Goal: Task Accomplishment & Management: Use online tool/utility

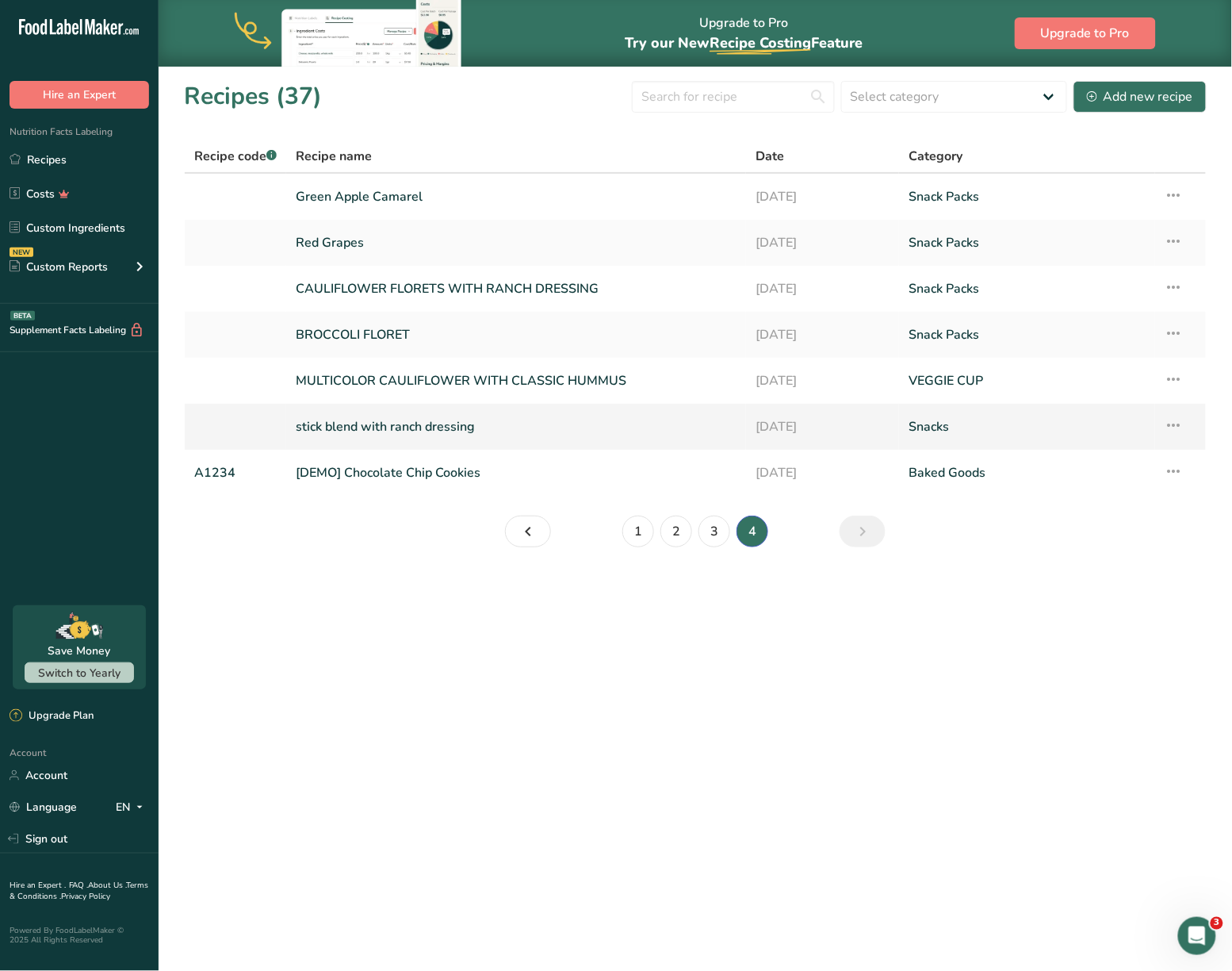
click at [398, 420] on link "stick blend with ranch dressing" at bounding box center [517, 426] width 441 height 33
click at [709, 528] on link "3" at bounding box center [715, 532] width 32 height 32
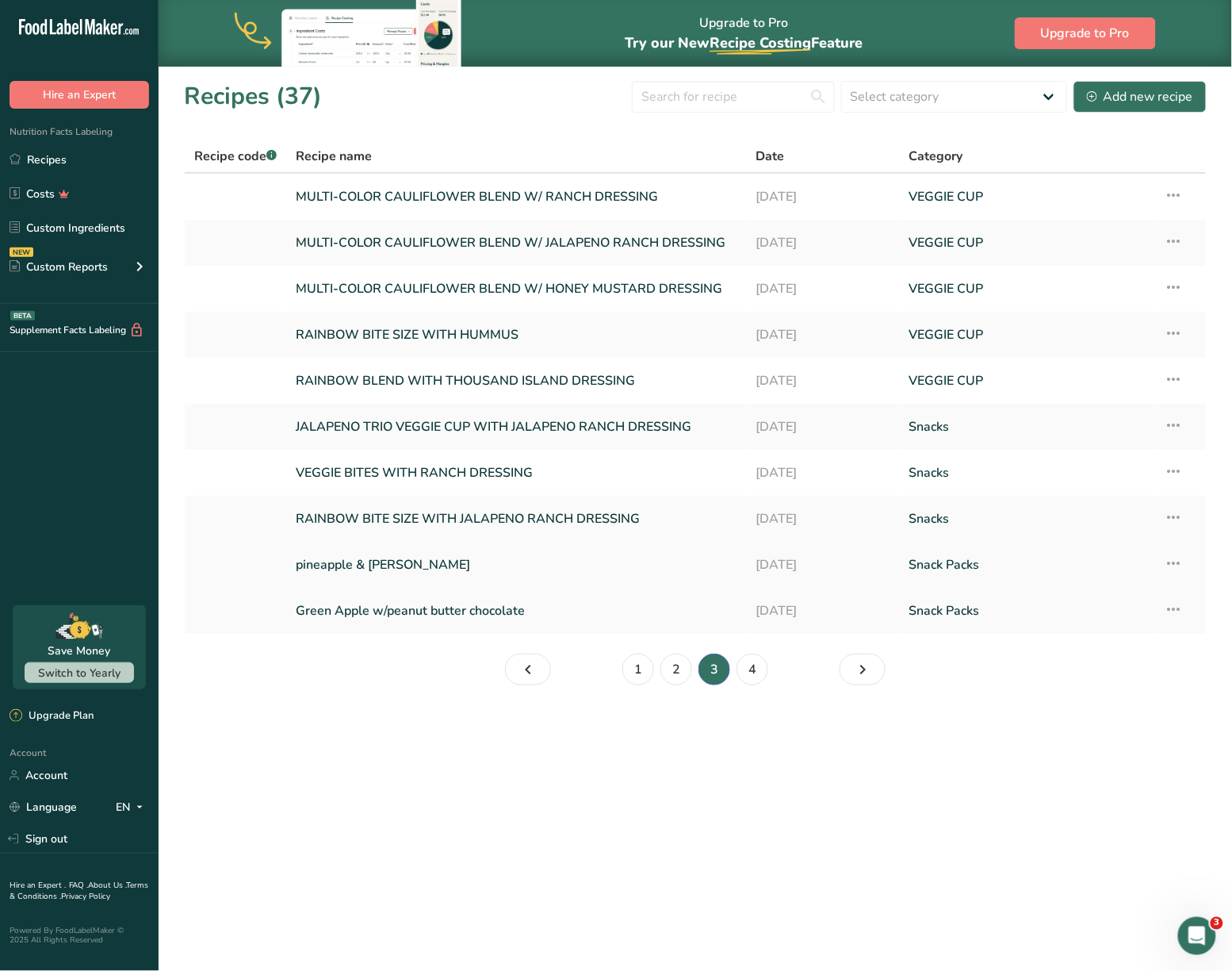
click at [423, 560] on link "pineapple & [PERSON_NAME]" at bounding box center [517, 565] width 441 height 33
click at [755, 665] on link "4" at bounding box center [753, 669] width 32 height 32
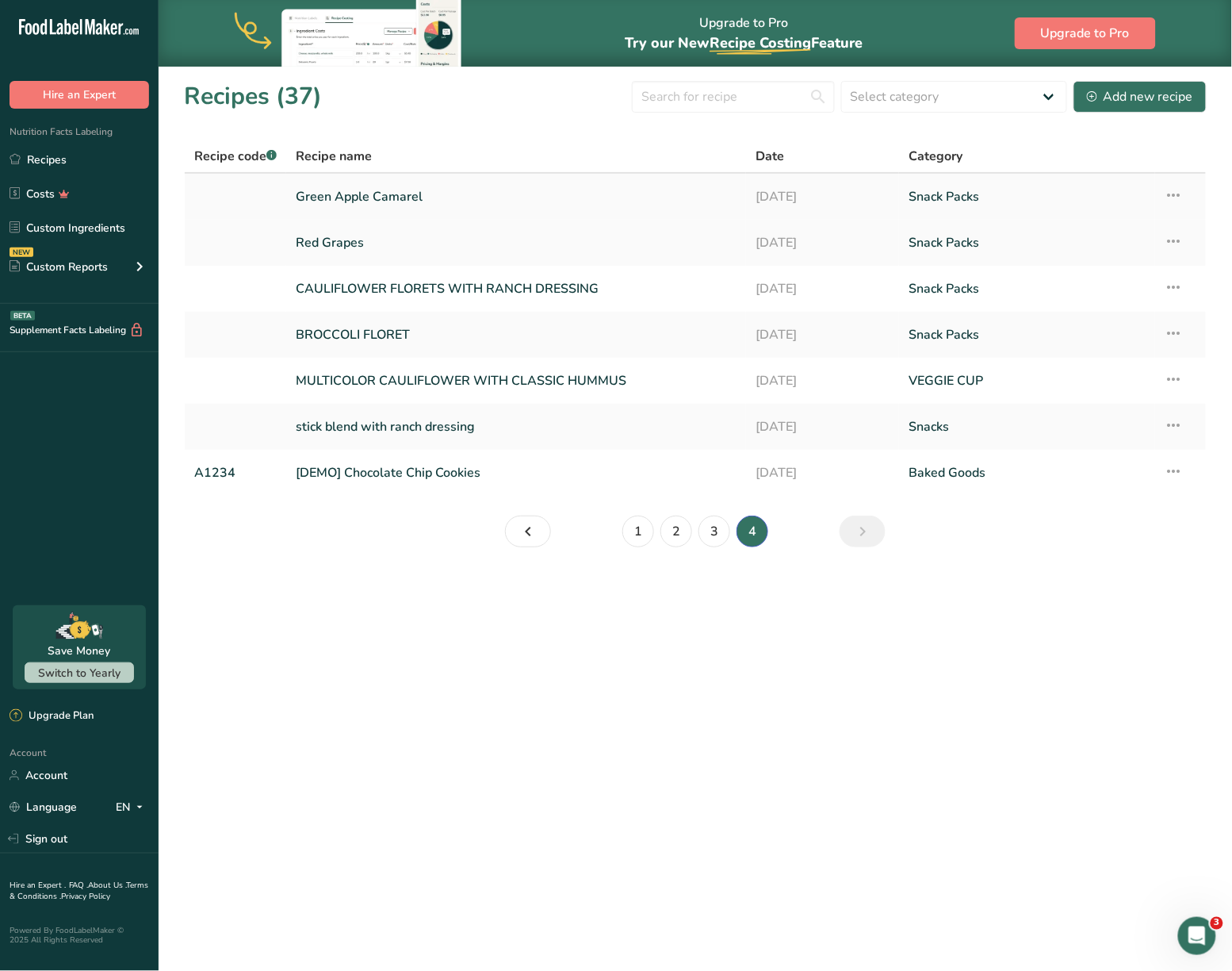
click at [388, 190] on link "Green Apple Camarel" at bounding box center [517, 197] width 441 height 33
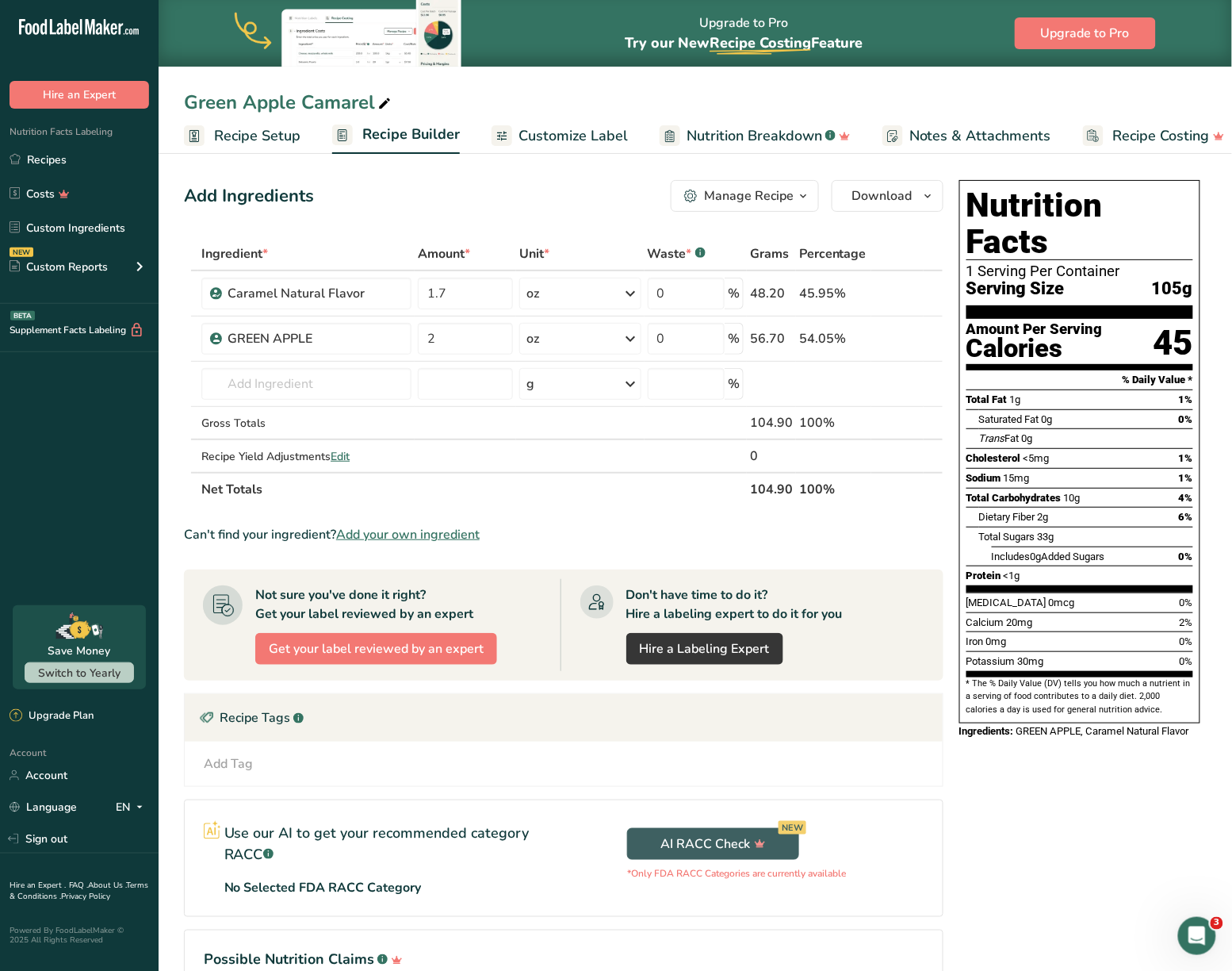
click at [598, 146] on link "Customize Label" at bounding box center [560, 136] width 137 height 36
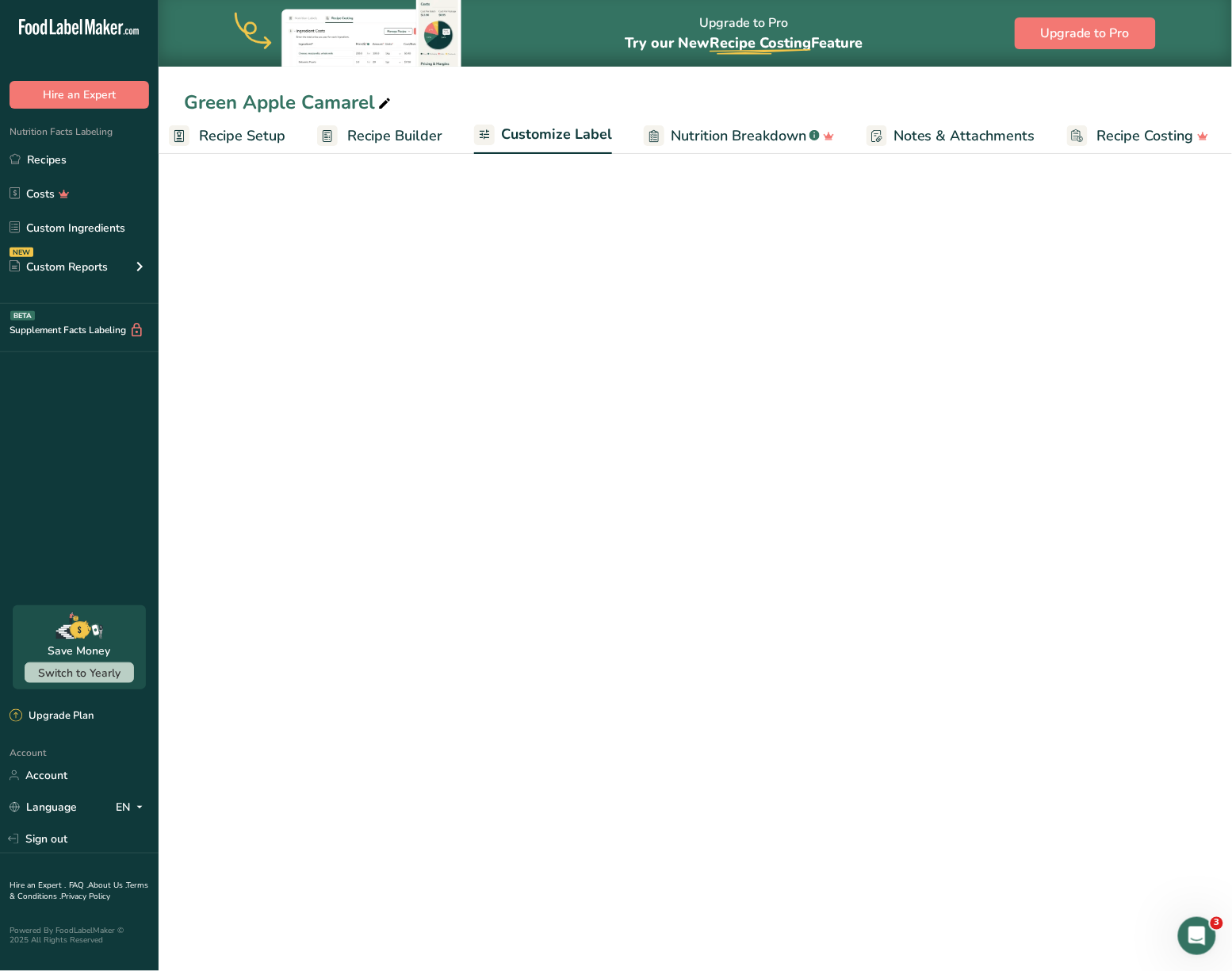
scroll to position [0, 17]
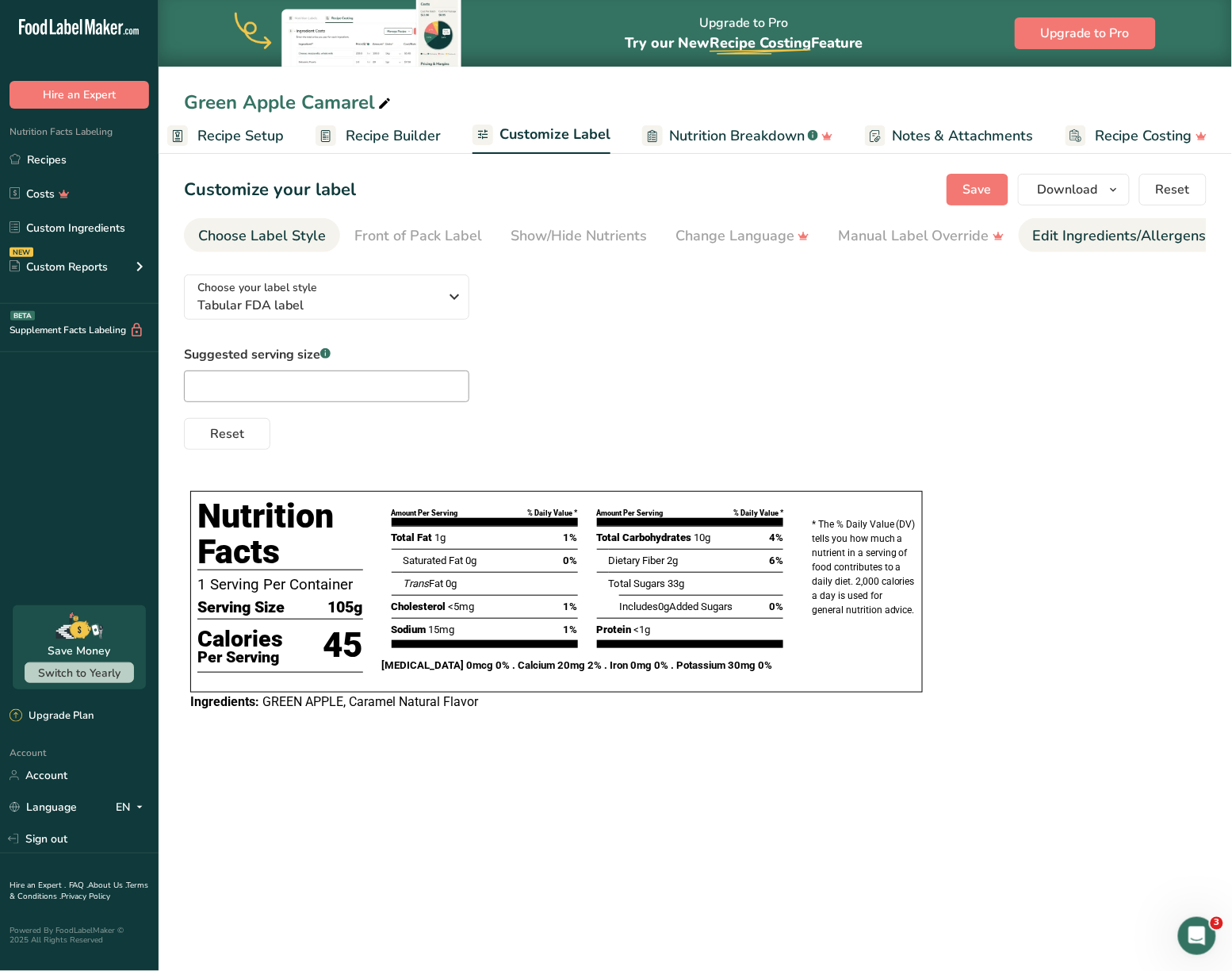
click at [1084, 237] on div "Edit Ingredients/Allergens List" at bounding box center [1133, 236] width 201 height 22
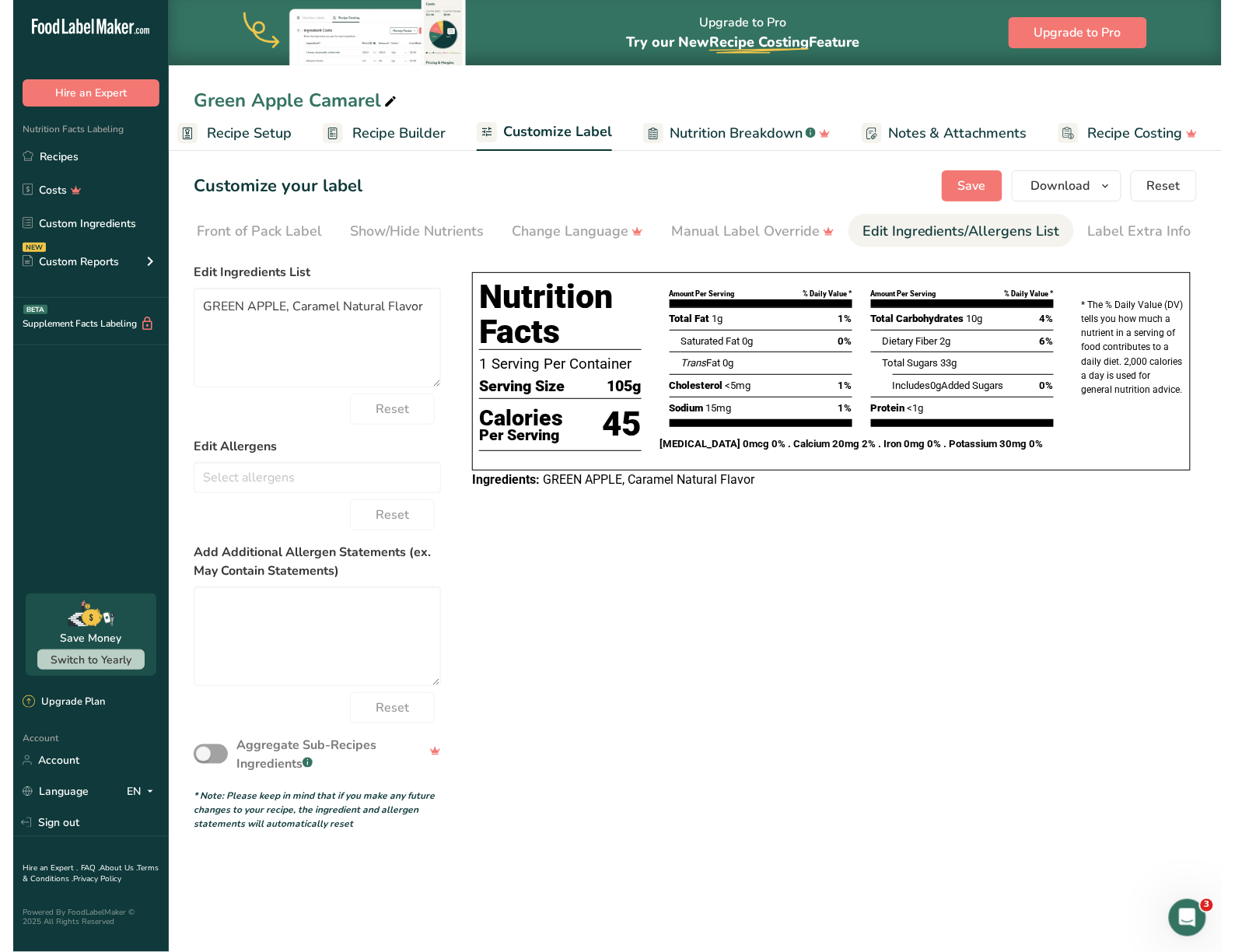
scroll to position [0, 165]
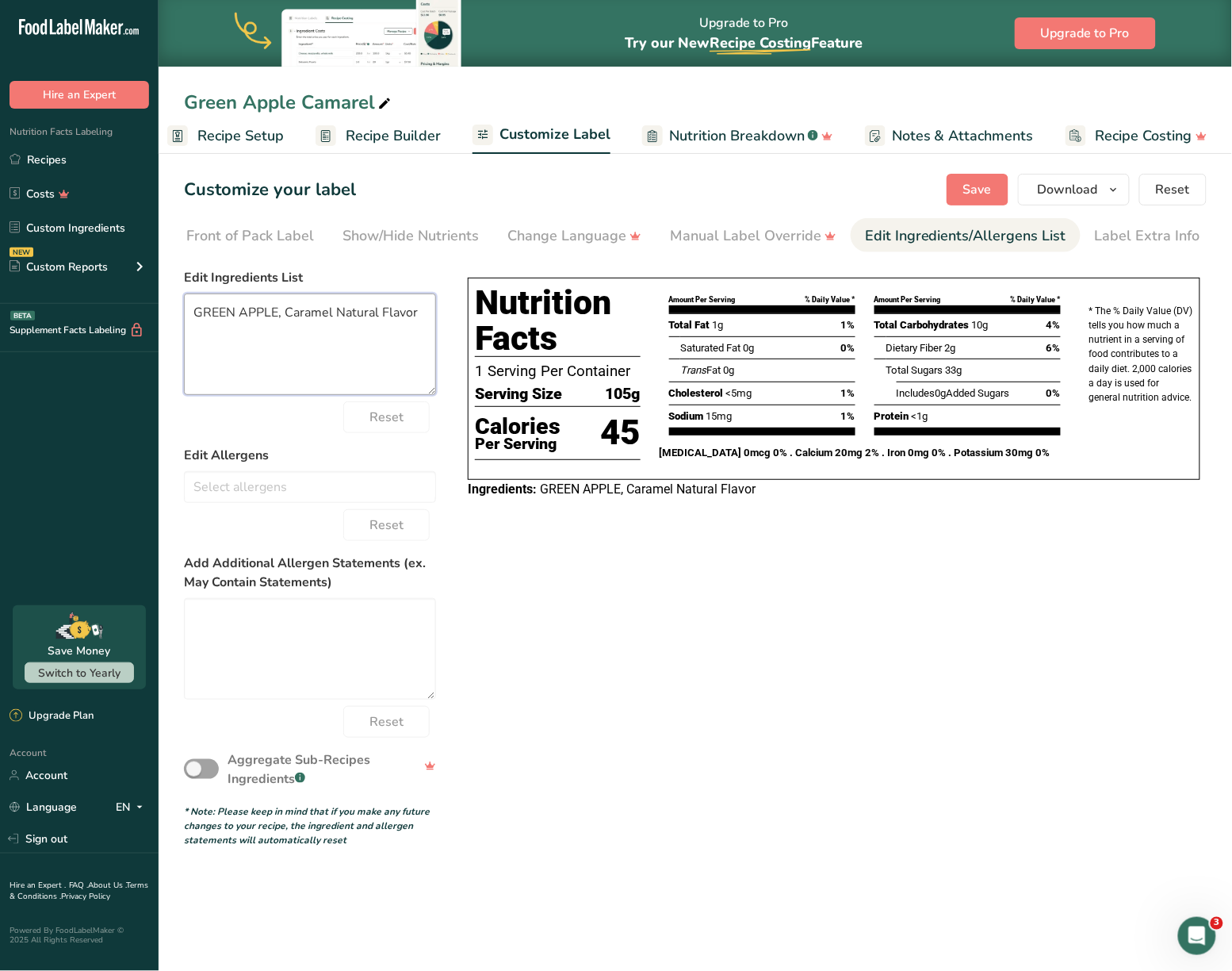
drag, startPoint x: 419, startPoint y: 326, endPoint x: 284, endPoint y: 323, distance: 135.0
click at [284, 323] on textarea "GREEN APPLE, Caramel Natural Flavor" at bounding box center [310, 344] width 252 height 101
click at [352, 326] on textarea "GREEN APPLE, Caramel Natural Flavor" at bounding box center [310, 344] width 252 height 101
click at [386, 322] on textarea "GREEN APPLE, Caramel Natural Flavor" at bounding box center [310, 344] width 252 height 101
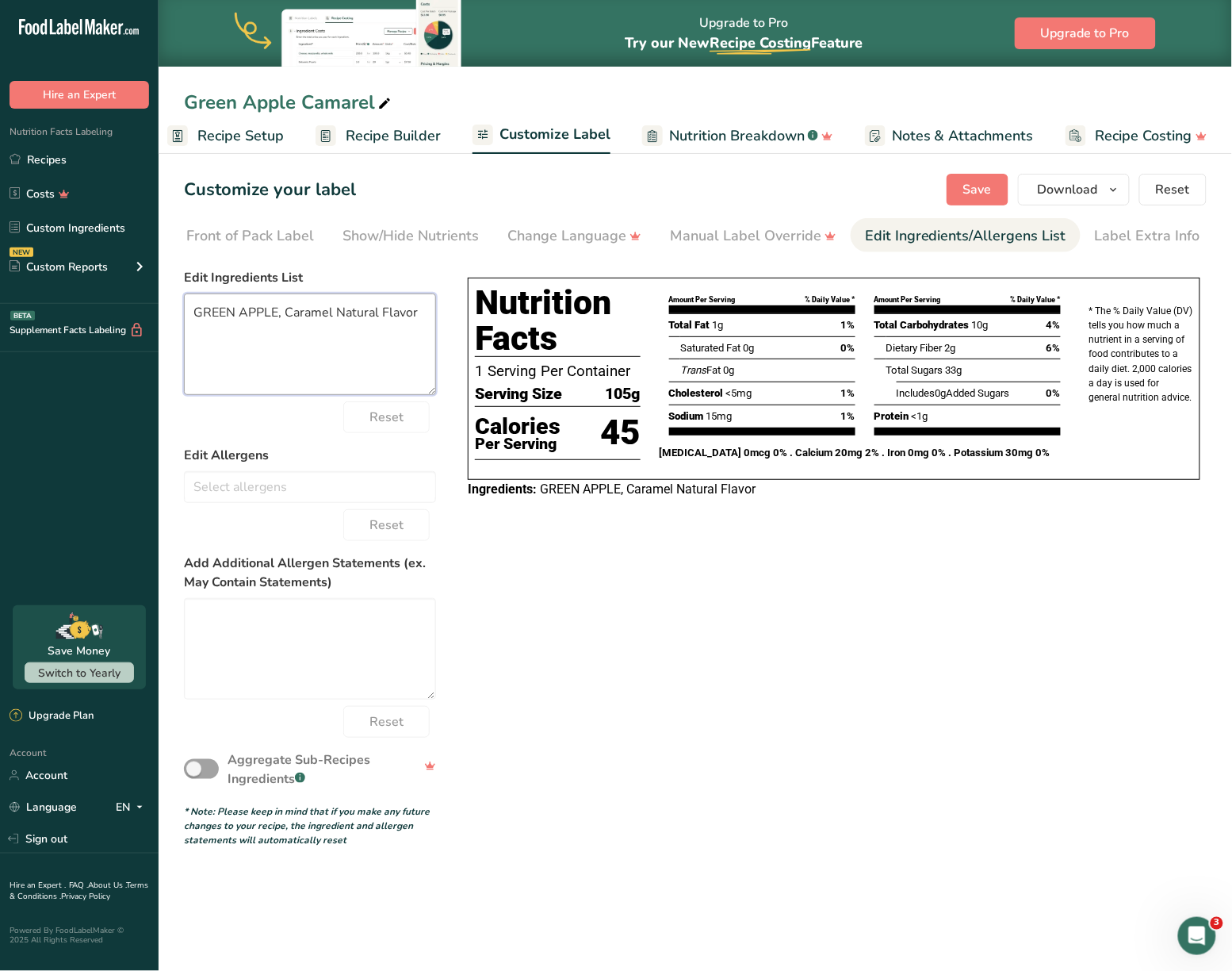
click at [386, 322] on textarea "GREEN APPLE, Caramel Natural Flavor" at bounding box center [310, 344] width 252 height 101
click at [314, 318] on textarea "GREEN APPLE, Caramel Natural Flavor" at bounding box center [310, 344] width 252 height 101
drag, startPoint x: 283, startPoint y: 313, endPoint x: 420, endPoint y: 313, distance: 137.0
click at [420, 313] on textarea "GREEN APPLE, Caramel Natural Flavor" at bounding box center [310, 344] width 252 height 101
click at [395, 313] on textarea "GREEN APPLE, Caramel Natural Flavor" at bounding box center [310, 344] width 252 height 101
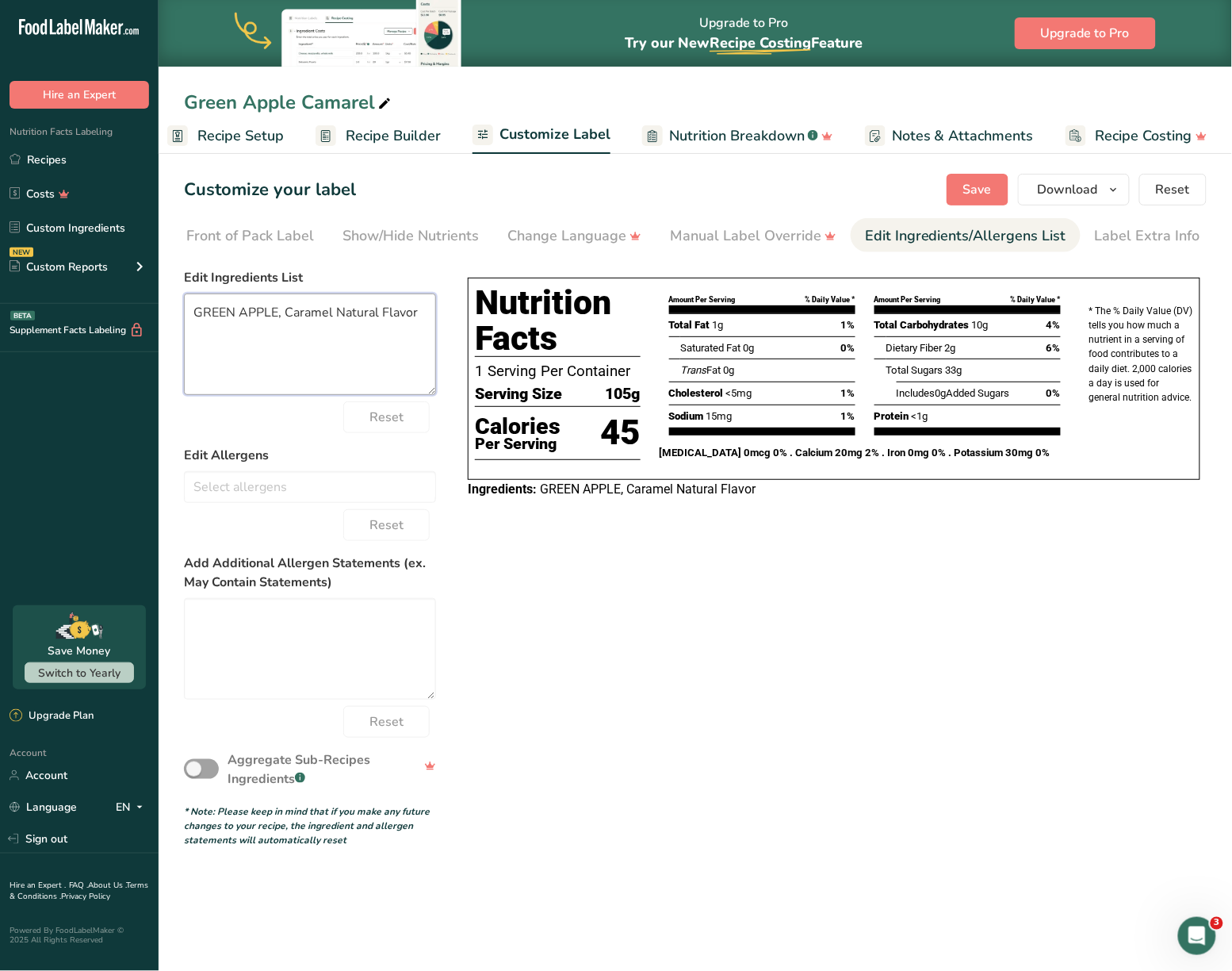
drag, startPoint x: 419, startPoint y: 316, endPoint x: 285, endPoint y: 311, distance: 134.1
click at [285, 311] on textarea "GREEN APPLE, Caramel Natural Flavor" at bounding box center [310, 344] width 252 height 101
click at [420, 320] on textarea "GREEN APPLE, Caramel Natural Flavor" at bounding box center [310, 344] width 252 height 101
paste textarea "CARAMEL NATURAL FLAVOR"
click at [423, 313] on textarea "GREEN APPLE, Caramel Natural Flavor CARAMEL NATURAL FLAVOR" at bounding box center [310, 344] width 252 height 101
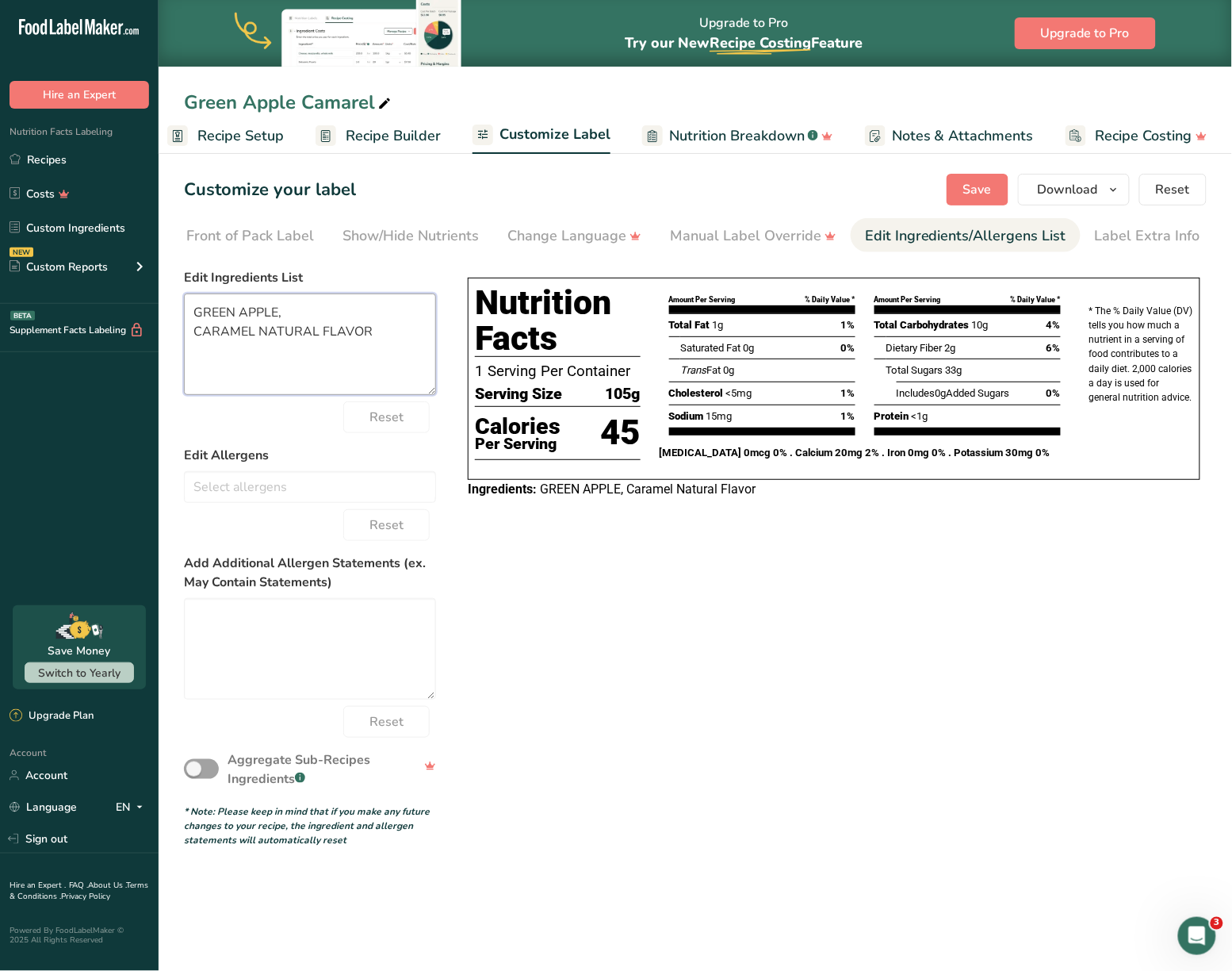
click at [193, 333] on textarea "GREEN APPLE, CARAMEL NATURAL FLAVOR" at bounding box center [310, 344] width 252 height 101
type textarea "GREEN APPLE, CARAMEL NATURAL FLAVOR"
click at [1000, 196] on button "Save" at bounding box center [977, 189] width 62 height 32
click at [1126, 187] on button "Download" at bounding box center [1074, 189] width 112 height 32
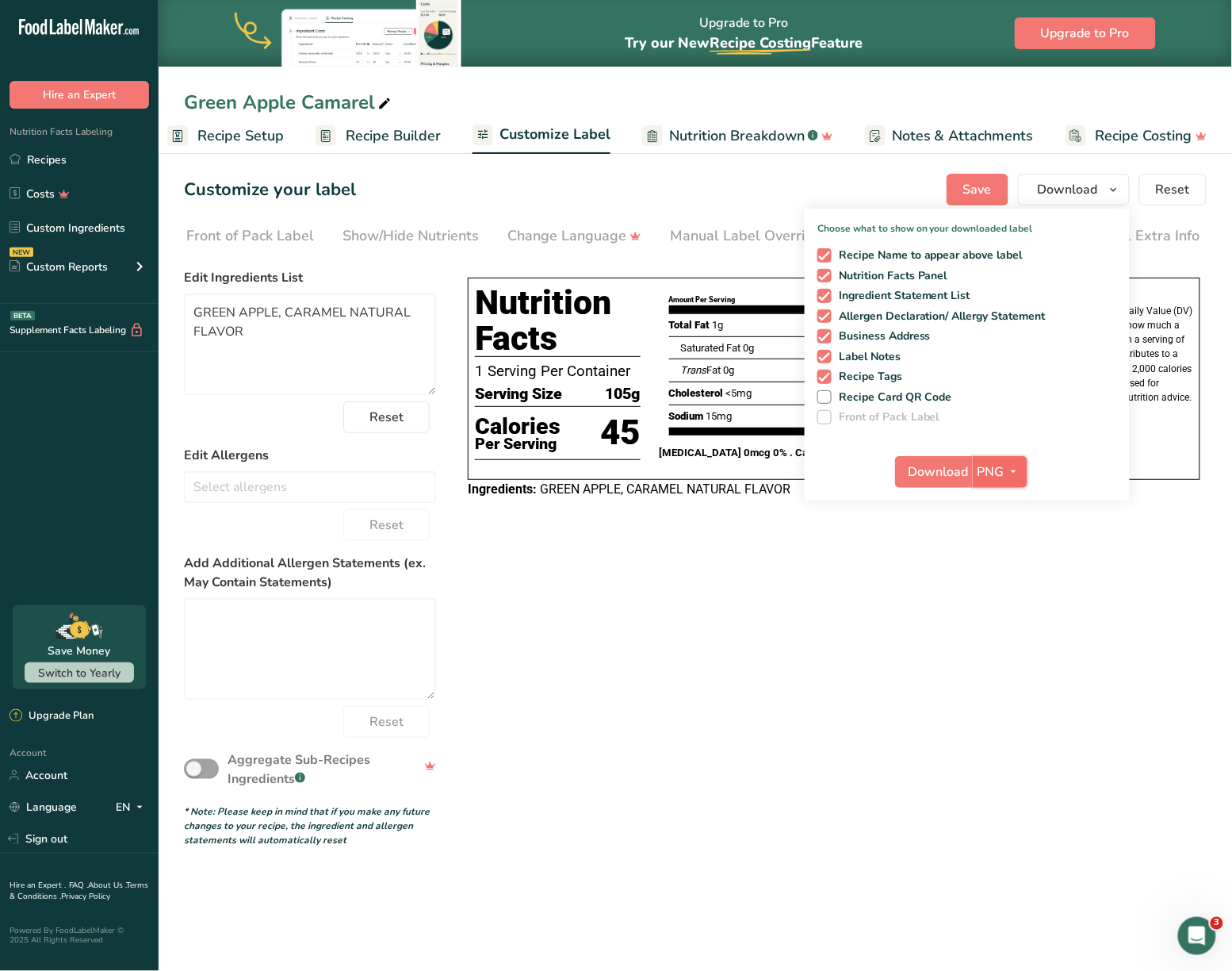
click at [1021, 478] on icon "button" at bounding box center [1014, 472] width 12 height 20
click at [1002, 555] on link "SVG" at bounding box center [1002, 556] width 51 height 27
click at [937, 472] on span "Download" at bounding box center [939, 472] width 61 height 19
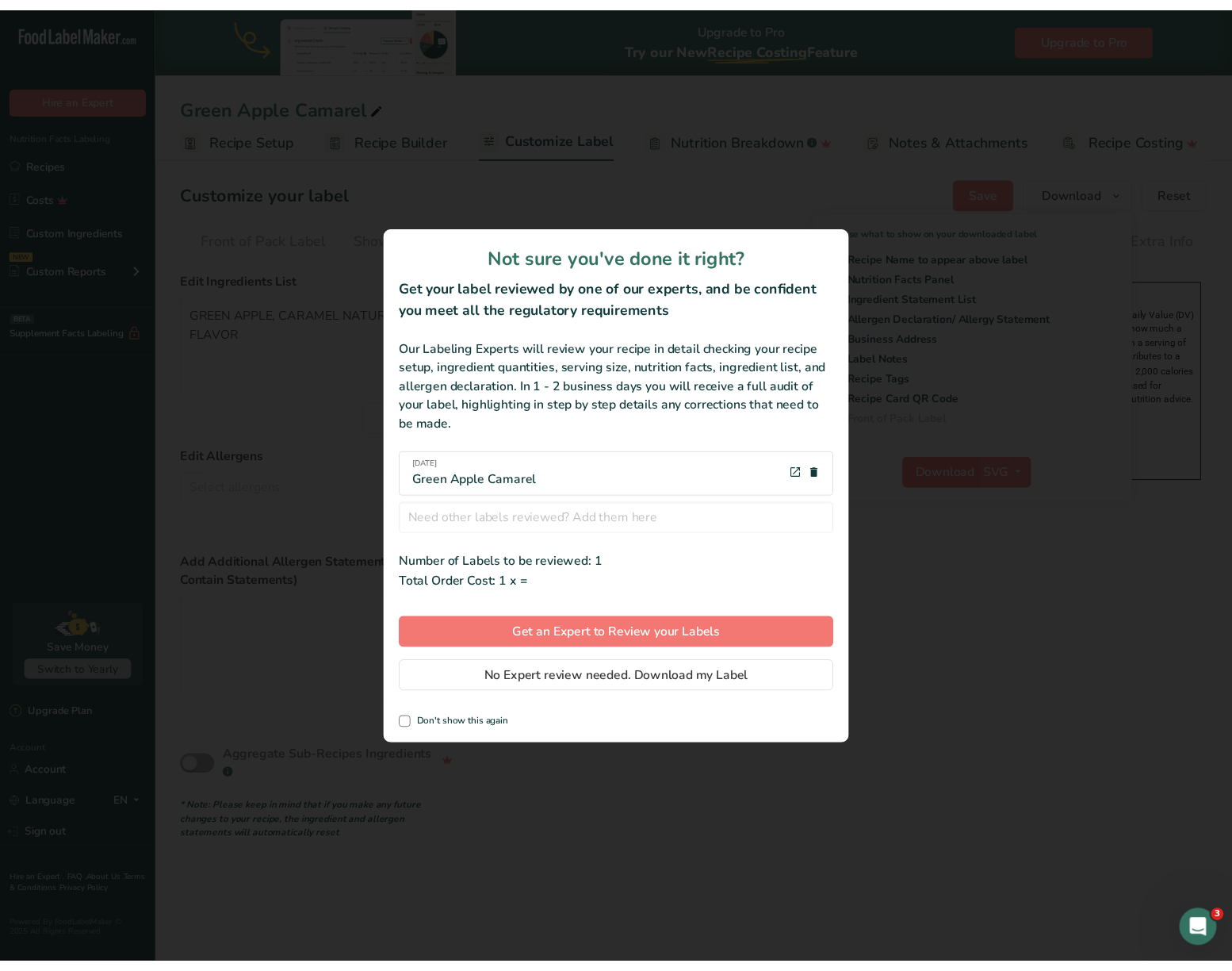
scroll to position [0, 0]
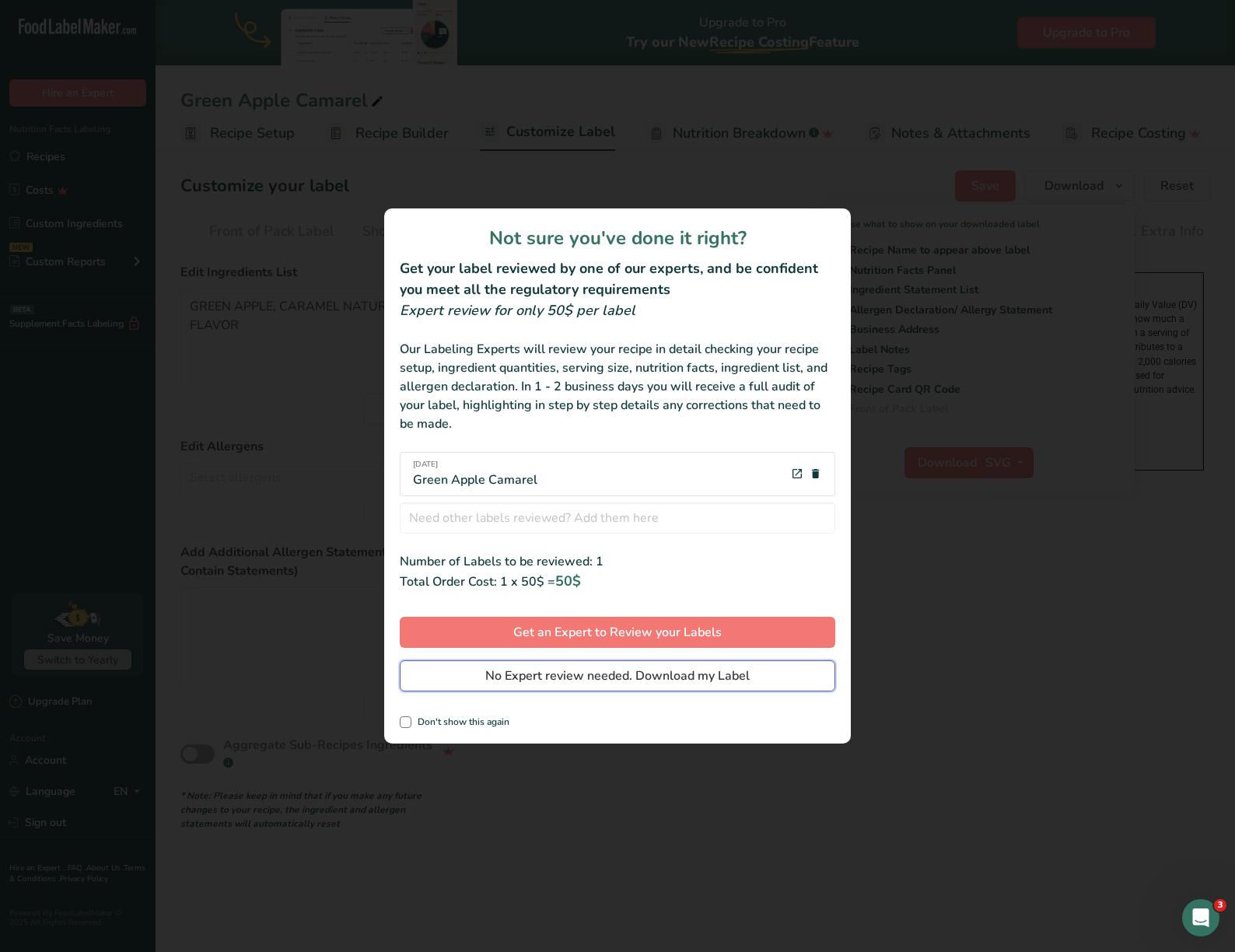
click at [611, 671] on span "No Expert review needed. Download my Label" at bounding box center [617, 676] width 264 height 19
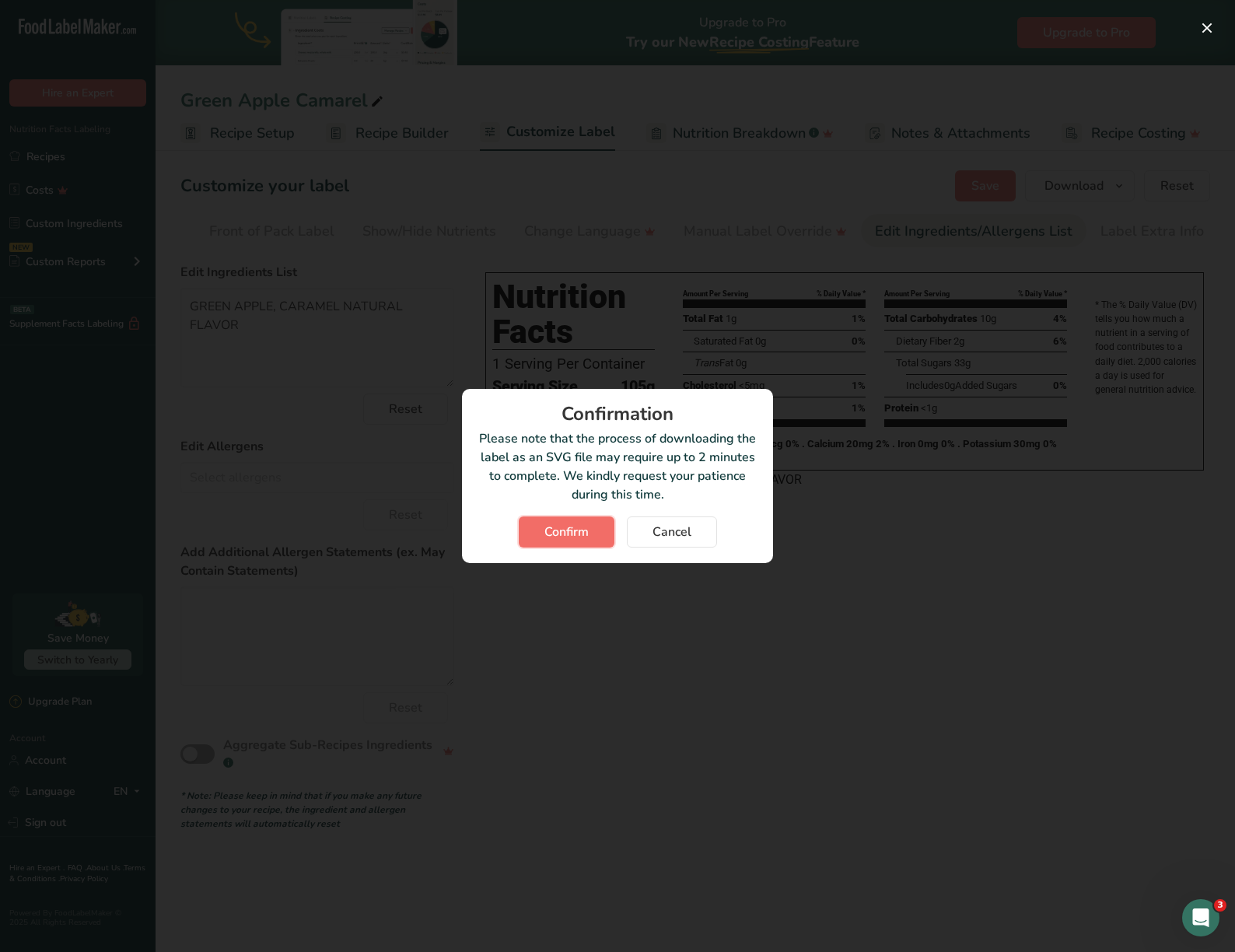
click at [585, 540] on span "Confirm" at bounding box center [567, 532] width 45 height 19
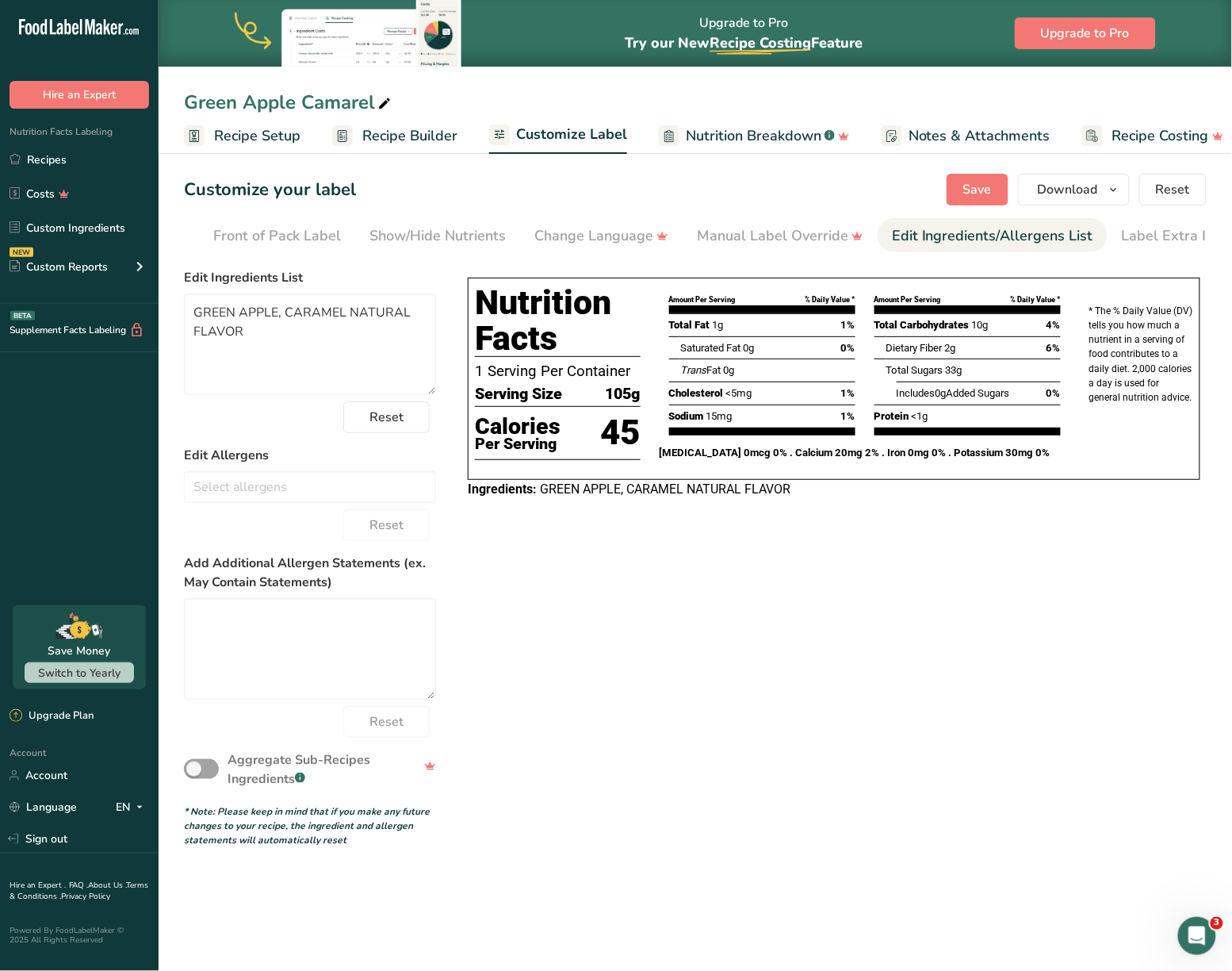
drag, startPoint x: 794, startPoint y: 649, endPoint x: 775, endPoint y: 648, distance: 19.0
click at [794, 649] on div "Choose your label style Tabular FDA label USA (FDA) Standard FDA label Tabular …" at bounding box center [696, 555] width 1023 height 585
drag, startPoint x: 464, startPoint y: 255, endPoint x: 354, endPoint y: 275, distance: 111.8
click at [354, 275] on section "Customize your label Save Download Choose what to show on your downloaded label…" at bounding box center [695, 510] width 1074 height 724
click at [303, 244] on div "Choose Label Style" at bounding box center [262, 236] width 128 height 22
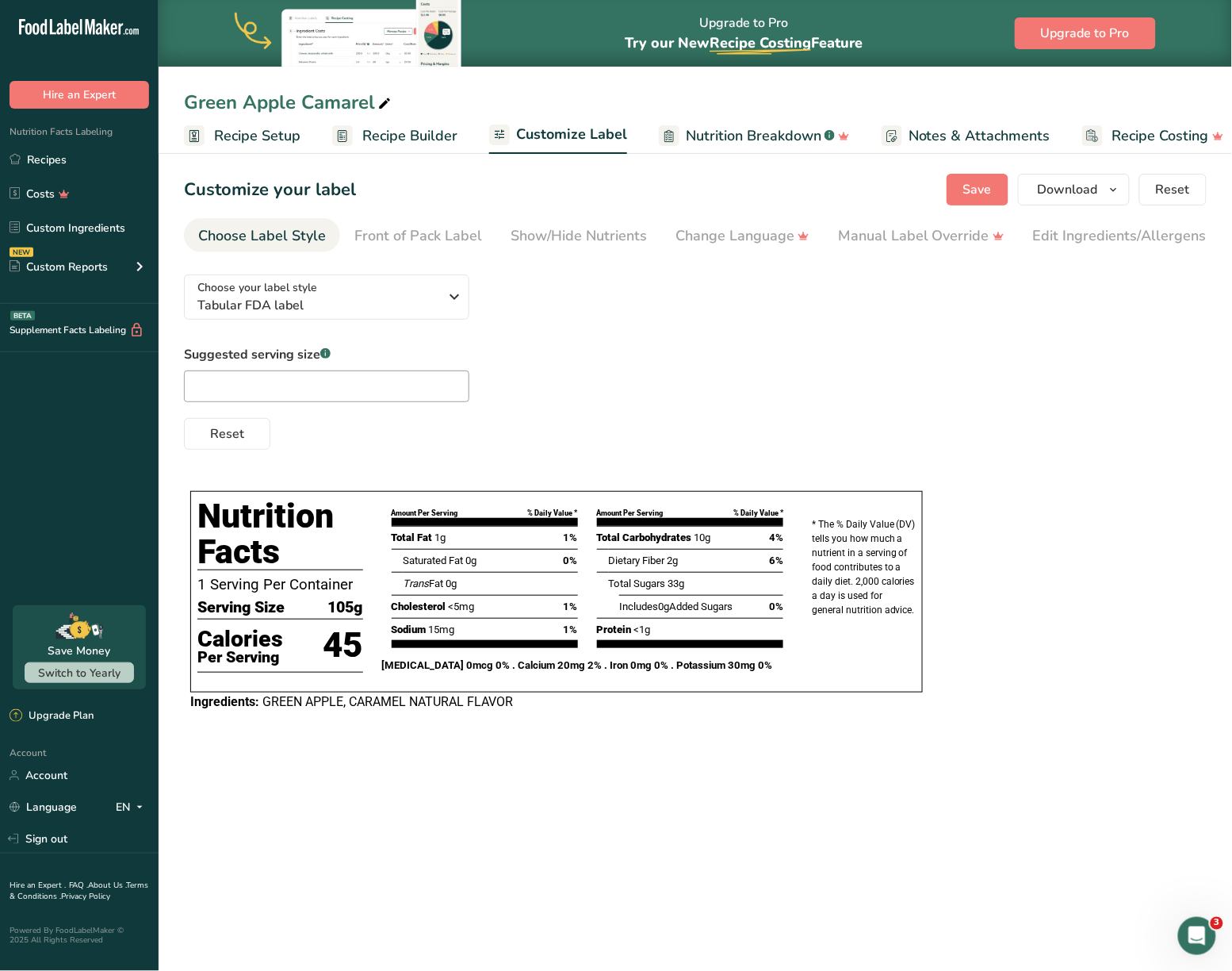
click at [546, 216] on section "Customize your label Save Download Choose what to show on your downloaded label…" at bounding box center [695, 450] width 1074 height 604
click at [555, 231] on div "Show/Hide Nutrients" at bounding box center [579, 236] width 137 height 22
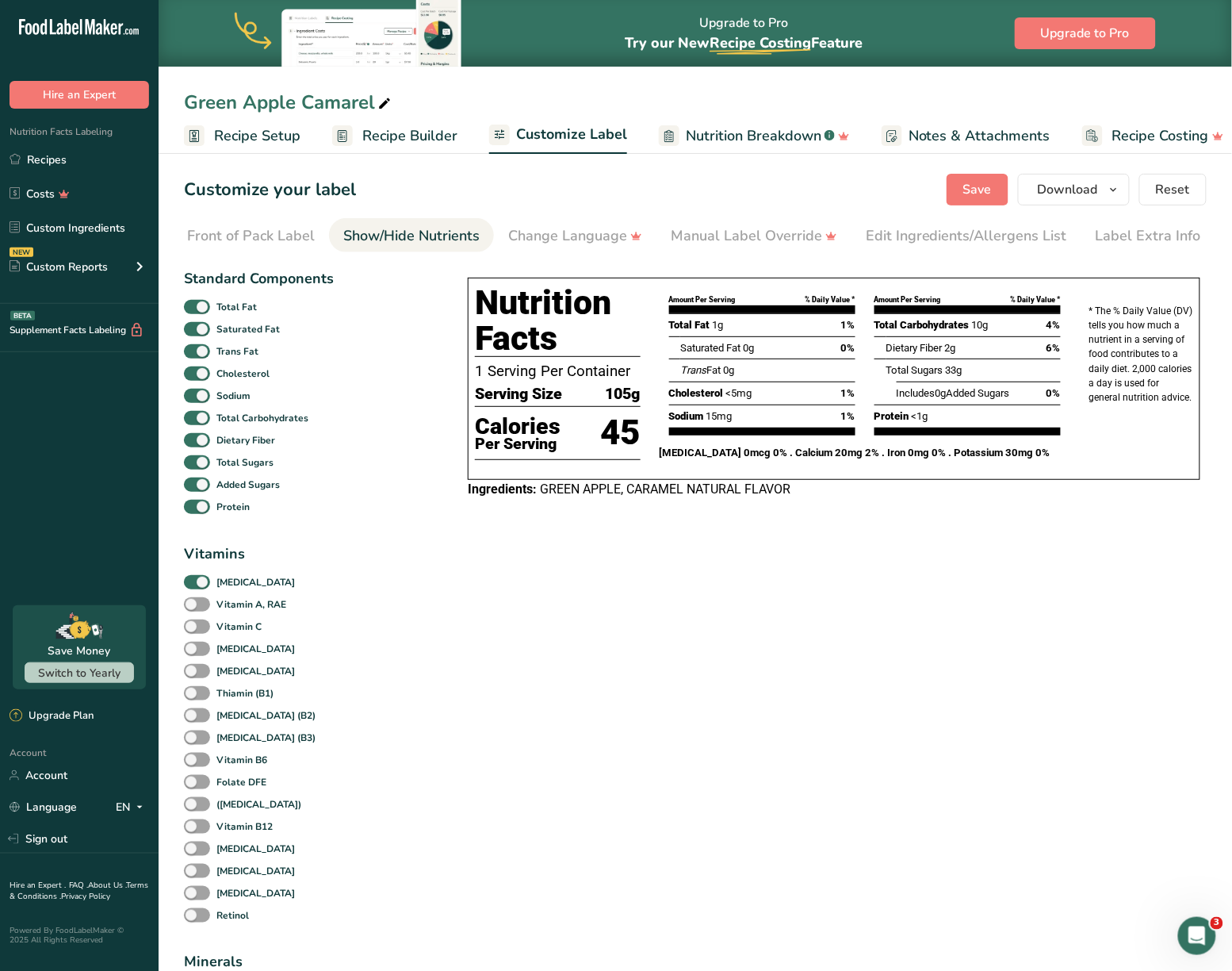
scroll to position [0, 168]
click at [401, 134] on span "Recipe Builder" at bounding box center [410, 136] width 95 height 22
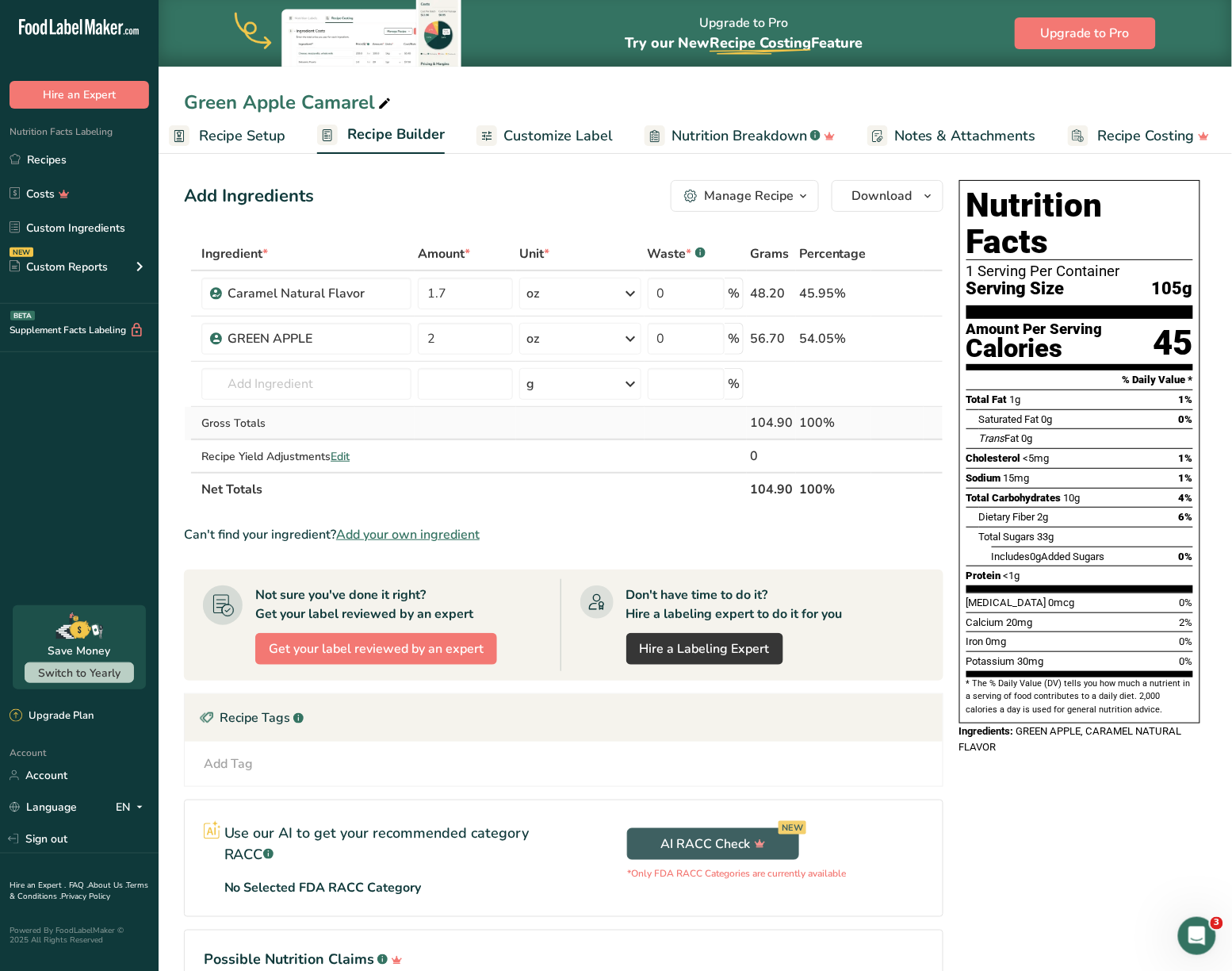
scroll to position [0, 16]
click at [589, 127] on span "Customize Label" at bounding box center [557, 136] width 109 height 22
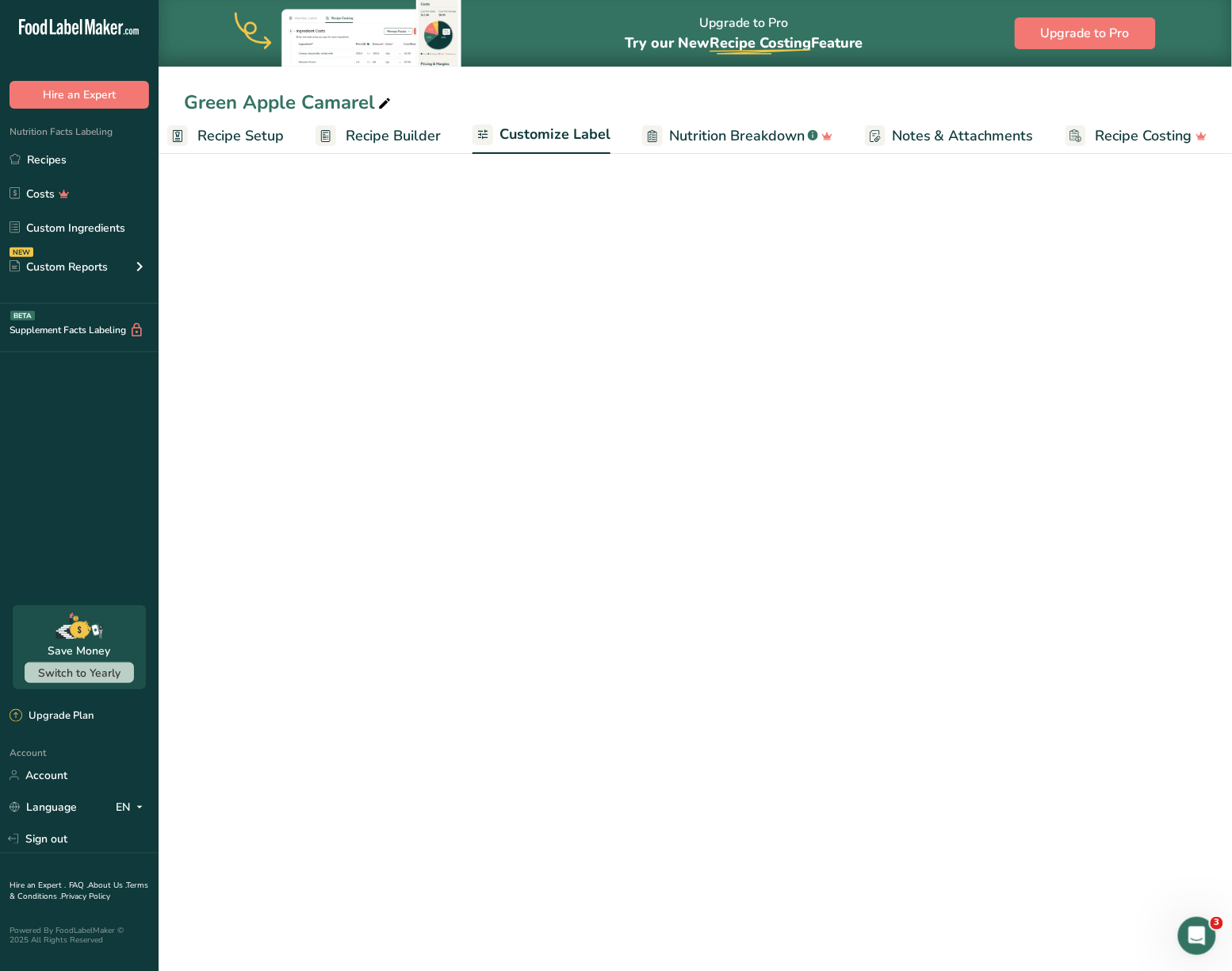
scroll to position [0, 17]
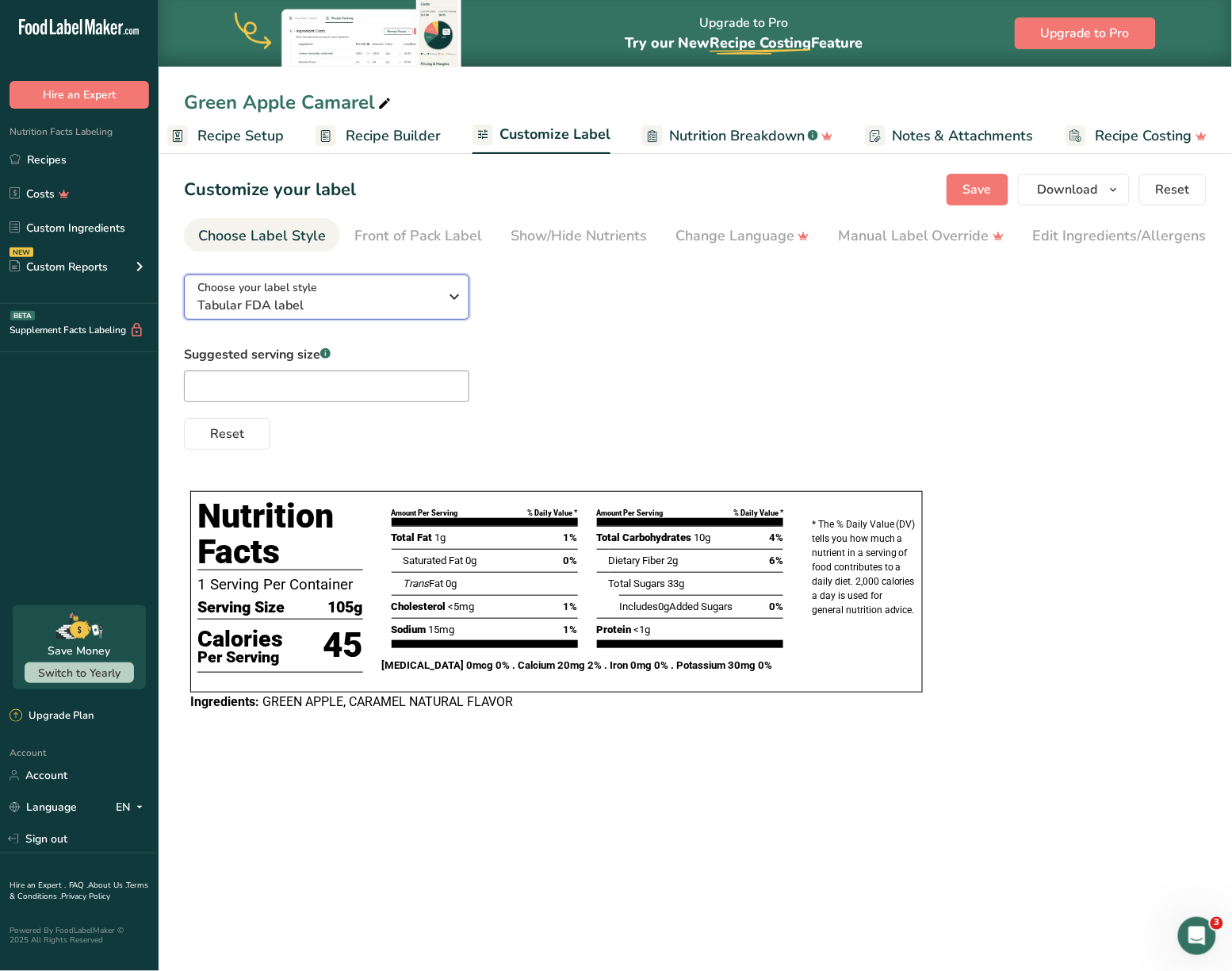
click at [405, 311] on span "Tabular FDA label" at bounding box center [318, 305] width 242 height 19
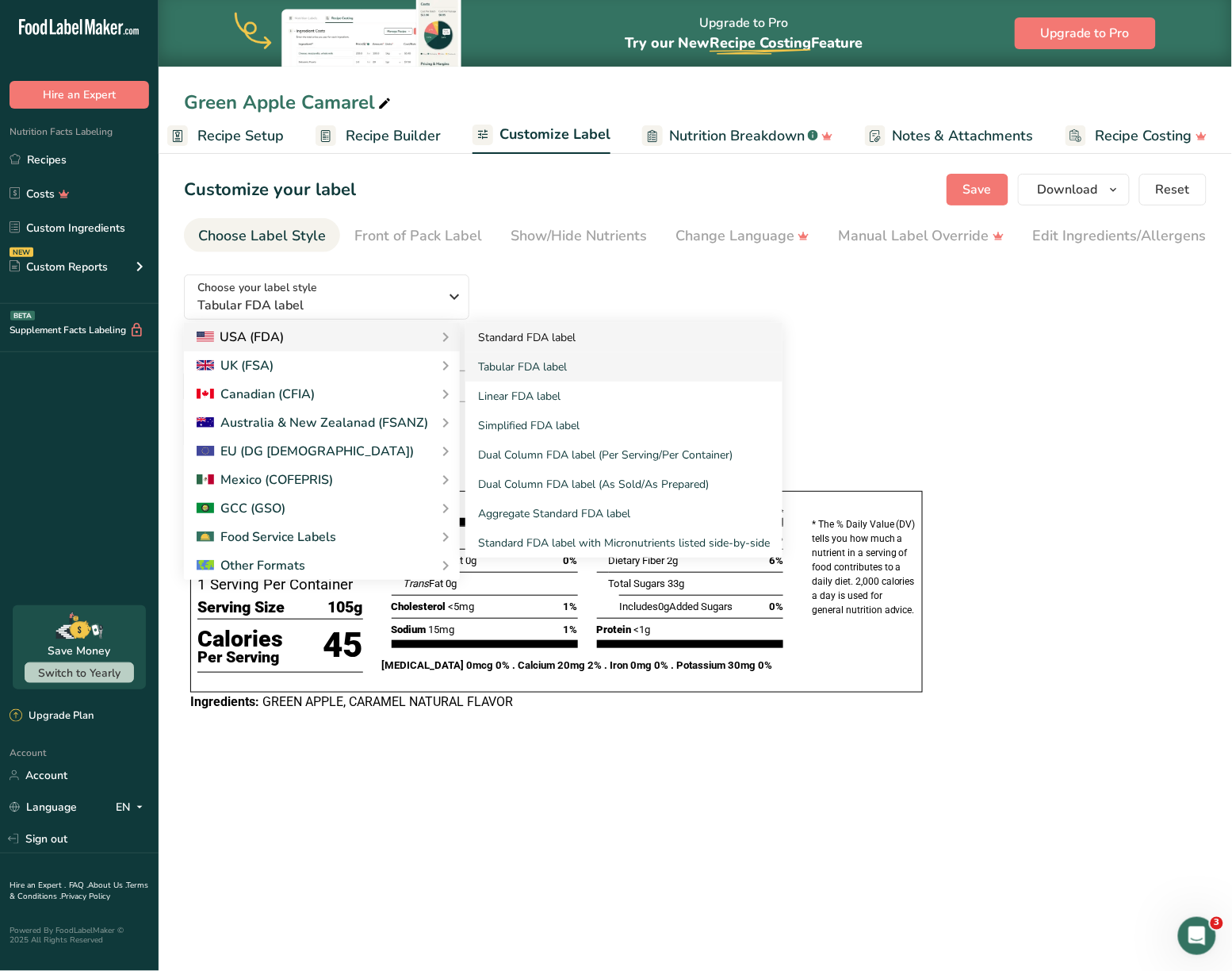
click at [562, 336] on link "Standard FDA label" at bounding box center [623, 337] width 318 height 29
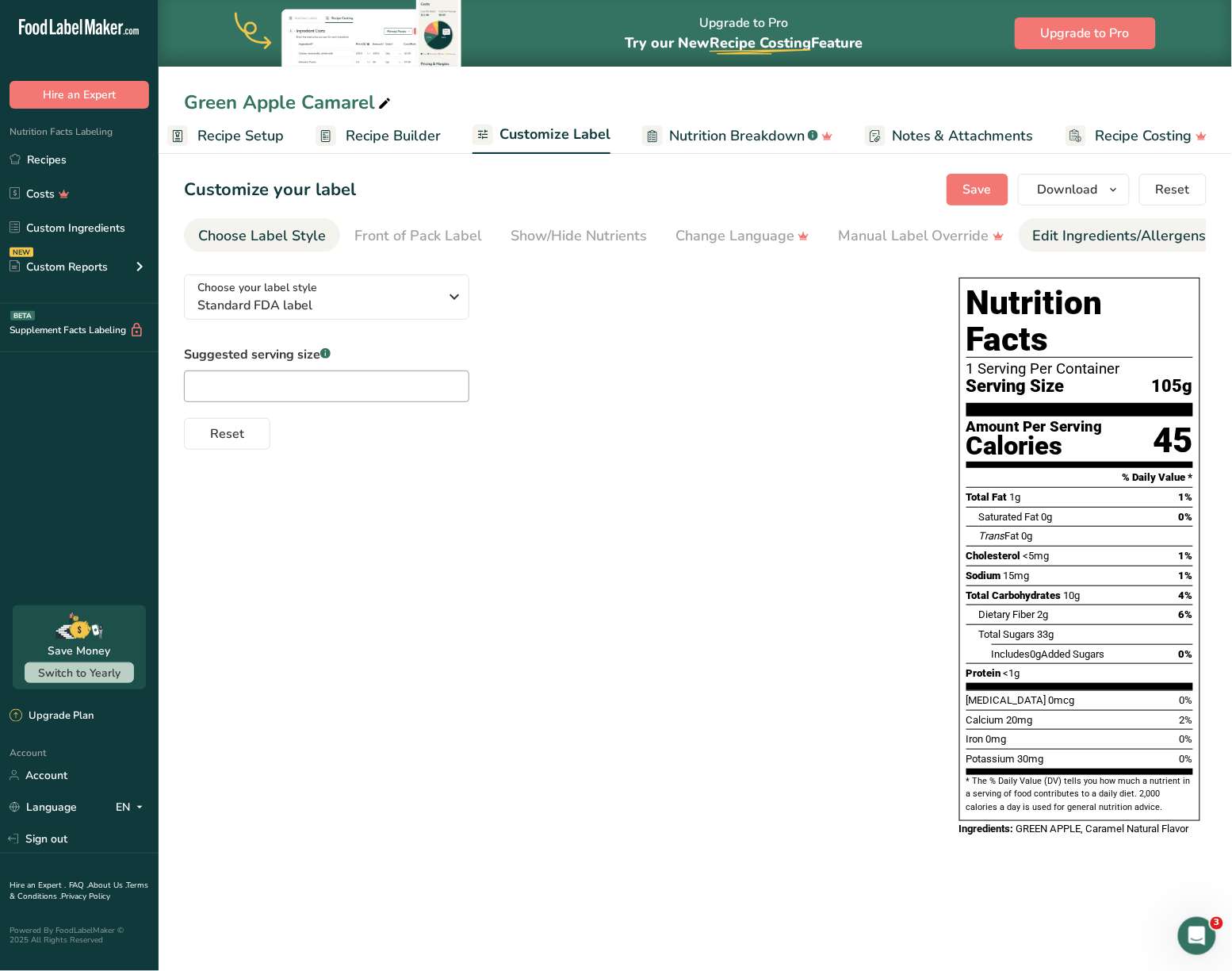
click at [1061, 243] on div "Edit Ingredients/Allergens List" at bounding box center [1133, 236] width 201 height 22
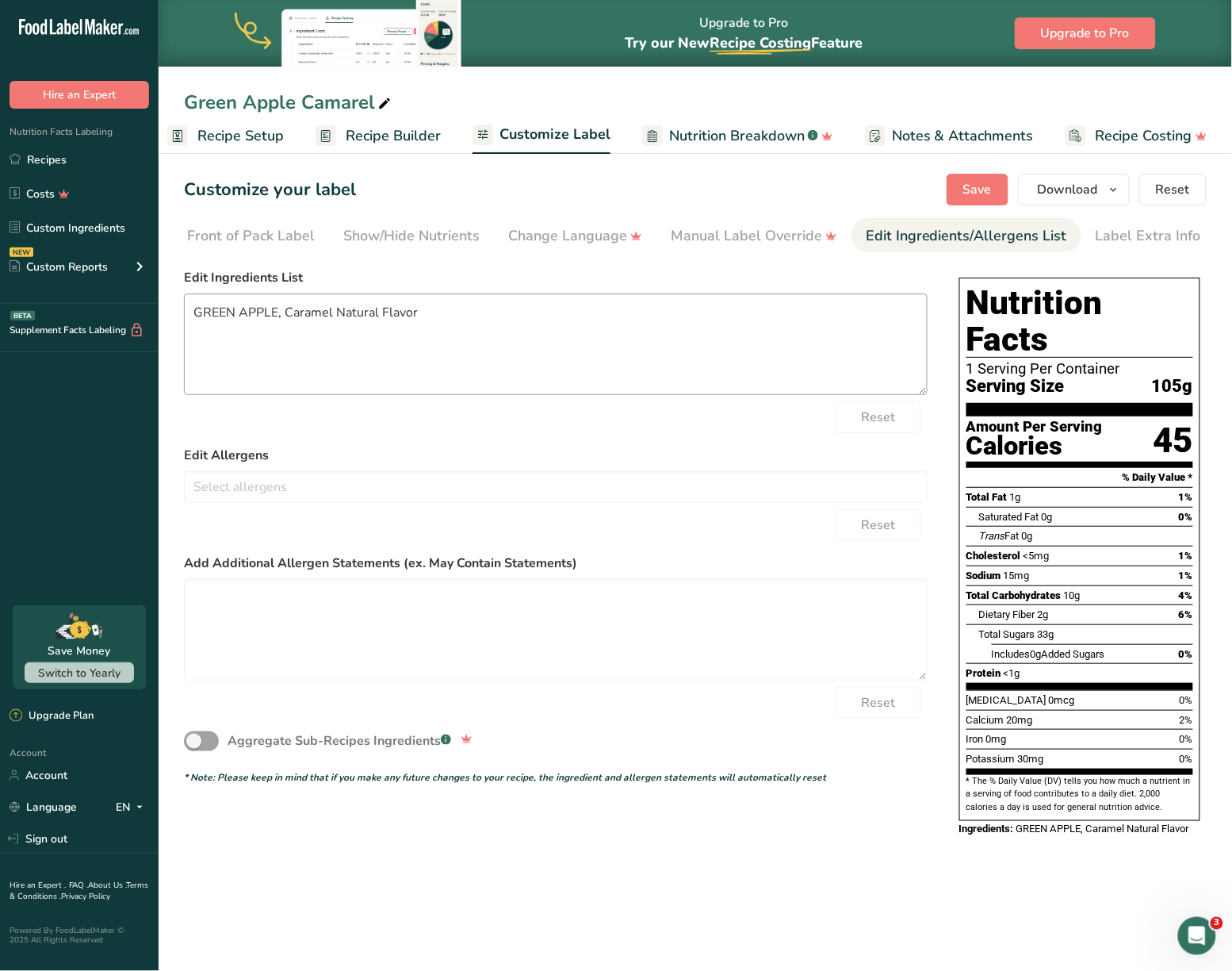
scroll to position [0, 168]
click at [483, 314] on textarea "GREEN APPLE, Caramel Natural Flavor" at bounding box center [555, 344] width 744 height 101
paste textarea "CARAMEL NATURAL FLAVOR"
type textarea "GREEN APPLE, CARAMEL NATURAL FLAVOR"
click at [504, 318] on textarea "GREEN APPLE, CARAMEL NATURAL FLAVOR" at bounding box center [555, 344] width 744 height 101
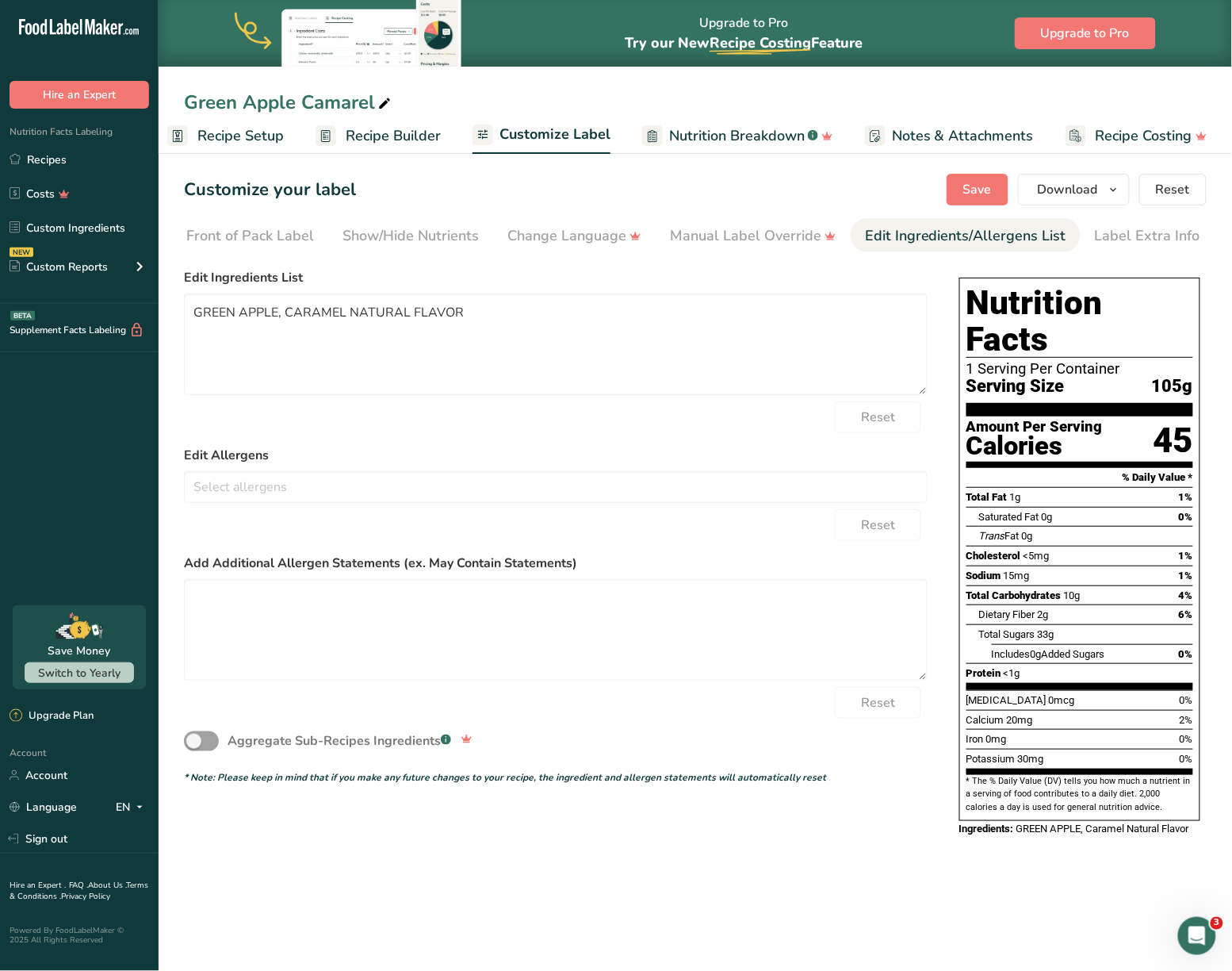
click at [386, 93] on icon at bounding box center [384, 104] width 14 height 22
type input "Green Apple With Camarel"
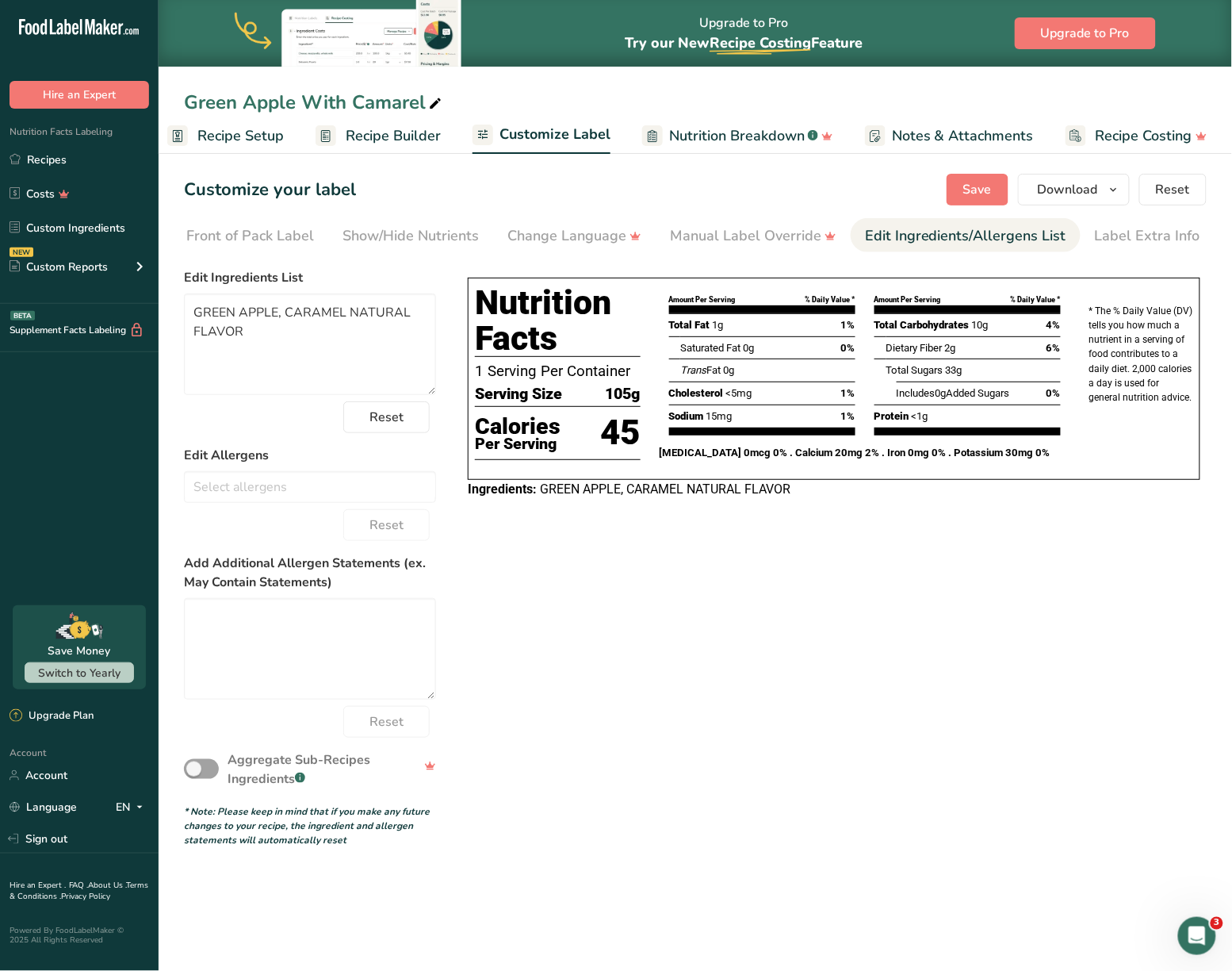
click at [439, 100] on icon at bounding box center [434, 104] width 14 height 22
type input "G"
type input "GREEN APPLE WITH CARAMEL NATURAL FLAVOR"
click at [959, 189] on button "Save" at bounding box center [977, 189] width 62 height 32
click at [381, 342] on textarea "GREEN APPLE, CARAMEL NATURAL FLAVOR" at bounding box center [310, 344] width 252 height 101
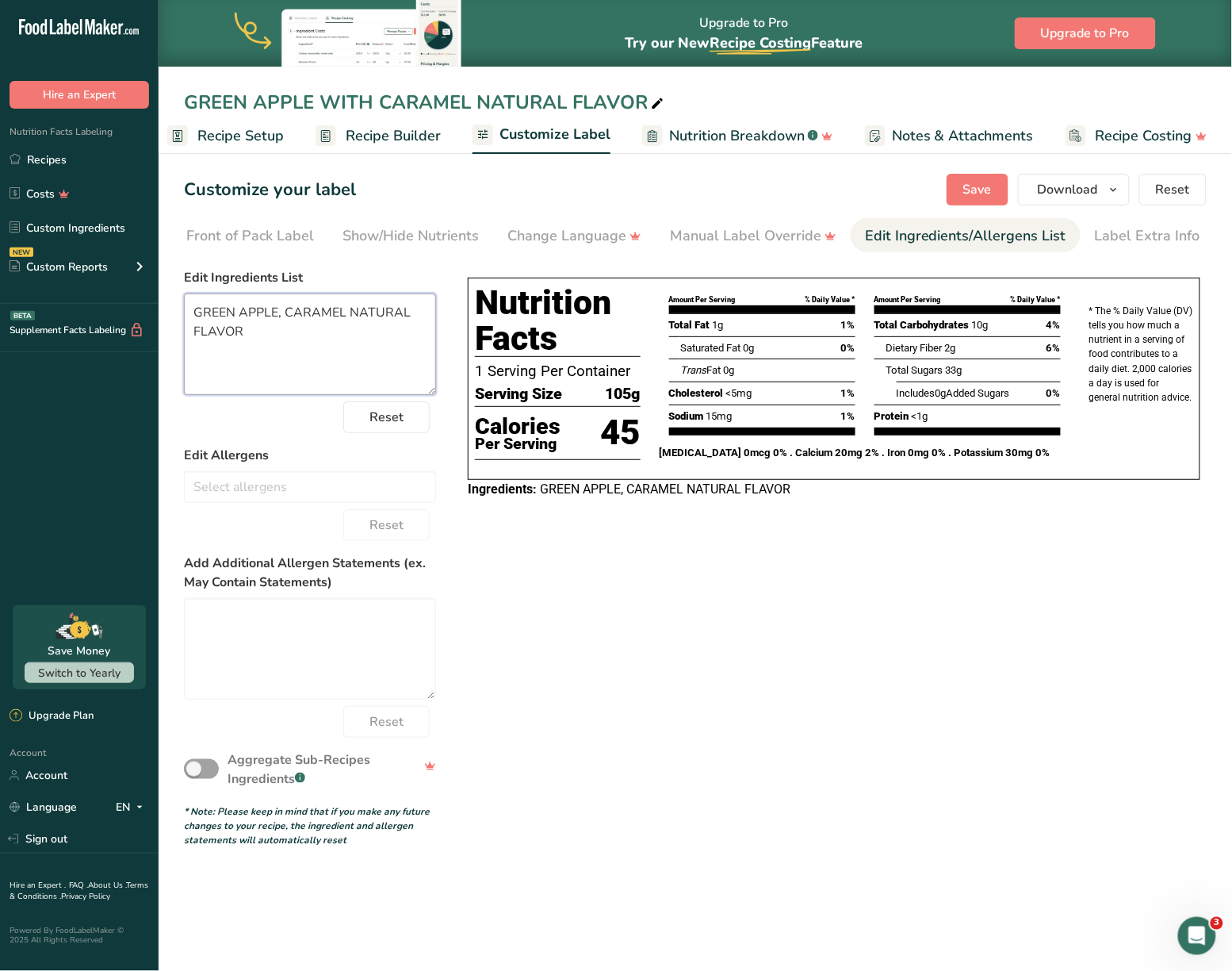
drag, startPoint x: 381, startPoint y: 342, endPoint x: 356, endPoint y: 307, distance: 43.0
click at [356, 307] on textarea "GREEN APPLE, CARAMEL NATURAL FLAVOR" at bounding box center [310, 344] width 252 height 101
type textarea "GREEN APPLE, CARAMEL"
click at [651, 99] on icon at bounding box center [657, 104] width 14 height 22
type input "GREEN APPLE WITH CARAMEL"
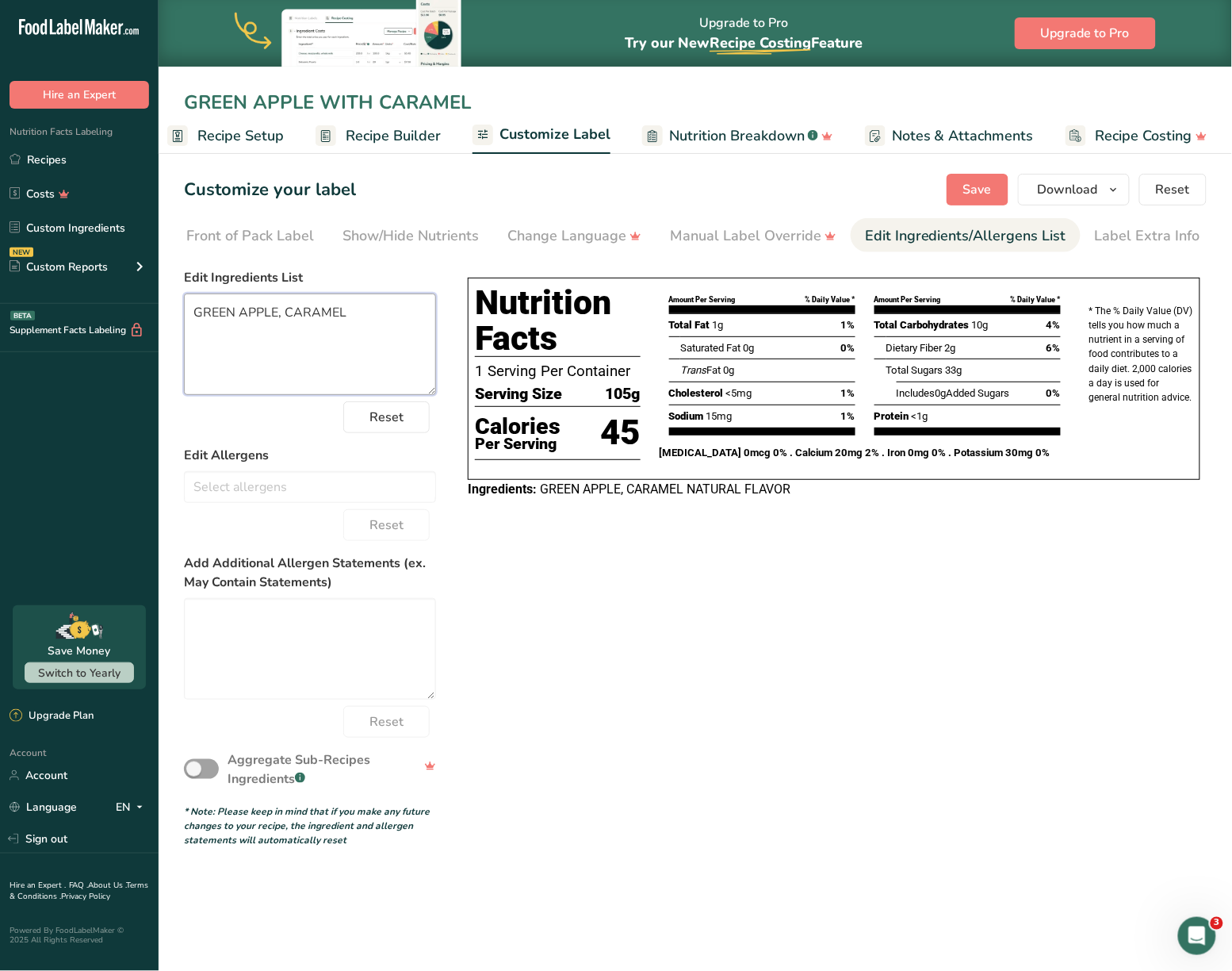
click at [386, 304] on textarea "GREEN APPLE, CARAMEL" at bounding box center [310, 344] width 252 height 101
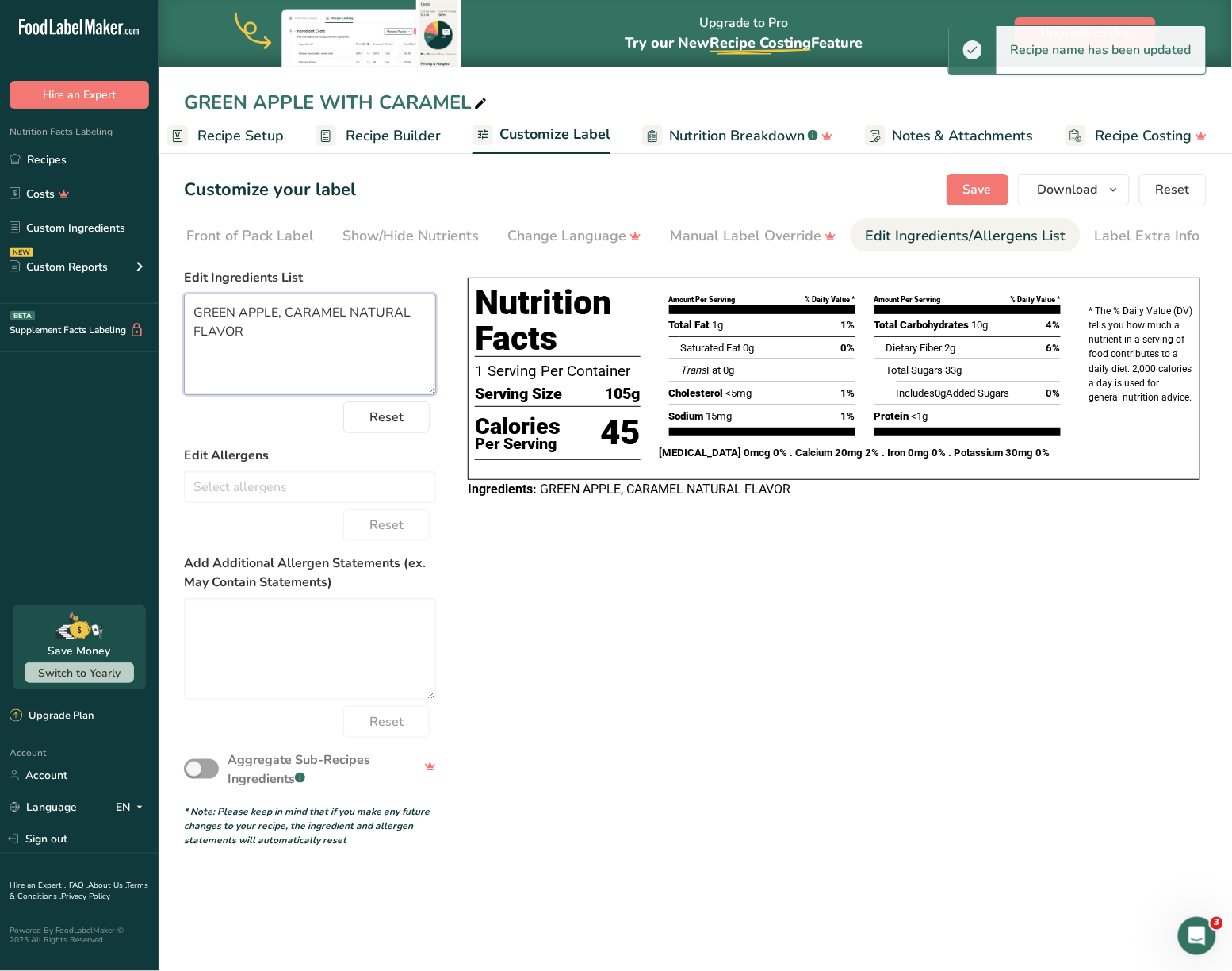
drag, startPoint x: 375, startPoint y: 332, endPoint x: 352, endPoint y: 322, distance: 25.1
click at [352, 322] on textarea "GREEN APPLE, CARAMEL NATURAL FLAVOR" at bounding box center [310, 344] width 252 height 101
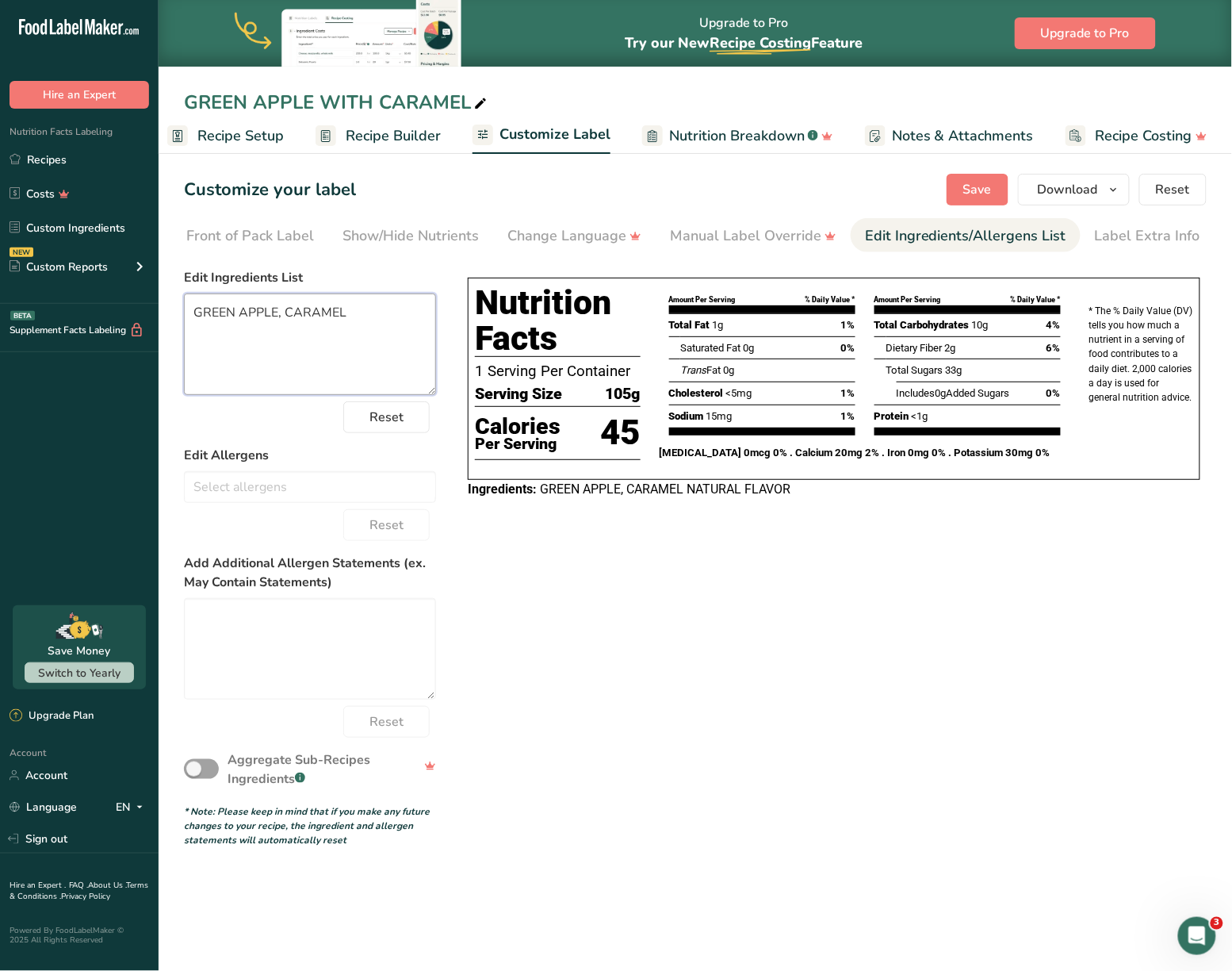
click at [386, 361] on textarea "GREEN APPLE, CARAMEL" at bounding box center [310, 344] width 252 height 101
click at [988, 196] on span "Save" at bounding box center [977, 189] width 28 height 19
type textarea "GREEN APPLE, CARAMEL"
click at [1120, 186] on icon "button" at bounding box center [1113, 190] width 12 height 20
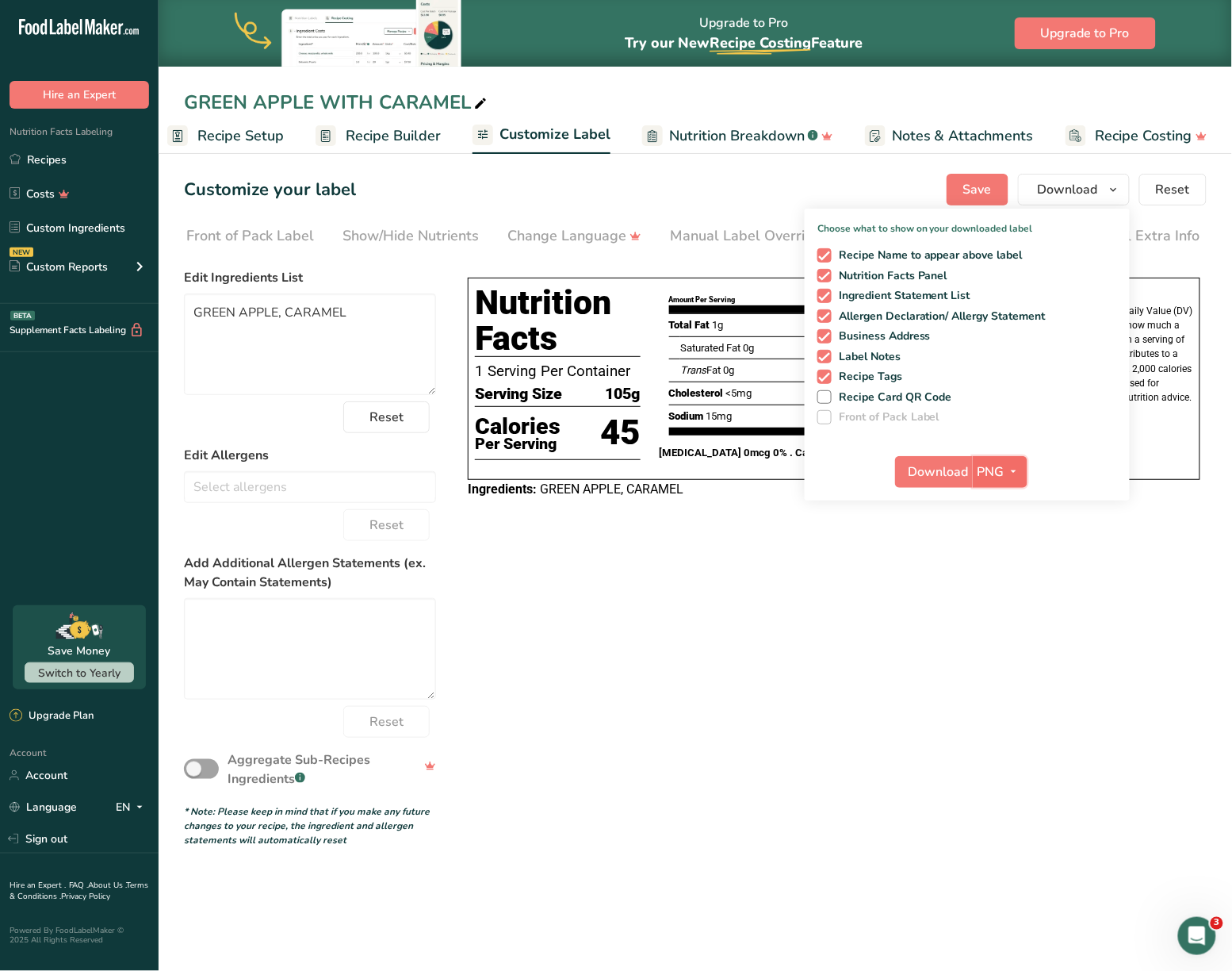
click at [1011, 469] on icon "button" at bounding box center [1014, 472] width 12 height 20
click at [1002, 557] on link "SVG" at bounding box center [1002, 556] width 51 height 27
click at [909, 549] on div "Choose your label style Tabular FDA label USA (FDA) Standard FDA label Tabular …" at bounding box center [696, 555] width 1023 height 585
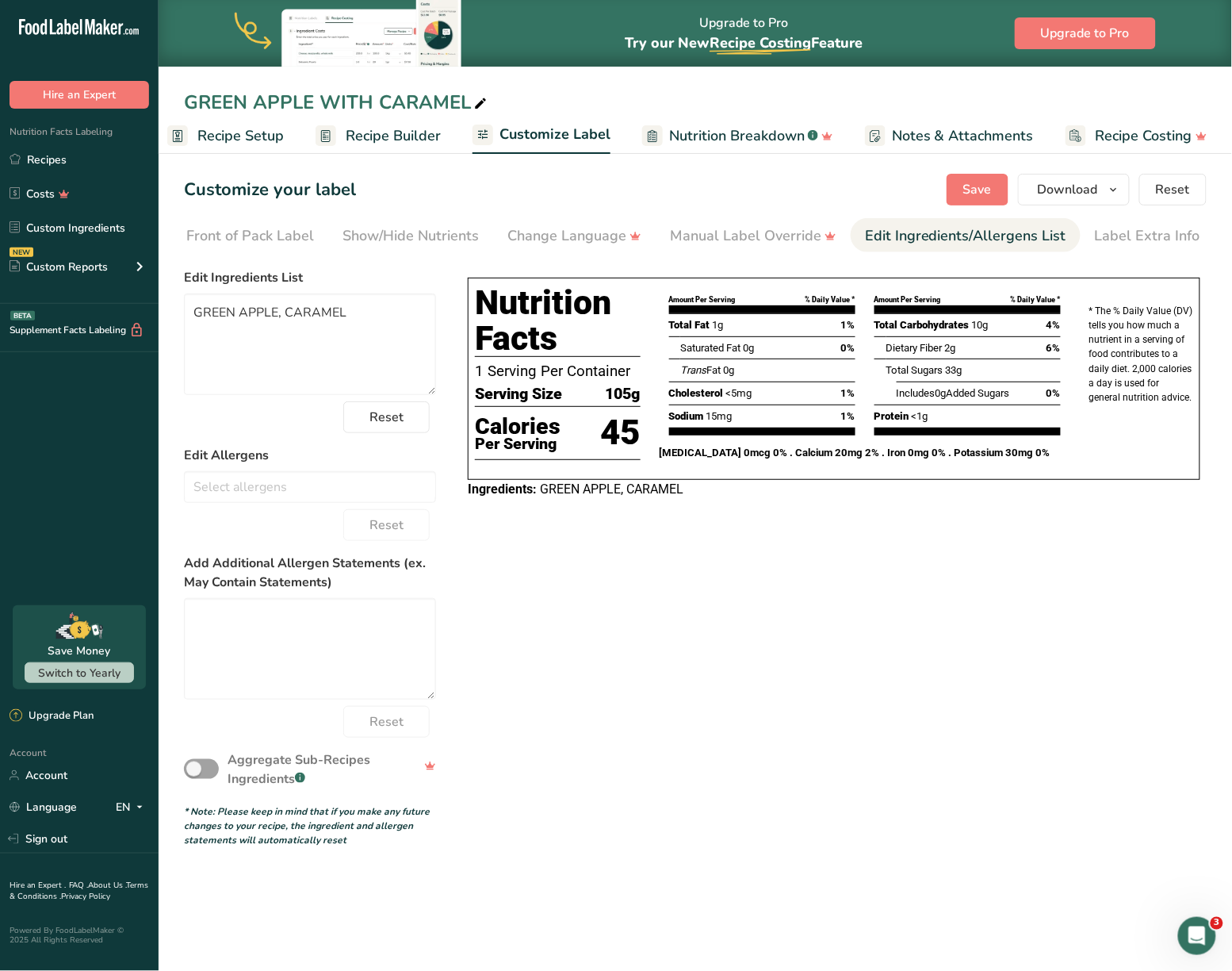
click at [373, 146] on link "Recipe Builder" at bounding box center [378, 136] width 125 height 36
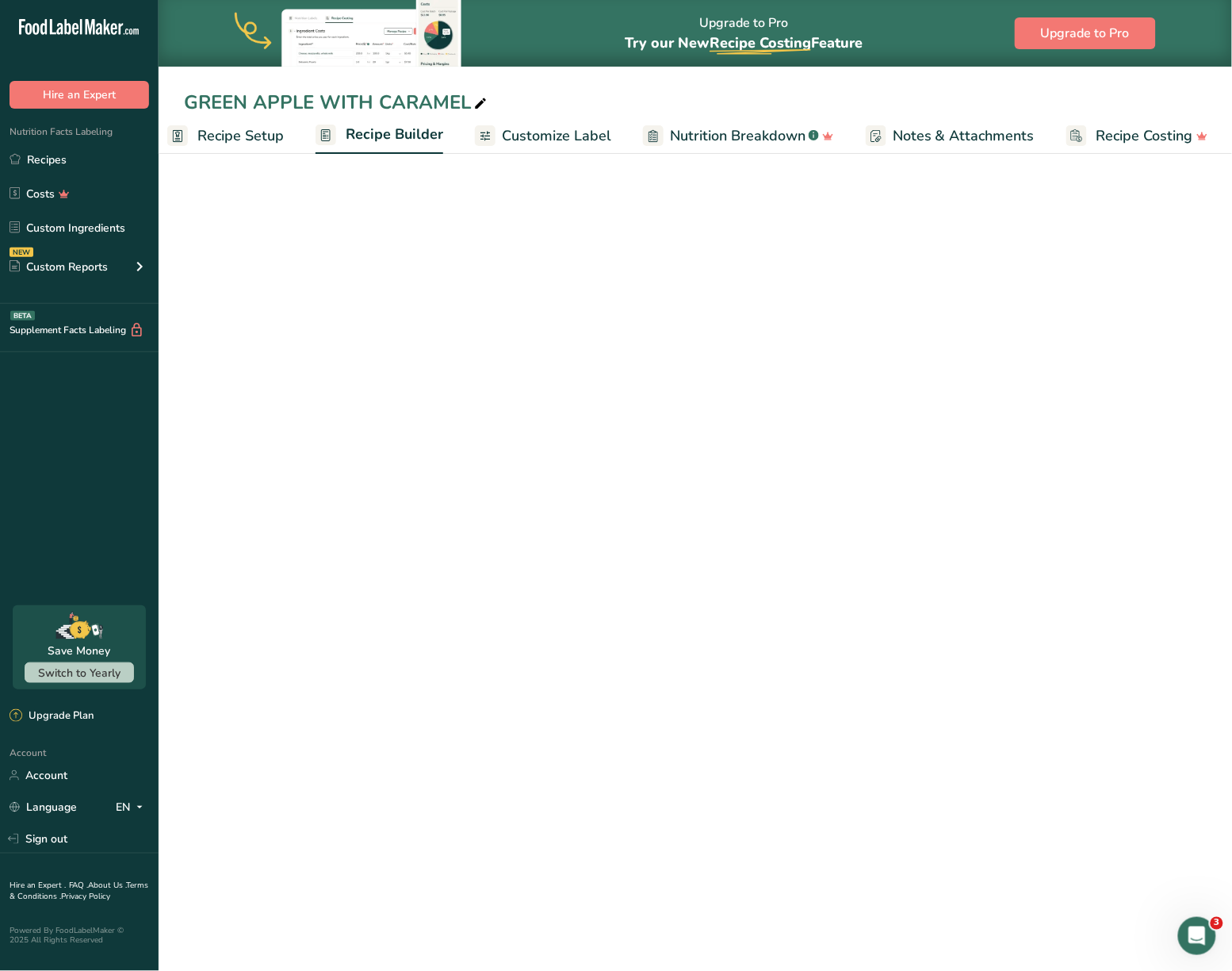
scroll to position [0, 16]
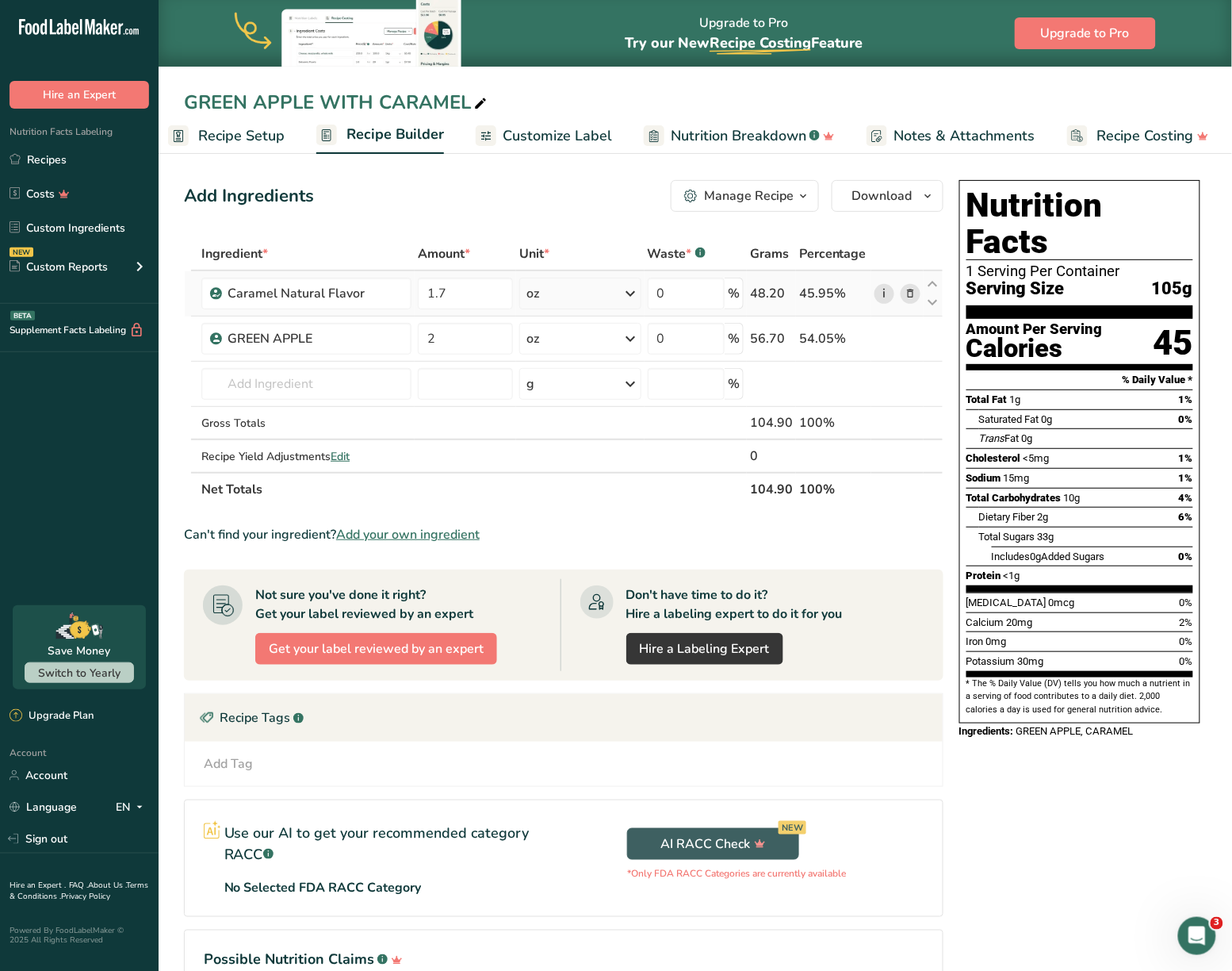
click at [880, 289] on link "i" at bounding box center [885, 294] width 20 height 20
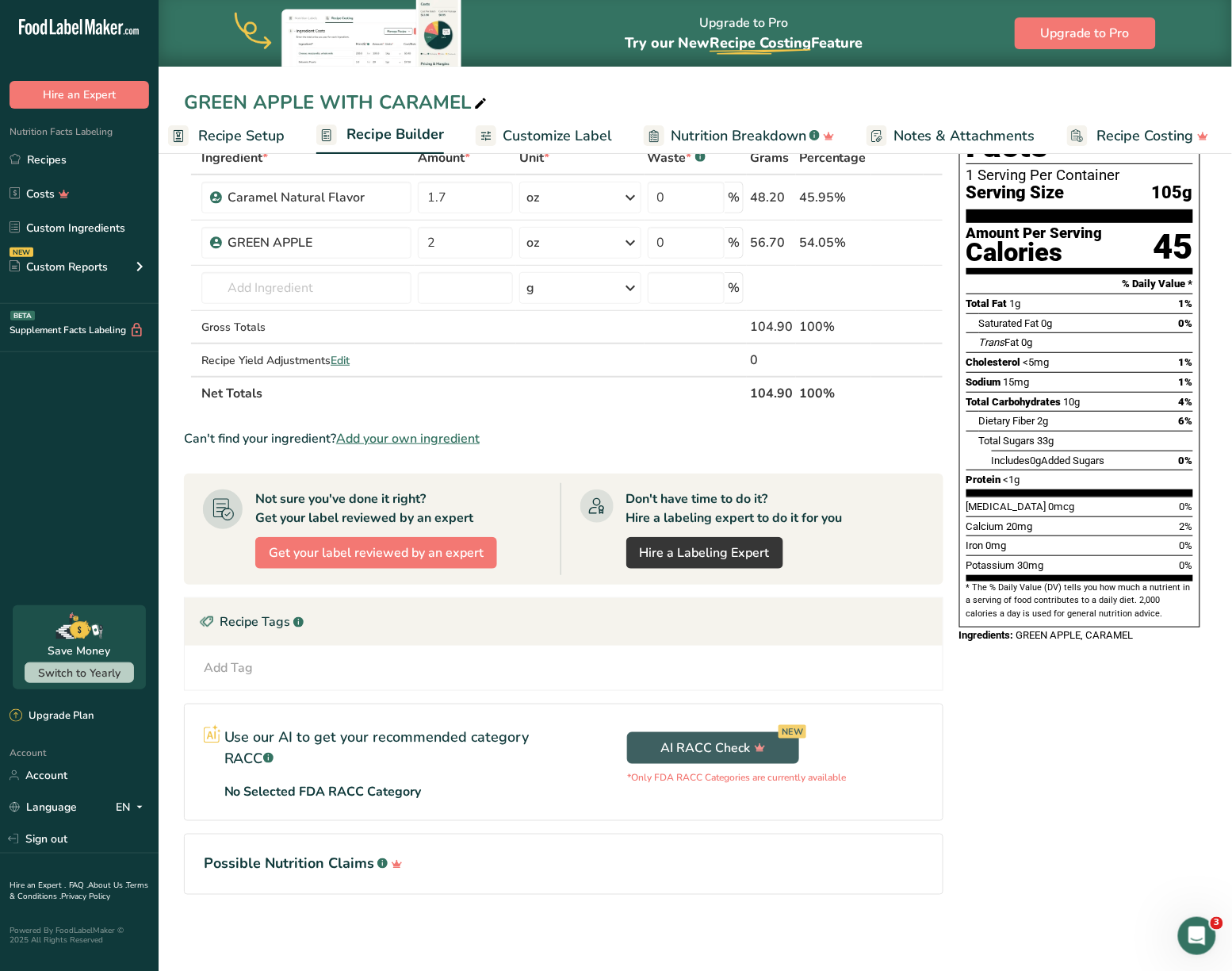
scroll to position [0, 0]
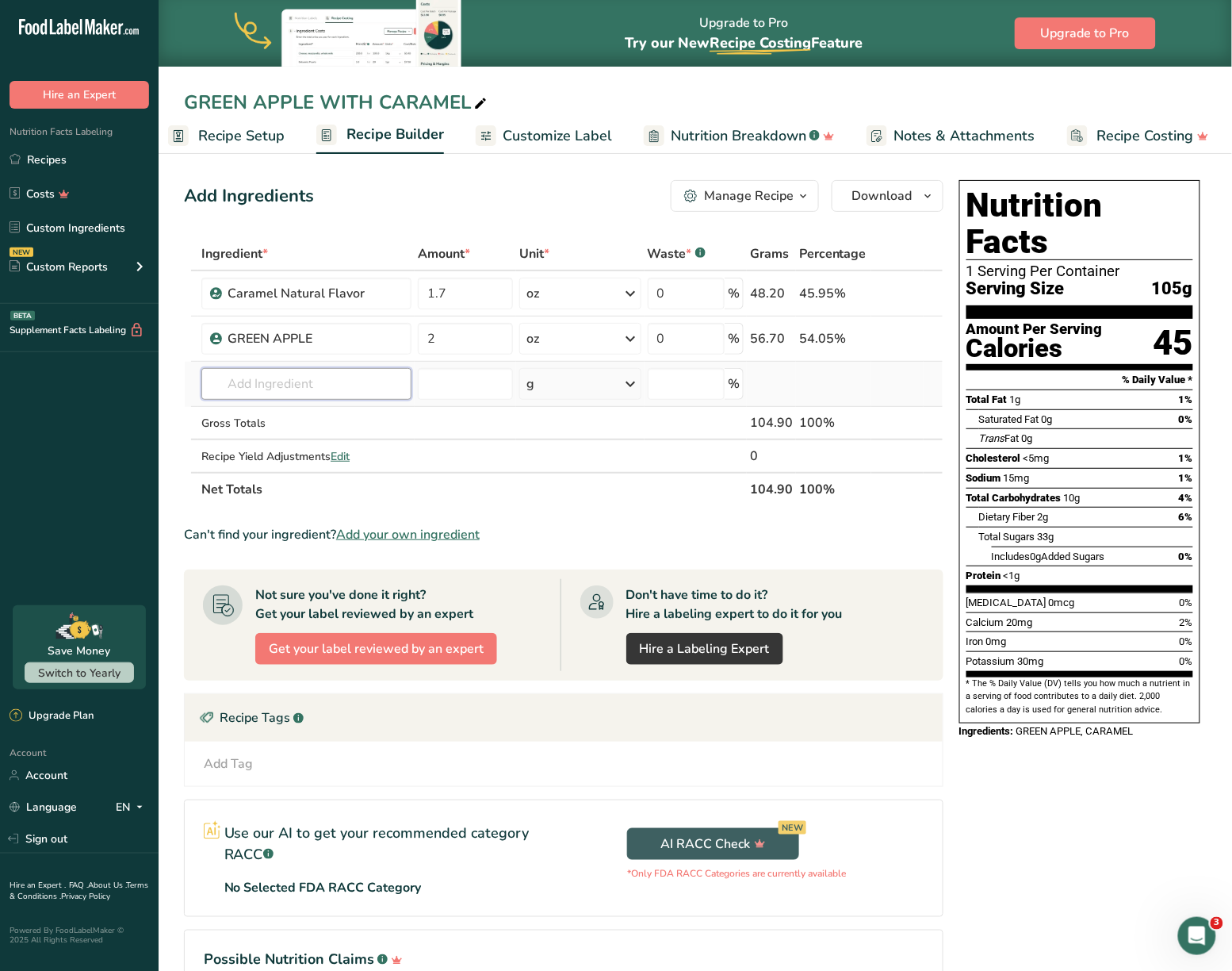
click at [311, 376] on input "text" at bounding box center [306, 384] width 210 height 32
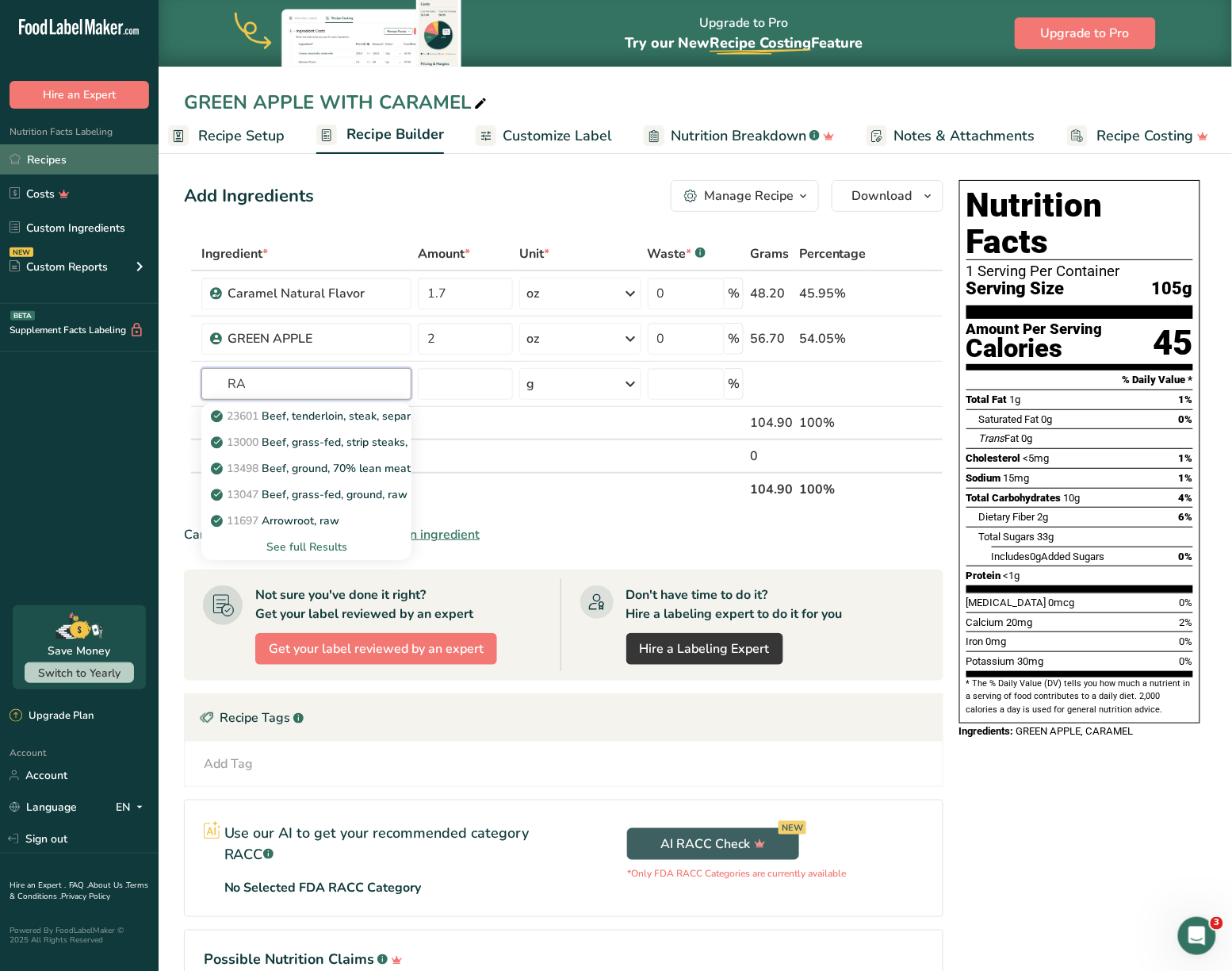
type input "RA"
click at [46, 155] on link "Recipes" at bounding box center [79, 159] width 158 height 30
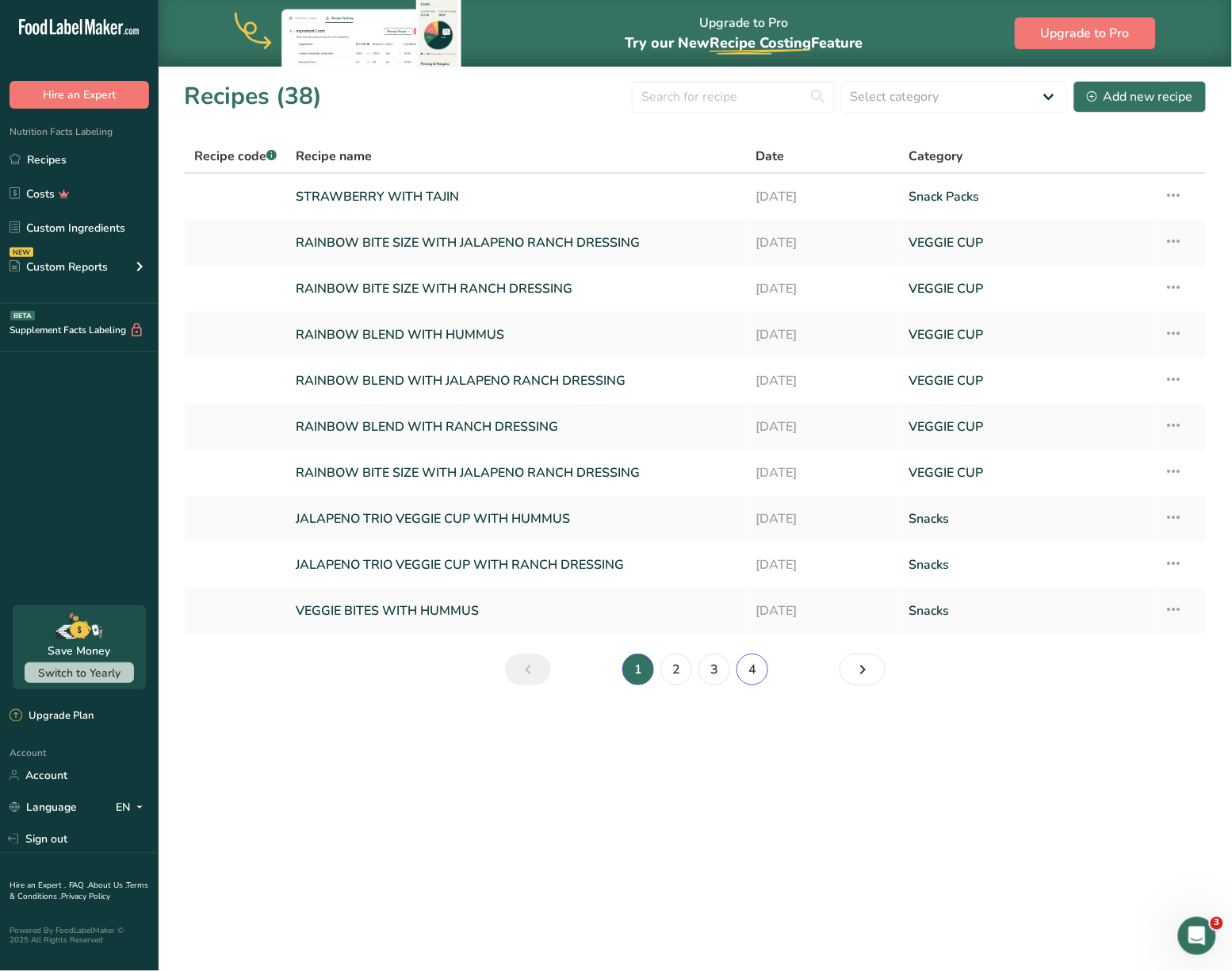
click at [740, 672] on link "4" at bounding box center [753, 669] width 32 height 32
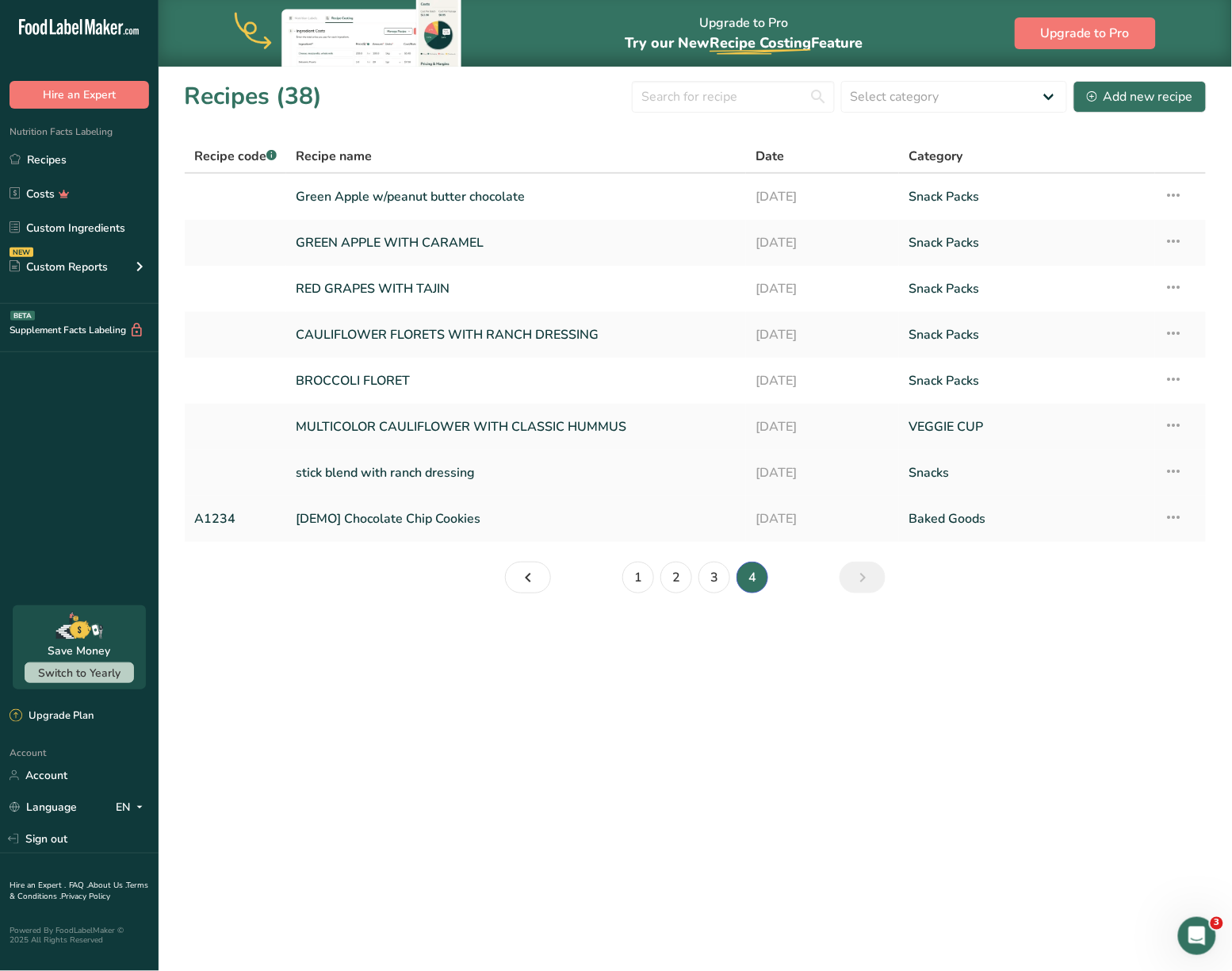
click at [404, 464] on link "stick blend with ranch dressing" at bounding box center [517, 473] width 441 height 33
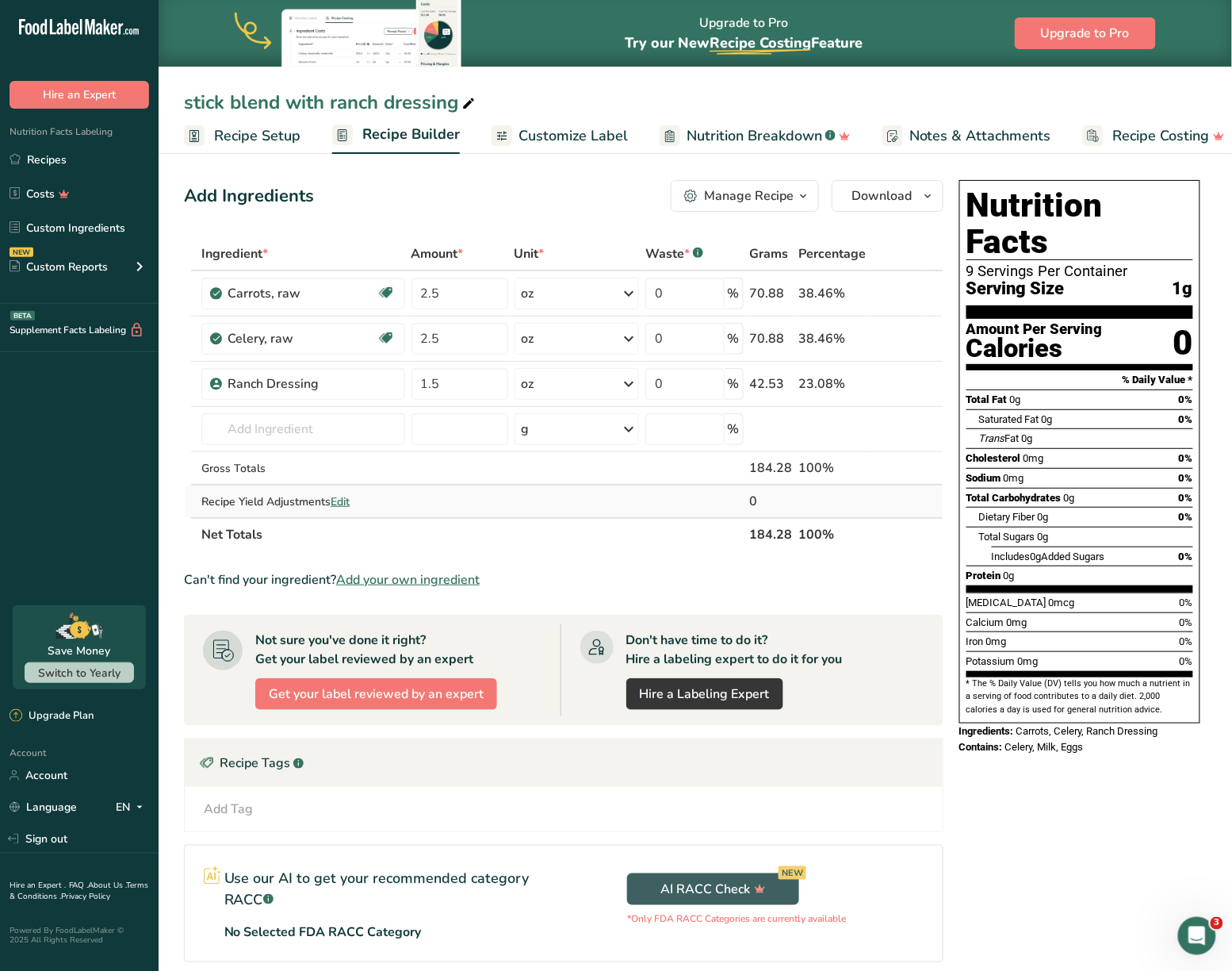
click at [917, 493] on td at bounding box center [897, 501] width 52 height 32
click at [258, 133] on span "Recipe Setup" at bounding box center [257, 136] width 86 height 22
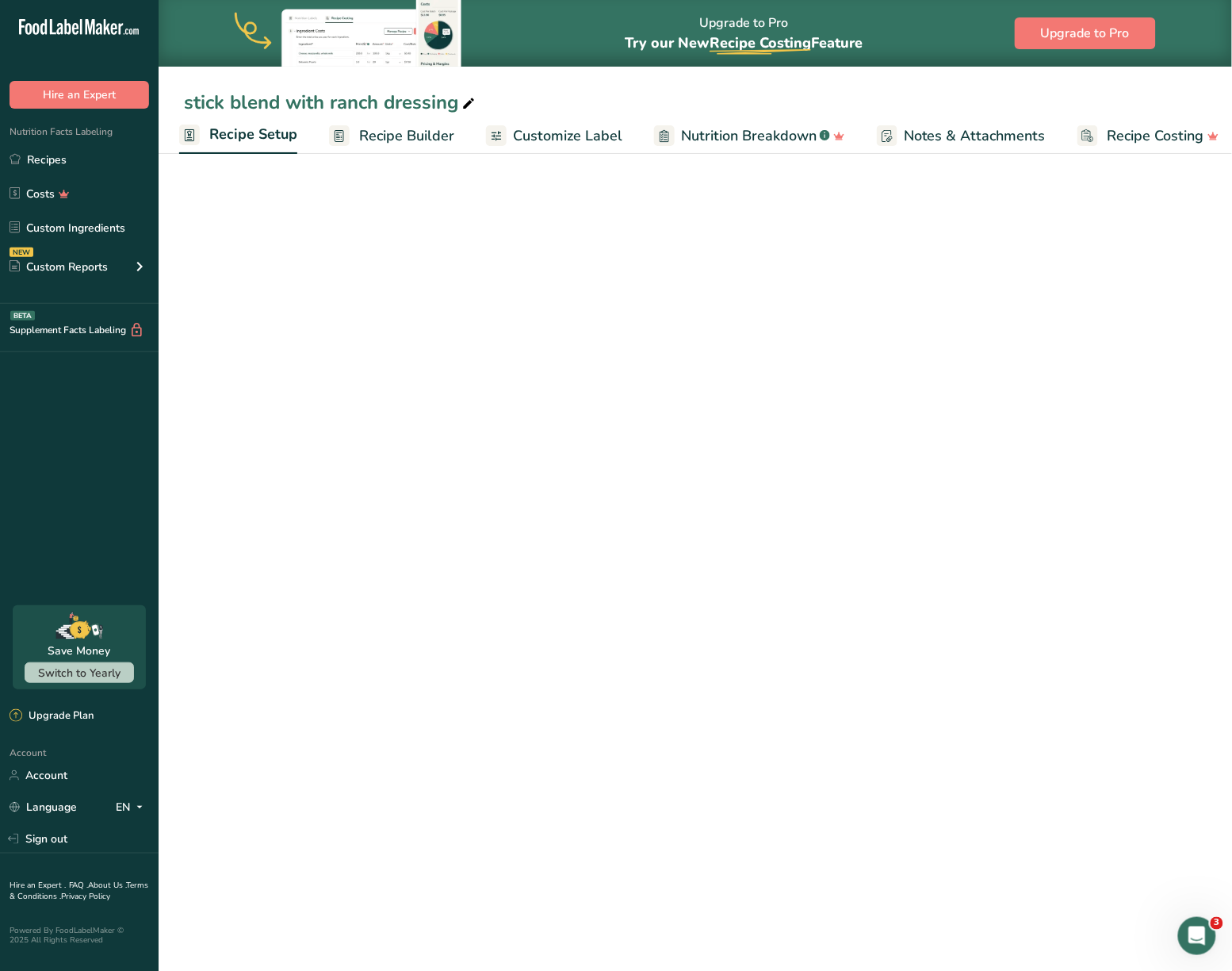
scroll to position [0, 6]
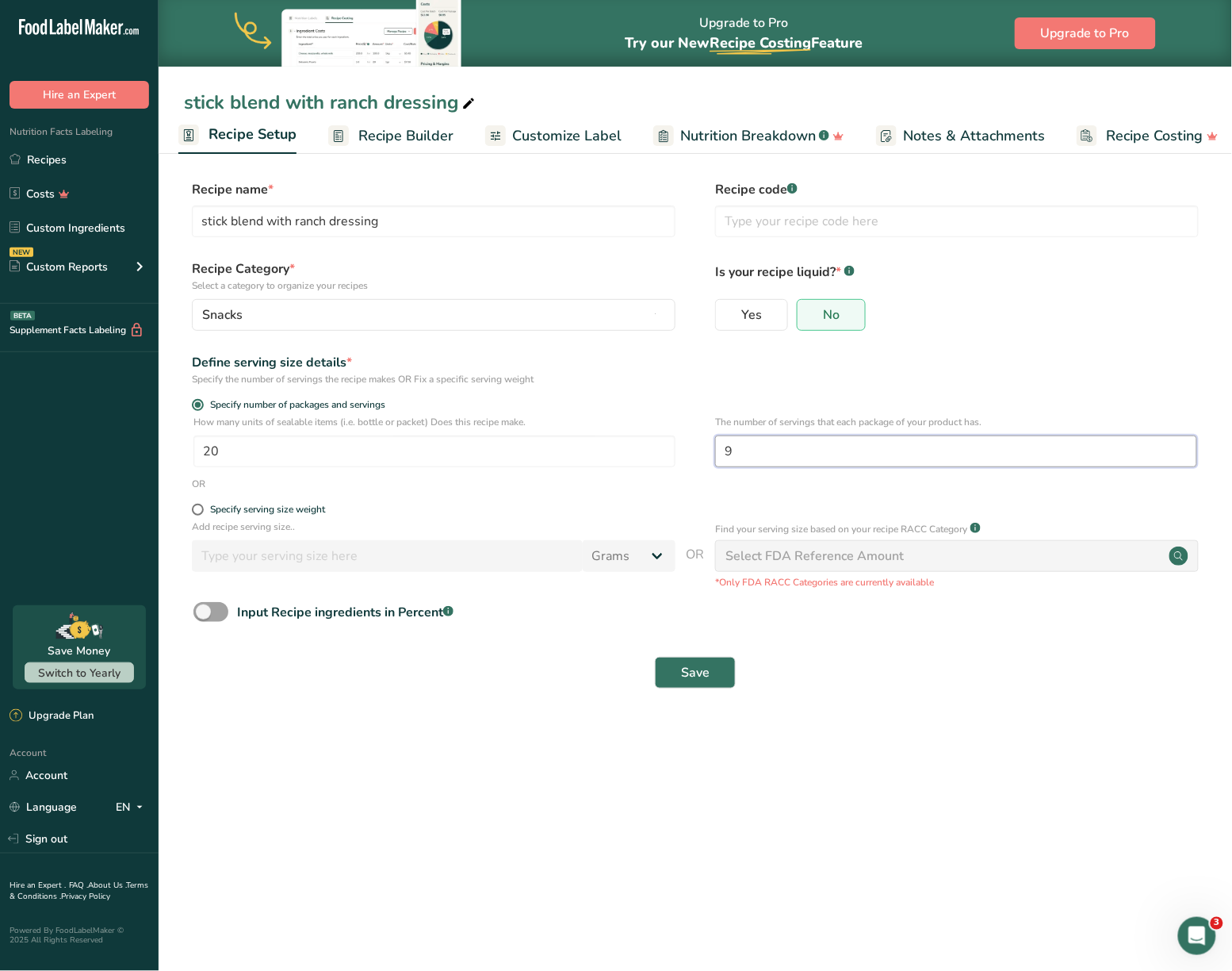
click at [773, 455] on input "9" at bounding box center [957, 451] width 483 height 32
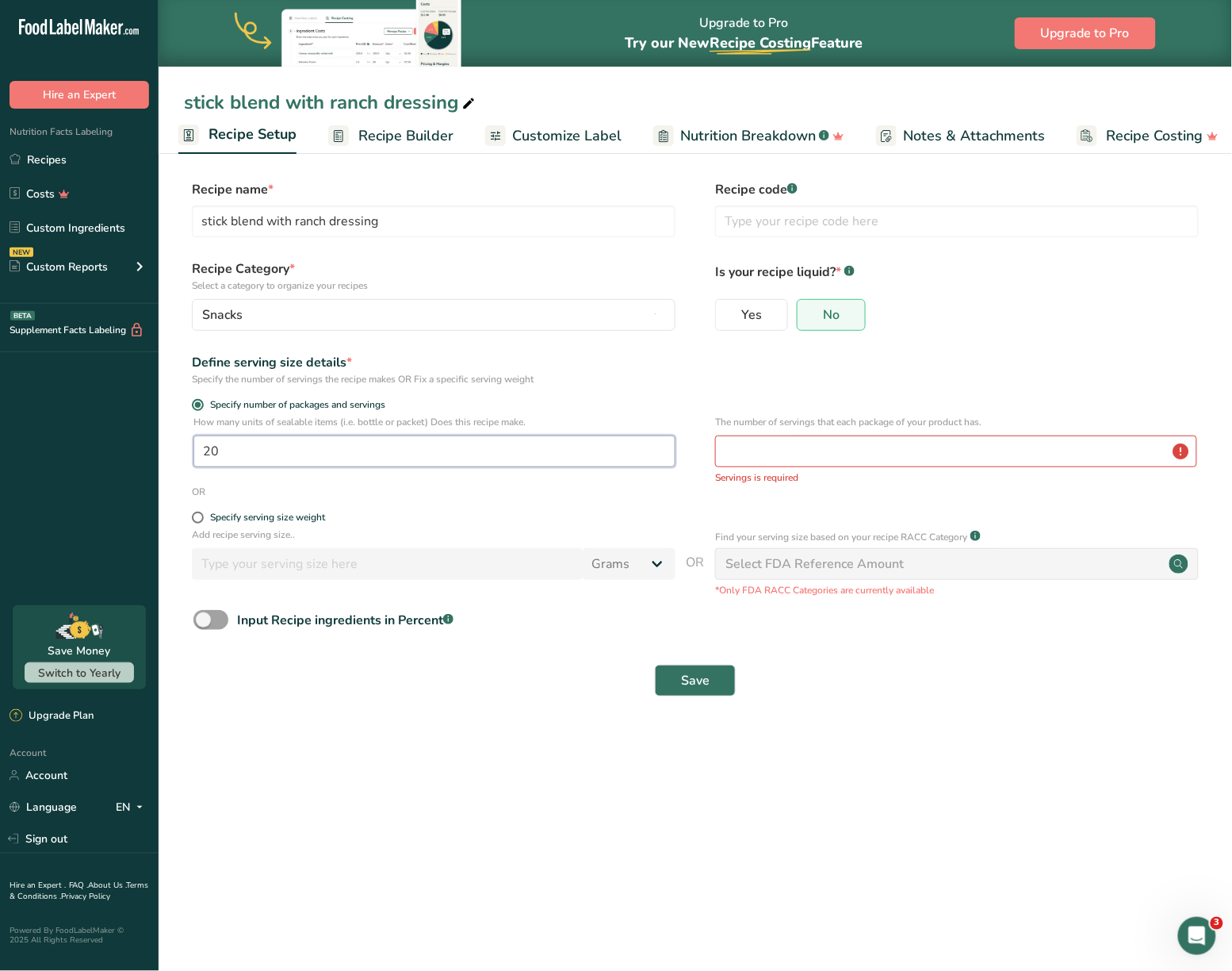
click at [445, 457] on input "20" at bounding box center [434, 451] width 483 height 32
type input "1"
click at [788, 453] on input "number" at bounding box center [957, 451] width 483 height 32
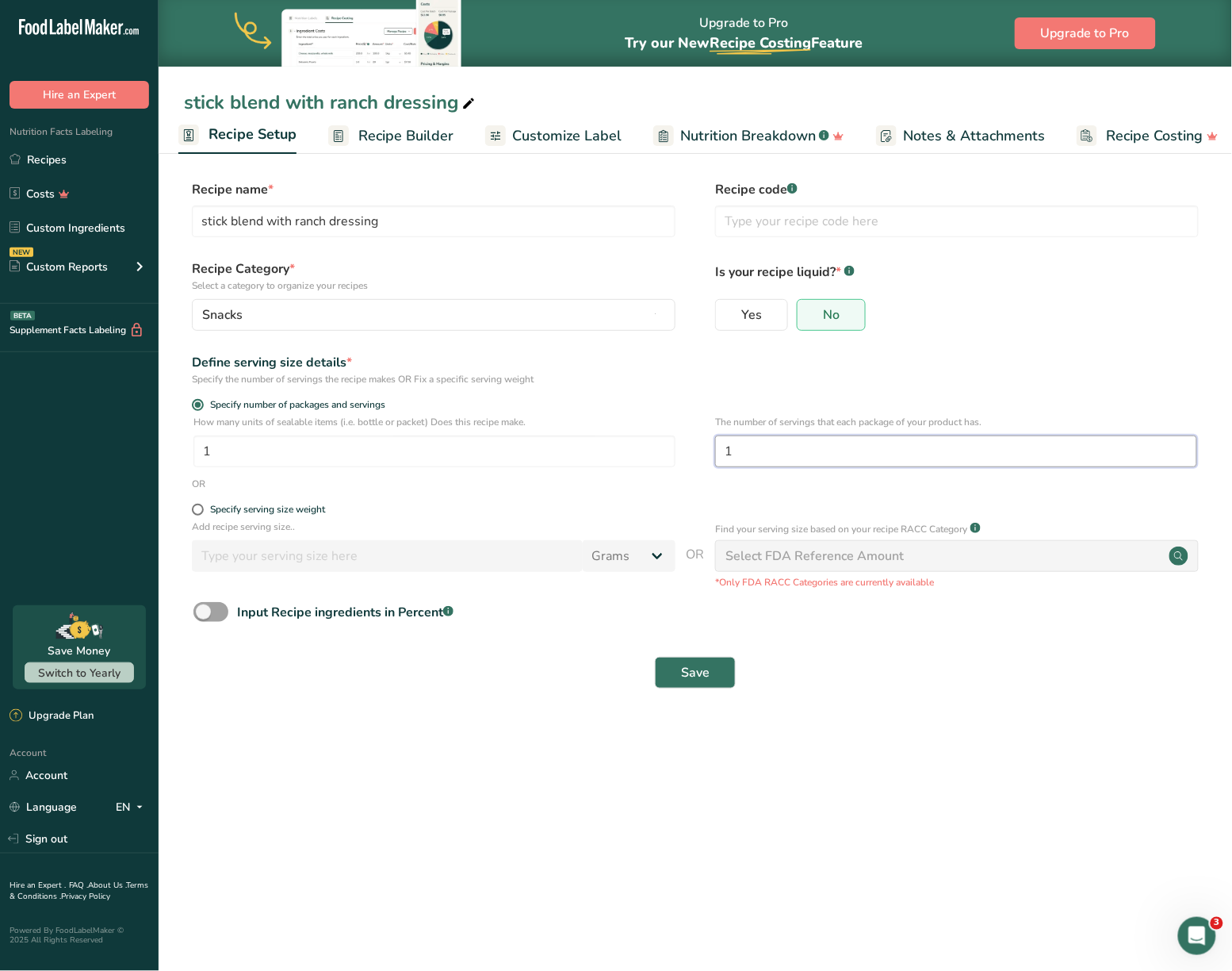
type input "1"
click at [734, 647] on form "Recipe name * stick blend with ranch dressing Recipe code .a-a{fill:#347362;}.b…" at bounding box center [696, 439] width 1023 height 518
click at [715, 668] on button "Save" at bounding box center [696, 672] width 81 height 32
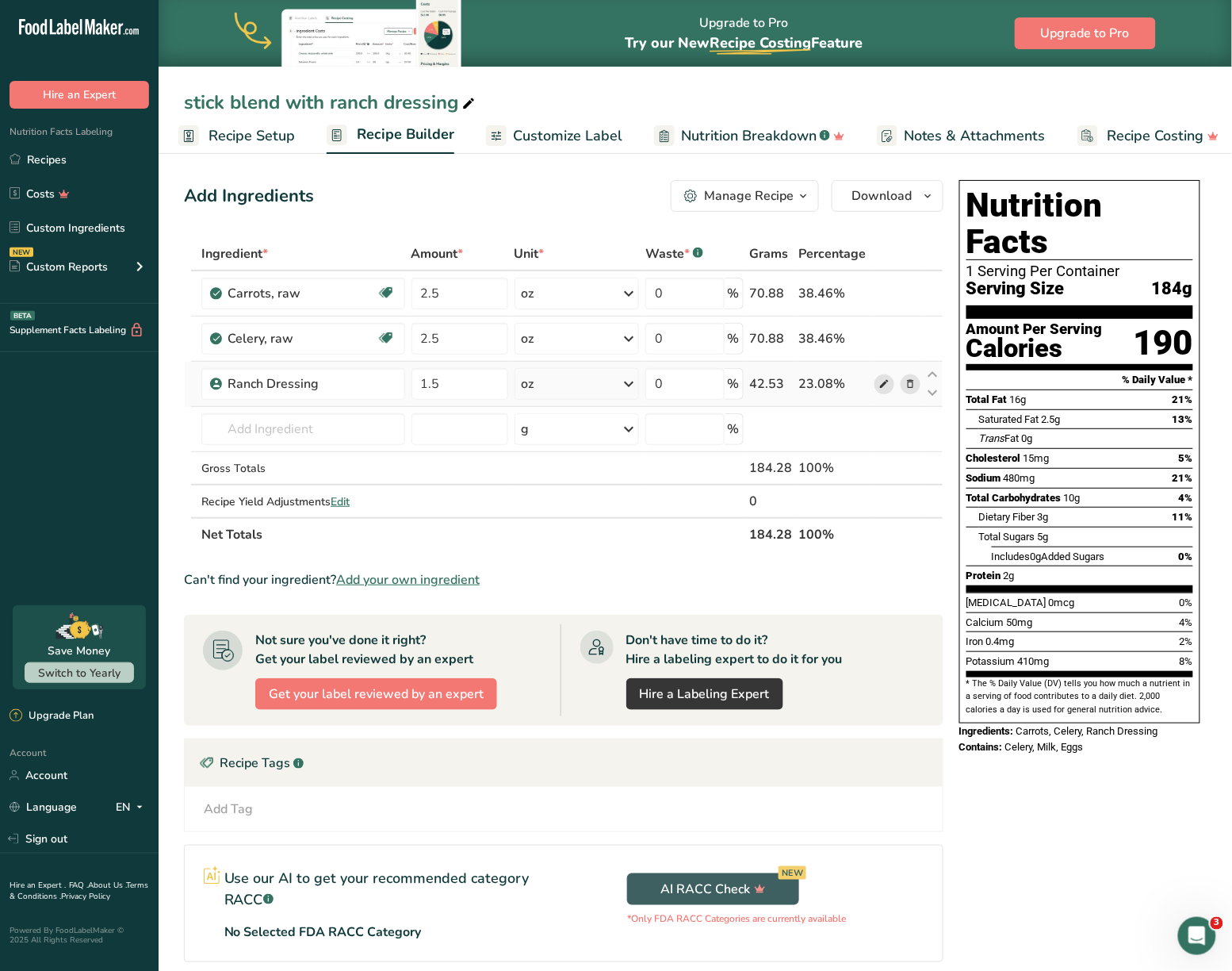
click at [885, 383] on icon at bounding box center [884, 384] width 11 height 17
click at [318, 427] on input "text" at bounding box center [303, 429] width 203 height 32
type input "RANCH PILLOW"
click at [322, 484] on div "Add your own ingredient" at bounding box center [303, 488] width 177 height 17
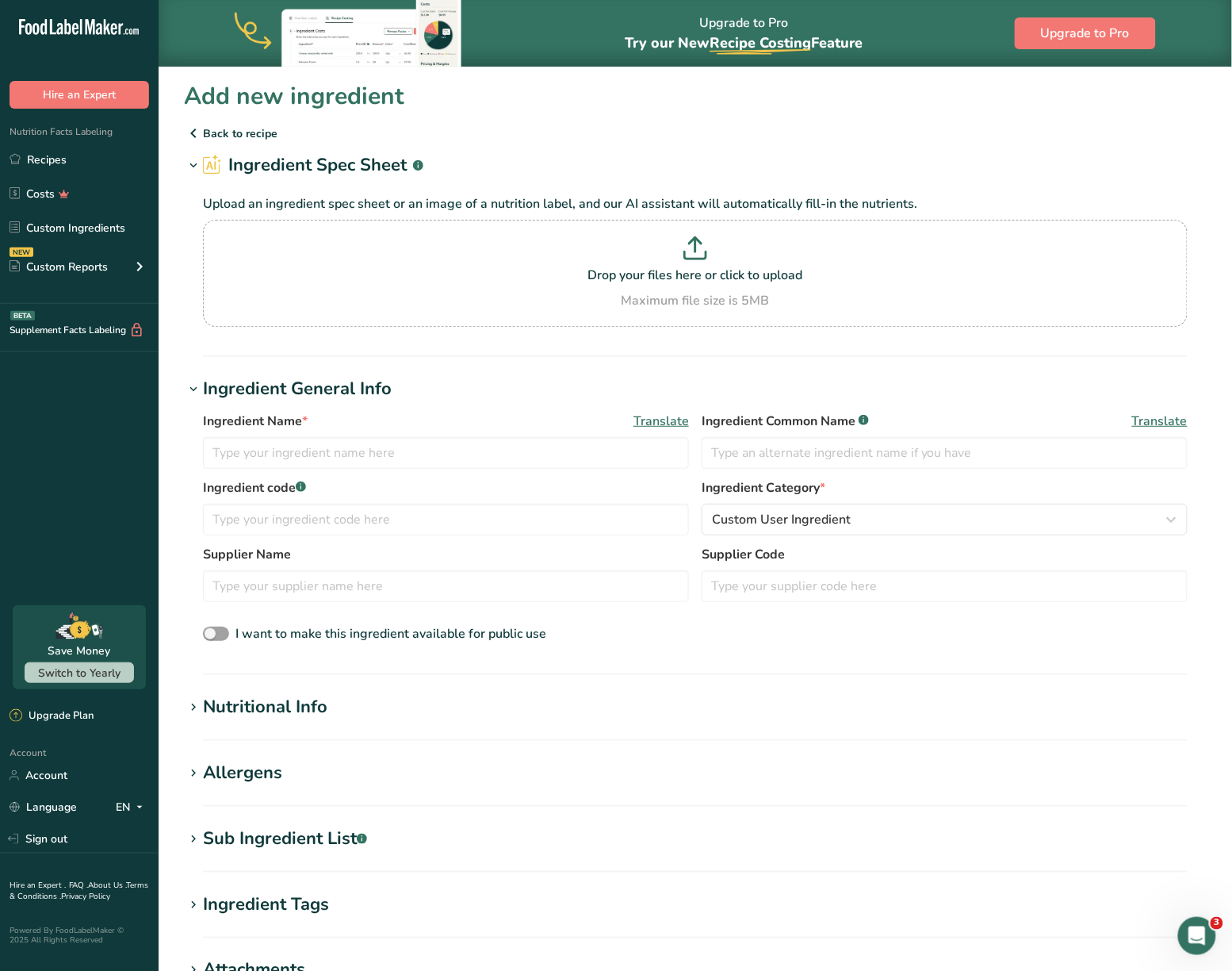
click at [370, 469] on div "Ingredient Name * Translate Ingredient Common Name .a-a{fill:#347362;}.b-a{fill…" at bounding box center [696, 444] width 985 height 66
click at [370, 454] on input "text" at bounding box center [446, 453] width 486 height 32
type input "RANCH DRESSING PILLOW PACK"
click at [313, 720] on div "Nutritional Info" at bounding box center [265, 707] width 124 height 27
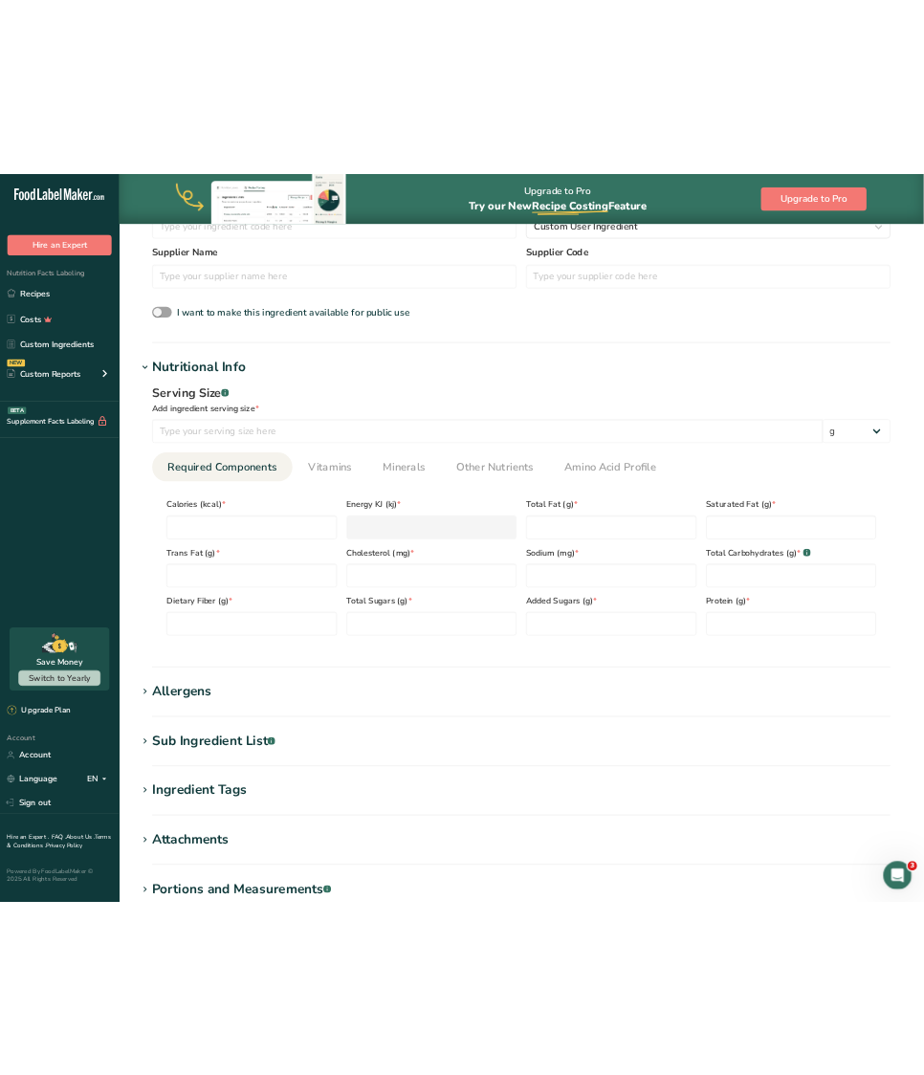
scroll to position [526, 0]
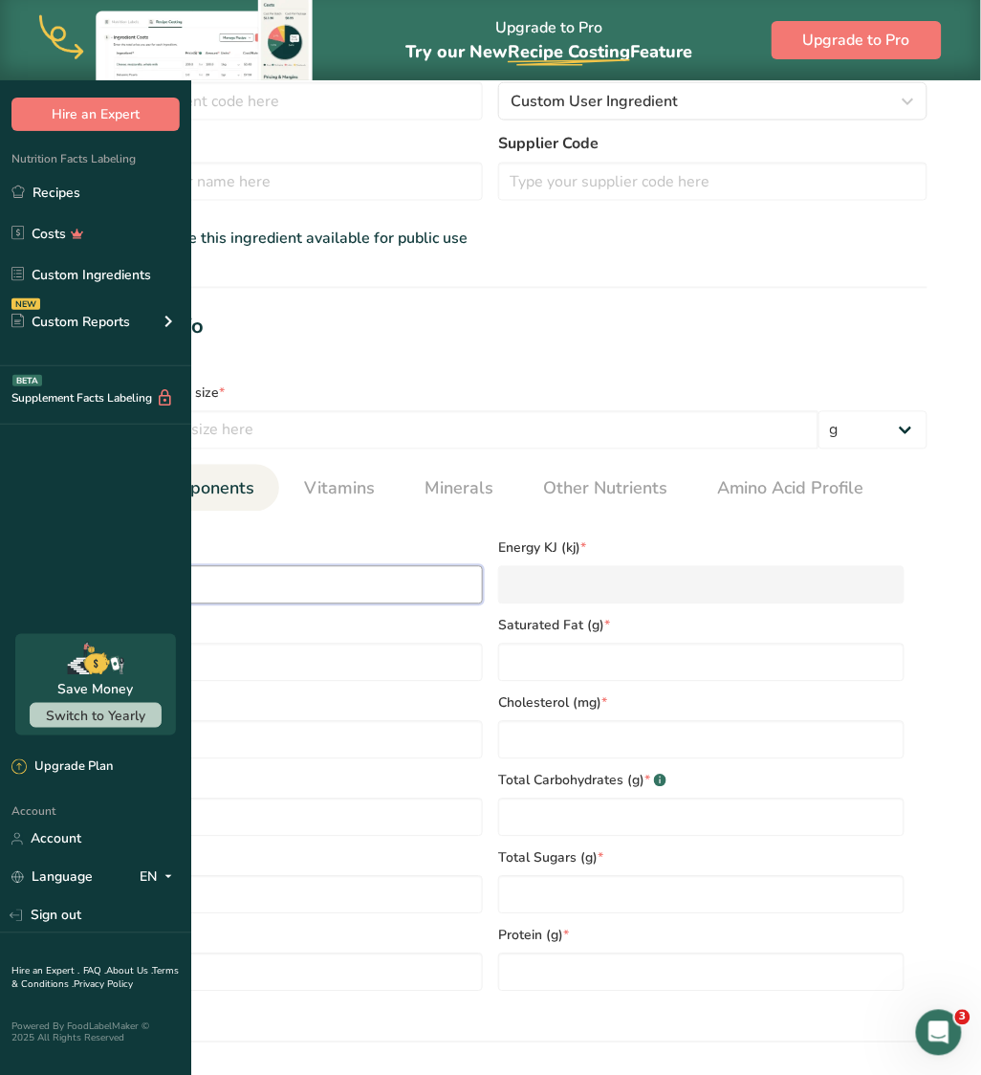
click at [348, 604] on input "number" at bounding box center [280, 585] width 406 height 38
click at [329, 559] on span "Calories (kcal) *" at bounding box center [280, 548] width 406 height 20
click at [334, 594] on input "number" at bounding box center [280, 585] width 406 height 38
click at [357, 590] on div "Calories (kcal) *" at bounding box center [280, 565] width 422 height 77
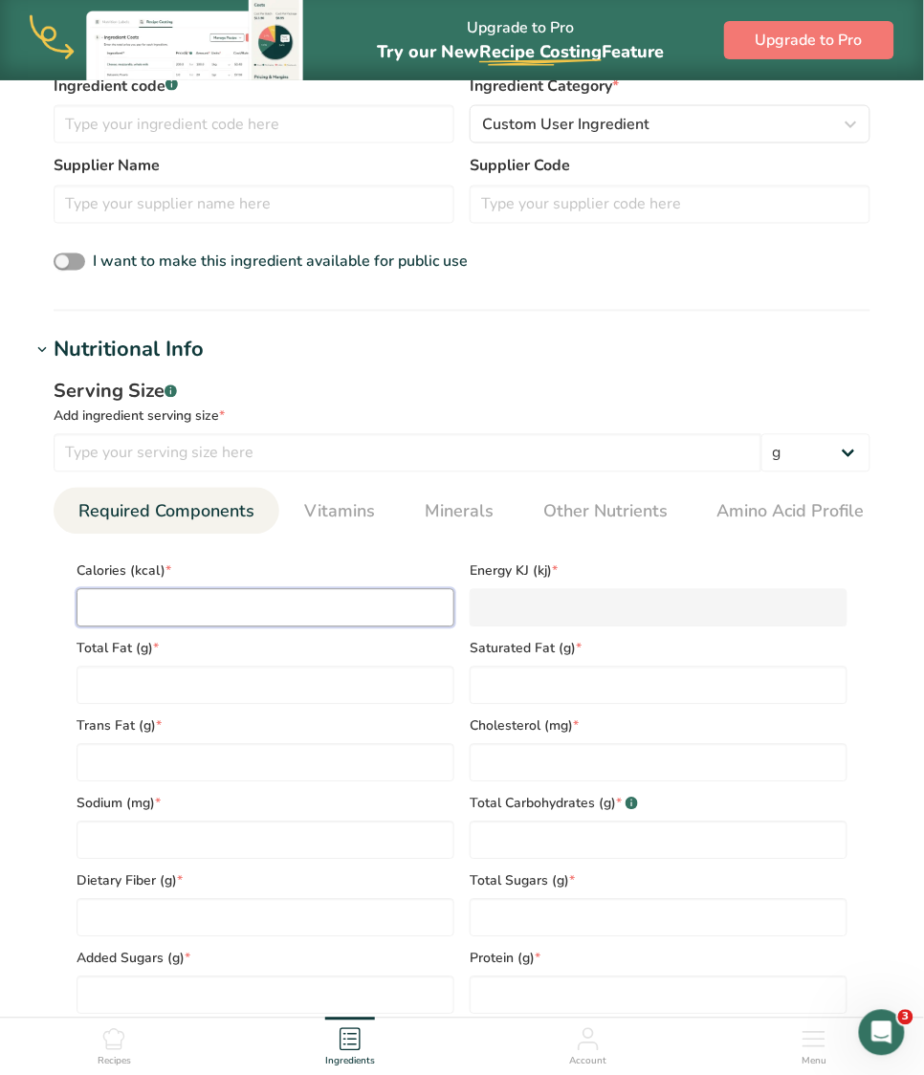
click at [396, 594] on input "number" at bounding box center [266, 608] width 378 height 38
click at [494, 480] on div "Serving Size .a-a{fill:#347362;}.b-a{fill:#fff;} Add ingredient serving size * …" at bounding box center [462, 703] width 863 height 675
click at [265, 624] on input "number" at bounding box center [266, 608] width 378 height 38
type input "1"
type KJ "4.2"
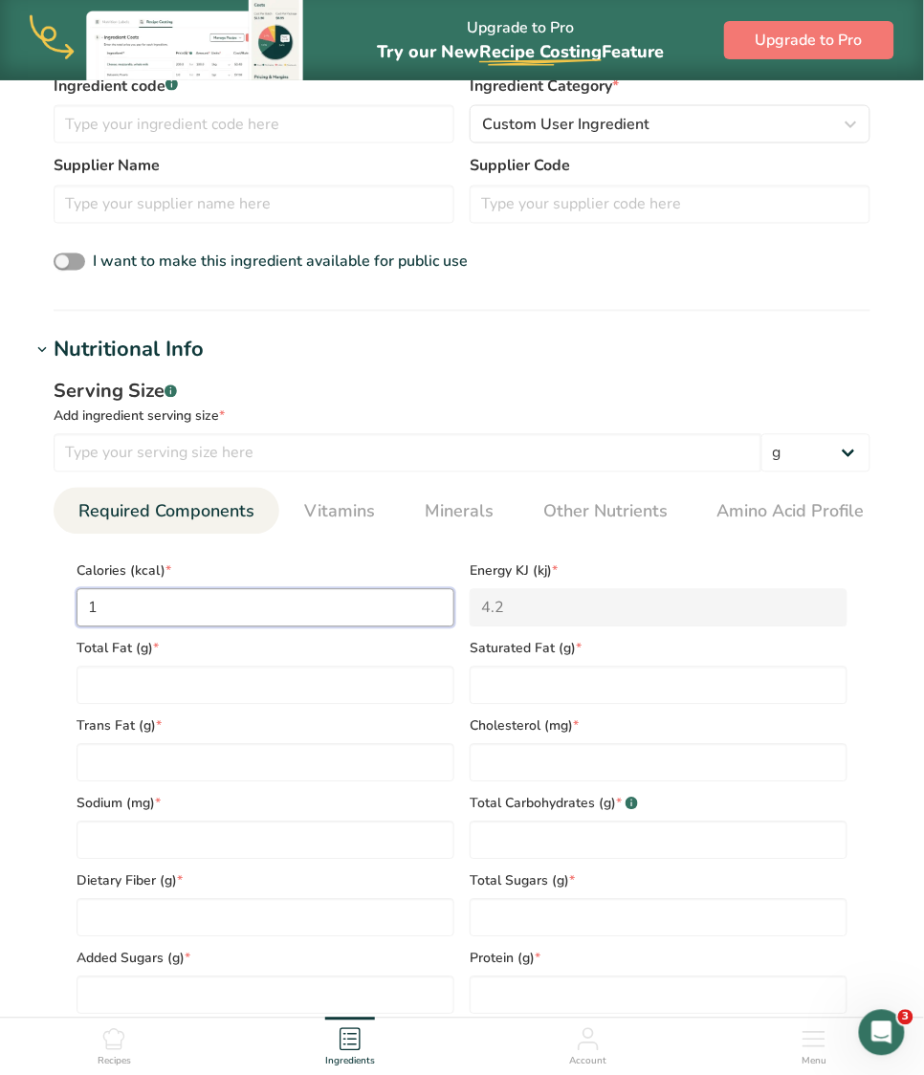
type input "19"
type KJ "79.5"
type input "190"
type KJ "795"
type input "190"
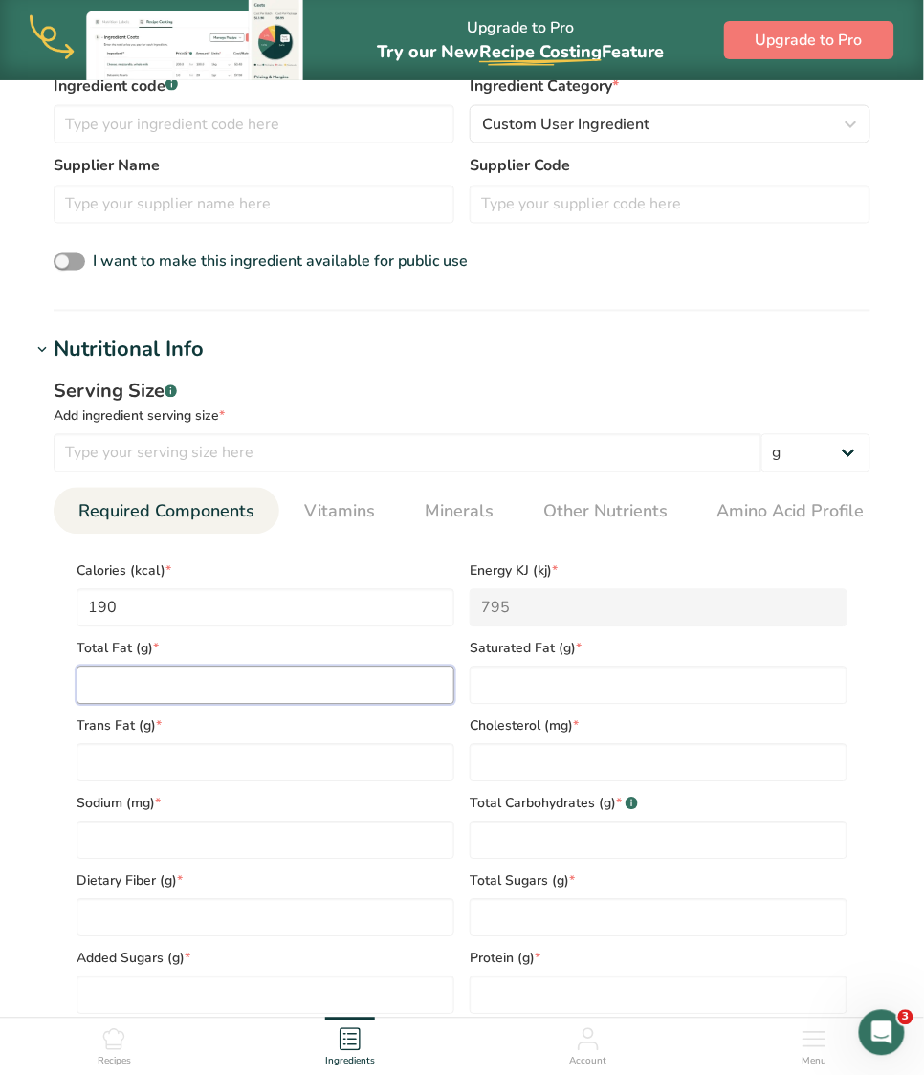
click at [312, 679] on Fat "number" at bounding box center [266, 686] width 378 height 38
click at [127, 664] on div "Total Fat (g) *" at bounding box center [265, 665] width 393 height 77
click at [136, 666] on div "Total Fat (g) *" at bounding box center [265, 665] width 393 height 77
click at [136, 691] on Fat "number" at bounding box center [266, 686] width 378 height 38
type Fat "20"
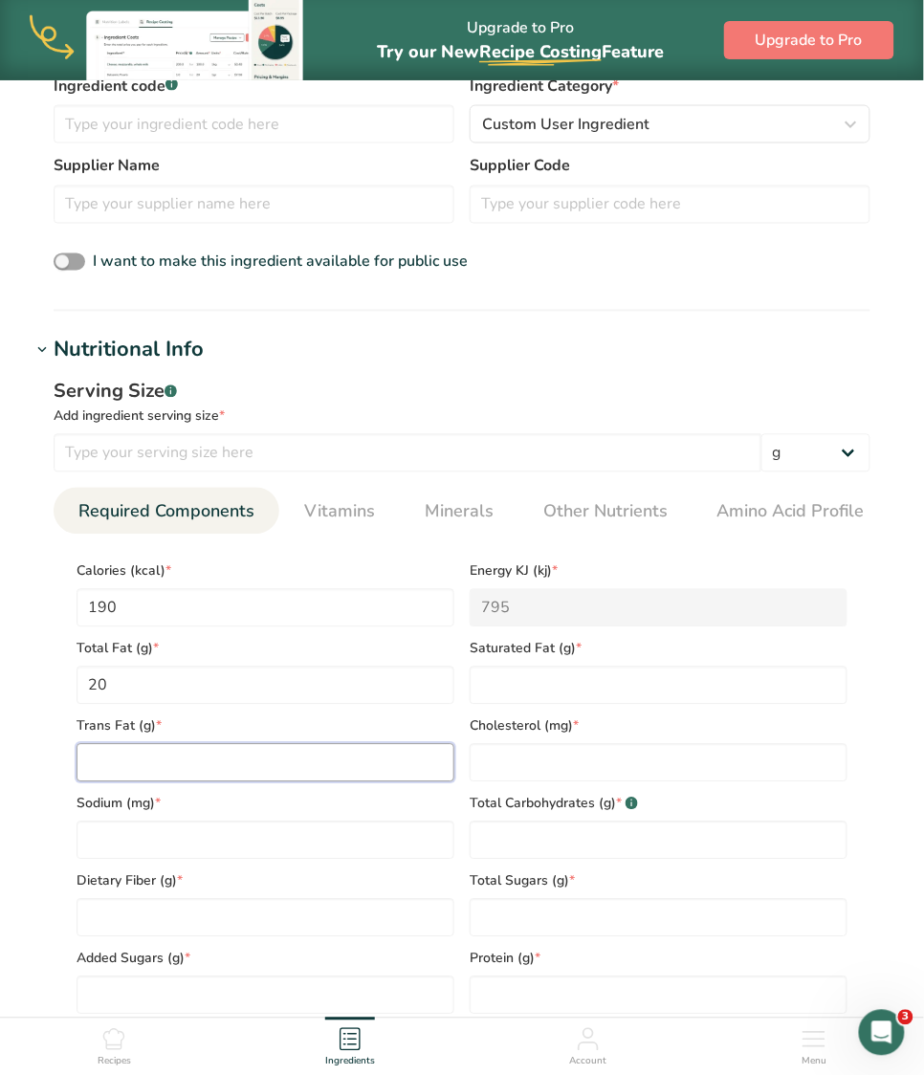
click at [147, 754] on Fat "number" at bounding box center [266, 763] width 378 height 38
type Fat "0"
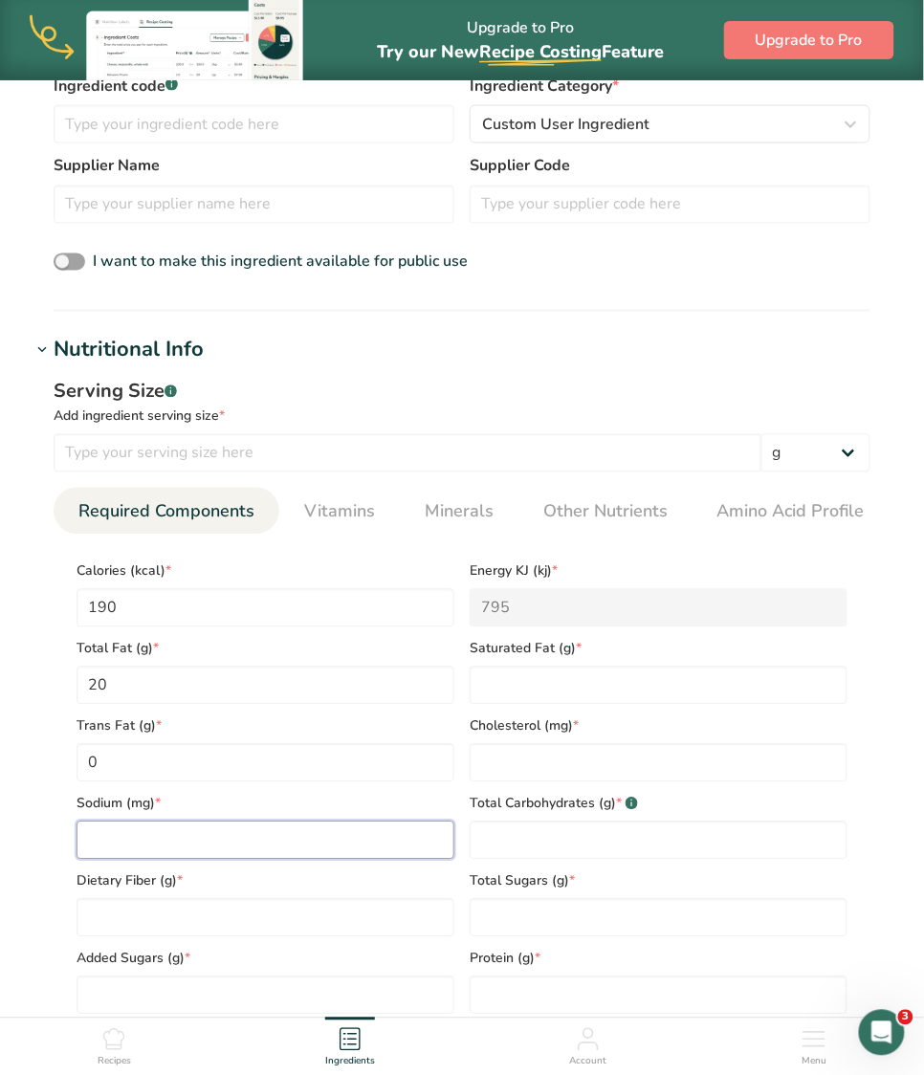
click at [120, 838] on input "number" at bounding box center [266, 841] width 378 height 38
type input "270"
click at [302, 931] on Fiber "number" at bounding box center [266, 918] width 378 height 38
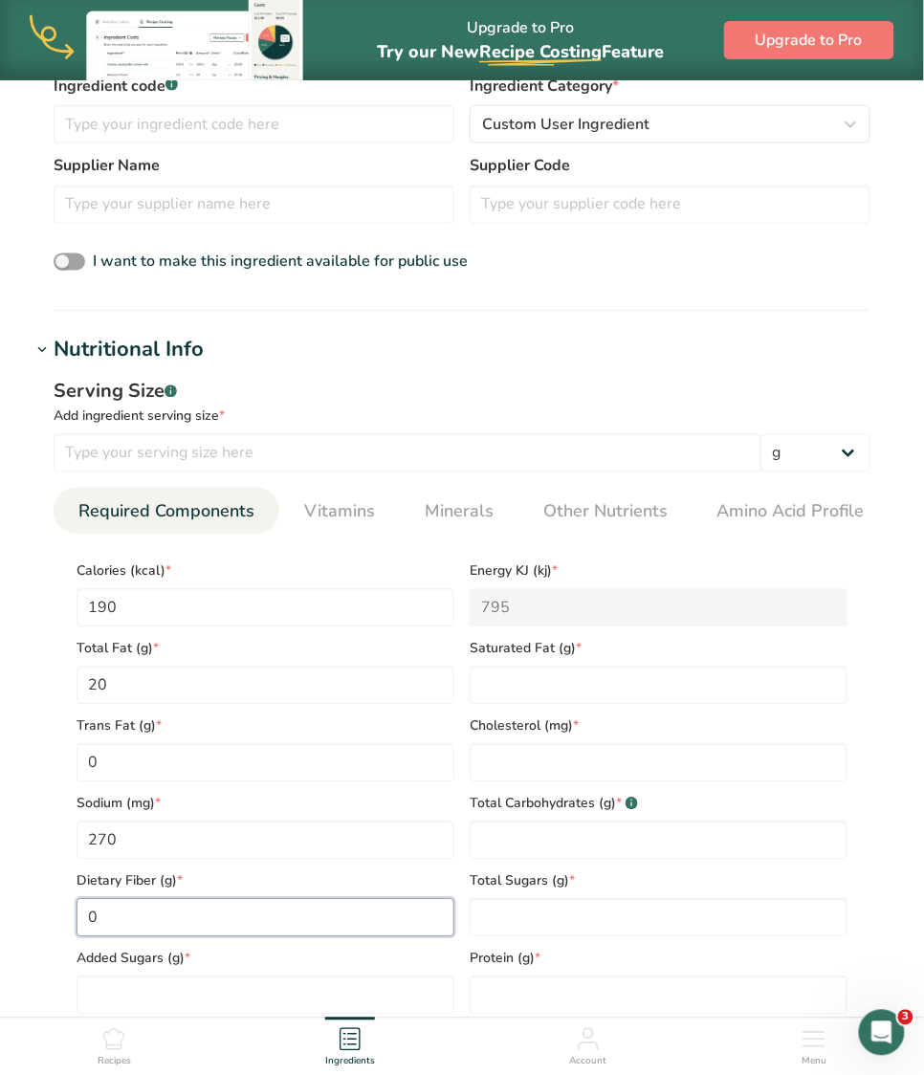
type Fiber "0"
click at [520, 648] on span "Saturated Fat (g) *" at bounding box center [659, 649] width 378 height 20
click at [547, 694] on Fat "number" at bounding box center [659, 686] width 378 height 38
click at [507, 682] on Fat "number" at bounding box center [659, 686] width 378 height 38
type Fat "3"
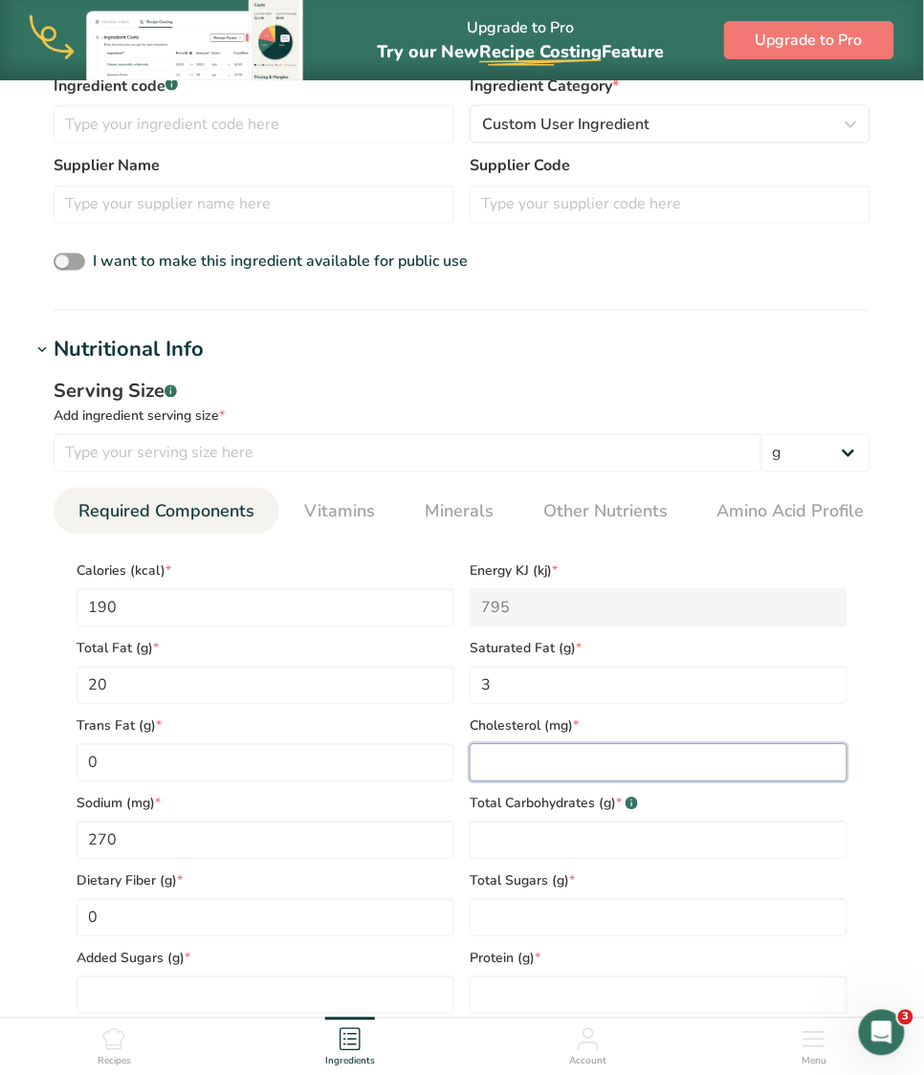
click at [513, 752] on input "number" at bounding box center [659, 763] width 378 height 38
type input "15"
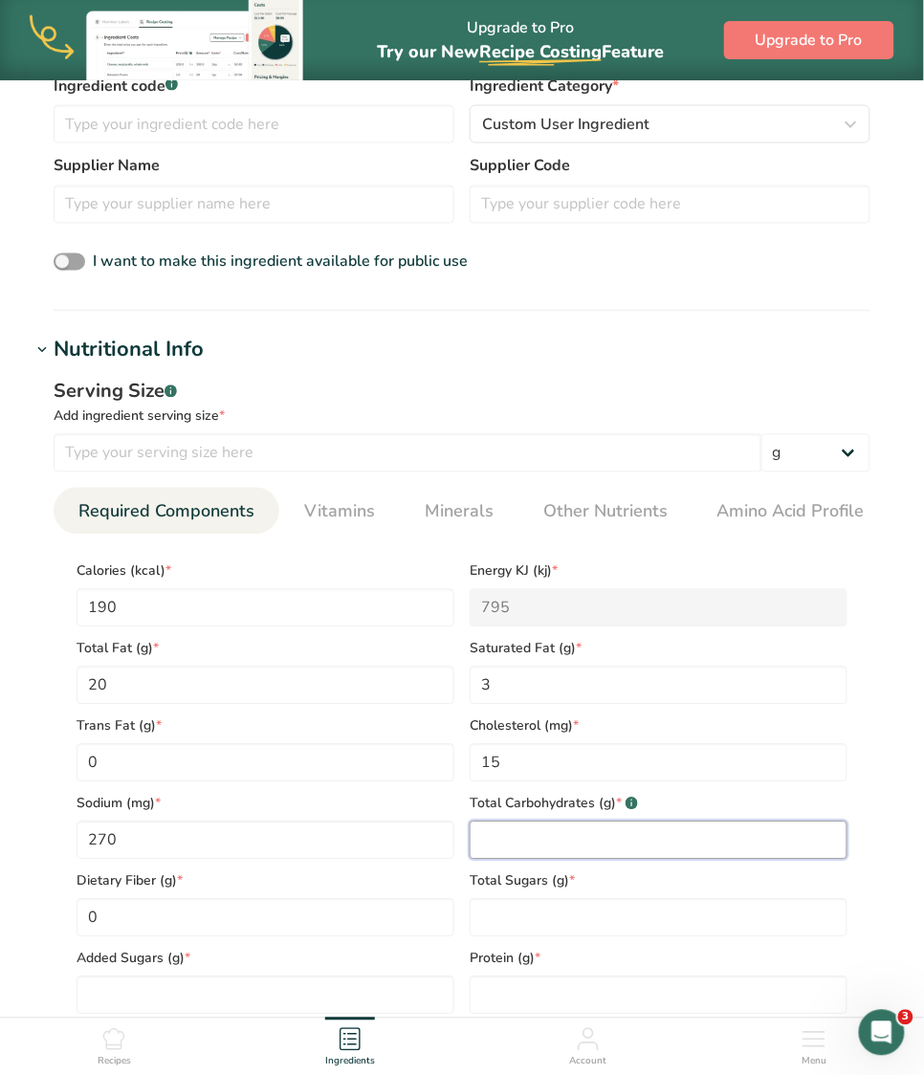
click at [516, 824] on Carbohydrates "number" at bounding box center [659, 841] width 378 height 38
type Carbohydrates "2"
click at [503, 922] on Sugars "number" at bounding box center [659, 918] width 378 height 38
type Sugars "1"
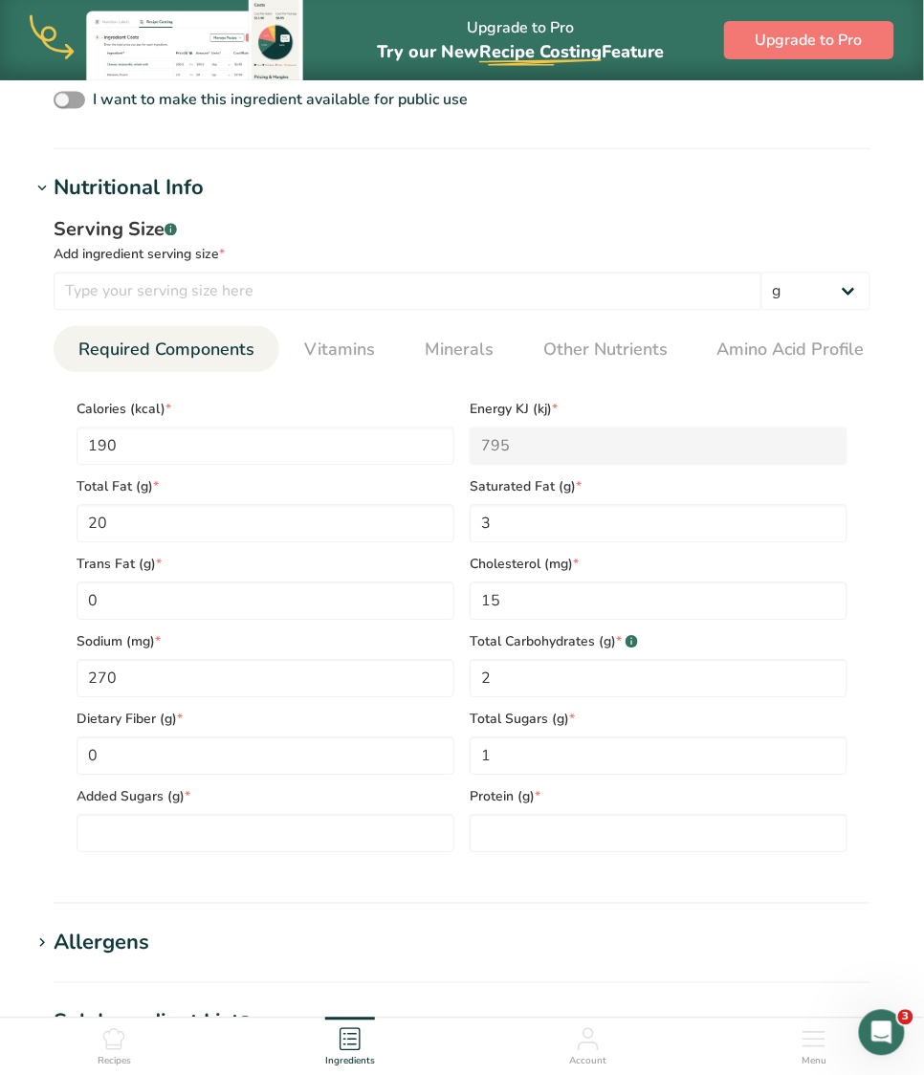
click at [511, 859] on section "Calories (kcal) * 190 Energy KJ (kj) * 795 Total Fat (g) * 20 Saturated Fat (g)…" at bounding box center [462, 620] width 817 height 495
click at [528, 819] on input "number" at bounding box center [659, 834] width 378 height 38
type input "1"
click at [257, 834] on Sugars "number" at bounding box center [266, 834] width 378 height 38
type Sugars "0"
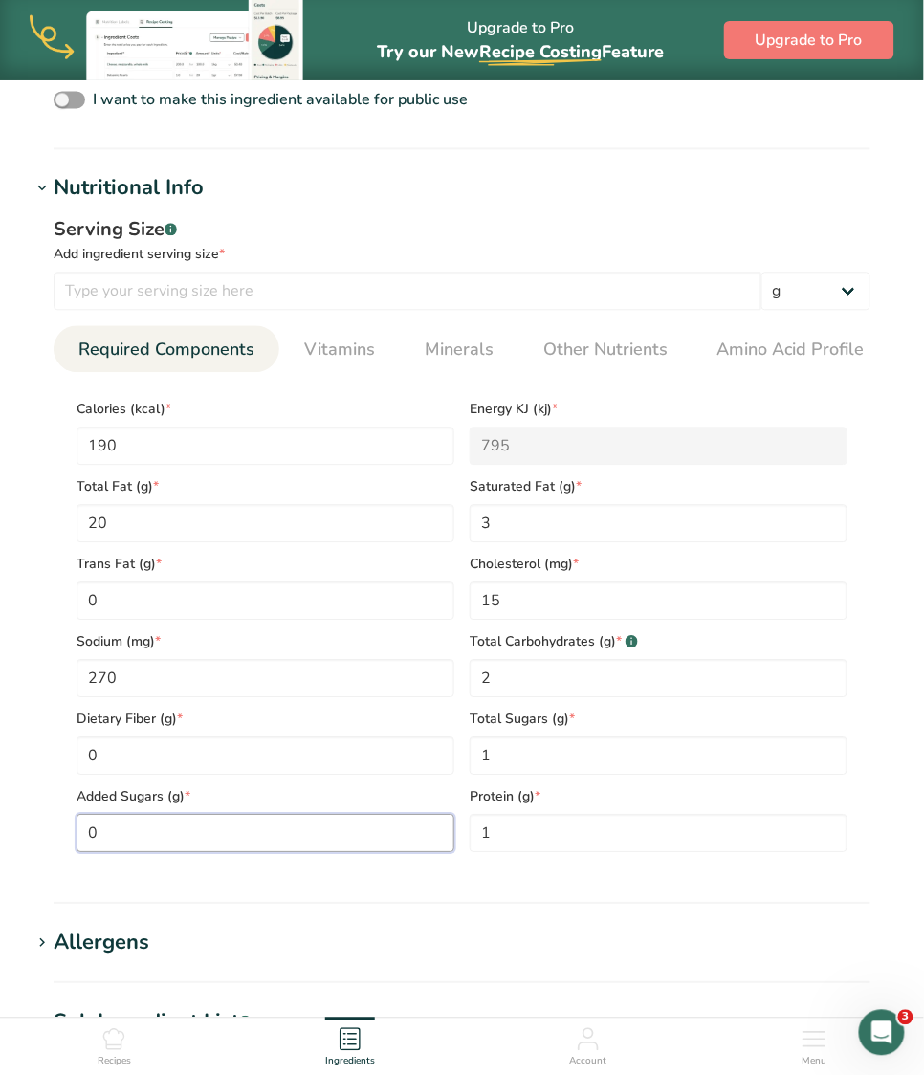
click at [212, 834] on Sugars "0" at bounding box center [266, 834] width 378 height 38
type Sugars "1"
click at [474, 912] on section "Add new ingredient Back to recipe Ingredient Spec Sheet .a-a{fill:#347362;}.b-a…" at bounding box center [462, 432] width 924 height 2079
click at [418, 889] on section "Nutritional Info Serving Size .a-a{fill:#347362;}.b-a{fill:#fff;} Add ingredien…" at bounding box center [462, 539] width 863 height 732
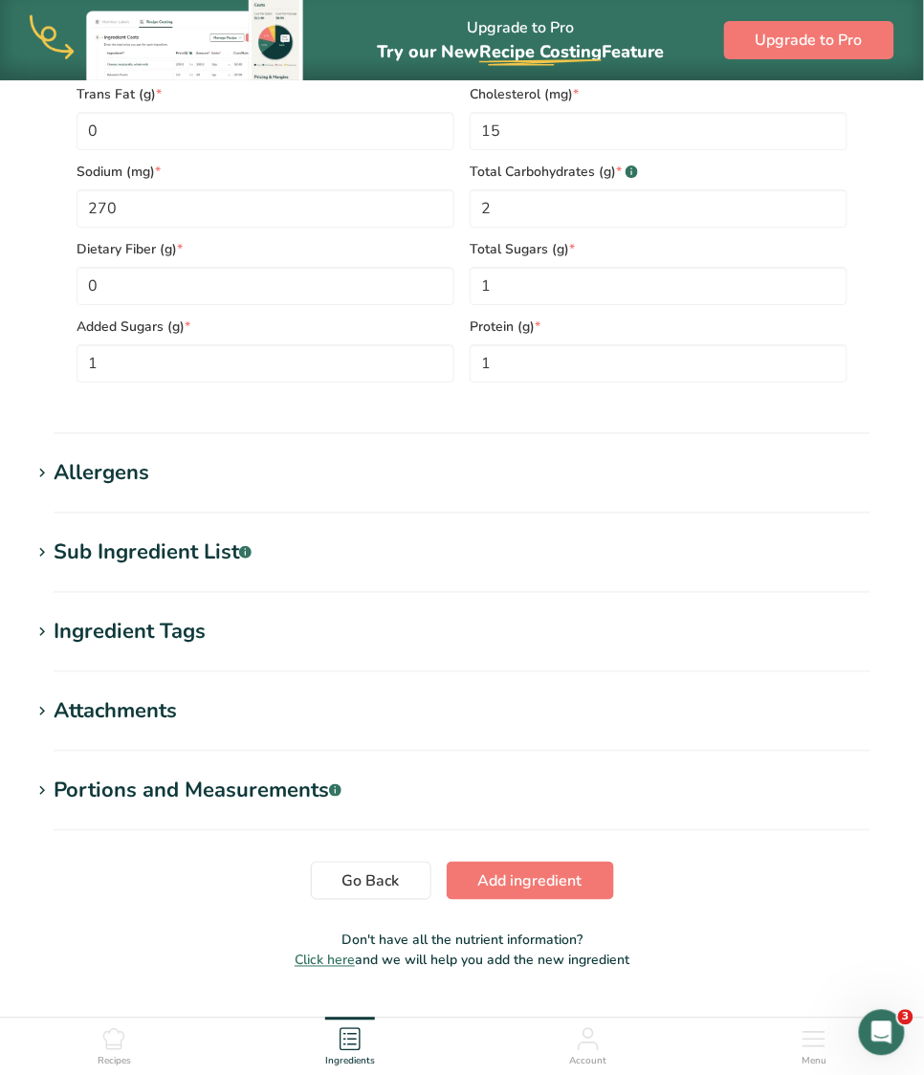
scroll to position [1172, 0]
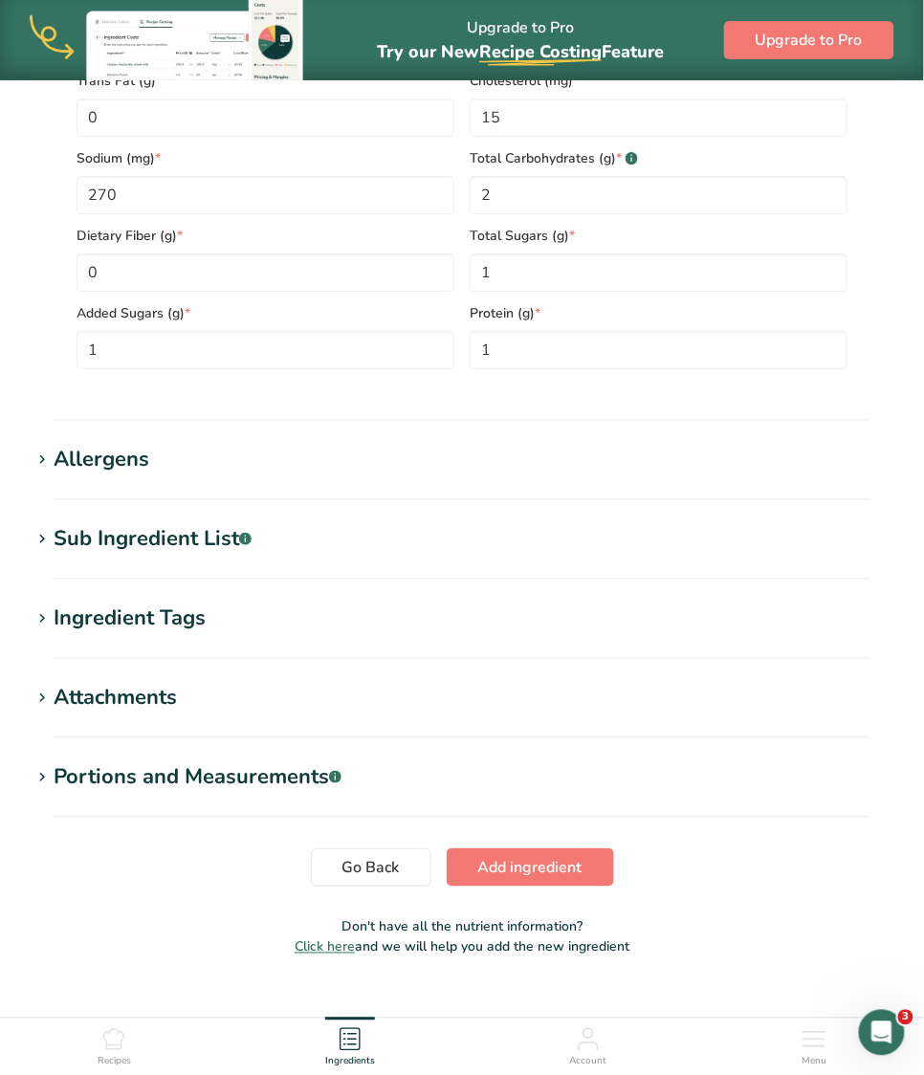
click at [109, 450] on div "Allergens" at bounding box center [102, 460] width 96 height 32
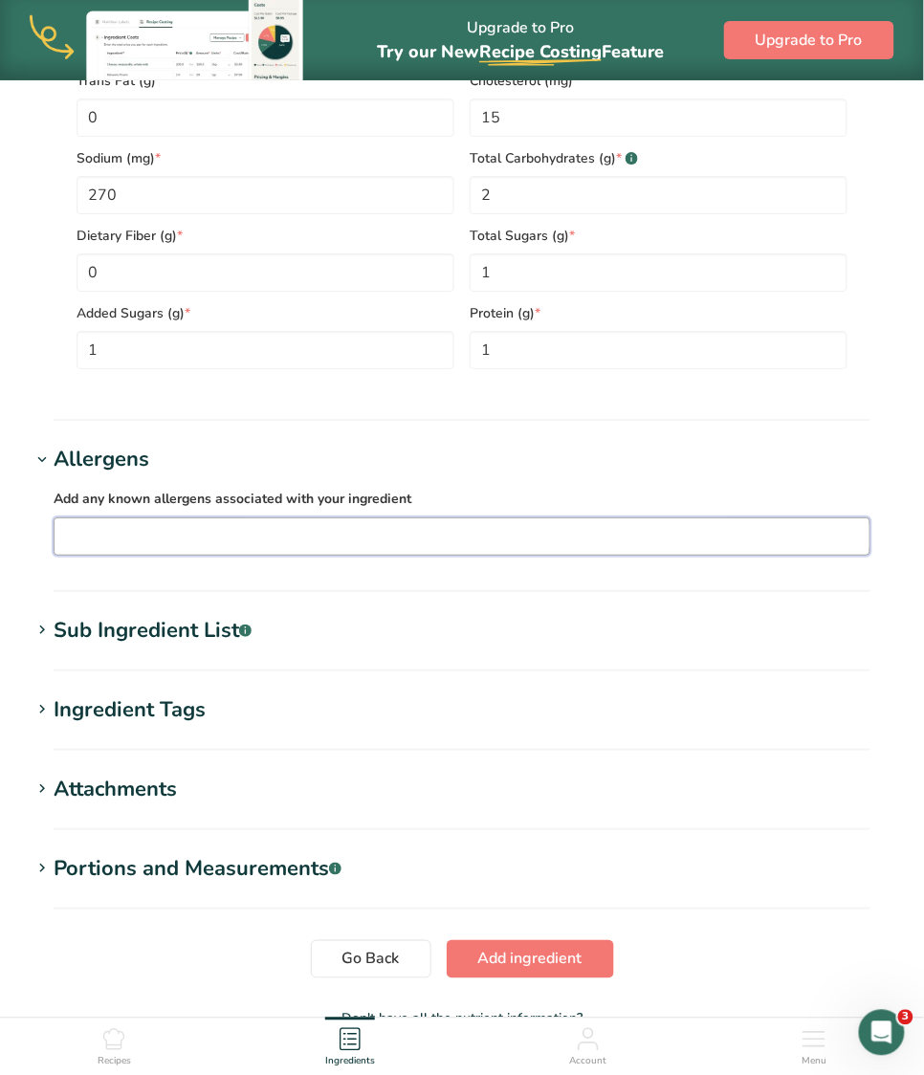
click at [157, 536] on input "text" at bounding box center [462, 536] width 815 height 30
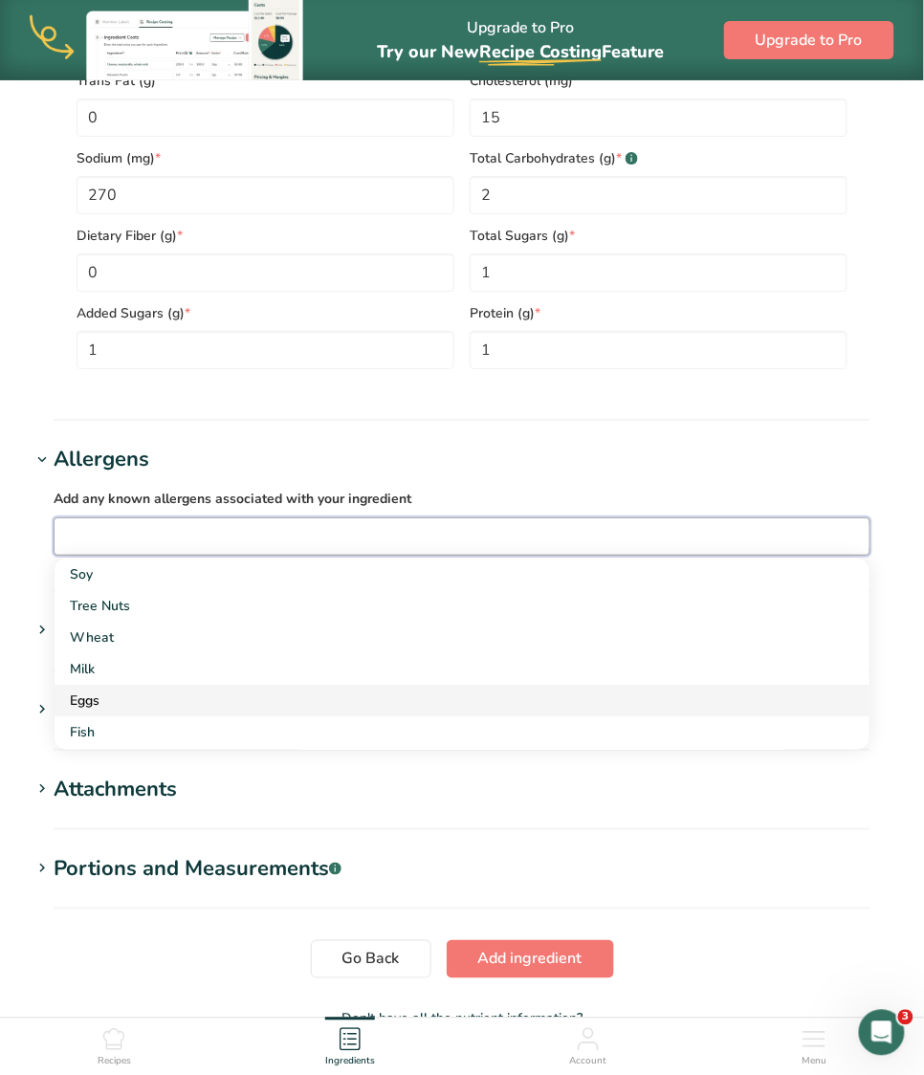
click at [92, 704] on div "Eggs" at bounding box center [447, 701] width 754 height 20
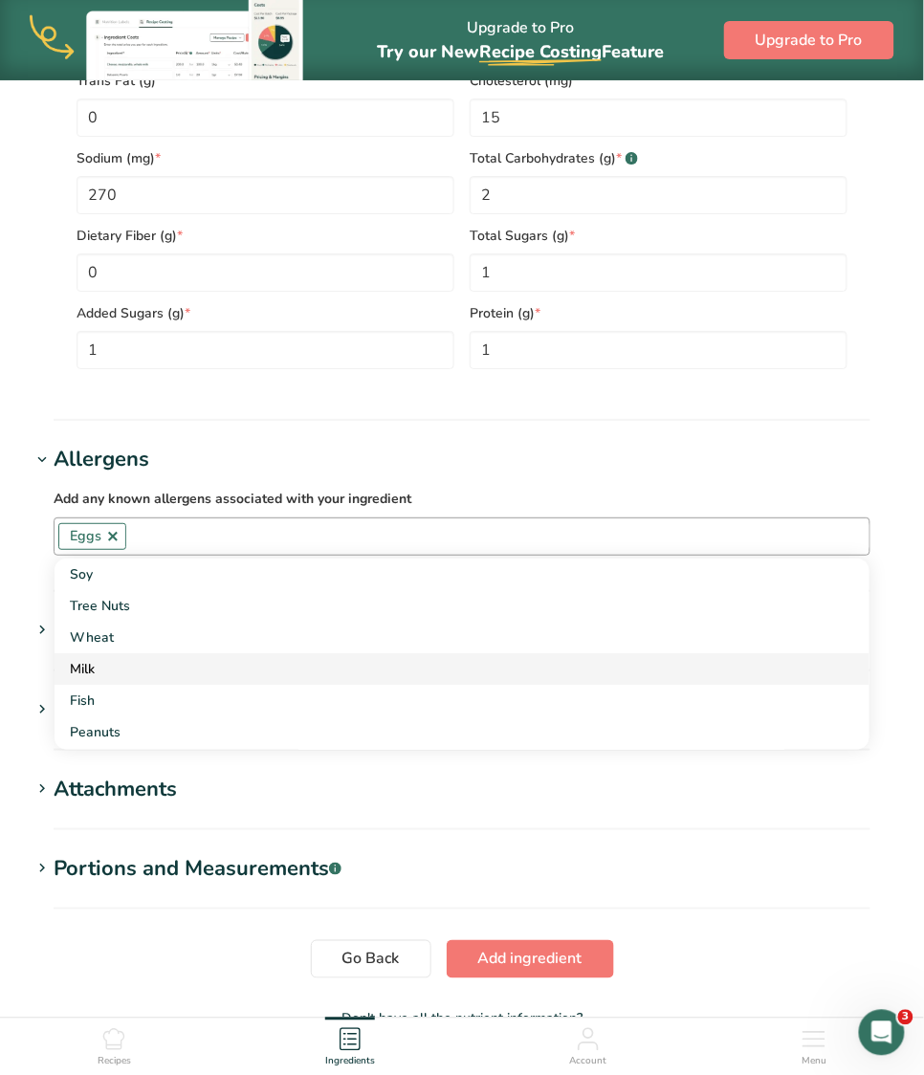
click at [96, 659] on link "Milk" at bounding box center [462, 669] width 815 height 32
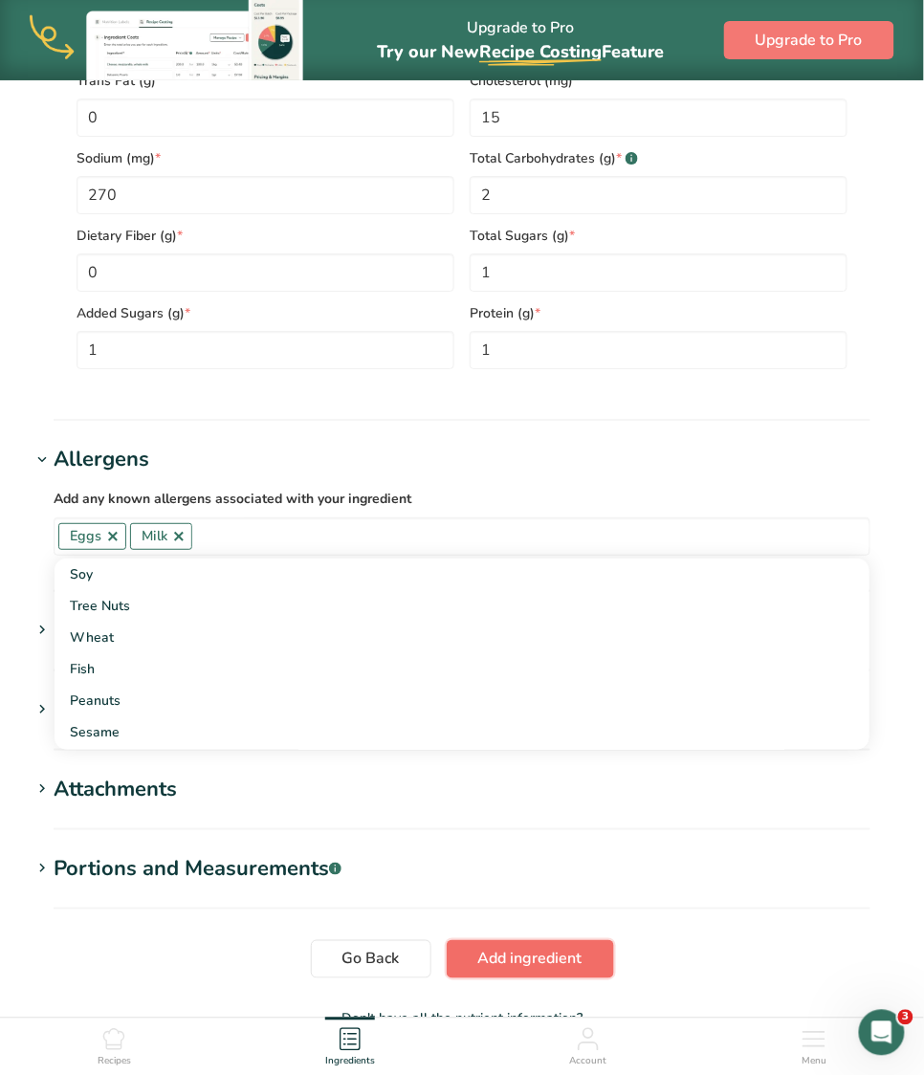
click at [520, 960] on span "Add ingredient" at bounding box center [530, 959] width 104 height 23
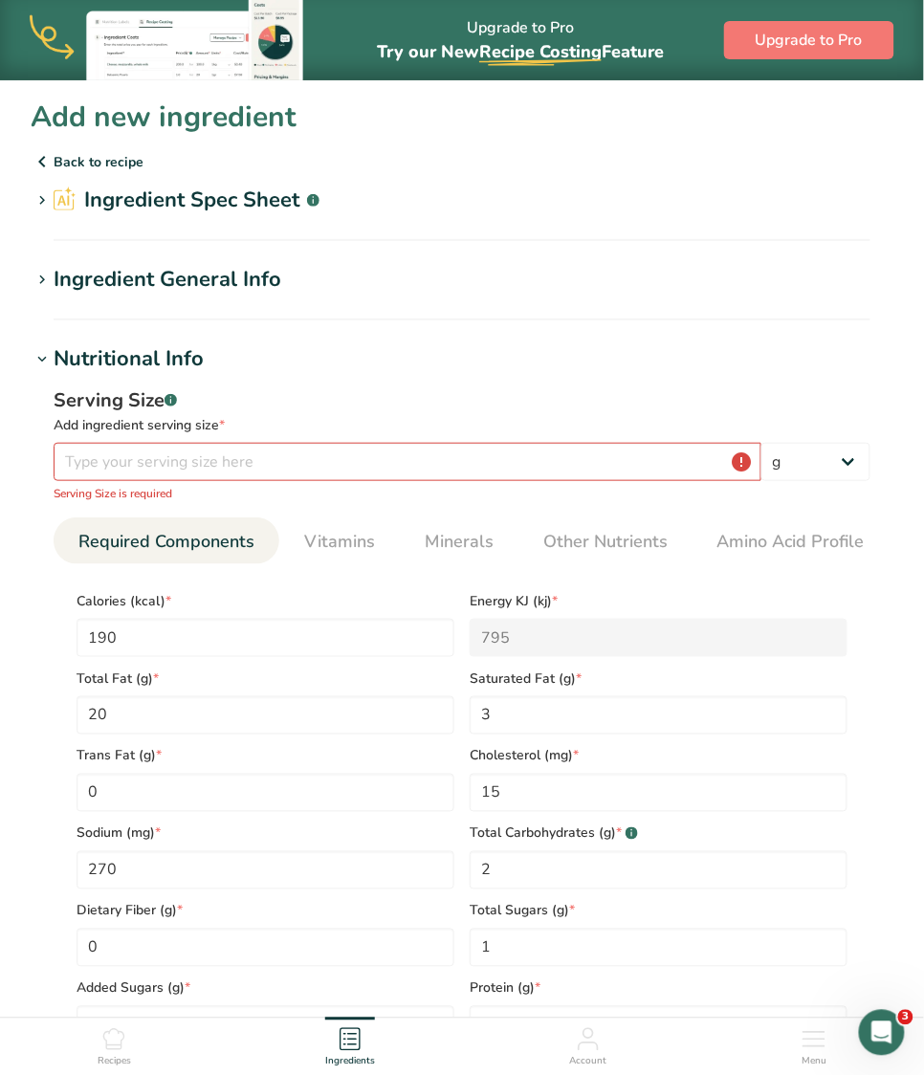
scroll to position [0, 0]
click at [155, 472] on input "number" at bounding box center [408, 462] width 708 height 38
drag, startPoint x: 453, startPoint y: 427, endPoint x: 456, endPoint y: 440, distance: 13.7
click at [453, 427] on div "Add ingredient serving size *" at bounding box center [462, 425] width 817 height 20
click at [460, 456] on input "number" at bounding box center [408, 462] width 708 height 38
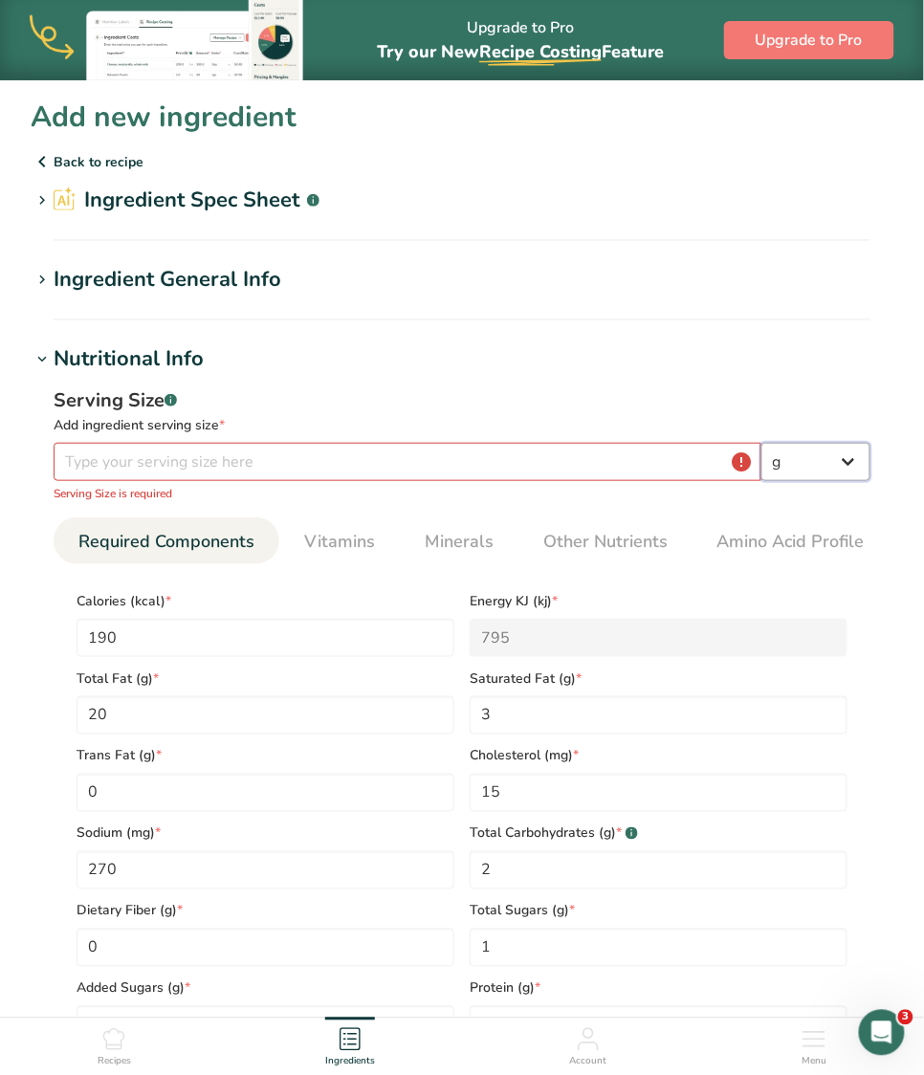
click at [807, 476] on select "g kg mg mcg lb oz l mL fl oz tbsp tsp cup qt gallon" at bounding box center [815, 462] width 109 height 38
select select "5"
click at [761, 443] on select "g kg mg mcg lb oz l mL fl oz tbsp tsp cup qt gallon" at bounding box center [815, 462] width 109 height 38
click at [595, 468] on input "number" at bounding box center [408, 462] width 708 height 38
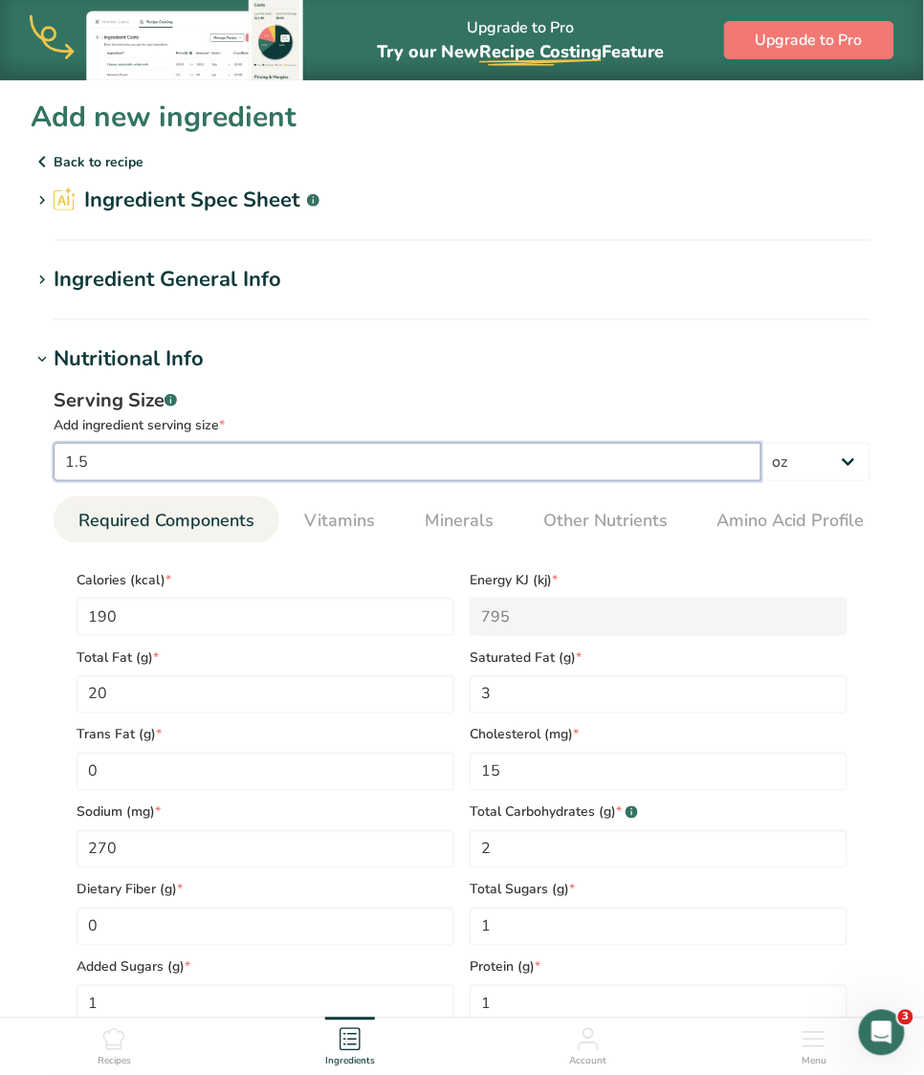
type input "1.5"
click at [580, 398] on div "Serving Size .a-a{fill:#347362;}.b-a{fill:#fff;}" at bounding box center [462, 400] width 817 height 29
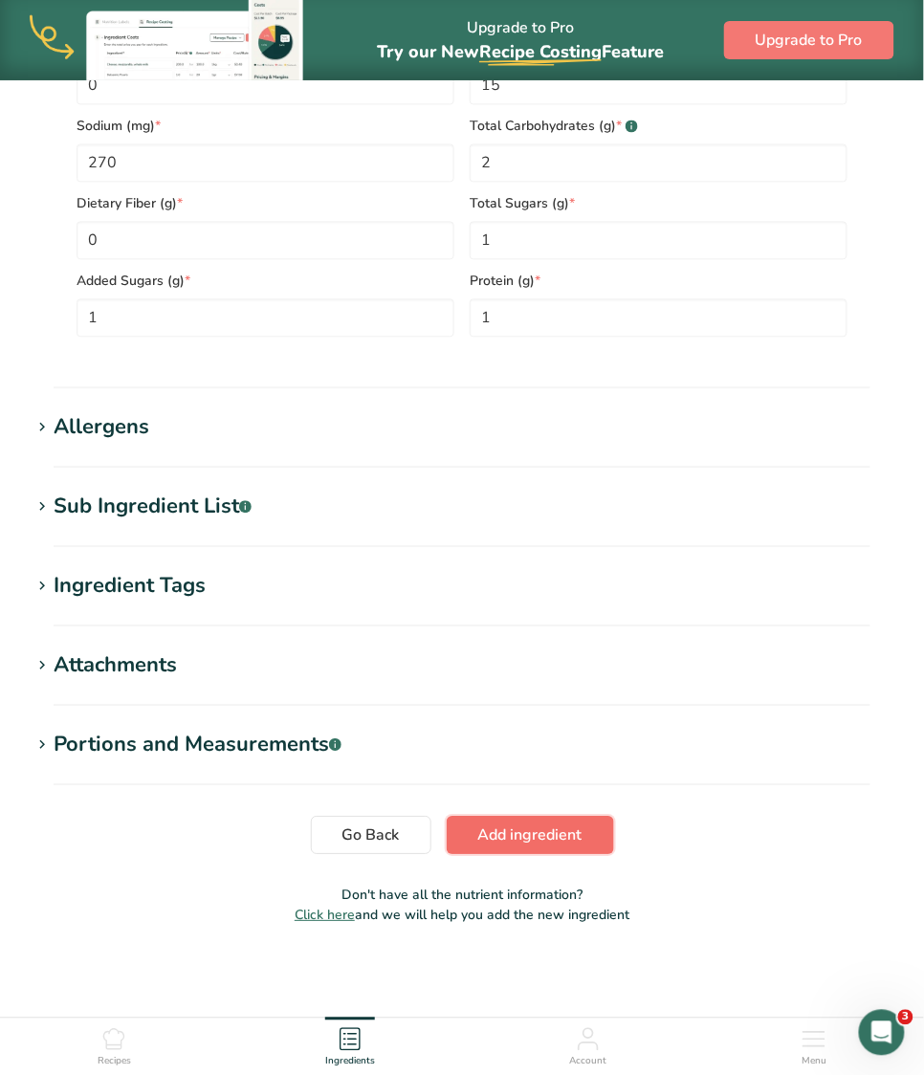
click at [514, 828] on span "Add ingredient" at bounding box center [530, 835] width 104 height 23
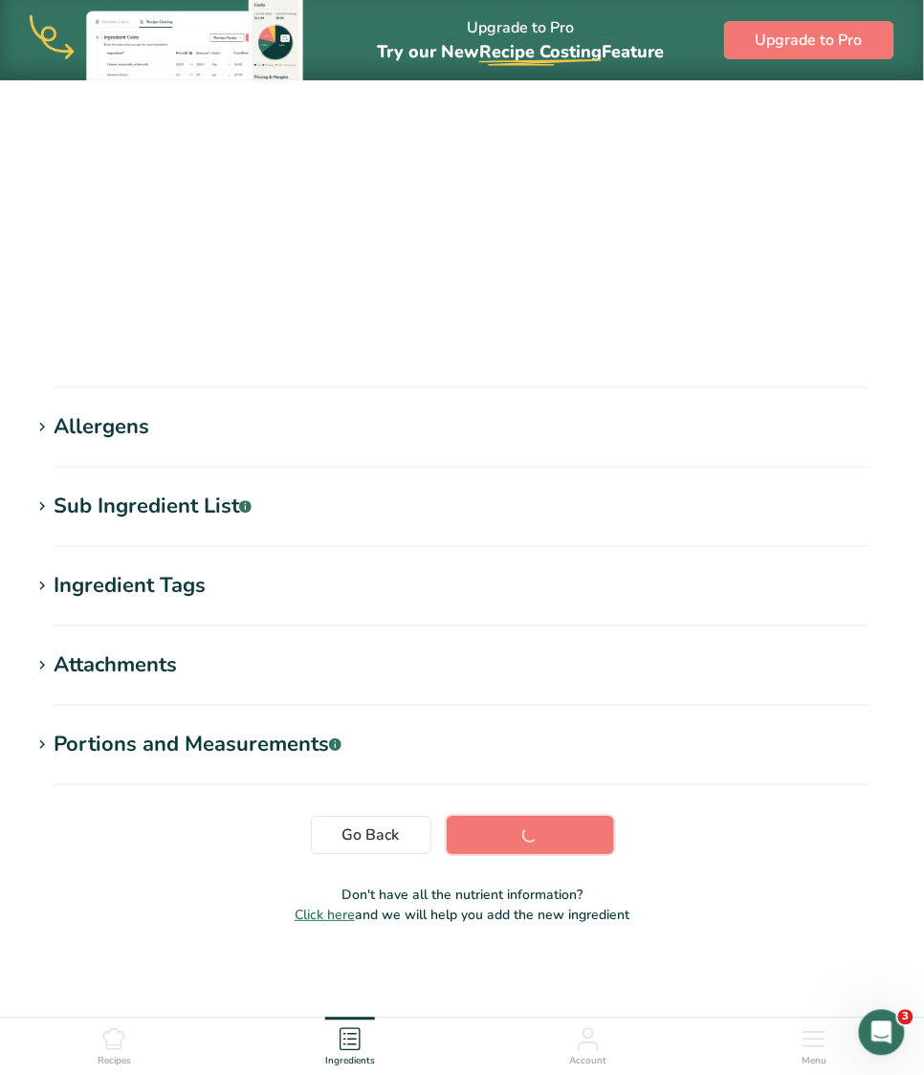
scroll to position [57, 0]
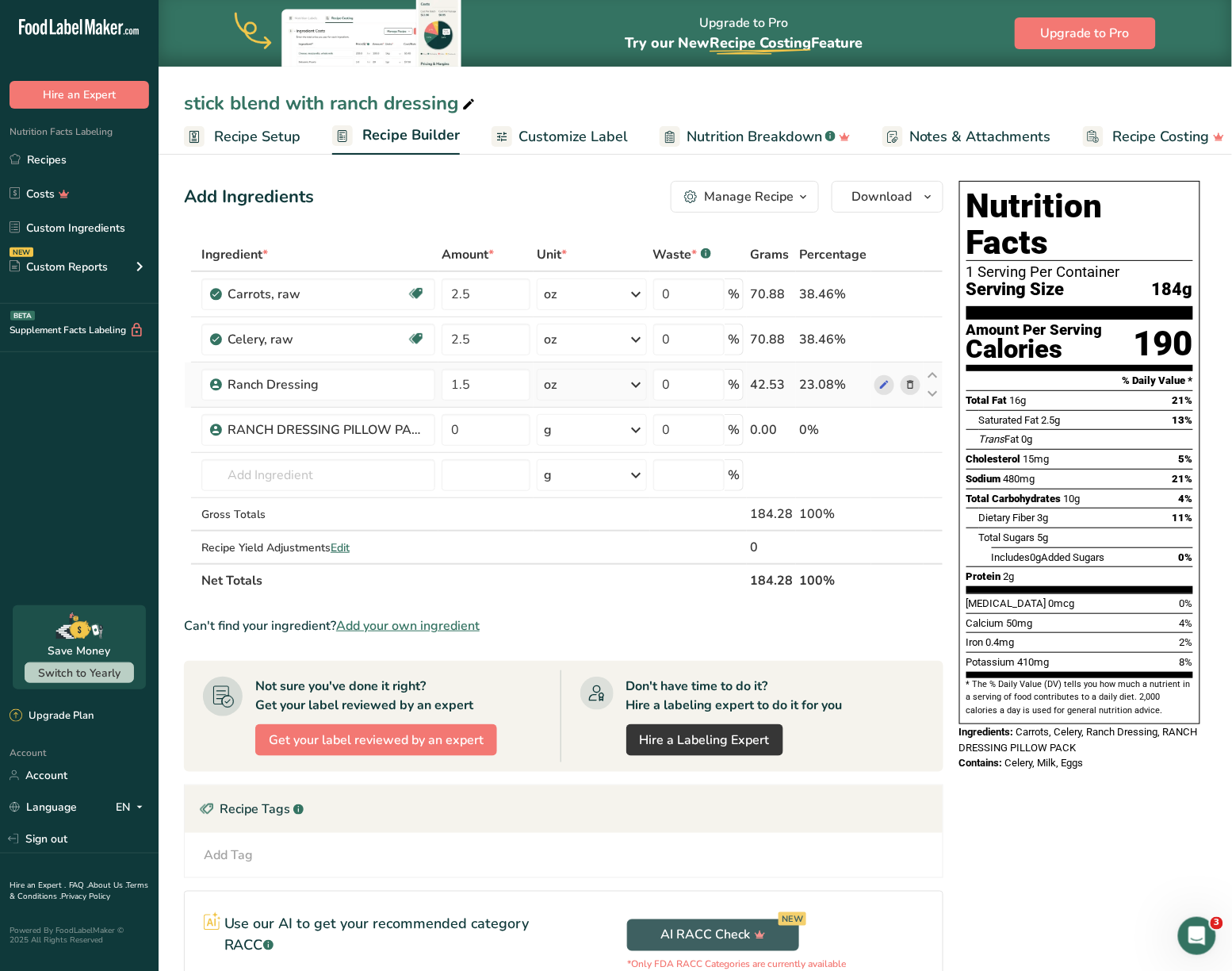
click at [910, 386] on icon at bounding box center [909, 385] width 11 height 17
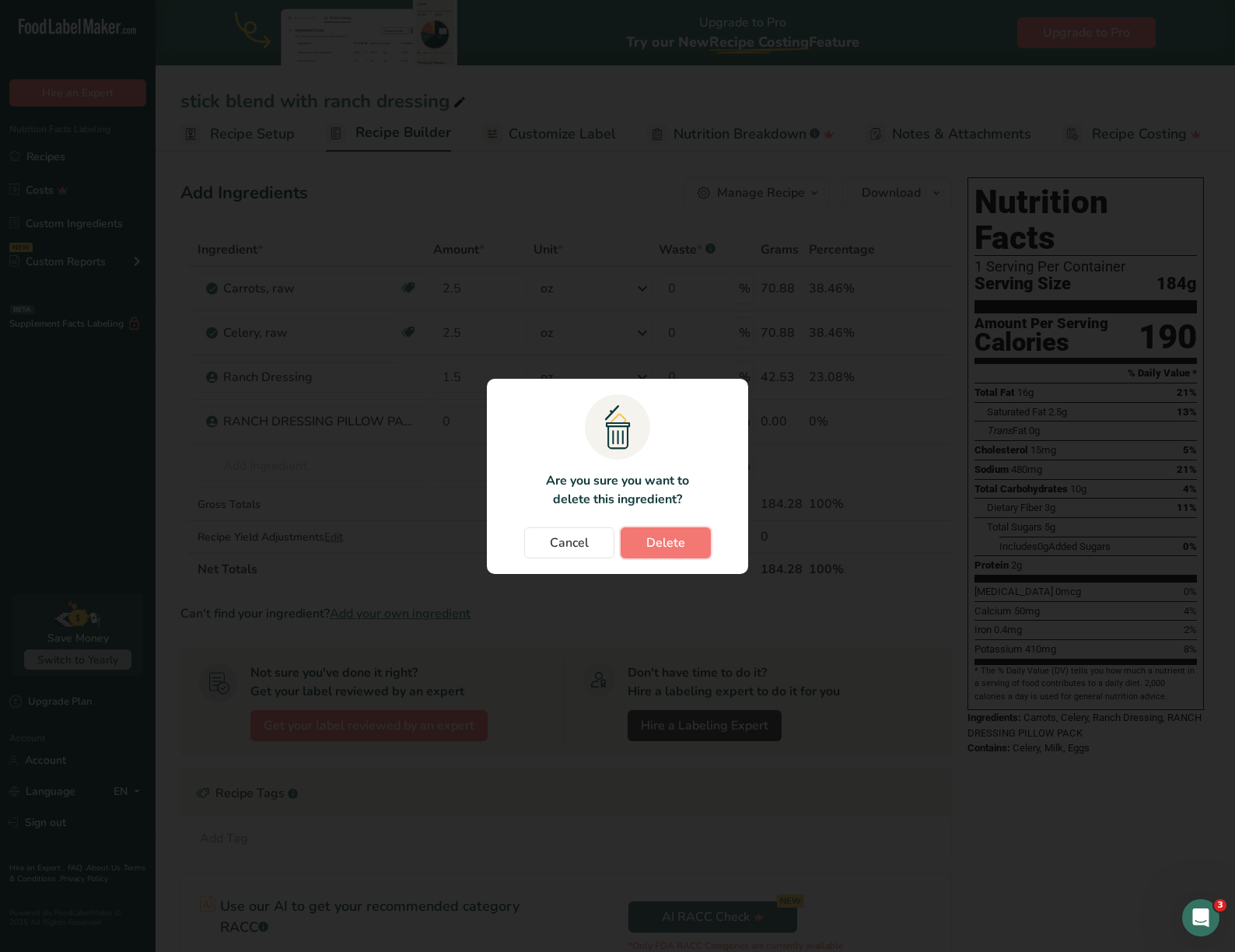
click at [676, 540] on span "Delete" at bounding box center [666, 542] width 39 height 19
type input "0"
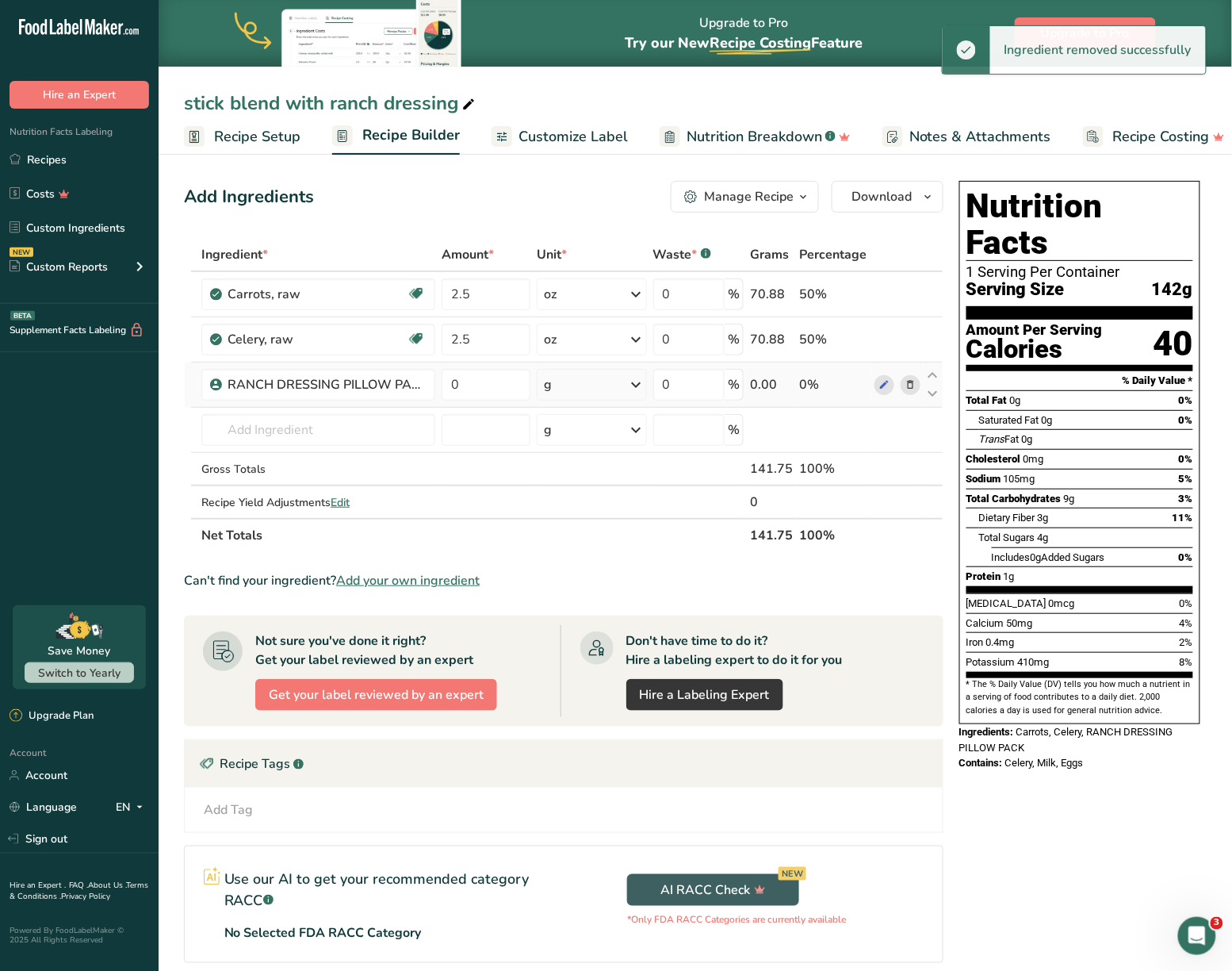
click at [562, 395] on div "g" at bounding box center [592, 385] width 110 height 32
click at [555, 500] on div "mg" at bounding box center [613, 491] width 133 height 23
click at [577, 387] on div "mg" at bounding box center [592, 385] width 111 height 32
click at [593, 507] on div "See more" at bounding box center [612, 510] width 133 height 17
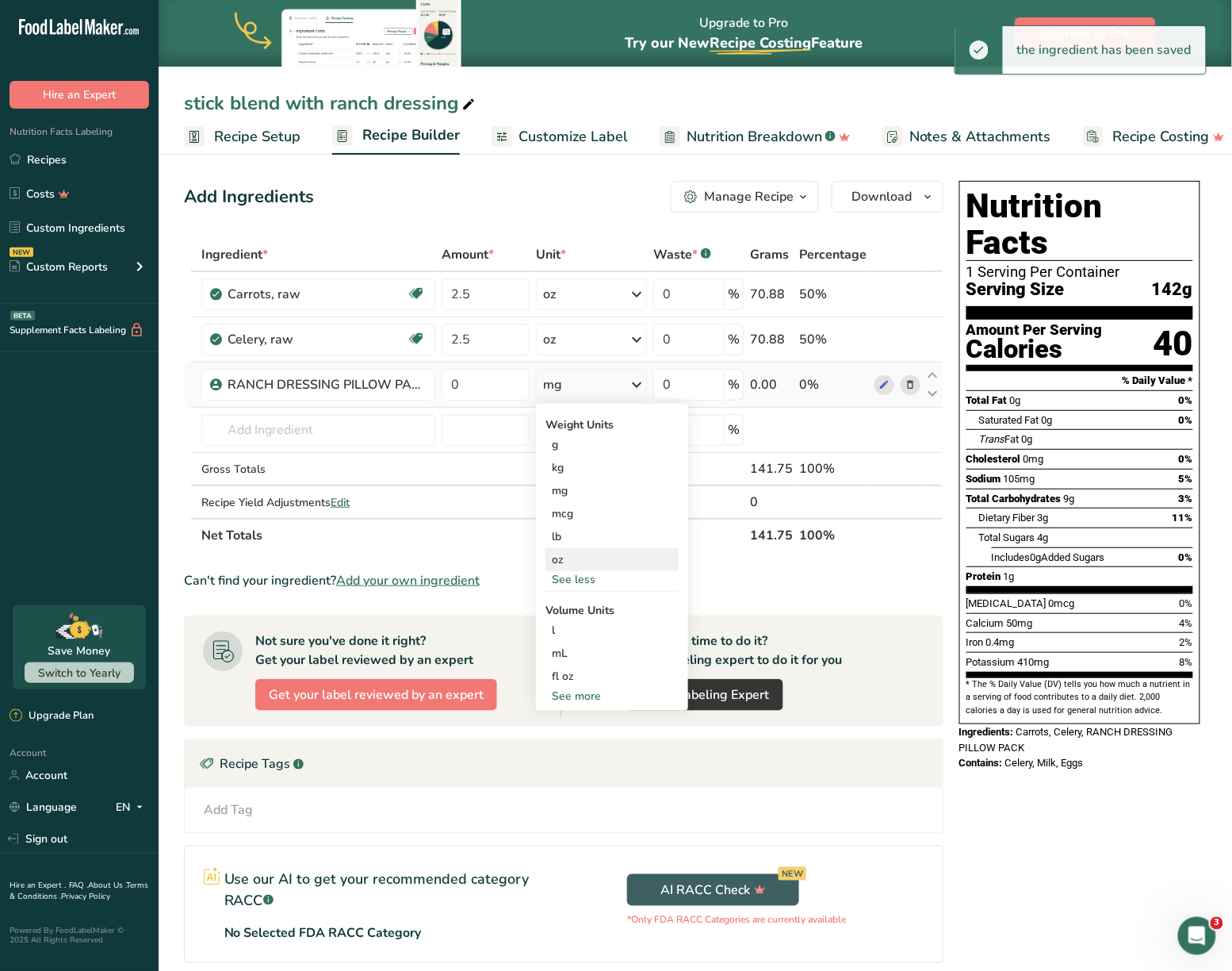
click at [575, 557] on div "oz" at bounding box center [612, 560] width 133 height 23
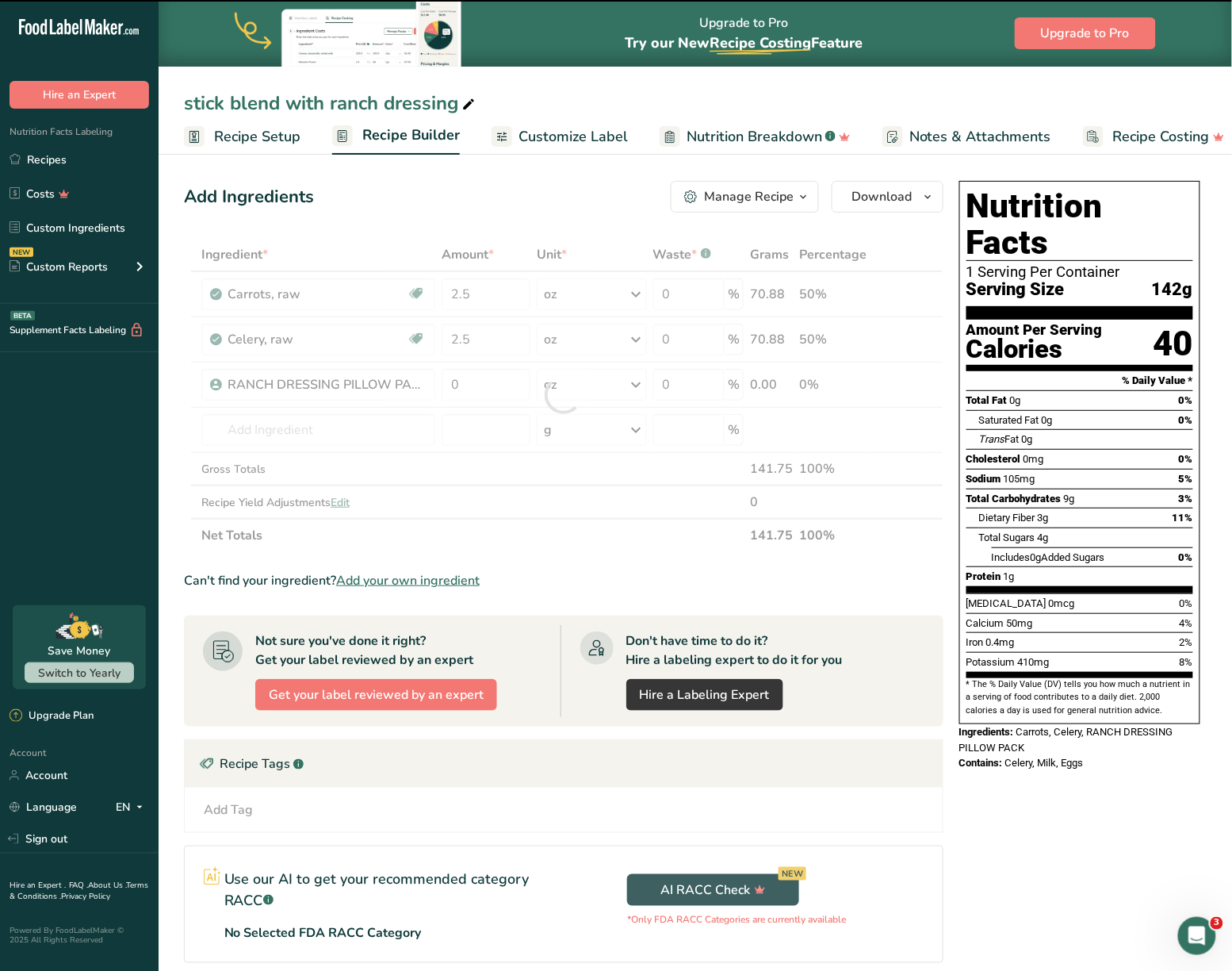
click at [486, 391] on div at bounding box center [564, 395] width 759 height 314
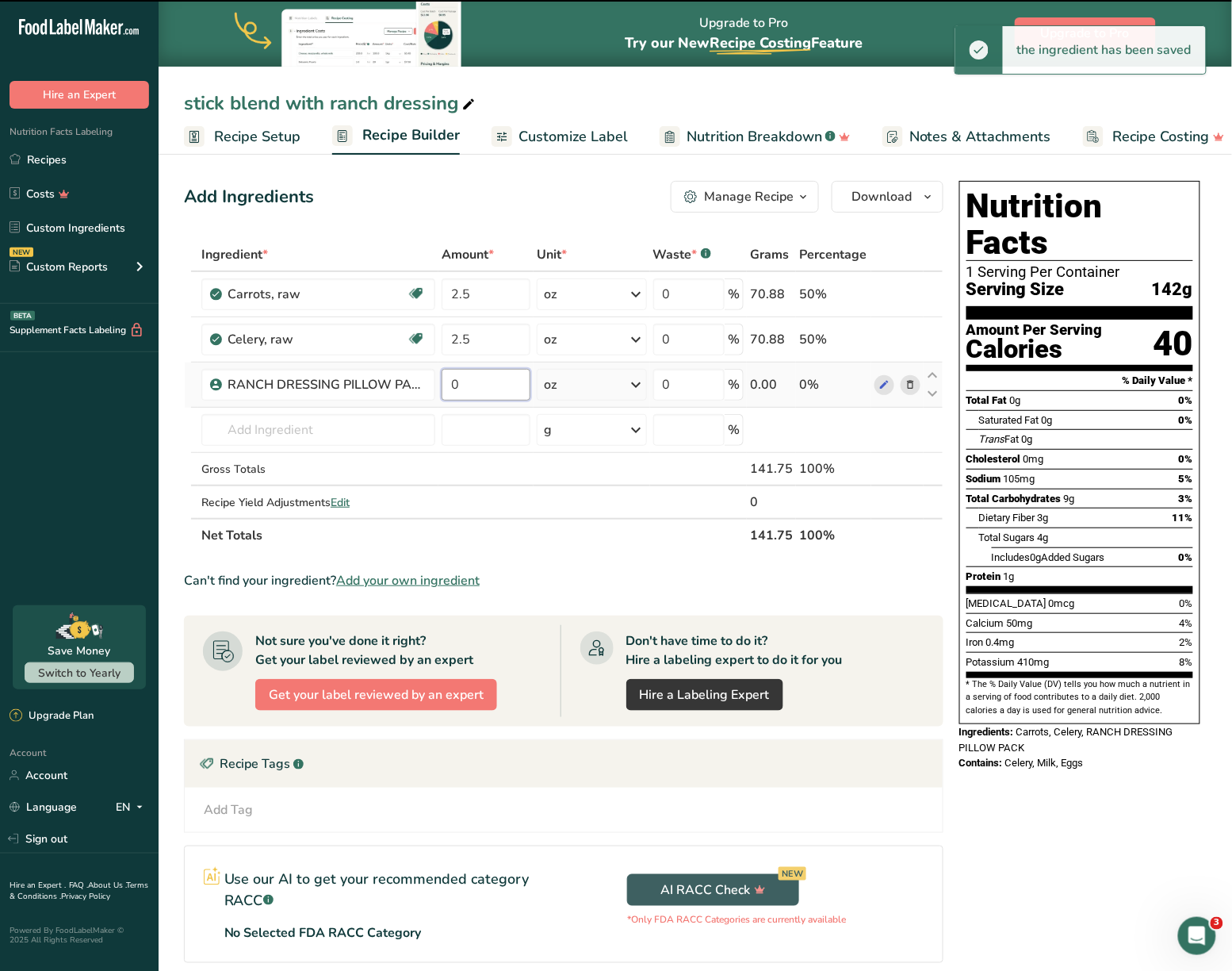
click at [483, 383] on input "0" at bounding box center [486, 385] width 89 height 32
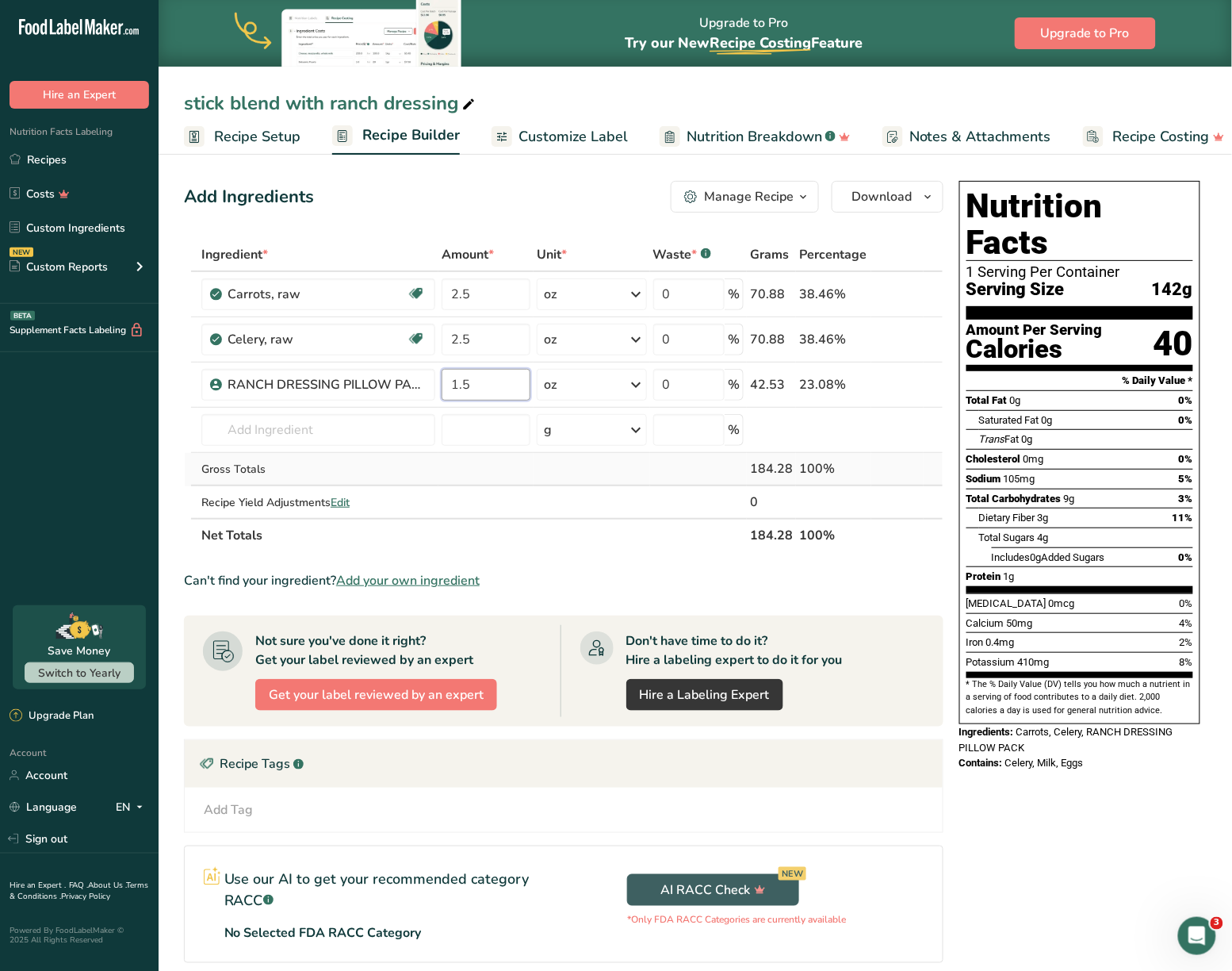
type input "1.5"
click at [931, 483] on div "Ingredient * Amount * Unit * Waste * .a-a{fill:#347362;}.b-a{fill:#fff;} Grams …" at bounding box center [564, 395] width 759 height 314
click at [476, 103] on icon at bounding box center [468, 104] width 14 height 22
click at [289, 100] on input "stick blend with ranch dressing" at bounding box center [696, 103] width 1023 height 28
click at [283, 95] on input "stick blend MIX WITH RANCH DRESSING with ranch dressing" at bounding box center [696, 103] width 1023 height 28
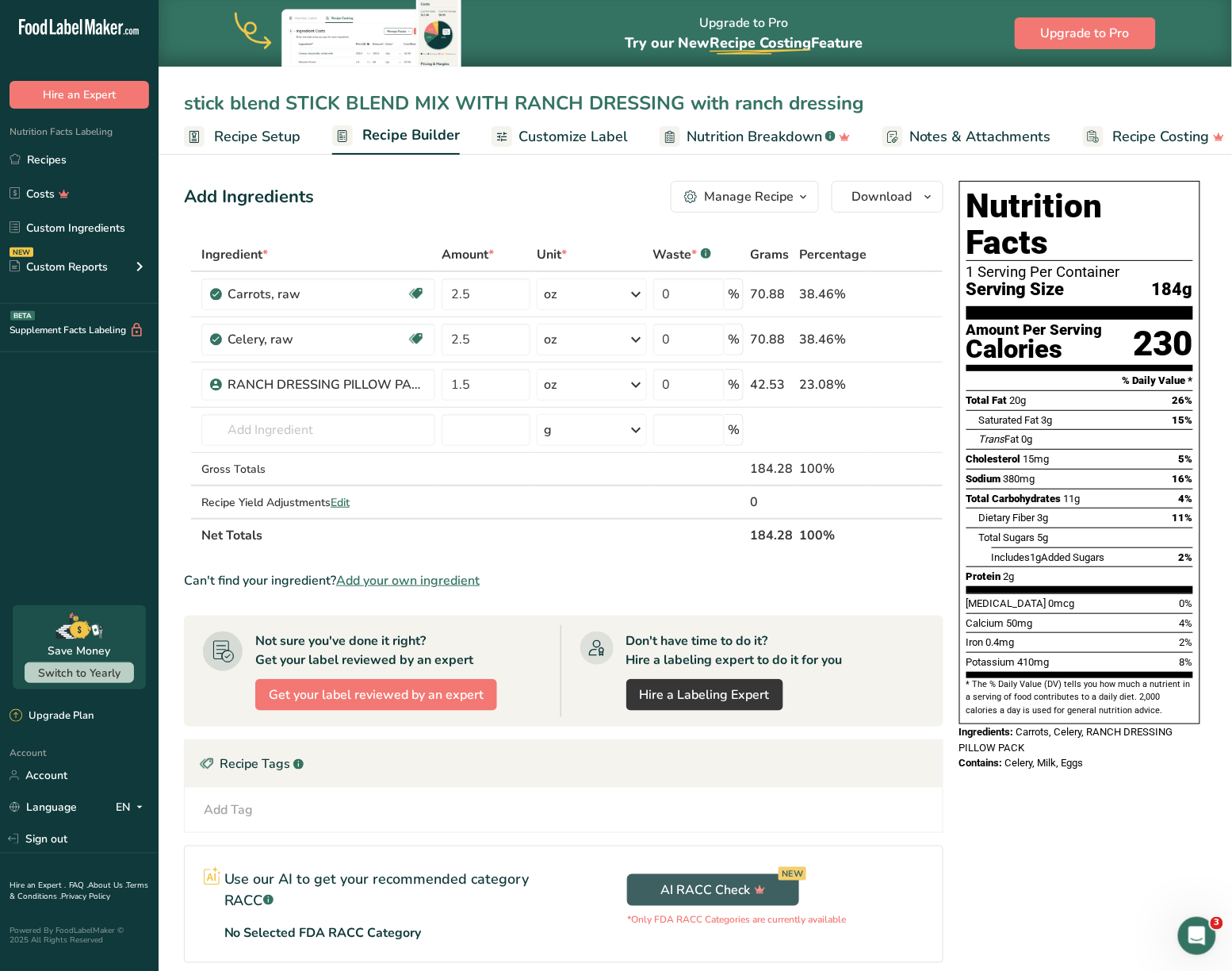
click at [290, 100] on input "stick blend STICK BLEND MIX WITH RANCH DRESSING with ranch dressing" at bounding box center [696, 103] width 1023 height 28
click at [787, 113] on input "STICK BLEND MIX WITH RANCH DRESSING with ranch dressing" at bounding box center [696, 103] width 1023 height 28
type input "STICK BLEND MIX WITH RANCH DRESSING"
click at [1026, 878] on div "Nutrition Facts 1 Serving Per Container Serving Size 184g Amount Per Serving Ca…" at bounding box center [1080, 630] width 254 height 913
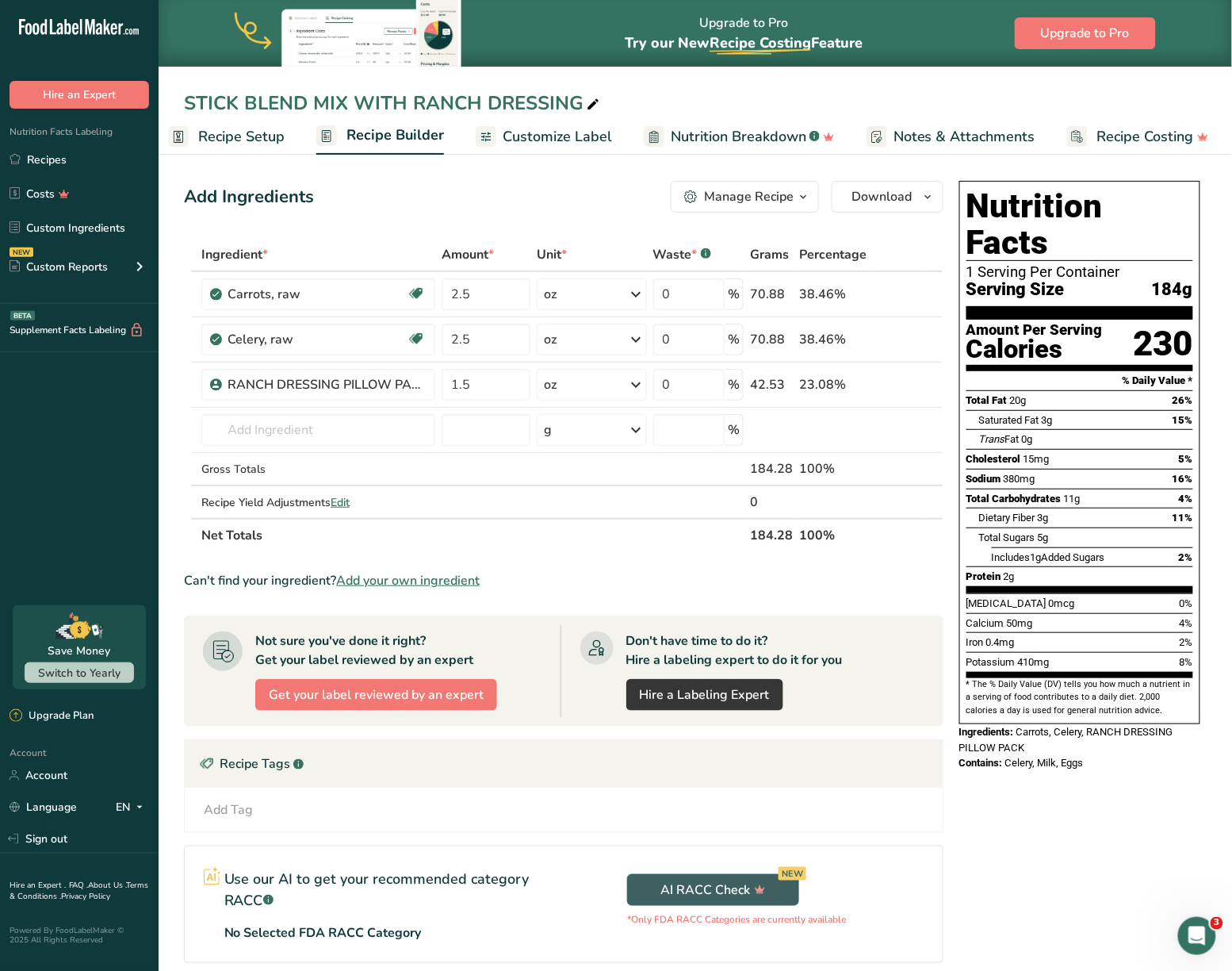
click at [573, 127] on span "Customize Label" at bounding box center [557, 137] width 109 height 22
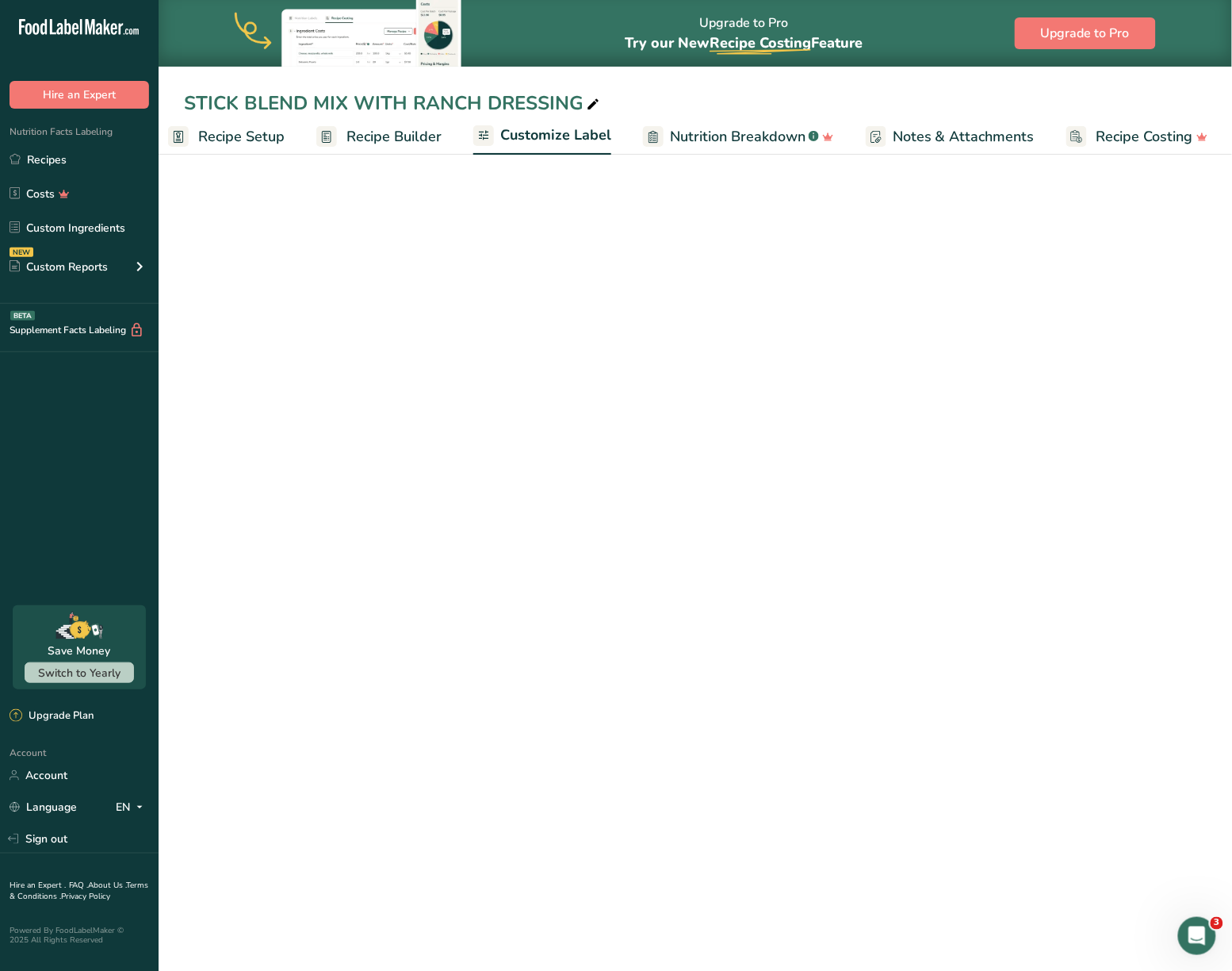
scroll to position [0, 17]
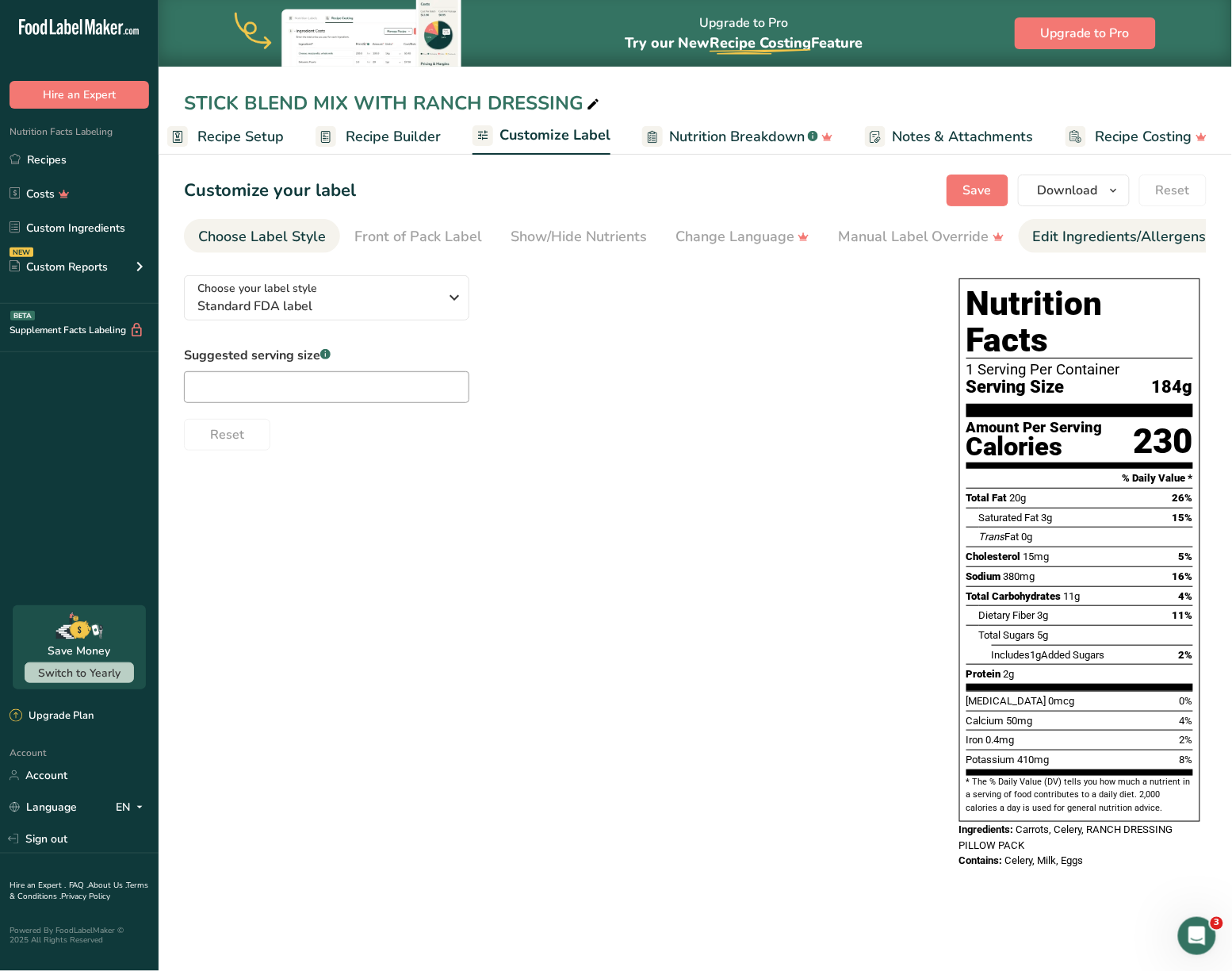
click at [1069, 234] on div "Edit Ingredients/Allergens List" at bounding box center [1133, 237] width 201 height 22
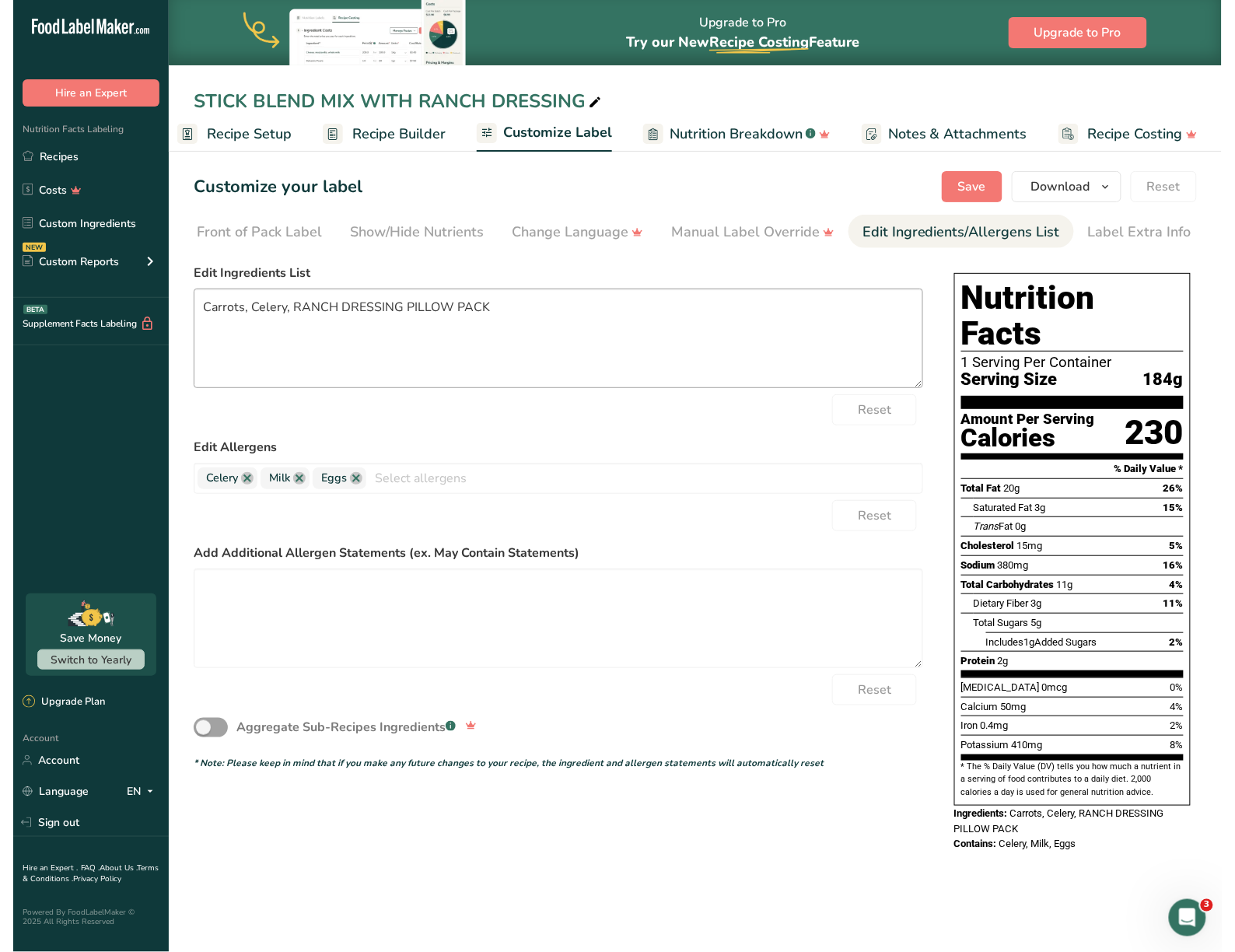
scroll to position [0, 165]
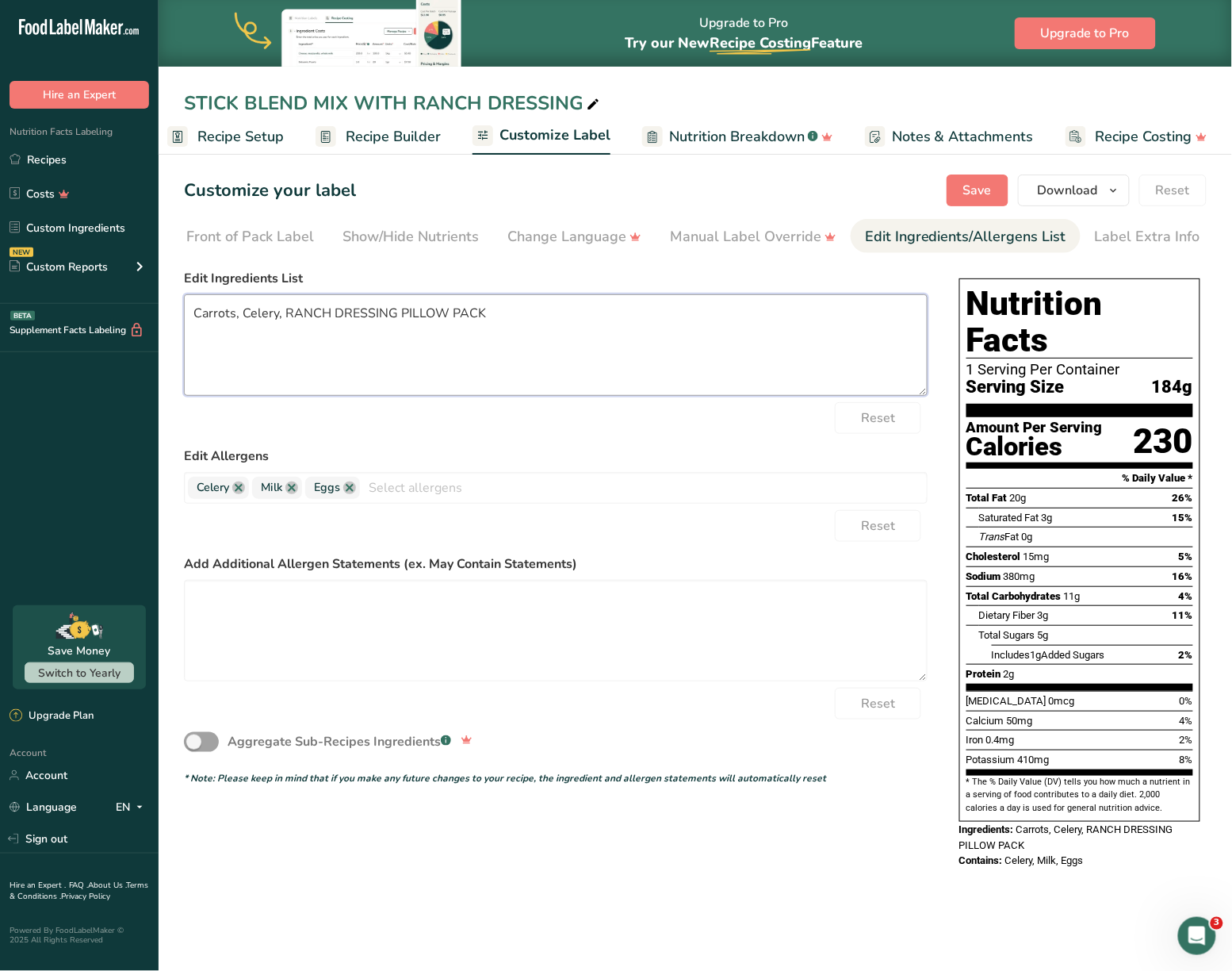
click at [274, 314] on textarea "Carrots, Celery, RANCH DRESSING PILLOW PACK" at bounding box center [555, 345] width 744 height 101
click at [231, 318] on textarea "Carrots, CELERY, RANCH DRESSING PILLOW PACK" at bounding box center [555, 345] width 744 height 101
type textarea "CARROTS, CELERY, RANCH DRESSING PILLOW PACK"
click at [977, 184] on span "Save" at bounding box center [977, 190] width 28 height 19
click at [1094, 189] on span "Download" at bounding box center [1068, 190] width 61 height 19
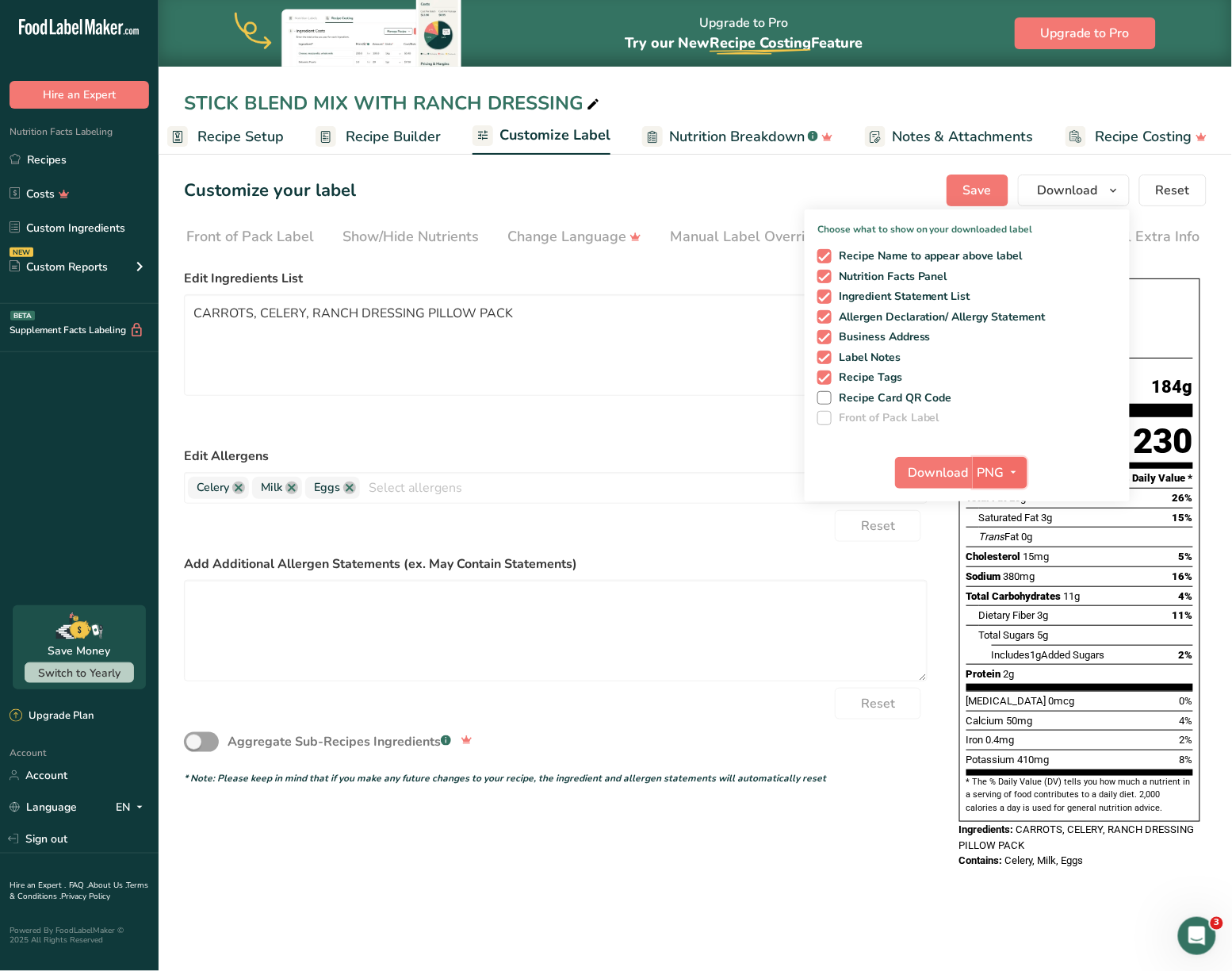
click at [992, 485] on button "PNG" at bounding box center [1001, 473] width 55 height 32
click at [1012, 558] on link "SVG" at bounding box center [1002, 557] width 51 height 27
click at [920, 839] on div "Choose your label style Standard FDA label USA (FDA) Standard FDA label Tabular…" at bounding box center [696, 574] width 1023 height 622
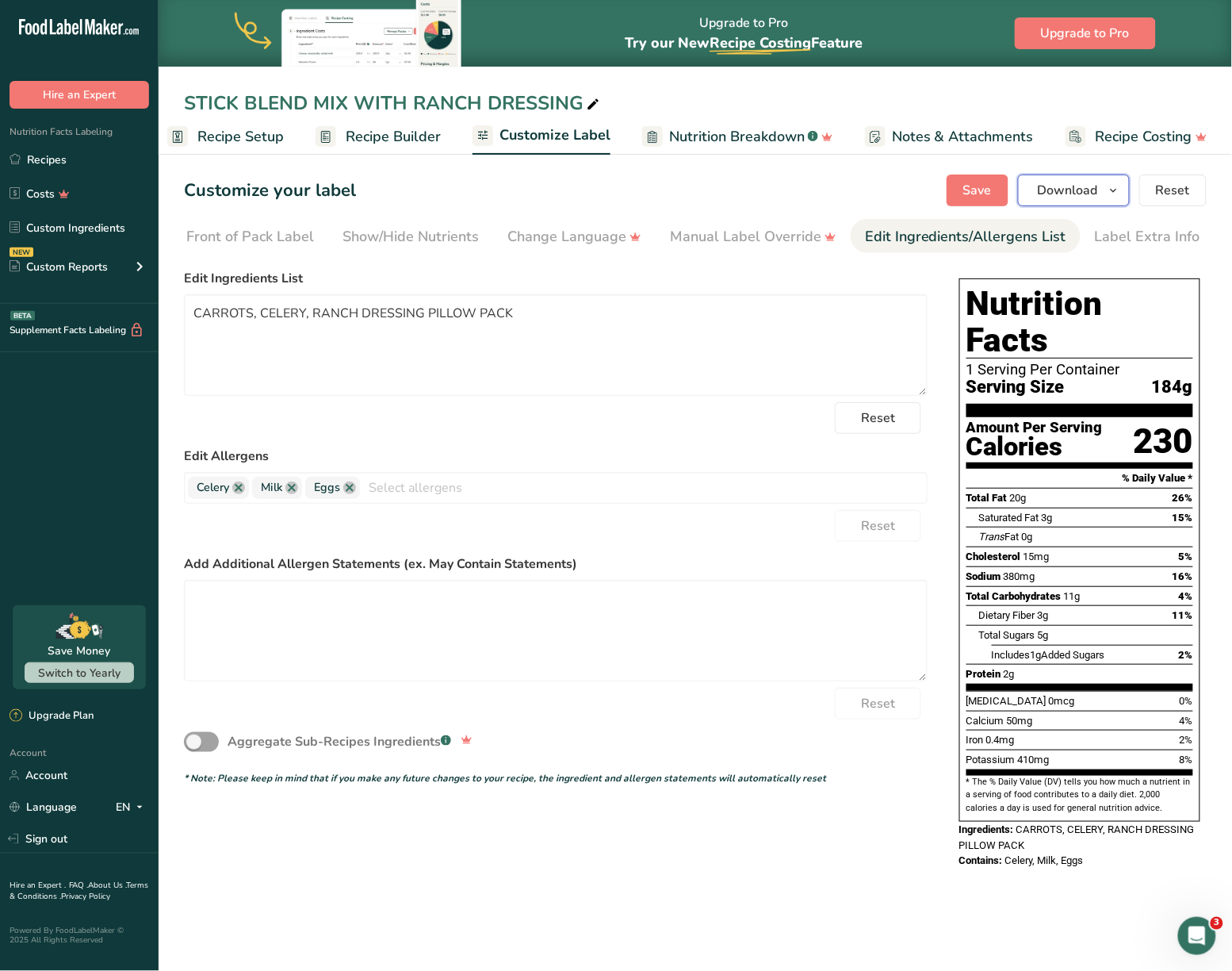
click at [1084, 193] on span "Download" at bounding box center [1068, 190] width 61 height 19
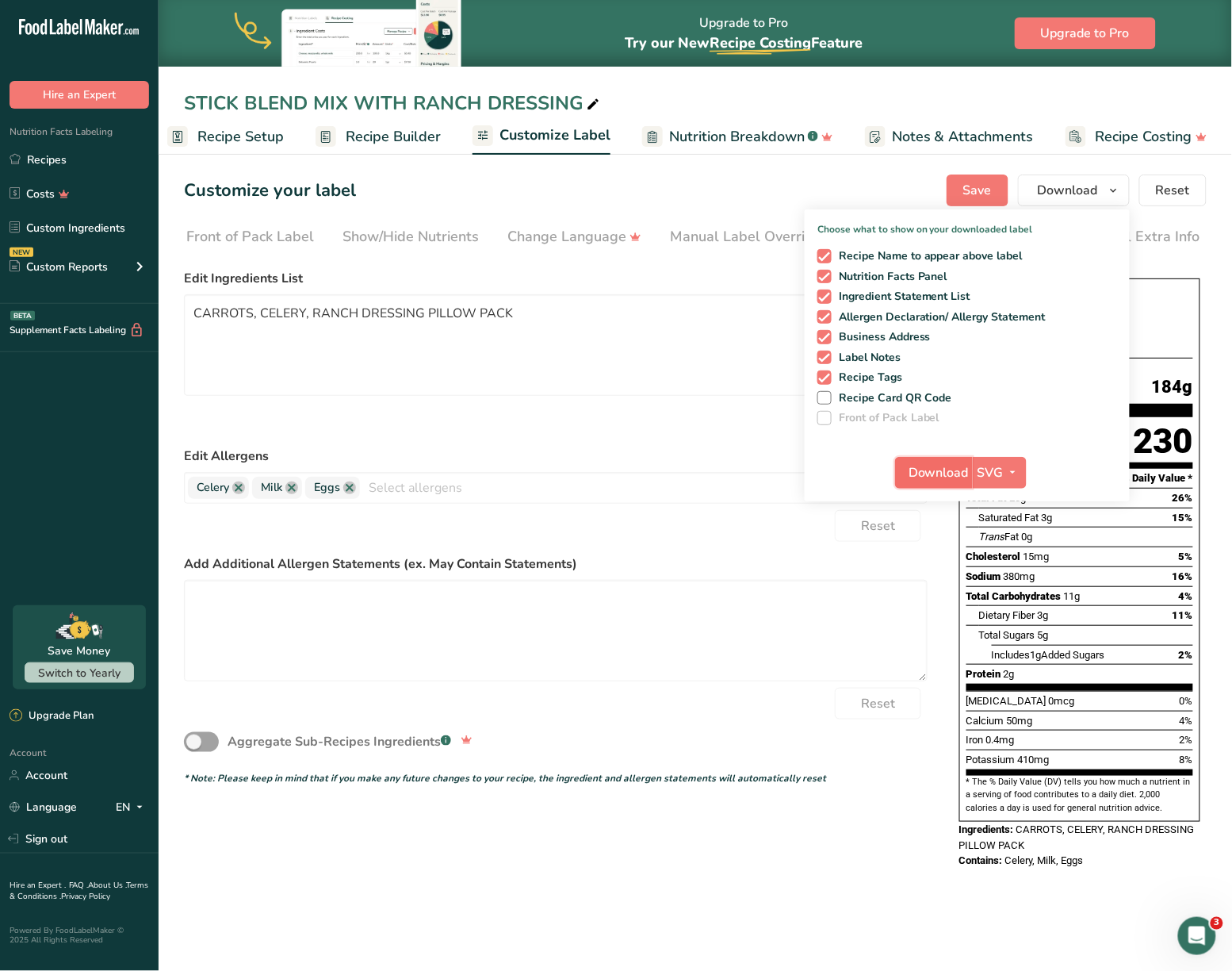
click at [942, 469] on span "Download" at bounding box center [939, 473] width 61 height 19
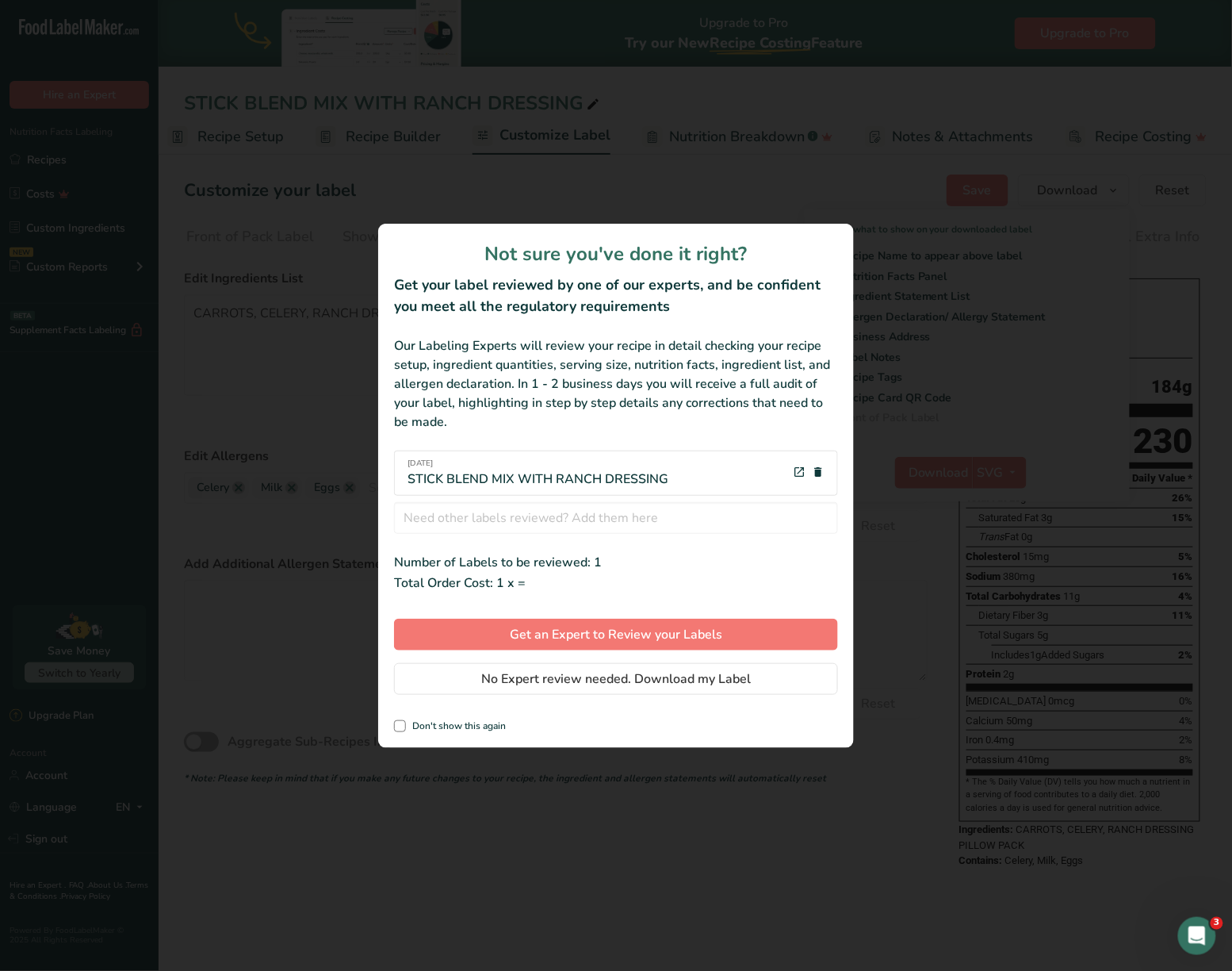
scroll to position [0, 0]
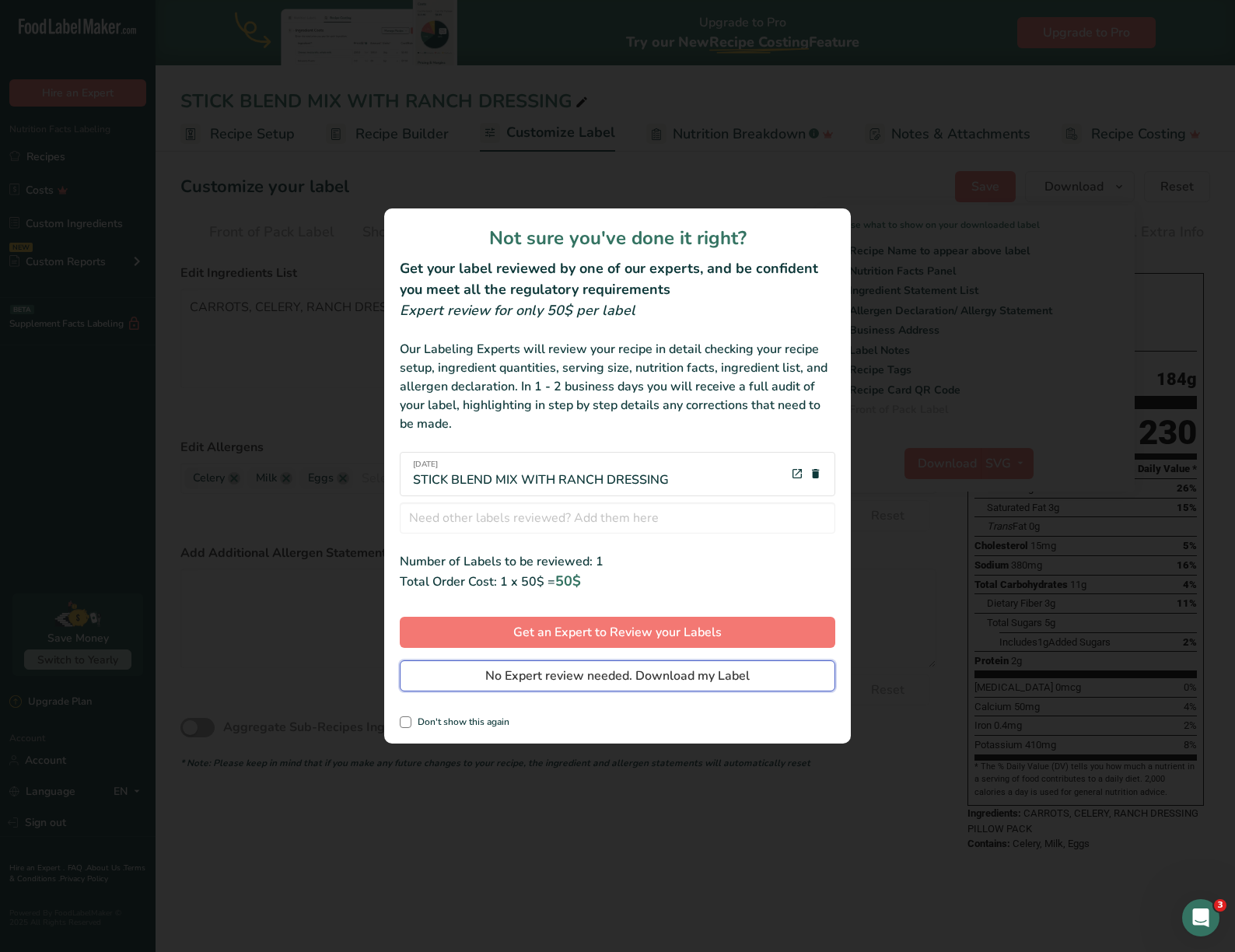
click at [735, 671] on span "No Expert review needed. Download my Label" at bounding box center [617, 676] width 264 height 19
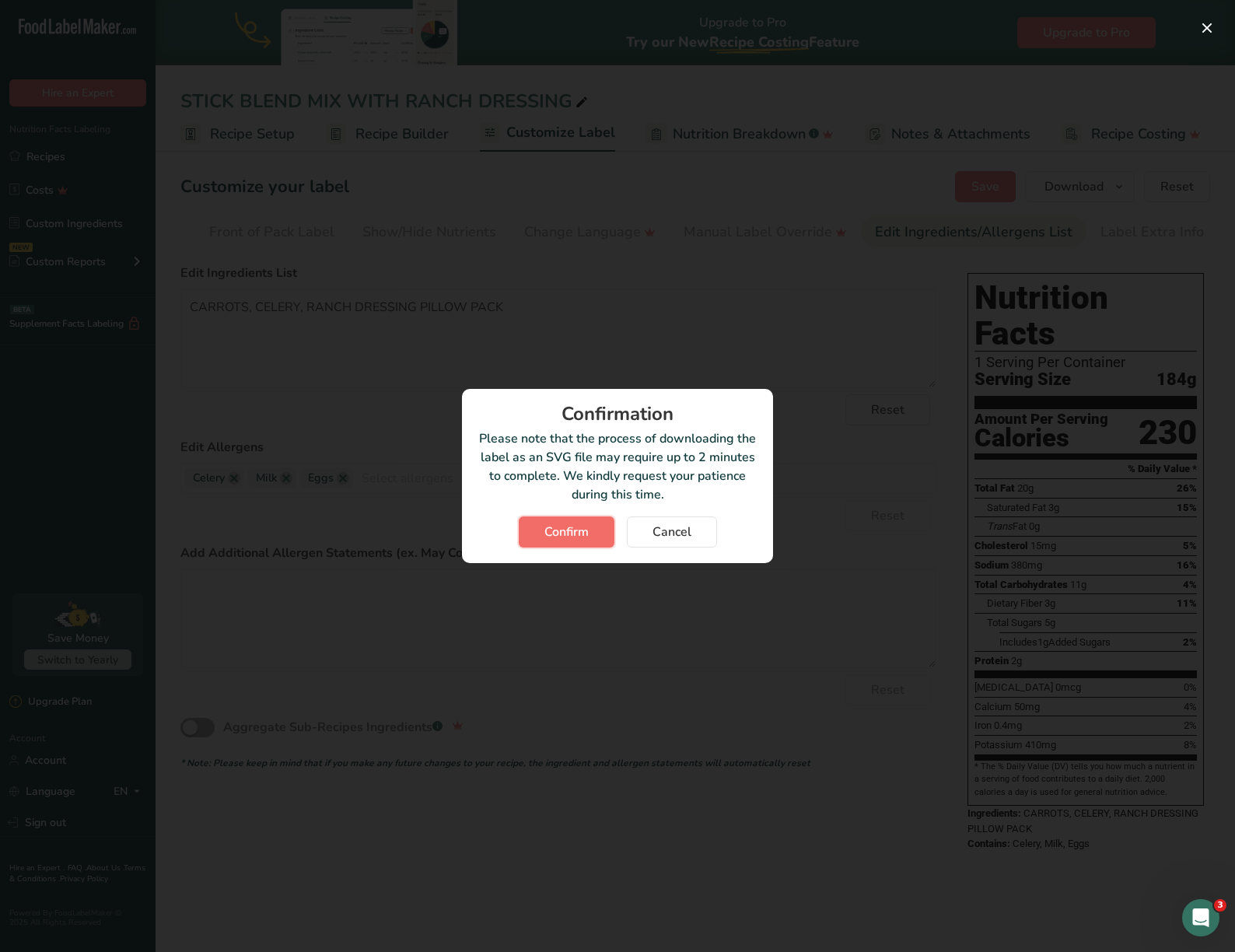
click at [579, 528] on span "Confirm" at bounding box center [567, 532] width 45 height 19
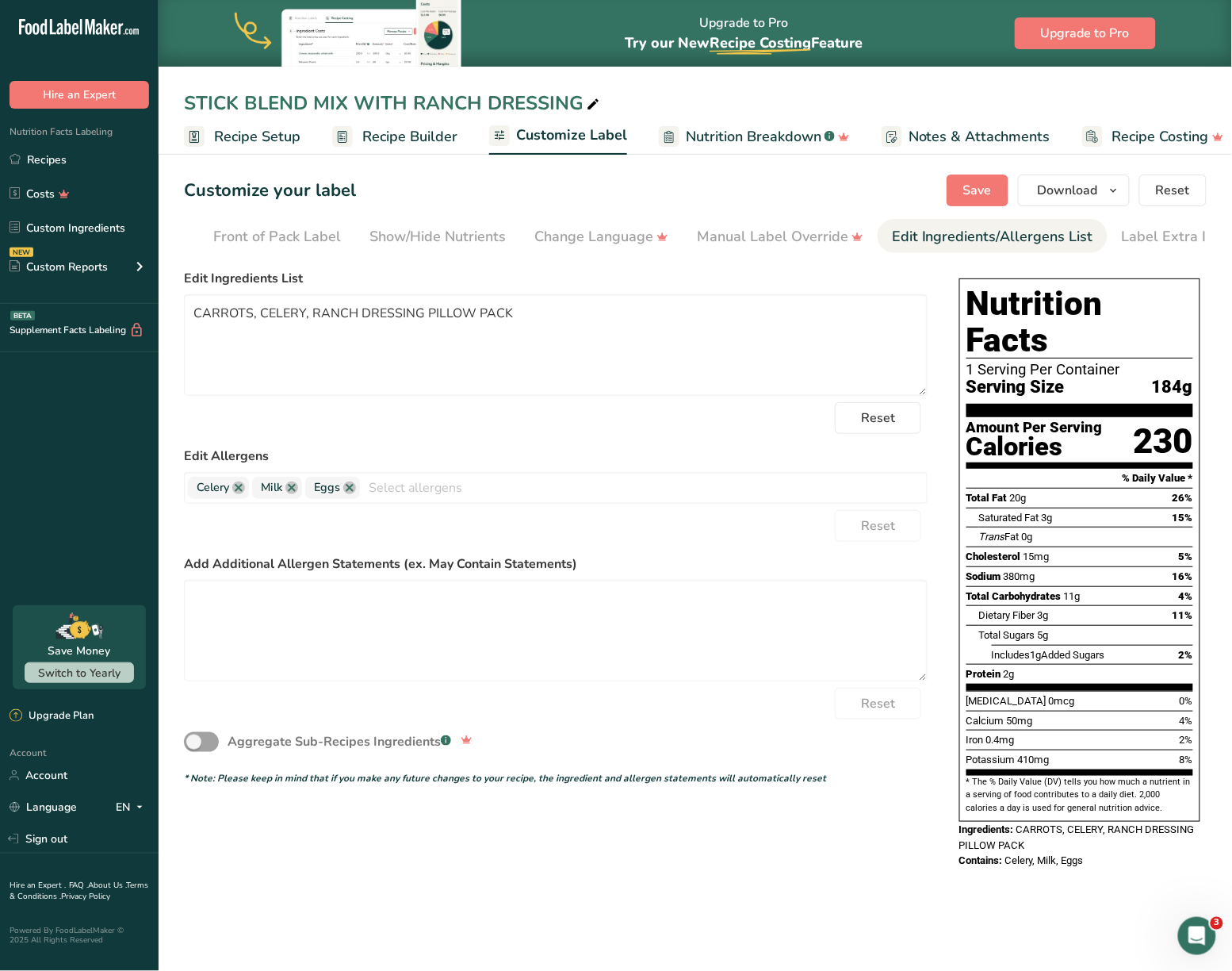
click at [435, 450] on label "Edit Allergens" at bounding box center [555, 455] width 744 height 19
click at [260, 228] on div "Choose Label Style" at bounding box center [262, 237] width 128 height 22
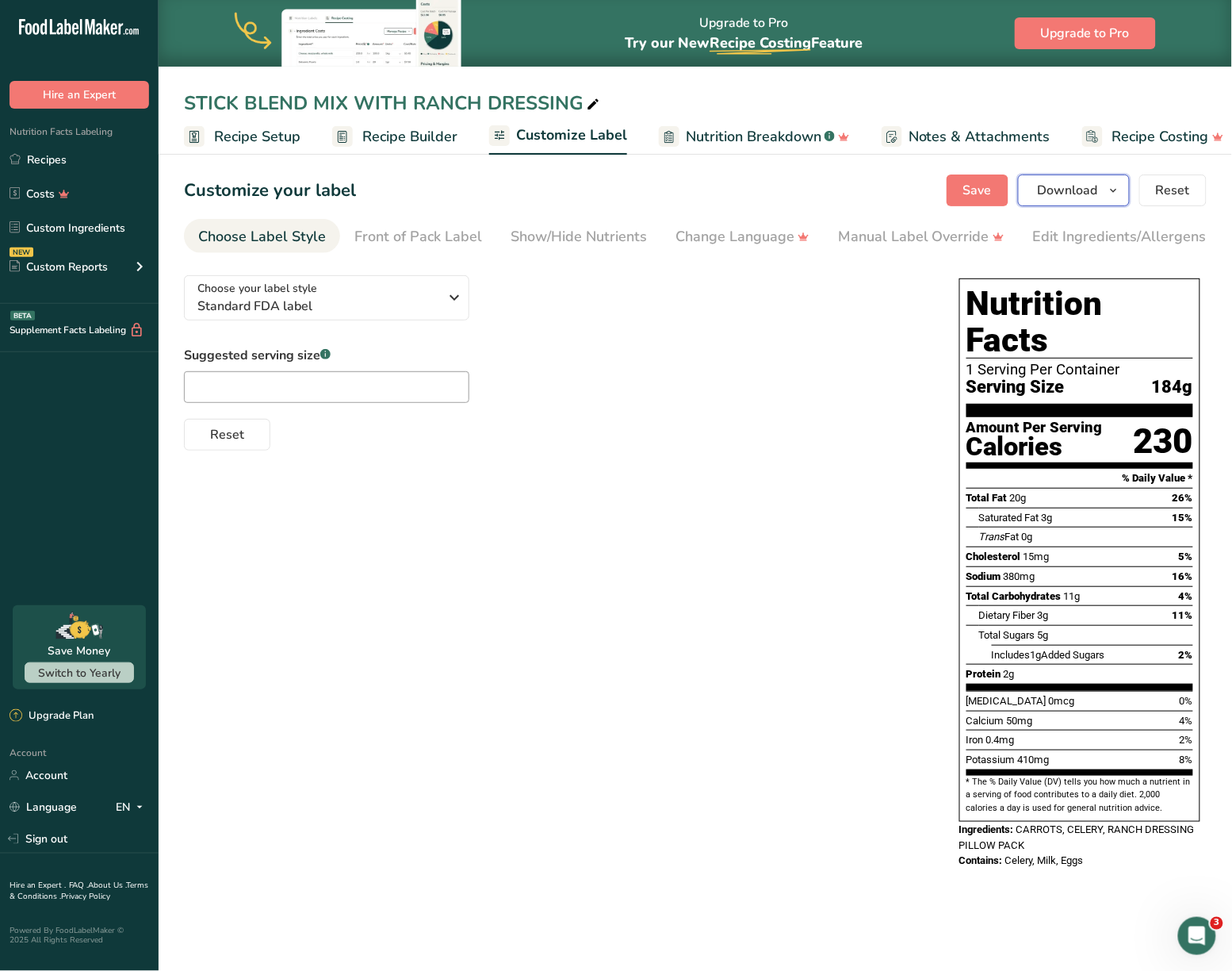
click at [1117, 190] on icon "button" at bounding box center [1113, 191] width 12 height 20
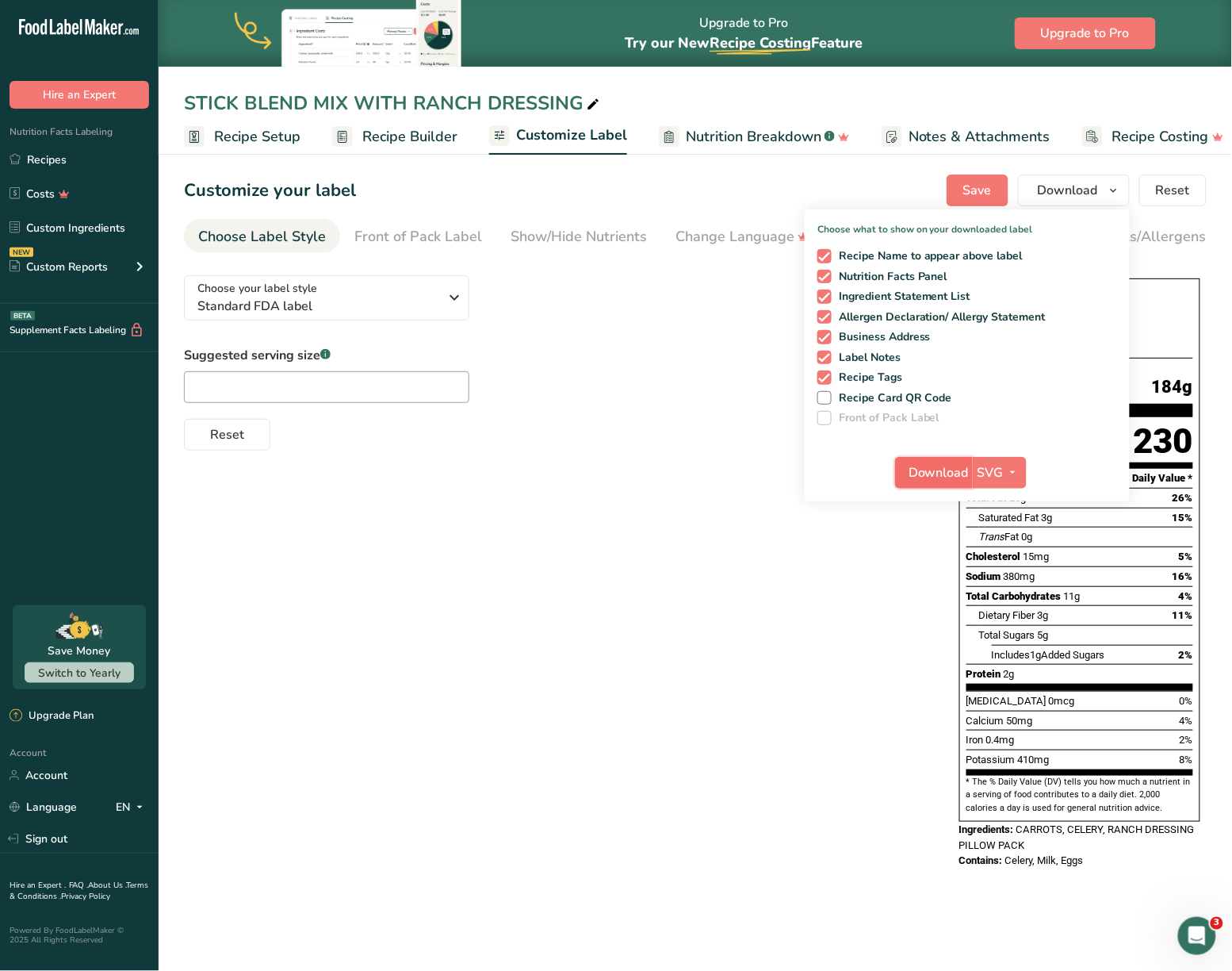
click at [943, 466] on span "Download" at bounding box center [939, 473] width 61 height 19
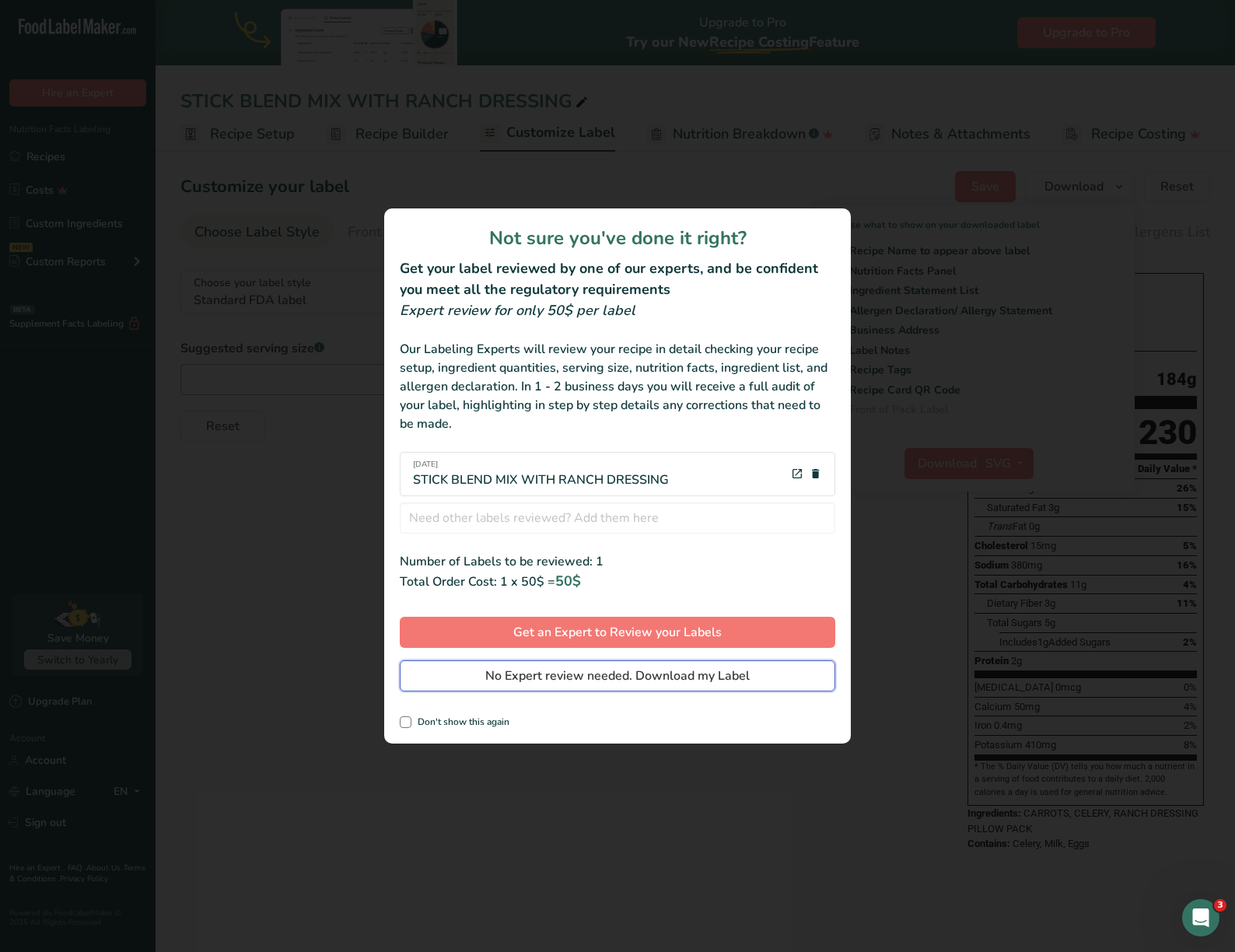
click at [679, 685] on span "No Expert review needed. Download my Label" at bounding box center [617, 676] width 264 height 19
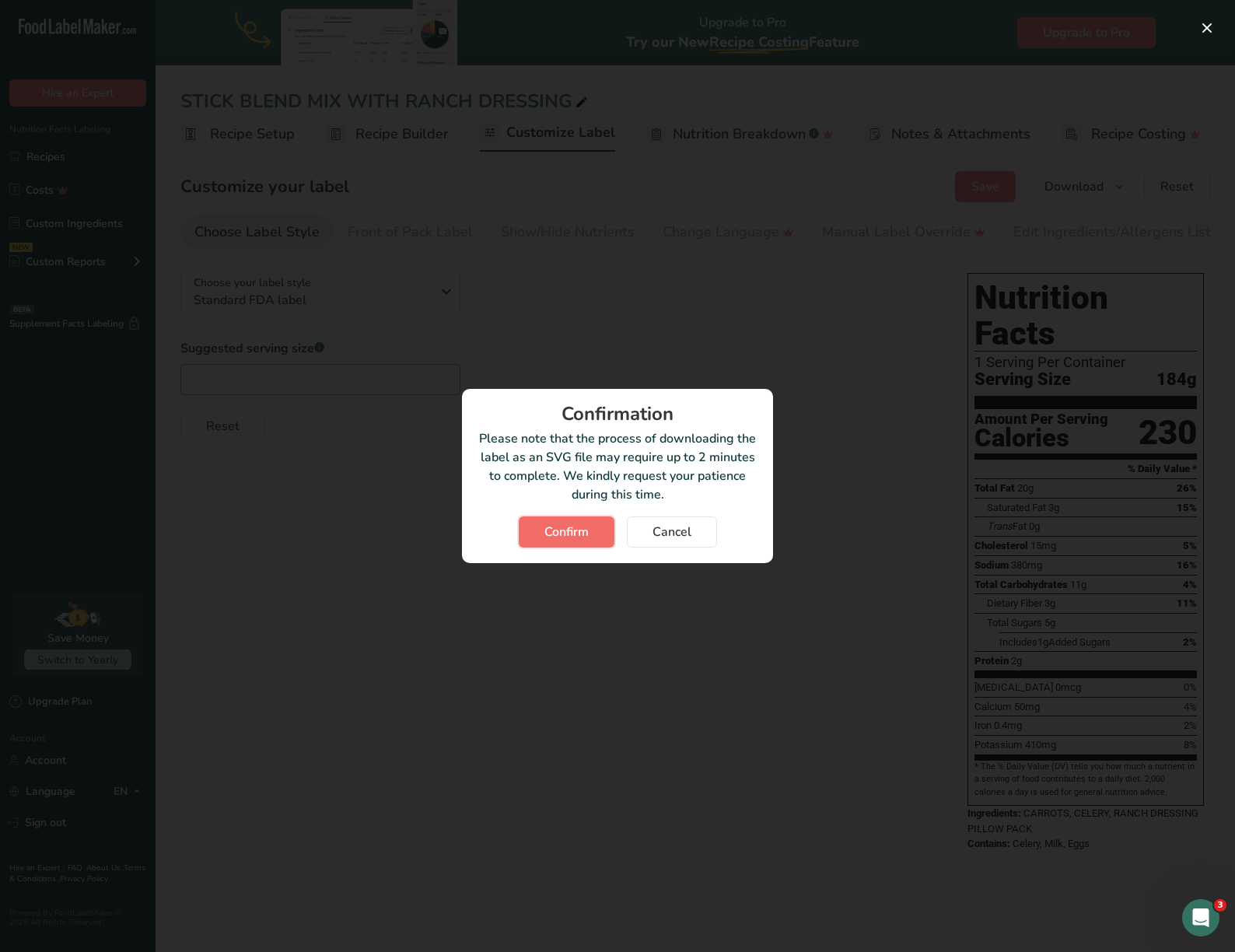
click at [571, 519] on button "Confirm" at bounding box center [567, 532] width 96 height 31
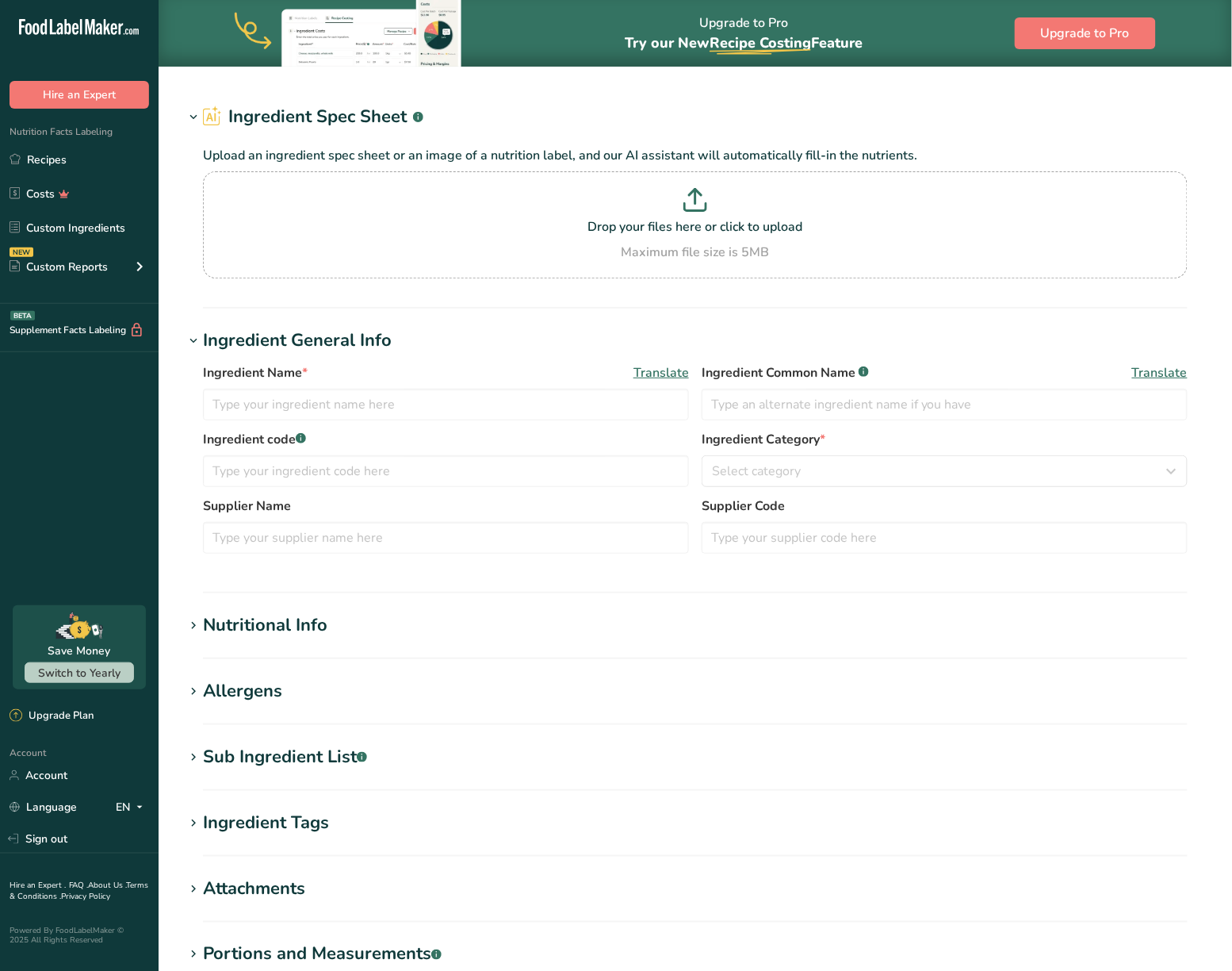
type input "Caramel Natural Flavor"
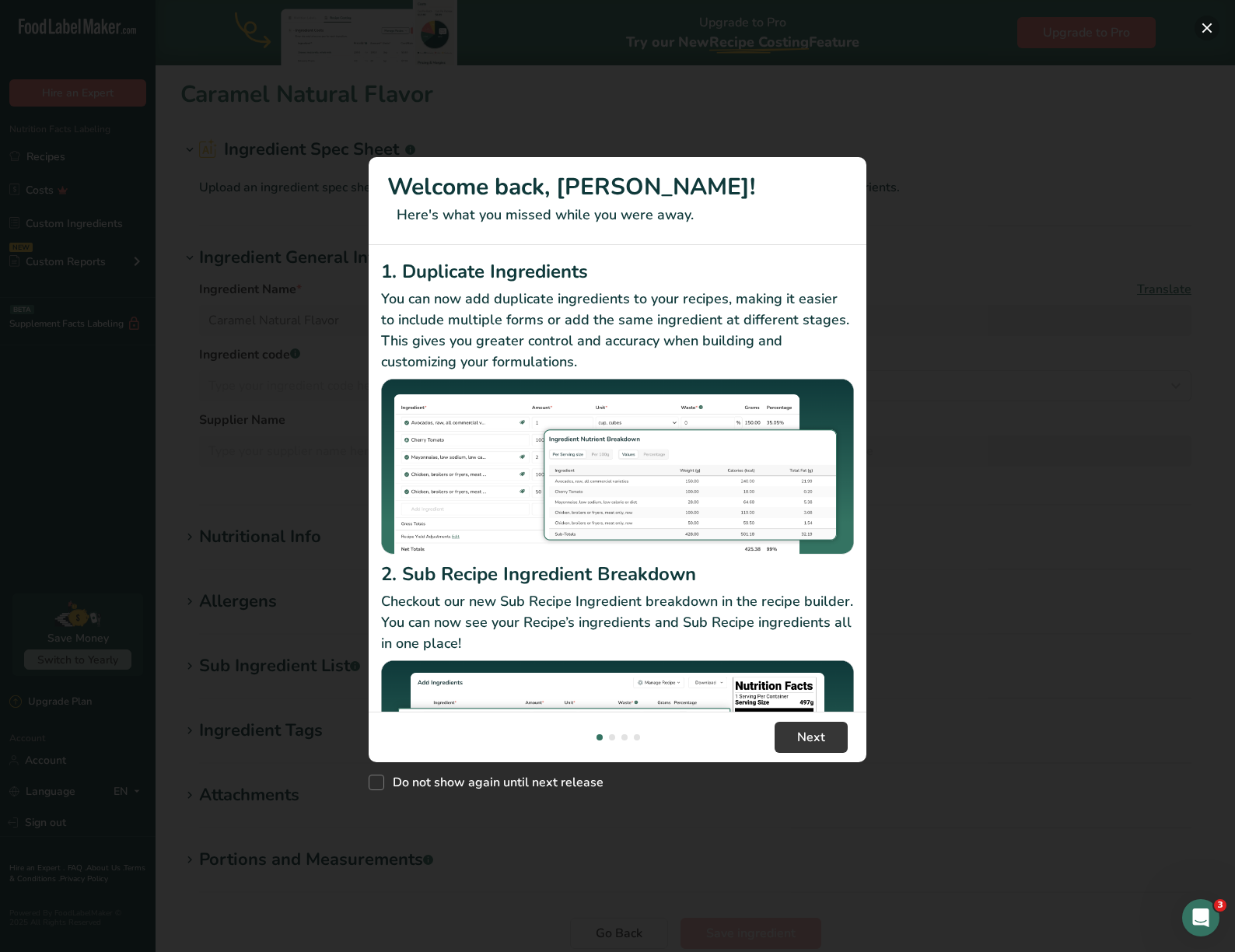
click at [1207, 22] on button "New Features" at bounding box center [1207, 28] width 25 height 25
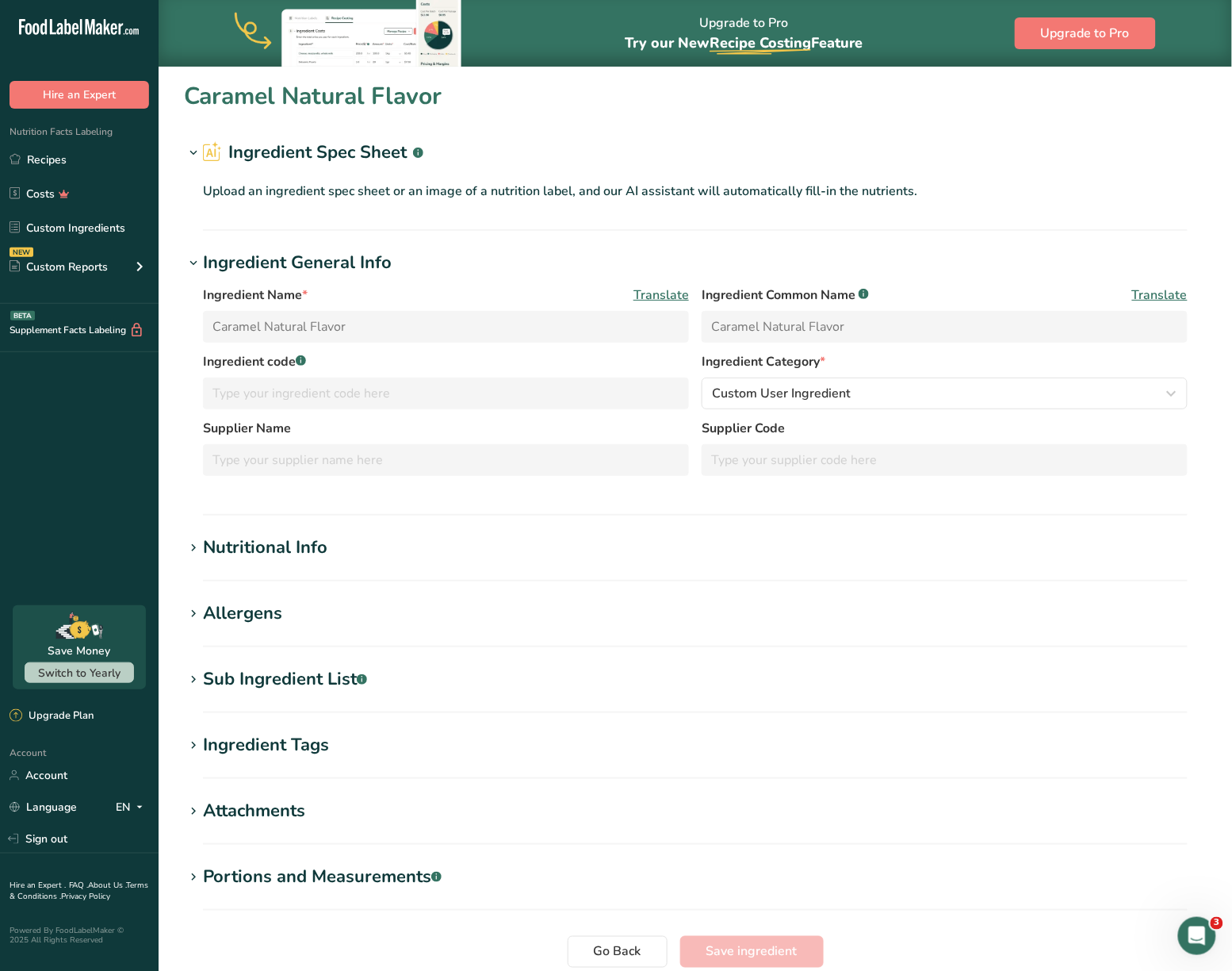
click at [259, 566] on section "Nutritional Info Required Components Vitamins Minerals Other Nutrients Amino Ac…" at bounding box center [696, 558] width 1023 height 46
click at [262, 546] on div "Nutritional Info" at bounding box center [265, 548] width 124 height 27
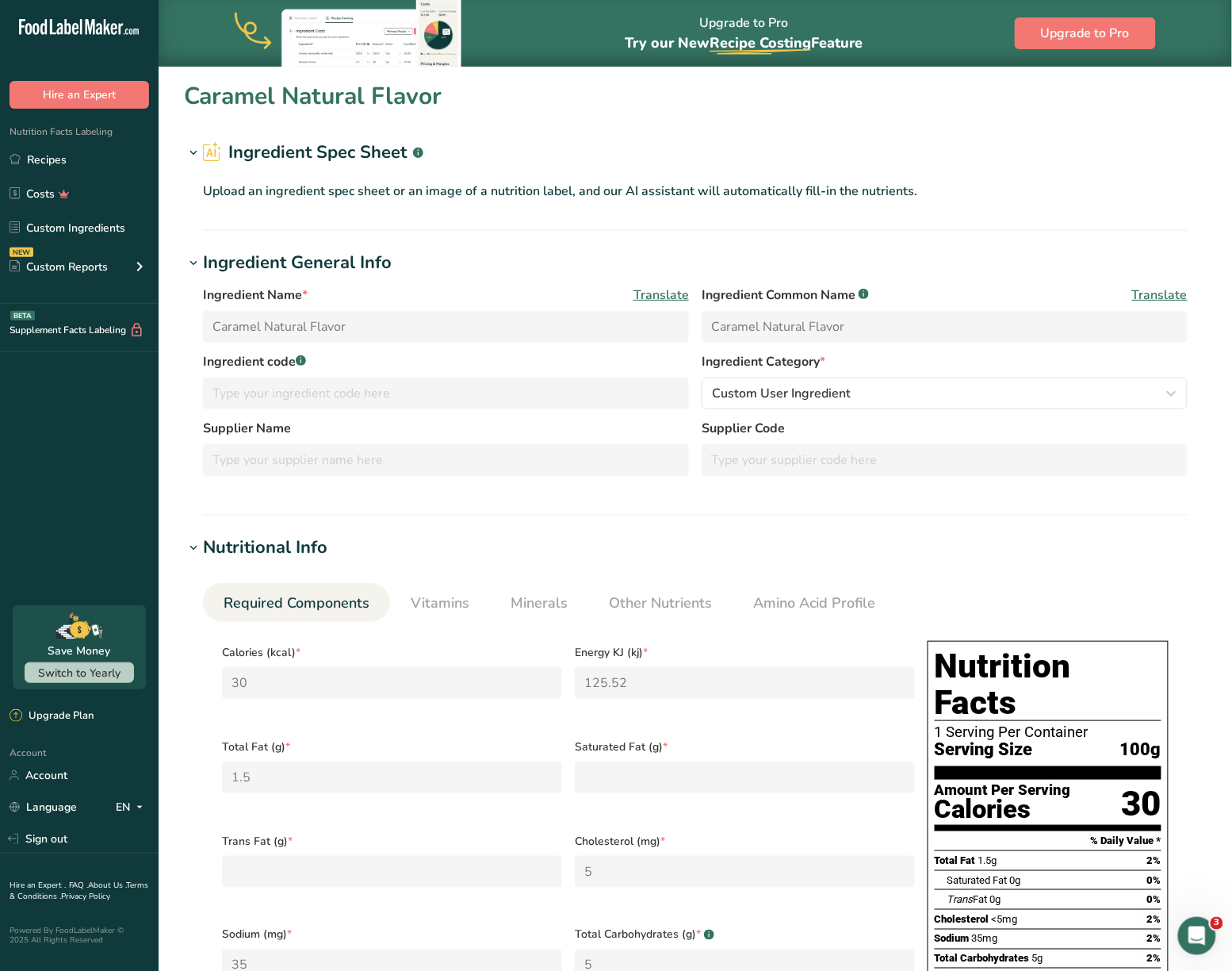
click at [386, 319] on input "Caramel Natural Flavor" at bounding box center [446, 327] width 486 height 32
click at [192, 264] on icon at bounding box center [193, 263] width 14 height 22
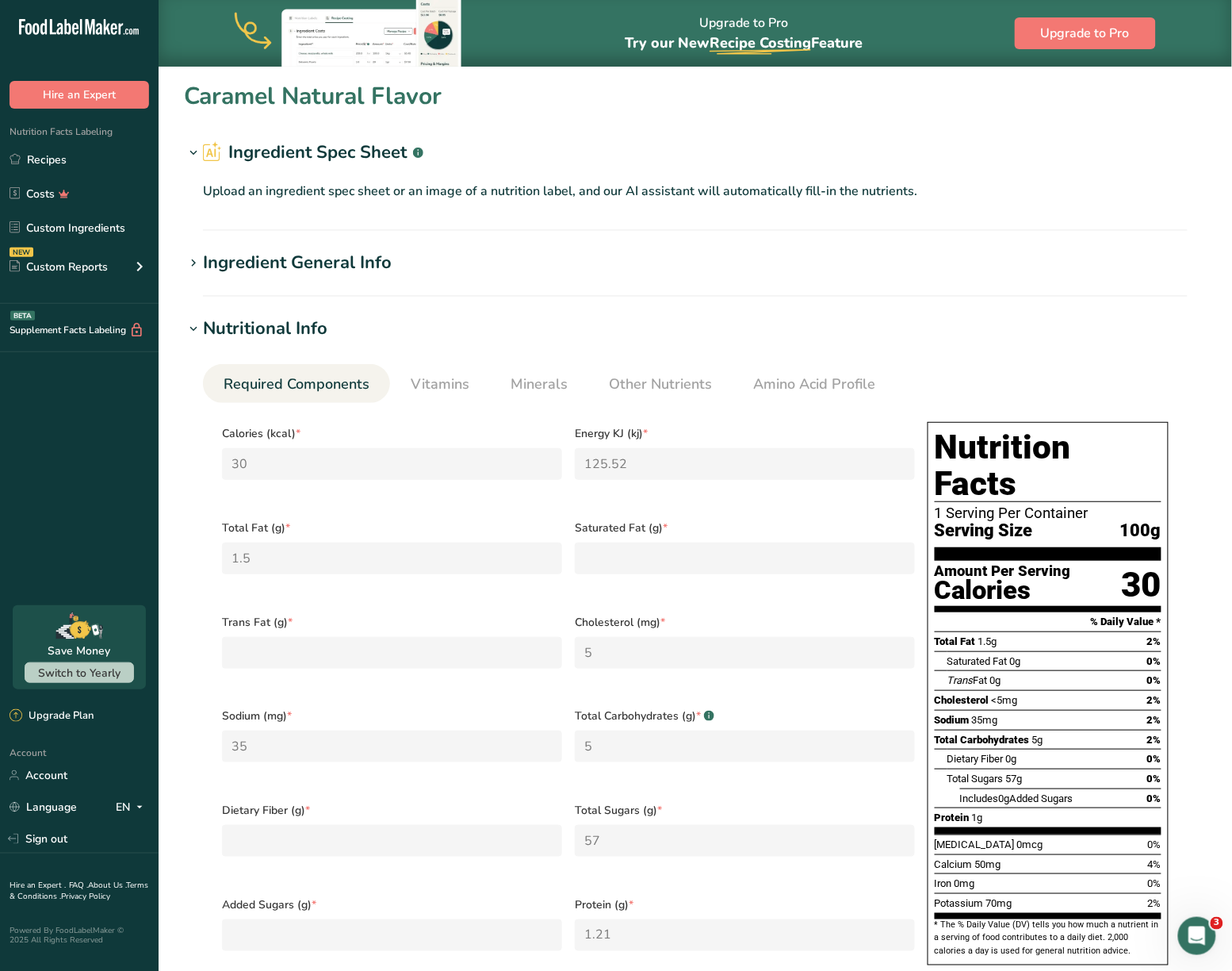
click at [192, 264] on icon at bounding box center [193, 263] width 14 height 22
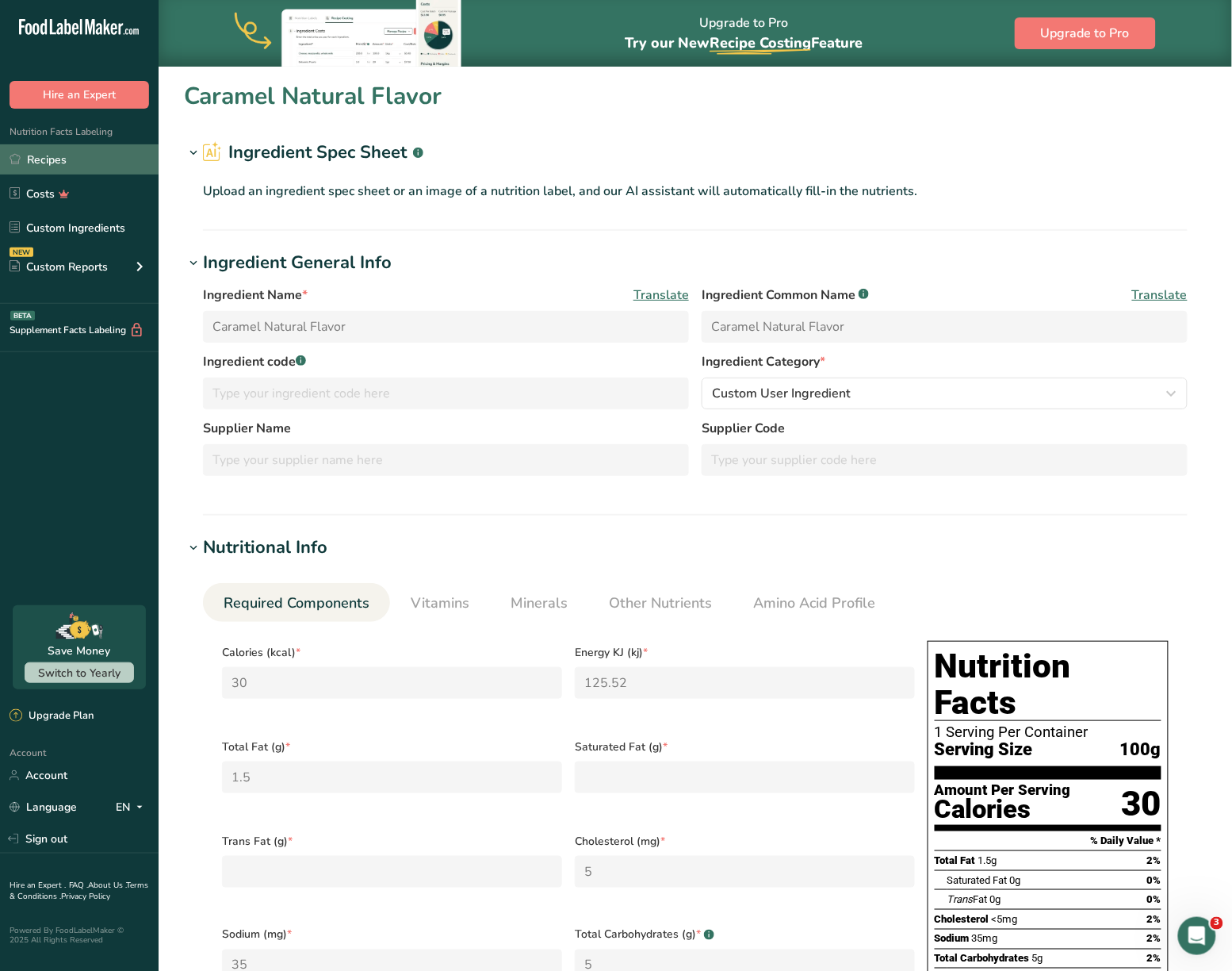
click at [51, 152] on link "Recipes" at bounding box center [79, 159] width 158 height 30
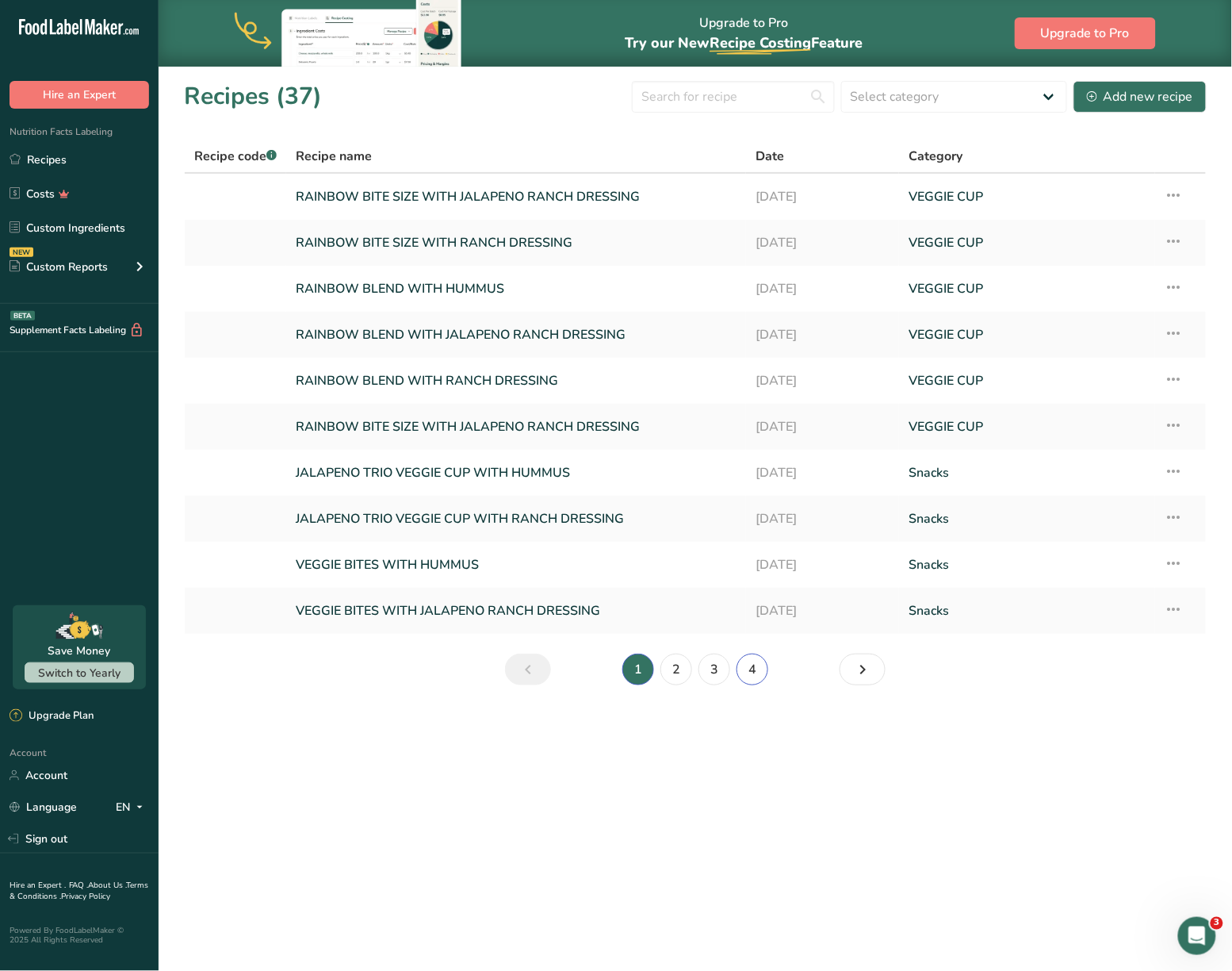
click at [752, 677] on link "4" at bounding box center [753, 669] width 32 height 32
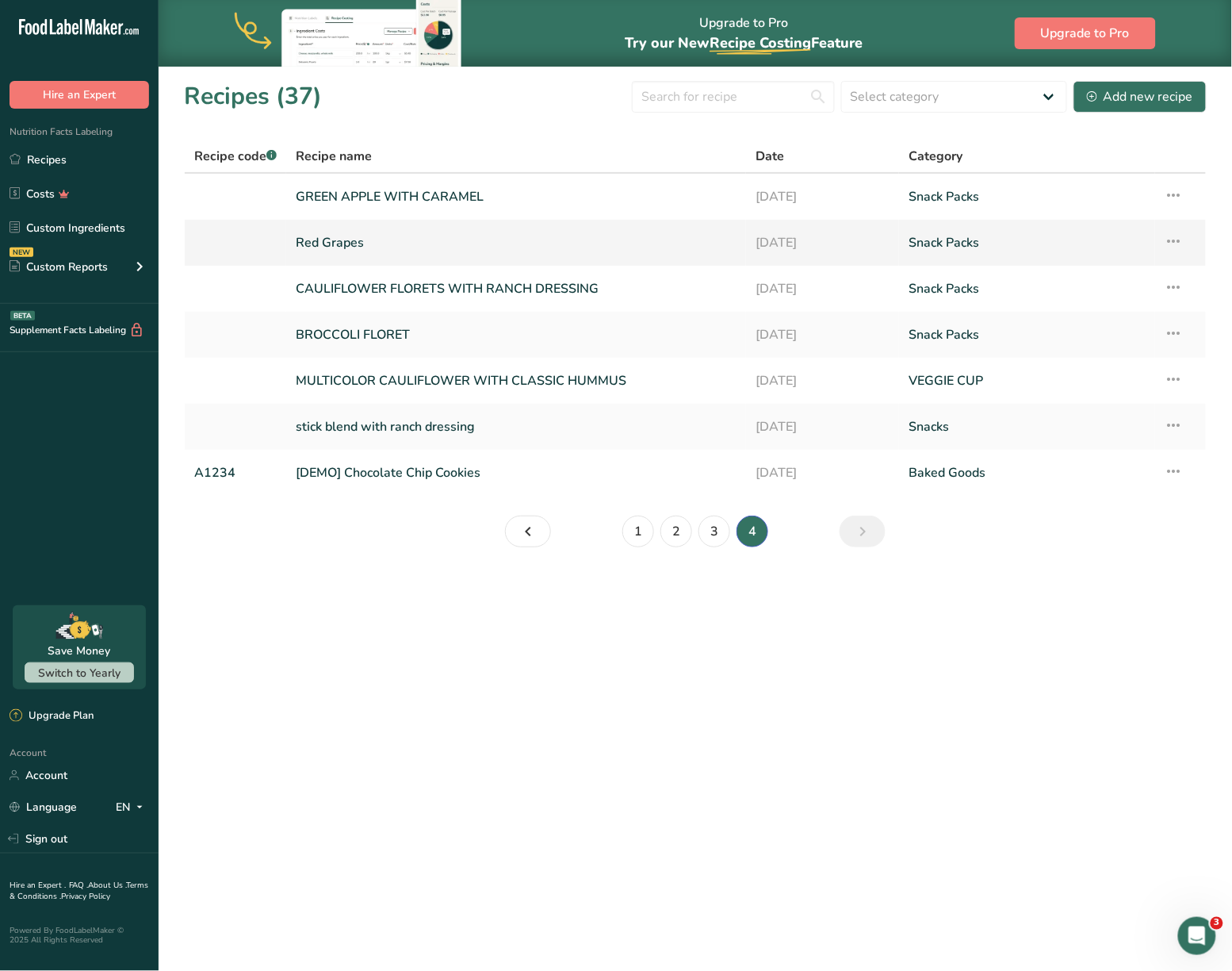
click at [334, 240] on link "Red Grapes" at bounding box center [517, 243] width 441 height 33
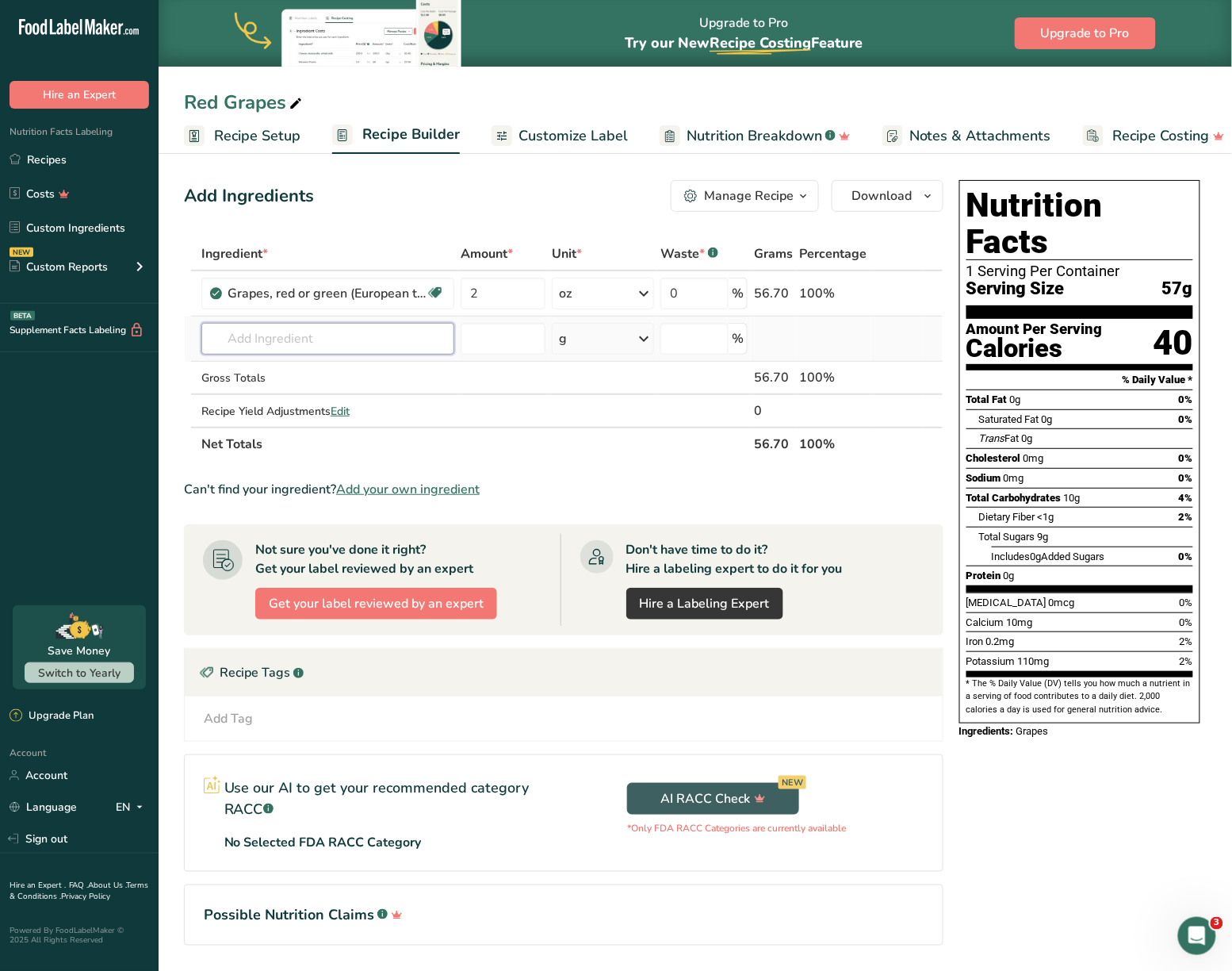
click at [229, 332] on input "text" at bounding box center [327, 338] width 253 height 32
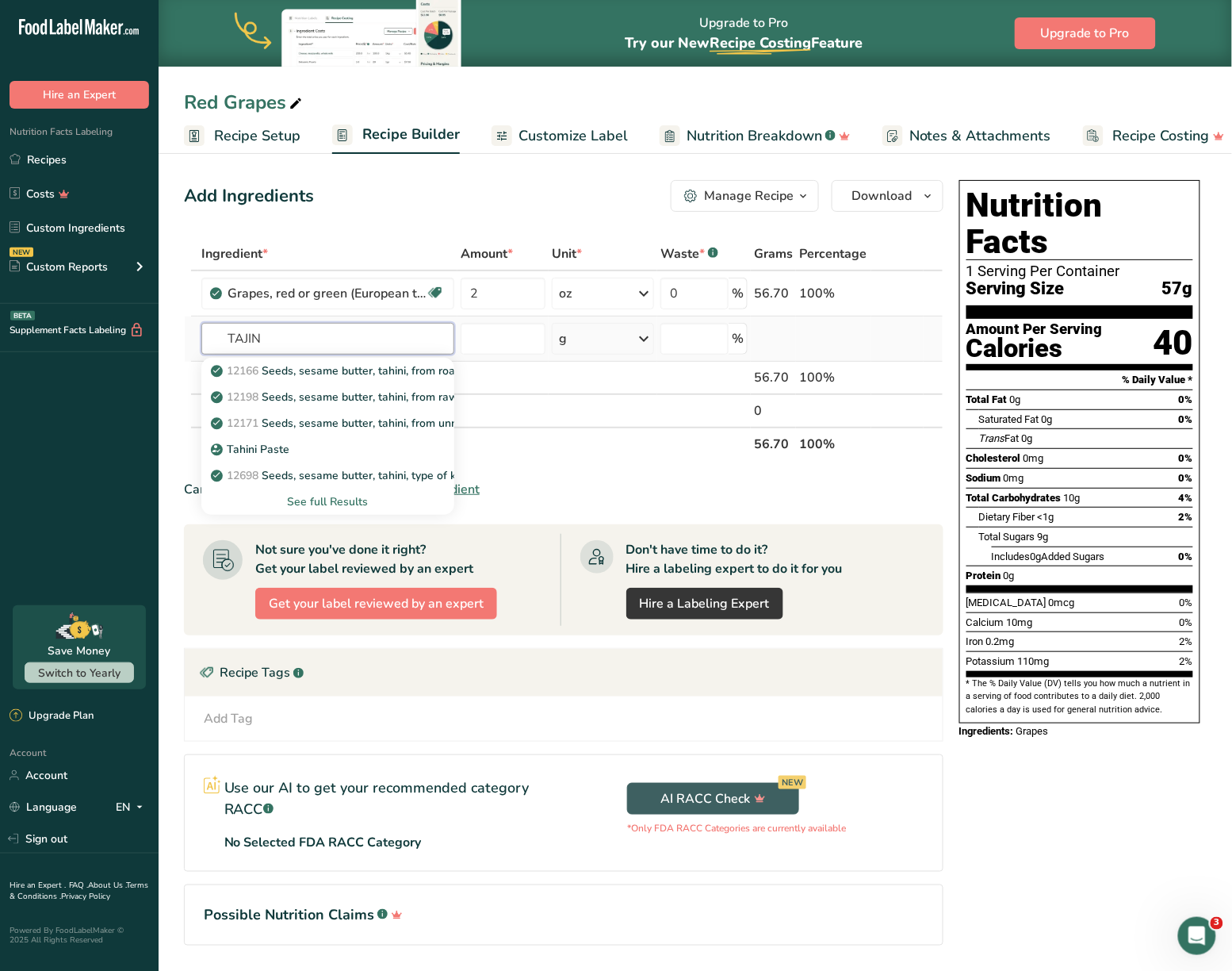
type input "TAJIN"
click at [325, 498] on div "See full Results" at bounding box center [327, 502] width 228 height 17
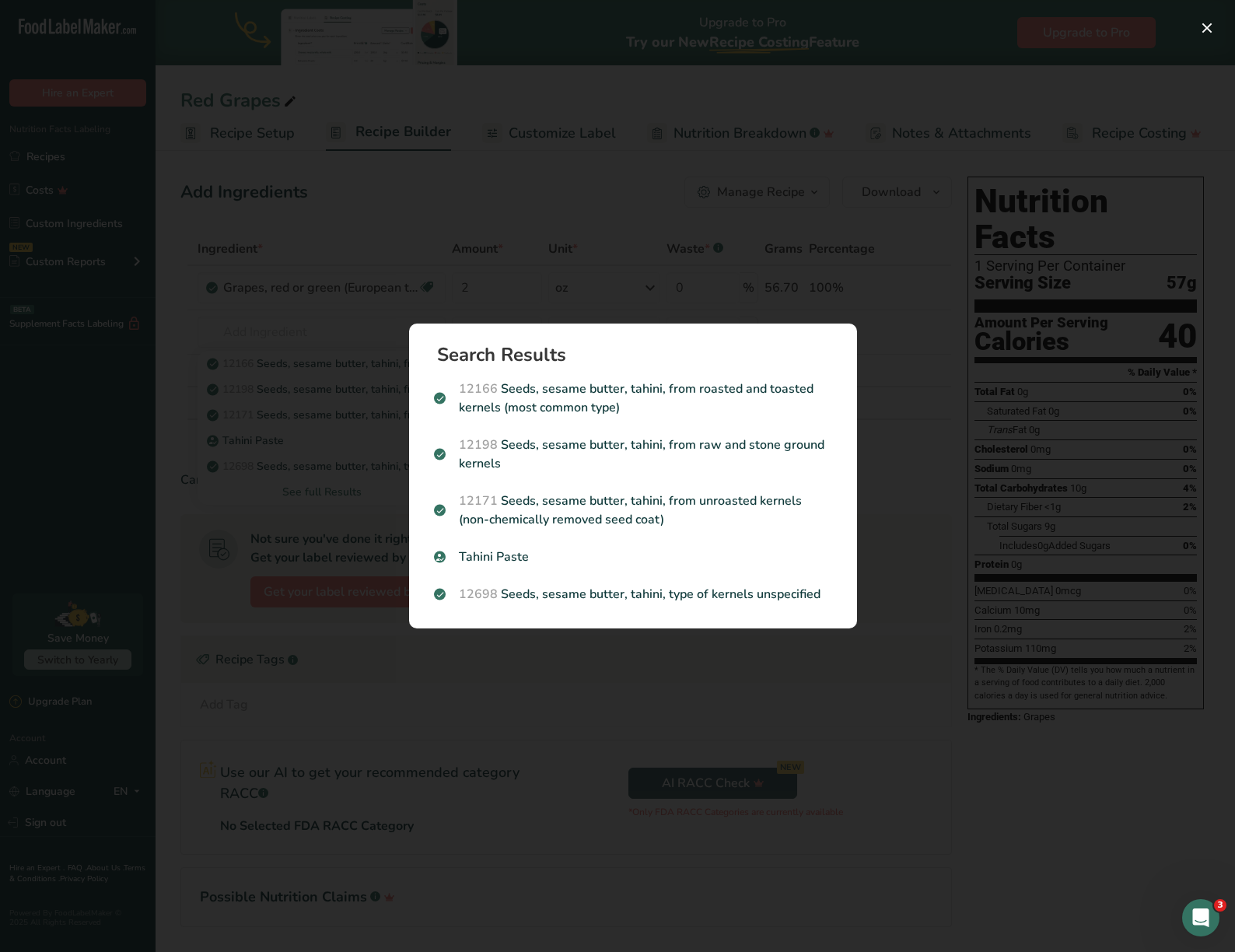
click at [924, 497] on div "Search results modal" at bounding box center [617, 476] width 1235 height 952
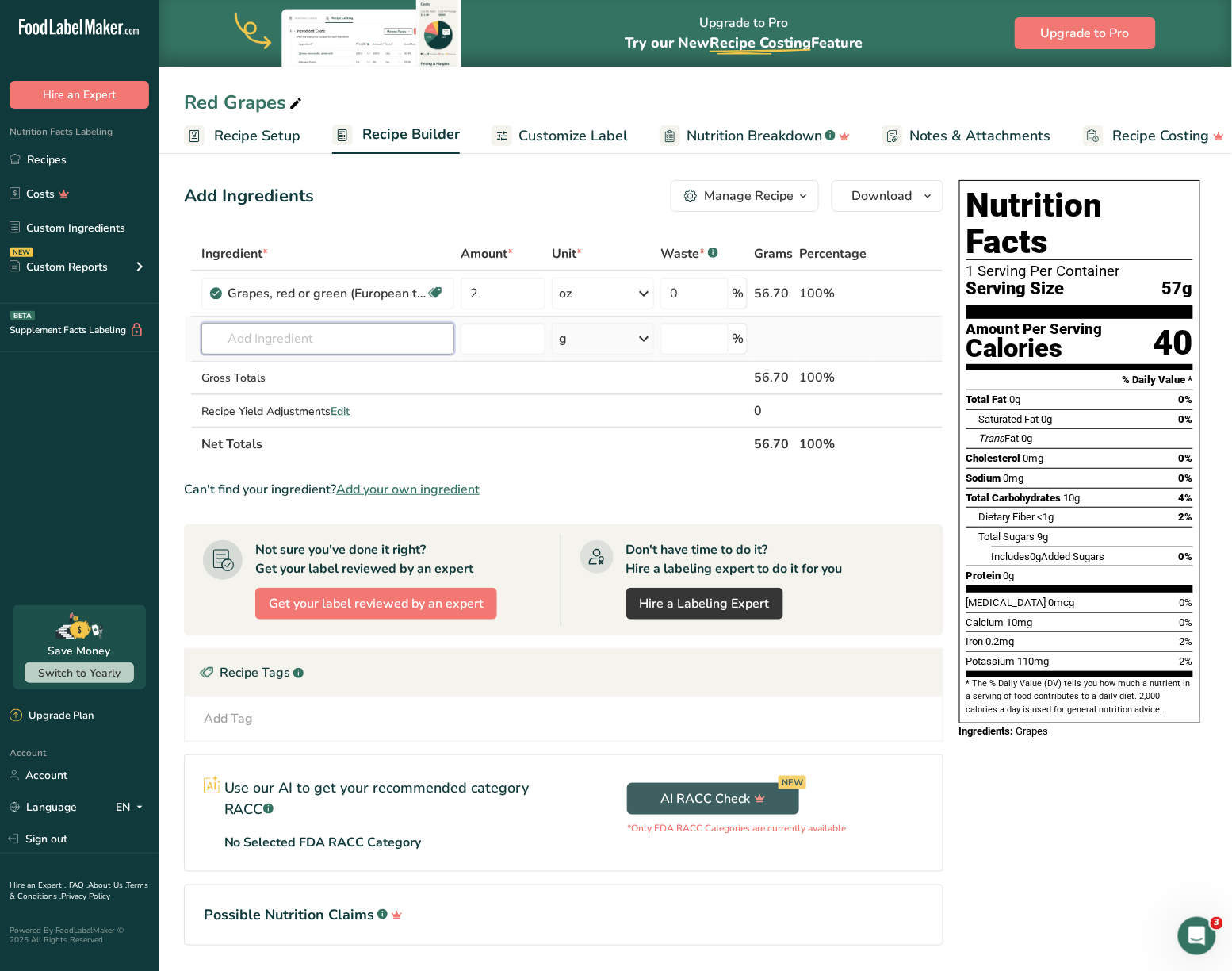
click at [337, 345] on input "text" at bounding box center [327, 338] width 253 height 32
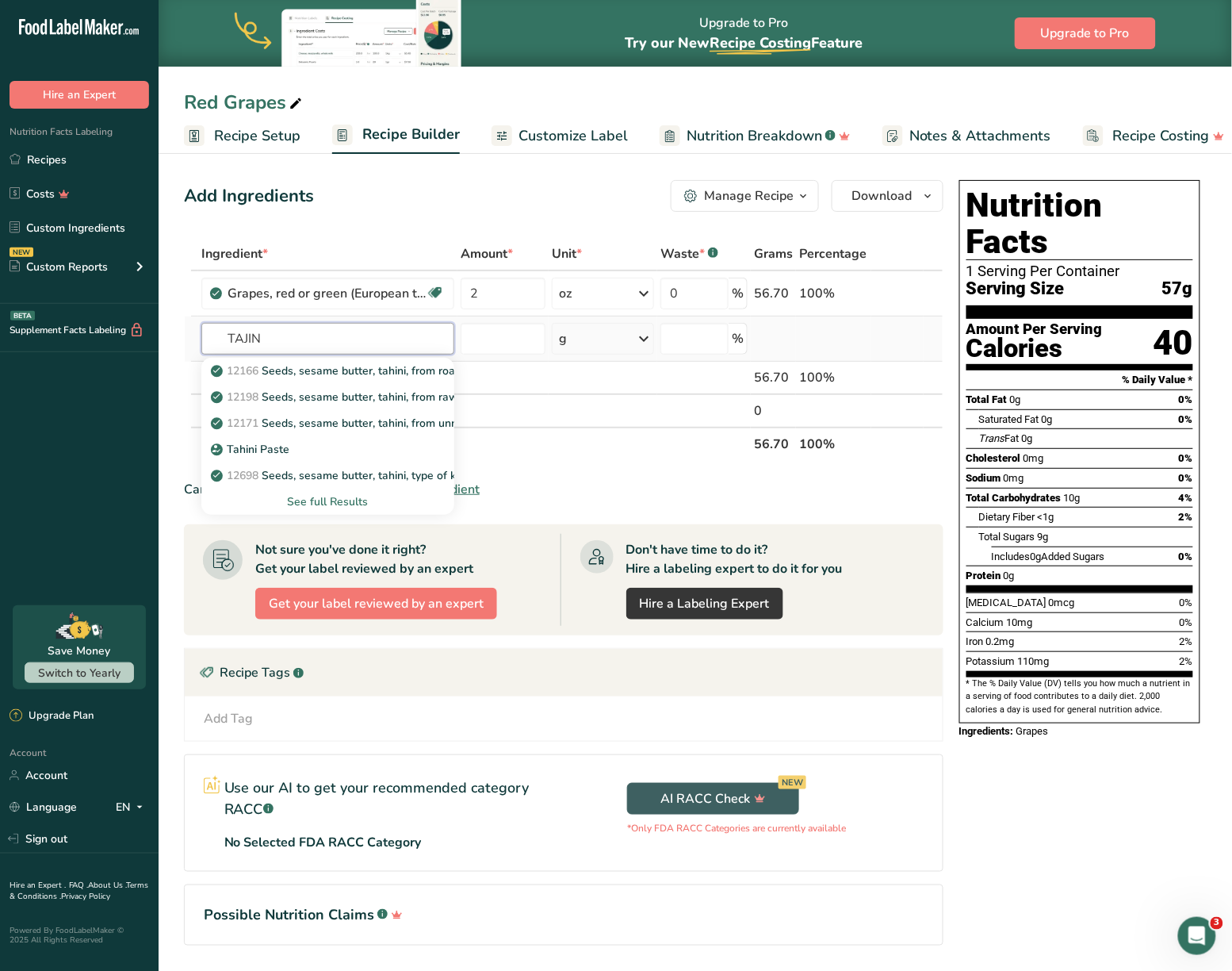
type input "TAJIN"
click at [340, 498] on div "See full Results" at bounding box center [327, 502] width 228 height 17
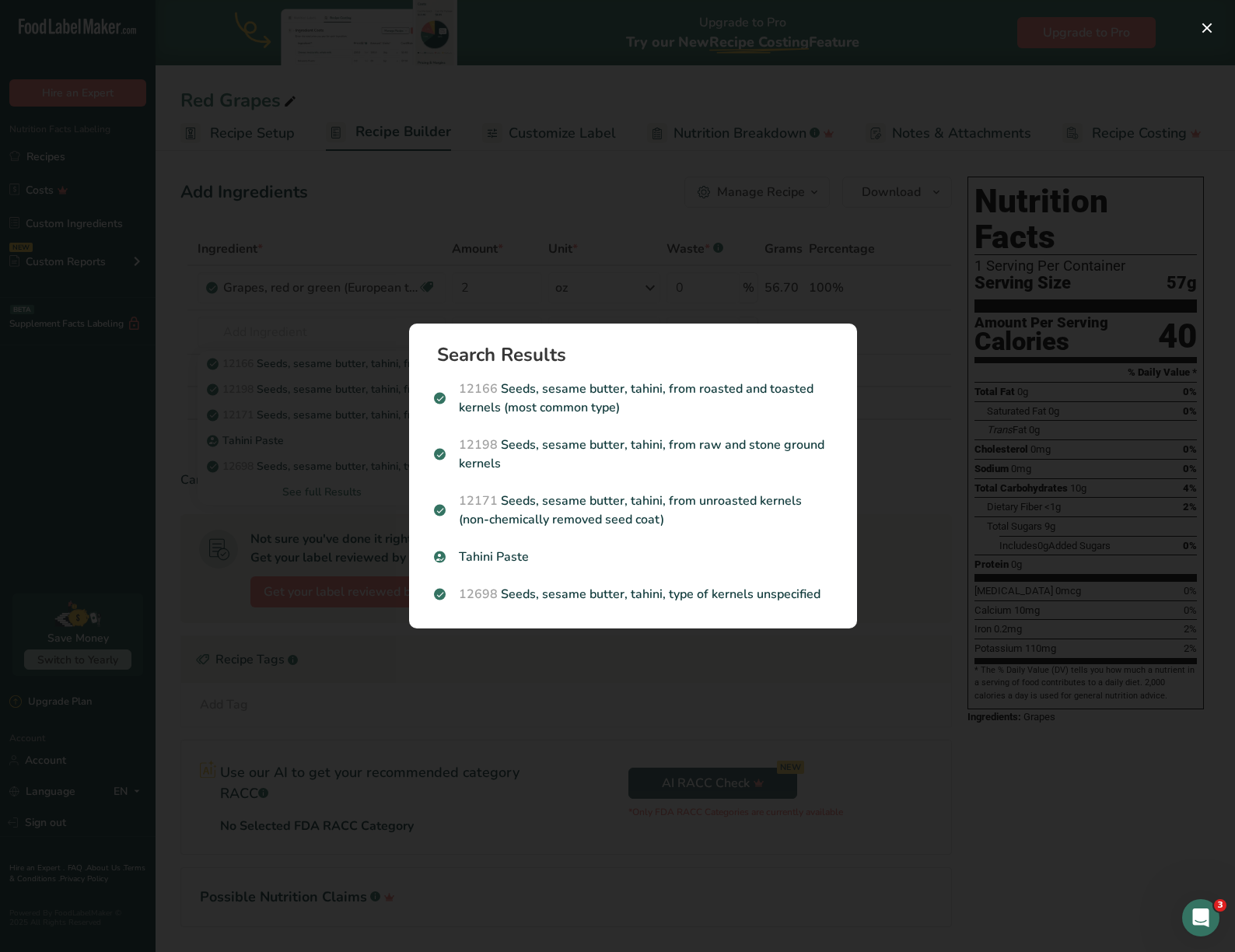
click at [600, 260] on div "Search results modal" at bounding box center [617, 476] width 1235 height 952
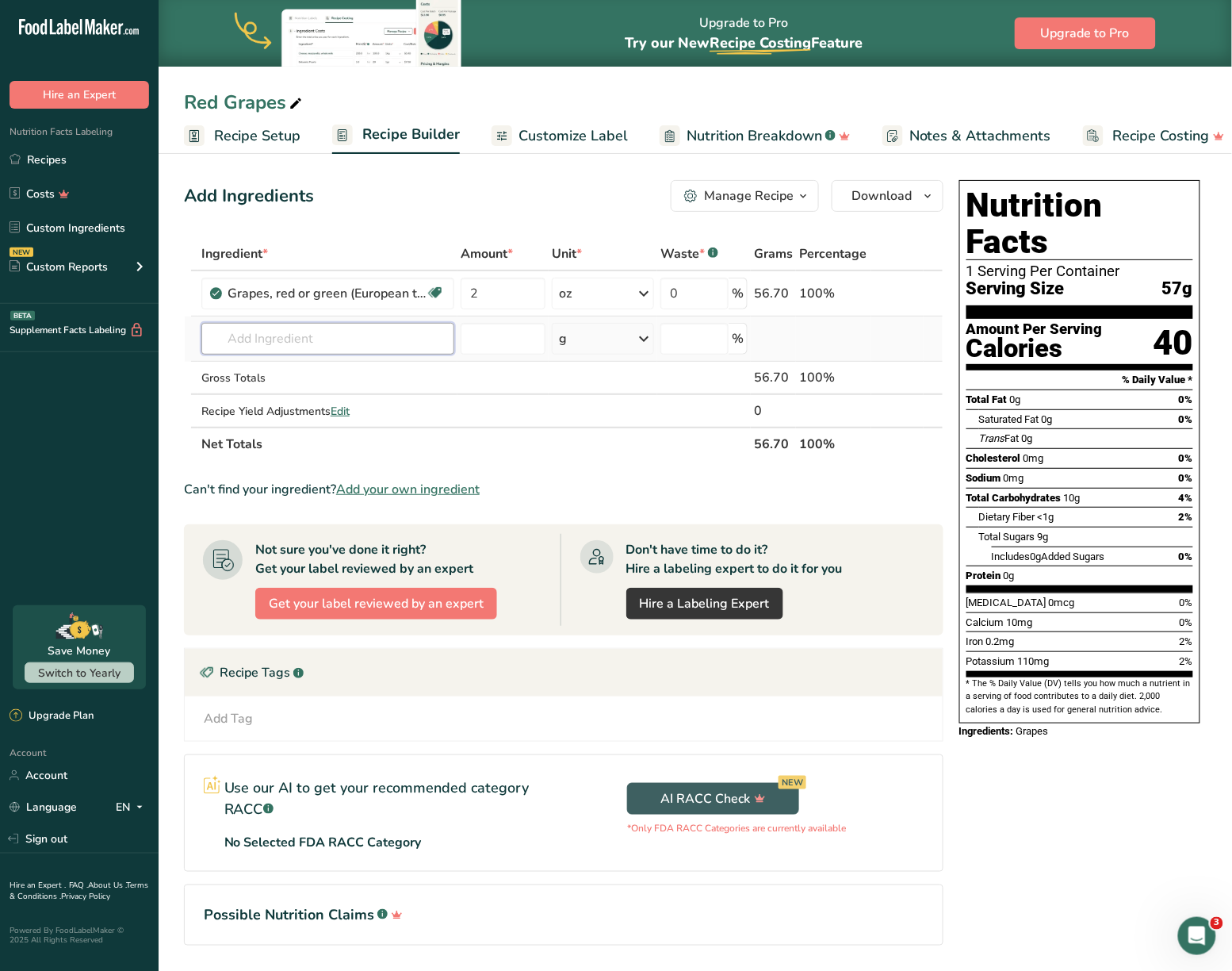
click at [400, 344] on input "text" at bounding box center [327, 338] width 253 height 32
type input "TAJINFRF"
click at [260, 400] on div "Add your own ingredient" at bounding box center [327, 397] width 228 height 17
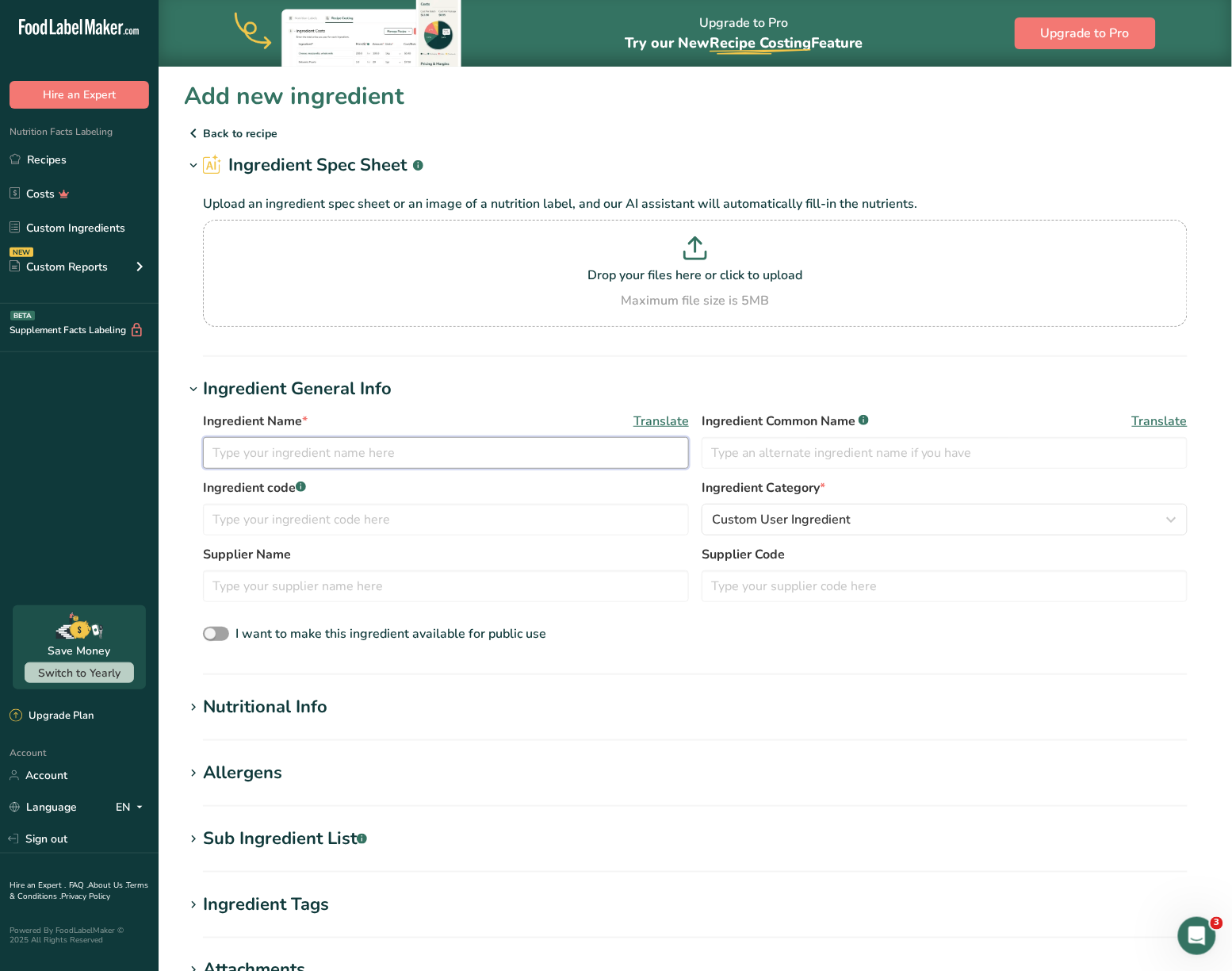
click at [330, 443] on input "text" at bounding box center [446, 453] width 486 height 32
type input "t"
type input "TAJIN"
click at [809, 468] on input "text" at bounding box center [944, 453] width 486 height 32
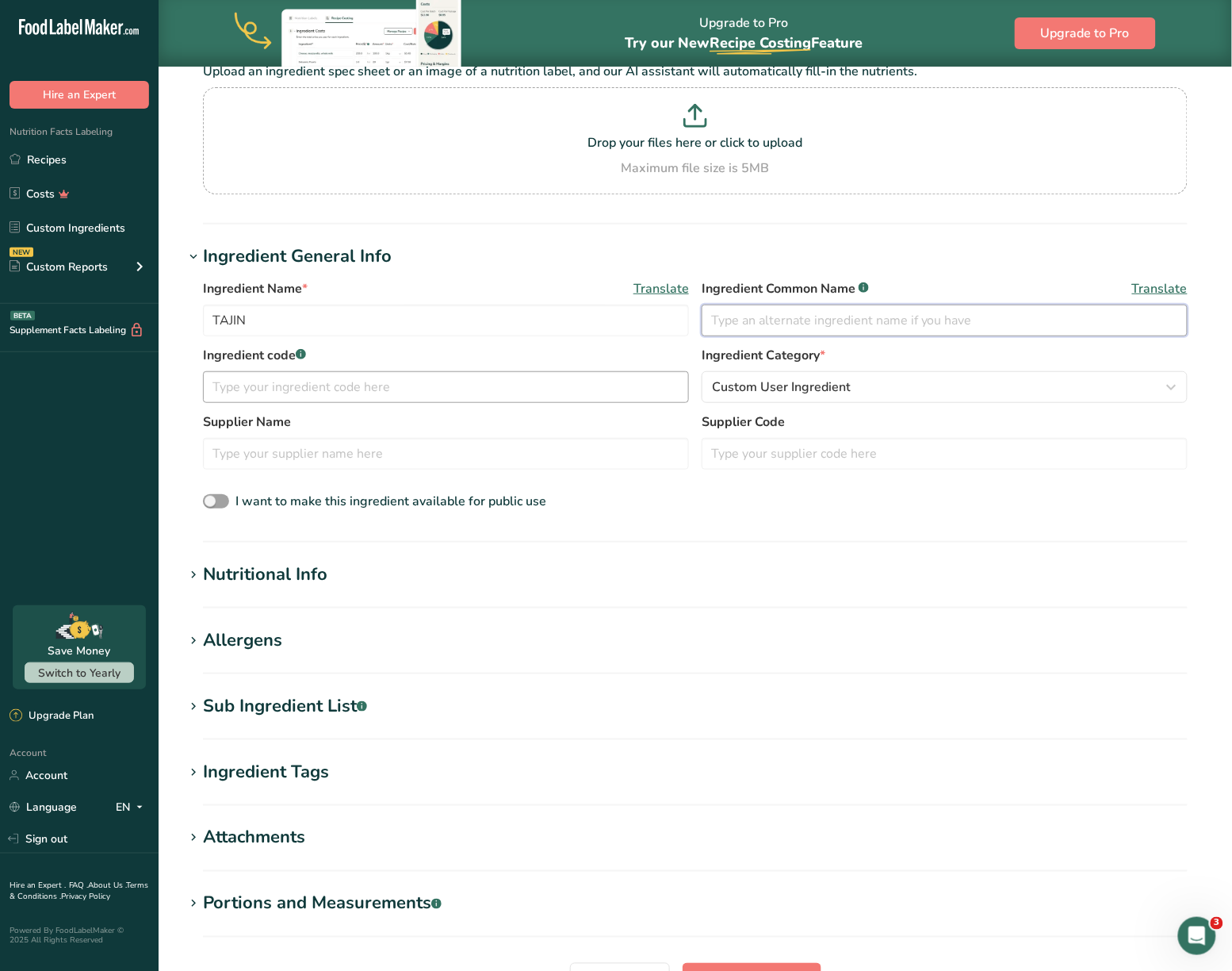
scroll to position [145, 0]
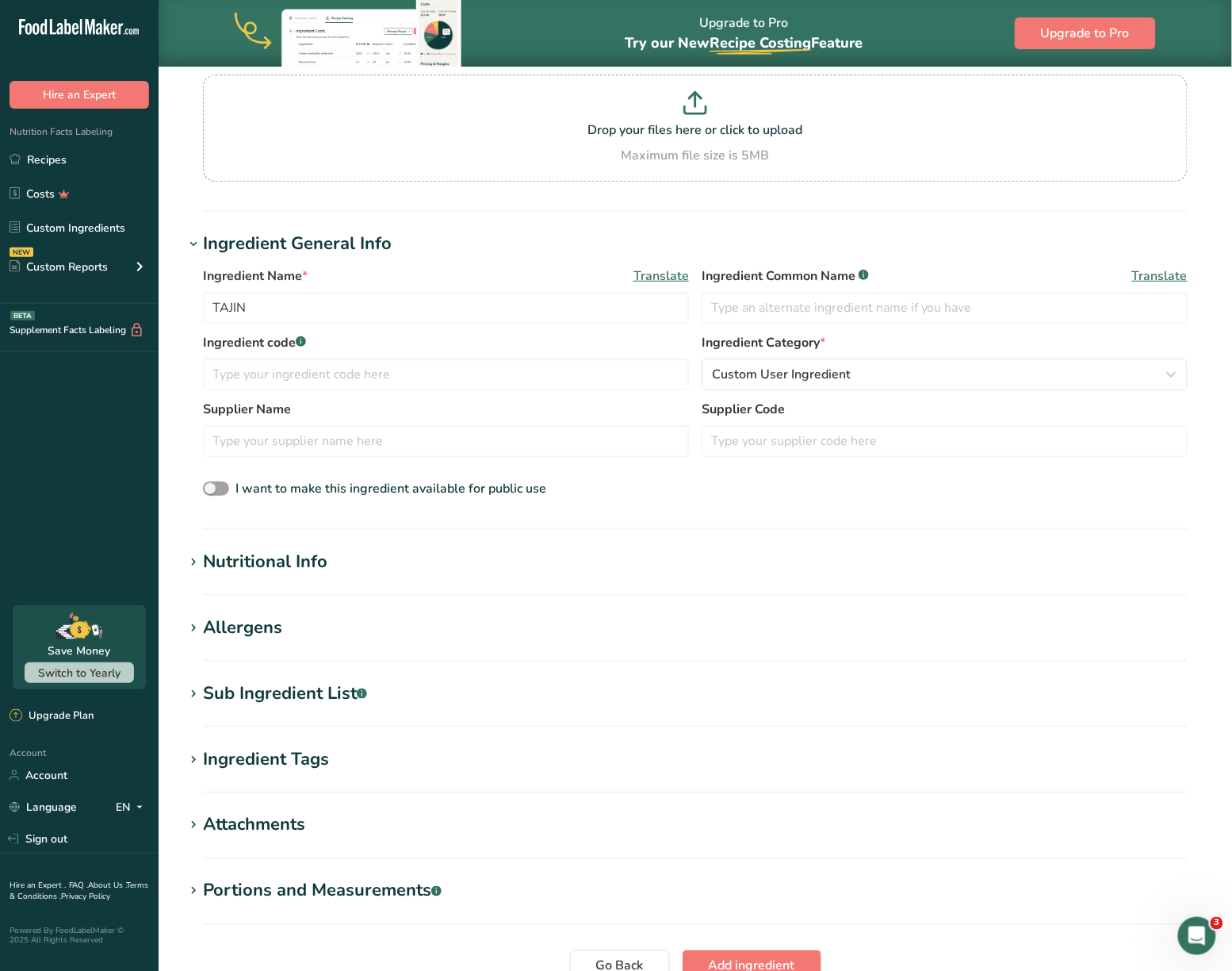
click at [262, 532] on section "Add new ingredient Back to recipe Ingredient Spec Sheet .a-a{fill:#347362;}.b-a…" at bounding box center [695, 493] width 1074 height 1145
click at [274, 557] on div "Nutritional Info" at bounding box center [265, 562] width 124 height 27
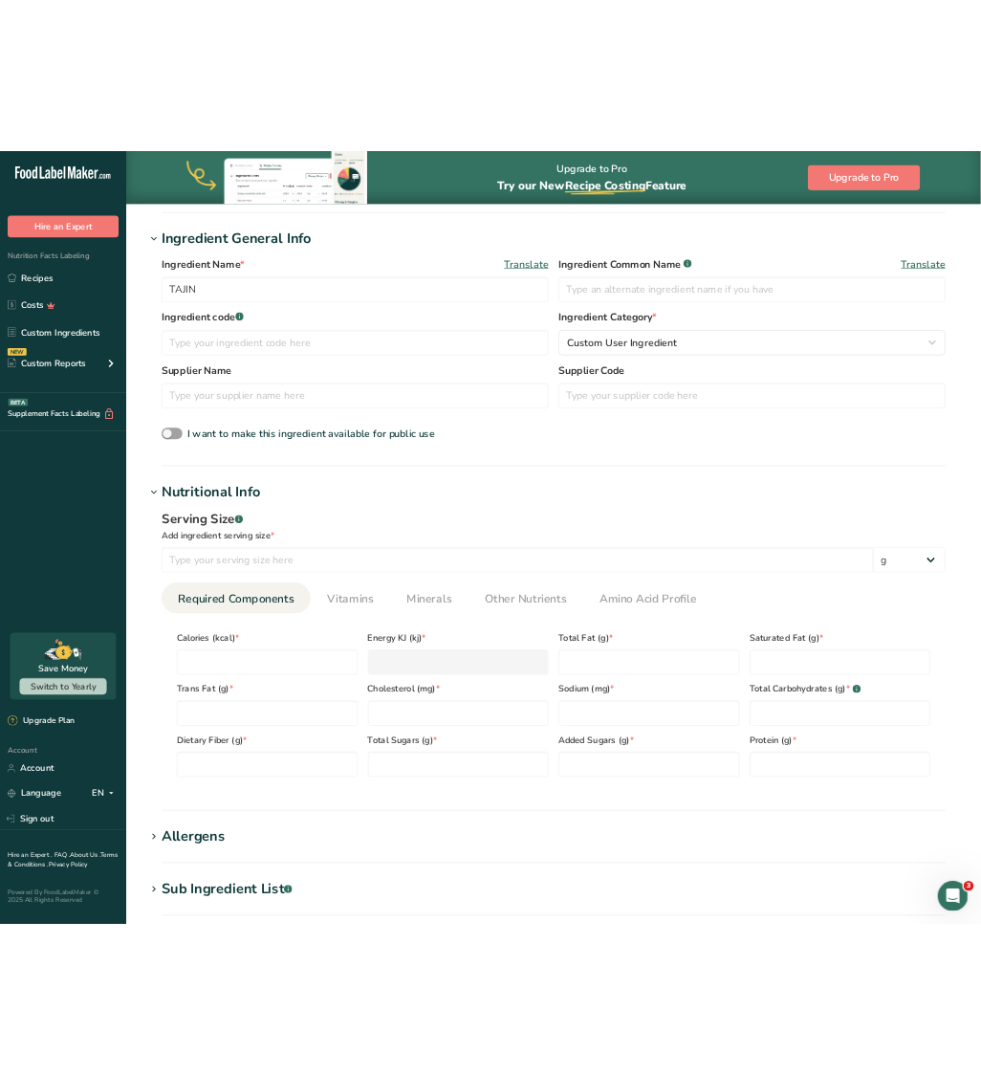
scroll to position [351, 0]
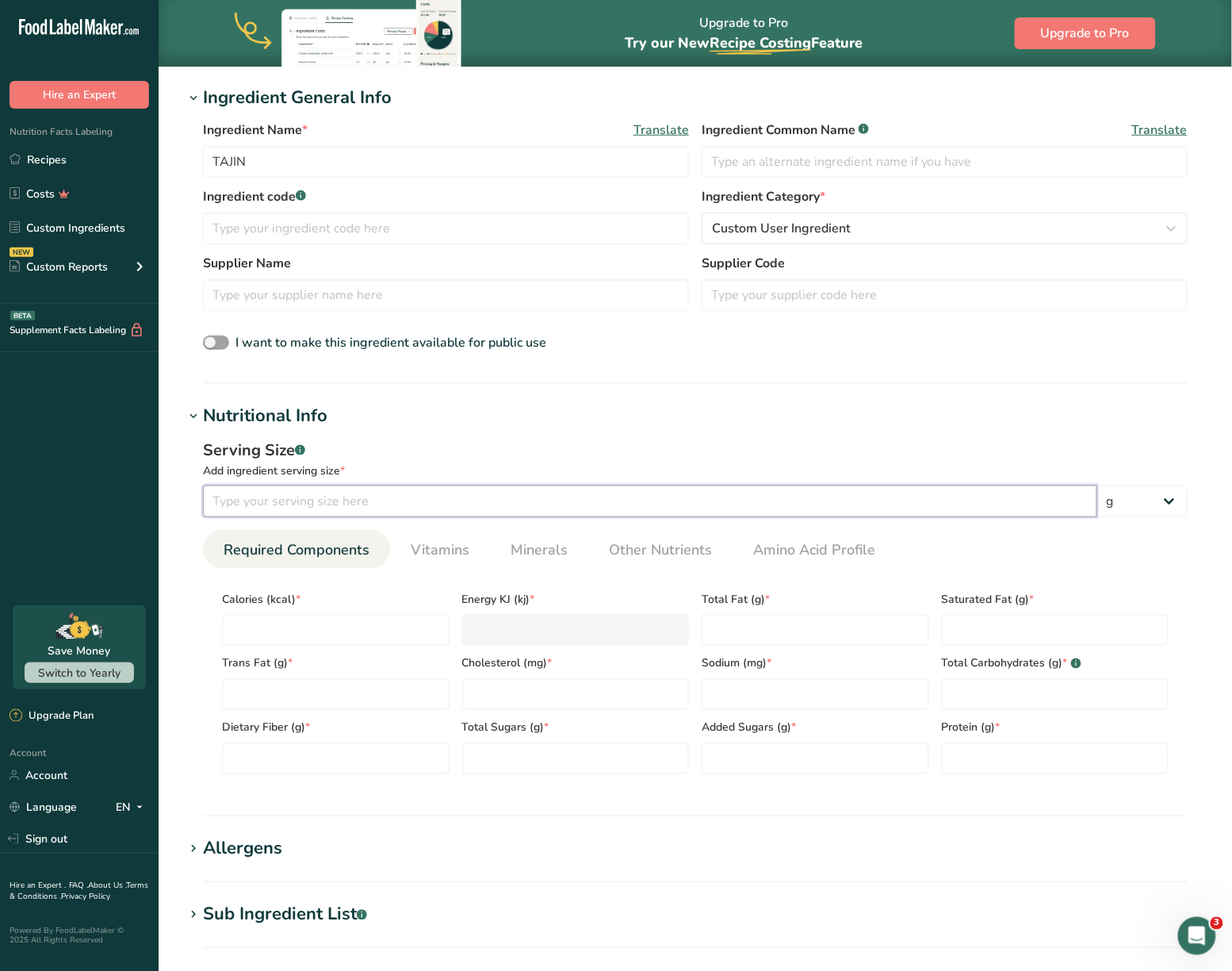
click at [308, 511] on input "number" at bounding box center [650, 501] width 895 height 32
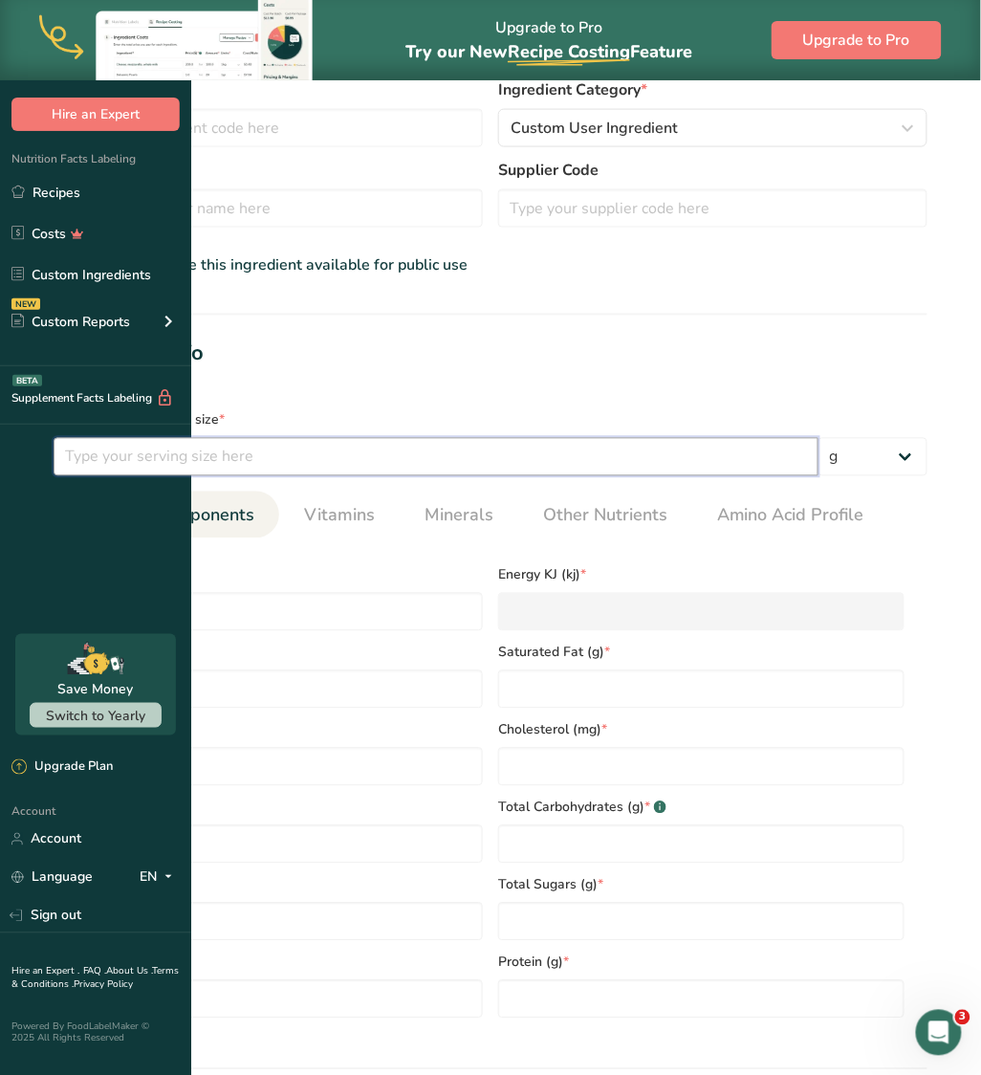
scroll to position [512, 0]
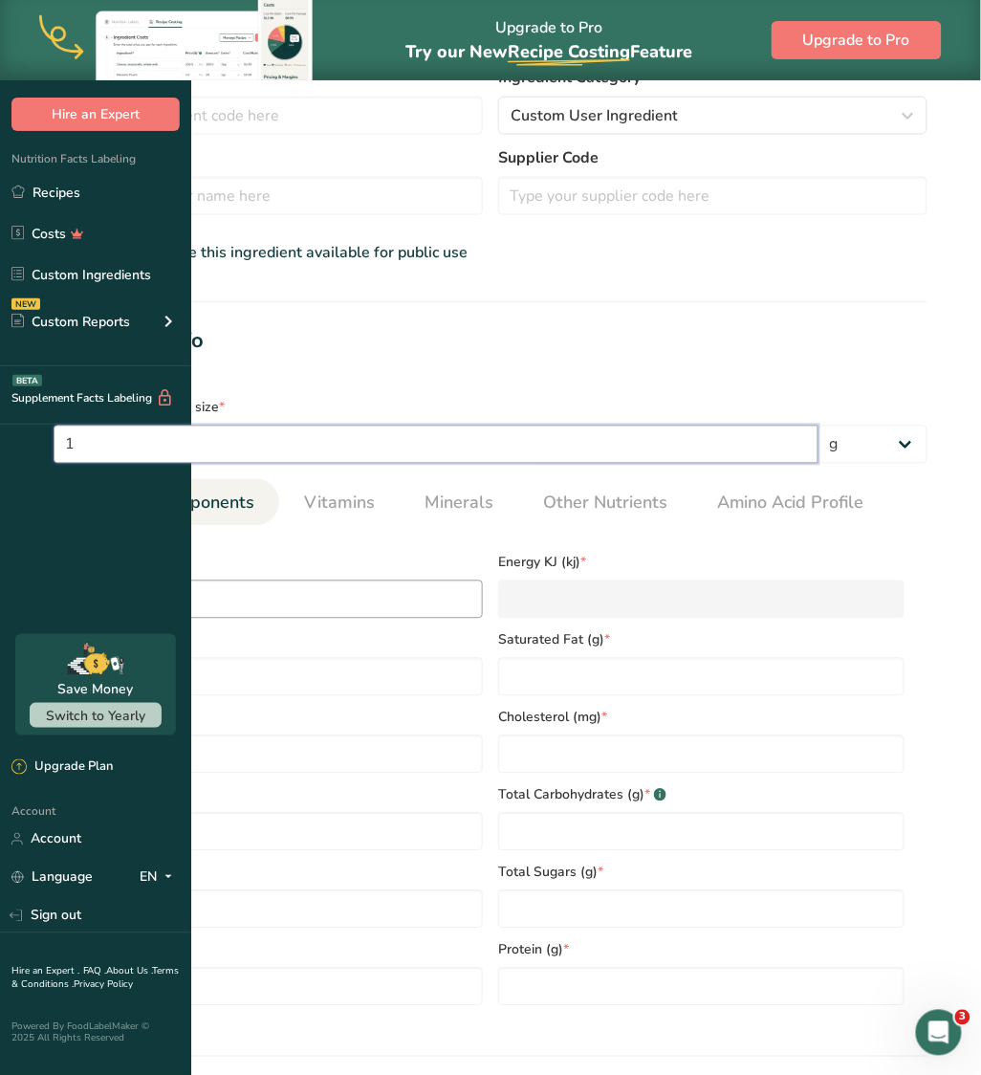
type input "1"
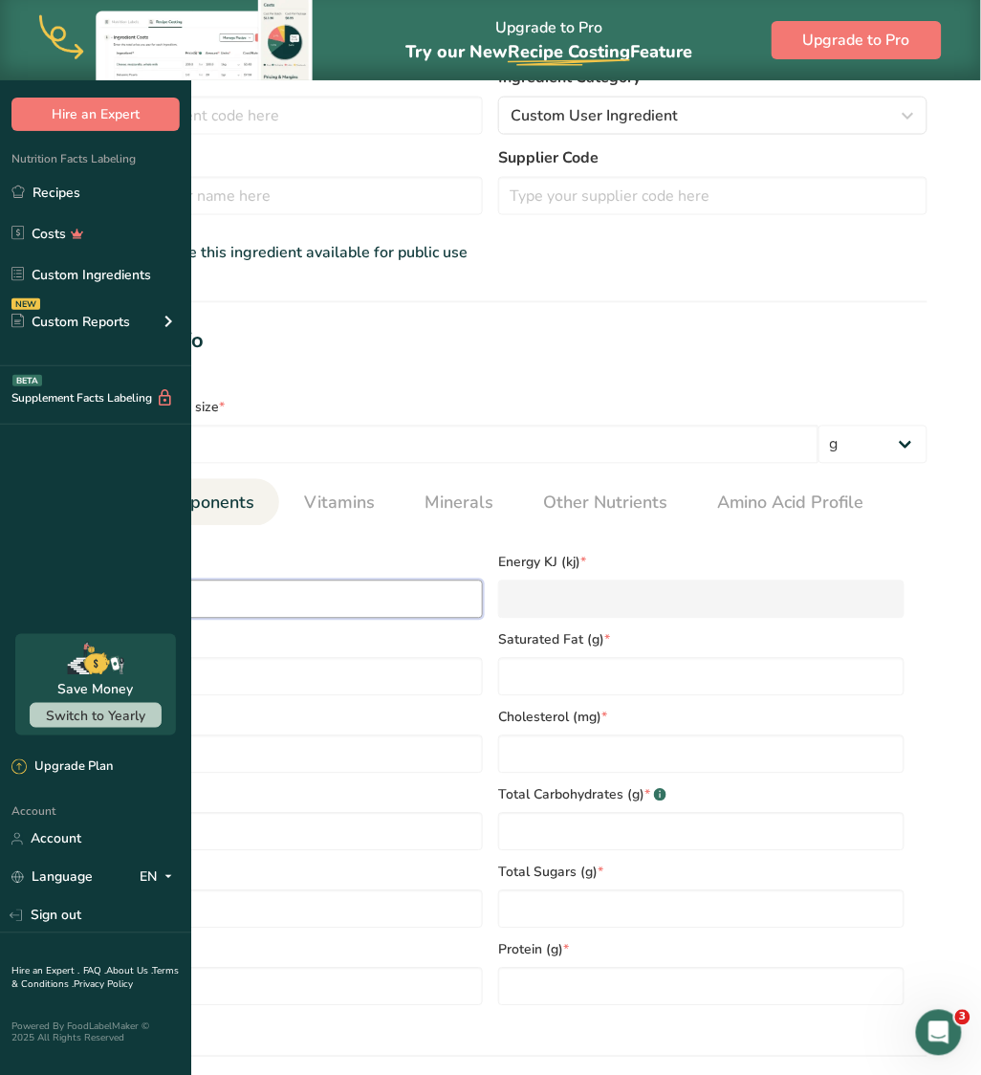
click at [319, 619] on input "number" at bounding box center [280, 600] width 406 height 38
type input "0"
type KJ "0"
type input "0"
click at [483, 658] on Fat "number" at bounding box center [280, 677] width 406 height 38
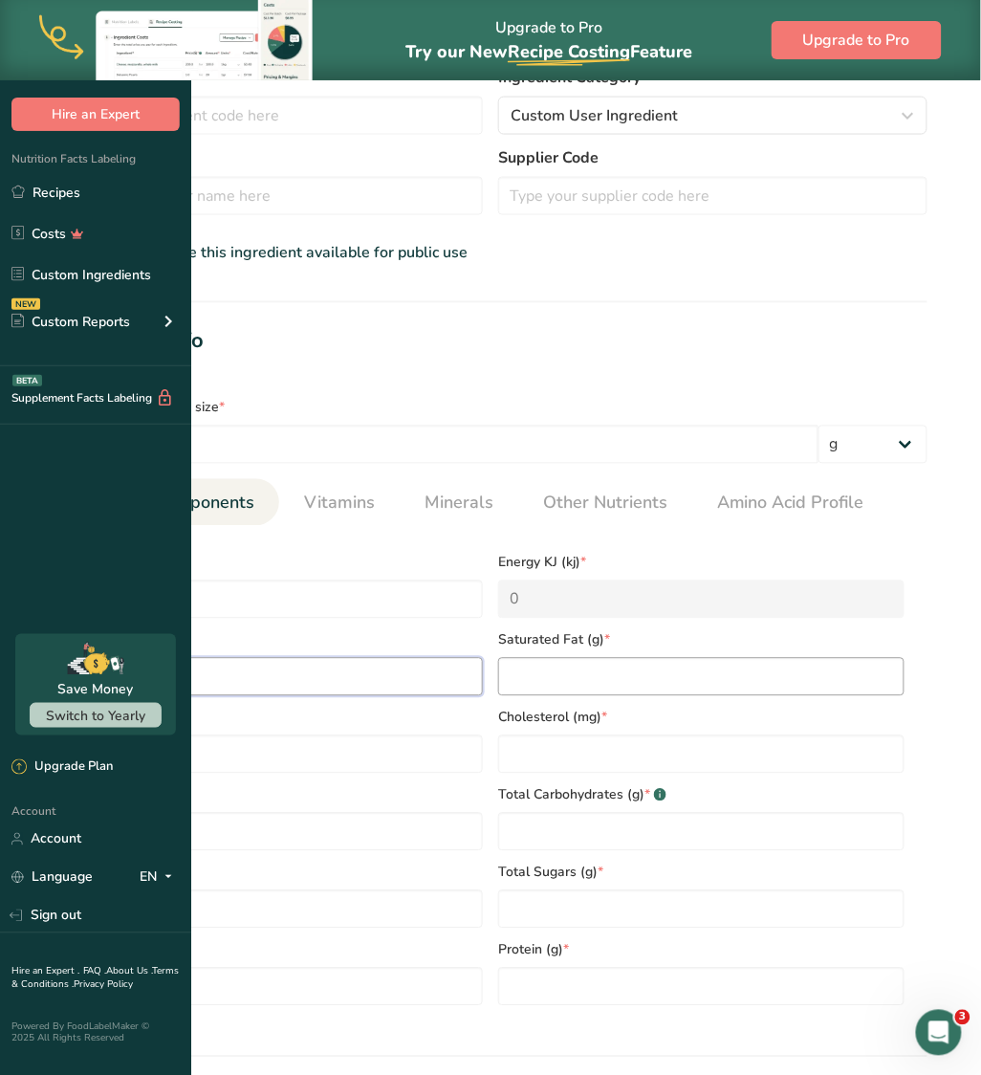
type Fat "0"
click at [790, 658] on Fat "number" at bounding box center [701, 677] width 406 height 38
type Fat "0"
click at [369, 736] on Fat "number" at bounding box center [280, 755] width 406 height 38
type Fat "0"
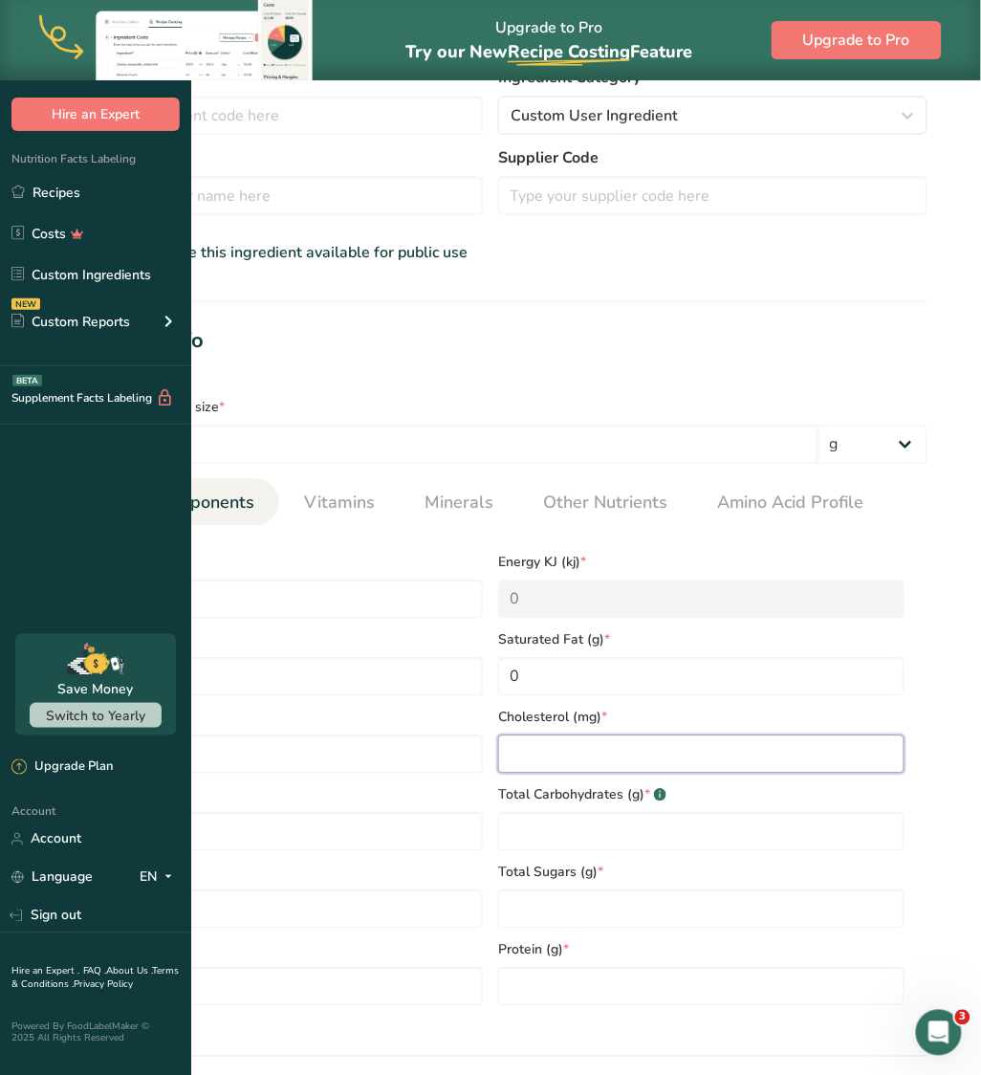
click at [498, 736] on input "number" at bounding box center [701, 755] width 406 height 38
type input "0"
click at [483, 813] on input "number" at bounding box center [280, 832] width 406 height 38
type input "190"
click at [844, 813] on Carbohydrates "number" at bounding box center [701, 832] width 406 height 38
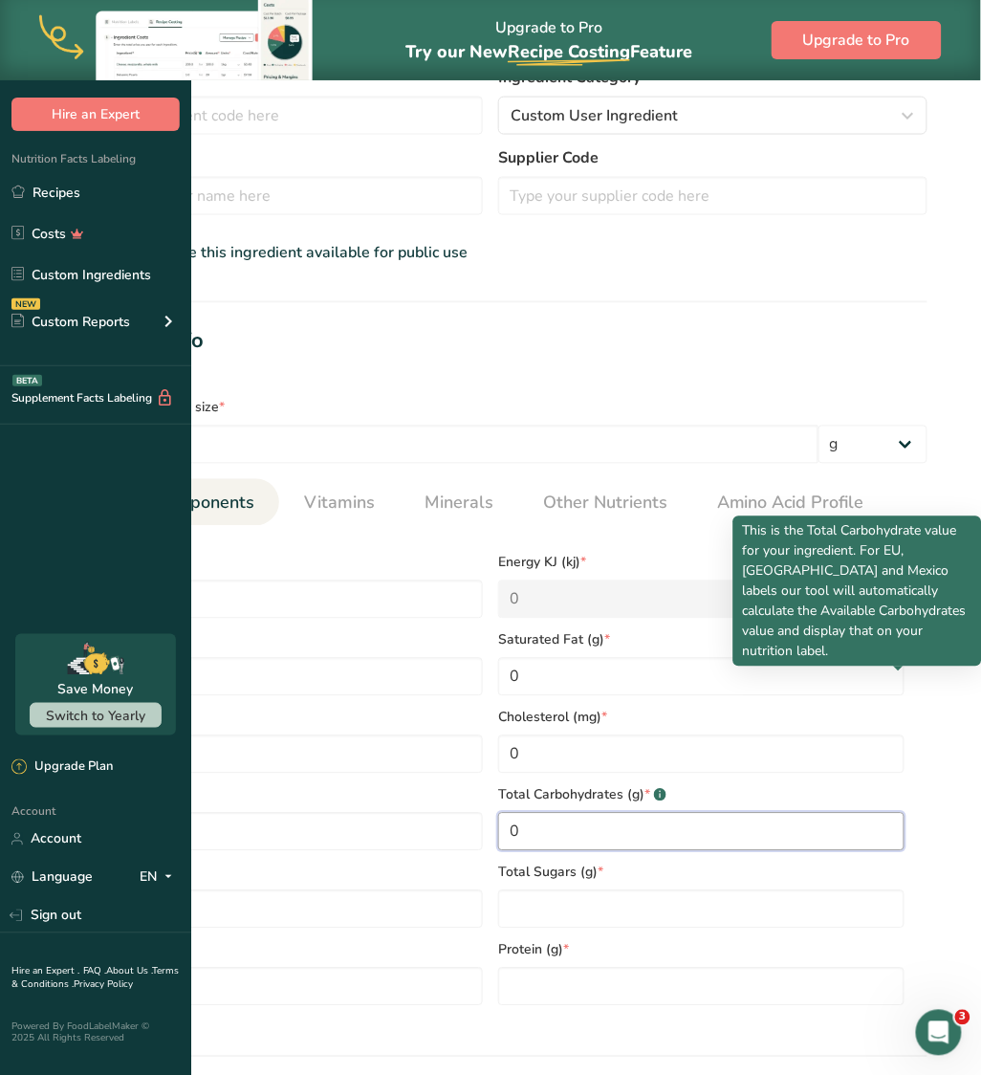
type Carbohydrates "0"
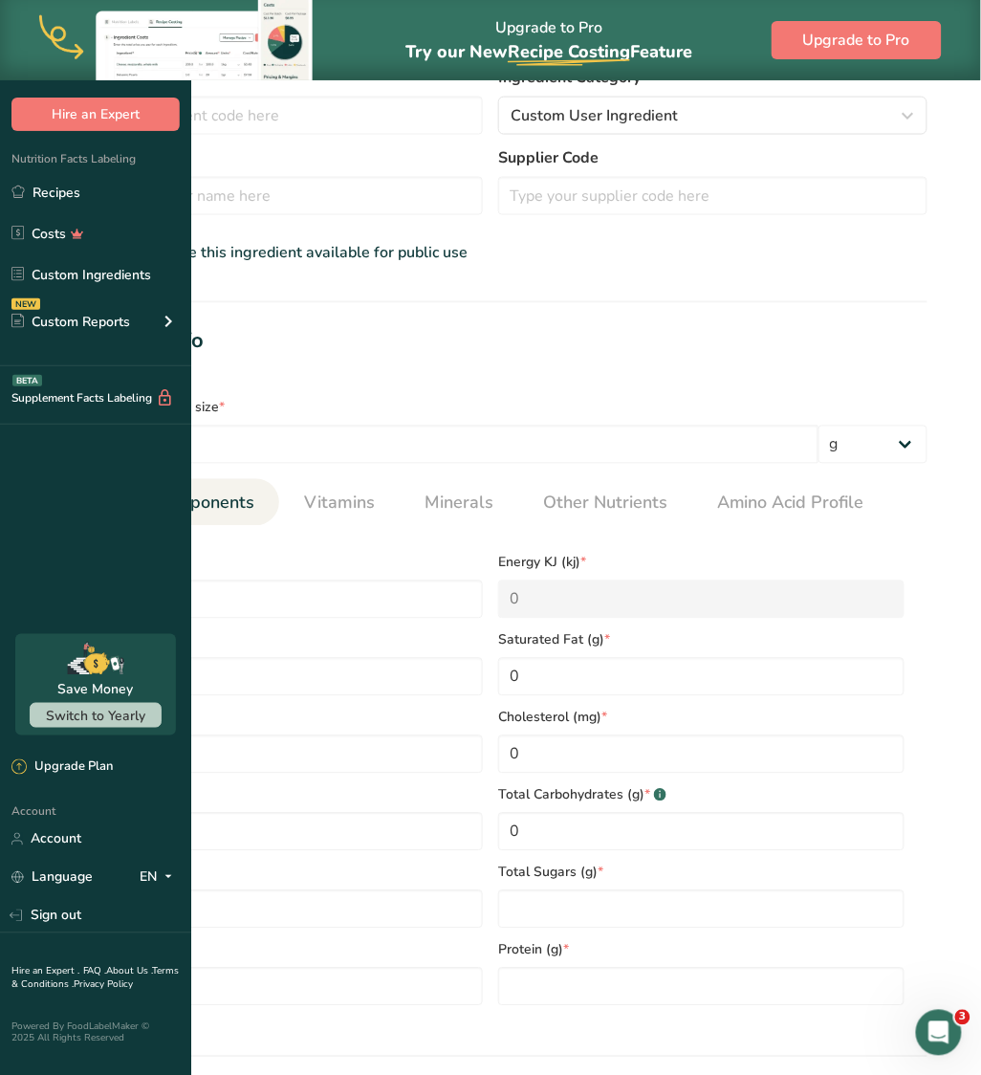
click at [934, 798] on div "Serving Size .a-a{fill:#347362;}.b-a{fill:#fff;} Add ingredient serving size * …" at bounding box center [491, 695] width 920 height 675
click at [376, 890] on Fiber "number" at bounding box center [280, 909] width 406 height 38
type Fiber "0"
click at [515, 890] on Sugars "number" at bounding box center [701, 909] width 406 height 38
type Sugars "0"
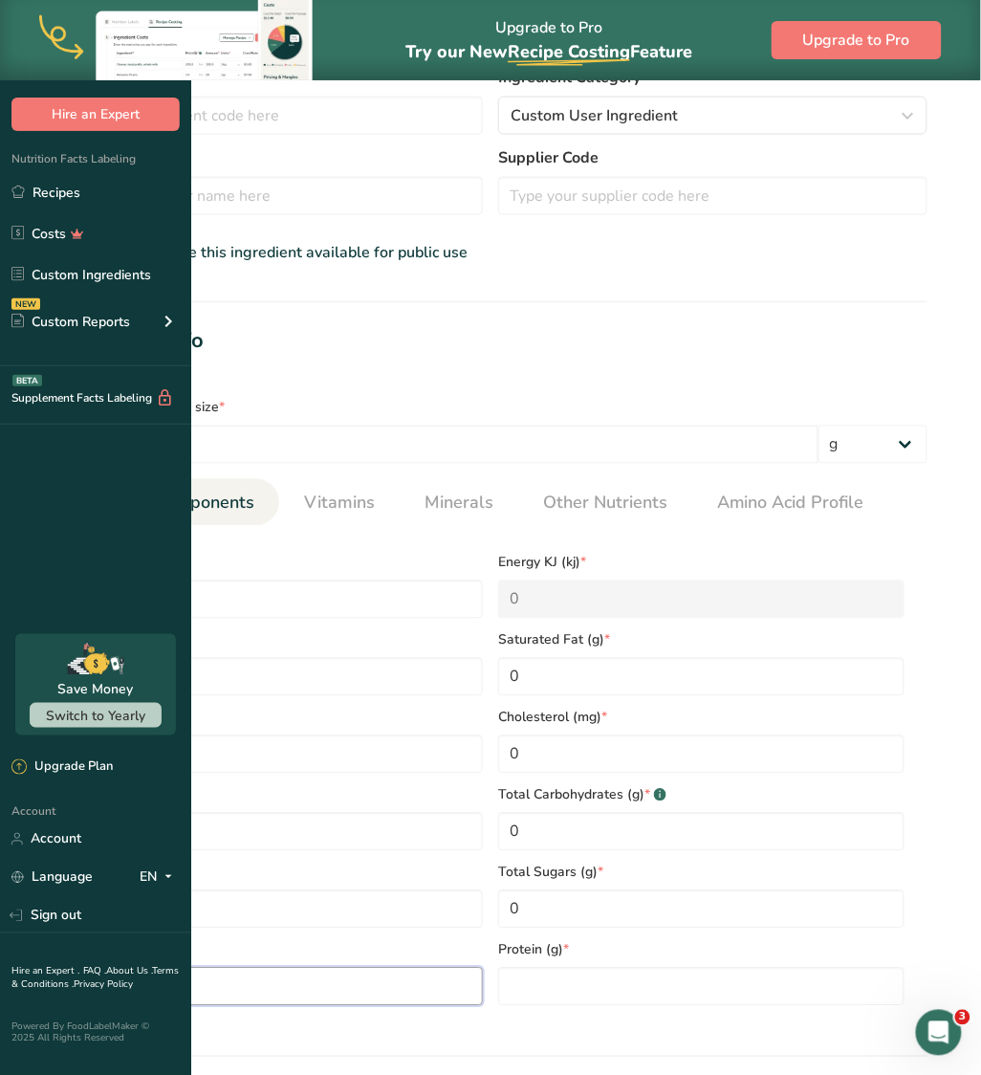
click at [483, 968] on Sugars "number" at bounding box center [280, 987] width 406 height 38
type Sugars "0"
click at [804, 968] on input "number" at bounding box center [701, 987] width 406 height 38
type input "0"
click at [375, 516] on span "Vitamins" at bounding box center [339, 504] width 71 height 26
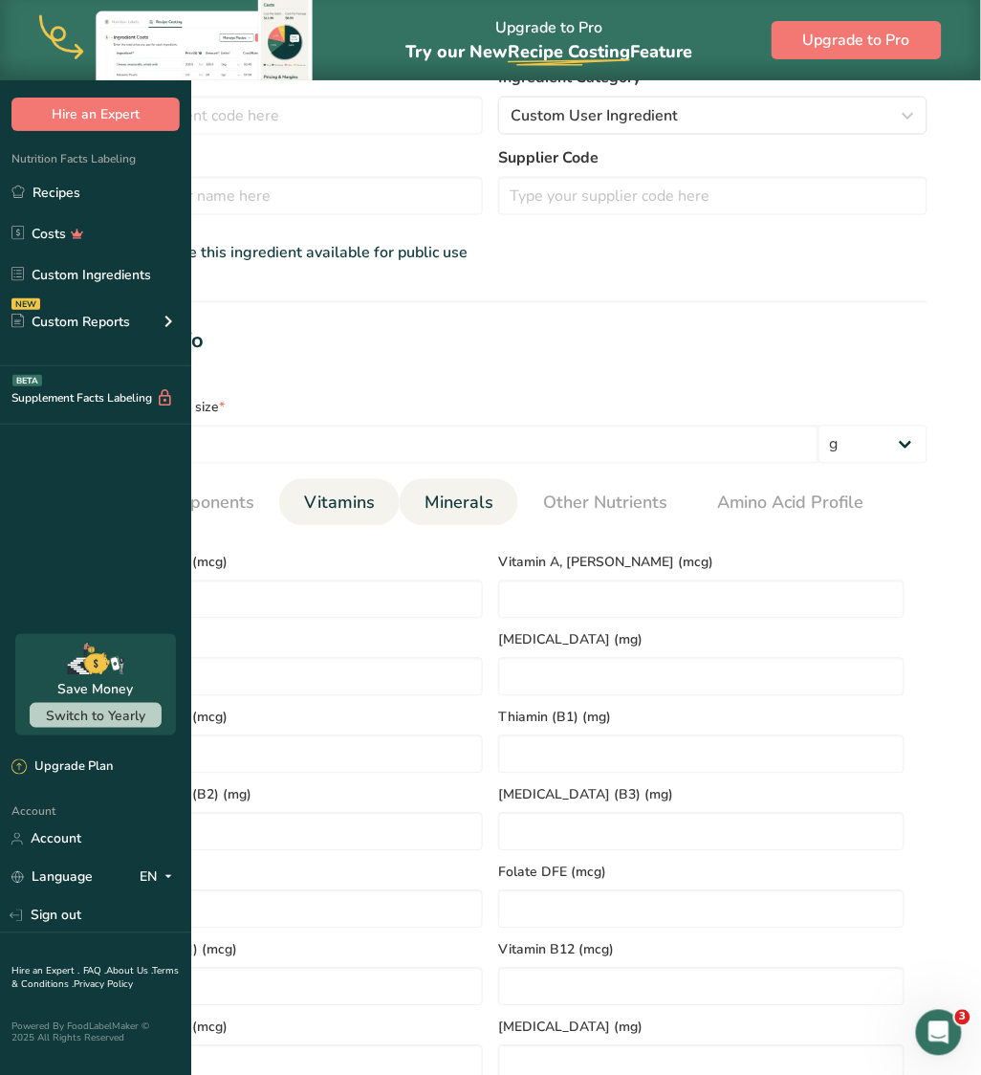
click at [494, 516] on span "Minerals" at bounding box center [459, 504] width 69 height 26
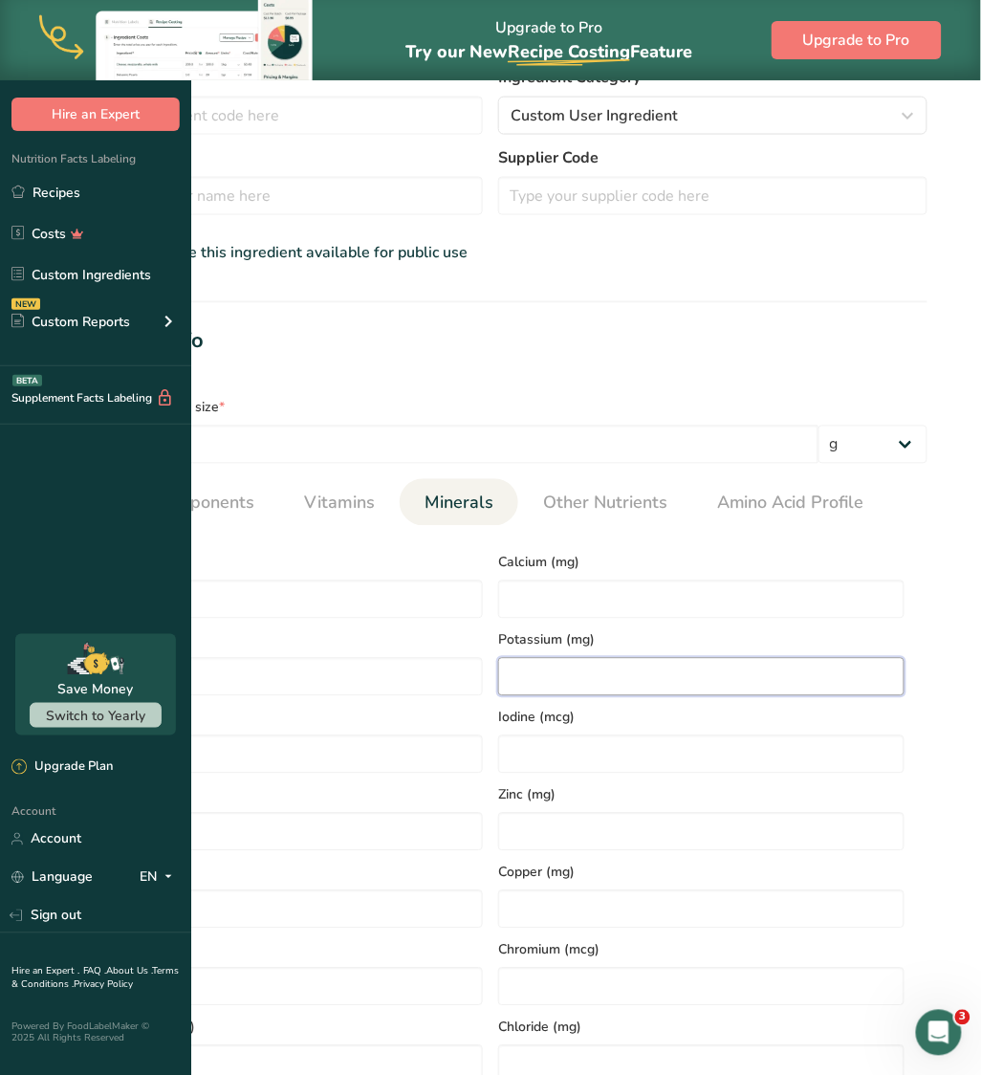
click at [812, 658] on input "number" at bounding box center [701, 677] width 406 height 38
type input "10"
click at [375, 516] on span "Vitamins" at bounding box center [339, 504] width 71 height 26
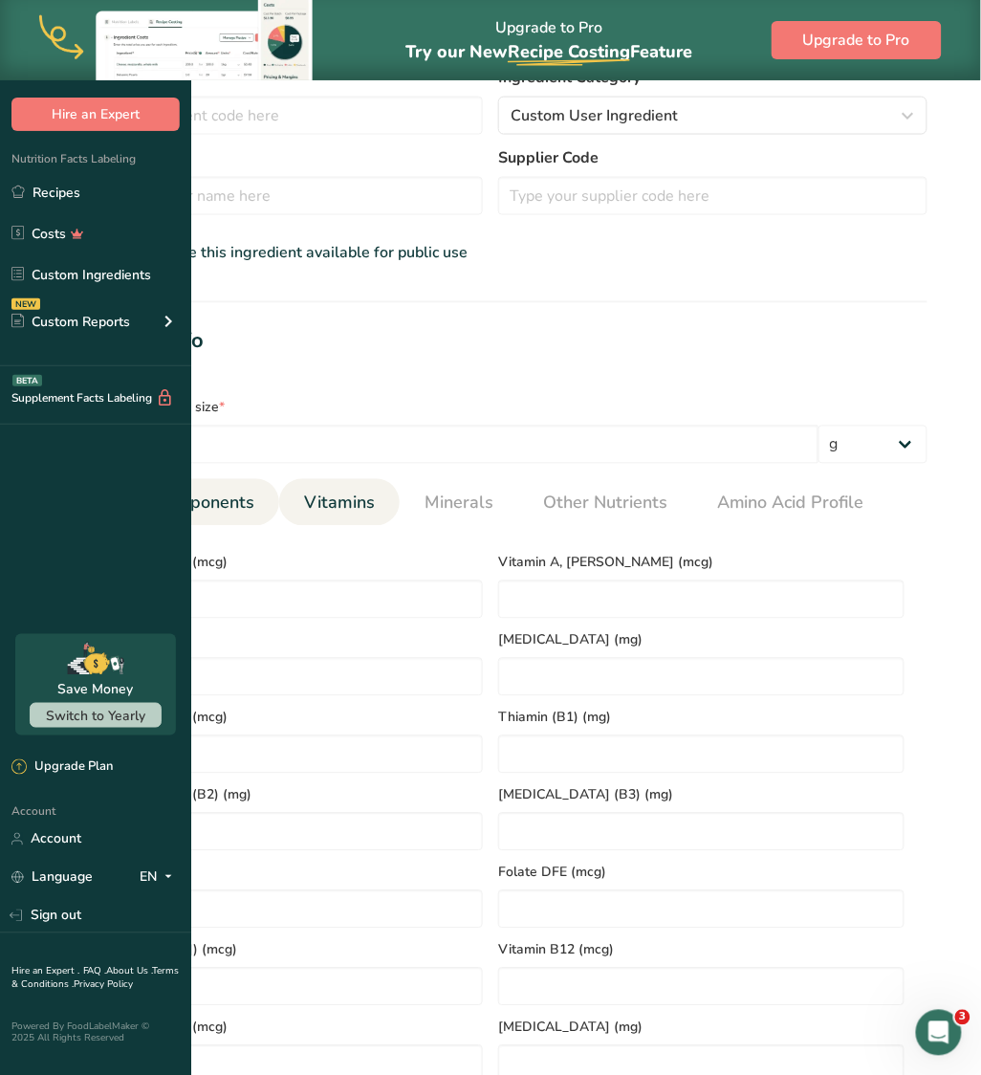
click at [254, 516] on span "Required Components" at bounding box center [166, 504] width 176 height 26
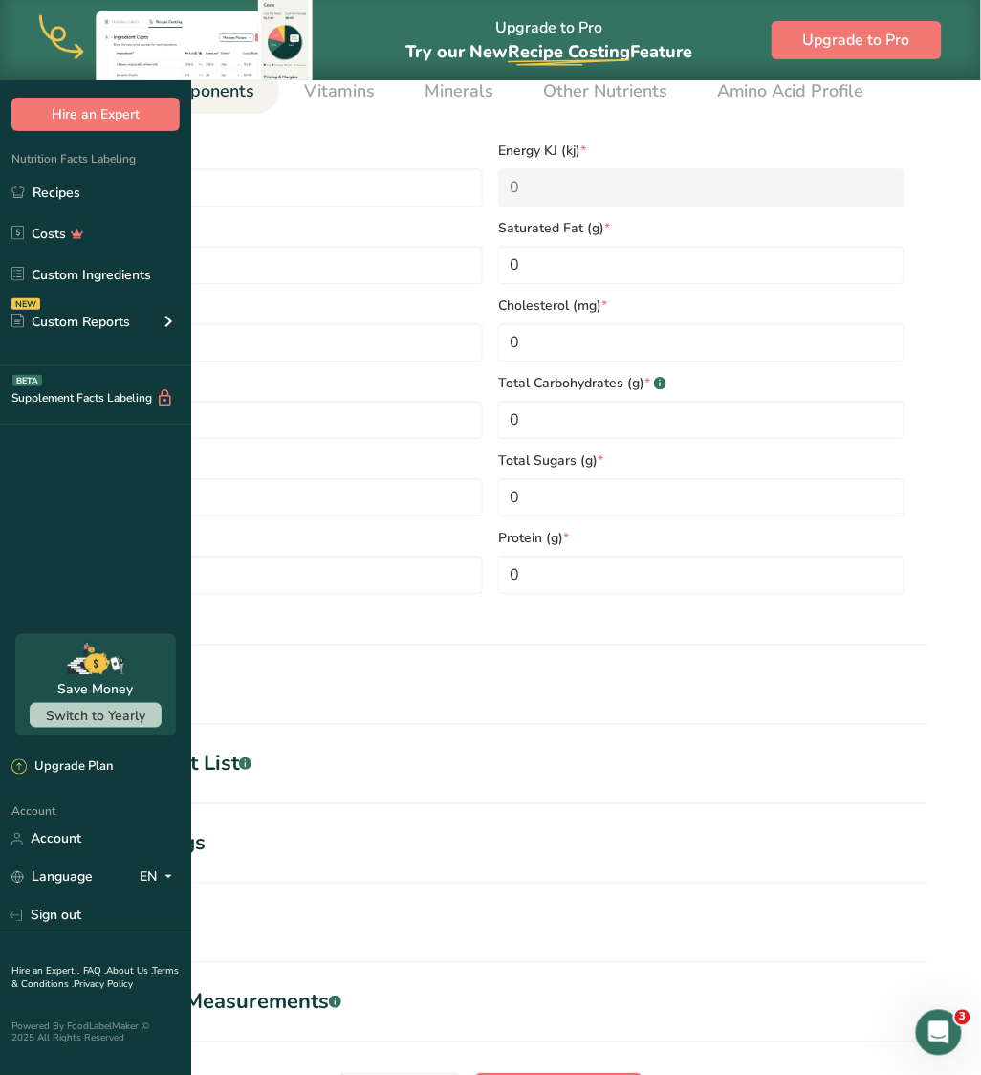
scroll to position [937, 0]
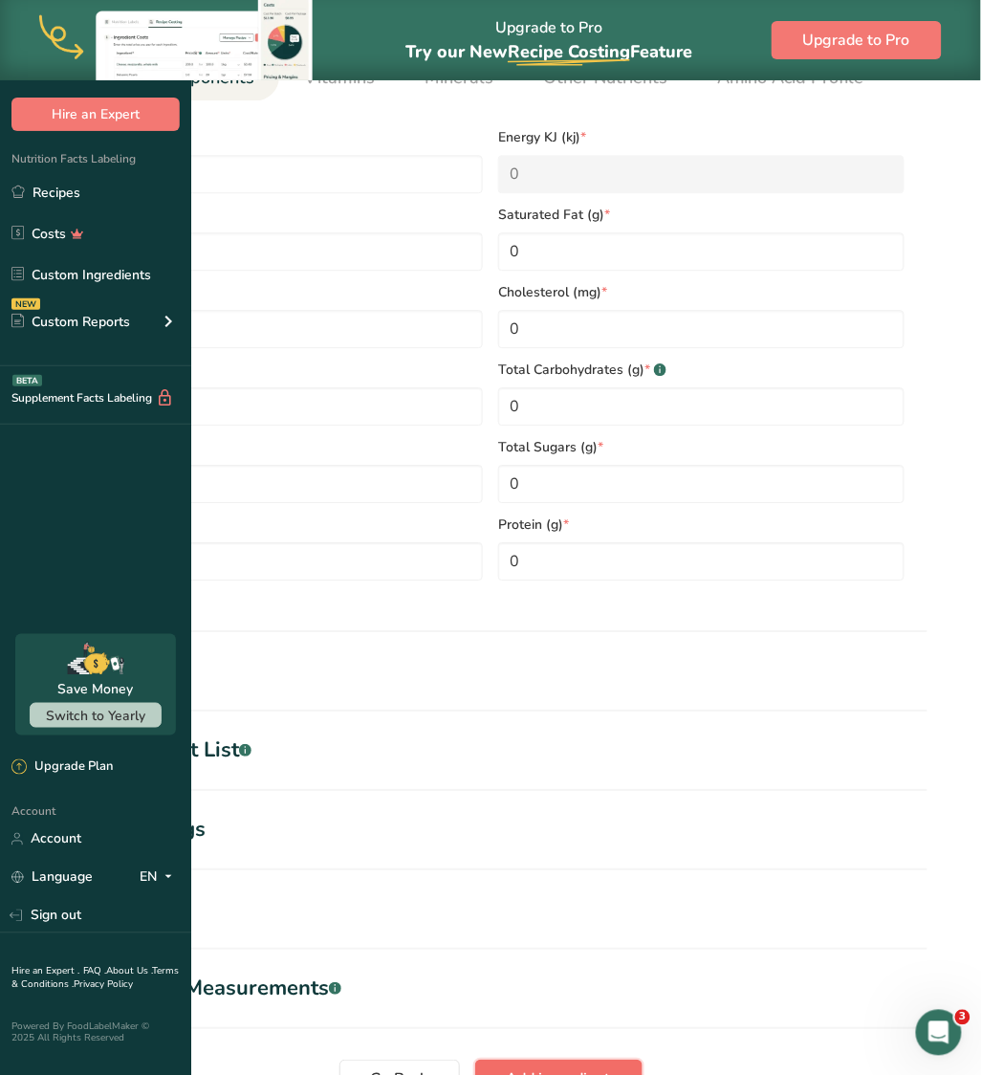
click at [611, 1067] on span "Add ingredient" at bounding box center [559, 1078] width 104 height 23
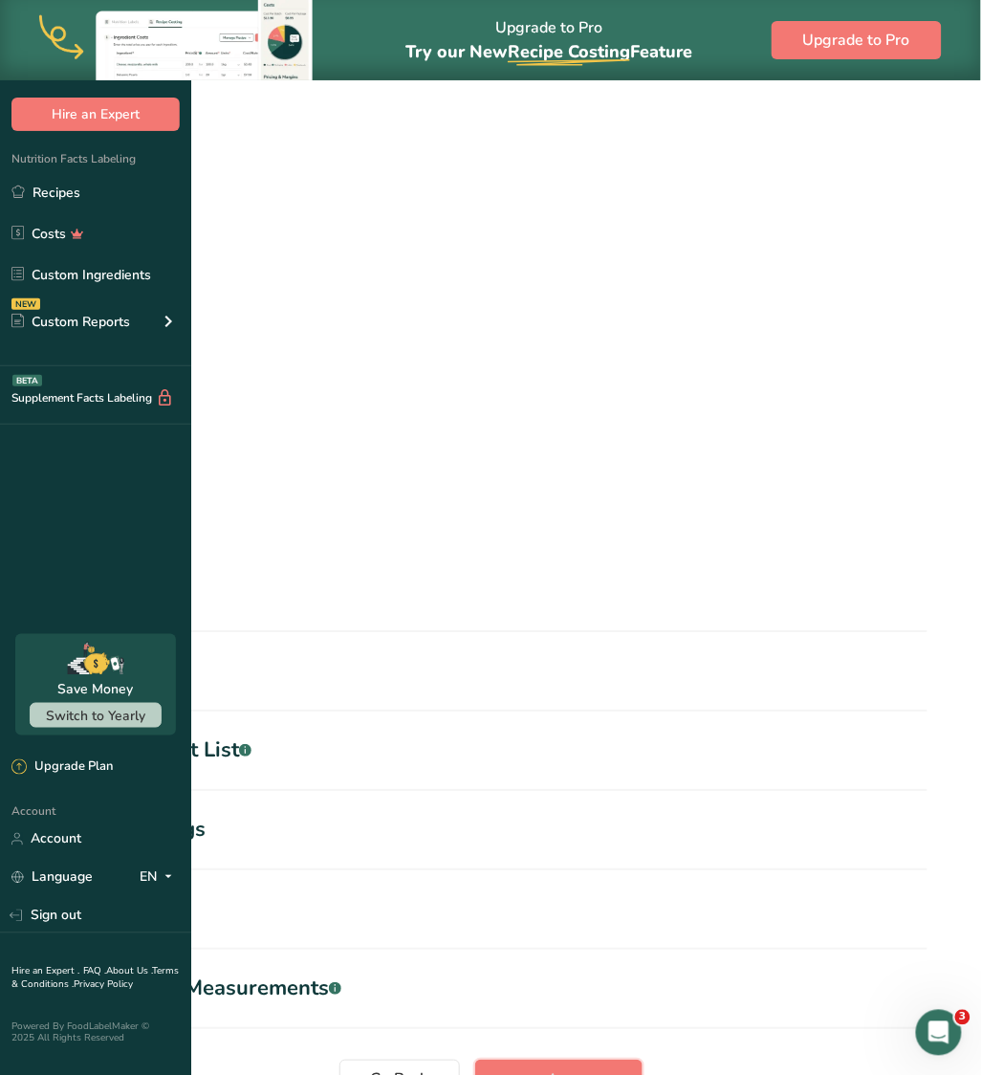
scroll to position [0, 0]
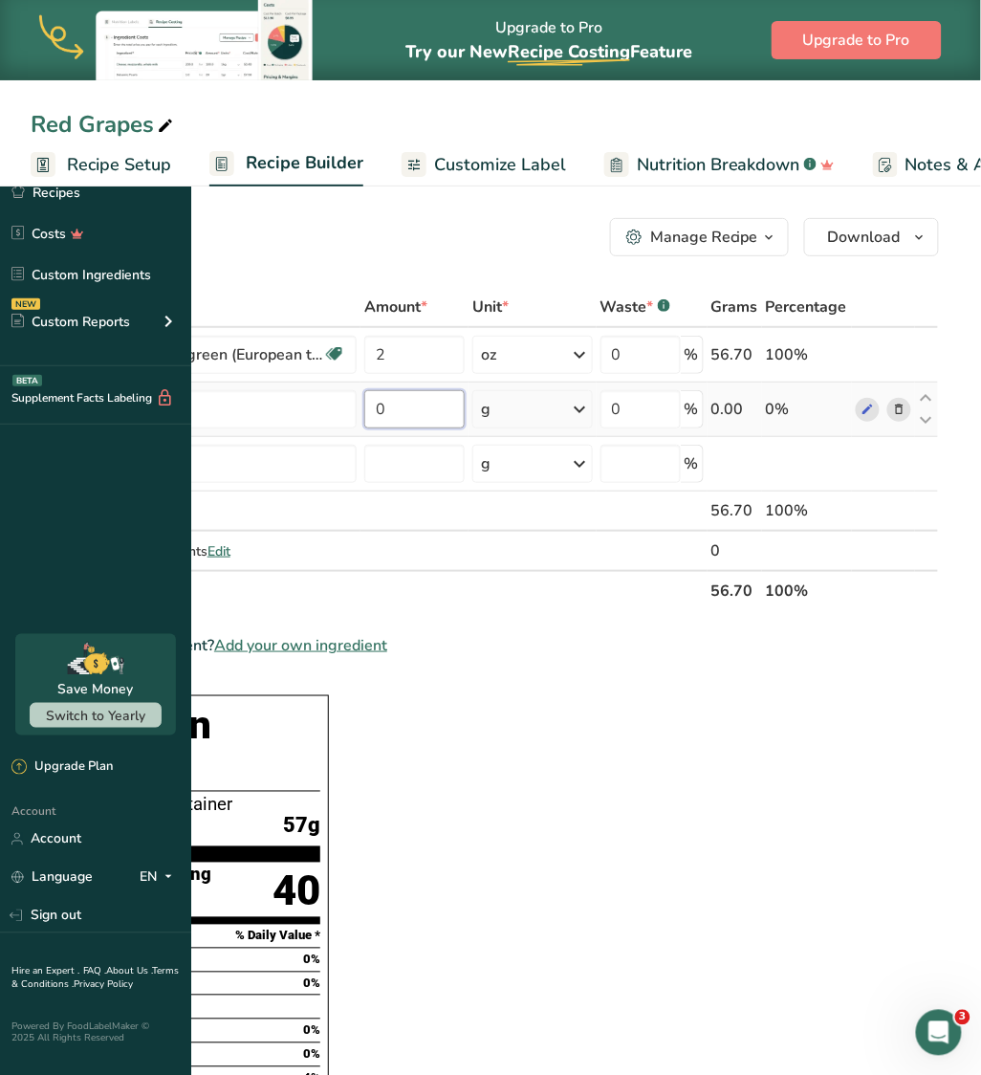
click at [465, 419] on input "0" at bounding box center [414, 409] width 100 height 38
type input "1"
click at [922, 570] on div "Ingredient * Amount * Unit * Waste * .a-a{fill:#347362;}.b-a{fill:#fff;} Grams …" at bounding box center [485, 449] width 909 height 324
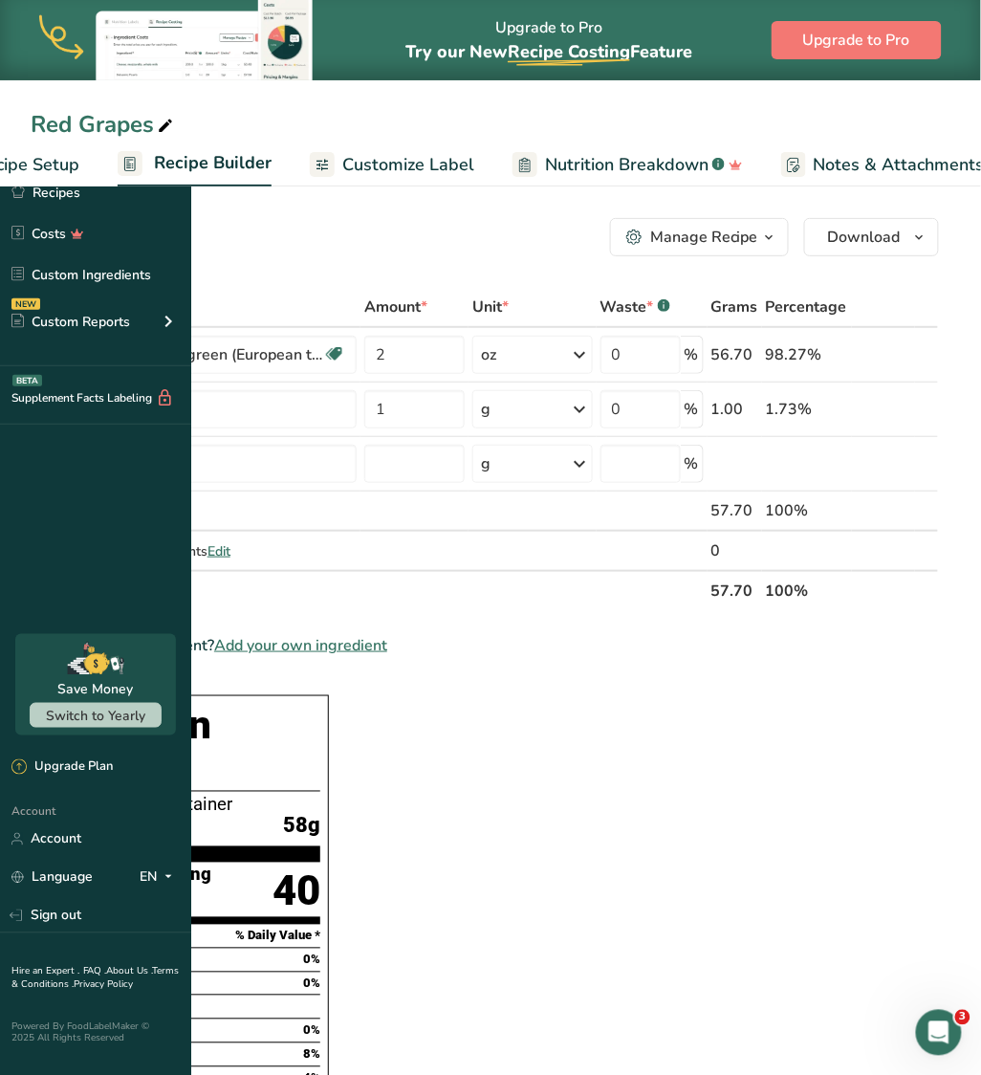
scroll to position [0, 101]
click at [465, 161] on span "Customize Label" at bounding box center [399, 165] width 132 height 26
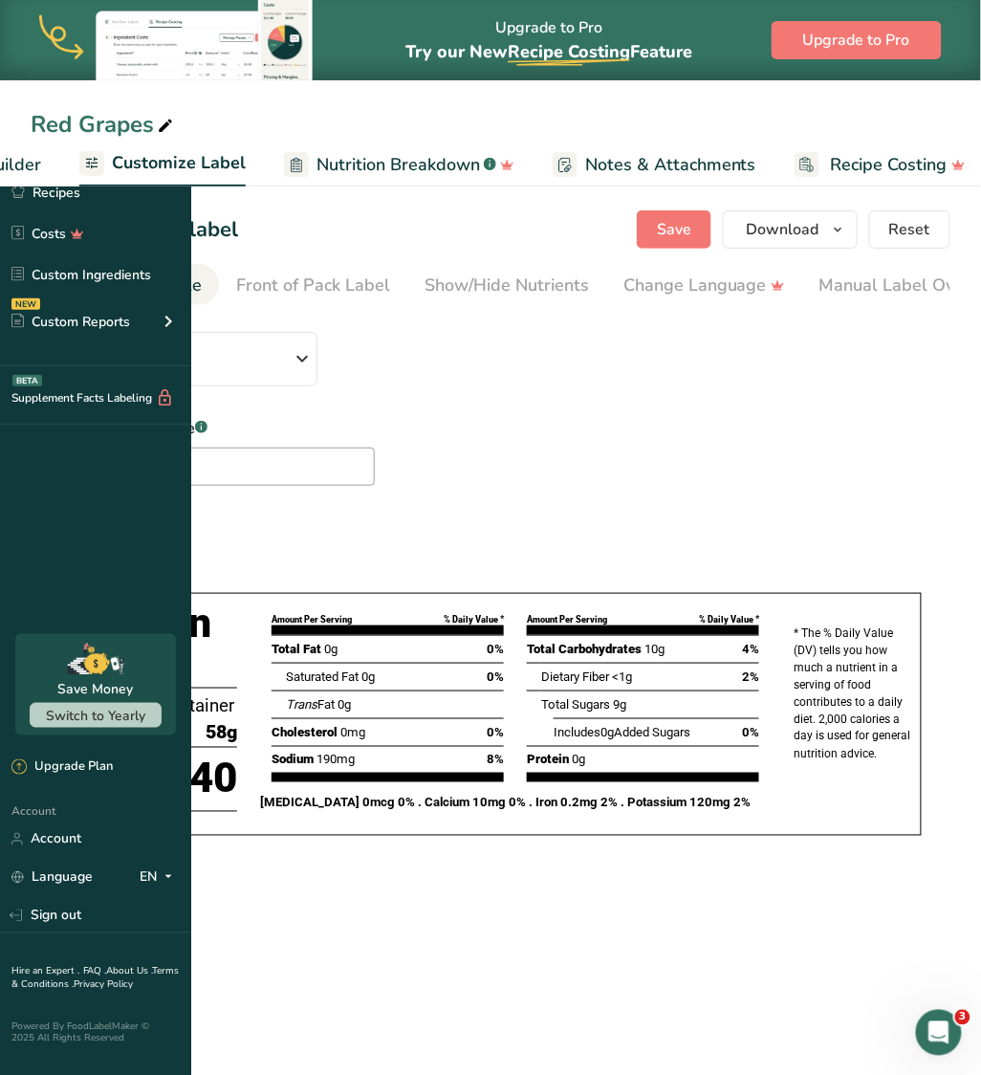
scroll to position [0, 369]
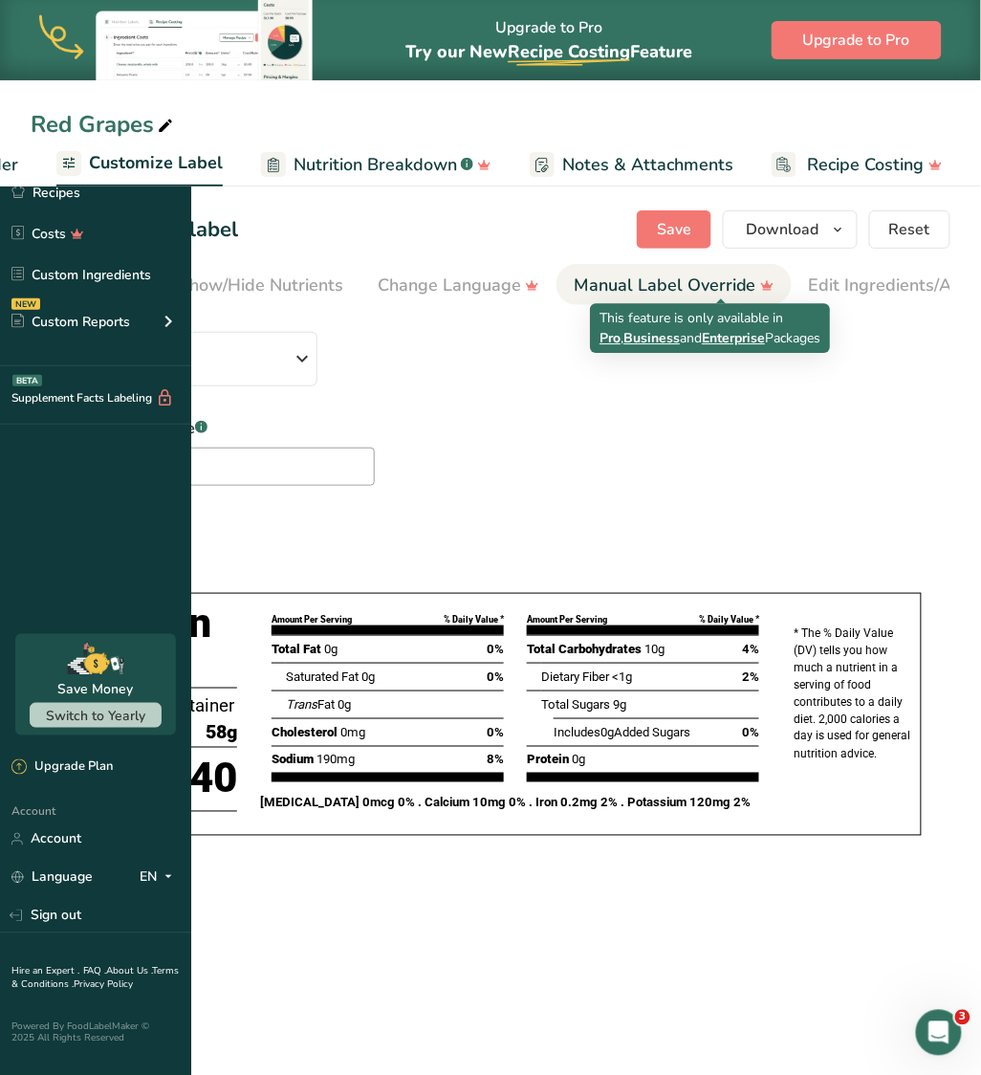
click at [775, 288] on div "Manual Label Override" at bounding box center [674, 286] width 201 height 26
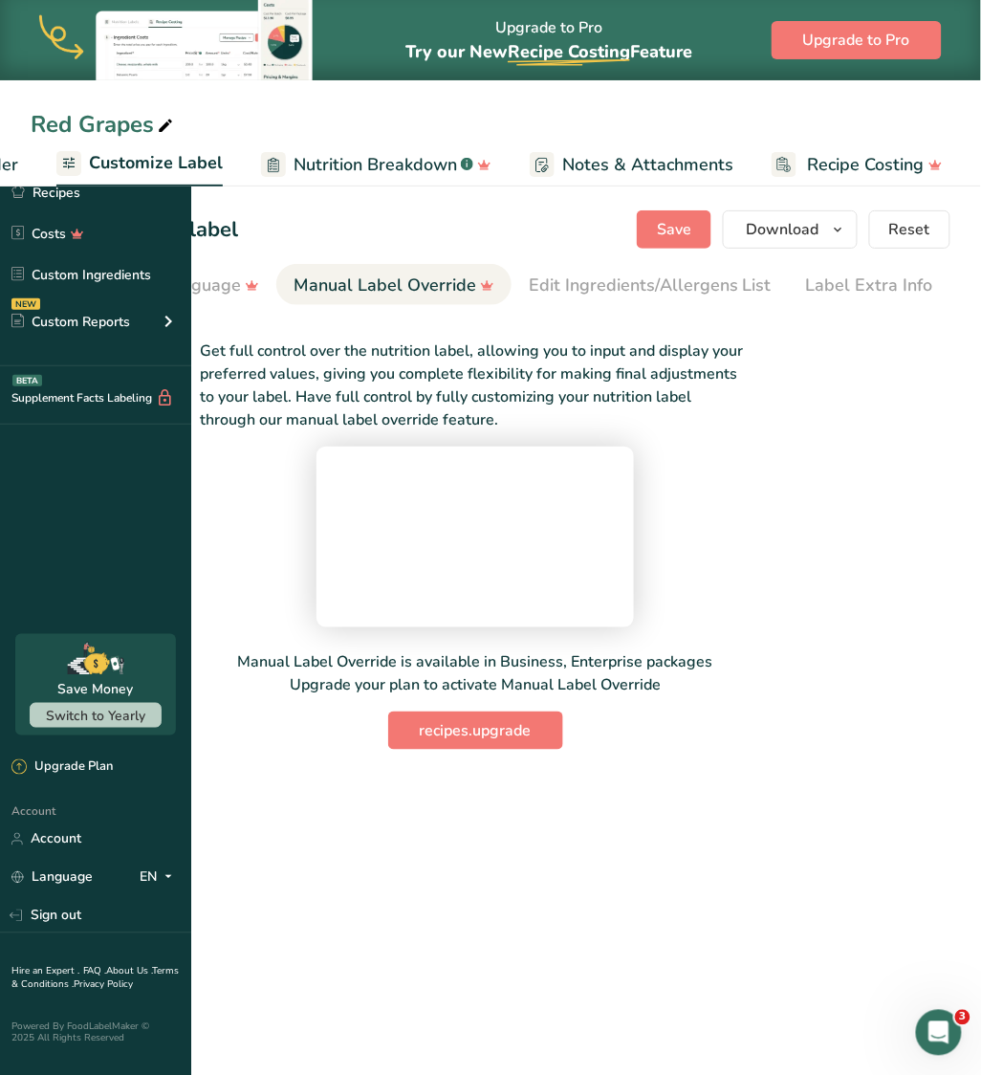
scroll to position [0, 708]
click at [732, 296] on div "Edit Ingredients/Allergens List" at bounding box center [650, 286] width 243 height 26
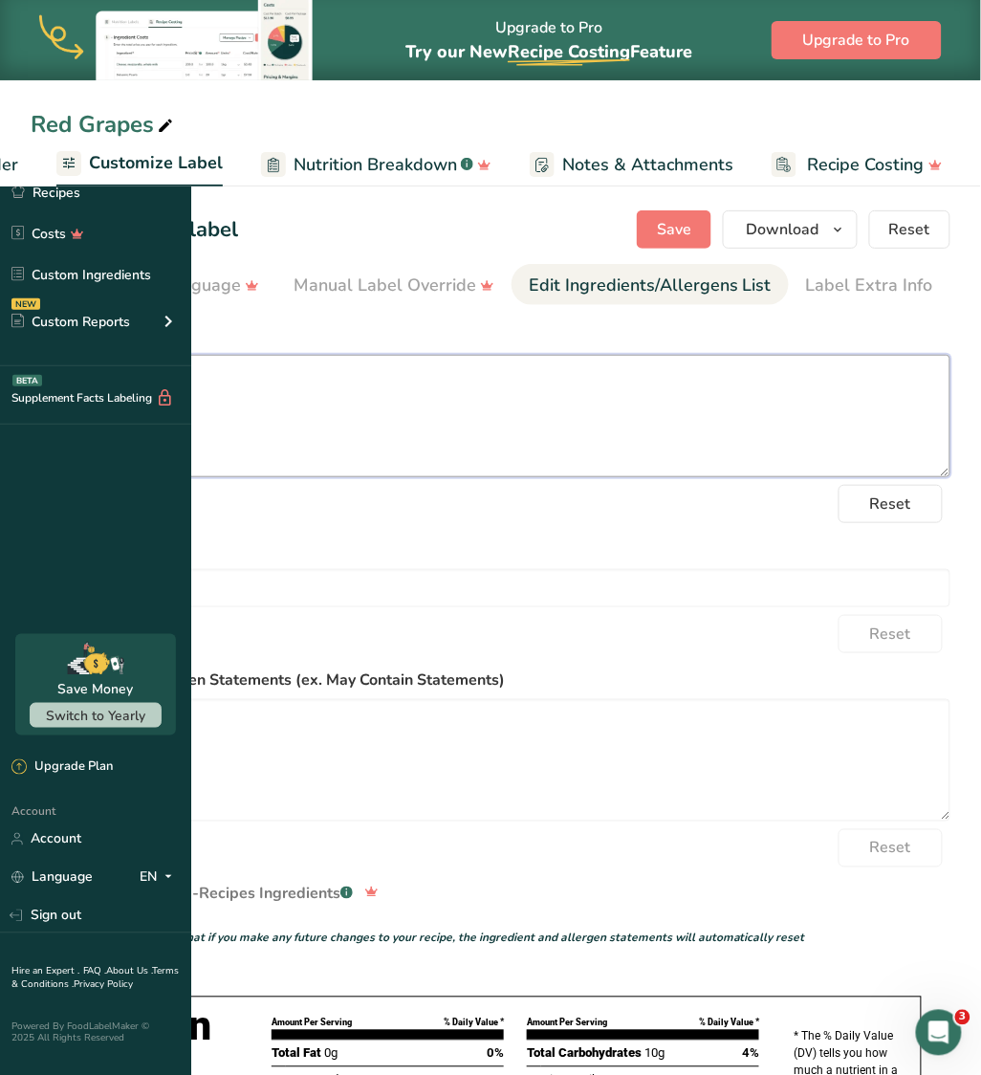
click at [437, 406] on textarea "Grapes" at bounding box center [491, 416] width 920 height 122
click at [274, 377] on textarea "Grapes, TAJIN" at bounding box center [491, 416] width 920 height 122
click at [277, 377] on textarea "Grapes, TAJIN" at bounding box center [491, 416] width 920 height 122
click at [279, 379] on textarea "Grapes, TAJIN" at bounding box center [491, 416] width 920 height 122
click at [399, 375] on textarea "GRAPES, TAJIN" at bounding box center [491, 416] width 920 height 122
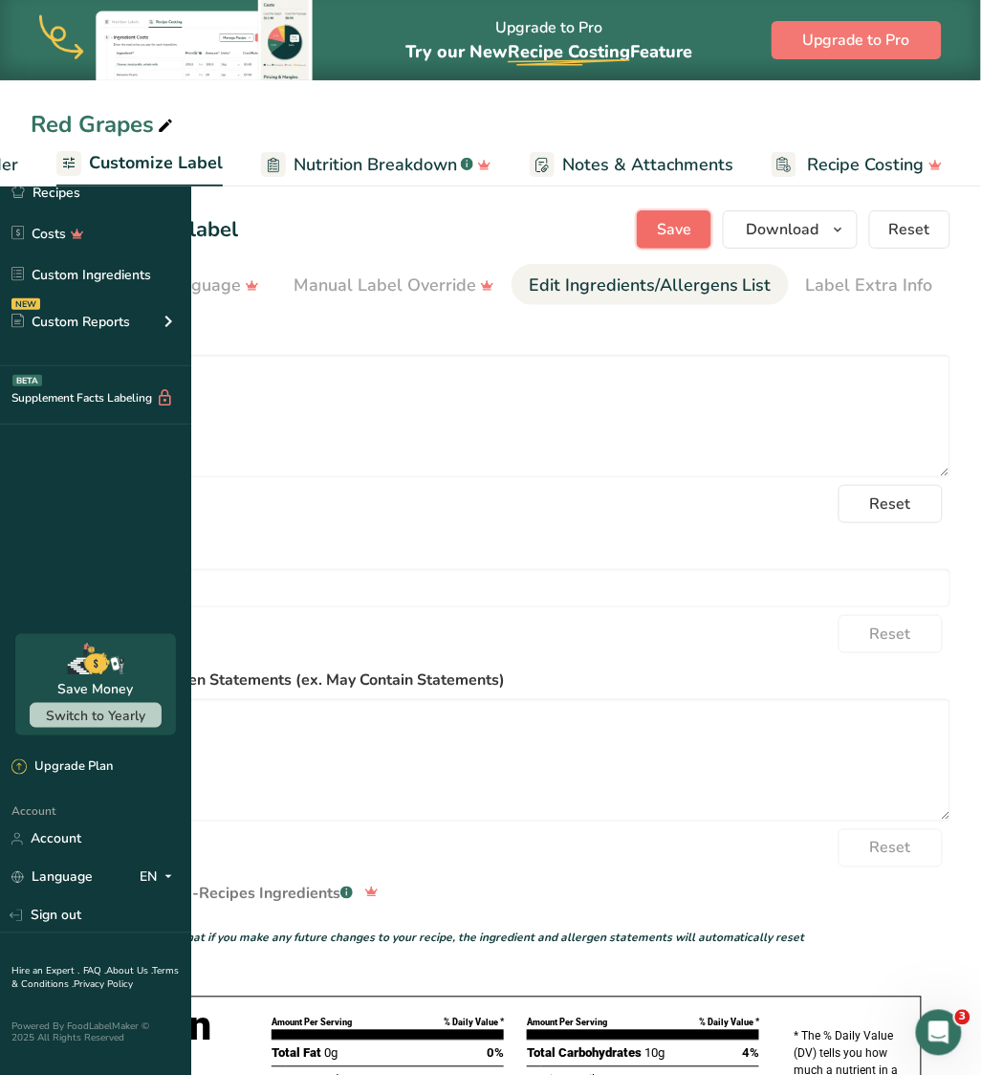
click at [709, 226] on button "Save" at bounding box center [674, 229] width 75 height 38
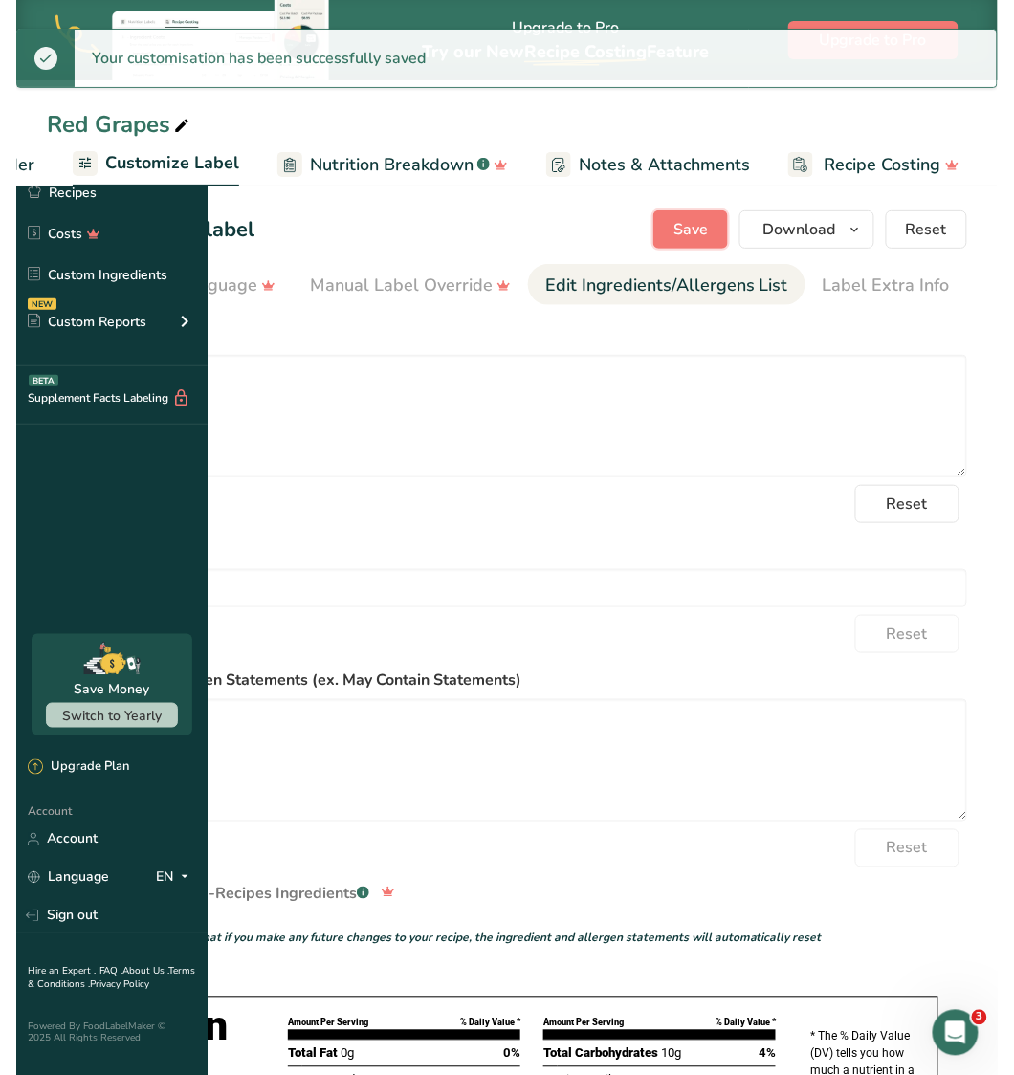
scroll to position [0, 0]
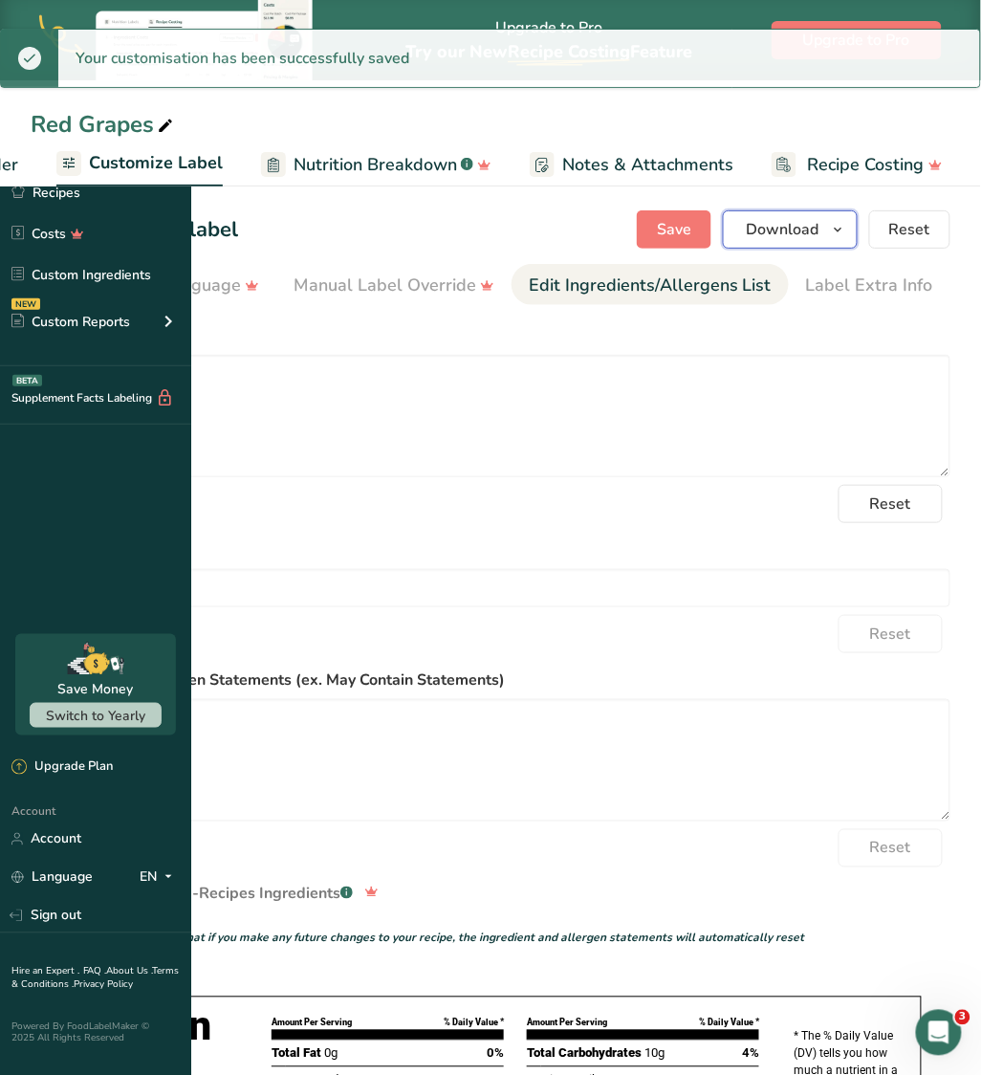
click at [840, 226] on icon "button" at bounding box center [838, 230] width 15 height 24
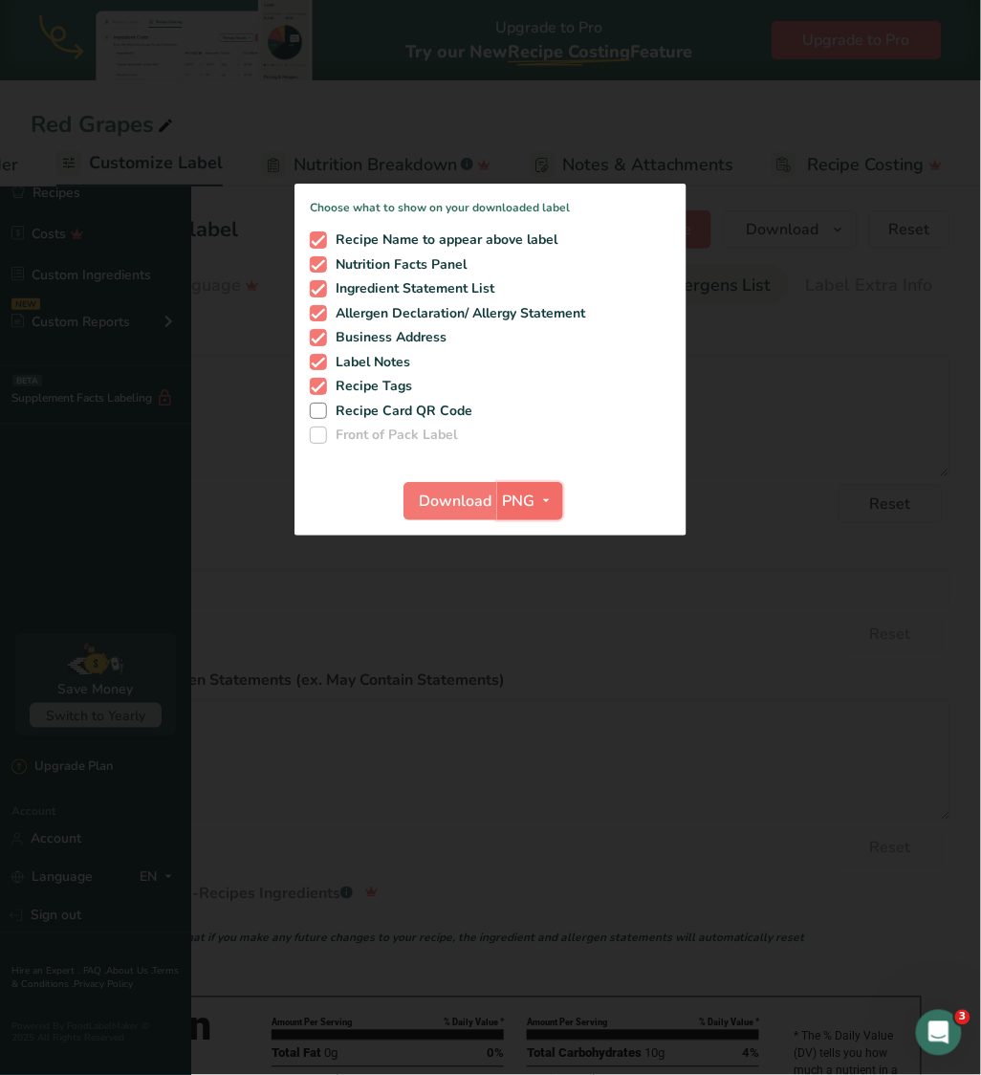
click at [536, 513] on span "PNG" at bounding box center [519, 501] width 33 height 23
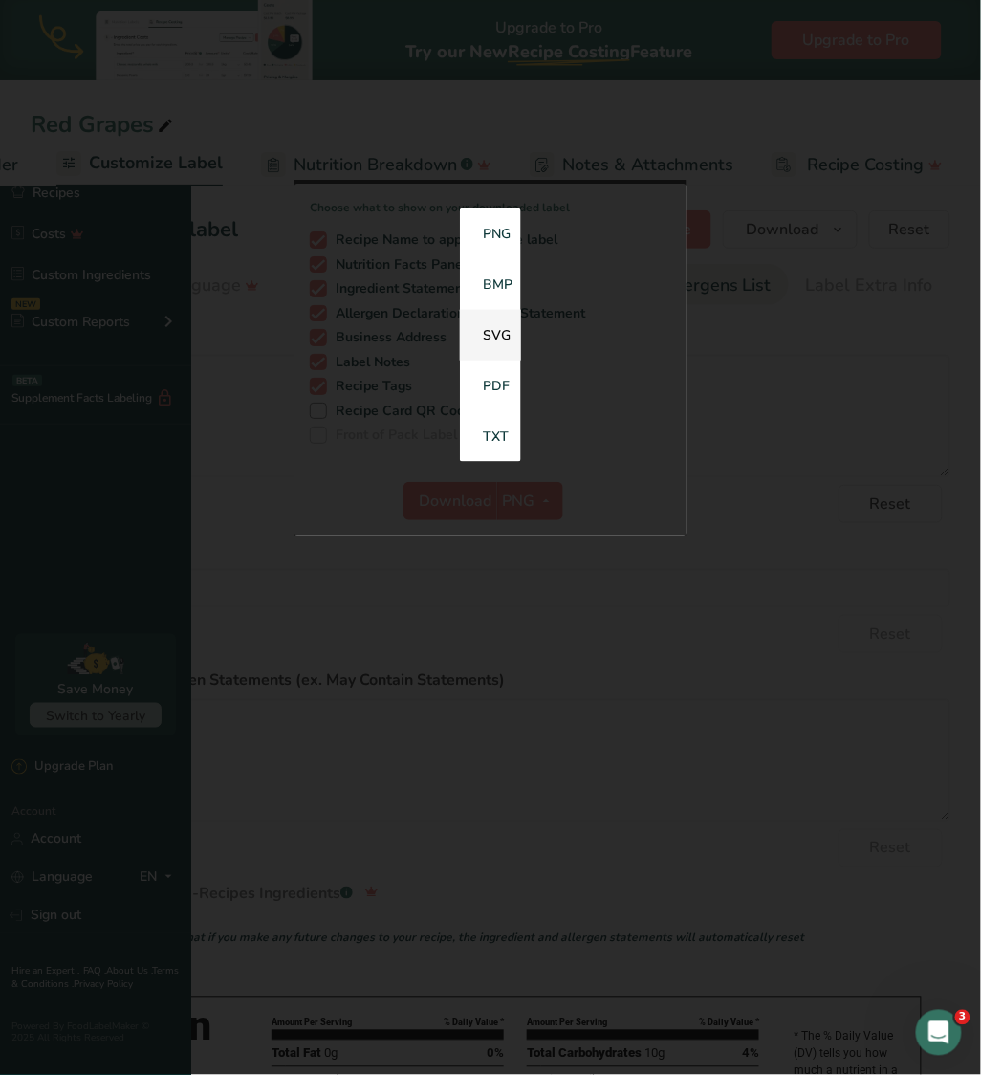
click at [521, 361] on link "SVG" at bounding box center [490, 335] width 61 height 51
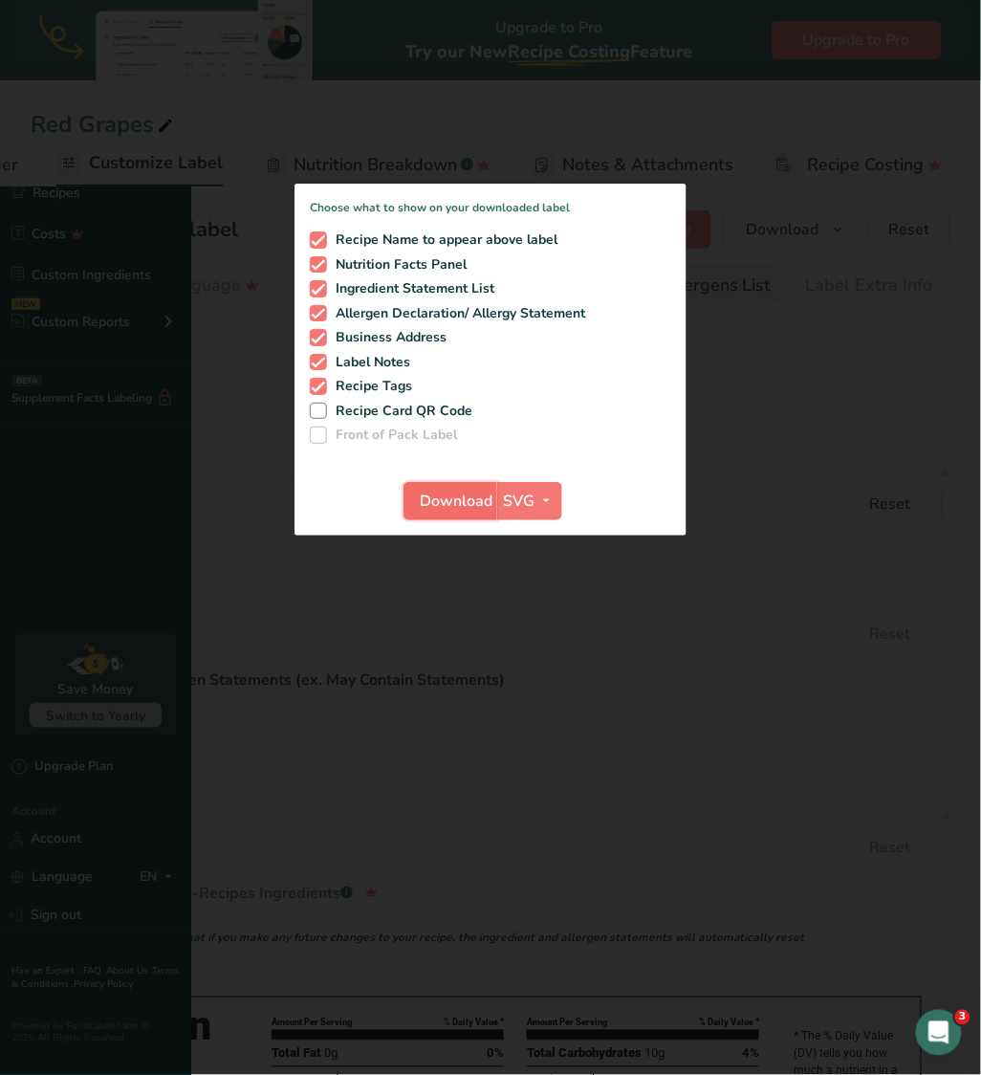
click at [493, 513] on span "Download" at bounding box center [456, 501] width 73 height 23
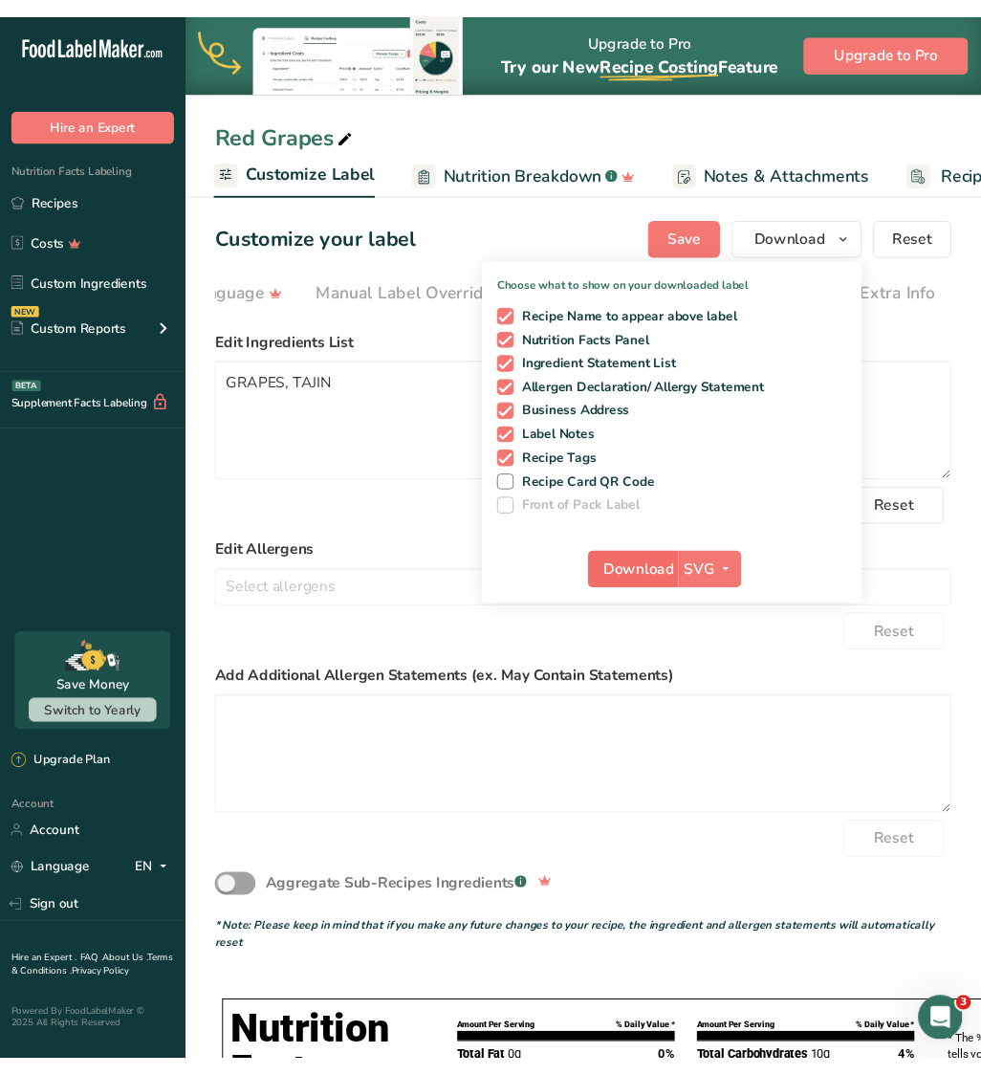
scroll to position [0, 675]
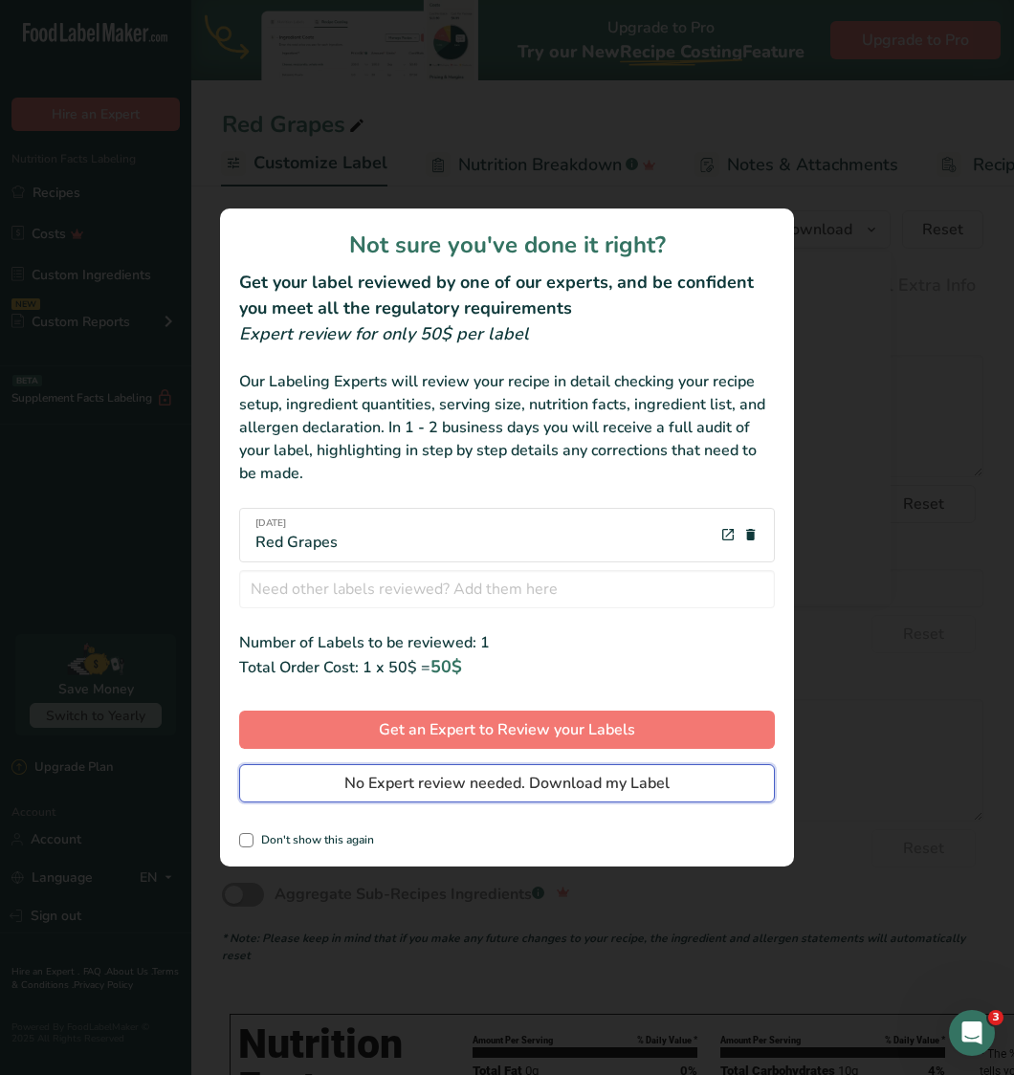
click at [548, 772] on span "No Expert review needed. Download my Label" at bounding box center [506, 783] width 325 height 23
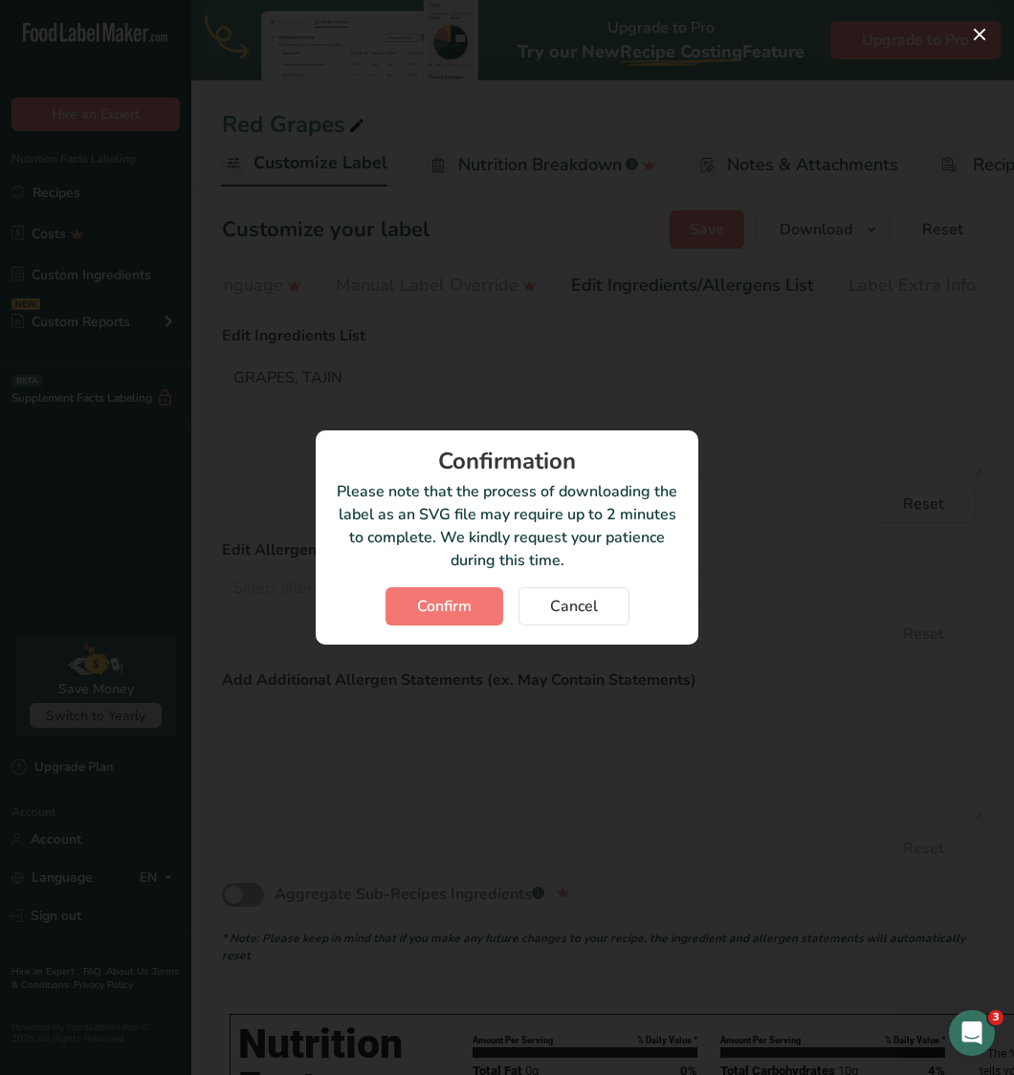
click at [451, 633] on div "Confirmation Please note that the process of downloading the label as an SVG fi…" at bounding box center [507, 537] width 383 height 214
click at [446, 604] on span "Confirm" at bounding box center [444, 606] width 55 height 23
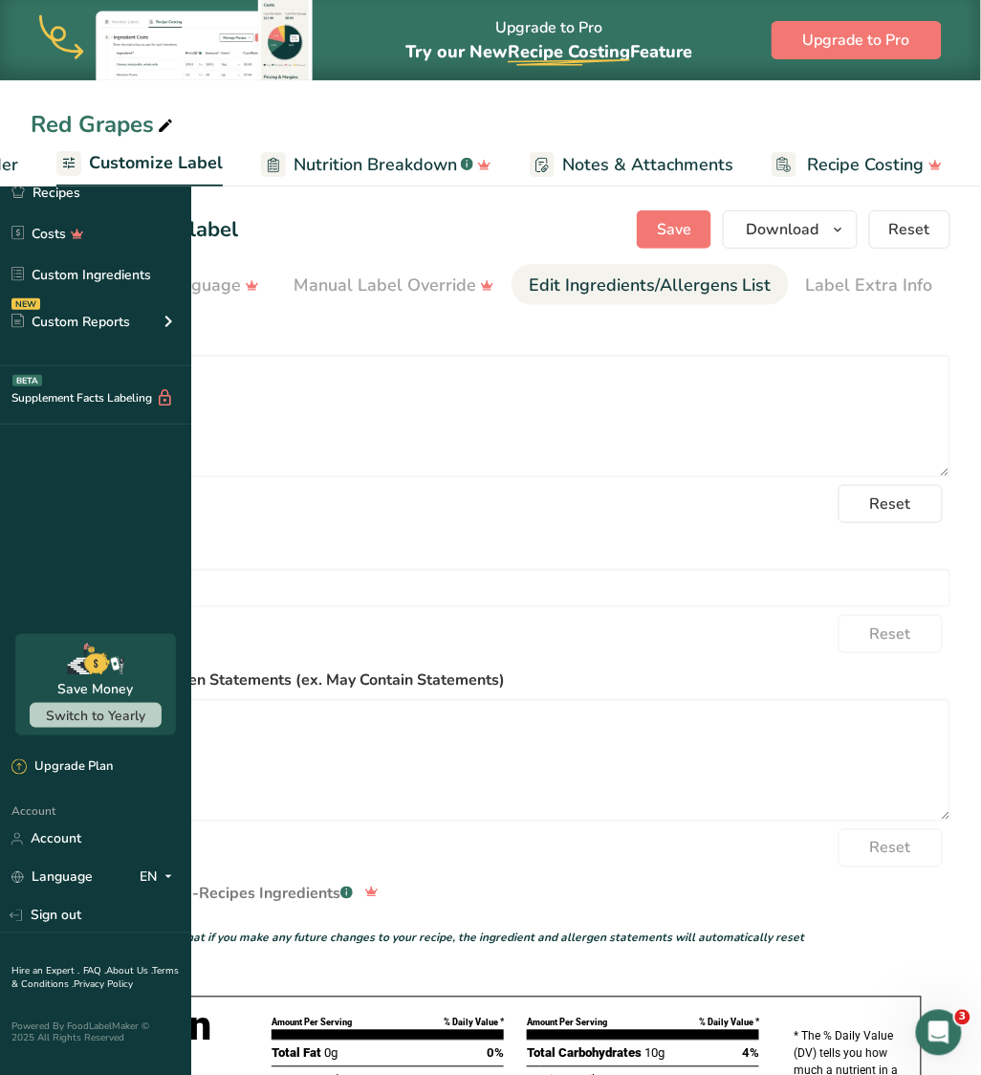
click at [648, 537] on form "Edit Ingredients List GRAPES, TAJIN Reset Edit Allergens Soy Tree Nuts Wheat Mi…" at bounding box center [491, 635] width 920 height 623
click at [202, 292] on div "Choose Label Style" at bounding box center [125, 286] width 154 height 26
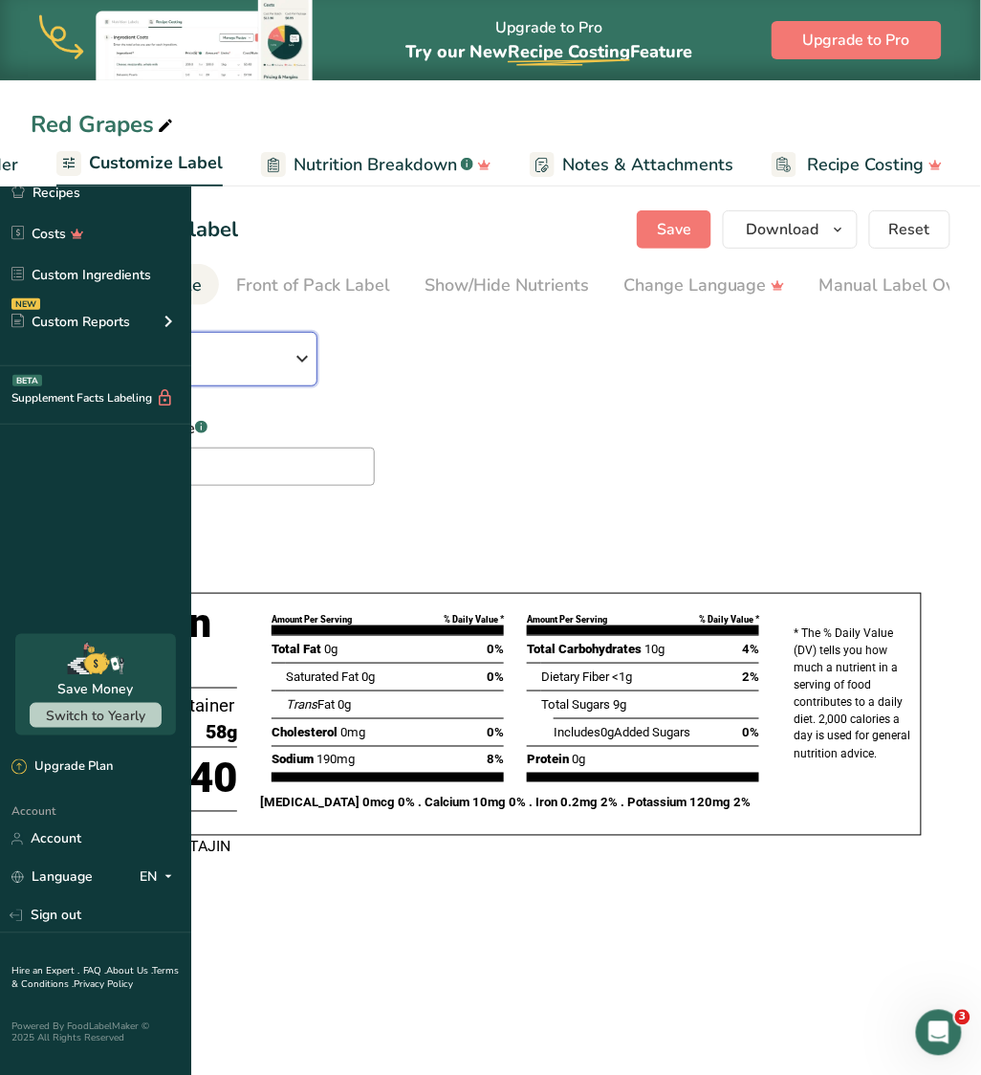
click at [291, 360] on div "Choose your label style Tabular FDA label" at bounding box center [169, 359] width 244 height 43
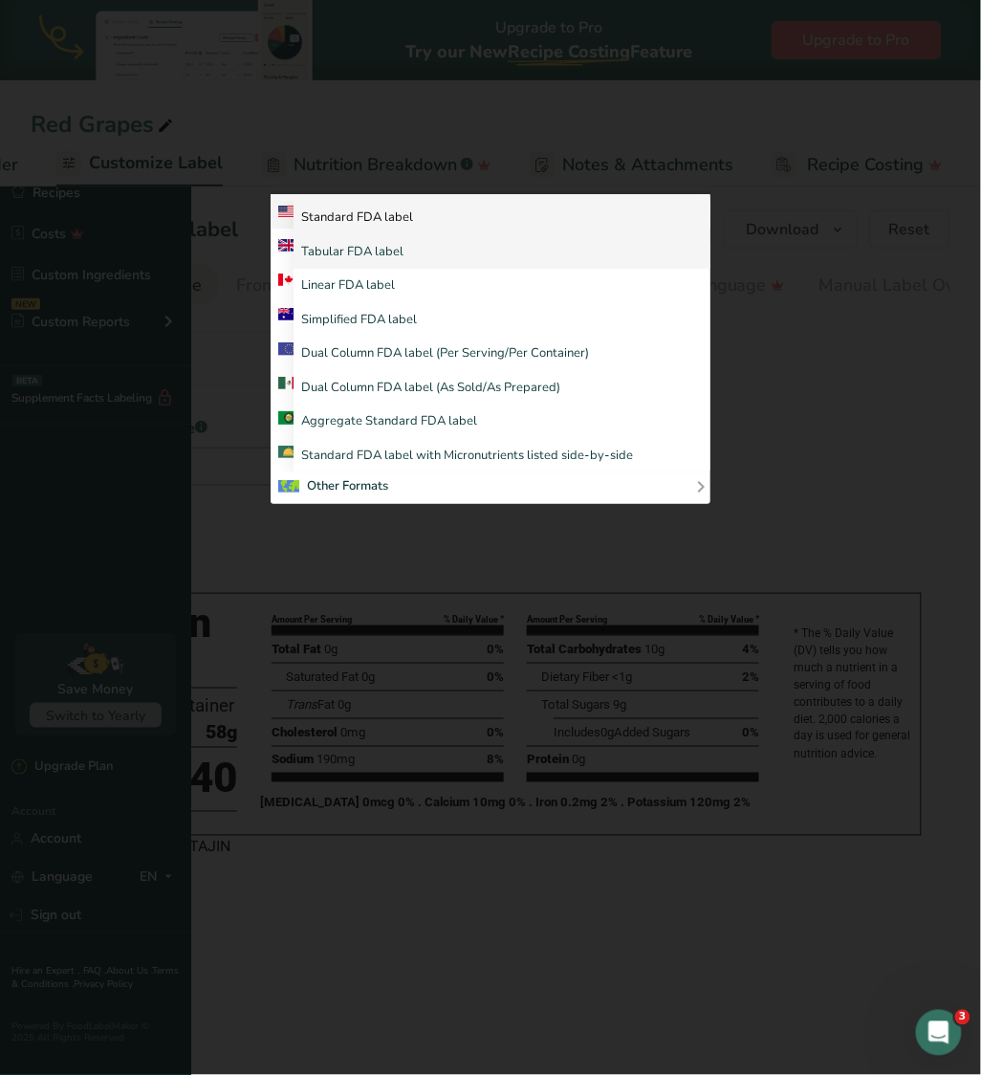
click at [610, 235] on link "Standard FDA label" at bounding box center [502, 218] width 417 height 34
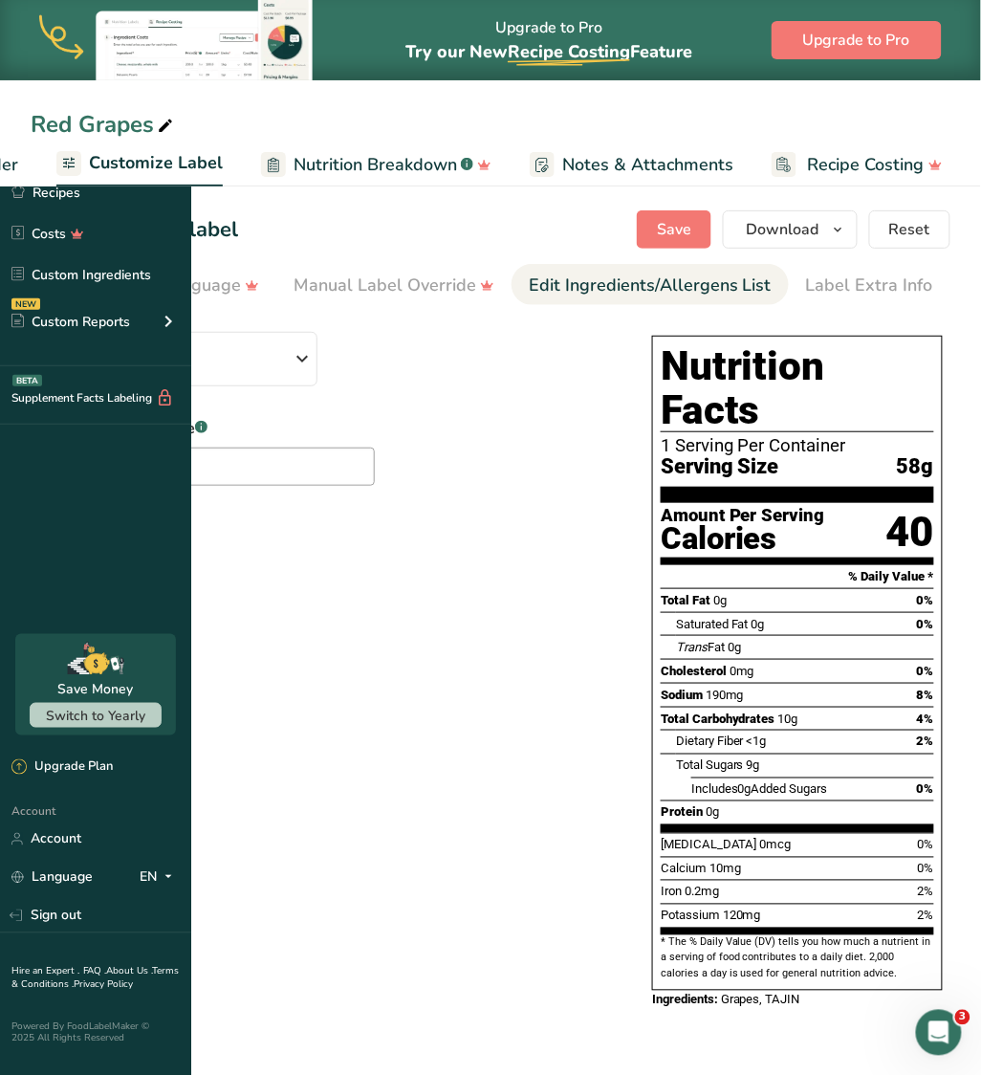
click at [772, 277] on div "Edit Ingredients/Allergens List" at bounding box center [650, 286] width 243 height 26
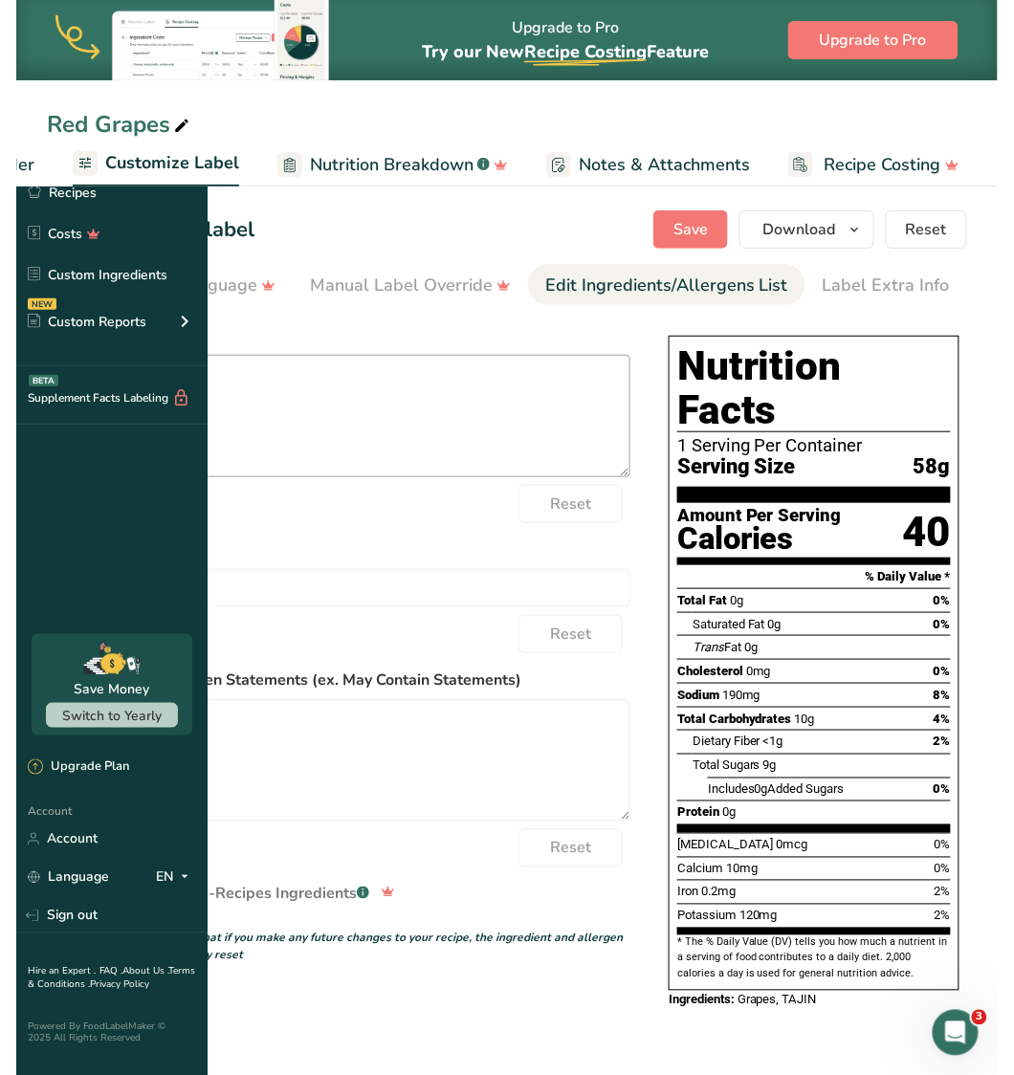
scroll to position [0, 708]
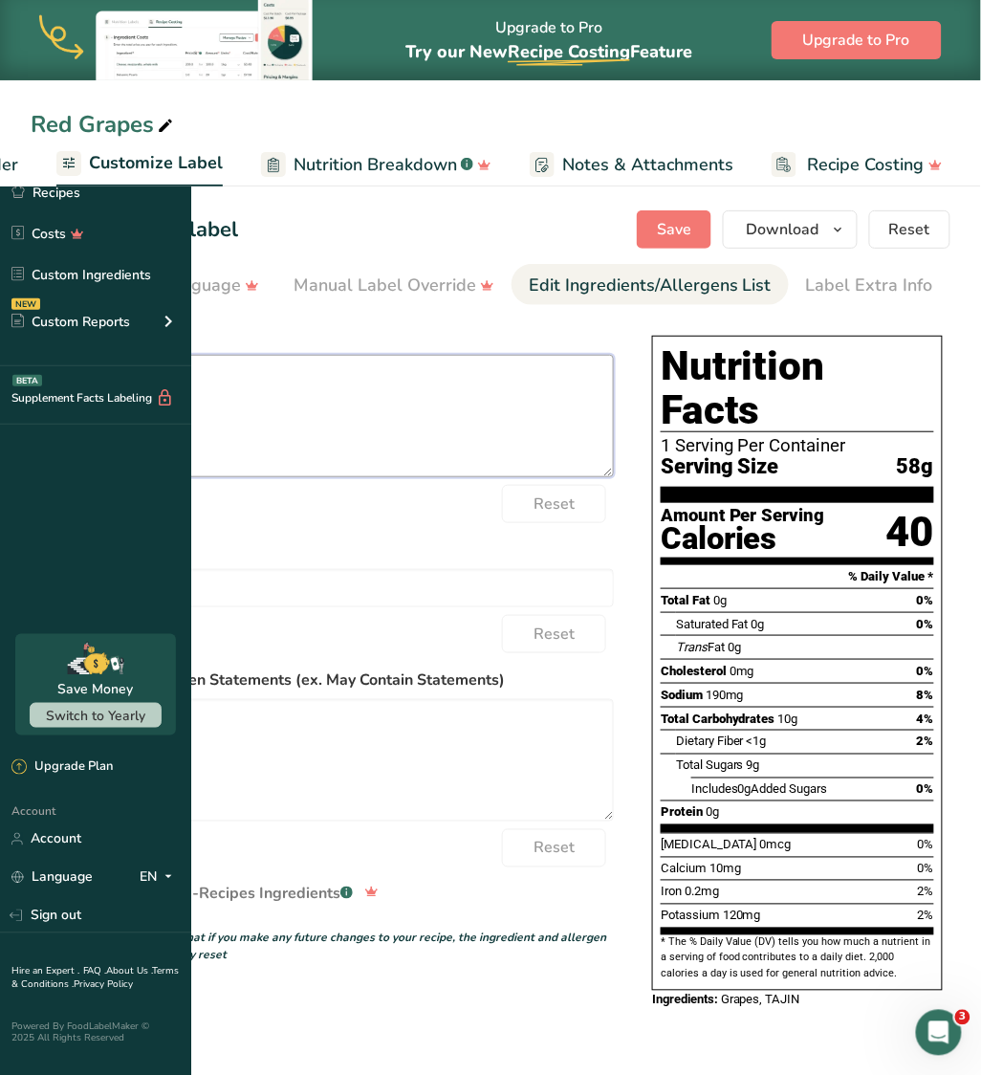
click at [280, 384] on textarea "Grapes, TAJIN" at bounding box center [322, 416] width 583 height 122
type textarea "GRAPES, TAJIN"
click at [656, 230] on button "Save" at bounding box center [674, 229] width 75 height 38
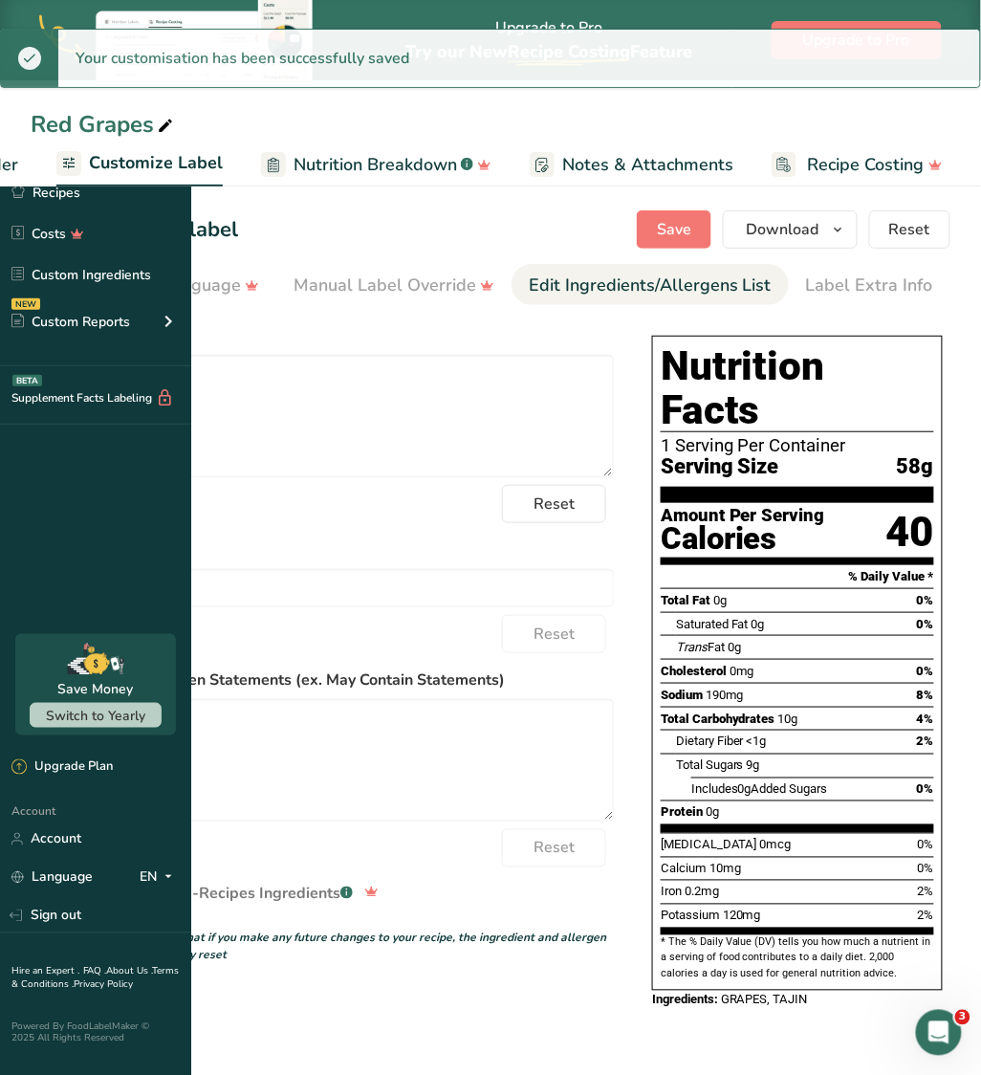
click at [174, 116] on icon at bounding box center [165, 126] width 17 height 27
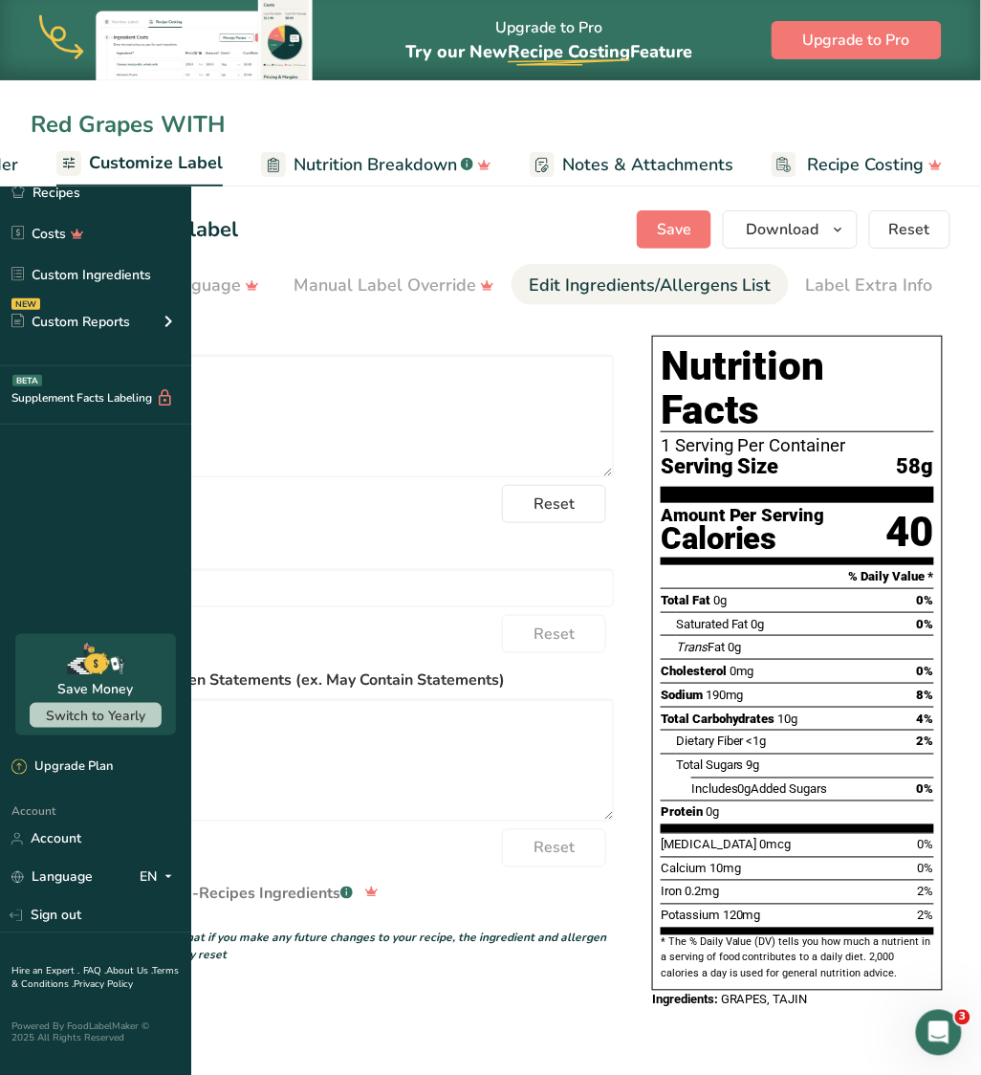
click at [340, 123] on input "Red Grapes WITH" at bounding box center [491, 124] width 920 height 34
click at [339, 121] on input "Red Grapes WITH" at bounding box center [491, 124] width 920 height 34
click at [346, 121] on input "Red Grapes WITH" at bounding box center [491, 124] width 920 height 34
click at [486, 120] on input "RED GRAPES WITH" at bounding box center [491, 124] width 920 height 34
type input "RED GRAPES WITH TAJIN"
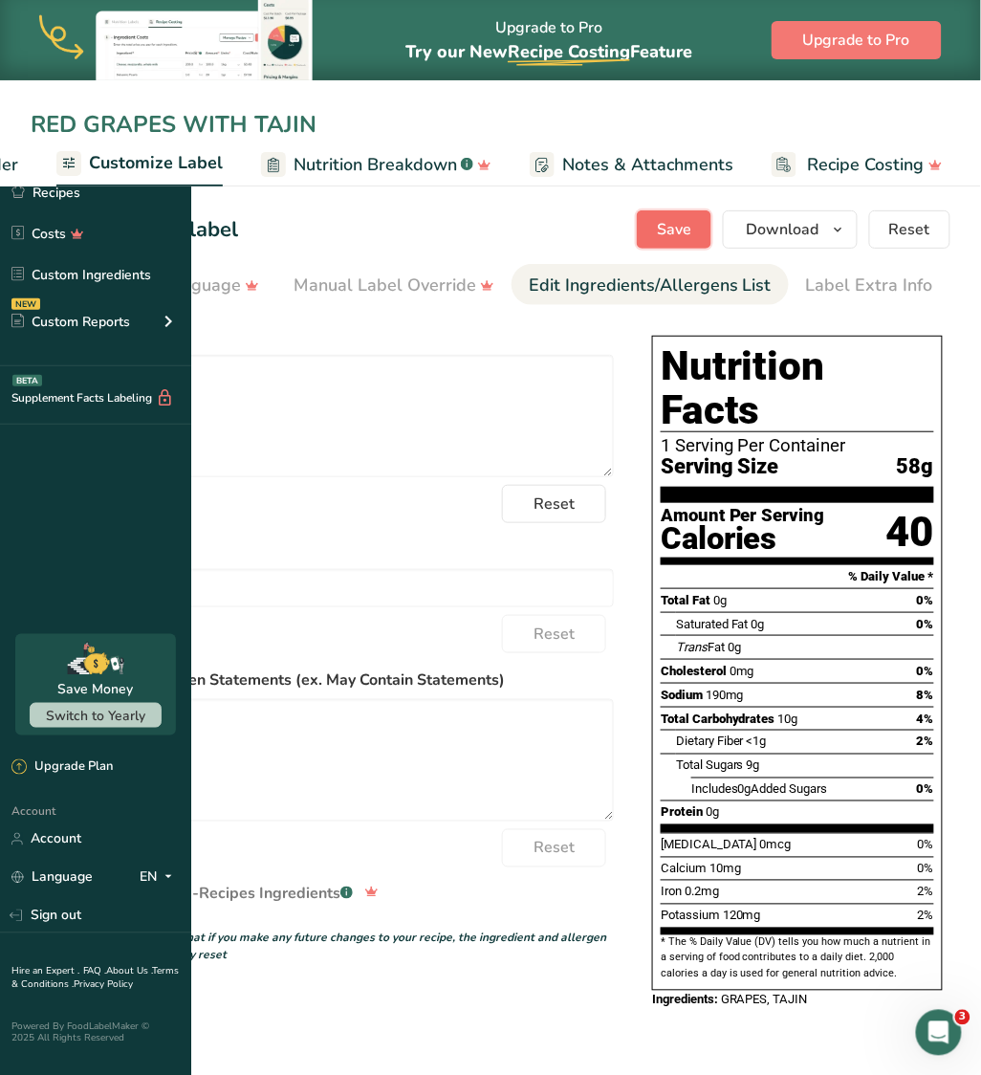
click at [673, 237] on span "Save" at bounding box center [674, 229] width 34 height 23
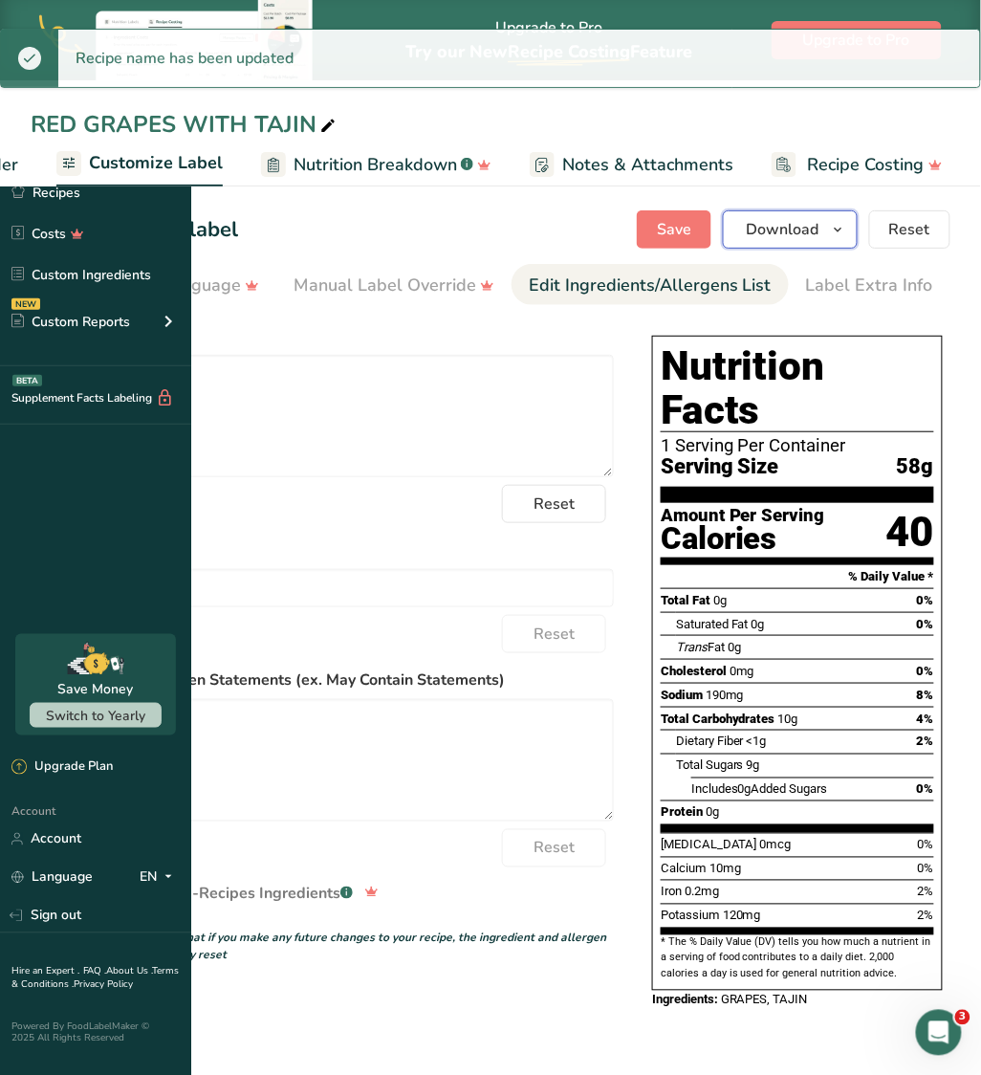
click at [846, 243] on button "Download" at bounding box center [790, 229] width 135 height 38
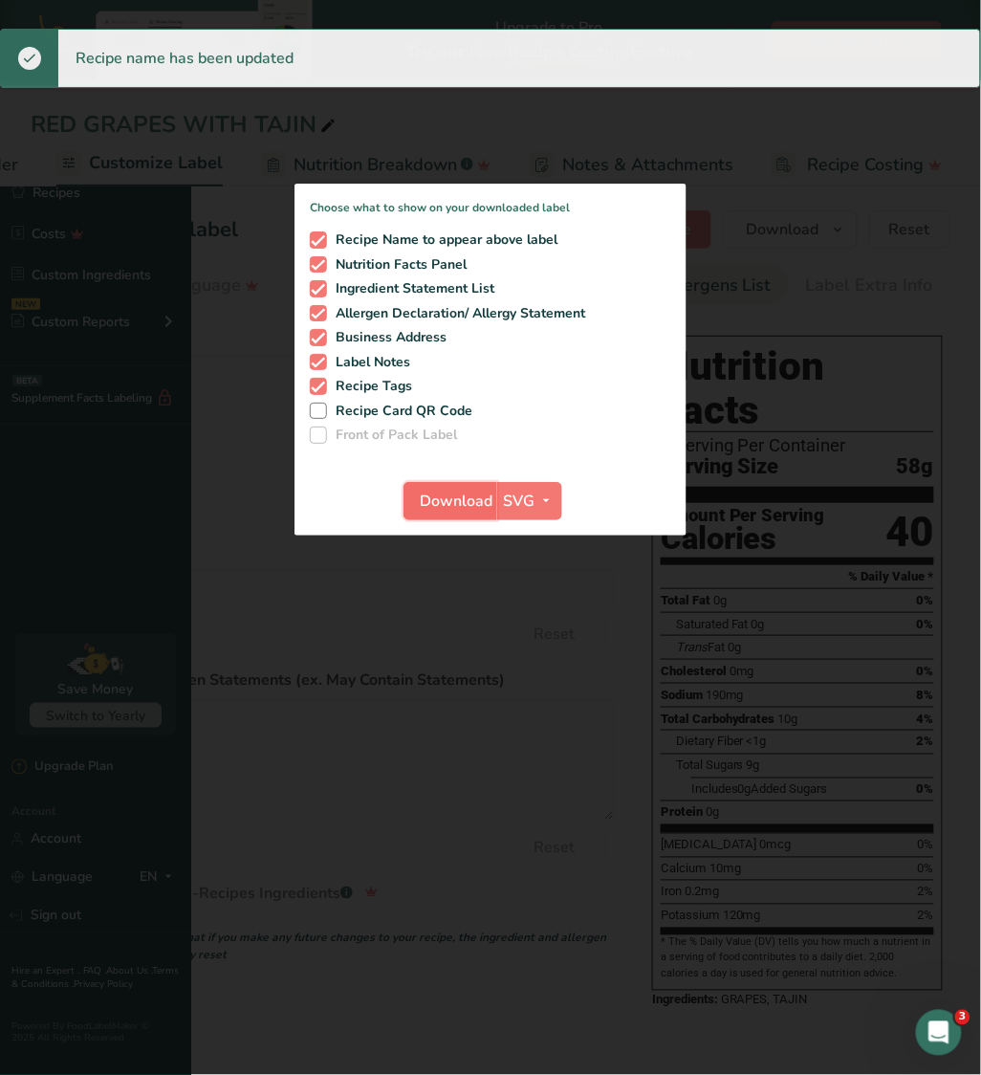
click at [493, 513] on span "Download" at bounding box center [456, 501] width 73 height 23
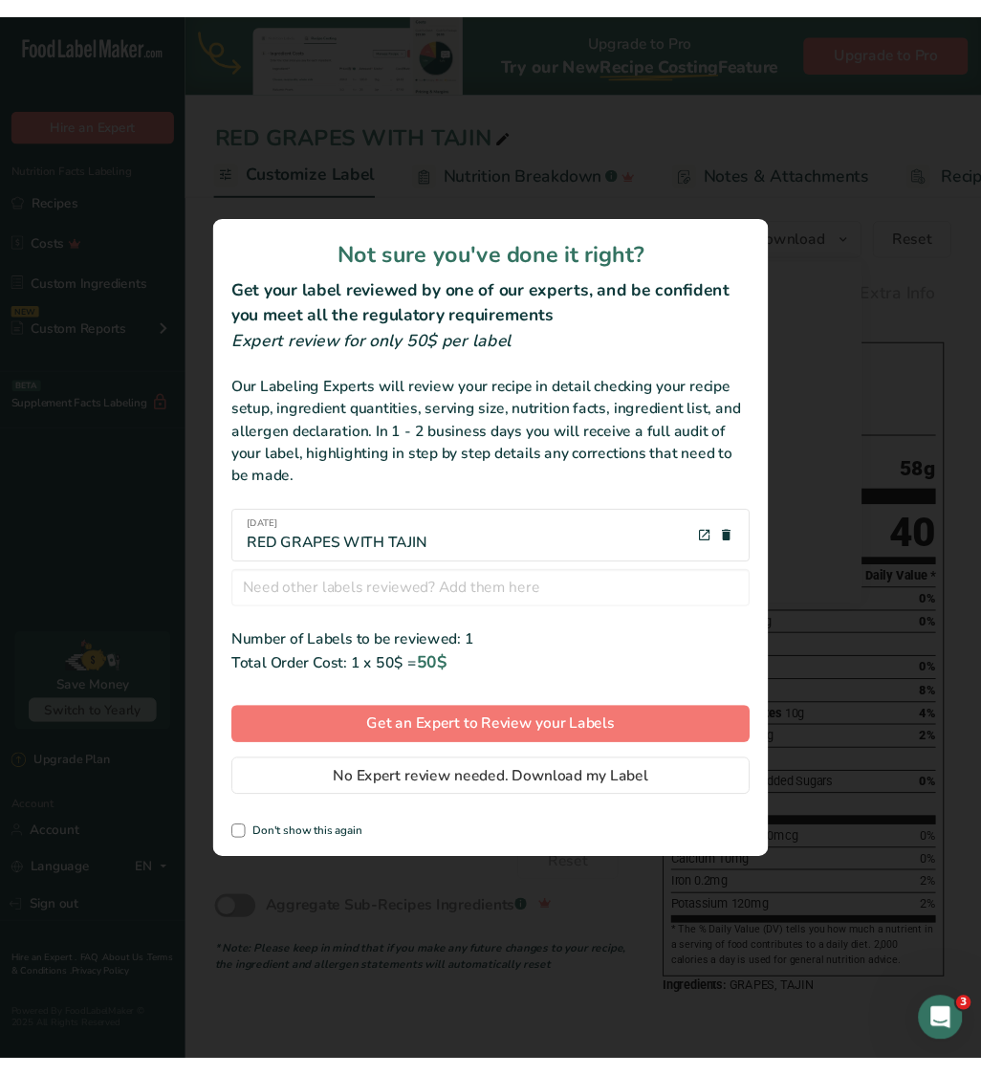
scroll to position [0, 675]
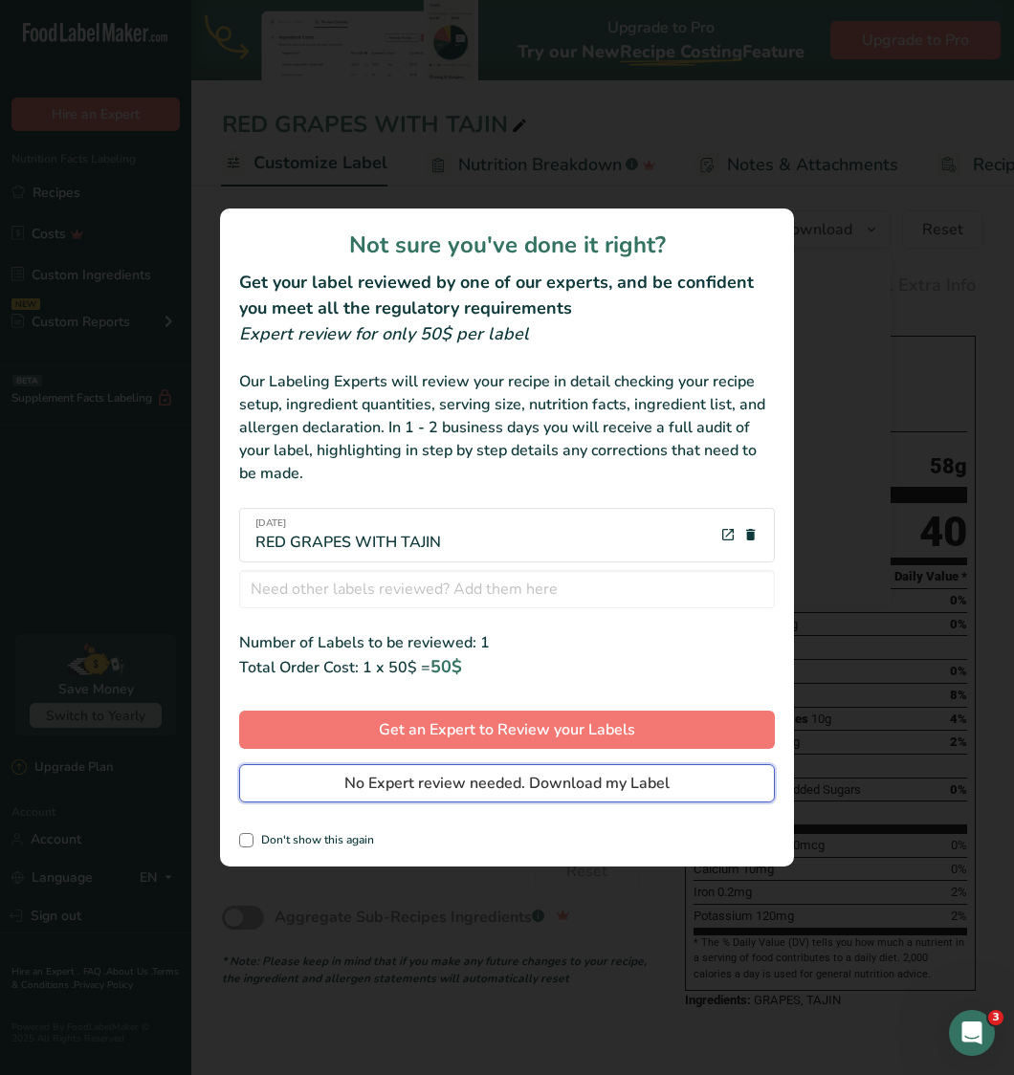
click at [635, 782] on span "No Expert review needed. Download my Label" at bounding box center [506, 783] width 325 height 23
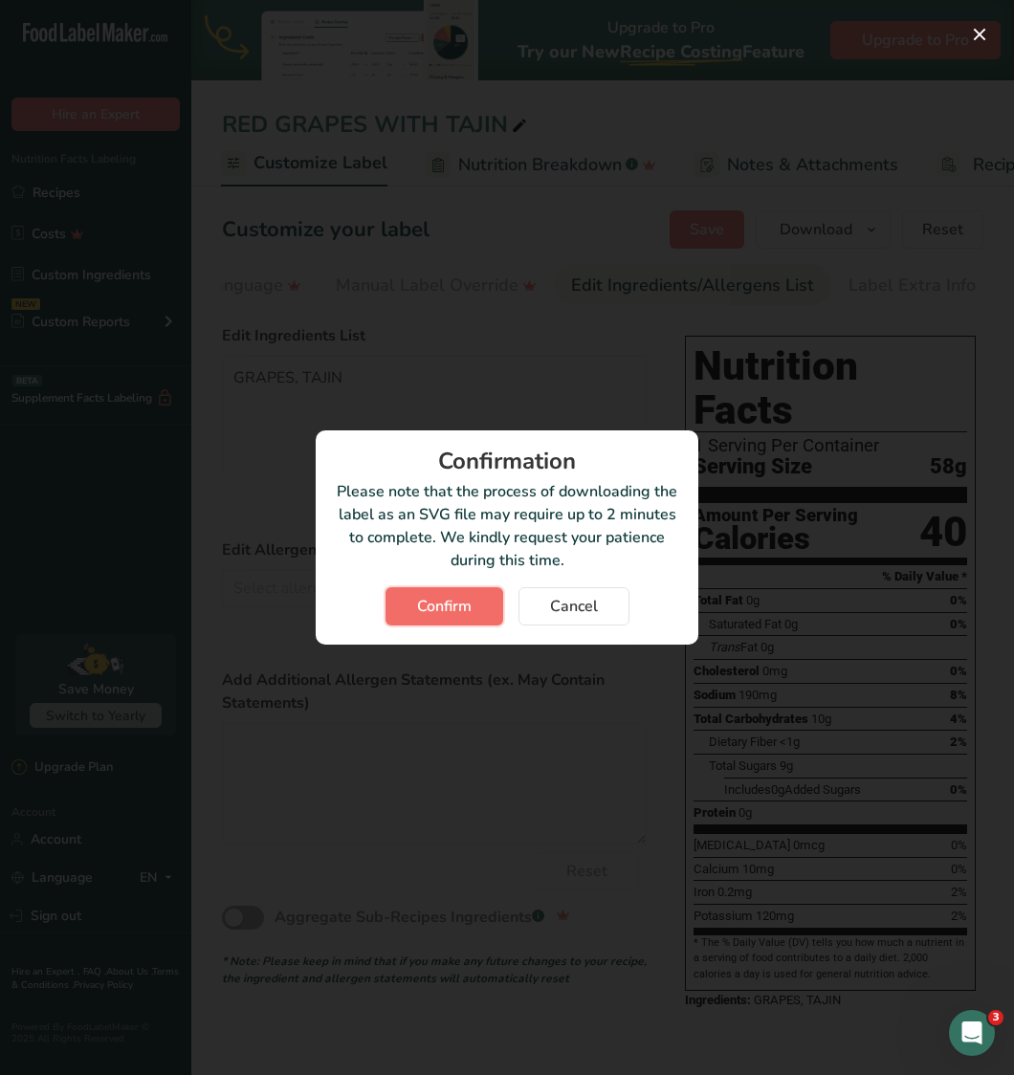
click at [419, 593] on button "Confirm" at bounding box center [444, 606] width 118 height 38
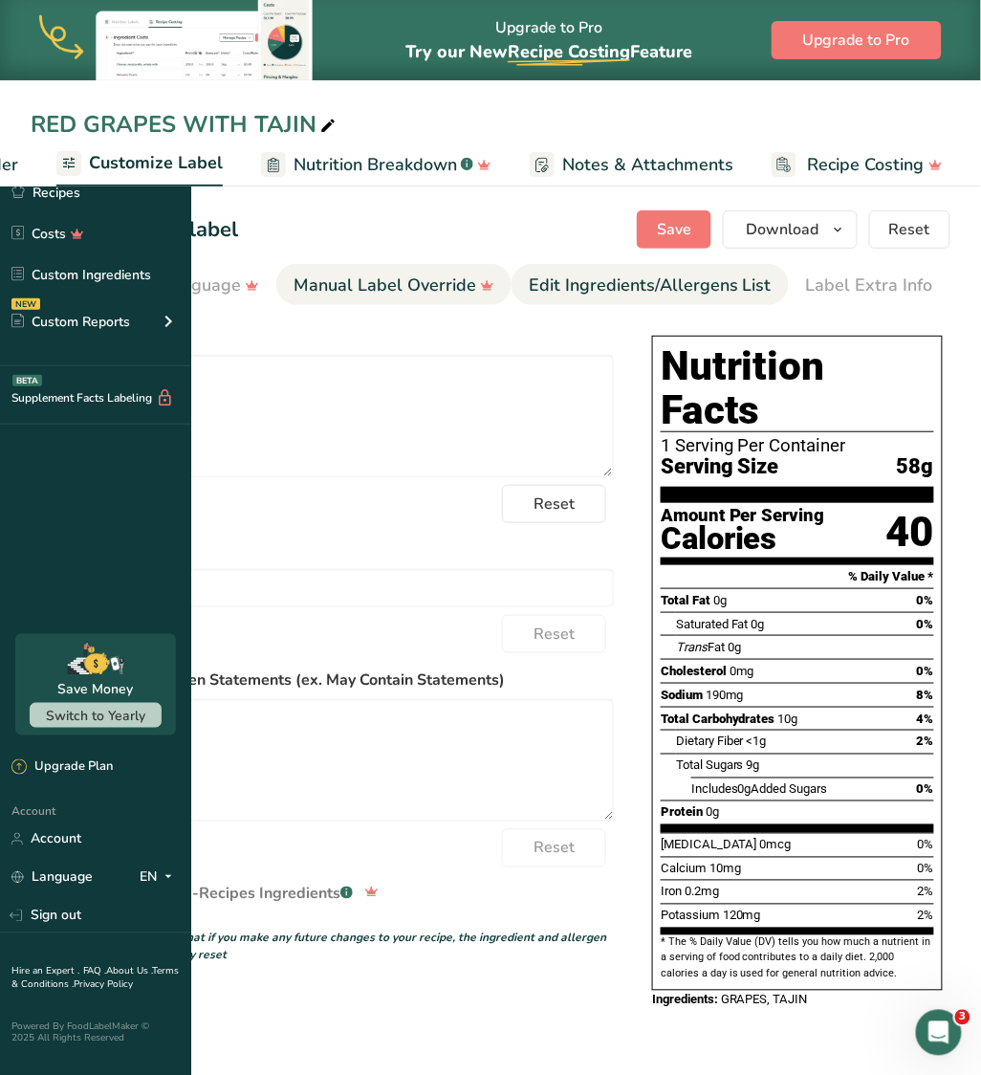
drag, startPoint x: 602, startPoint y: 300, endPoint x: 506, endPoint y: 302, distance: 95.7
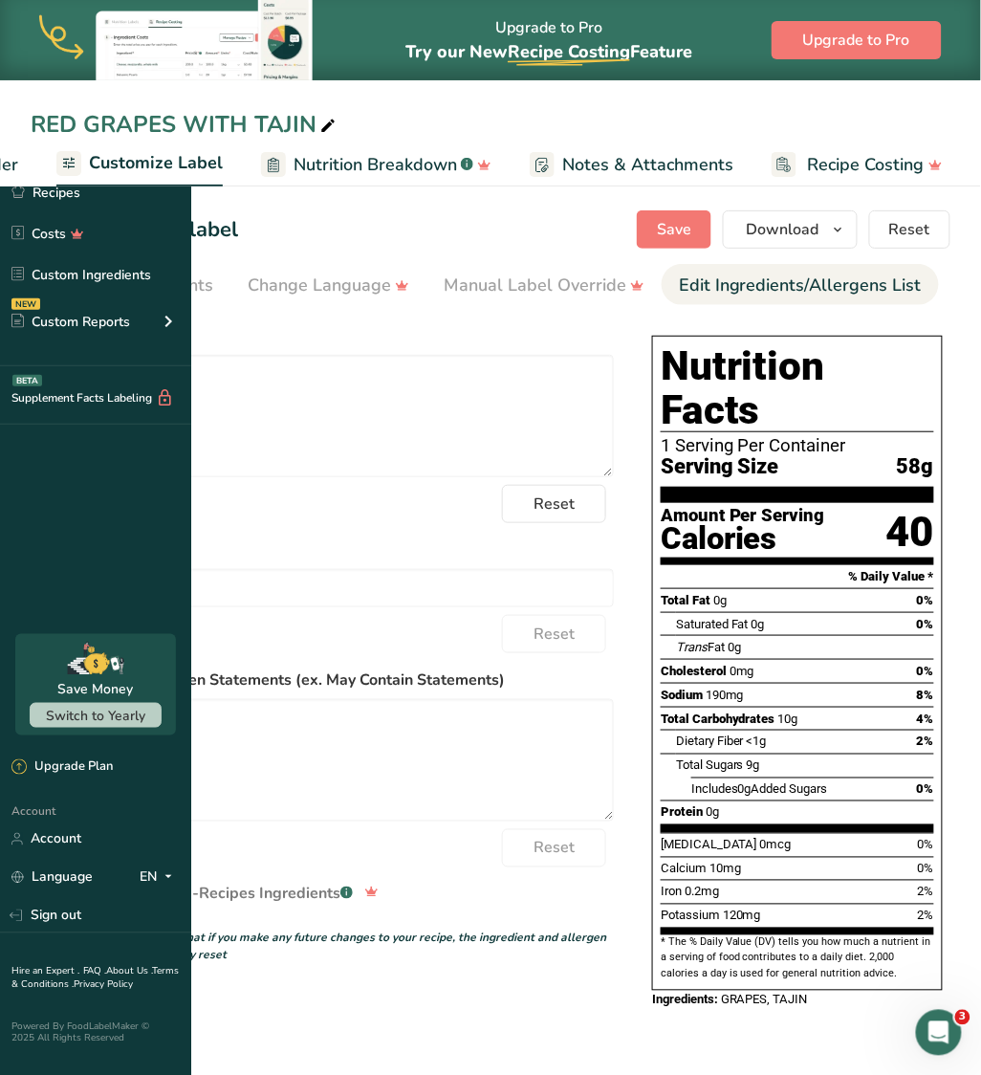
scroll to position [0, 0]
click at [219, 287] on li "Choose Label Style" at bounding box center [125, 284] width 188 height 41
click at [202, 277] on div "Choose Label Style" at bounding box center [125, 286] width 154 height 26
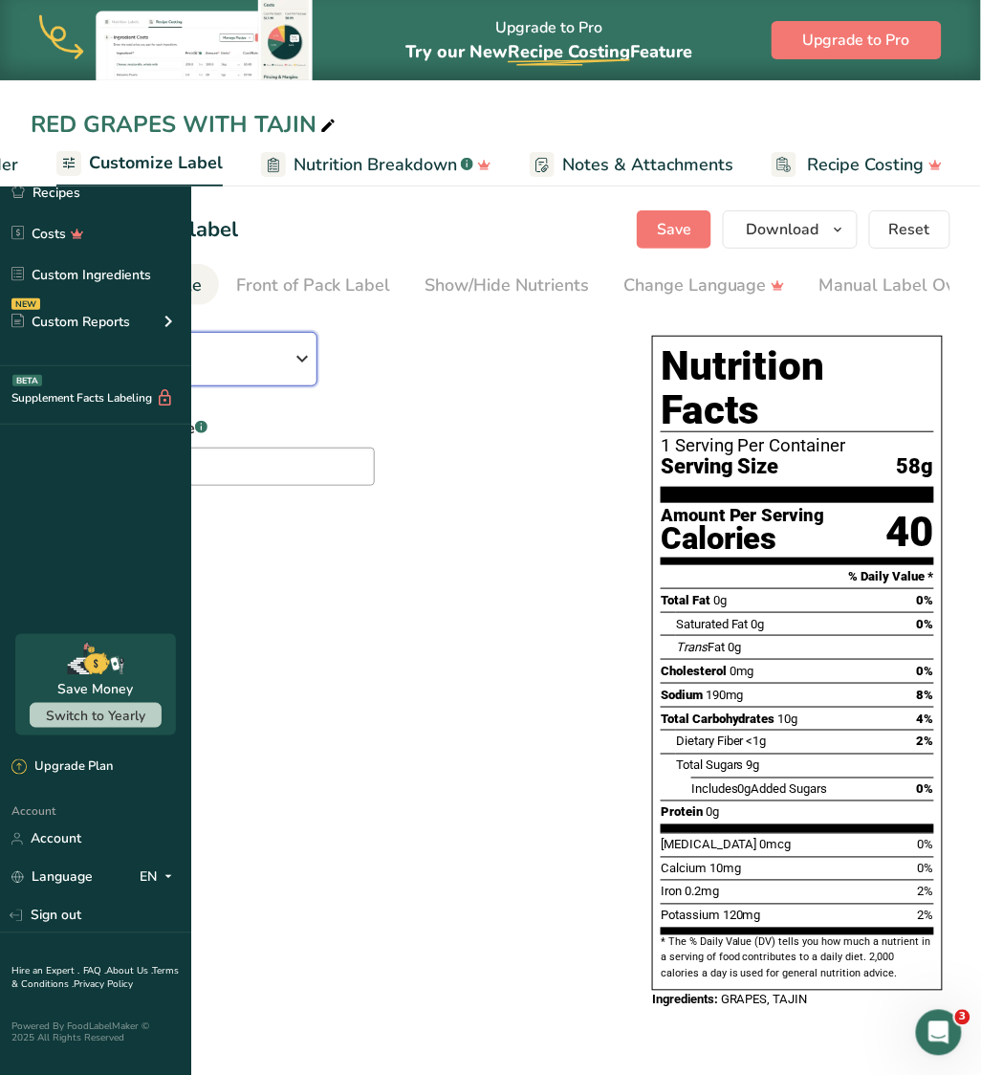
click at [291, 364] on span "Standard FDA label" at bounding box center [169, 369] width 244 height 23
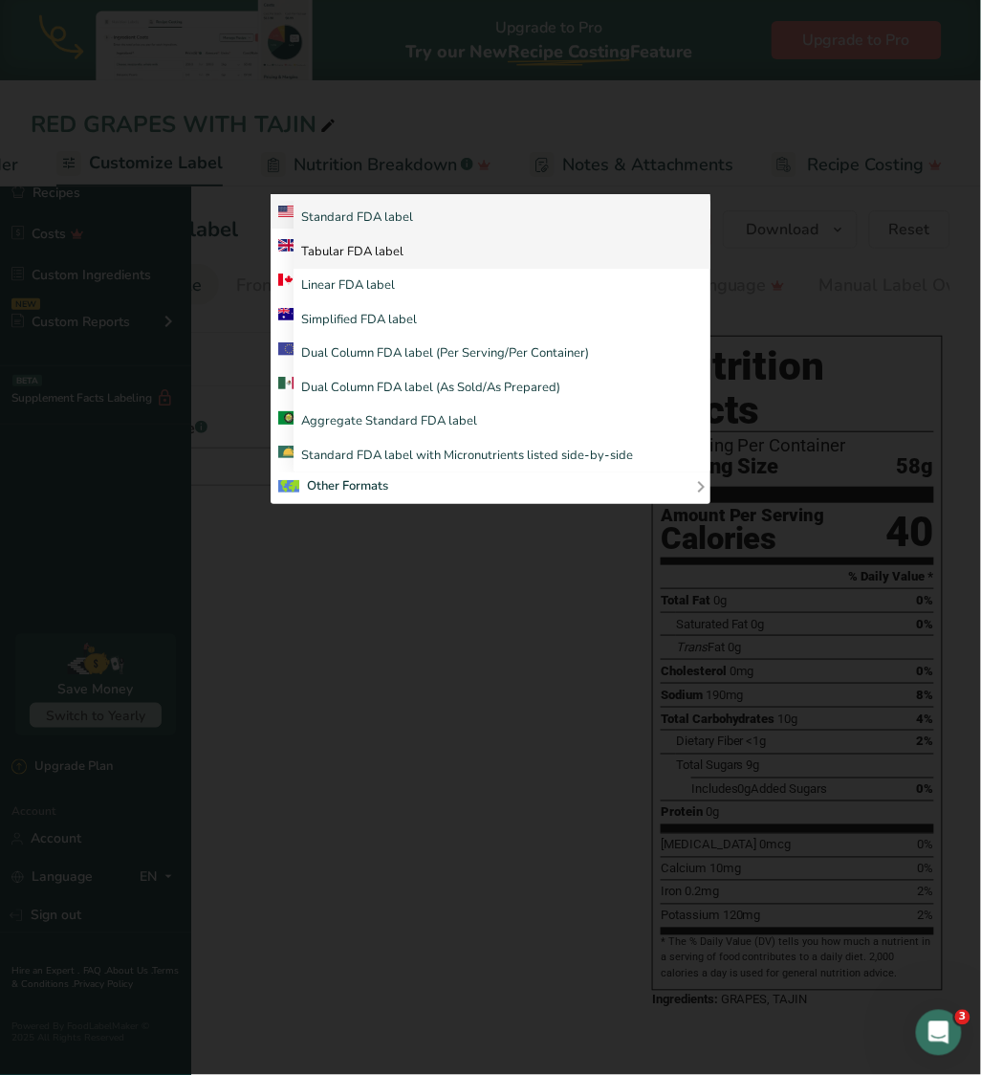
click at [647, 270] on link "Tabular FDA label" at bounding box center [502, 252] width 417 height 34
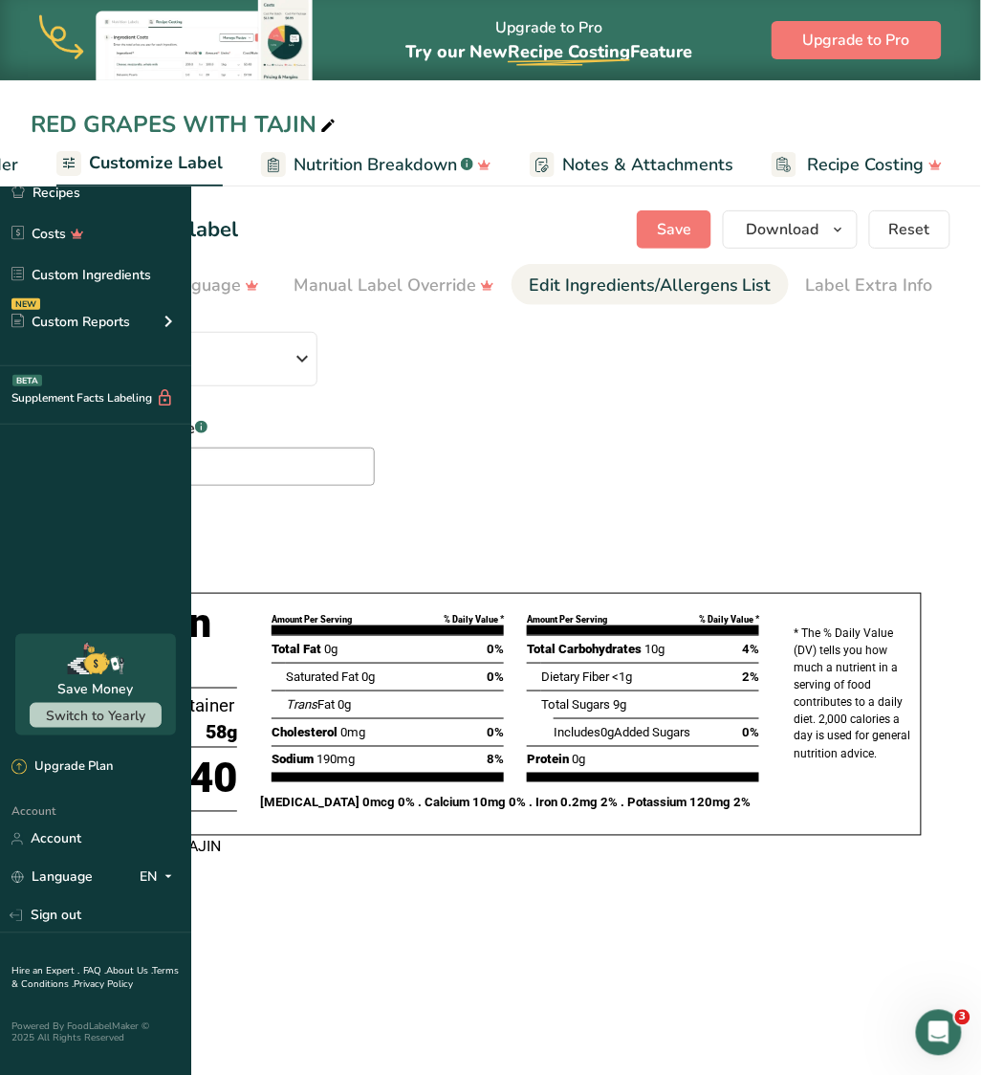
click at [772, 284] on div "Edit Ingredients/Allergens List" at bounding box center [650, 286] width 243 height 26
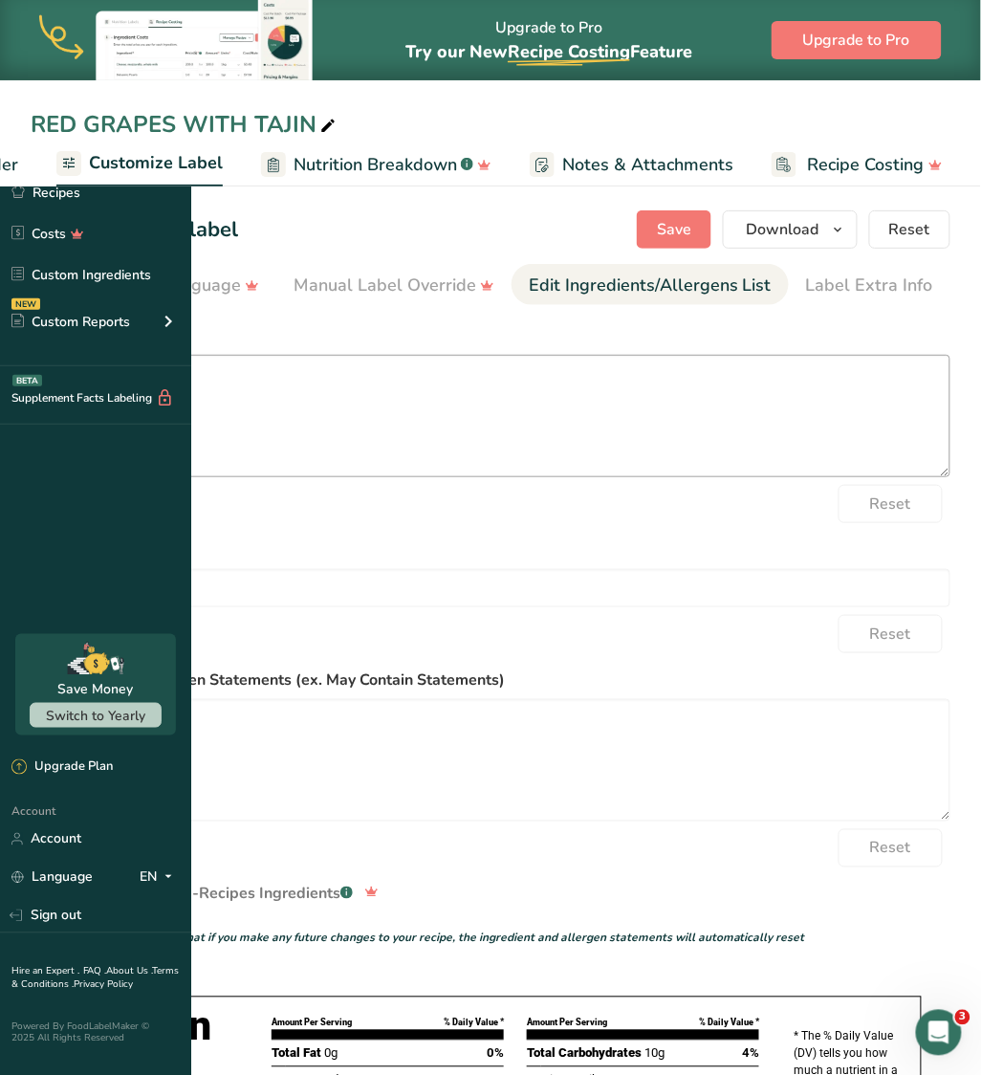
scroll to position [0, 708]
click at [276, 386] on textarea "Grapes, TAJIN" at bounding box center [491, 416] width 920 height 122
click at [276, 384] on textarea "Grapes, TAJIN" at bounding box center [491, 416] width 920 height 122
click at [283, 381] on textarea "Grapes, TAJIN" at bounding box center [491, 416] width 920 height 122
type textarea "GRAPES, TAJIN"
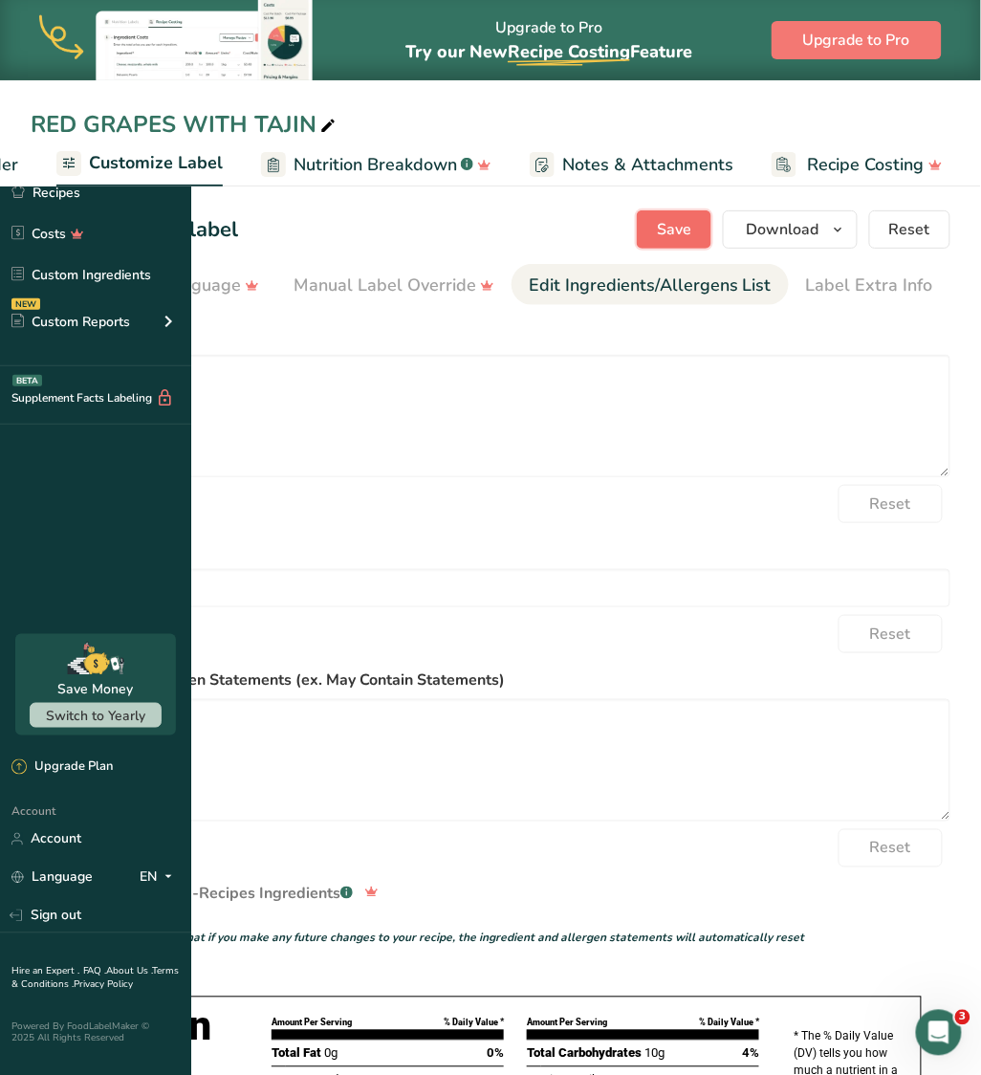
click at [667, 233] on span "Save" at bounding box center [674, 229] width 34 height 23
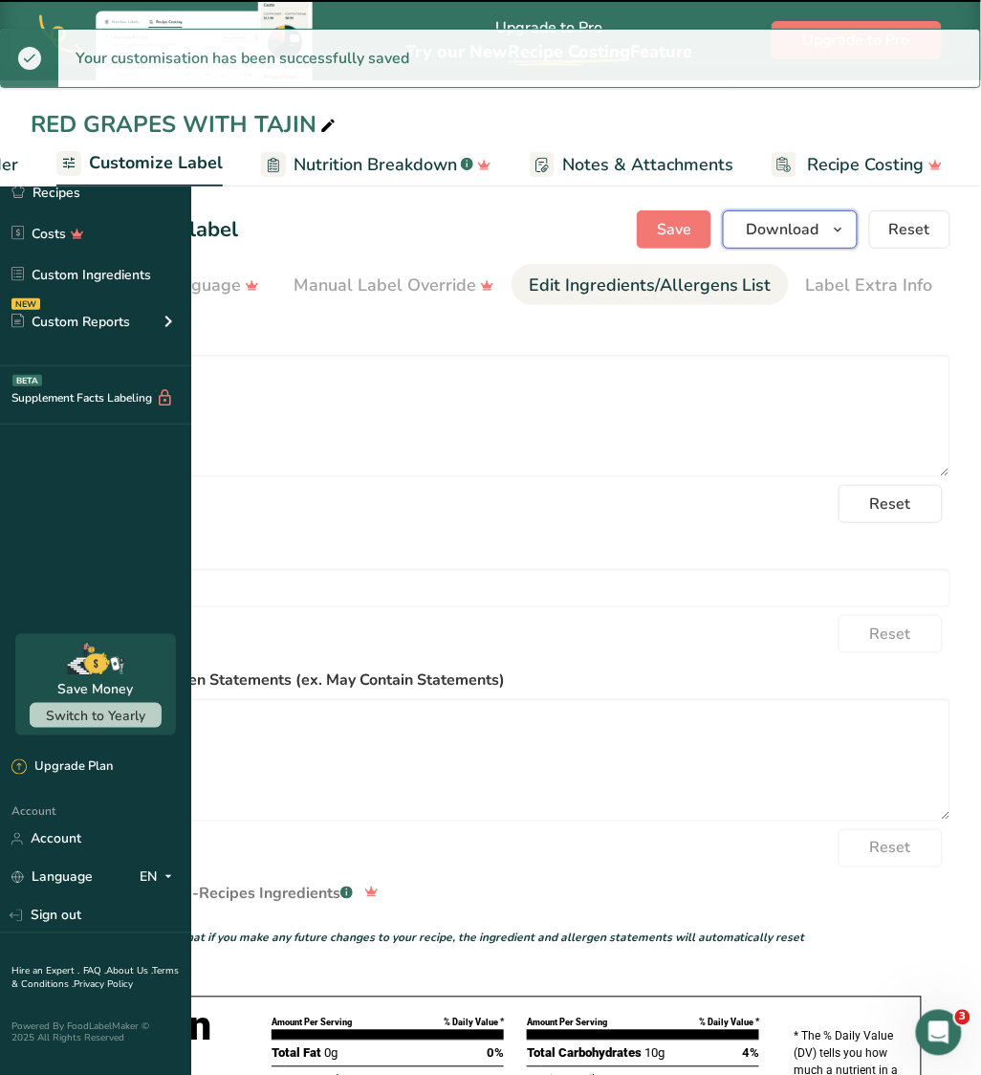
click at [843, 235] on icon "button" at bounding box center [838, 230] width 15 height 24
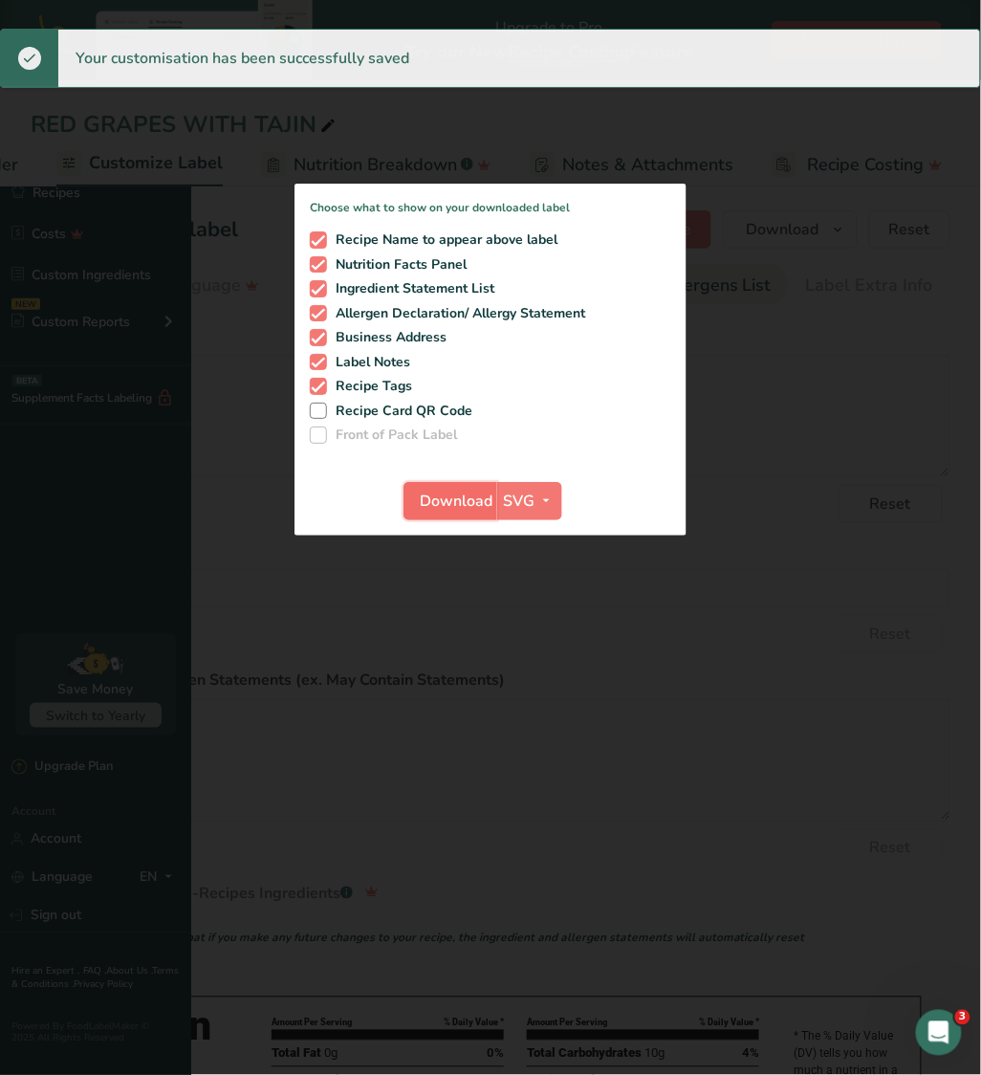
click at [493, 513] on span "Download" at bounding box center [456, 501] width 73 height 23
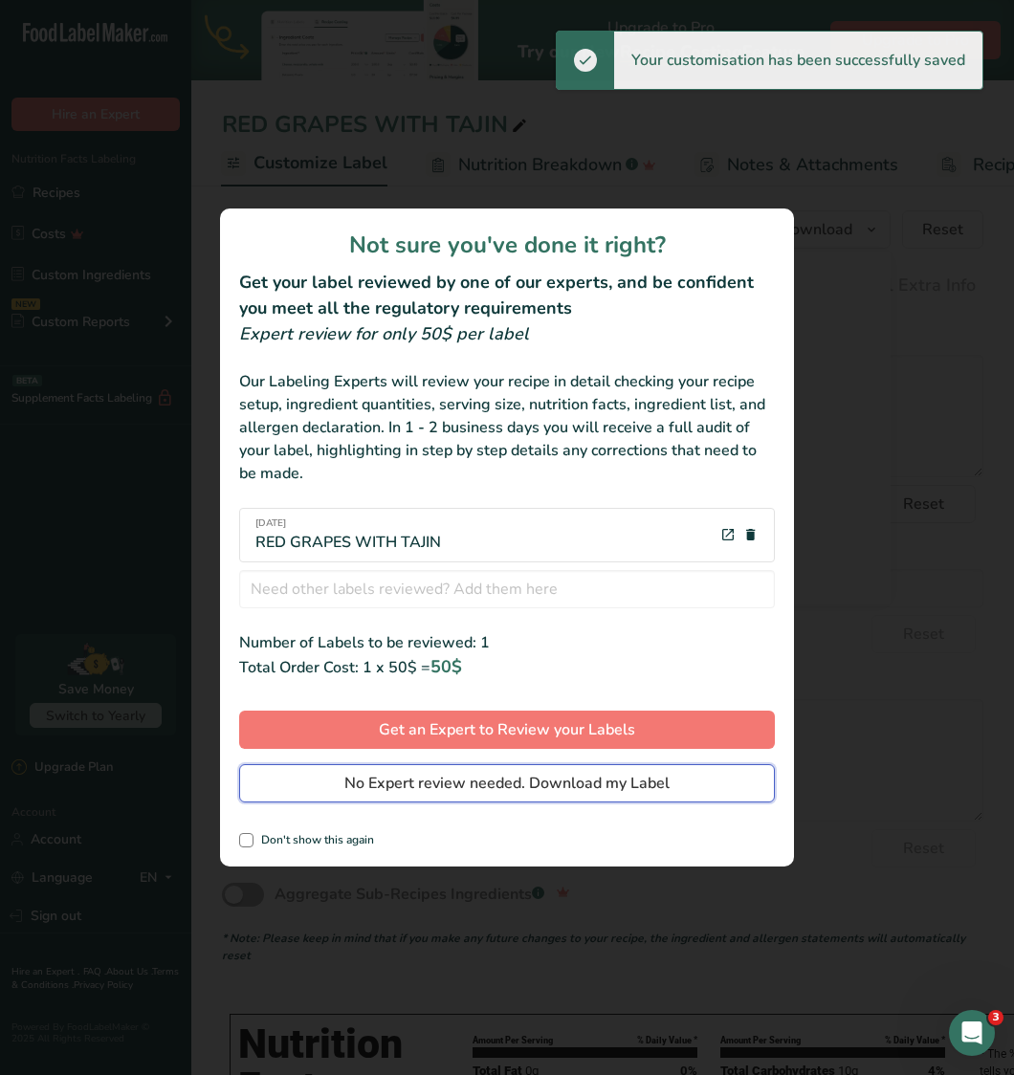
click at [625, 781] on span "No Expert review needed. Download my Label" at bounding box center [506, 783] width 325 height 23
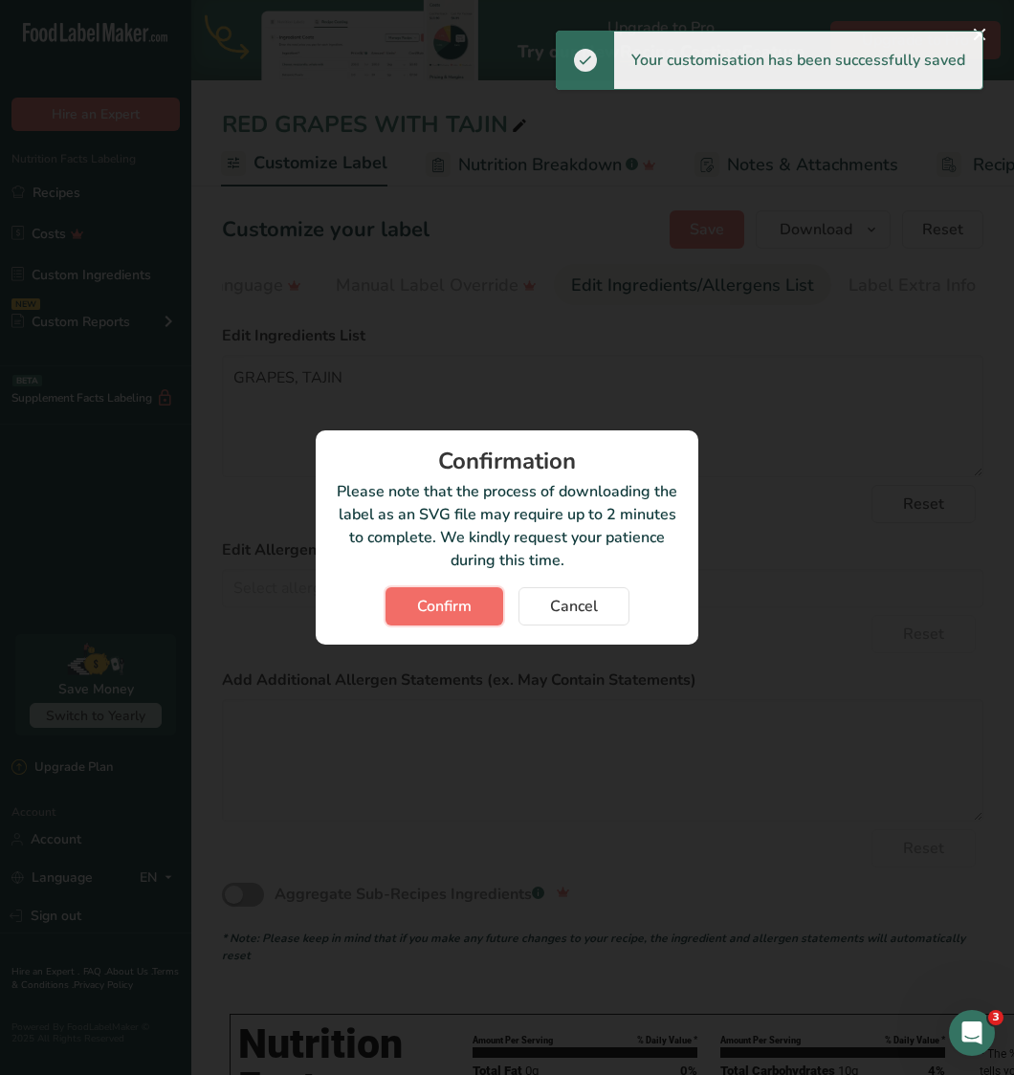
click at [460, 587] on button "Confirm" at bounding box center [444, 606] width 118 height 38
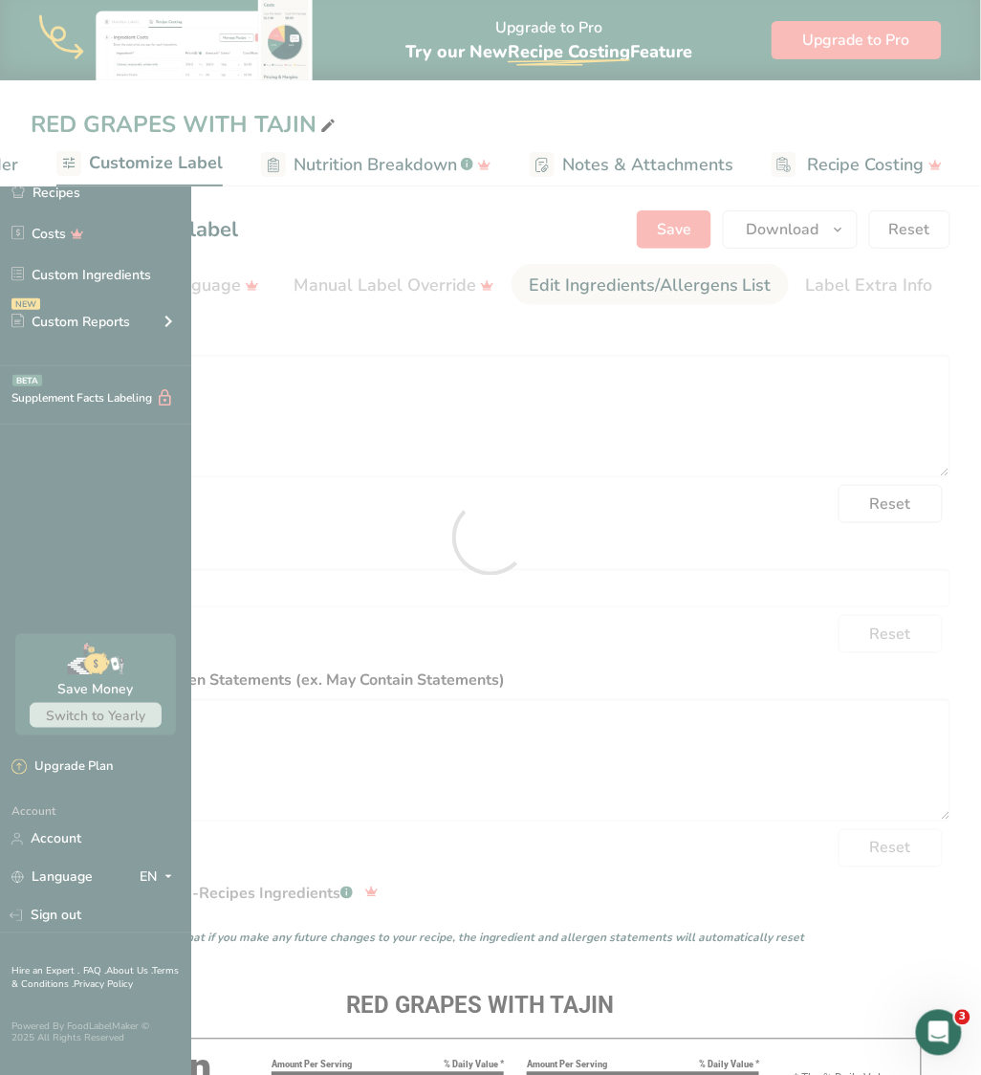
scroll to position [0, 0]
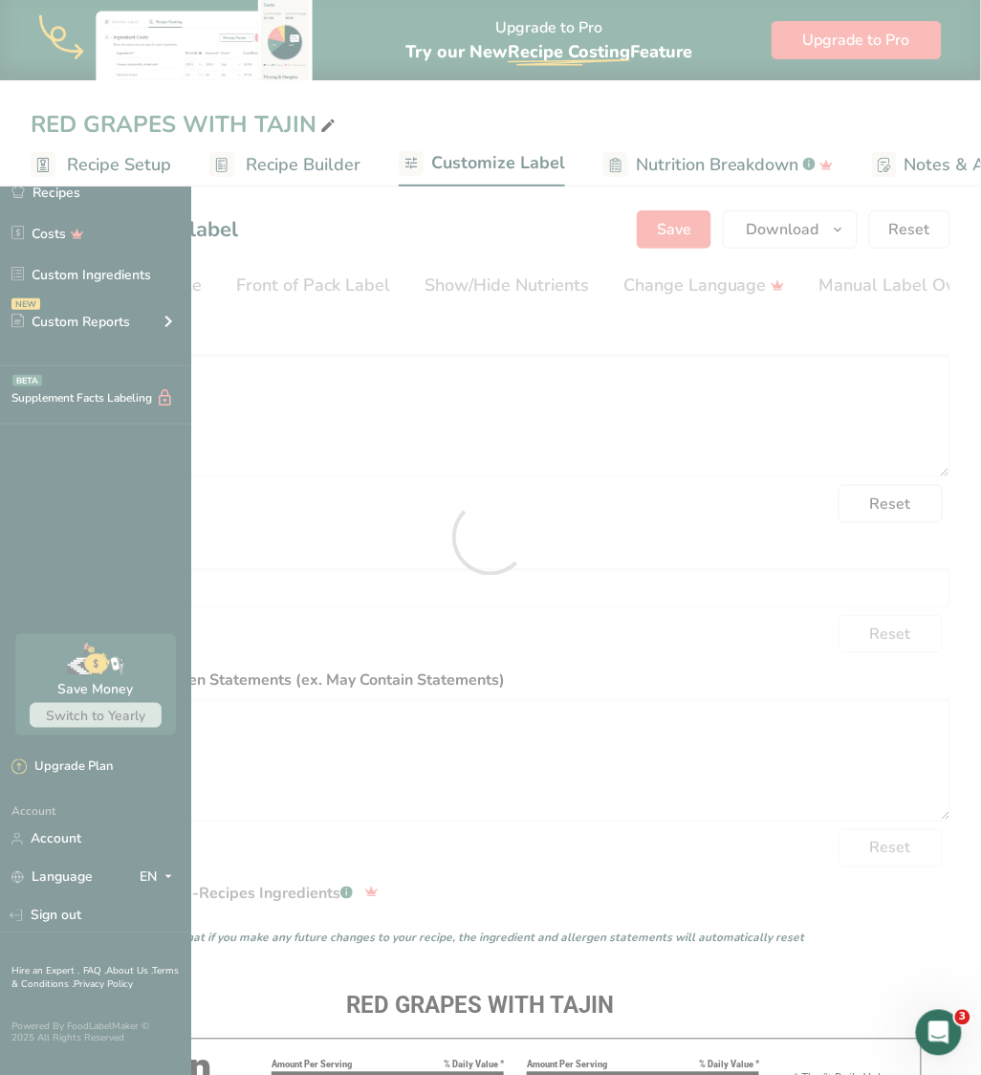
scroll to position [0, 675]
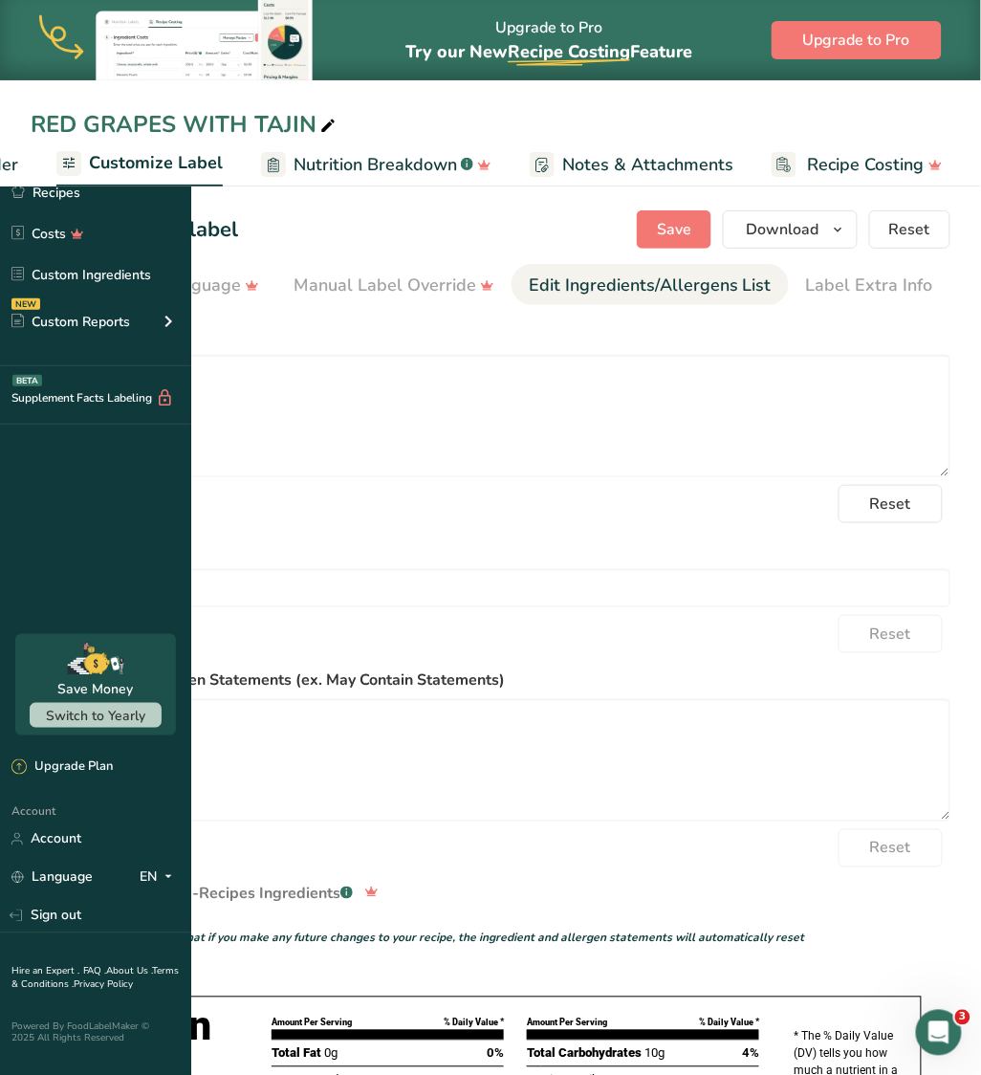
click at [645, 345] on label "Edit Ingredients List" at bounding box center [491, 335] width 920 height 23
click at [81, 199] on link "Recipes" at bounding box center [95, 192] width 191 height 36
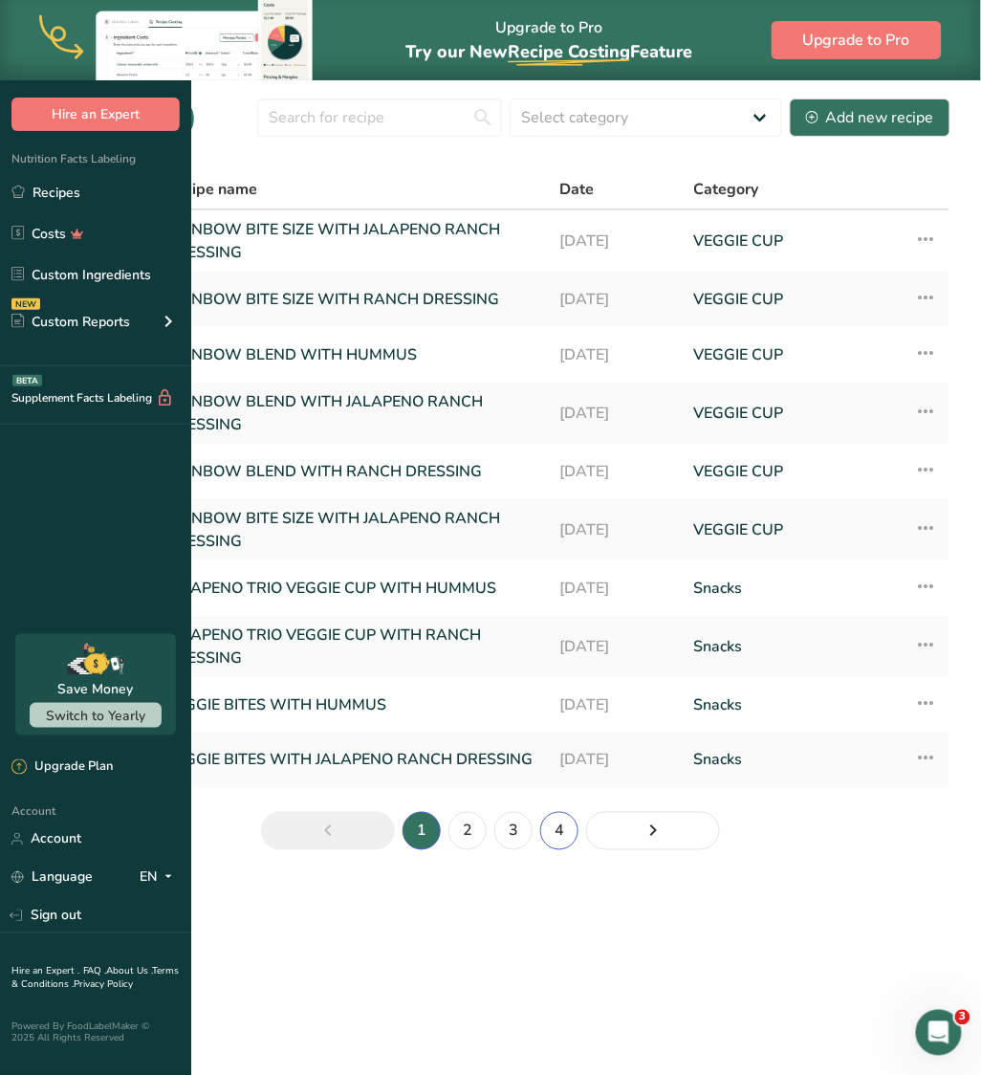
click at [579, 850] on link "4" at bounding box center [559, 831] width 38 height 38
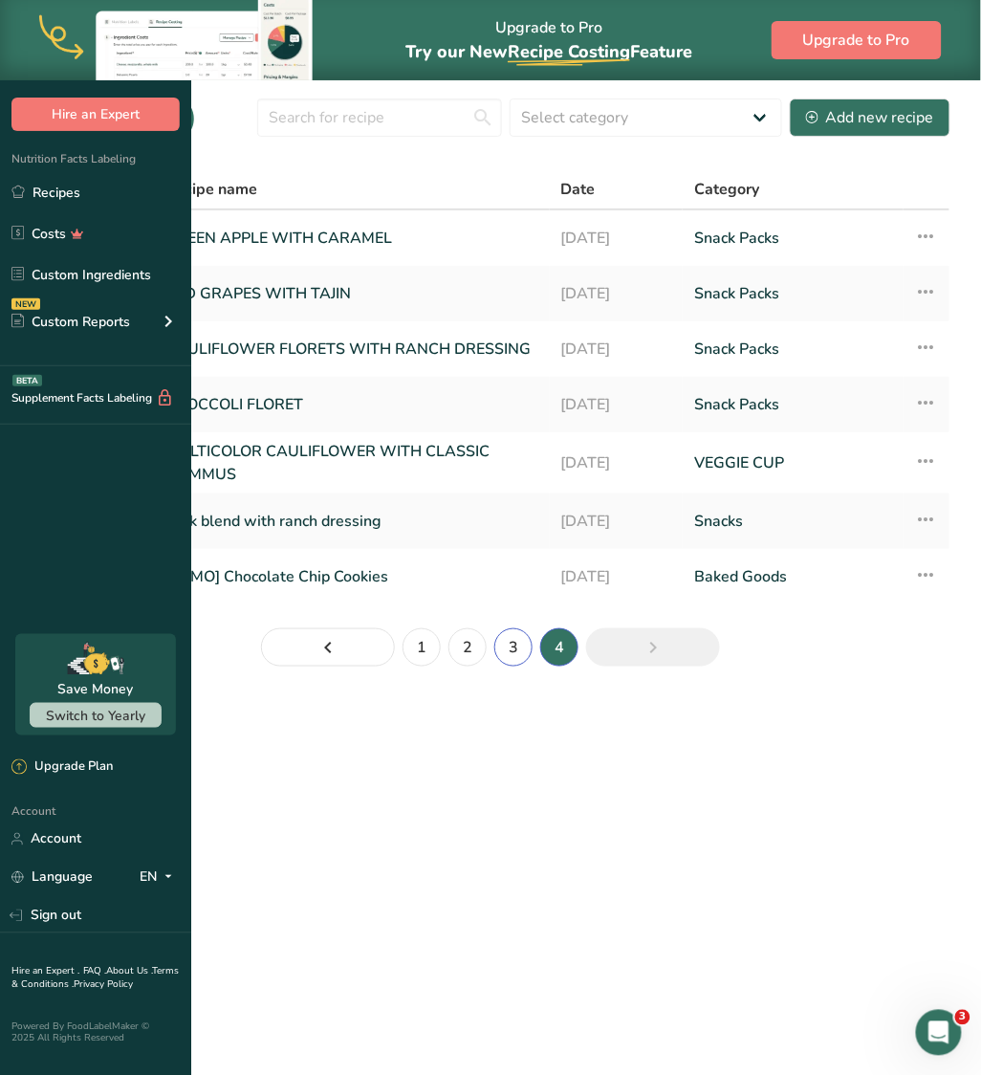
click at [533, 667] on link "3" at bounding box center [513, 647] width 38 height 38
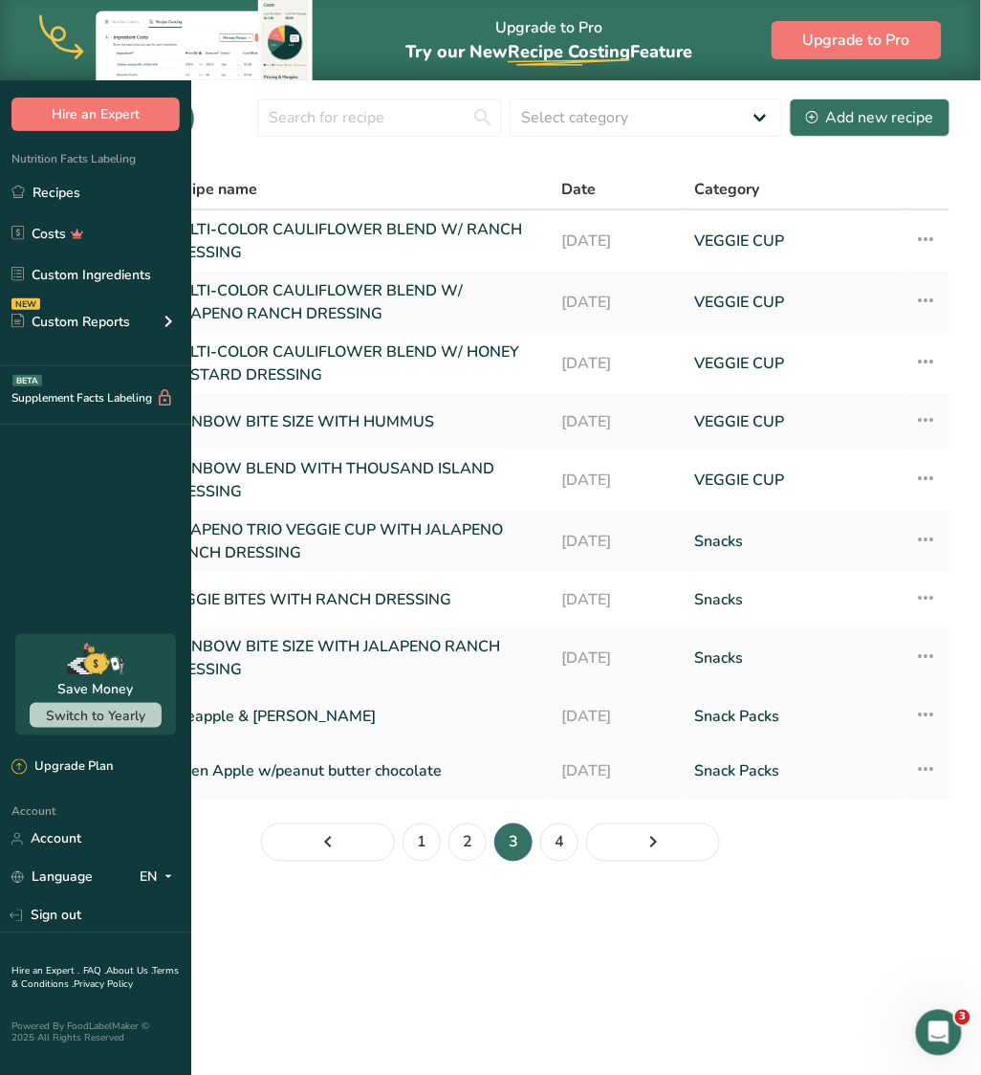
click at [499, 736] on link "pineapple & [PERSON_NAME]" at bounding box center [351, 716] width 373 height 40
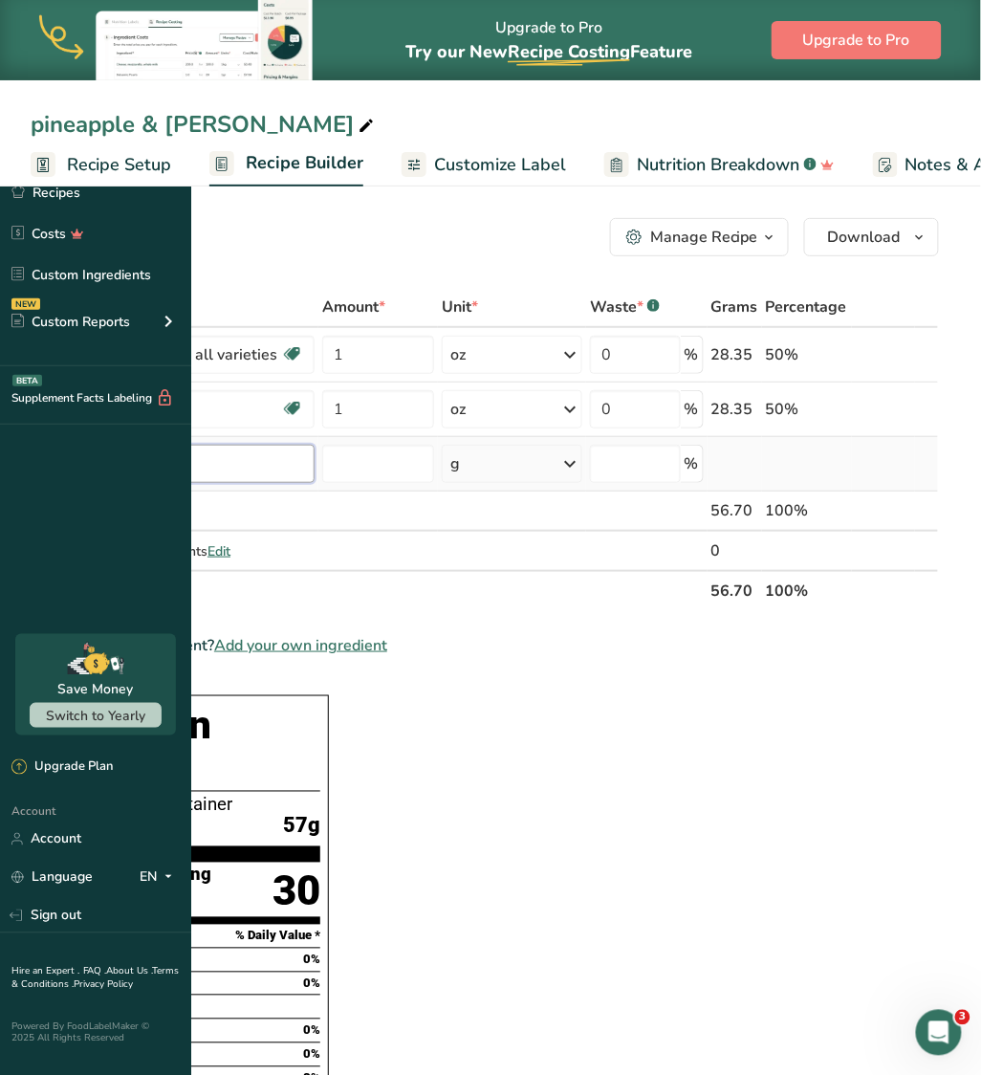
click at [315, 469] on input "text" at bounding box center [183, 464] width 263 height 38
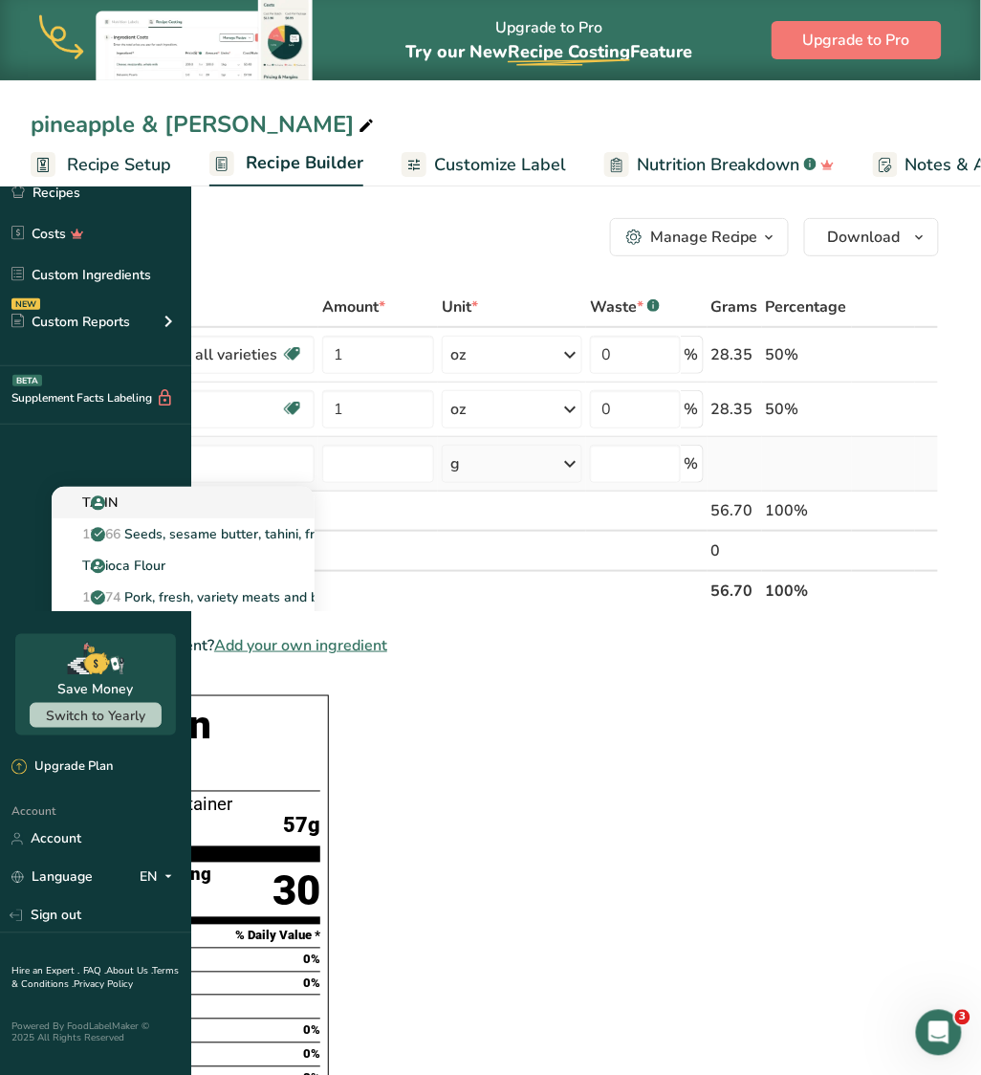
click at [118, 494] on p "TAJIN" at bounding box center [92, 503] width 51 height 20
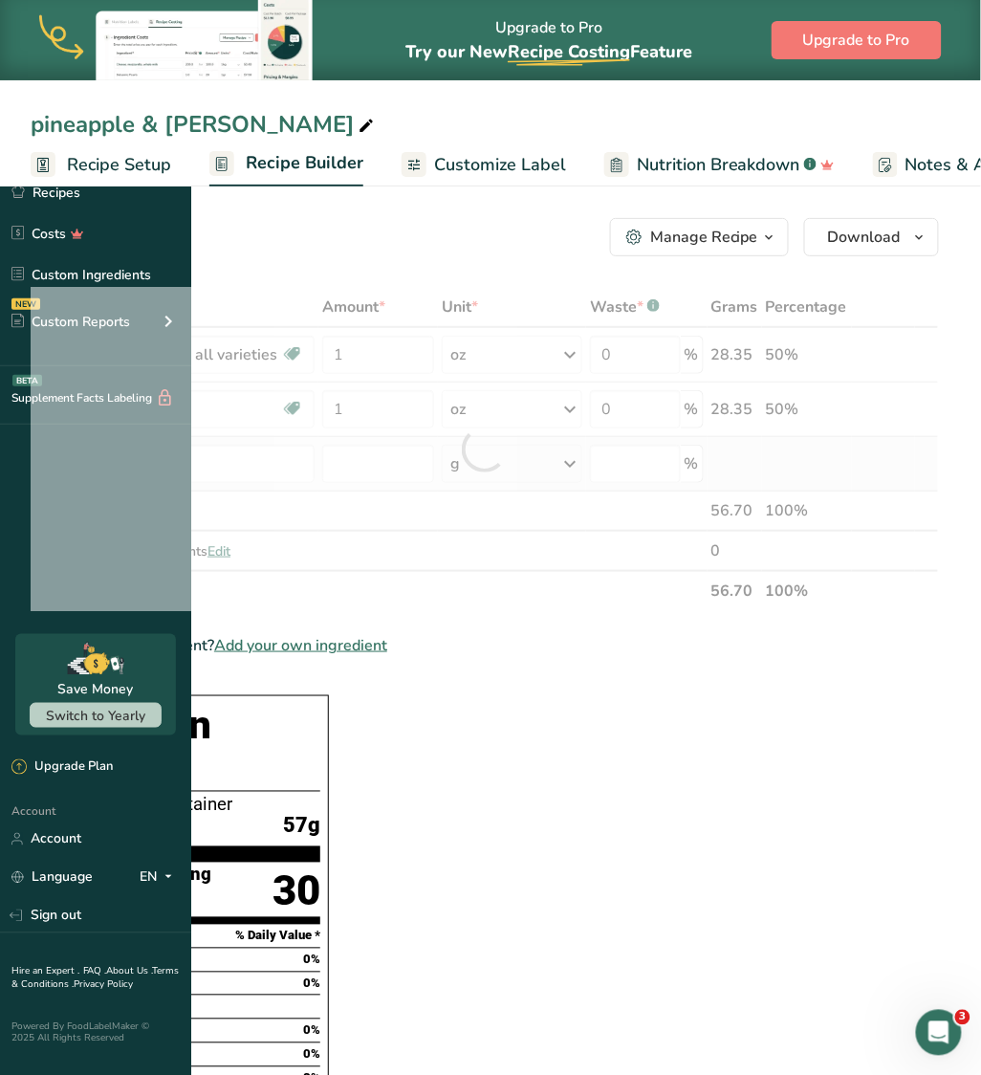
type input "TAJIN"
type input "0"
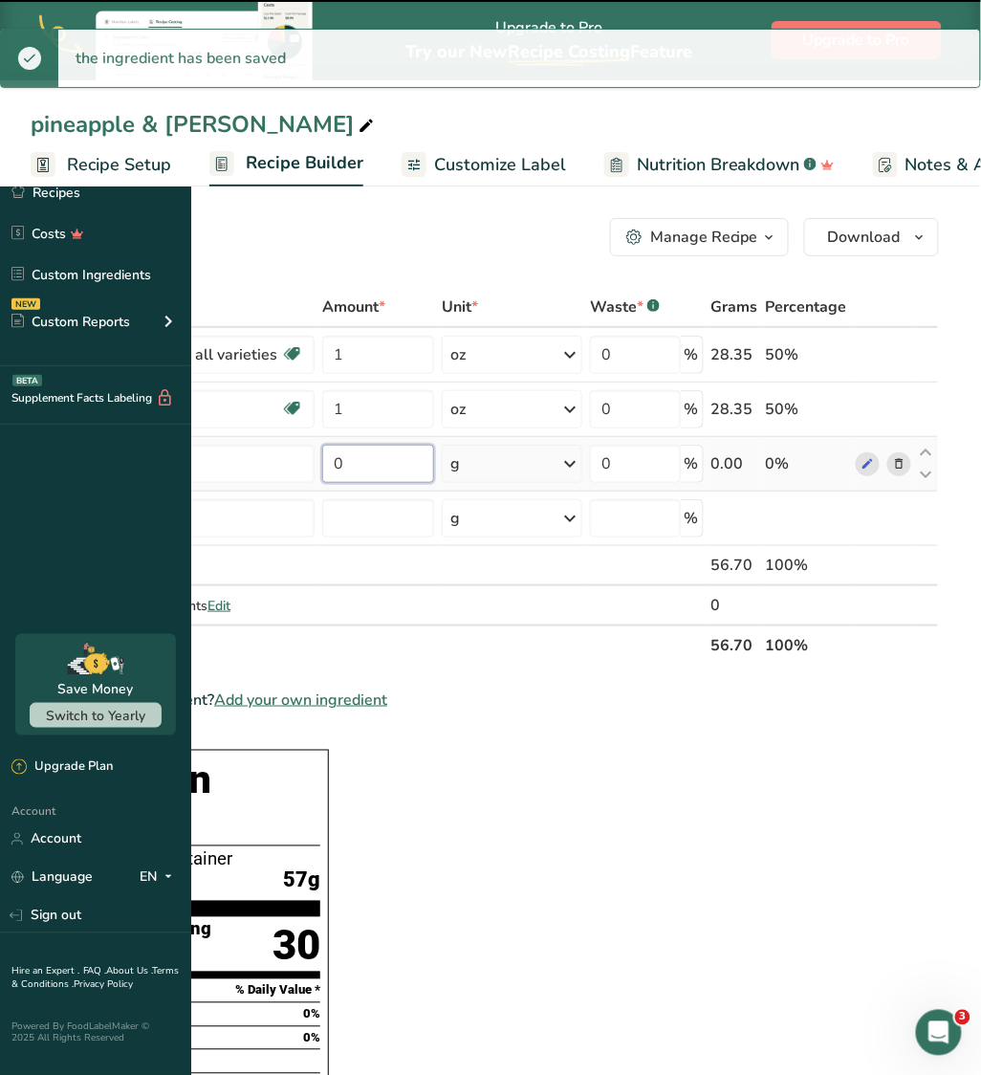
click at [434, 457] on input "0" at bounding box center [378, 464] width 112 height 38
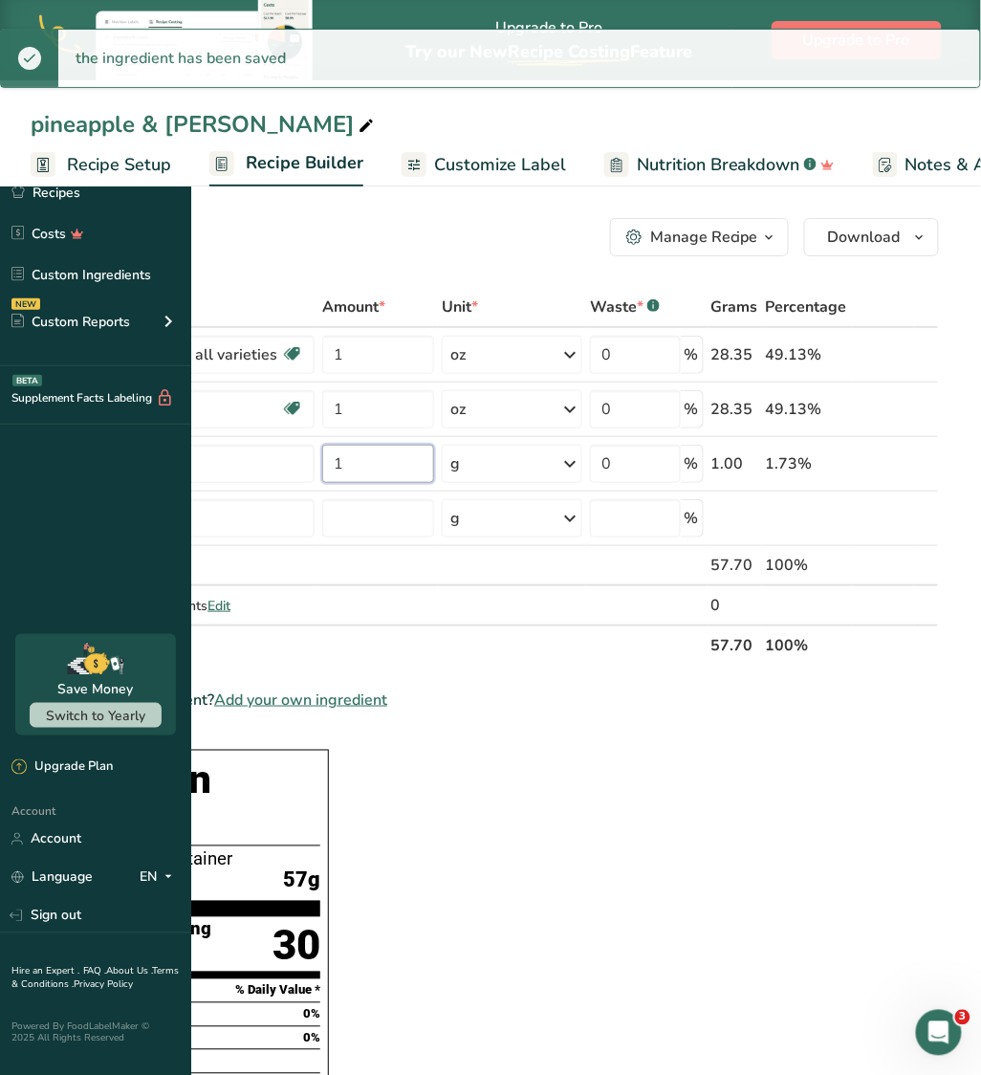
type input "1"
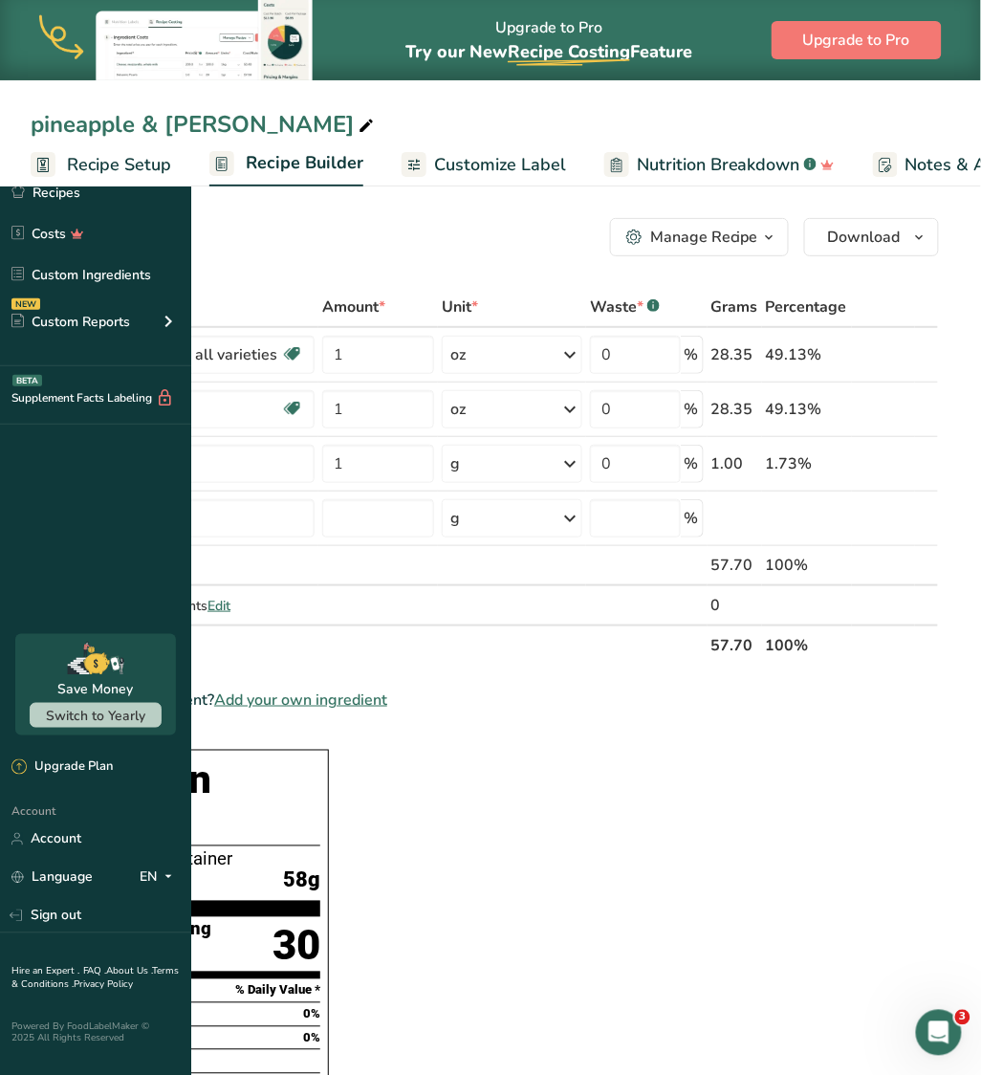
click at [566, 165] on span "Customize Label" at bounding box center [500, 165] width 132 height 26
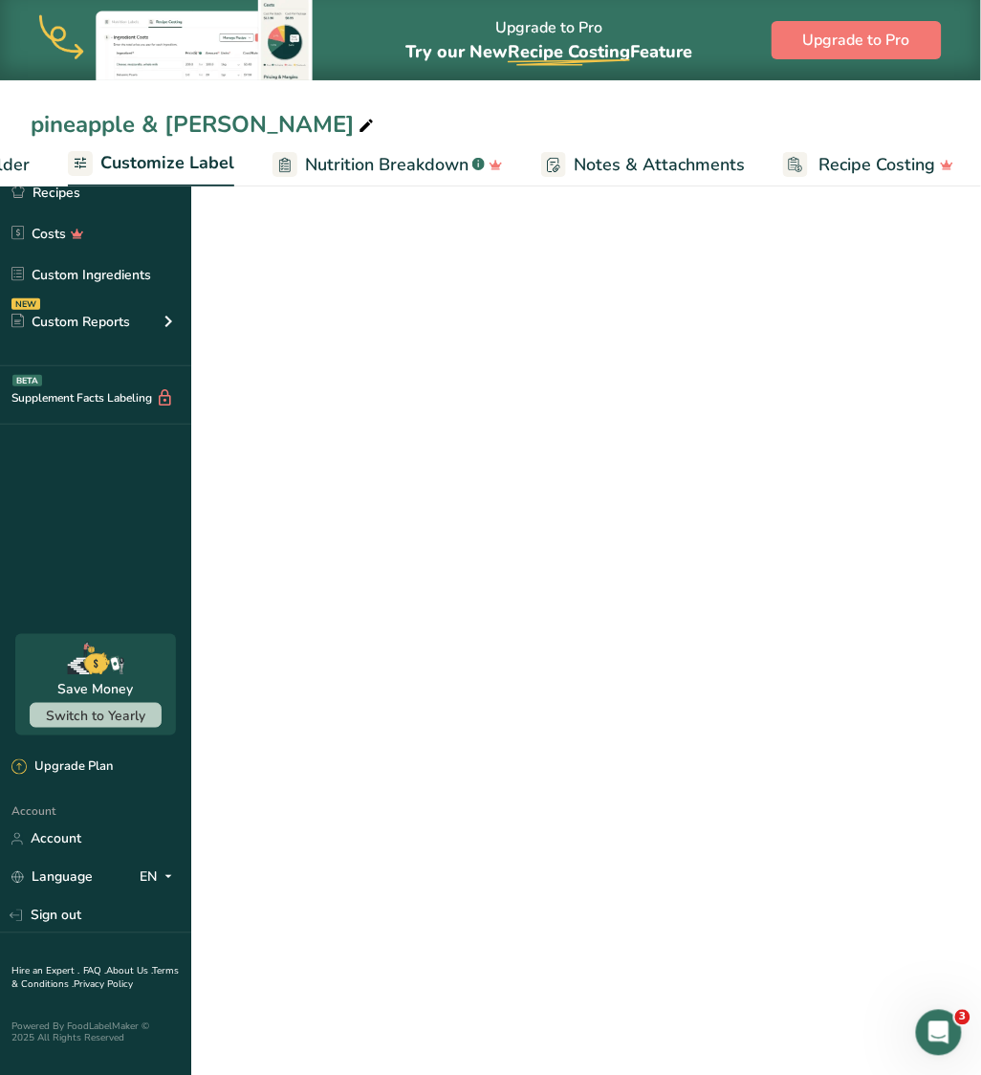
scroll to position [0, 369]
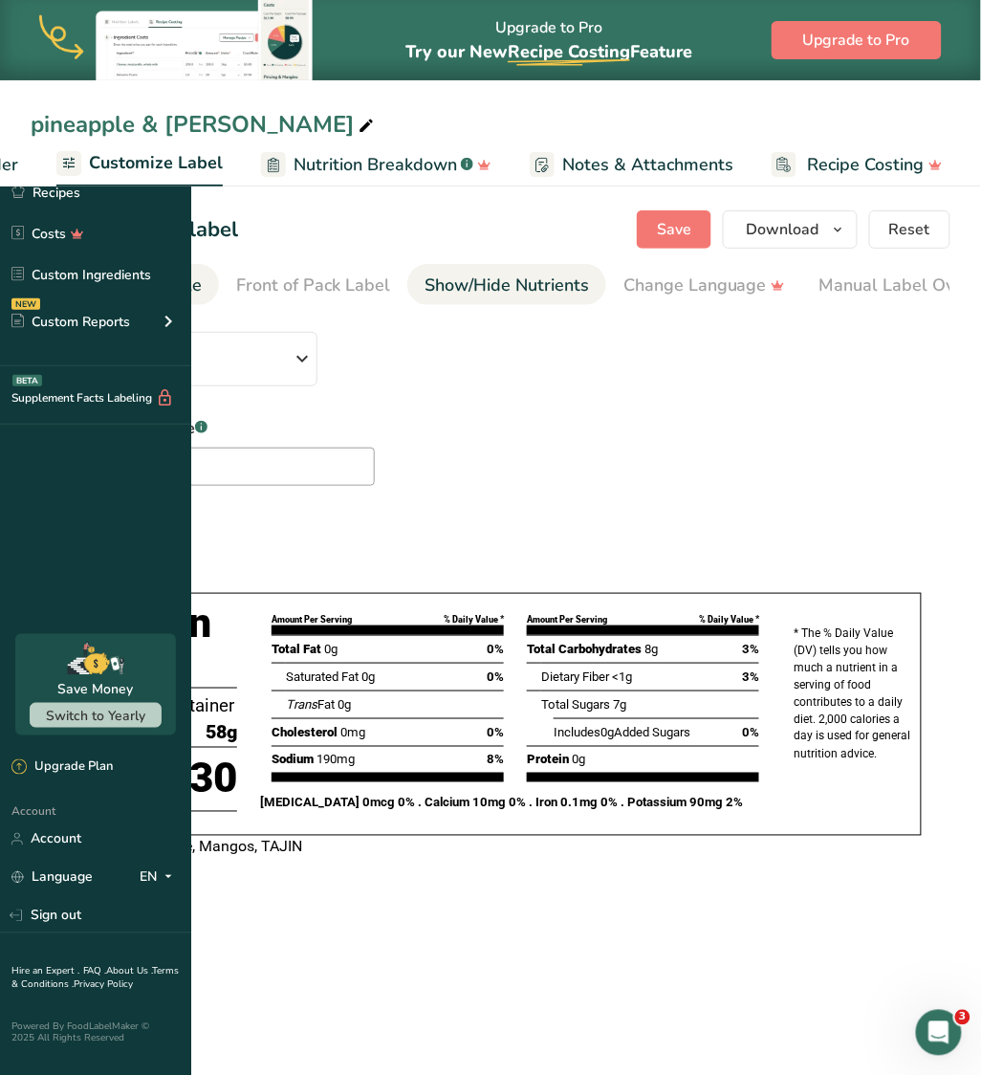
drag, startPoint x: 570, startPoint y: 308, endPoint x: 779, endPoint y: 303, distance: 208.6
click at [779, 303] on nav "Choose Label Style Front of Pack Label Show/Hide Nutrients Change Language Manu…" at bounding box center [491, 284] width 920 height 41
click at [772, 283] on div "Edit Ingredients/Allergens List" at bounding box center [650, 286] width 243 height 26
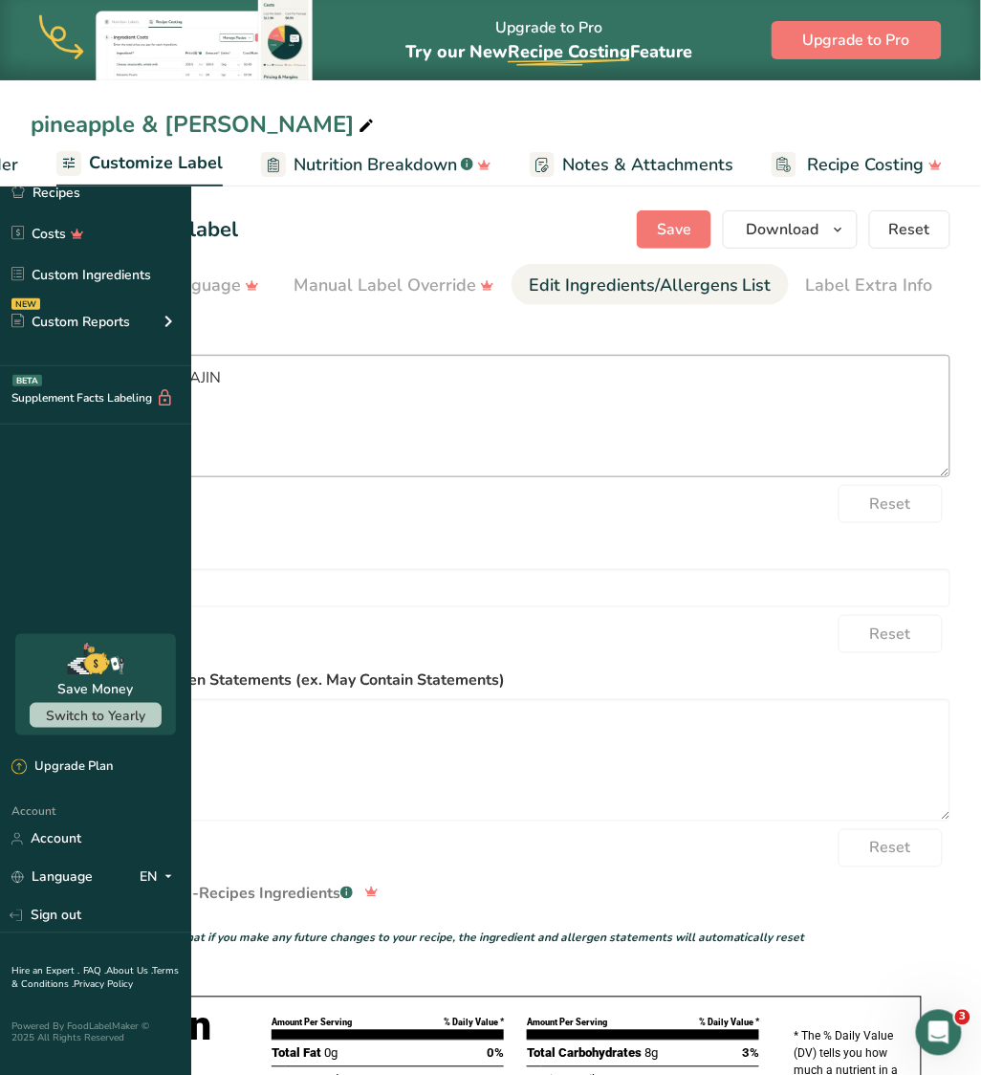
scroll to position [0, 708]
click at [360, 381] on textarea "Pineapple, Mangos, TAJIN" at bounding box center [491, 416] width 920 height 122
click at [361, 379] on textarea "Pineapple, Mangos, TAJIN" at bounding box center [491, 416] width 920 height 122
click at [298, 380] on textarea "Pineapple, MANGO, TAJIN" at bounding box center [491, 416] width 920 height 122
click at [299, 377] on textarea "Pineapple, MANGO, TAJIN" at bounding box center [491, 416] width 920 height 122
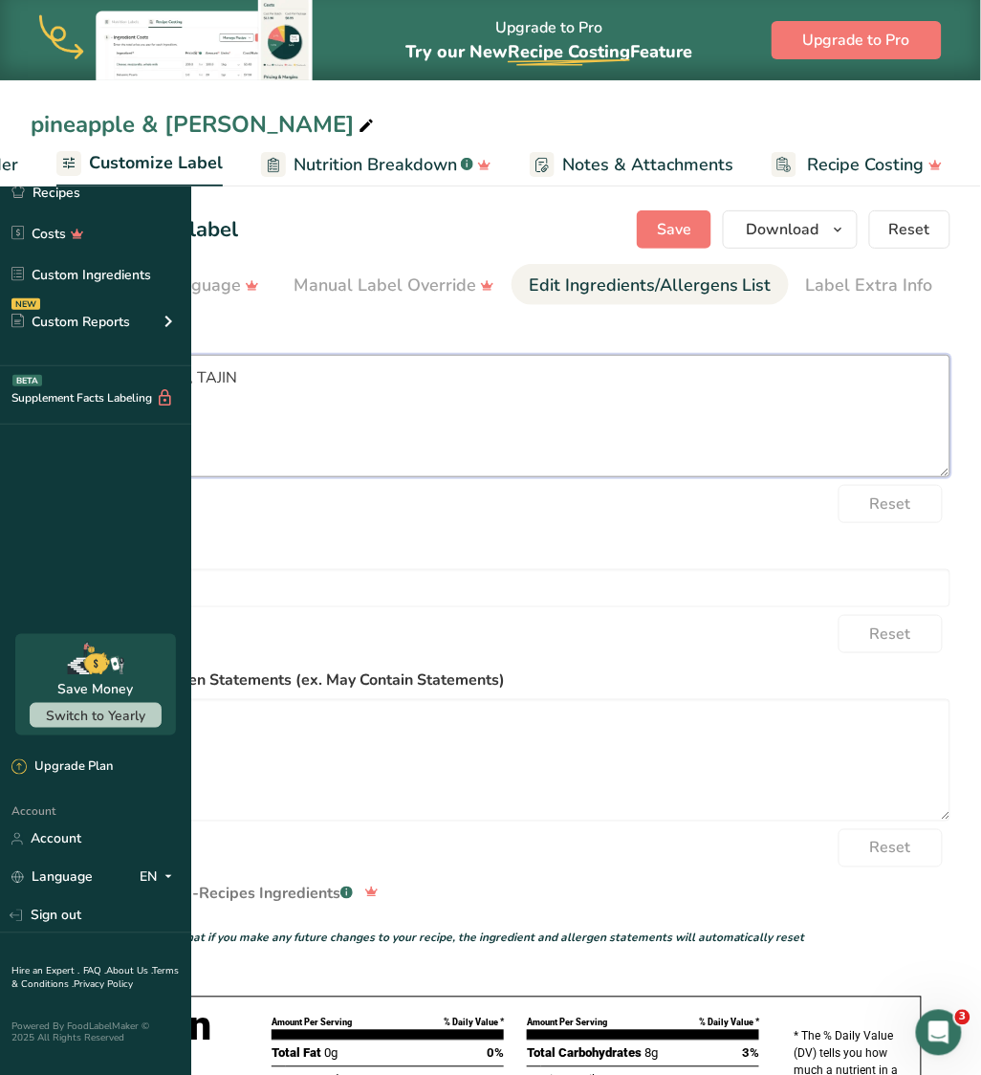
click at [441, 373] on textarea "PINEAPPLE, MANGO, TAJIN" at bounding box center [491, 416] width 920 height 122
type textarea "PINEAPPLE, MANGO, TAJIN"
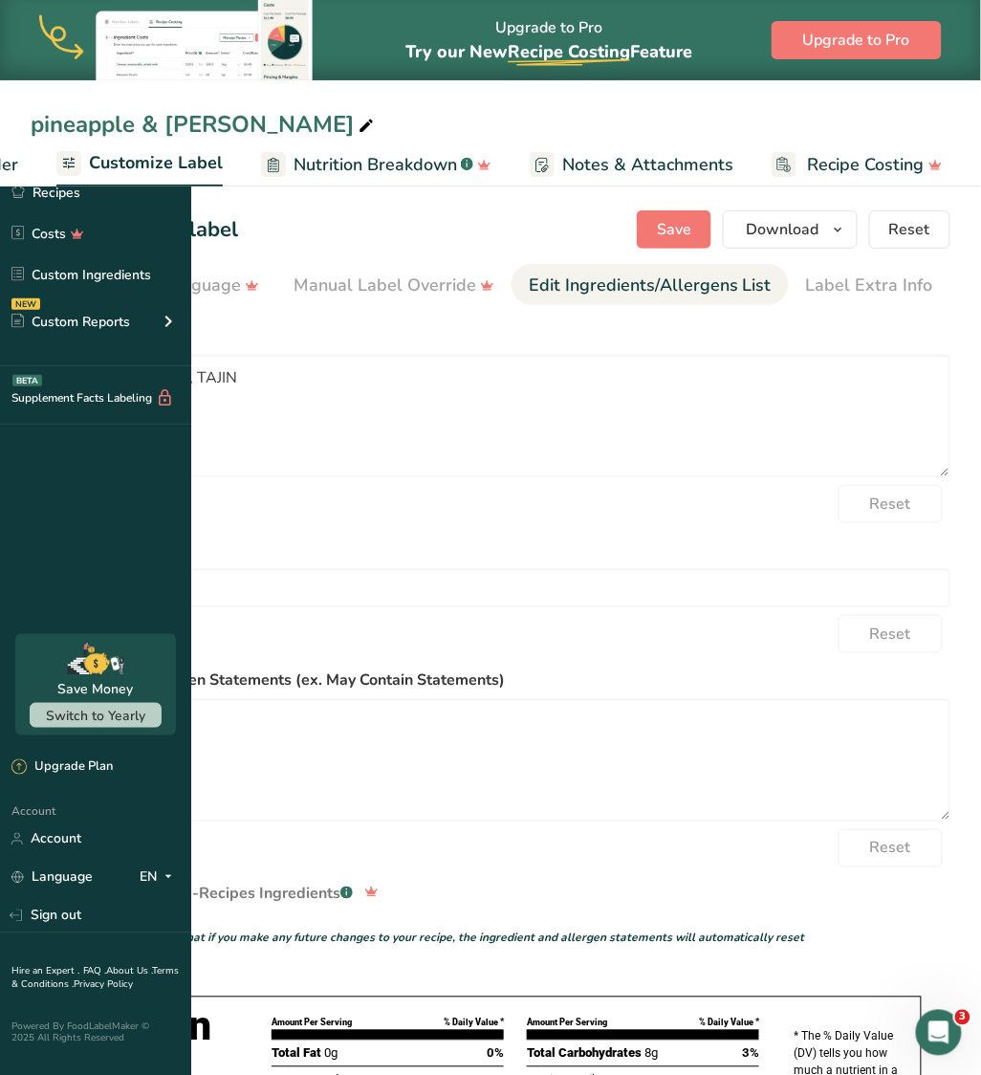
click at [375, 115] on icon at bounding box center [366, 126] width 17 height 27
click at [513, 117] on input "pineapple & Mango Chunks WITH TAJIN" at bounding box center [491, 124] width 920 height 34
click at [518, 122] on input "pineapple & Mango Chunks WITH TAJIN" at bounding box center [491, 124] width 920 height 34
click at [322, 119] on input "pineapple & MANGO CHUNKS WITH TAJIN" at bounding box center [491, 124] width 920 height 34
click at [327, 121] on input "pineapple & MANGO CHUNKS WITH TAJIN" at bounding box center [491, 124] width 920 height 34
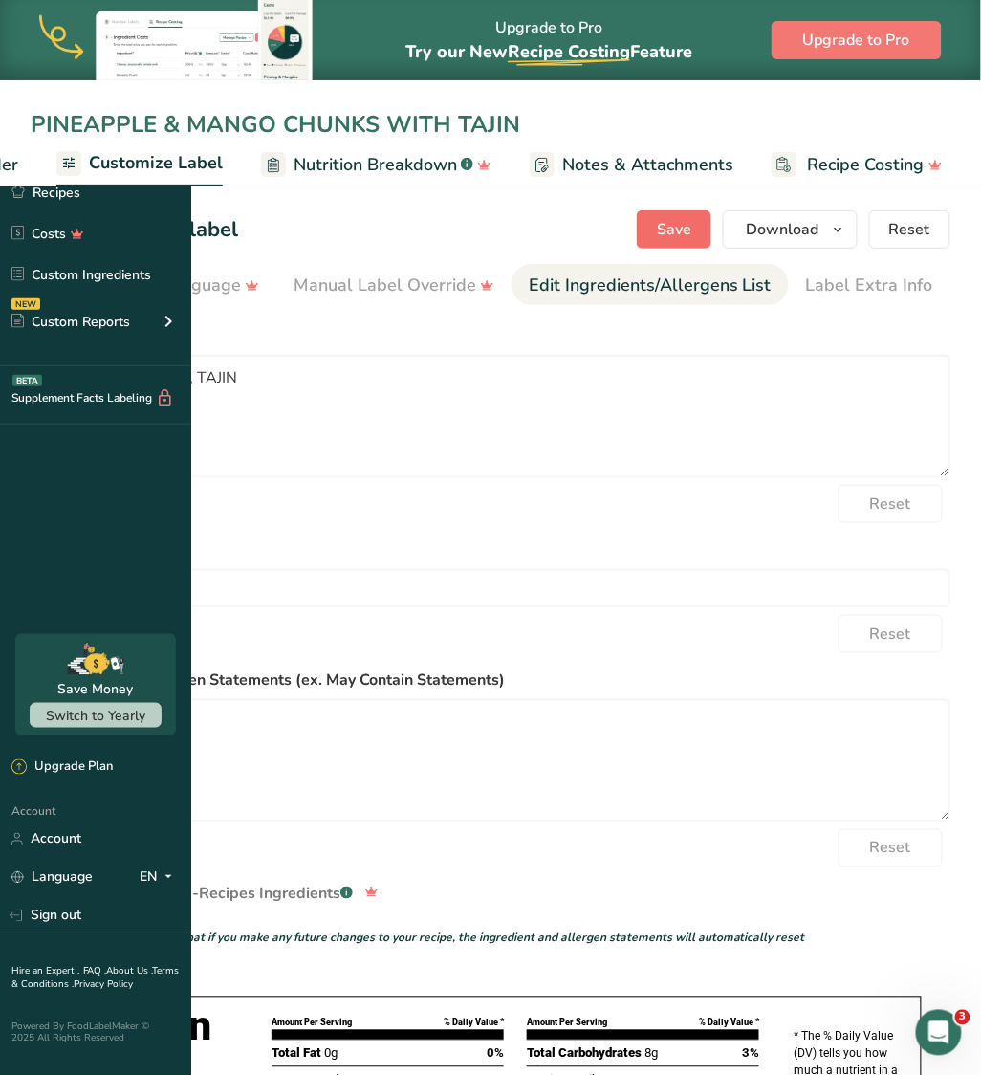
type input "PINEAPPLE & MANGO CHUNKS WITH TAJIN"
click at [692, 239] on span "Save" at bounding box center [674, 229] width 34 height 23
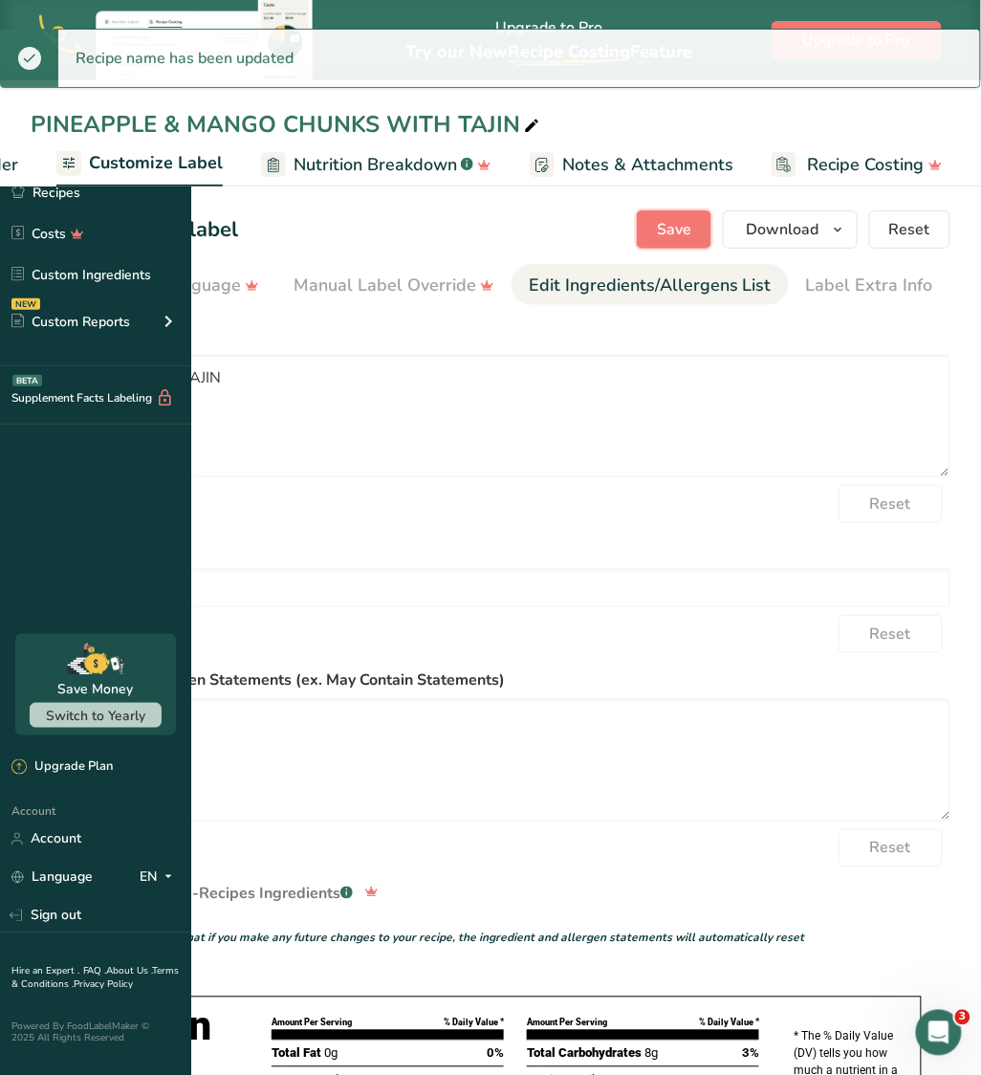
scroll to position [0, 0]
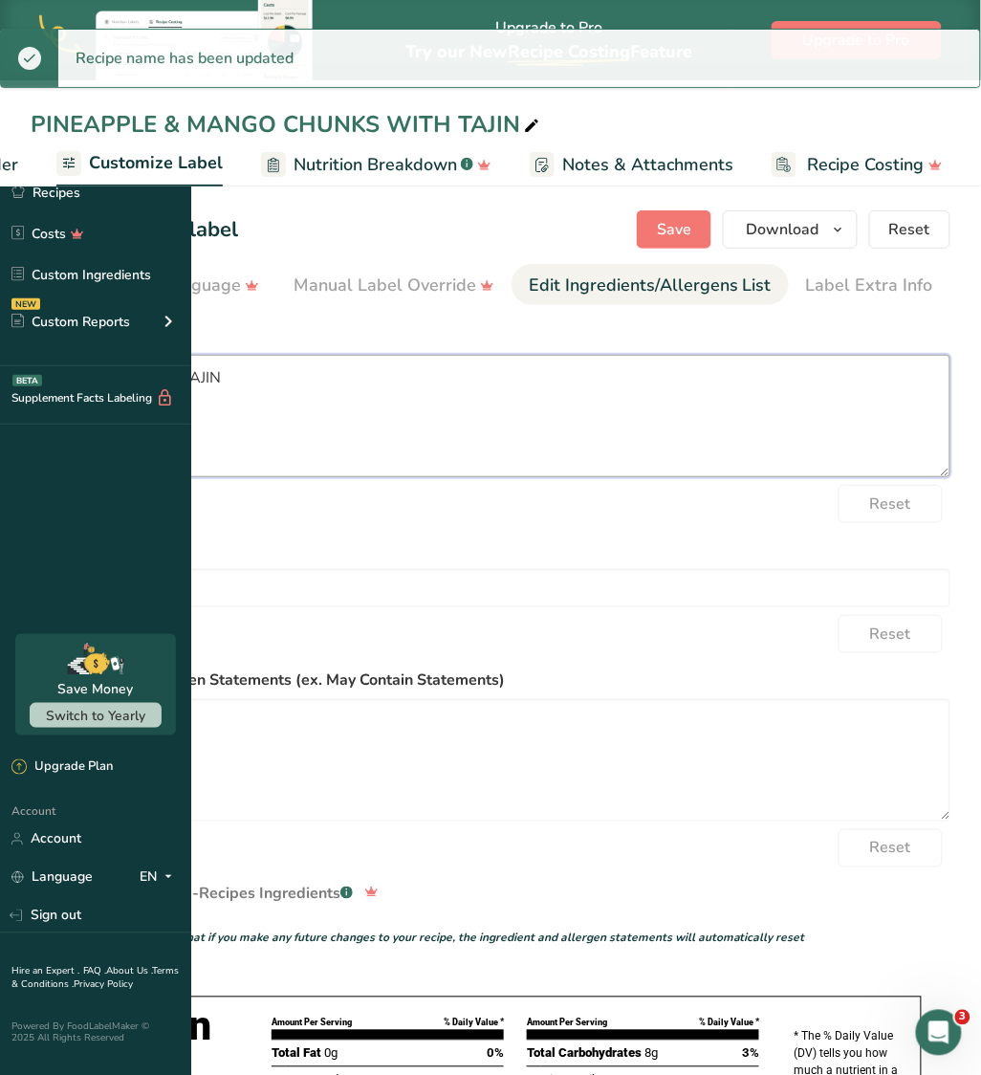
click at [361, 379] on textarea "Pineapple, Mangos, TAJIN" at bounding box center [491, 416] width 920 height 122
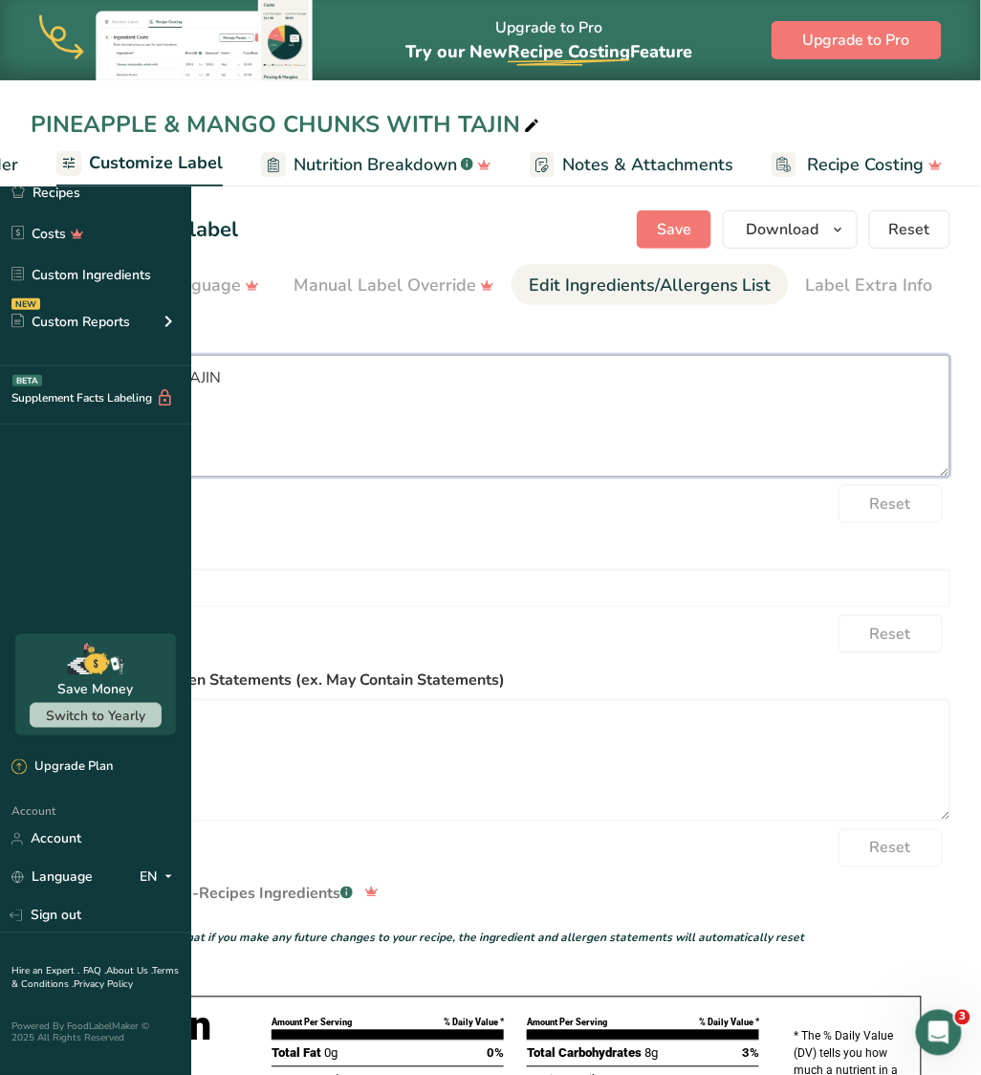
click at [362, 381] on textarea "Pineapple, Mangos, TAJIN" at bounding box center [491, 416] width 920 height 122
click at [356, 377] on textarea "Pineapple, Mangos, TAJIN" at bounding box center [491, 416] width 920 height 122
click at [361, 377] on textarea "Pineapple, Mangos, TAJIN" at bounding box center [491, 416] width 920 height 122
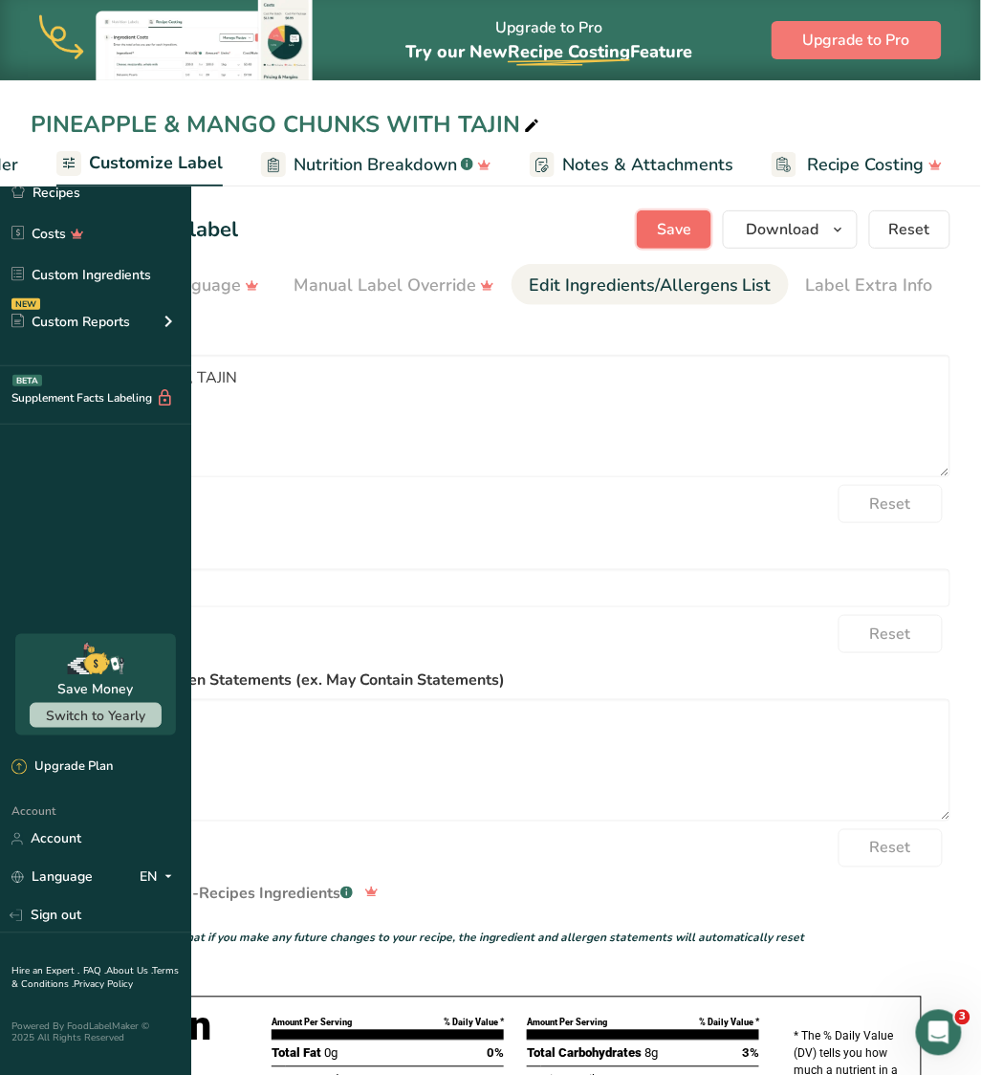
click at [687, 239] on span "Save" at bounding box center [674, 229] width 34 height 23
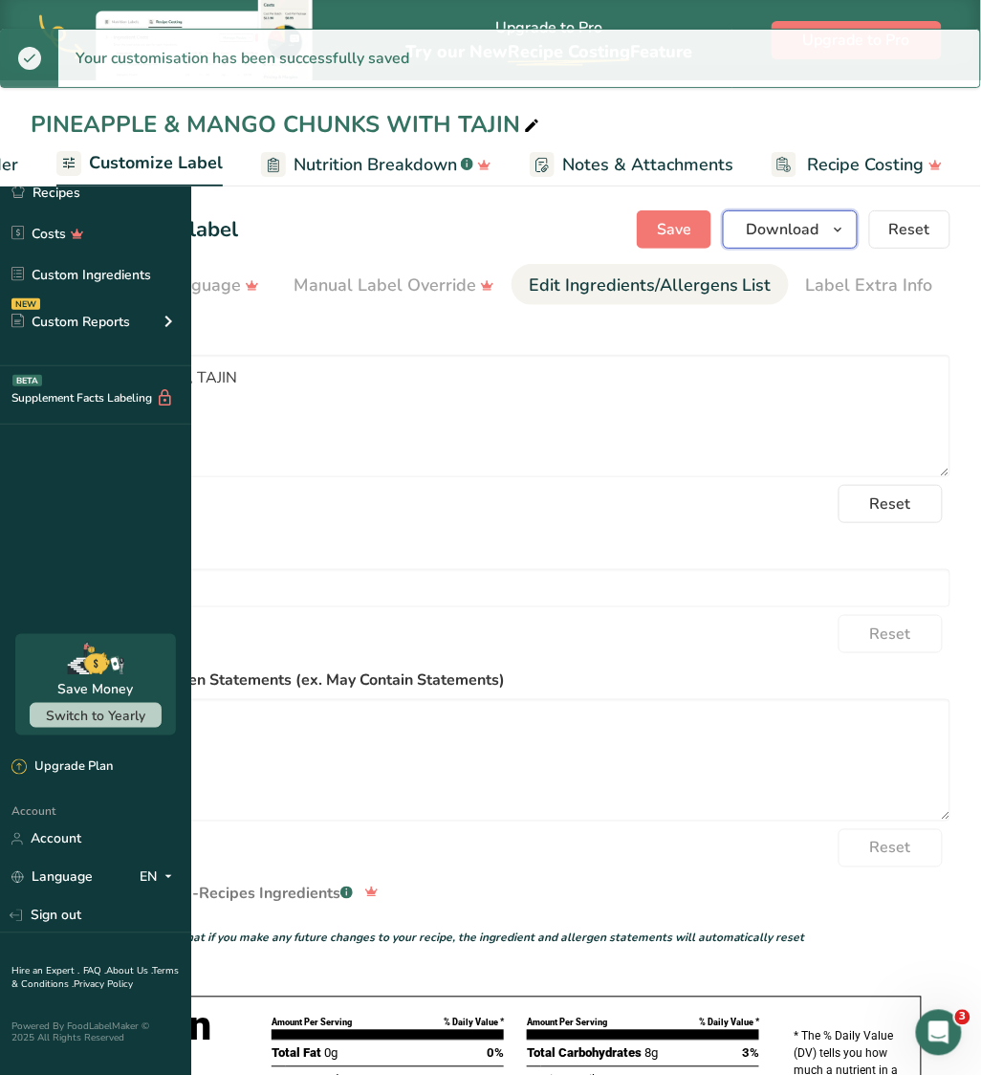
click at [843, 231] on icon "button" at bounding box center [838, 230] width 15 height 24
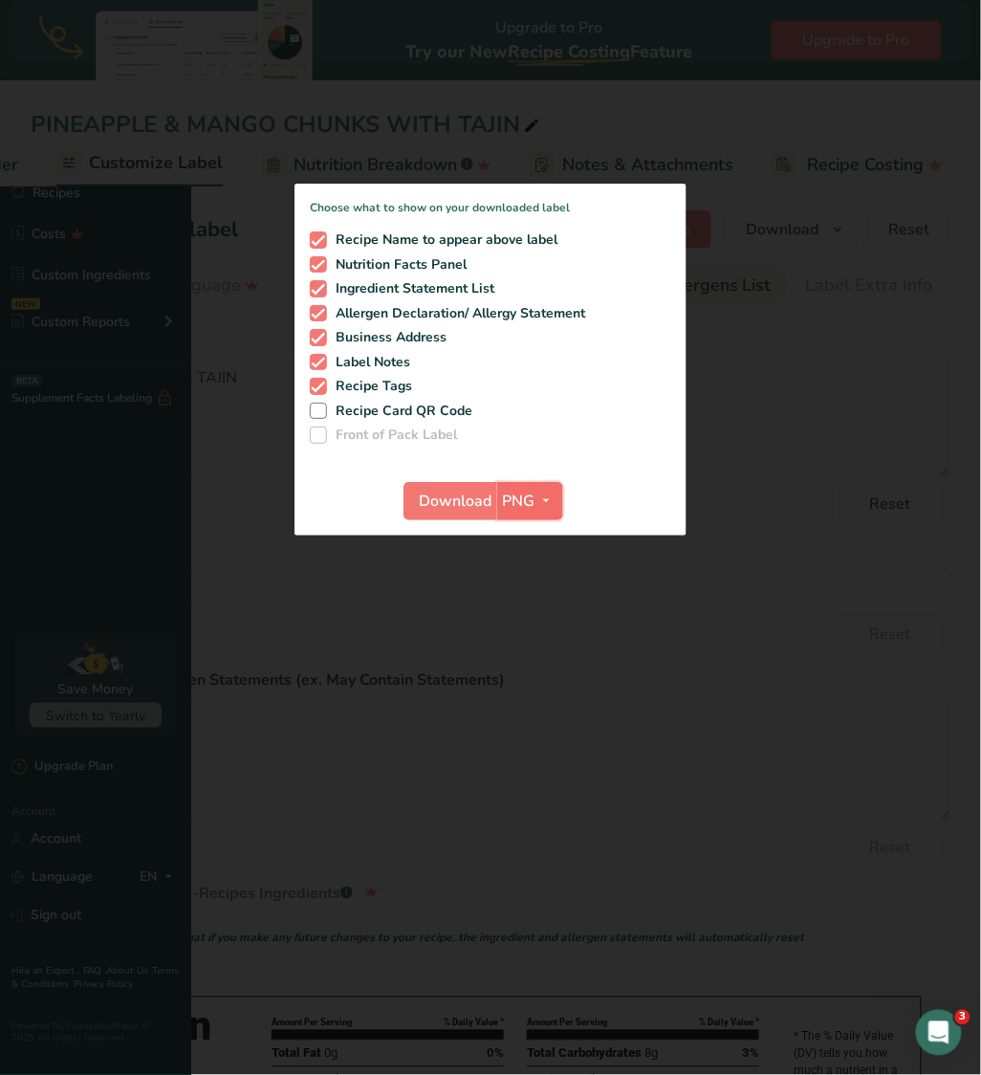
click at [555, 513] on icon "button" at bounding box center [546, 501] width 15 height 24
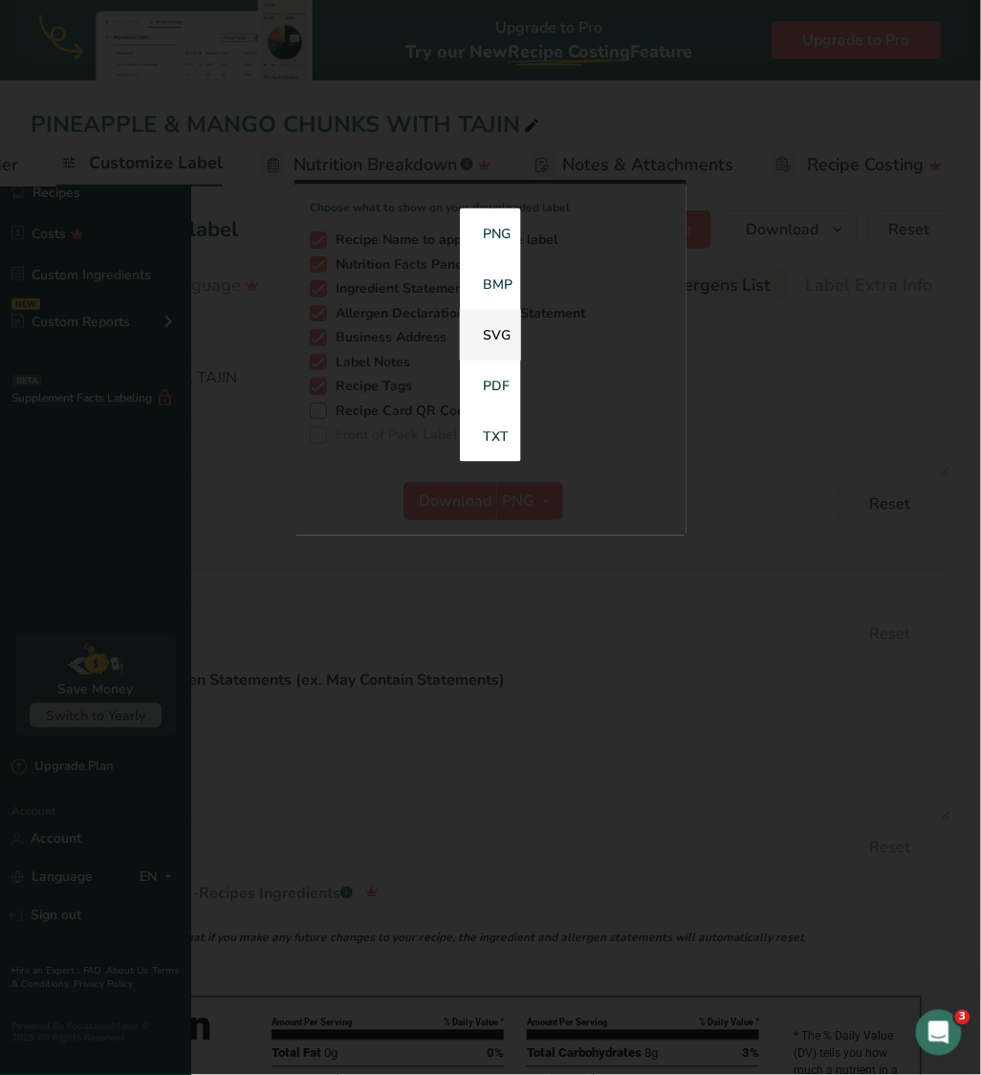
click at [521, 361] on link "SVG" at bounding box center [490, 335] width 61 height 51
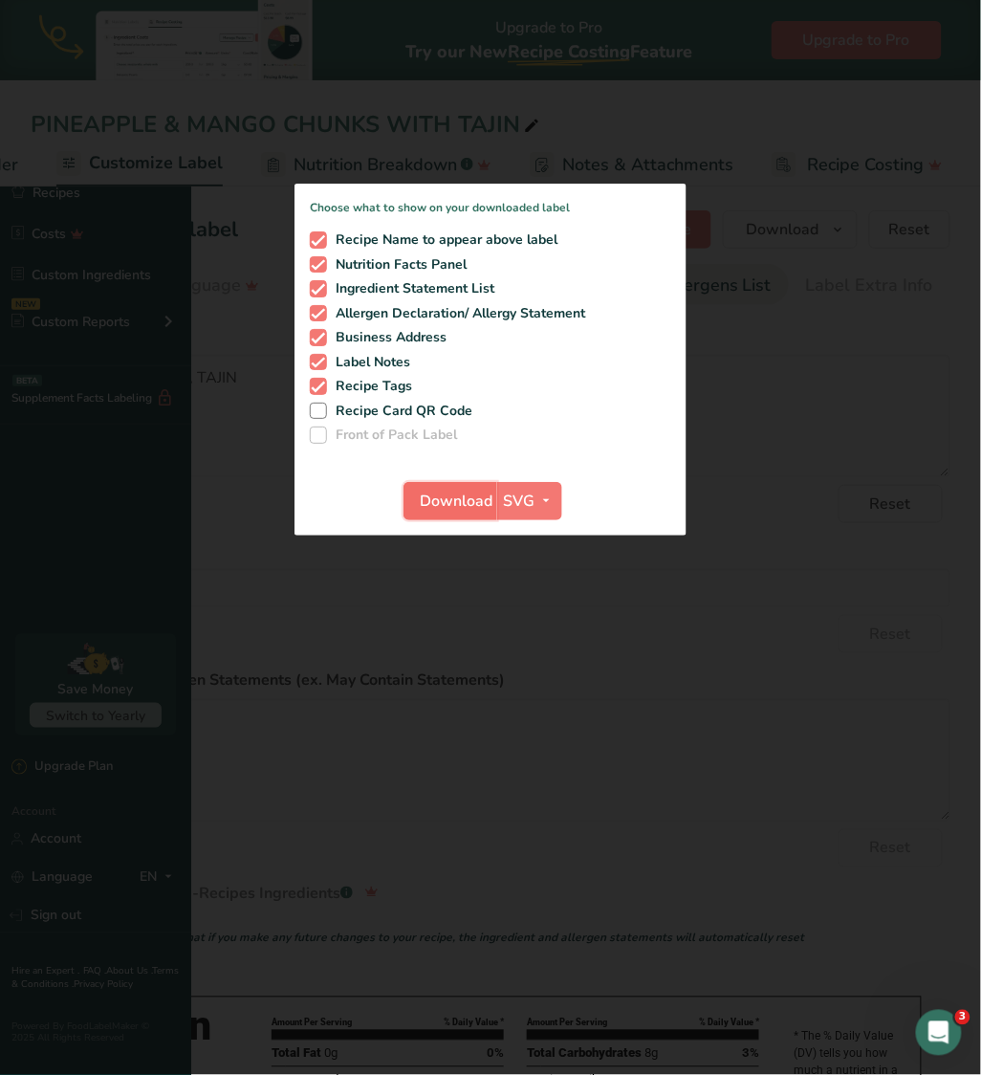
click at [493, 513] on span "Download" at bounding box center [456, 501] width 73 height 23
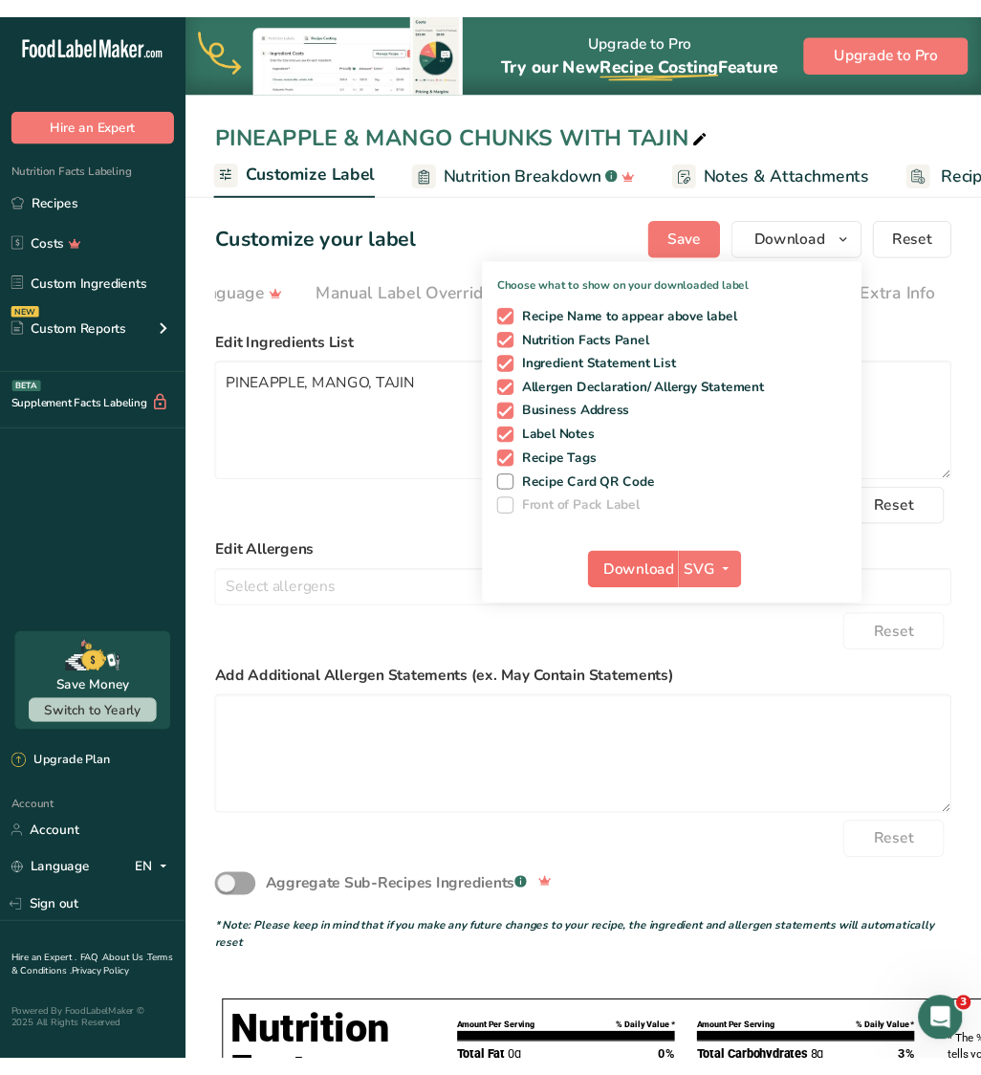
scroll to position [0, 675]
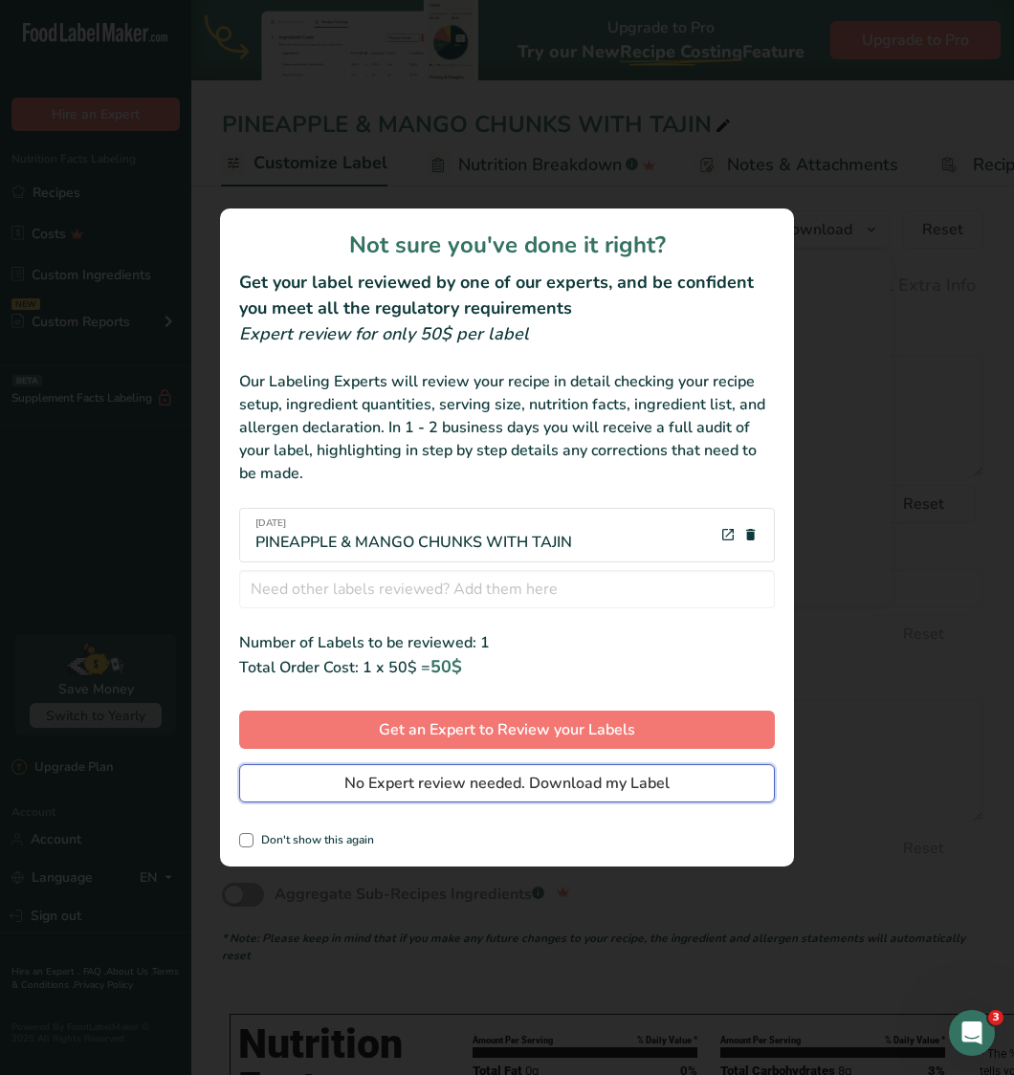
click at [580, 769] on button "No Expert review needed. Download my Label" at bounding box center [507, 783] width 536 height 38
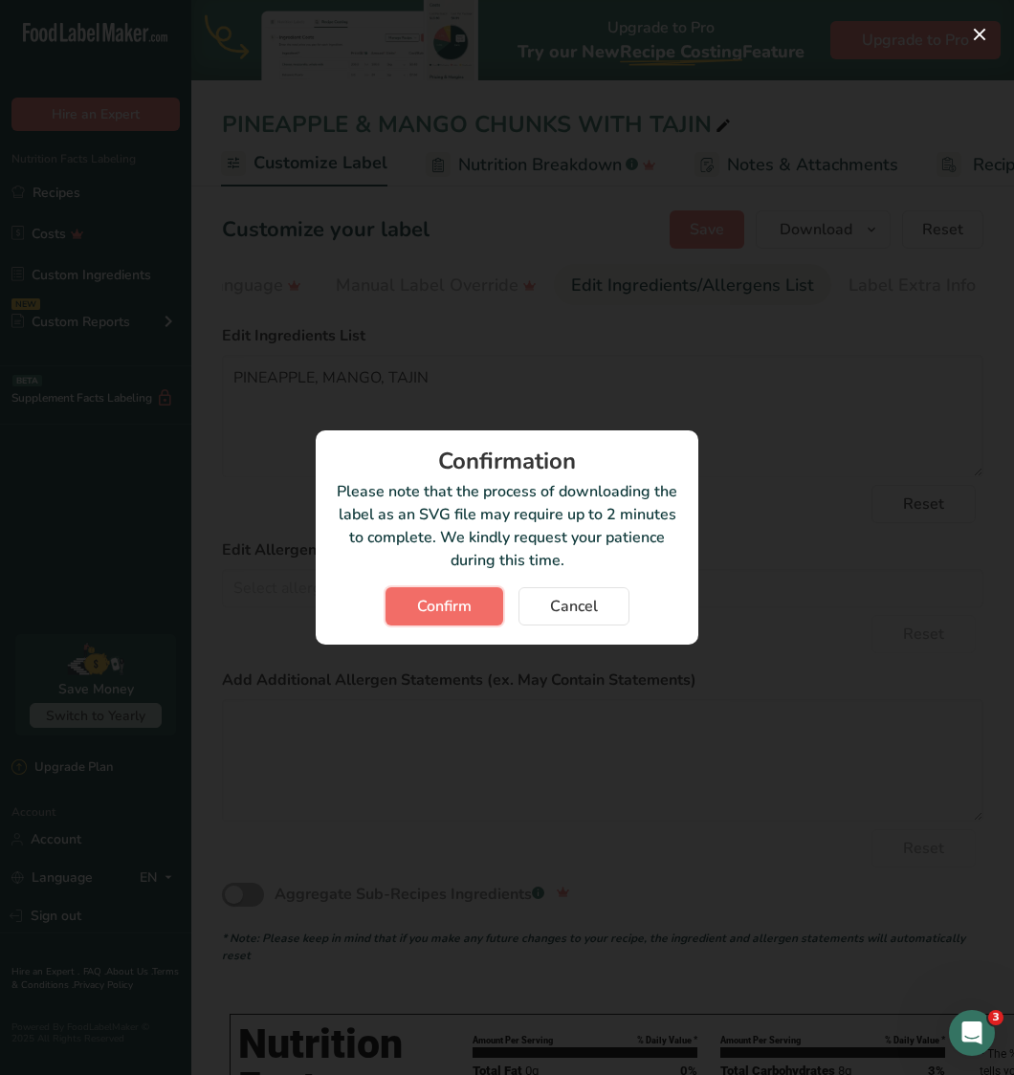
click at [465, 599] on span "Confirm" at bounding box center [444, 606] width 55 height 23
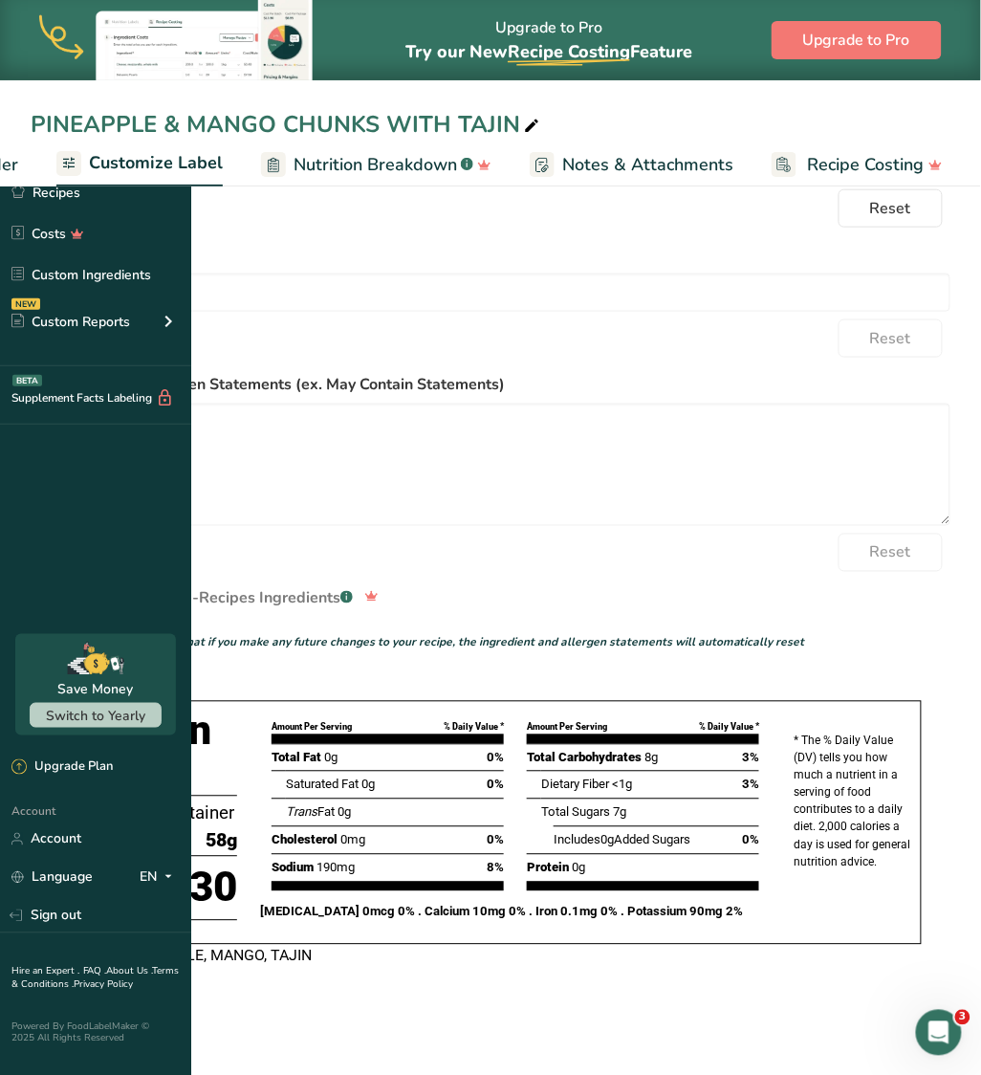
scroll to position [292, 0]
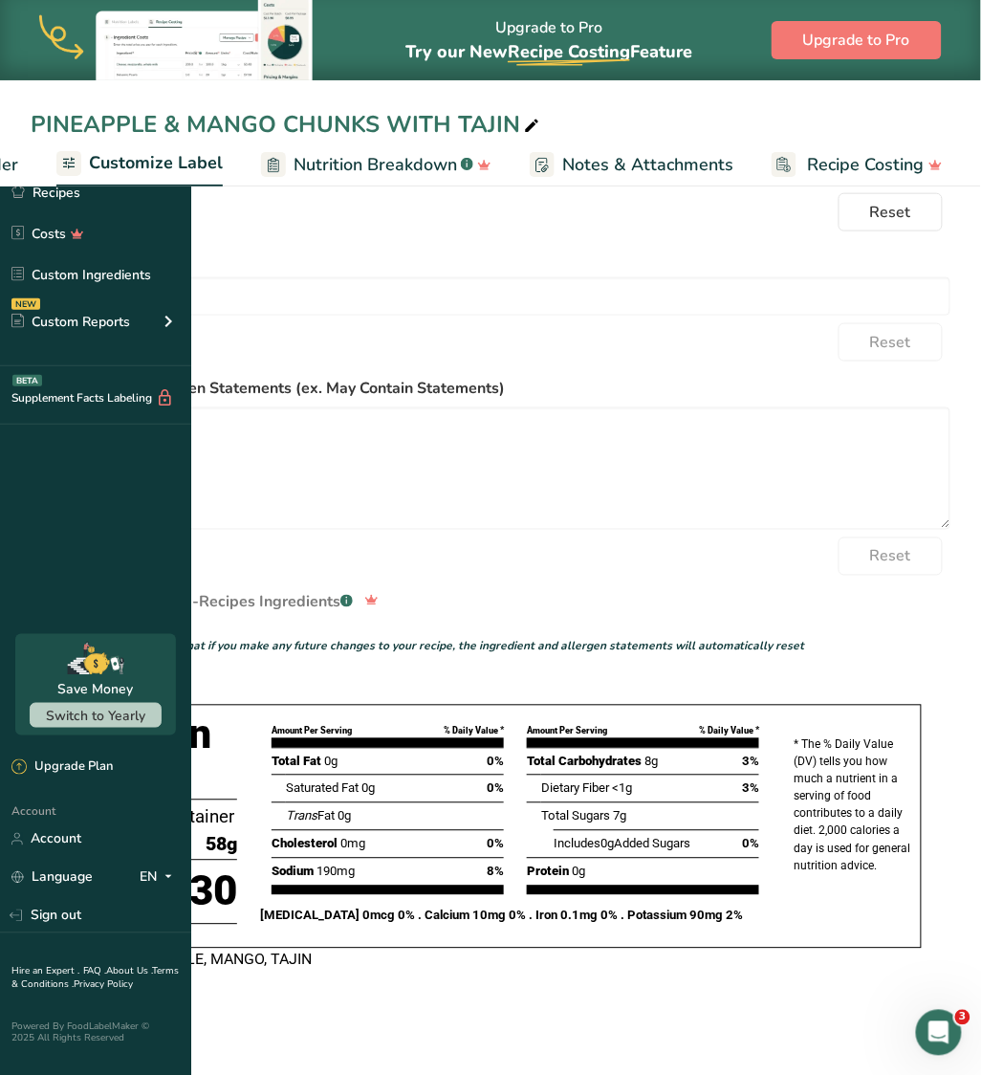
click at [557, 543] on div "Reset" at bounding box center [491, 557] width 920 height 38
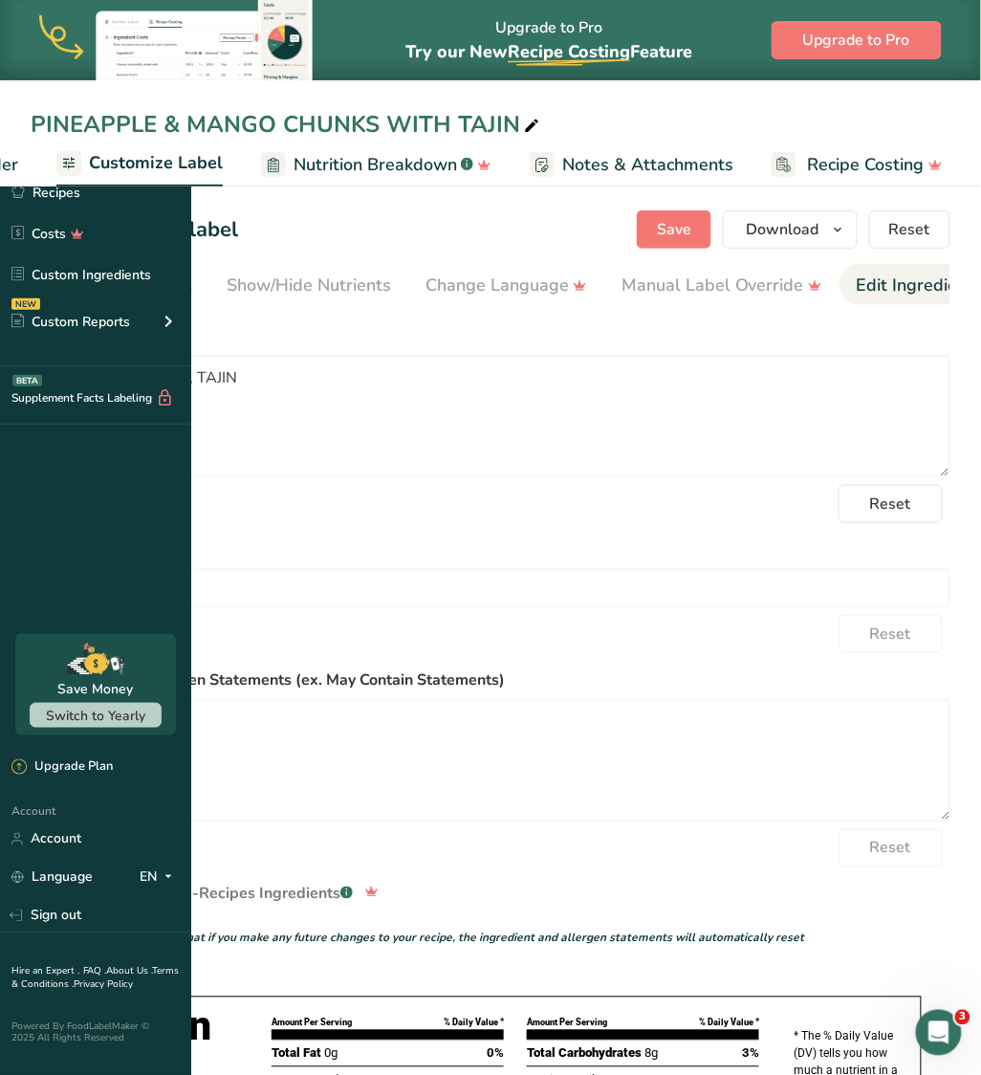
scroll to position [0, 0]
click at [202, 266] on link "Choose Label Style" at bounding box center [125, 285] width 154 height 43
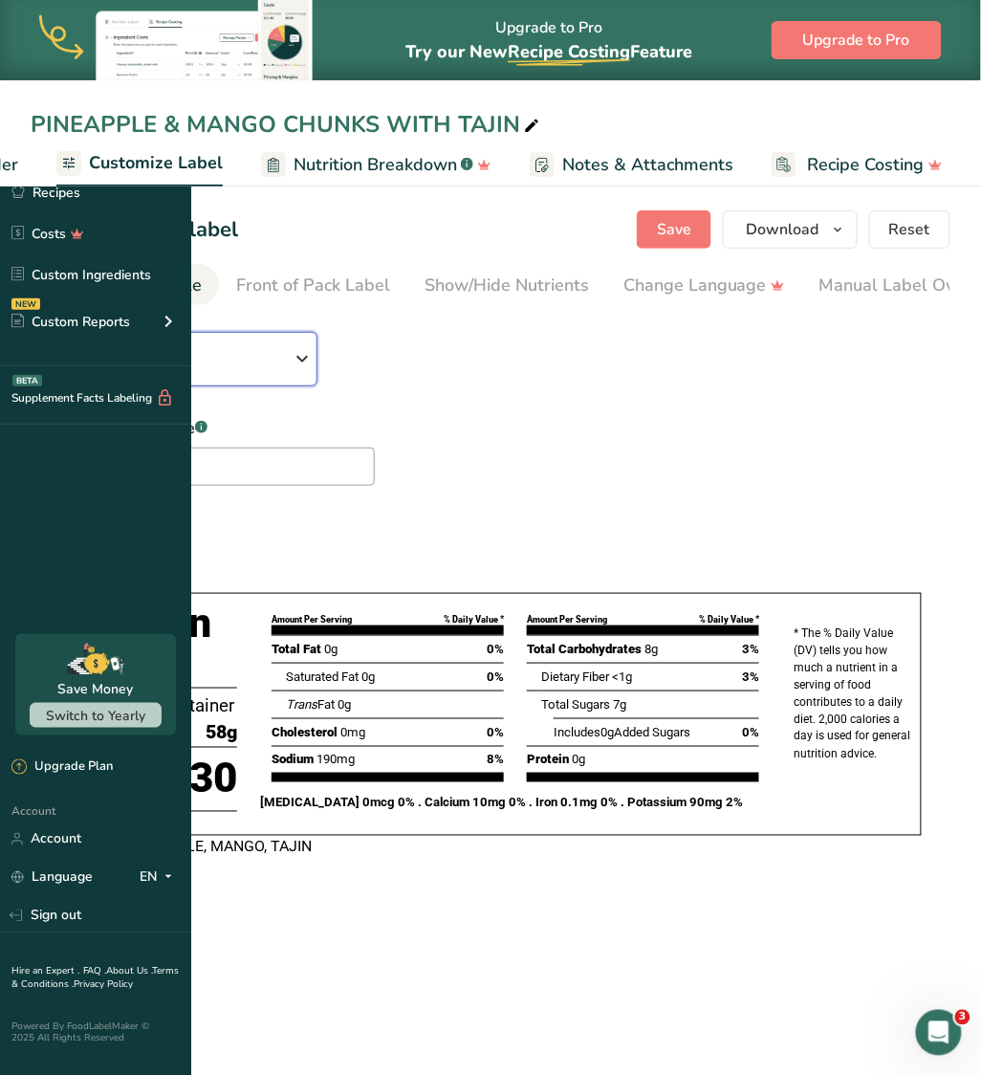
click at [291, 362] on span "Tabular FDA label" at bounding box center [169, 369] width 244 height 23
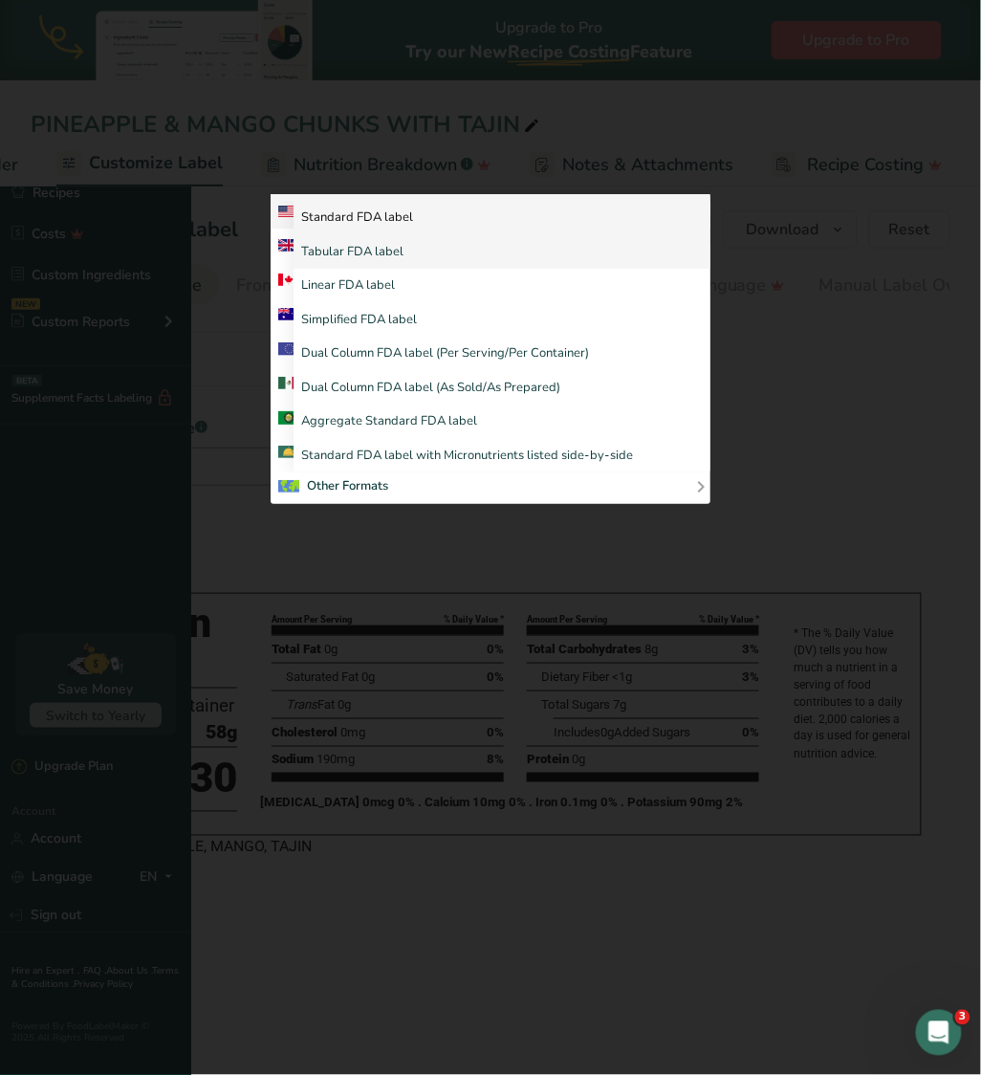
click at [639, 235] on link "Standard FDA label" at bounding box center [502, 218] width 417 height 34
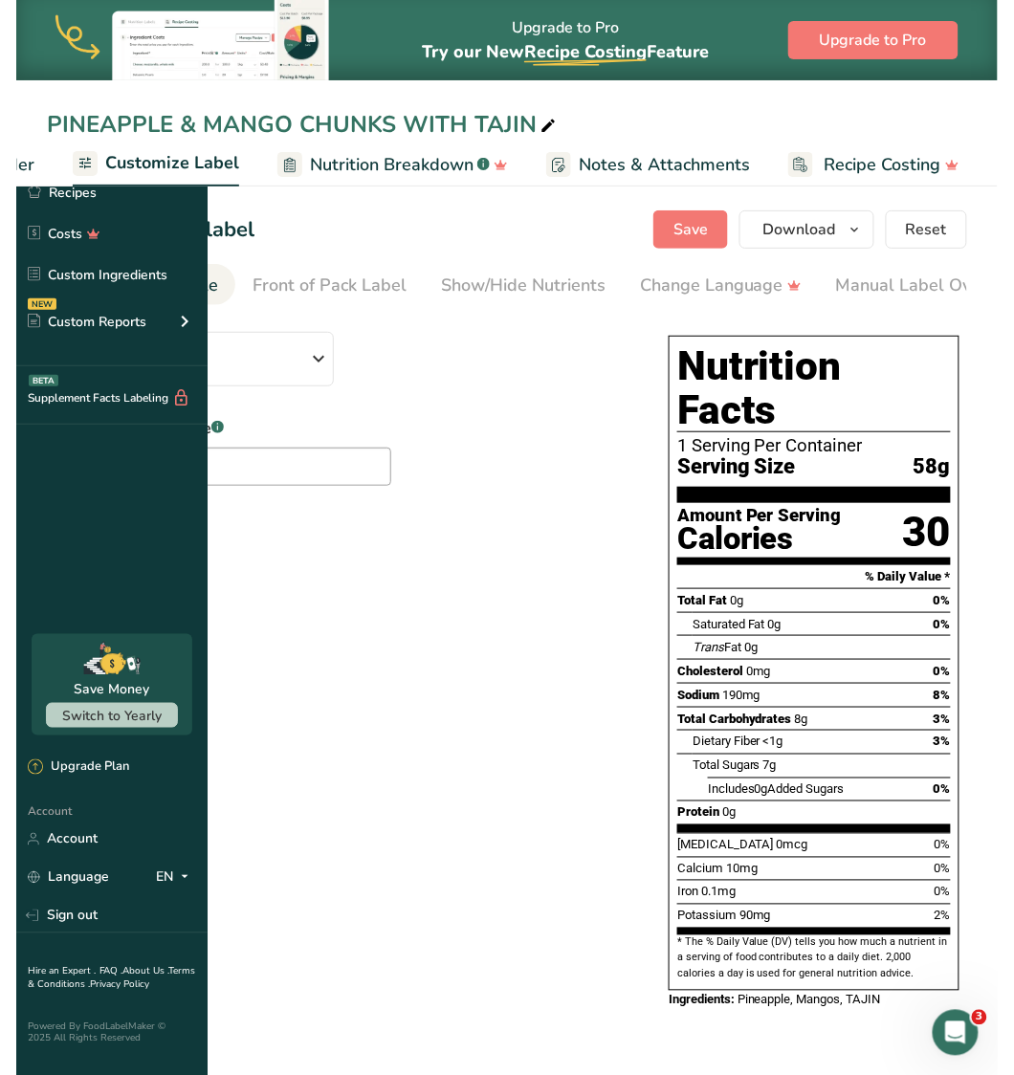
scroll to position [0, 708]
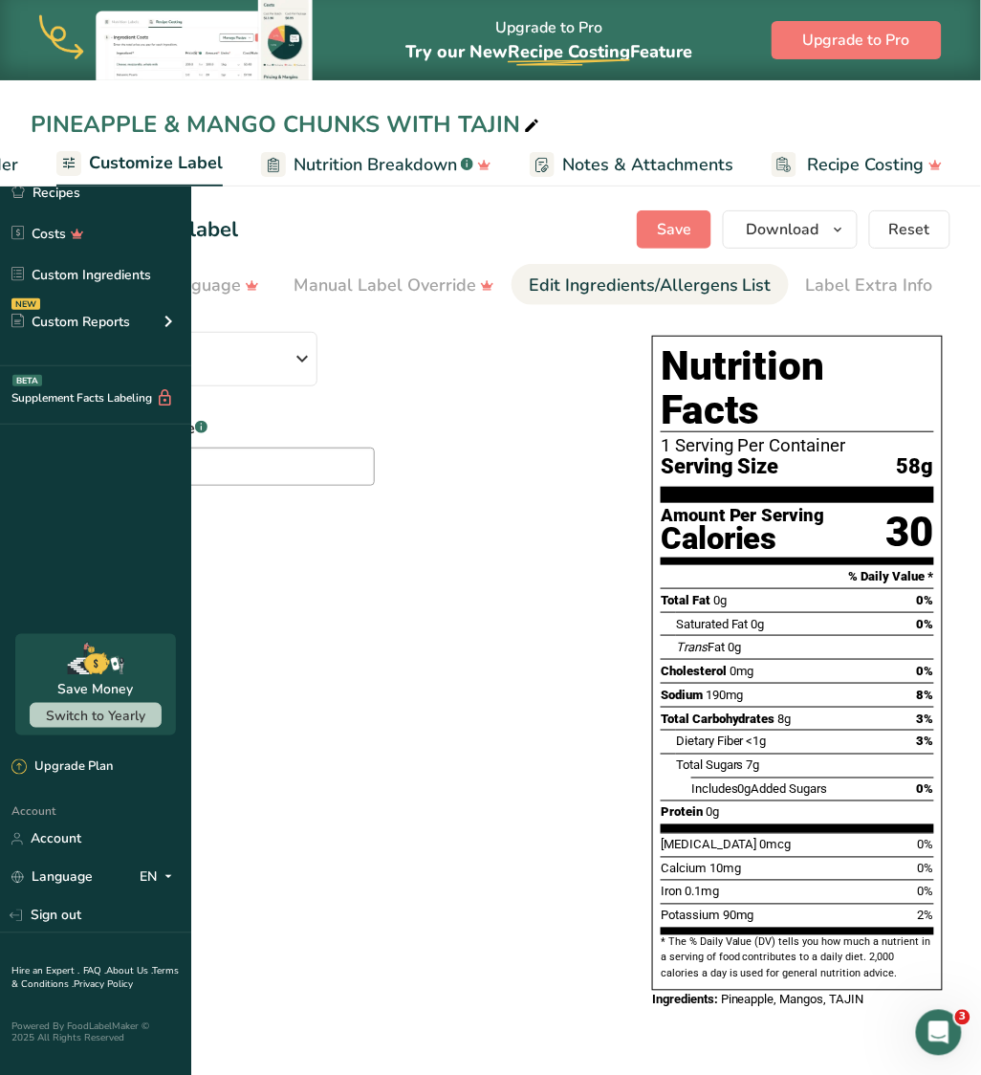
click at [633, 283] on div "Edit Ingredients/Allergens List" at bounding box center [650, 286] width 243 height 26
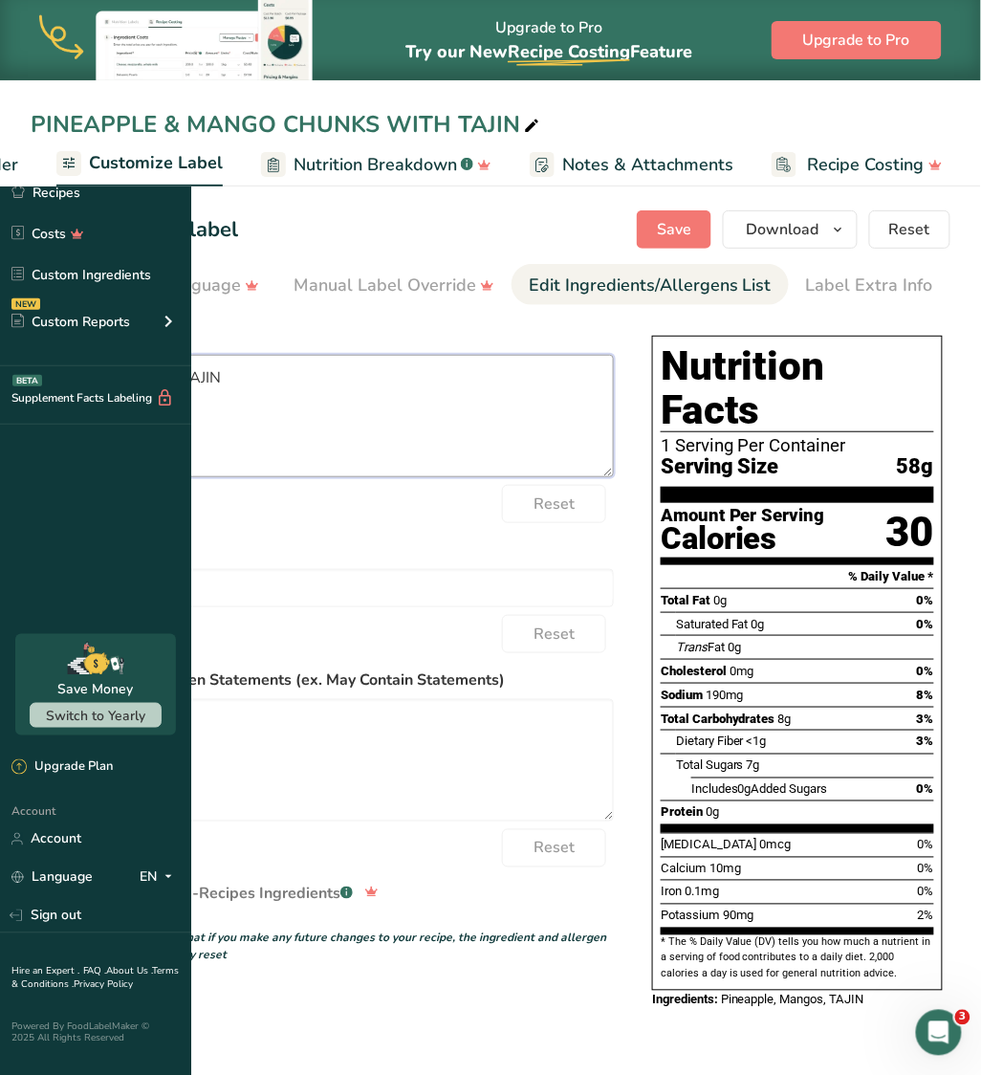
click at [358, 377] on textarea "Pineapple, Mangos, TAJIN" at bounding box center [322, 416] width 583 height 122
click at [360, 379] on textarea "Pineapple, Mangos, TAJIN" at bounding box center [322, 416] width 583 height 122
type textarea "PINEAPPLE, MANGO, TAJIN"
click at [650, 238] on button "Save" at bounding box center [674, 229] width 75 height 38
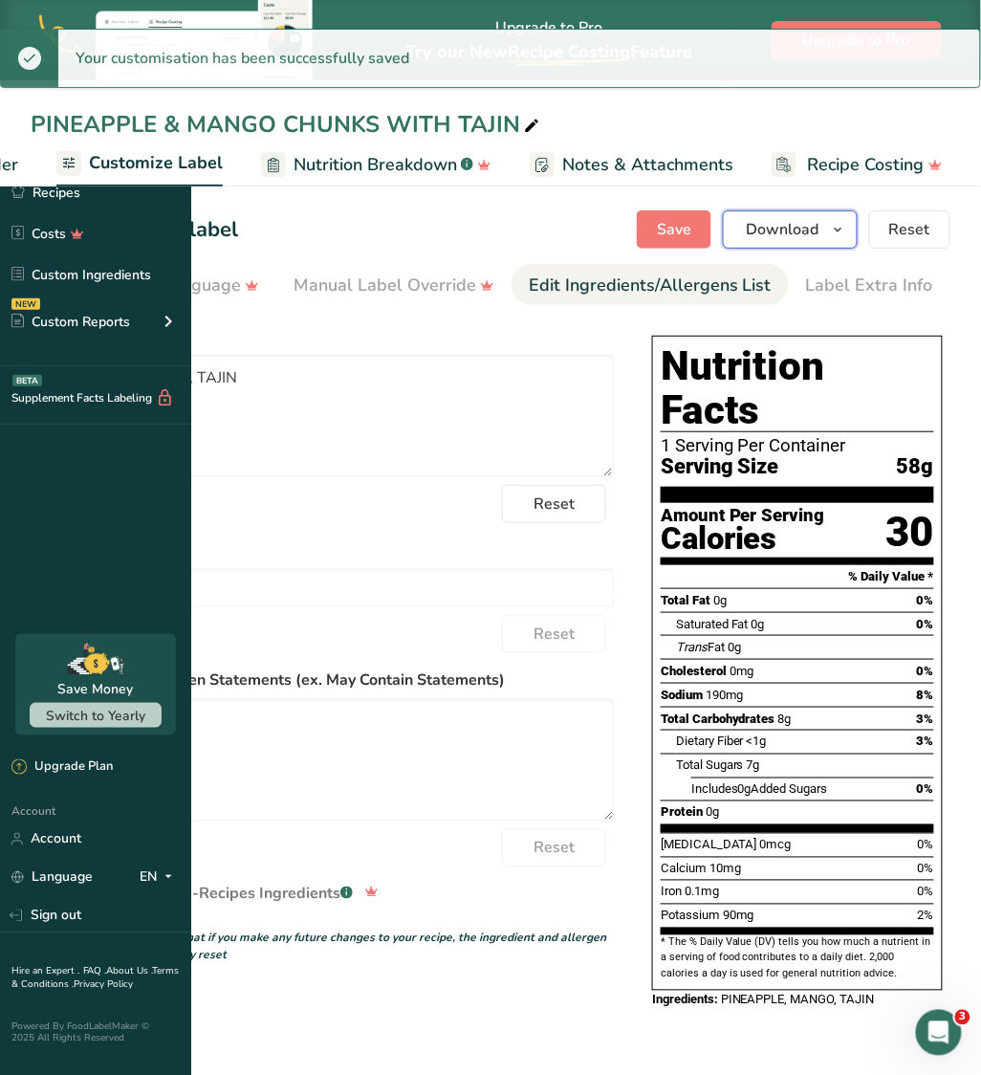
click at [846, 237] on icon "button" at bounding box center [838, 230] width 15 height 24
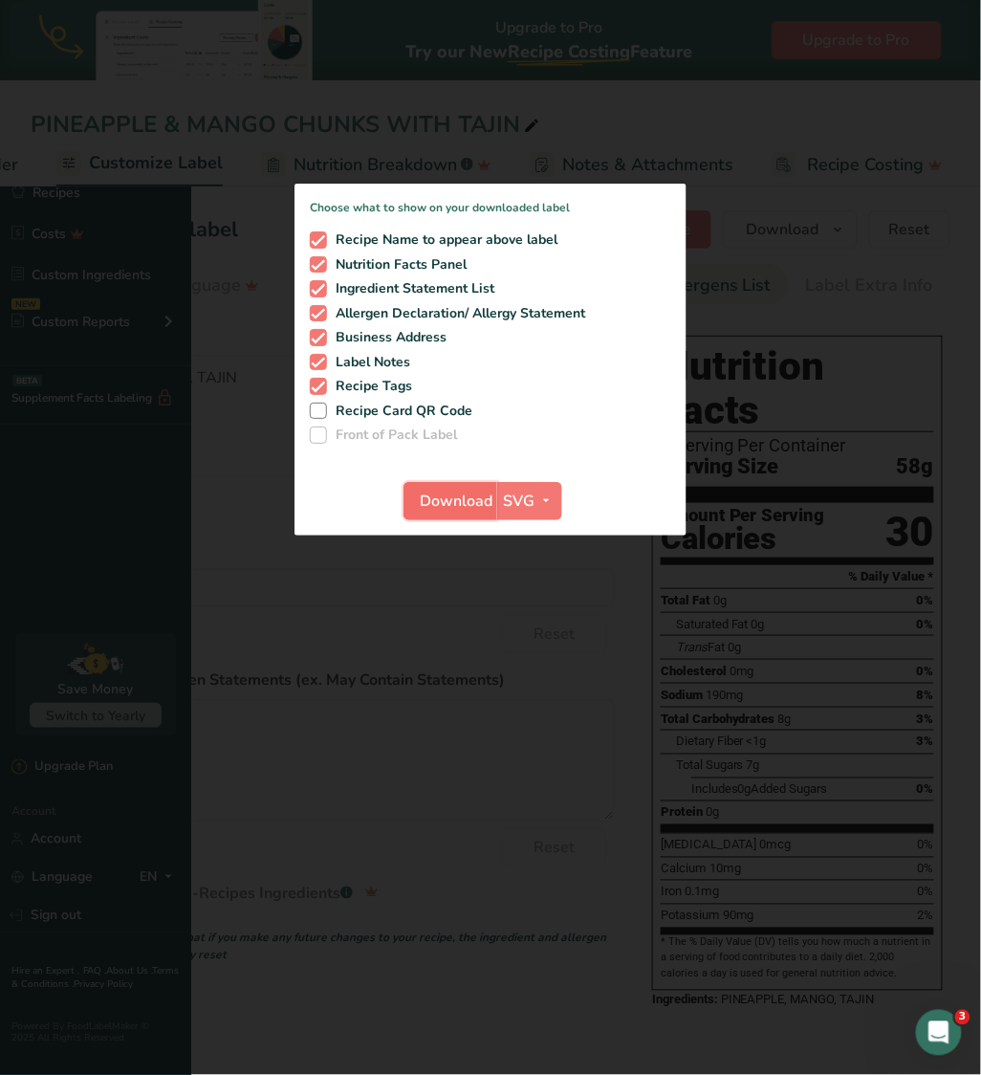
click at [493, 513] on span "Download" at bounding box center [456, 501] width 73 height 23
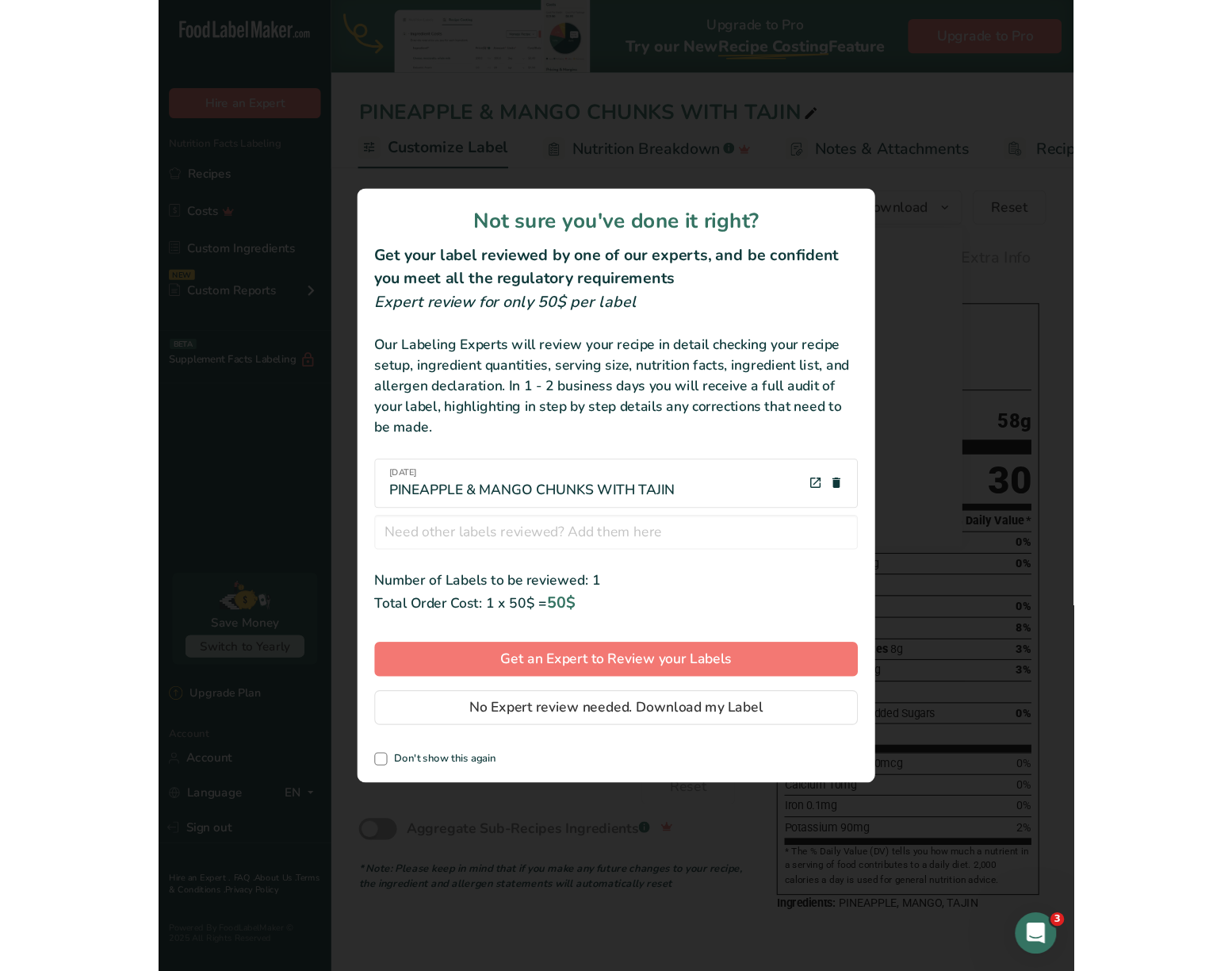
scroll to position [0, 560]
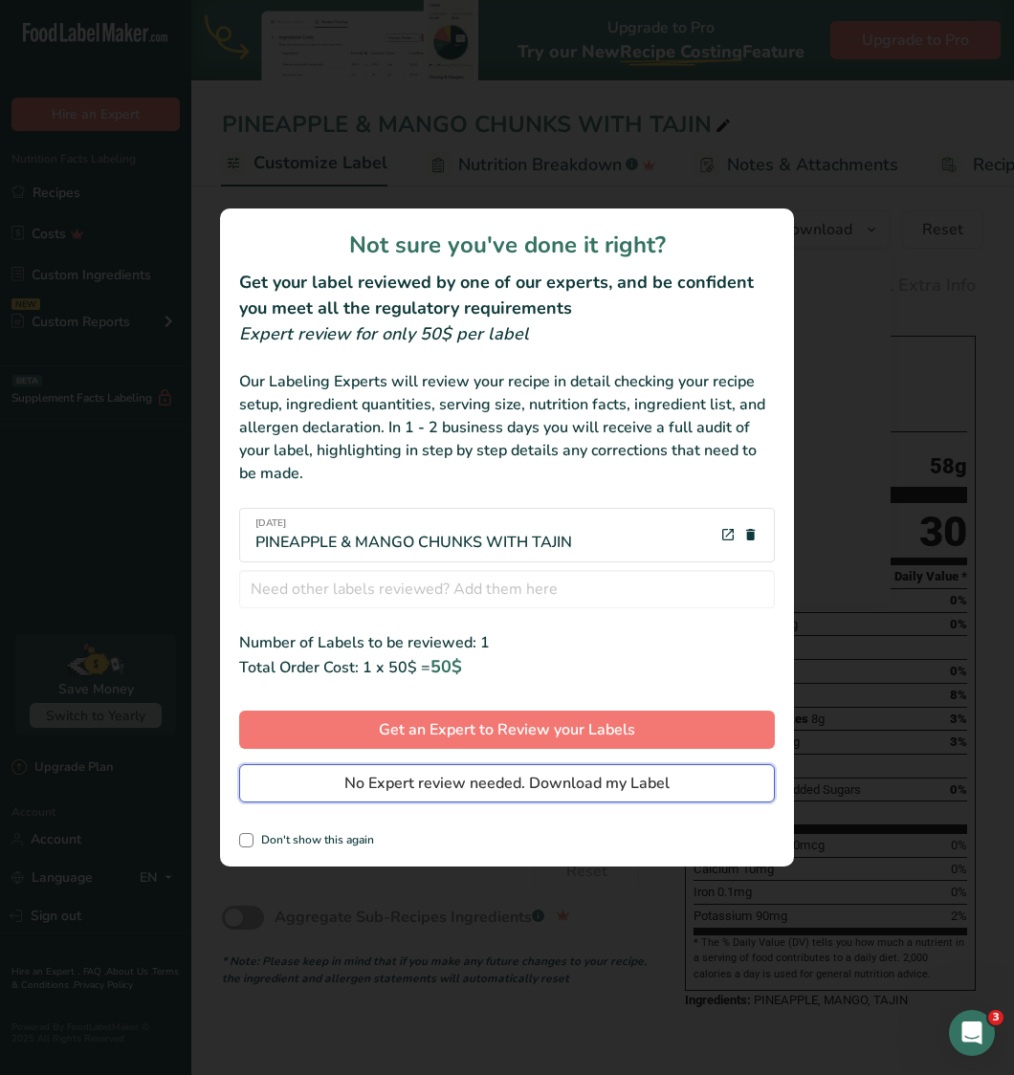
click at [612, 784] on span "No Expert review needed. Download my Label" at bounding box center [506, 783] width 325 height 23
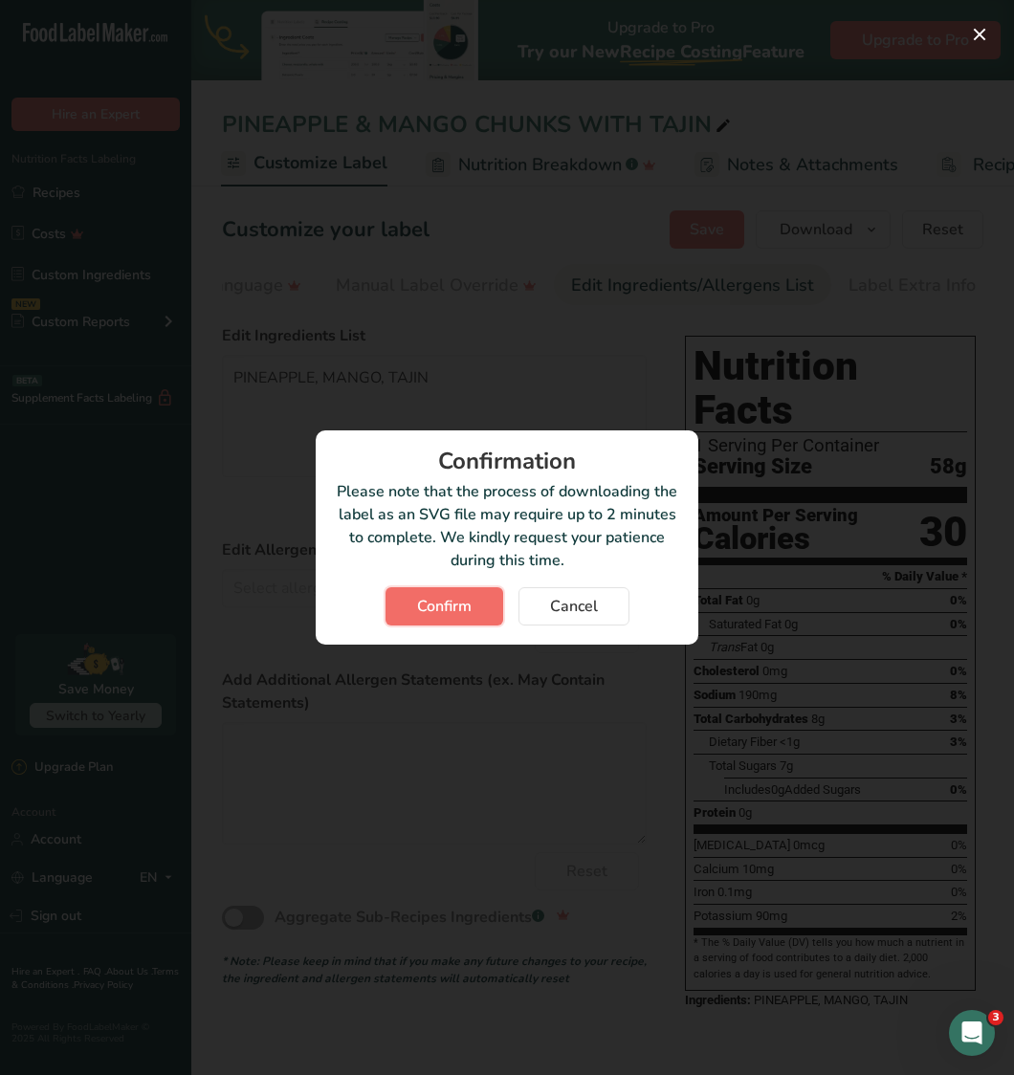
click at [475, 593] on button "Confirm" at bounding box center [444, 606] width 118 height 38
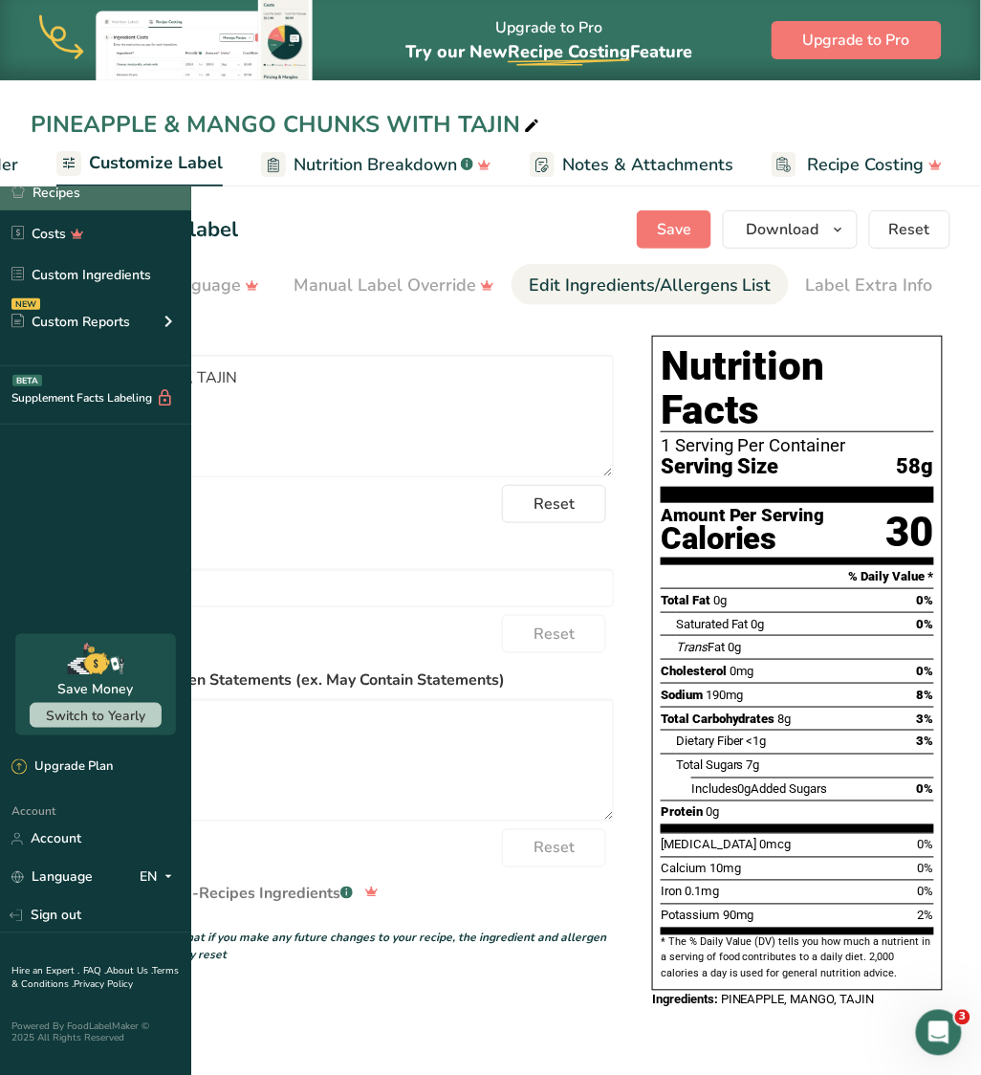
click at [97, 177] on link "Recipes" at bounding box center [95, 192] width 191 height 36
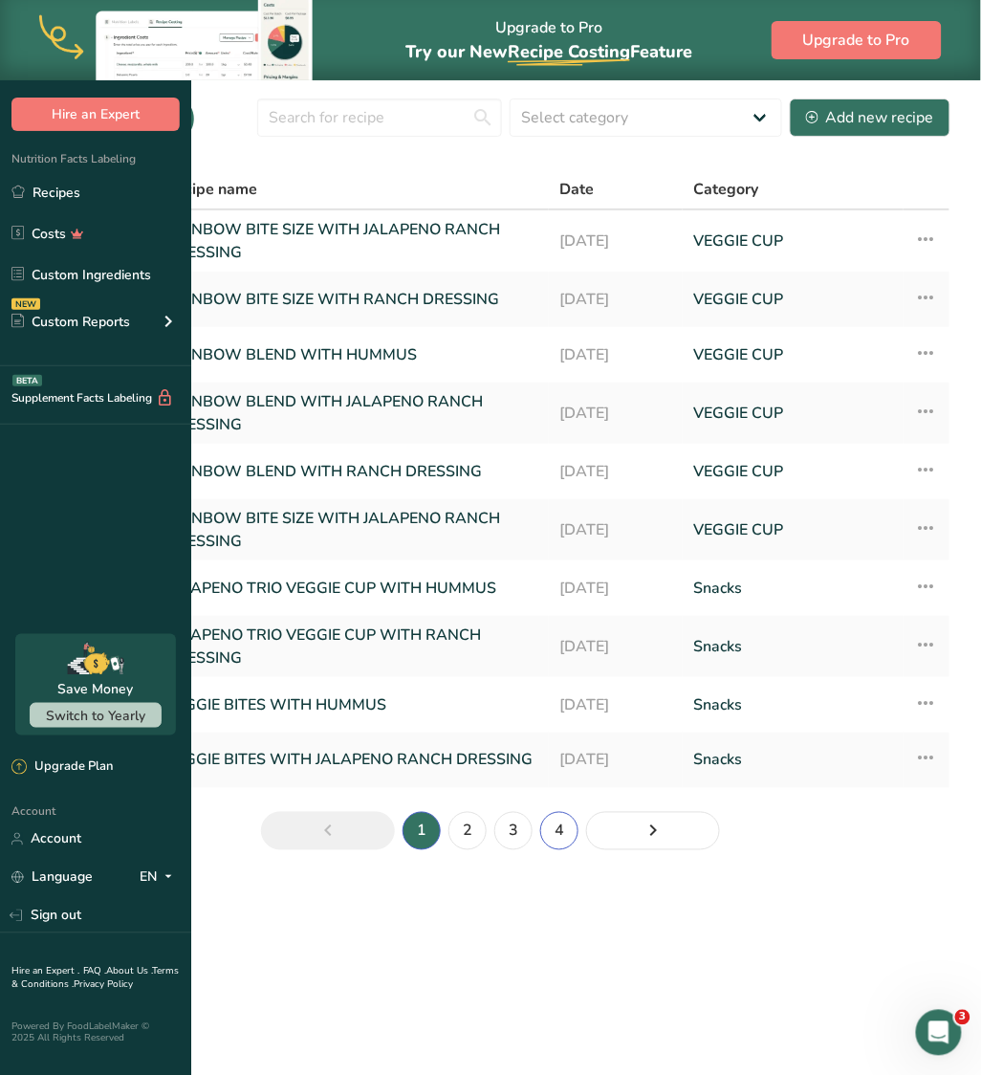
click at [579, 850] on link "4" at bounding box center [559, 831] width 38 height 38
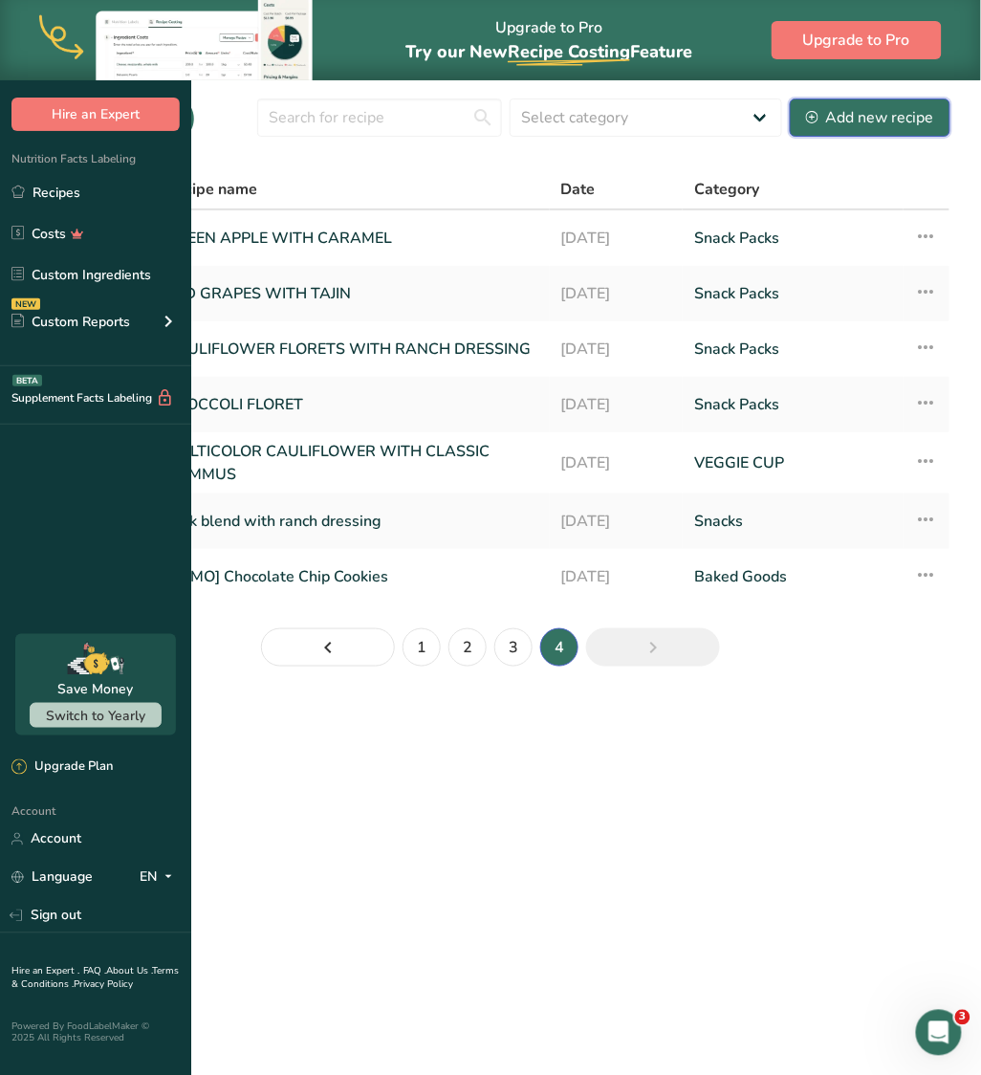
click at [895, 129] on div "Add new recipe" at bounding box center [870, 117] width 128 height 23
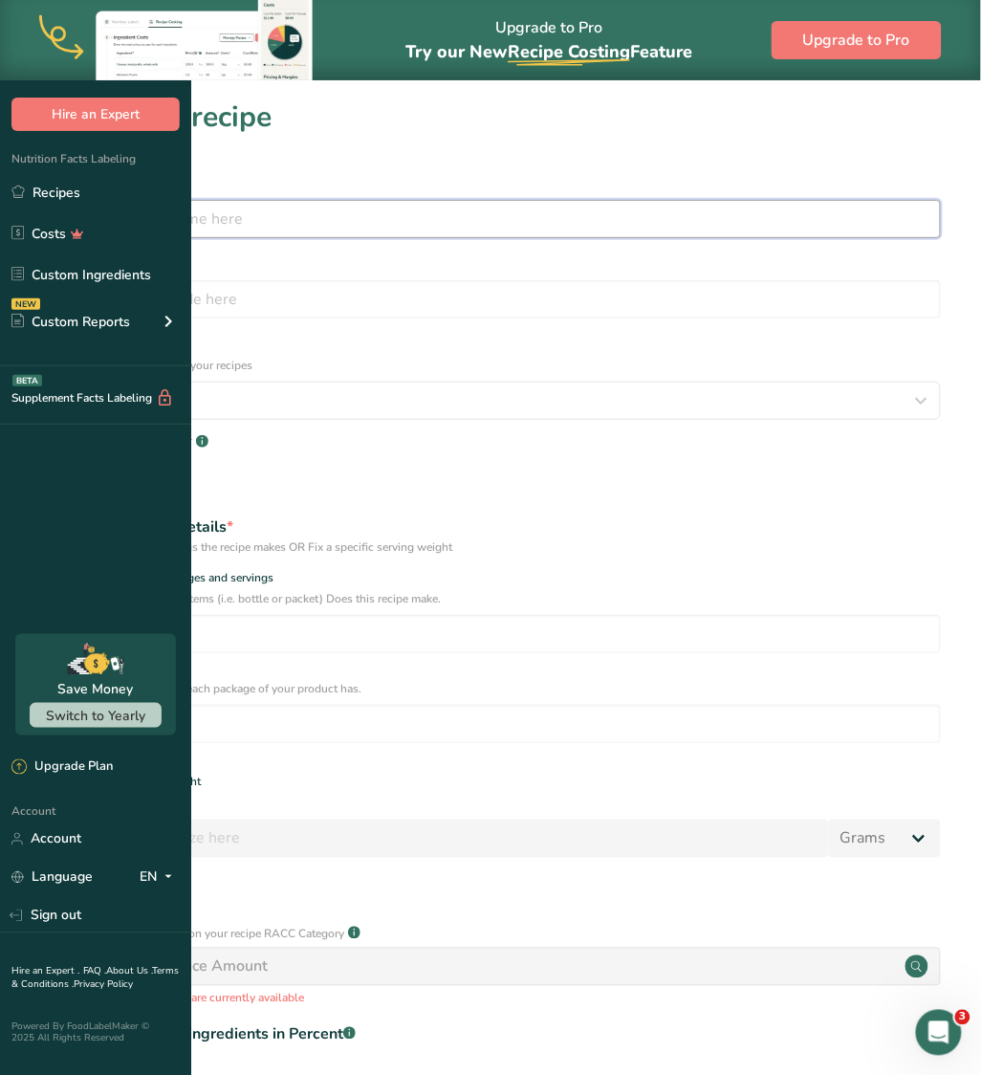
click at [360, 233] on input "text" at bounding box center [490, 219] width 901 height 38
type input "s"
type input "STRAWBERRY WITH TAJIN"
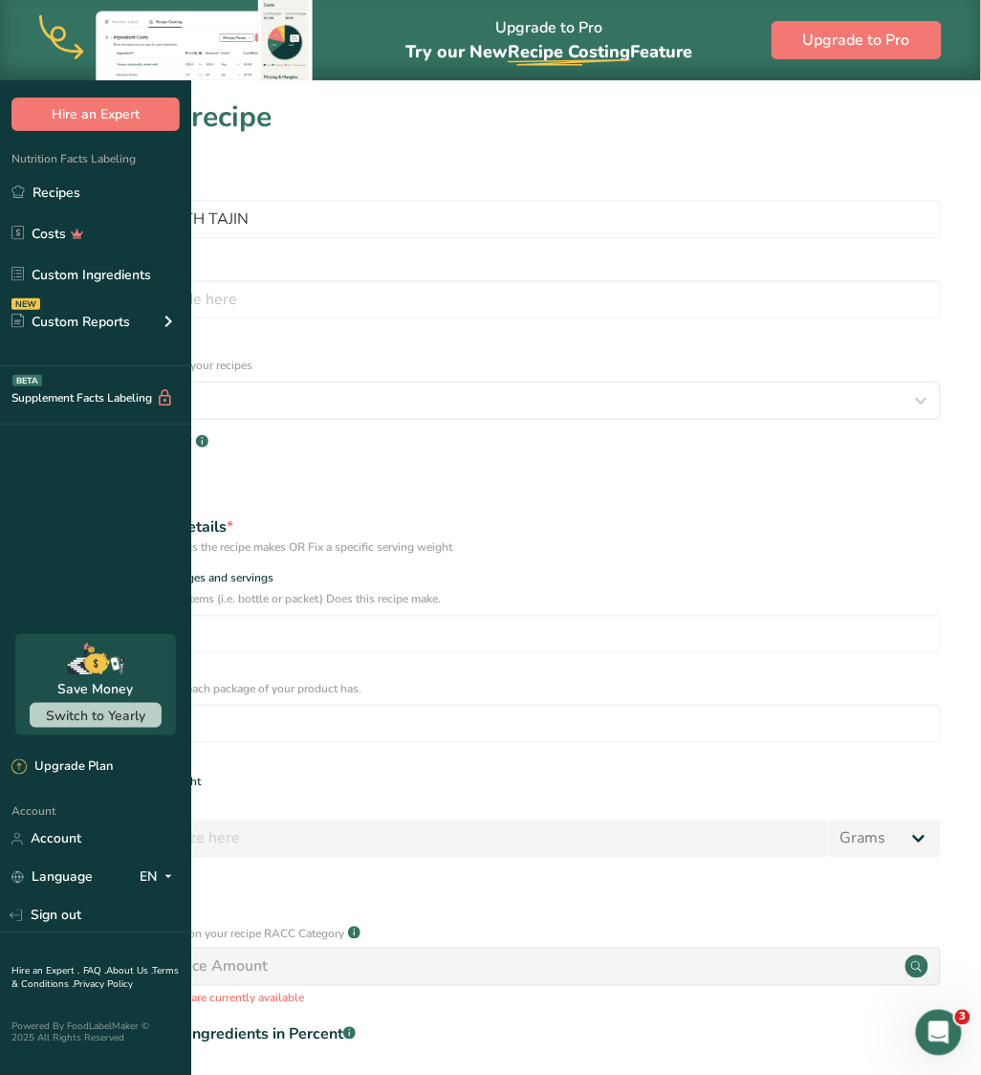
click at [476, 357] on p "Select a category to organize your recipes" at bounding box center [490, 365] width 901 height 17
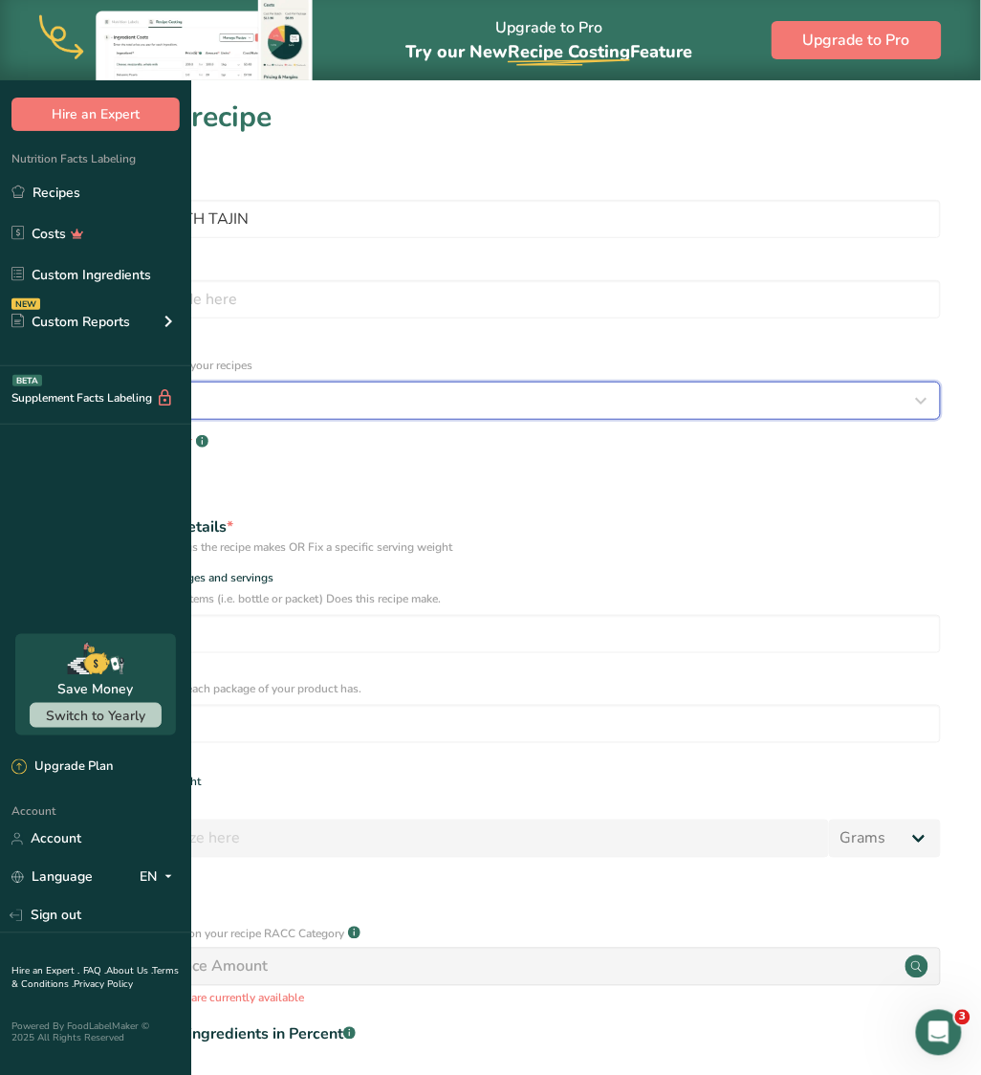
click at [365, 389] on div "Select category" at bounding box center [485, 400] width 865 height 23
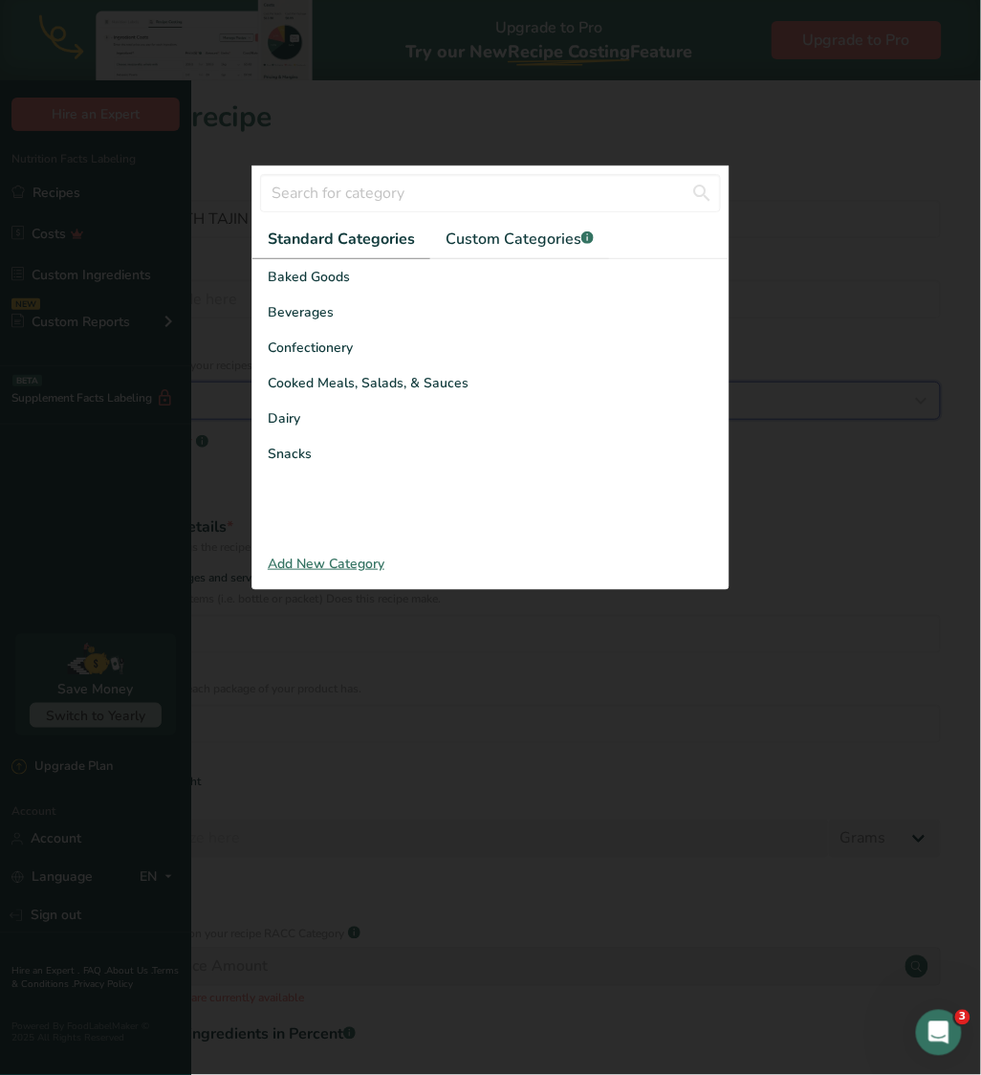
click at [404, 389] on div "Select category" at bounding box center [485, 400] width 865 height 23
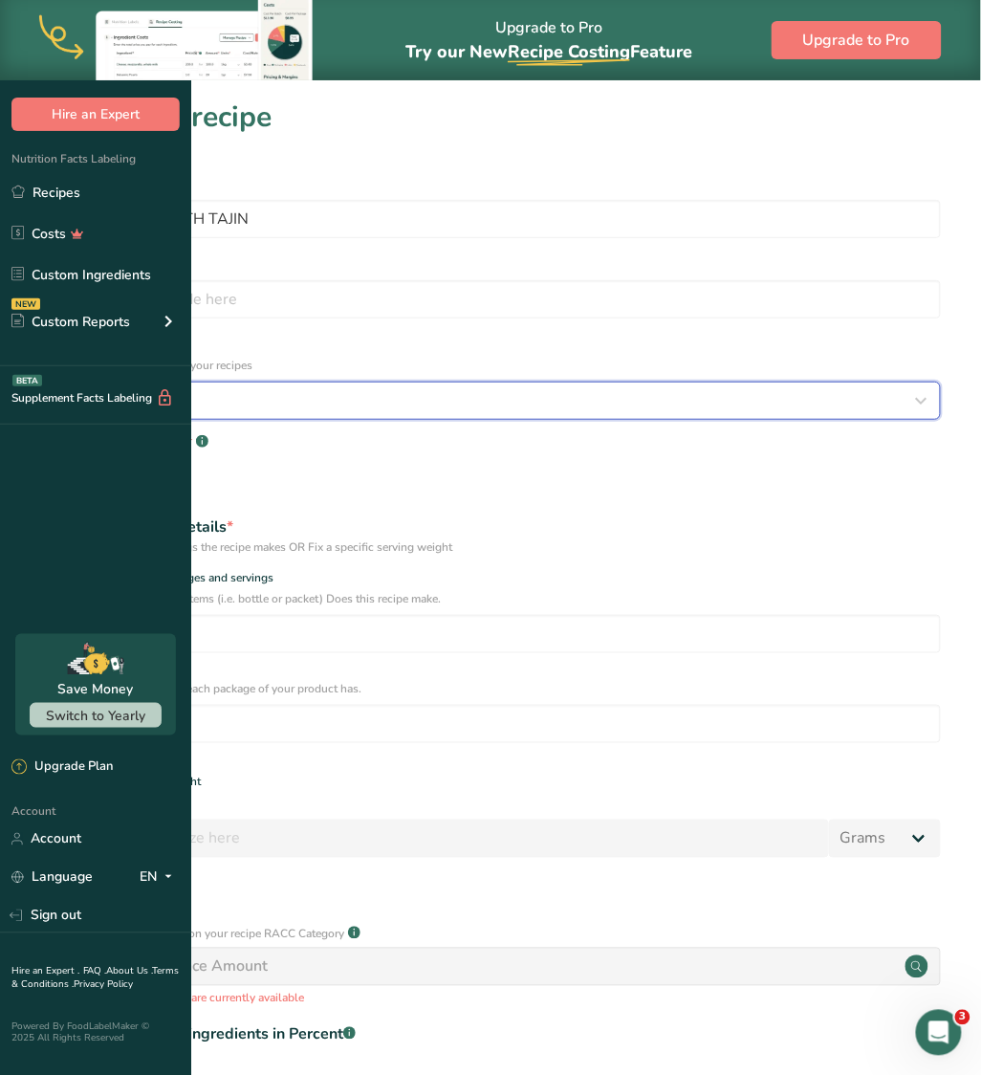
click at [360, 389] on div "Select category" at bounding box center [485, 400] width 865 height 23
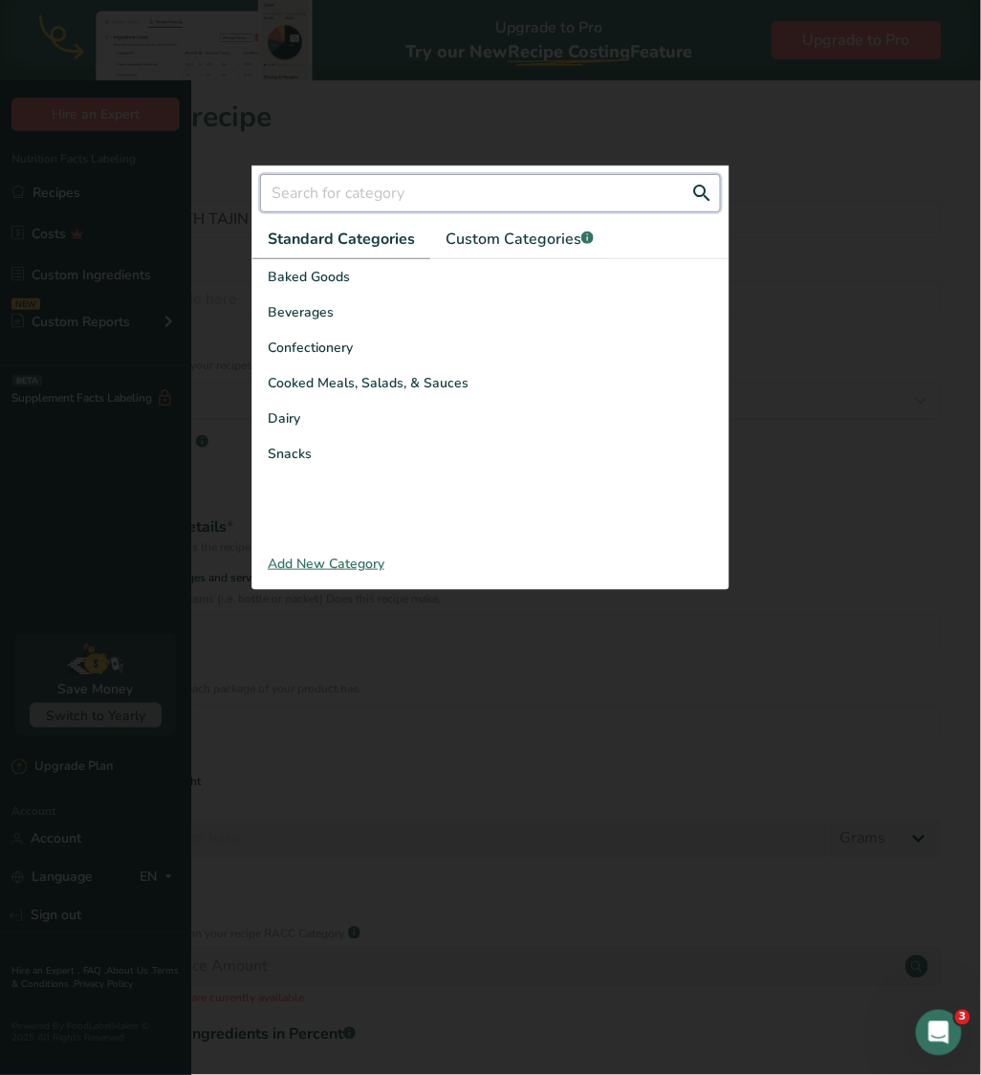
click at [335, 212] on input "text" at bounding box center [490, 193] width 461 height 38
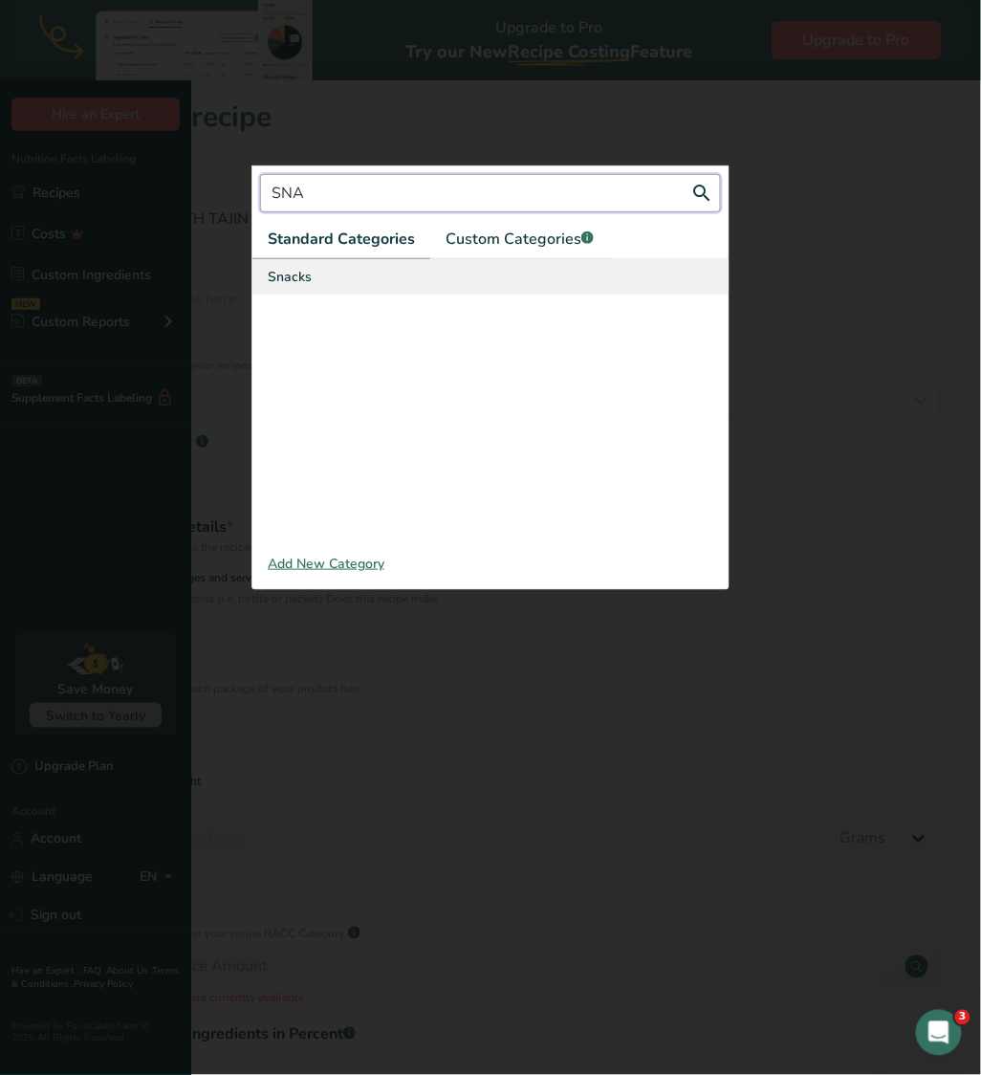
type input "SNA"
click at [306, 295] on div "Snacks" at bounding box center [491, 276] width 476 height 35
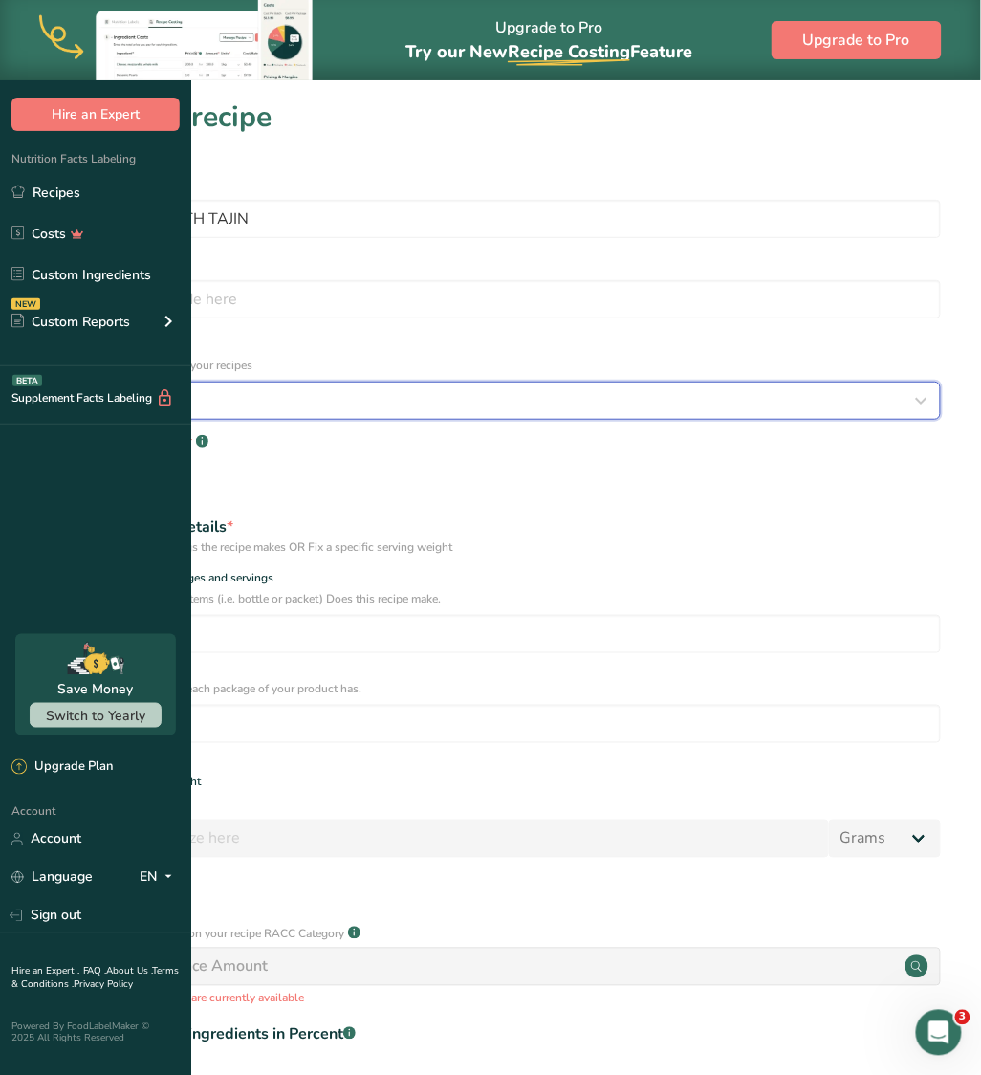
click at [391, 389] on div "Snacks" at bounding box center [485, 400] width 865 height 23
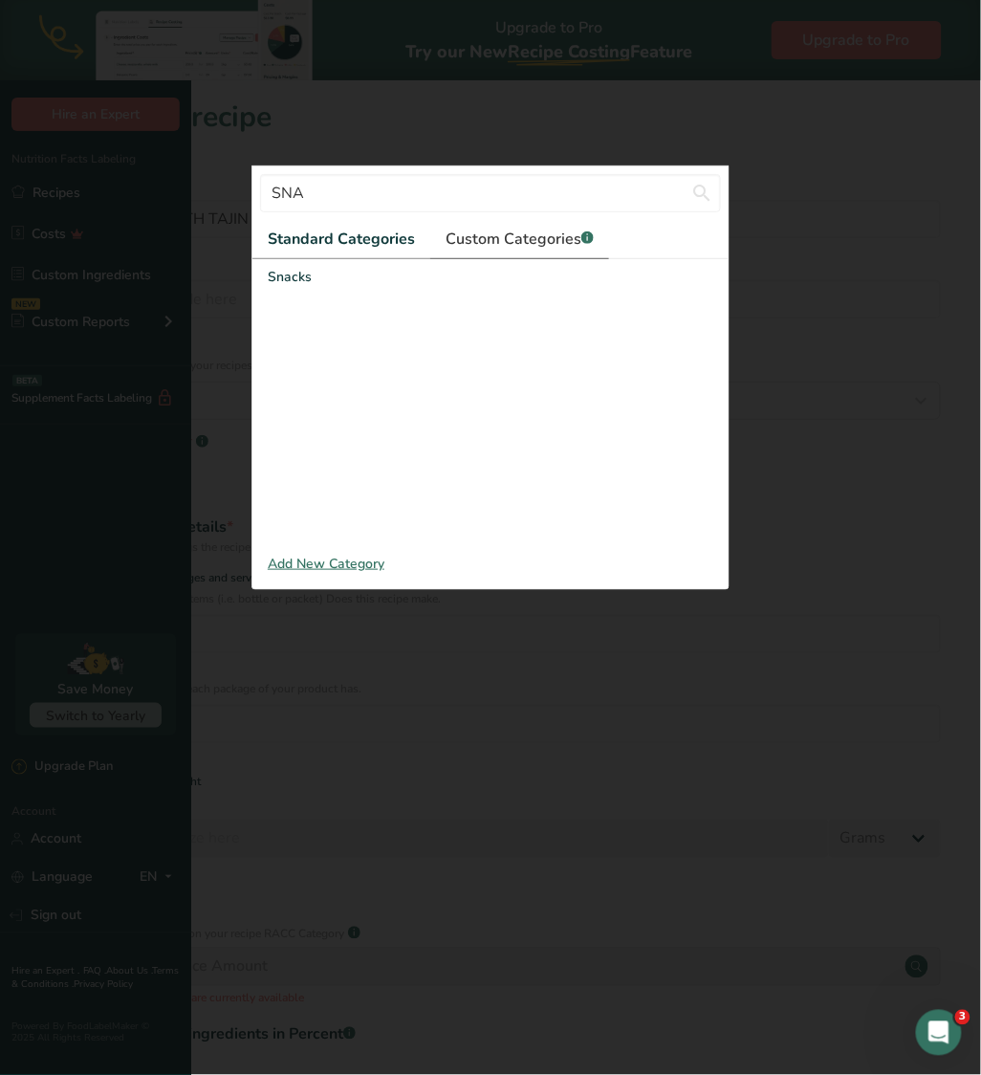
click at [468, 251] on span "Custom Categories .a-a{fill:#347362;}.b-a{fill:#fff;}" at bounding box center [520, 239] width 148 height 23
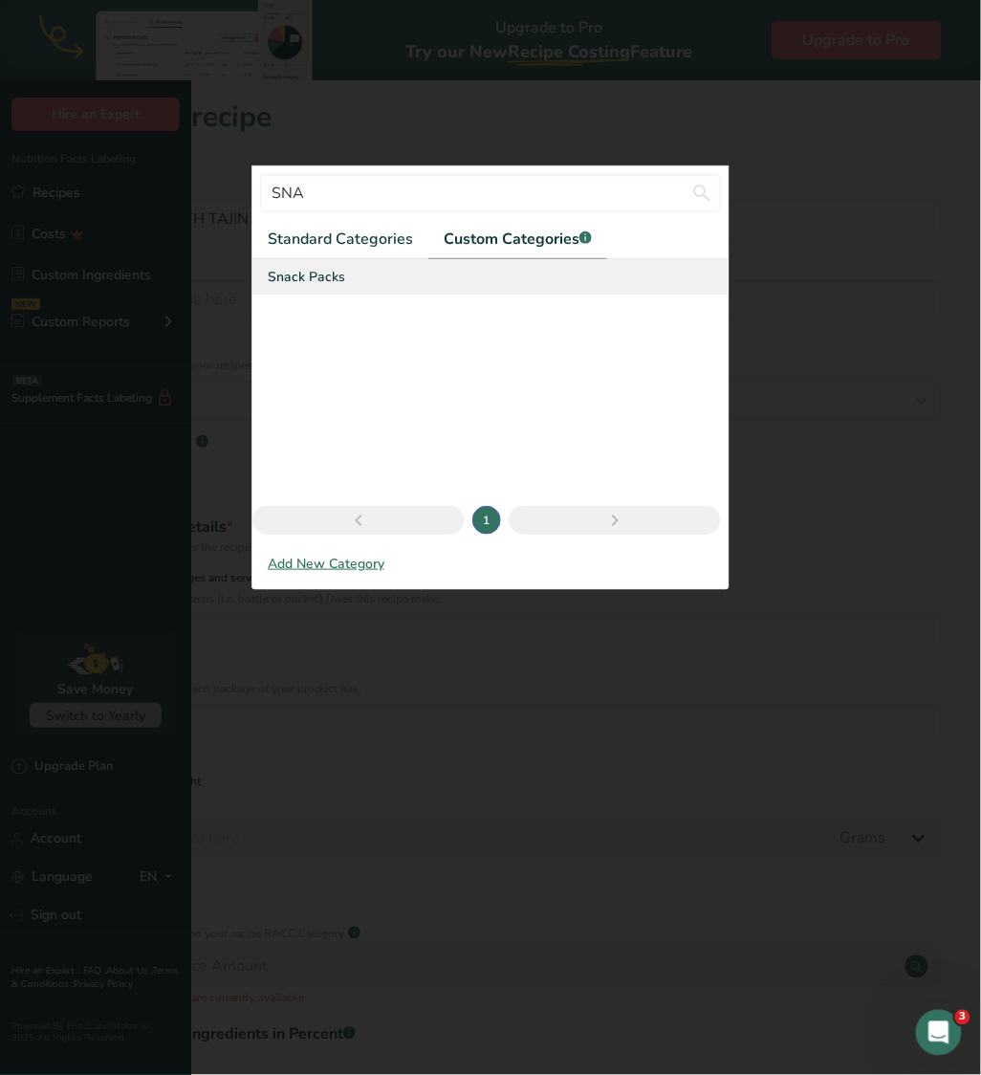
click at [326, 295] on div "Snack Packs" at bounding box center [491, 276] width 476 height 35
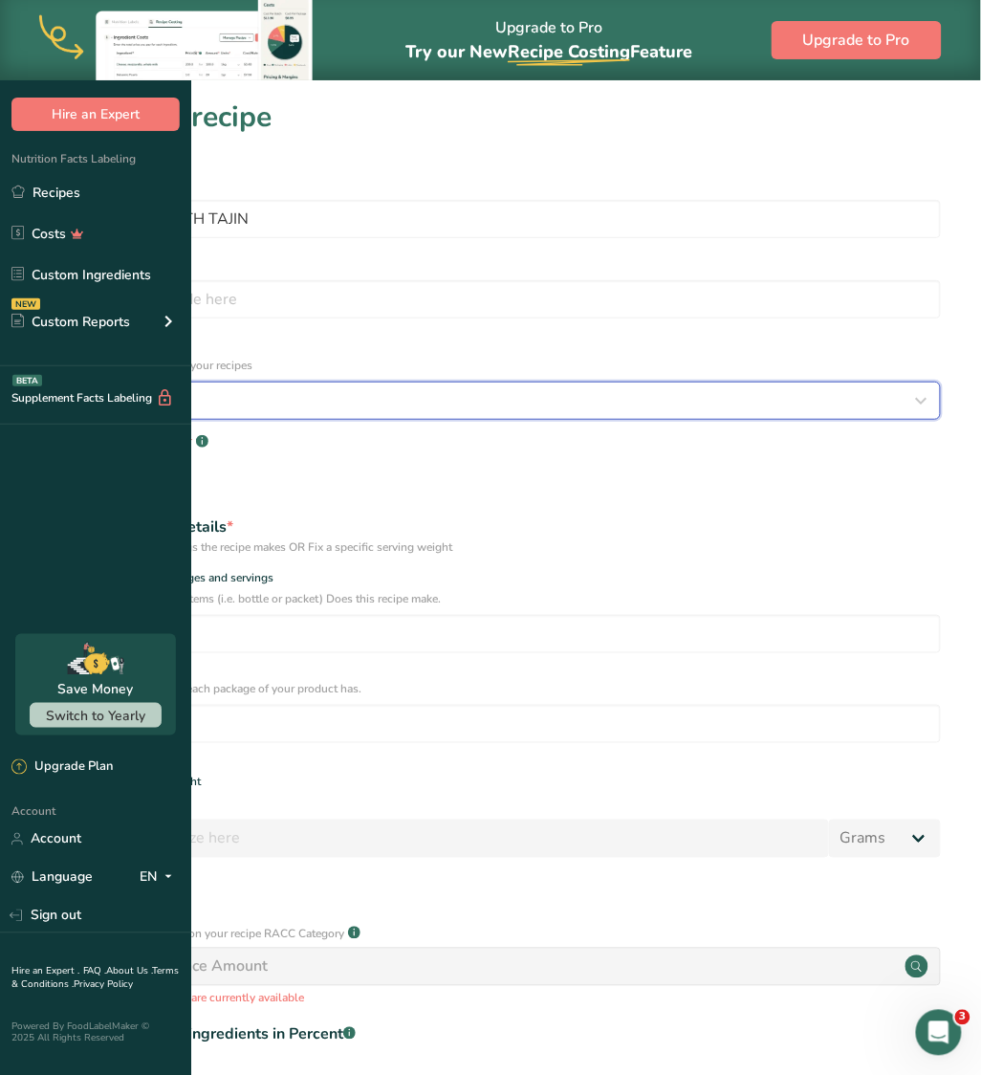
click at [406, 389] on div "Snack Packs" at bounding box center [485, 400] width 865 height 23
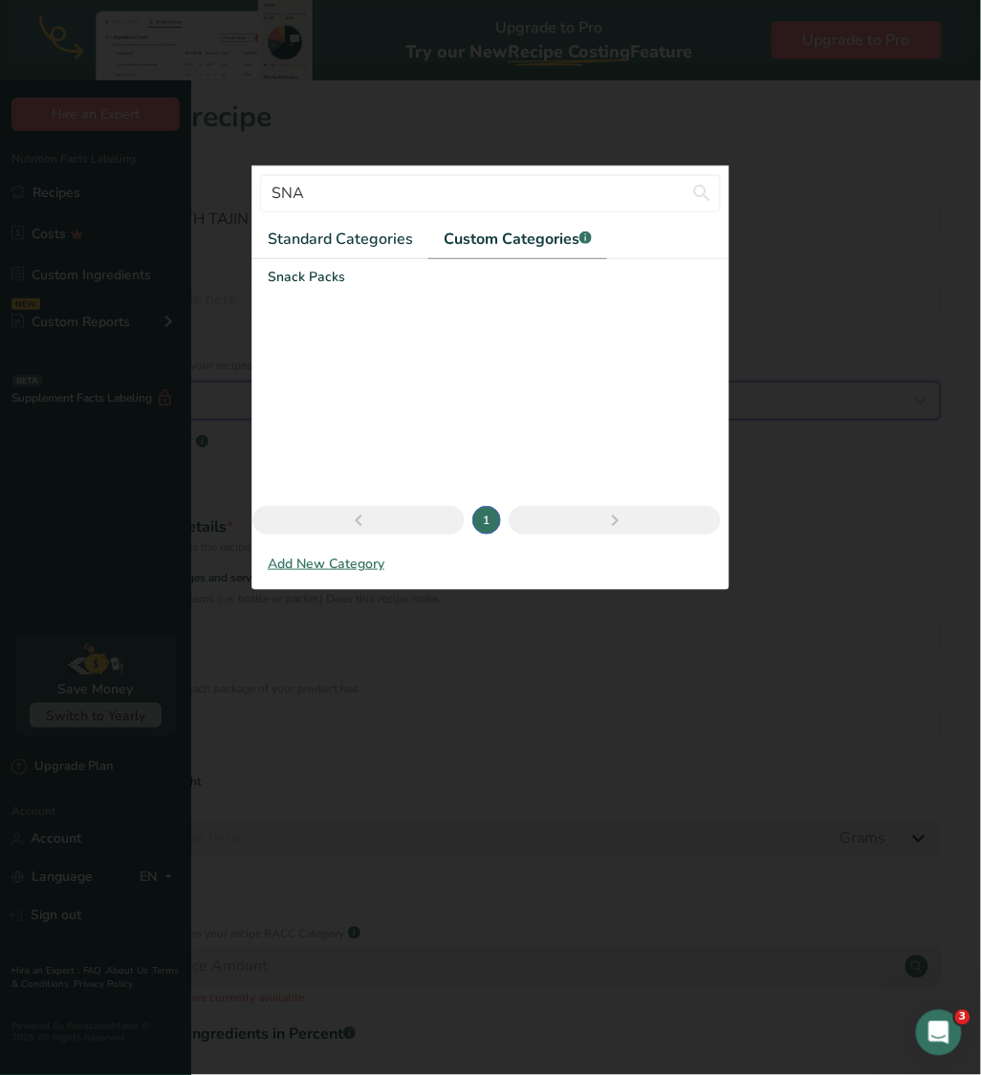
click at [406, 389] on div "Snack Packs" at bounding box center [485, 400] width 865 height 23
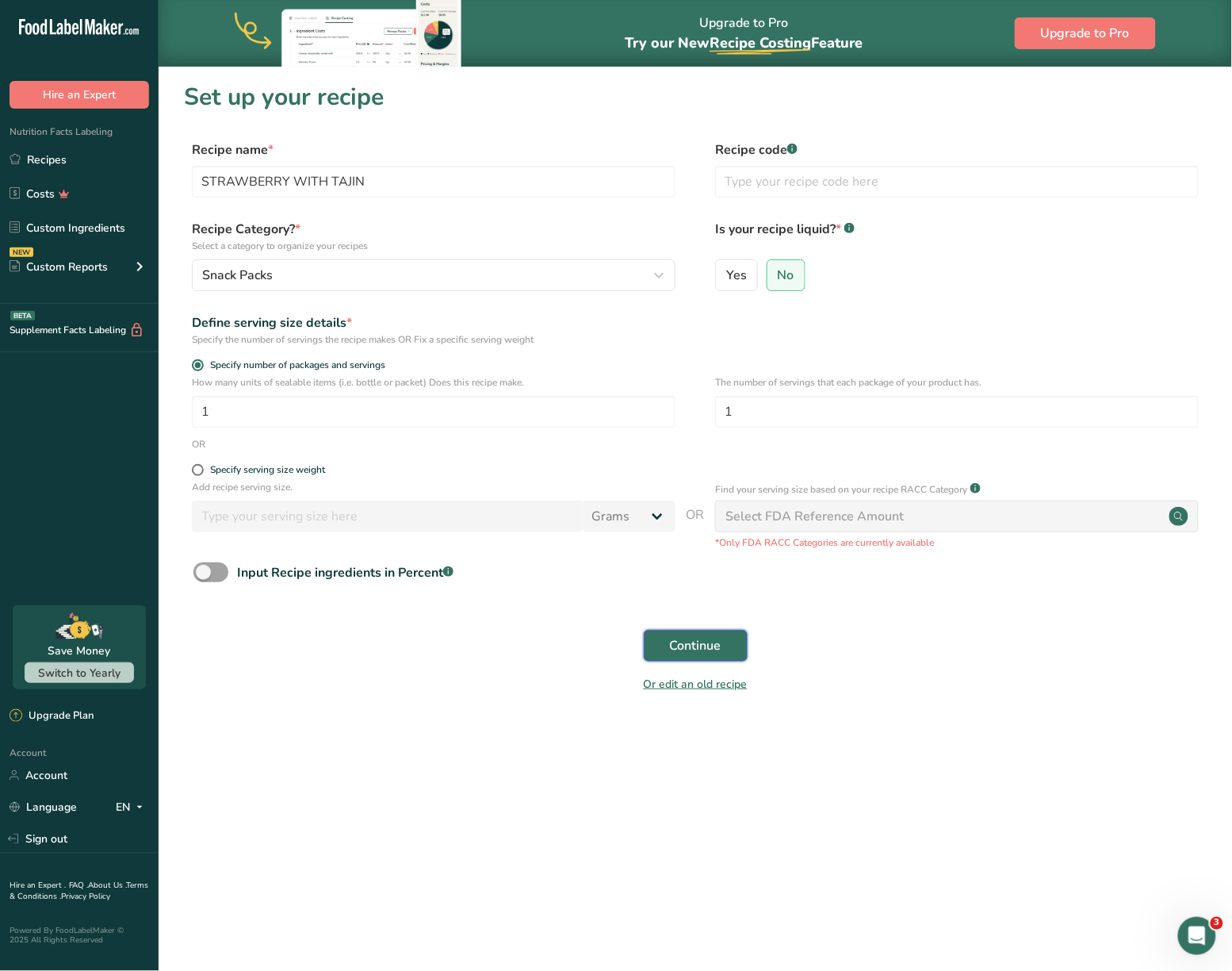
click at [699, 641] on span "Continue" at bounding box center [696, 645] width 51 height 19
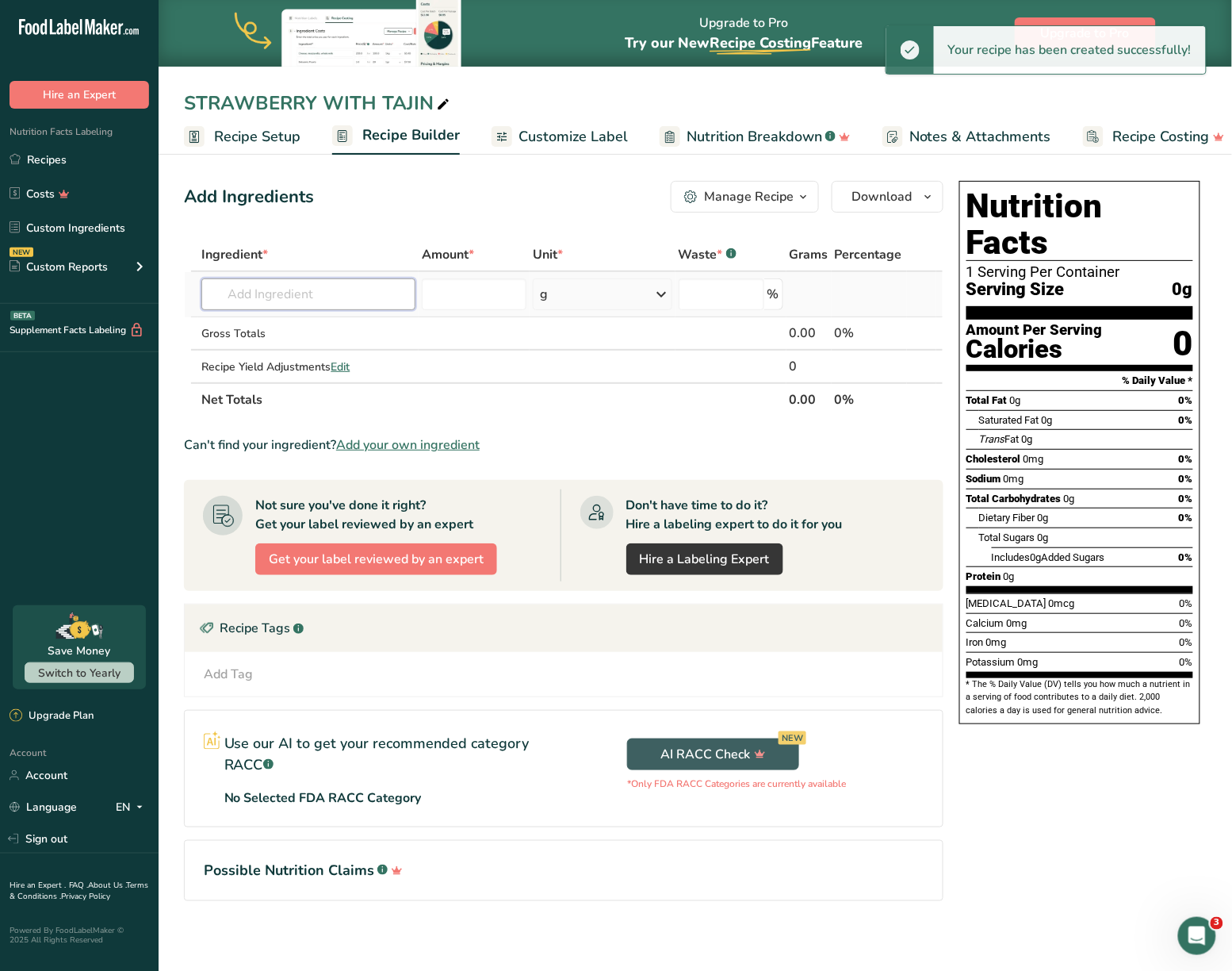
click at [361, 308] on input "text" at bounding box center [308, 294] width 214 height 32
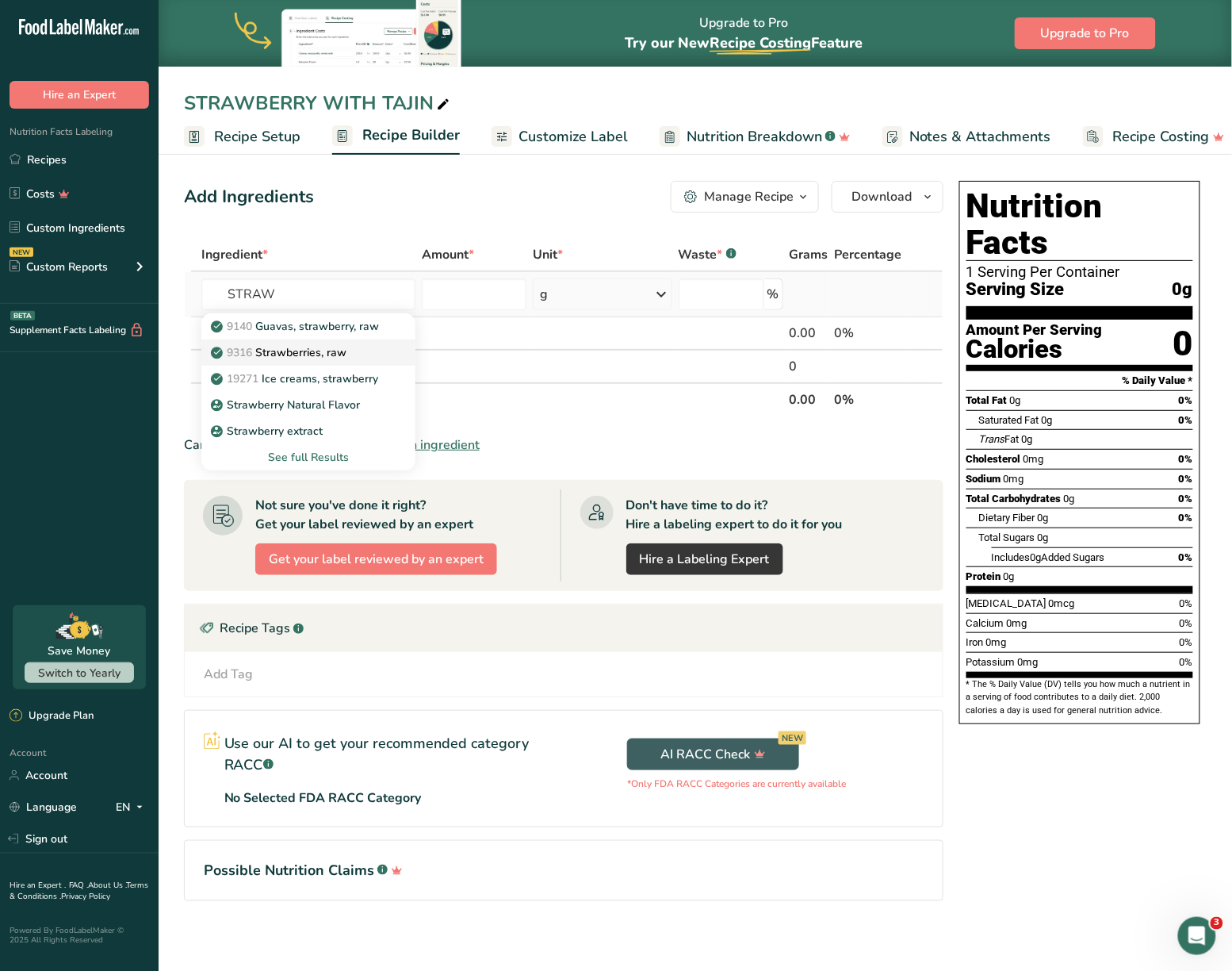
click at [334, 342] on link "9316 Strawberries, raw" at bounding box center [308, 352] width 214 height 27
type input "Strawberries, raw"
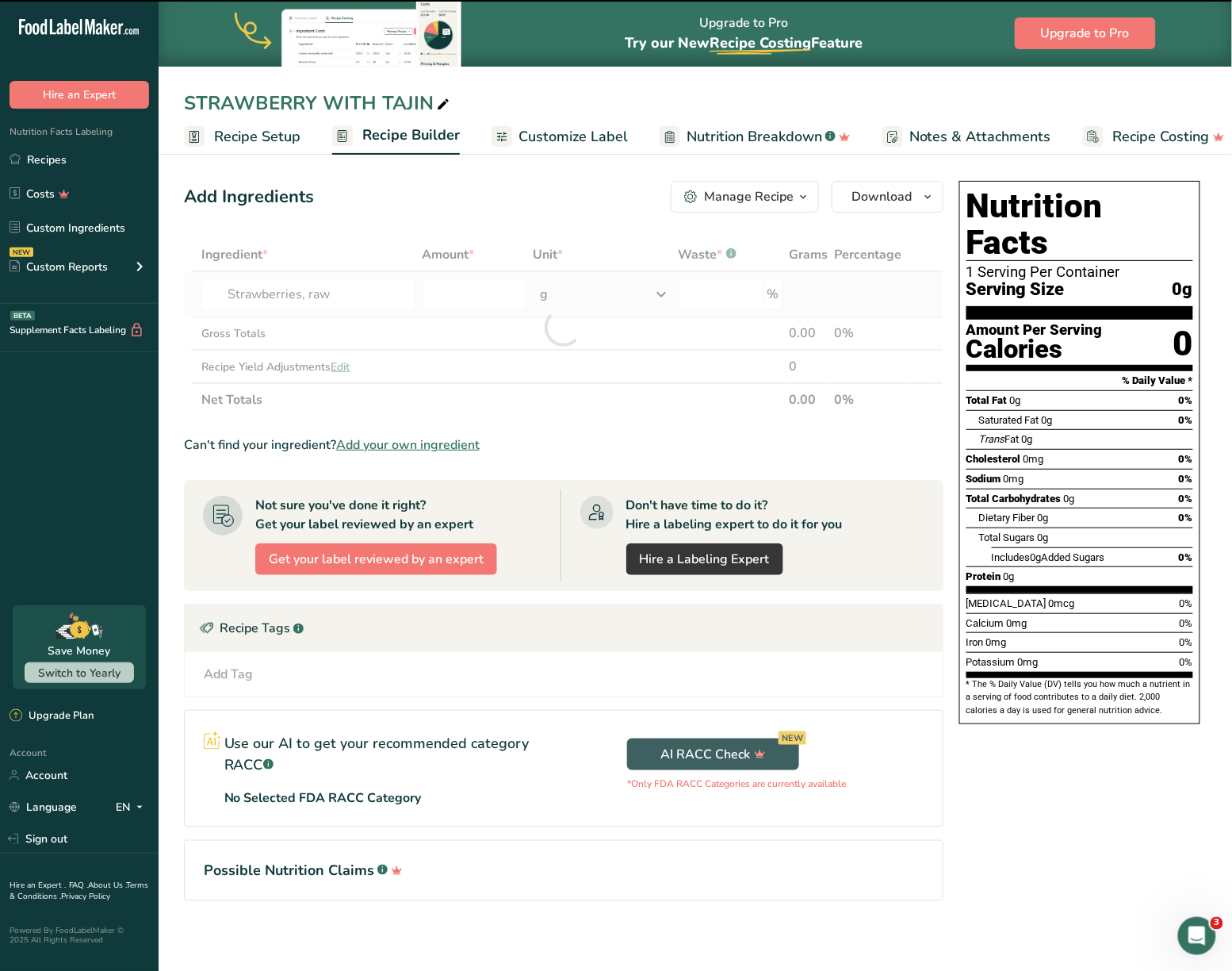
type input "0"
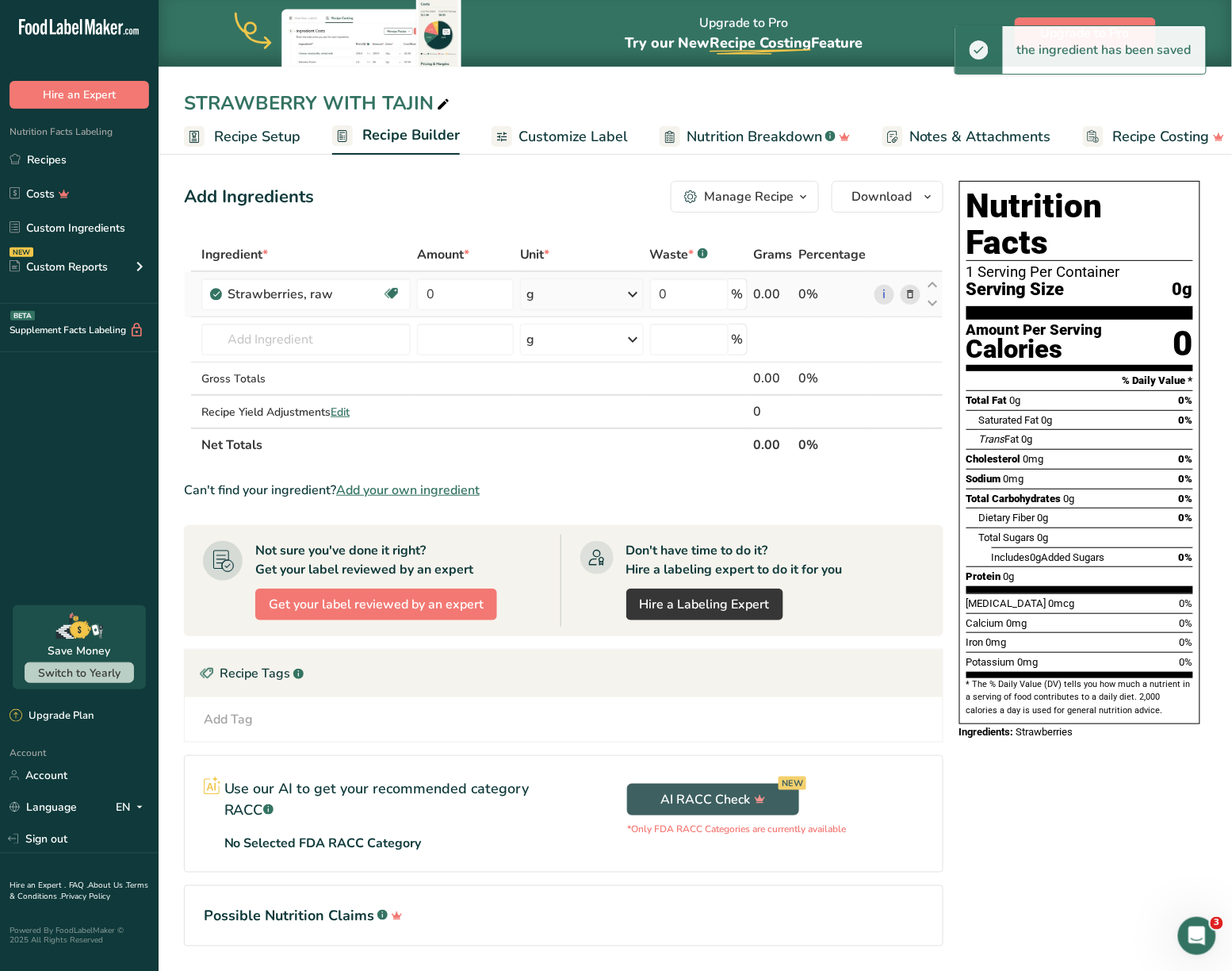
click at [568, 298] on div "g" at bounding box center [581, 294] width 124 height 32
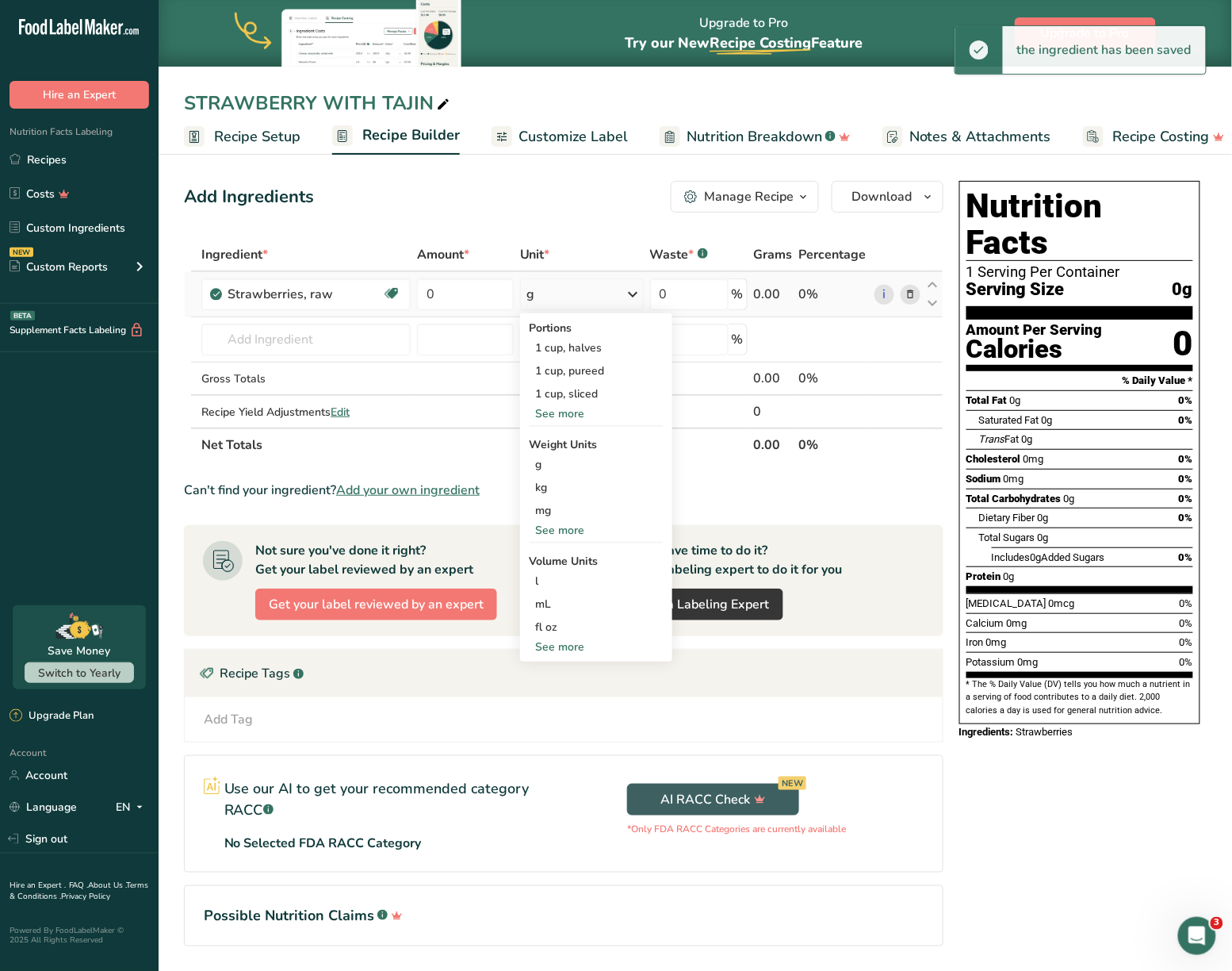
click at [562, 408] on div "See more" at bounding box center [596, 414] width 133 height 17
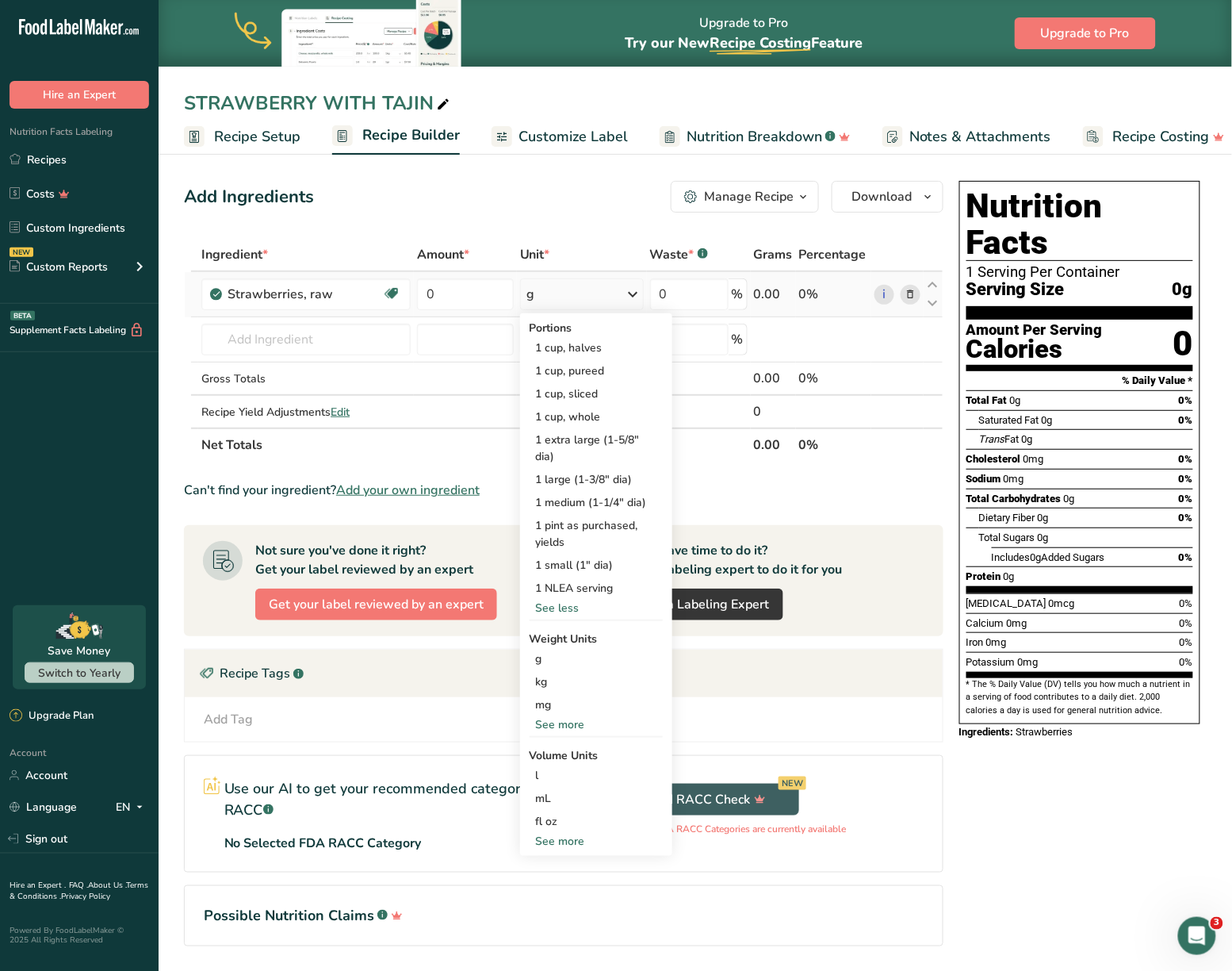
click at [579, 721] on div "See more" at bounding box center [596, 725] width 133 height 17
click at [543, 770] on div "oz" at bounding box center [596, 774] width 133 height 23
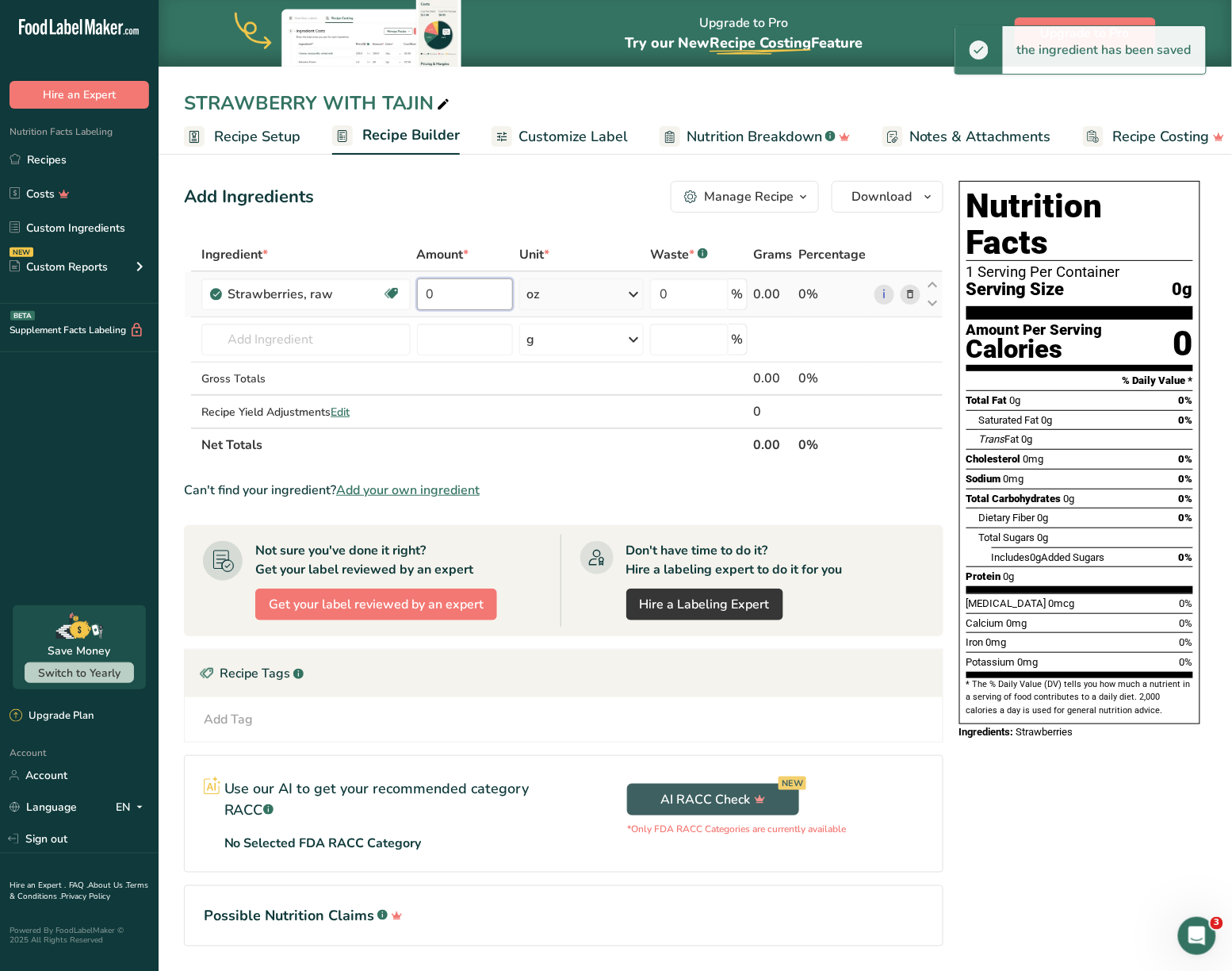
click at [483, 304] on input "0" at bounding box center [465, 294] width 97 height 32
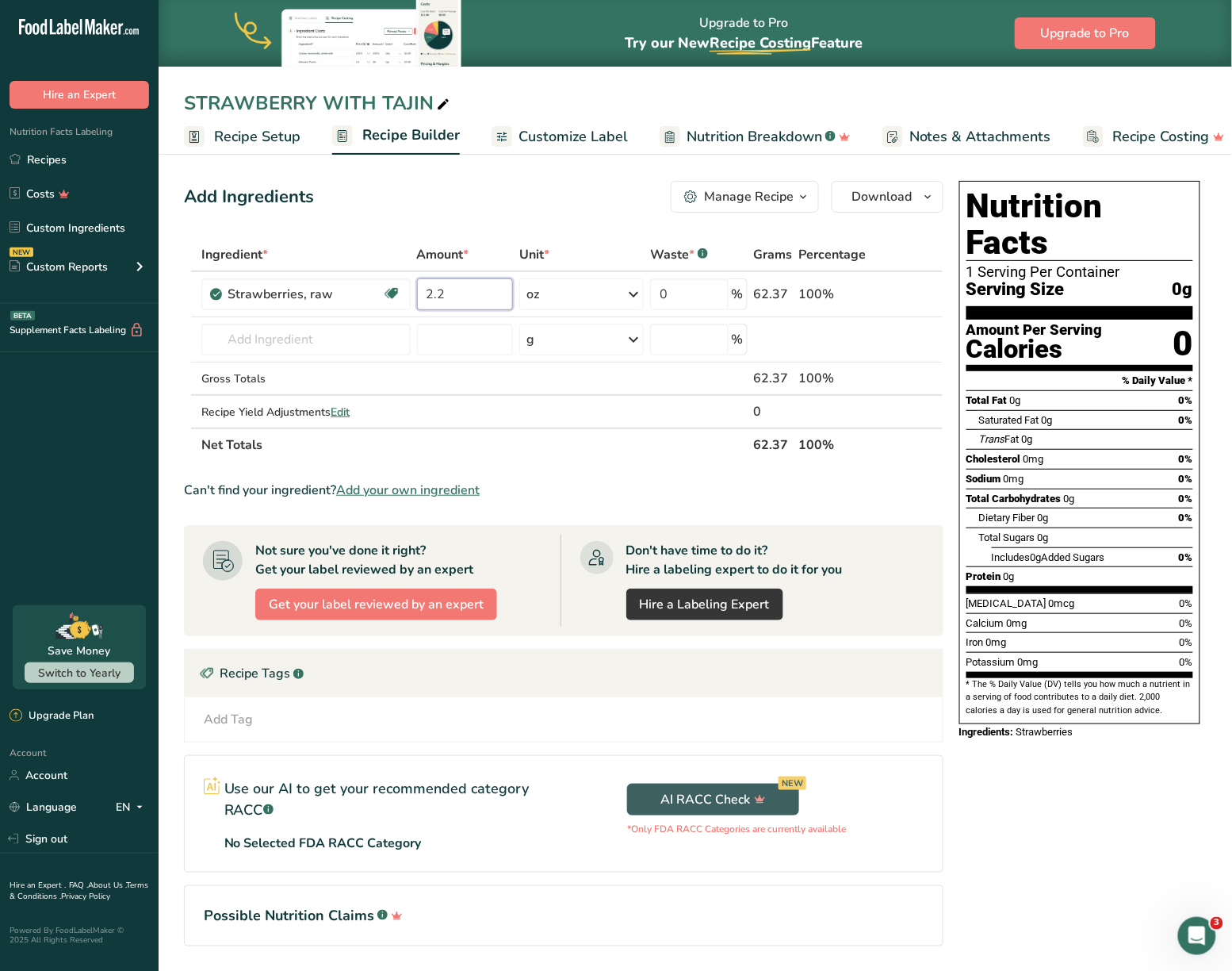
type input "2.2"
click at [184, 323] on div "Ingredient * Amount * Unit * Waste * .a-a{fill:#347362;}.b-a{fill:#fff;} Grams …" at bounding box center [564, 350] width 759 height 224
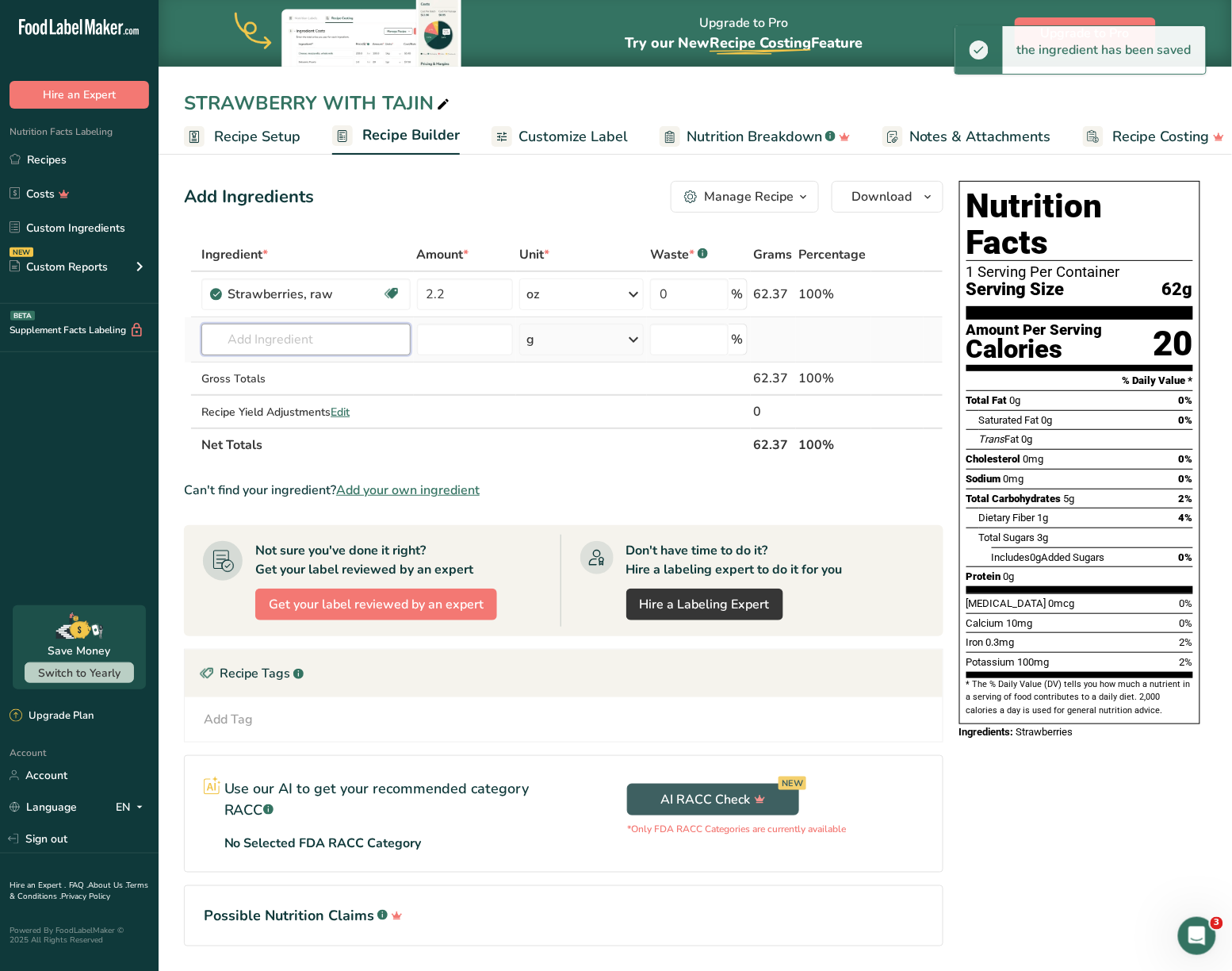
click at [339, 333] on input "text" at bounding box center [306, 339] width 209 height 32
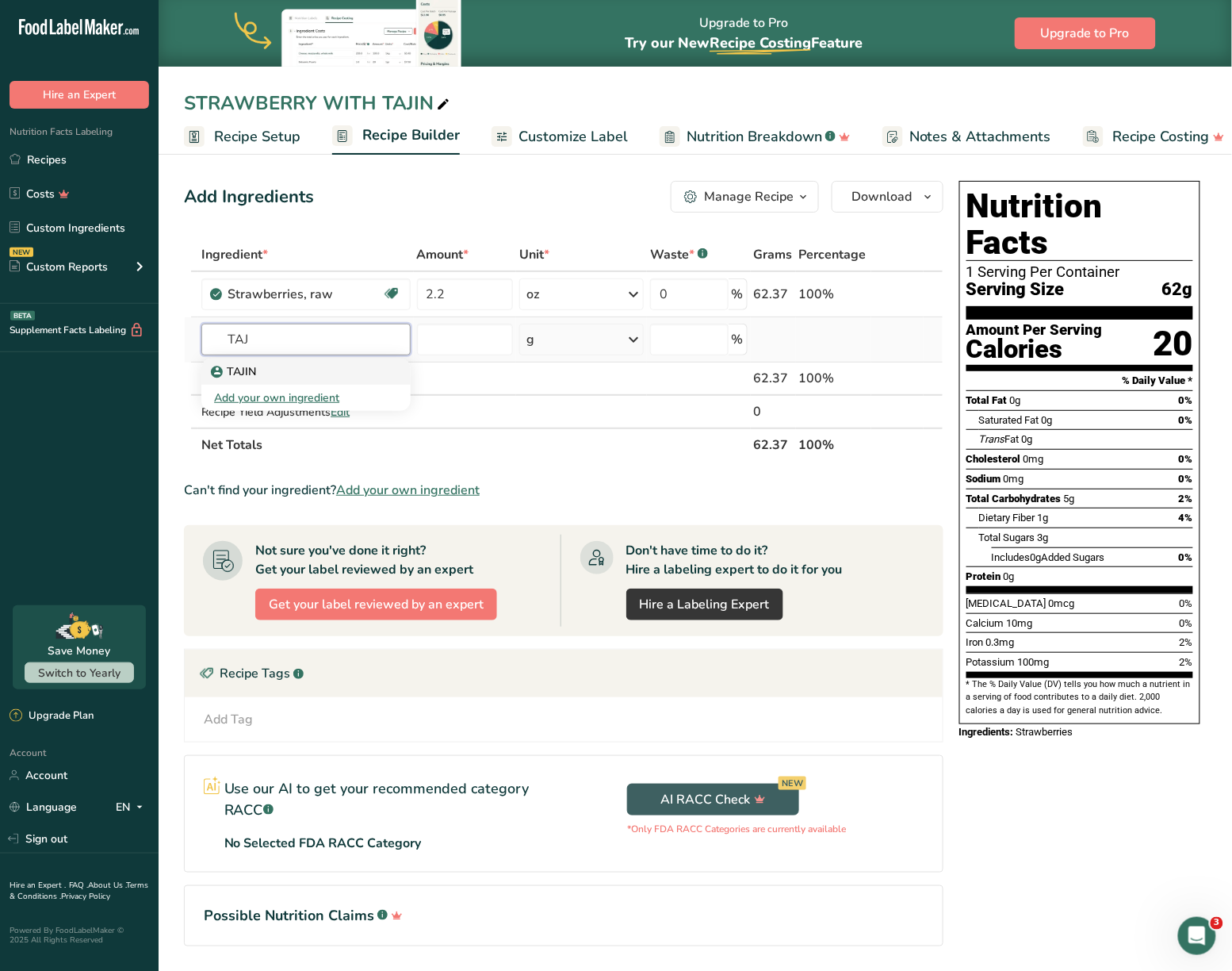
type input "TAJ"
click at [241, 371] on p "TAJIN" at bounding box center [235, 371] width 42 height 17
type input "TAJIN"
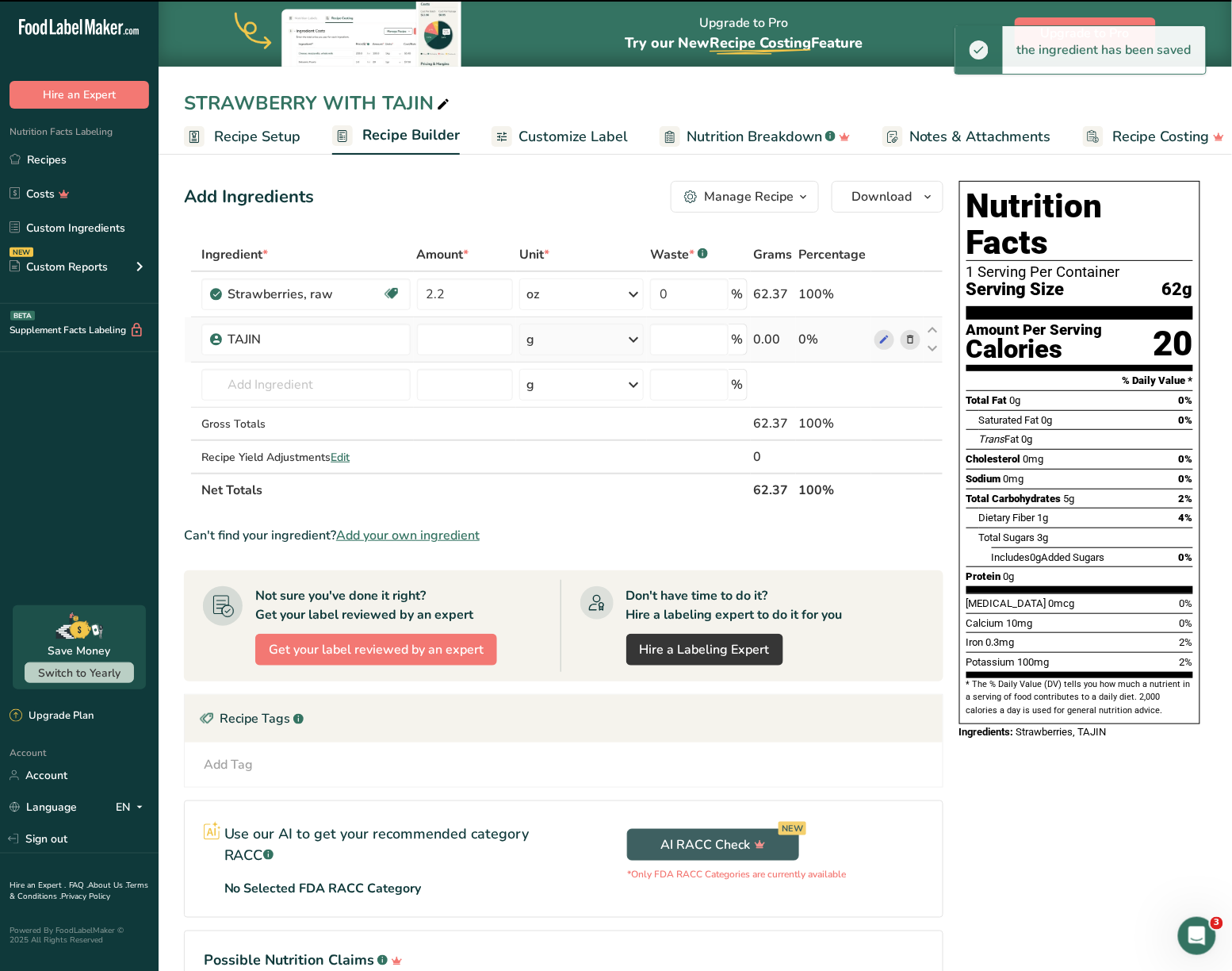
type input "0"
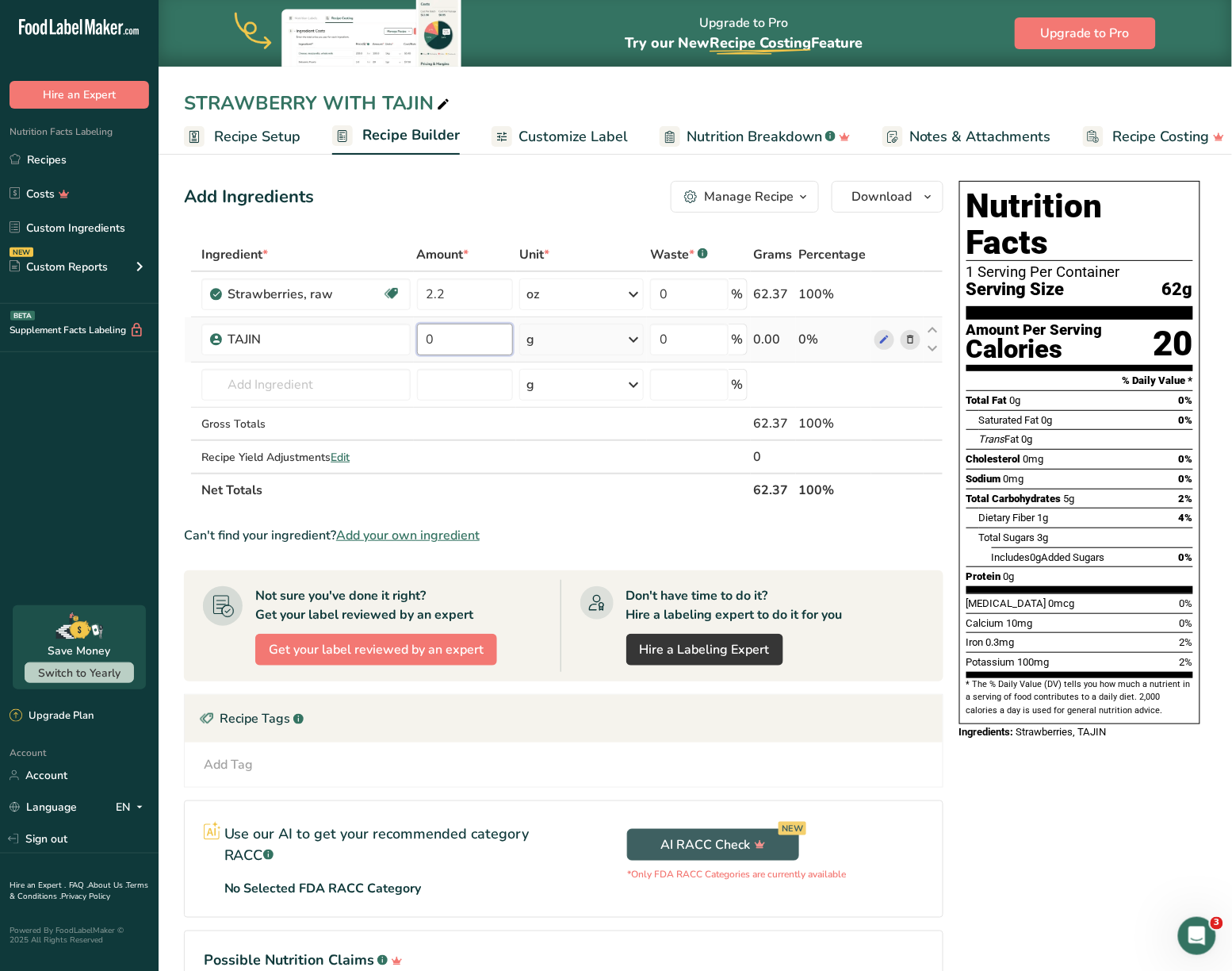
drag, startPoint x: 471, startPoint y: 342, endPoint x: 458, endPoint y: 342, distance: 13.0
click at [469, 342] on input "0" at bounding box center [465, 339] width 97 height 32
type input "1"
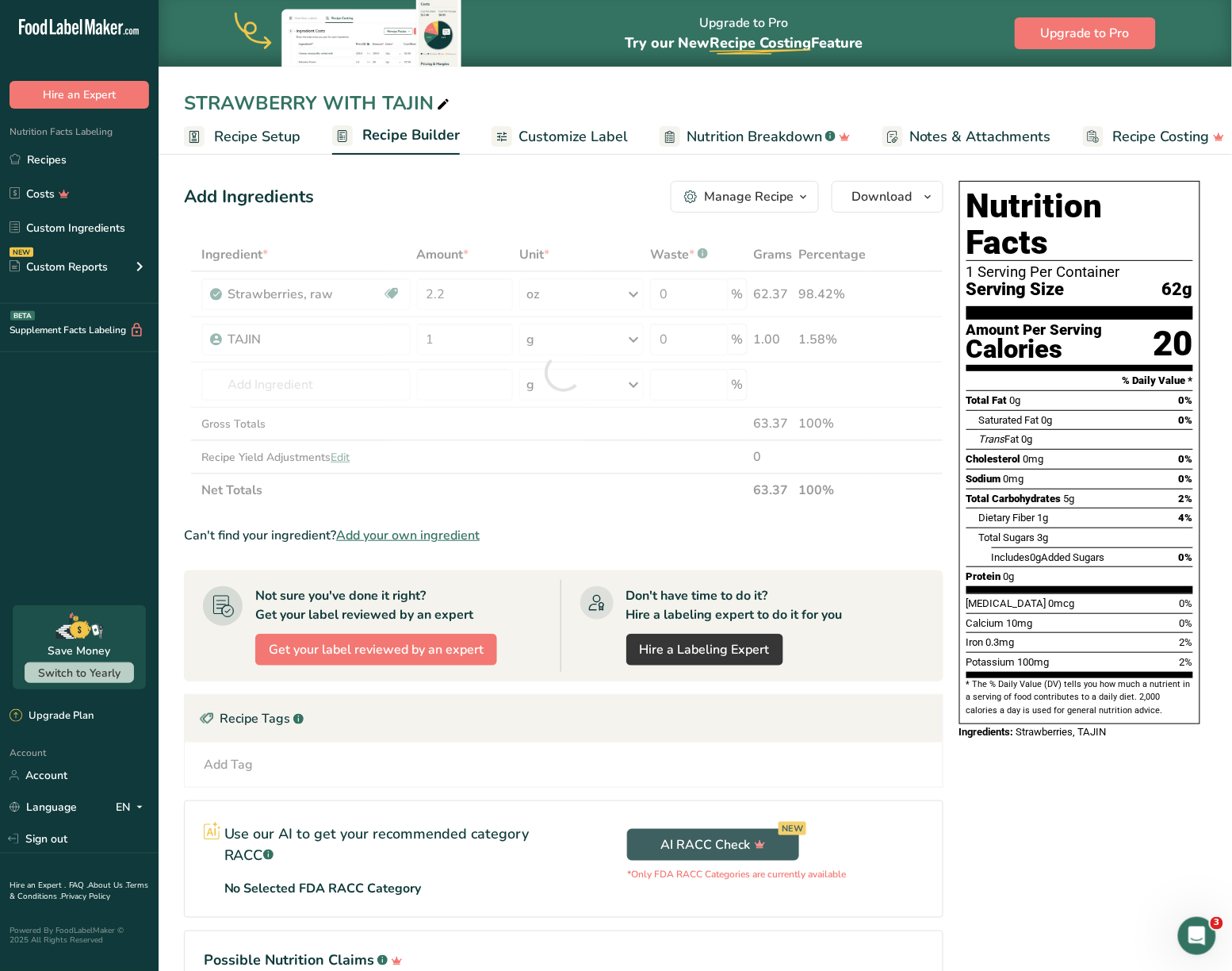
click at [182, 376] on section "Add Ingredients Manage Recipe Delete Recipe Duplicate Recipe Scale Recipe Save …" at bounding box center [695, 609] width 1074 height 919
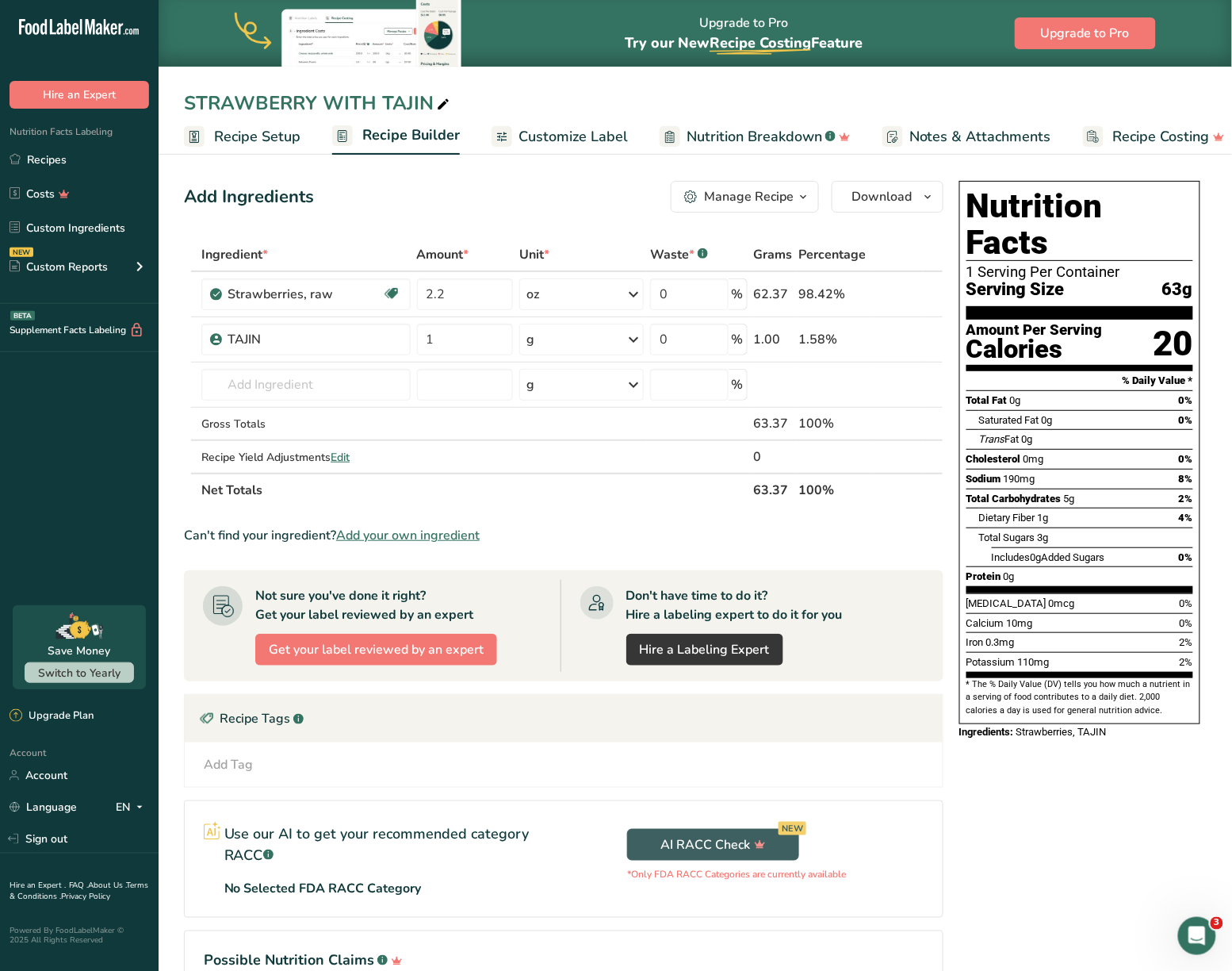
click at [554, 127] on span "Customize Label" at bounding box center [574, 137] width 109 height 22
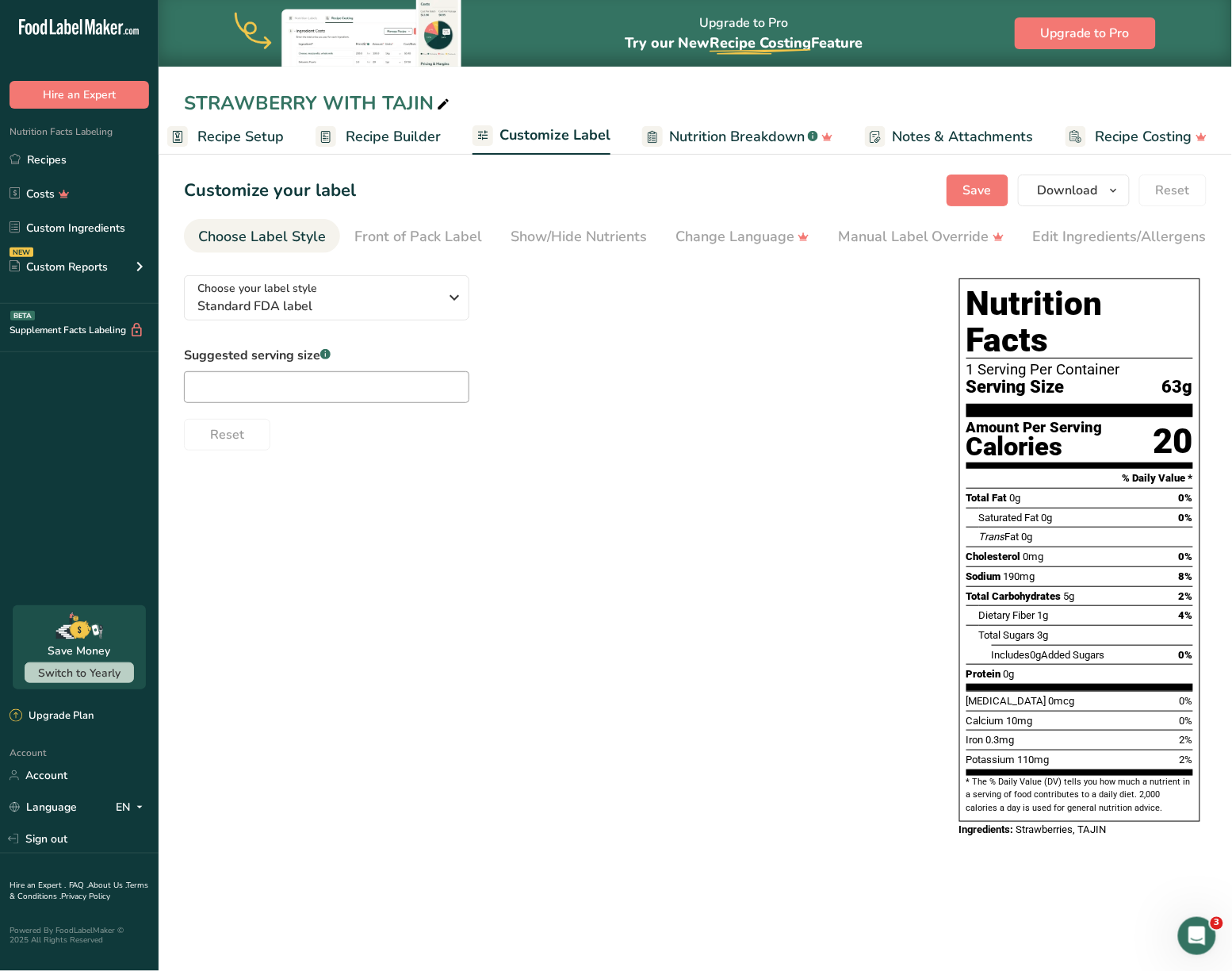
scroll to position [0, 17]
drag, startPoint x: 489, startPoint y: 247, endPoint x: 929, endPoint y: 287, distance: 441.8
click at [812, 284] on section "Customize your label Save Download Choose what to show on your downloaded label…" at bounding box center [695, 514] width 1074 height 730
click at [812, 241] on div "Edit Ingredients/Allergens List" at bounding box center [1133, 237] width 201 height 22
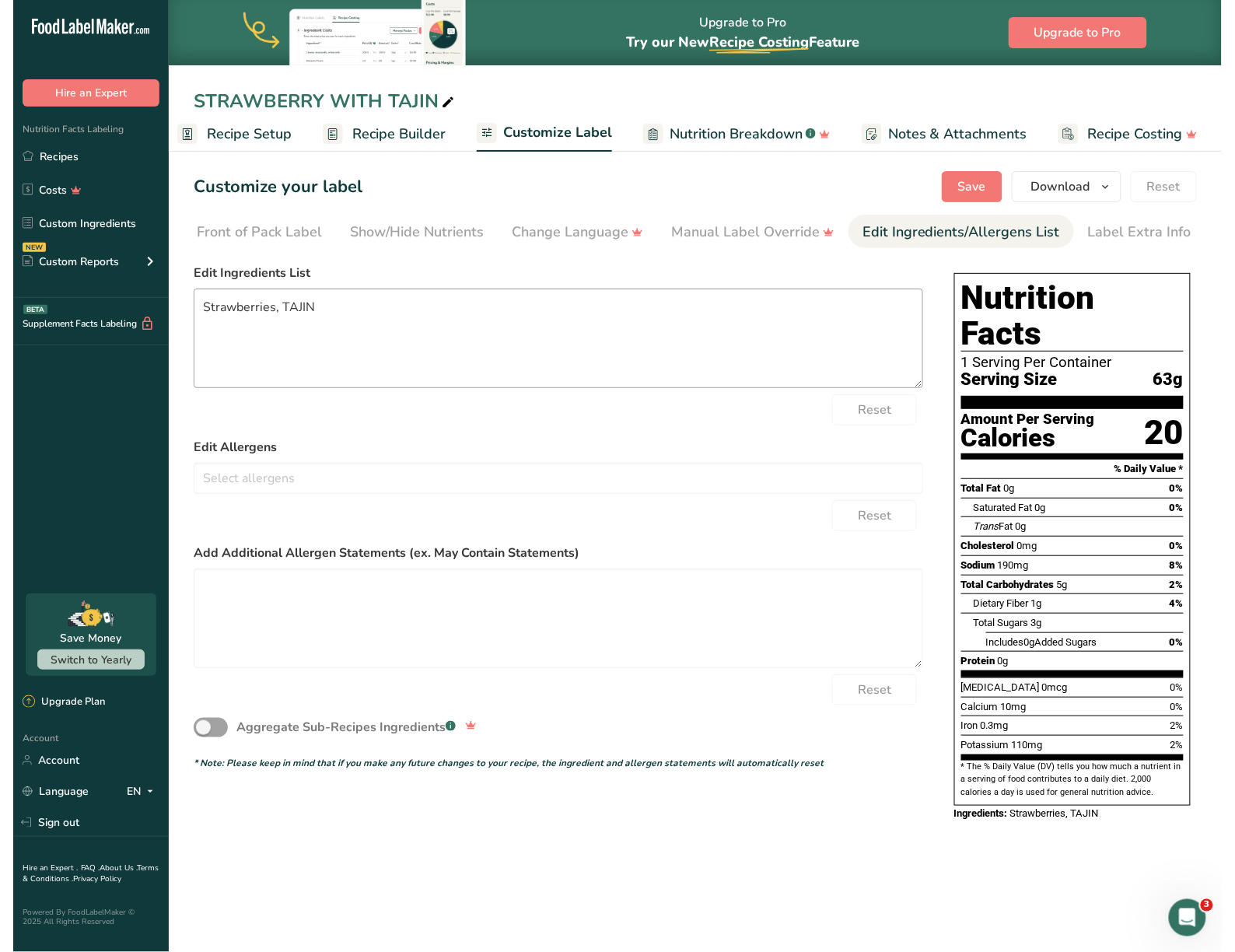
scroll to position [0, 165]
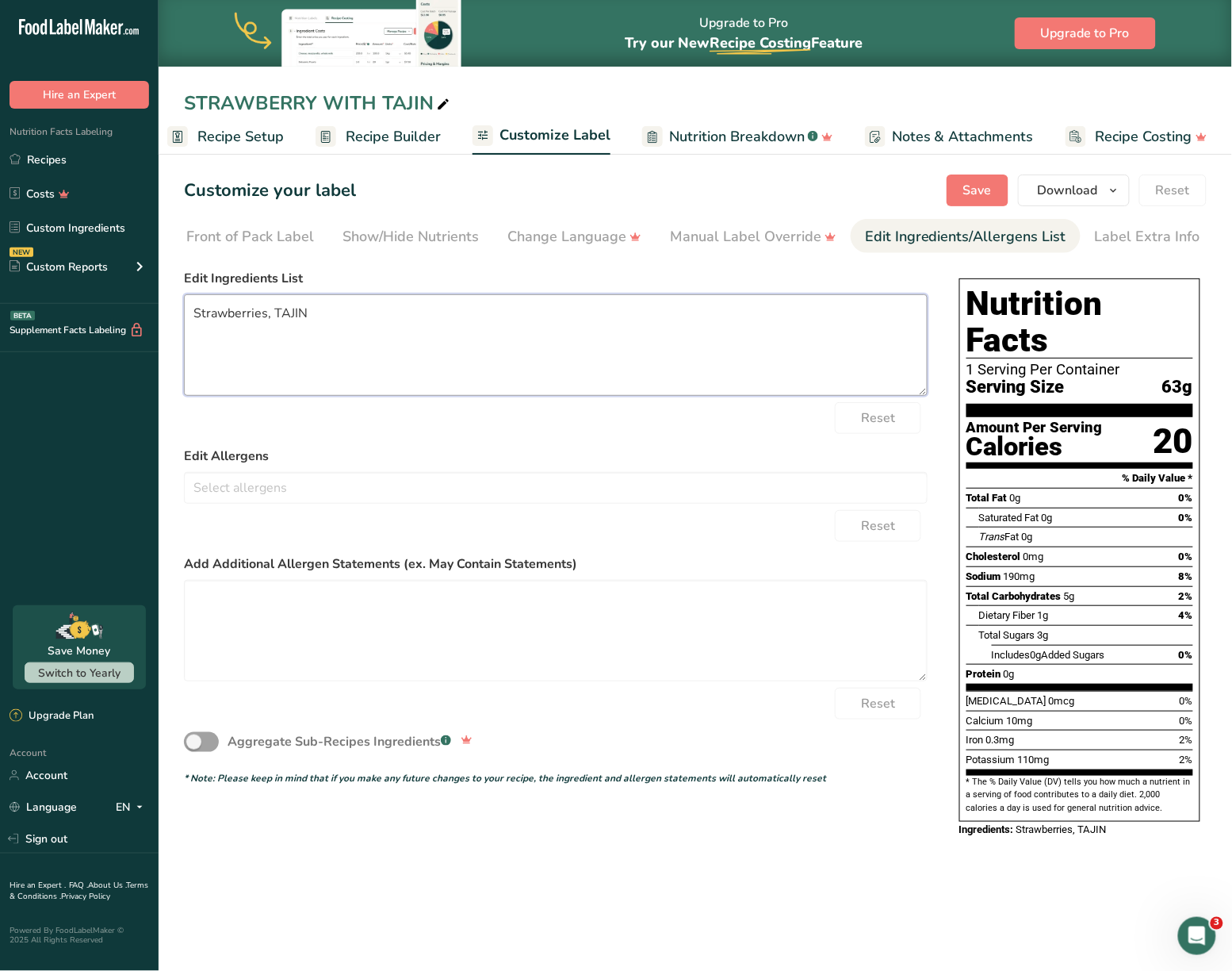
click at [262, 313] on textarea "Strawberries, TAJIN" at bounding box center [555, 345] width 744 height 101
click at [366, 320] on textarea "STRAWBERRIES, TAJIN" at bounding box center [555, 345] width 744 height 101
click at [812, 192] on span "Save" at bounding box center [977, 190] width 28 height 19
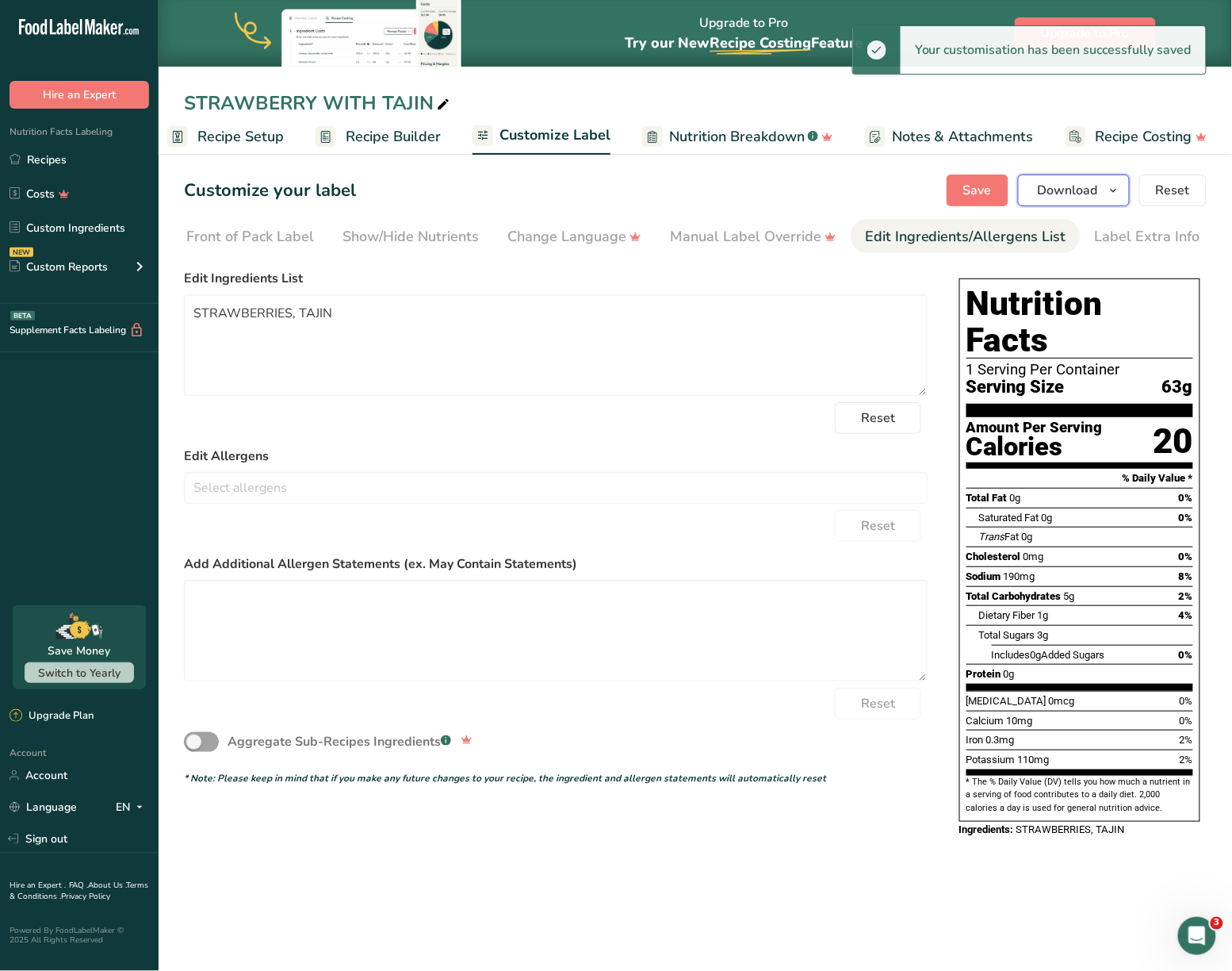
click at [812, 199] on icon "button" at bounding box center [1113, 191] width 12 height 20
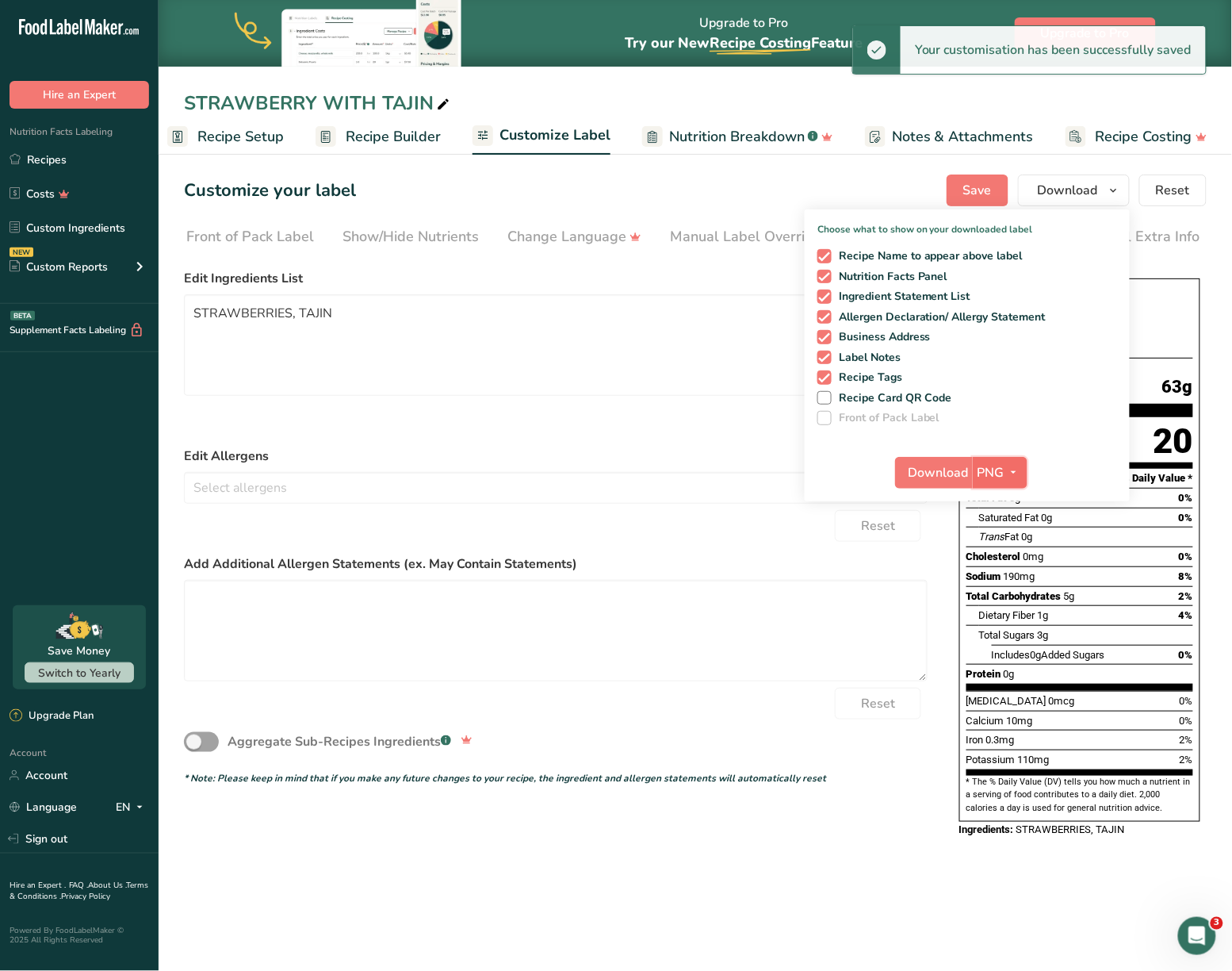
click at [812, 482] on icon "button" at bounding box center [1014, 473] width 12 height 20
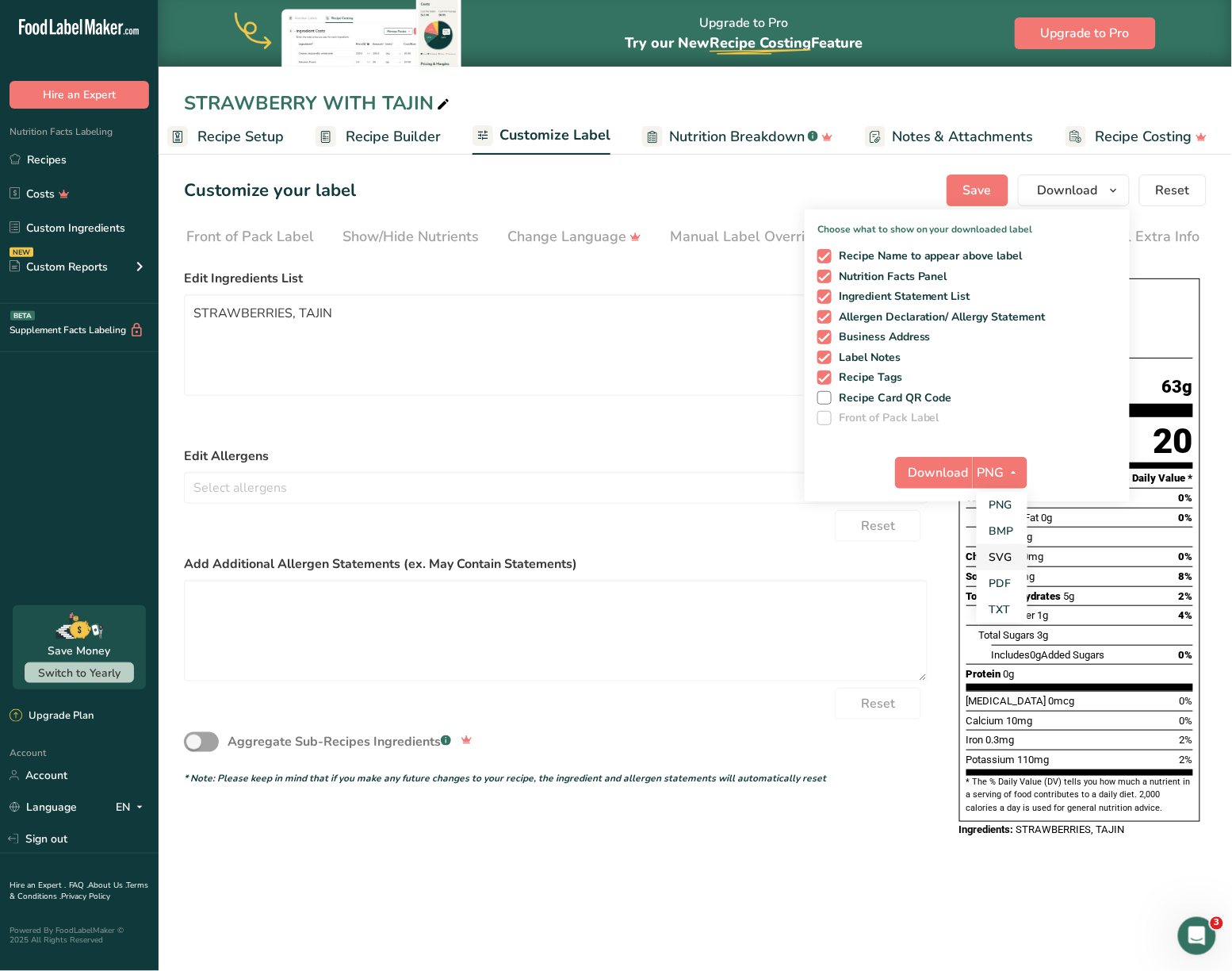
click at [812, 554] on link "SVG" at bounding box center [1002, 557] width 51 height 27
click at [812, 475] on span "Download" at bounding box center [939, 473] width 61 height 19
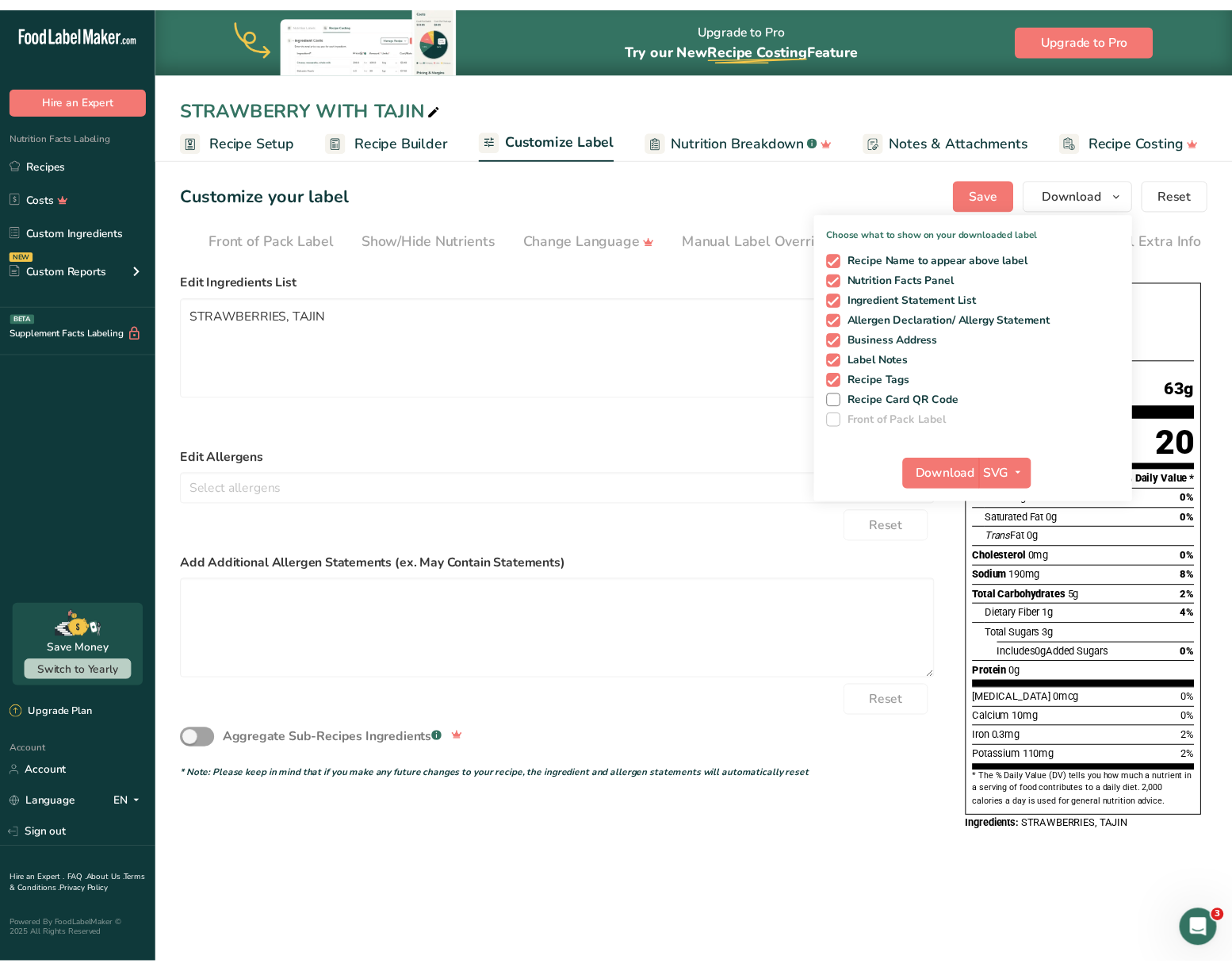
scroll to position [0, 0]
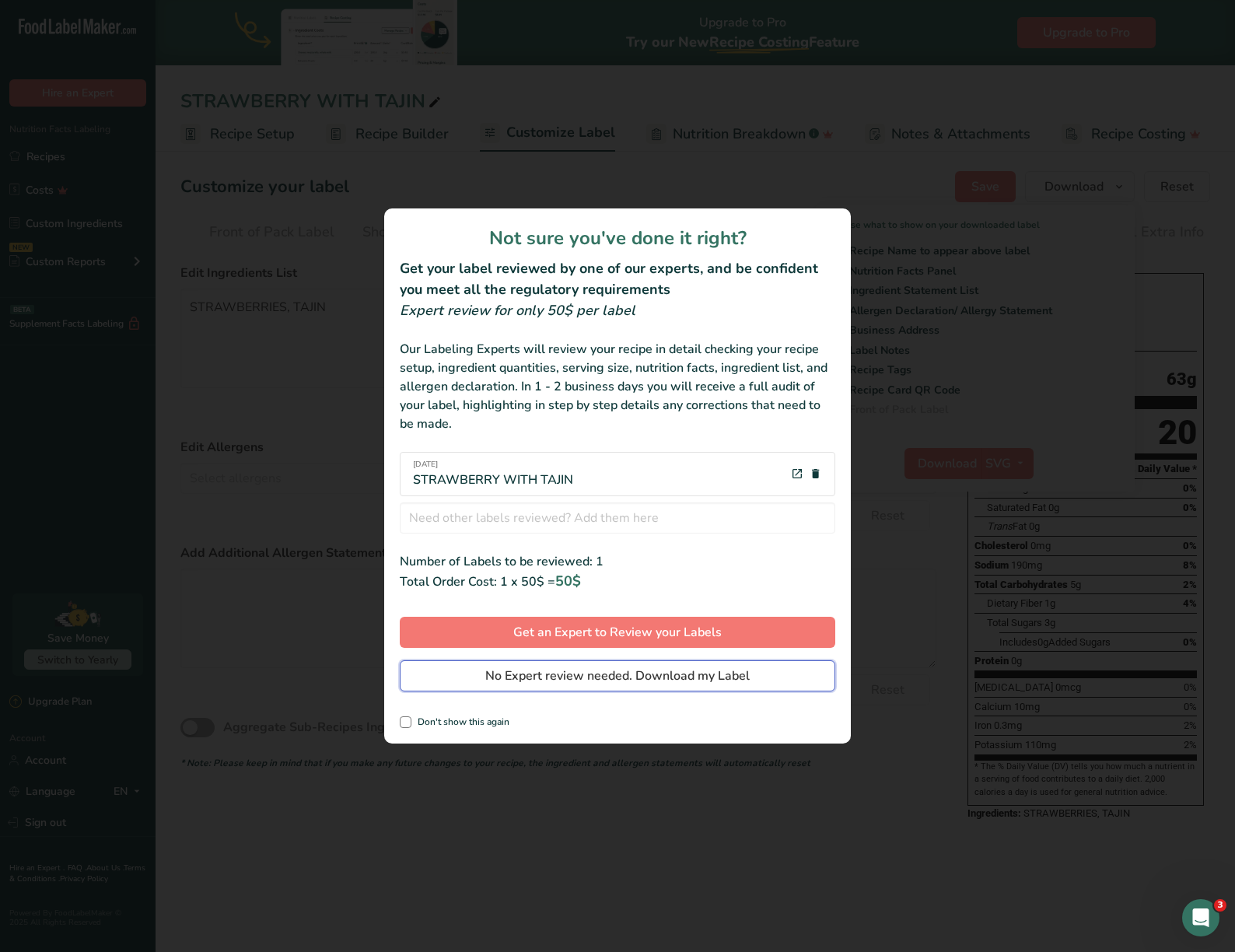
click at [632, 678] on span "No Expert review needed. Download my Label" at bounding box center [617, 676] width 264 height 19
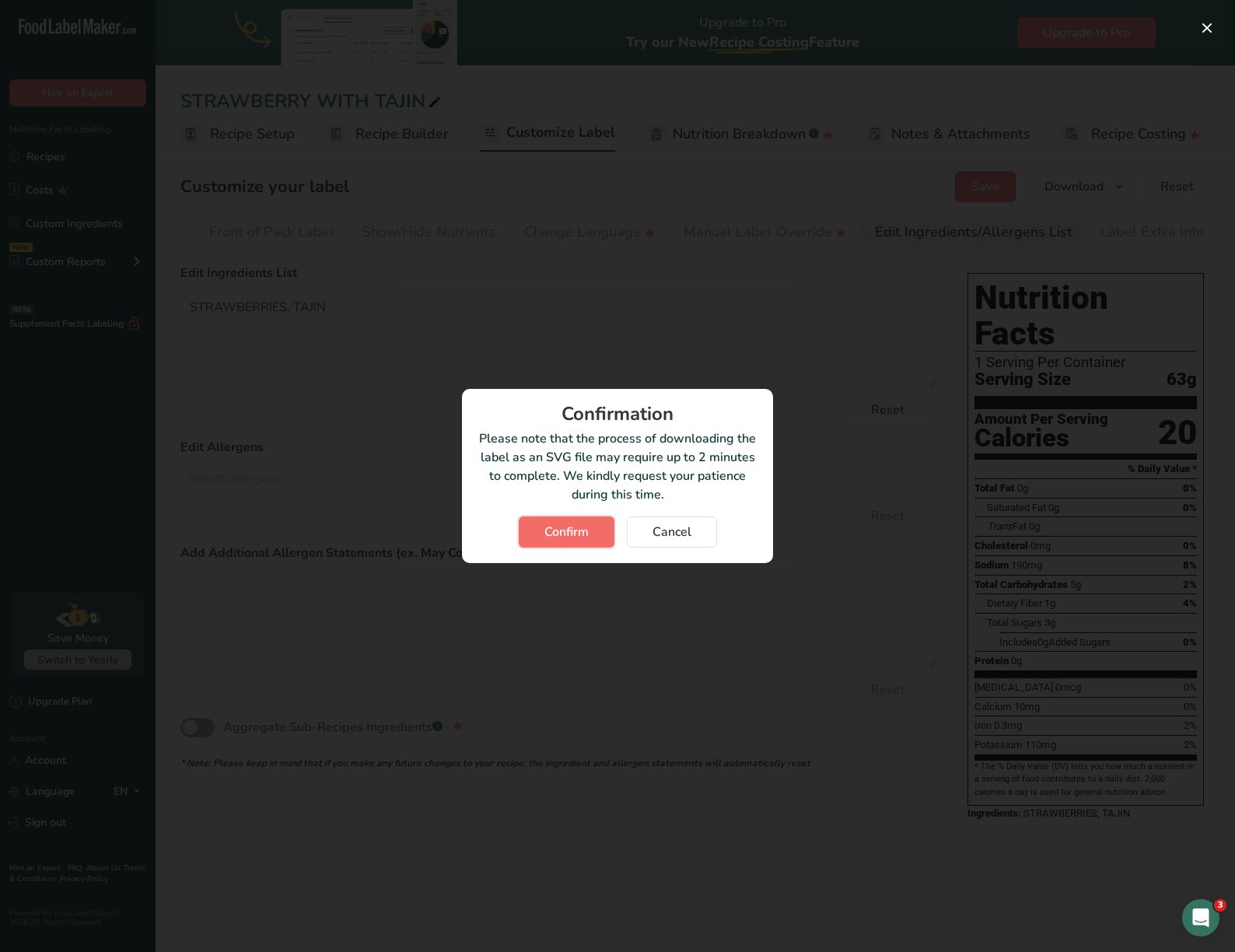
click at [567, 532] on span "Confirm" at bounding box center [567, 532] width 45 height 19
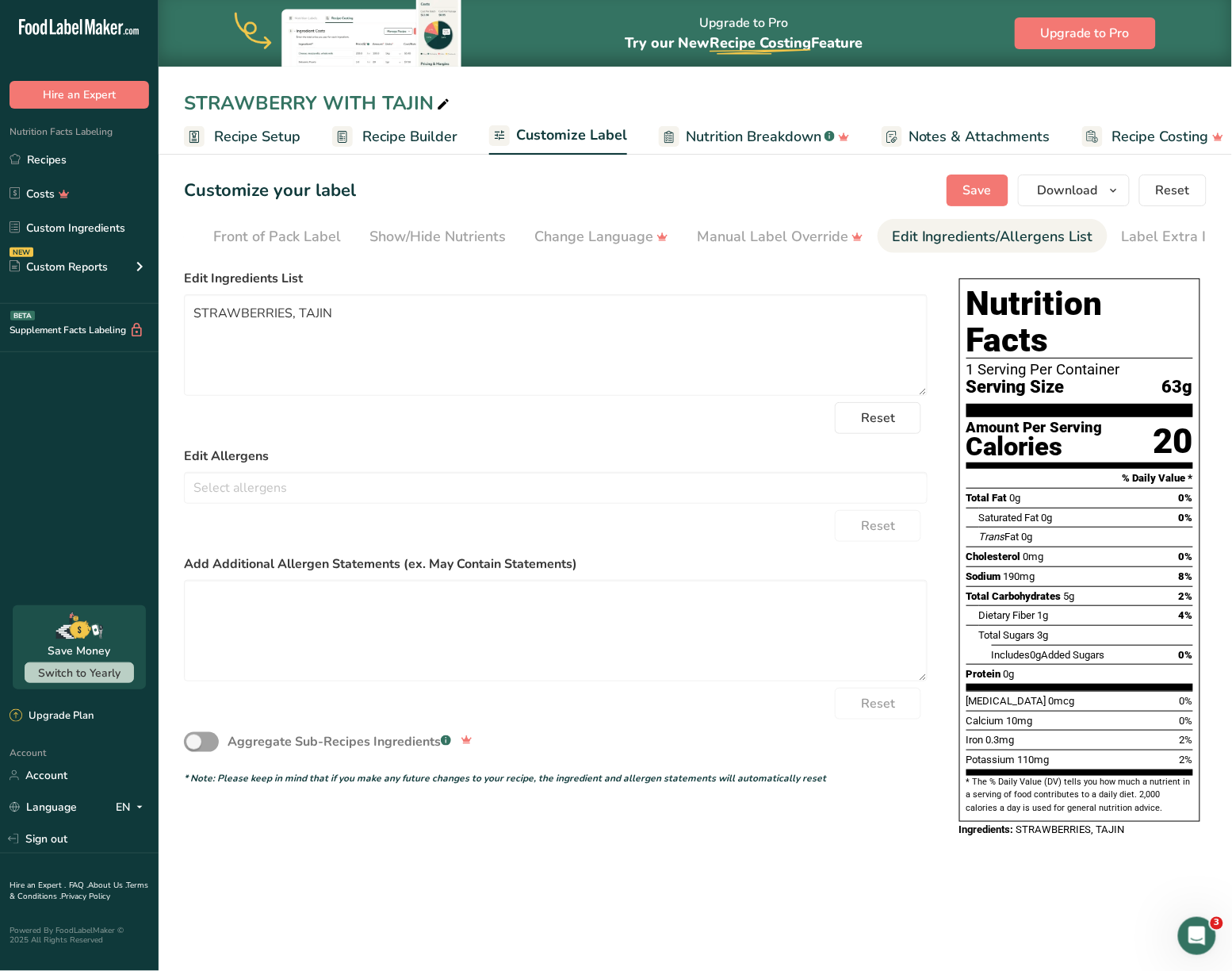
click at [812, 197] on section "Customize your label Save Download Choose what to show on your downloaded label…" at bounding box center [695, 514] width 1074 height 730
drag, startPoint x: 785, startPoint y: 257, endPoint x: 400, endPoint y: 231, distance: 385.9
click at [405, 230] on section "Customize your label Save Download Choose what to show on your downloaded label…" at bounding box center [695, 514] width 1074 height 730
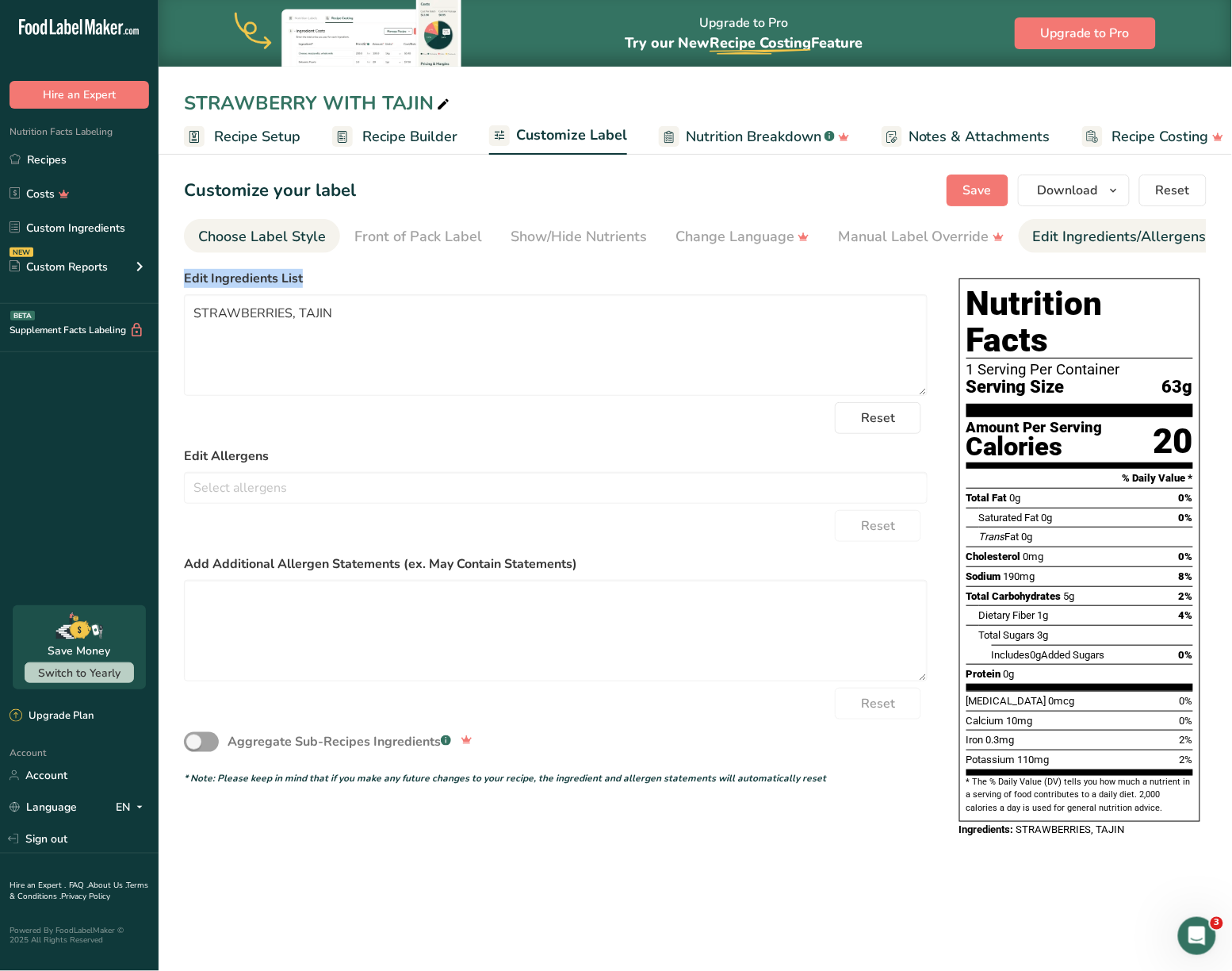
click at [248, 230] on div "Choose Label Style" at bounding box center [262, 237] width 128 height 22
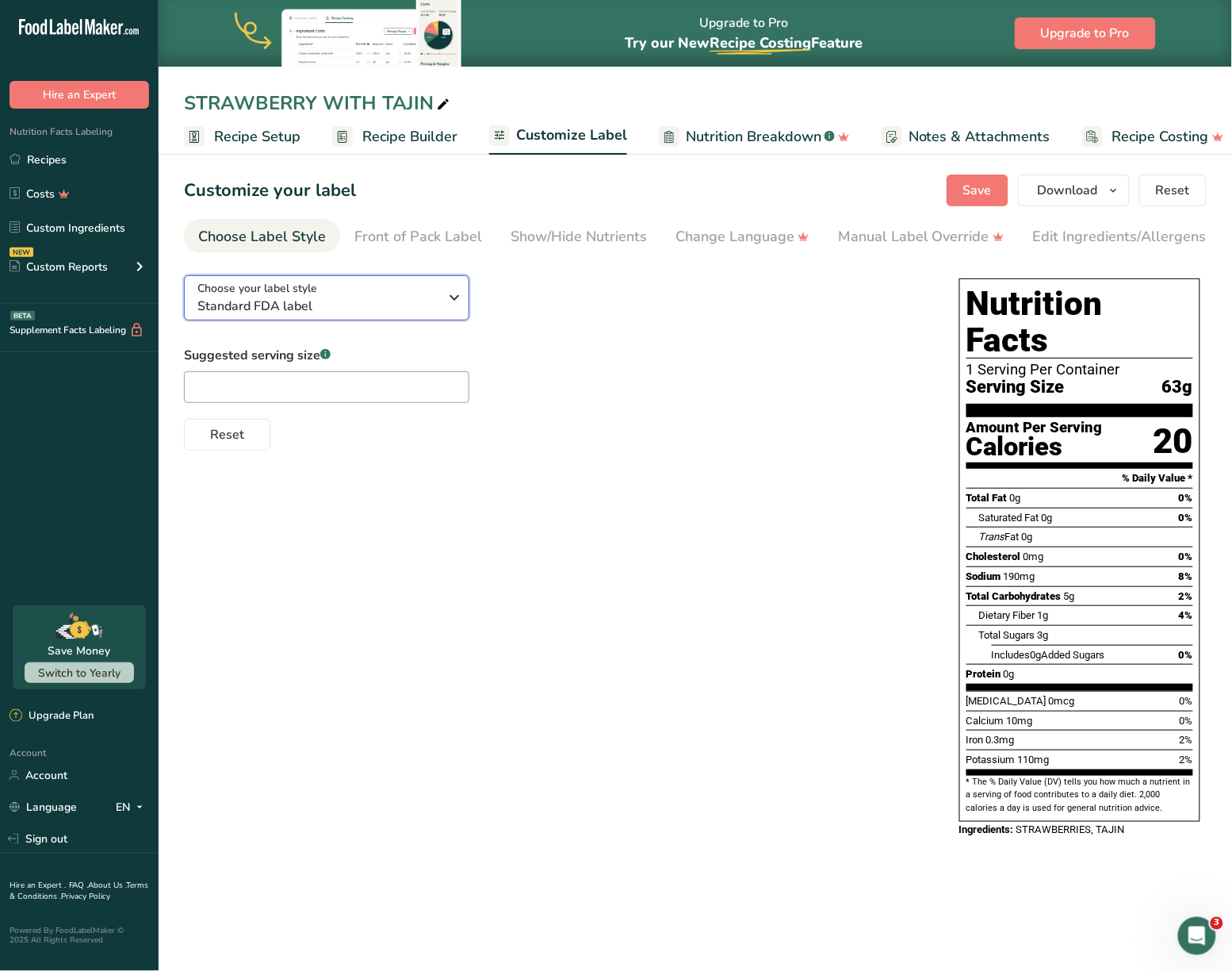
click at [407, 301] on span "Standard FDA label" at bounding box center [318, 306] width 242 height 19
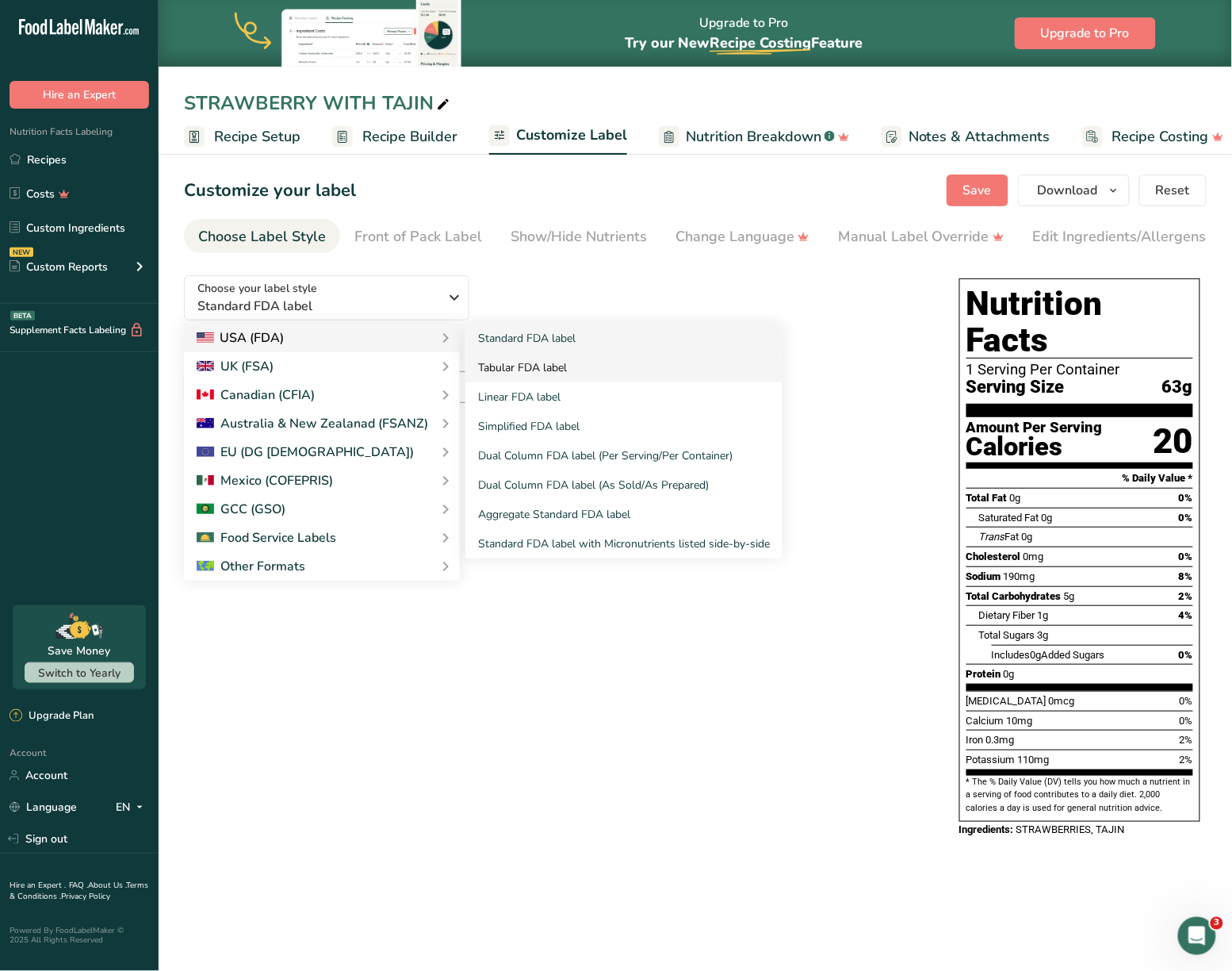
click at [537, 373] on link "Tabular FDA label" at bounding box center [623, 367] width 318 height 29
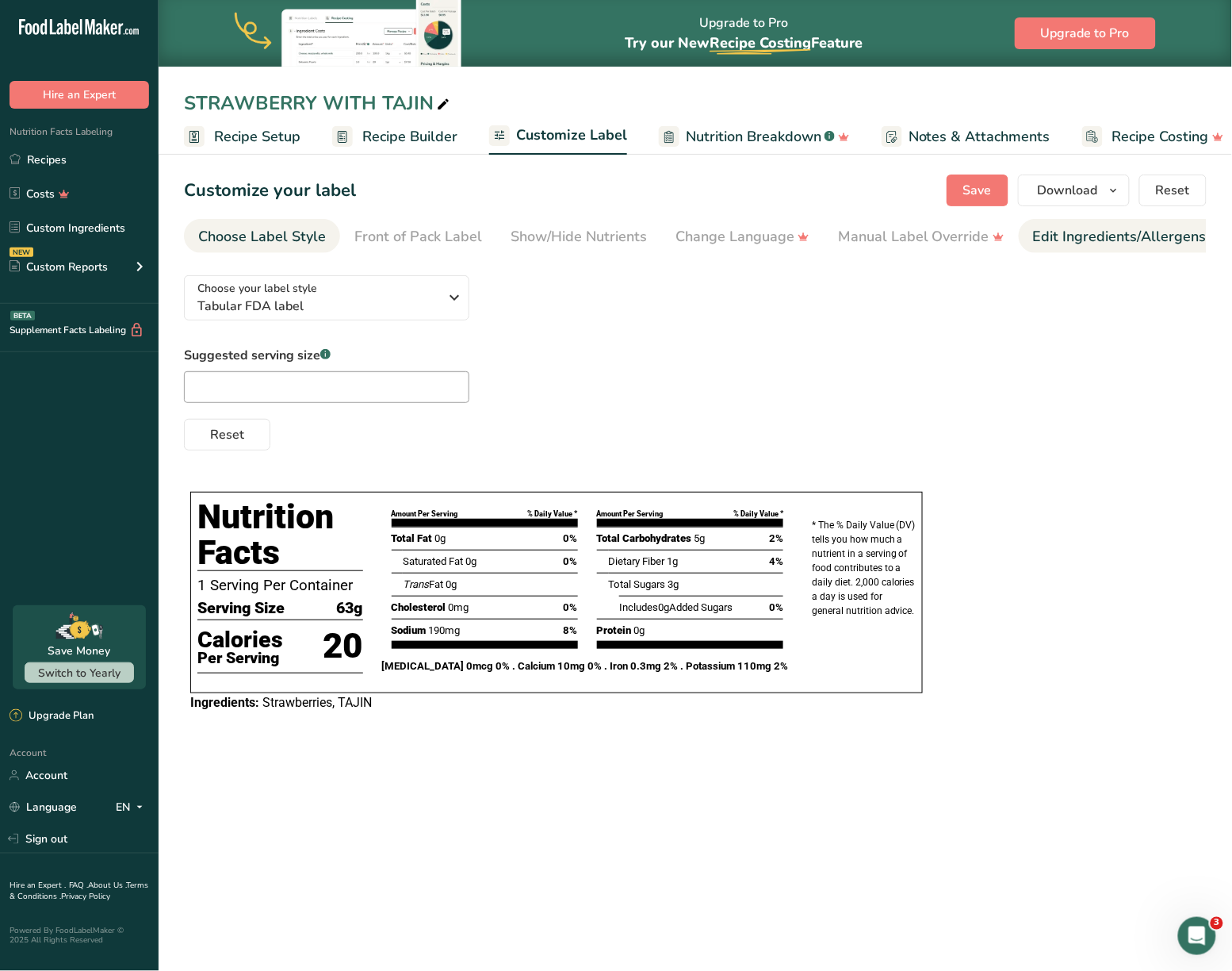
drag, startPoint x: 1085, startPoint y: 230, endPoint x: 1063, endPoint y: 250, distance: 29.7
click at [812, 236] on div "Edit Ingredients/Allergens List" at bounding box center [1133, 237] width 201 height 22
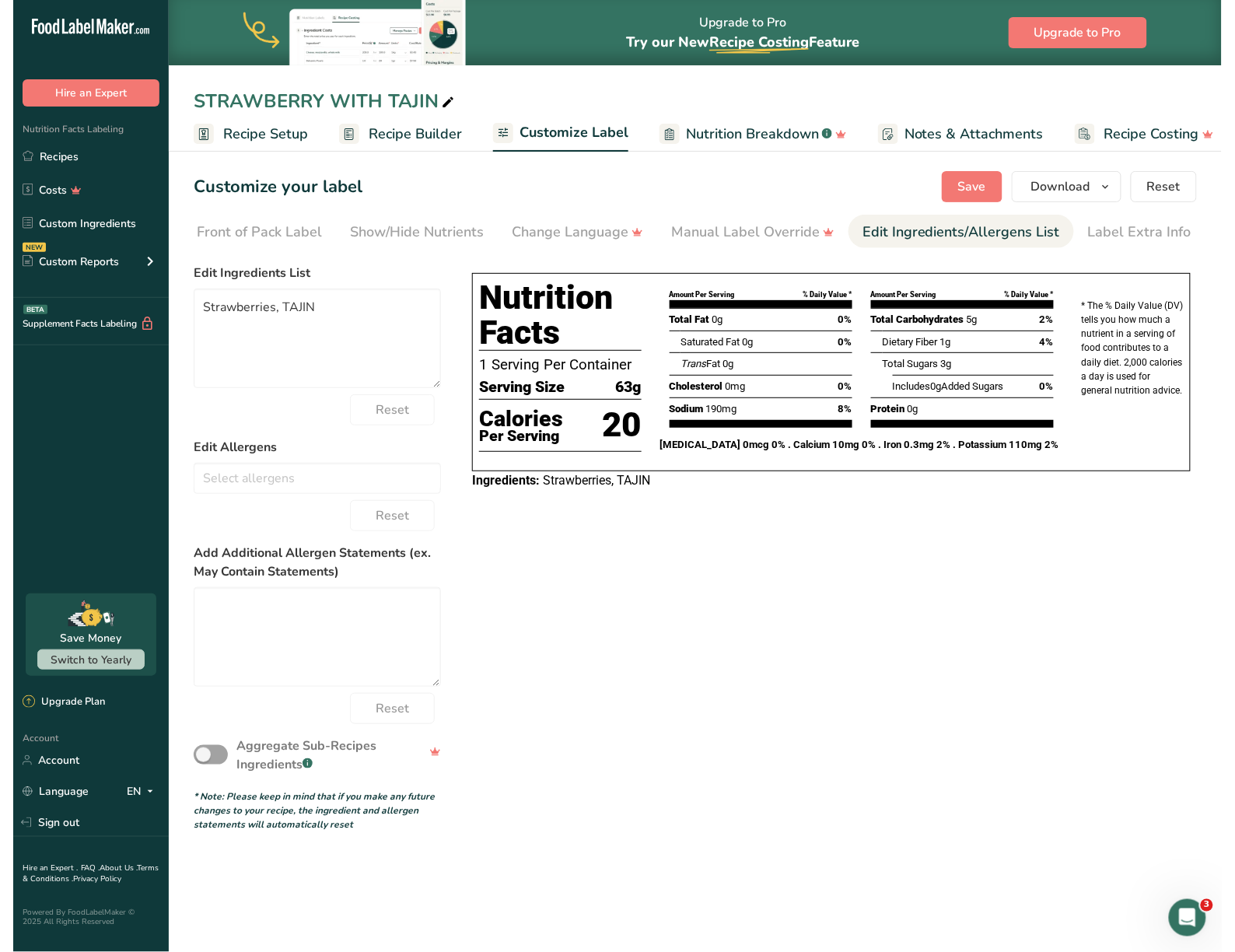
scroll to position [0, 165]
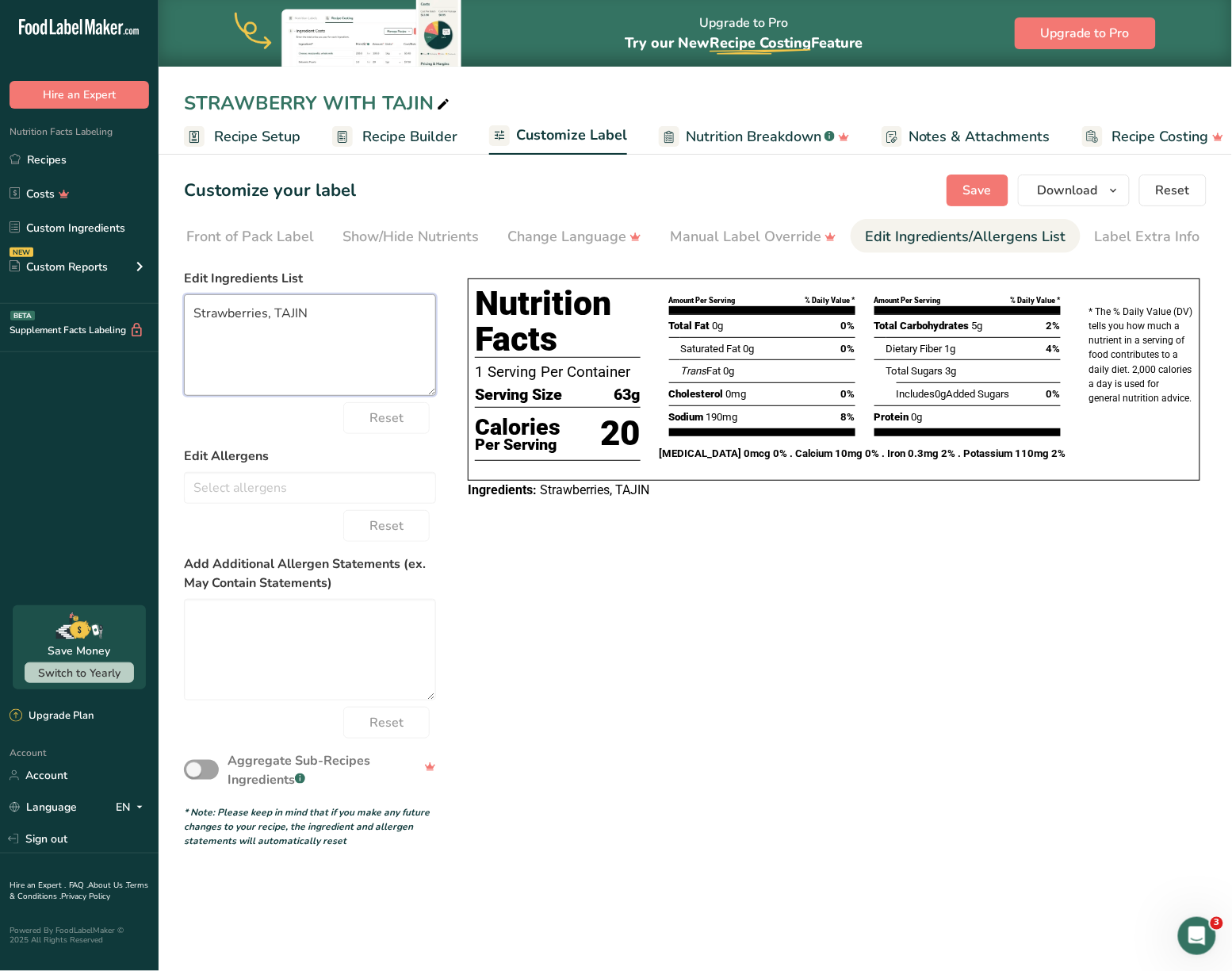
click at [264, 320] on textarea "Strawberries, TAJIN" at bounding box center [310, 345] width 252 height 101
type textarea "STRAWBERRIES, TAJIN"
click at [812, 198] on span "Save" at bounding box center [977, 190] width 28 height 19
click at [812, 193] on span "Save" at bounding box center [977, 190] width 28 height 19
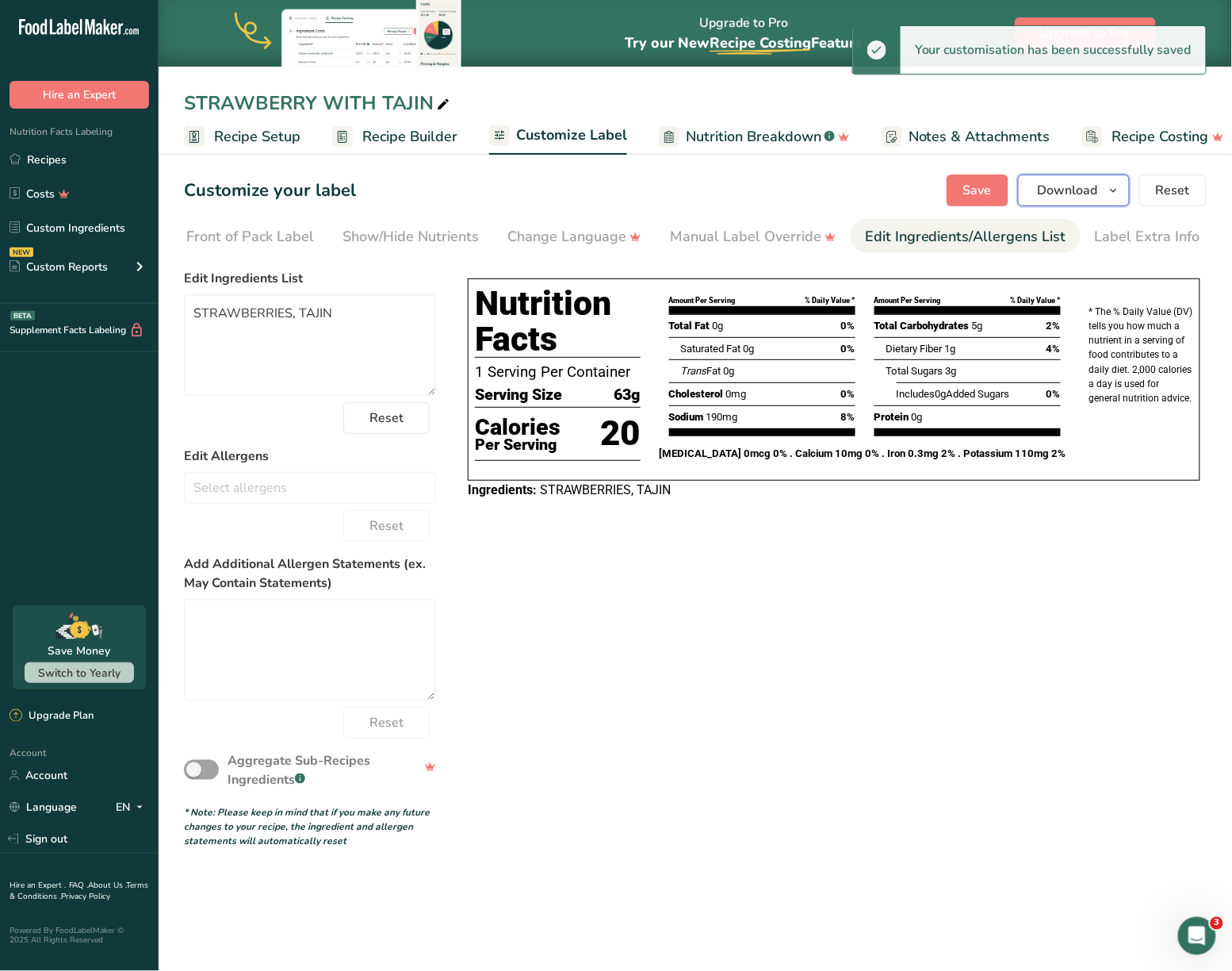
click at [812, 200] on button "Download" at bounding box center [1074, 190] width 112 height 32
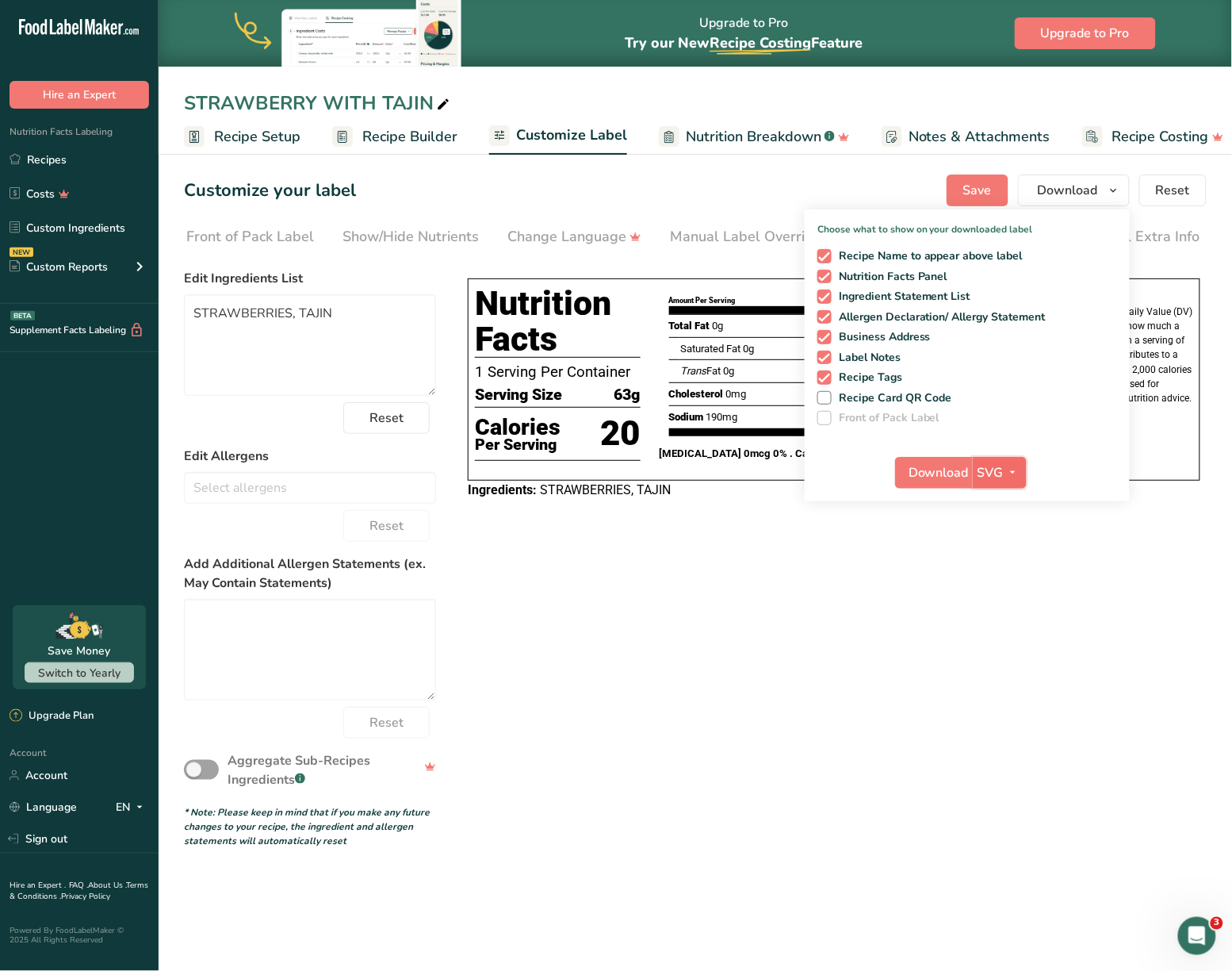
click at [812, 475] on span "button" at bounding box center [1013, 473] width 19 height 19
click at [812, 551] on link "SVG" at bounding box center [1001, 557] width 51 height 27
click at [812, 478] on span "Download" at bounding box center [939, 473] width 61 height 19
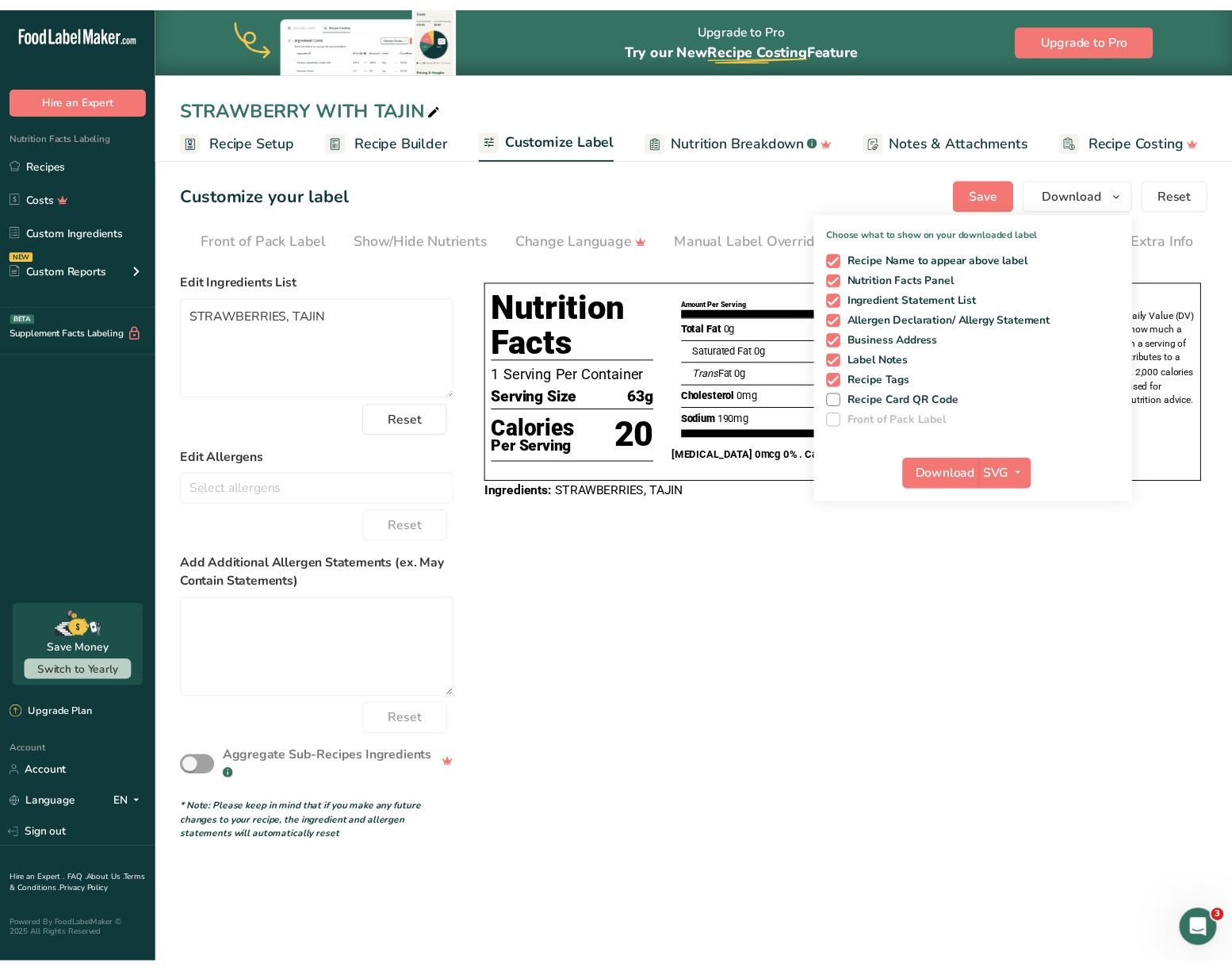
scroll to position [0, 141]
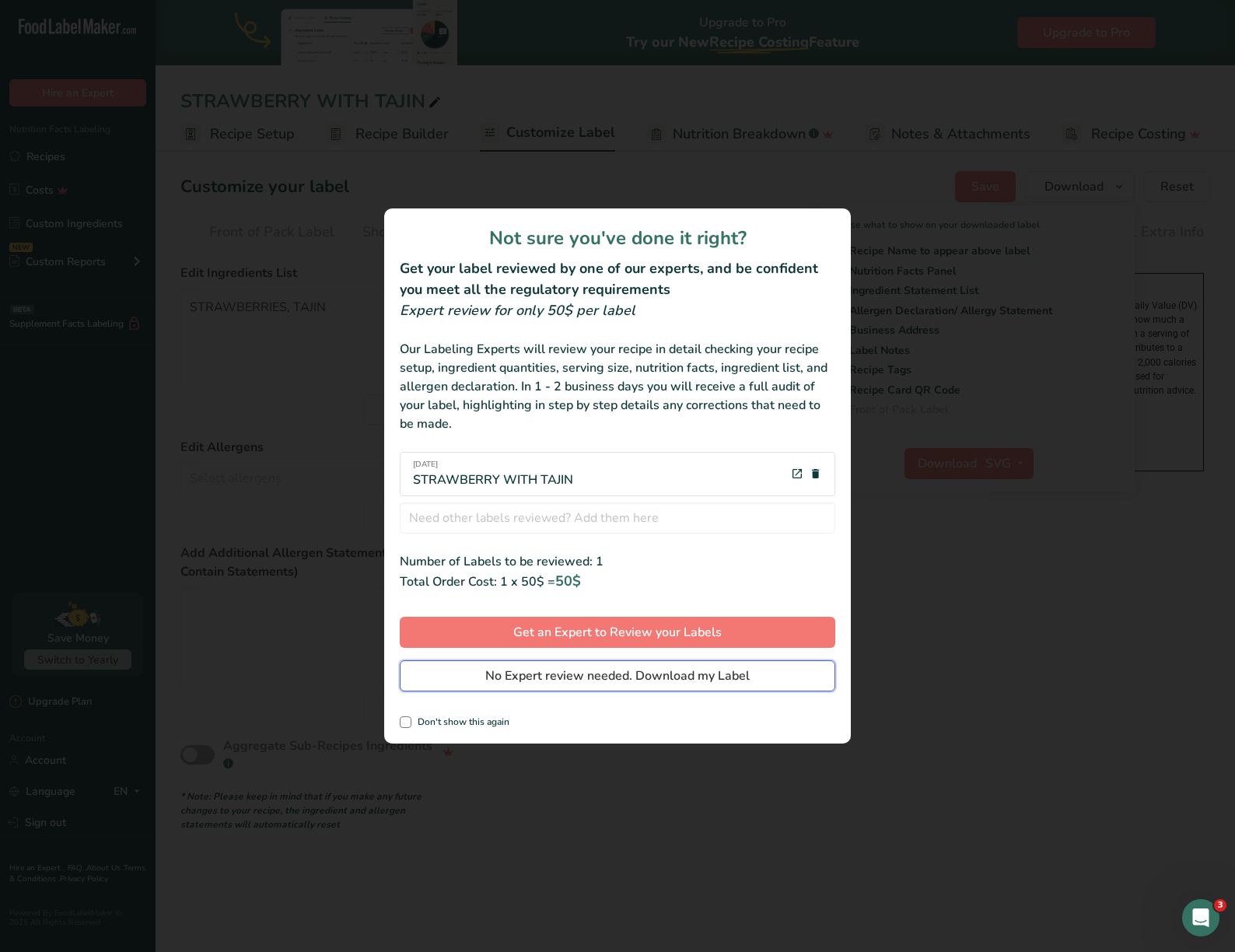
click at [629, 668] on span "No Expert review needed. Download my Label" at bounding box center [617, 676] width 264 height 19
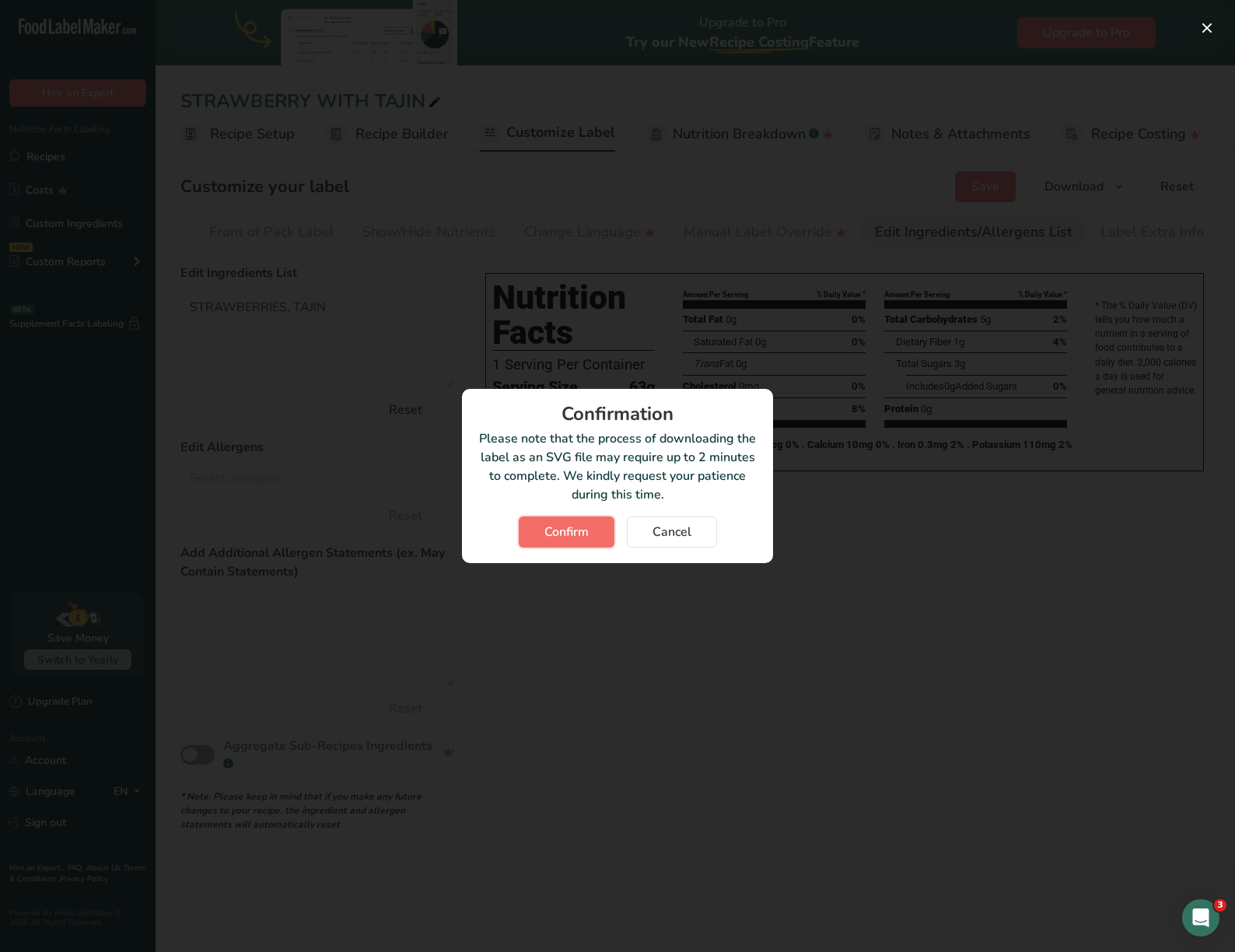
click at [589, 538] on button "Confirm" at bounding box center [567, 532] width 96 height 31
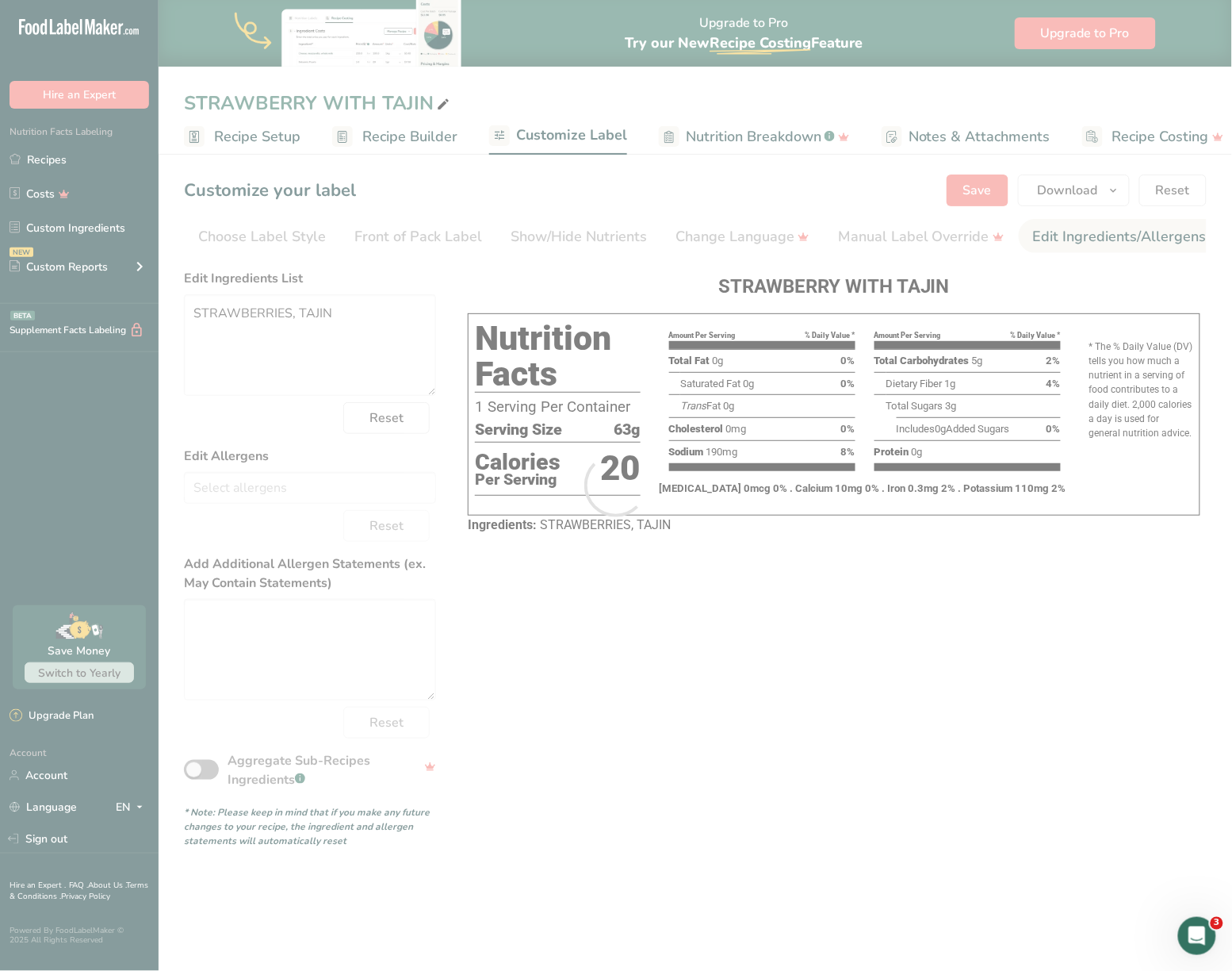
scroll to position [0, 141]
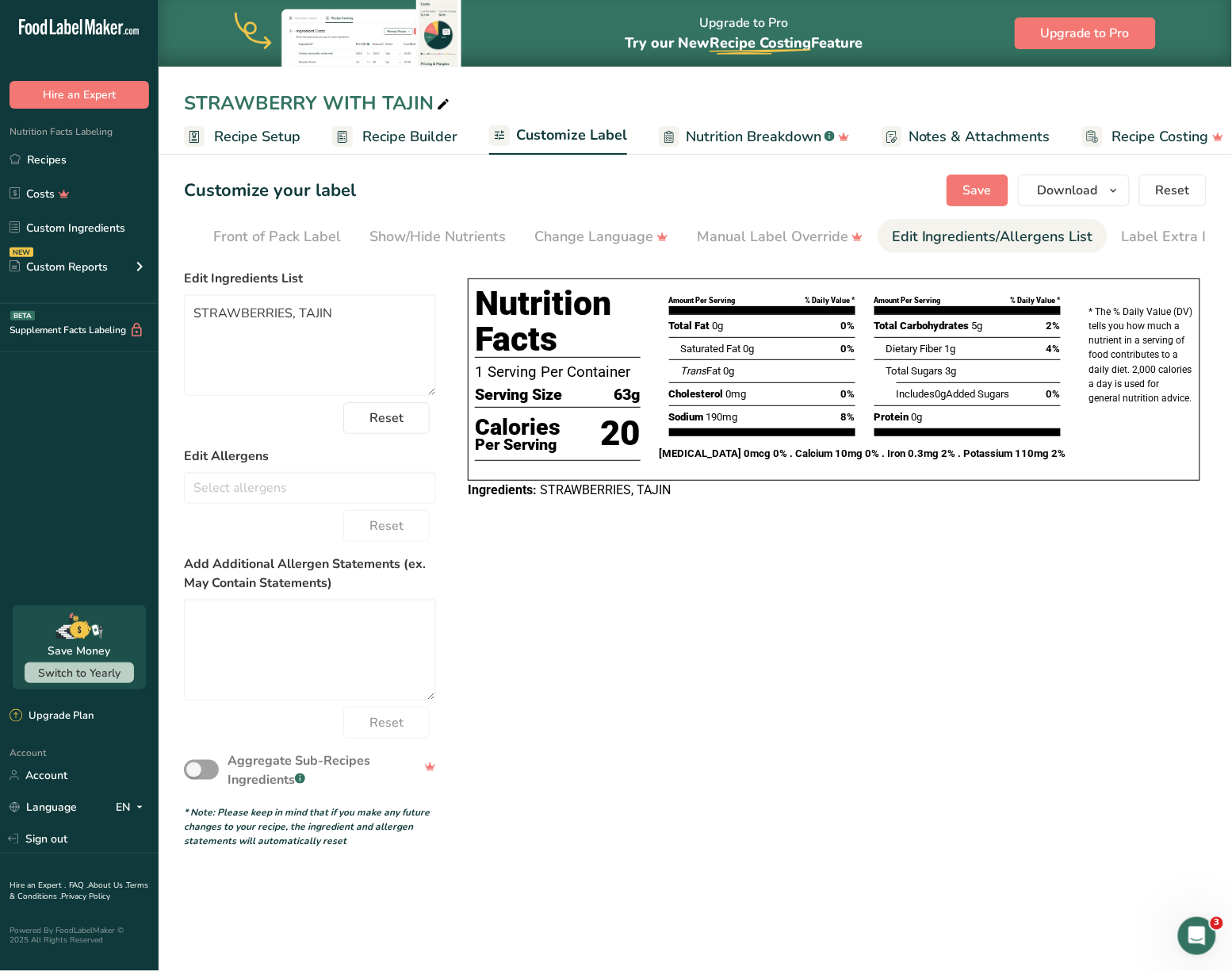
click at [1137, 592] on div "Choose your label style Tabular FDA label USA (FDA) Standard FDA label Tabular …" at bounding box center [696, 556] width 1023 height 585
click at [48, 144] on link "Recipes" at bounding box center [79, 159] width 158 height 30
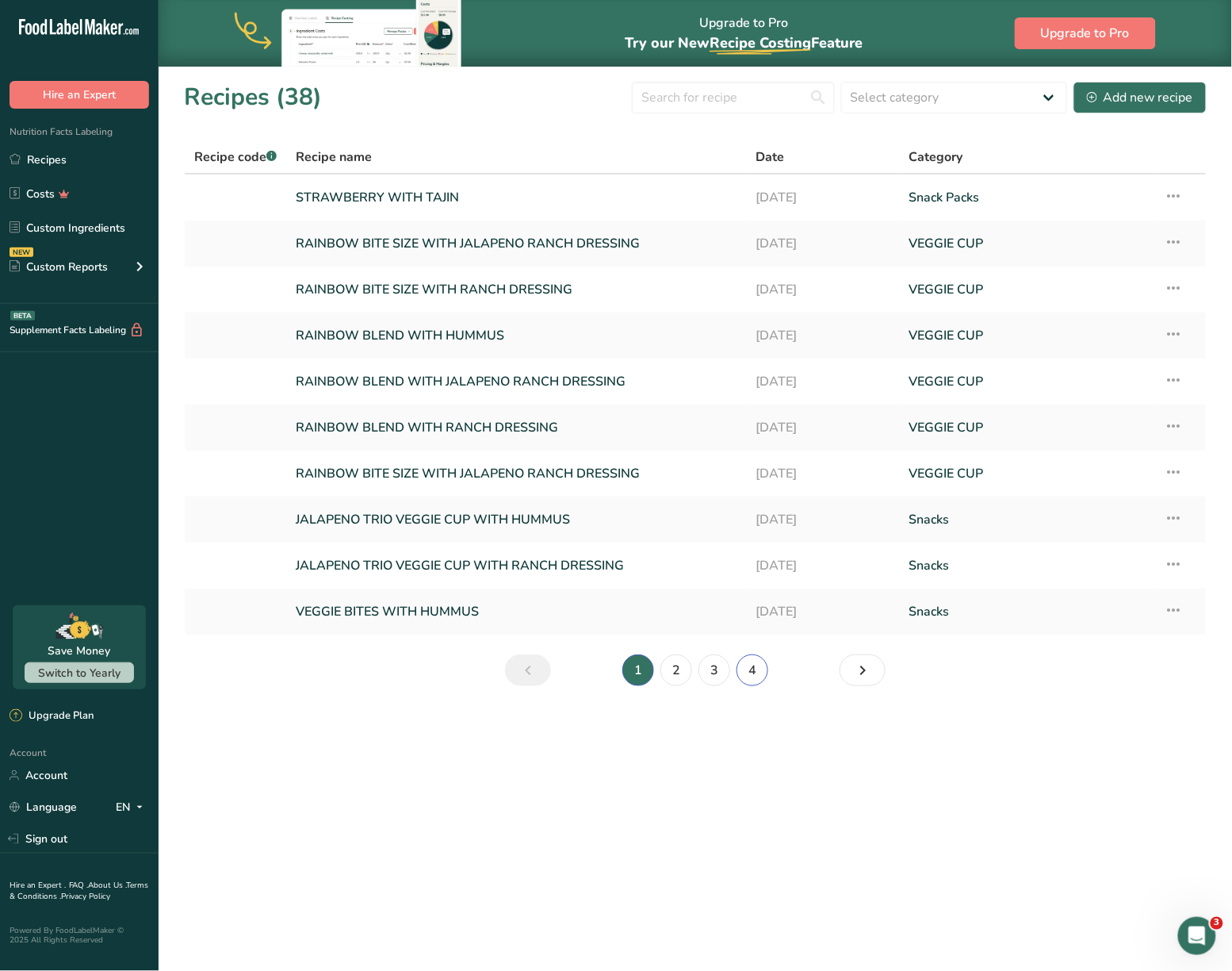
click at [740, 663] on link "4" at bounding box center [753, 670] width 32 height 32
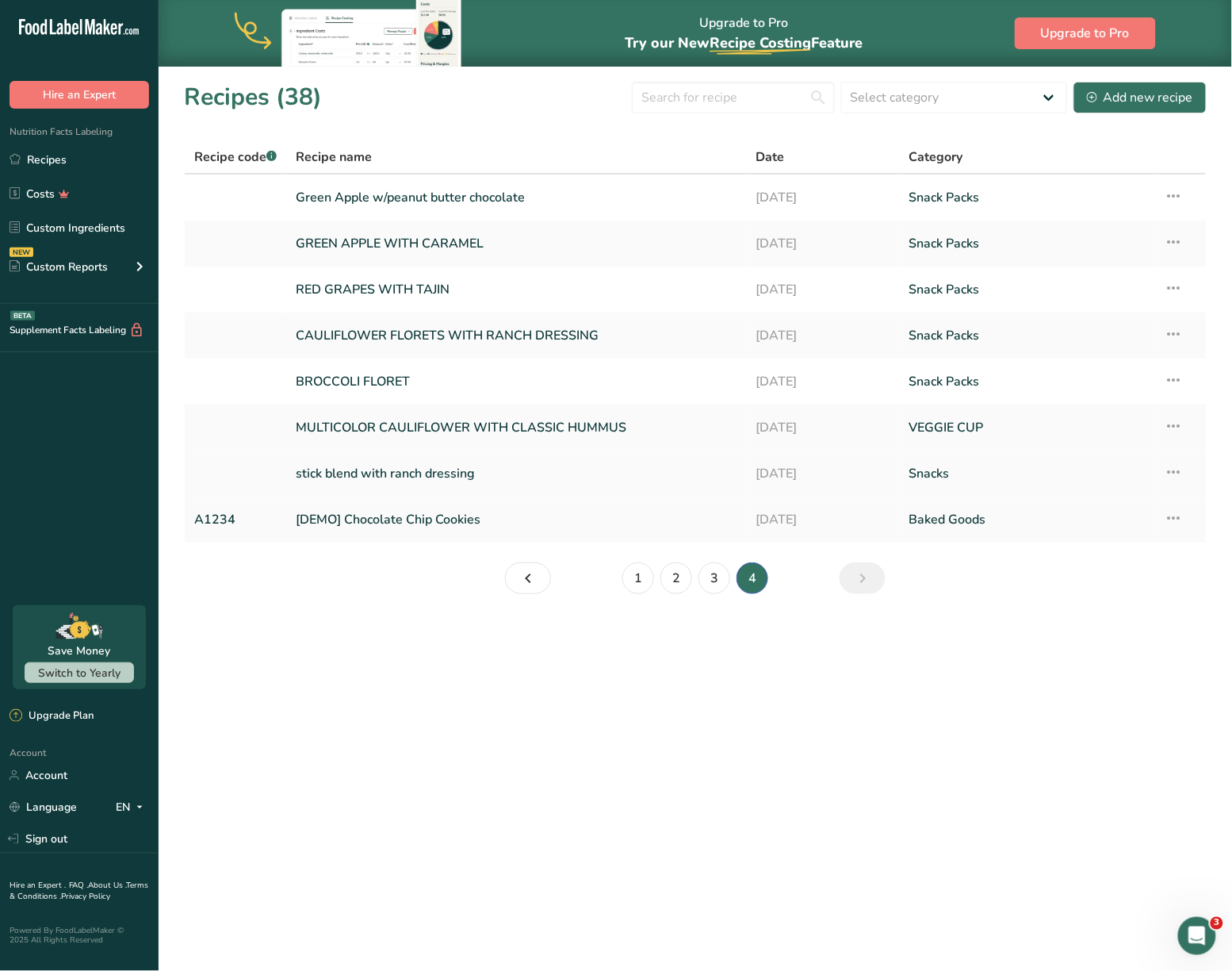
click at [449, 472] on link "stick blend with ranch dressing" at bounding box center [517, 473] width 441 height 33
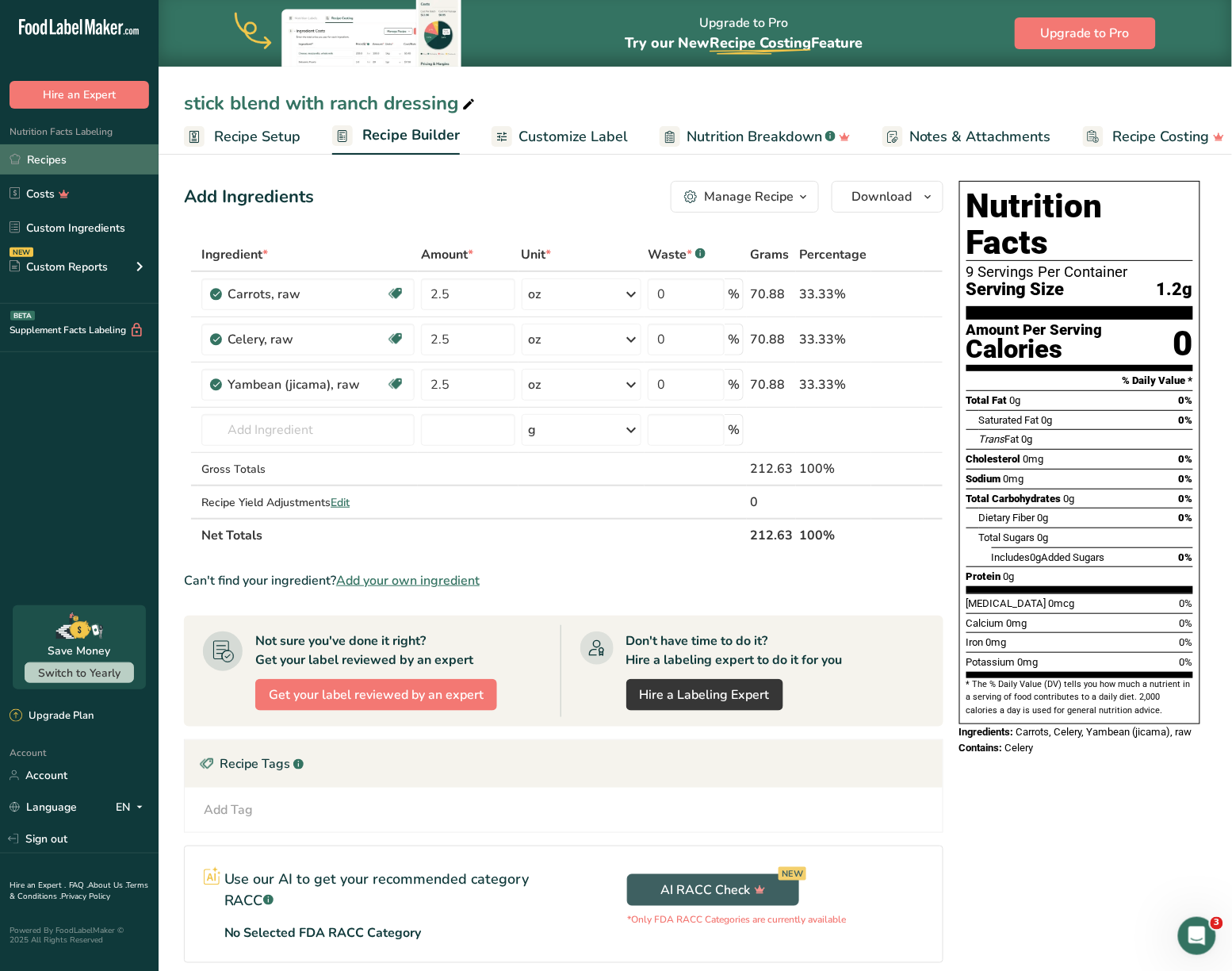
click at [20, 158] on icon at bounding box center [14, 159] width 11 height 12
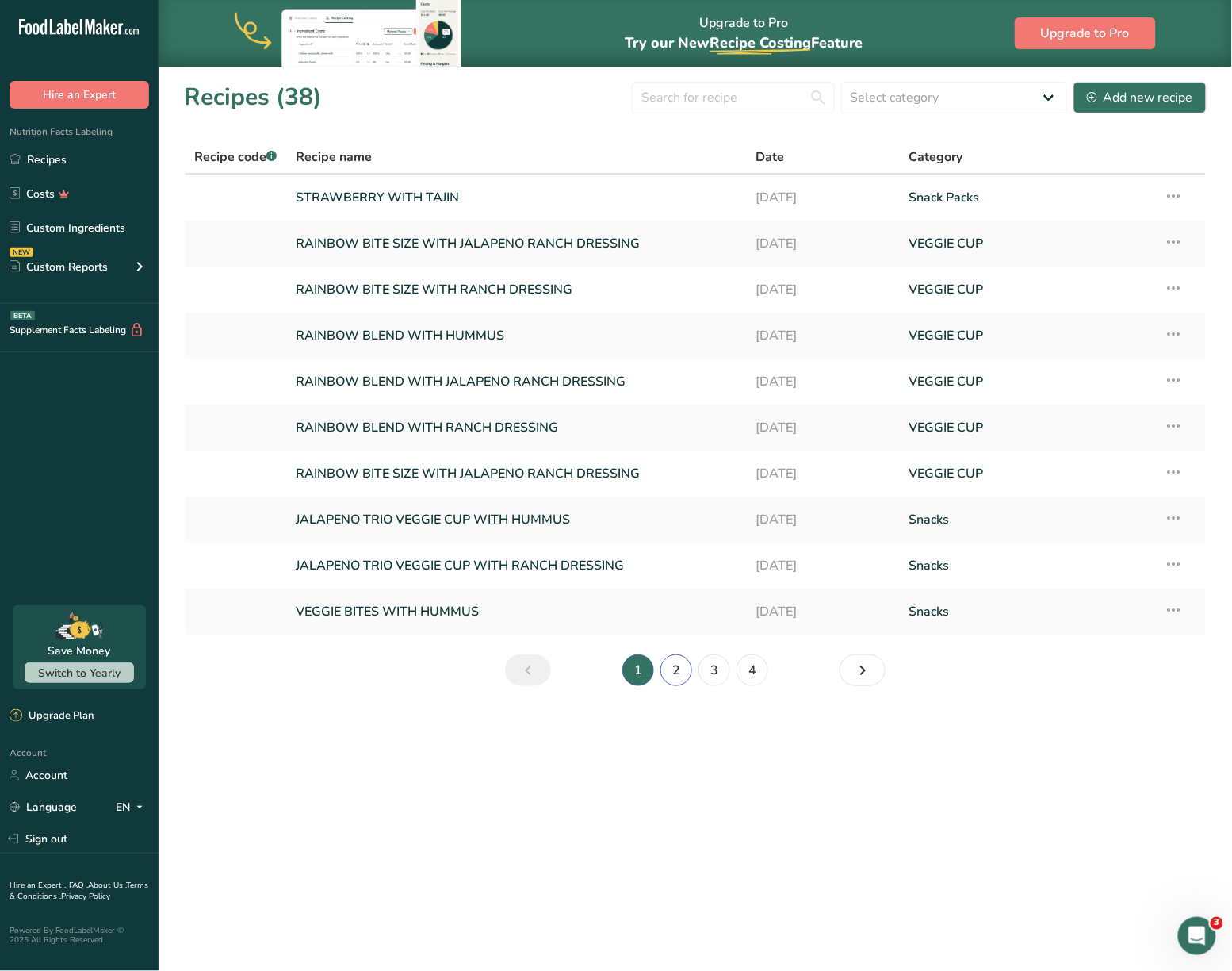
click at [673, 663] on link "2" at bounding box center [677, 670] width 32 height 32
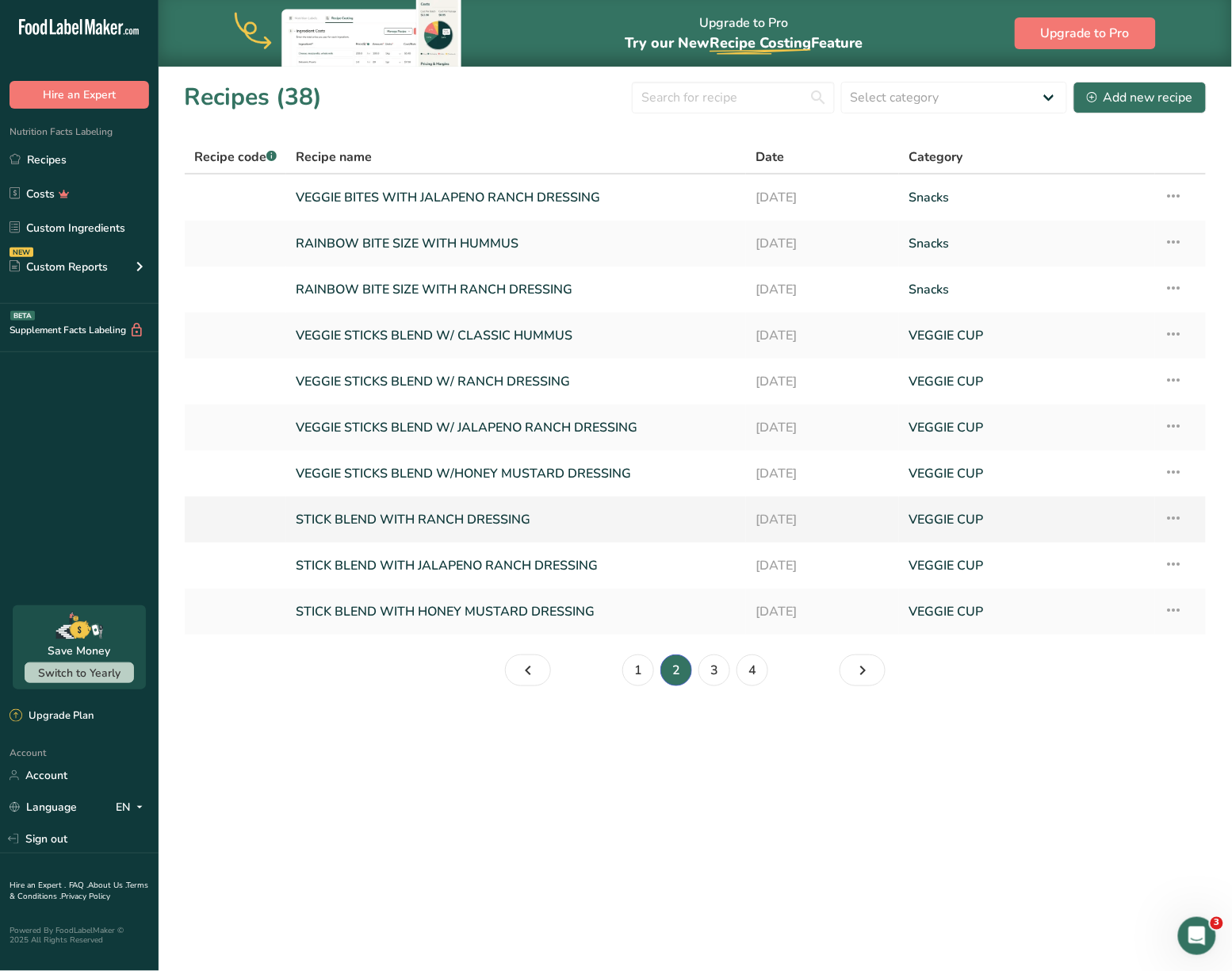
click at [474, 513] on link "STICK BLEND WITH RANCH DRESSING" at bounding box center [517, 519] width 441 height 33
click at [750, 663] on link "4" at bounding box center [753, 670] width 32 height 32
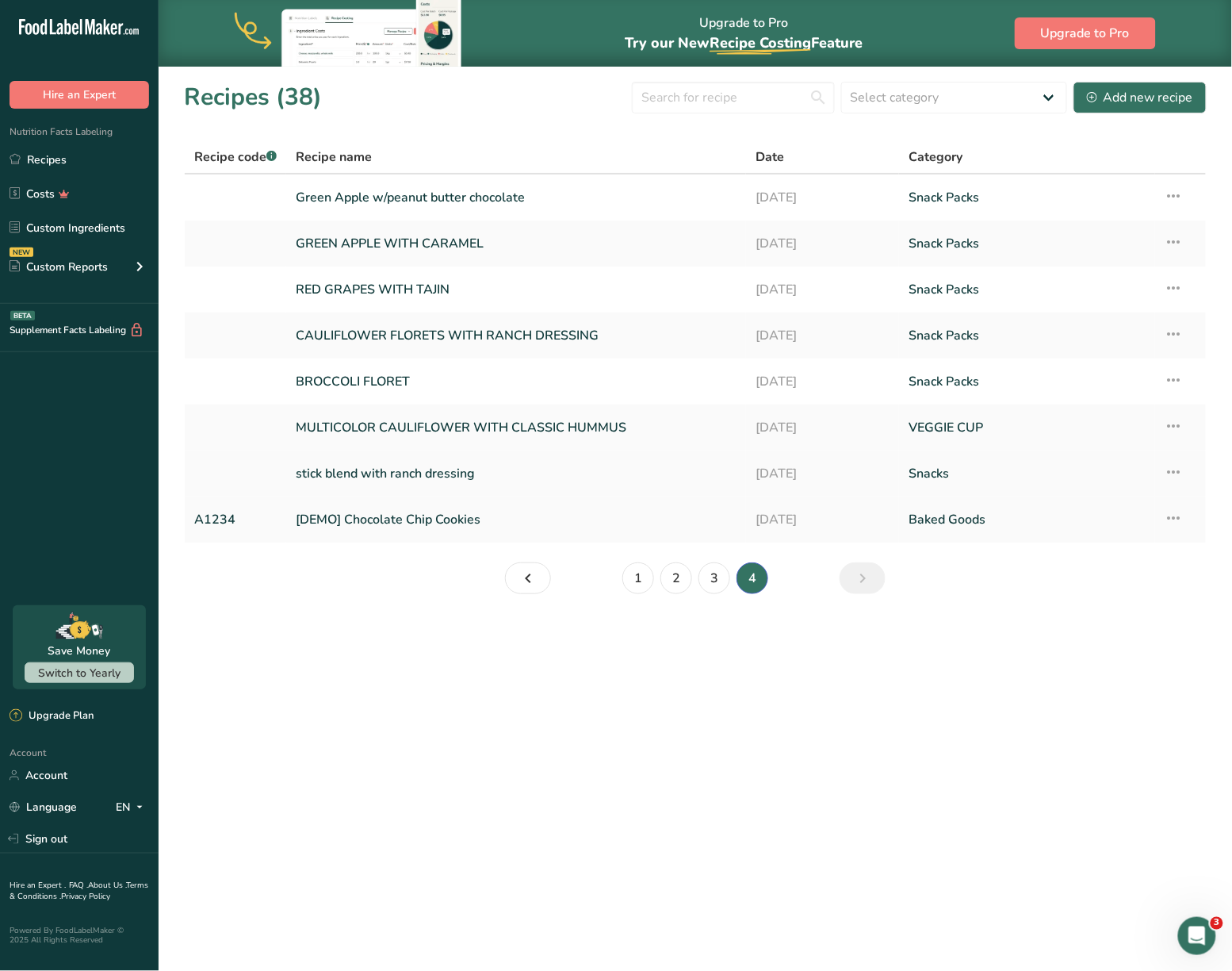
click at [410, 474] on link "stick blend with ranch dressing" at bounding box center [517, 473] width 441 height 33
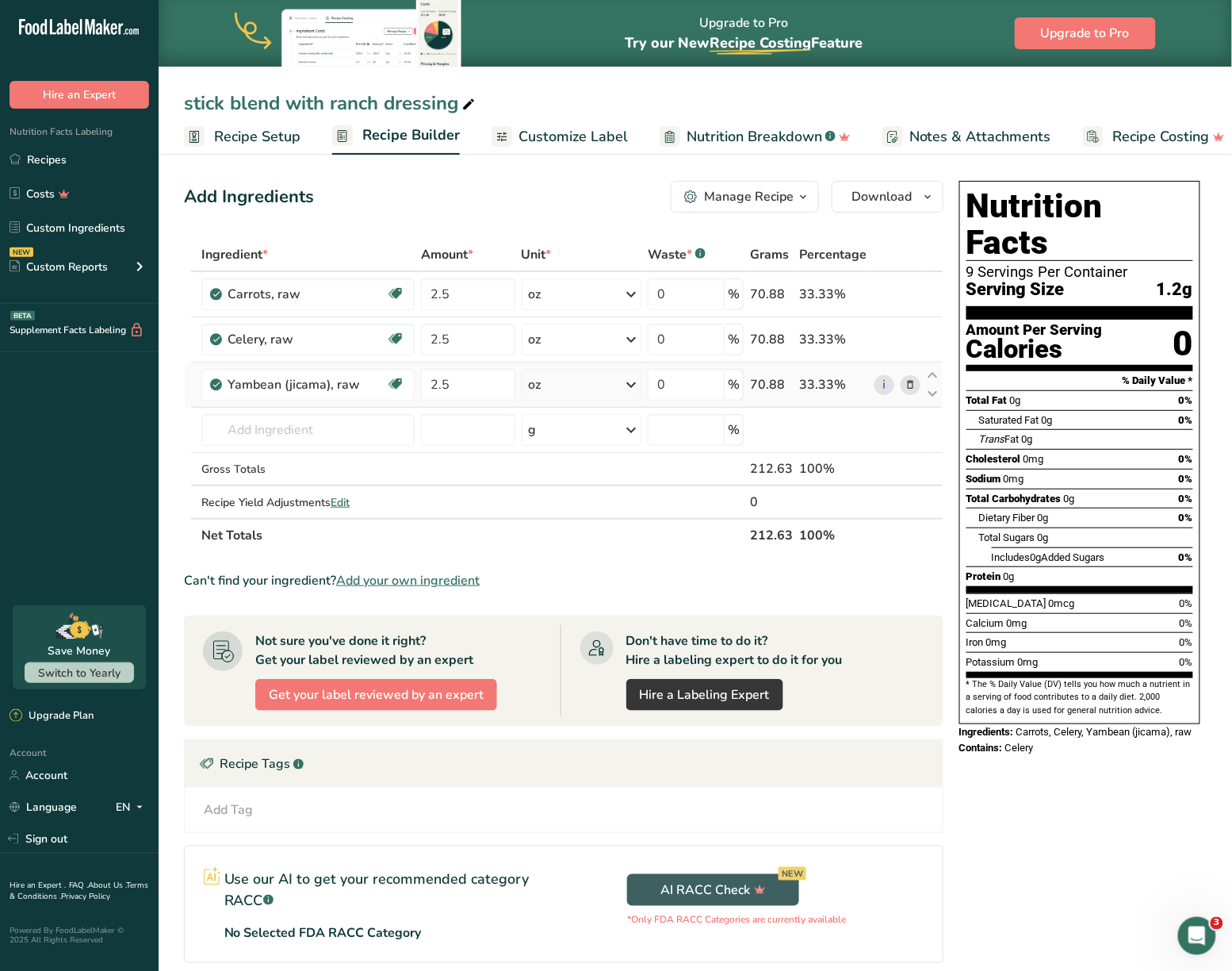
click at [911, 389] on icon at bounding box center [909, 385] width 11 height 17
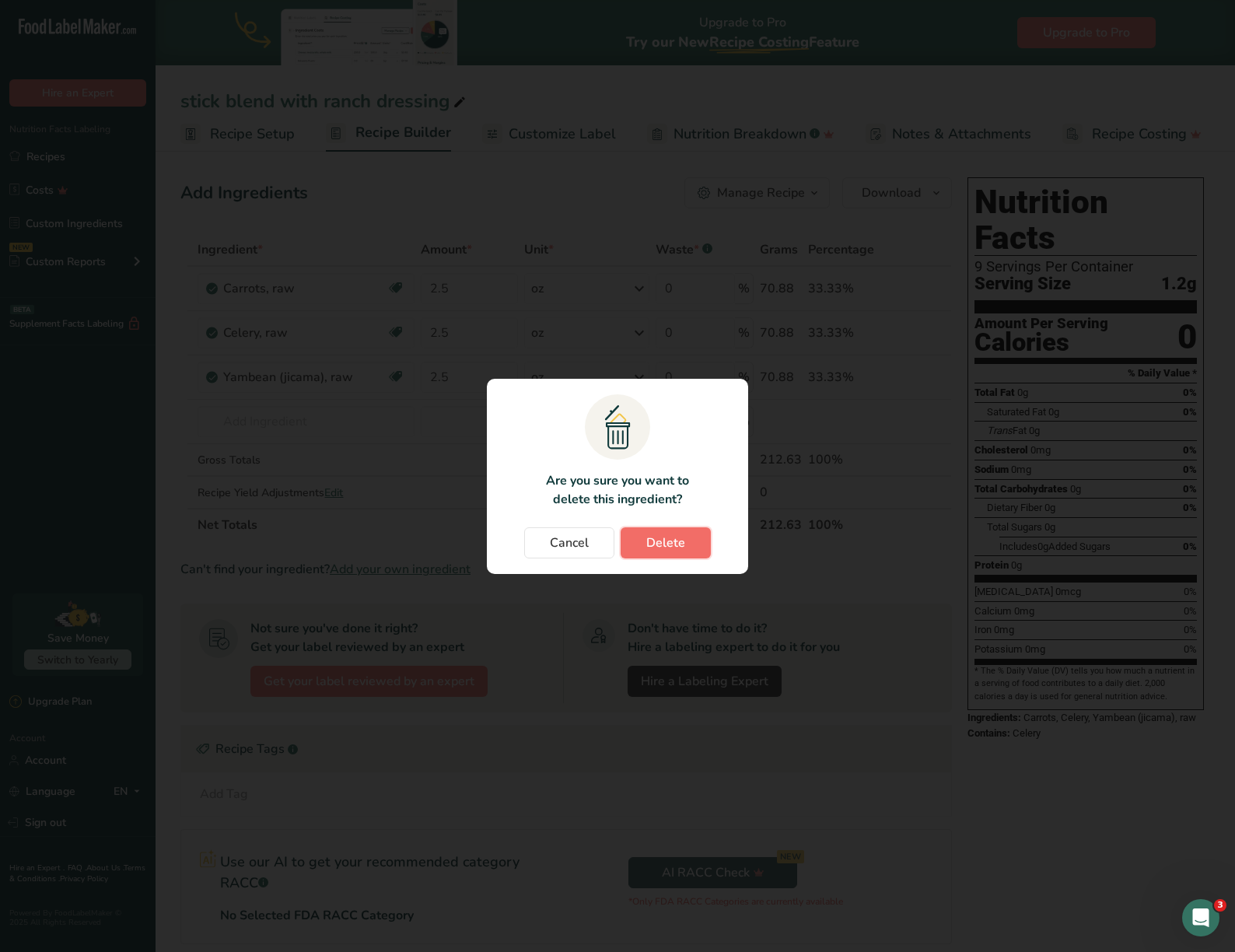
click at [648, 544] on span "Delete" at bounding box center [666, 542] width 39 height 19
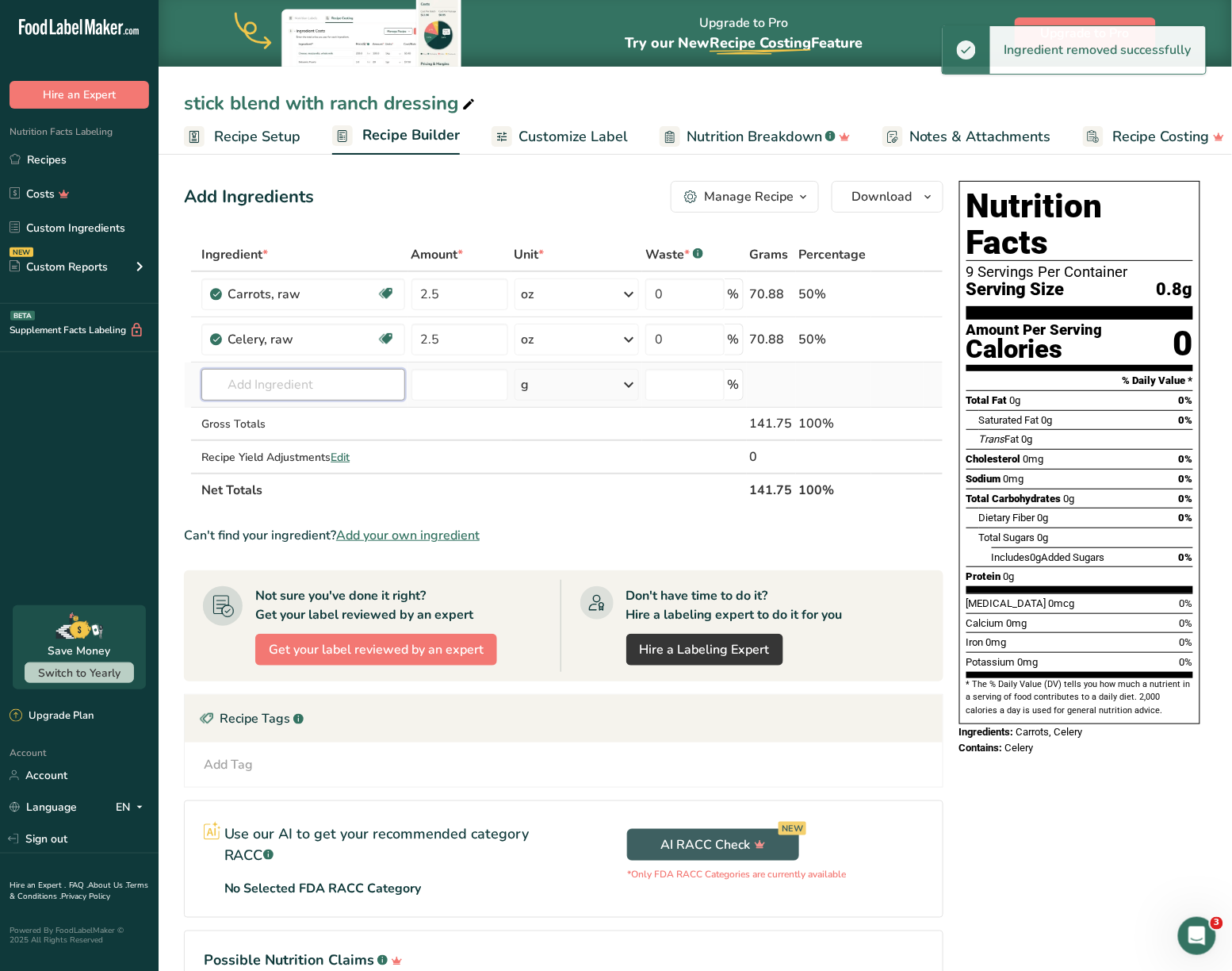
click at [318, 376] on input "text" at bounding box center [303, 385] width 203 height 32
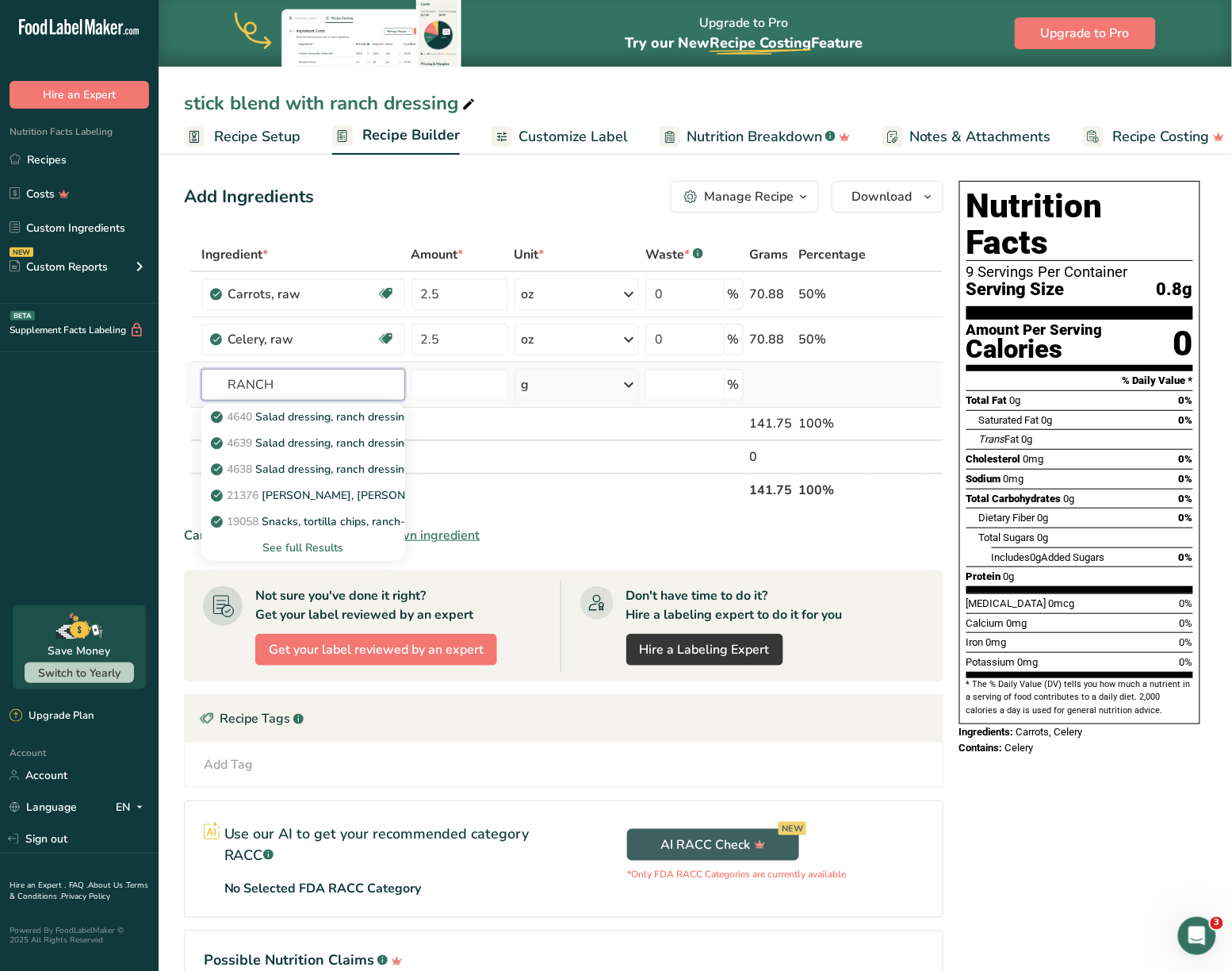
type input "RANCH"
click at [327, 541] on div "See full Results" at bounding box center [303, 547] width 177 height 17
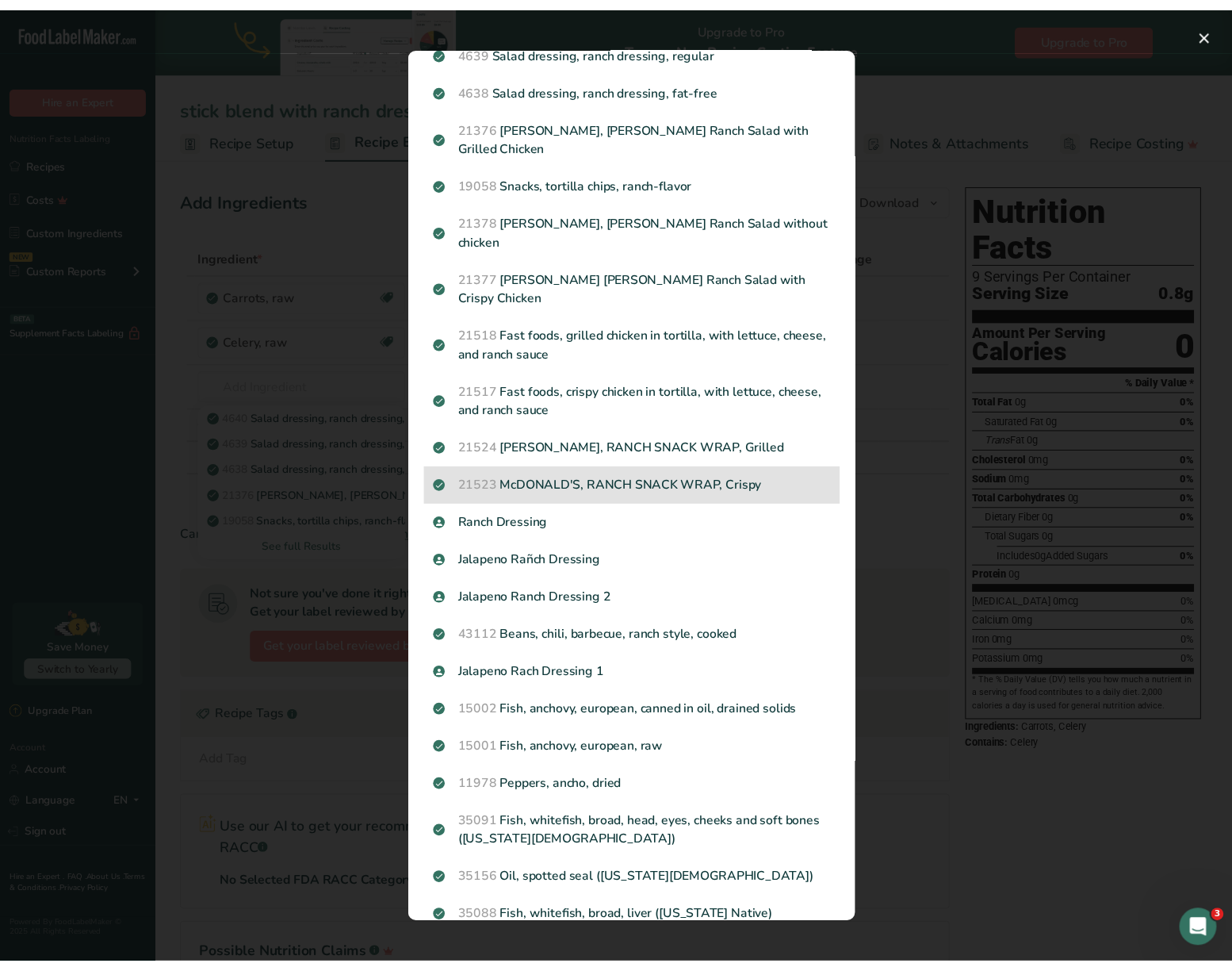
scroll to position [108, 0]
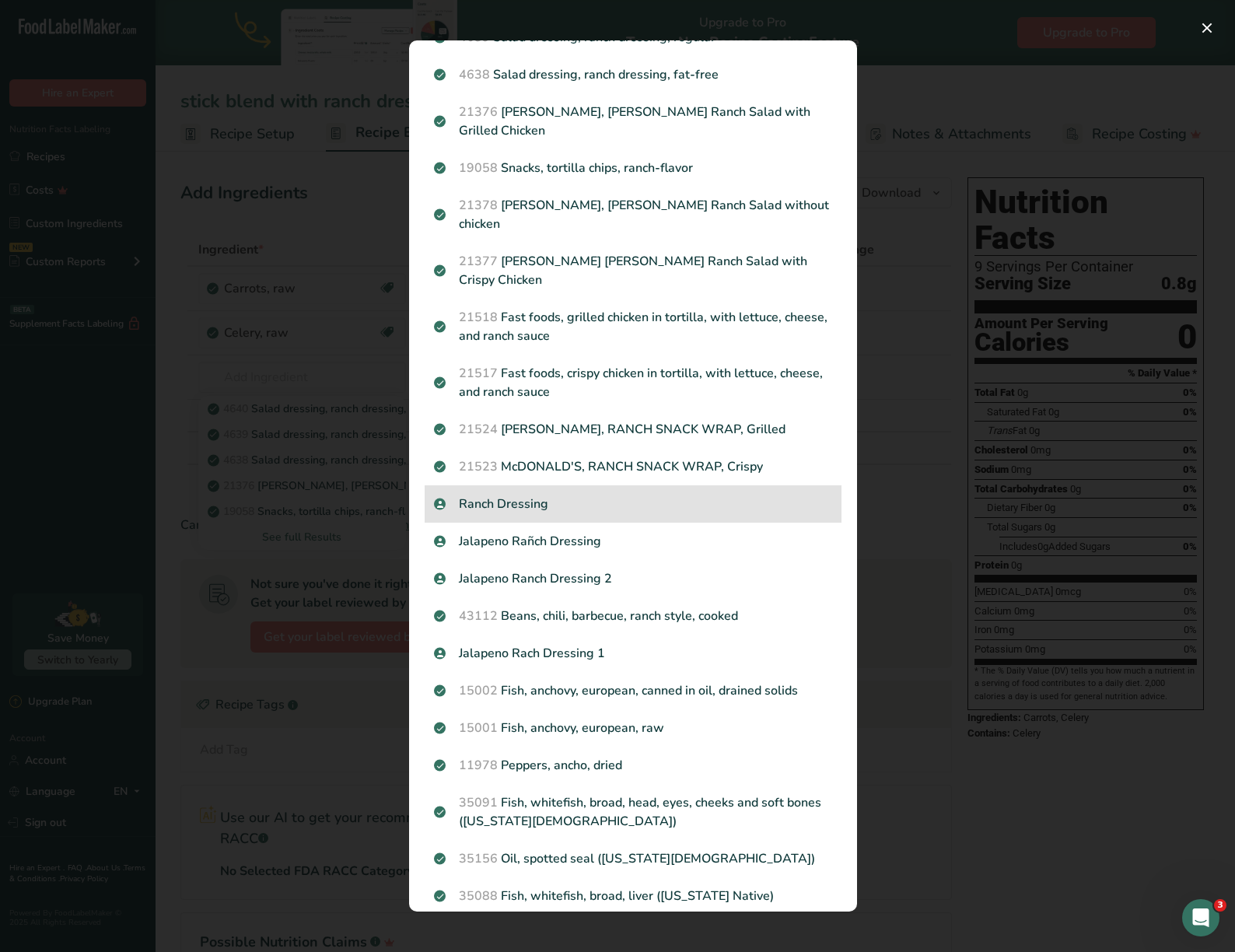
click at [499, 494] on p "Ranch Dressing" at bounding box center [633, 503] width 398 height 19
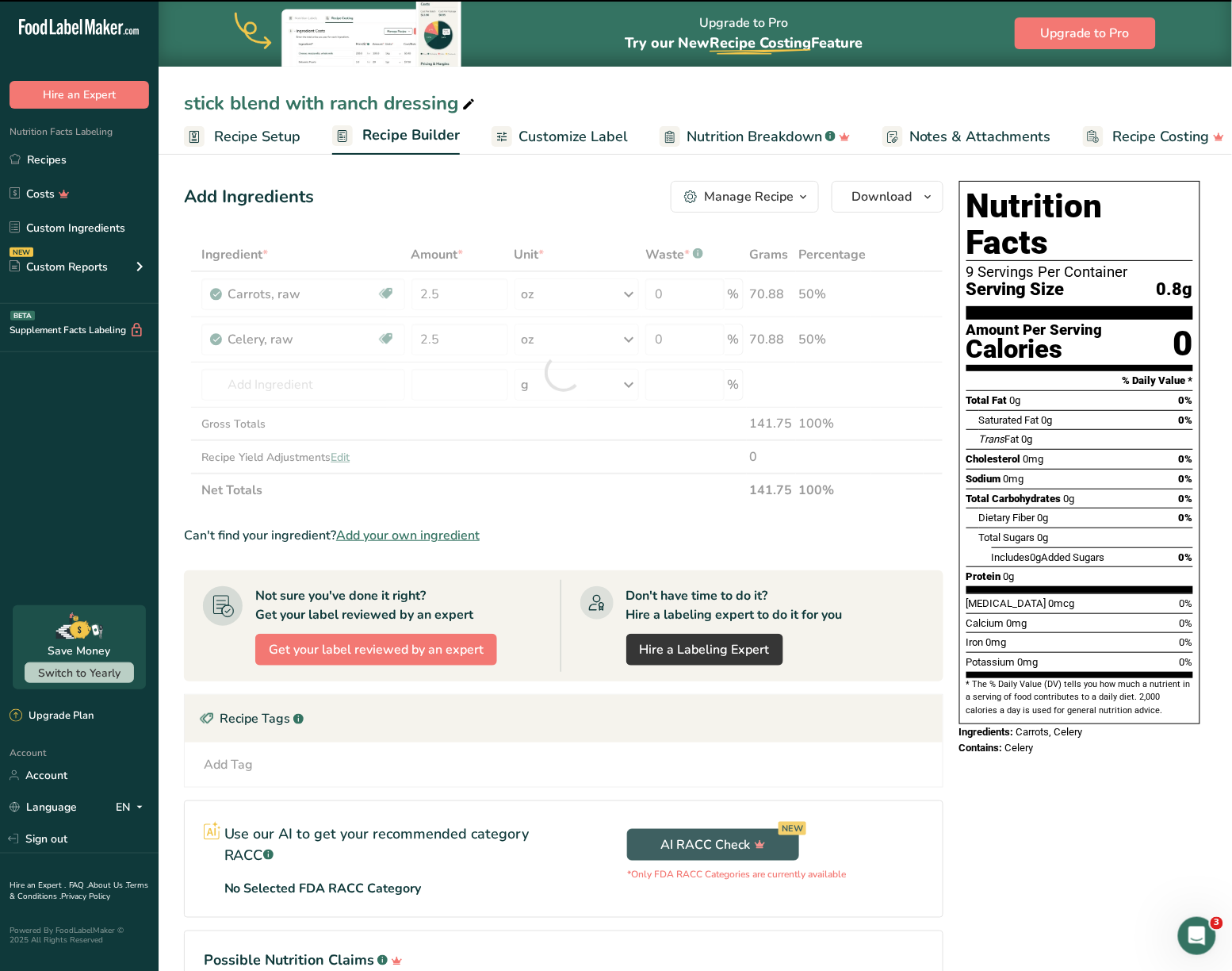
type input "0"
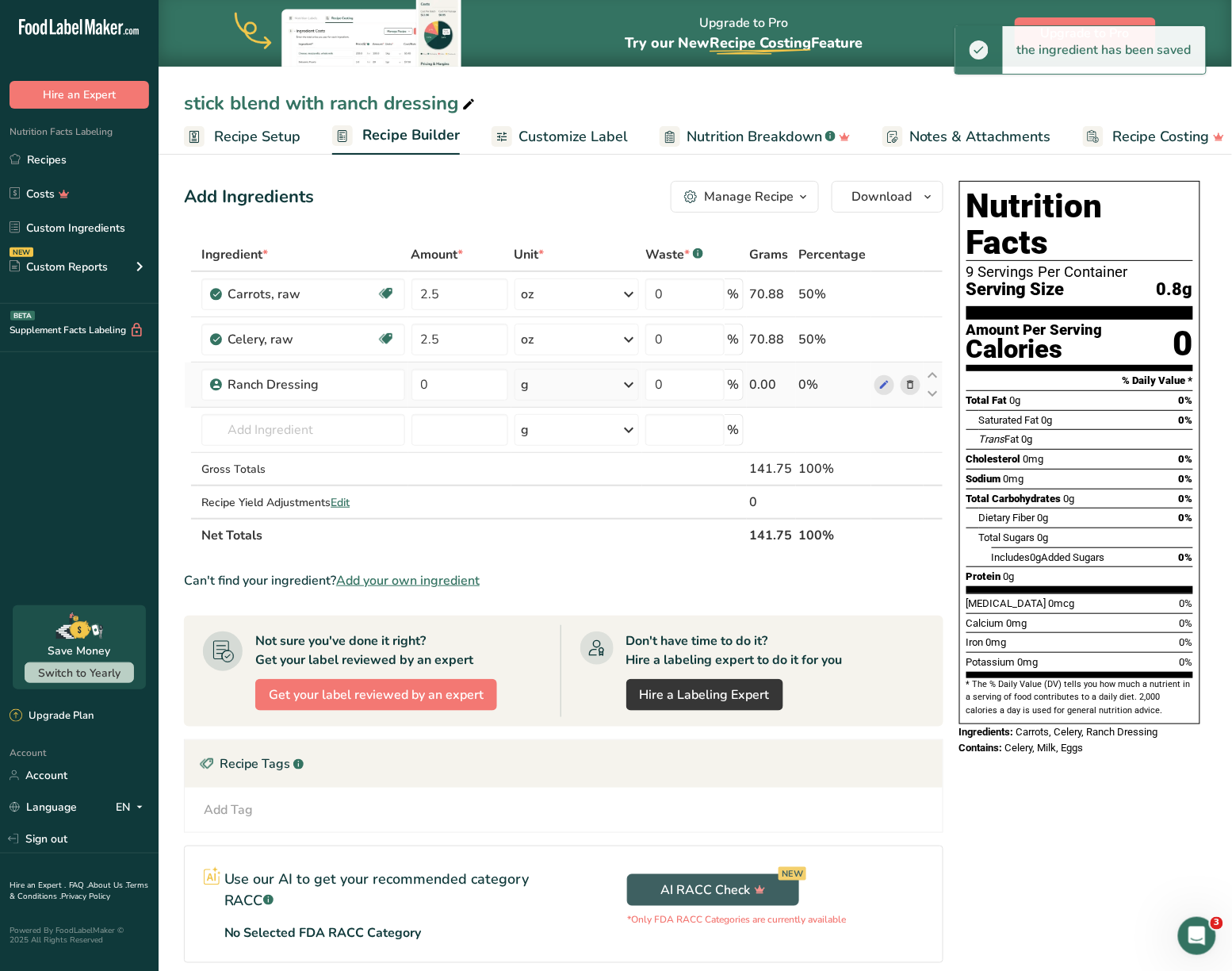
click at [458, 367] on td "0" at bounding box center [460, 385] width 103 height 46
click at [466, 376] on input "0" at bounding box center [459, 385] width 97 height 32
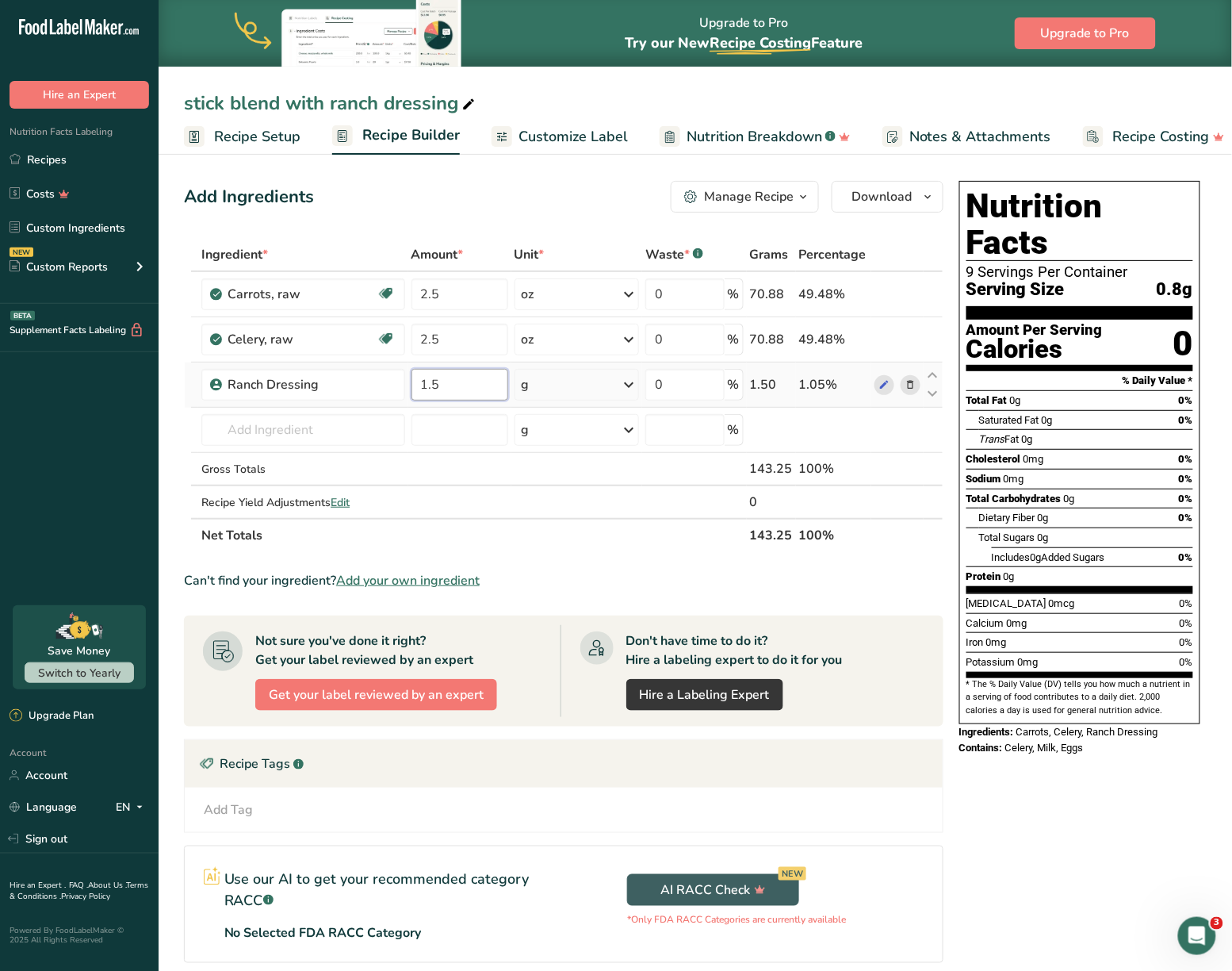
type input "1.5"
click at [552, 380] on div "Ingredient * Amount * Unit * Waste * .a-a{fill:#347362;}.b-a{fill:#fff;} Grams …" at bounding box center [564, 395] width 759 height 314
click at [553, 380] on div "g" at bounding box center [577, 385] width 125 height 32
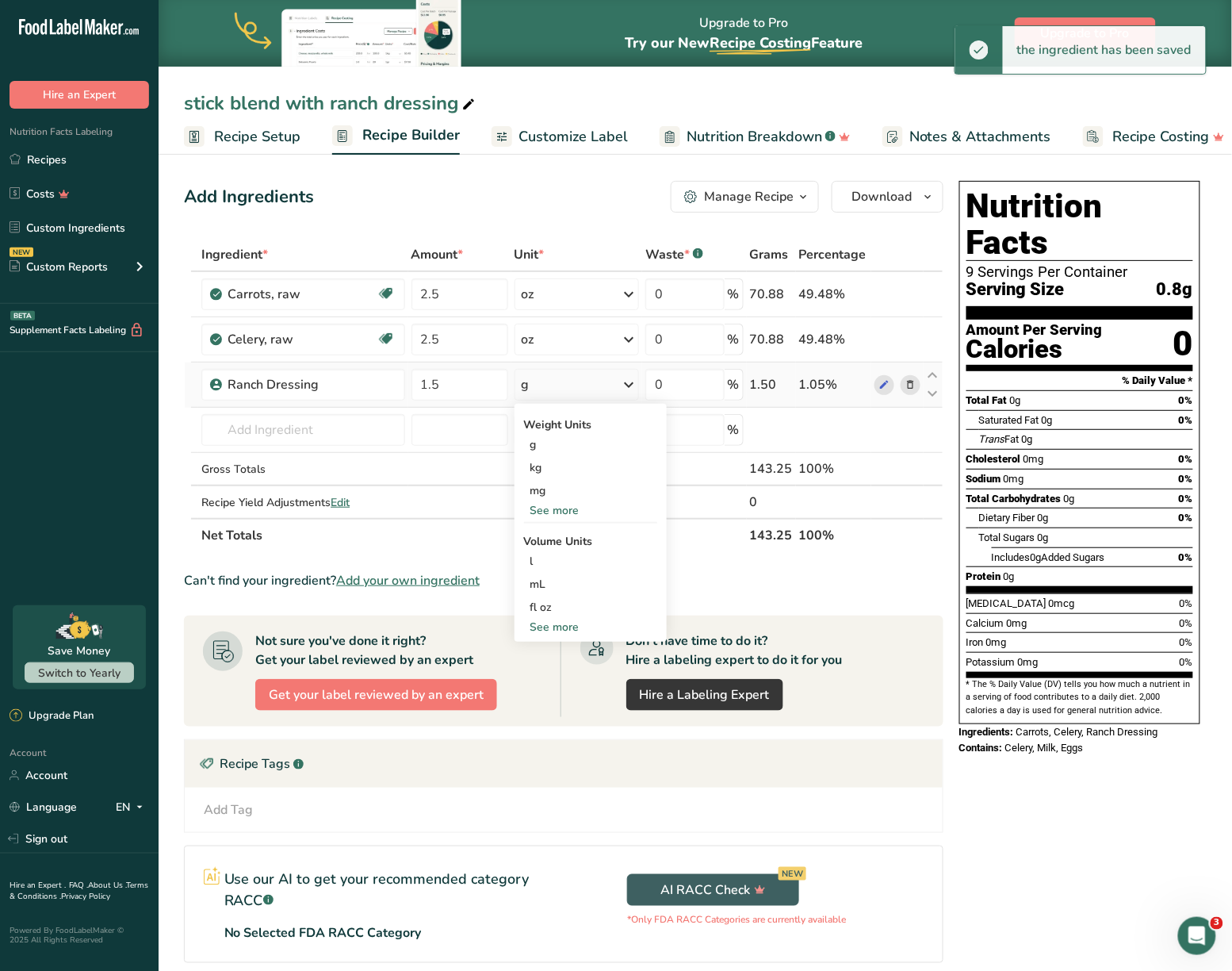
click at [555, 506] on div "See more" at bounding box center [590, 510] width 133 height 17
click at [537, 558] on div "oz" at bounding box center [590, 560] width 133 height 23
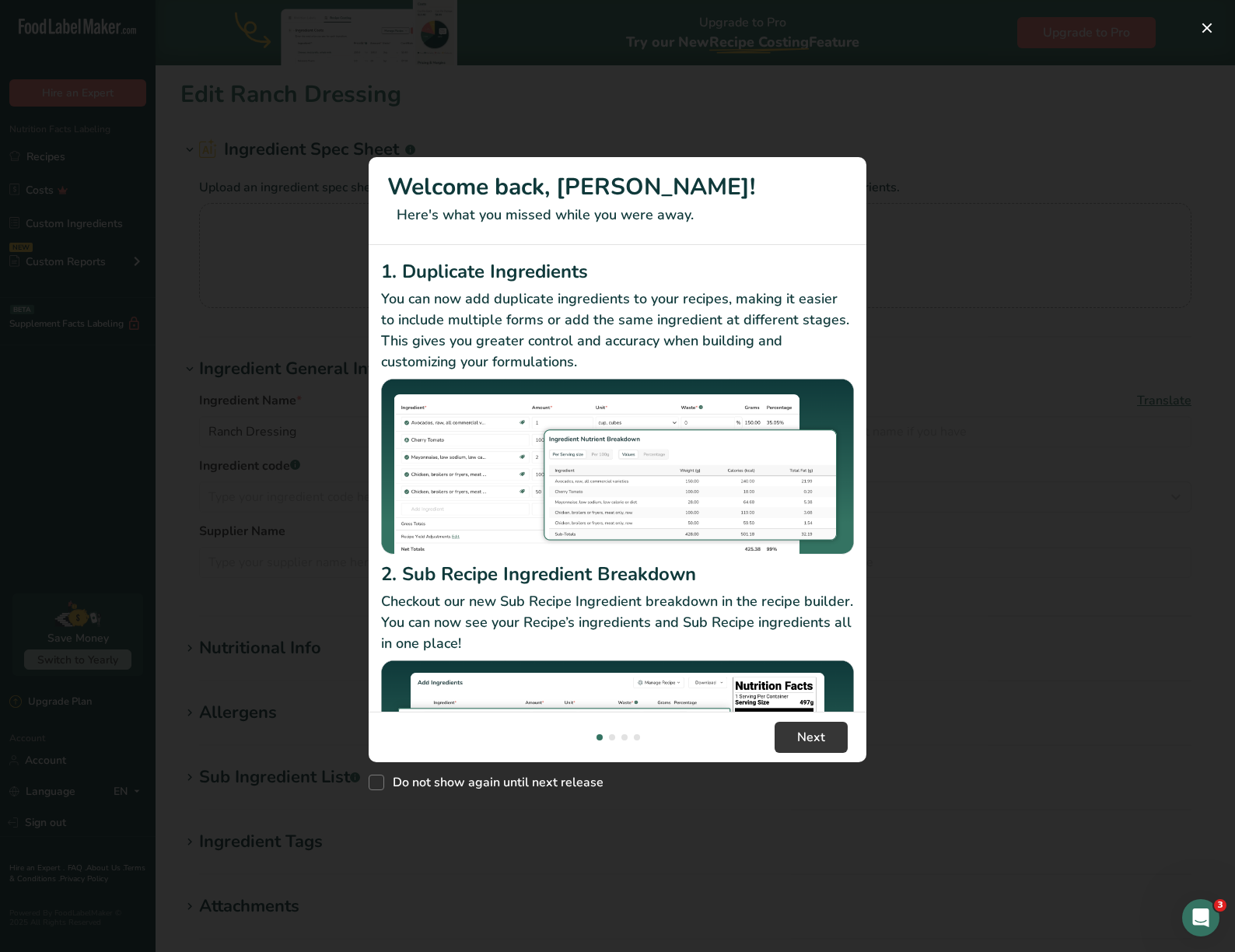
click at [1207, 9] on div "New Features" at bounding box center [617, 476] width 1235 height 952
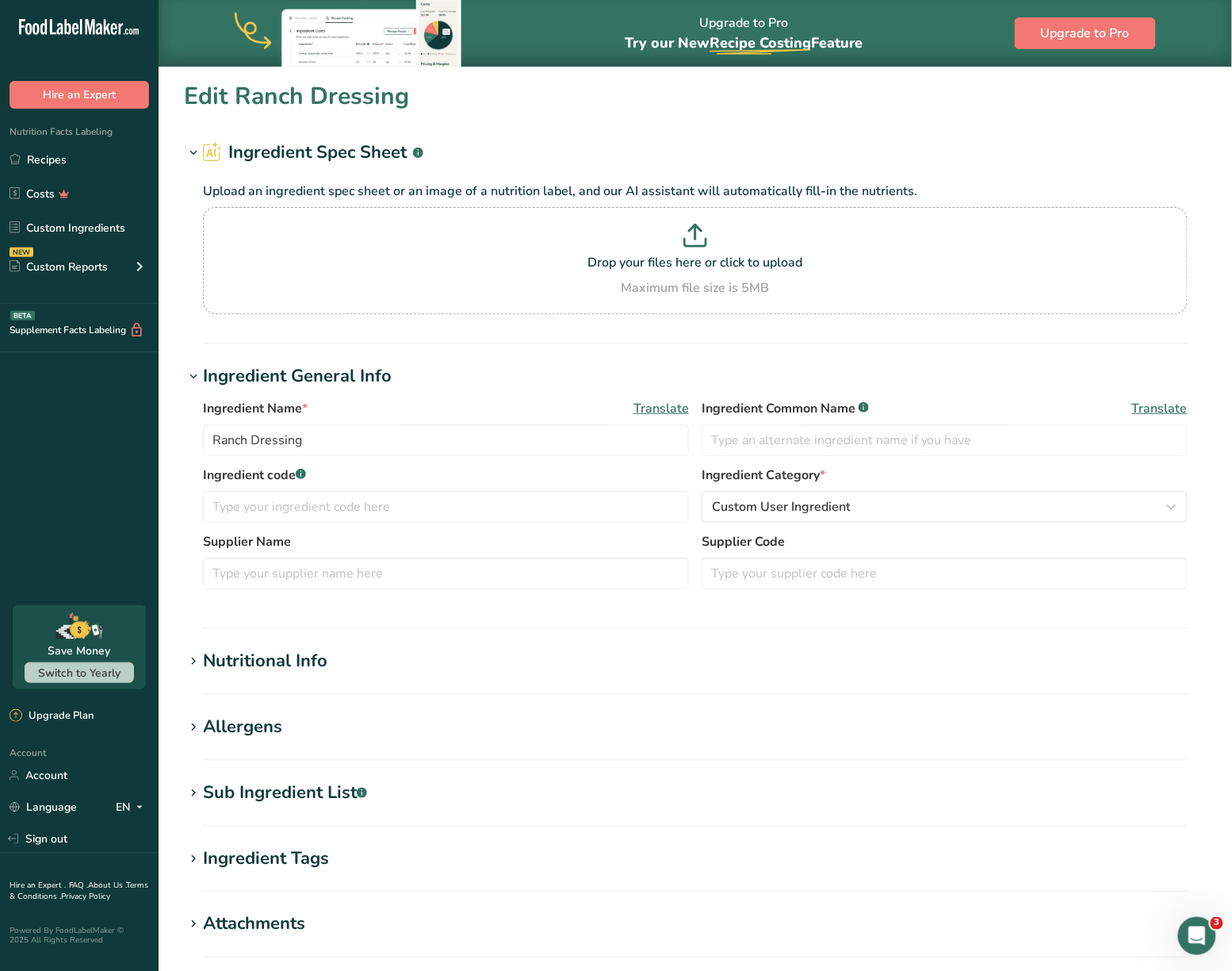
click at [292, 681] on section "Nutritional Info Serving Size .a-a{fill:#347362;}.b-a{fill:#fff;} Add ingredien…" at bounding box center [696, 671] width 1023 height 46
click at [292, 675] on section "Nutritional Info Serving Size .a-a{fill:#347362;}.b-a{fill:#fff;} Add ingredien…" at bounding box center [696, 671] width 1023 height 46
click at [295, 660] on div "Nutritional Info" at bounding box center [265, 661] width 124 height 27
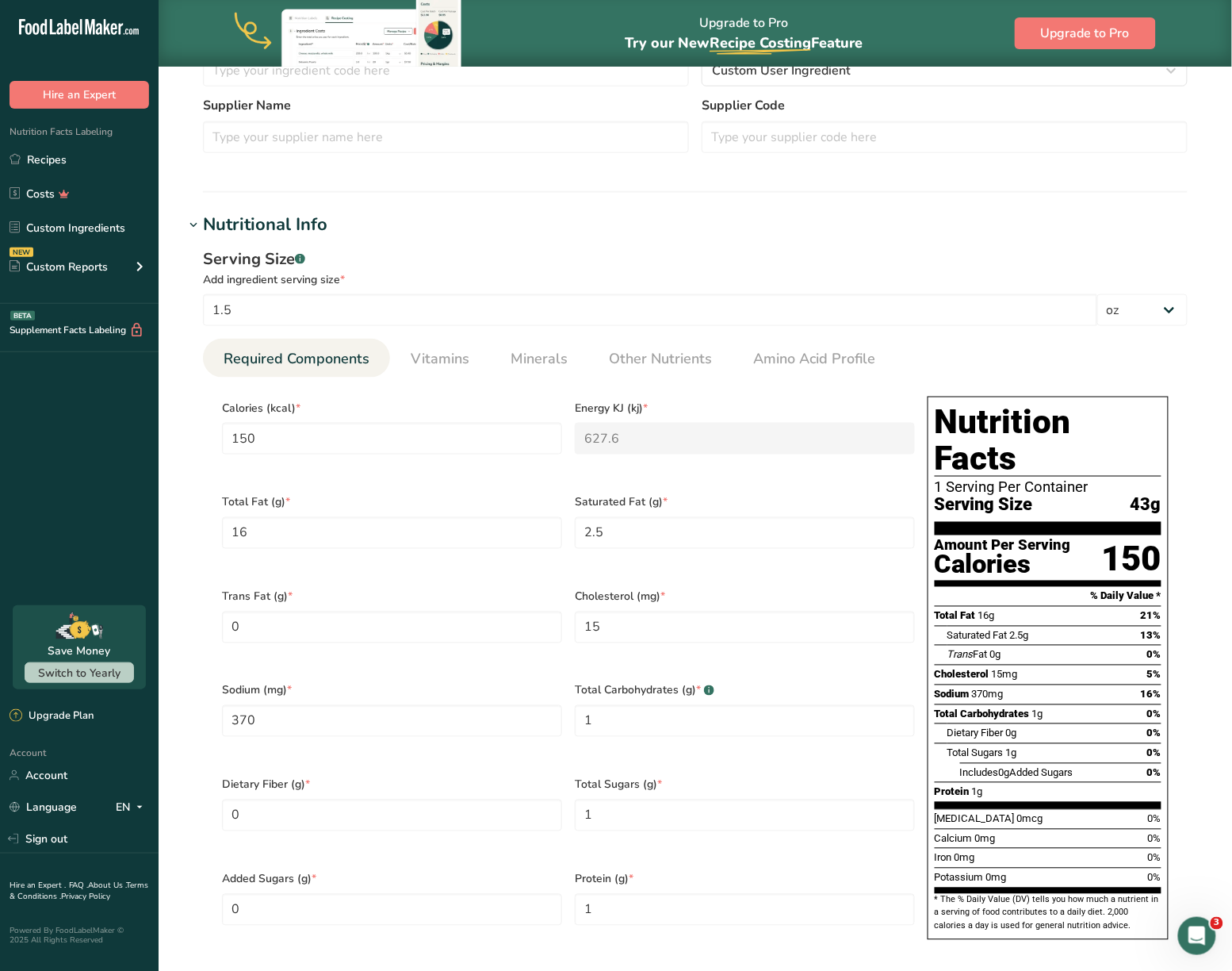
scroll to position [436, 0]
click at [322, 447] on input "150" at bounding box center [392, 439] width 340 height 32
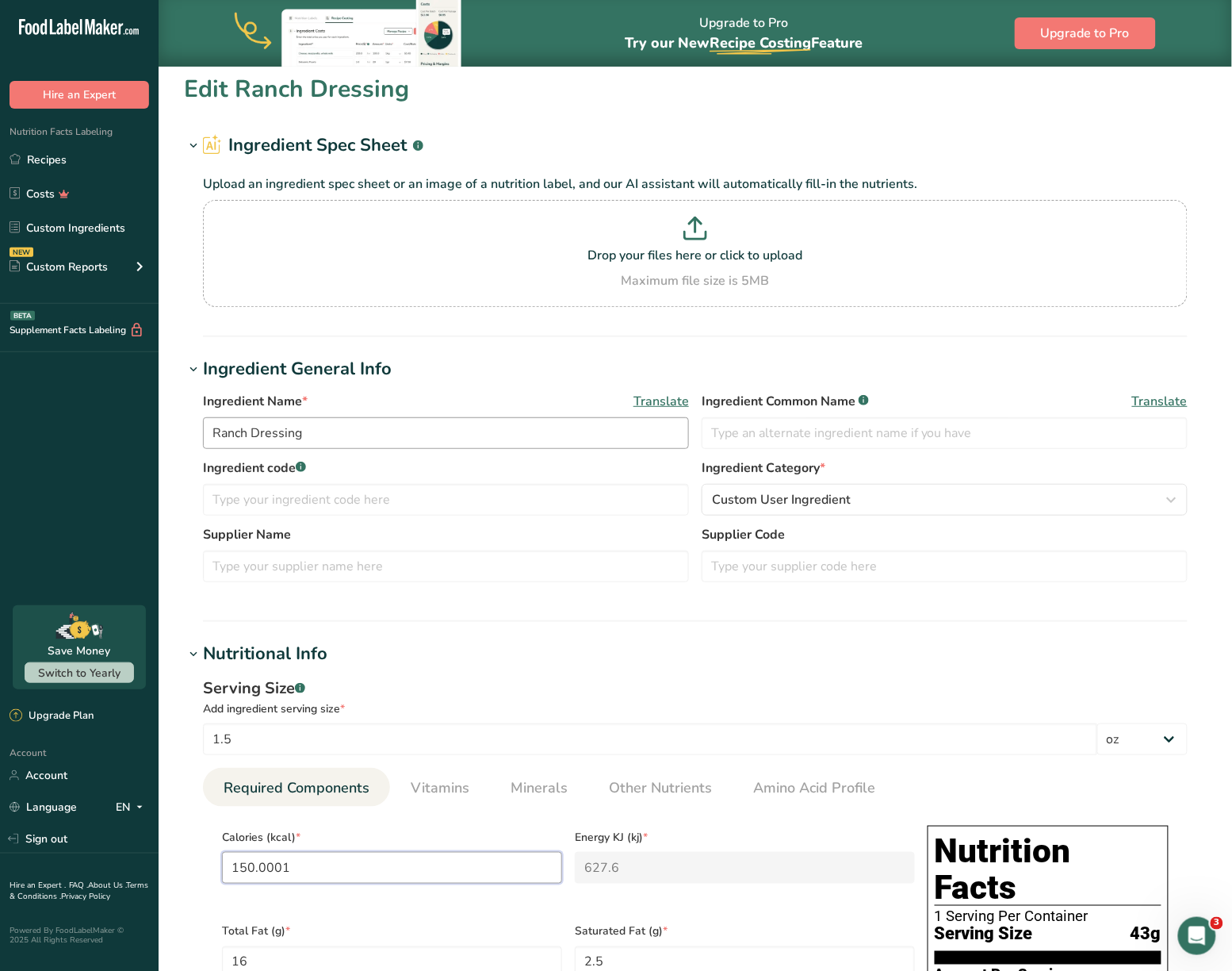
scroll to position [0, 0]
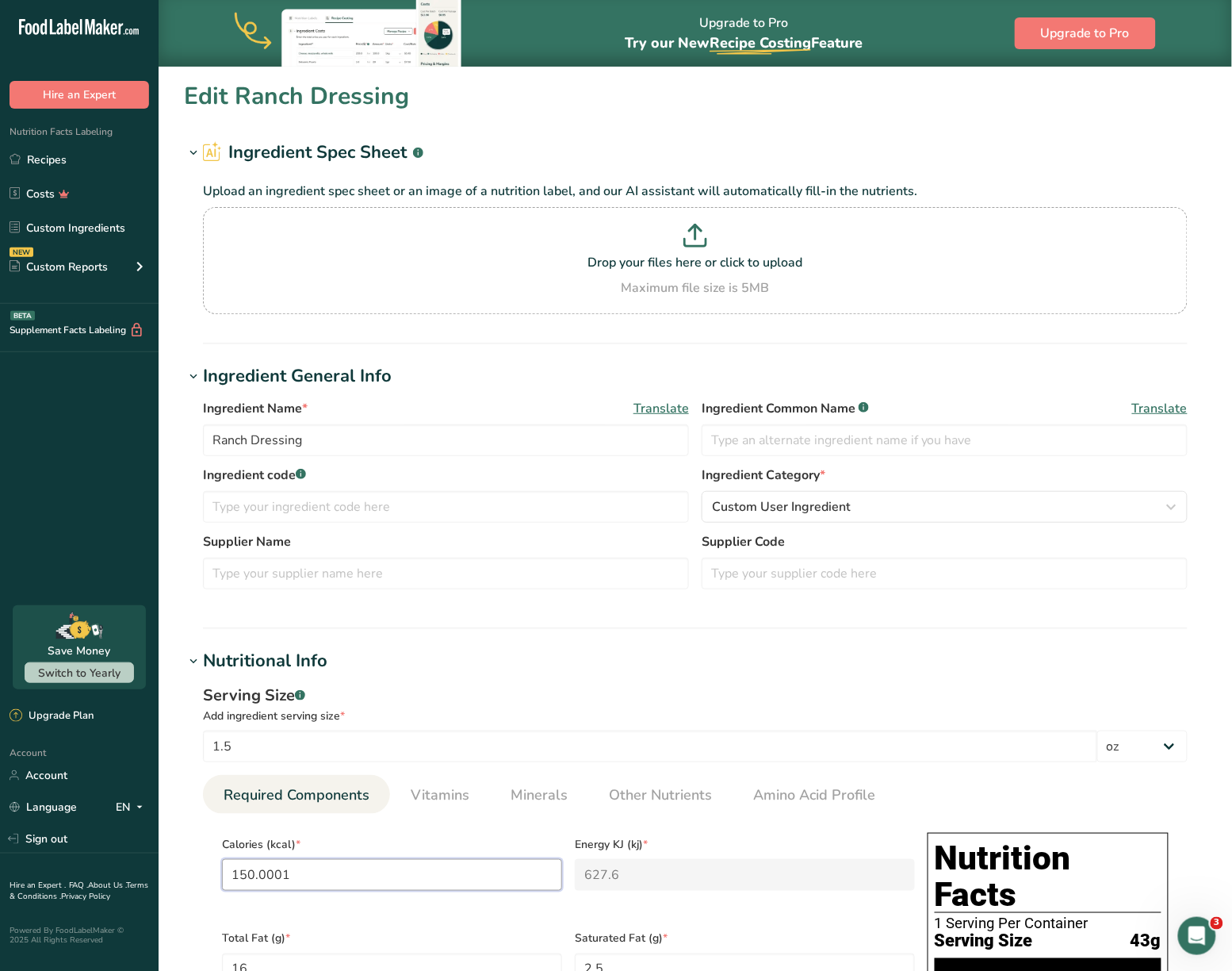
type input "150.0001"
click at [192, 151] on icon at bounding box center [193, 153] width 14 height 22
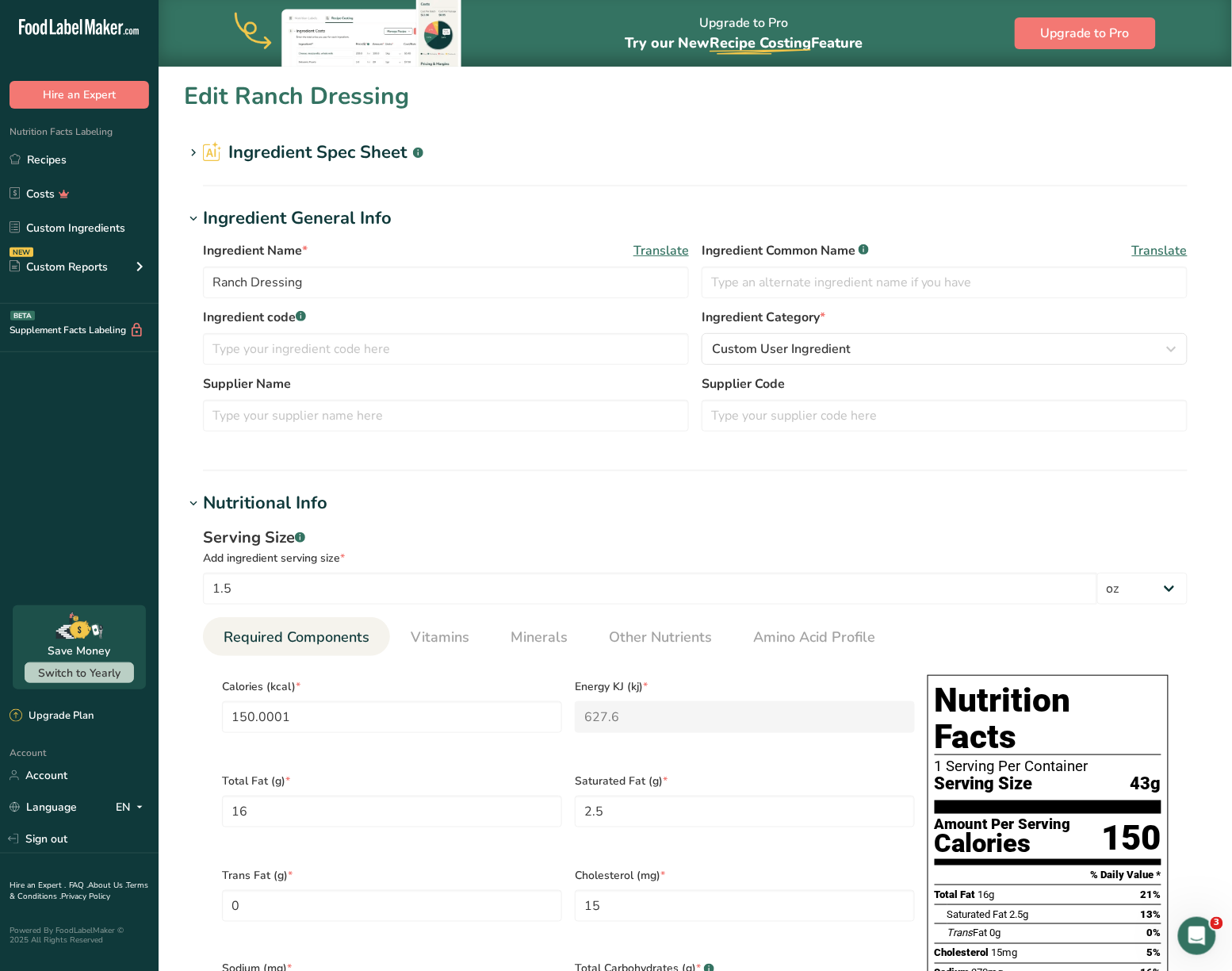
click at [193, 155] on icon at bounding box center [193, 153] width 14 height 22
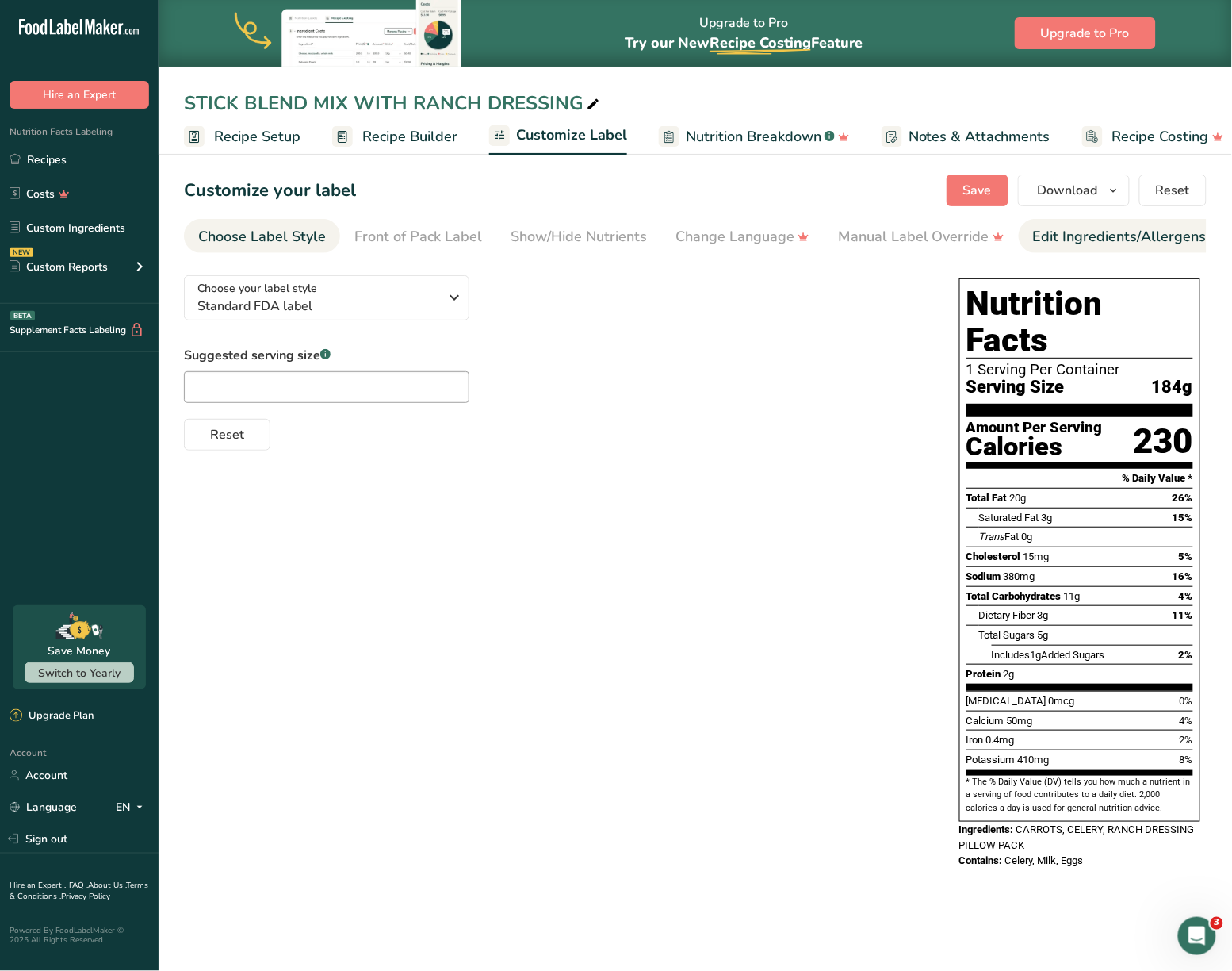
click at [1084, 236] on div "Edit Ingredients/Allergens List" at bounding box center [1133, 237] width 201 height 22
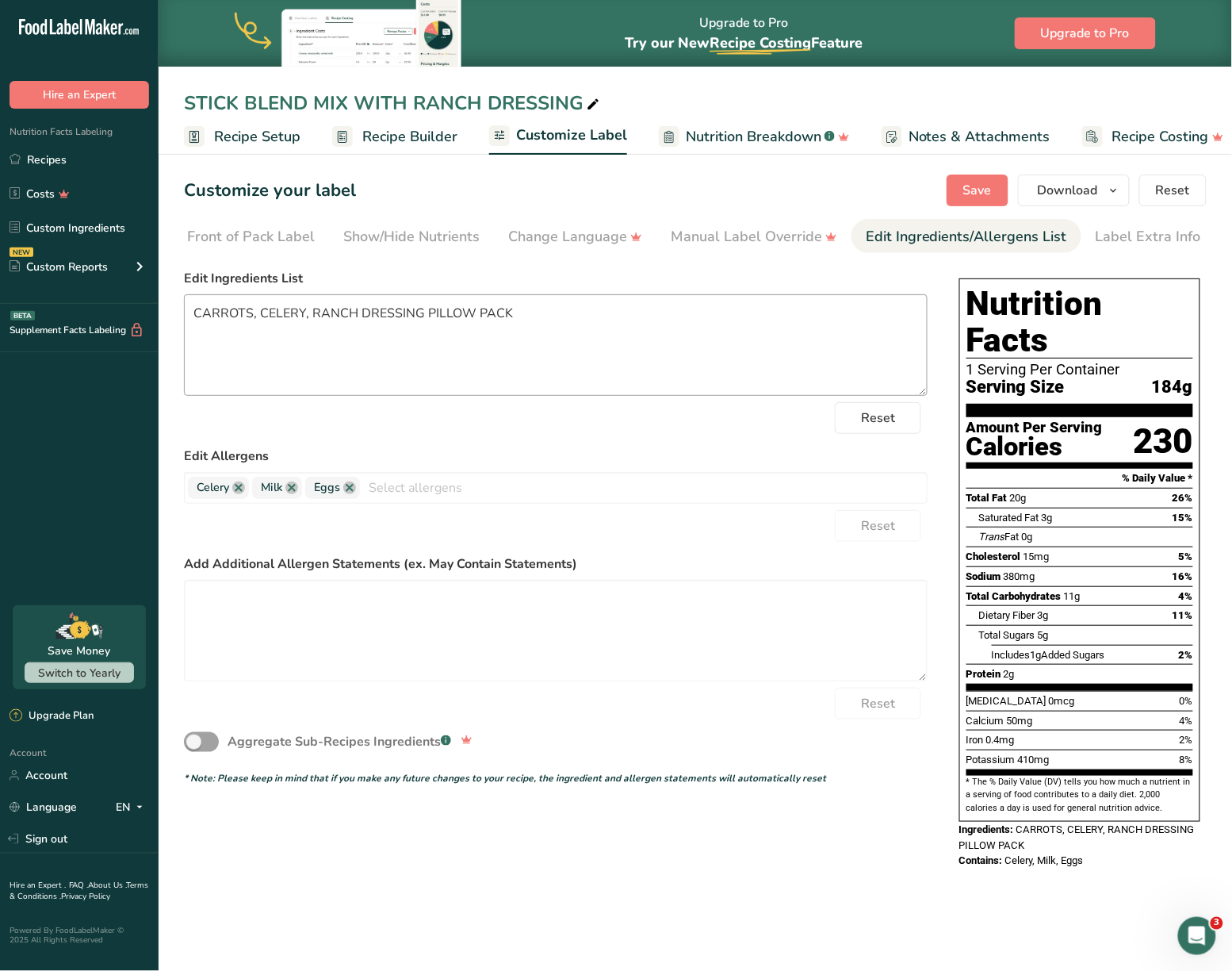
scroll to position [0, 168]
drag, startPoint x: 572, startPoint y: 317, endPoint x: 187, endPoint y: 316, distance: 385.0
click at [187, 316] on textarea "CARROTS, CELERY, RANCH DRESSING PILLOW PACK" at bounding box center [555, 345] width 744 height 101
click at [599, 308] on textarea "CARROTS, CELERY, RANCH DRESSING PILLOW PACK" at bounding box center [555, 345] width 744 height 101
drag, startPoint x: 679, startPoint y: 255, endPoint x: 447, endPoint y: 260, distance: 232.1
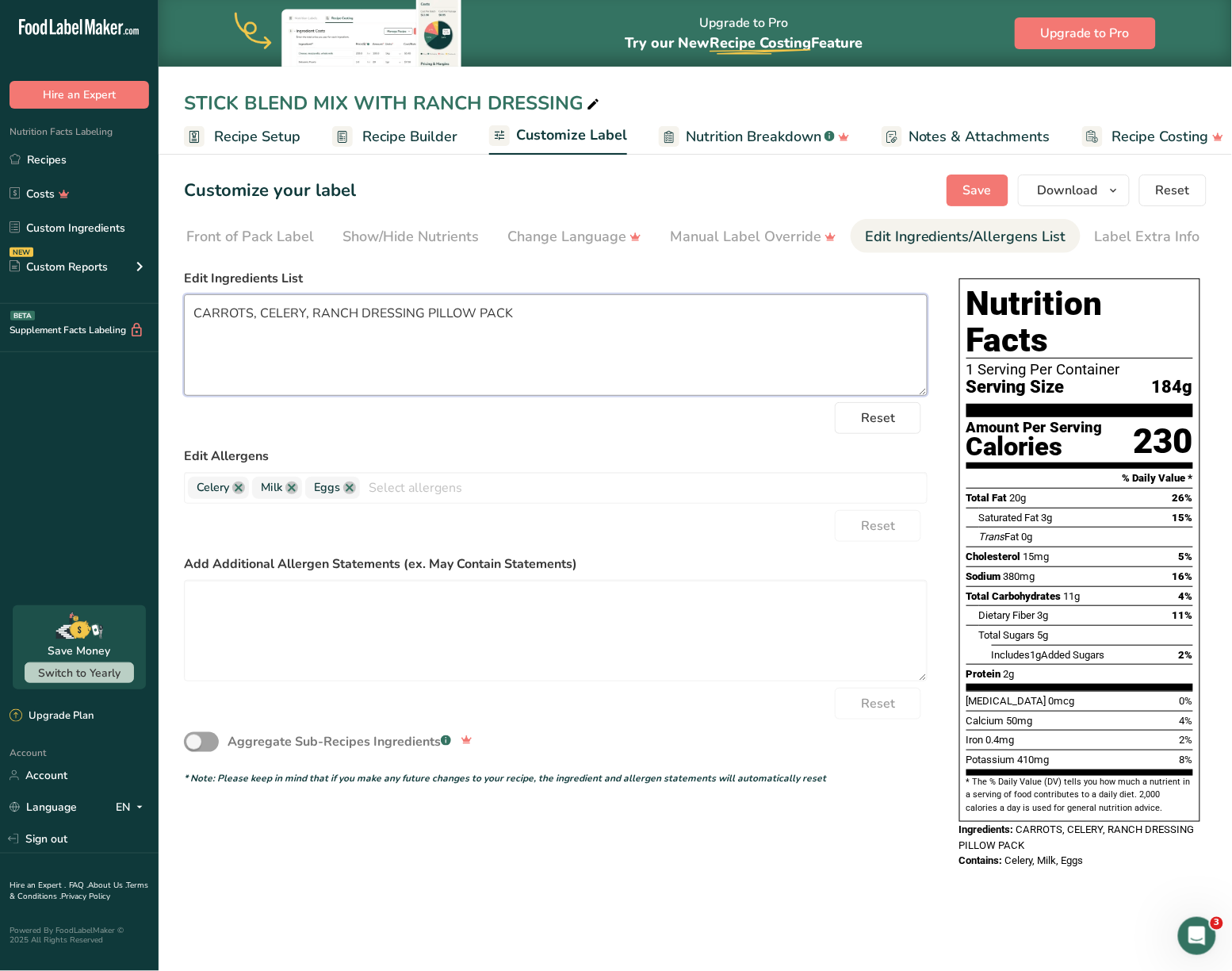
click at [447, 260] on section "Customize your label Save Download Choose what to show on your downloaded label…" at bounding box center [695, 529] width 1074 height 760
drag, startPoint x: 439, startPoint y: 249, endPoint x: 426, endPoint y: 249, distance: 13.0
click at [426, 249] on link "Show/Hide Nutrients" at bounding box center [410, 236] width 137 height 36
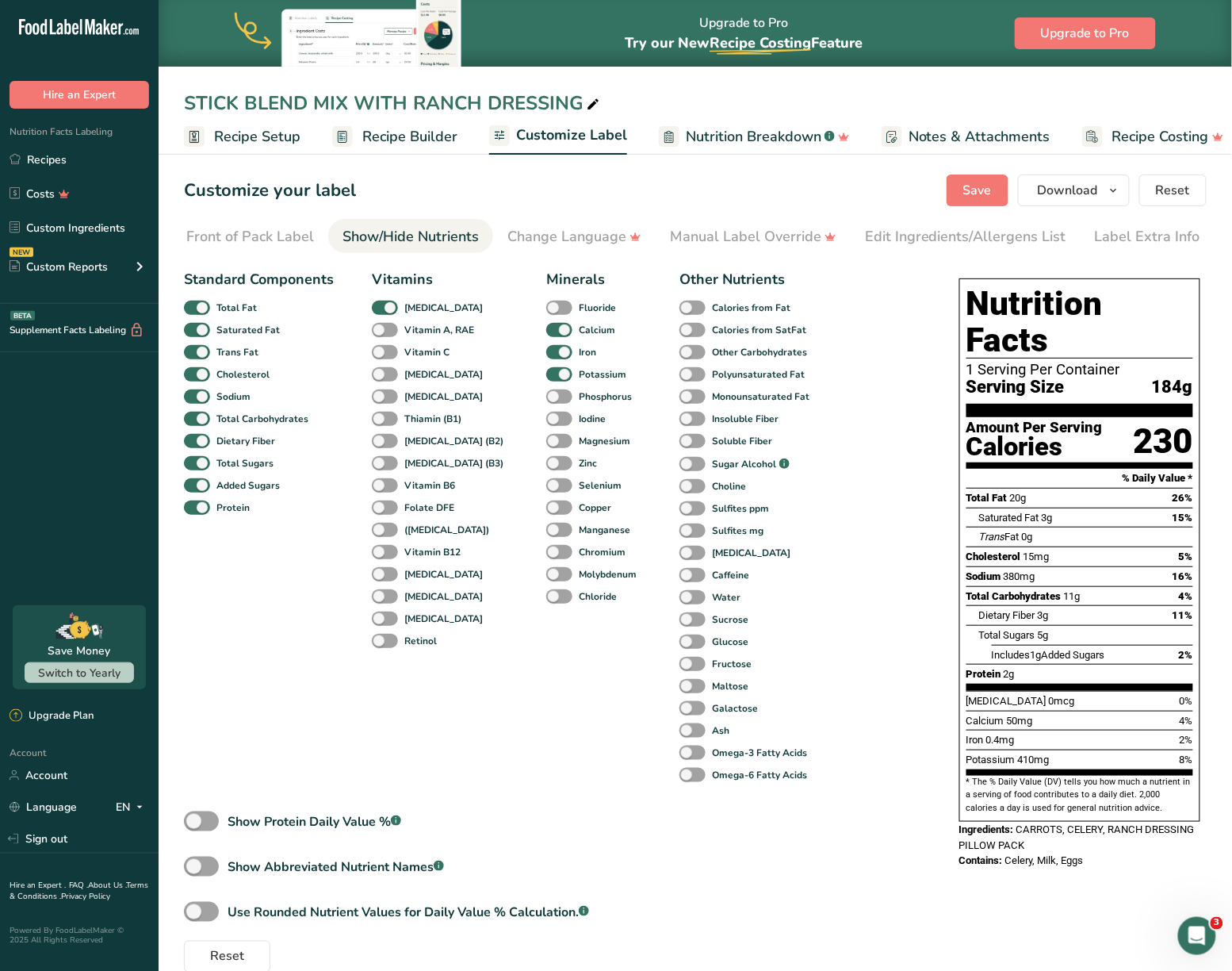
scroll to position [0, 24]
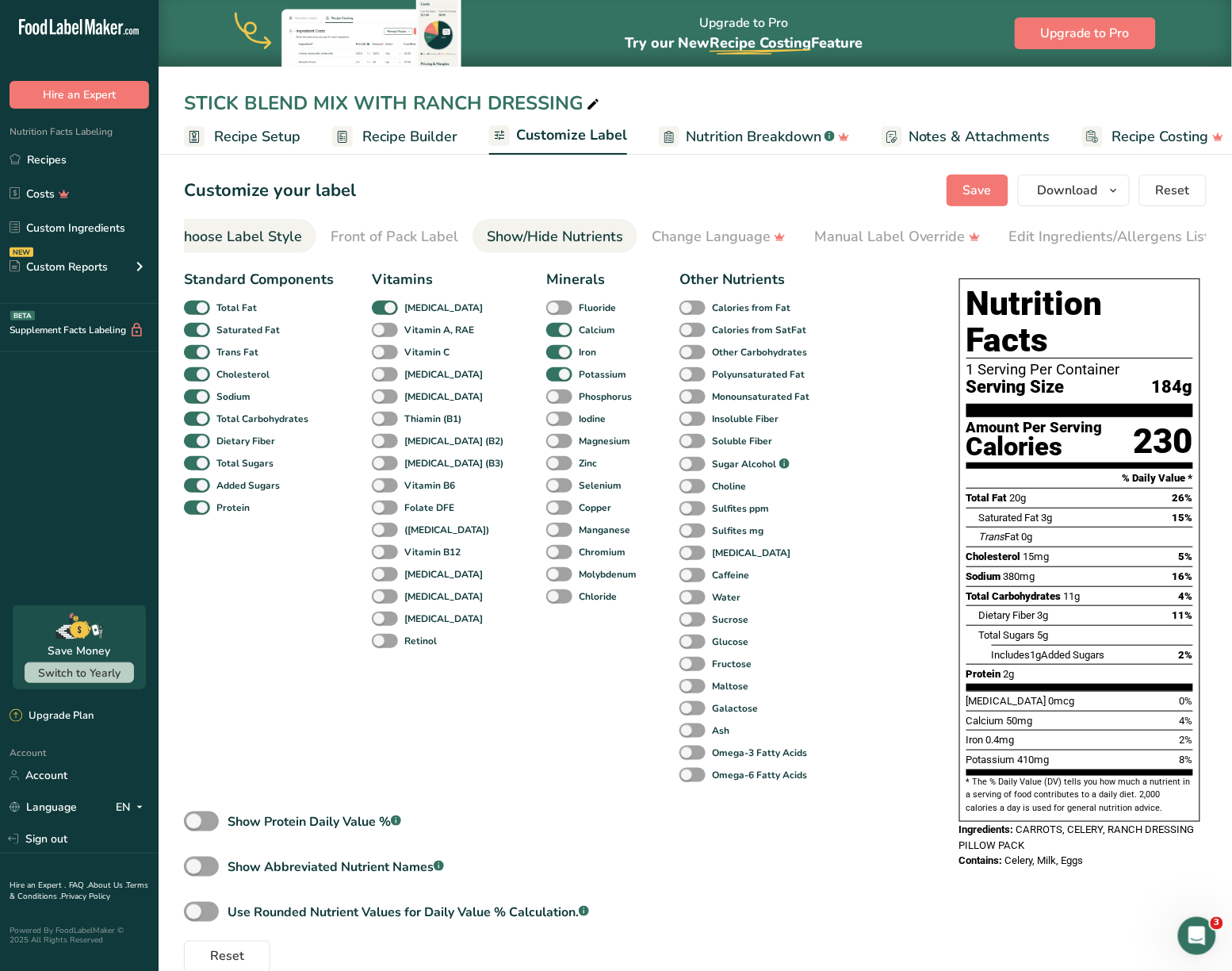
drag, startPoint x: 282, startPoint y: 247, endPoint x: 262, endPoint y: 247, distance: 20.0
click at [262, 247] on link "Choose Label Style" at bounding box center [238, 236] width 128 height 36
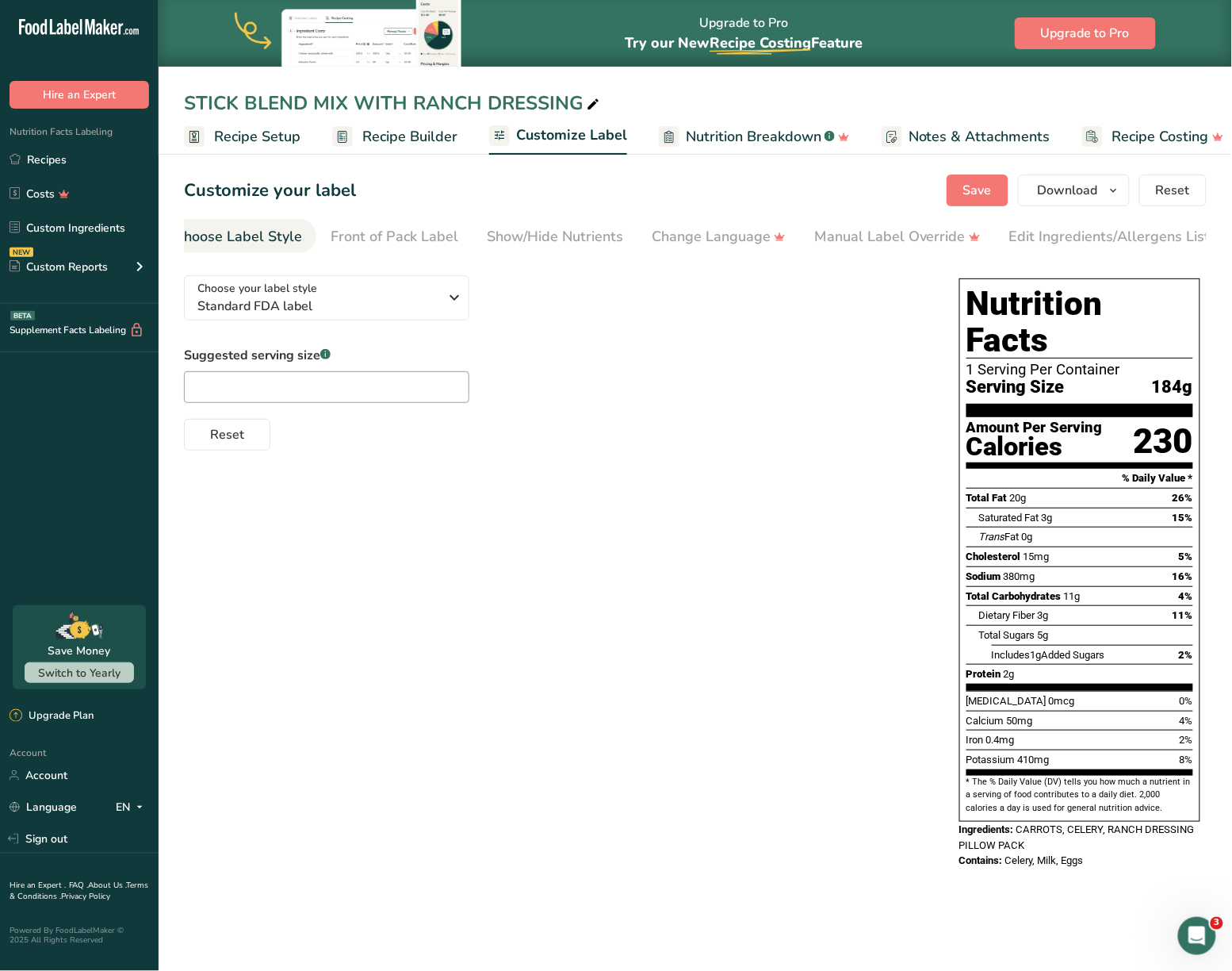
scroll to position [0, 2]
click at [262, 247] on link "Choose Label Style" at bounding box center [260, 236] width 128 height 36
click at [408, 249] on link "Front of Pack Label" at bounding box center [419, 236] width 128 height 36
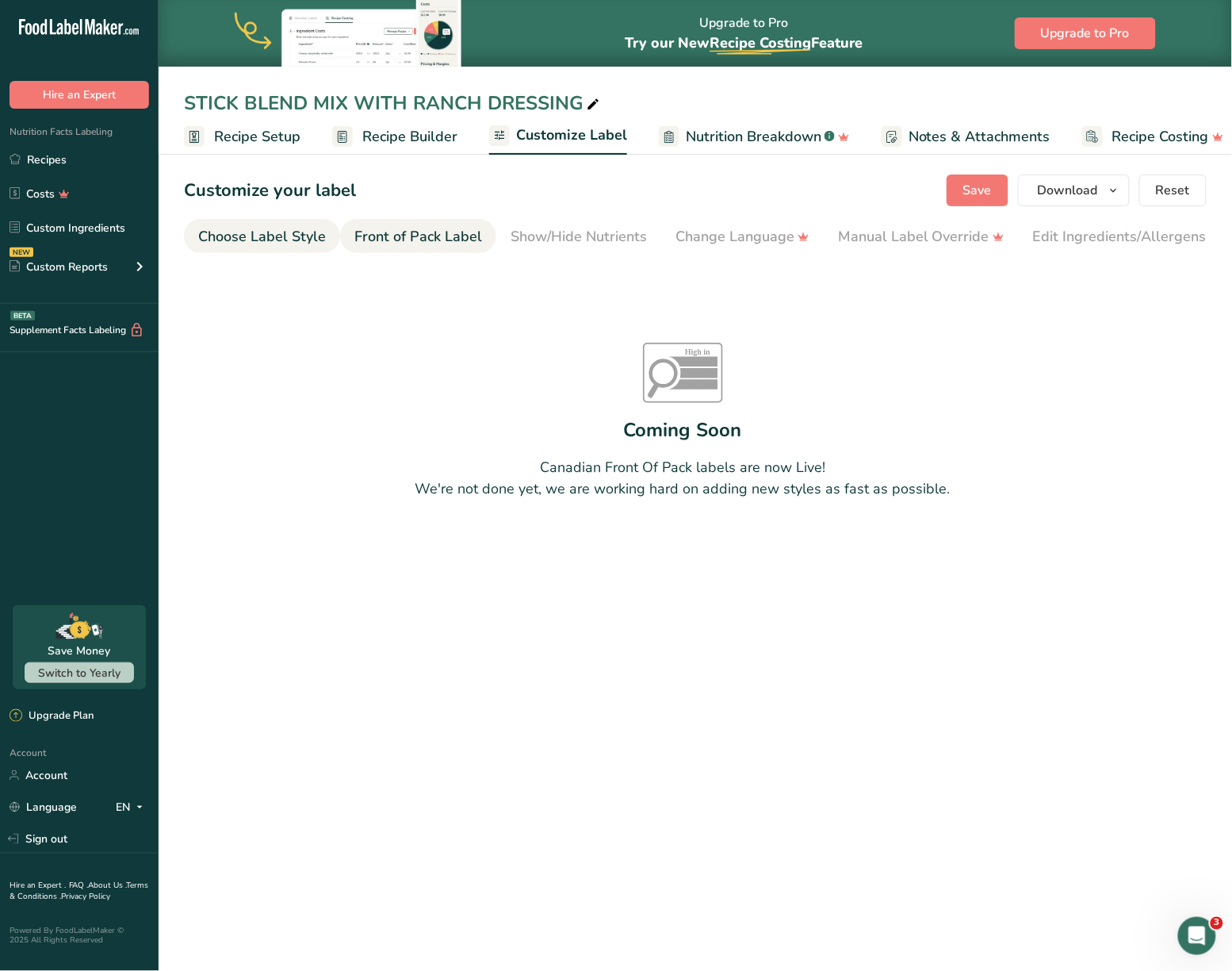
click at [247, 236] on div "Choose Label Style" at bounding box center [262, 237] width 128 height 22
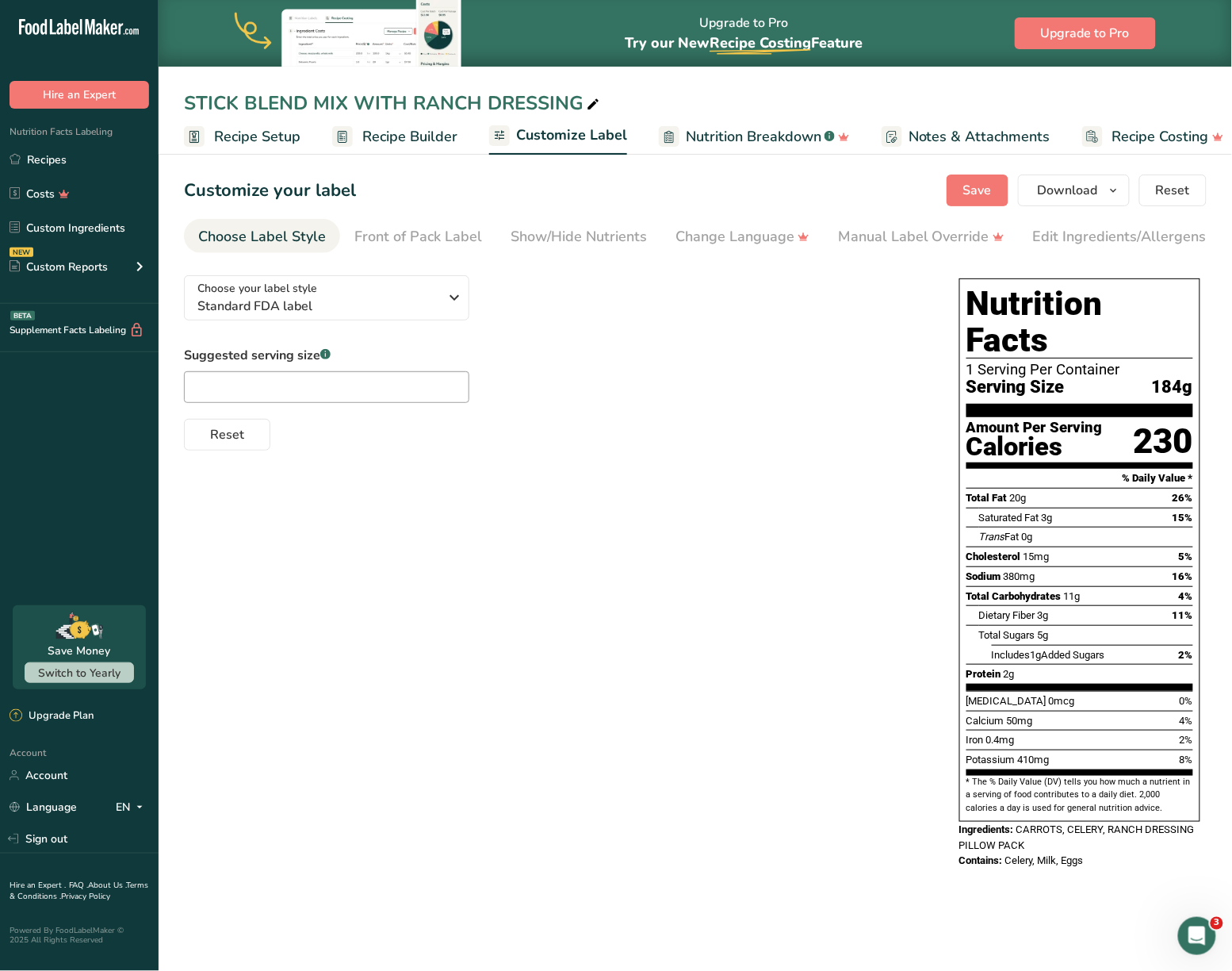
click at [273, 133] on span "Recipe Setup" at bounding box center [257, 137] width 86 height 22
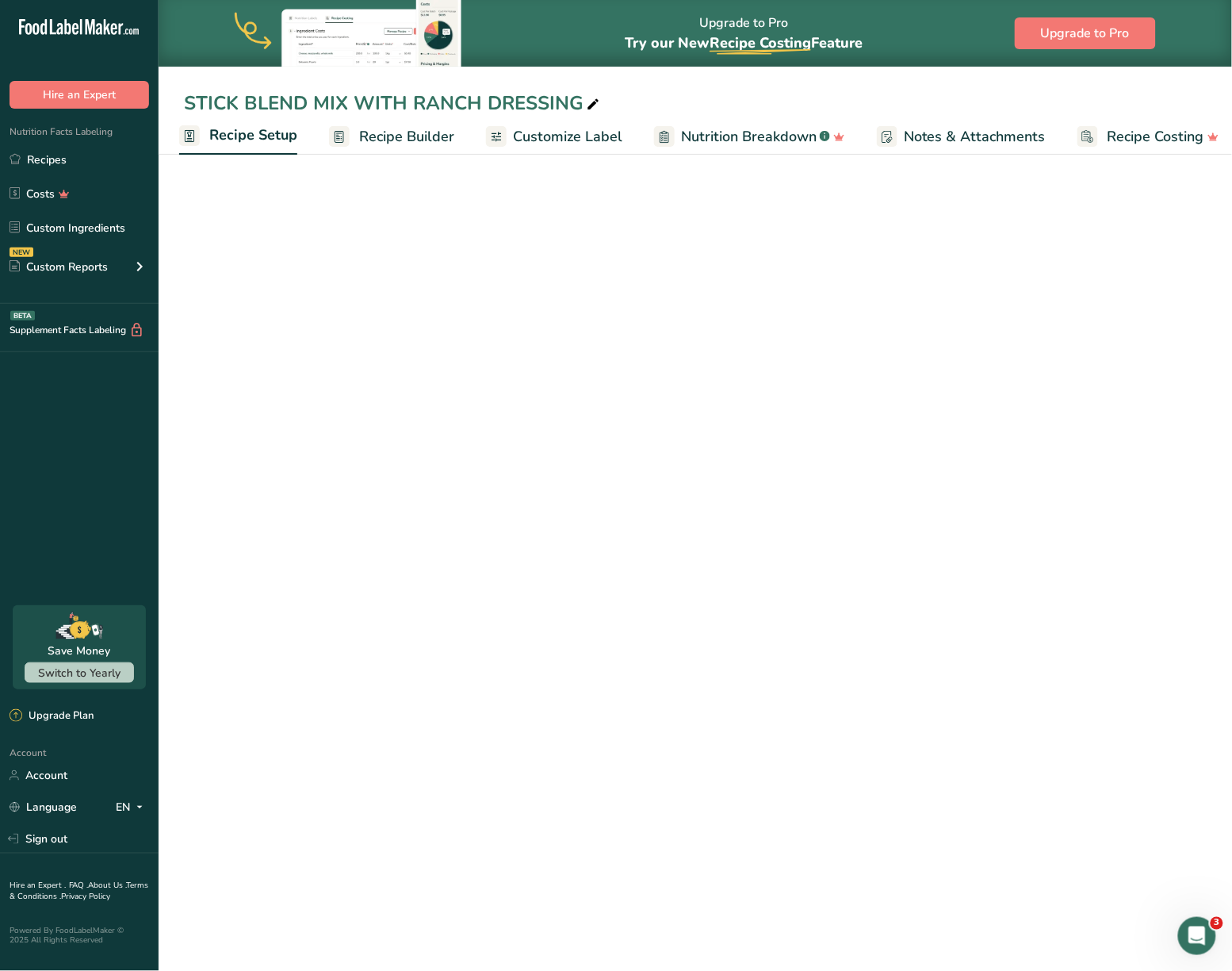
scroll to position [0, 6]
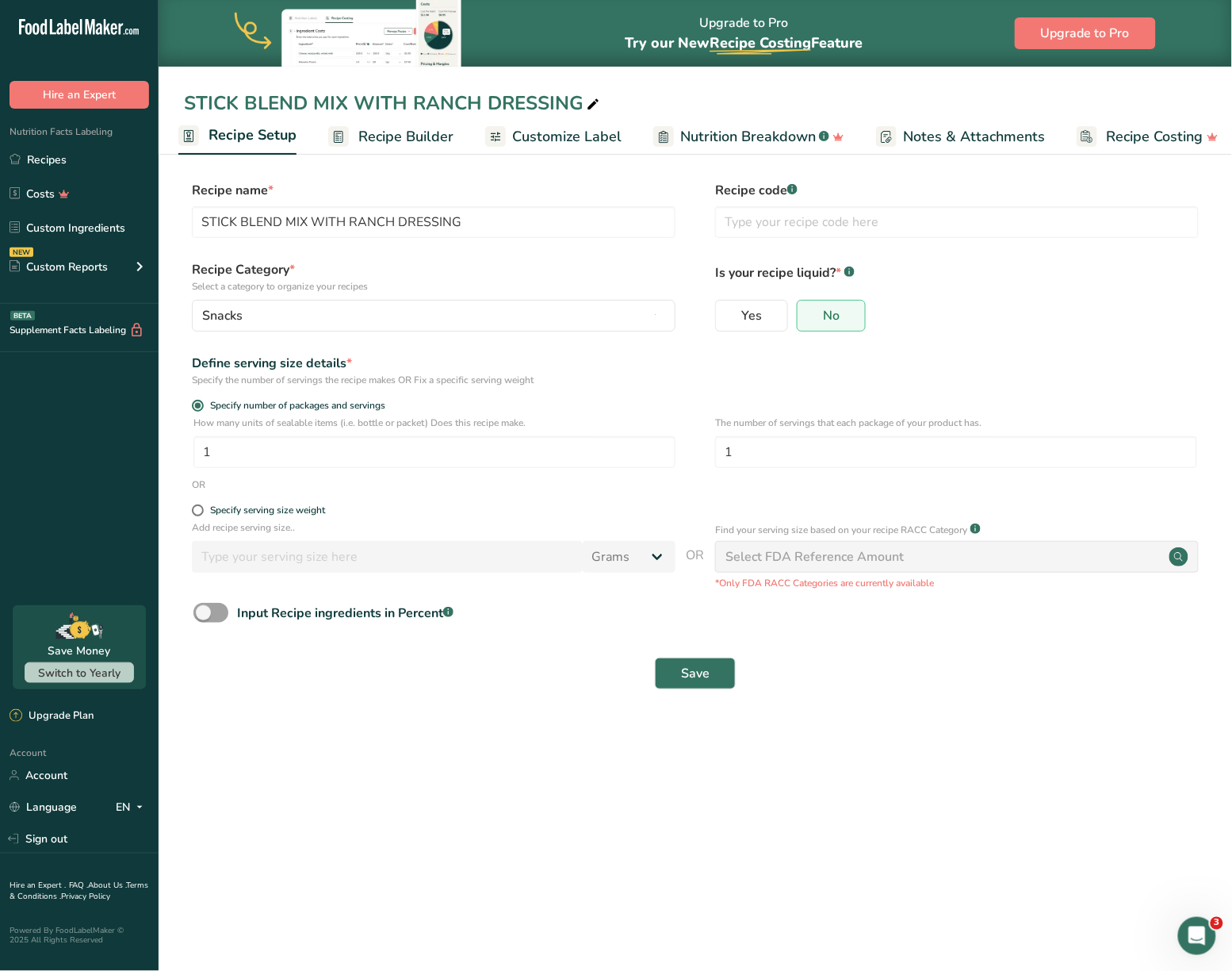
click at [398, 133] on span "Recipe Builder" at bounding box center [405, 137] width 95 height 22
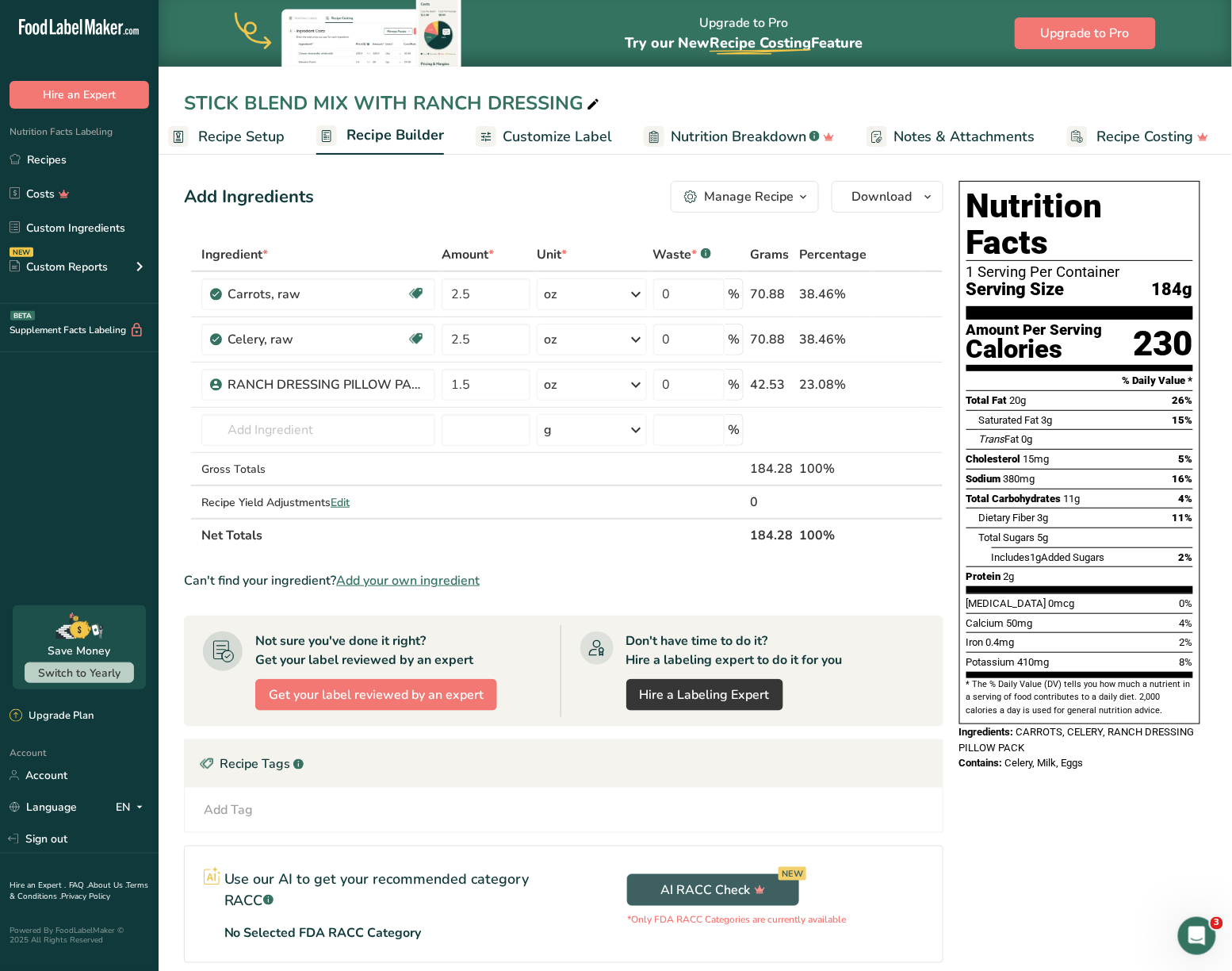
click at [579, 129] on span "Customize Label" at bounding box center [557, 137] width 109 height 22
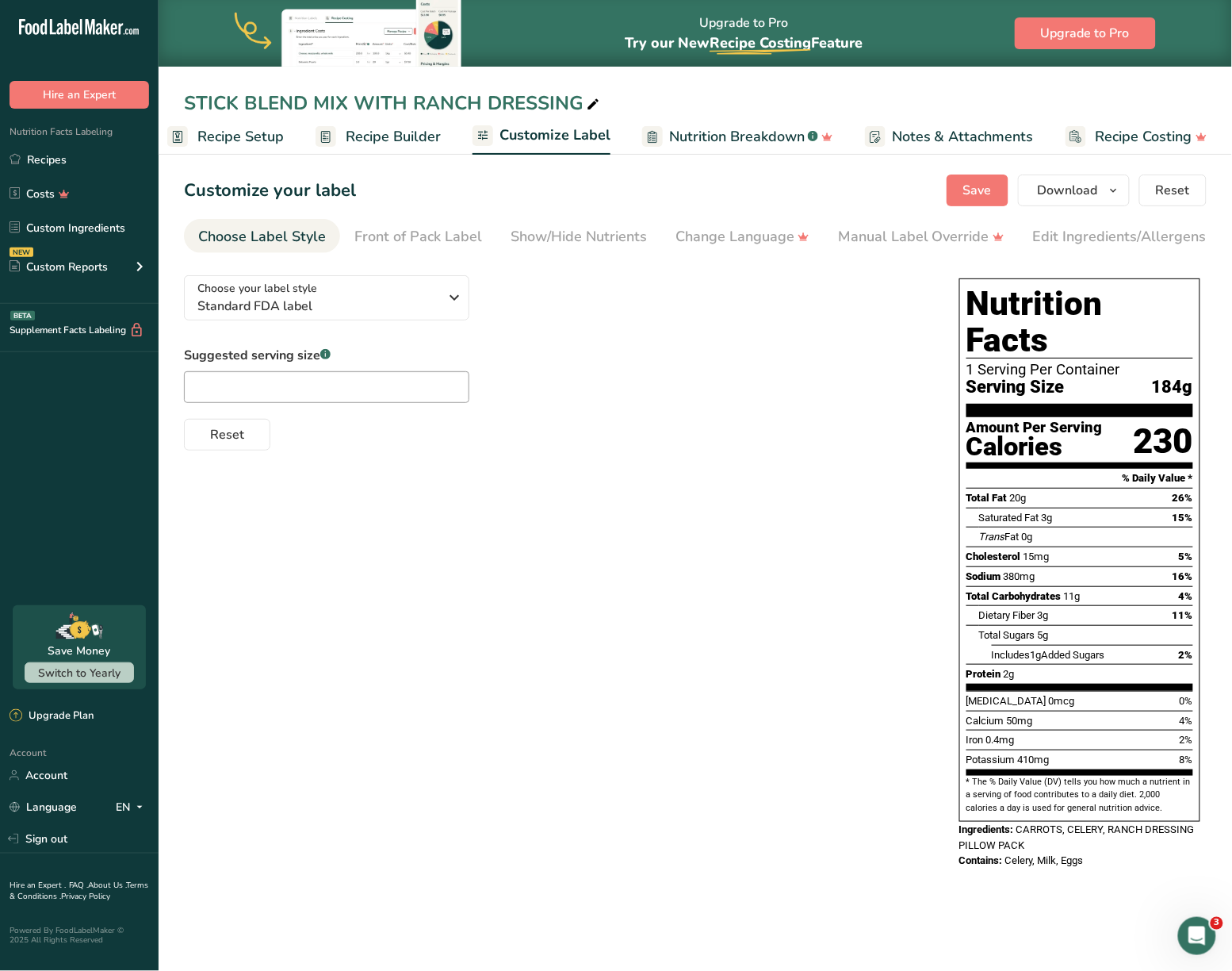
scroll to position [0, 17]
click at [446, 309] on icon "button" at bounding box center [455, 297] width 19 height 28
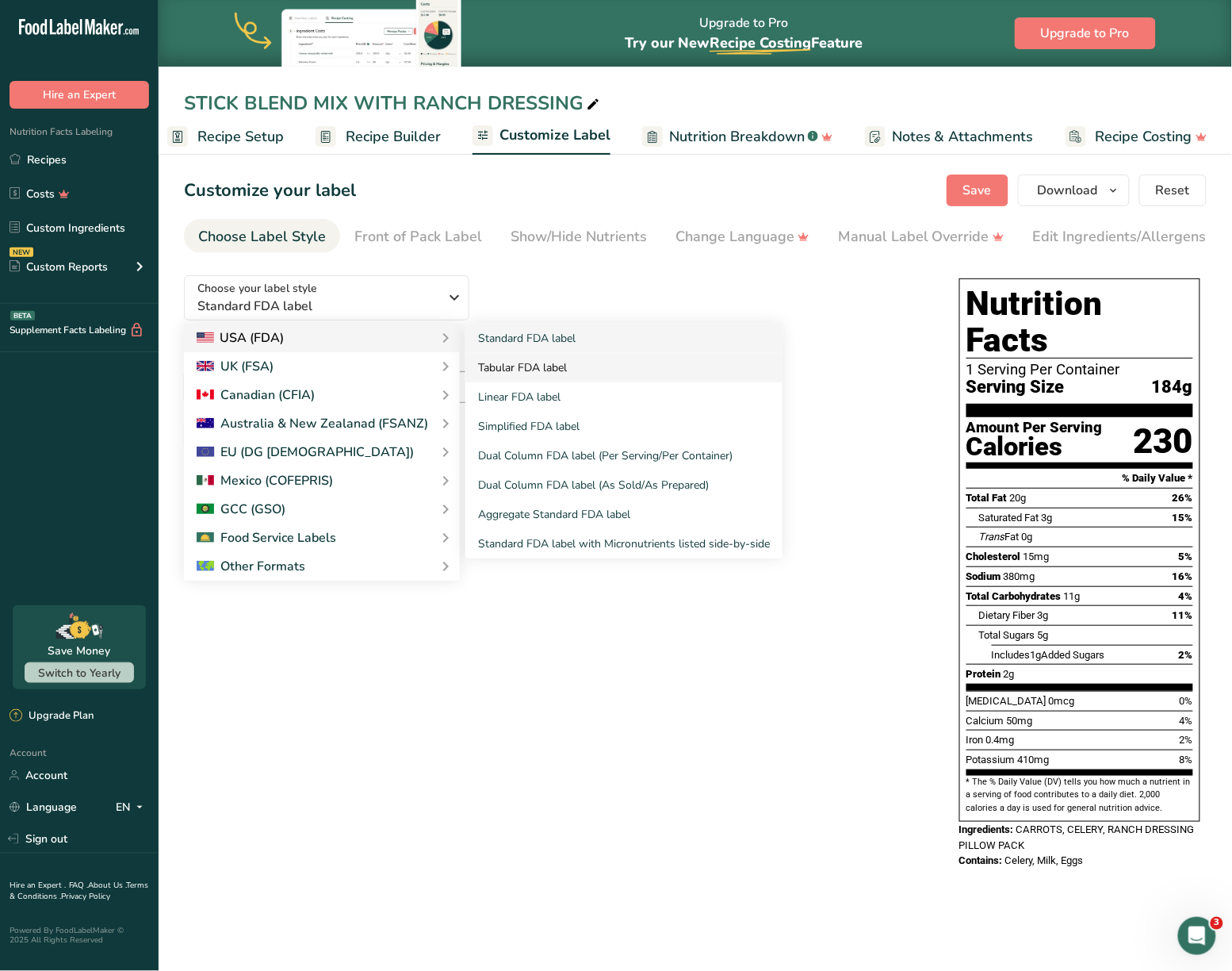
click at [531, 361] on link "Tabular FDA label" at bounding box center [623, 367] width 318 height 29
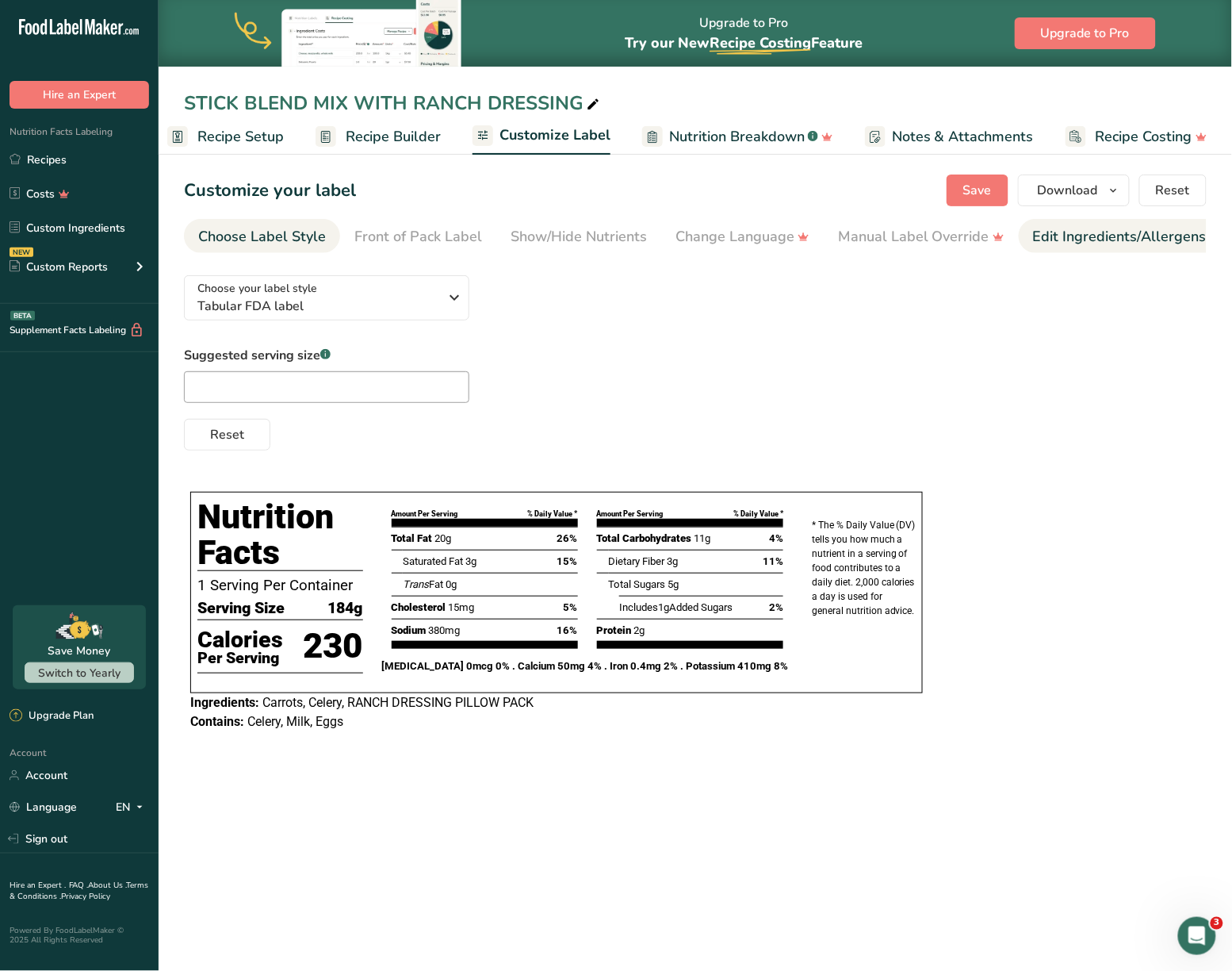
click at [1102, 249] on link "Edit Ingredients/Allergens List" at bounding box center [1133, 236] width 201 height 36
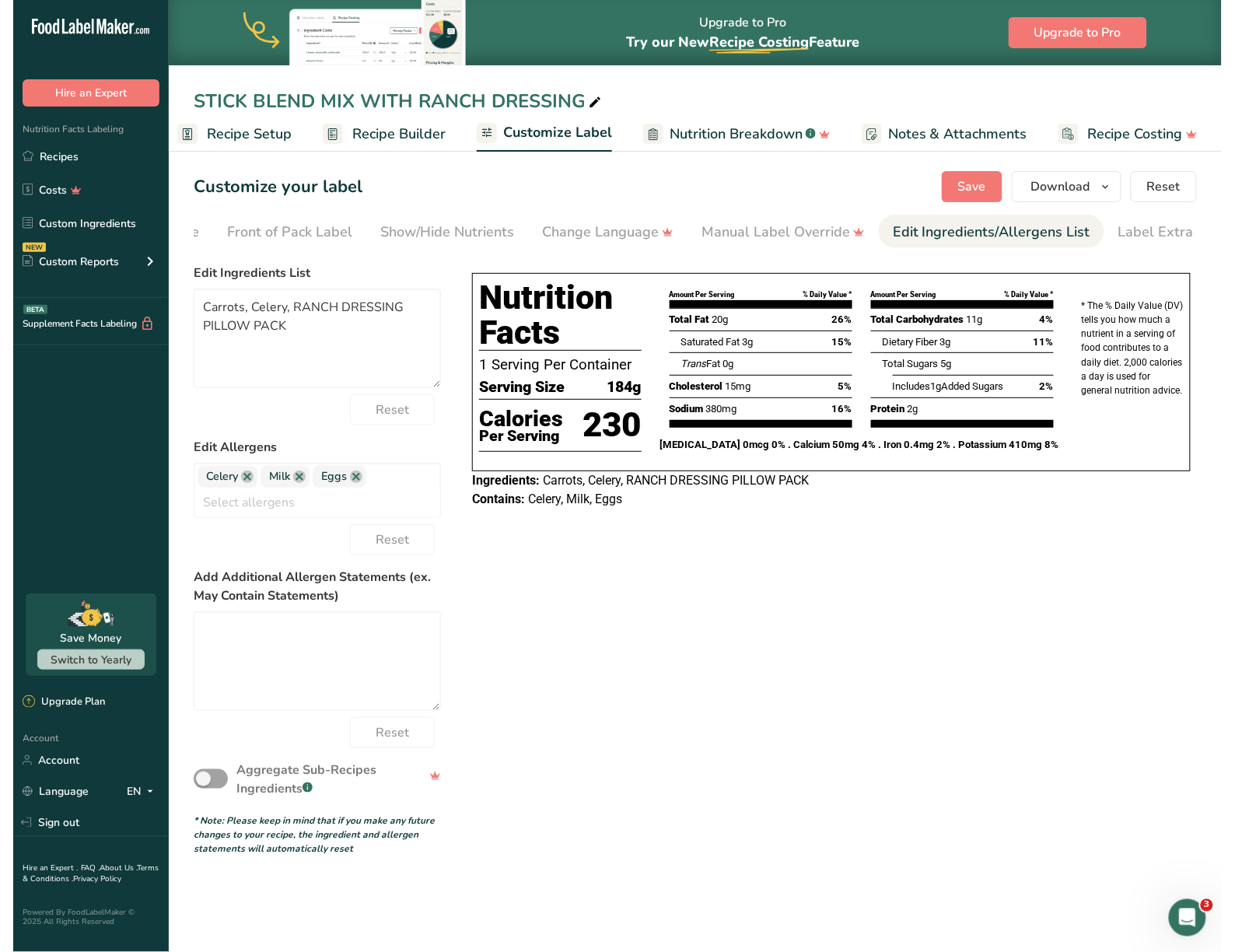
scroll to position [0, 165]
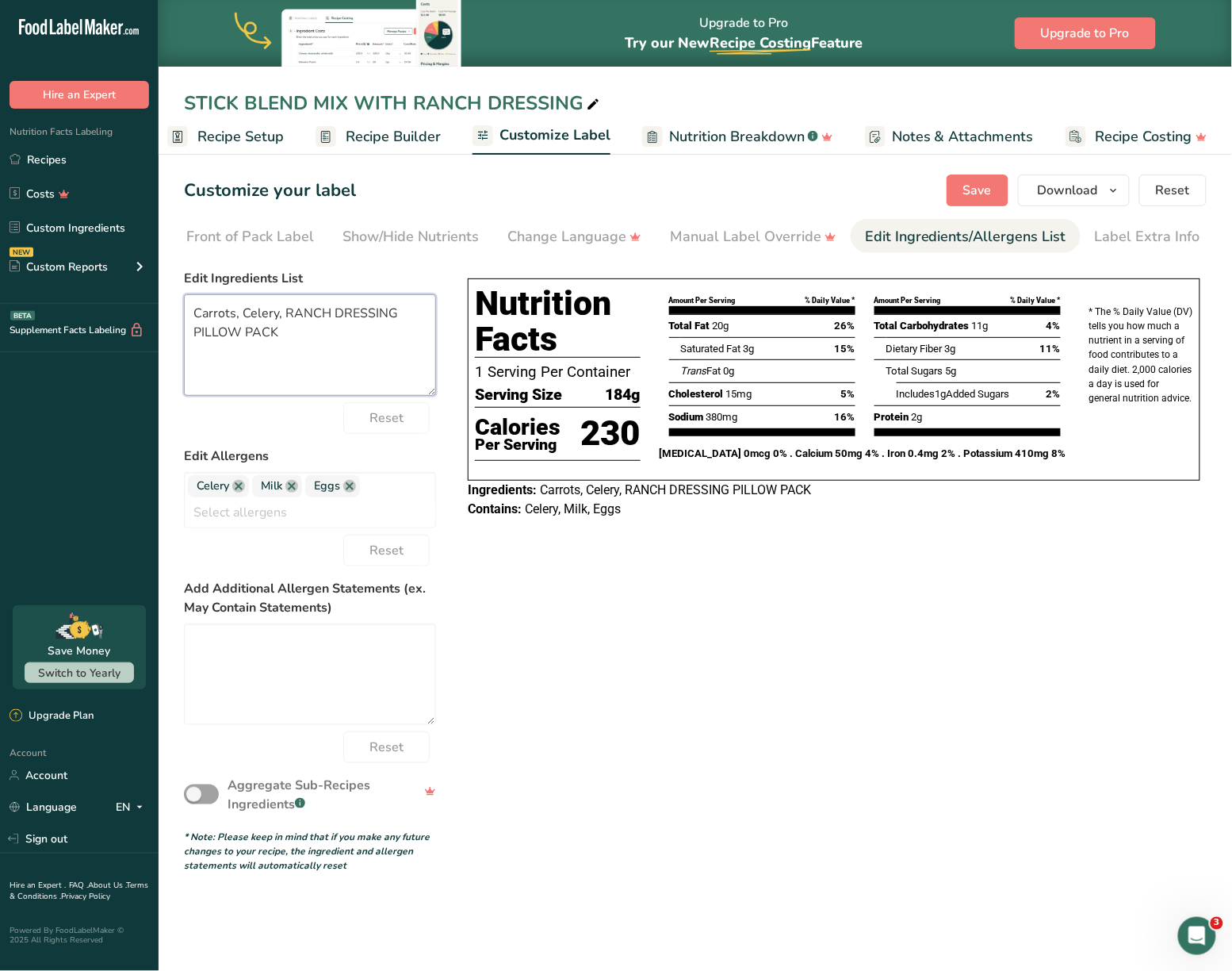
click at [340, 355] on textarea "Carrots, Celery, RANCH DRESSING PILLOW PACK" at bounding box center [310, 345] width 252 height 101
paste textarea "ARROTS, CELERY"
type textarea "CARROTS, CELERY, RANCH DRESSING PILLOW PACK"
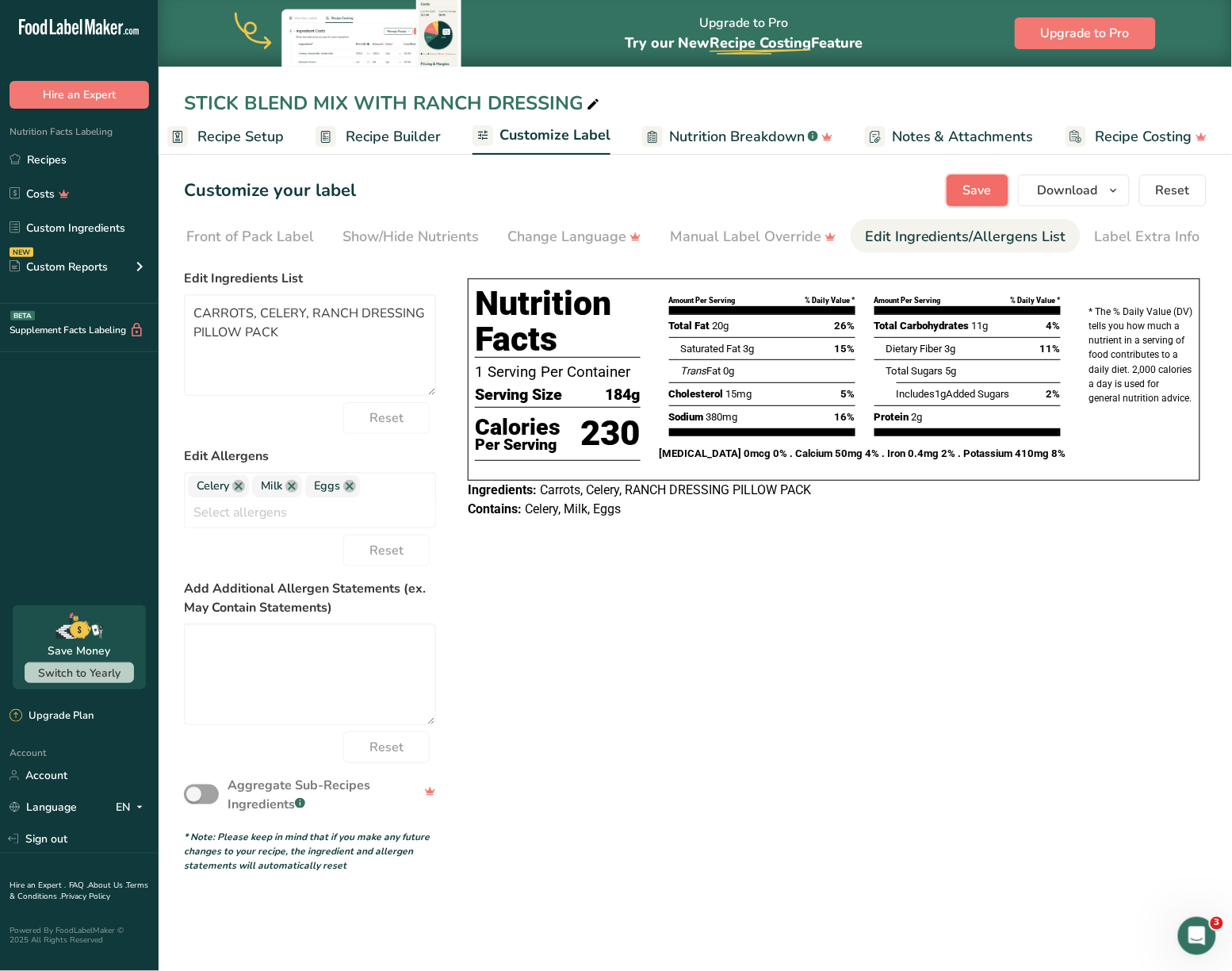
click at [997, 197] on button "Save" at bounding box center [977, 190] width 62 height 32
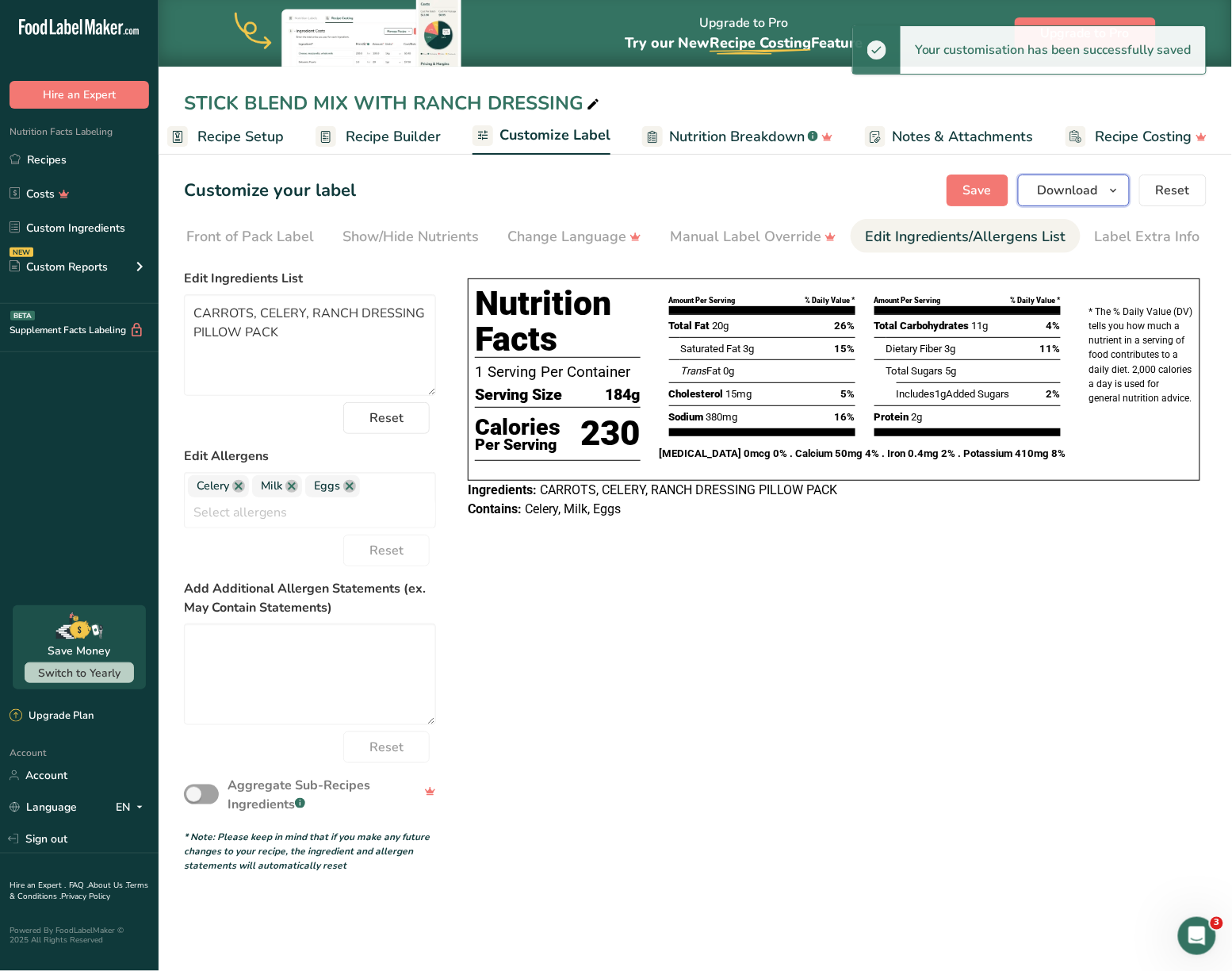
click at [1080, 193] on span "Download" at bounding box center [1068, 190] width 61 height 19
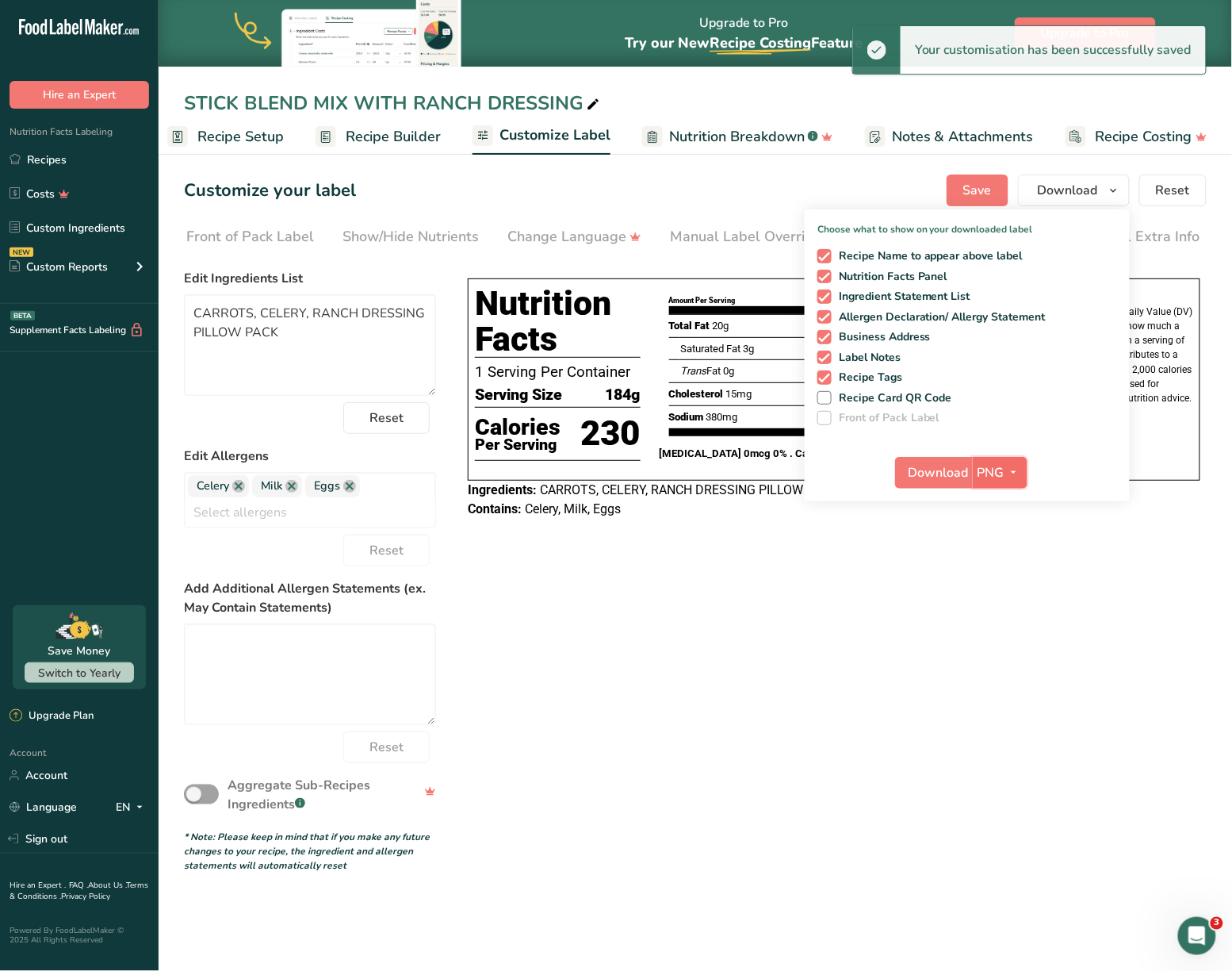
click at [999, 464] on span "PNG" at bounding box center [991, 473] width 27 height 19
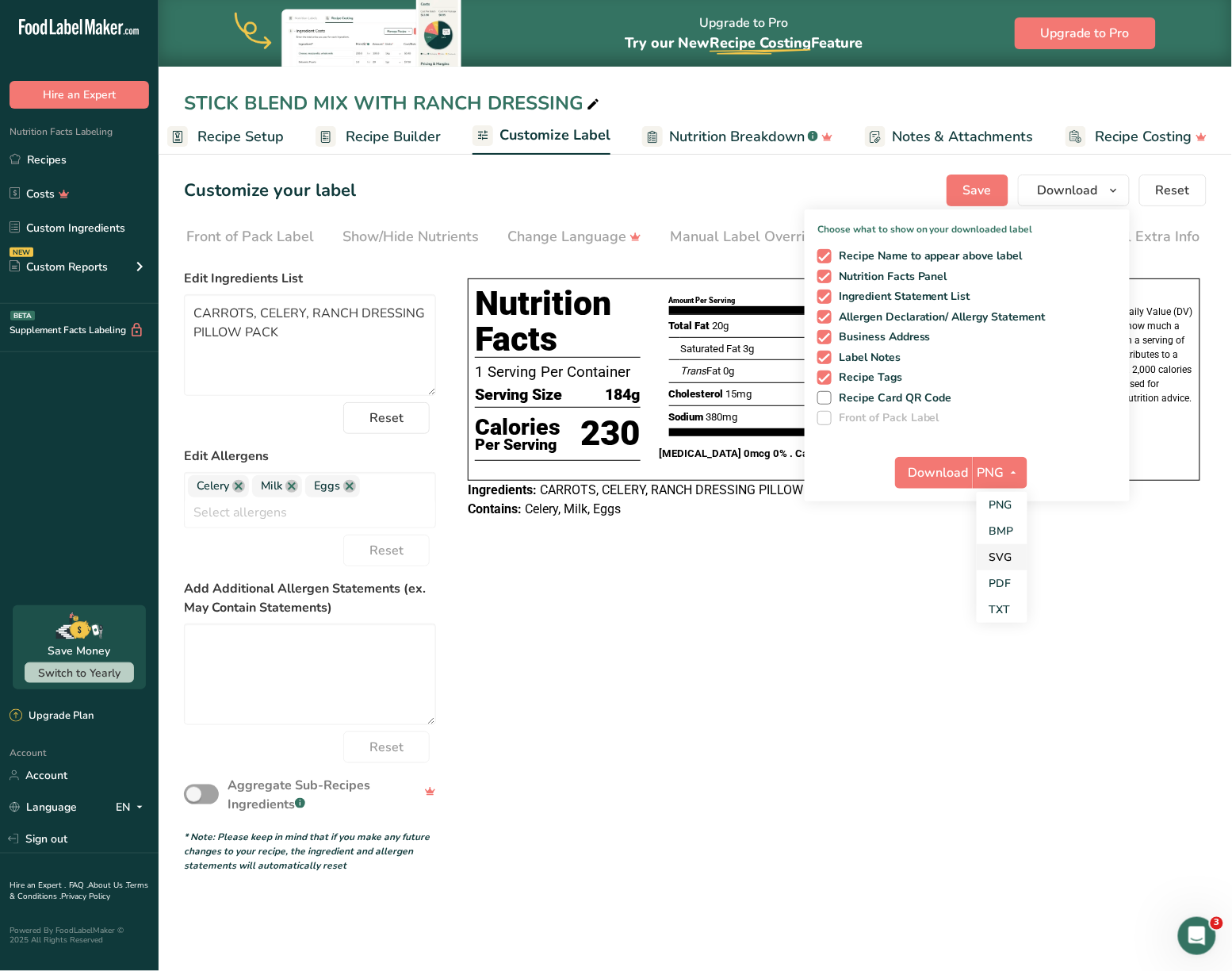
click at [1006, 558] on link "SVG" at bounding box center [1002, 557] width 51 height 27
click at [964, 465] on span "Download" at bounding box center [939, 473] width 61 height 19
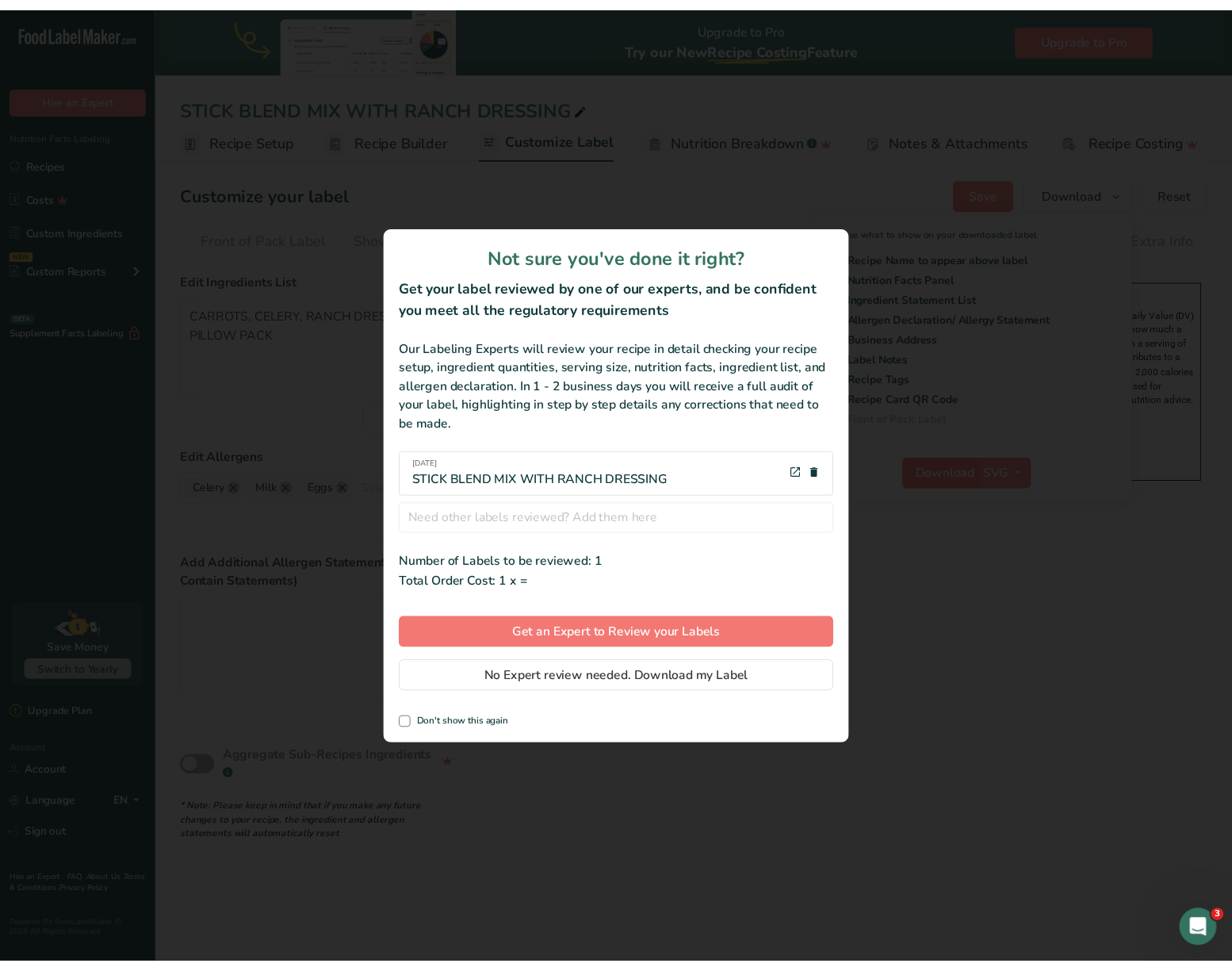
scroll to position [0, 0]
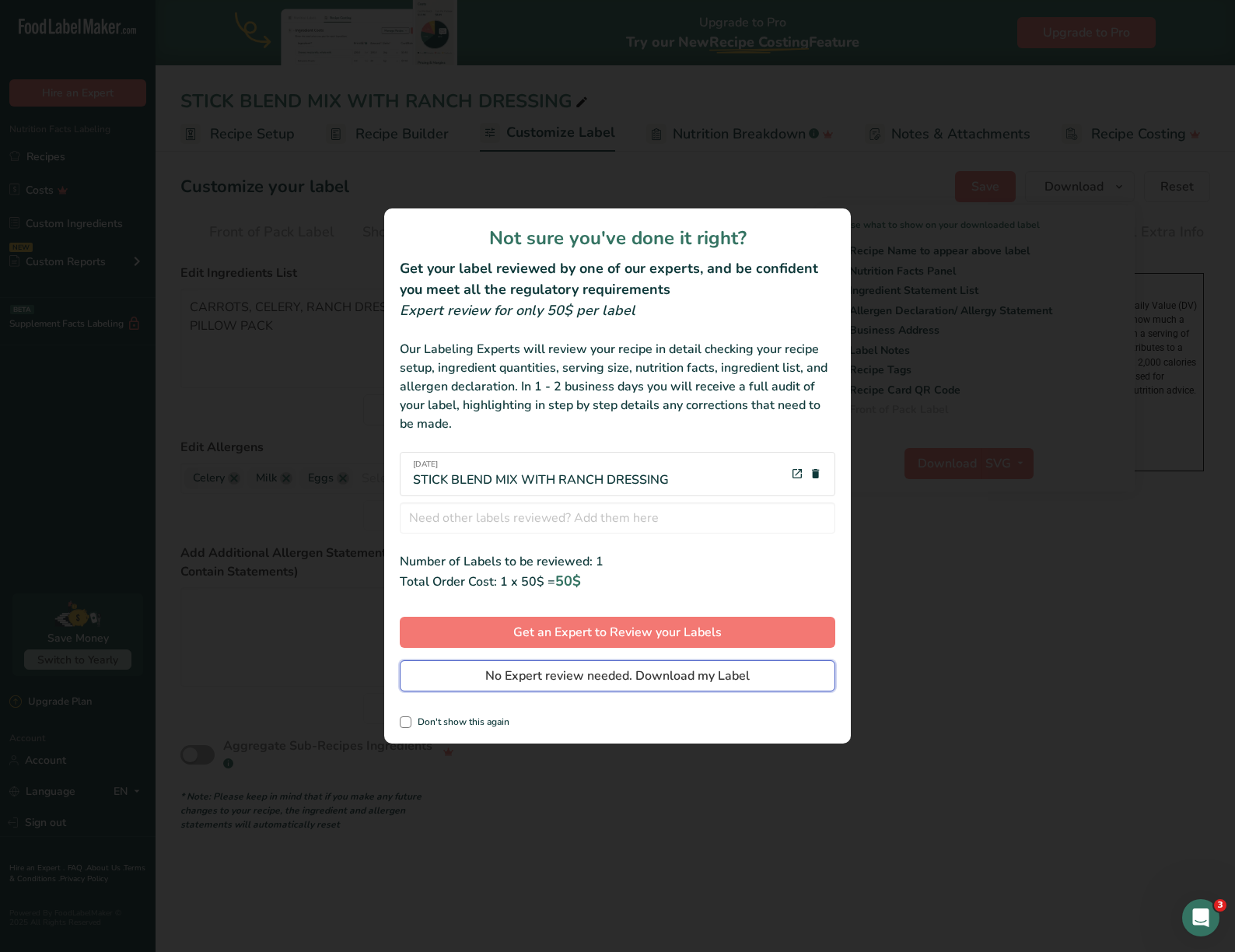
click at [744, 678] on span "No Expert review needed. Download my Label" at bounding box center [617, 676] width 264 height 19
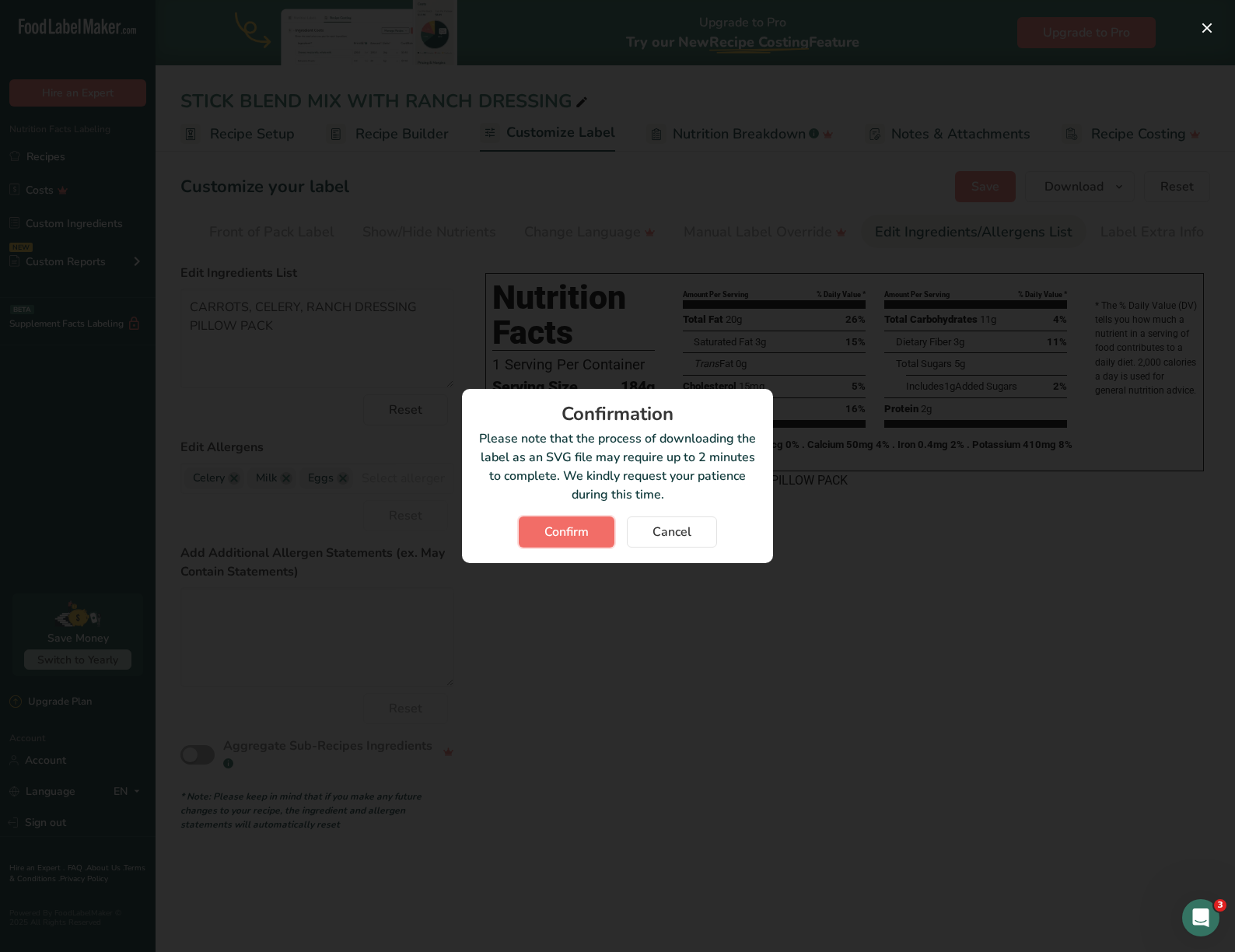
click at [592, 518] on button "Confirm" at bounding box center [567, 532] width 96 height 31
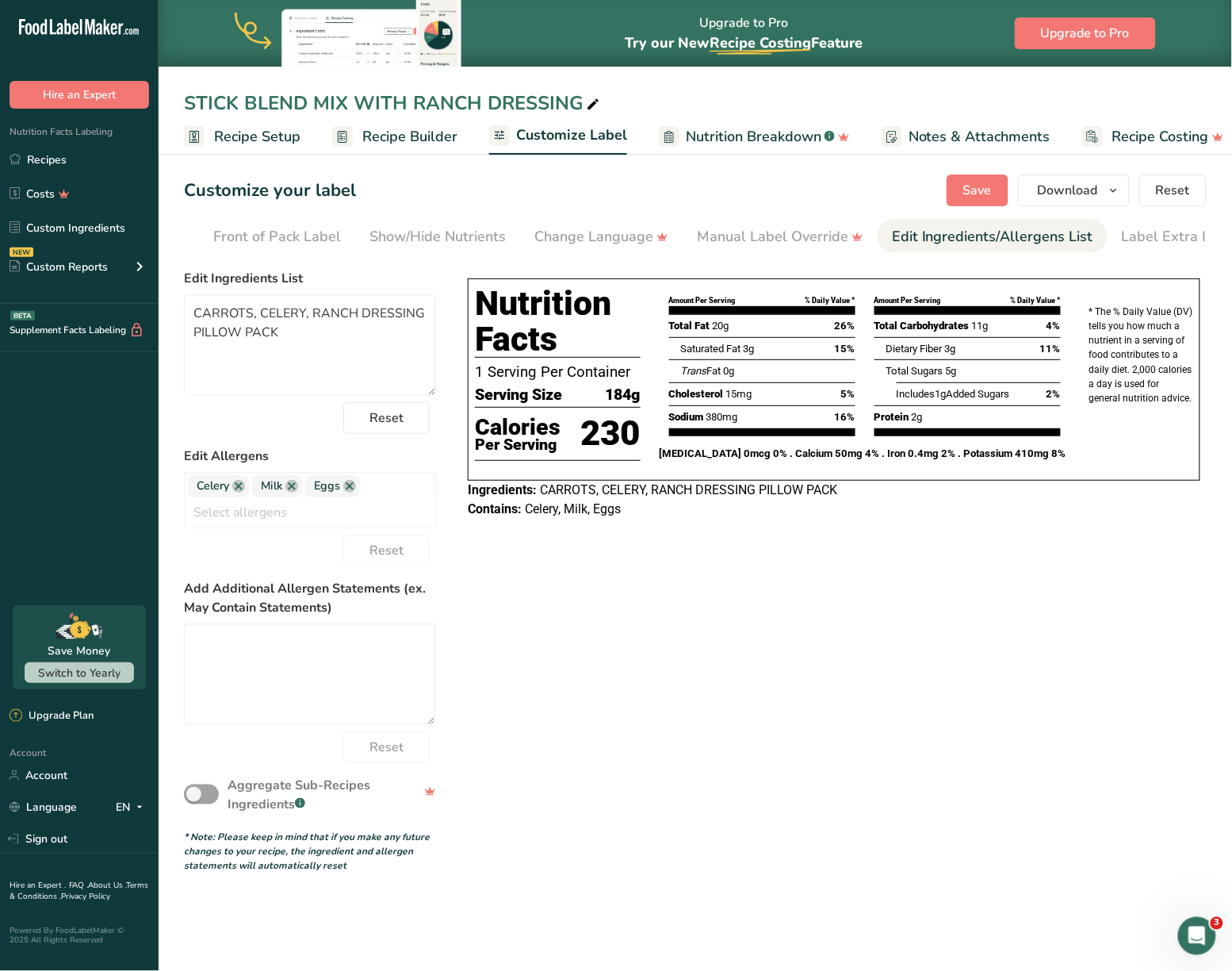
click at [1176, 621] on div "Choose your label style Tabular FDA label USA (FDA) Standard FDA label Tabular …" at bounding box center [696, 568] width 1023 height 610
click at [27, 153] on link "Recipes" at bounding box center [79, 159] width 158 height 30
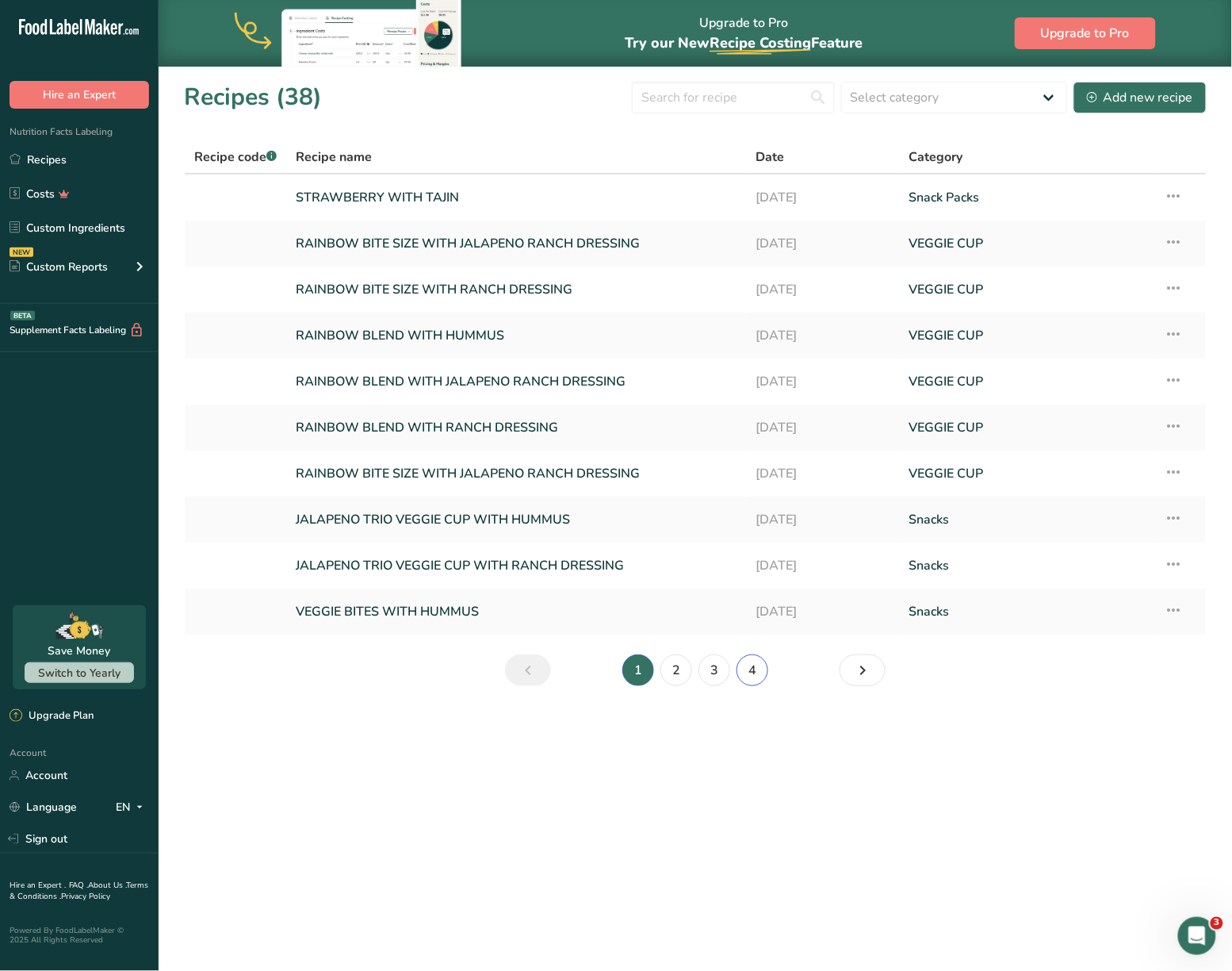
click at [763, 679] on link "4" at bounding box center [753, 670] width 32 height 32
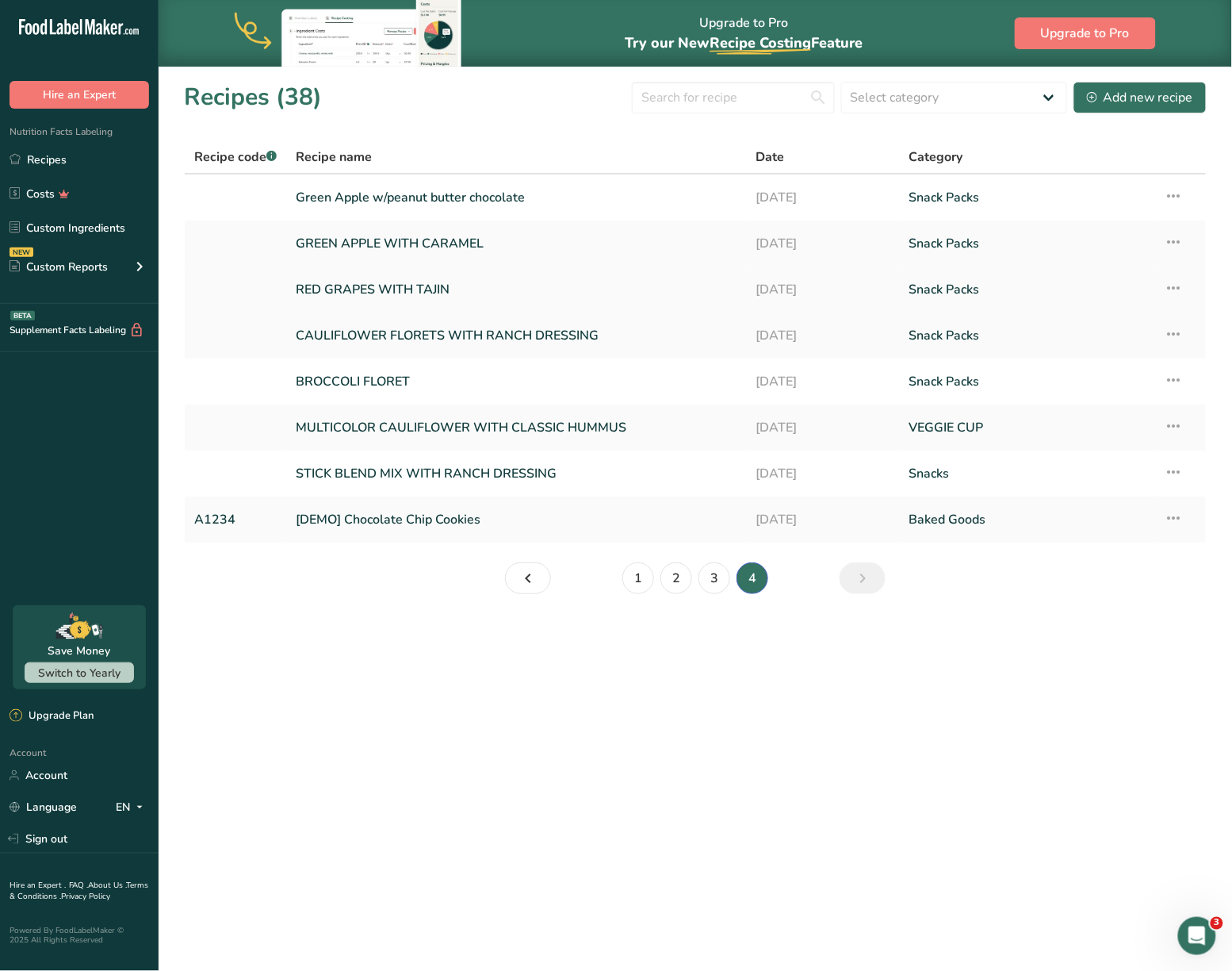
click at [1176, 284] on icon at bounding box center [1174, 288] width 19 height 28
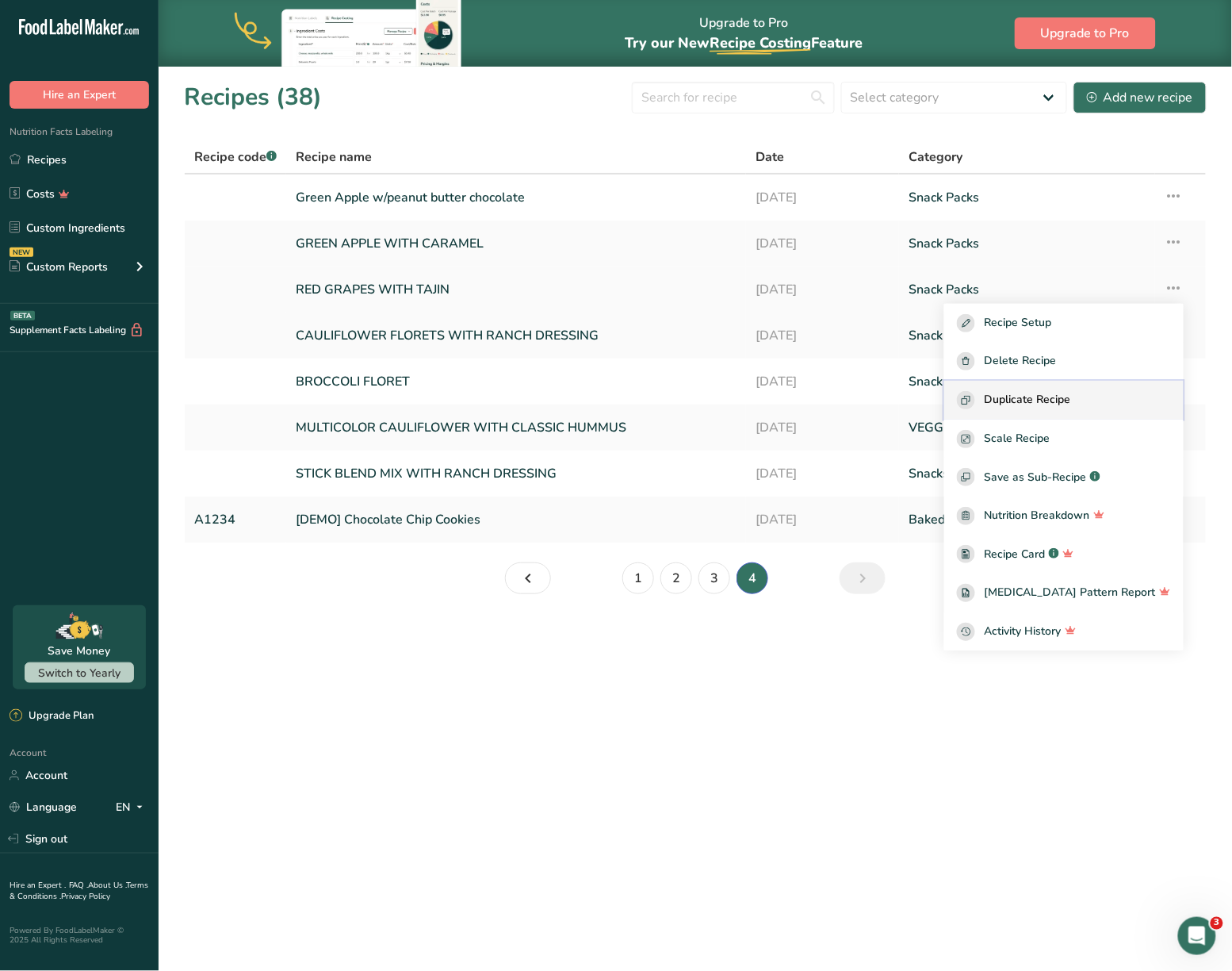
click at [1070, 391] on span "Duplicate Recipe" at bounding box center [1028, 401] width 86 height 18
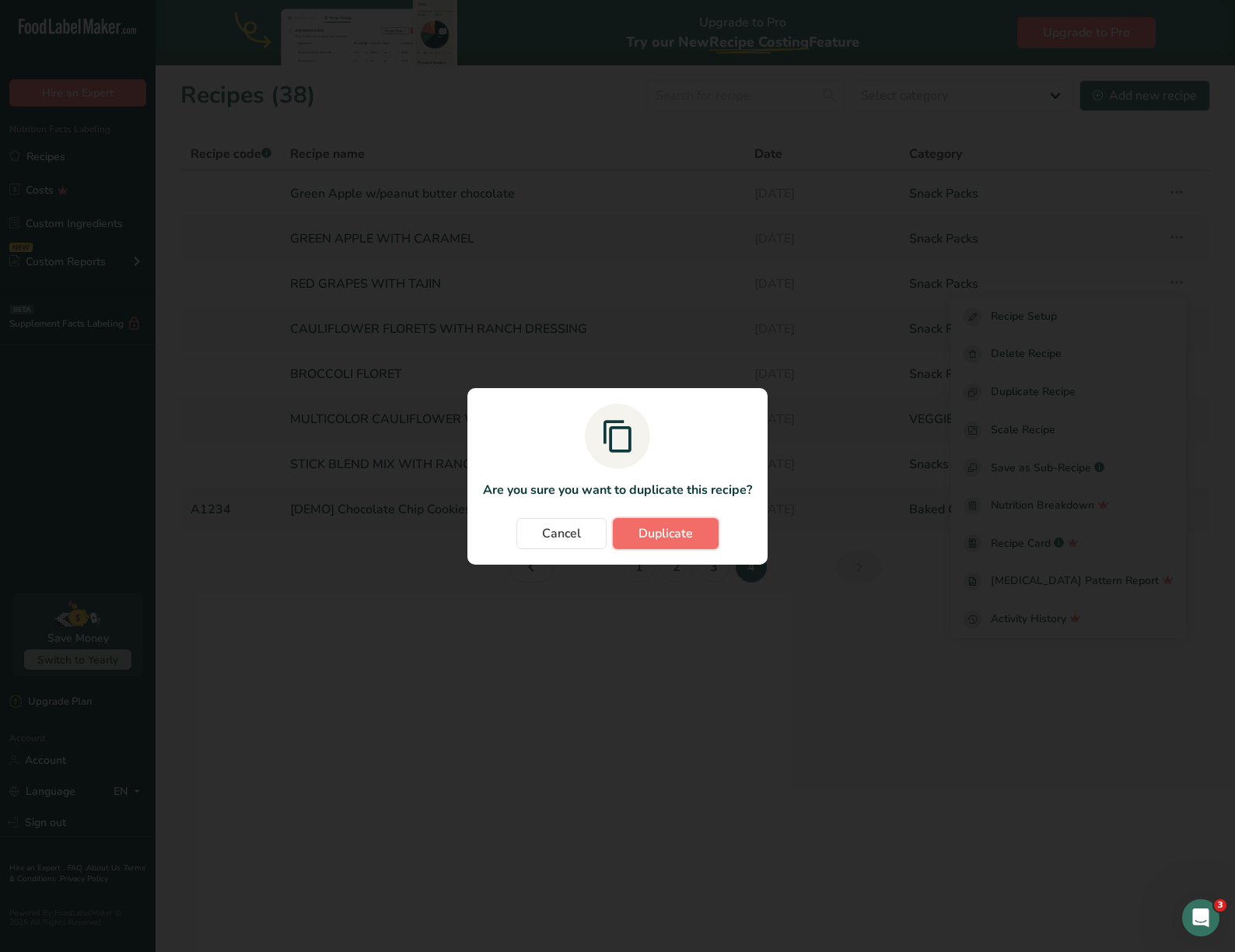
click at [688, 527] on span "Duplicate" at bounding box center [665, 533] width 54 height 19
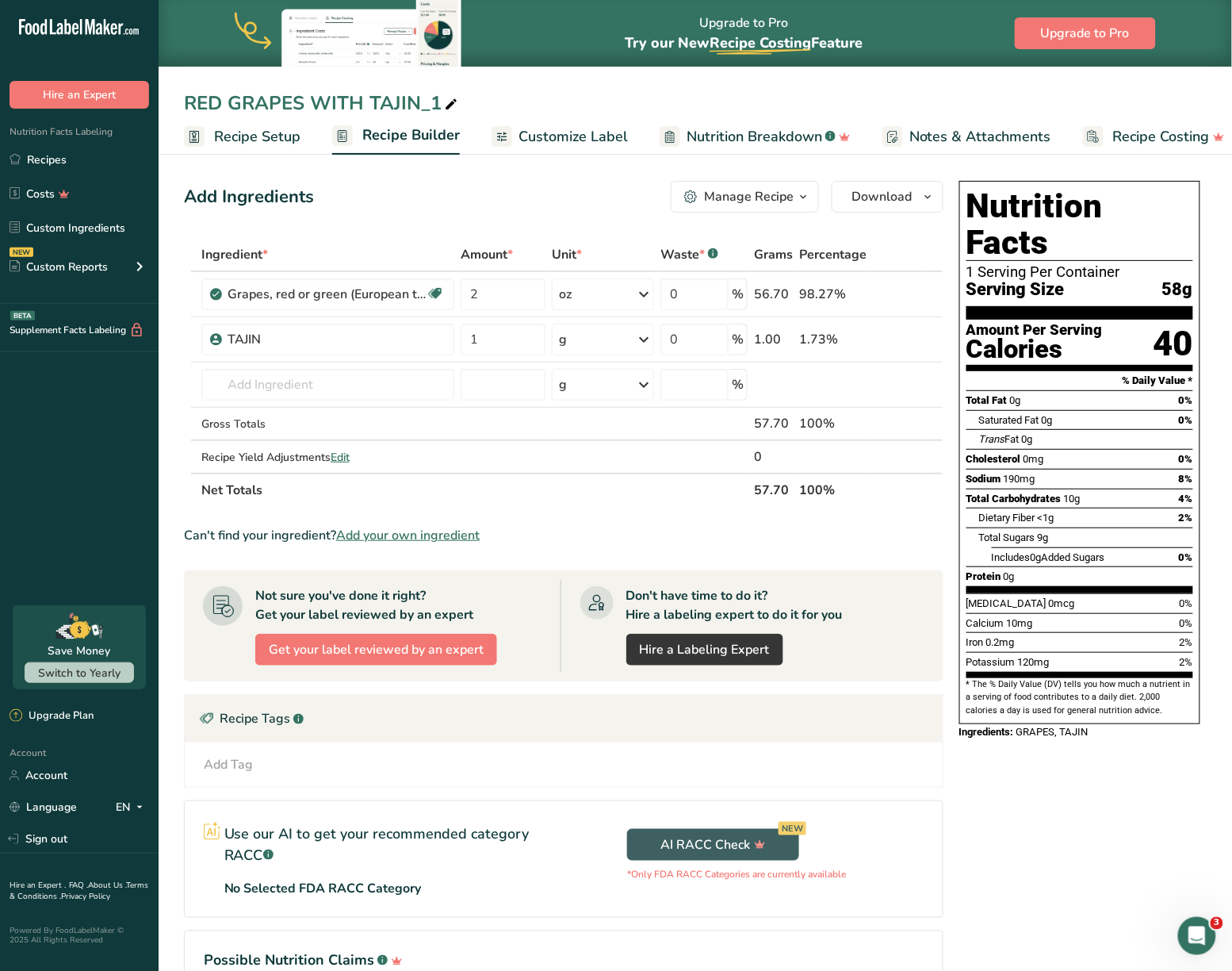
click at [444, 106] on icon at bounding box center [451, 104] width 14 height 22
type input "R"
type input "WATERMELON WITH TAJIN"
click at [911, 298] on icon at bounding box center [909, 294] width 11 height 17
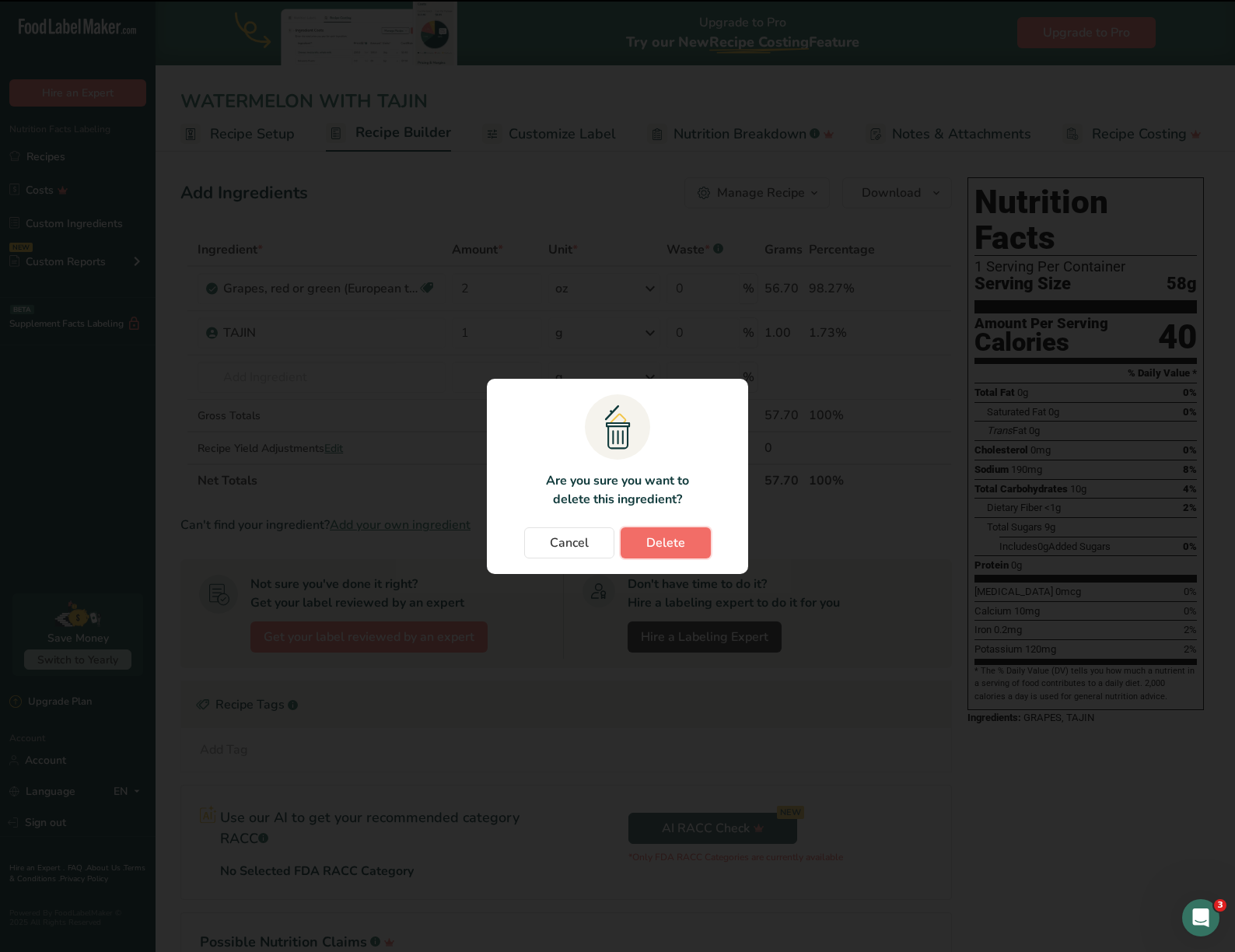
click at [682, 545] on span "Delete" at bounding box center [666, 542] width 39 height 19
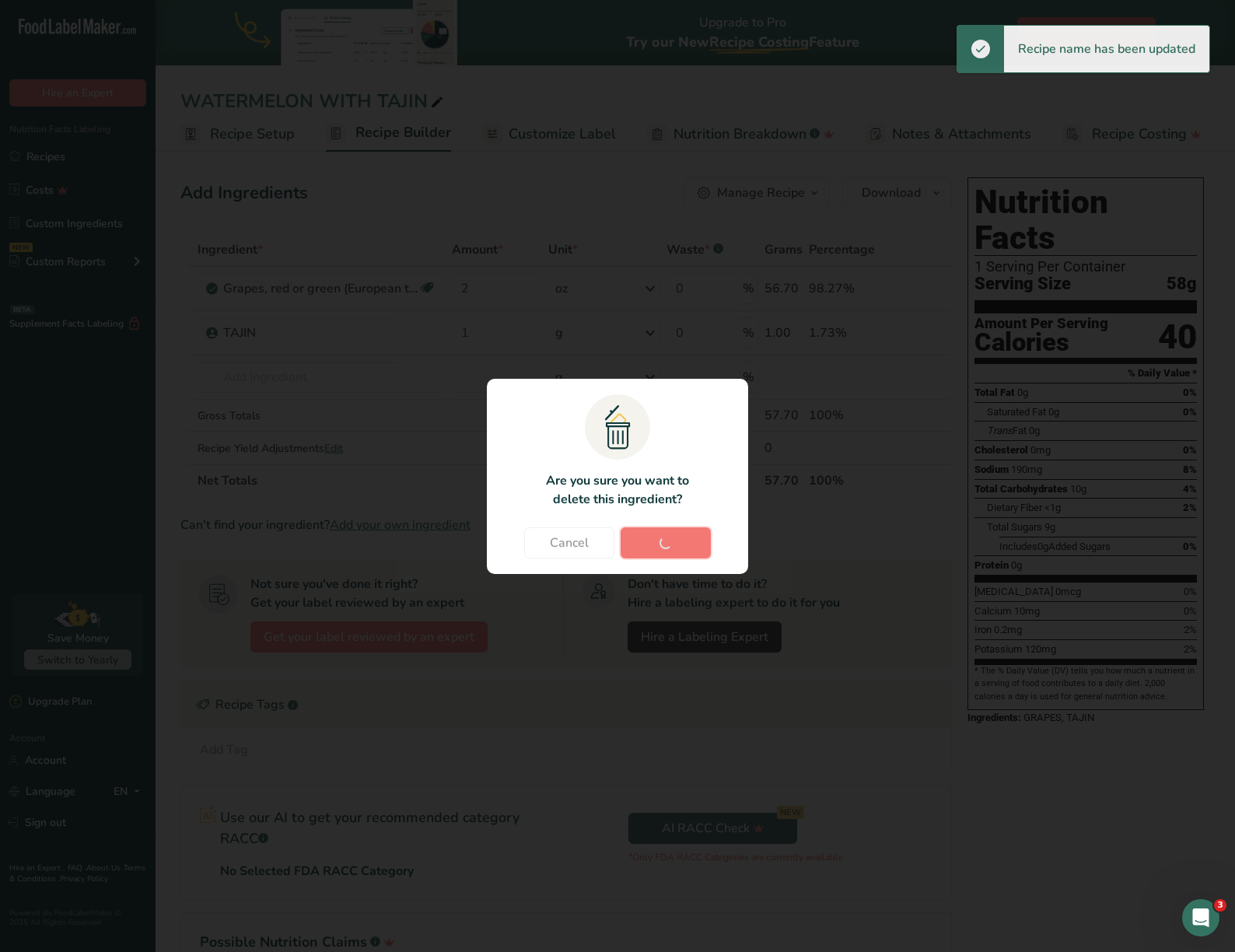
type input "1"
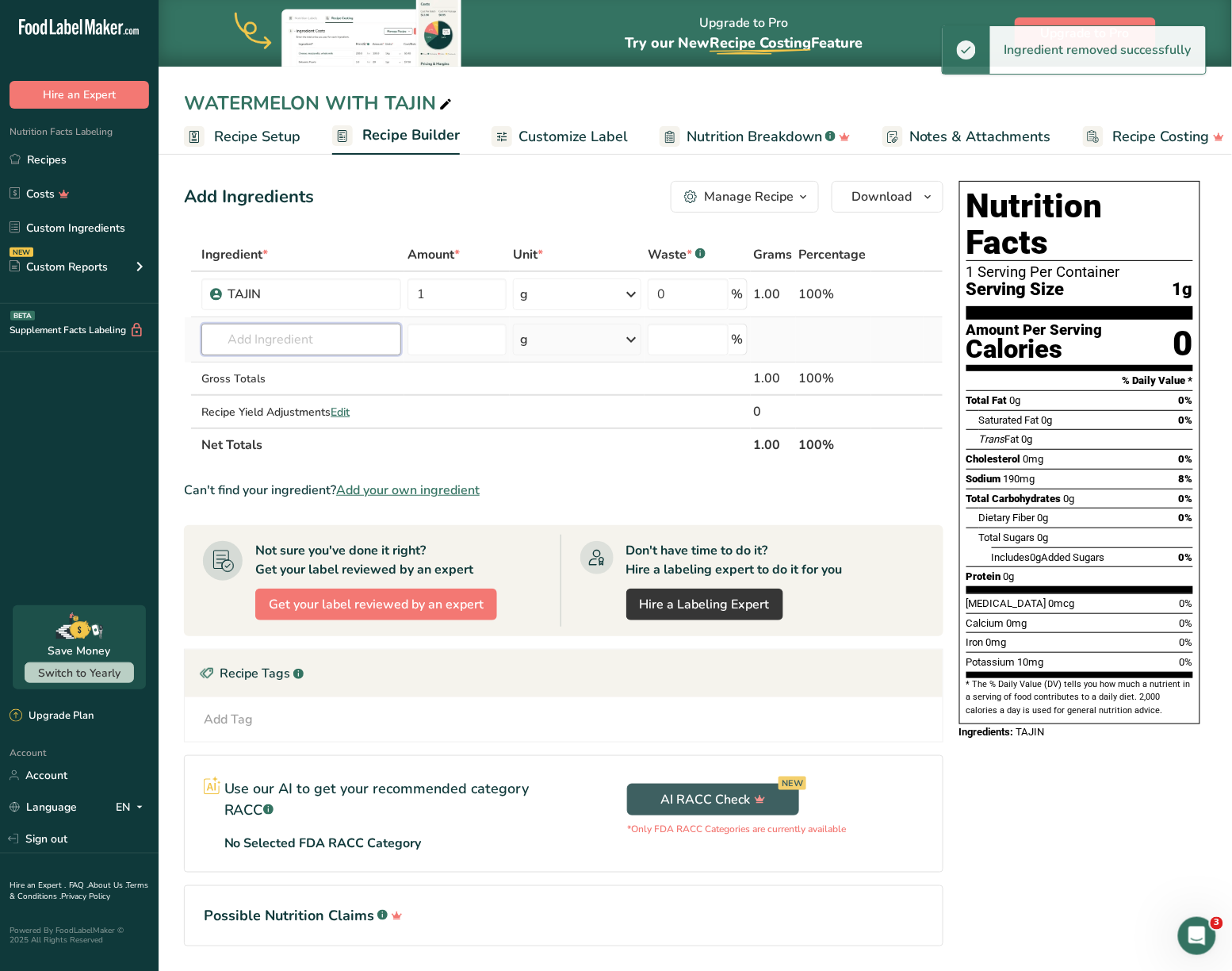
click at [323, 351] on input "text" at bounding box center [301, 339] width 200 height 32
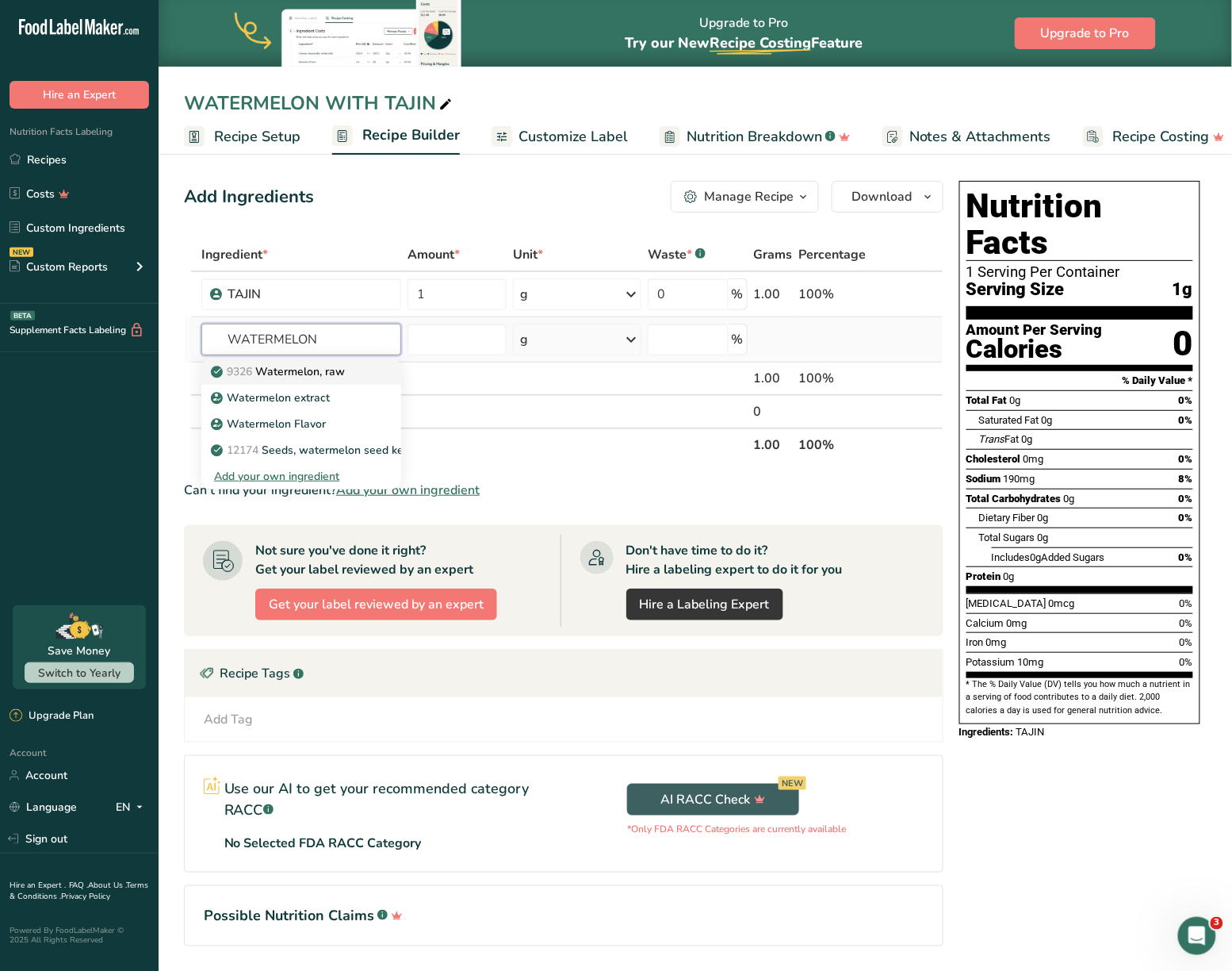
type input "WATERMELON"
click at [342, 365] on p "9326 Watermelon, raw" at bounding box center [279, 371] width 131 height 17
type input "Watermelon, raw"
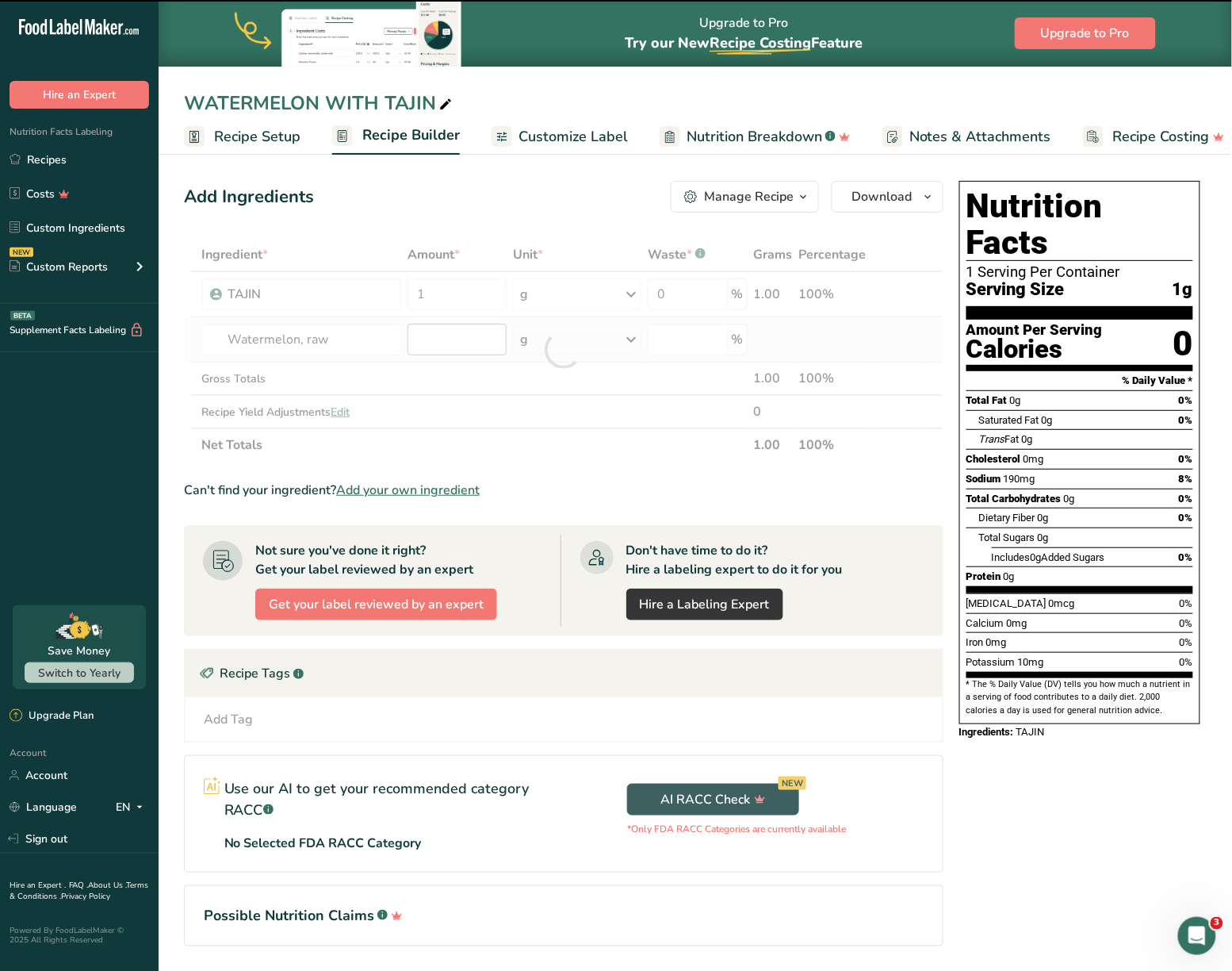
type input "0"
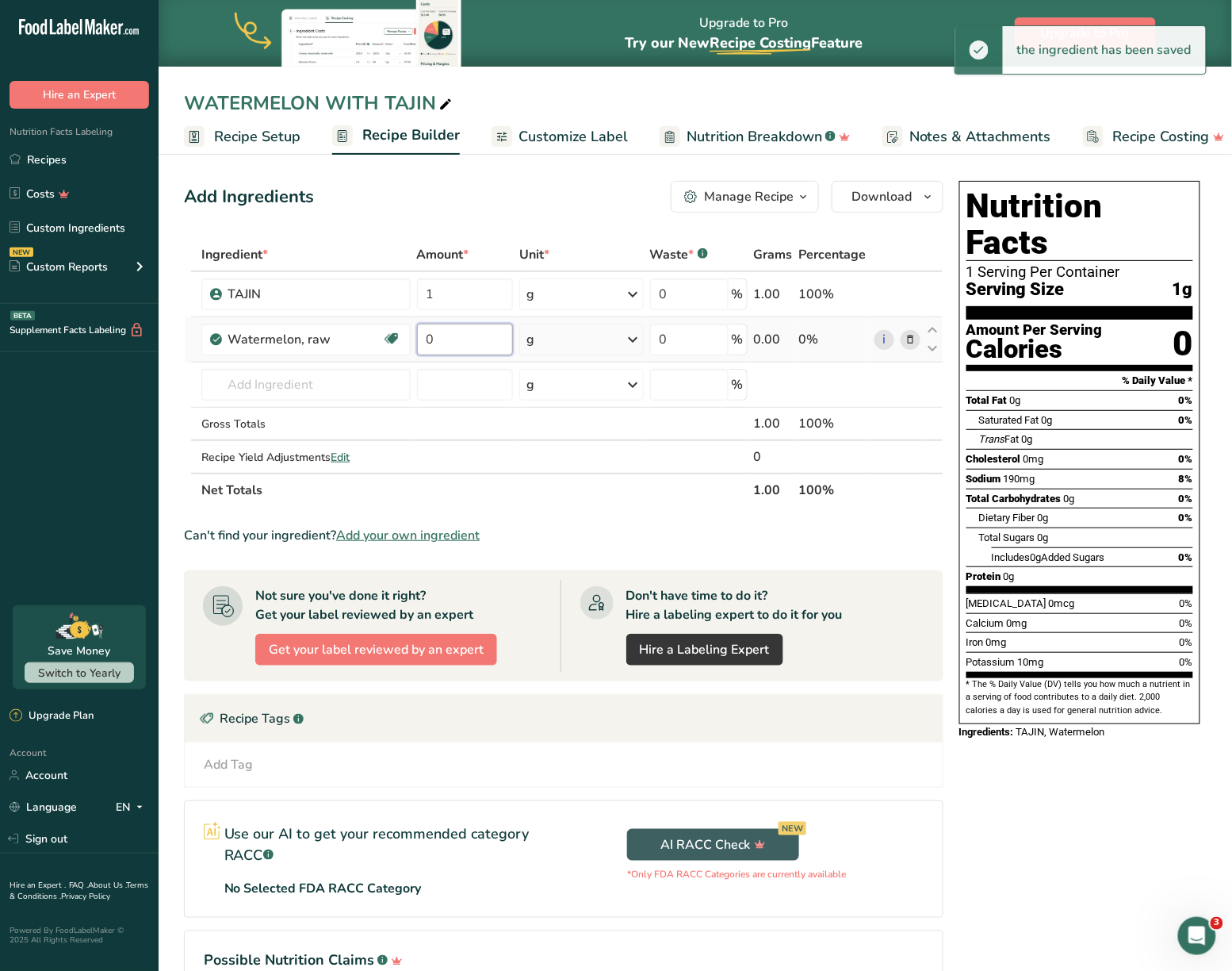
click at [439, 333] on input "0" at bounding box center [465, 339] width 97 height 32
type input "2.2"
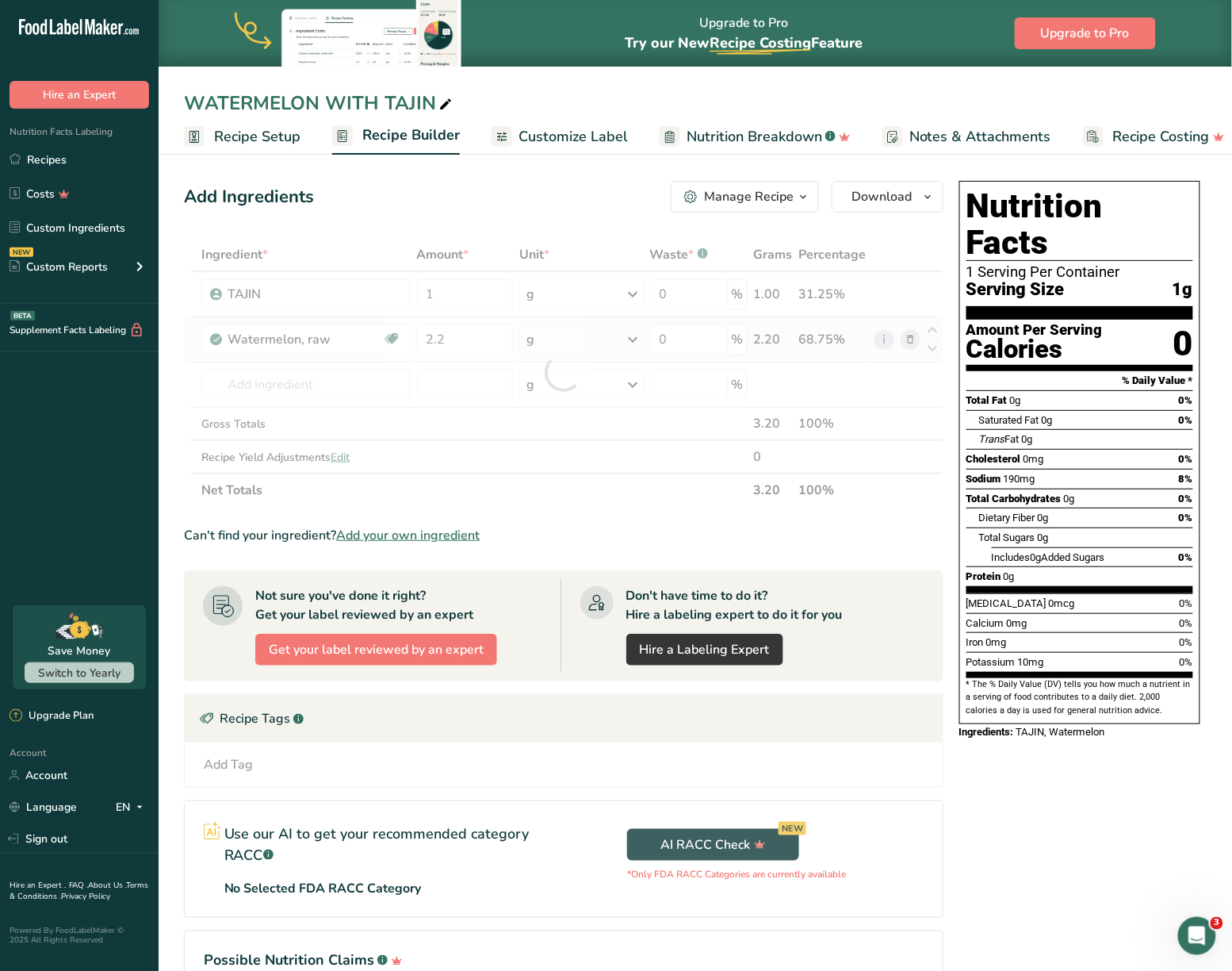
click at [544, 349] on div "Ingredient * Amount * Unit * Waste * .a-a{fill:#347362;}.b-a{fill:#fff;} Grams …" at bounding box center [564, 372] width 759 height 269
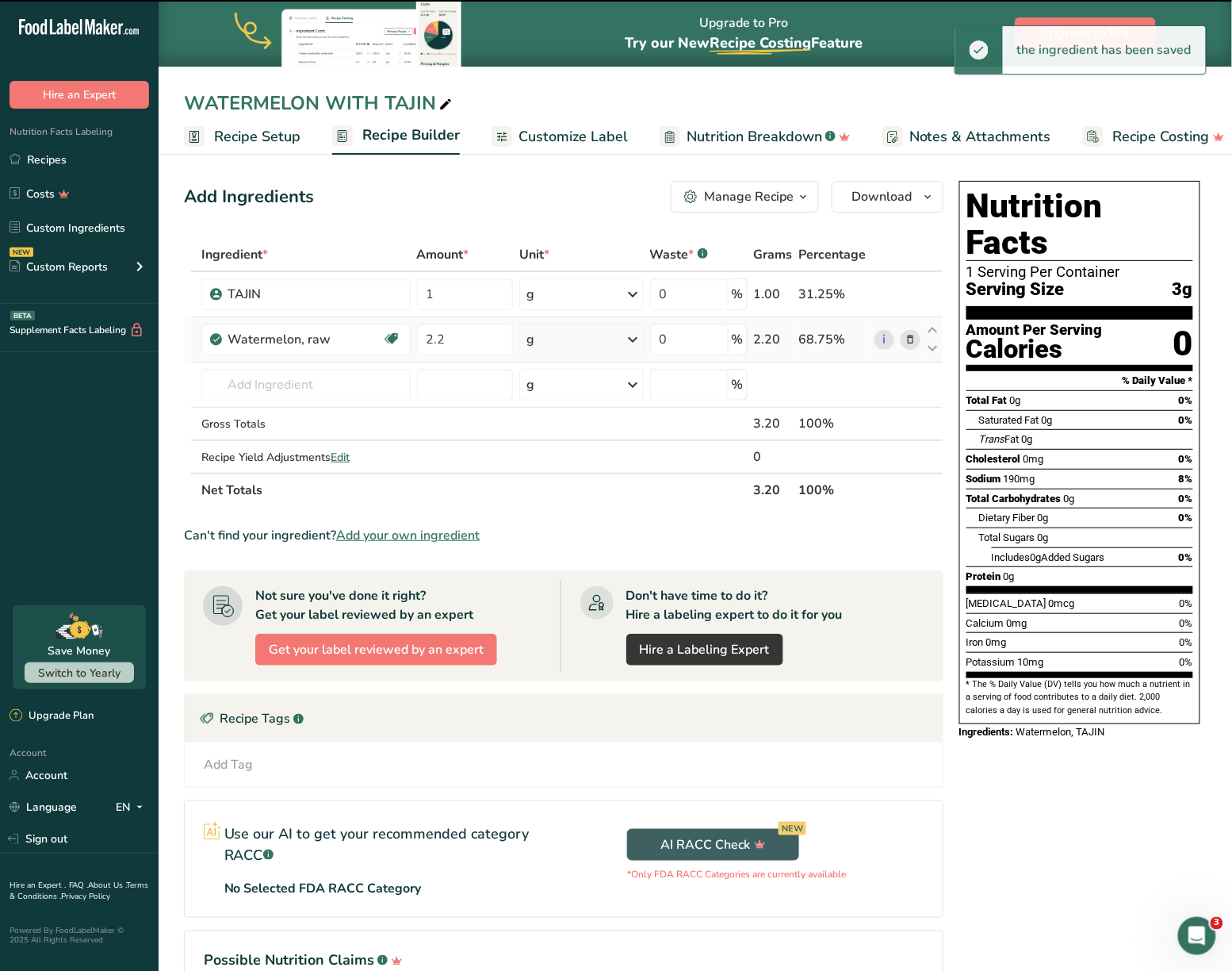
click at [549, 347] on div "g" at bounding box center [580, 339] width 124 height 32
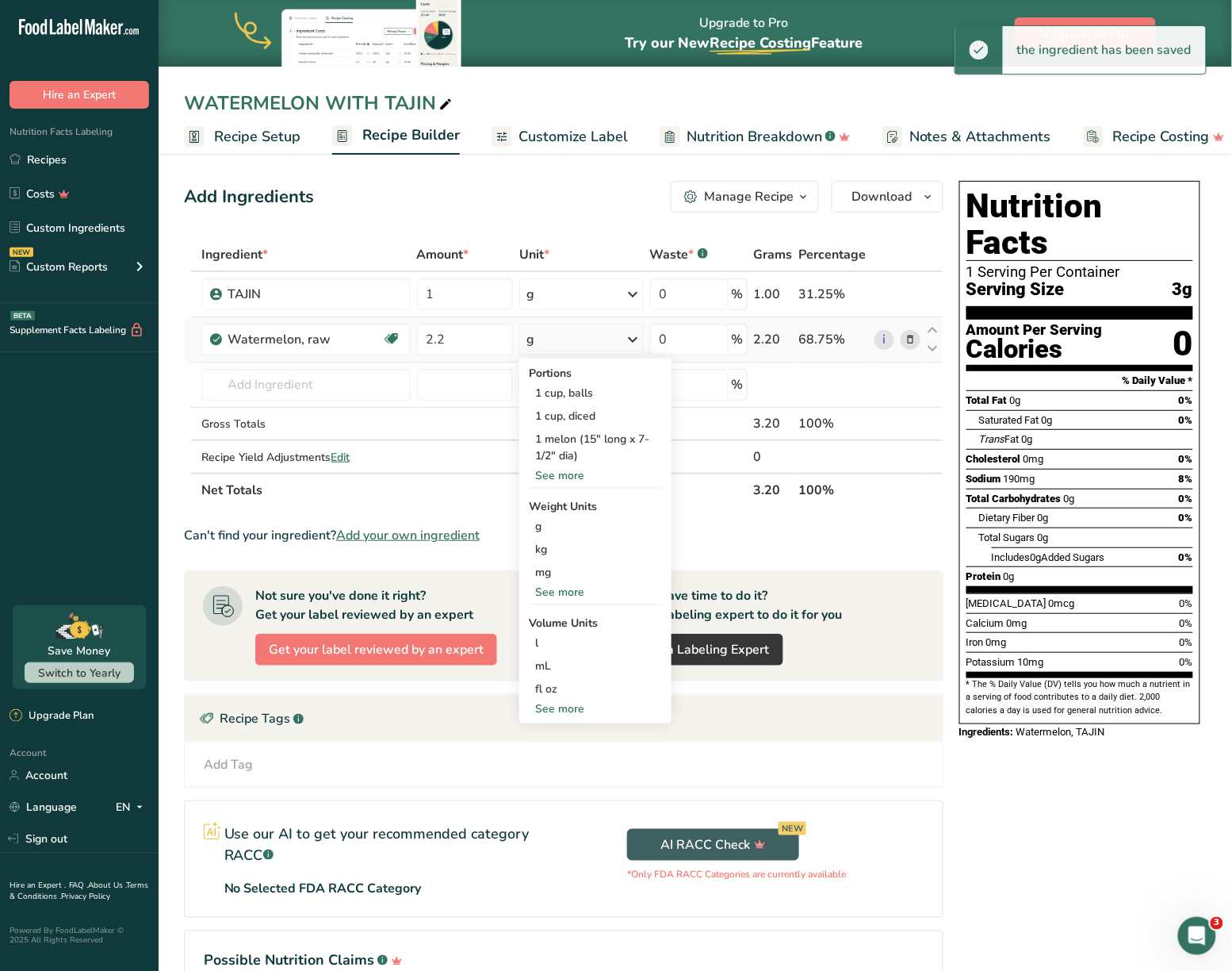
click at [563, 590] on div "See more" at bounding box center [595, 592] width 133 height 17
click at [537, 641] on div "oz" at bounding box center [595, 641] width 133 height 23
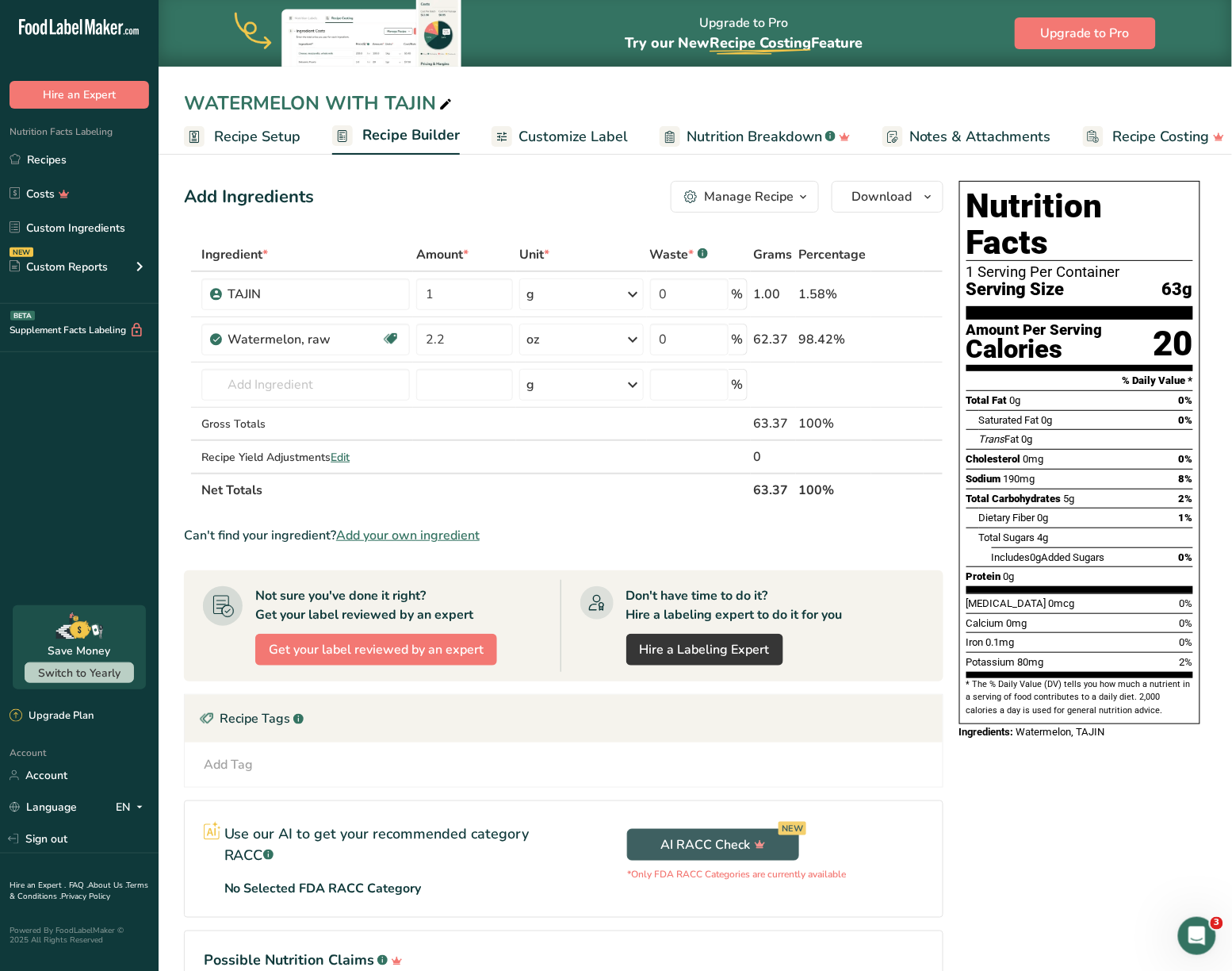
click at [553, 136] on span "Customize Label" at bounding box center [574, 137] width 109 height 22
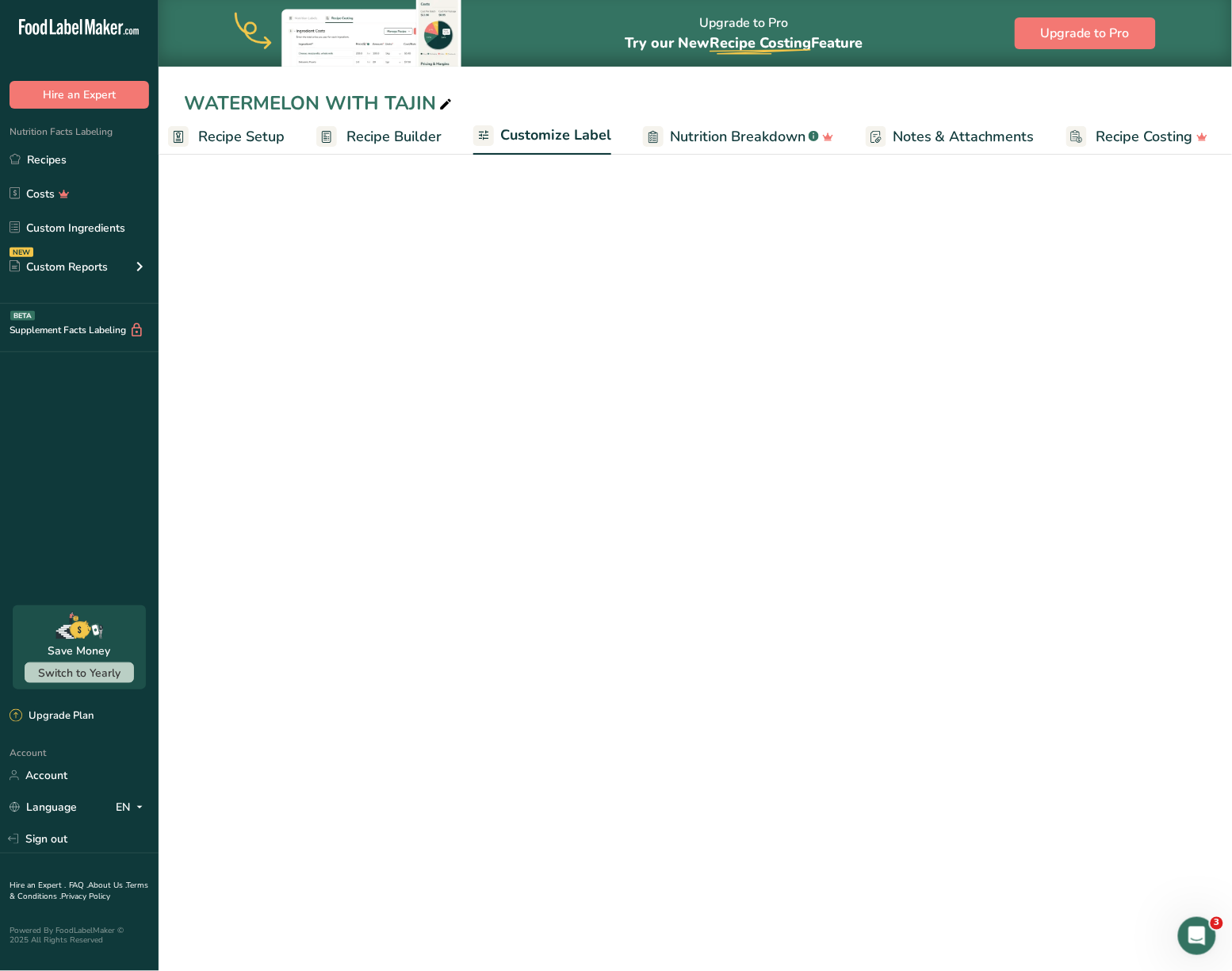
scroll to position [0, 17]
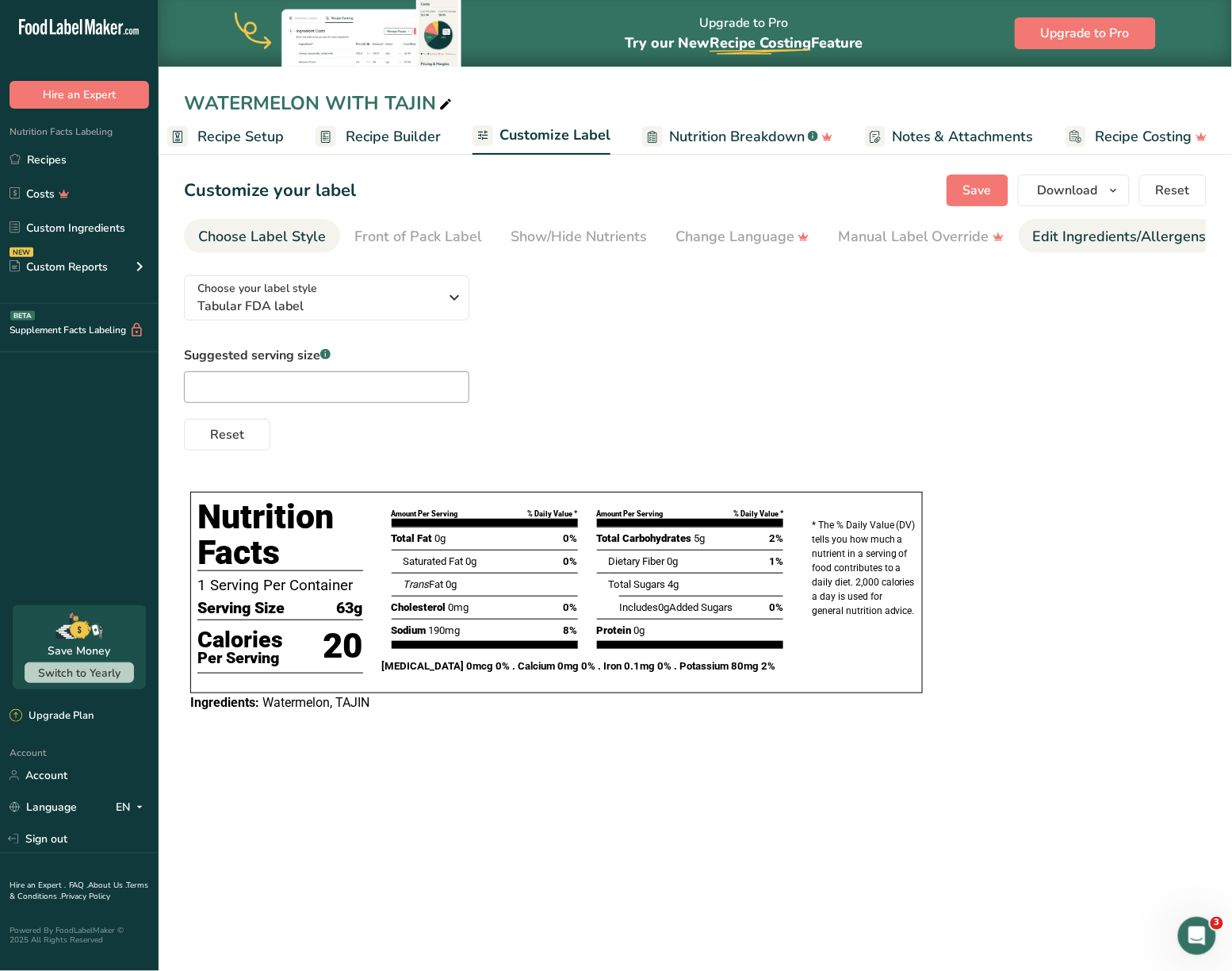
click at [1104, 235] on div "Edit Ingredients/Allergens List" at bounding box center [1133, 237] width 201 height 22
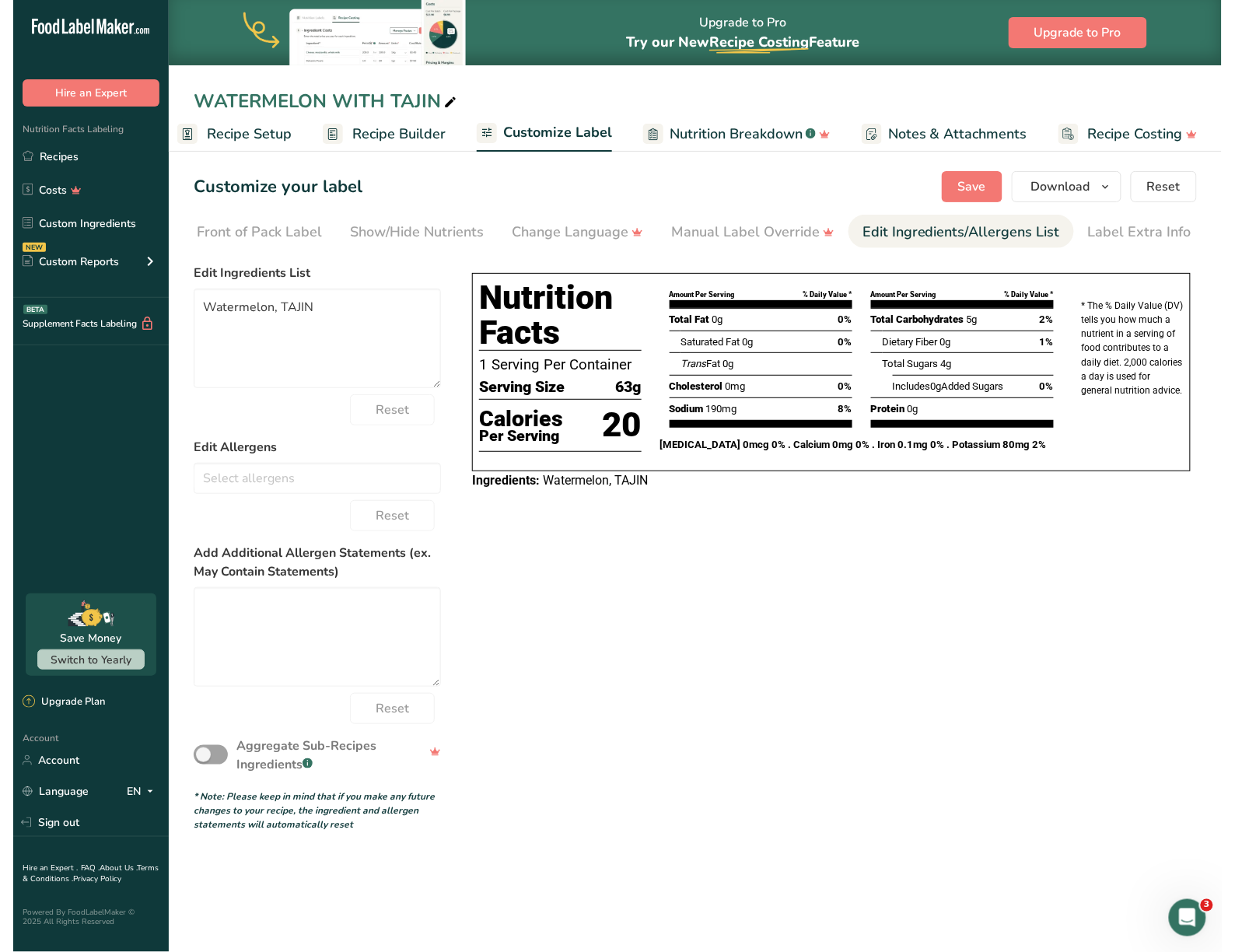
scroll to position [0, 165]
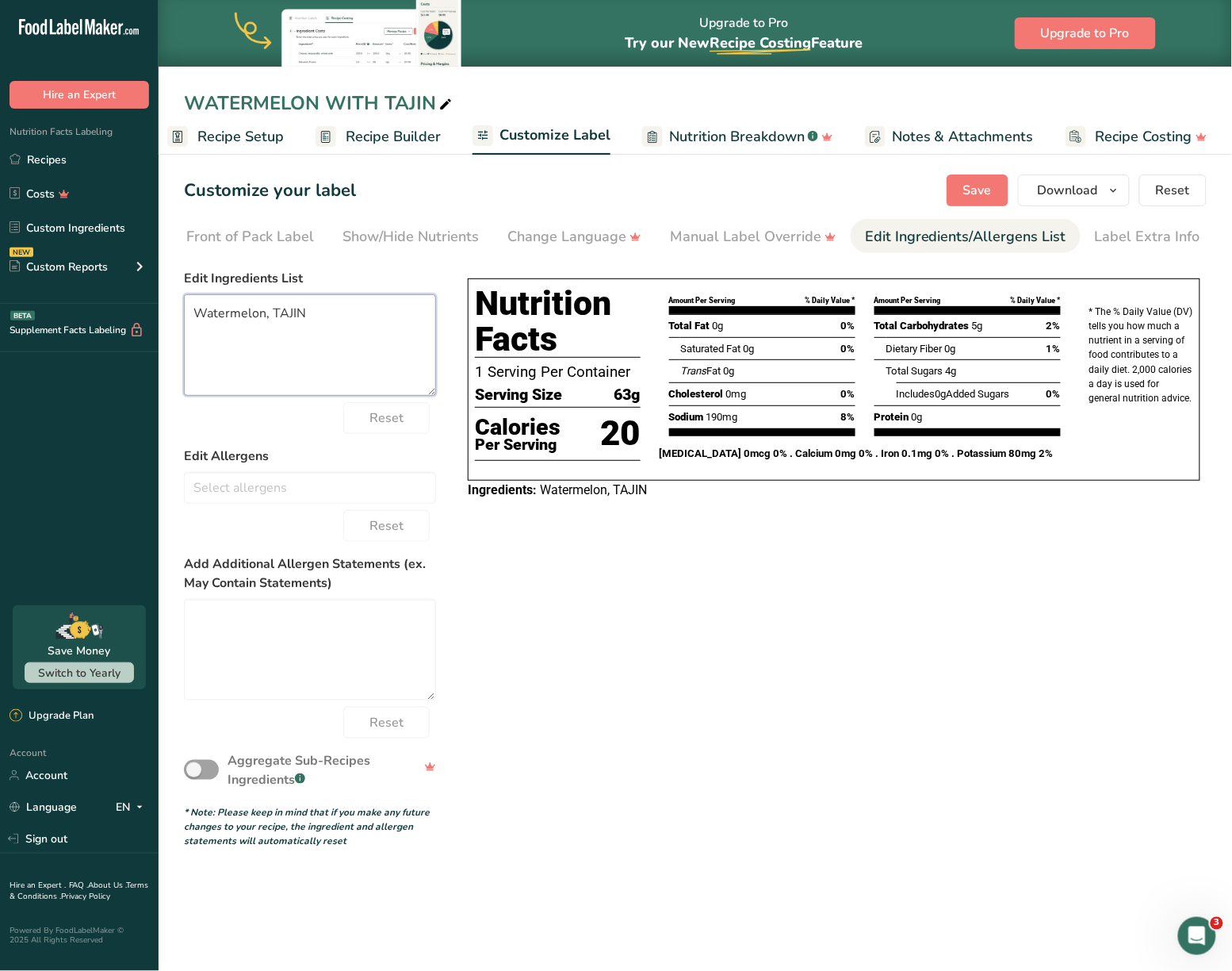
click at [259, 309] on textarea "Watermelon, TAJIN" at bounding box center [310, 345] width 252 height 101
click at [990, 193] on span "Save" at bounding box center [977, 190] width 28 height 19
click at [1112, 191] on icon "button" at bounding box center [1113, 191] width 12 height 20
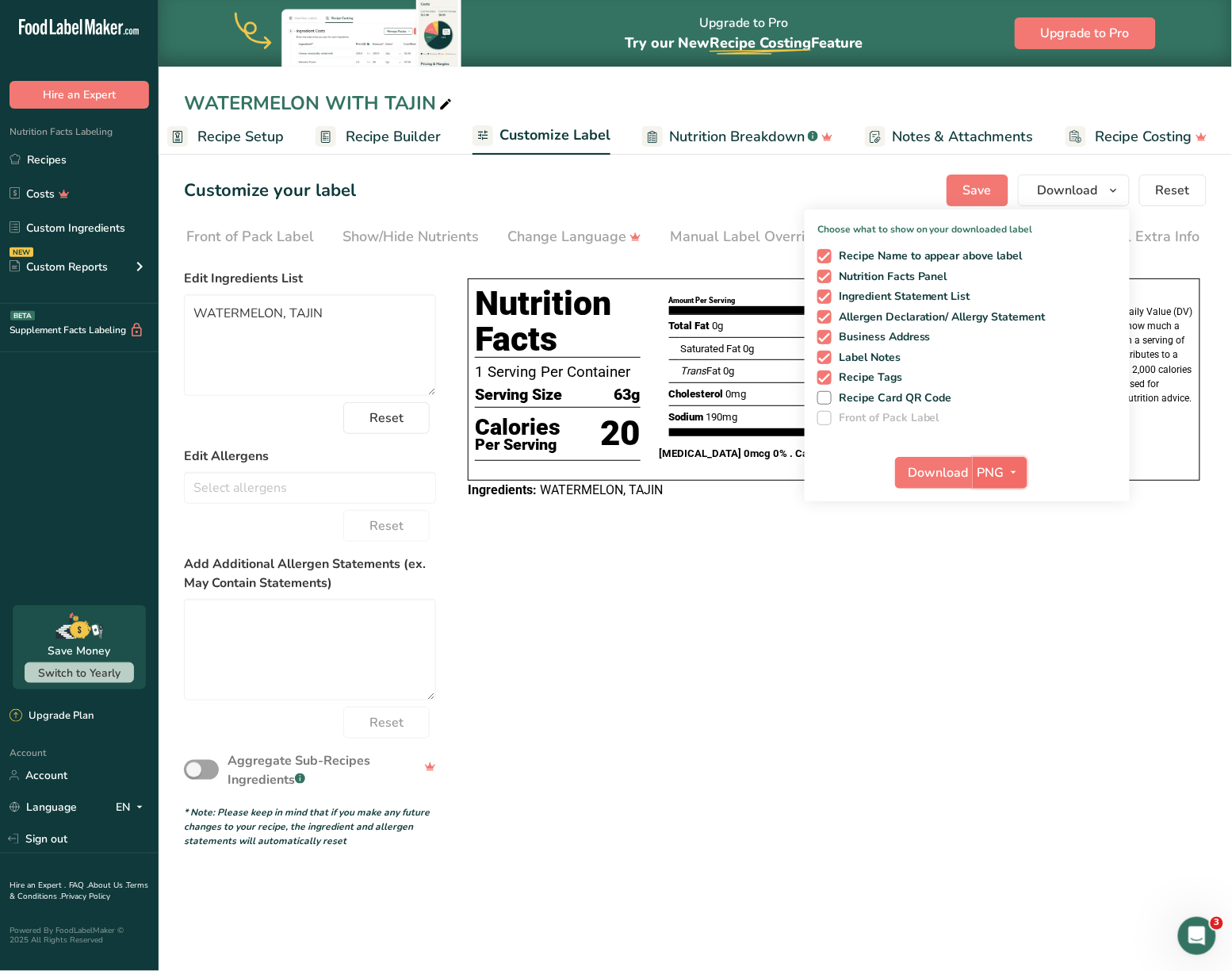
click at [997, 469] on span "PNG" at bounding box center [991, 473] width 27 height 19
click at [1007, 551] on link "SVG" at bounding box center [1002, 557] width 51 height 27
click at [973, 466] on button "Download" at bounding box center [934, 473] width 78 height 32
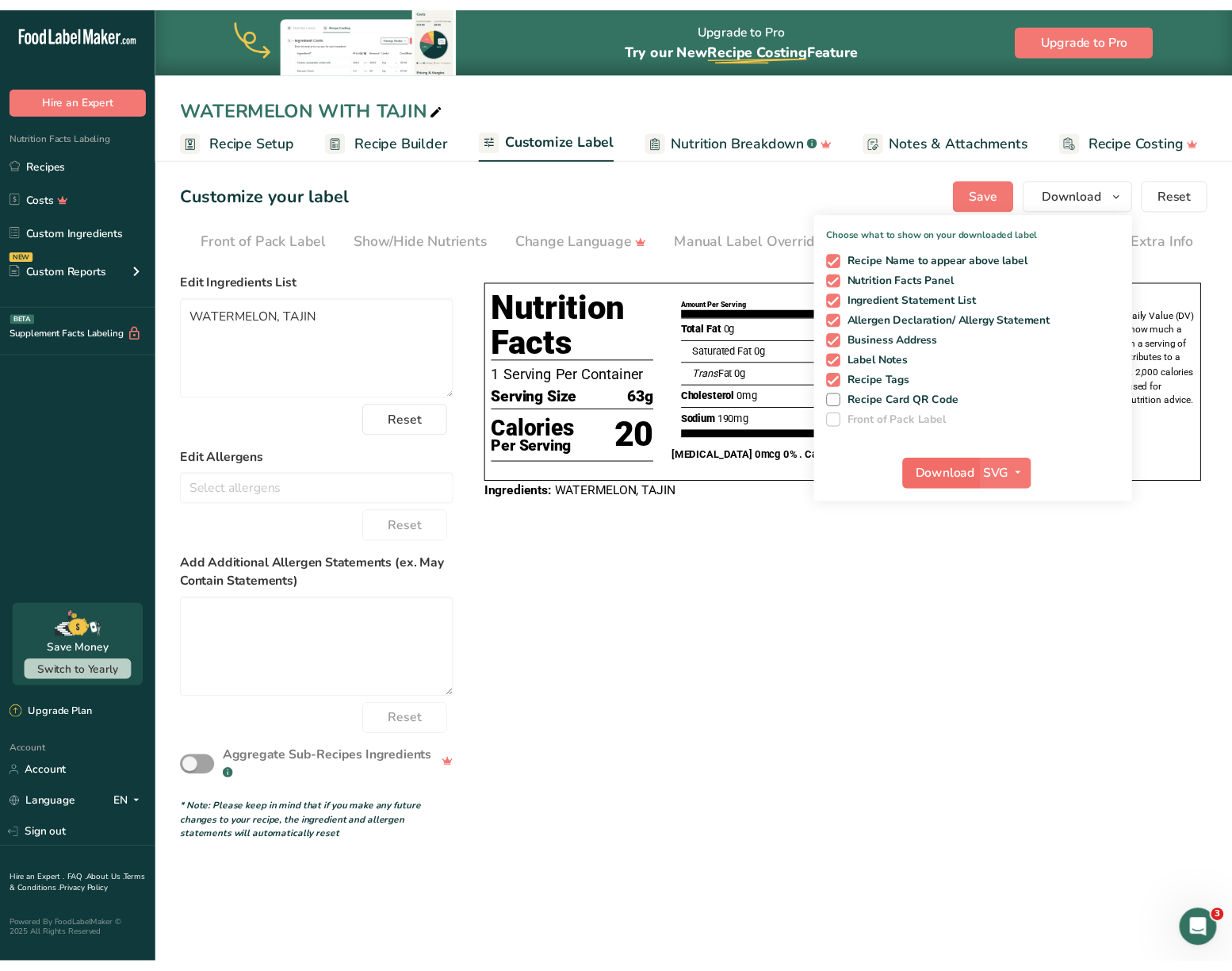
scroll to position [0, 0]
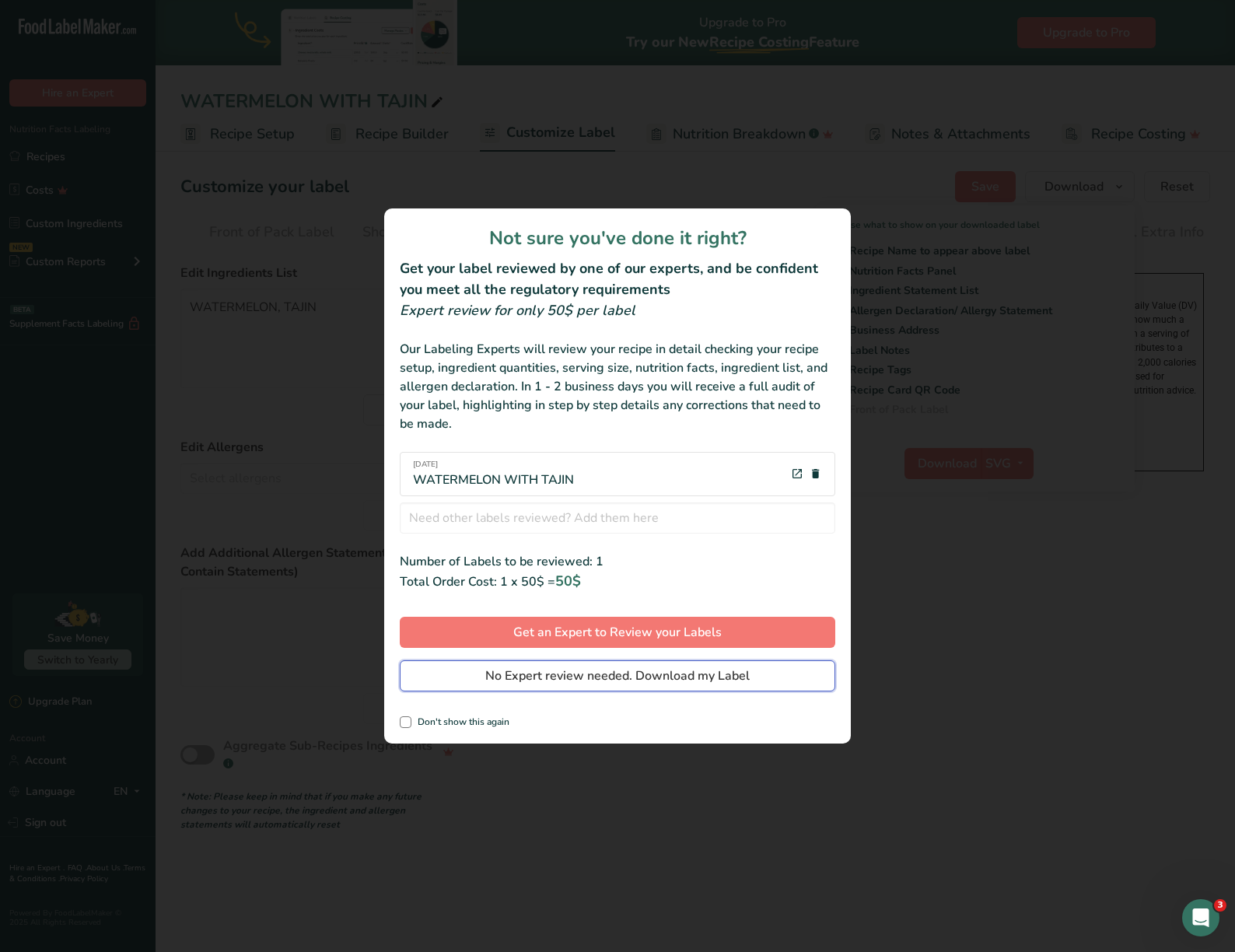
click at [623, 684] on span "No Expert review needed. Download my Label" at bounding box center [617, 676] width 264 height 19
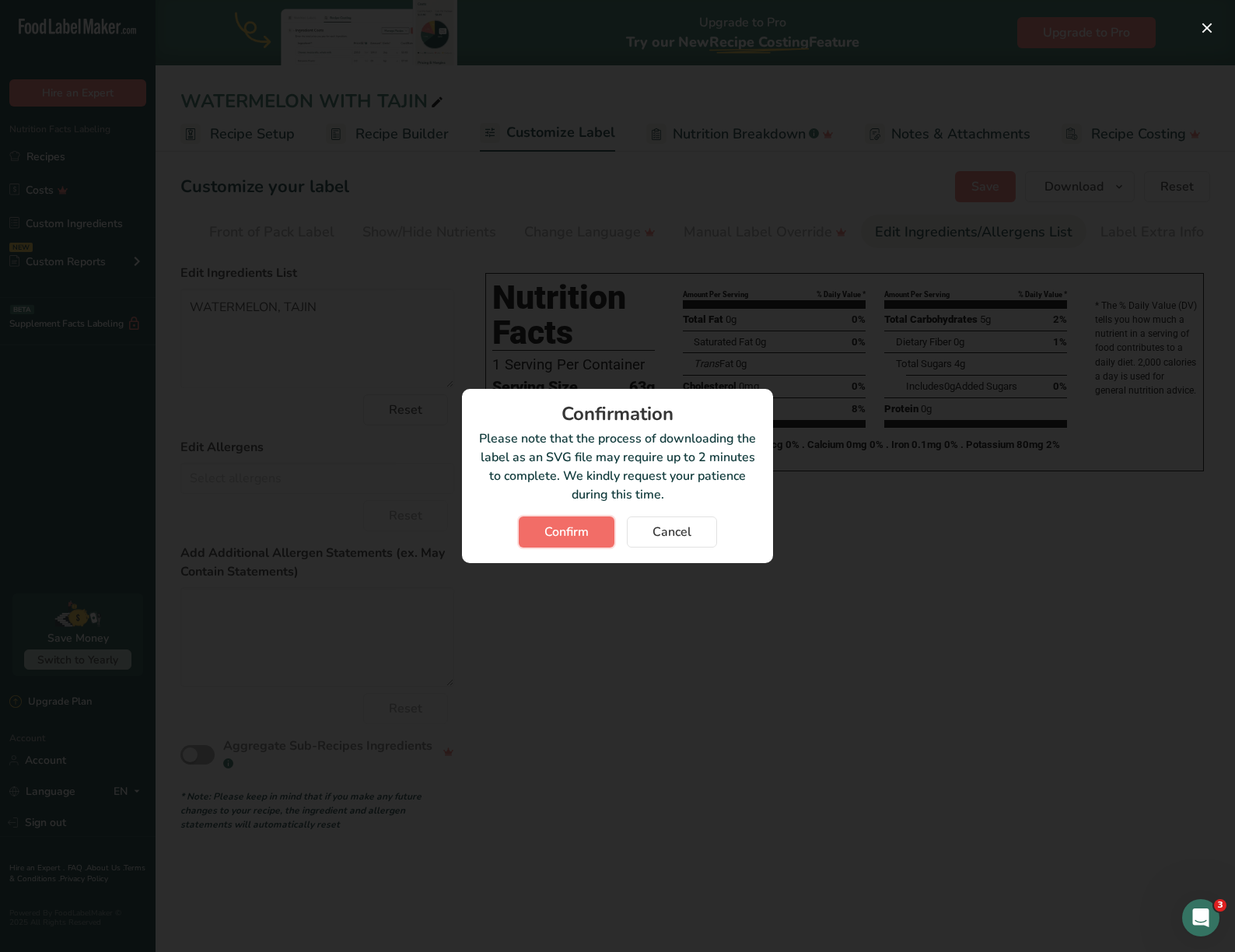
click at [560, 518] on button "Confirm" at bounding box center [567, 532] width 96 height 31
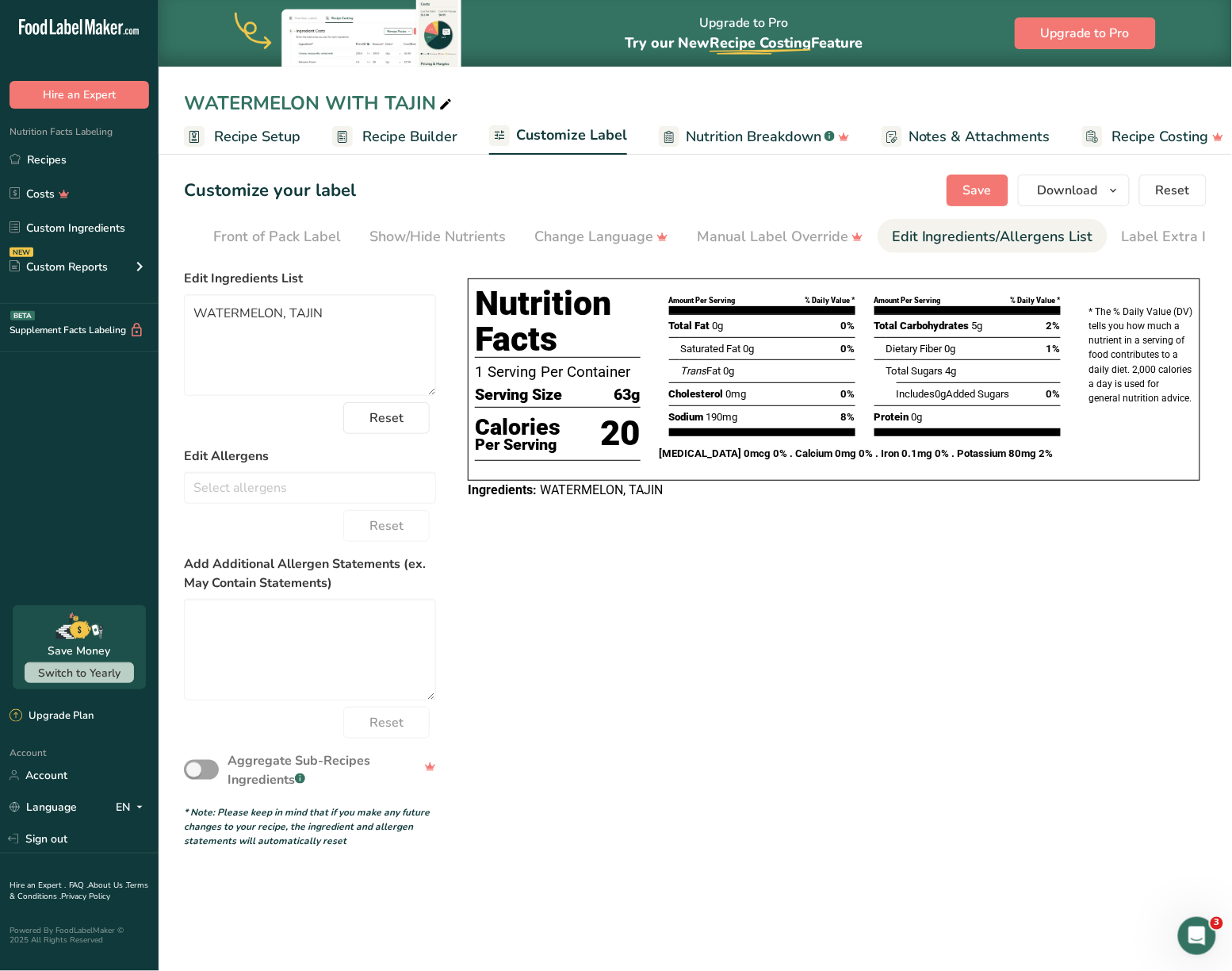
click at [1175, 590] on div "Choose your label style Tabular FDA label USA (FDA) Standard FDA label Tabular …" at bounding box center [696, 556] width 1023 height 585
drag, startPoint x: 822, startPoint y: 255, endPoint x: 347, endPoint y: 247, distance: 475.1
click at [347, 247] on nav "Choose Label Style Front of Pack Label Show/Hide Nutrients Change Language Manu…" at bounding box center [696, 235] width 1023 height 34
click at [283, 233] on div "Choose Label Style" at bounding box center [262, 237] width 128 height 22
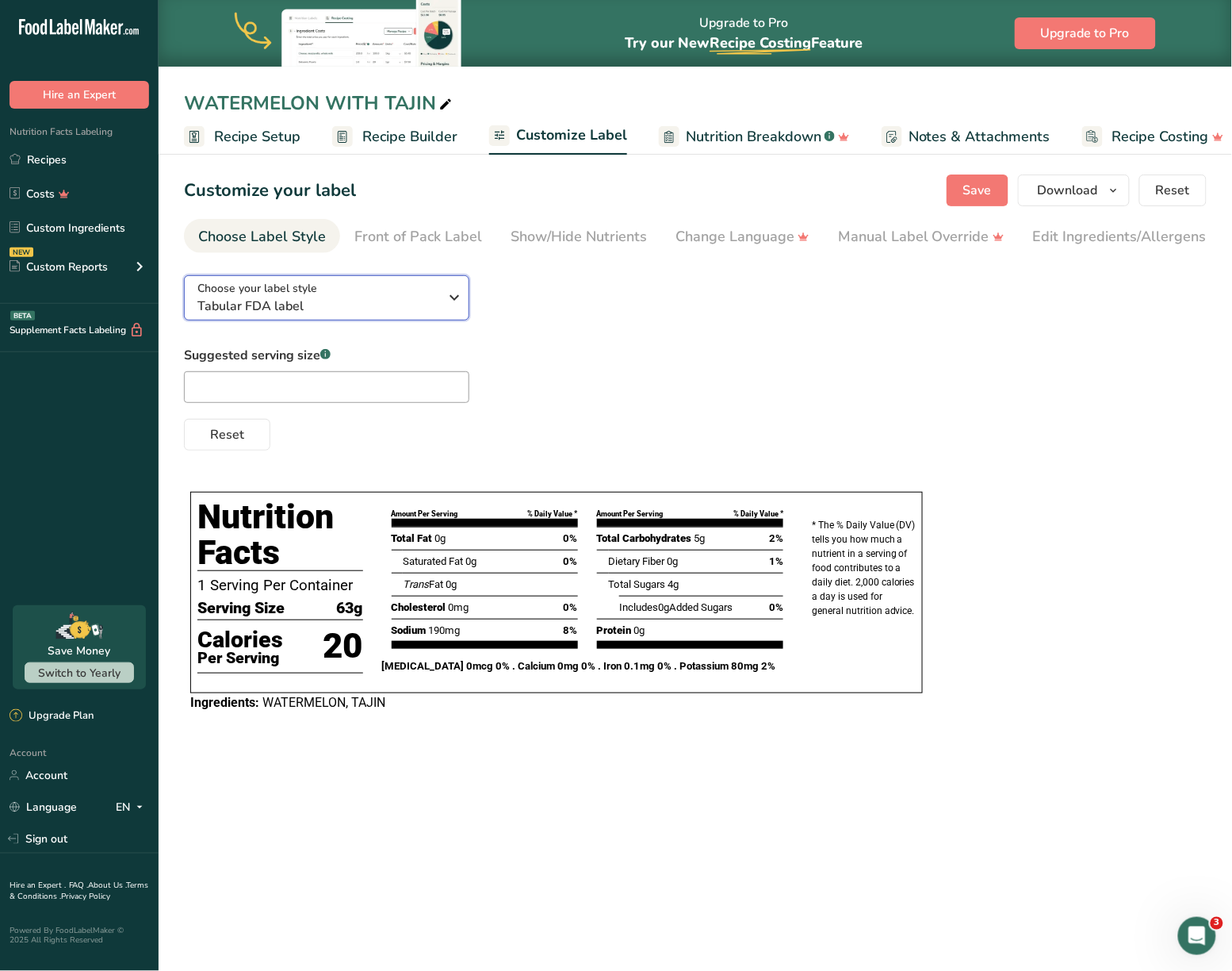
click at [427, 289] on div "Choose your label style Tabular FDA label" at bounding box center [318, 298] width 242 height 36
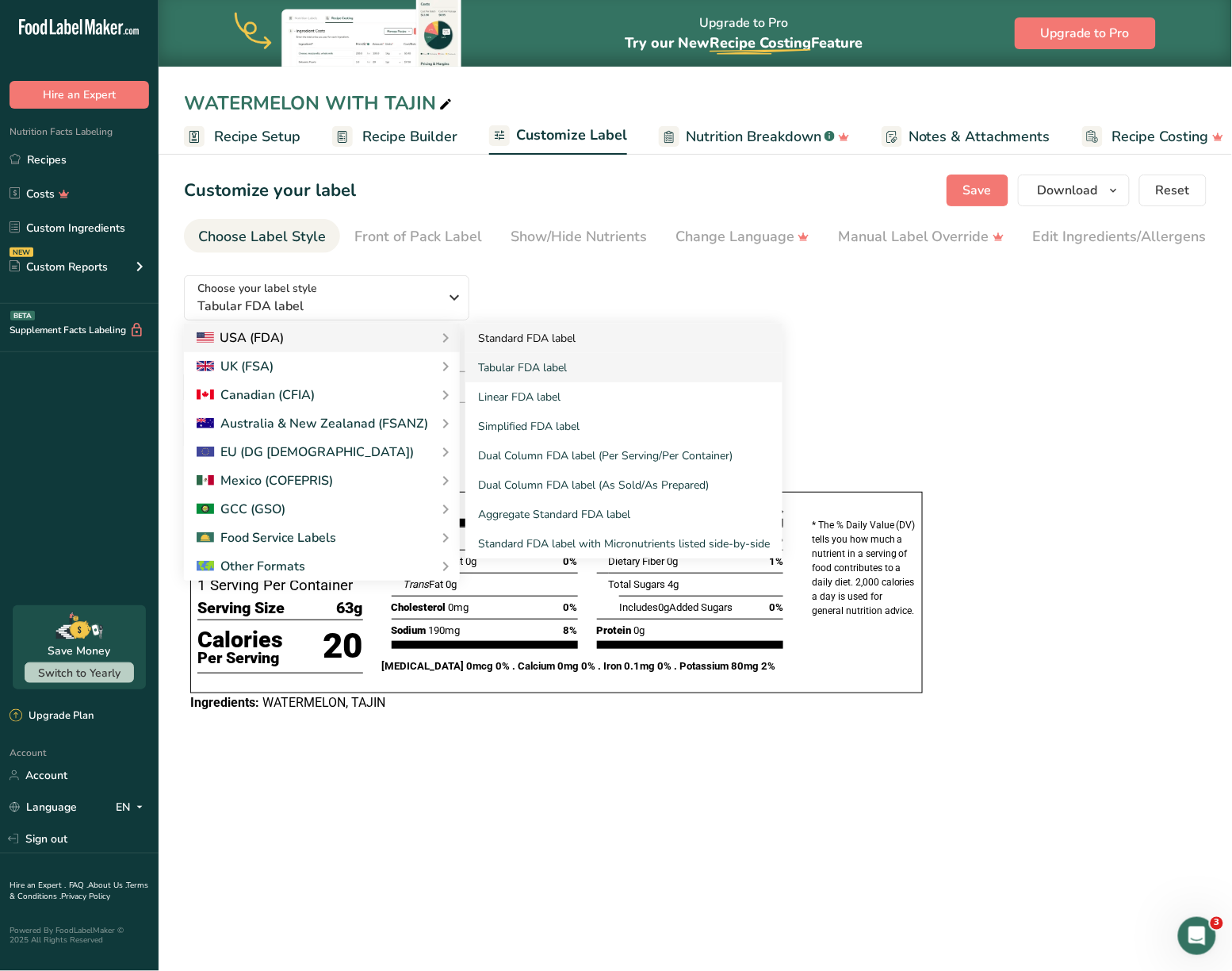
click at [520, 342] on link "Standard FDA label" at bounding box center [623, 337] width 318 height 29
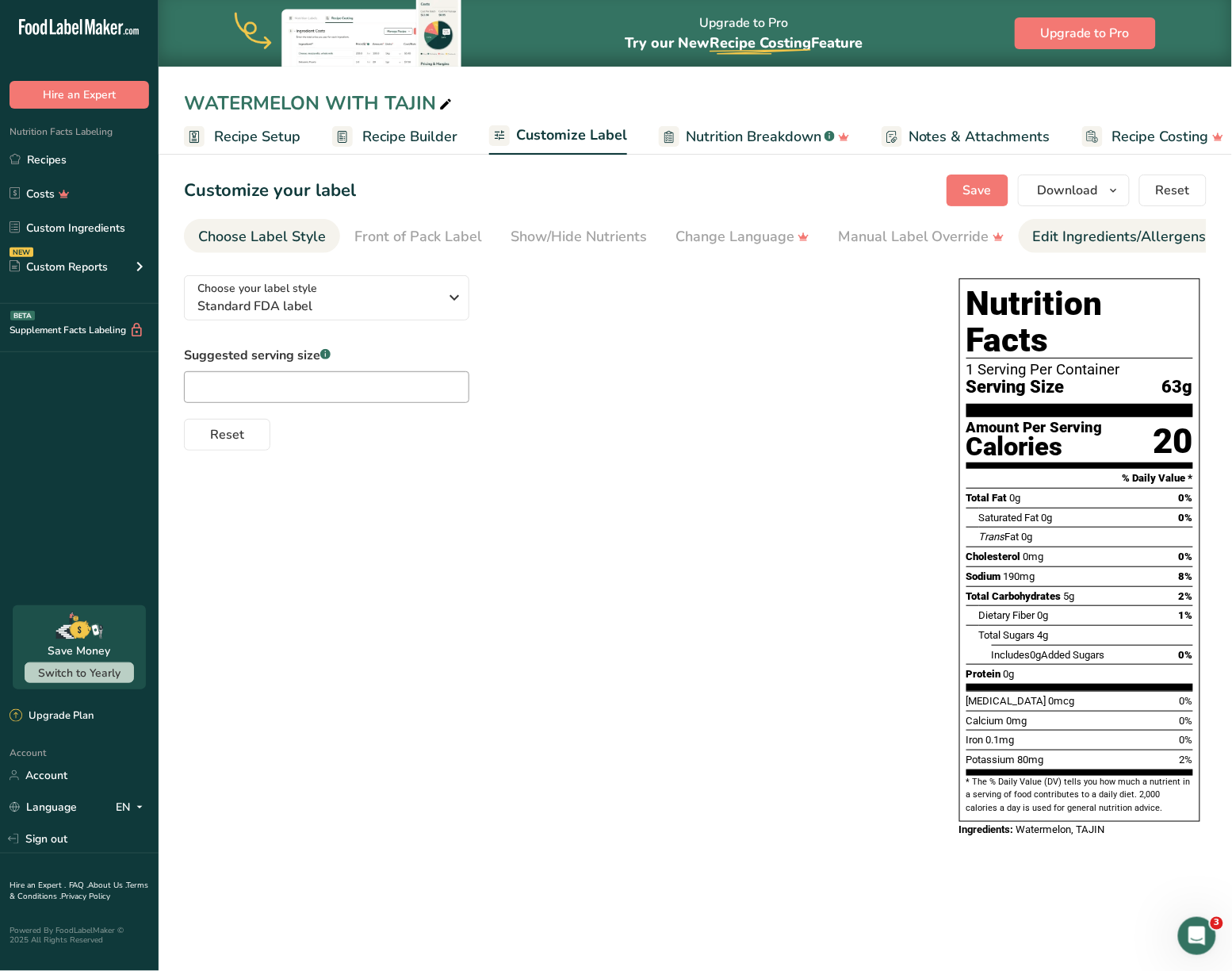
click at [1096, 250] on link "Edit Ingredients/Allergens List" at bounding box center [1133, 236] width 201 height 36
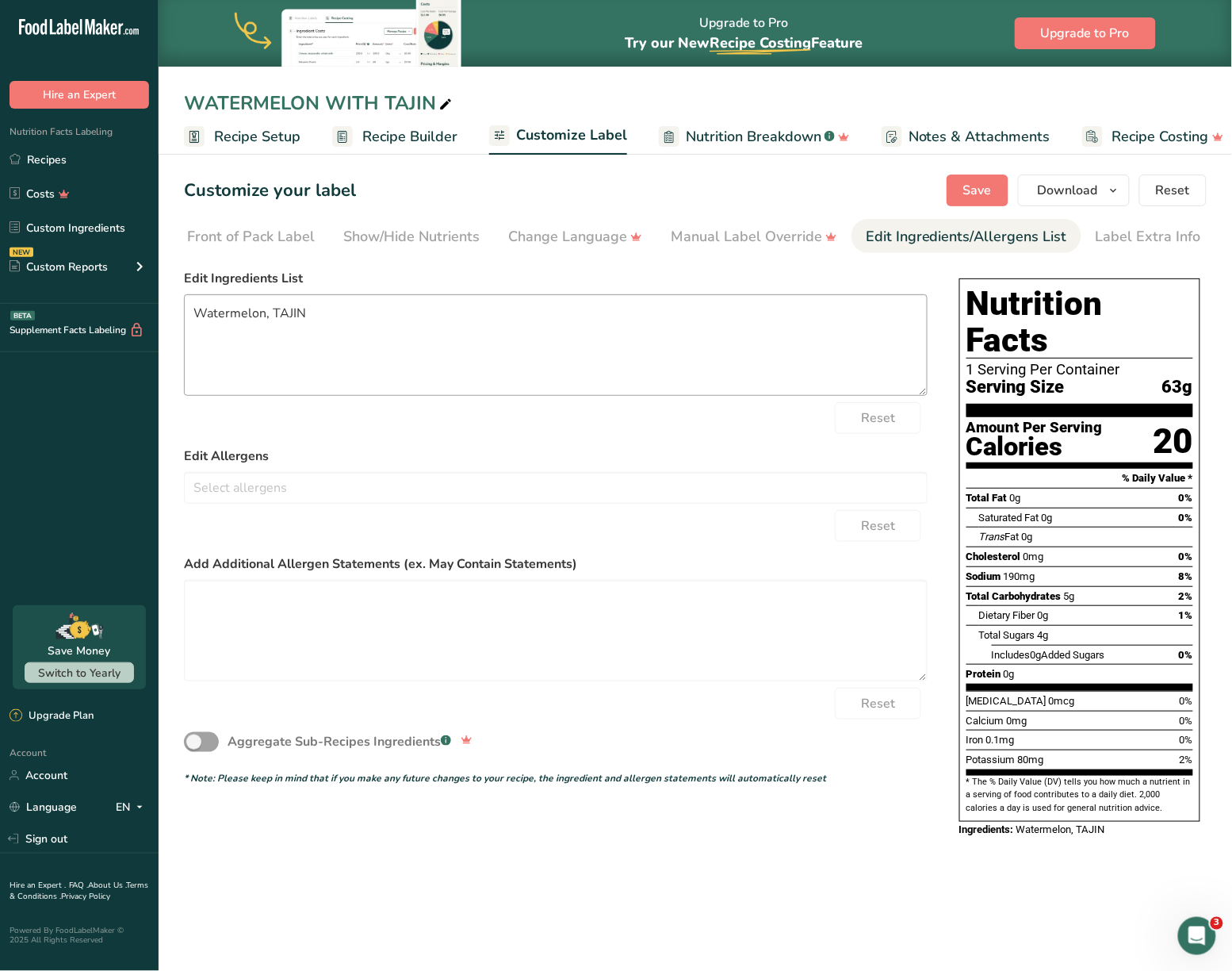
scroll to position [0, 168]
click at [261, 310] on textarea "Watermelon, TAJIN" at bounding box center [555, 345] width 744 height 101
type textarea "WATERMELON, TAJIN"
click at [974, 196] on span "Save" at bounding box center [977, 190] width 28 height 19
click at [1115, 201] on button "Download" at bounding box center [1074, 190] width 112 height 32
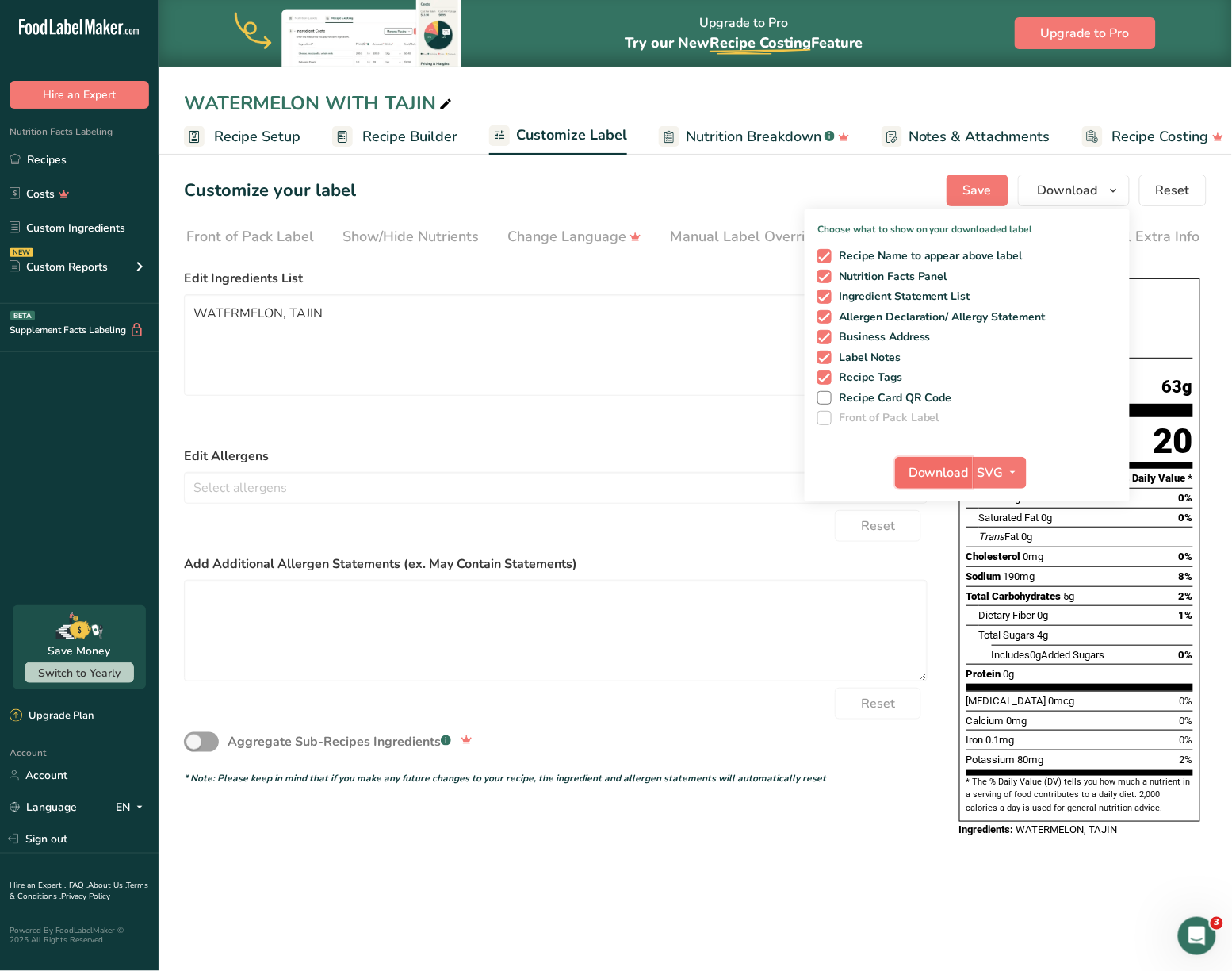
click at [943, 464] on span "Download" at bounding box center [939, 473] width 61 height 19
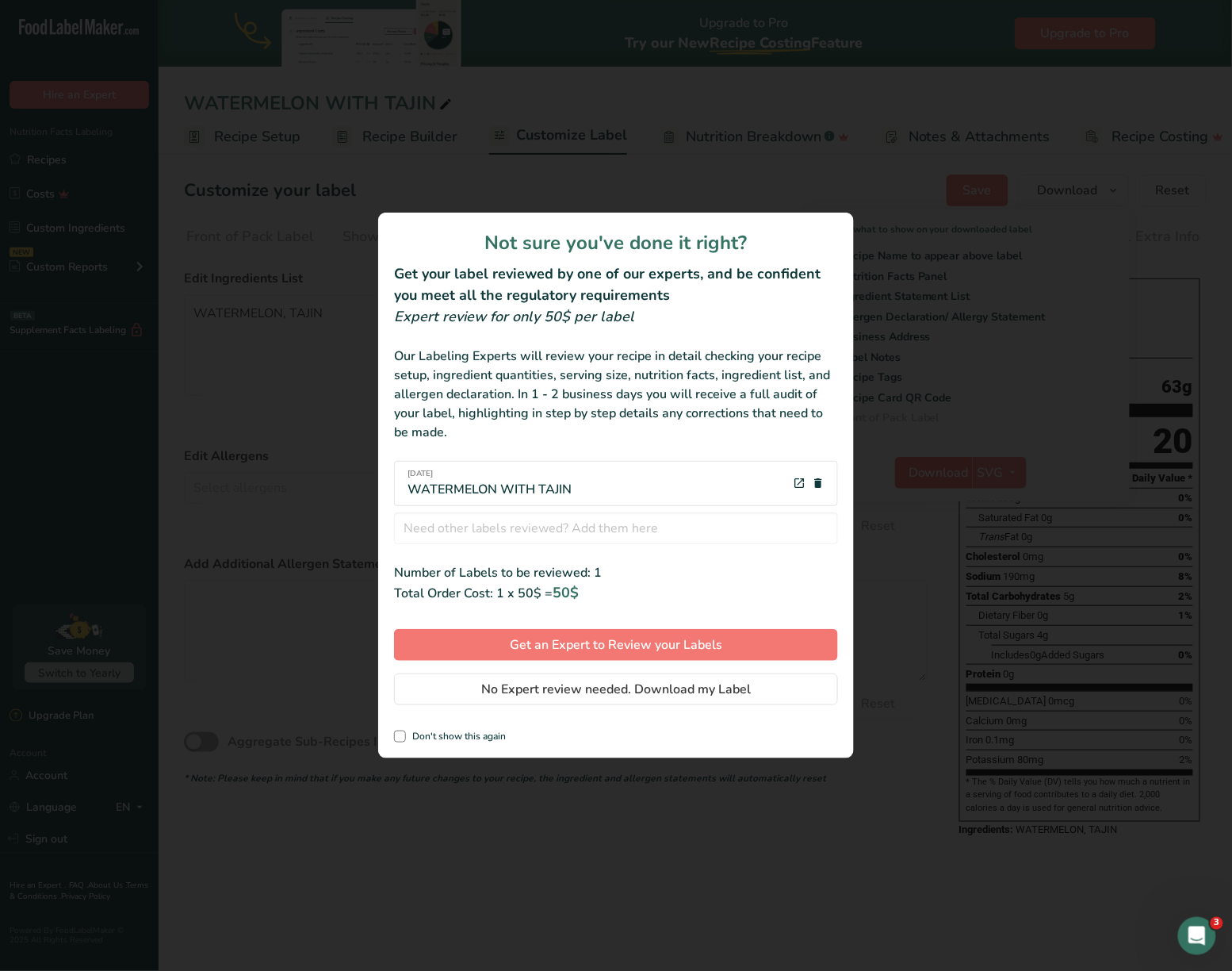
scroll to position [0, 141]
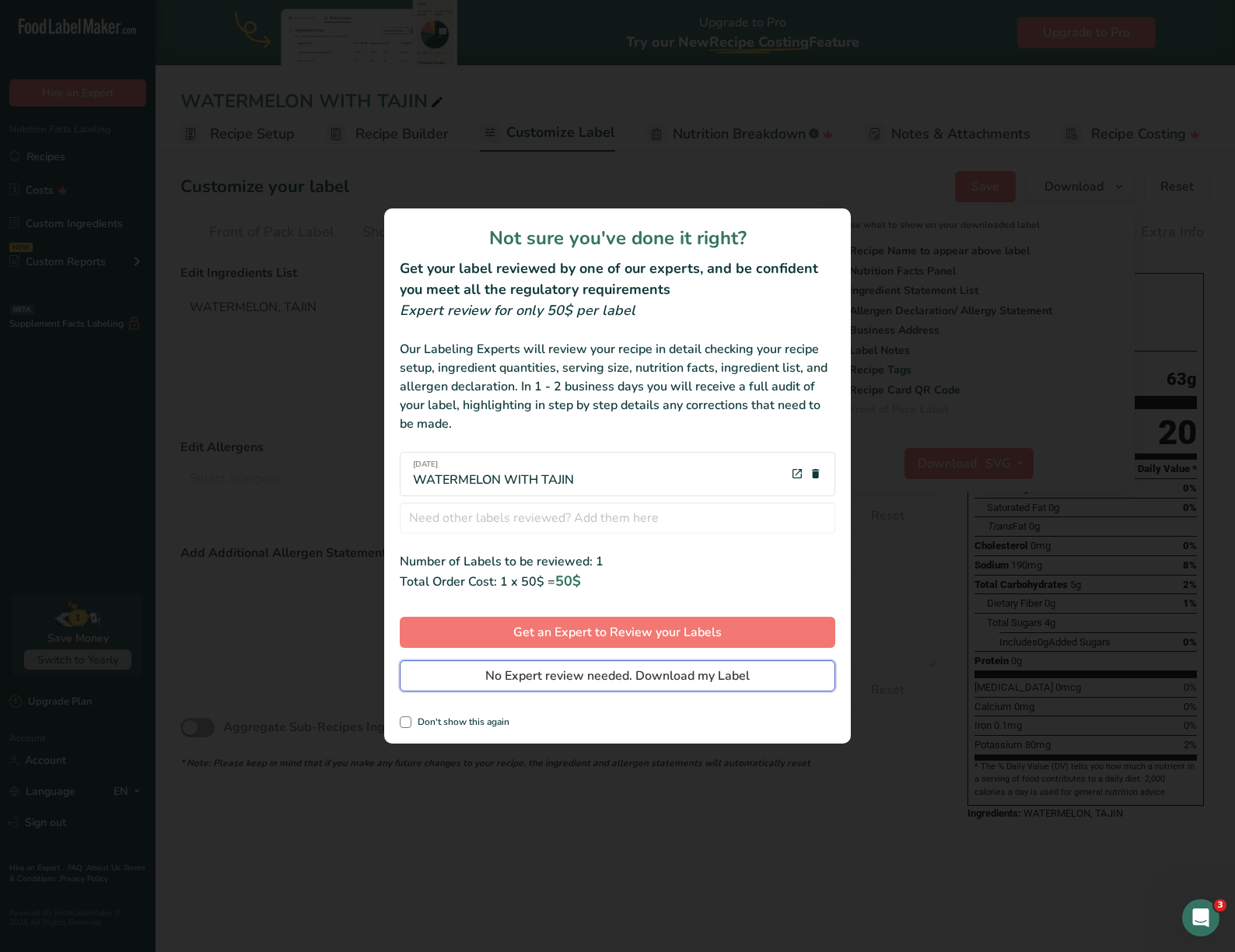
click at [688, 688] on button "No Expert review needed. Download my Label" at bounding box center [618, 676] width 436 height 31
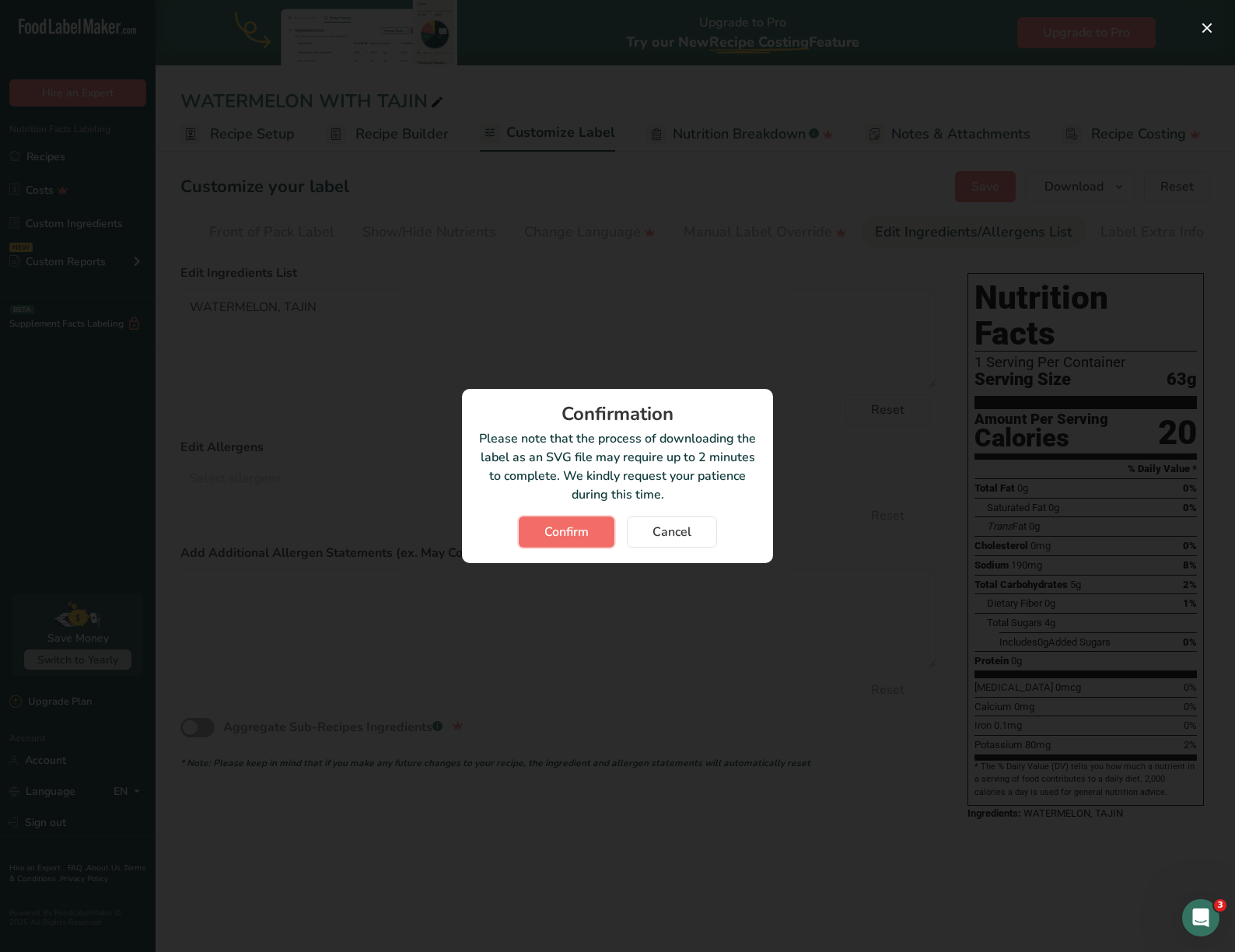
click at [560, 537] on span "Confirm" at bounding box center [567, 532] width 45 height 19
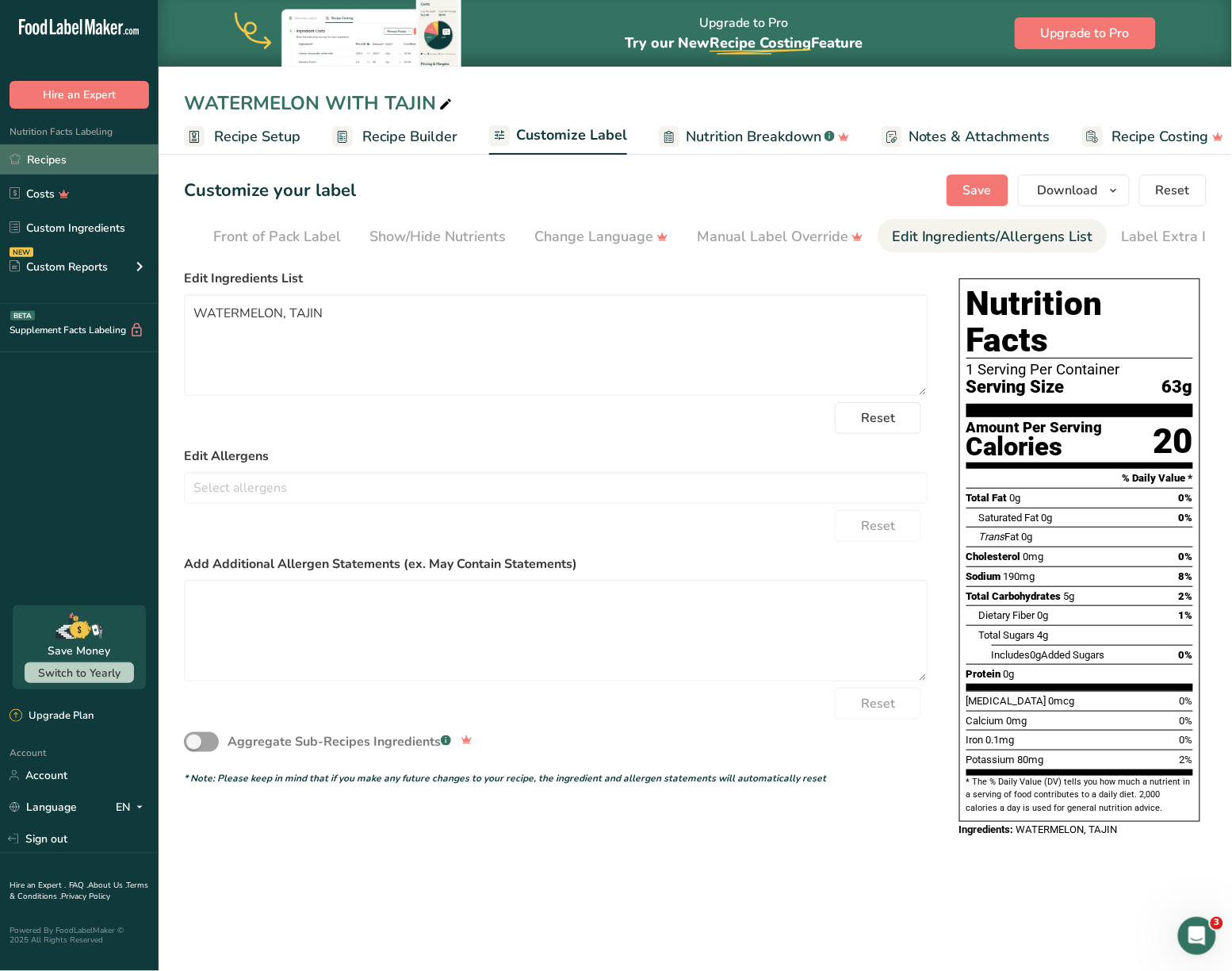
click at [46, 160] on link "Recipes" at bounding box center [79, 159] width 158 height 30
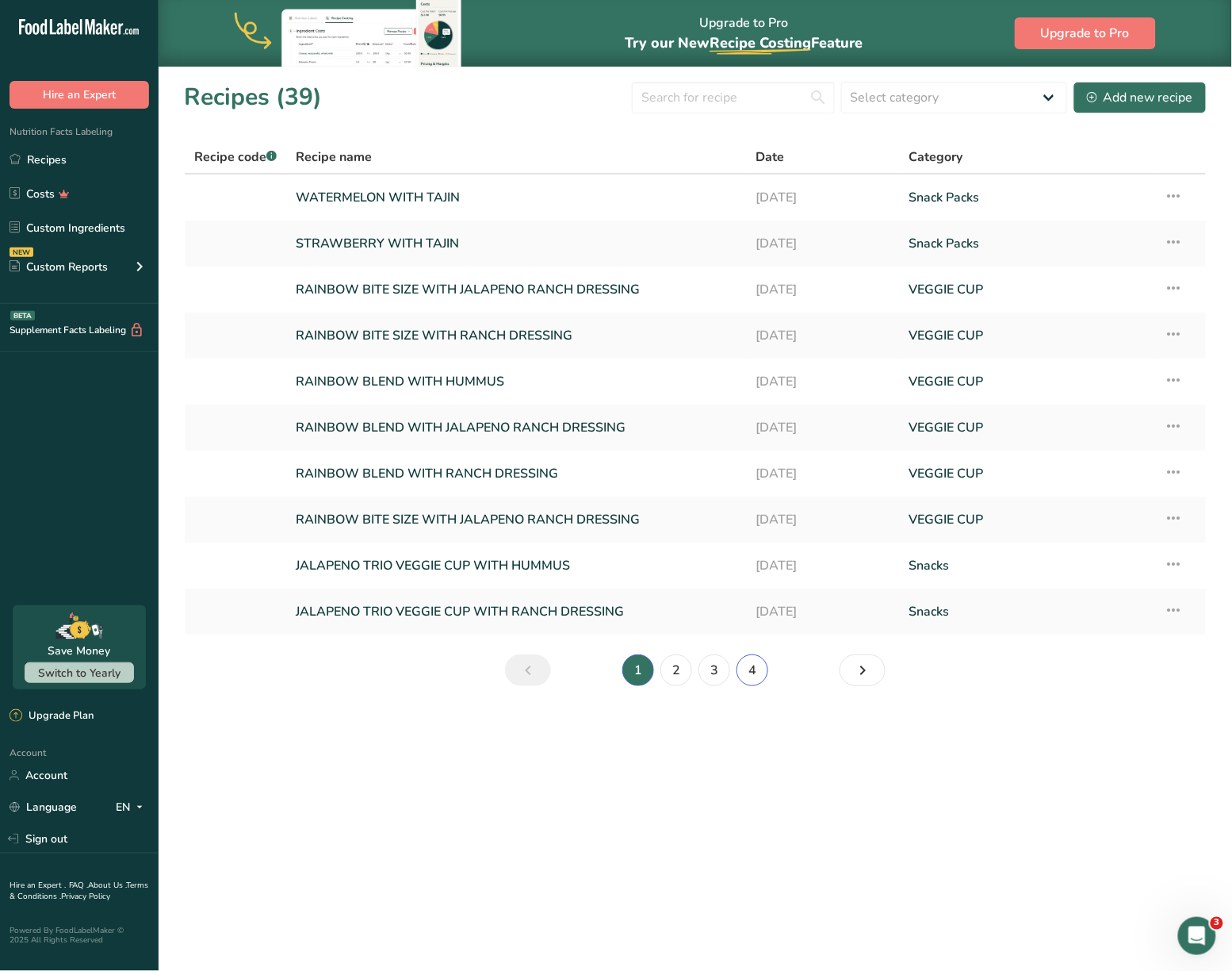
click at [752, 681] on link "4" at bounding box center [753, 670] width 32 height 32
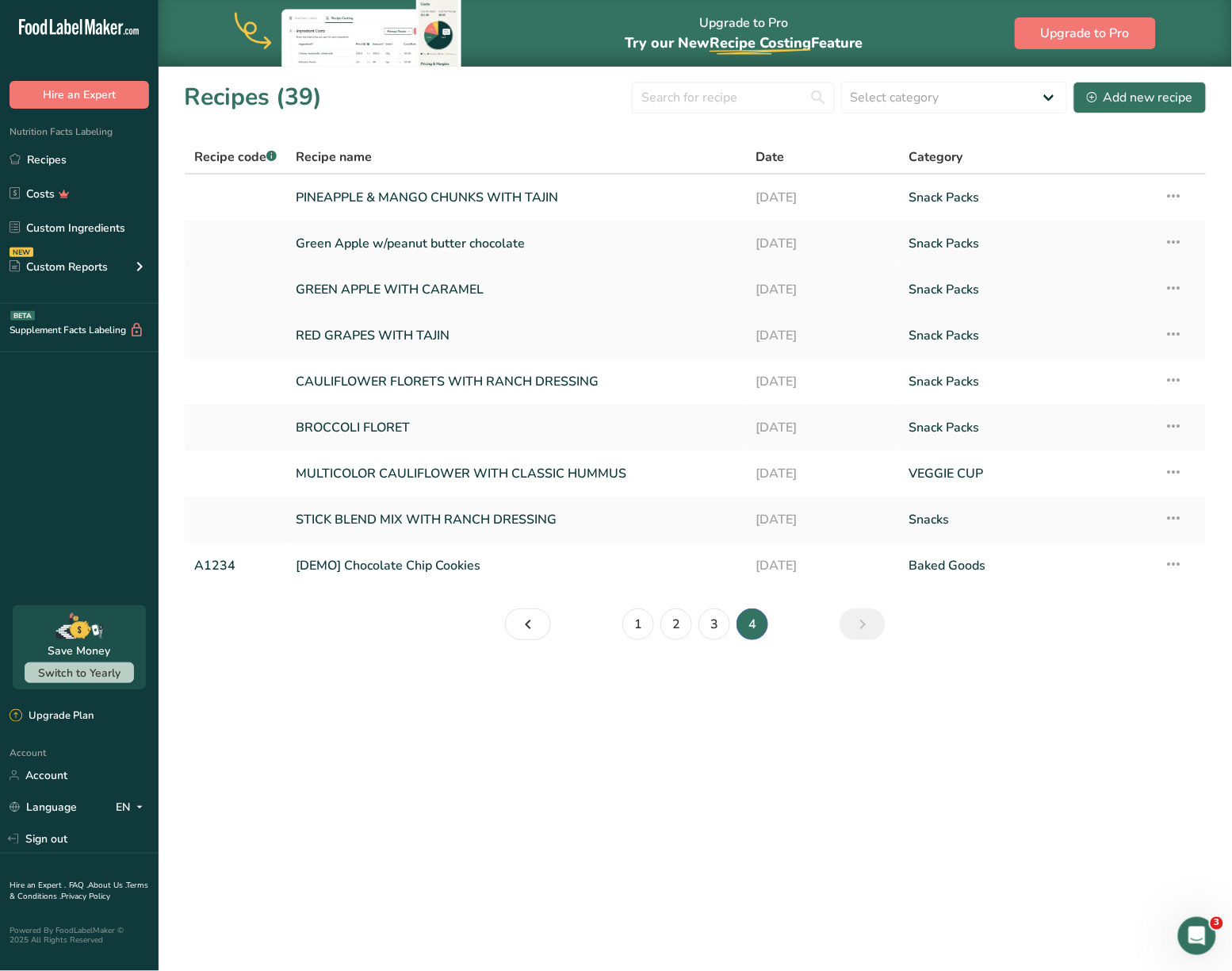
click at [413, 284] on link "GREEN APPLE WITH CARAMEL" at bounding box center [517, 289] width 441 height 33
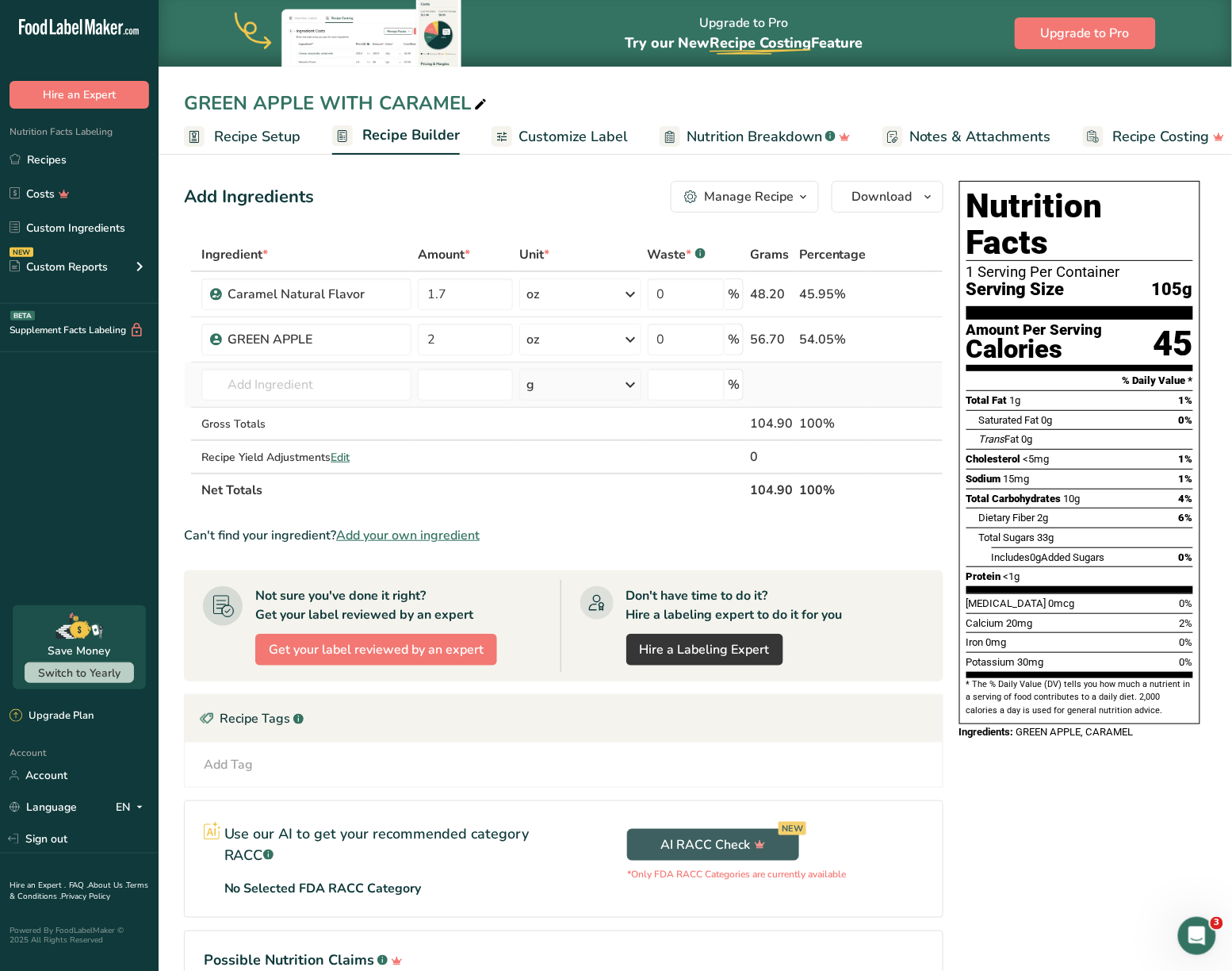
drag, startPoint x: 466, startPoint y: 317, endPoint x: 200, endPoint y: 379, distance: 273.1
click at [200, 379] on td "Almond flour 1211 Milk, whole, 3.25% milkfat, without added vitamin A and vitam…" at bounding box center [306, 385] width 216 height 46
click at [1168, 803] on div "Nutrition Facts 1 Serving Per Container Serving Size 105g Amount Per Serving Ca…" at bounding box center [1080, 608] width 254 height 867
click at [517, 132] on span "Customize Label" at bounding box center [557, 137] width 109 height 22
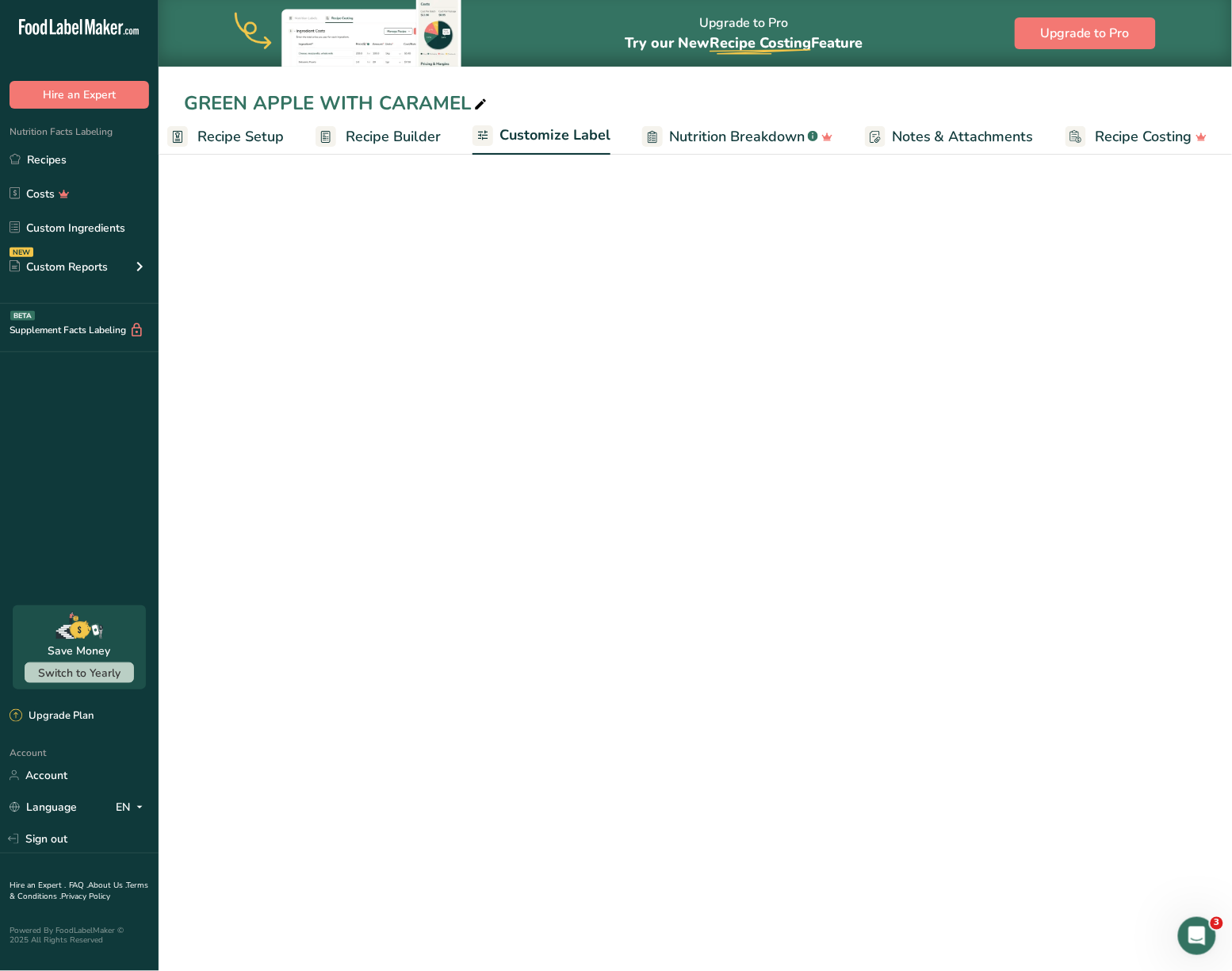
scroll to position [0, 17]
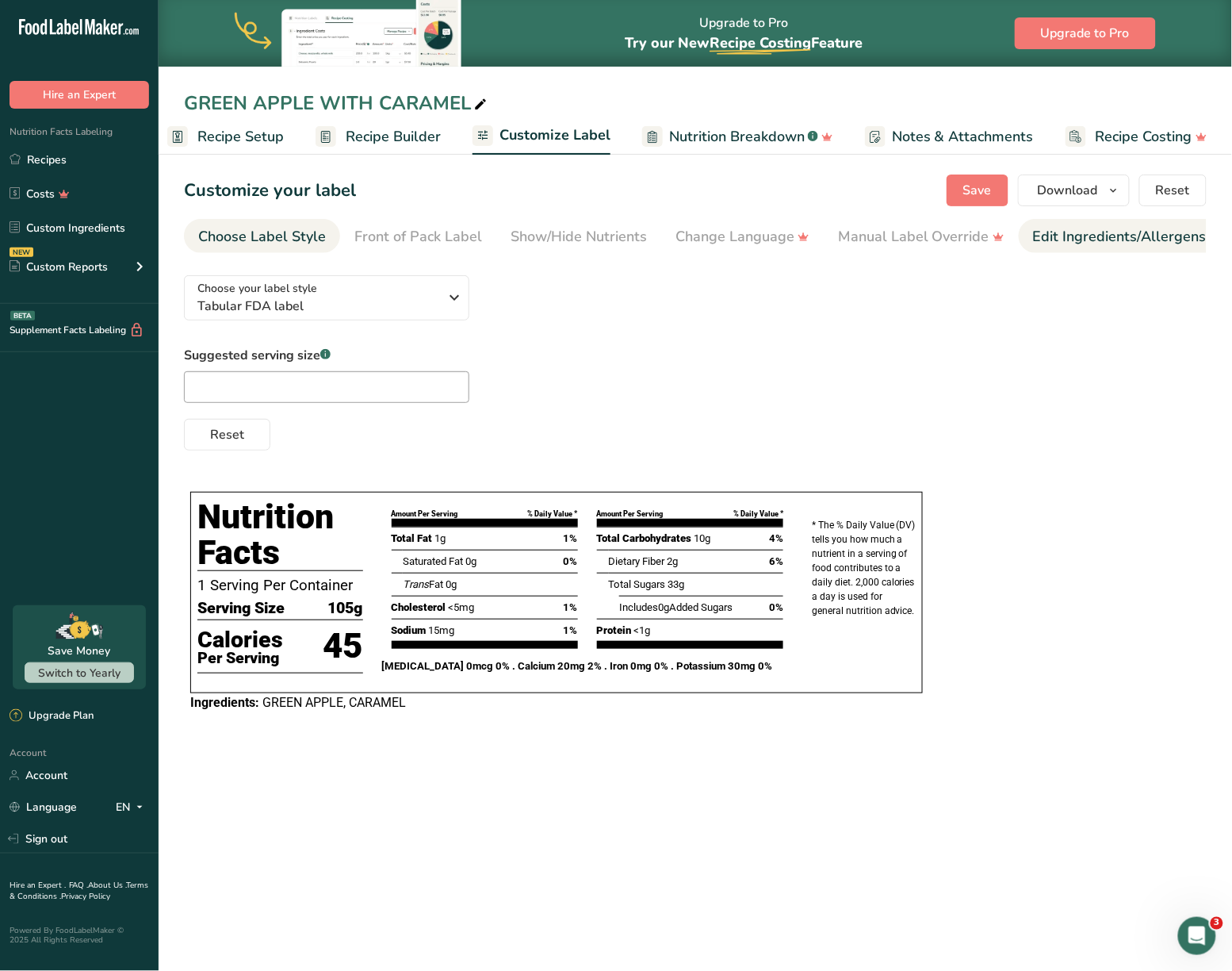
click at [1094, 240] on div "Edit Ingredients/Allergens List" at bounding box center [1133, 237] width 201 height 22
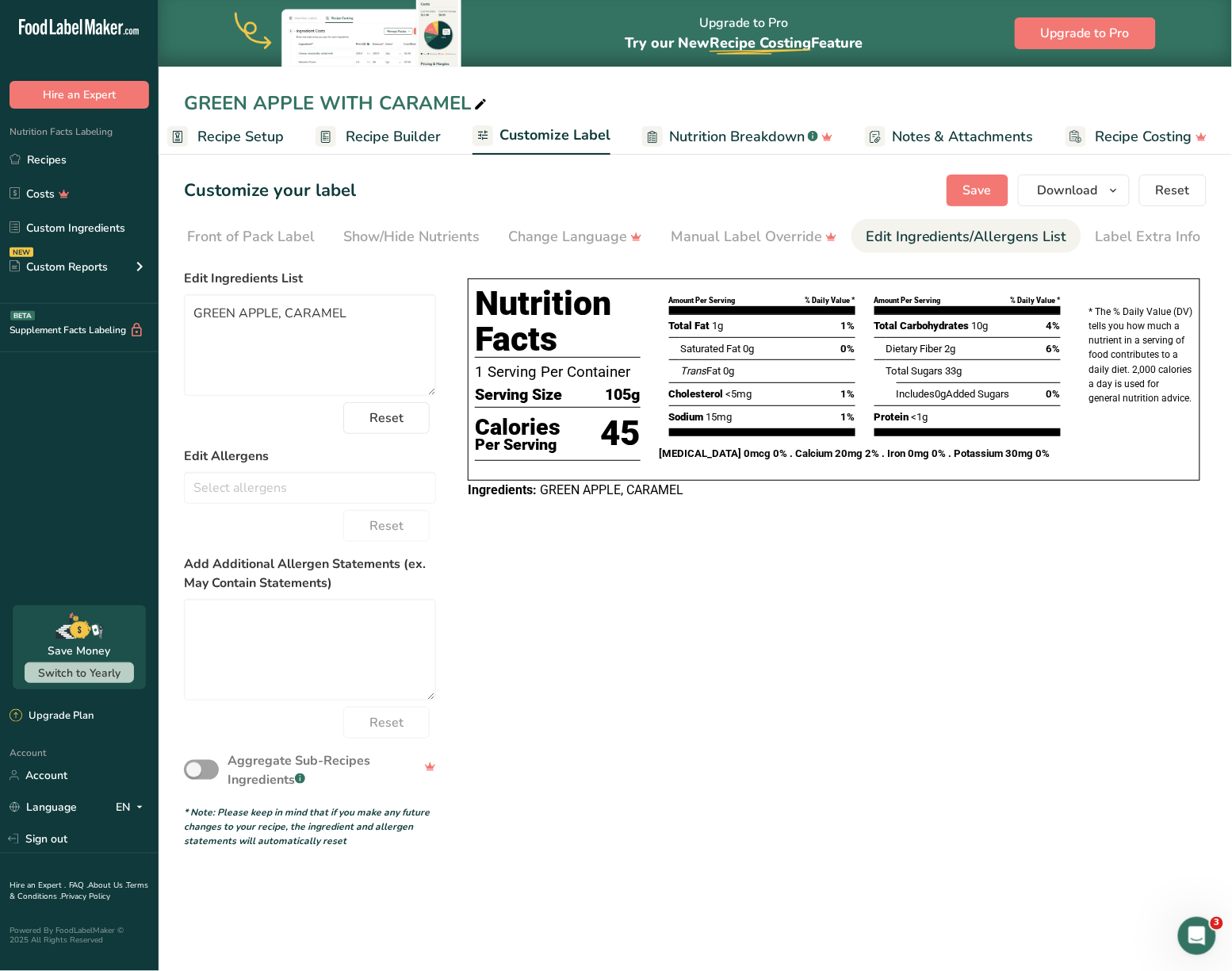
scroll to position [0, 168]
click at [1110, 186] on icon "button" at bounding box center [1113, 191] width 12 height 20
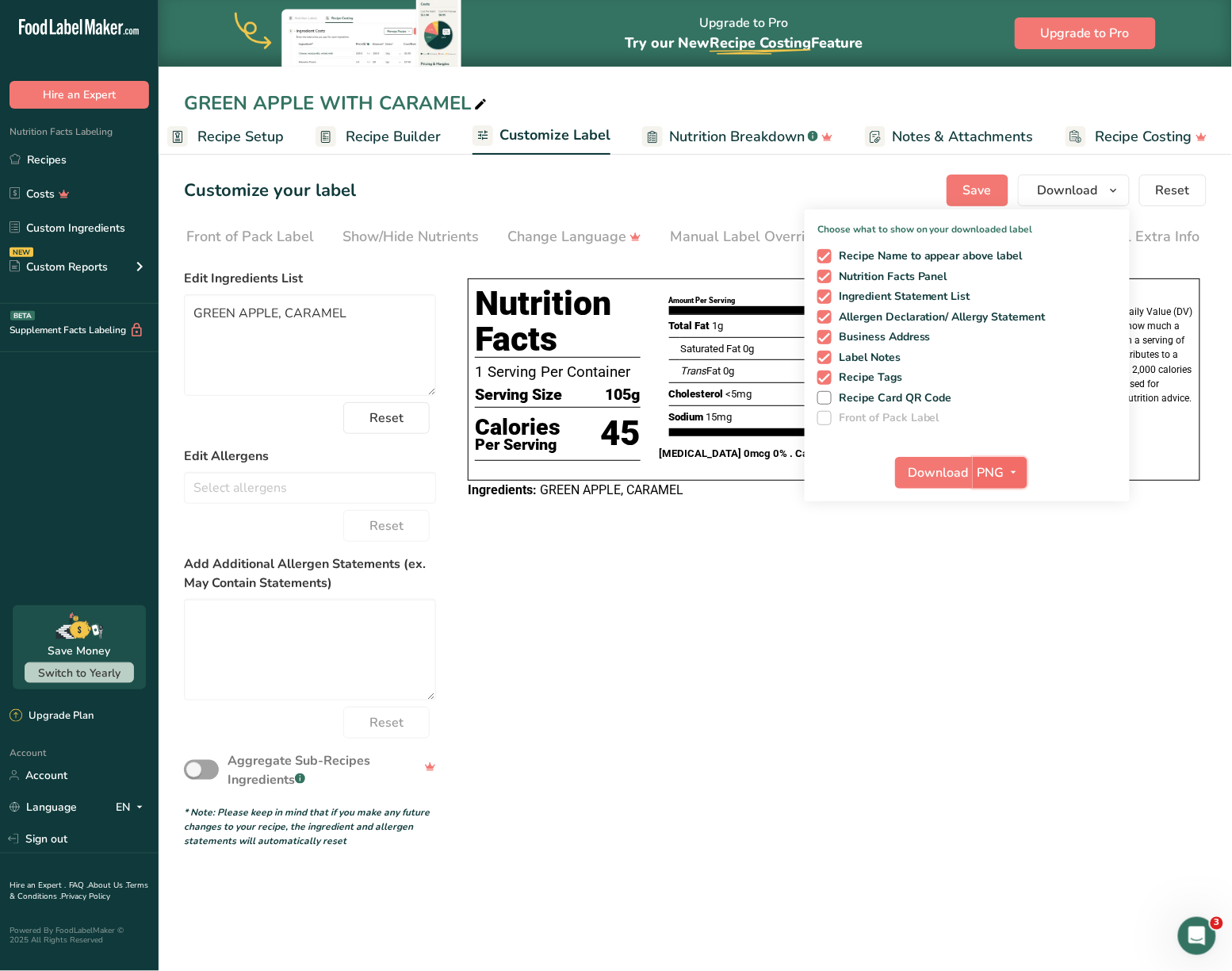
click at [1011, 464] on icon "button" at bounding box center [1014, 473] width 12 height 20
click at [1004, 561] on link "SVG" at bounding box center [1002, 557] width 51 height 27
click at [938, 459] on button "Download" at bounding box center [934, 473] width 78 height 32
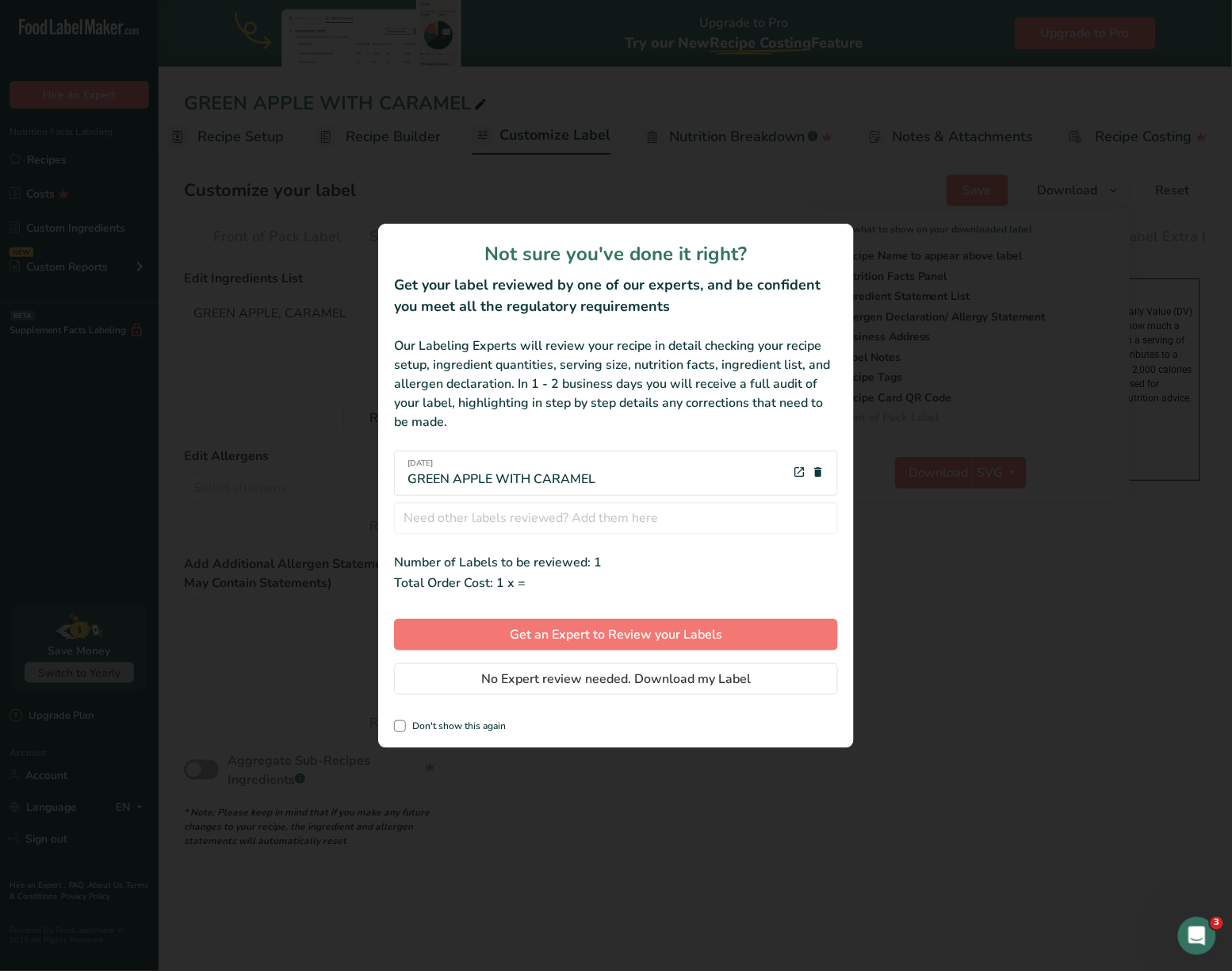
scroll to position [0, 0]
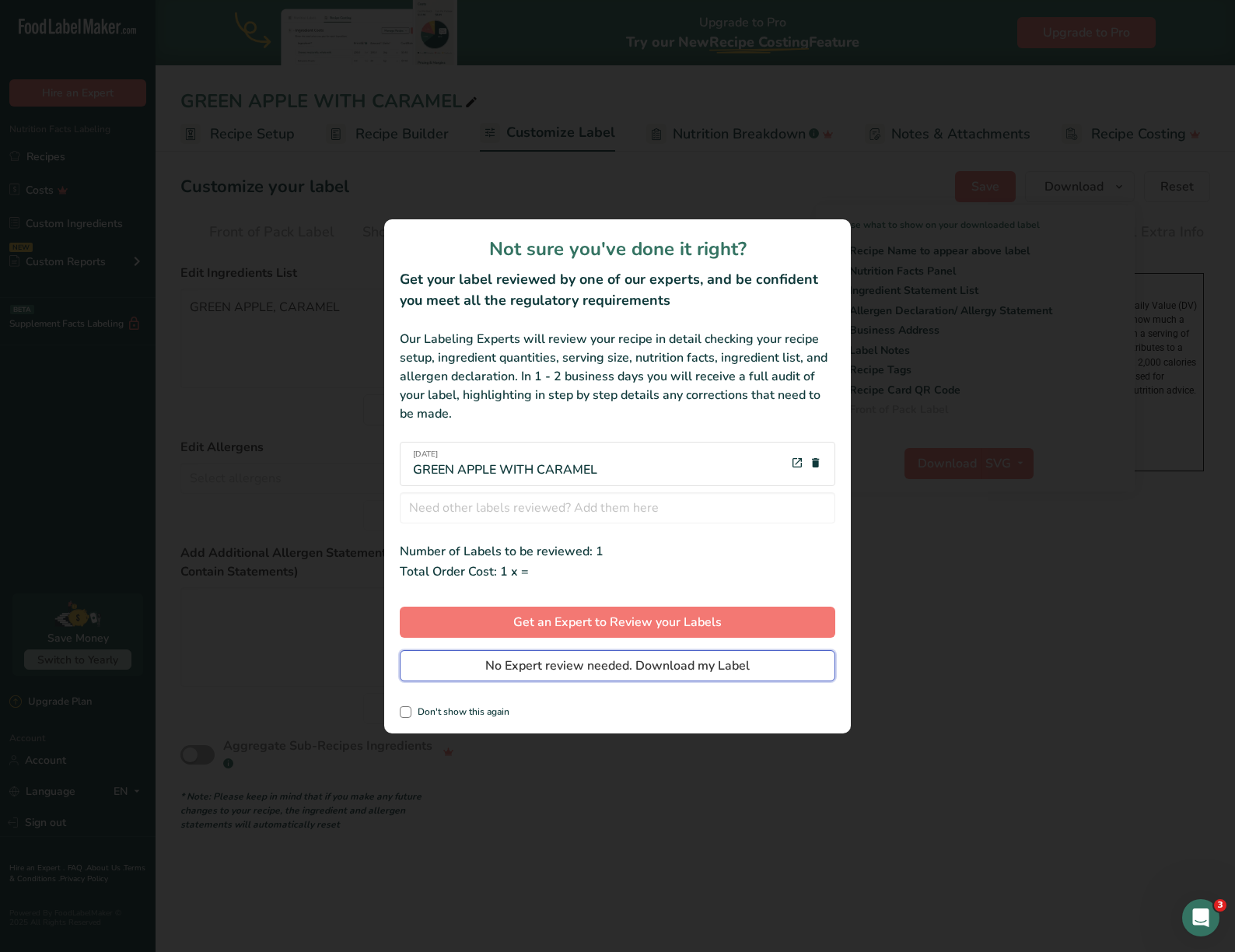
click at [521, 662] on span "No Expert review needed. Download my Label" at bounding box center [617, 665] width 264 height 19
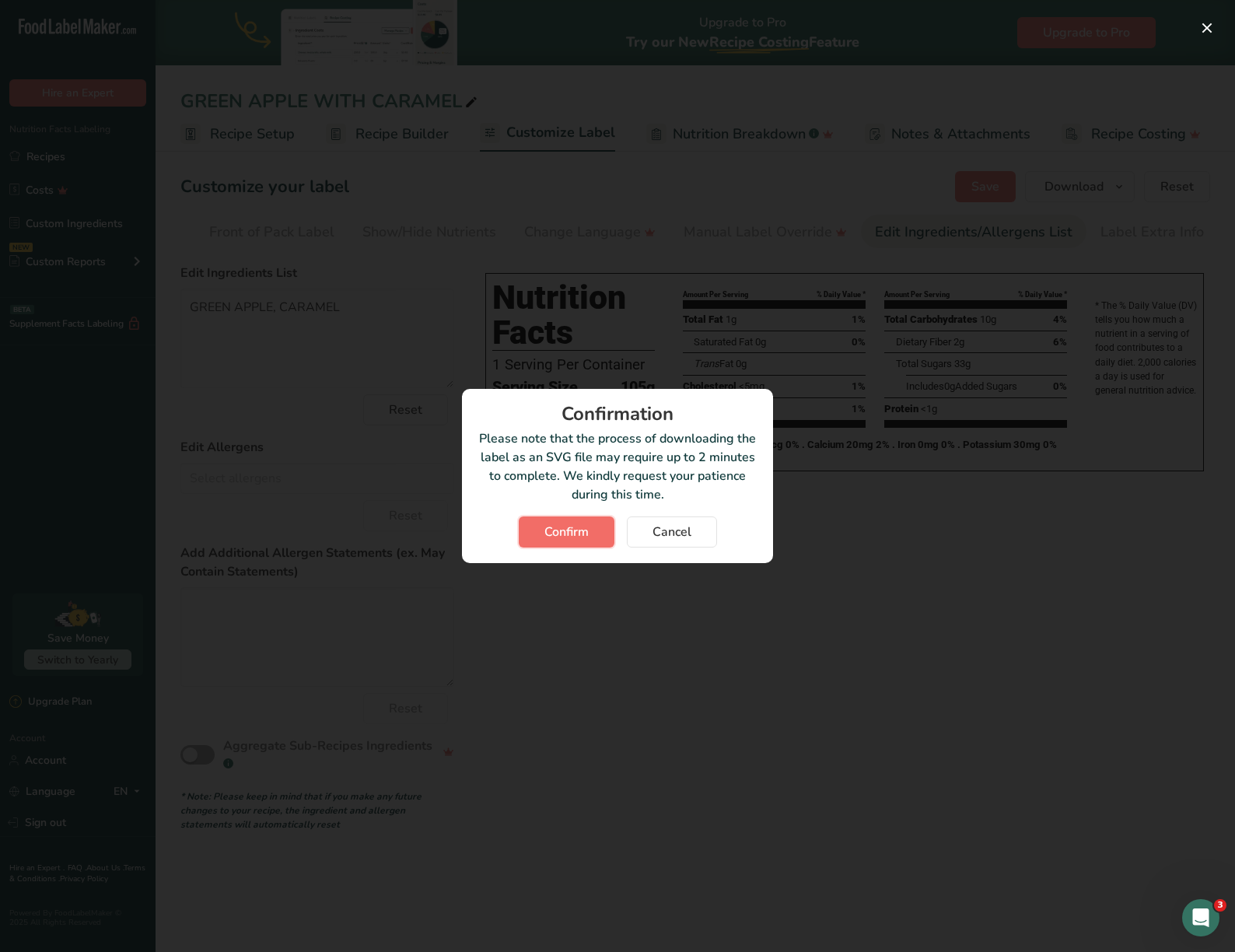
click at [559, 528] on span "Confirm" at bounding box center [567, 532] width 45 height 19
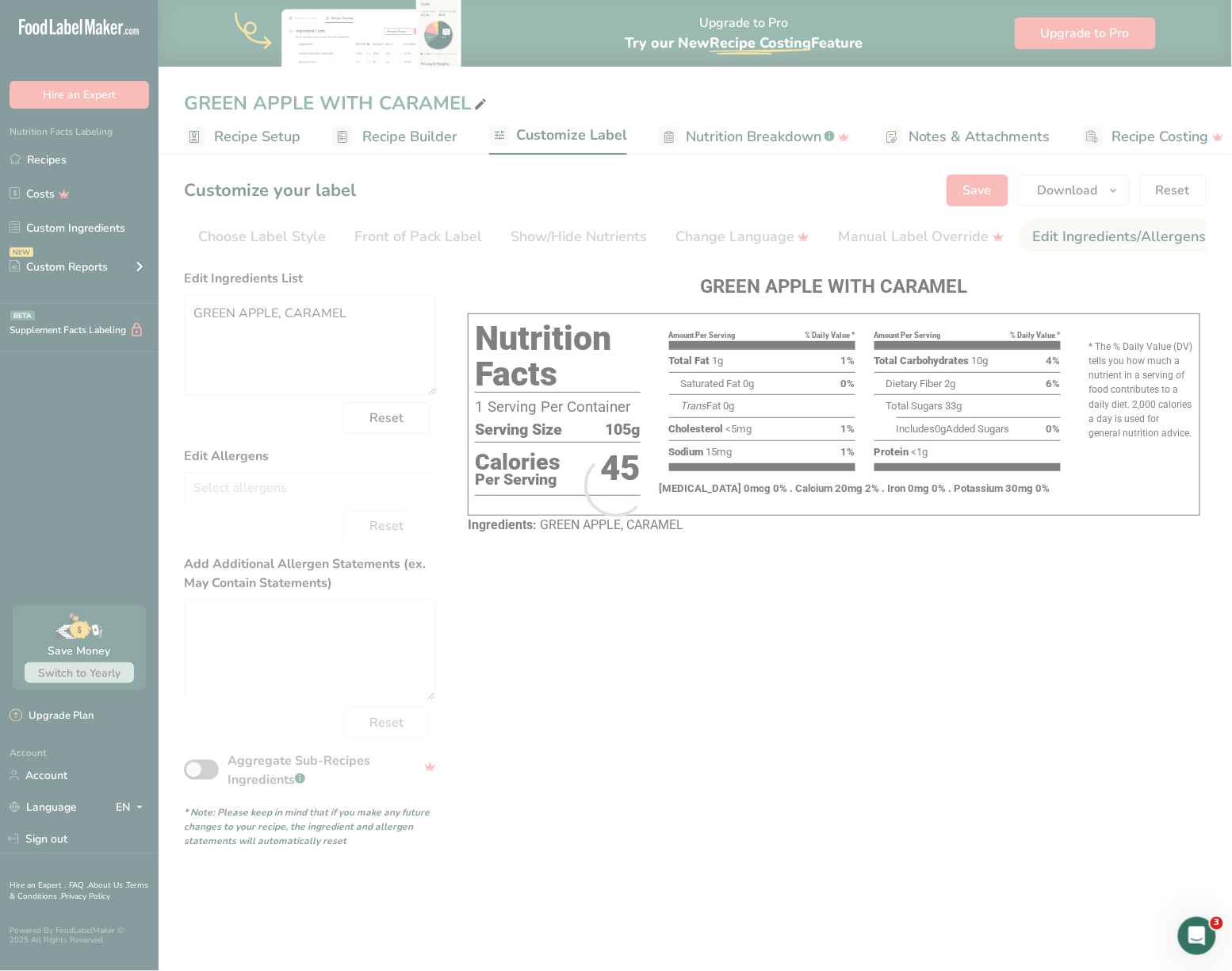
scroll to position [0, 141]
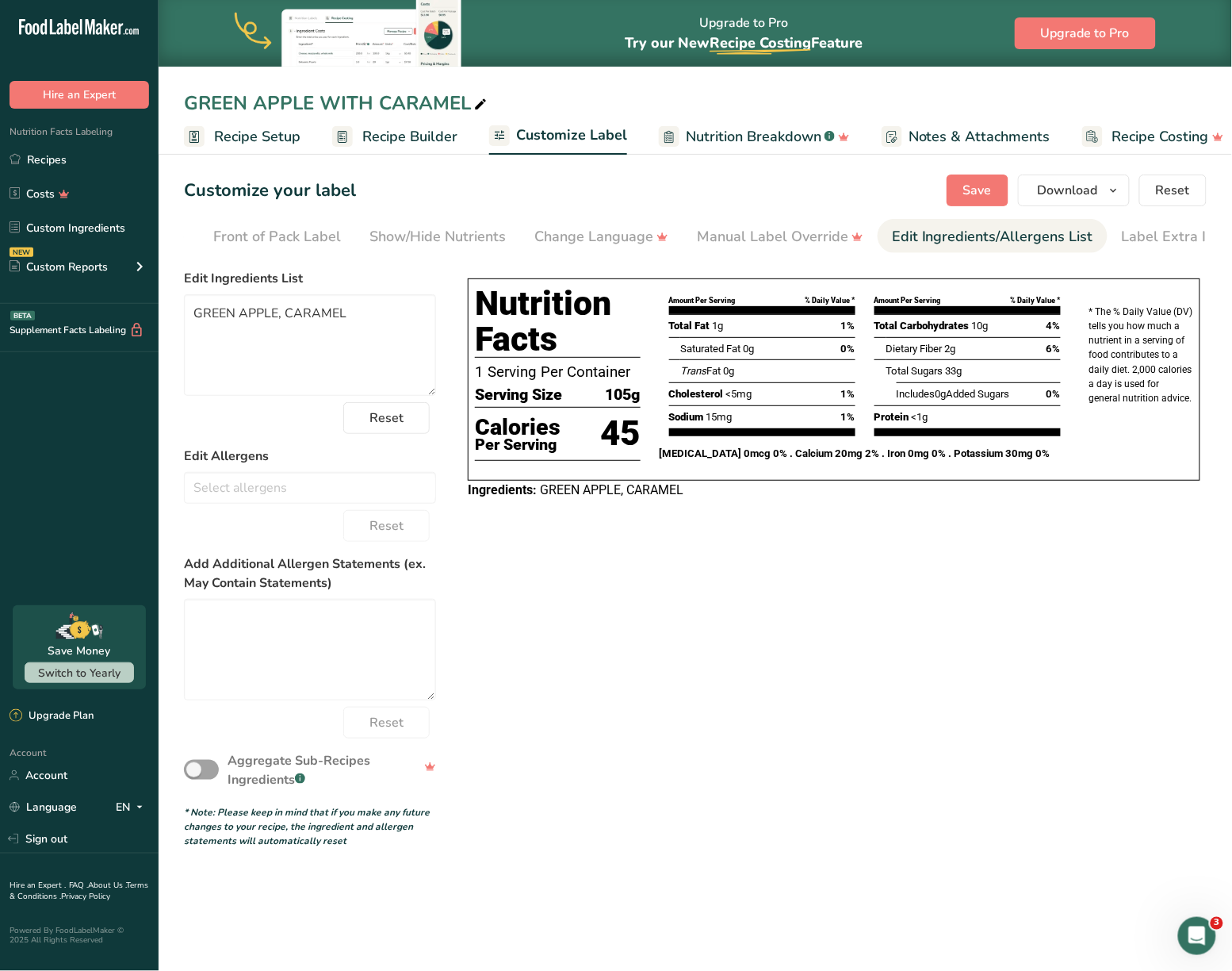
click at [1193, 570] on div "Choose your label style Tabular FDA label USA (FDA) Standard FDA label Tabular …" at bounding box center [696, 556] width 1023 height 585
click at [1127, 196] on button "Download" at bounding box center [1074, 190] width 112 height 32
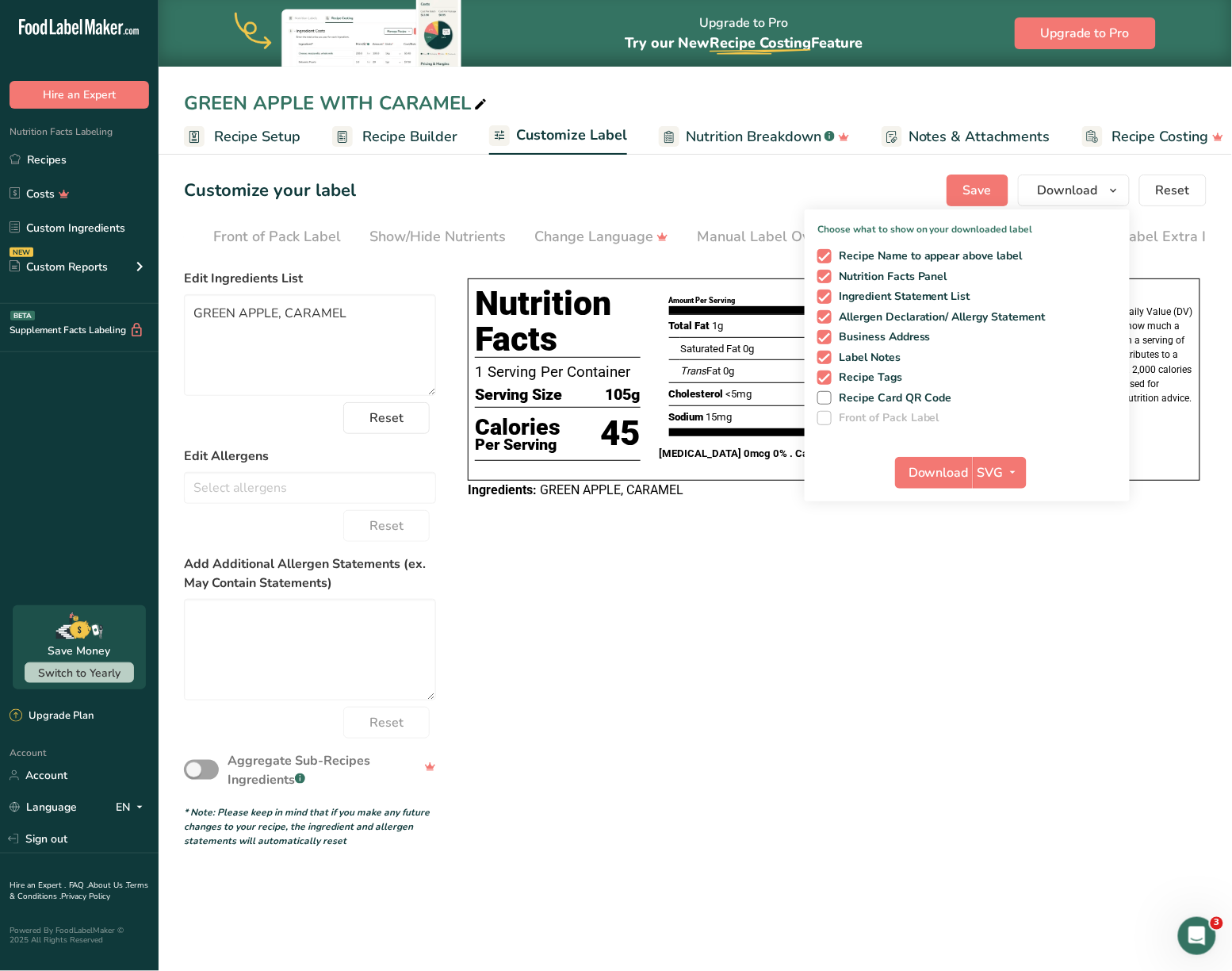
click at [799, 585] on div "Choose your label style Tabular FDA label USA (FDA) Standard FDA label Tabular …" at bounding box center [696, 556] width 1023 height 585
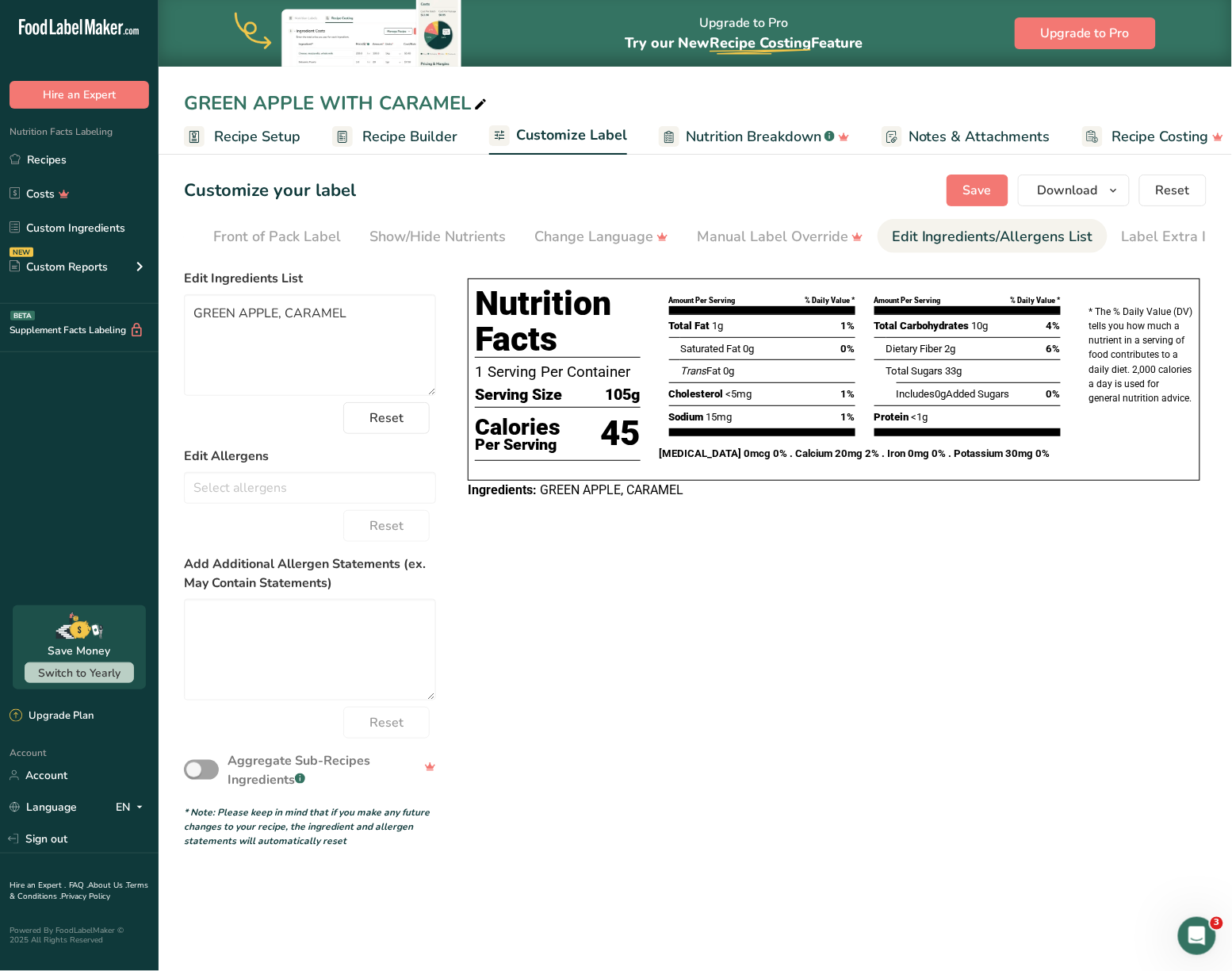
click at [585, 256] on section "Customize your label Save Download Choose what to show on your downloaded label…" at bounding box center [695, 511] width 1074 height 724
drag, startPoint x: 359, startPoint y: 255, endPoint x: 249, endPoint y: 256, distance: 110.0
click at [249, 256] on section "Customize your label Save Download Choose what to show on your downloaded label…" at bounding box center [695, 511] width 1074 height 724
click at [264, 230] on div "Choose Label Style" at bounding box center [262, 237] width 128 height 22
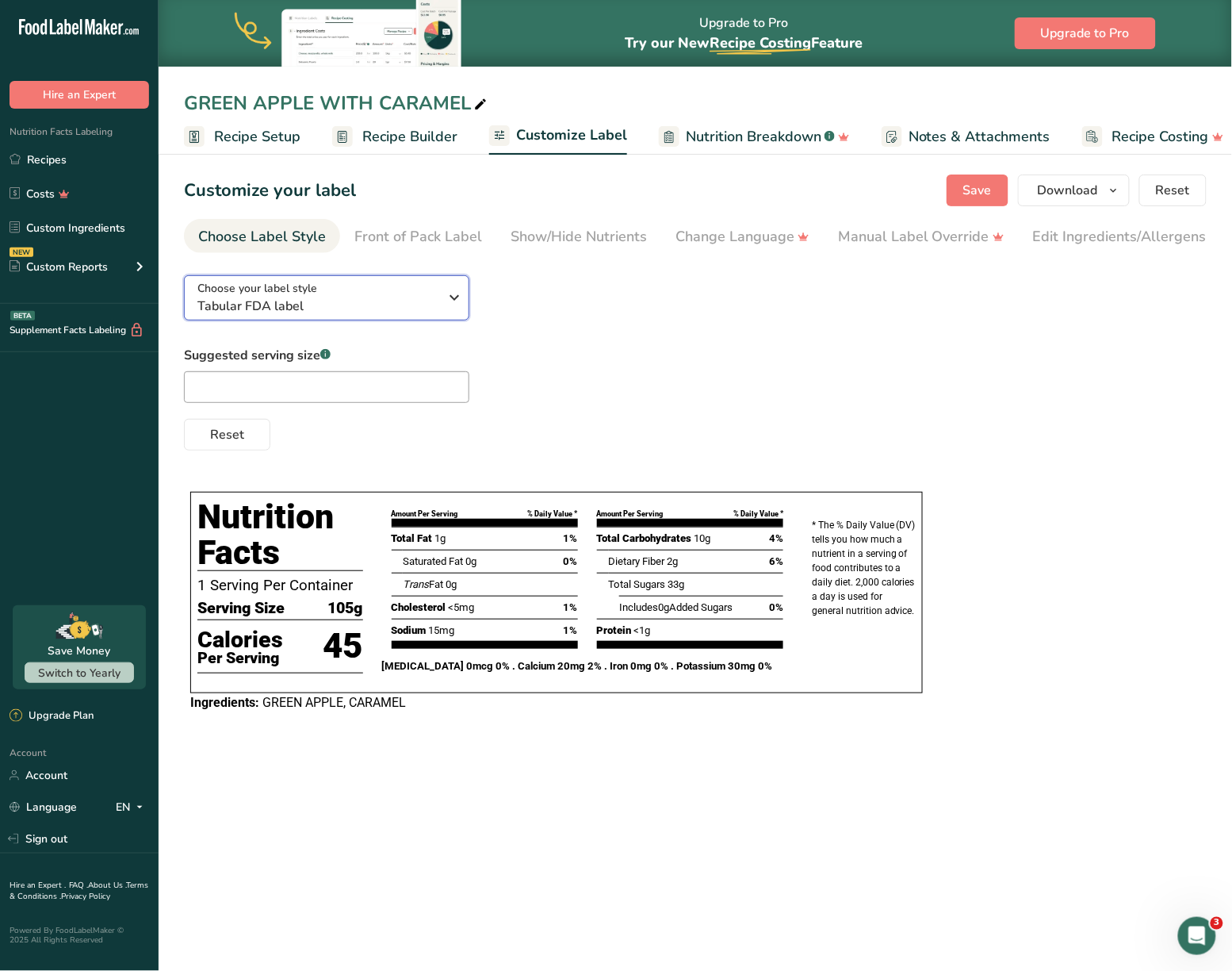
click at [396, 316] on span "Tabular FDA label" at bounding box center [318, 306] width 242 height 19
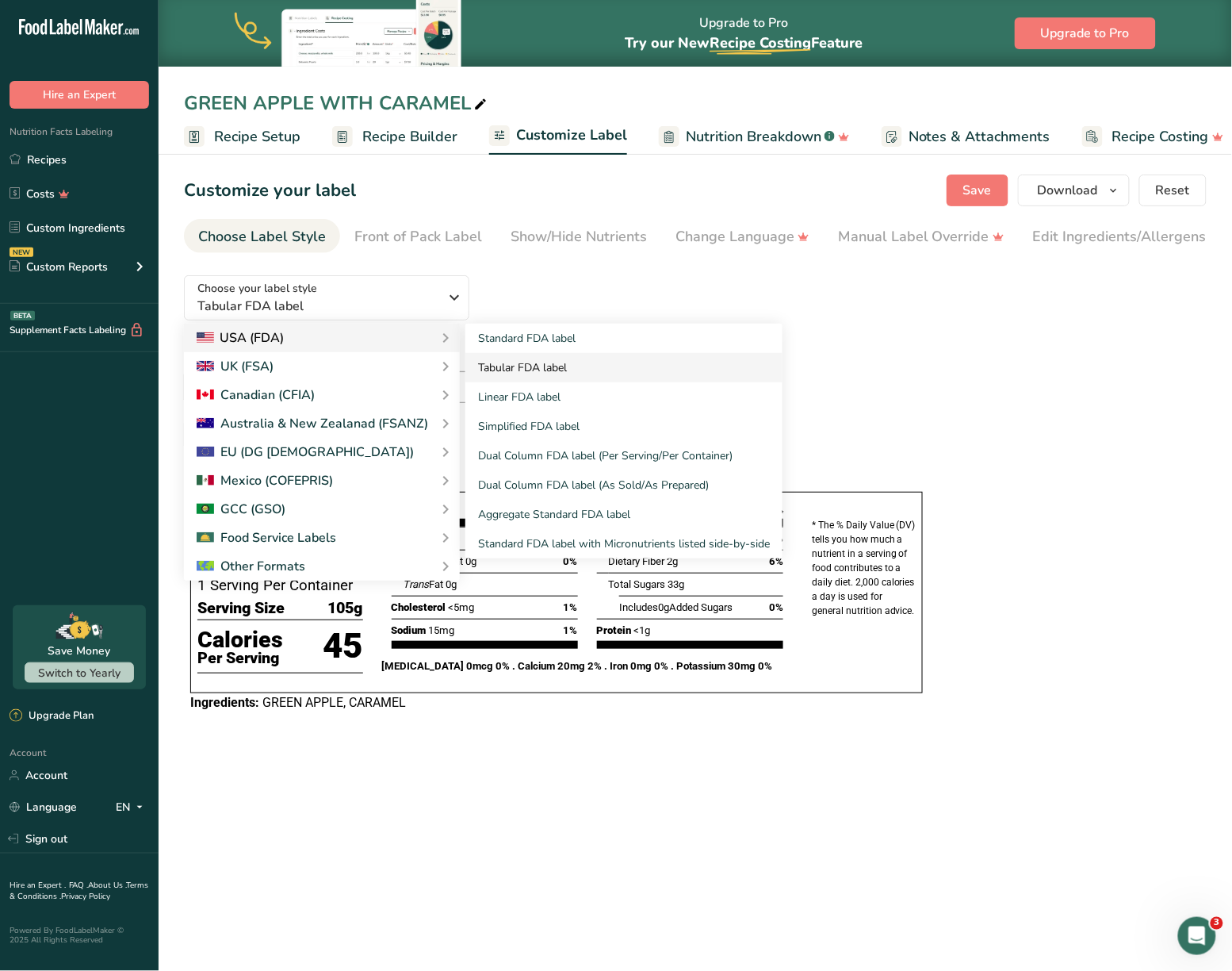
click at [518, 373] on link "Tabular FDA label" at bounding box center [623, 367] width 318 height 29
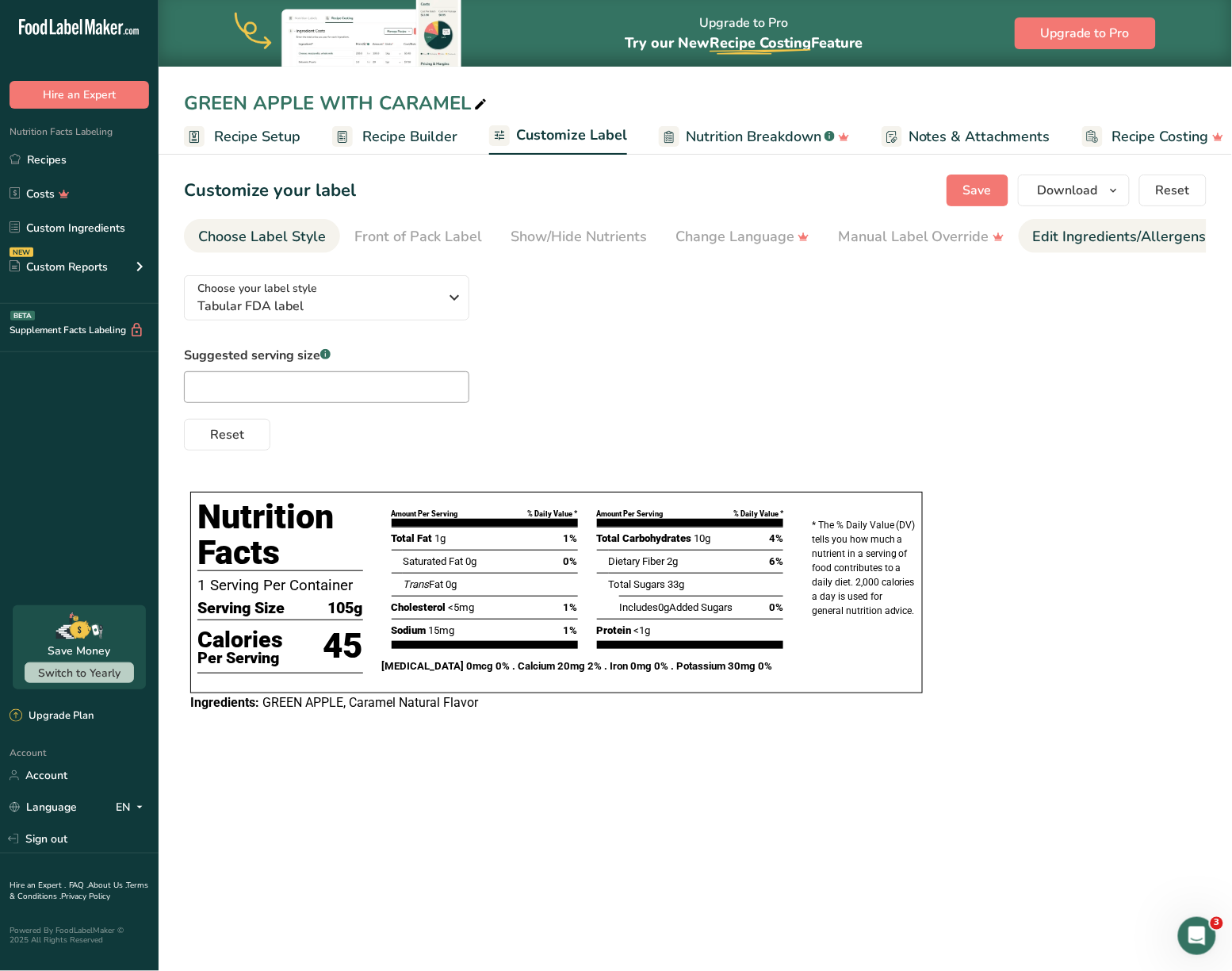
click at [1101, 233] on div "Edit Ingredients/Allergens List" at bounding box center [1133, 237] width 201 height 22
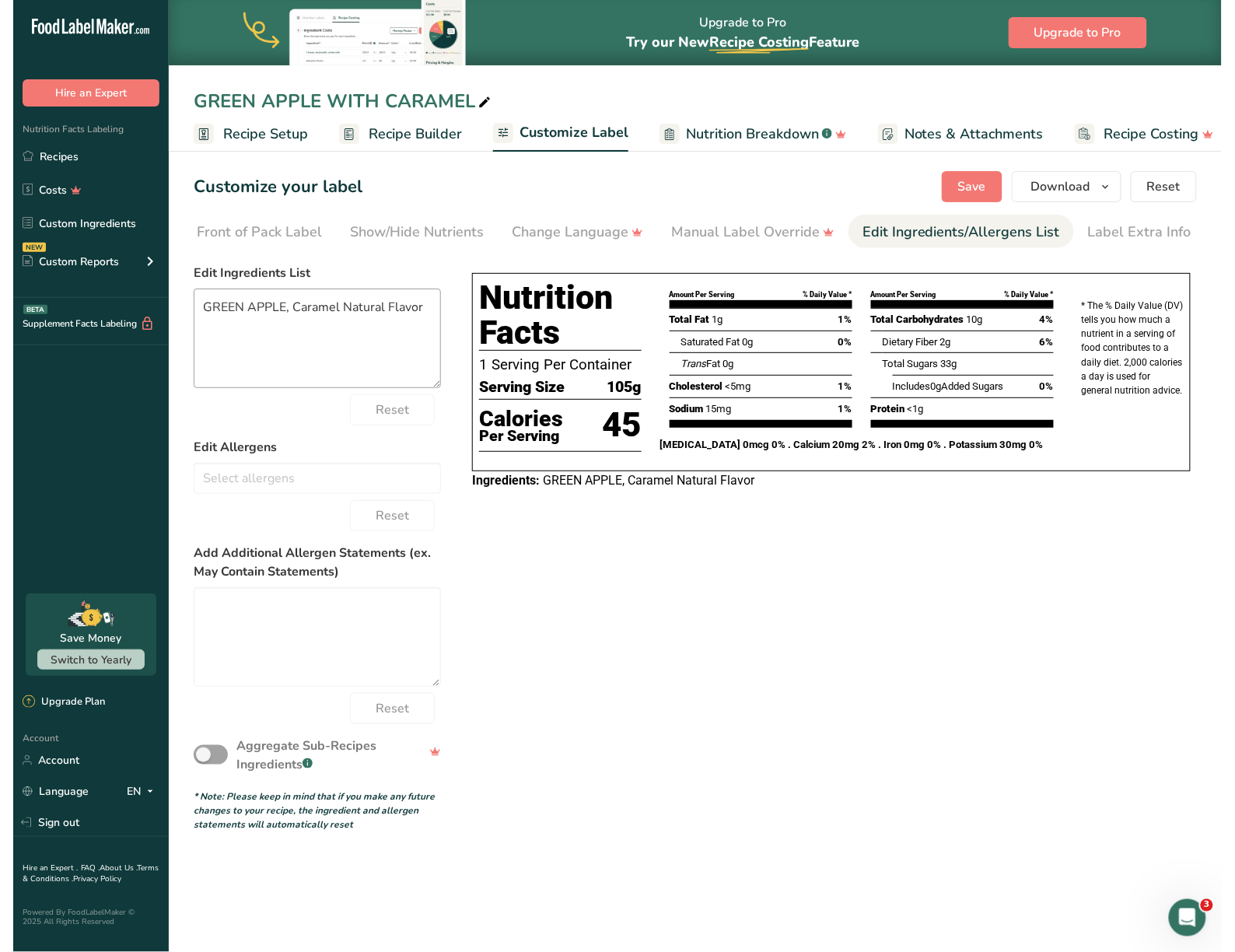
scroll to position [0, 165]
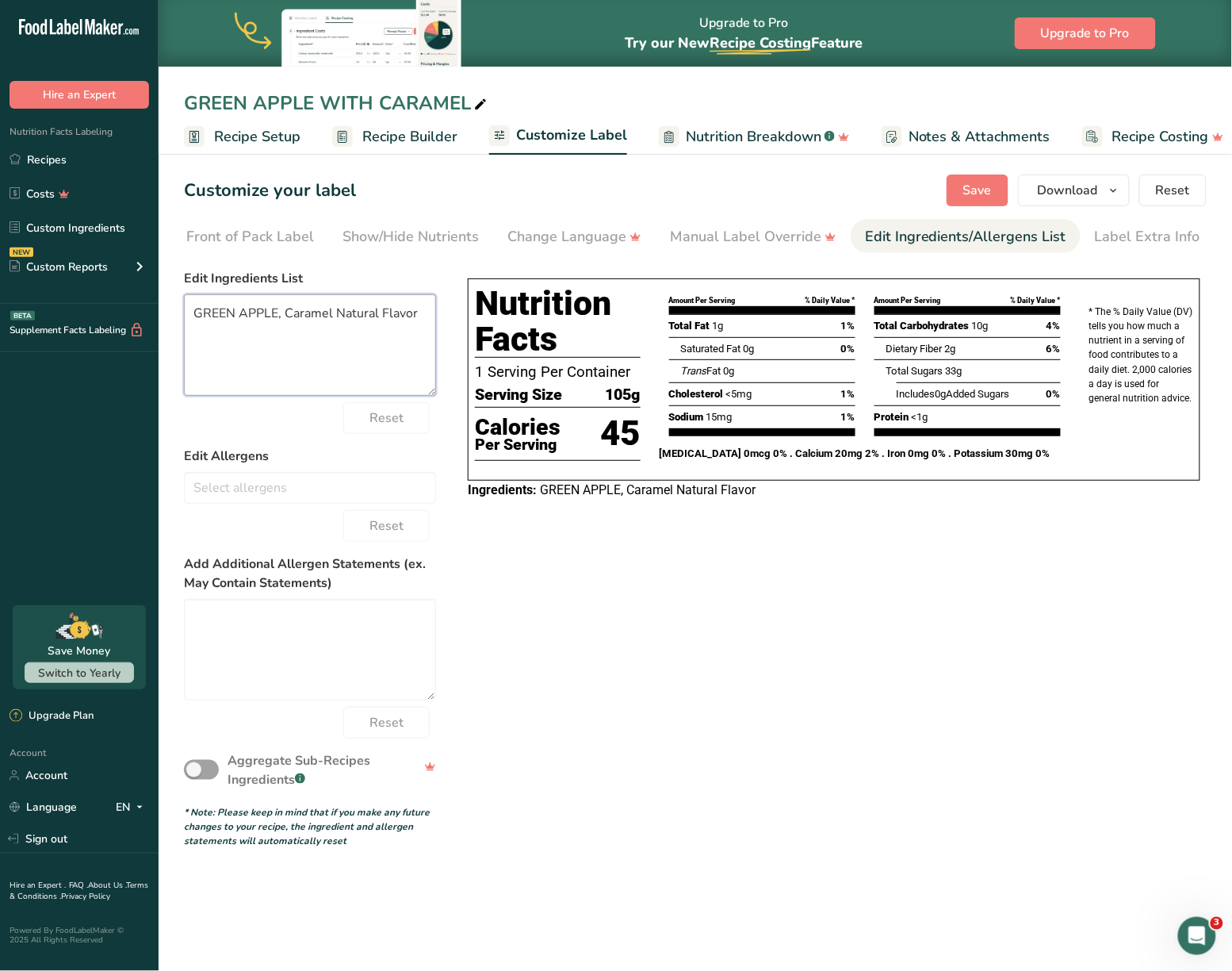
drag, startPoint x: 420, startPoint y: 320, endPoint x: 333, endPoint y: 320, distance: 87.0
click at [333, 320] on textarea "GREEN APPLE, Caramel Natural Flavor" at bounding box center [310, 345] width 252 height 101
type textarea "GREEN APPLE, CARAMEL"
click at [991, 186] on span "Save" at bounding box center [977, 190] width 28 height 19
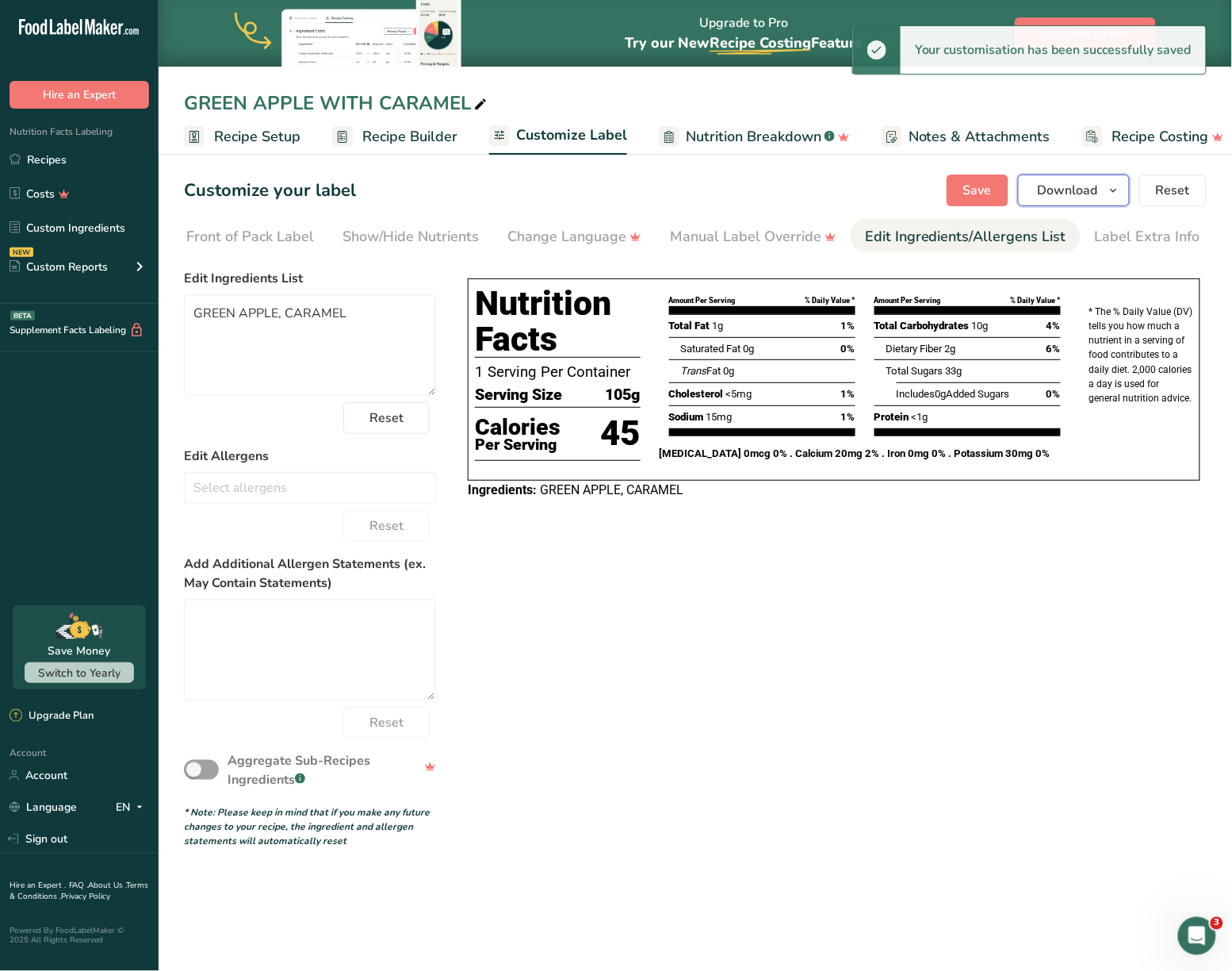
click at [1118, 186] on icon "button" at bounding box center [1113, 191] width 12 height 20
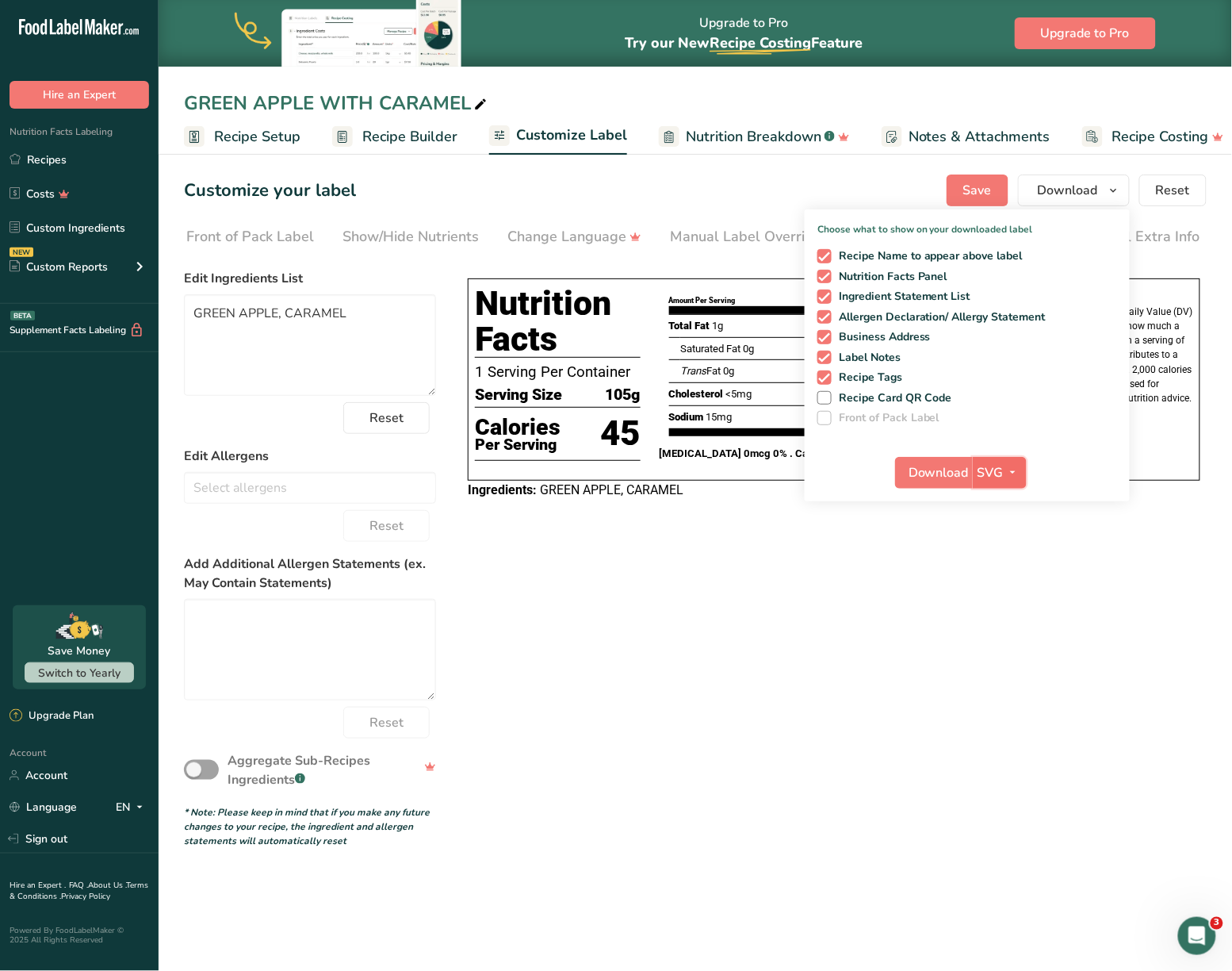
click at [1021, 487] on button "SVG" at bounding box center [1000, 473] width 54 height 32
click at [947, 460] on button "Download" at bounding box center [934, 473] width 78 height 32
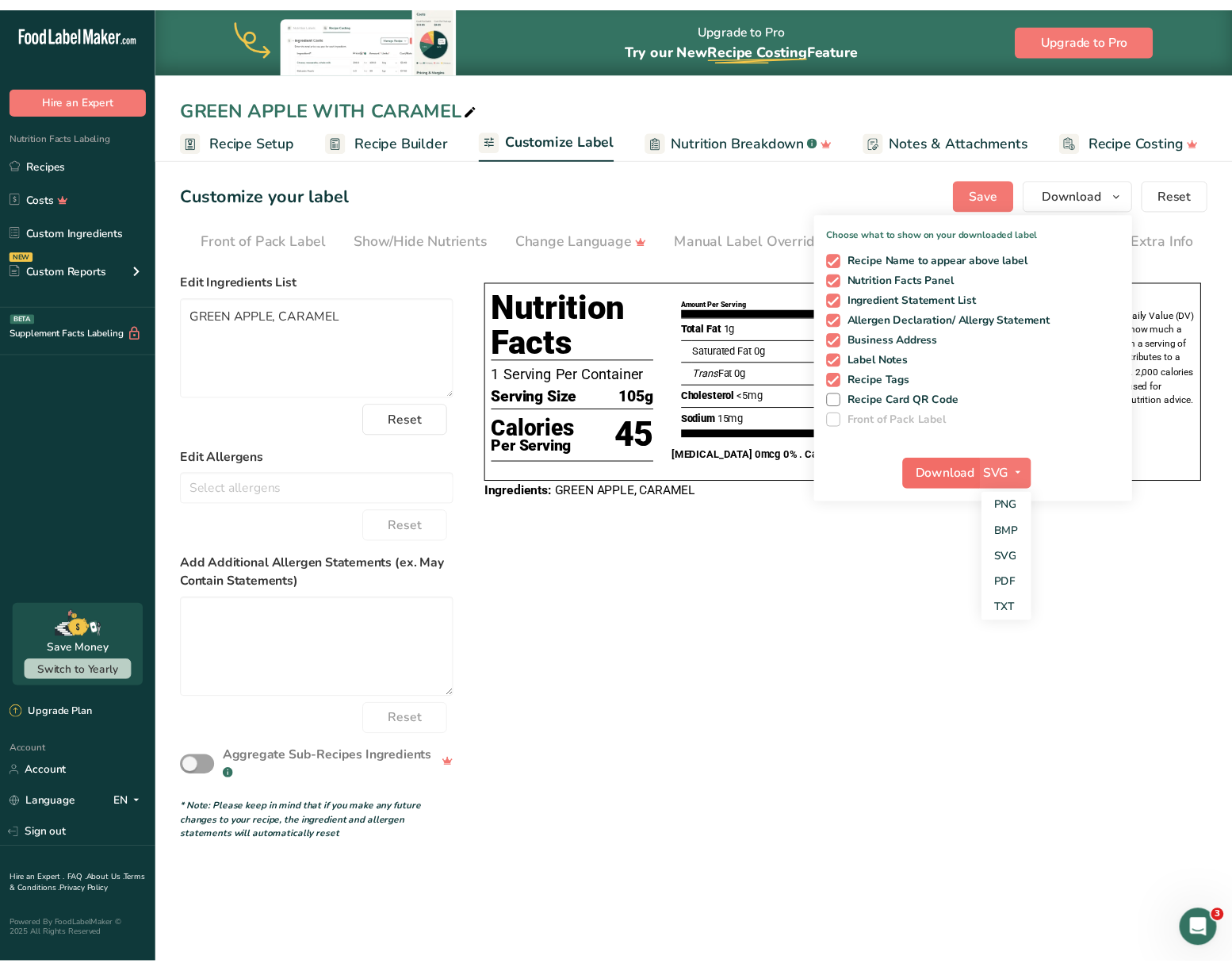
scroll to position [0, 141]
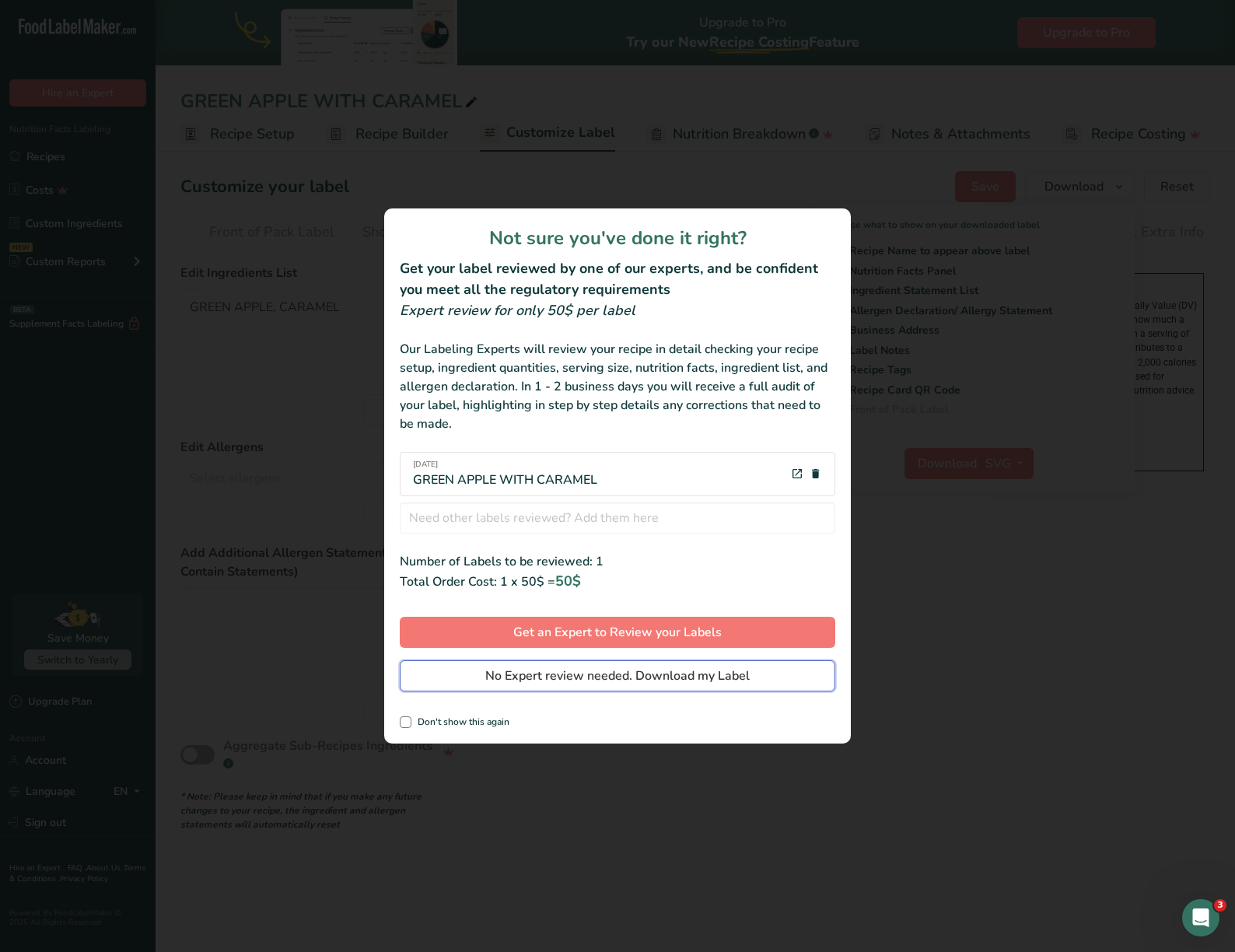
click at [658, 673] on span "No Expert review needed. Download my Label" at bounding box center [617, 676] width 264 height 19
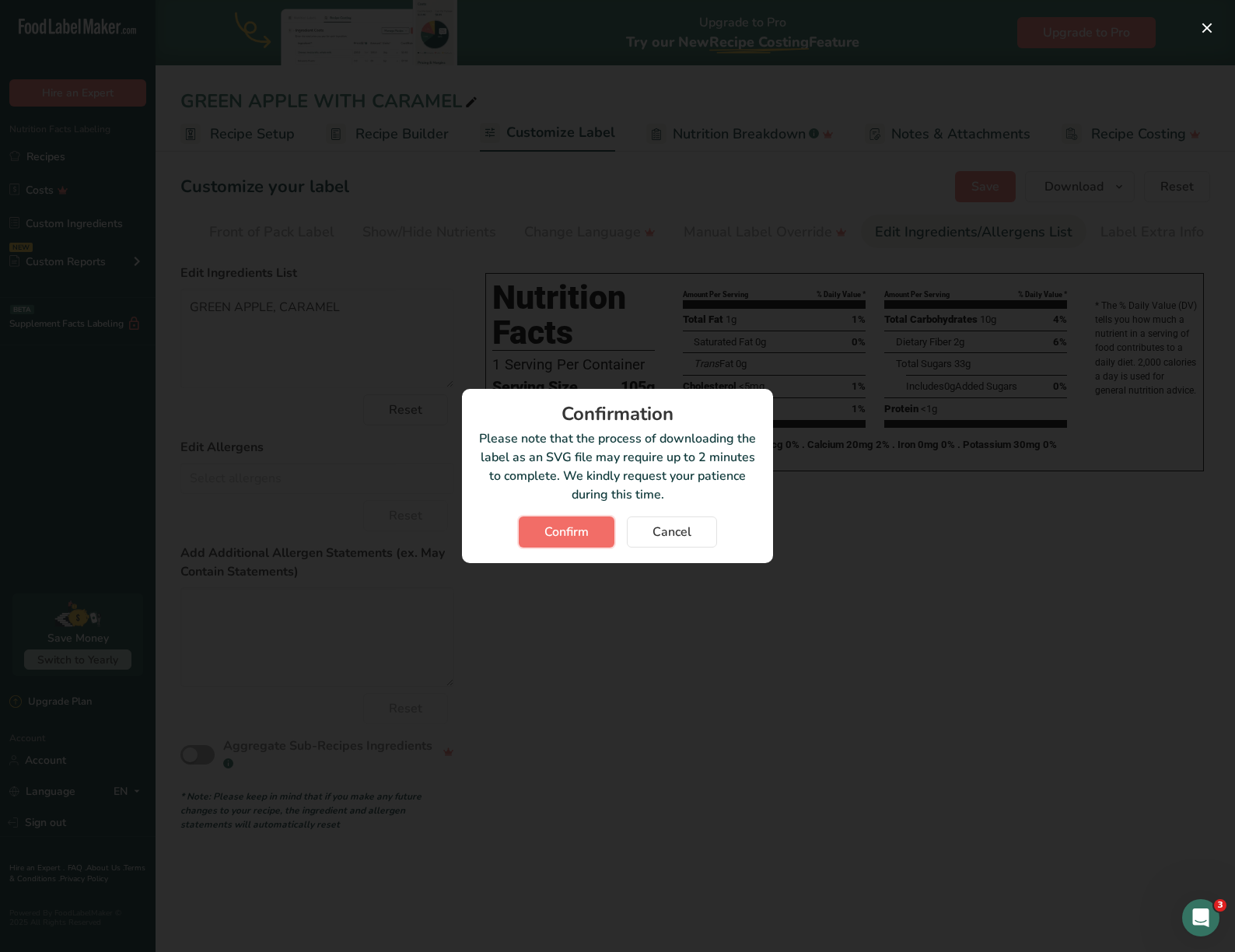
click at [573, 519] on button "Confirm" at bounding box center [567, 532] width 96 height 31
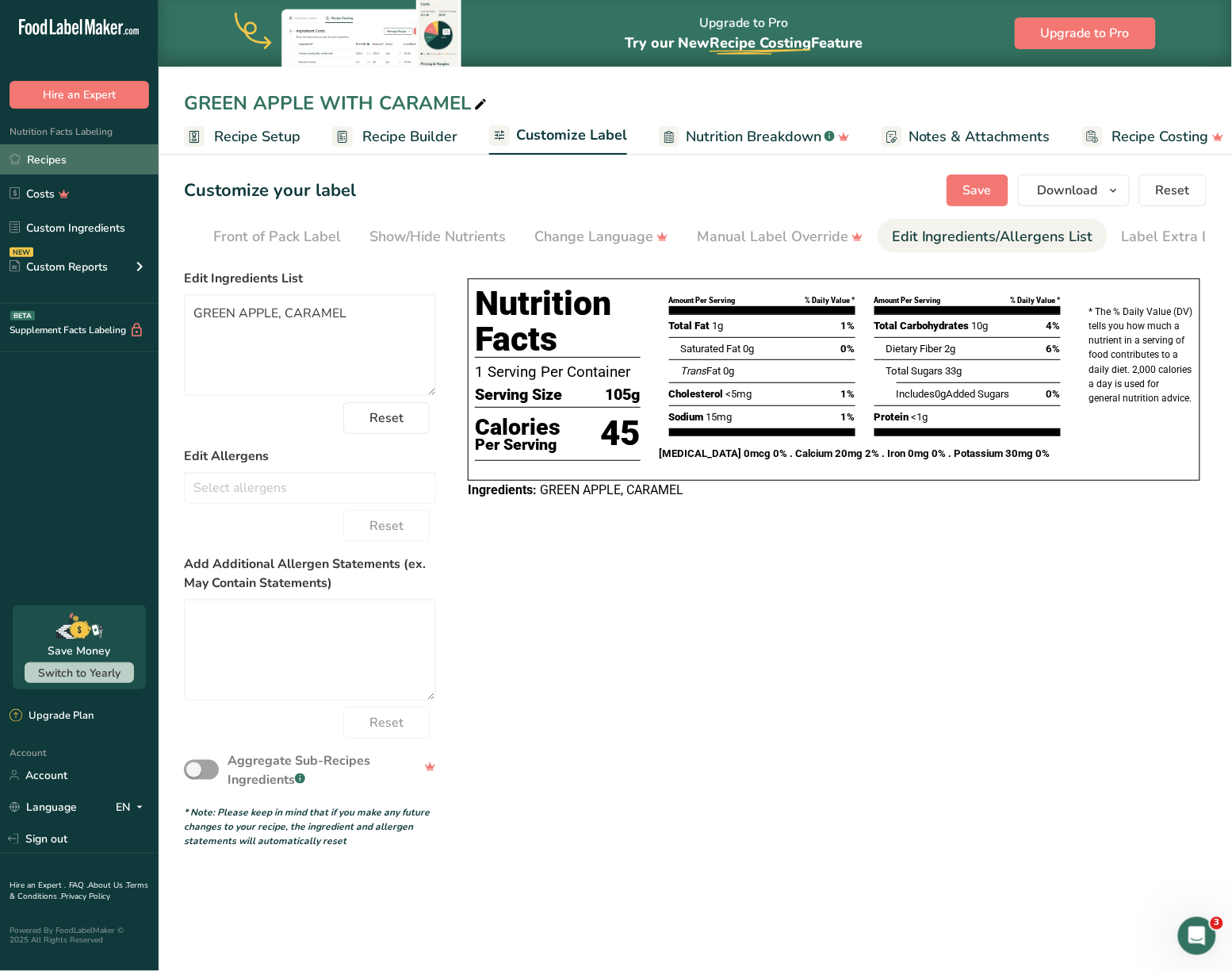
click at [49, 145] on link "Recipes" at bounding box center [79, 159] width 158 height 30
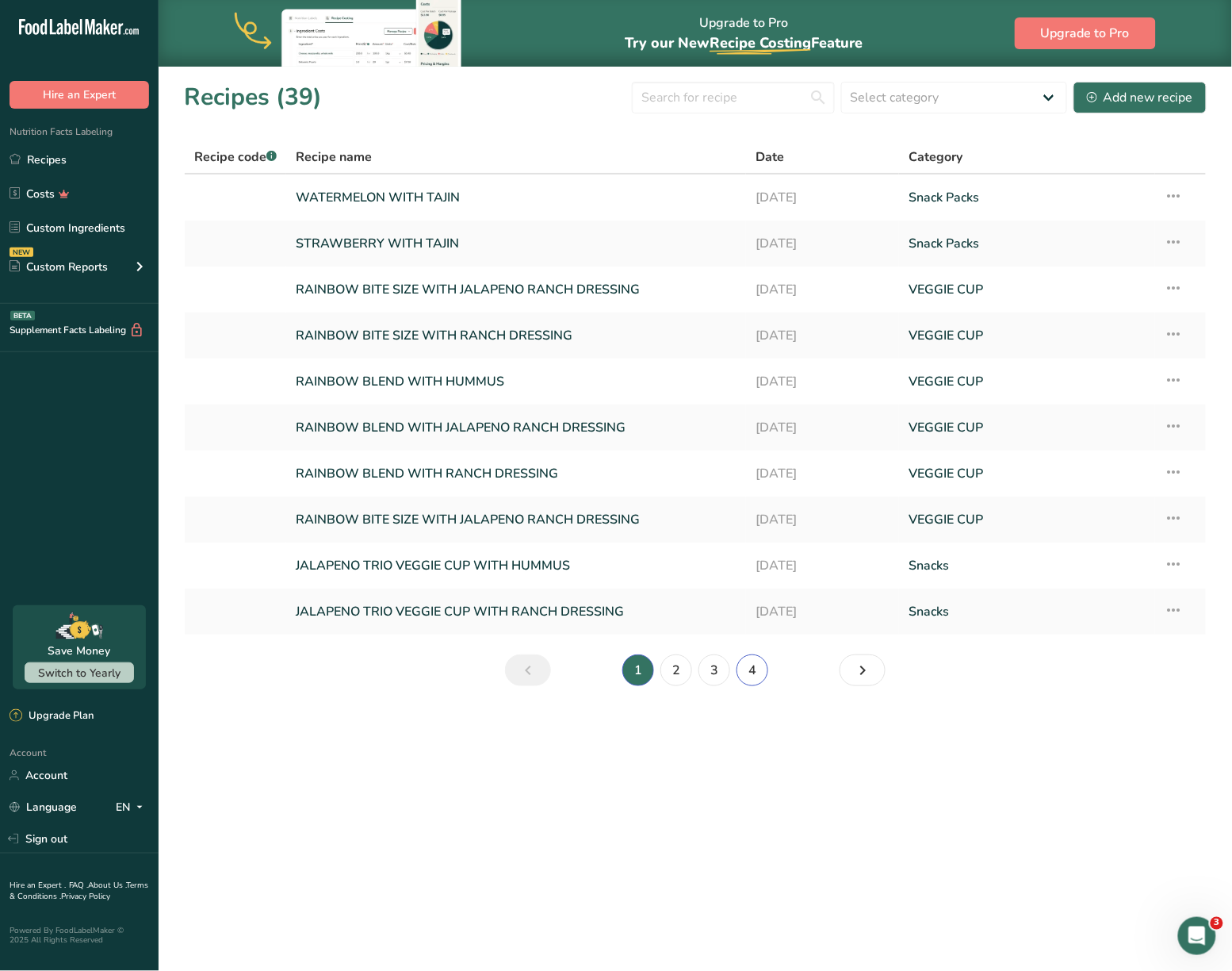
click at [756, 671] on link "4" at bounding box center [753, 670] width 32 height 32
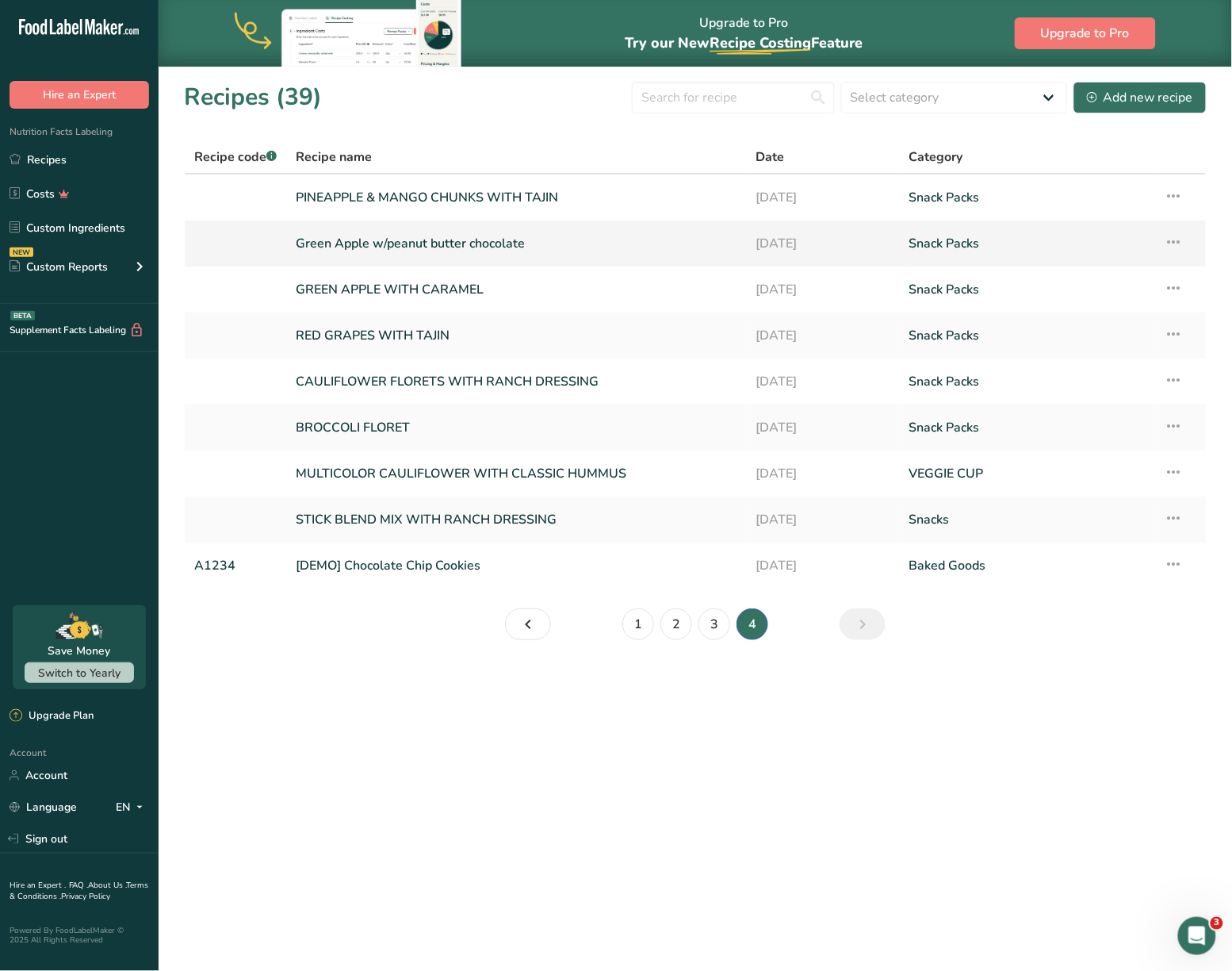
click at [474, 240] on link "Green Apple w/peanut butter chocolate" at bounding box center [517, 244] width 441 height 33
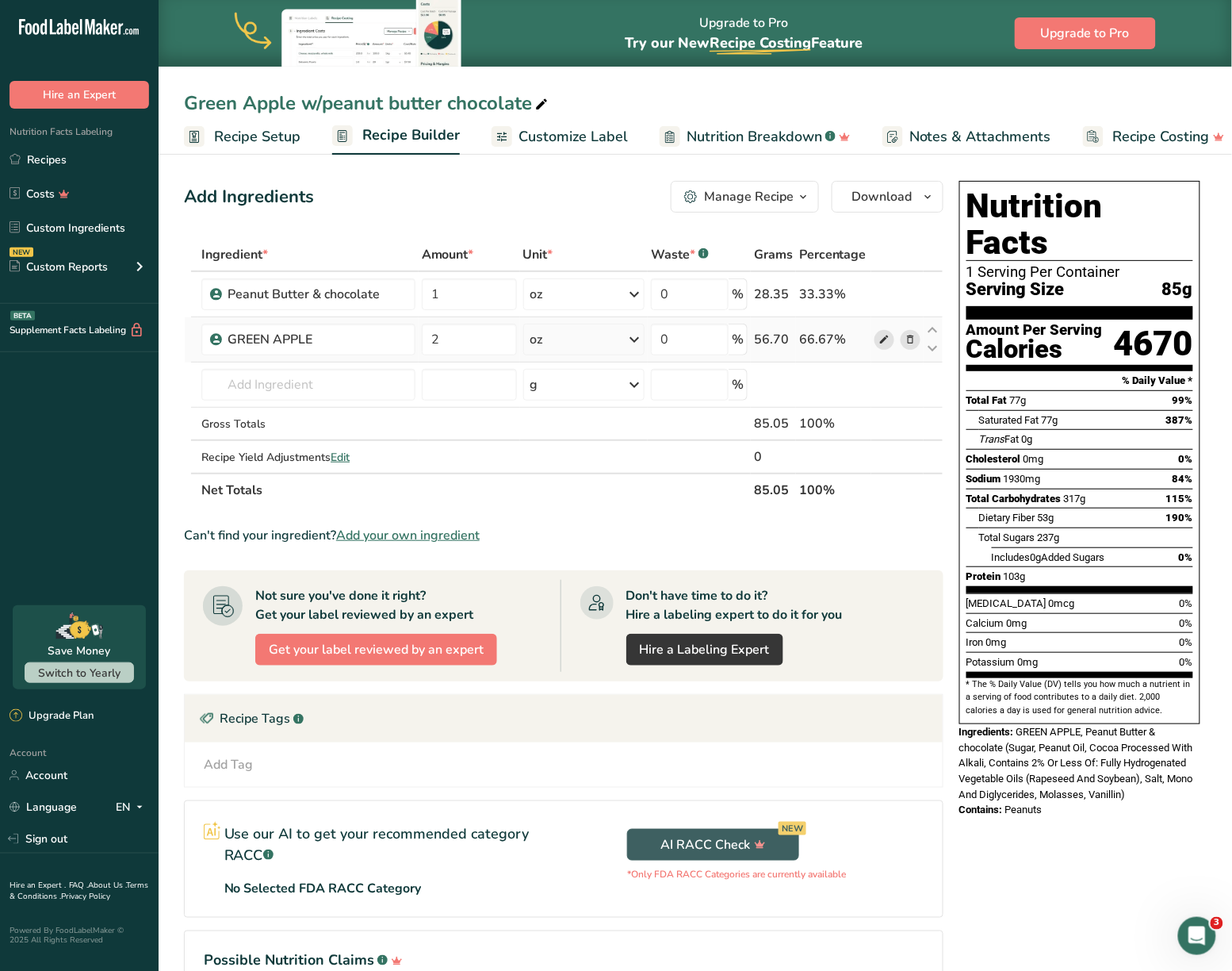
click at [885, 342] on icon at bounding box center [884, 340] width 11 height 17
click at [888, 294] on icon at bounding box center [884, 294] width 11 height 17
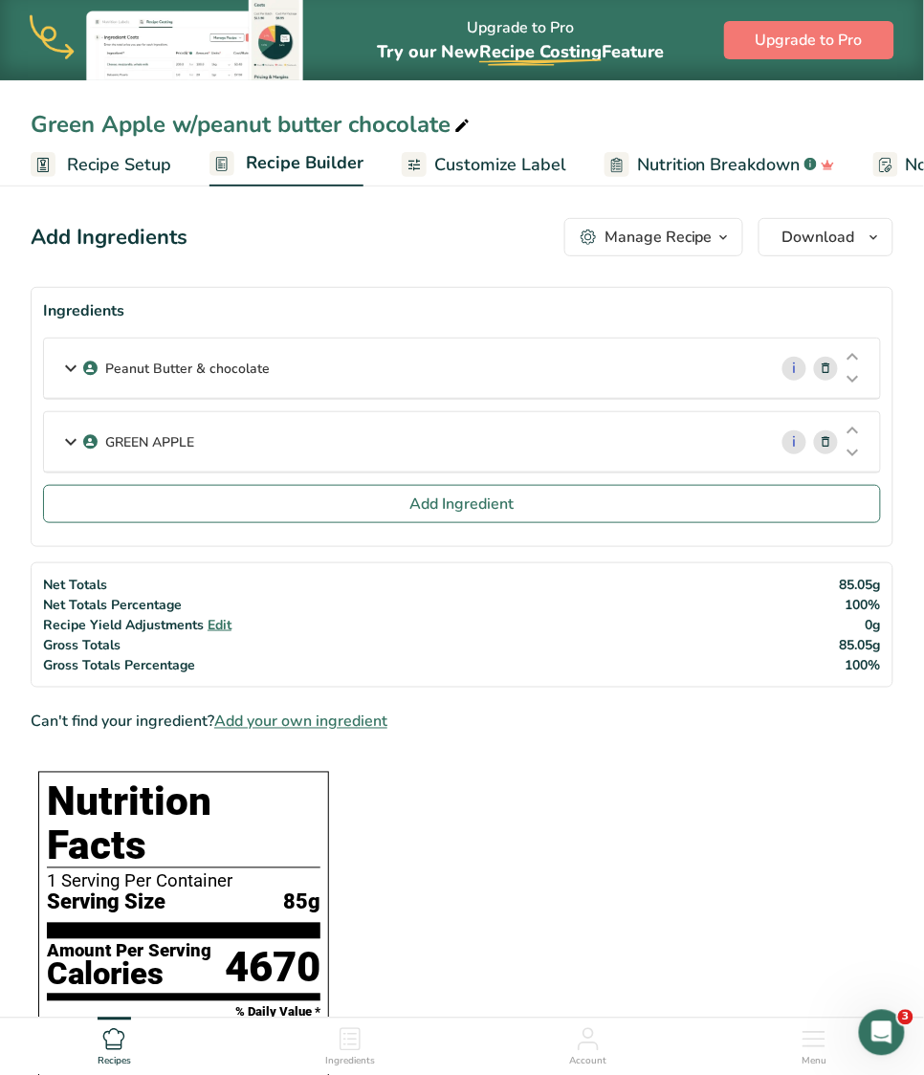
click at [419, 402] on div "Peanut Butter & chocolate i Amount 1 Unit oz Weight Units g kg mg See more Volu…" at bounding box center [462, 411] width 838 height 147
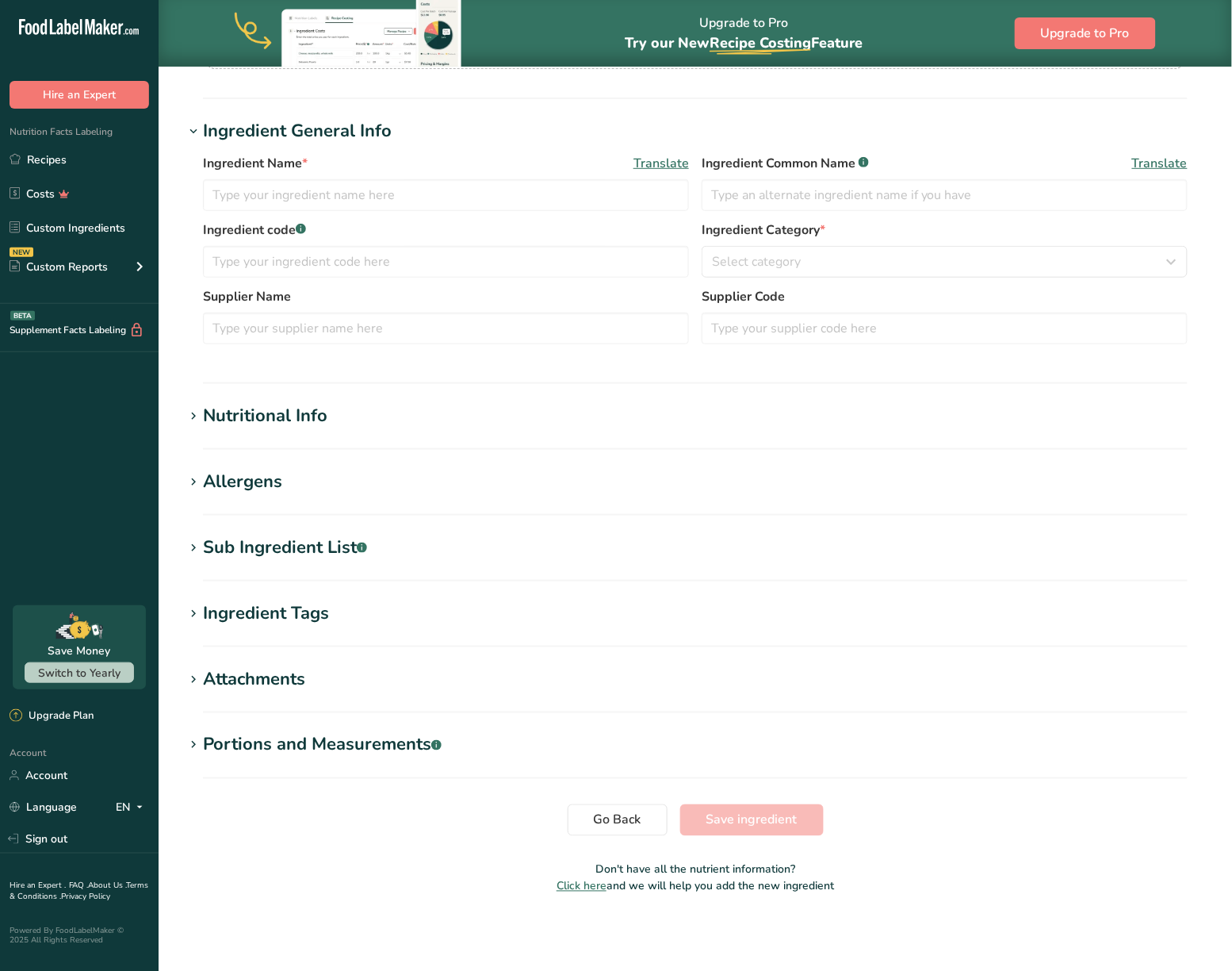
type input "GREEN APPLE"
type input "100"
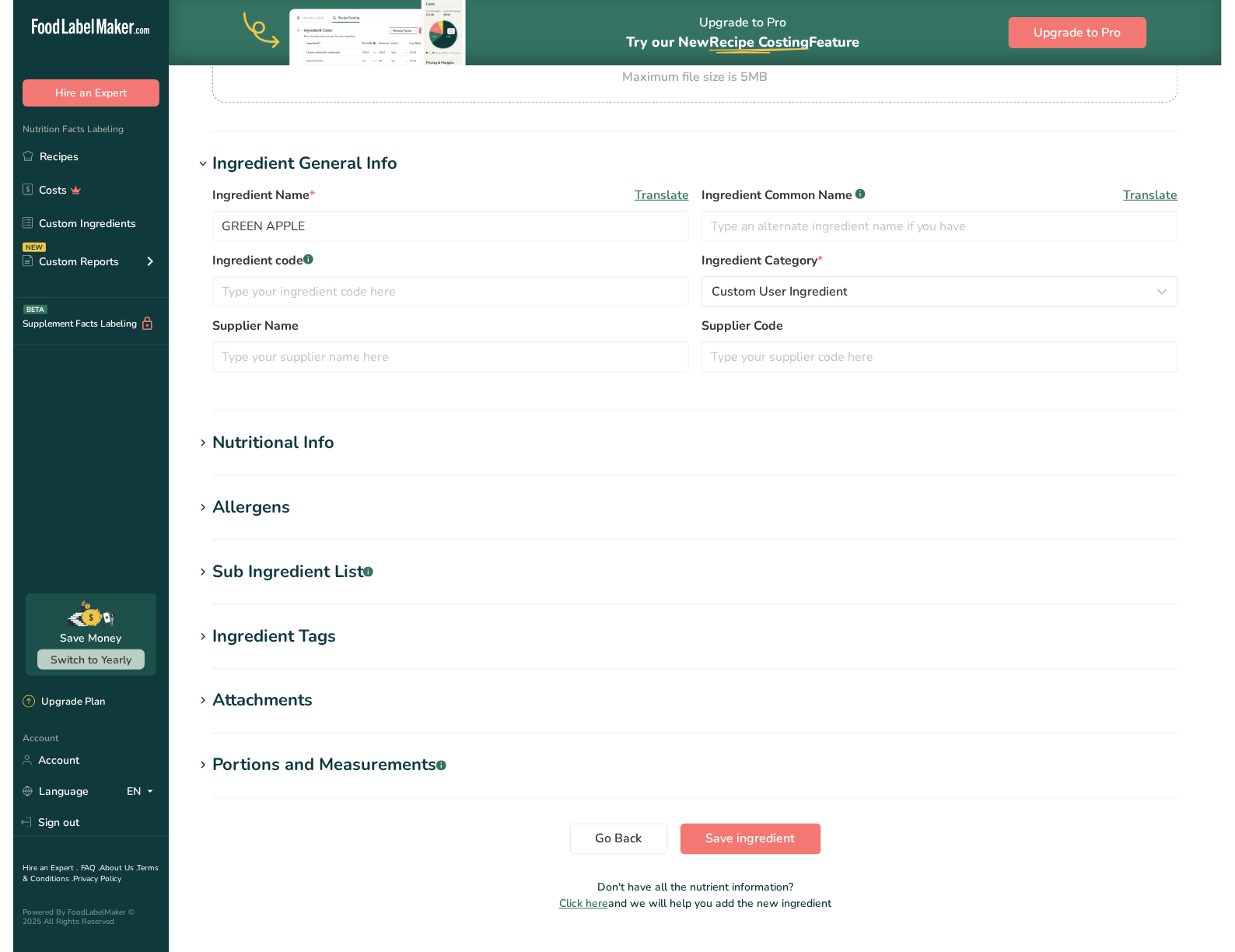
scroll to position [241, 0]
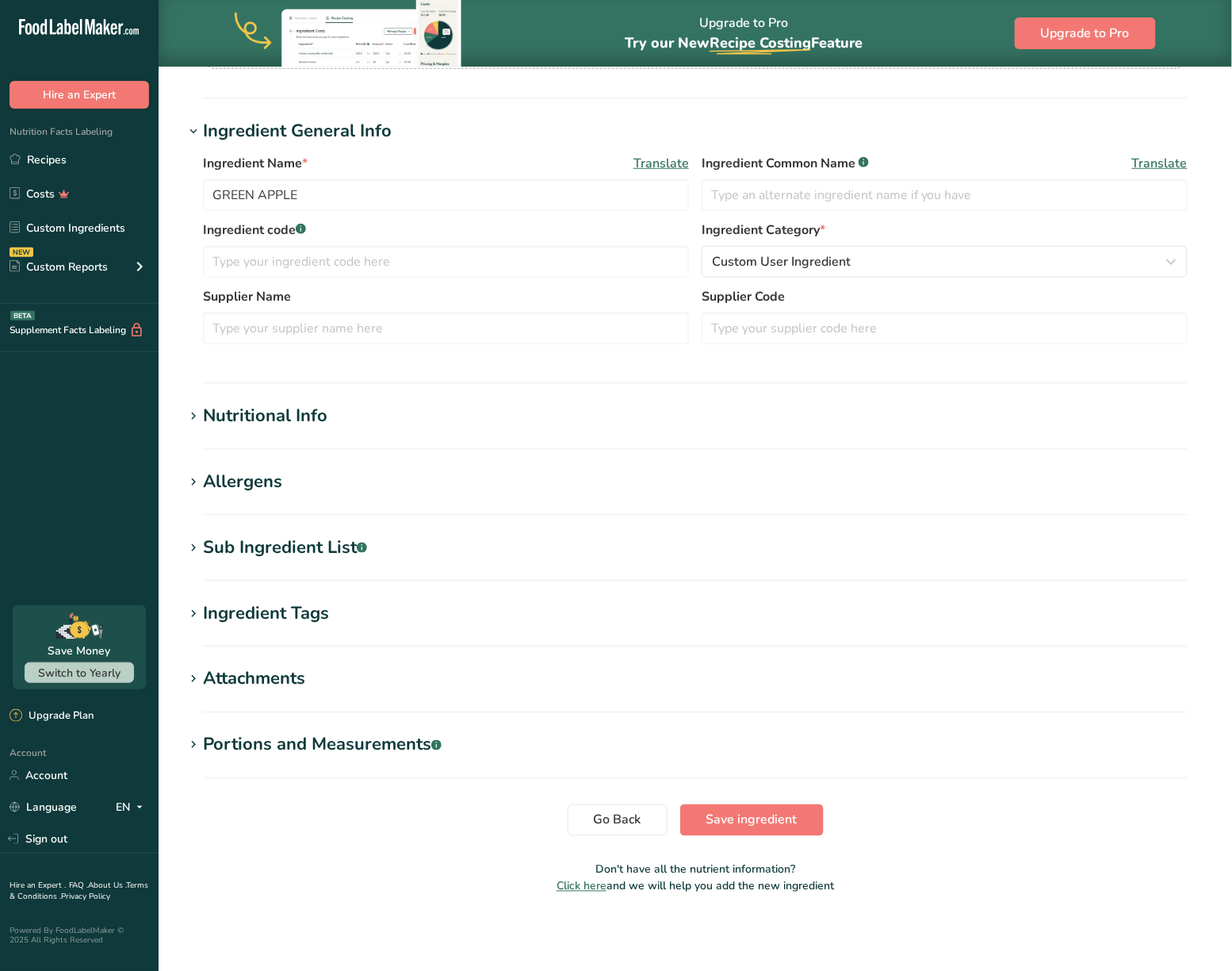
click at [318, 415] on div "Nutritional Info" at bounding box center [265, 416] width 124 height 27
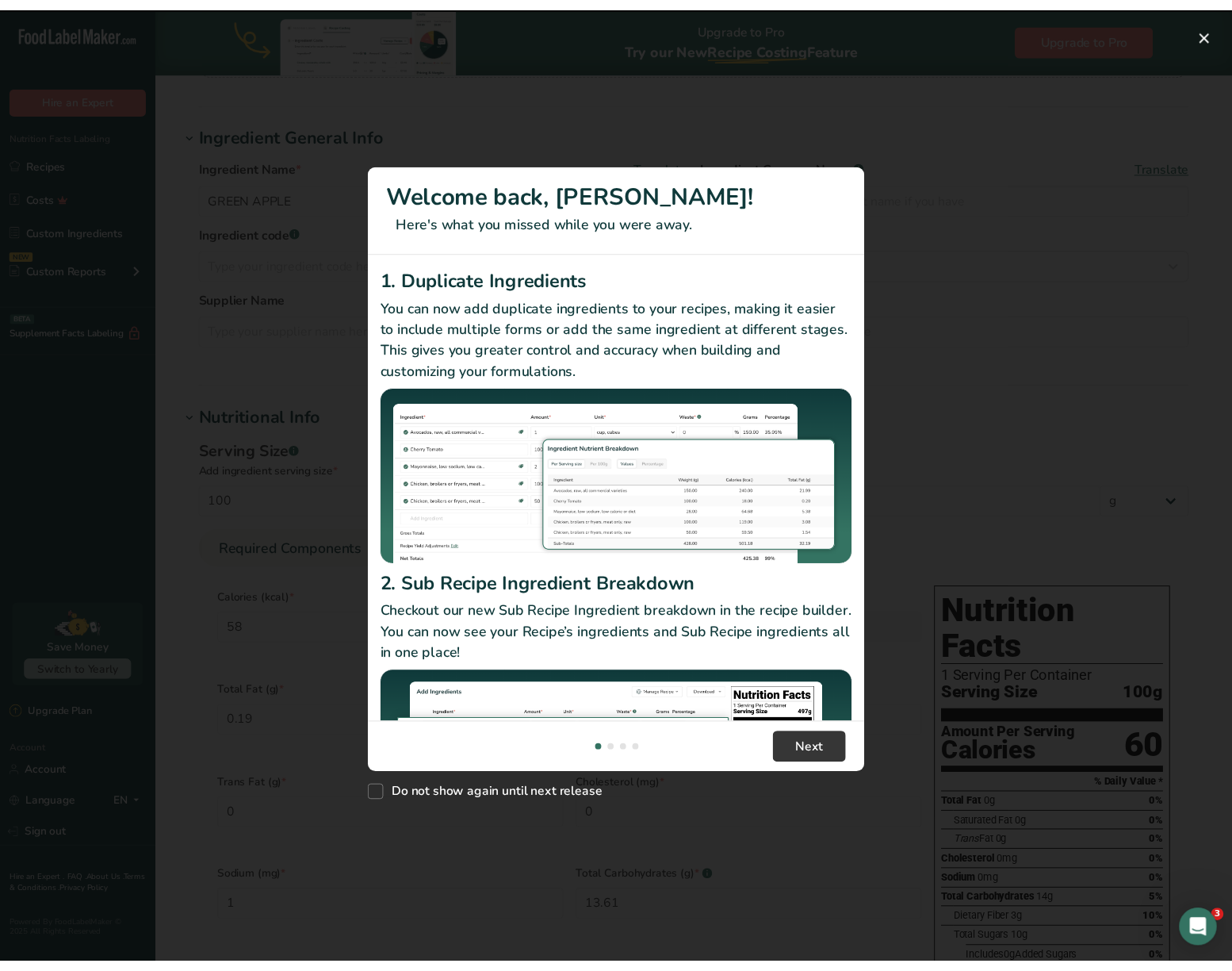
scroll to position [0, 0]
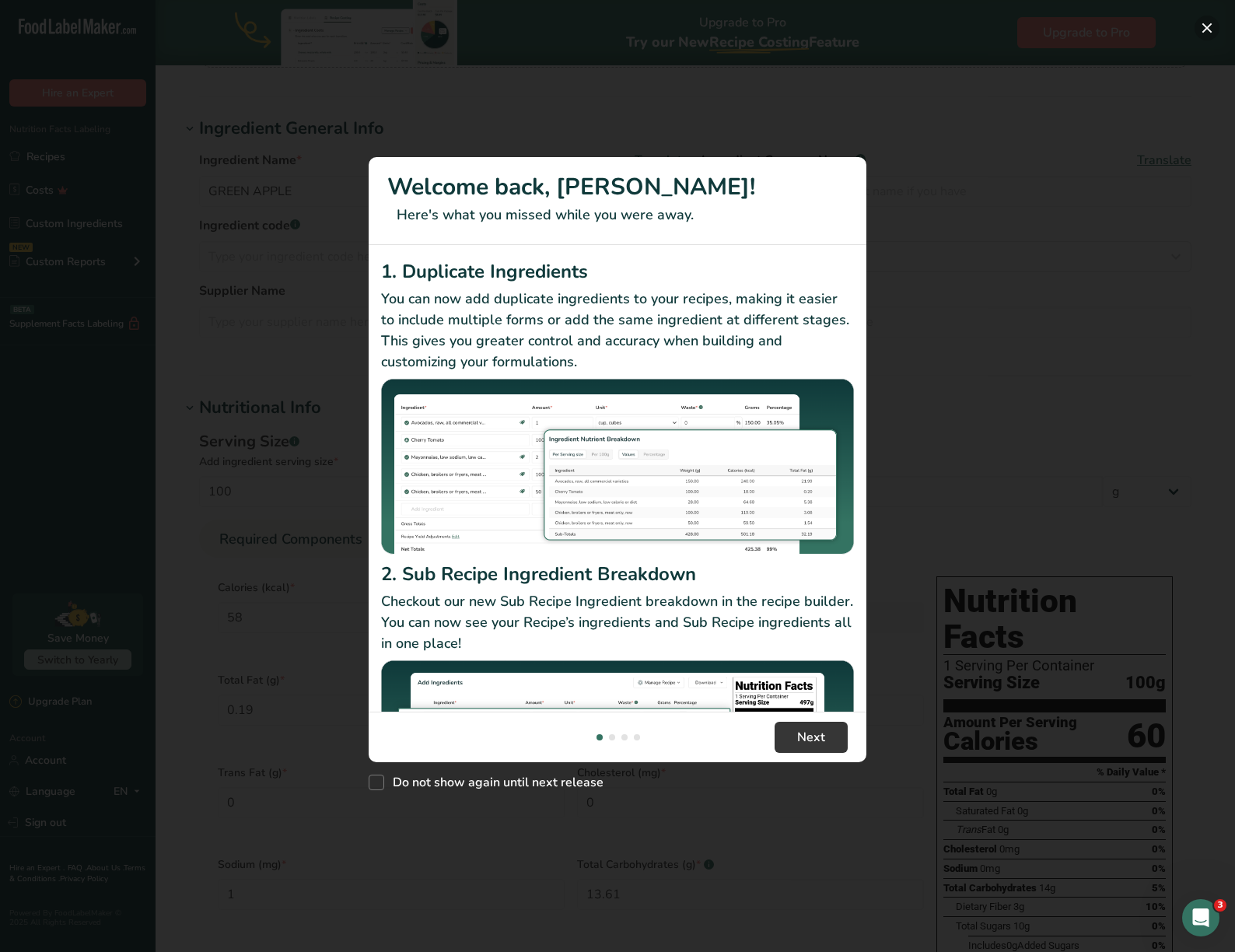
click at [1202, 33] on button "New Features" at bounding box center [1207, 28] width 25 height 25
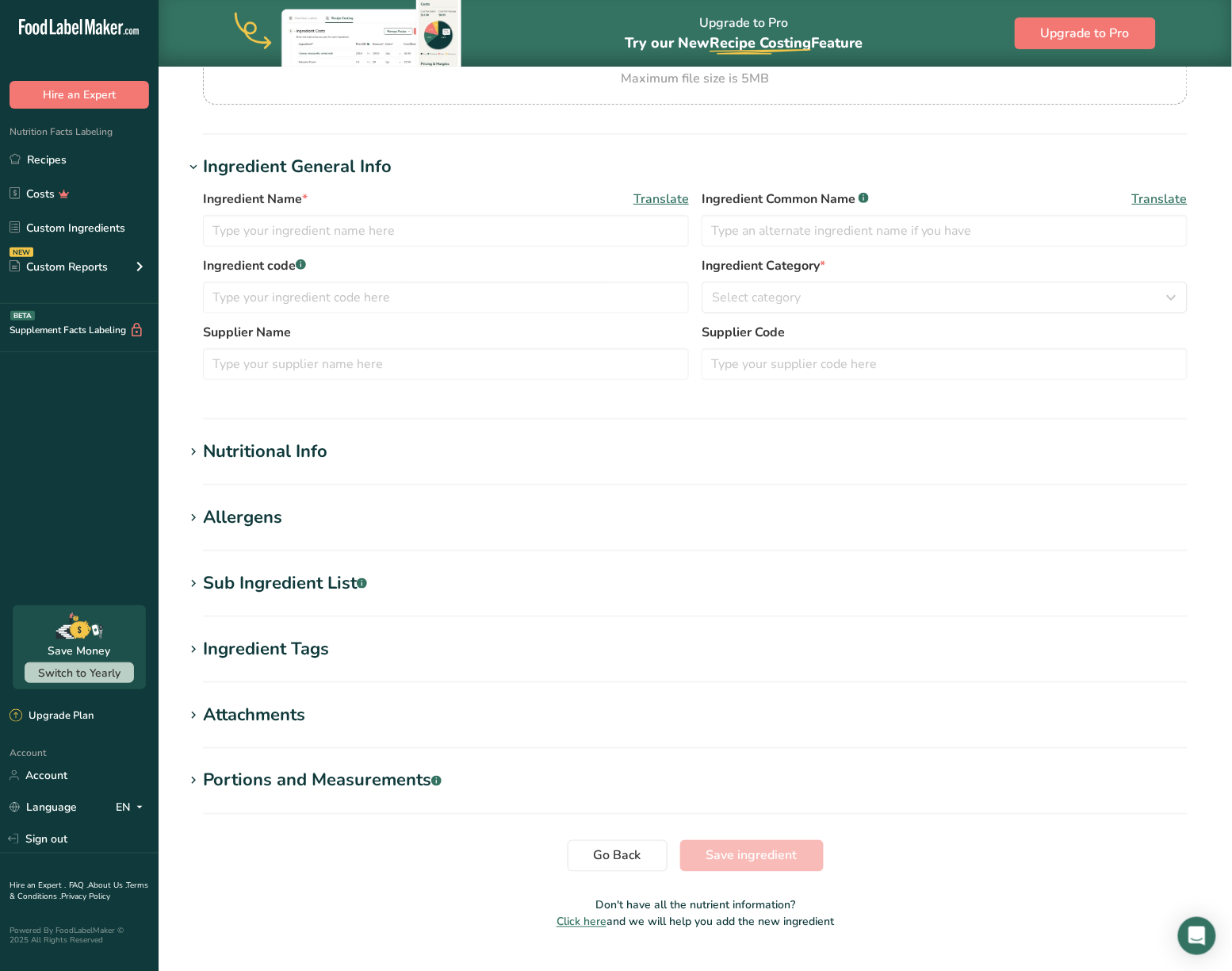
type input "Peanut Butter & chocolate"
type input "1.1"
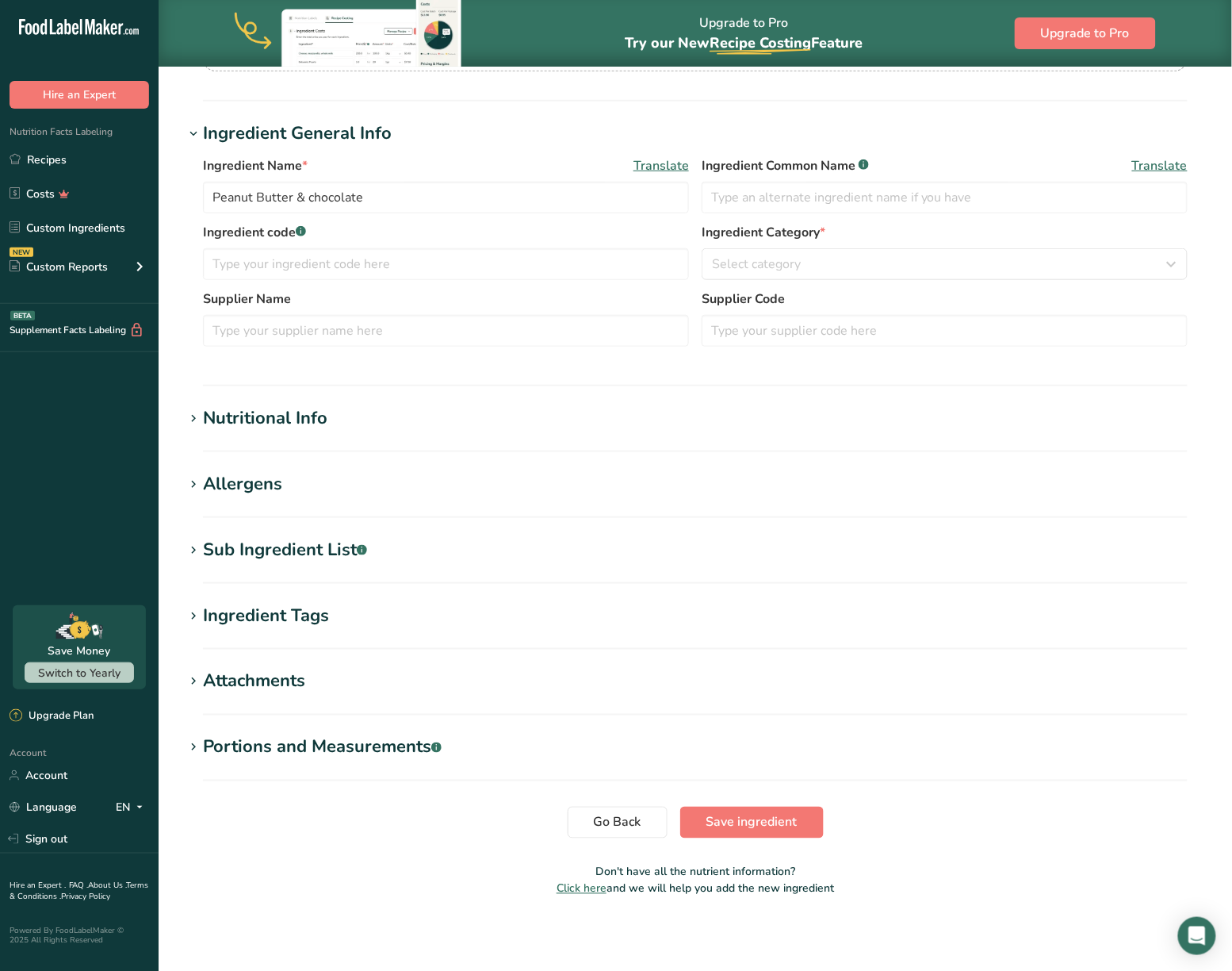
type input "180"
type KJ "753.1"
type Fat "3"
type Fat "0"
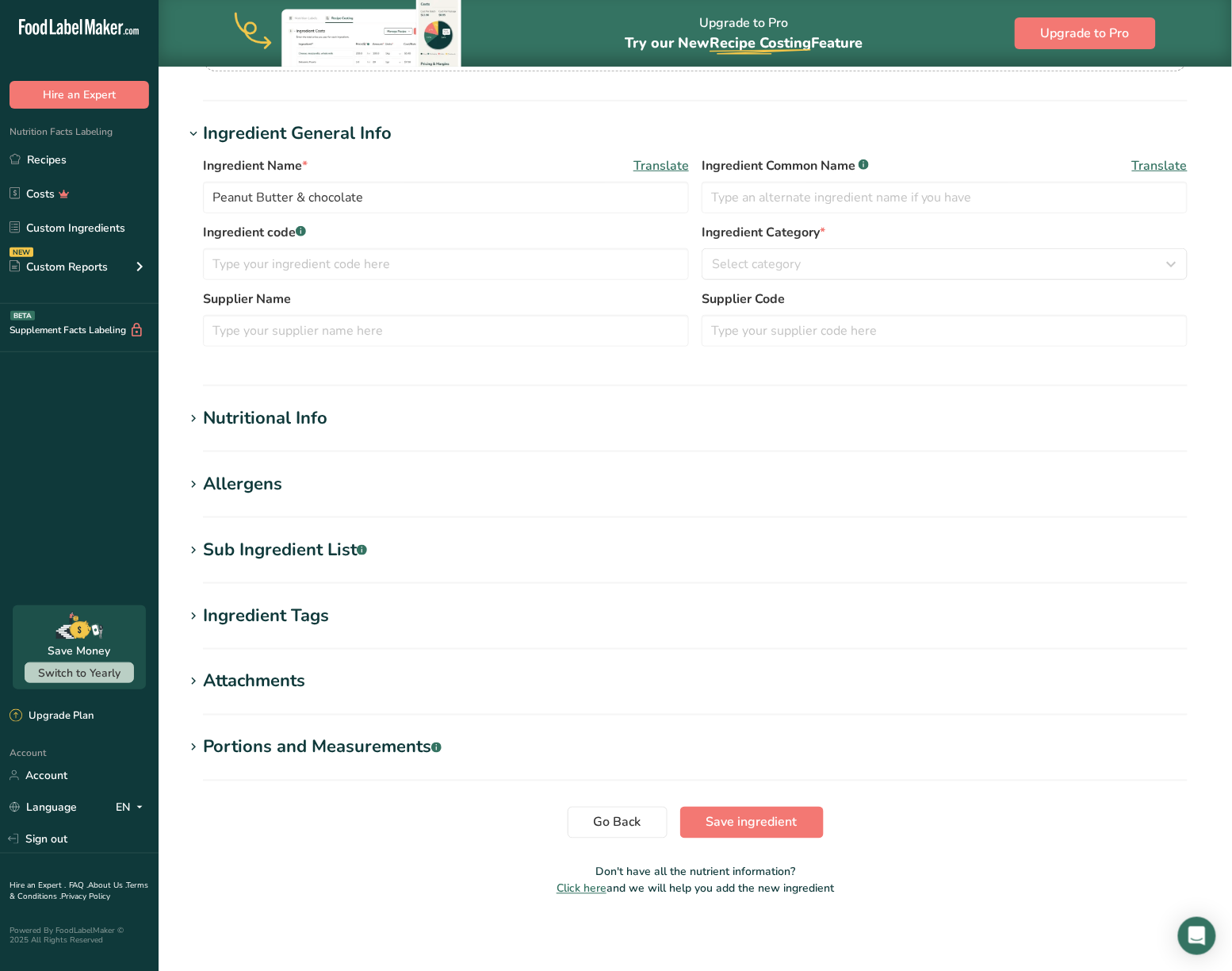
type input "0"
type input "75"
type Carbohydrates "12"
type Fiber "2"
type Sugars "9"
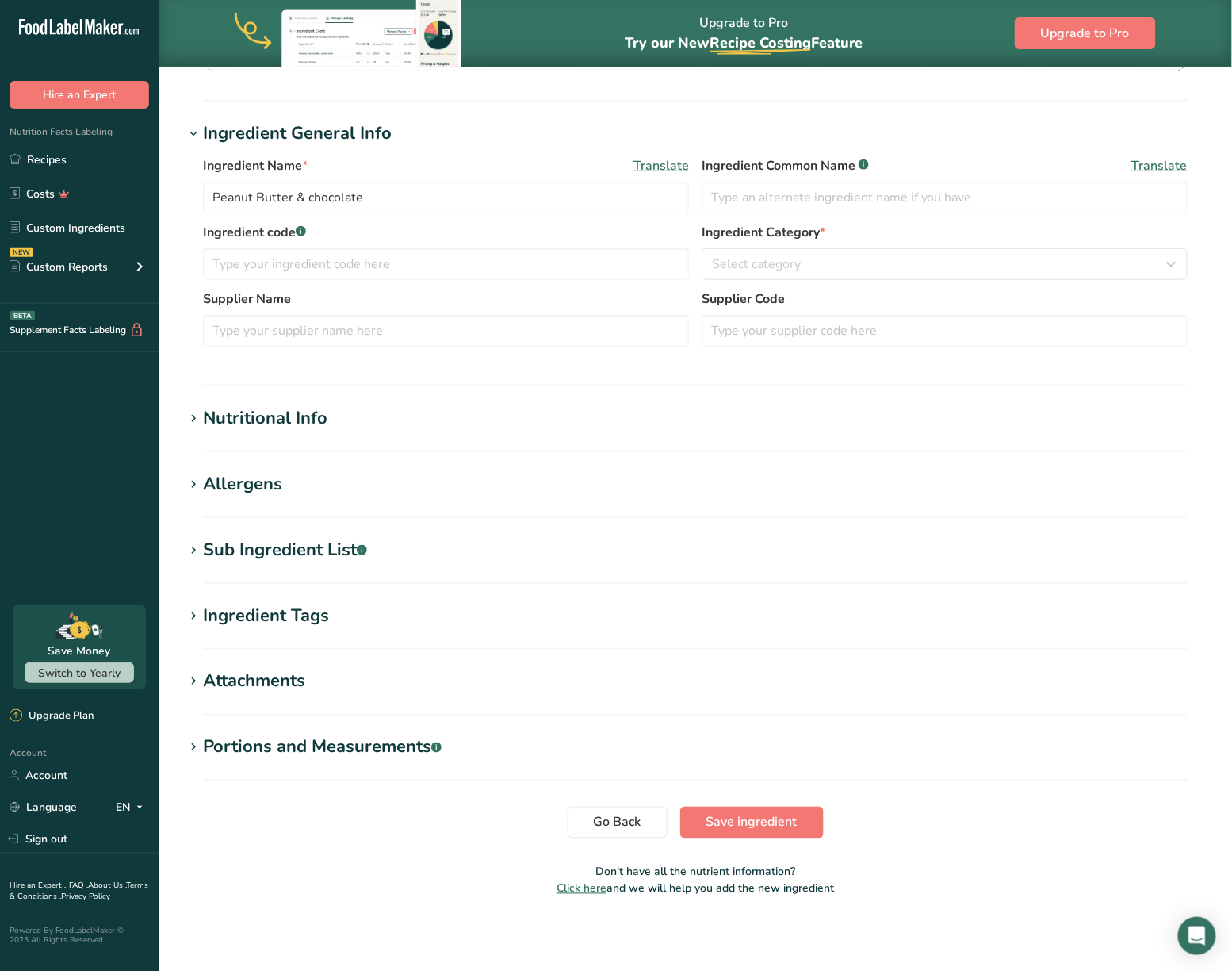
type Sugars "0"
type input "4"
click at [250, 427] on div "Nutritional Info" at bounding box center [265, 417] width 124 height 27
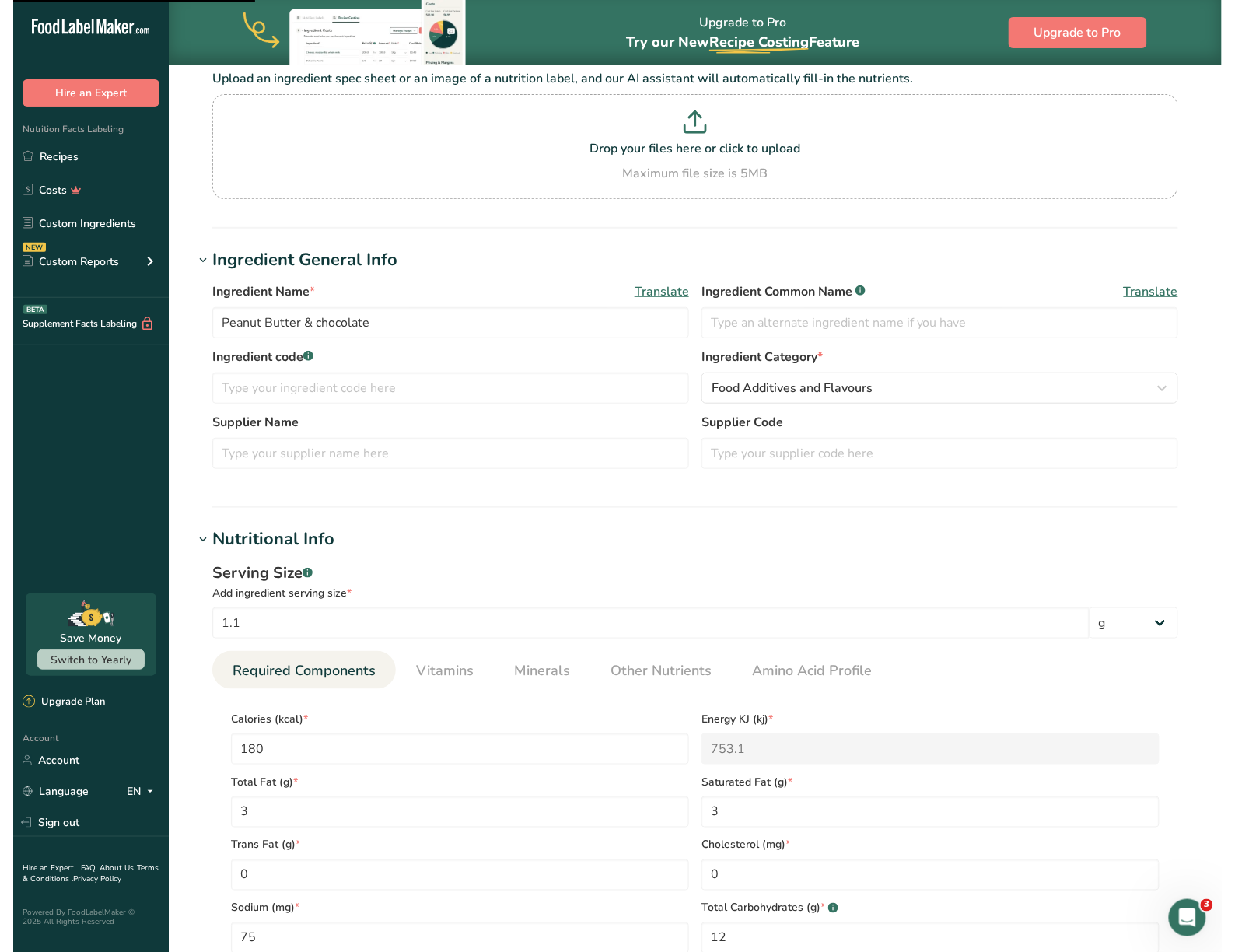
scroll to position [97, 0]
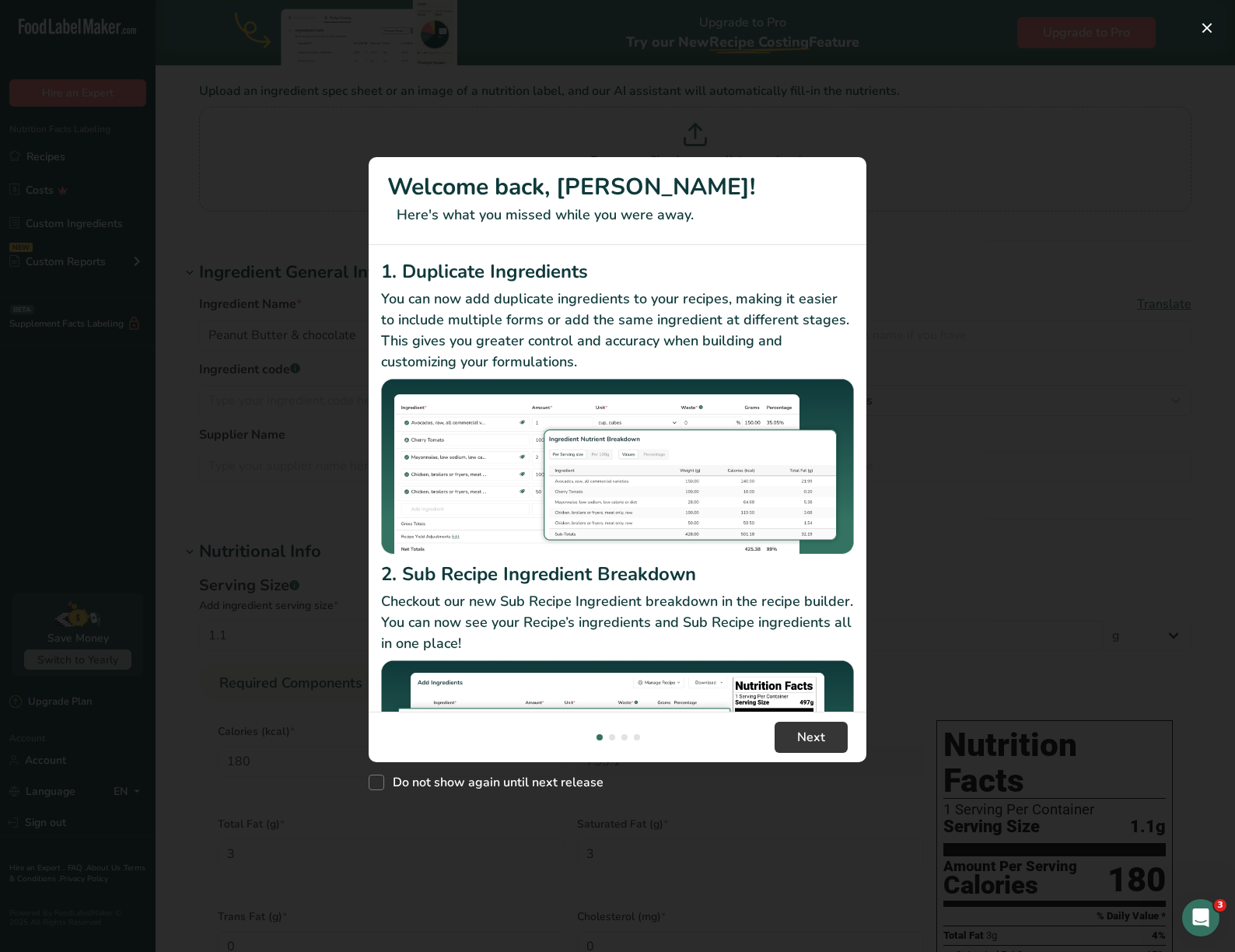
click at [797, 708] on img "New Features" at bounding box center [618, 748] width 473 height 176
click at [812, 724] on button "Next" at bounding box center [811, 737] width 73 height 31
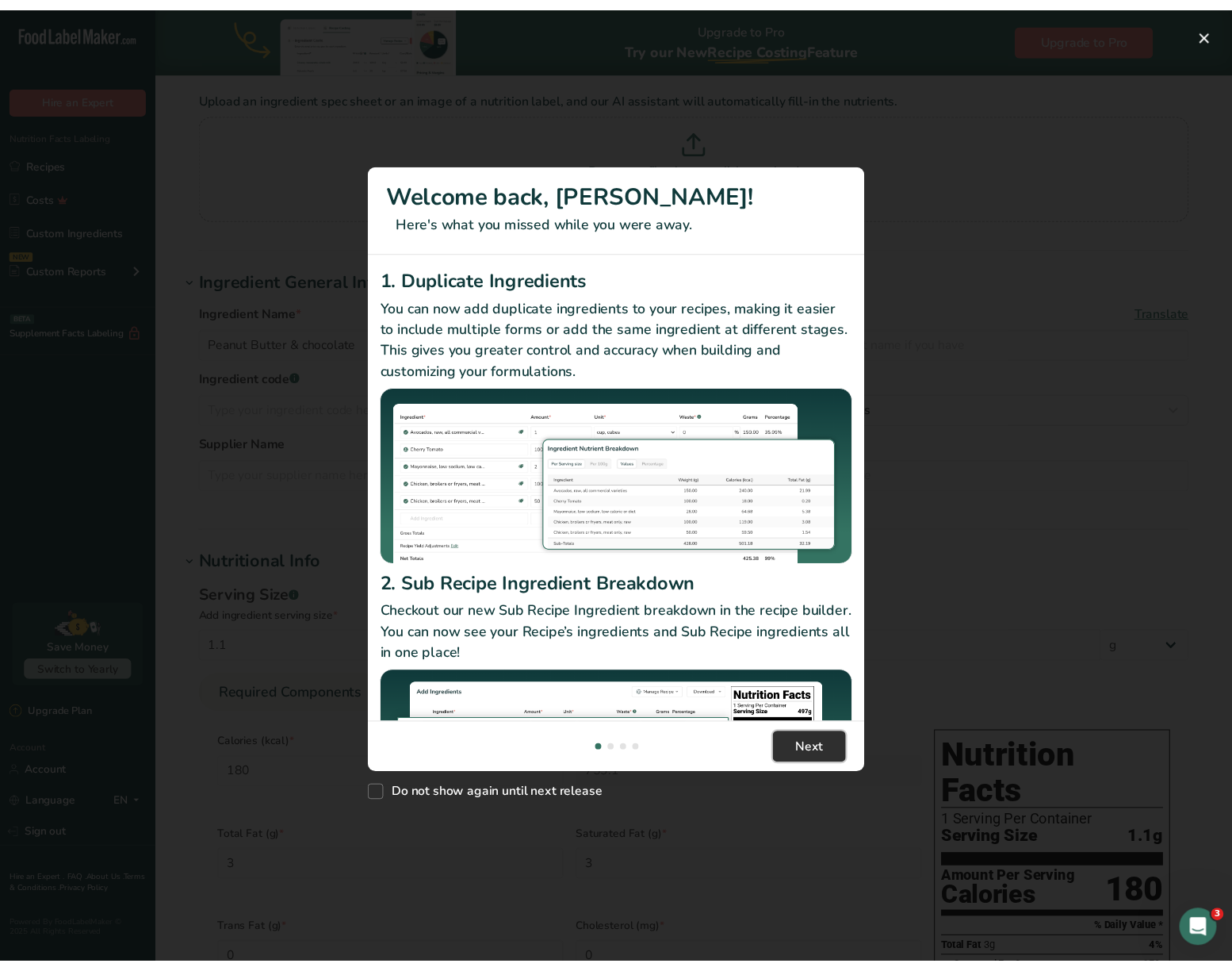
scroll to position [0, 481]
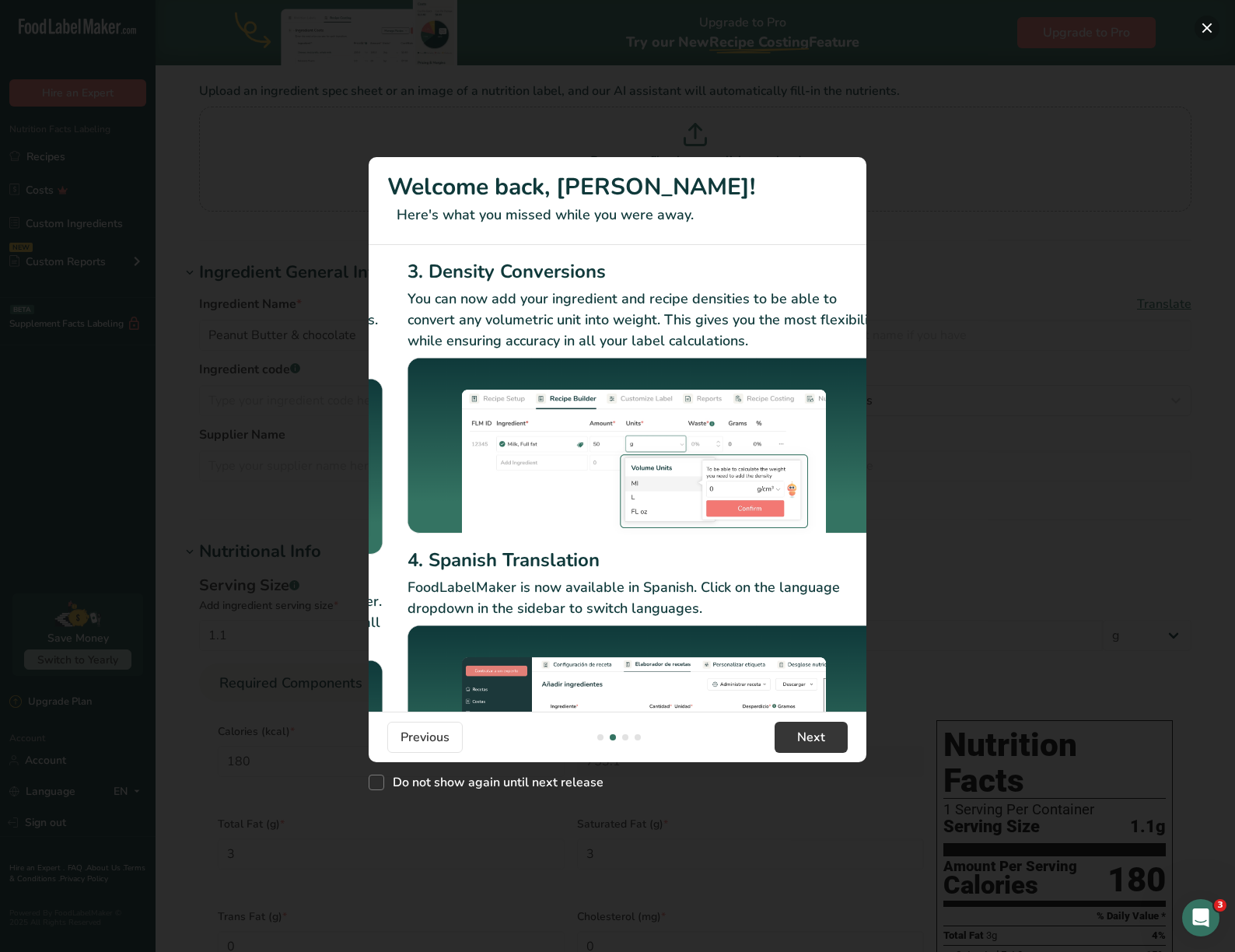
click at [1207, 24] on button "New Features" at bounding box center [1207, 28] width 25 height 25
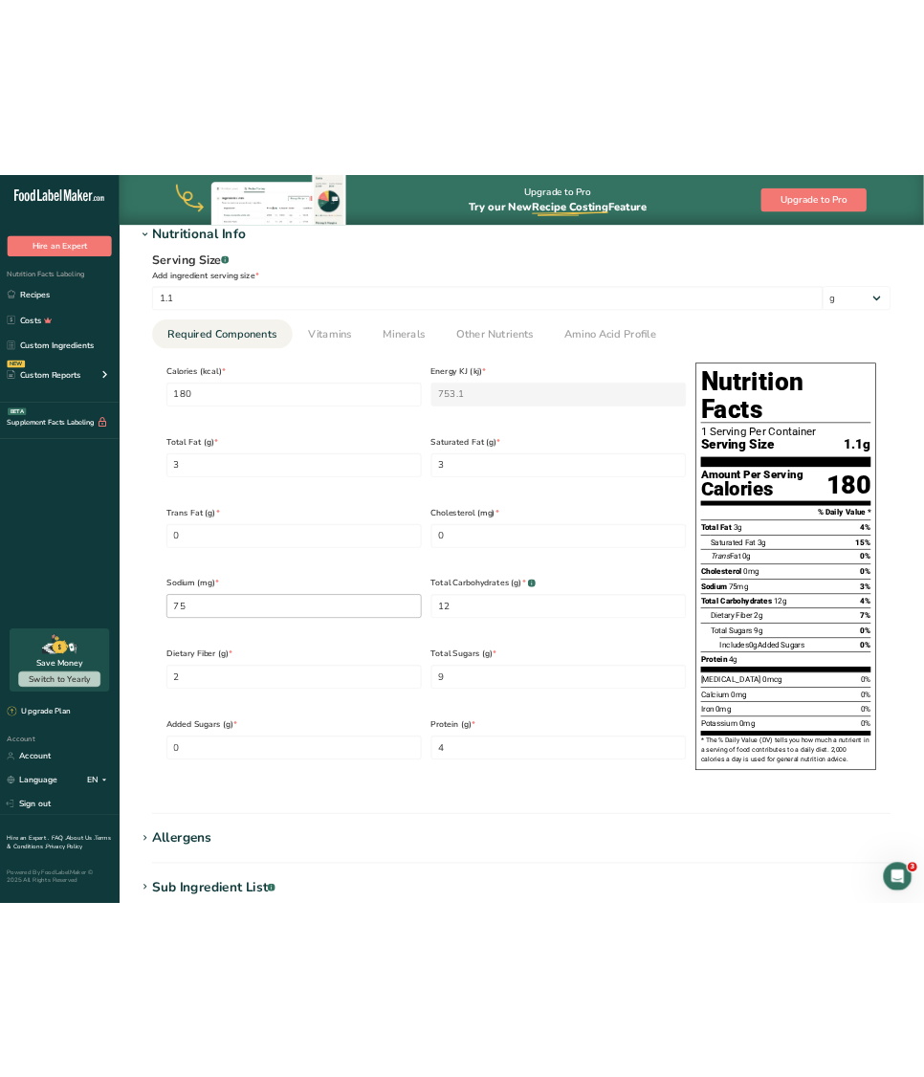
scroll to position [526, 0]
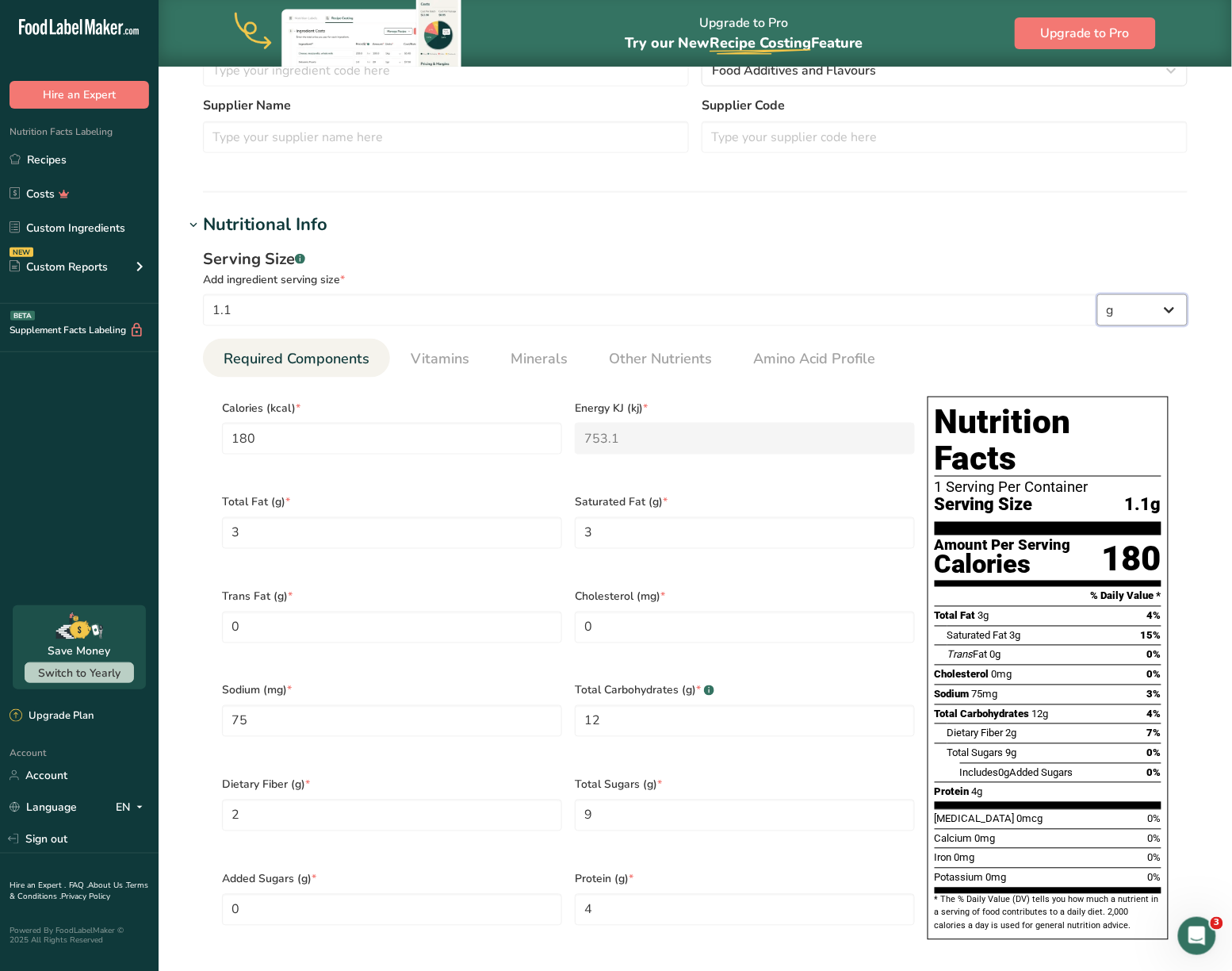
click at [1149, 325] on select "g kg mg mcg lb oz l mL fl oz tbsp tsp cup qt gallon" at bounding box center [1142, 310] width 90 height 32
select select "5"
click at [1098, 294] on select "g kg mg mcg lb oz l mL fl oz tbsp tsp cup qt gallon" at bounding box center [1142, 310] width 90 height 32
type input "5103"
type KJ "21350.385"
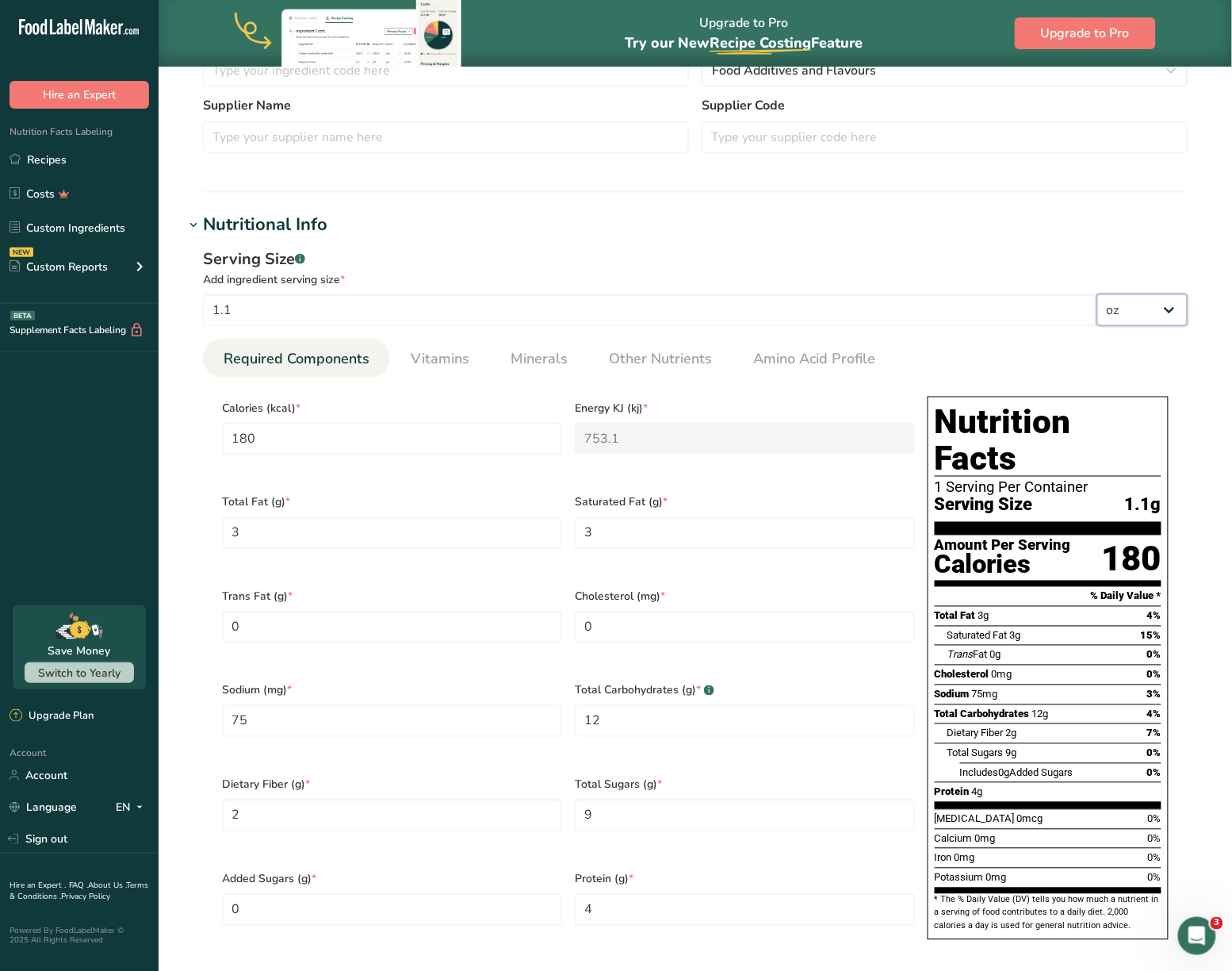
type Fat "85.05"
type input "2126.25"
type Carbohydrates "340.2"
type Fiber "56.7"
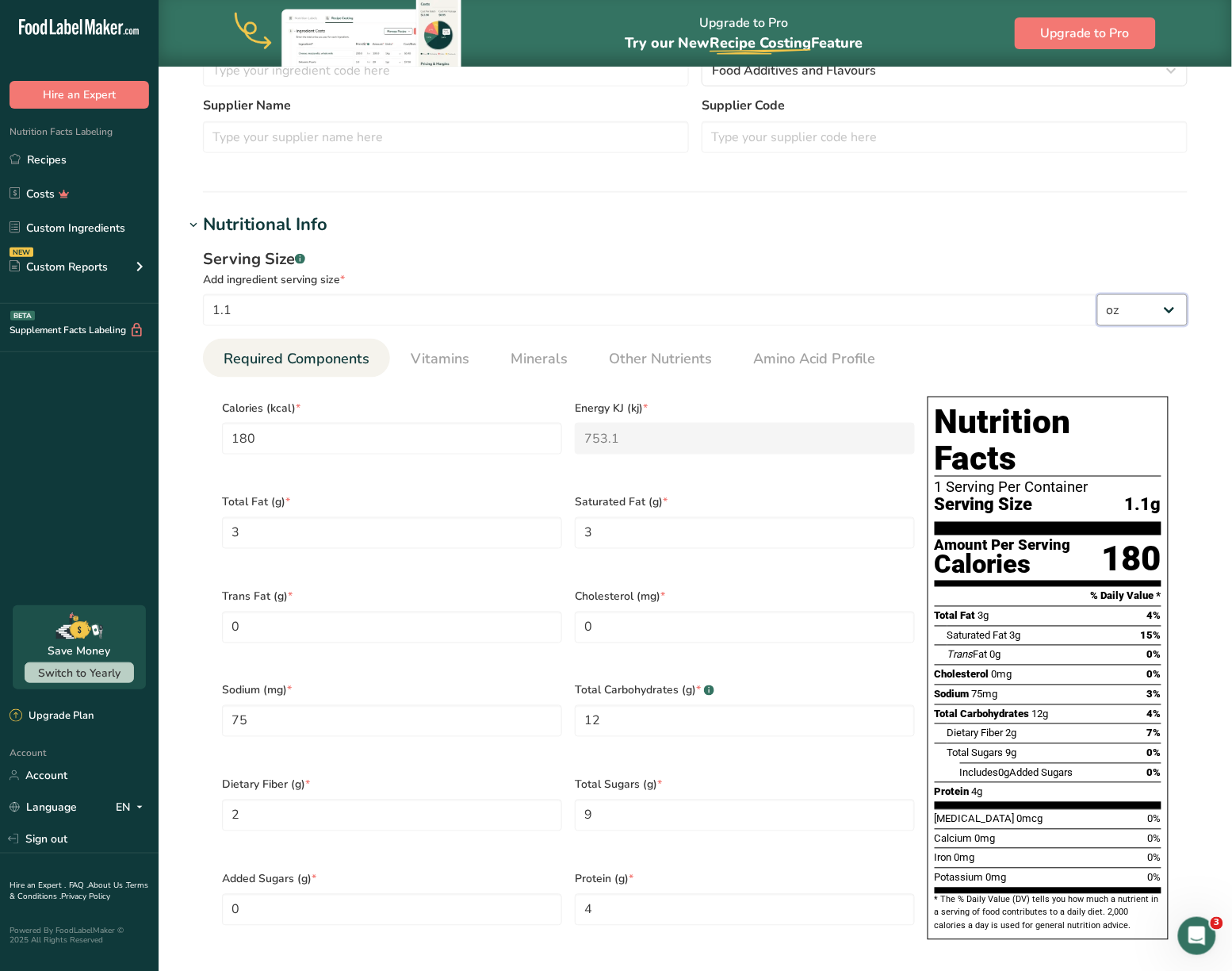
type Sugars "255.15"
type input "113.4"
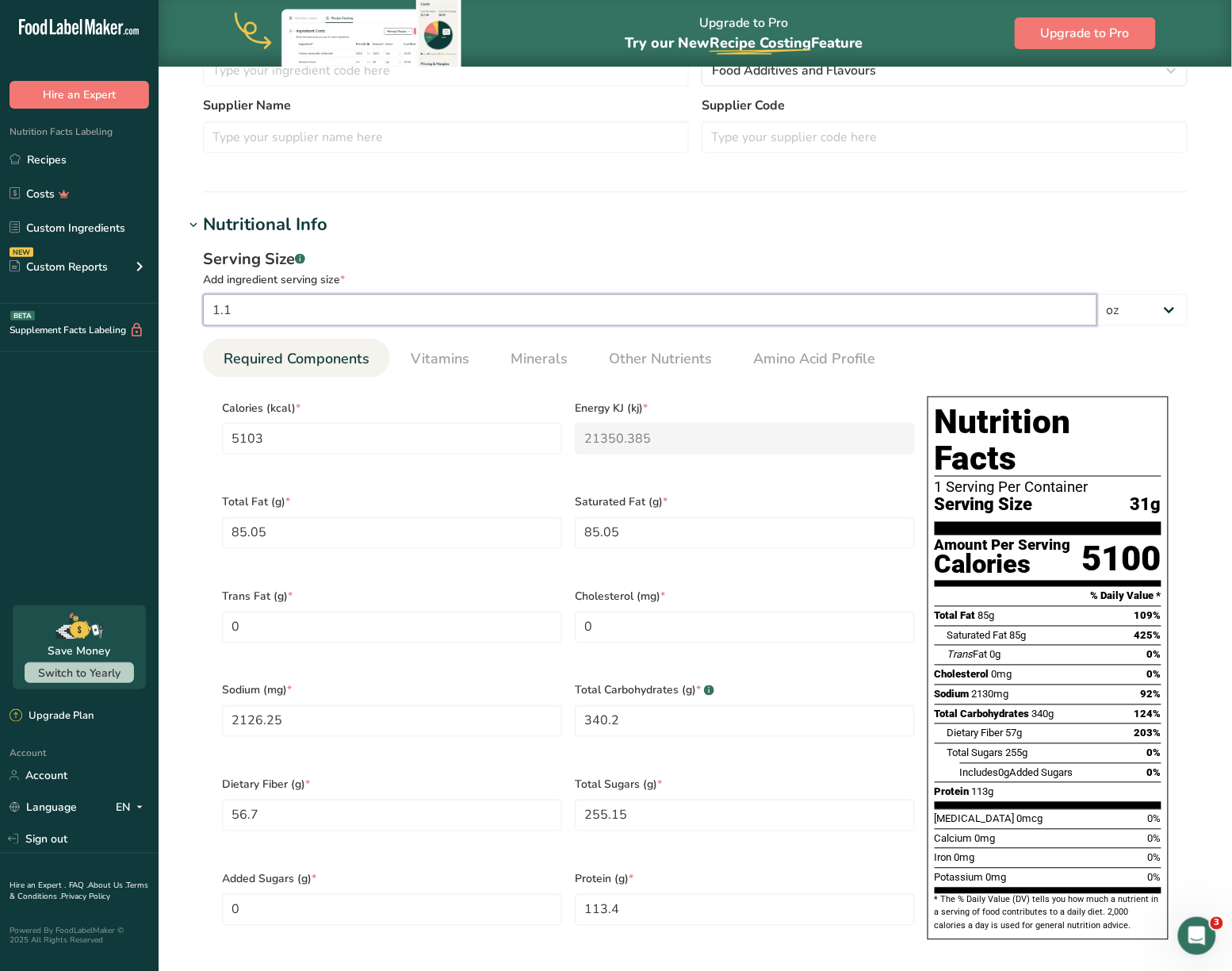
click at [528, 303] on input "1.1" at bounding box center [650, 310] width 895 height 32
type input "1"
type input "4639.0909"
type KJ "19409.4409"
type Fat "77.3182"
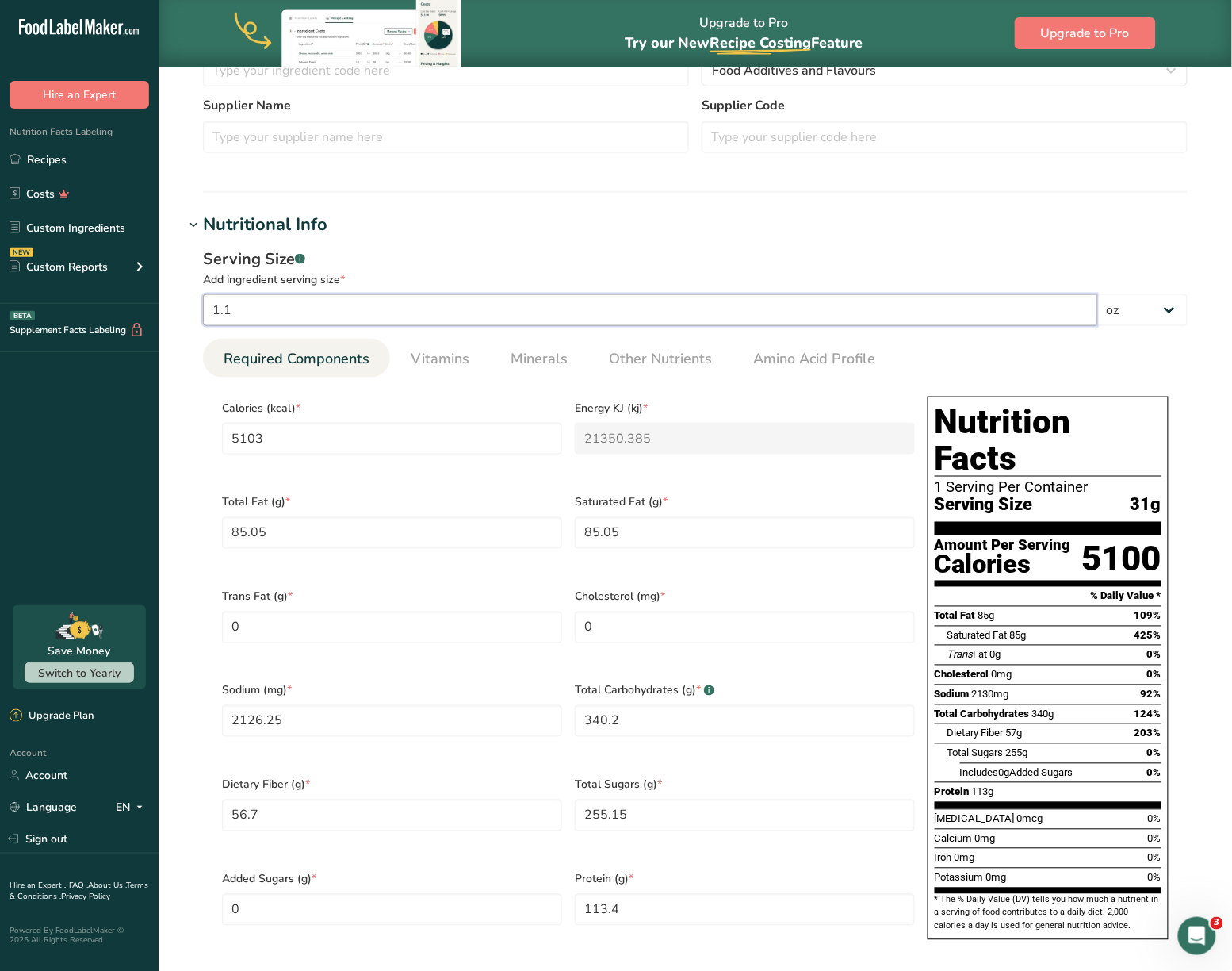
type Fat "77.3182"
type input "1932.9545"
type Carbohydrates "309.2727"
type Fiber "51.5455"
type Sugars "231.9545"
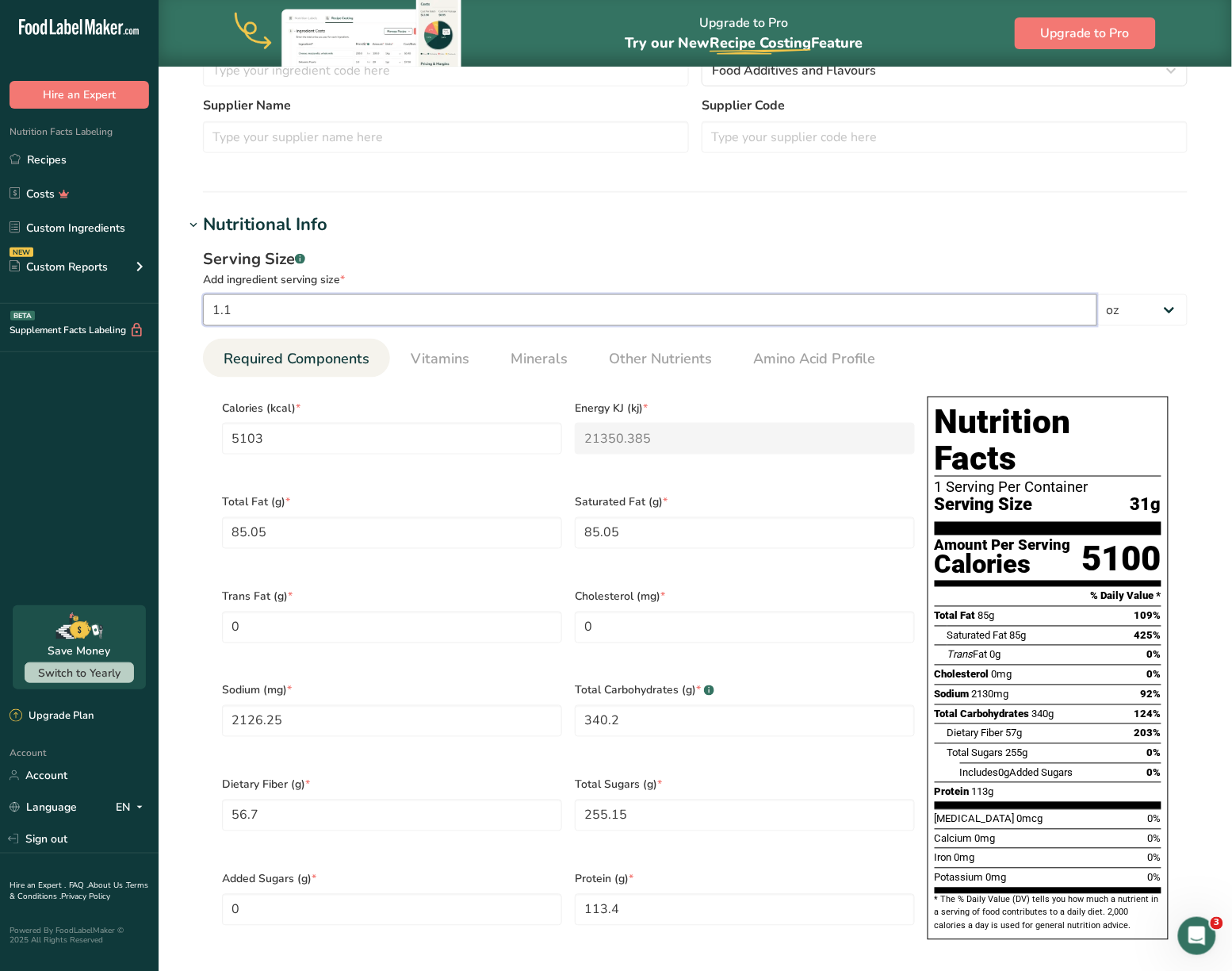
type input "103.0909"
type input "1.12"
type input "5195.7818"
type KJ "21738.5738"
type Fat "86.5964"
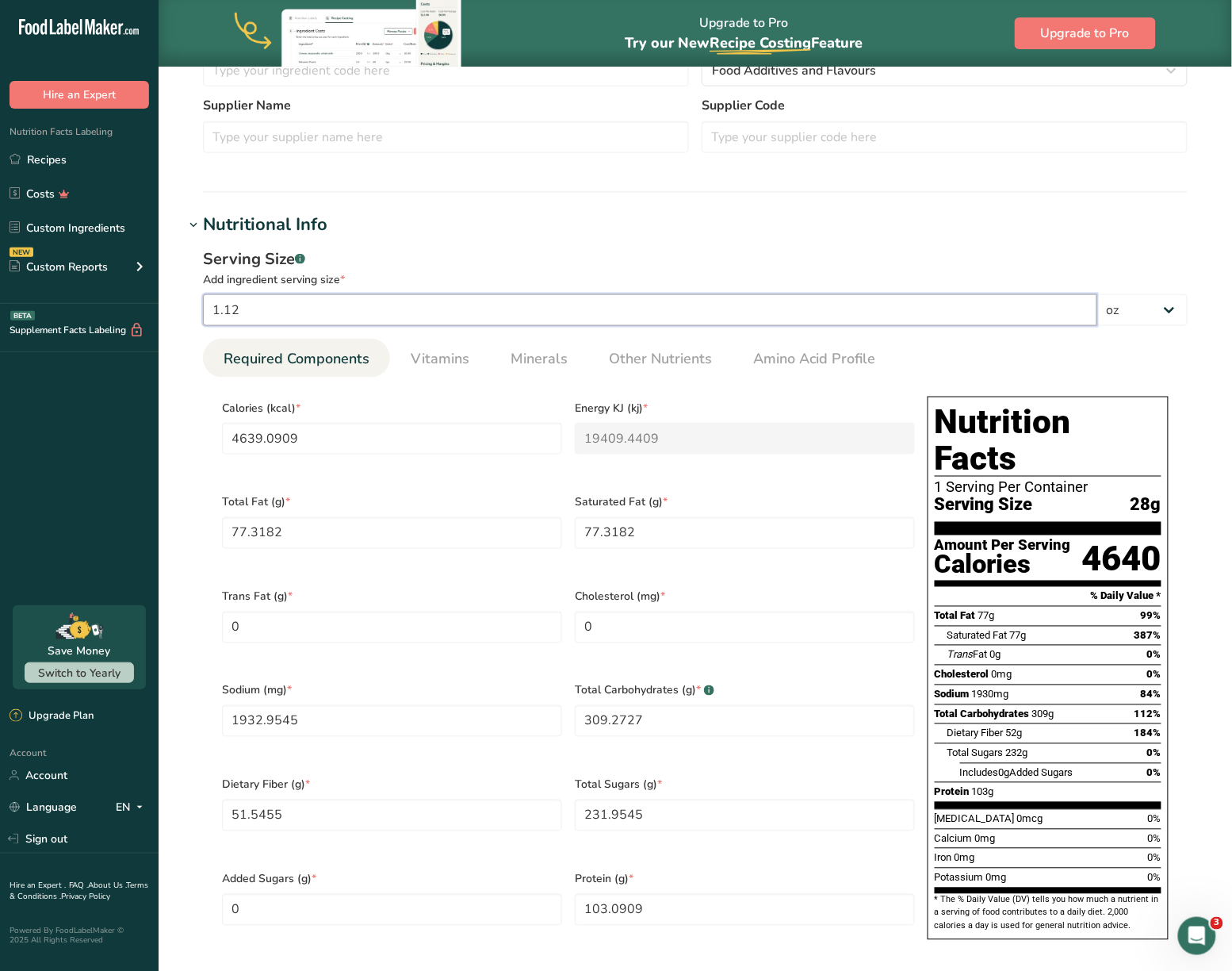
type Fat "86.5964"
type input "2164.9091"
type Carbohydrates "346.3855"
type Fiber "57.7309"
type Sugars "259.7891"
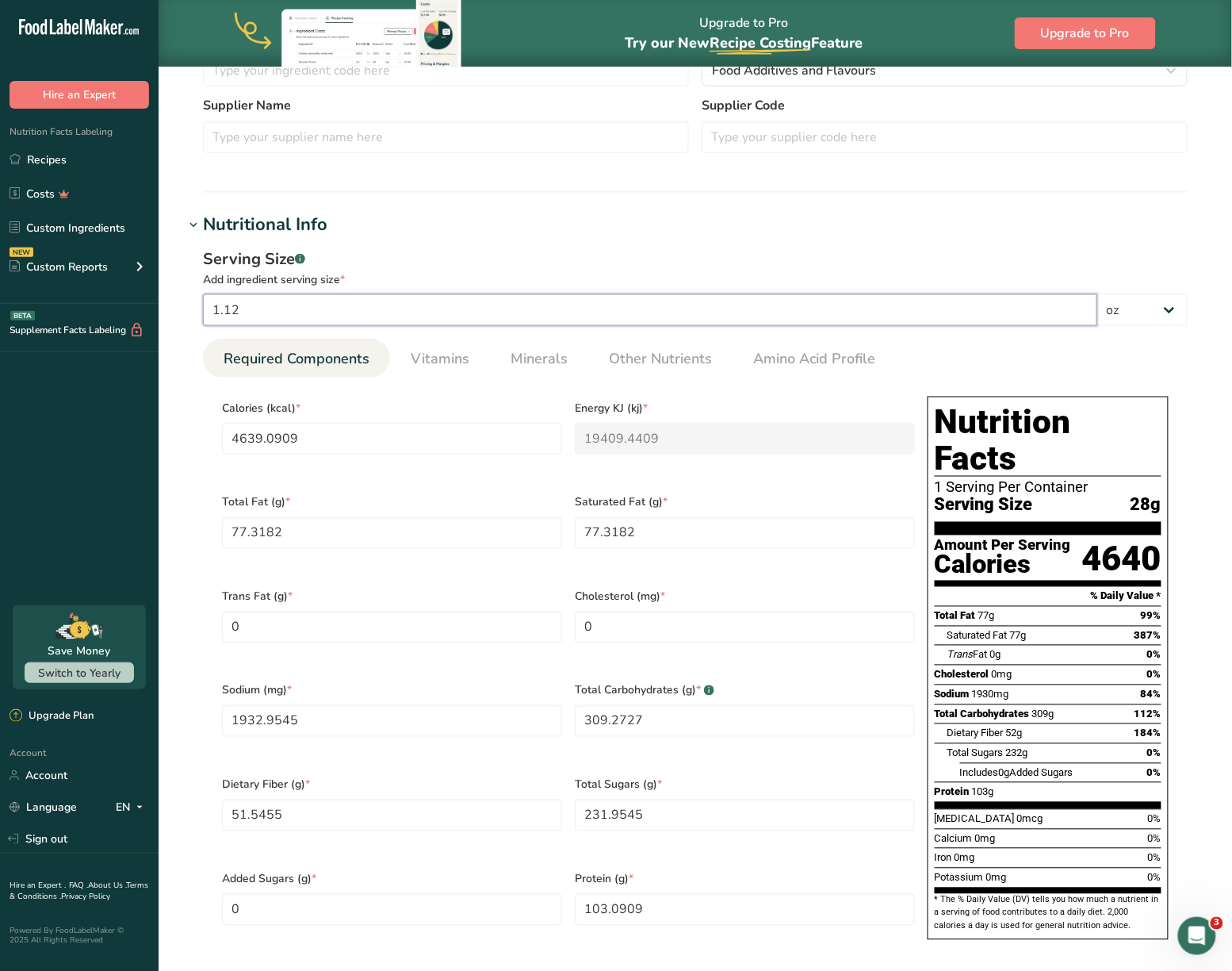
type input "115.4618"
type input "1.1"
type input "5103"
type KJ "21350.385"
type Fat "85.05"
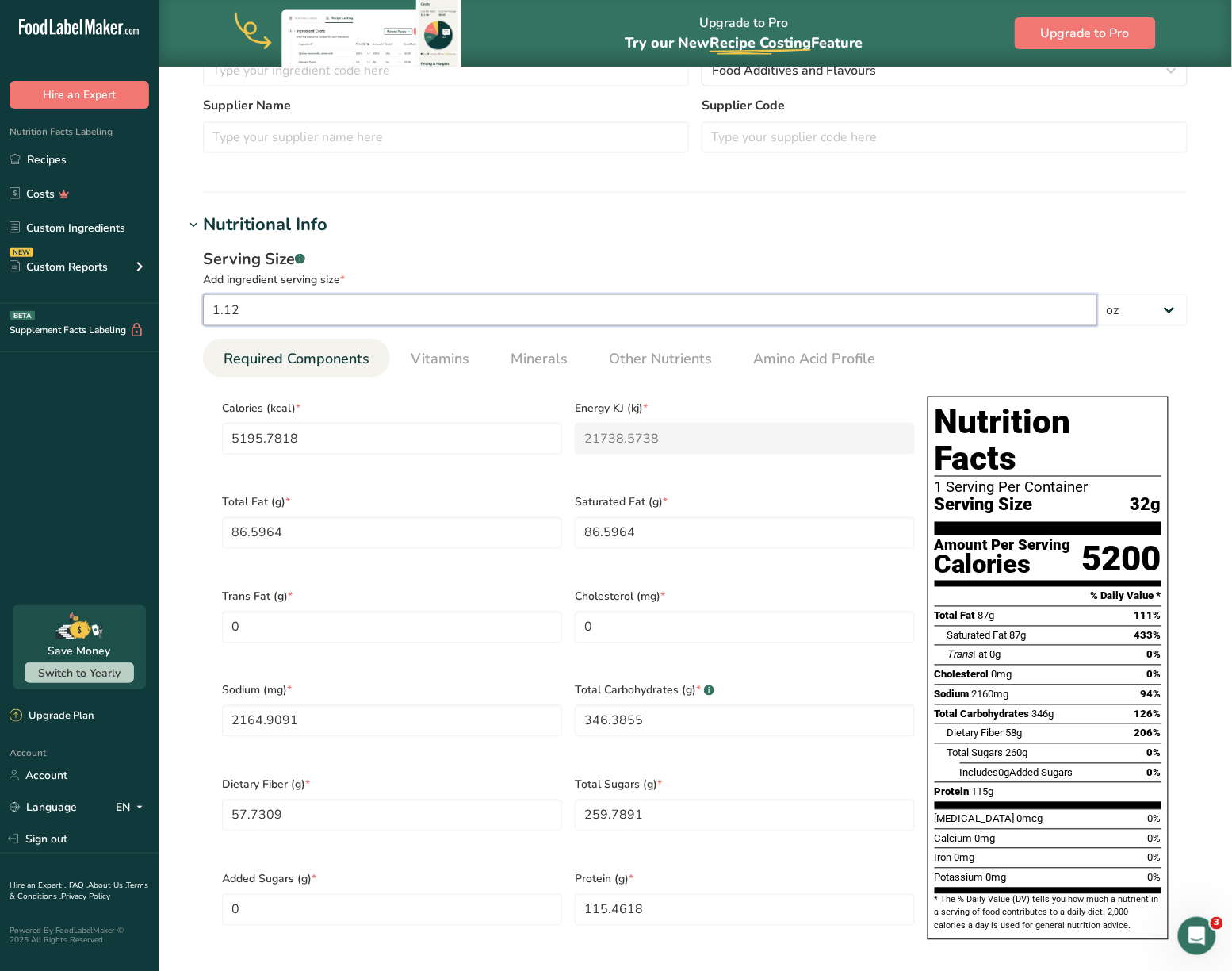
type Fat "85.05"
type input "2126.25"
type Carbohydrates "340.2"
type Fiber "56.7"
type Sugars "255.15"
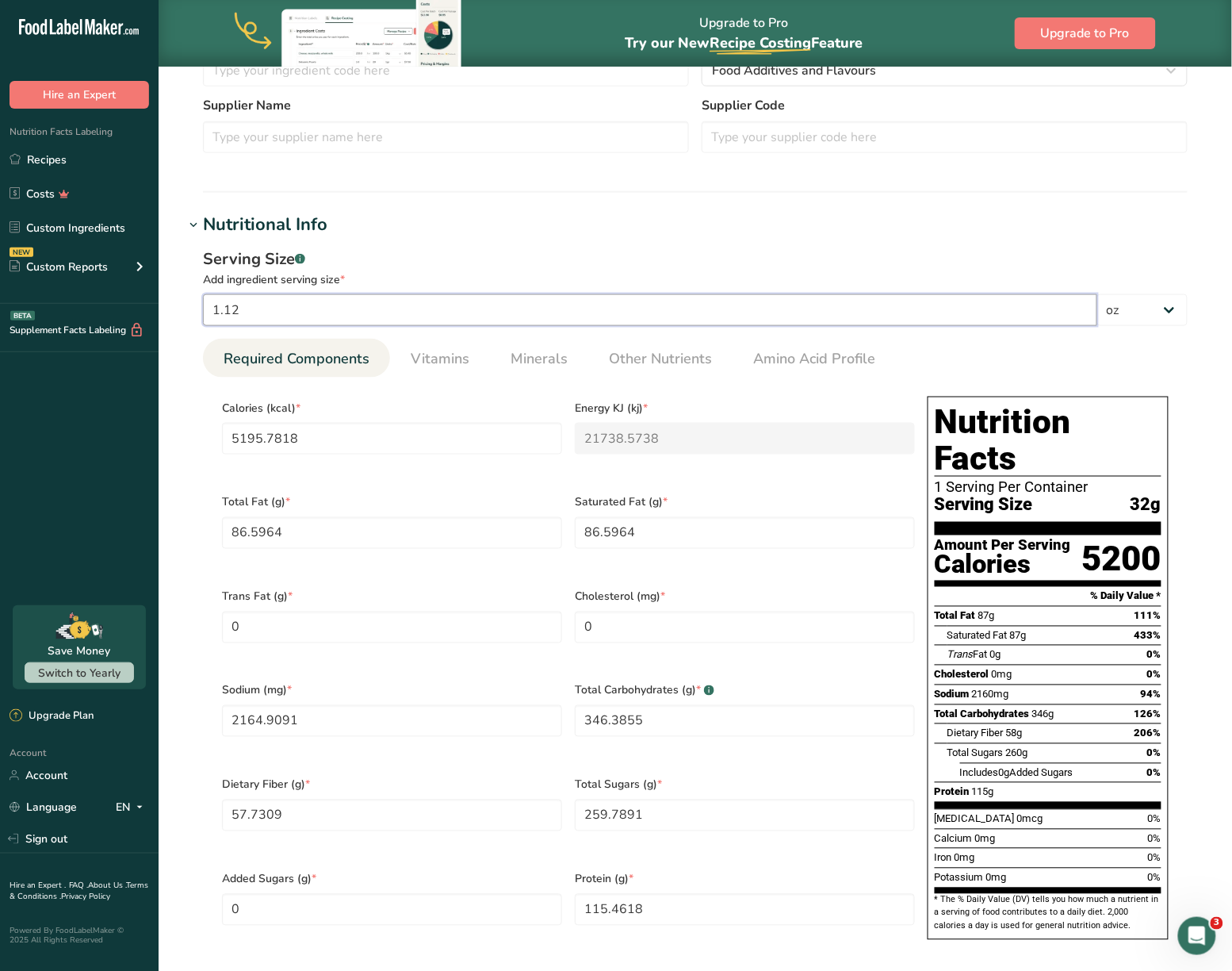
type input "113.4"
type input "1.11"
type input "5149.3909"
type KJ "21544.4794"
type Fat "85.8232"
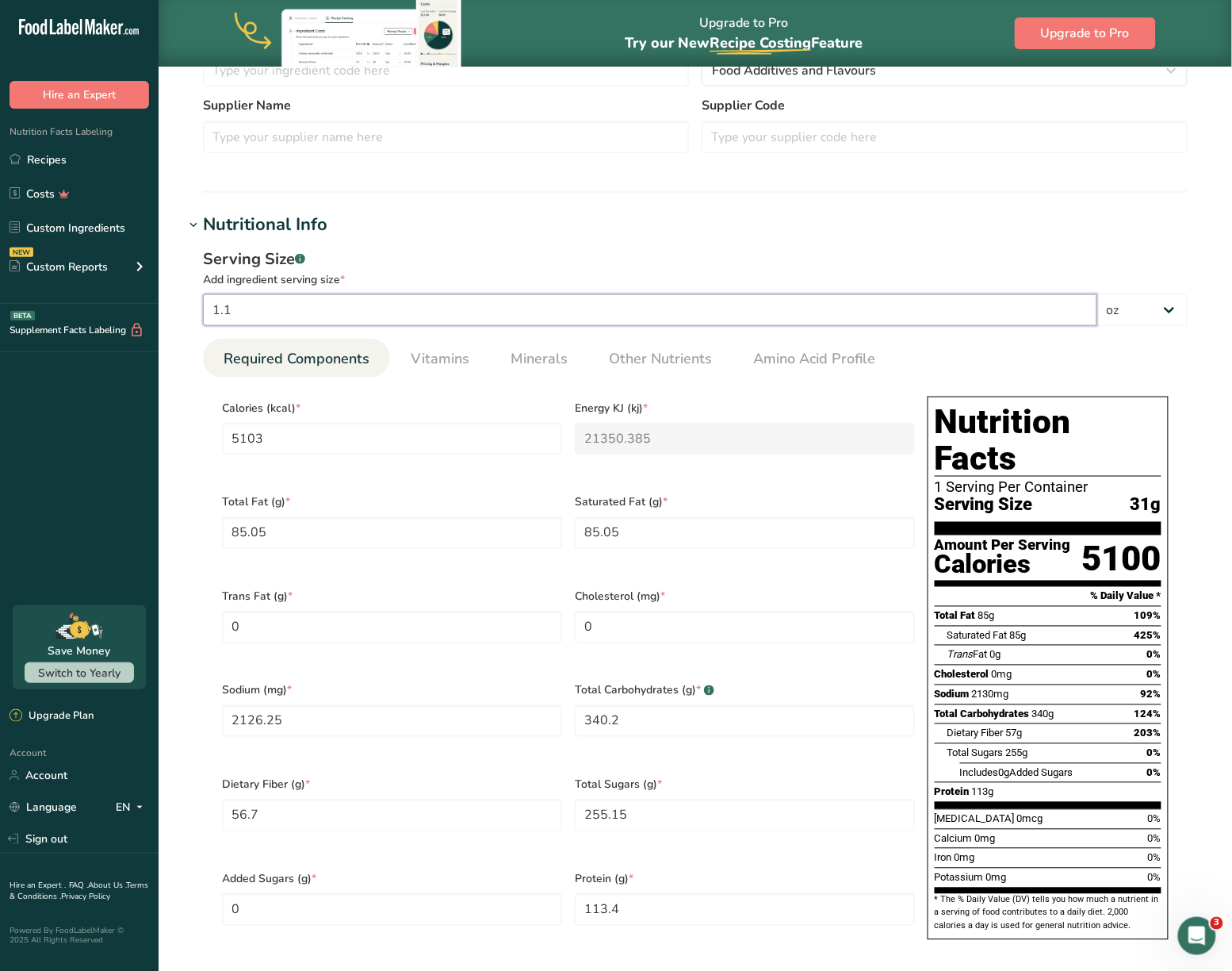
type Fat "85.8232"
type input "2145.5795"
type Carbohydrates "343.2927"
type Fiber "57.2155"
type Sugars "257.4695"
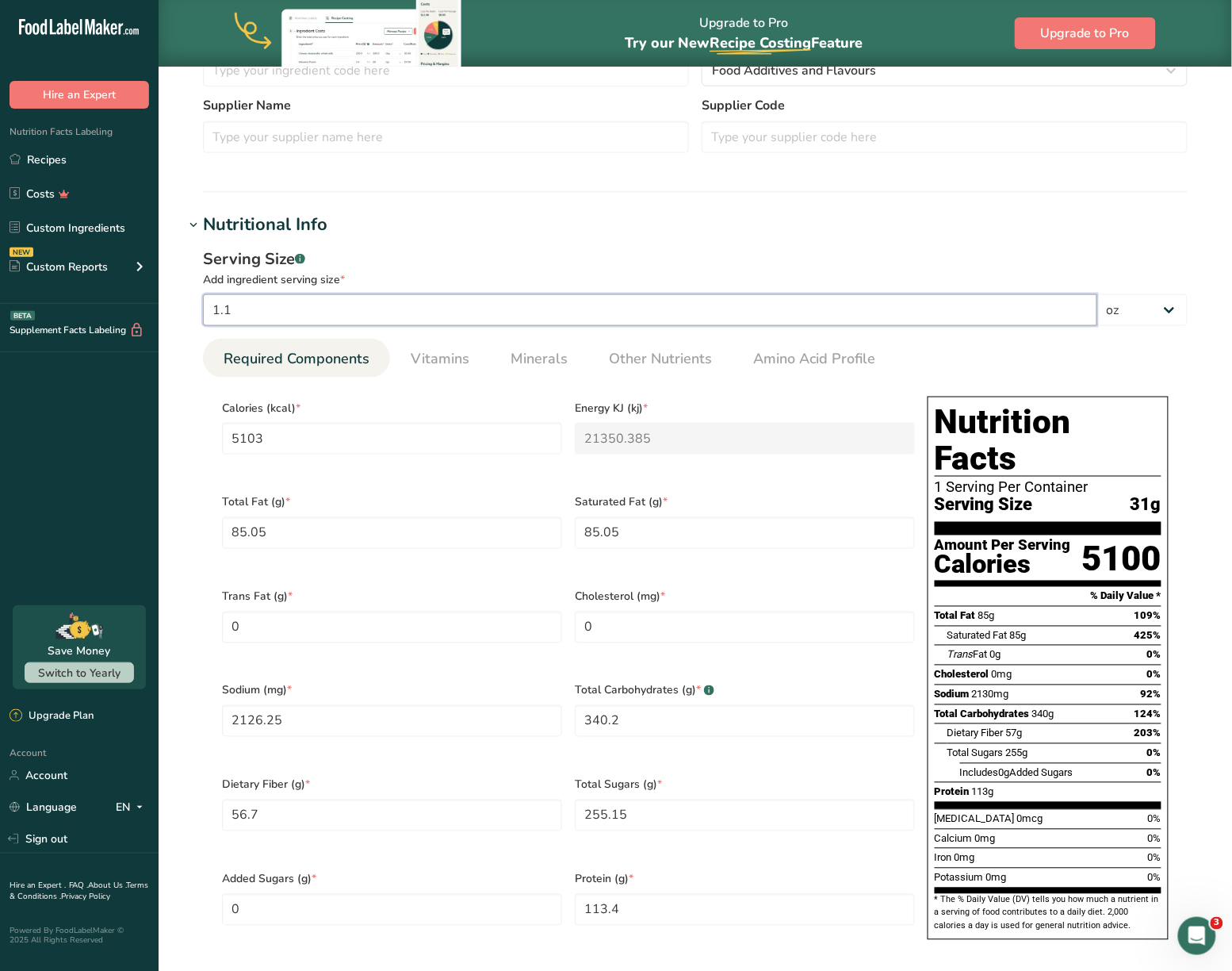
type input "114.4309"
type input "1.1"
type input "5103"
type KJ "21350.385"
type Fat "85.05"
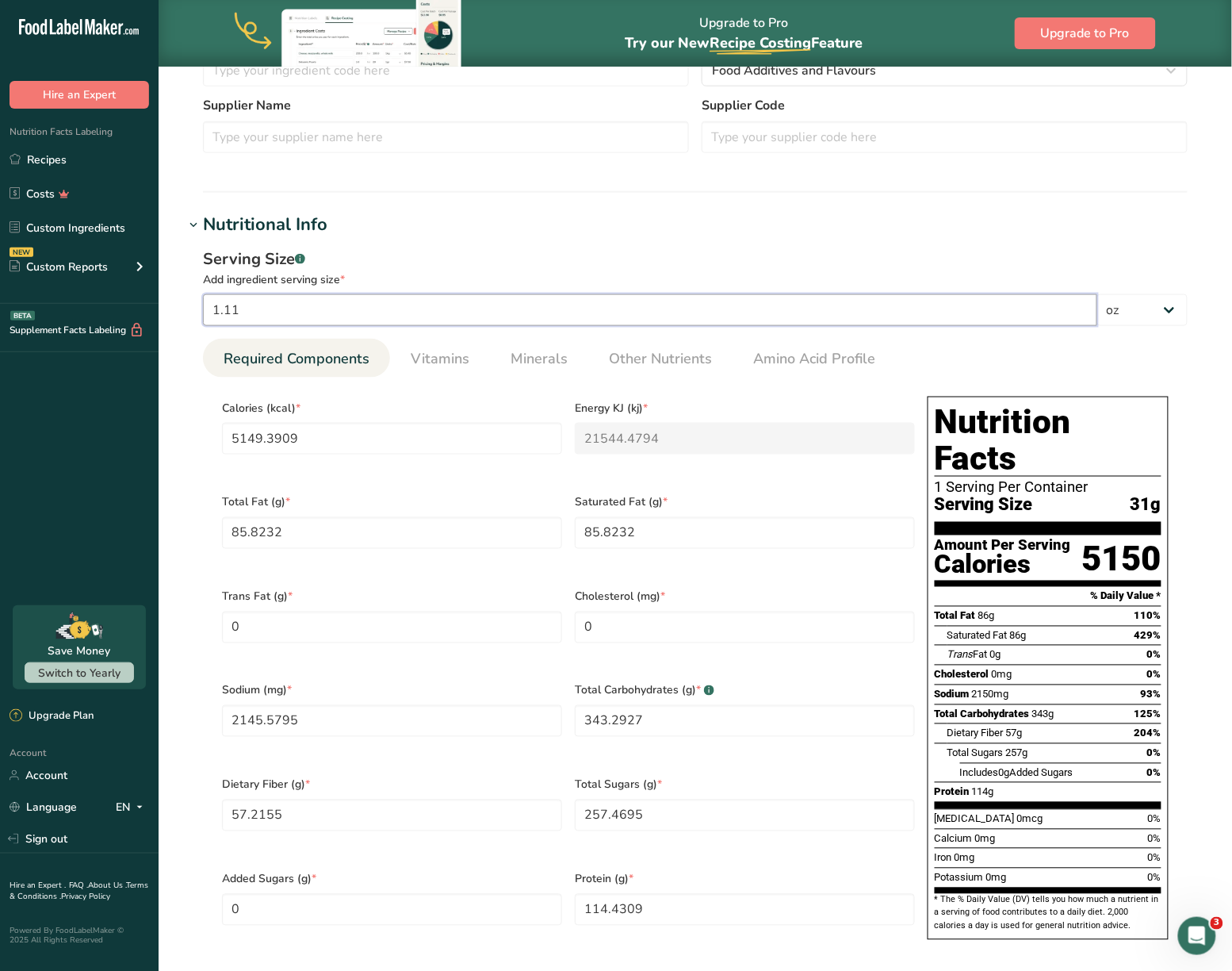
type Fat "85.05"
type input "2126.25"
type Carbohydrates "340.2"
type Fiber "56.7"
type Sugars "255.15"
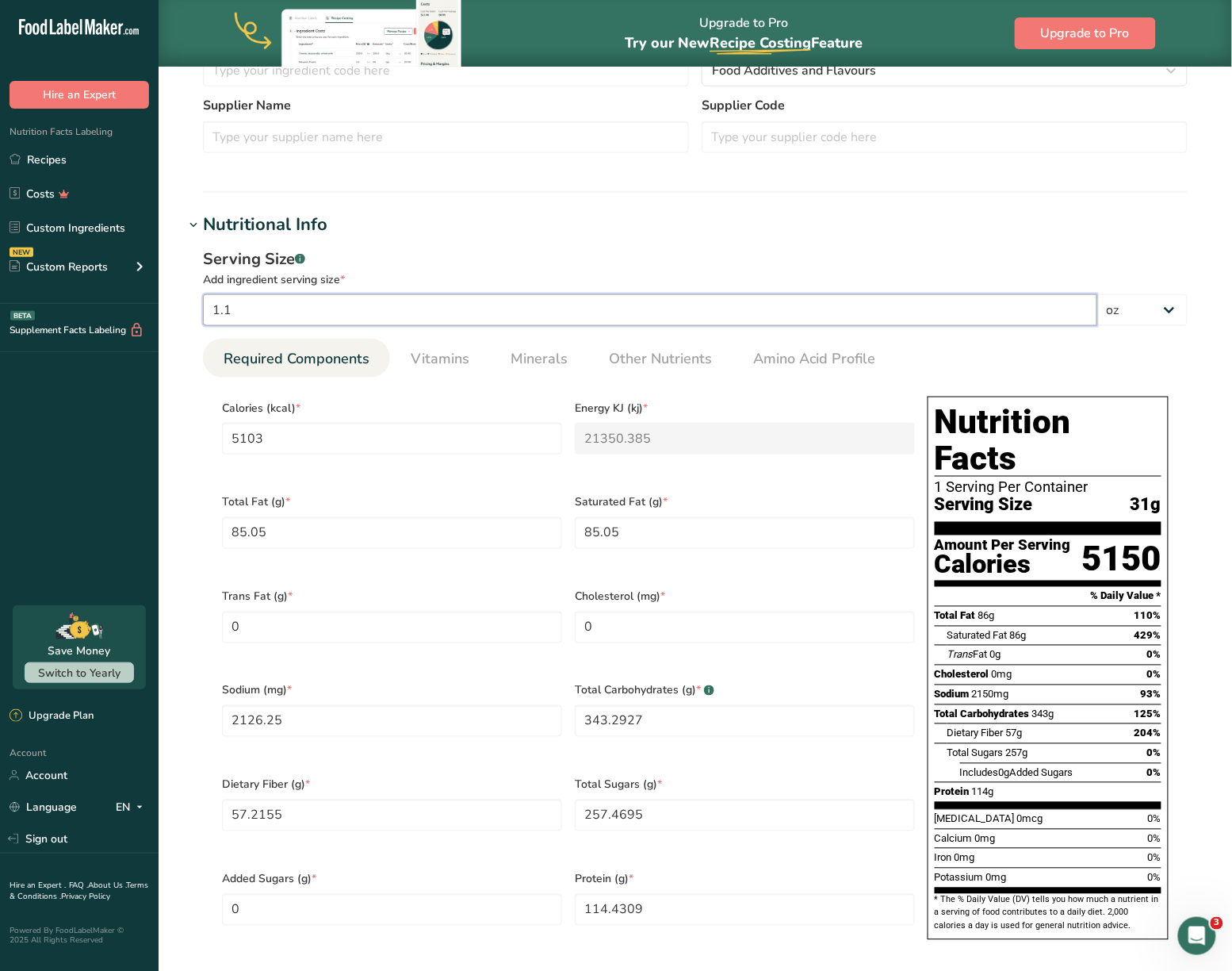
type input "113.4"
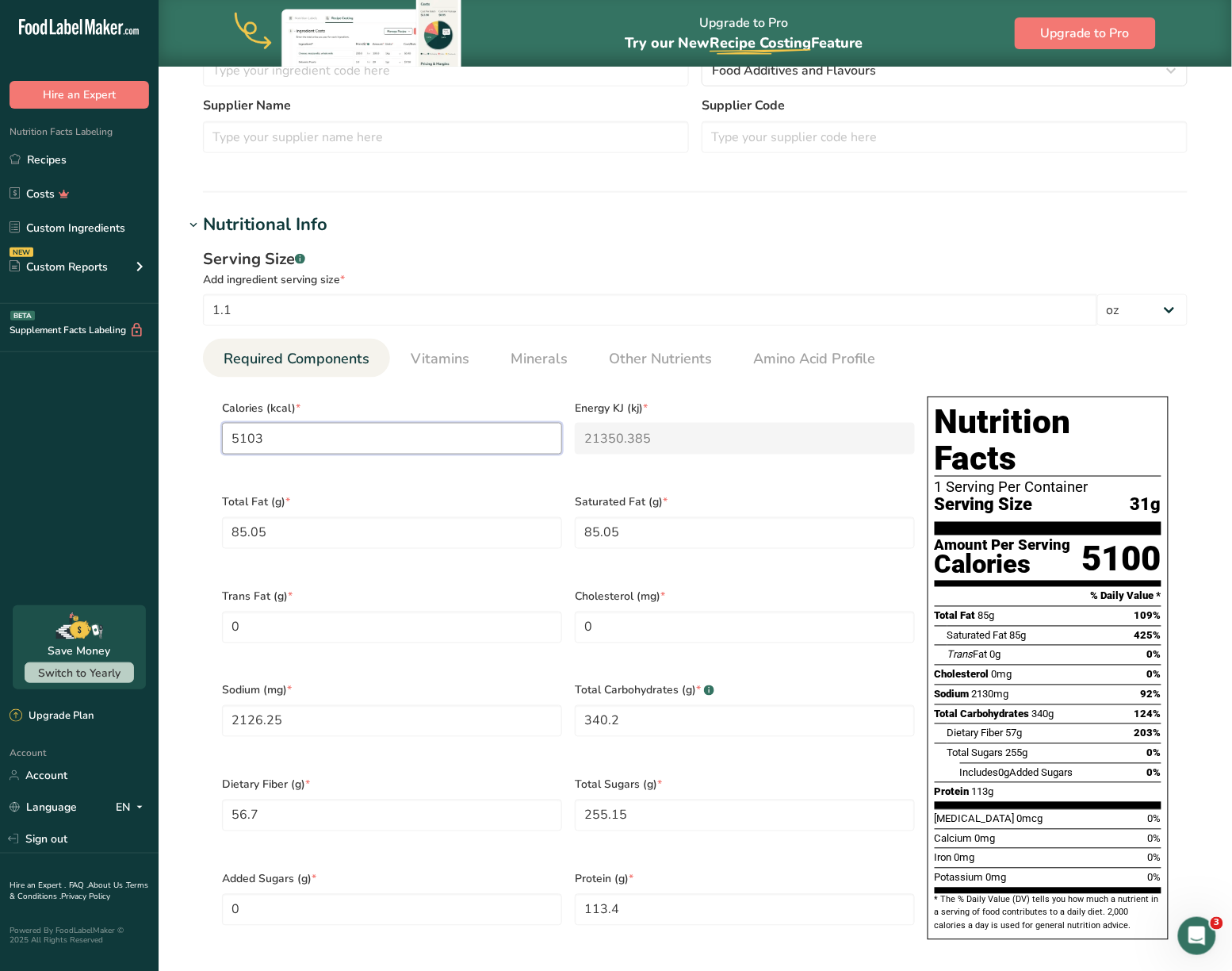
click at [312, 434] on input "5103" at bounding box center [392, 439] width 340 height 32
type input "0"
type KJ "0"
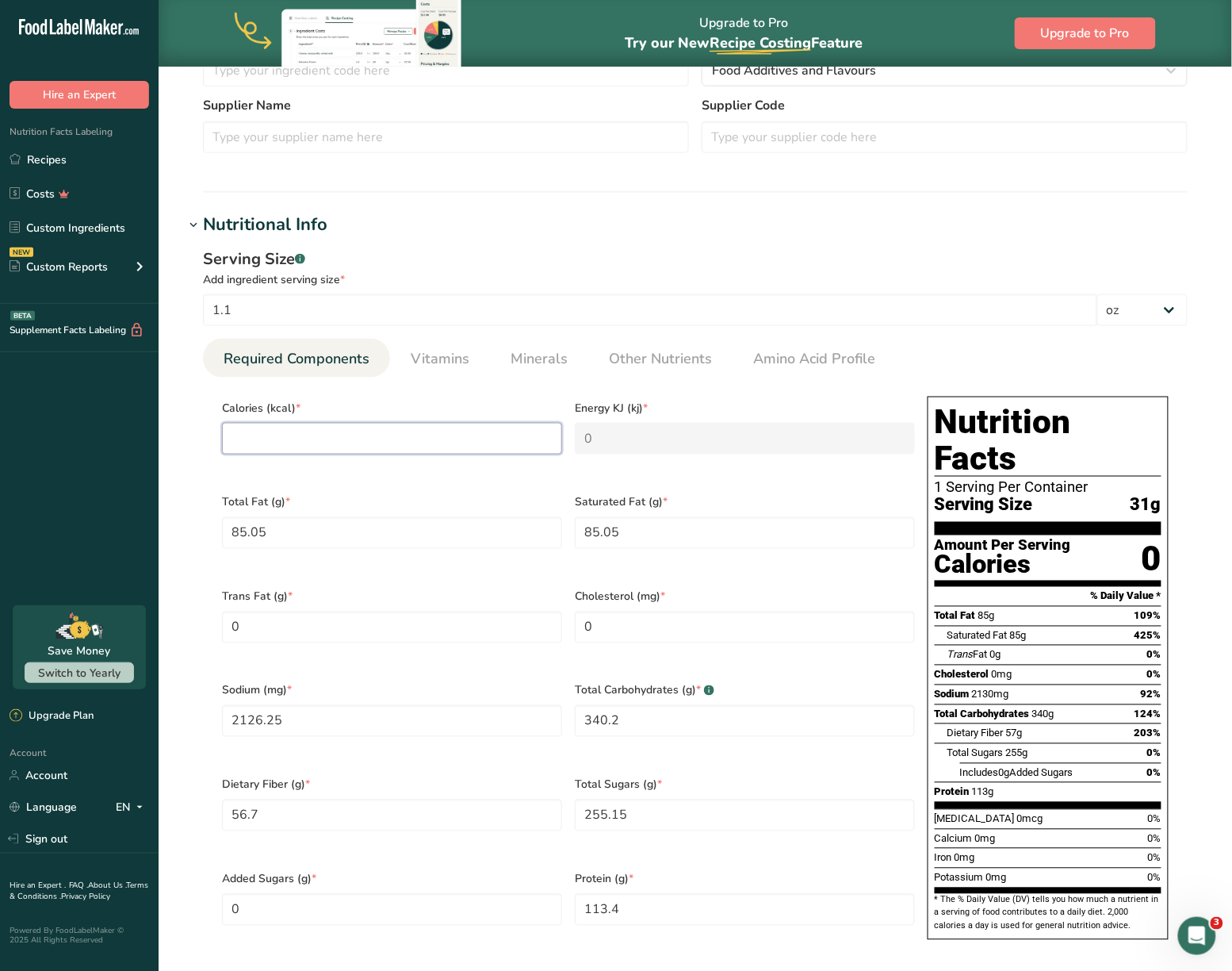
type input "1"
type KJ "4.2"
type input "18"
type KJ "75.3"
type input "180"
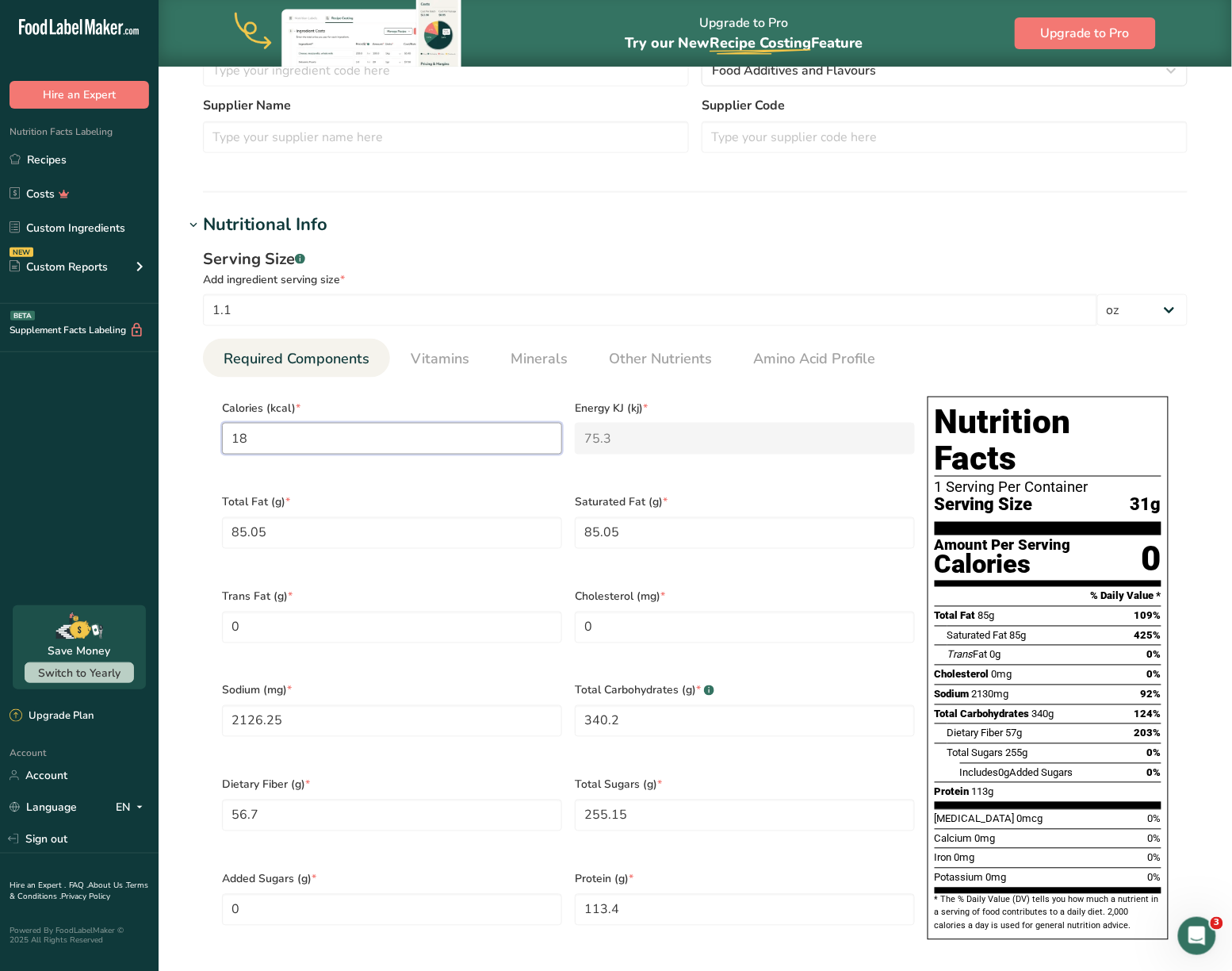
type KJ "753.1"
type input "180"
click at [282, 533] on Fat "85.05" at bounding box center [392, 533] width 340 height 32
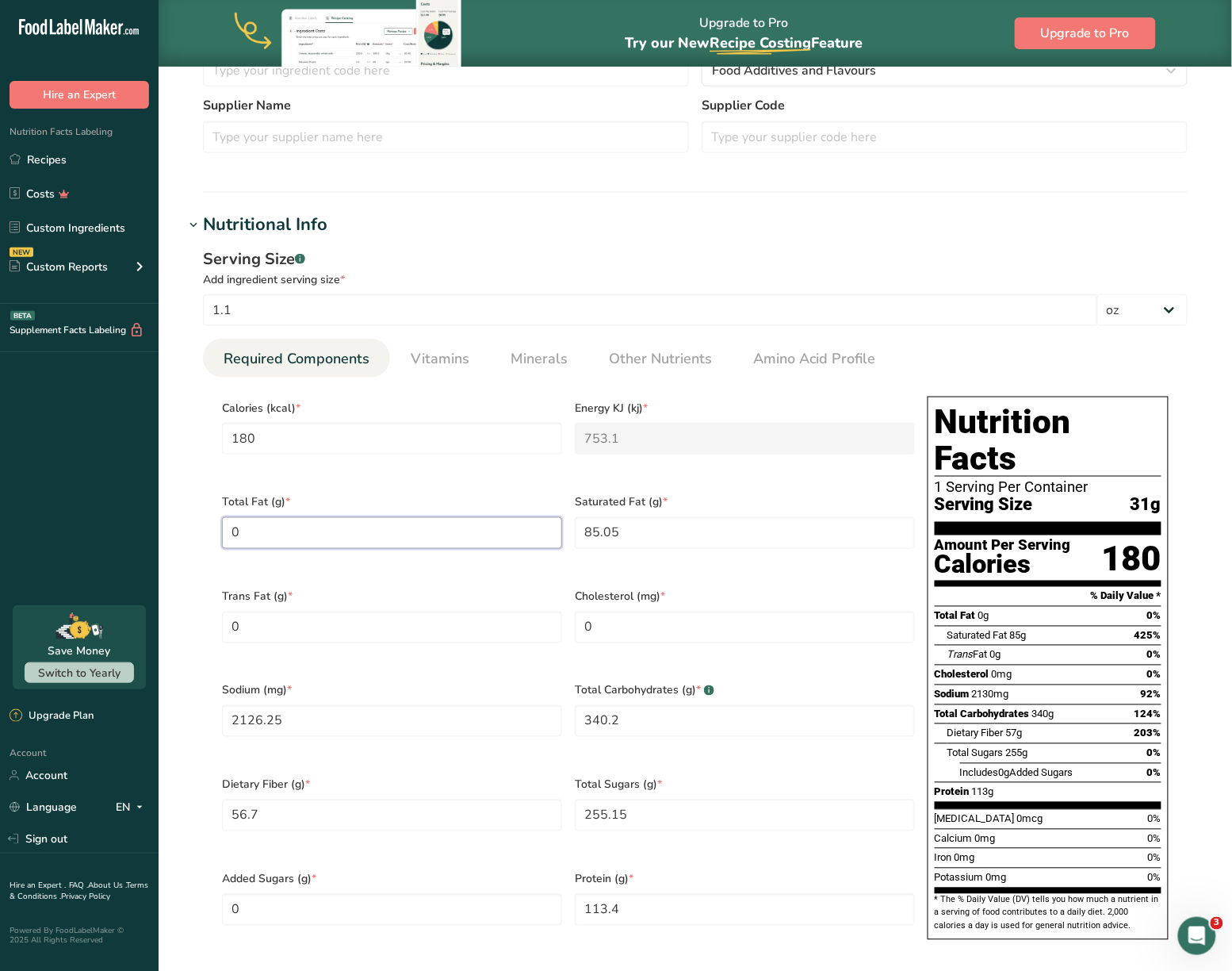
type Fat "0"
click at [638, 526] on Fat "85.05" at bounding box center [745, 533] width 340 height 32
type Fat "3"
click at [308, 723] on input "2126.25" at bounding box center [392, 721] width 340 height 32
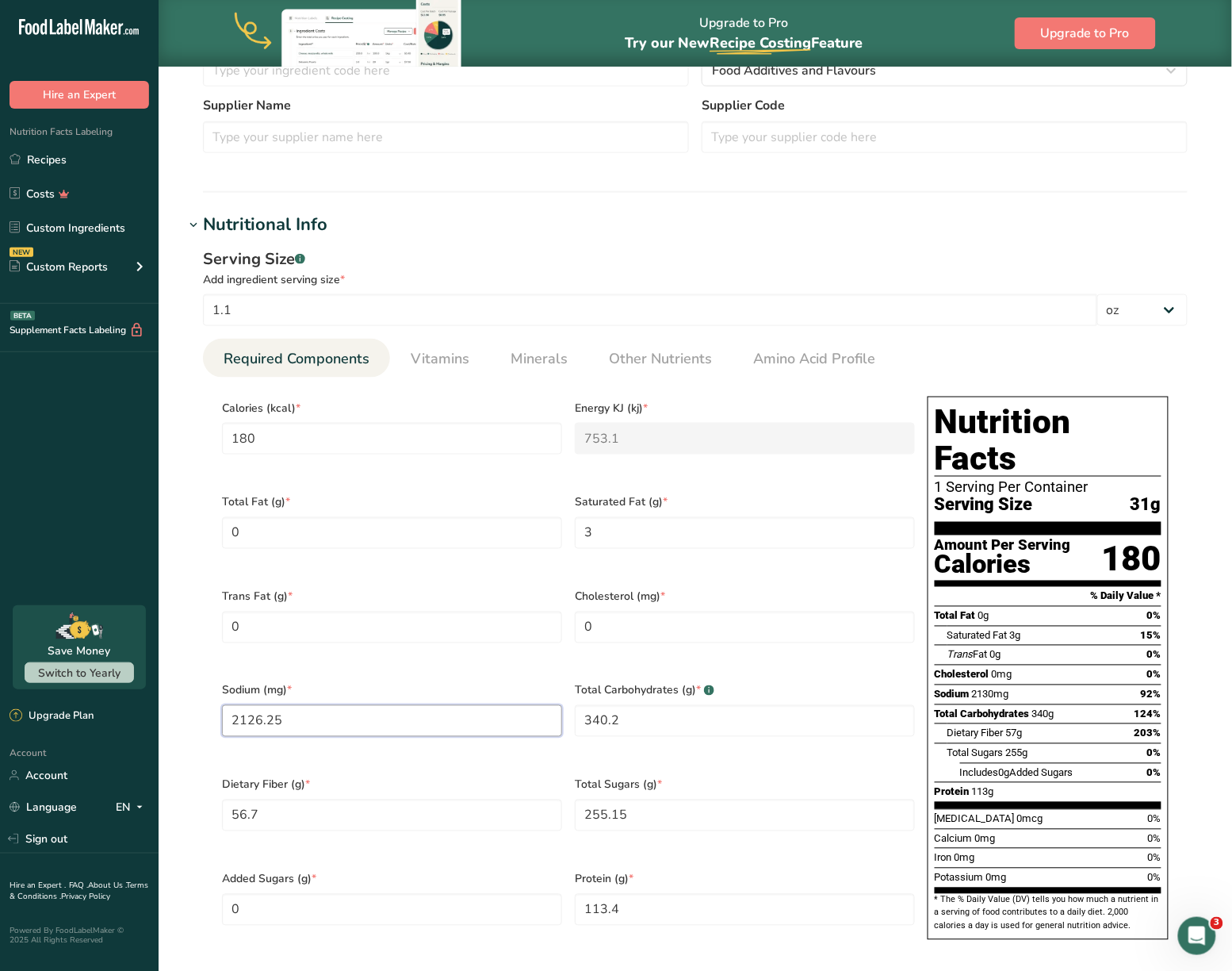
click at [308, 723] on input "2126.25" at bounding box center [392, 721] width 340 height 32
type input "75"
select select "5"
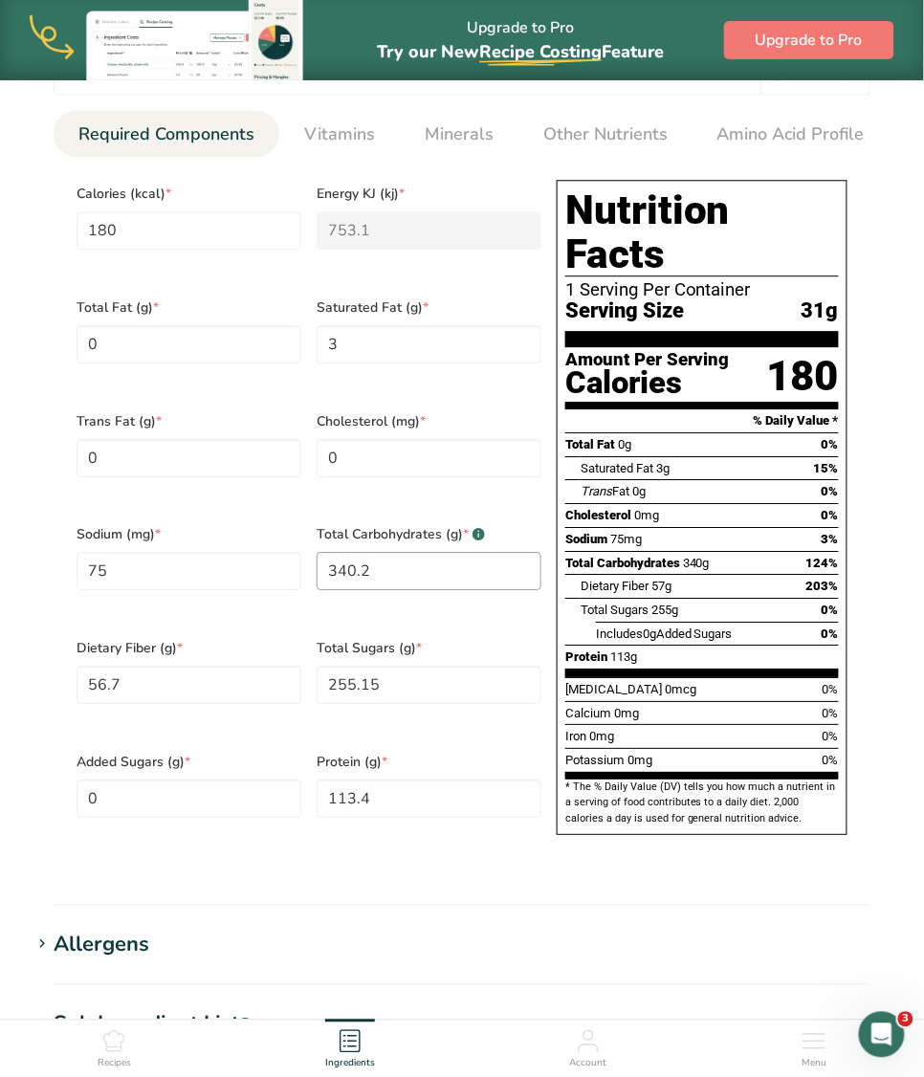
scroll to position [849, 0]
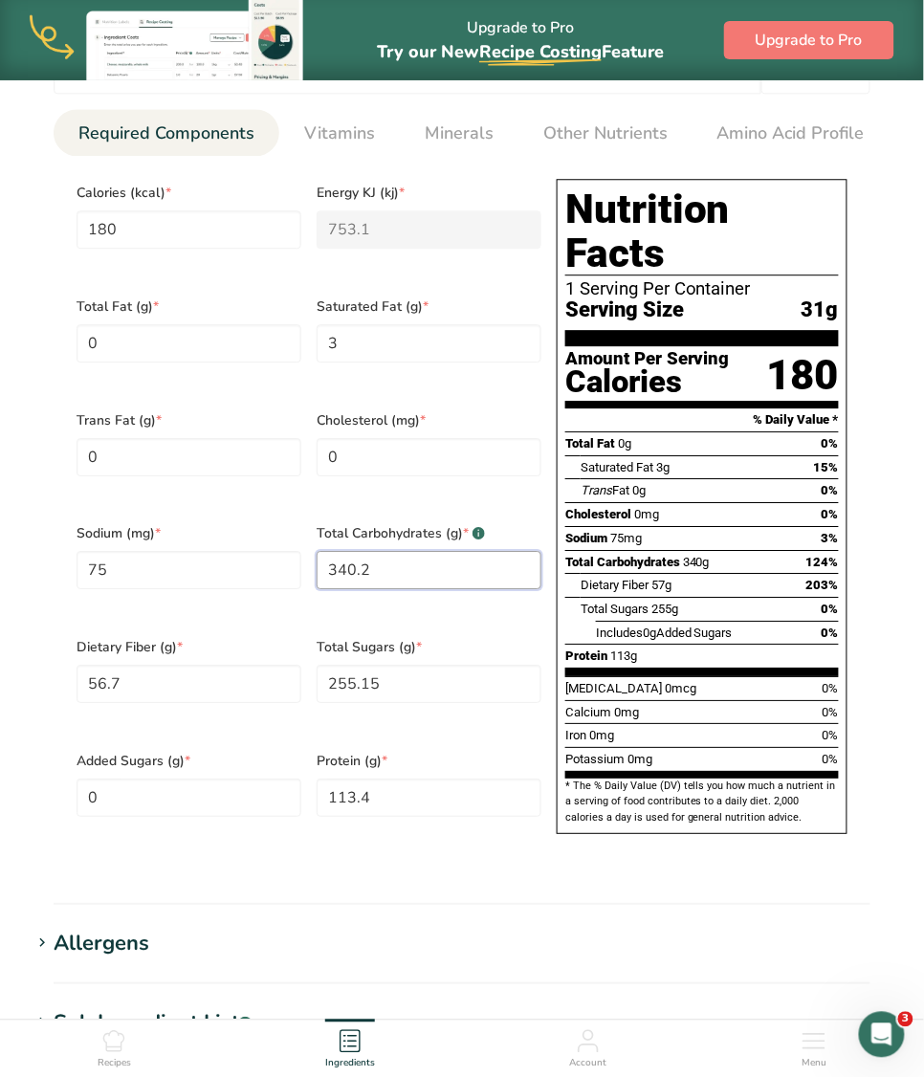
click at [515, 589] on Carbohydrates "340.2" at bounding box center [429, 570] width 225 height 38
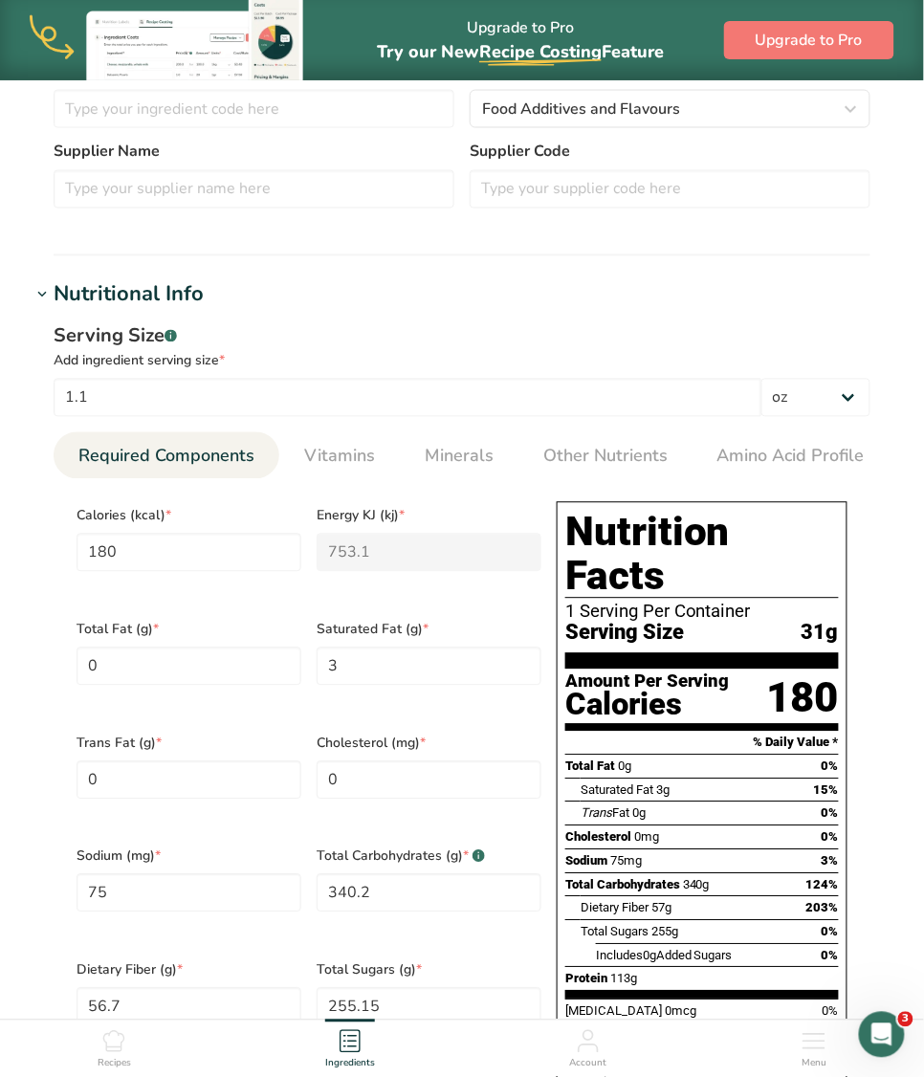
scroll to position [688, 0]
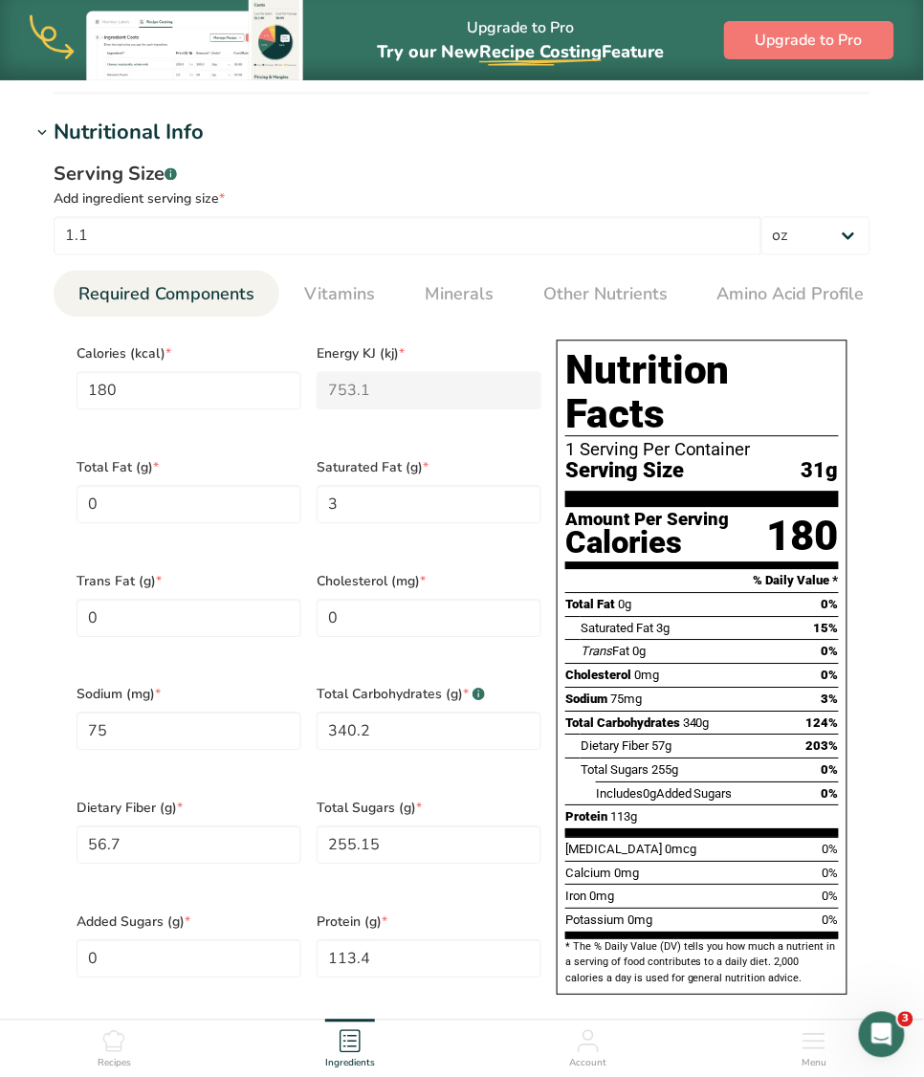
click at [626, 552] on div "Calories" at bounding box center [647, 544] width 165 height 28
click at [165, 505] on Fat "0" at bounding box center [189, 505] width 225 height 38
type Fat "14"
click at [154, 849] on Fiber "56.7" at bounding box center [189, 845] width 225 height 38
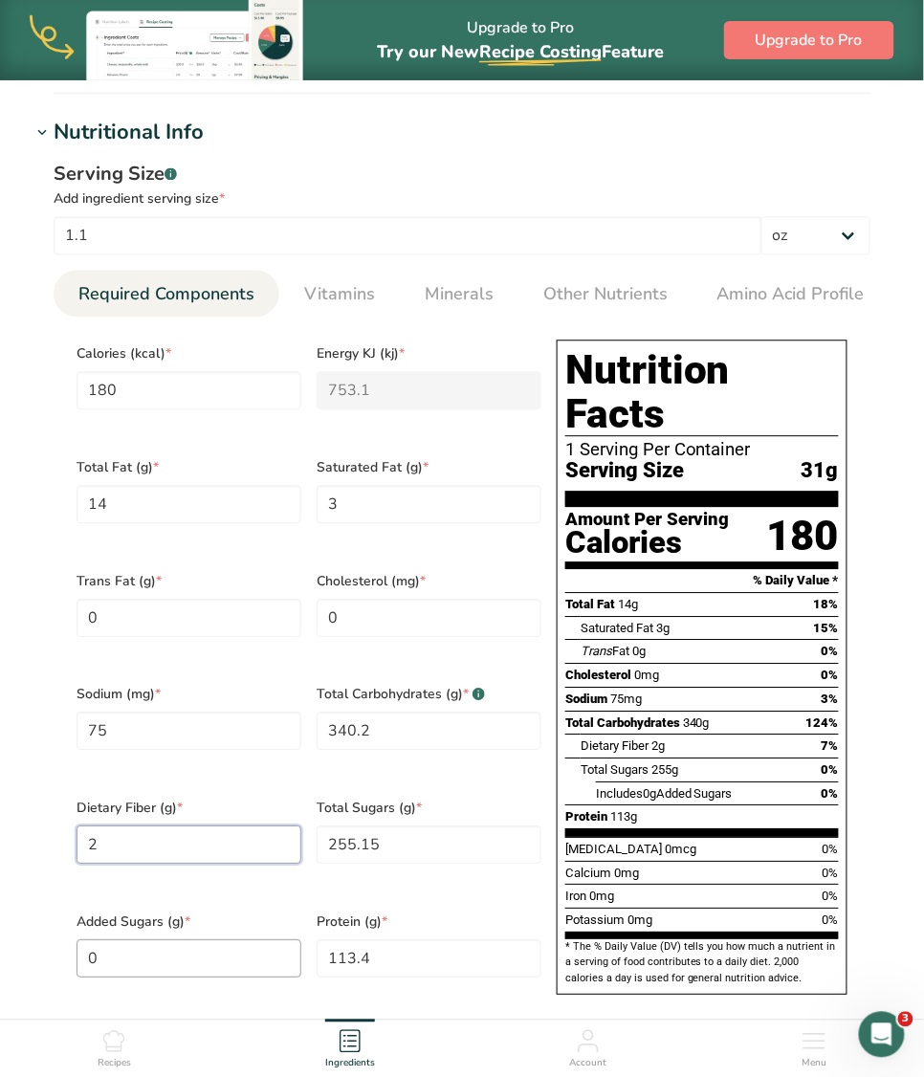
type Fiber "2"
click at [153, 972] on Sugars "0" at bounding box center [189, 959] width 225 height 38
type Sugars "7"
click at [456, 978] on input "113.4" at bounding box center [429, 959] width 225 height 38
click at [457, 978] on input "113.4" at bounding box center [429, 959] width 225 height 38
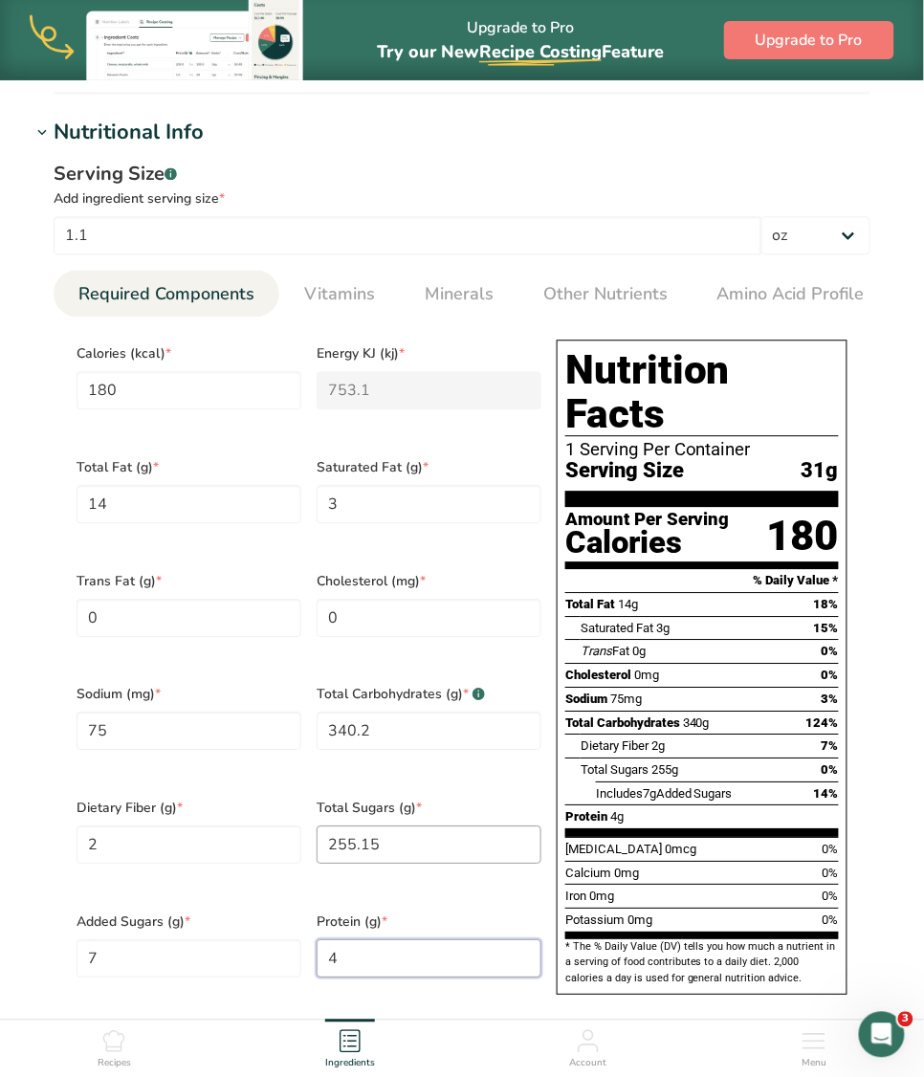
type input "4"
click at [442, 851] on Sugars "255.15" at bounding box center [429, 845] width 225 height 38
type Sugars "9"
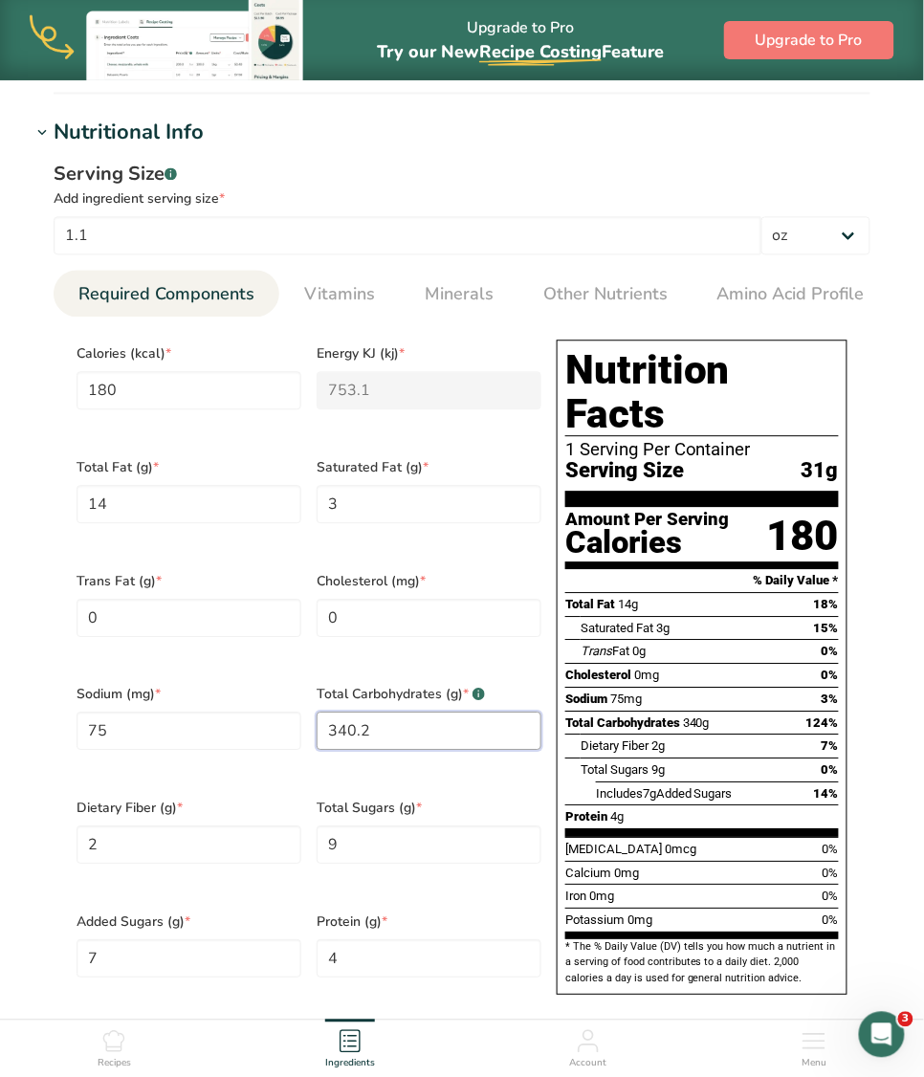
click at [406, 732] on Carbohydrates "340.2" at bounding box center [429, 732] width 225 height 38
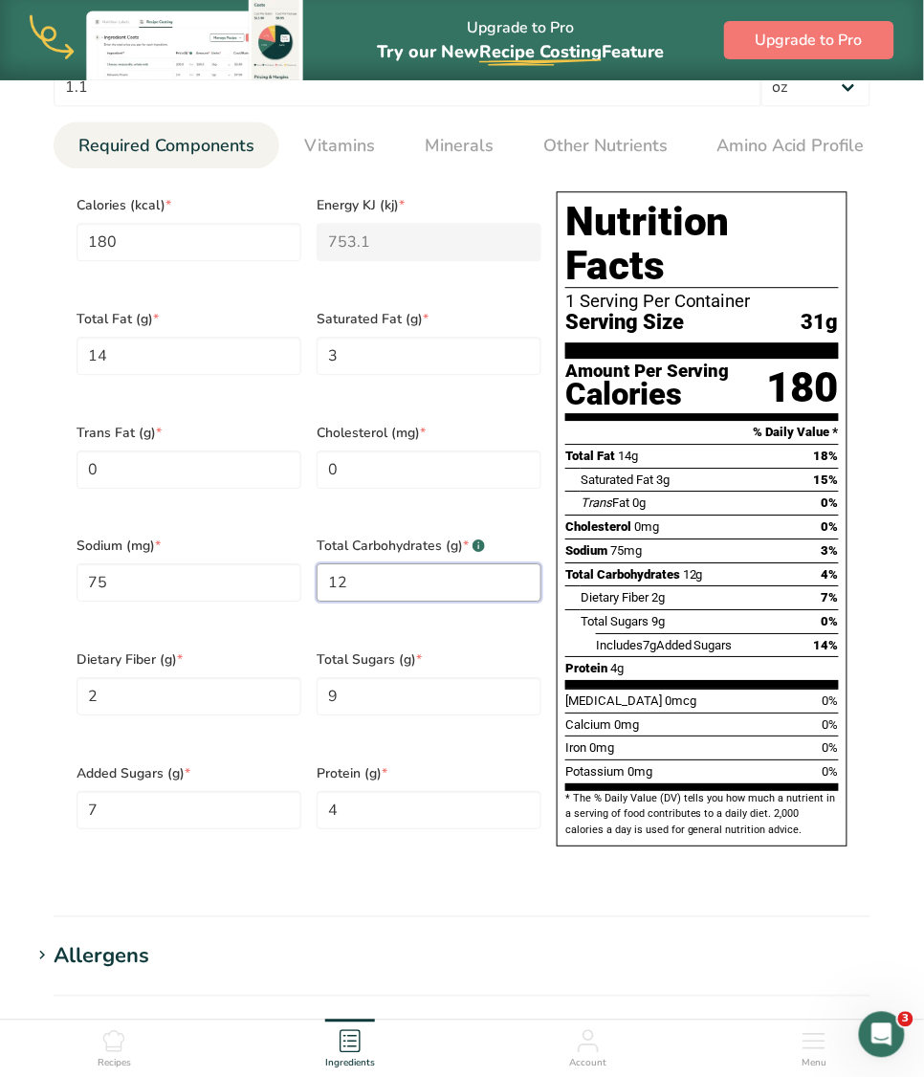
scroll to position [849, 0]
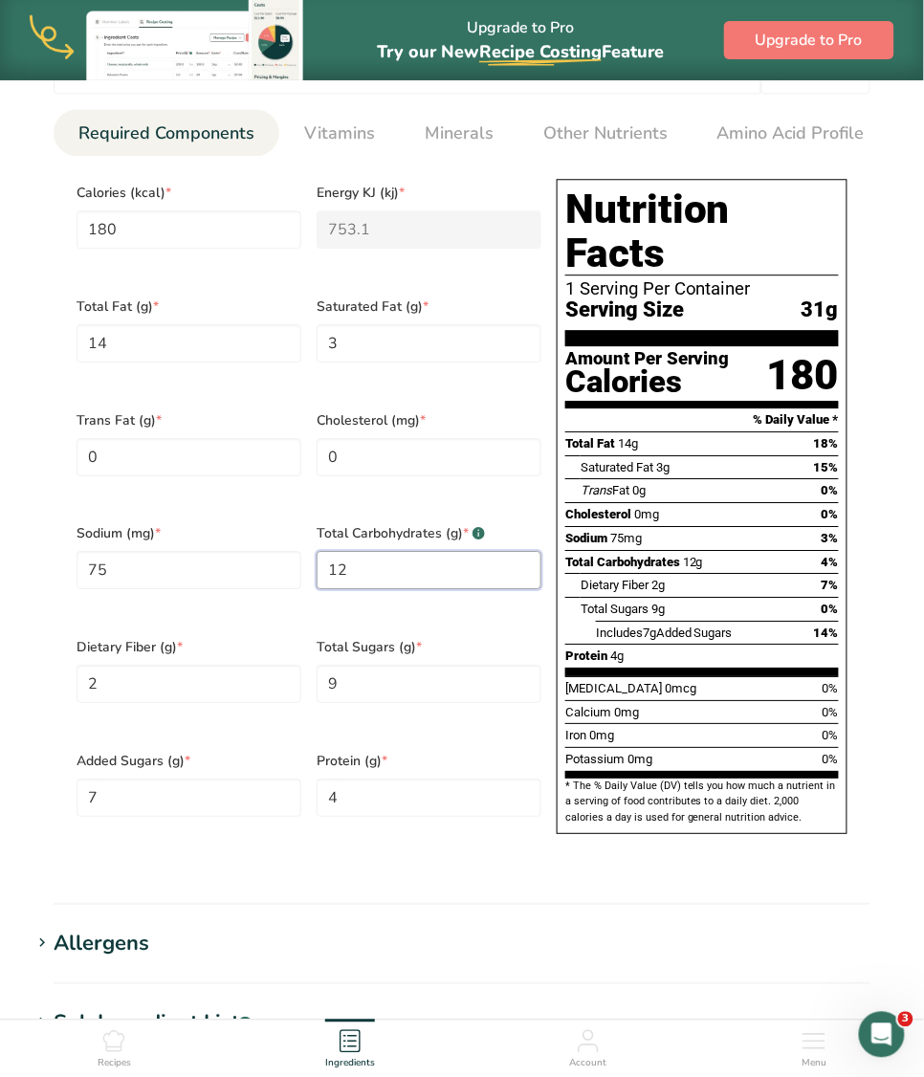
type Carbohydrates "12"
click at [502, 880] on div "Serving Size .a-a{fill:#347362;}.b-a{fill:#fff;} Add ingredient serving size * …" at bounding box center [462, 434] width 863 height 892
drag, startPoint x: 557, startPoint y: 674, endPoint x: 545, endPoint y: 674, distance: 11.5
click at [557, 674] on div "Nutrition Facts 1 Serving Per Container Serving Size 31g Amount Per Serving Cal…" at bounding box center [702, 506] width 291 height 655
click at [136, 468] on Fat "0" at bounding box center [189, 457] width 225 height 38
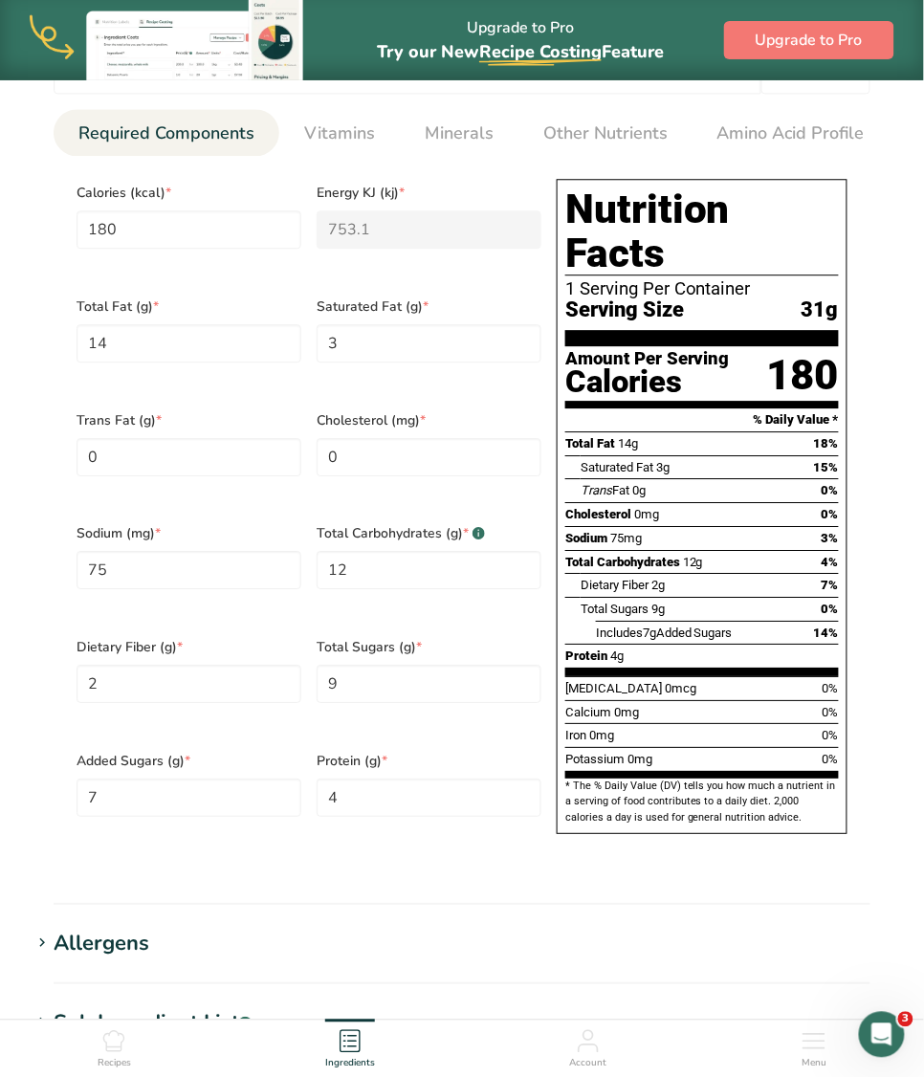
click at [692, 675] on section "Total Fat 14g 18% Saturated Fat 3g 15% Trans Fat 0g 0% Cholesterol 0mg 0% Sodiu…" at bounding box center [702, 553] width 274 height 245
click at [752, 618] on div "Total Sugars 9g 0%" at bounding box center [710, 609] width 258 height 24
click at [655, 868] on section "Calories (kcal) * 180 Energy KJ (kj) * 753.1 Total Fat (g) * 14 Saturated Fat (…" at bounding box center [462, 512] width 817 height 713
click at [644, 946] on h1 "Allergens" at bounding box center [462, 944] width 863 height 32
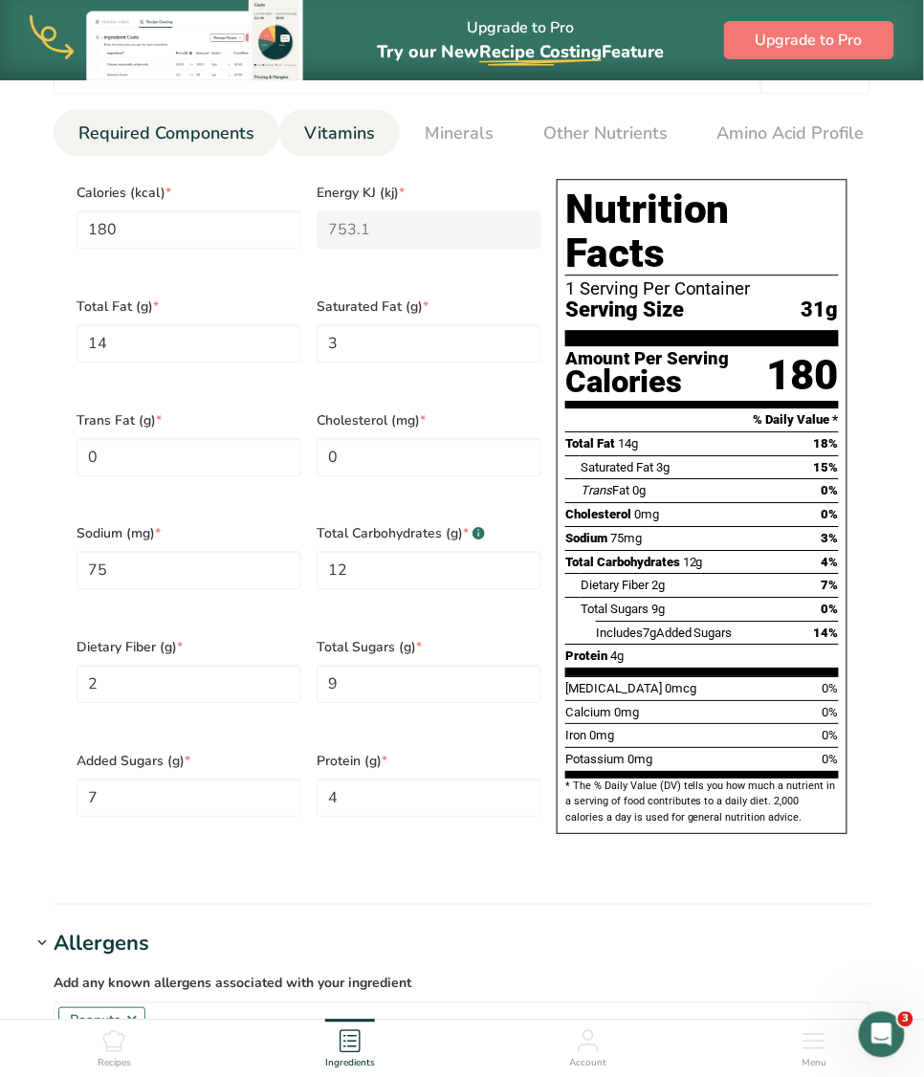
click at [322, 150] on link "Vitamins" at bounding box center [340, 133] width 86 height 49
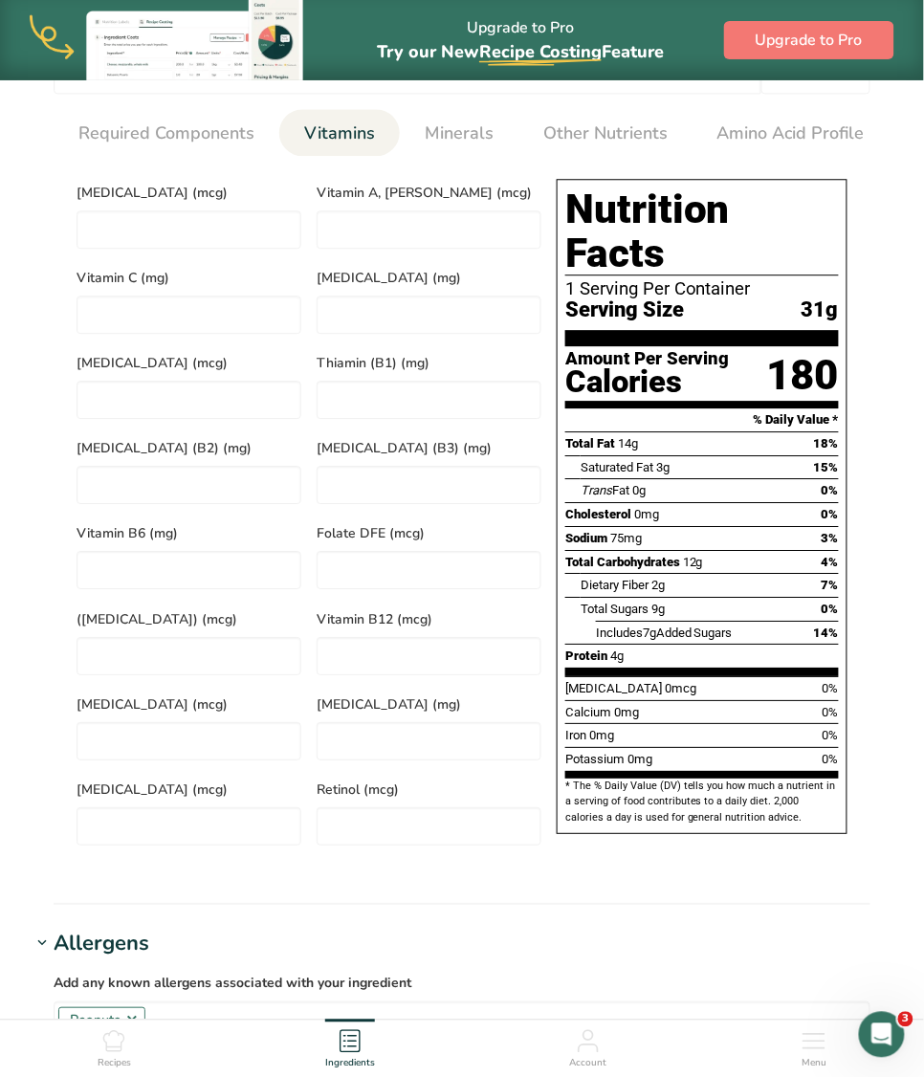
drag, startPoint x: 824, startPoint y: 660, endPoint x: 811, endPoint y: 660, distance: 12.4
click at [823, 660] on div "Protein 4g" at bounding box center [702, 656] width 274 height 24
click at [471, 127] on span "Minerals" at bounding box center [459, 134] width 69 height 26
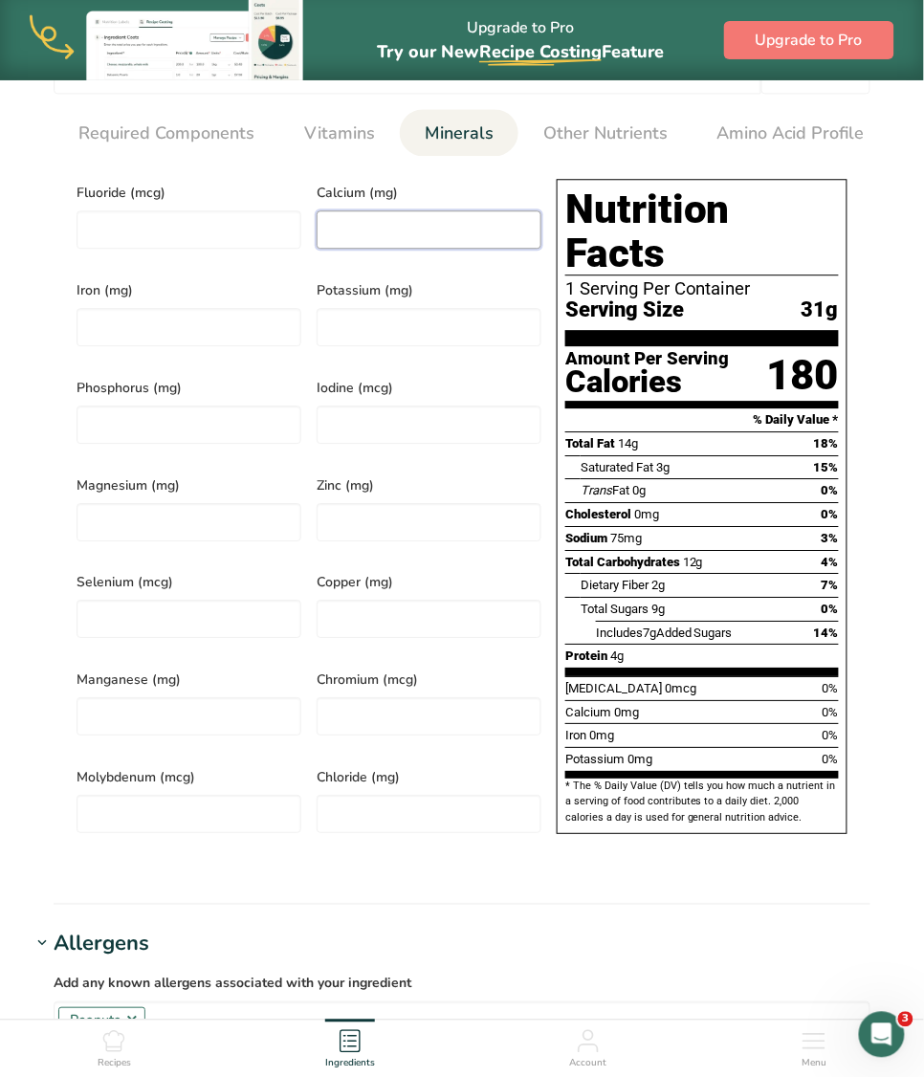
click at [321, 241] on input "number" at bounding box center [429, 229] width 225 height 38
type input "14"
click at [212, 319] on input "number" at bounding box center [189, 327] width 225 height 38
type input "1"
click at [379, 346] on input "number" at bounding box center [429, 327] width 225 height 38
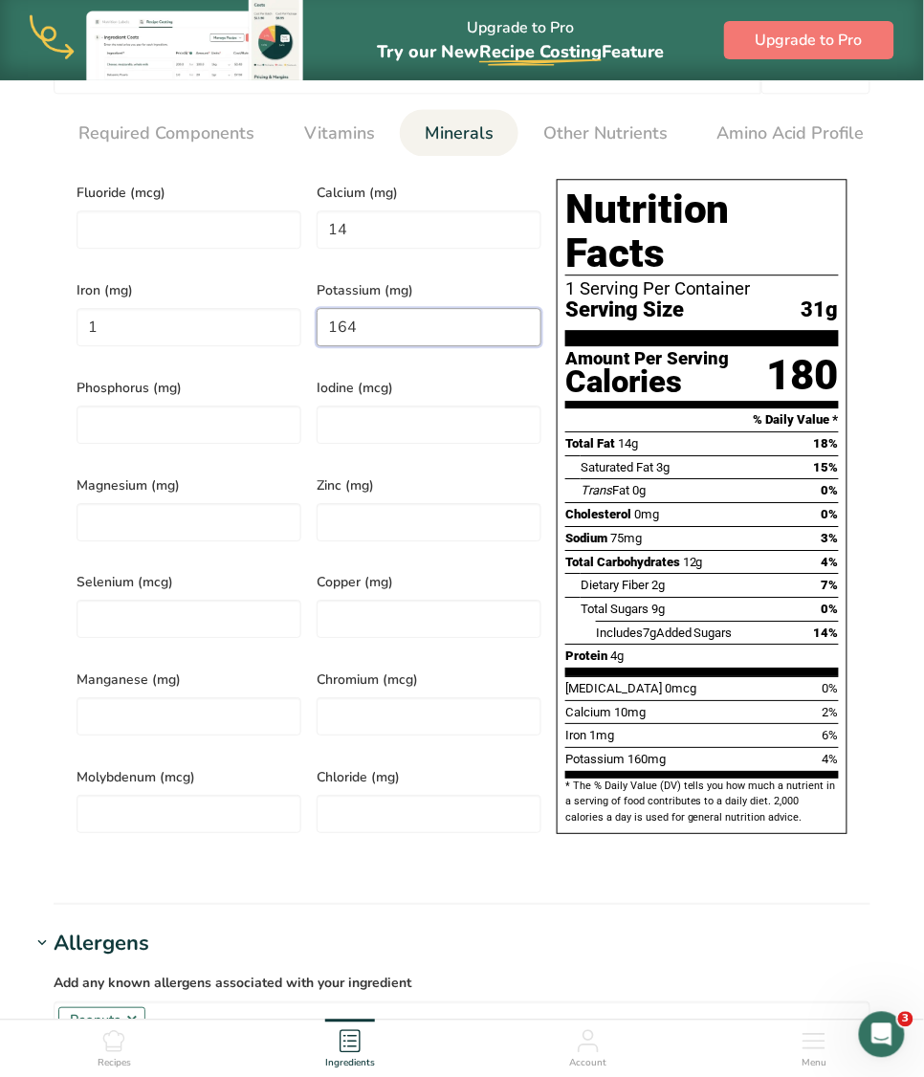
type input "164"
click at [589, 868] on section "Calories (kcal) * 180 Energy KJ (kj) * 753.1 Total Fat (g) * 14 Saturated Fat (…" at bounding box center [462, 512] width 817 height 713
click at [626, 895] on section "Nutritional Info Serving Size .a-a{fill:#347362;}.b-a{fill:#fff;} Add ingredien…" at bounding box center [462, 430] width 863 height 949
click at [690, 923] on section "Edit Peanut Butter & chocolate Ingredient Spec Sheet .a-a{fill:#347362;}.b-a{fi…" at bounding box center [462, 397] width 924 height 2333
click at [666, 880] on div "Serving Size .a-a{fill:#347362;}.b-a{fill:#fff;} Add ingredient serving size * …" at bounding box center [462, 434] width 863 height 892
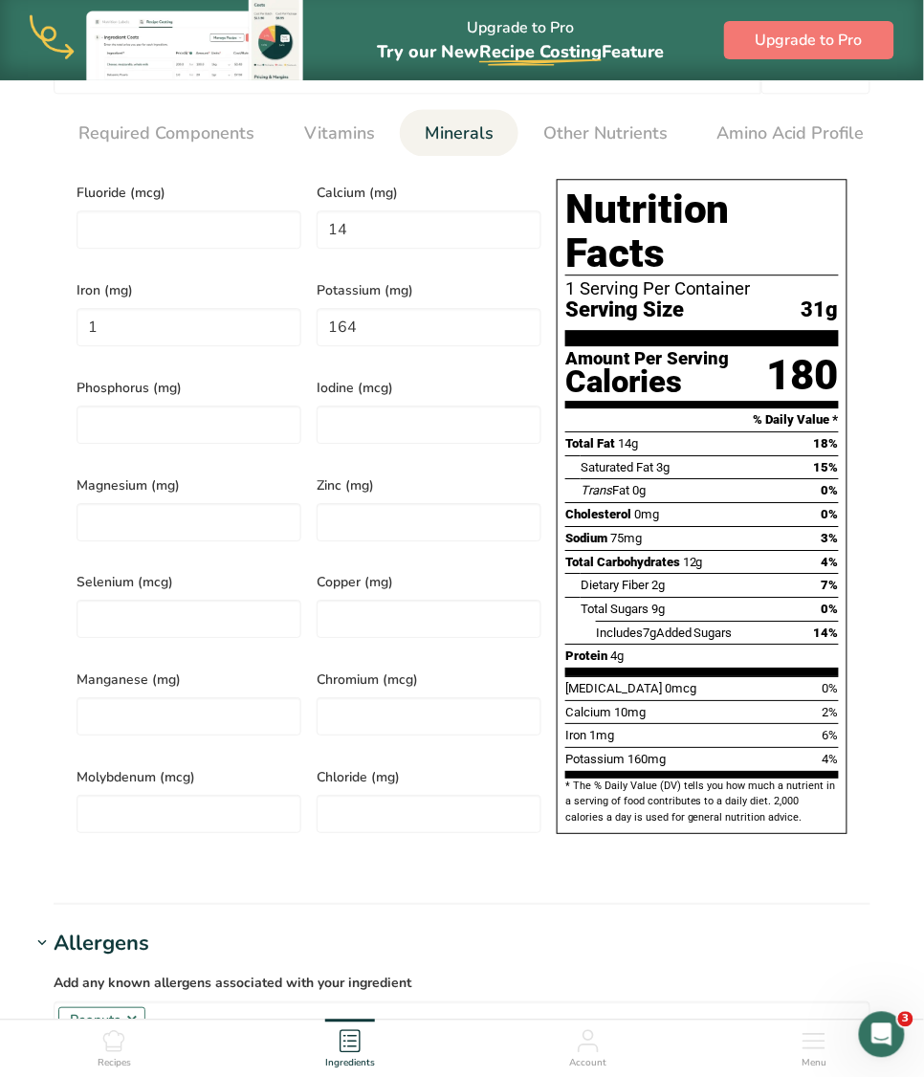
scroll to position [688, 0]
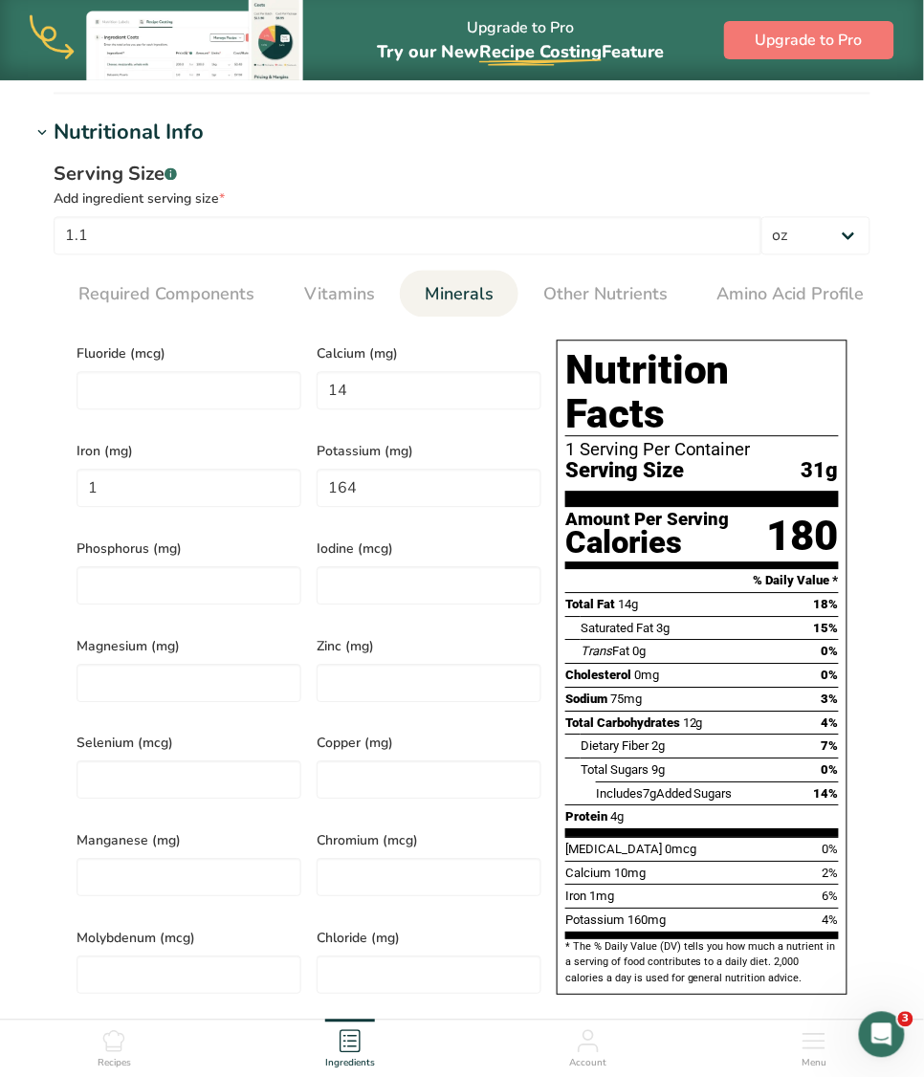
click at [747, 781] on div "Total Sugars 9g 0%" at bounding box center [710, 770] width 258 height 24
click at [551, 283] on span "Other Nutrients" at bounding box center [605, 295] width 124 height 26
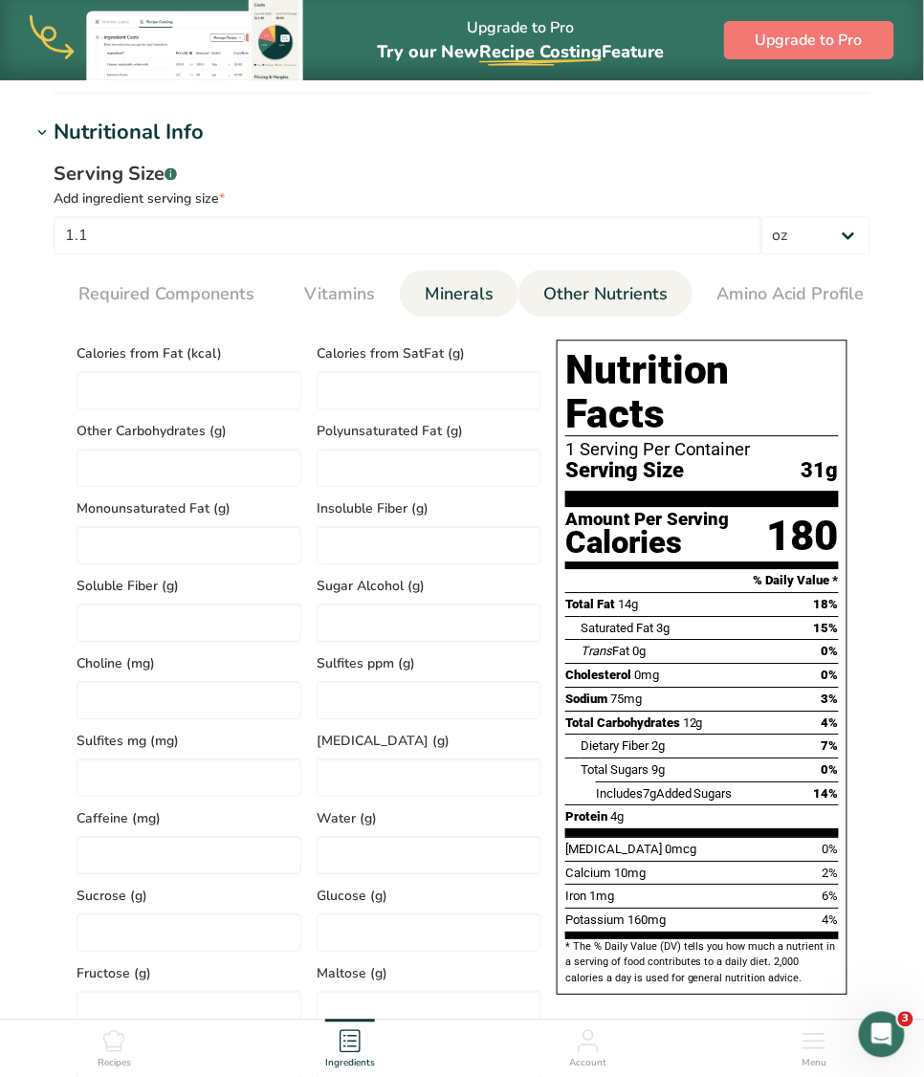
click at [497, 288] on link "Minerals" at bounding box center [459, 295] width 84 height 49
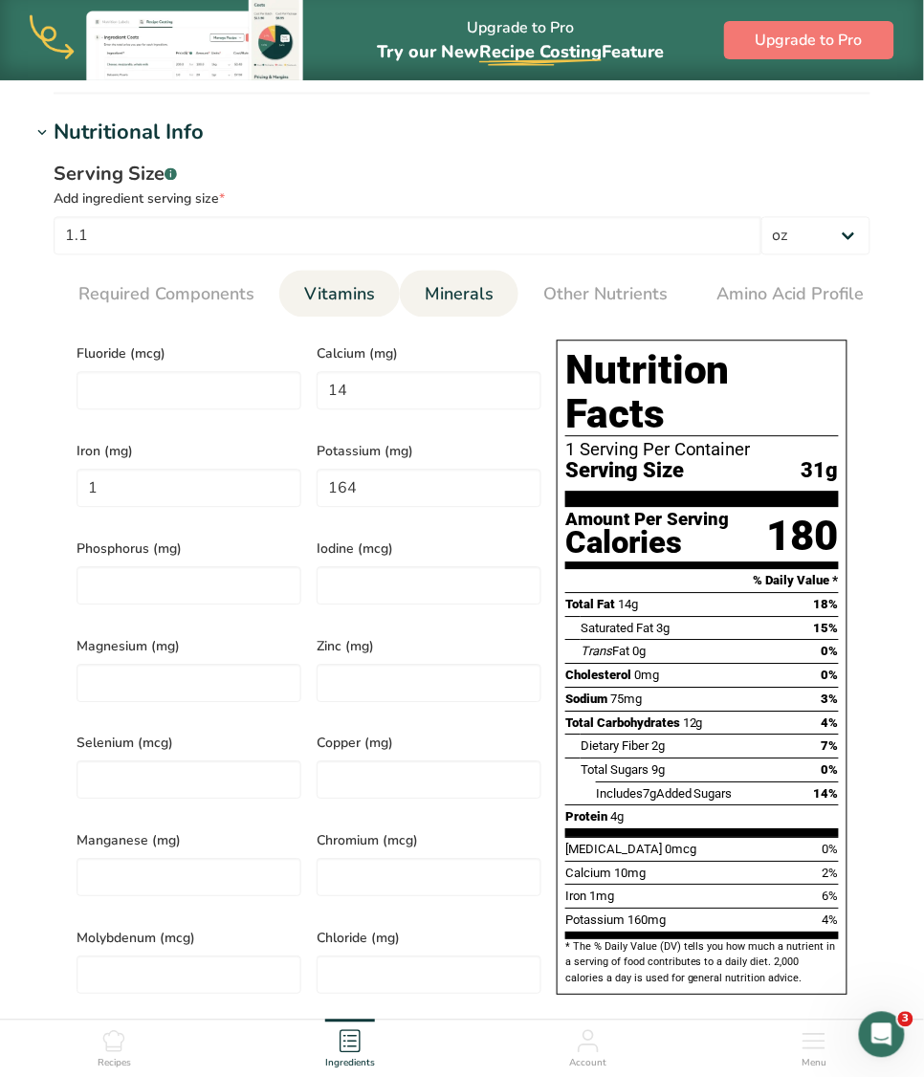
click at [346, 312] on link "Vitamins" at bounding box center [340, 295] width 86 height 49
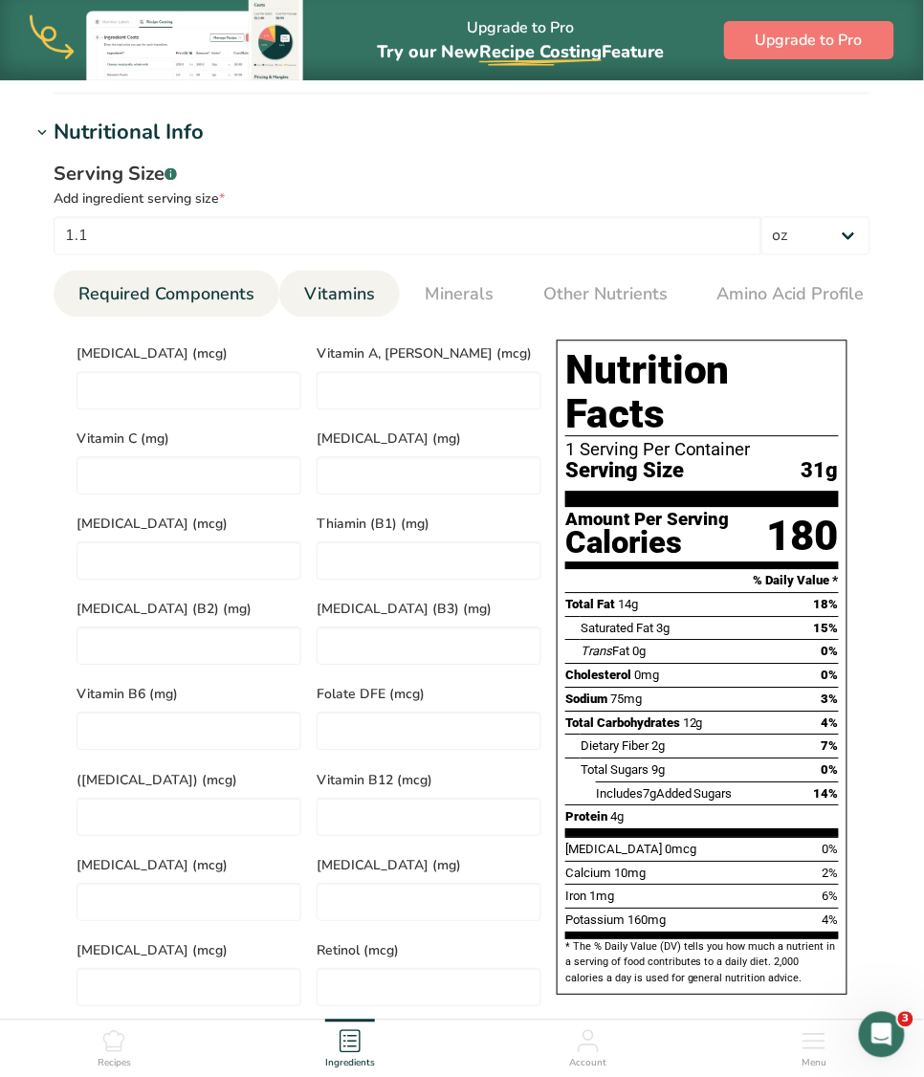
click at [193, 271] on link "Required Components" at bounding box center [166, 295] width 191 height 49
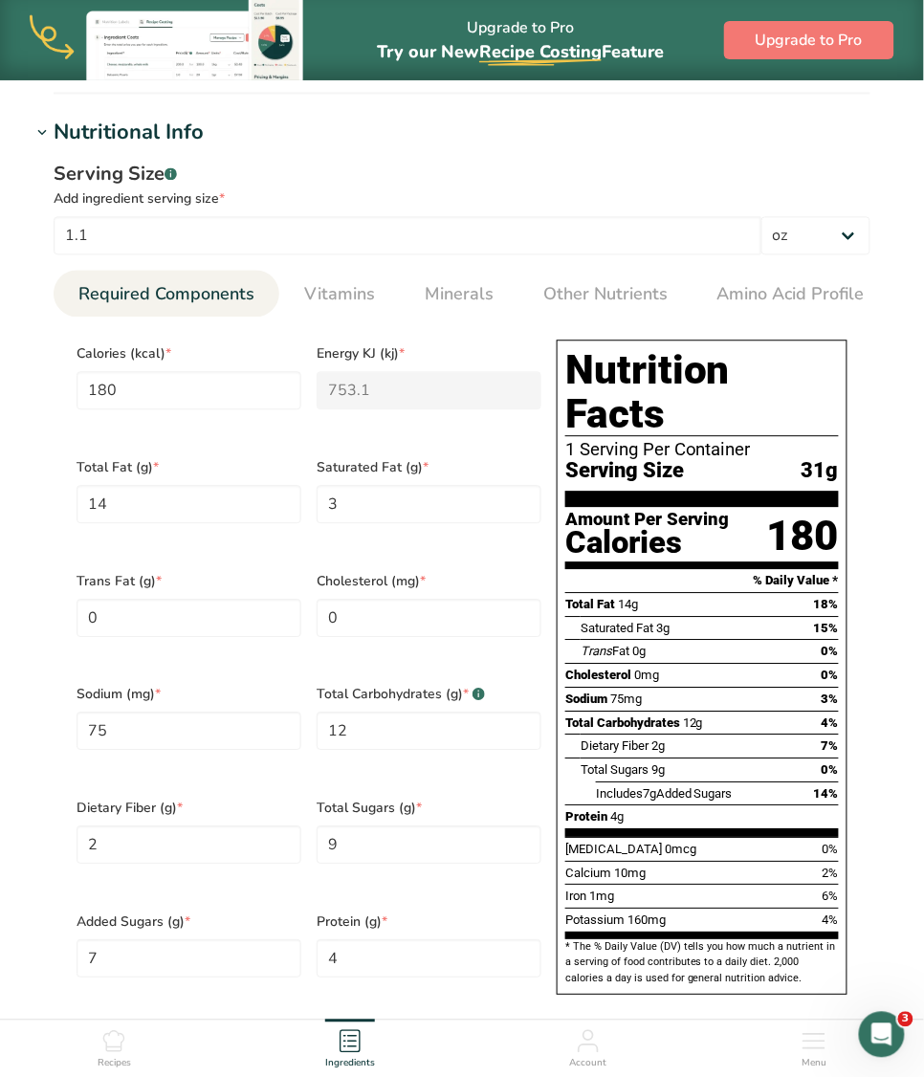
click at [900, 157] on section "Edit Peanut Butter & chocolate Ingredient Spec Sheet .a-a{fill:#347362;}.b-a{fi…" at bounding box center [462, 559] width 924 height 2333
click at [758, 131] on h1 "Nutritional Info" at bounding box center [462, 134] width 863 height 32
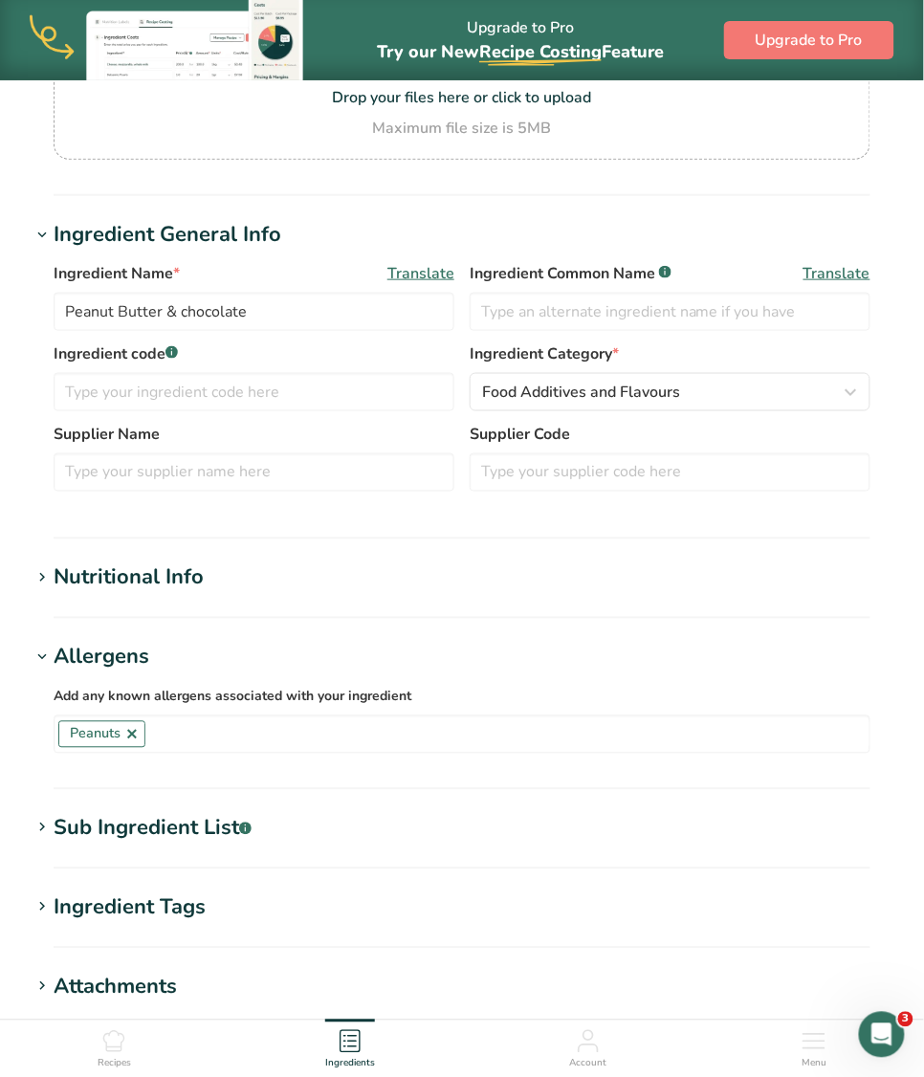
scroll to position [239, 0]
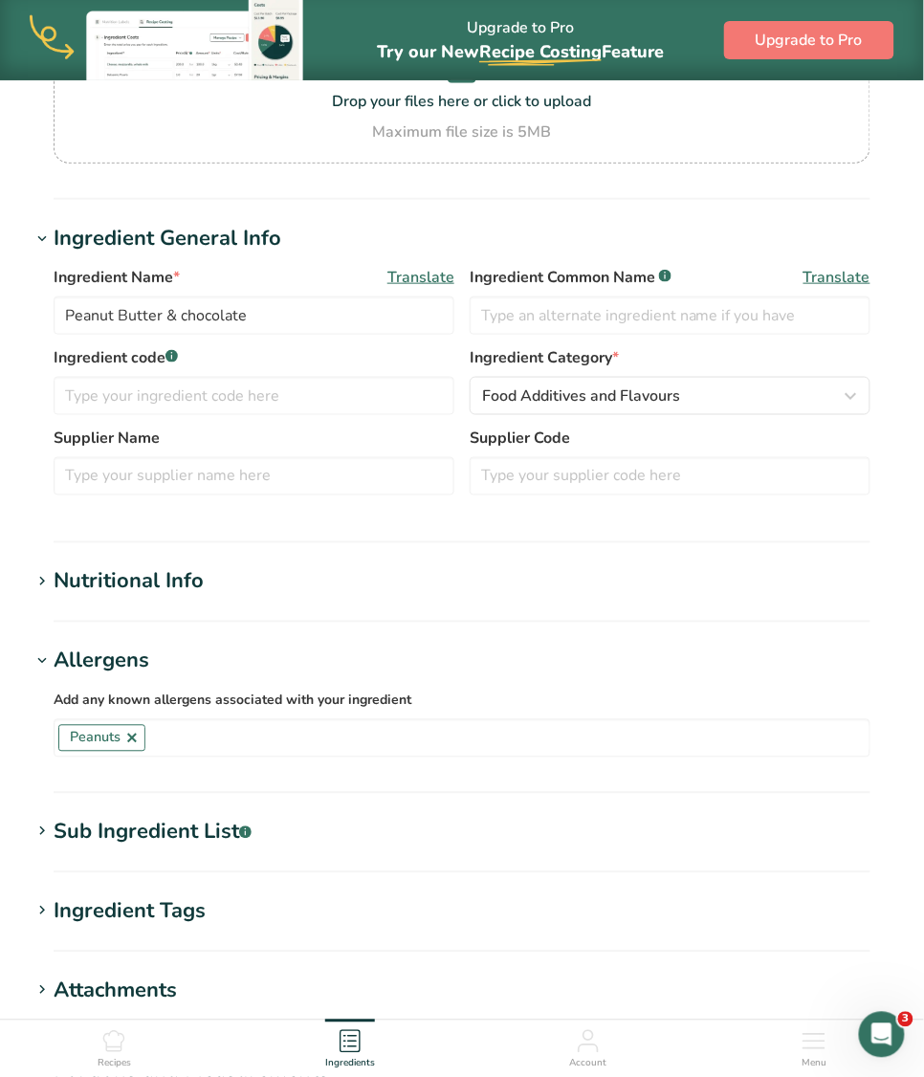
click at [138, 582] on div "Nutritional Info" at bounding box center [129, 582] width 150 height 32
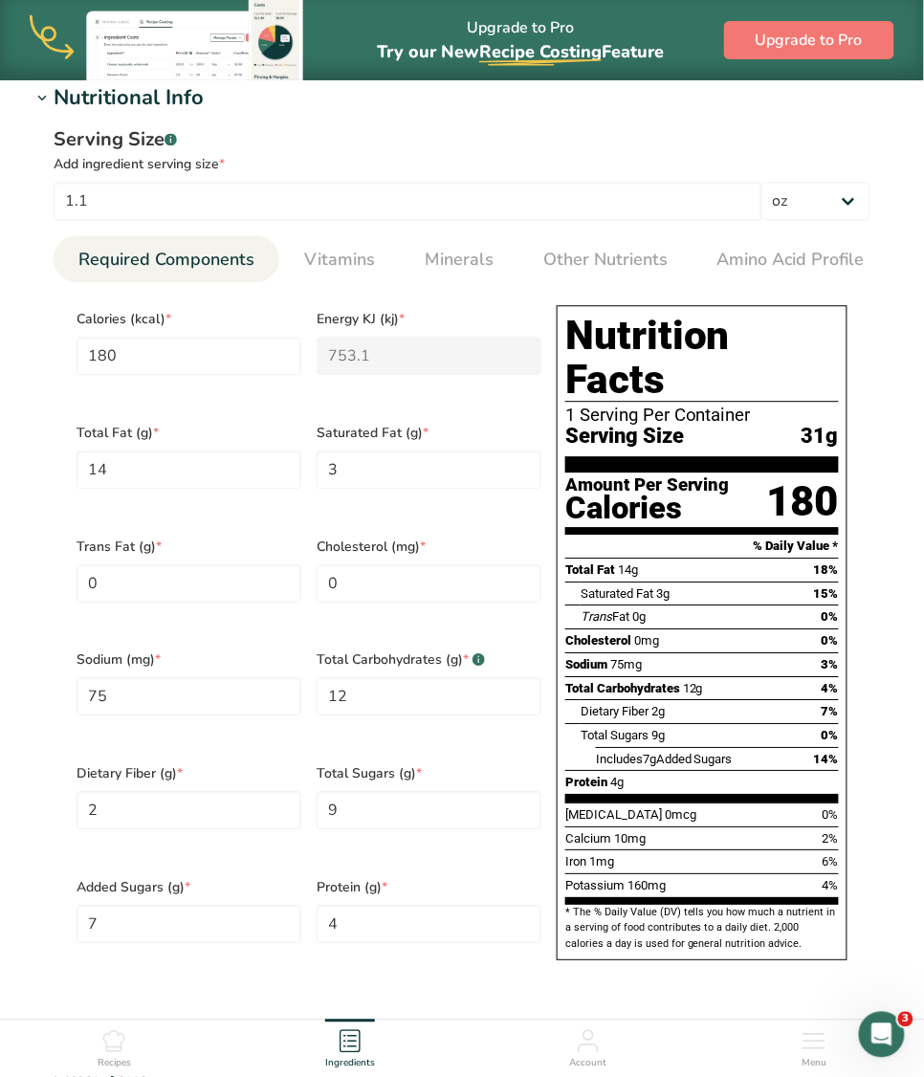
scroll to position [724, 0]
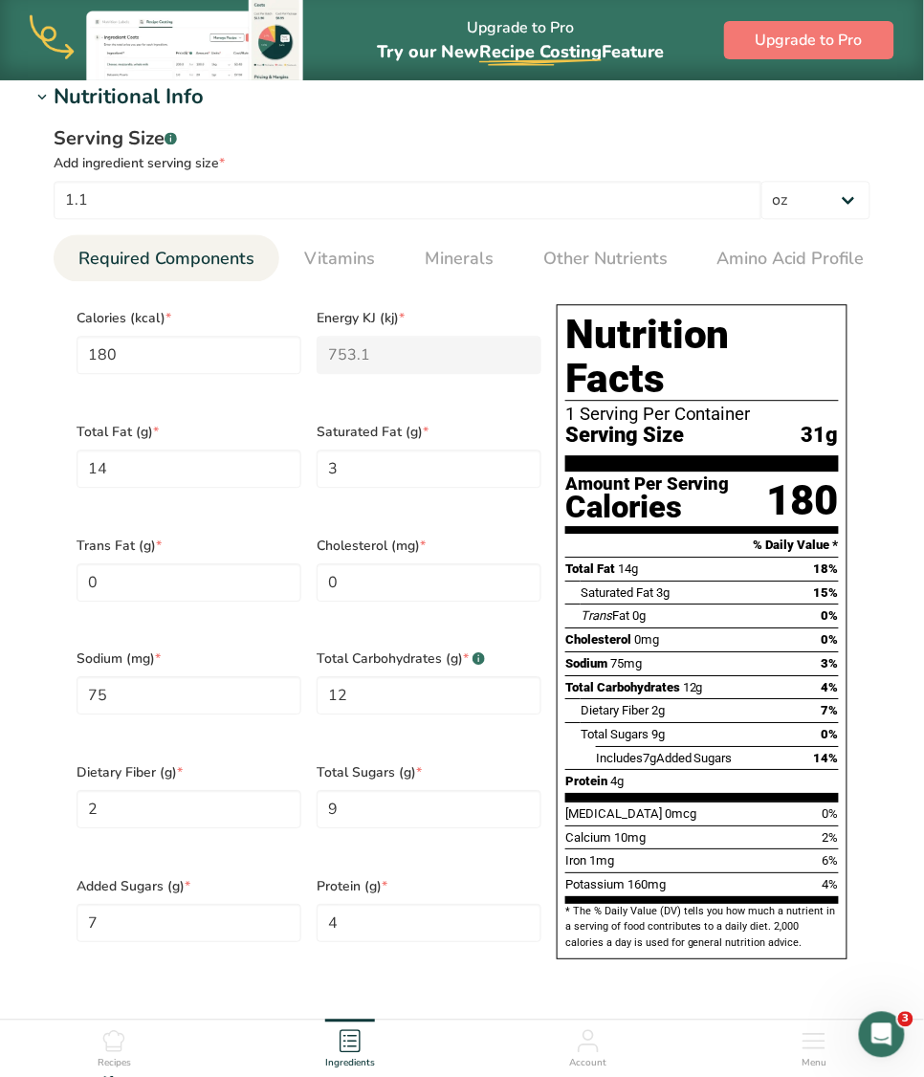
click at [911, 674] on section "Edit Peanut Butter & chocolate Ingredient Spec Sheet .a-a{fill:#347362;}.b-a{fi…" at bounding box center [462, 522] width 924 height 2333
click at [881, 556] on div "Serving Size .a-a{fill:#347362;}.b-a{fill:#fff;} Add ingredient serving size * …" at bounding box center [462, 559] width 863 height 892
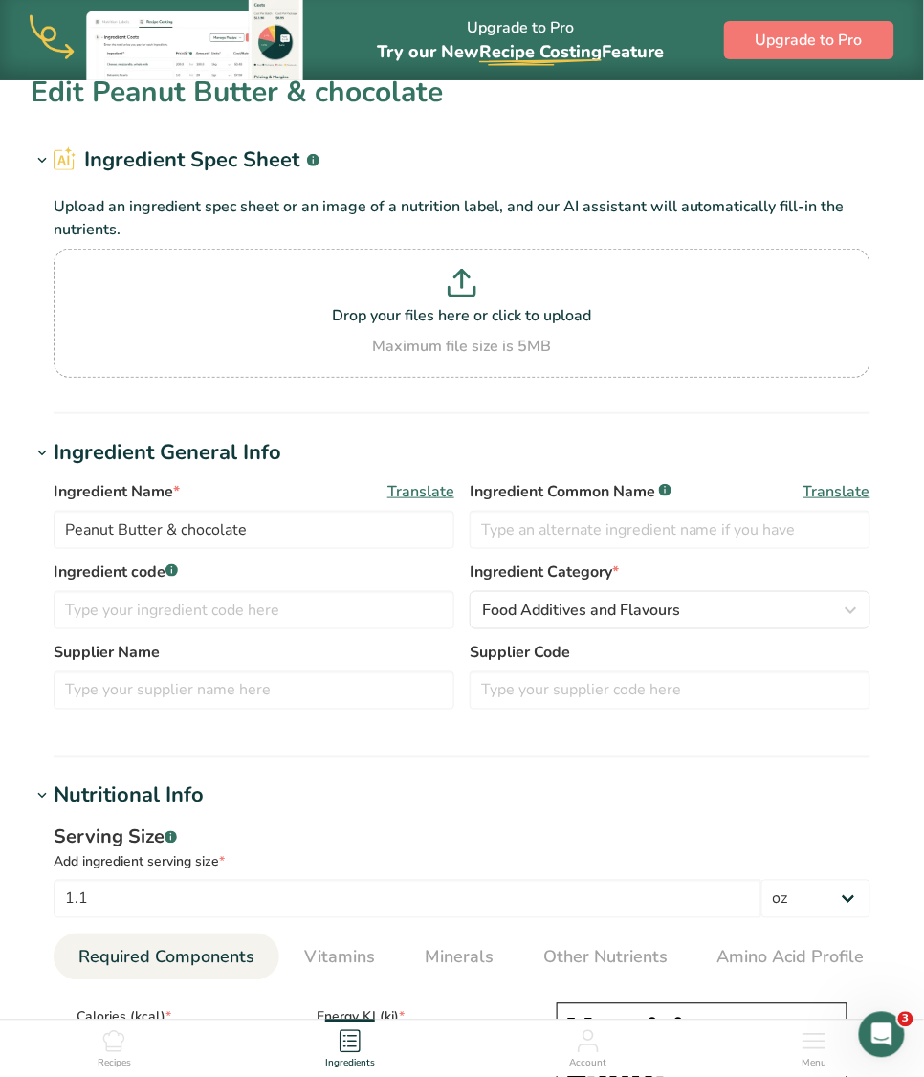
scroll to position [0, 0]
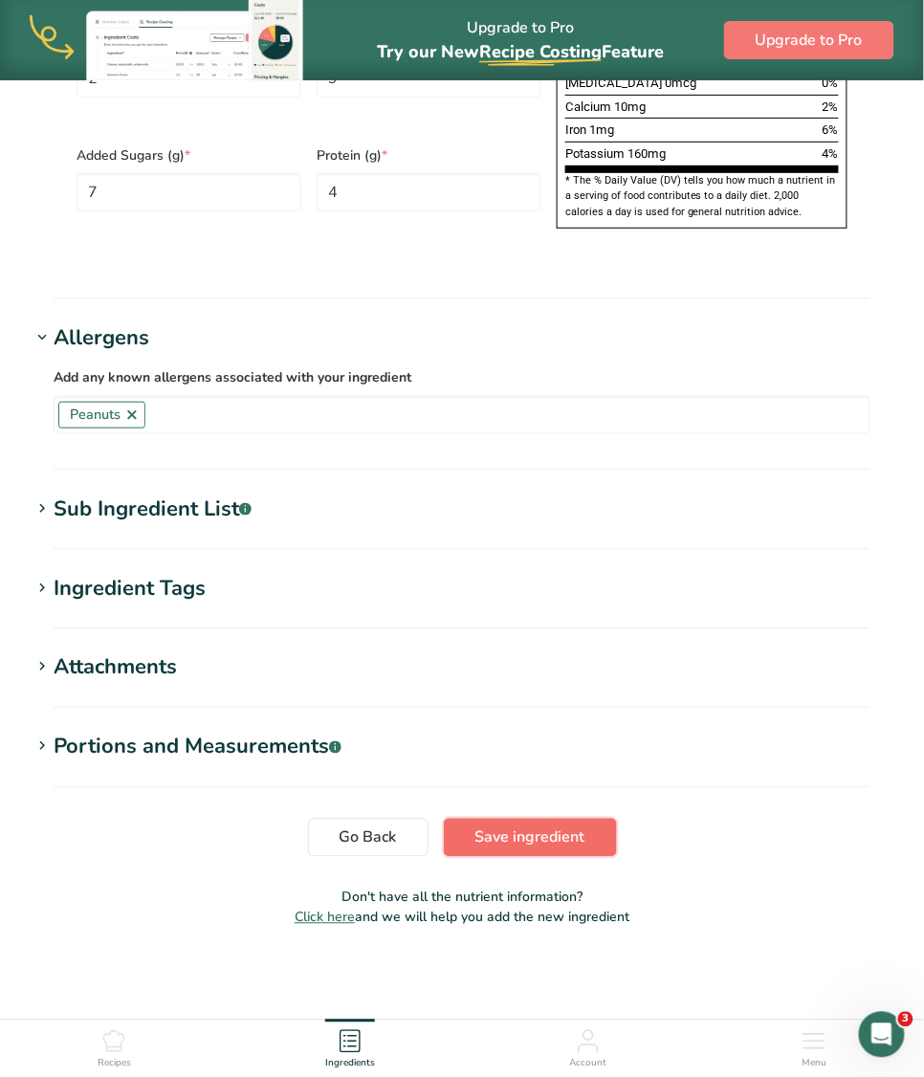
click at [509, 832] on span "Save ingredient" at bounding box center [530, 837] width 110 height 23
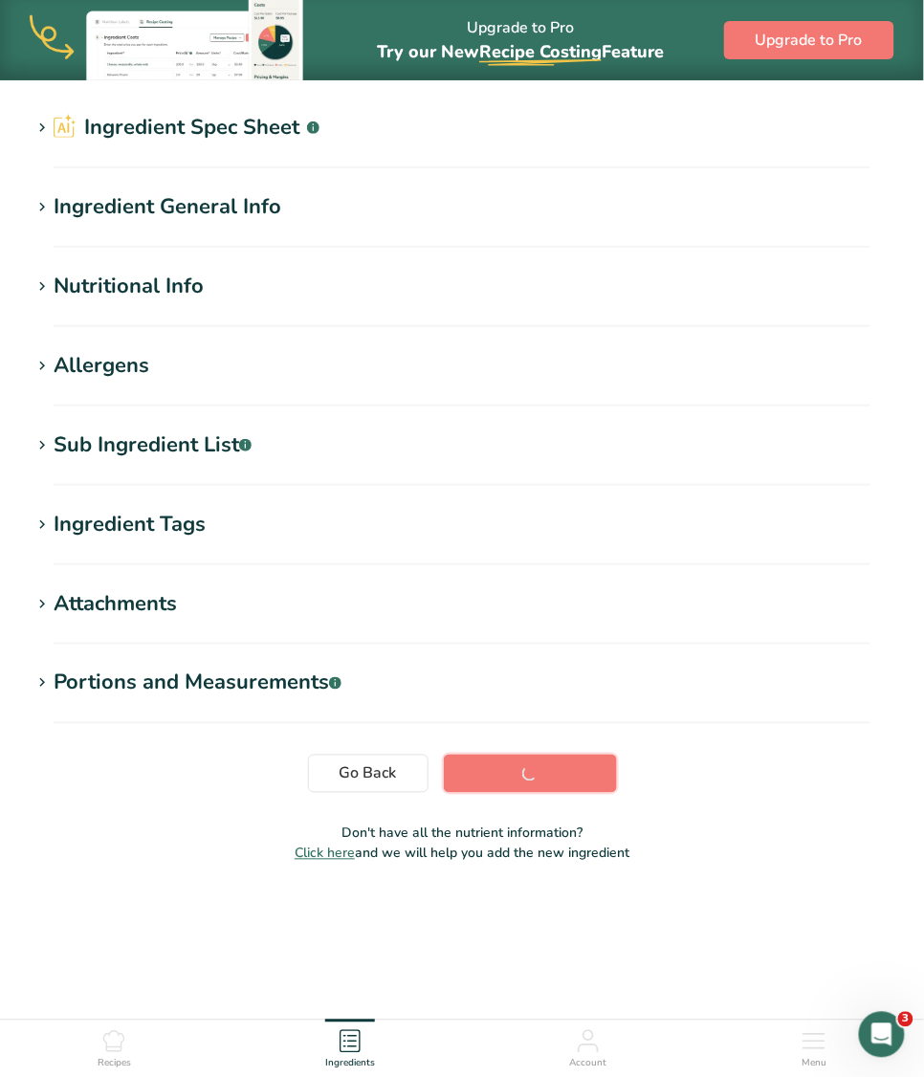
scroll to position [57, 0]
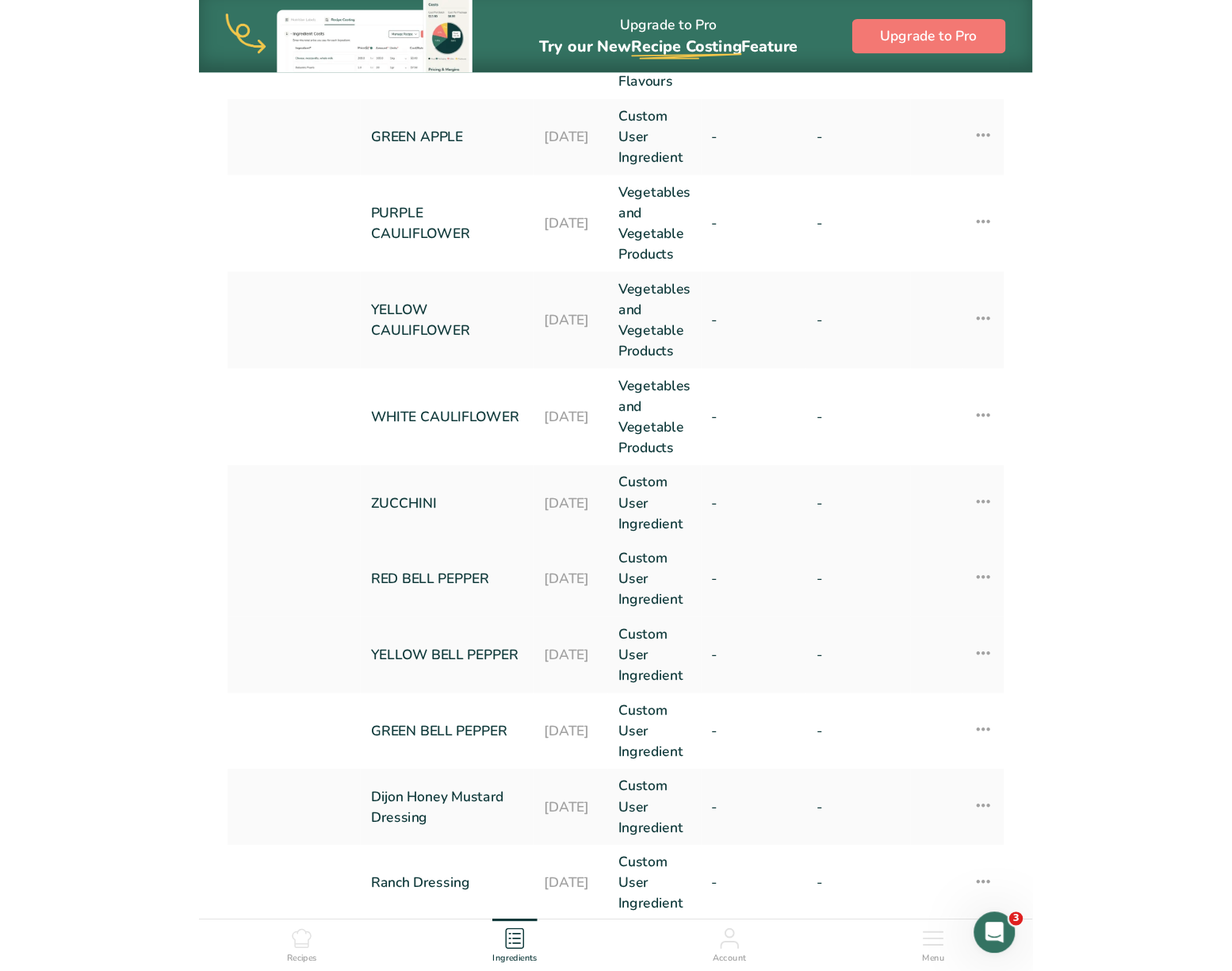
scroll to position [204, 0]
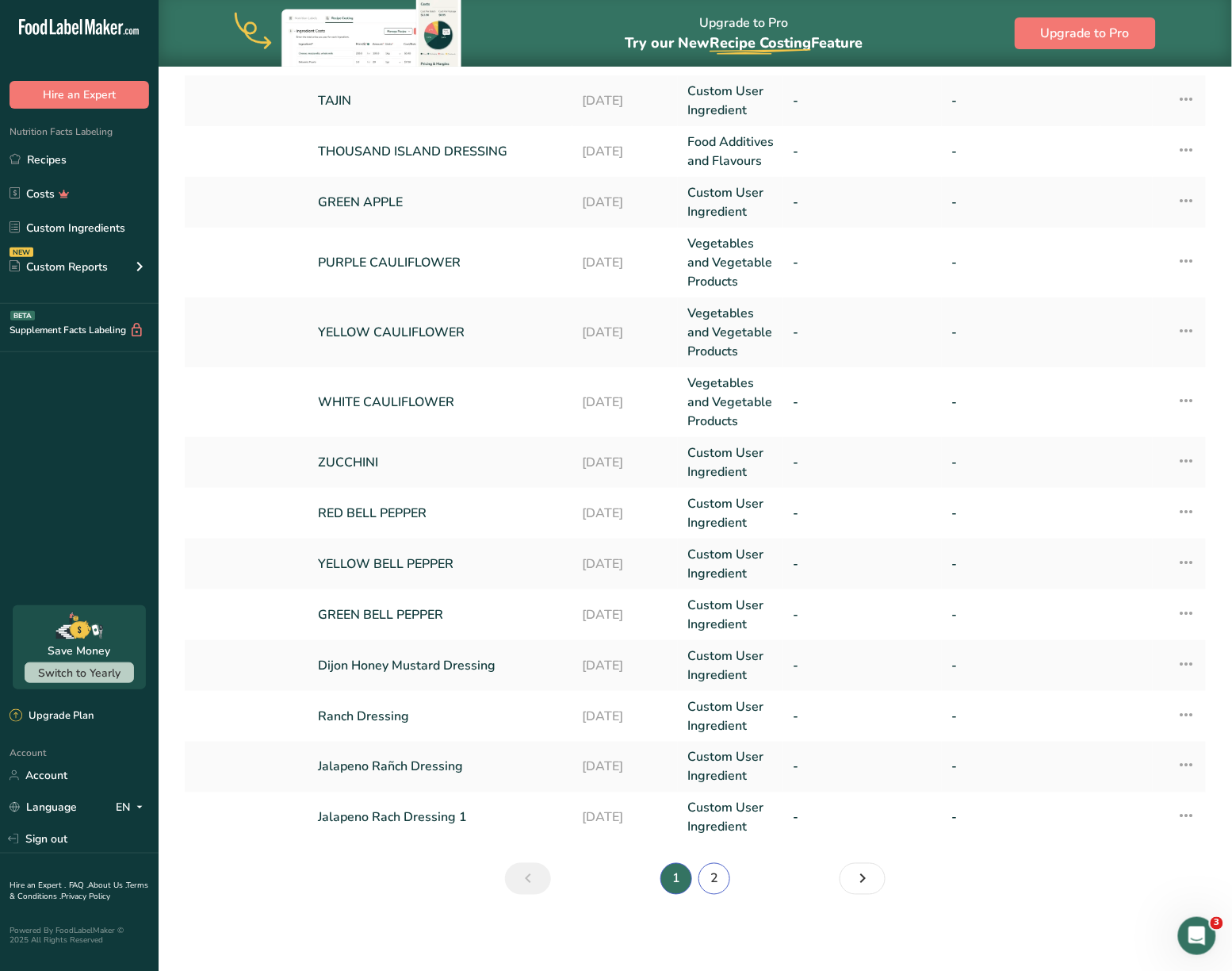
click at [720, 874] on link "2" at bounding box center [715, 879] width 32 height 32
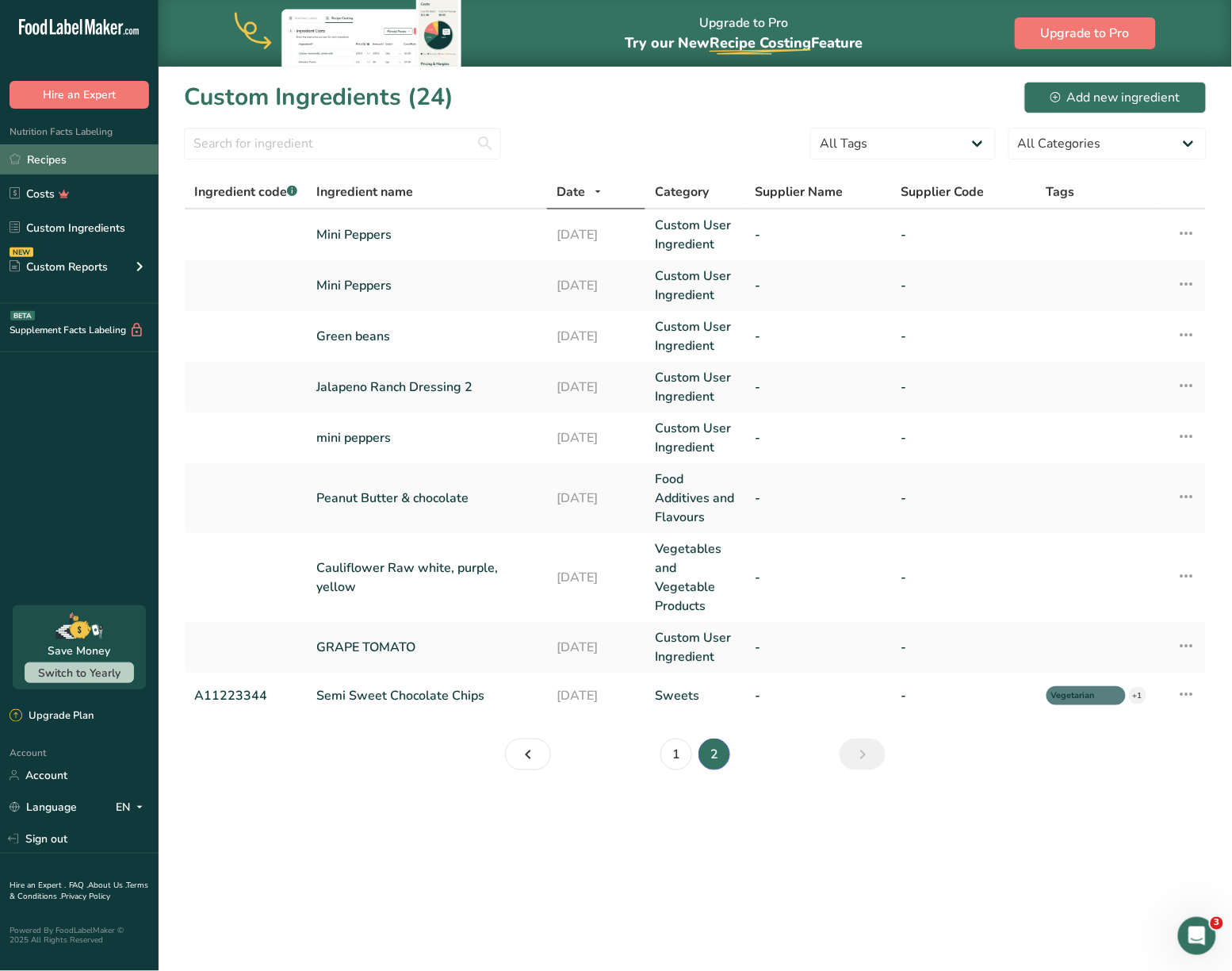
click at [61, 144] on link "Recipes" at bounding box center [79, 159] width 158 height 30
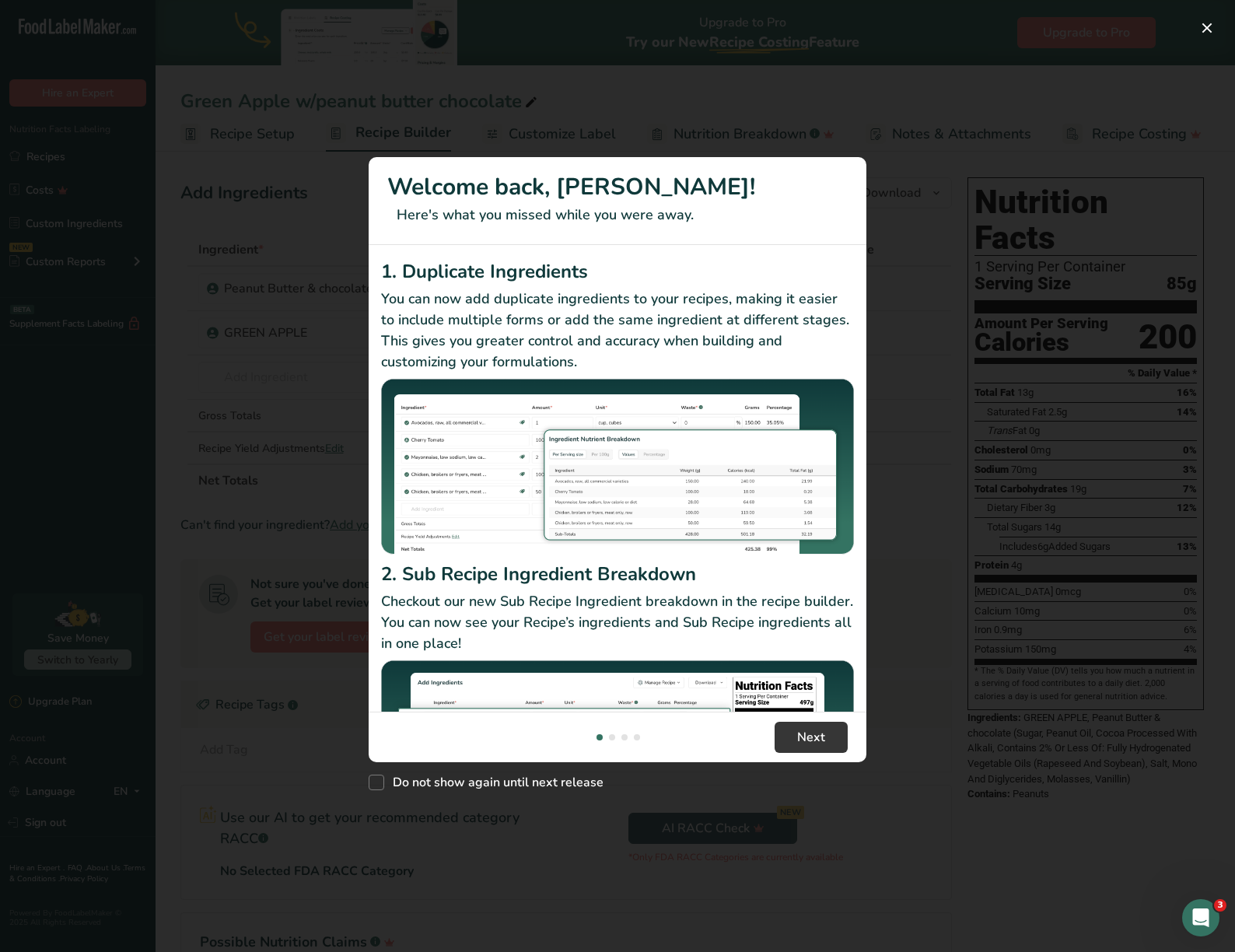
click at [798, 185] on h1 "Welcome back, [PERSON_NAME]!" at bounding box center [617, 187] width 460 height 35
click at [1204, 27] on button "New Features" at bounding box center [1207, 28] width 25 height 25
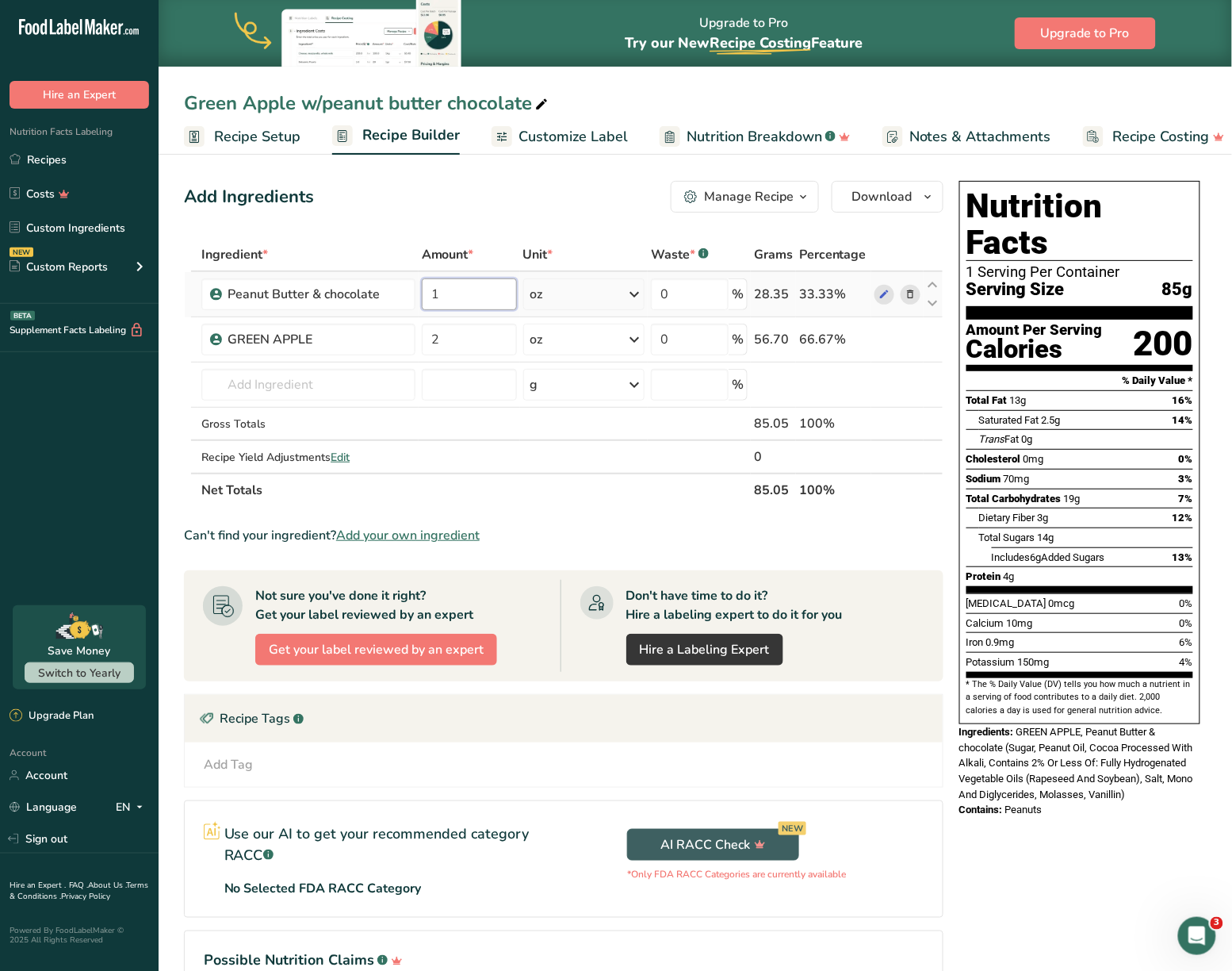
click at [458, 294] on input "1" at bounding box center [469, 294] width 95 height 32
type input "1.1"
click at [919, 367] on div "Ingredient * Amount * Unit * Waste * .a-a{fill:#347362;}.b-a{fill:#fff;} Grams …" at bounding box center [564, 372] width 759 height 269
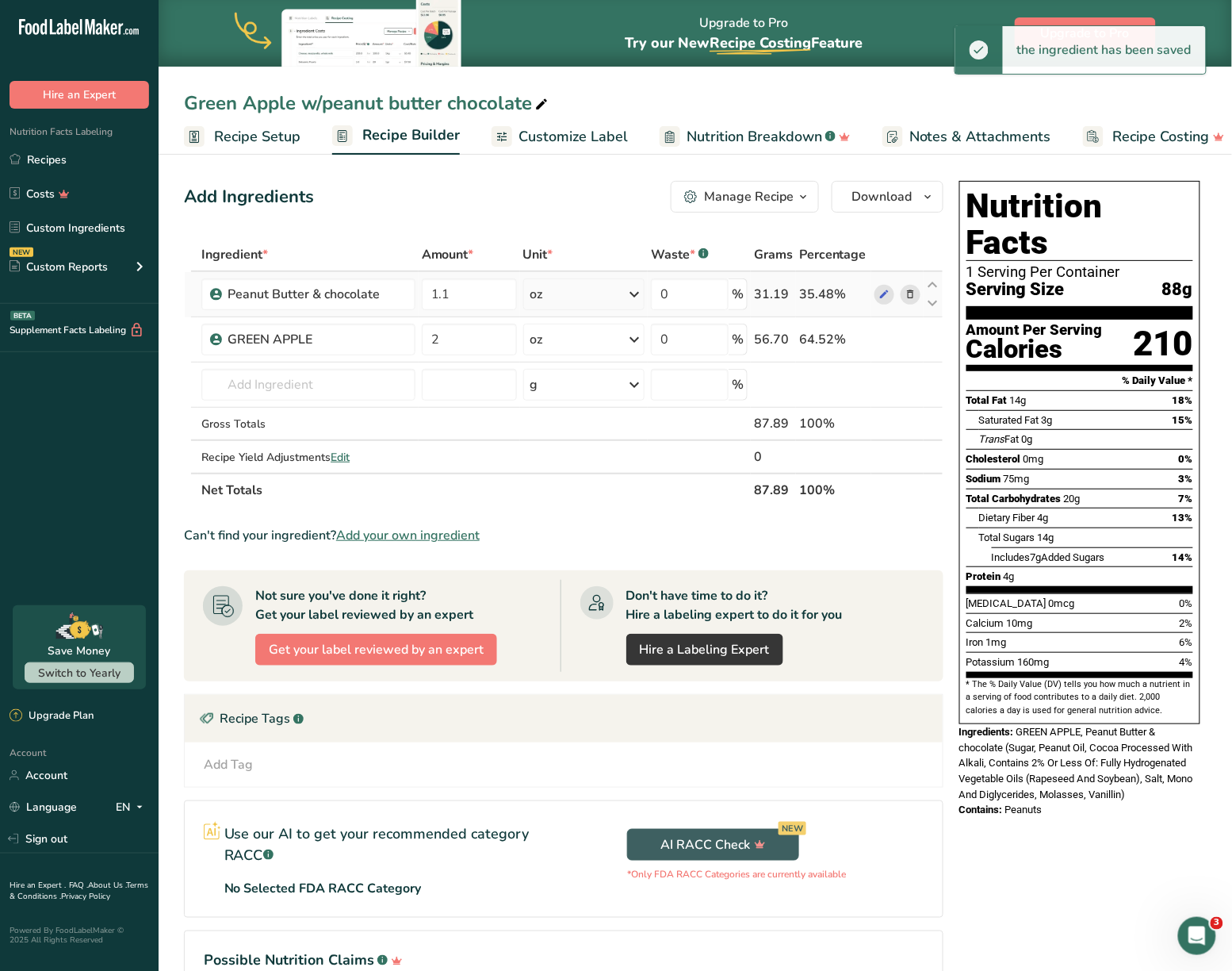
click at [877, 284] on div at bounding box center [897, 294] width 46 height 20
click at [885, 284] on span at bounding box center [884, 294] width 19 height 19
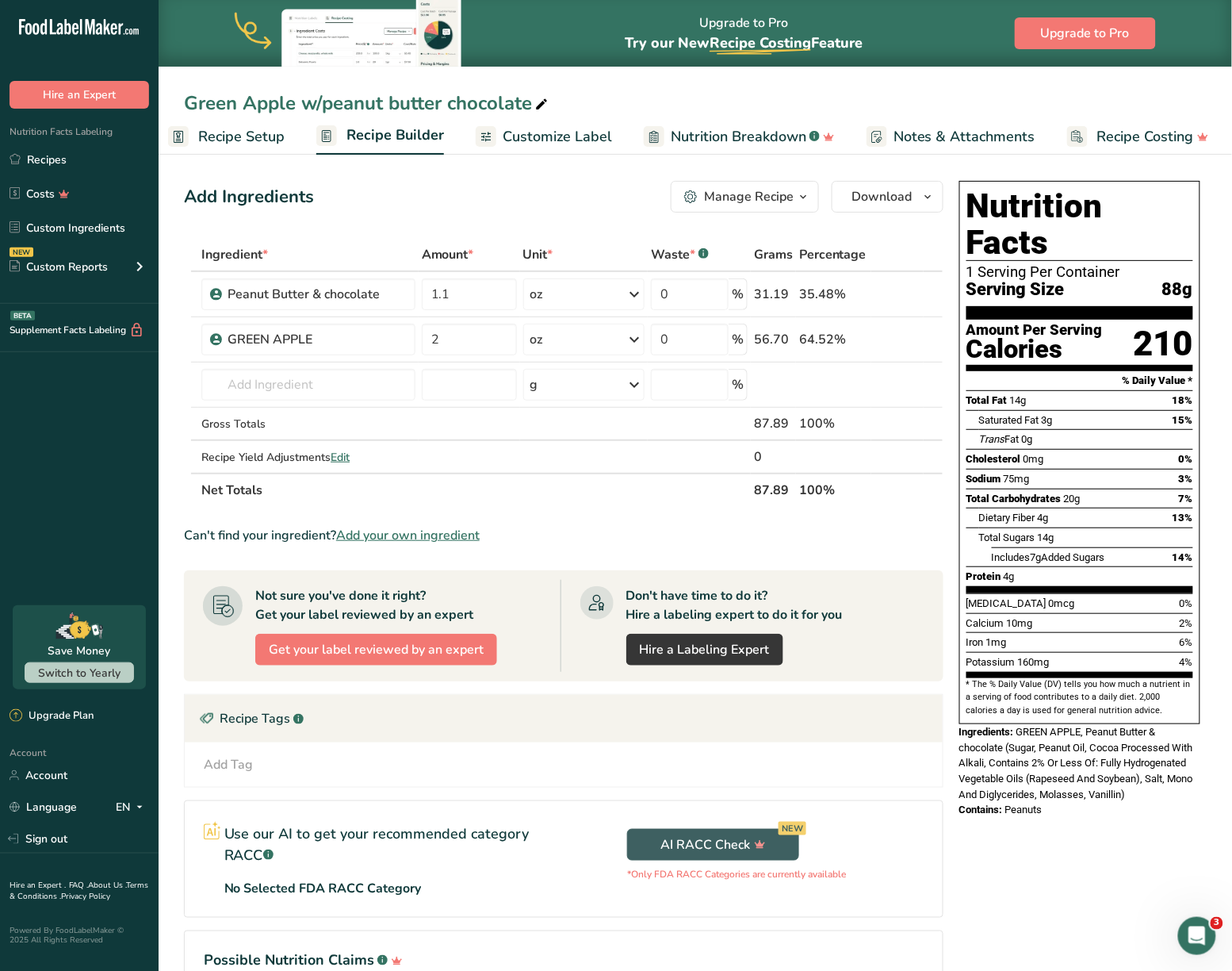
click at [582, 145] on span "Customize Label" at bounding box center [557, 137] width 109 height 22
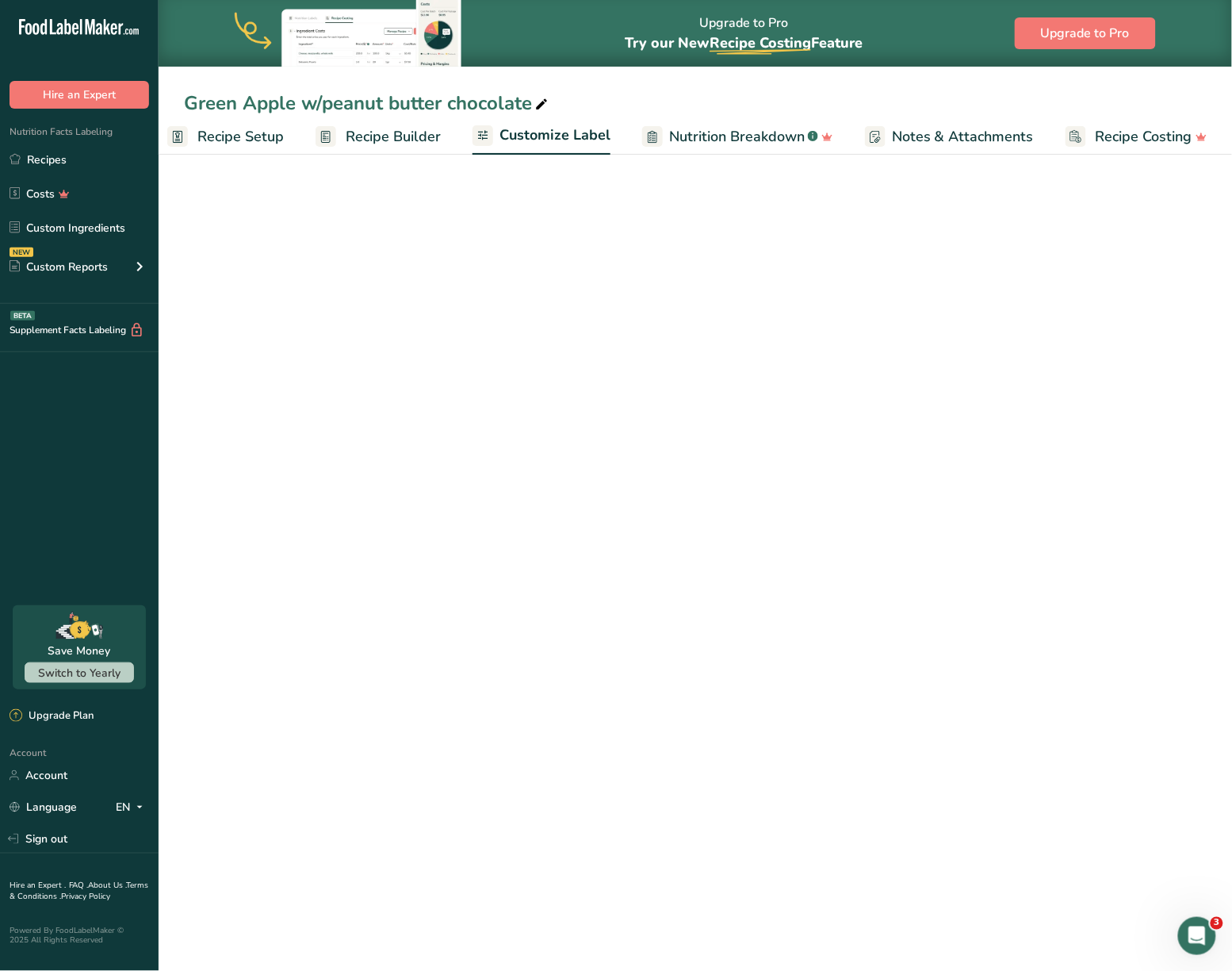
scroll to position [0, 17]
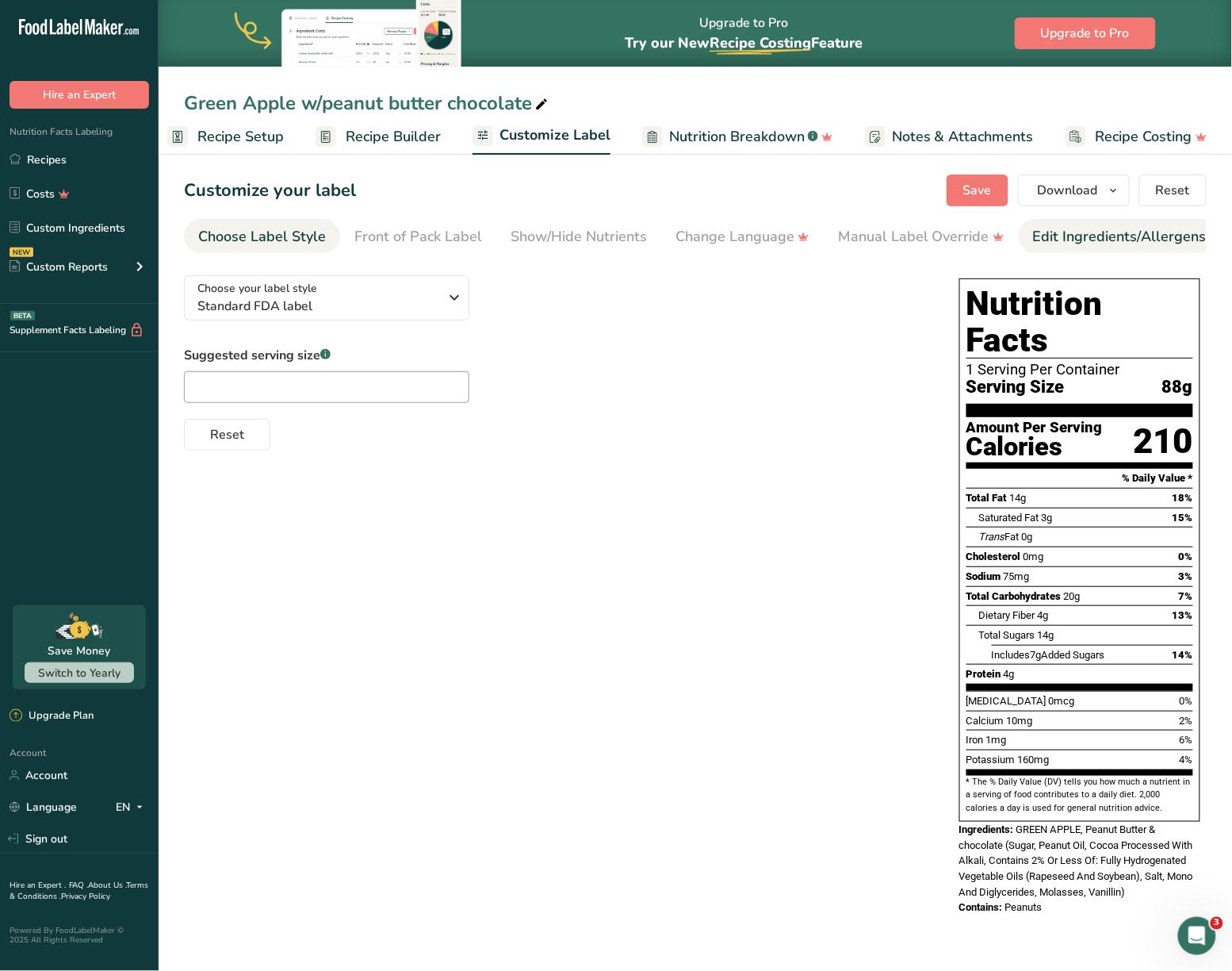
click at [1060, 230] on div "Edit Ingredients/Allergens List" at bounding box center [1133, 237] width 201 height 22
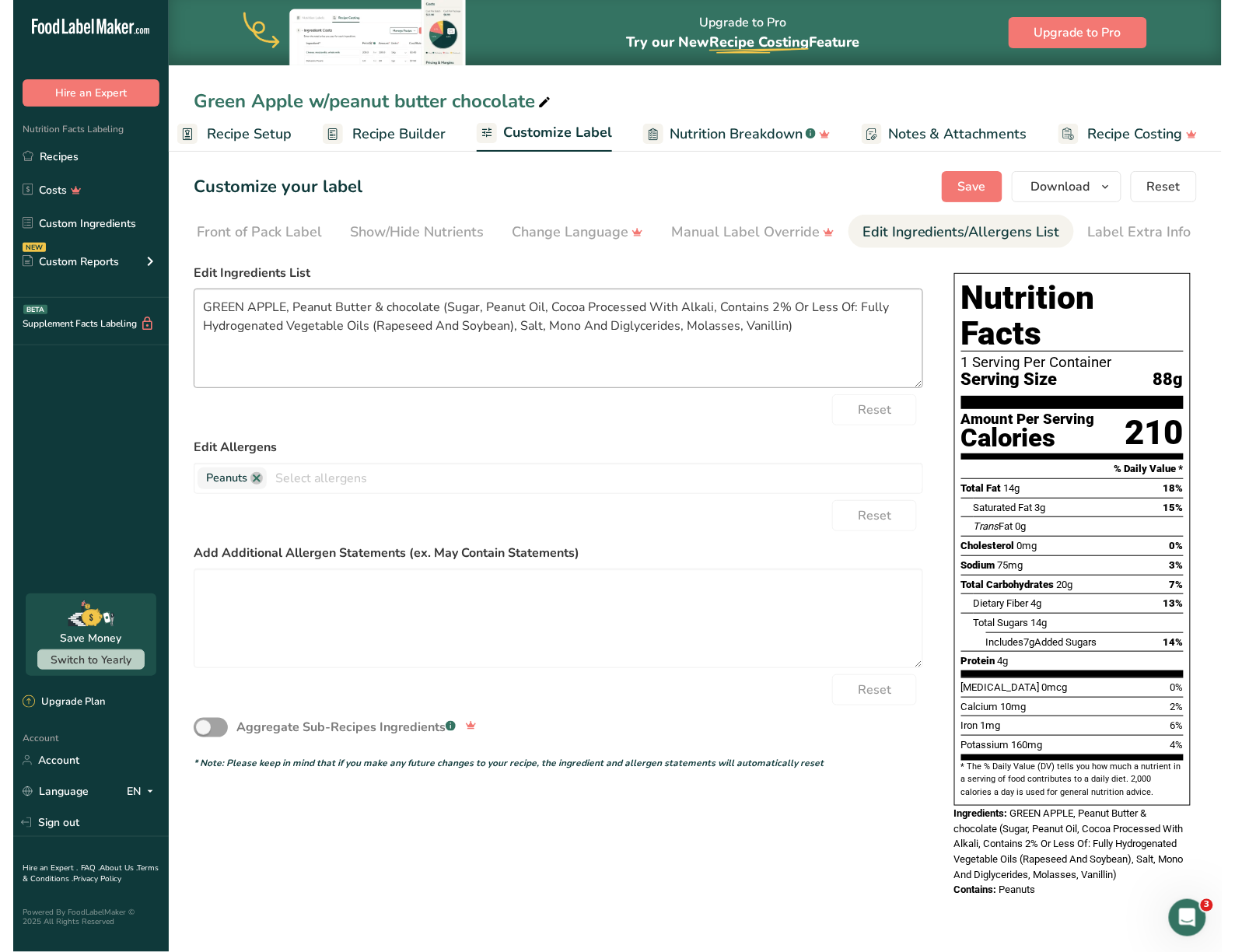
scroll to position [0, 165]
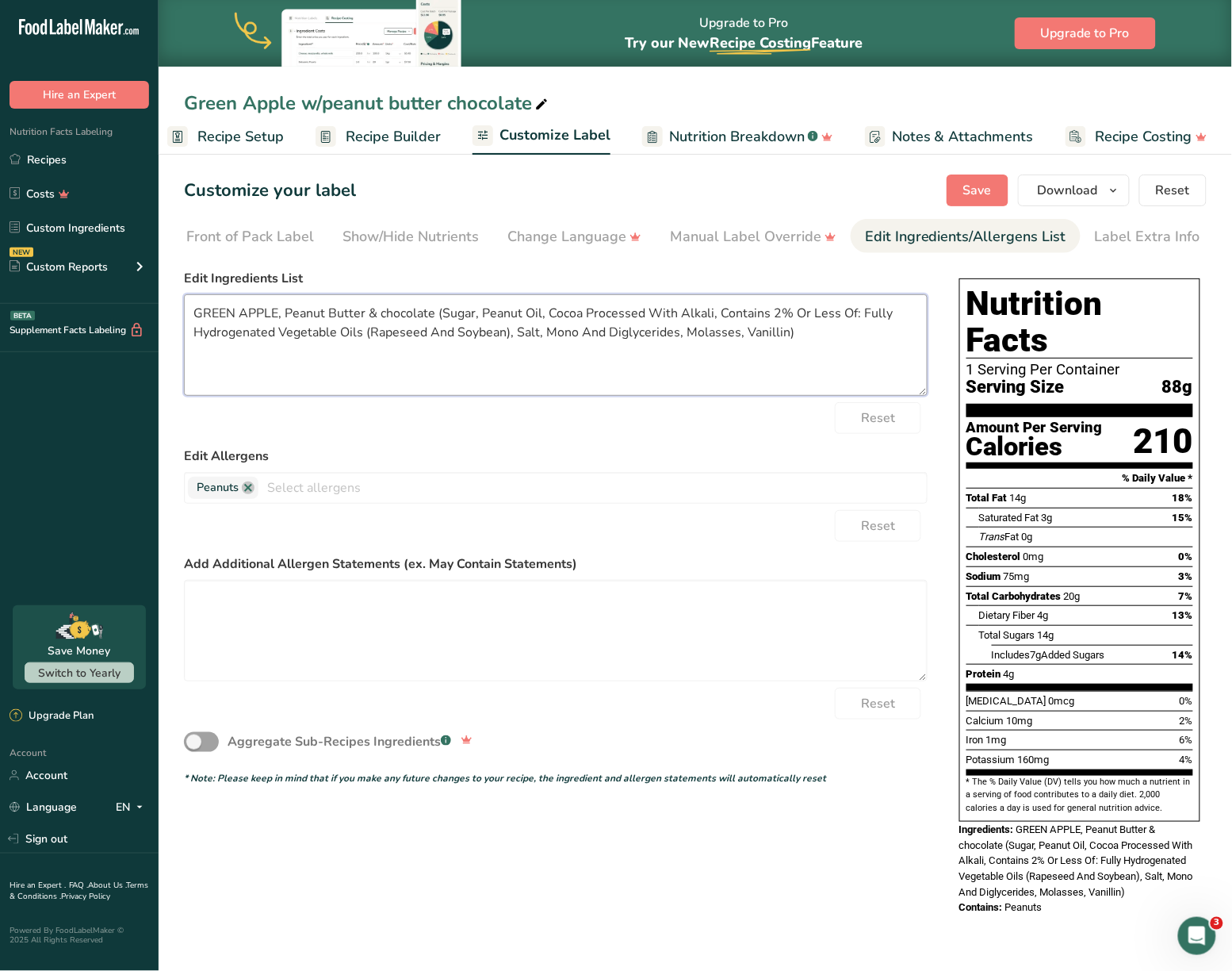
drag, startPoint x: 806, startPoint y: 352, endPoint x: 439, endPoint y: 325, distance: 368.0
click at [439, 325] on textarea "GREEN APPLE, Peanut Butter & chocolate (Sugar, Peanut Oil, Cocoa Processed With…" at bounding box center [555, 345] width 744 height 101
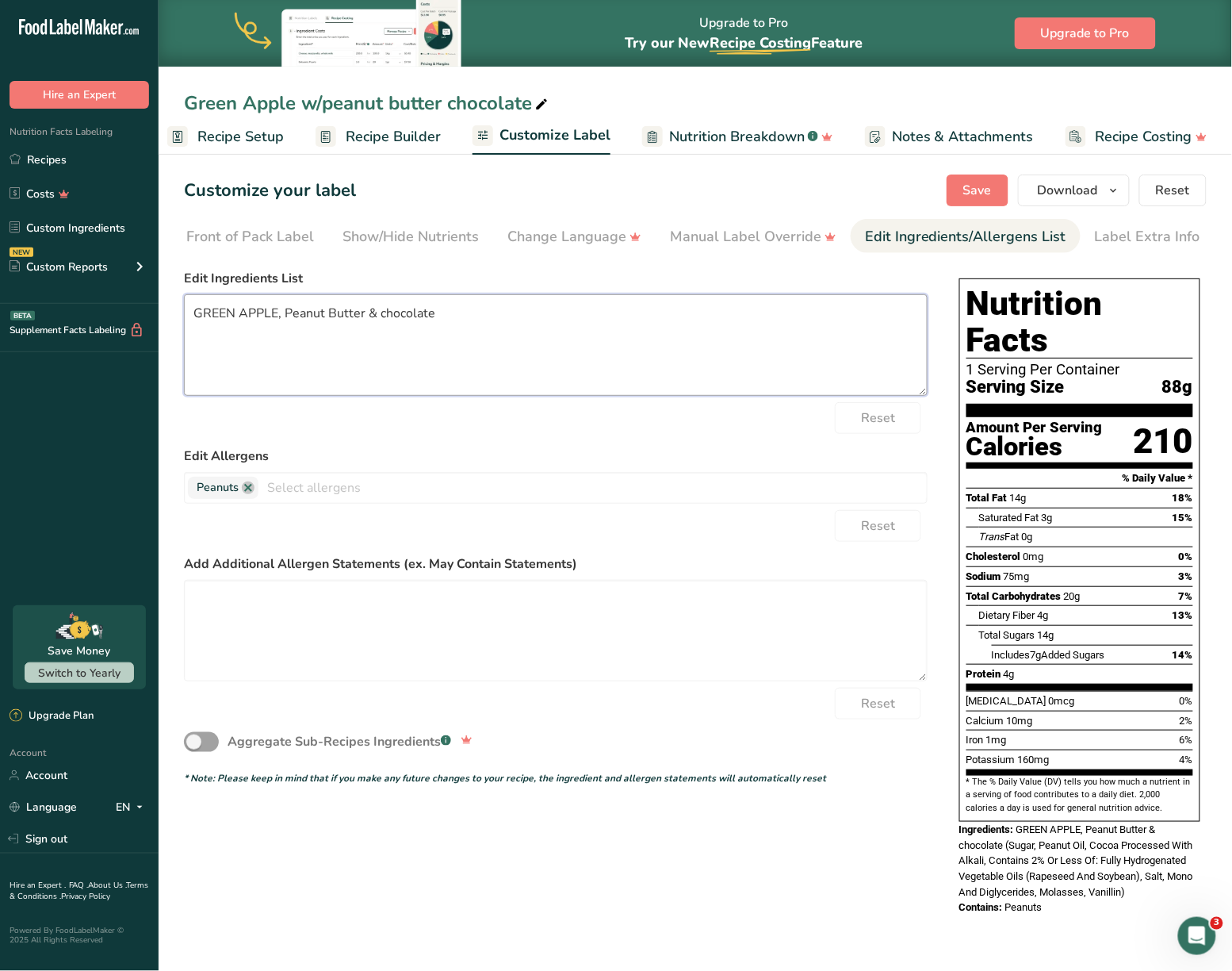
click at [458, 322] on textarea "GREEN APPLE, Peanut Butter & chocolate" at bounding box center [555, 345] width 744 height 101
click at [285, 318] on textarea "GREEN APPLE, Peanut Butter & chocolate" at bounding box center [555, 345] width 744 height 101
drag, startPoint x: 644, startPoint y: 320, endPoint x: 486, endPoint y: 319, distance: 158.0
click at [486, 319] on textarea "GREEN APPLE, PEANUT BUTTER & CHOCOLATE Peanut Butter & chocolate" at bounding box center [555, 345] width 744 height 101
click at [985, 191] on span "Save" at bounding box center [977, 190] width 28 height 19
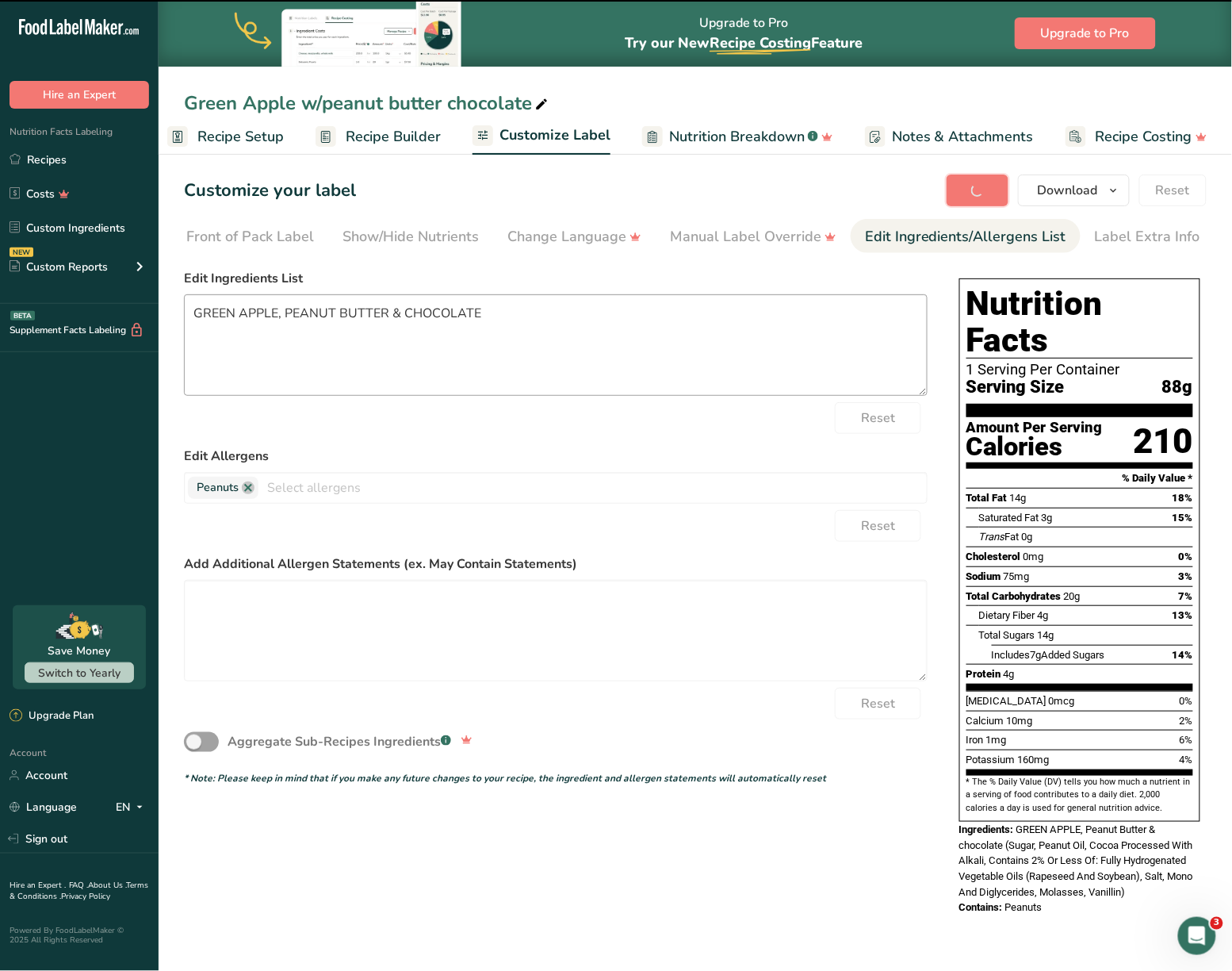
type textarea "GREEN APPLE, PEANUT BUTTER & CHOCOLATE"
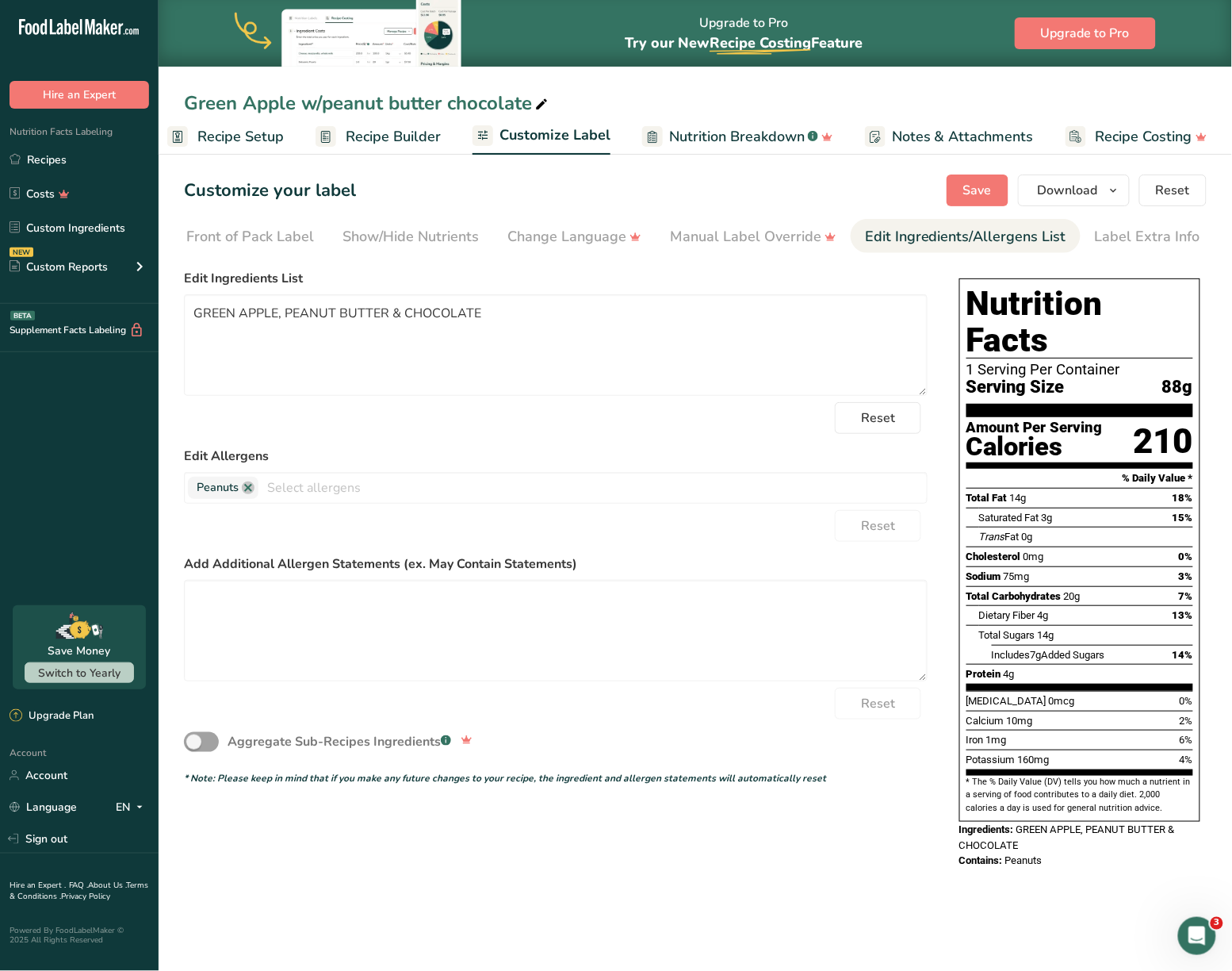
click at [181, 100] on div "Green Apple w/peanut butter chocolate" at bounding box center [695, 103] width 1074 height 28
click at [182, 100] on div "Green Apple w/peanut butter chocolate" at bounding box center [695, 103] width 1074 height 28
click at [187, 98] on div "Green Apple w/peanut butter chocolate" at bounding box center [367, 103] width 367 height 28
click at [186, 94] on input "Green Apple w/peanut butter chocolate" at bounding box center [696, 103] width 1023 height 28
type input "GREEN APPLEGreen Apple w/peanut butter chocolate"
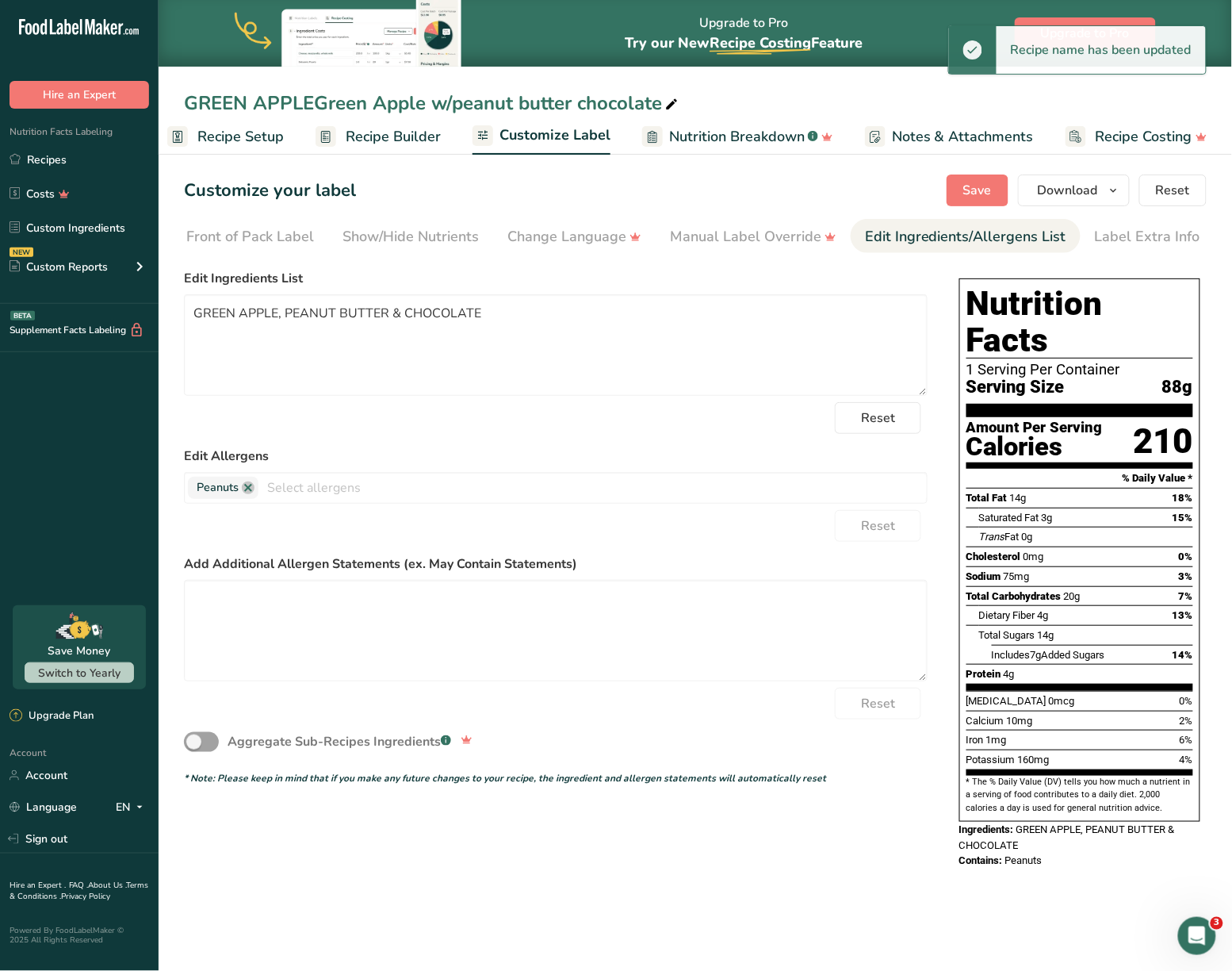
click at [315, 97] on div "GREEN APPLEGreen Apple w/peanut butter chocolate" at bounding box center [433, 103] width 497 height 28
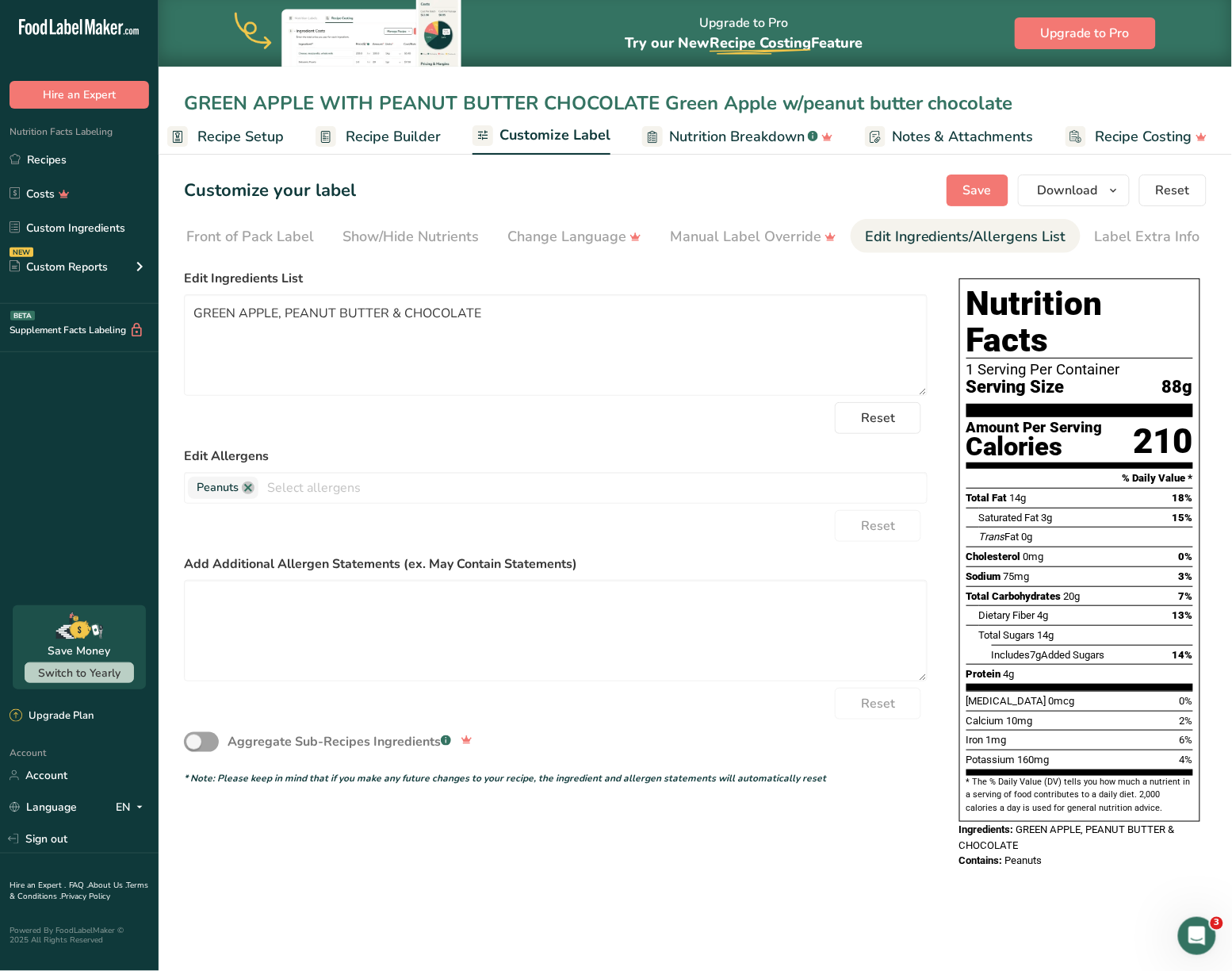
drag, startPoint x: 662, startPoint y: 104, endPoint x: 997, endPoint y: 120, distance: 335.4
click at [1025, 132] on div "GREEN APPLE WITH PEANUT BUTTER CHOCOLATE Green Apple w/peanut butter chocolate …" at bounding box center [695, 77] width 1074 height 155
type input "GREEN APPLE WITH PEANUT BUTTER CHOCOLATE"
click at [975, 198] on span "Save" at bounding box center [977, 190] width 28 height 19
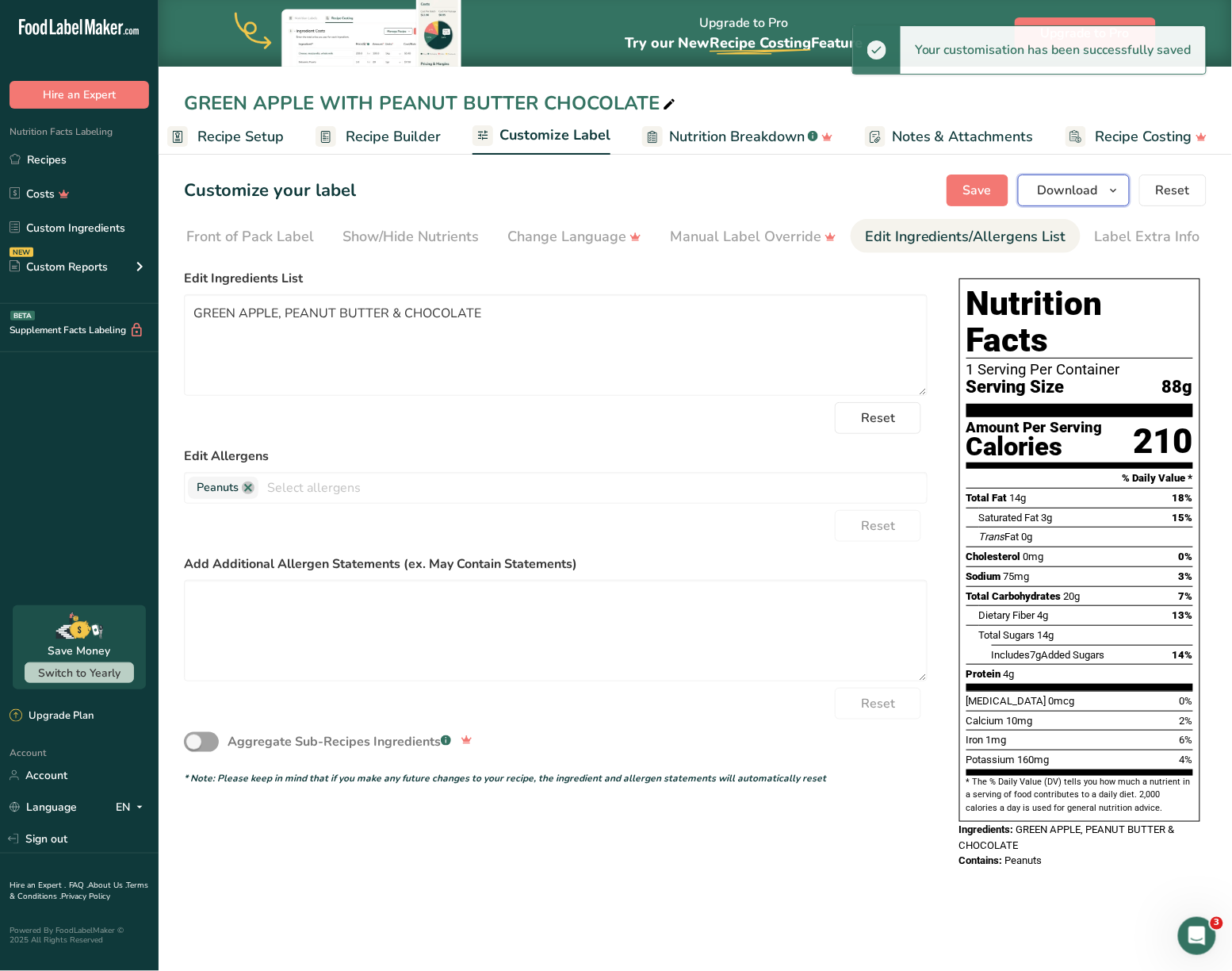
click at [1108, 193] on icon "button" at bounding box center [1113, 191] width 12 height 20
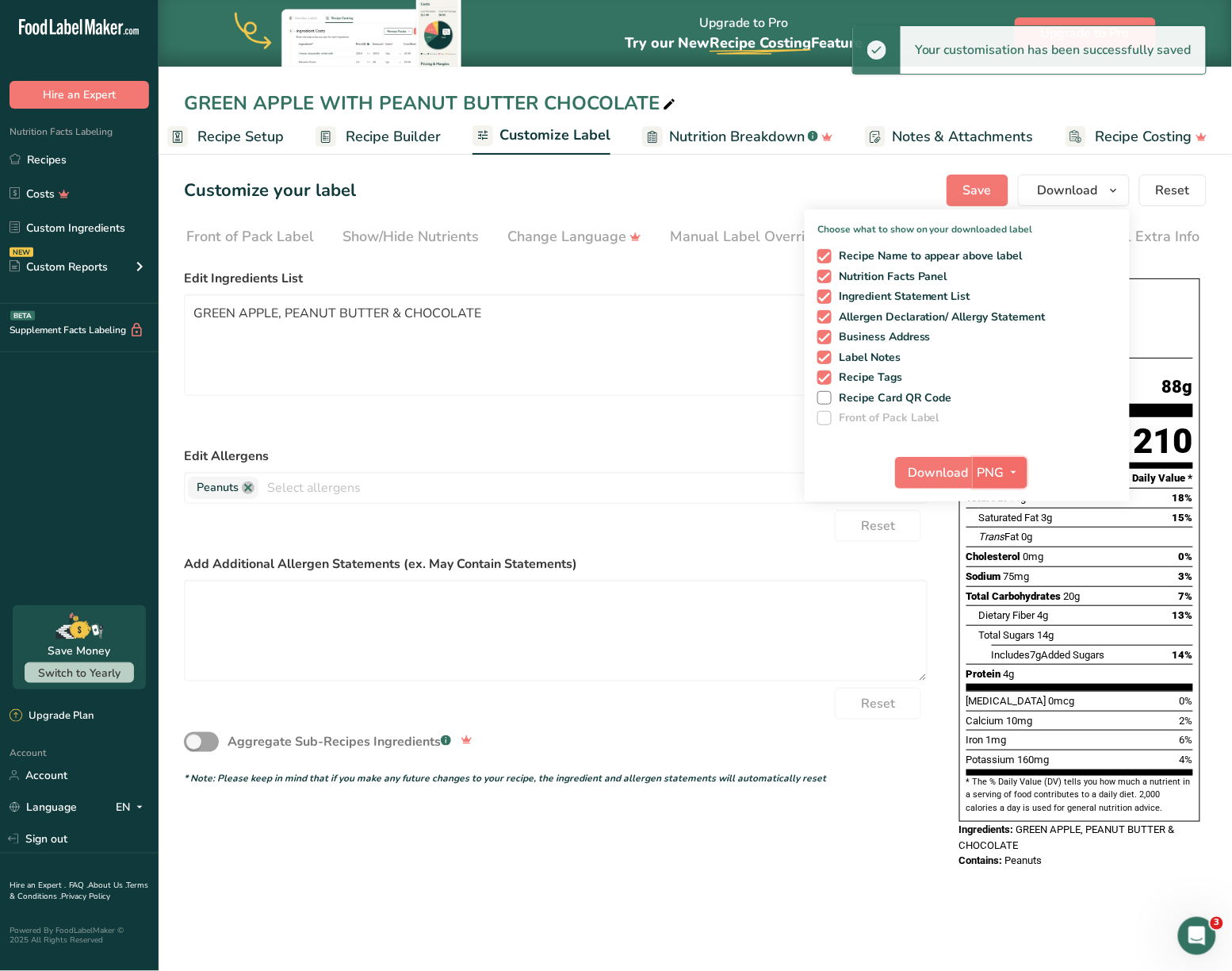
click at [990, 488] on button "PNG" at bounding box center [1001, 473] width 55 height 32
click at [1000, 561] on link "SVG" at bounding box center [1002, 557] width 51 height 27
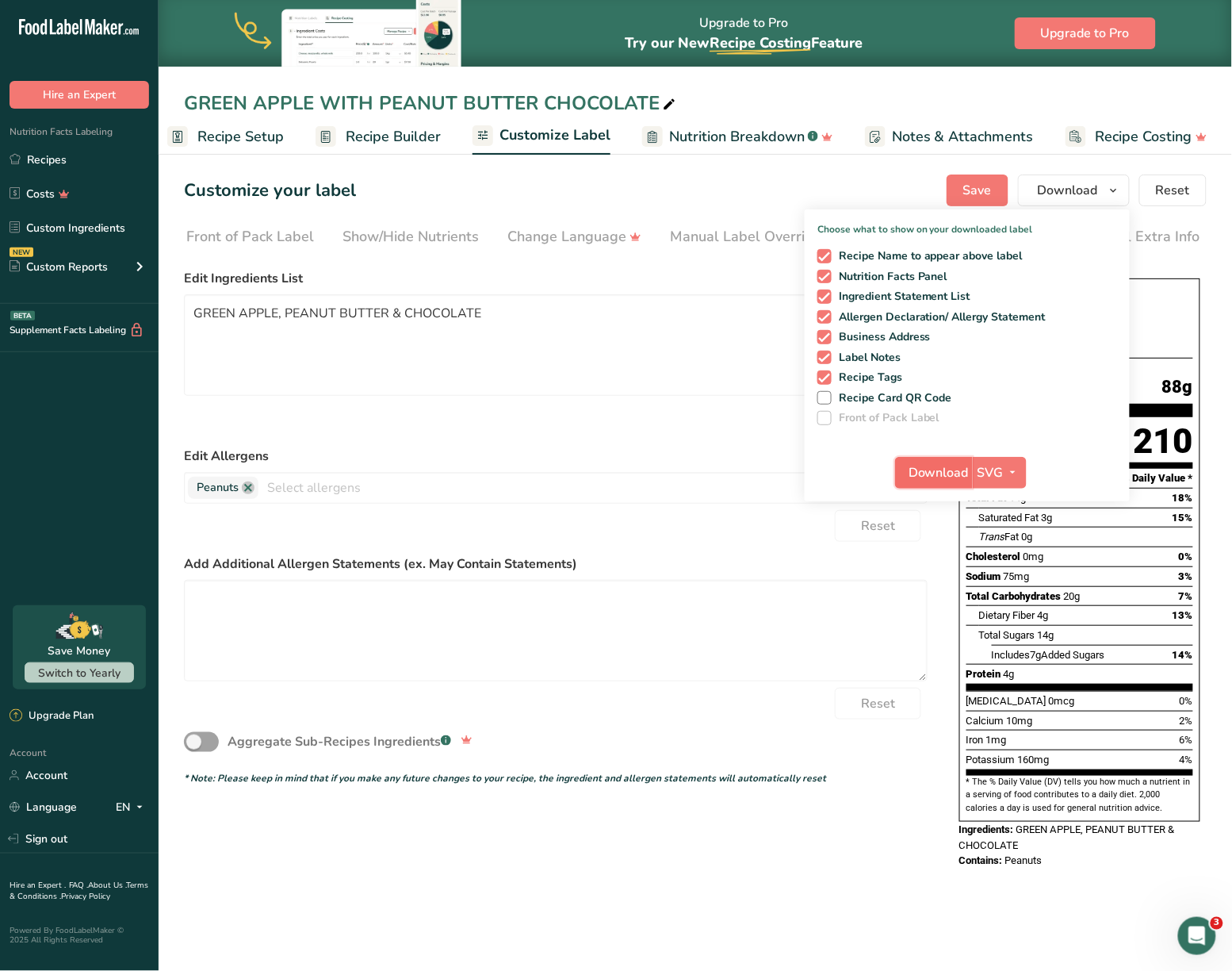
click at [943, 464] on span "Download" at bounding box center [939, 473] width 61 height 19
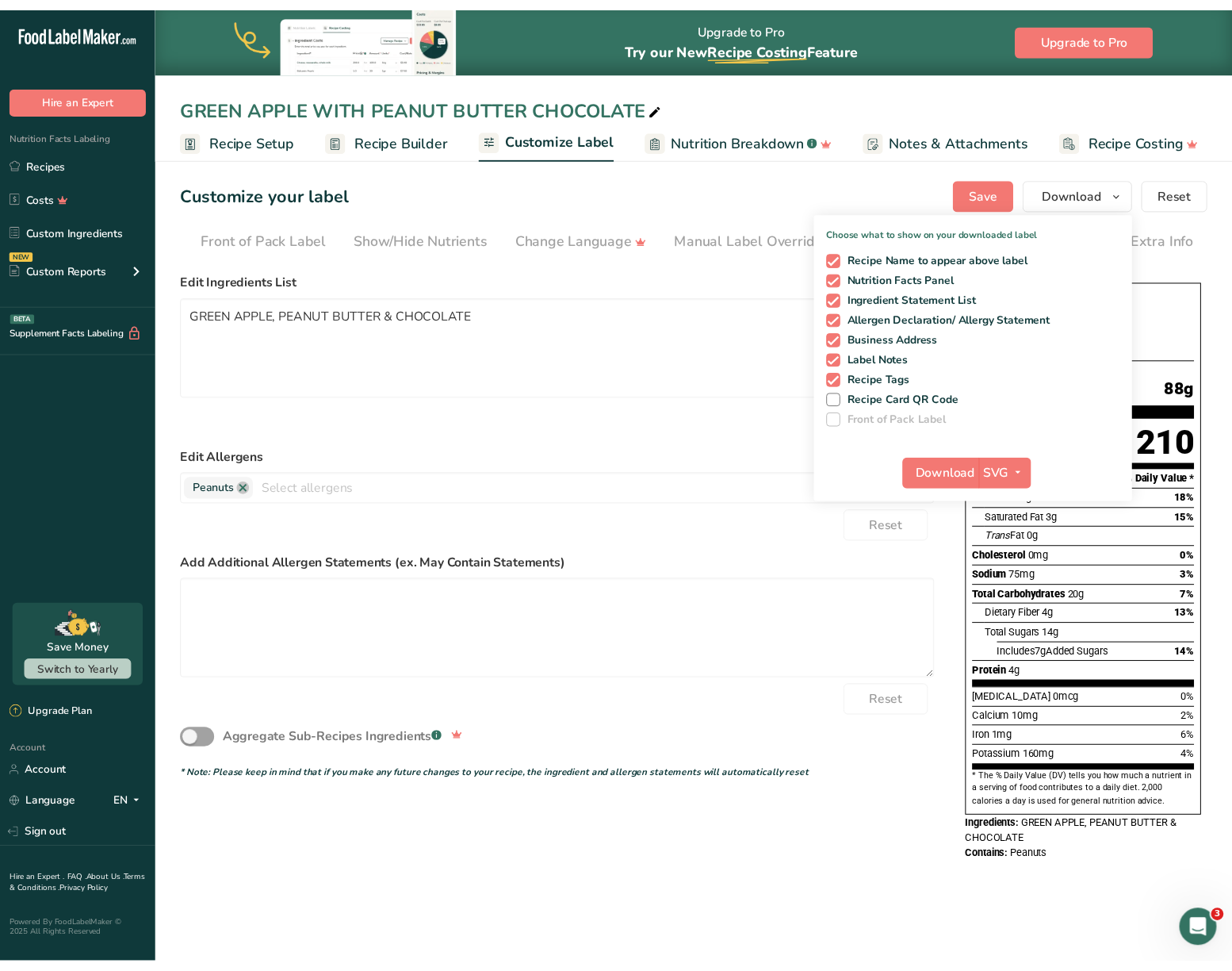
scroll to position [0, 0]
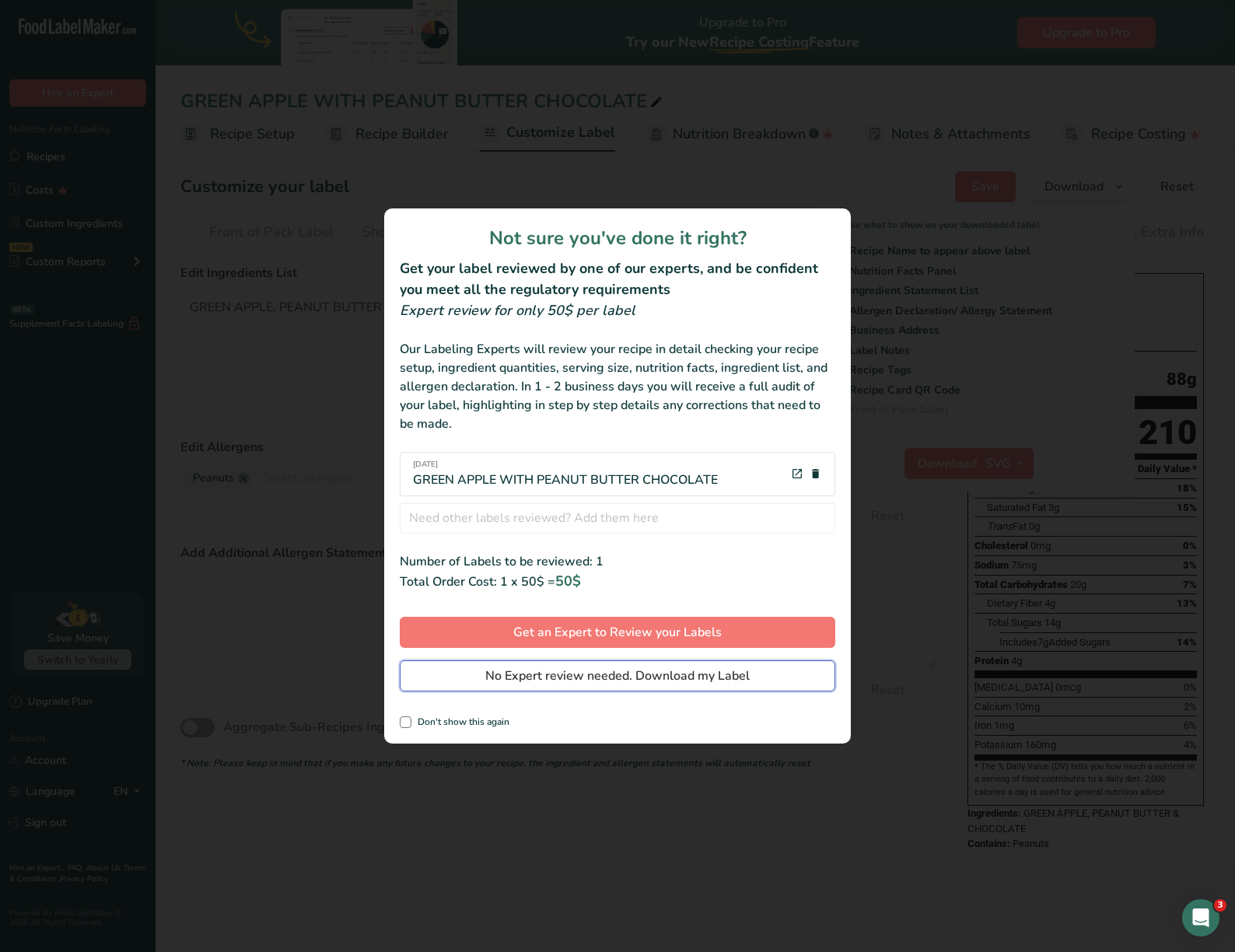
click at [616, 670] on span "No Expert review needed. Download my Label" at bounding box center [617, 676] width 264 height 19
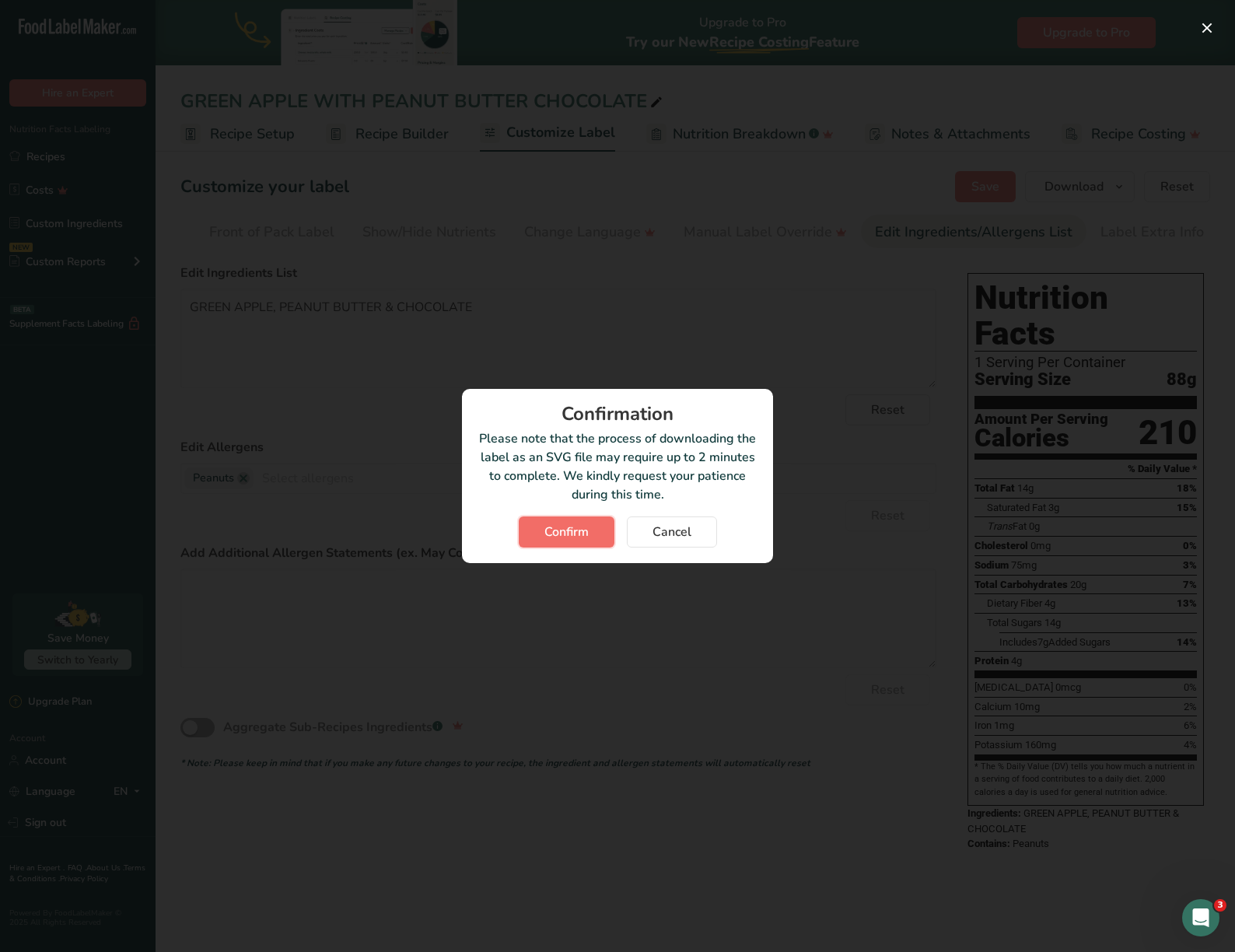
click at [571, 521] on button "Confirm" at bounding box center [567, 532] width 96 height 31
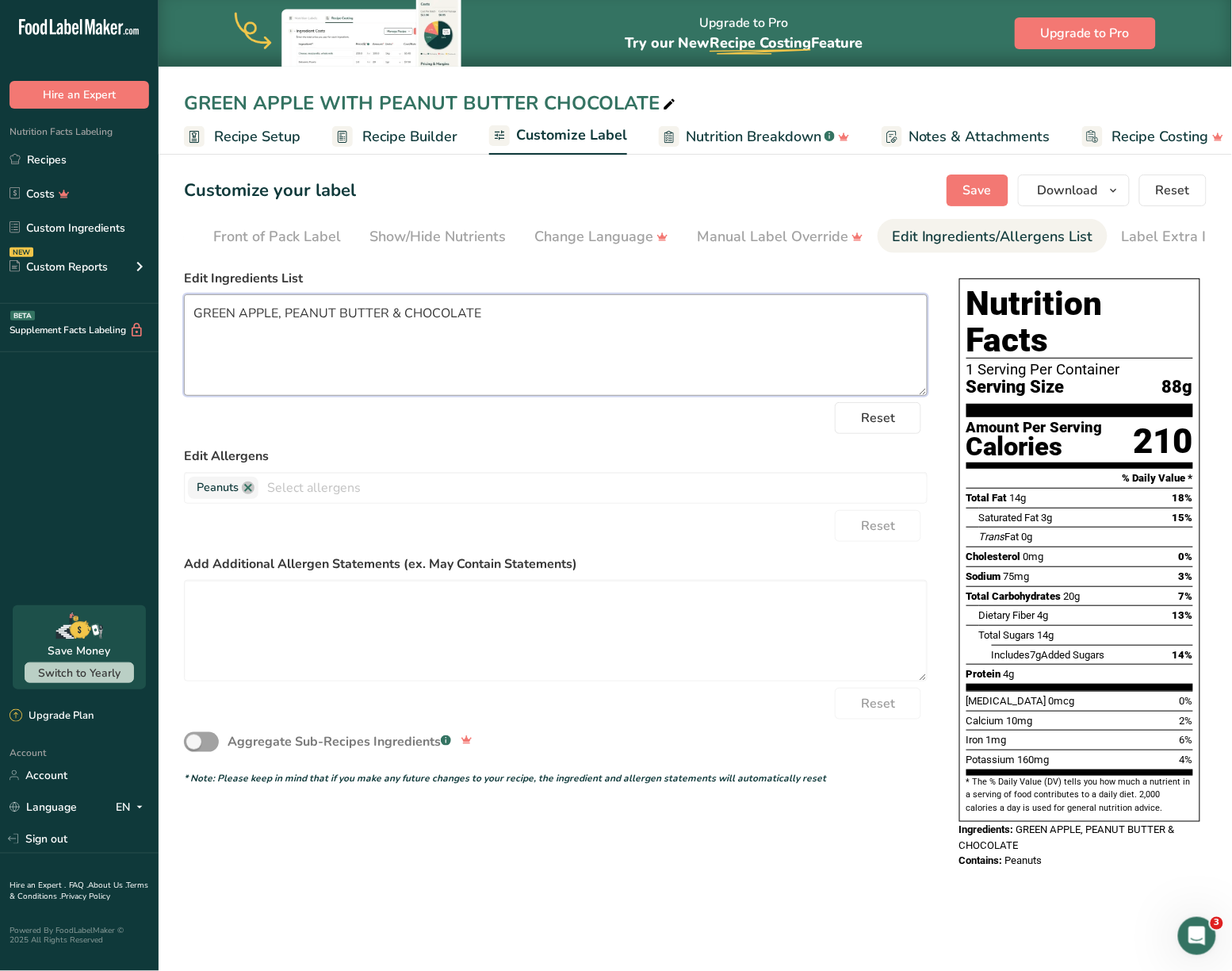
click at [486, 313] on textarea "GREEN APPLE, PEANUT BUTTER & CHOCOLATE" at bounding box center [555, 345] width 744 height 101
drag, startPoint x: 631, startPoint y: 256, endPoint x: 303, endPoint y: 250, distance: 328.1
click at [303, 250] on nav "Choose Label Style Front of Pack Label Show/Hide Nutrients Change Language Manu…" at bounding box center [696, 235] width 1023 height 34
drag, startPoint x: 327, startPoint y: 255, endPoint x: 185, endPoint y: 255, distance: 142.0
click at [185, 253] on nav "Choose Label Style Front of Pack Label Show/Hide Nutrients Change Language Manu…" at bounding box center [696, 235] width 1023 height 34
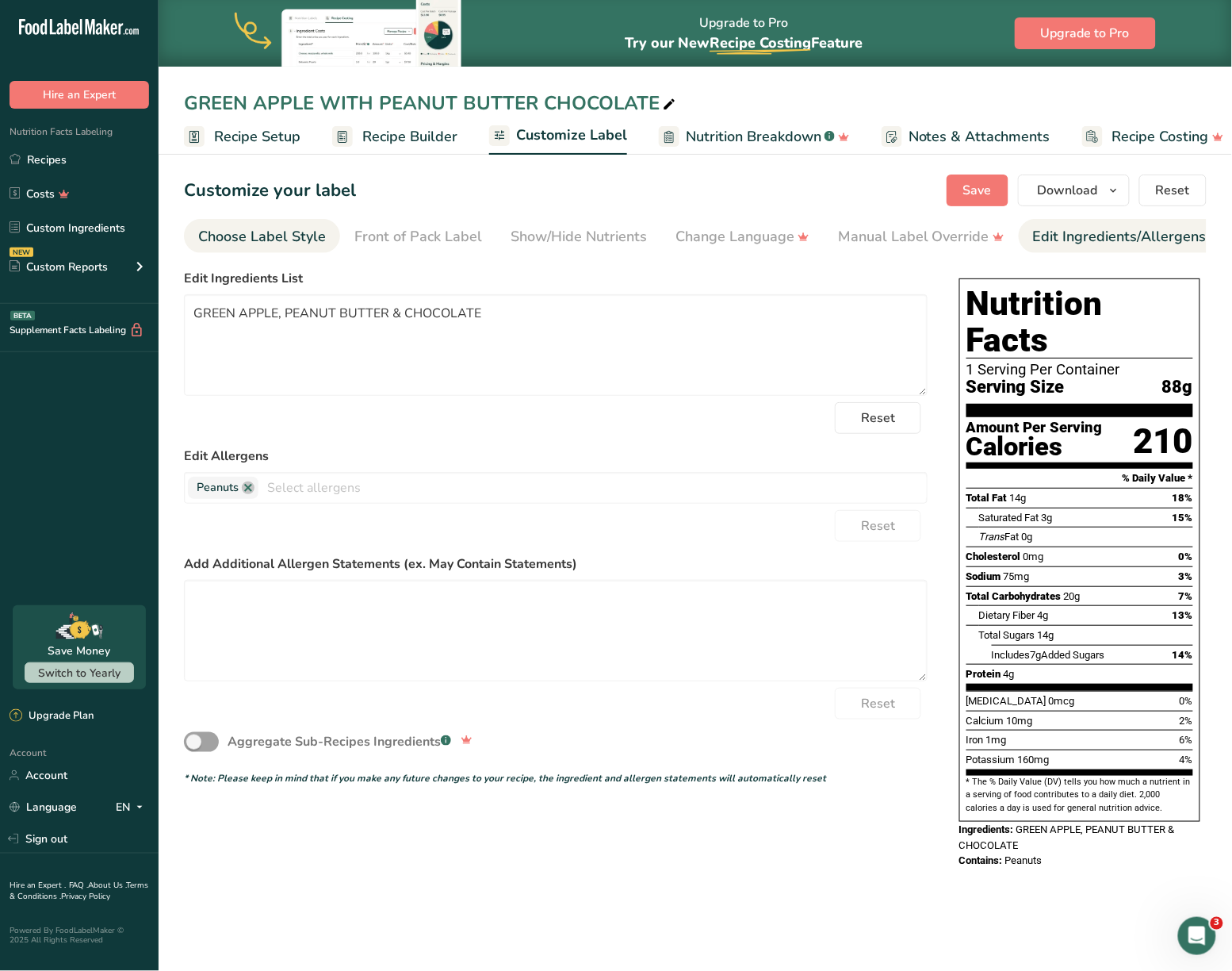
click at [312, 241] on div "Choose Label Style" at bounding box center [262, 237] width 128 height 22
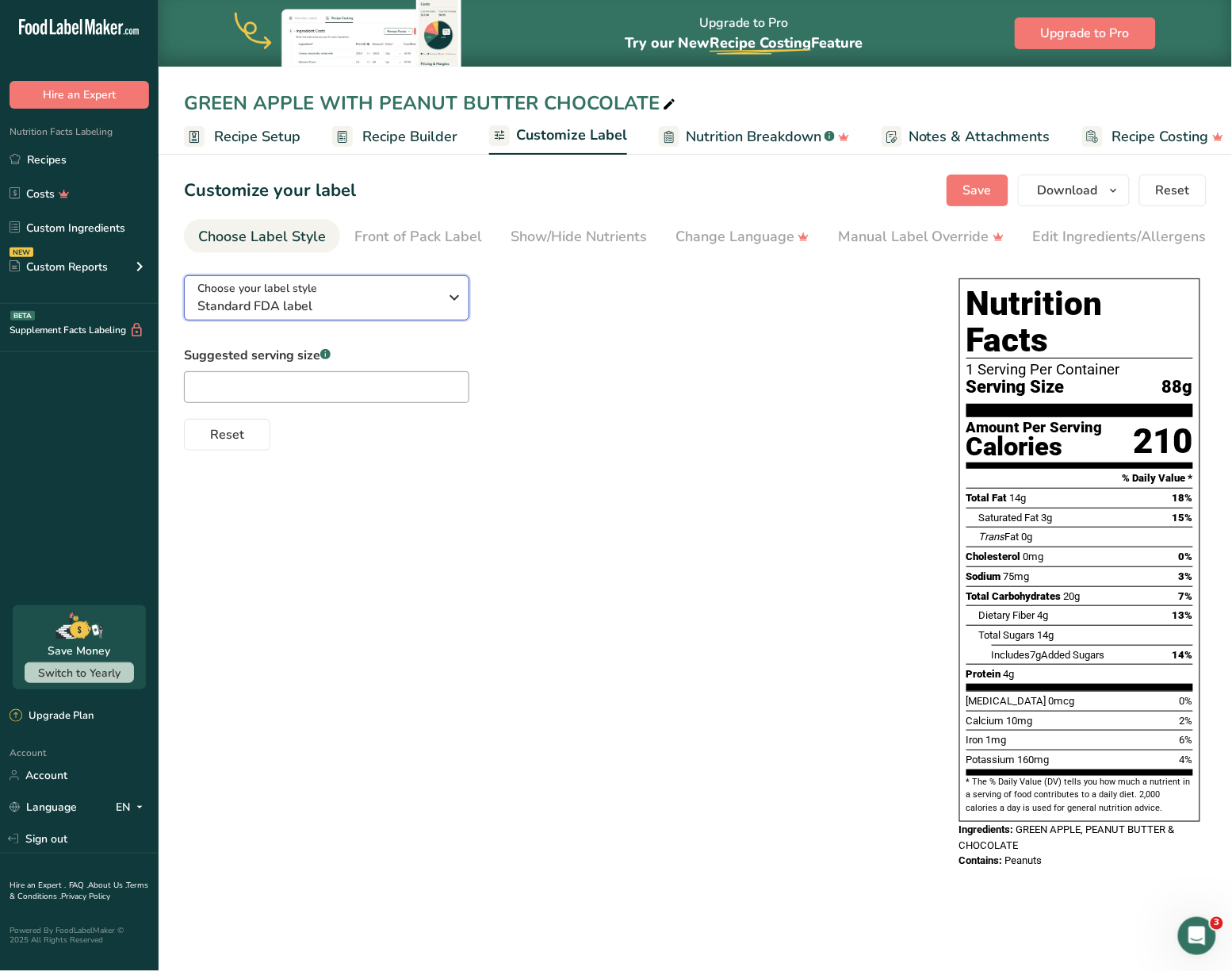
click at [447, 281] on button "Choose your label style Standard FDA label" at bounding box center [327, 298] width 285 height 46
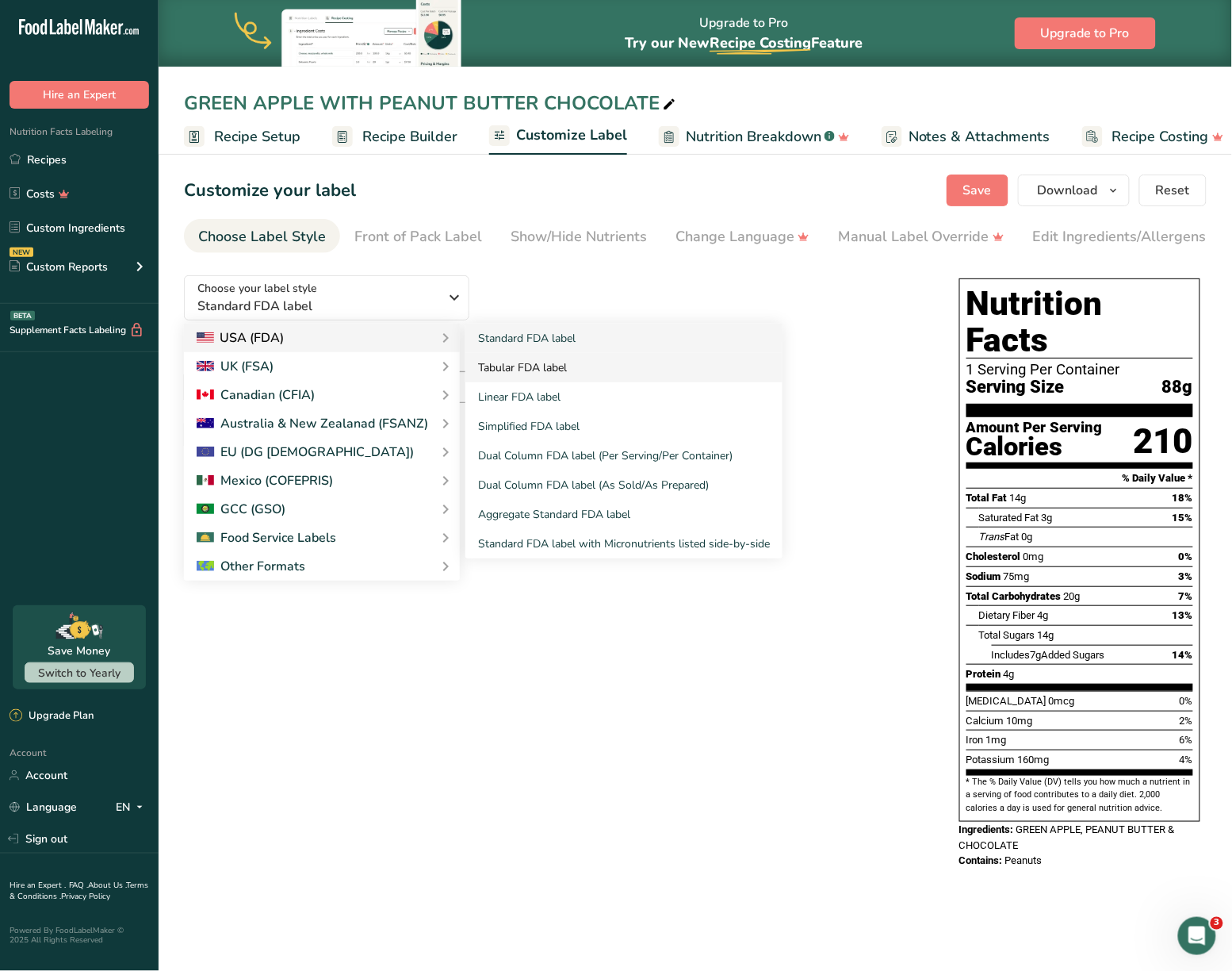
click at [509, 368] on link "Tabular FDA label" at bounding box center [623, 367] width 318 height 29
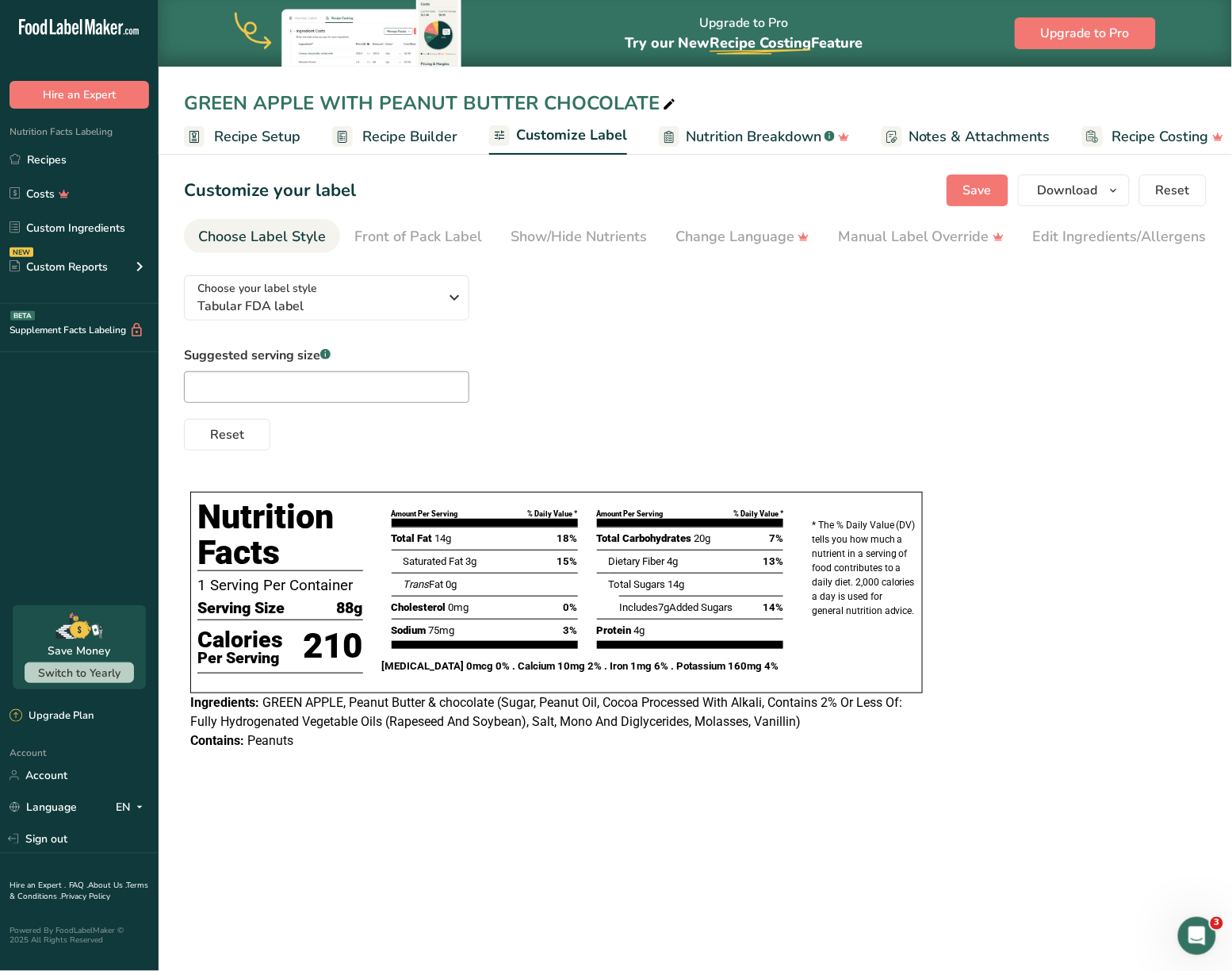
drag, startPoint x: 692, startPoint y: 257, endPoint x: 772, endPoint y: 257, distance: 80.0
click at [772, 257] on section "Customize your label Save Download Choose what to show on your downloaded label…" at bounding box center [695, 470] width 1074 height 643
drag, startPoint x: 983, startPoint y: 221, endPoint x: 956, endPoint y: 222, distance: 27.0
click at [983, 221] on link "Edit Ingredients/Allergens List" at bounding box center [965, 236] width 201 height 36
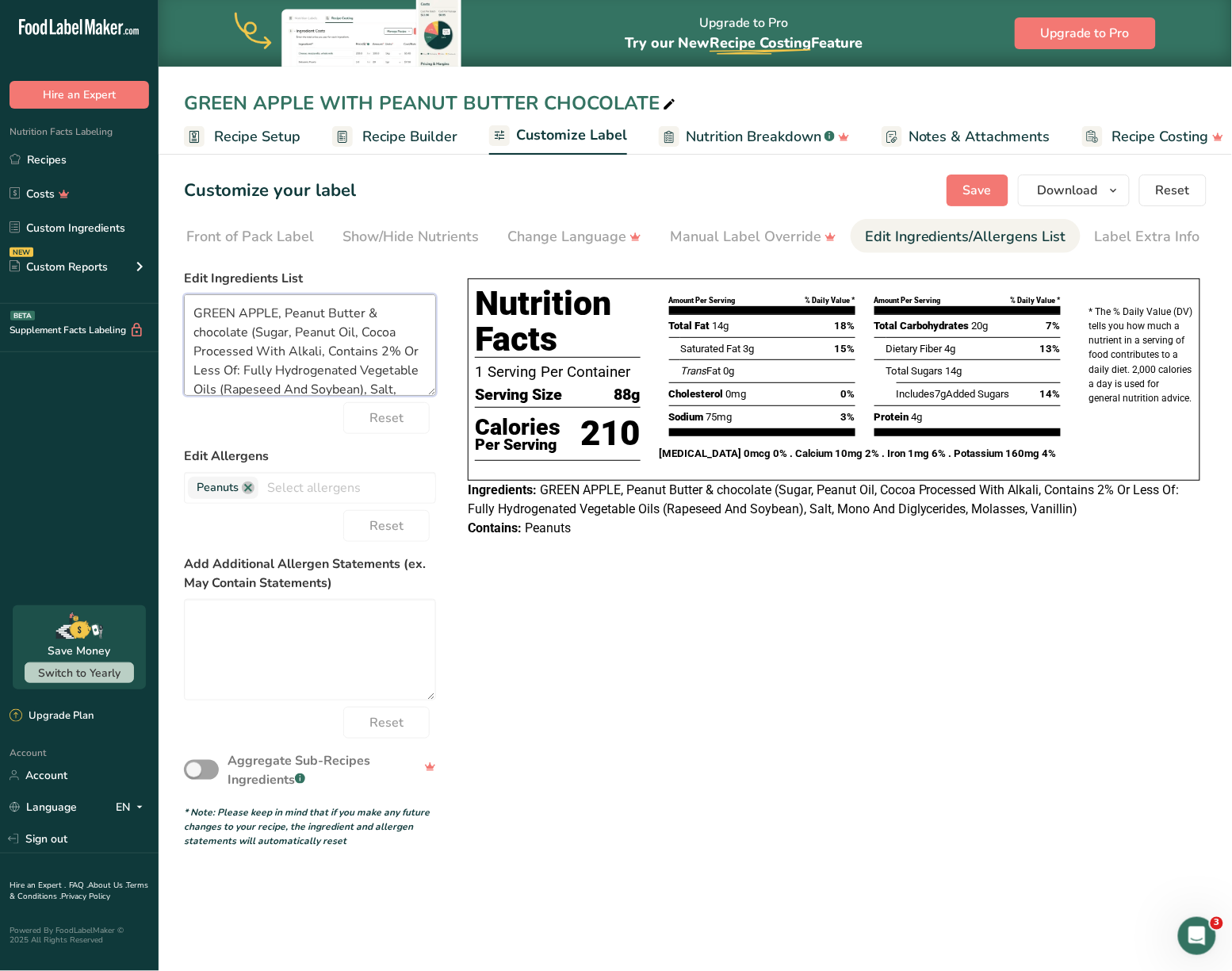
click at [357, 336] on textarea "GREEN APPLE, Peanut Butter & chocolate (Sugar, Peanut Oil, Cocoa Processed With…" at bounding box center [310, 345] width 252 height 101
paste textarea "CARROTS, CELERY, RANCH DRESSING PILLOW PACK"
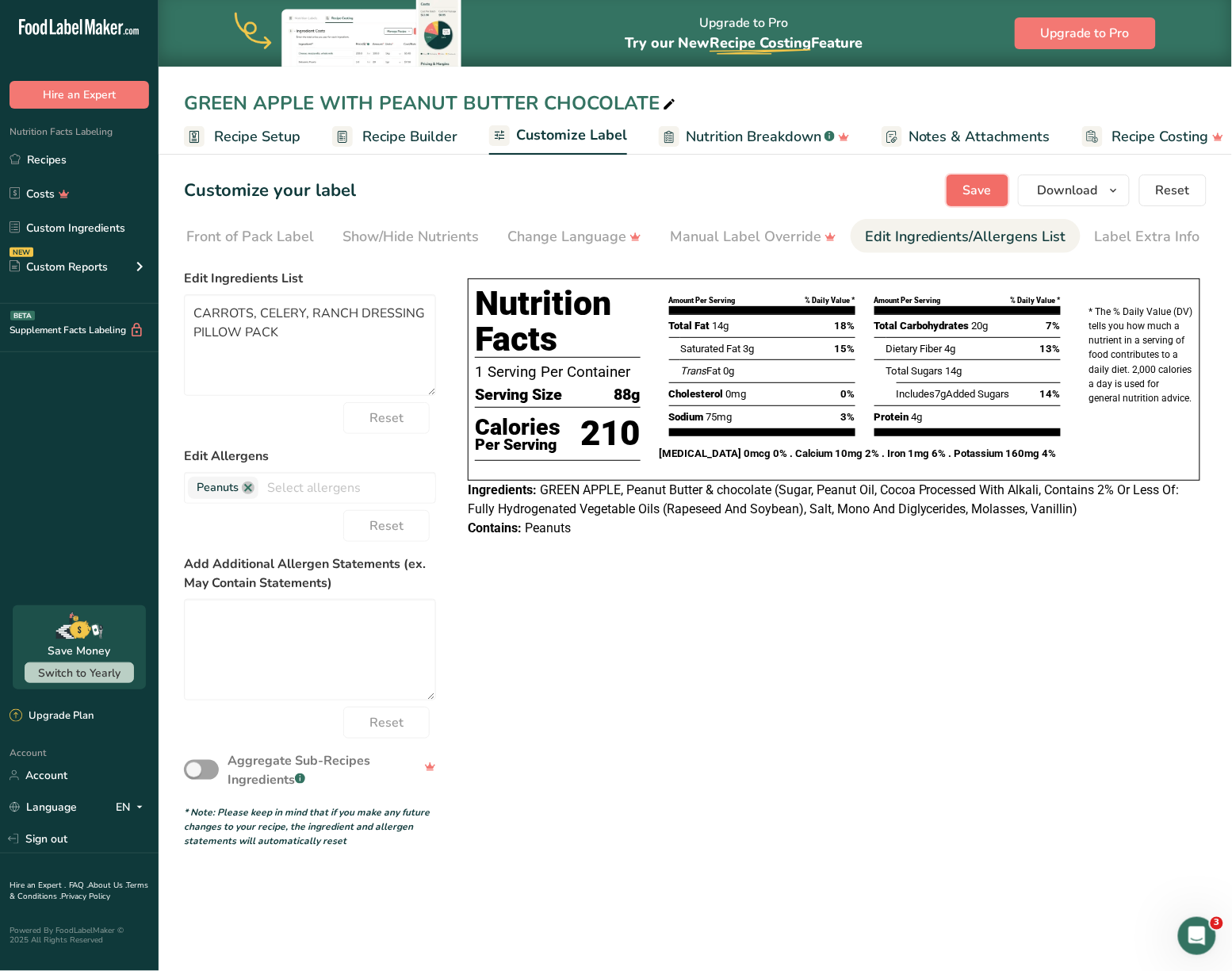
click at [952, 195] on button "Save" at bounding box center [977, 190] width 62 height 32
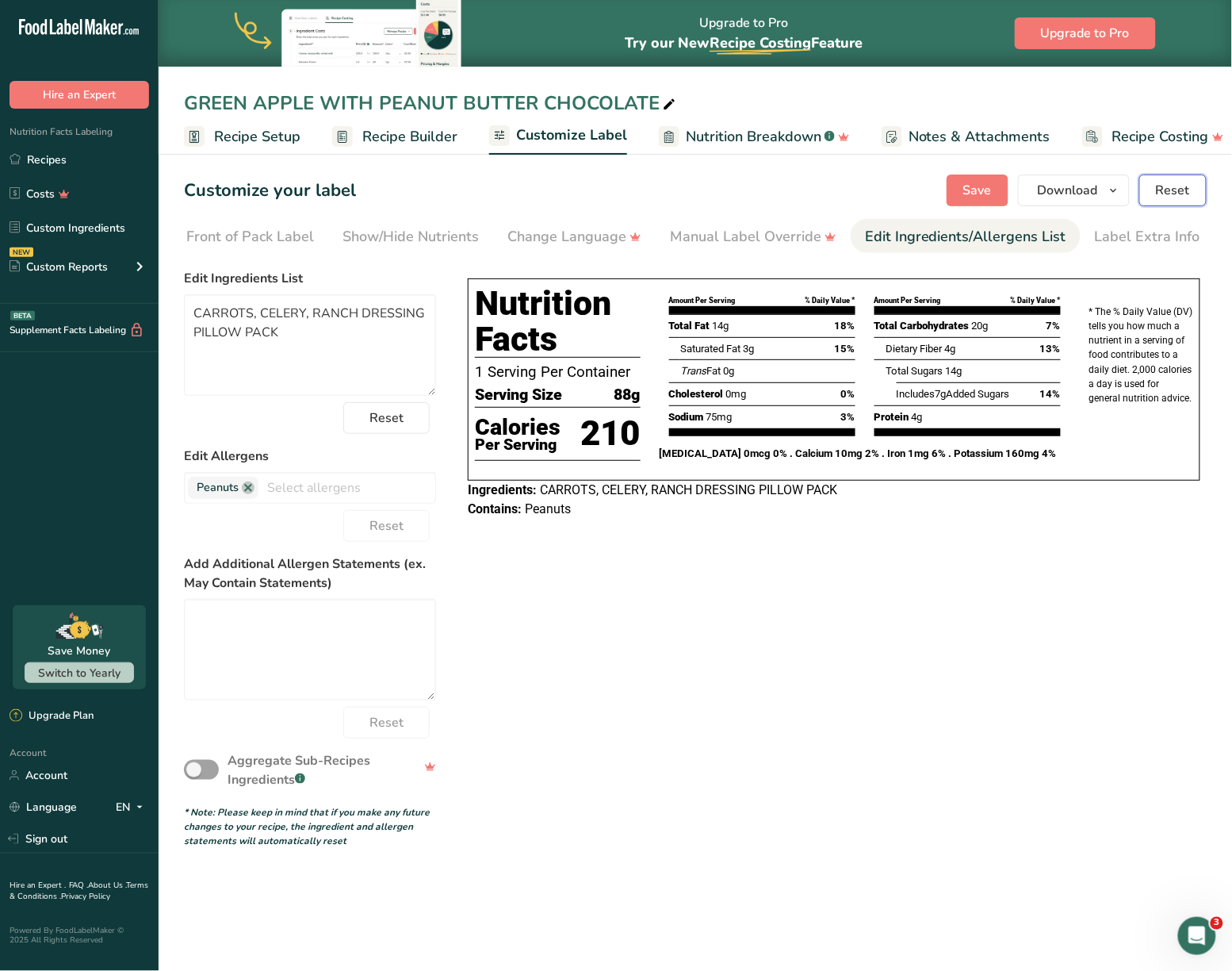
click at [1156, 195] on button "Reset" at bounding box center [1172, 190] width 67 height 32
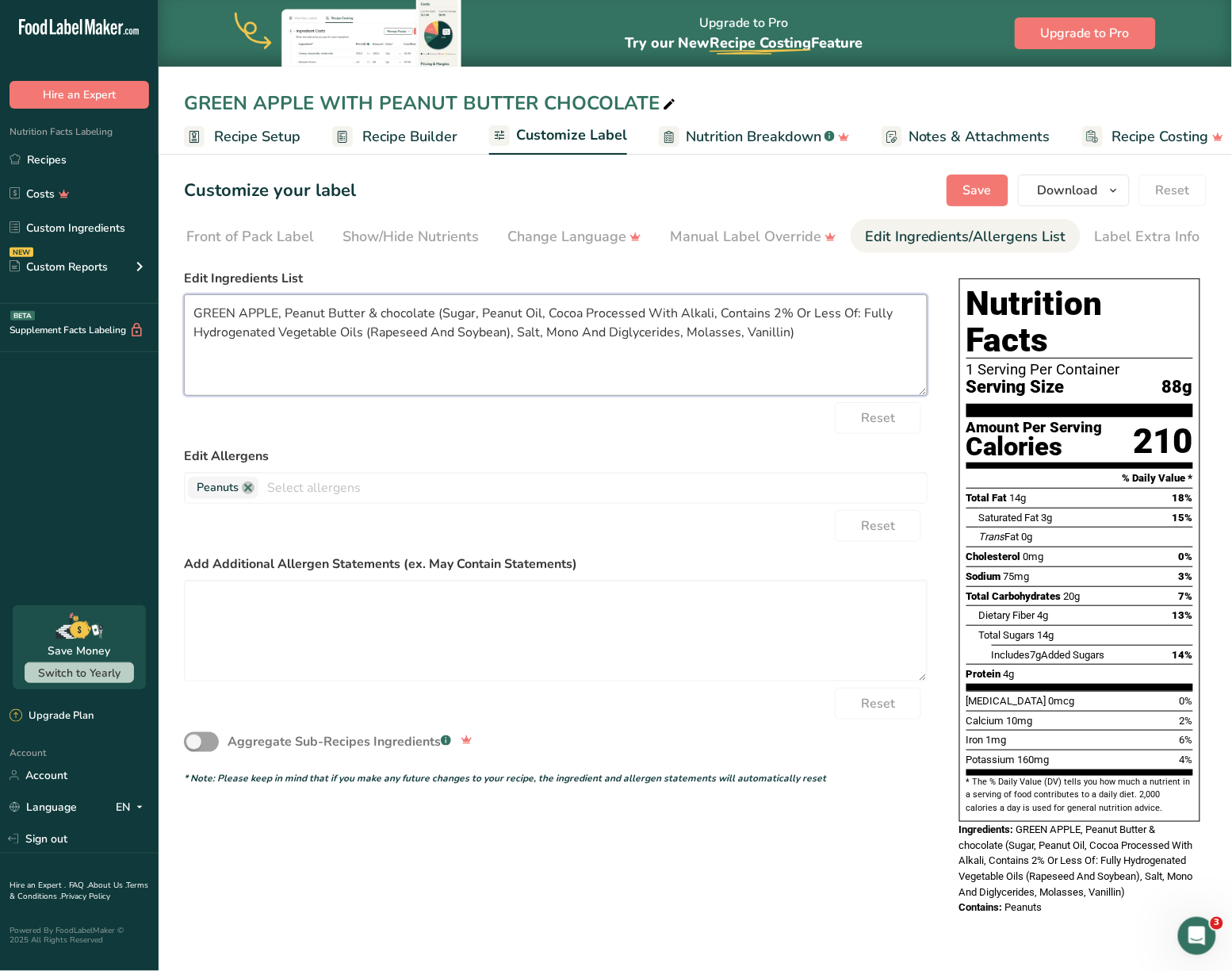
drag, startPoint x: 438, startPoint y: 314, endPoint x: 848, endPoint y: 335, distance: 410.5
click at [848, 335] on textarea "GREEN APPLE, Peanut Butter & chocolate (Sugar, Peanut Oil, Cocoa Processed With…" at bounding box center [555, 345] width 744 height 101
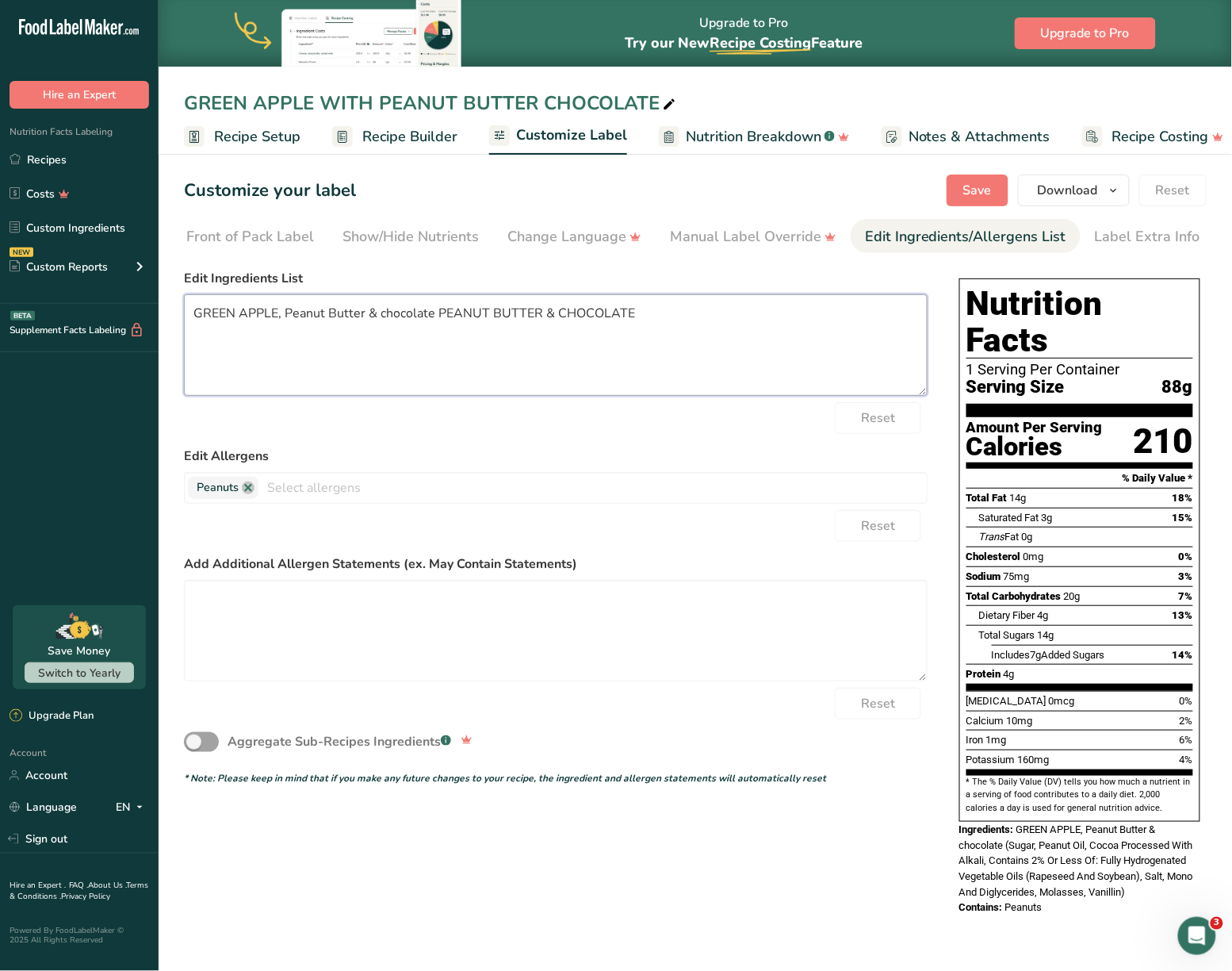
click at [439, 310] on textarea "GREEN APPLE, Peanut Butter & chocolate PEANUT BUTTER & CHOCOLATE" at bounding box center [555, 345] width 744 height 101
click at [997, 198] on button "Save" at bounding box center [977, 190] width 62 height 32
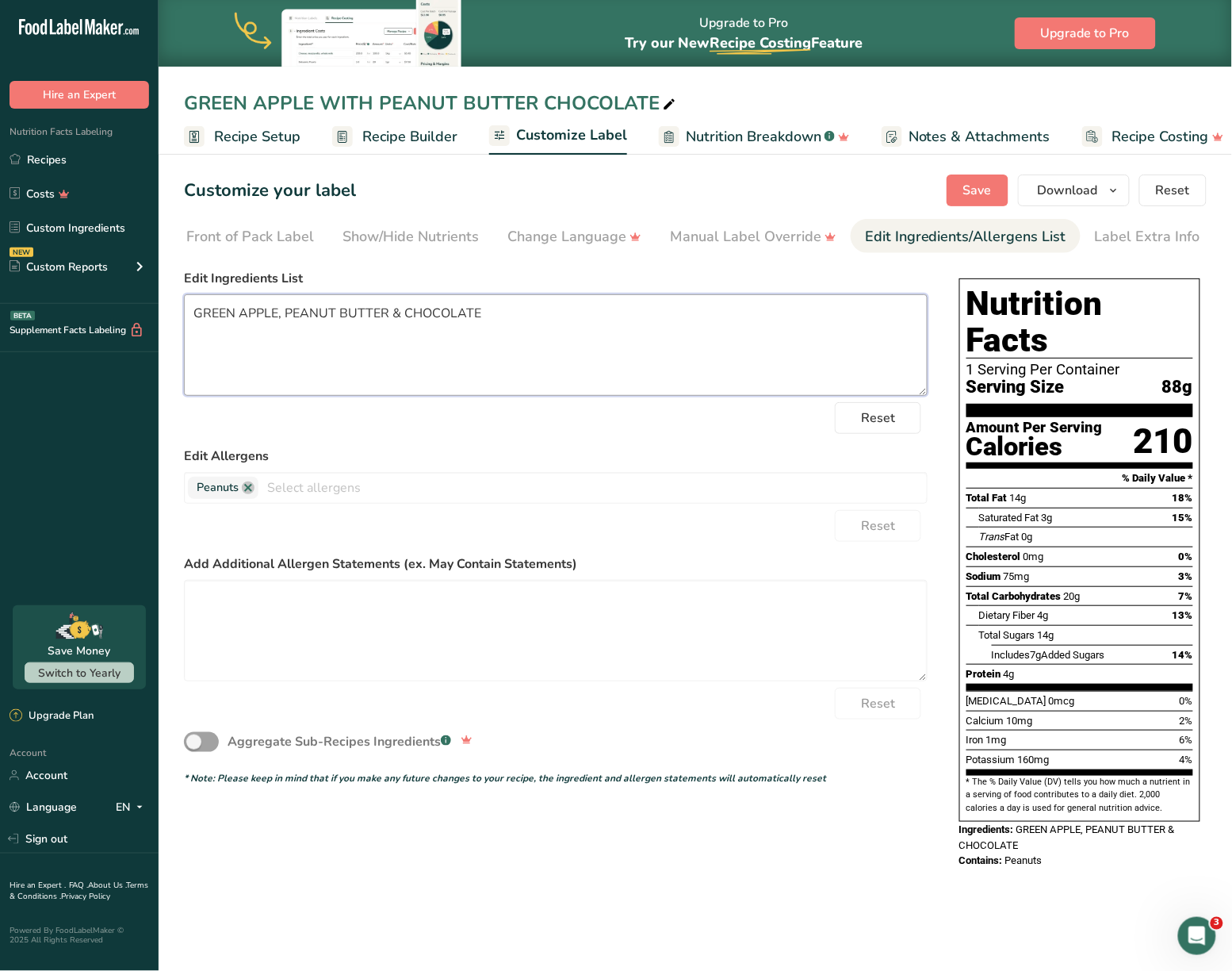
click at [278, 313] on textarea "GREEN APPLE, PEANUT BUTTER & CHOCOLATE" at bounding box center [555, 345] width 744 height 101
drag, startPoint x: 1118, startPoint y: 21, endPoint x: 617, endPoint y: 9, distance: 501.1
click at [584, 27] on div "Upgrade to Pro Try our New Recipe Costing .a-29{fill:none;stroke-linecap:round;…" at bounding box center [695, 33] width 1074 height 66
drag, startPoint x: 507, startPoint y: 320, endPoint x: 153, endPoint y: 313, distance: 354.1
click at [153, 313] on div ".a-20{fill:#fff;} Hire an Expert Nutrition Facts Labeling Recipes Costs Custom …" at bounding box center [616, 485] width 1232 height 971
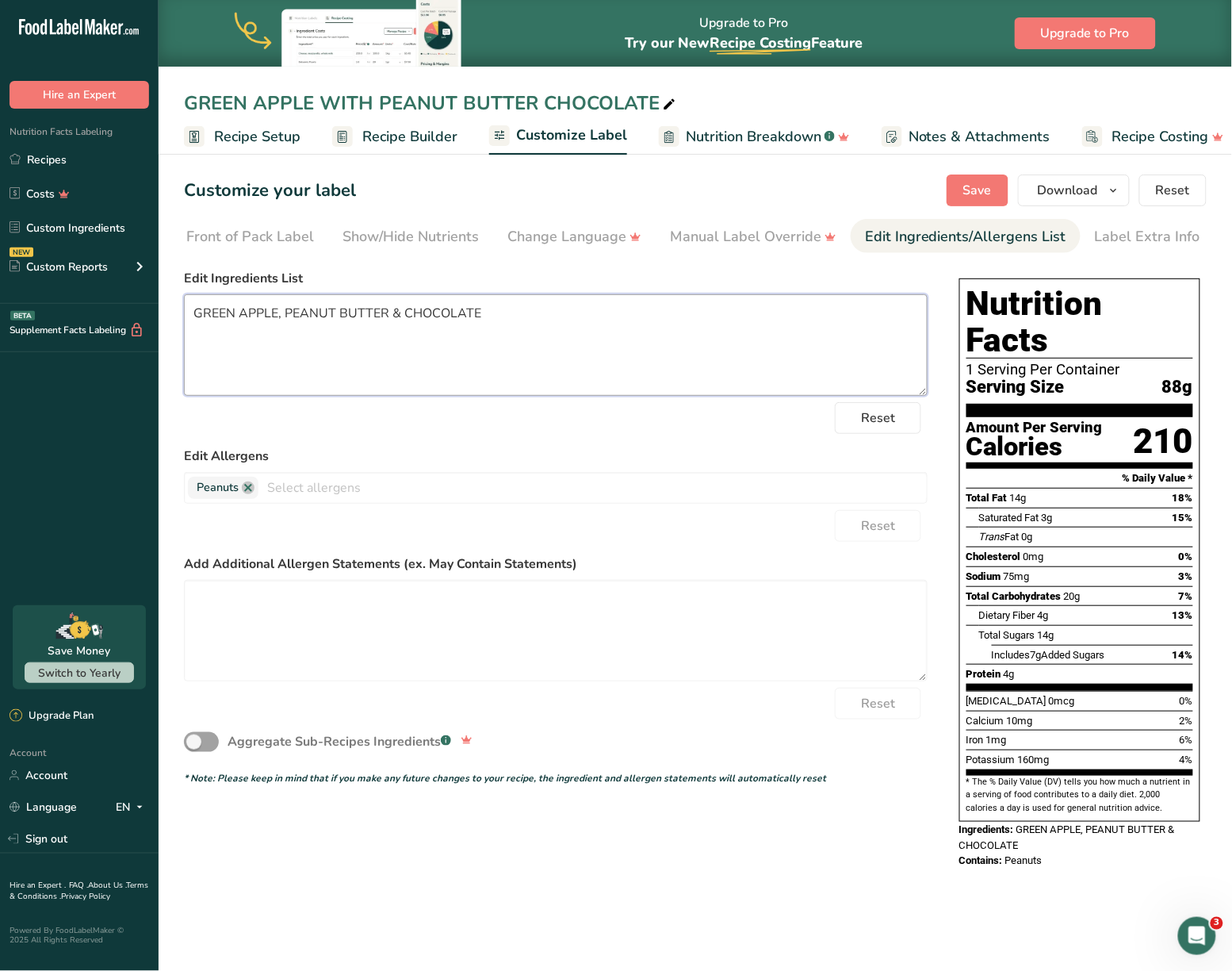
click at [506, 332] on textarea "GREEN APPLE, PEANUT BUTTER & CHOCOLATE" at bounding box center [555, 345] width 744 height 101
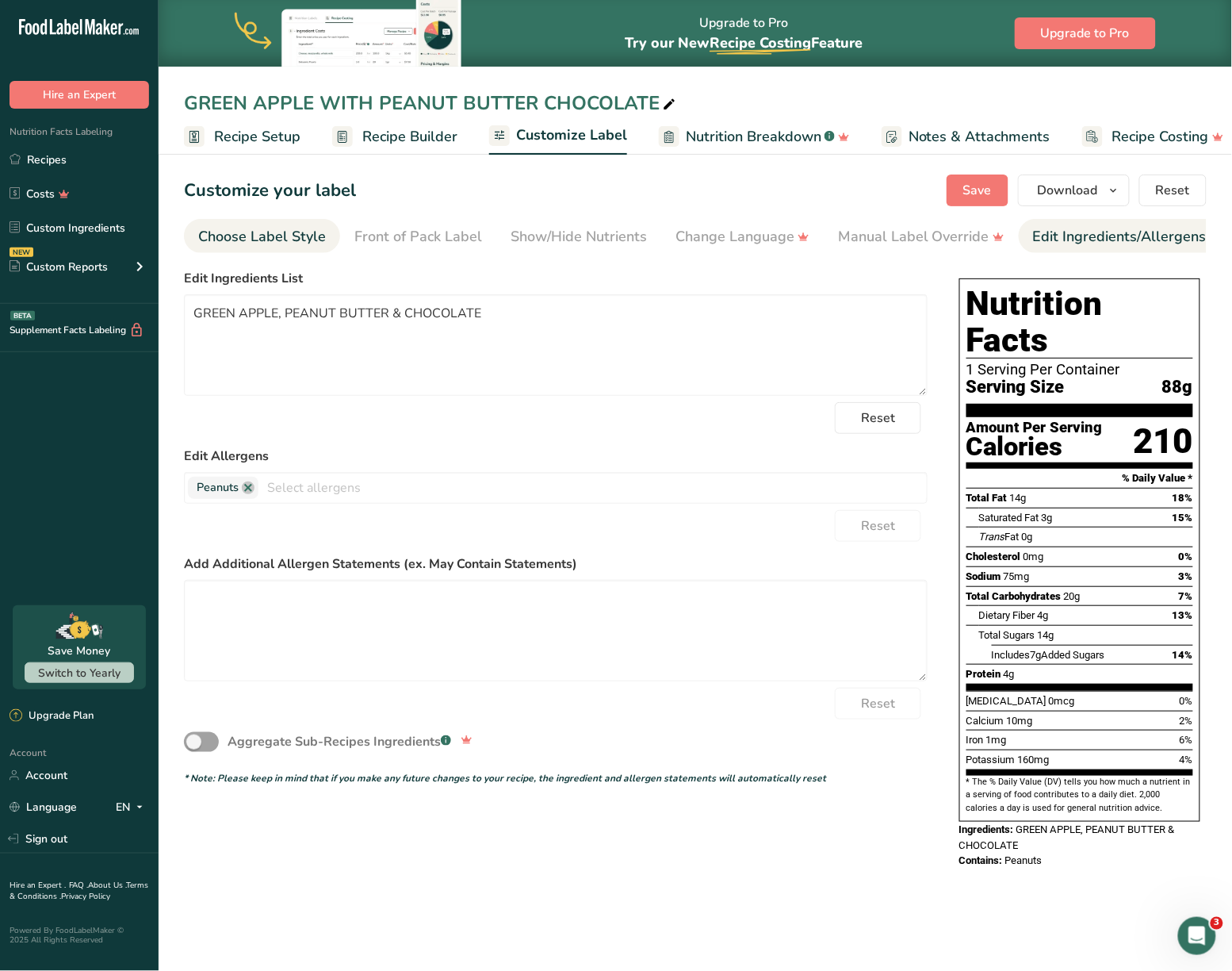
click at [312, 224] on link "Choose Label Style" at bounding box center [262, 236] width 128 height 36
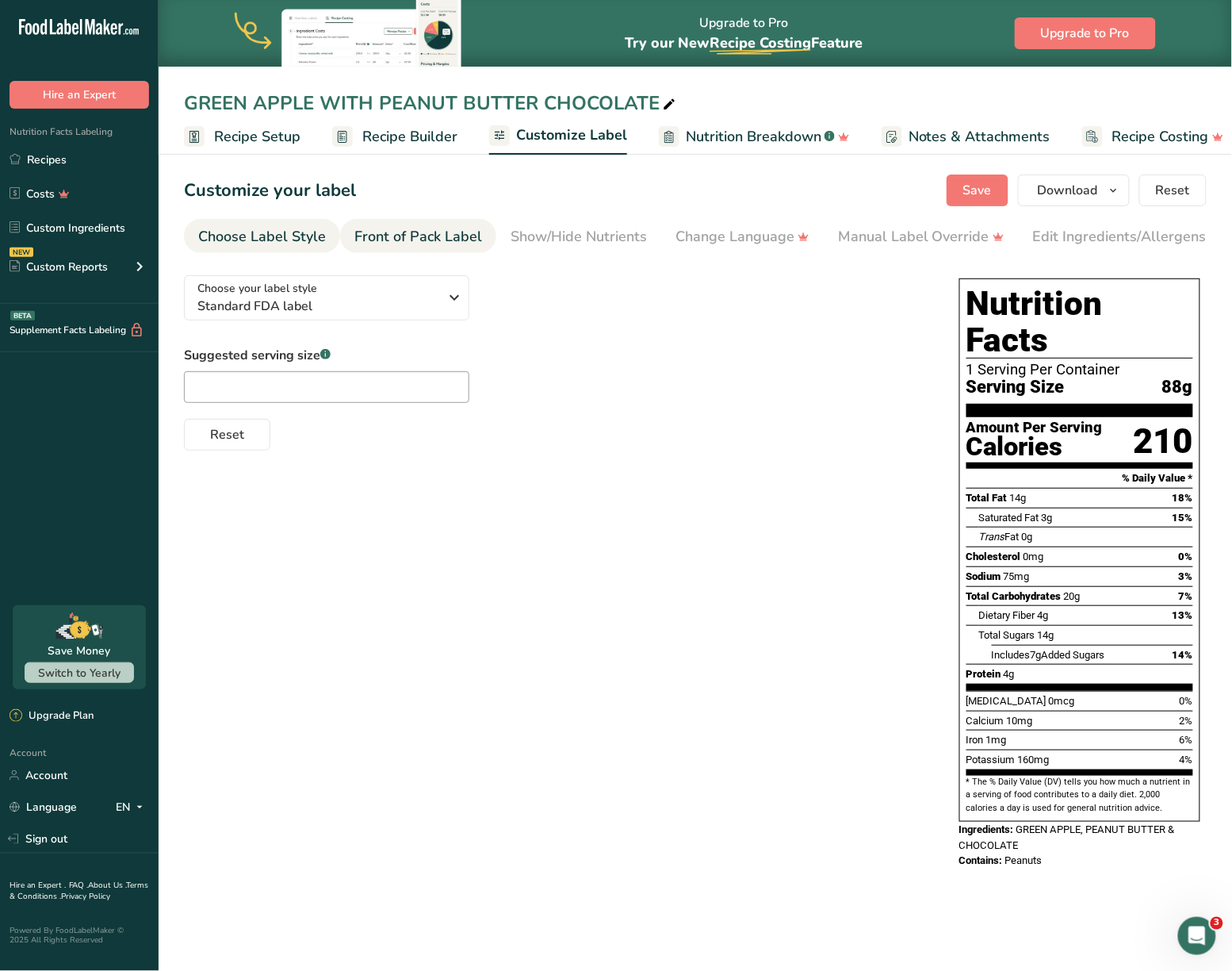
click at [428, 246] on div "Front of Pack Label" at bounding box center [419, 237] width 128 height 22
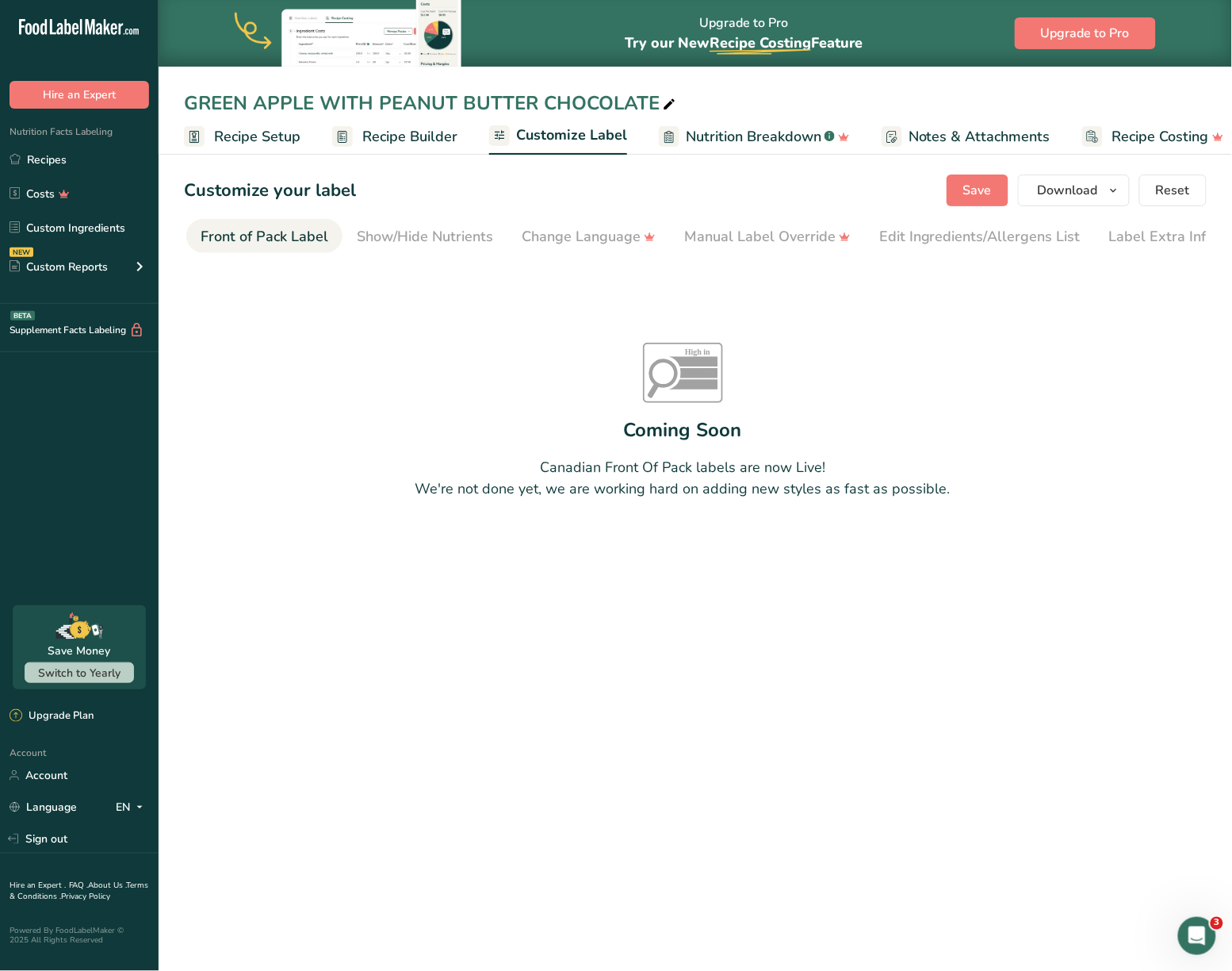
scroll to position [0, 155]
click at [303, 236] on div "Front of Pack Label" at bounding box center [264, 237] width 128 height 22
drag, startPoint x: 354, startPoint y: 255, endPoint x: 201, endPoint y: 255, distance: 153.0
click at [201, 253] on nav "Choose Label Style Front of Pack Label Show/Hide Nutrients Change Language Manu…" at bounding box center [696, 235] width 1023 height 34
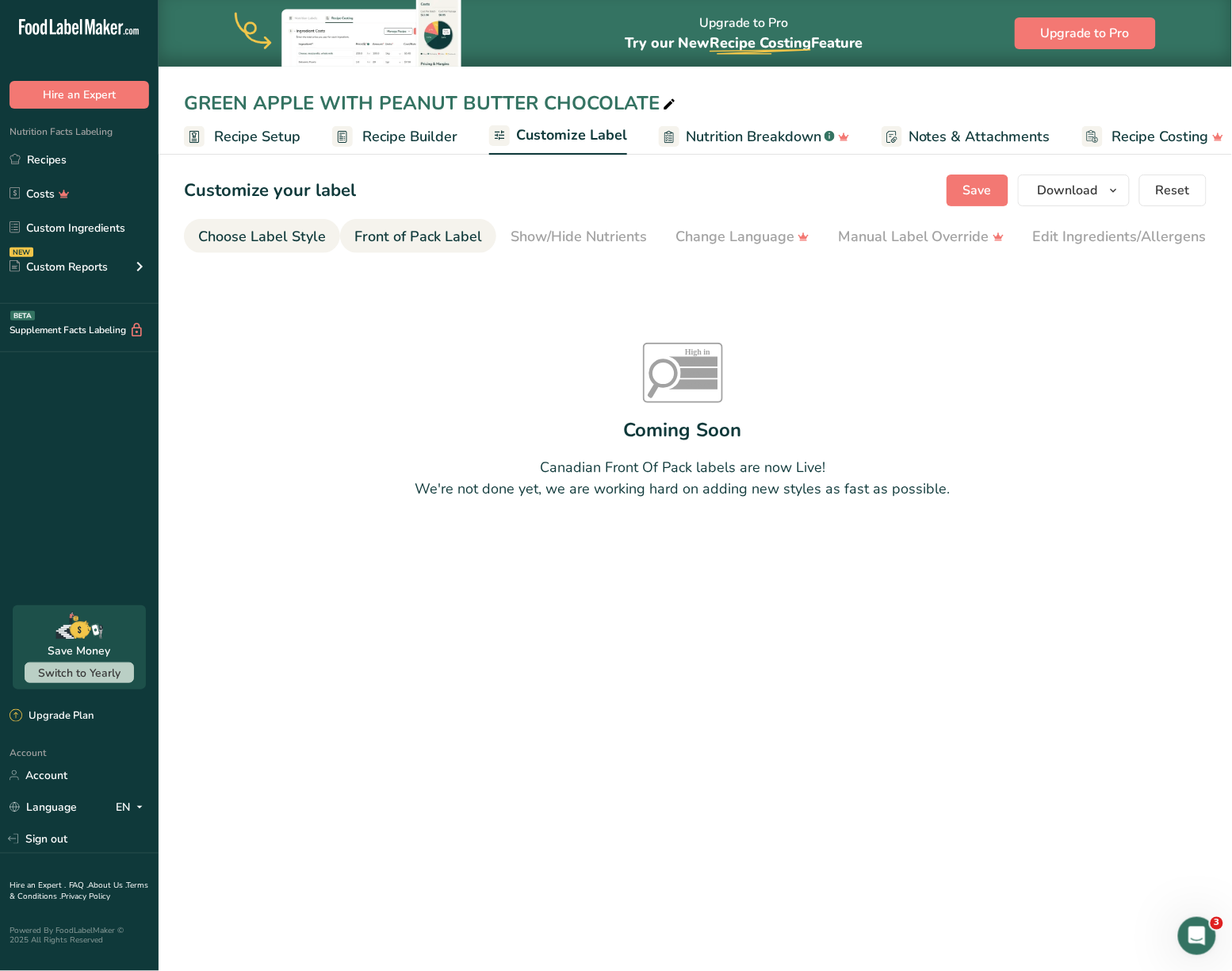
click at [260, 228] on div "Choose Label Style" at bounding box center [262, 237] width 128 height 22
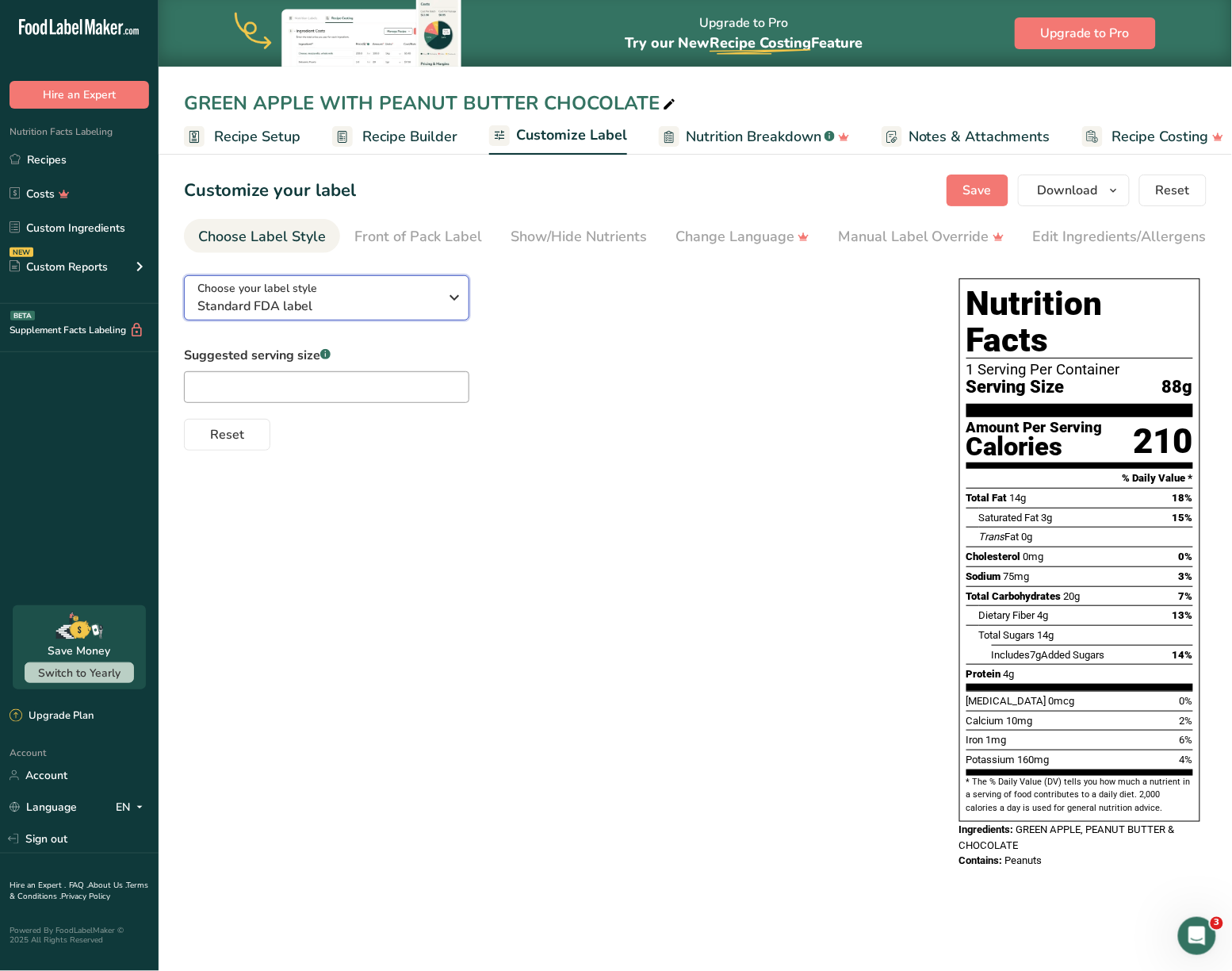
click at [344, 289] on div "Choose your label style Standard FDA label" at bounding box center [318, 298] width 242 height 36
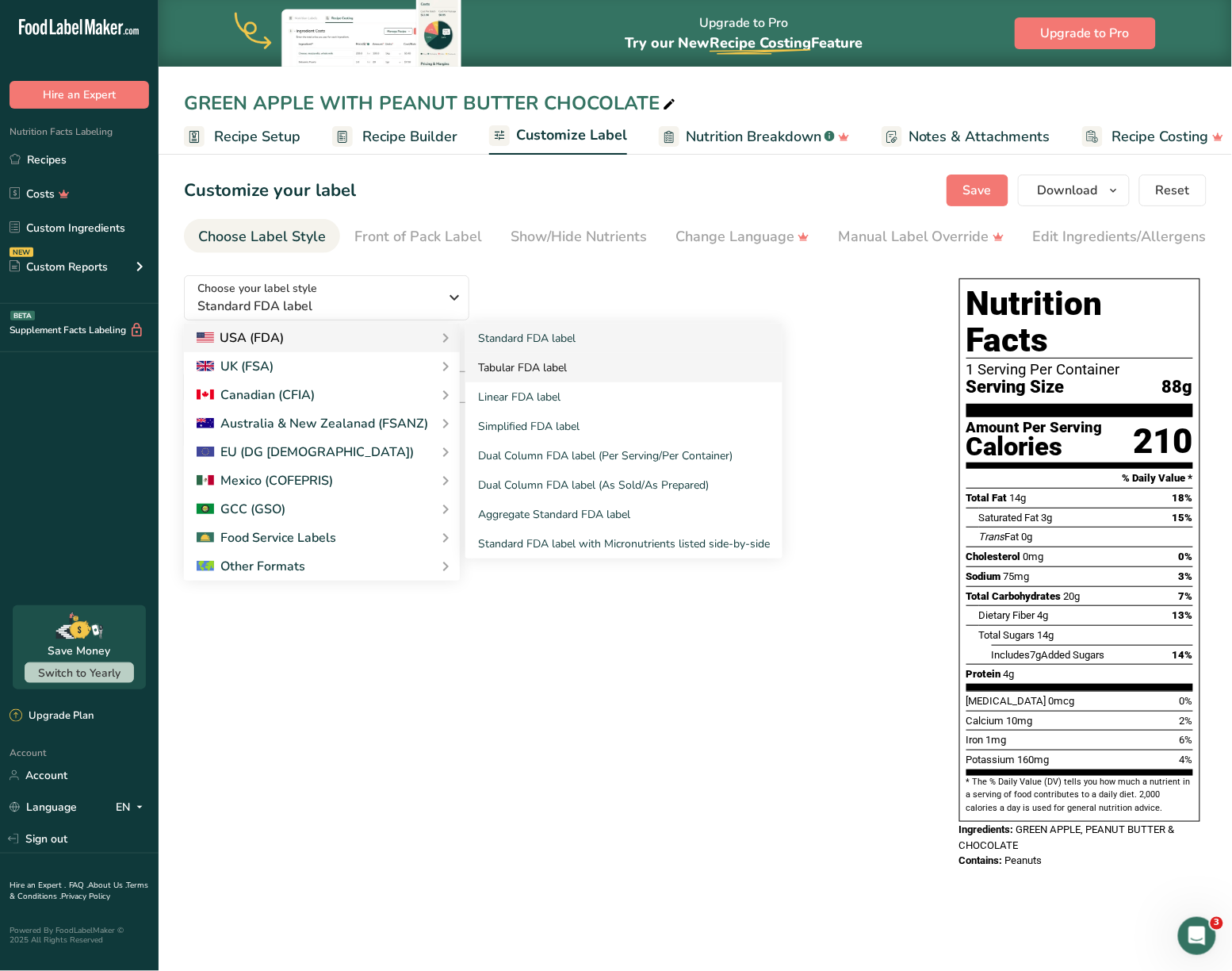
click at [542, 371] on link "Tabular FDA label" at bounding box center [623, 367] width 318 height 29
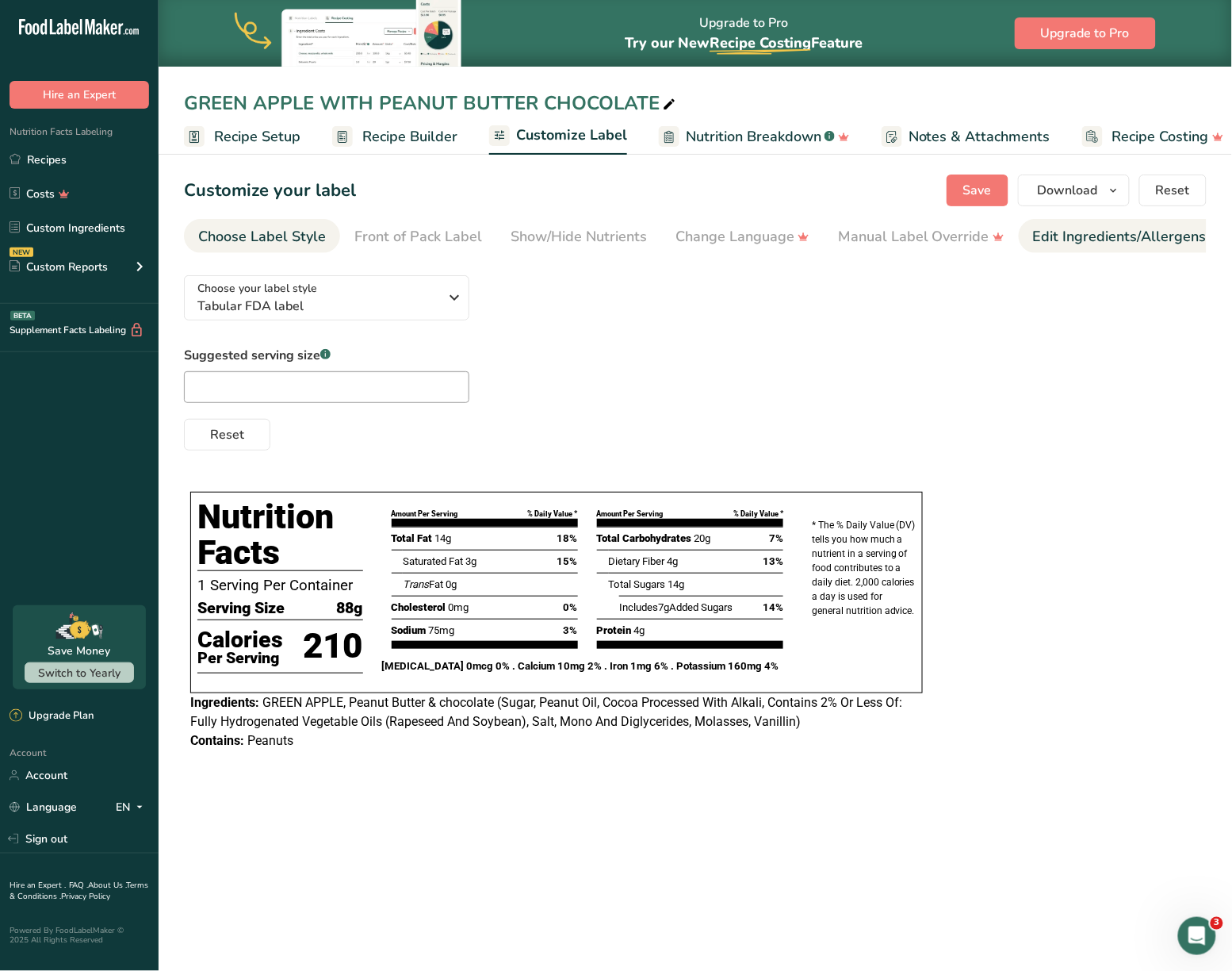
click at [1069, 235] on div "Edit Ingredients/Allergens List" at bounding box center [1133, 237] width 201 height 22
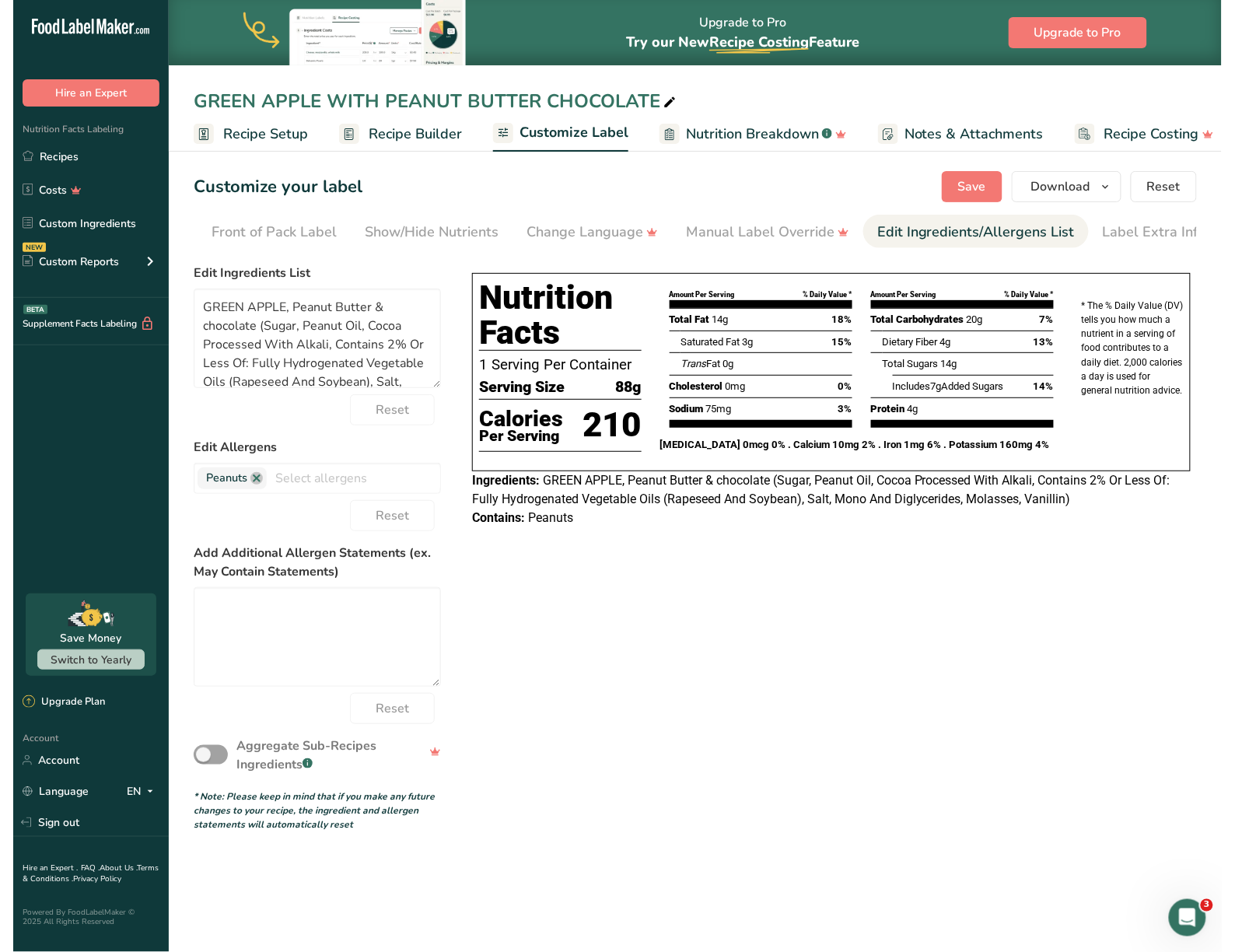
scroll to position [0, 165]
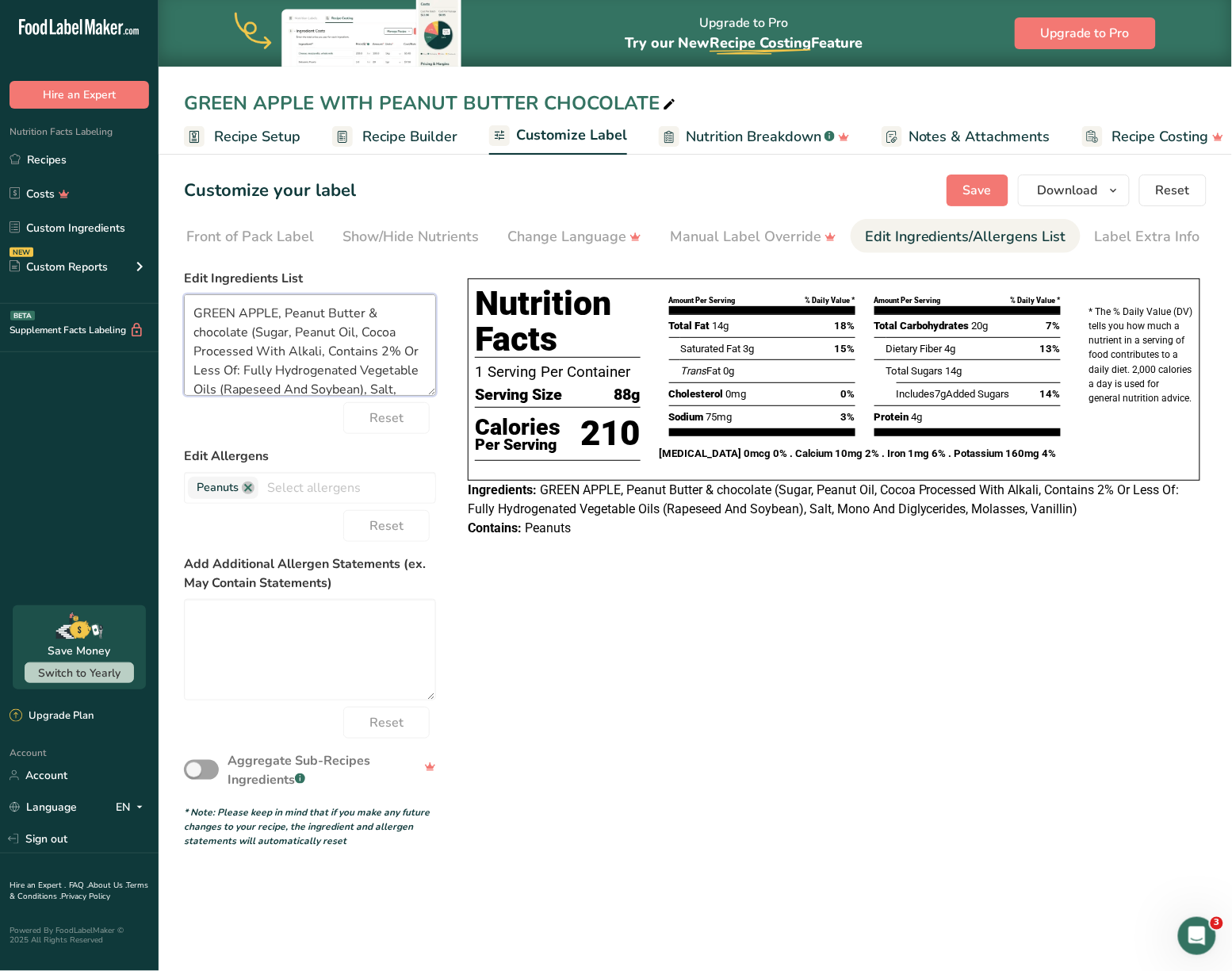
drag, startPoint x: 366, startPoint y: 389, endPoint x: 177, endPoint y: 290, distance: 213.4
click at [177, 290] on section "Customize your label Save Download Choose what to show on your downloaded label…" at bounding box center [695, 511] width 1074 height 724
paste textarea "EANUT BUTTER & CHOCOLATE"
drag, startPoint x: 390, startPoint y: 357, endPoint x: 282, endPoint y: 341, distance: 109.2
click at [282, 341] on textarea "GREEN APPLE, PEANUT BUTTER & CHOCOLATE Soybean), Salt, Mono And Diglycerides, M…" at bounding box center [310, 345] width 252 height 101
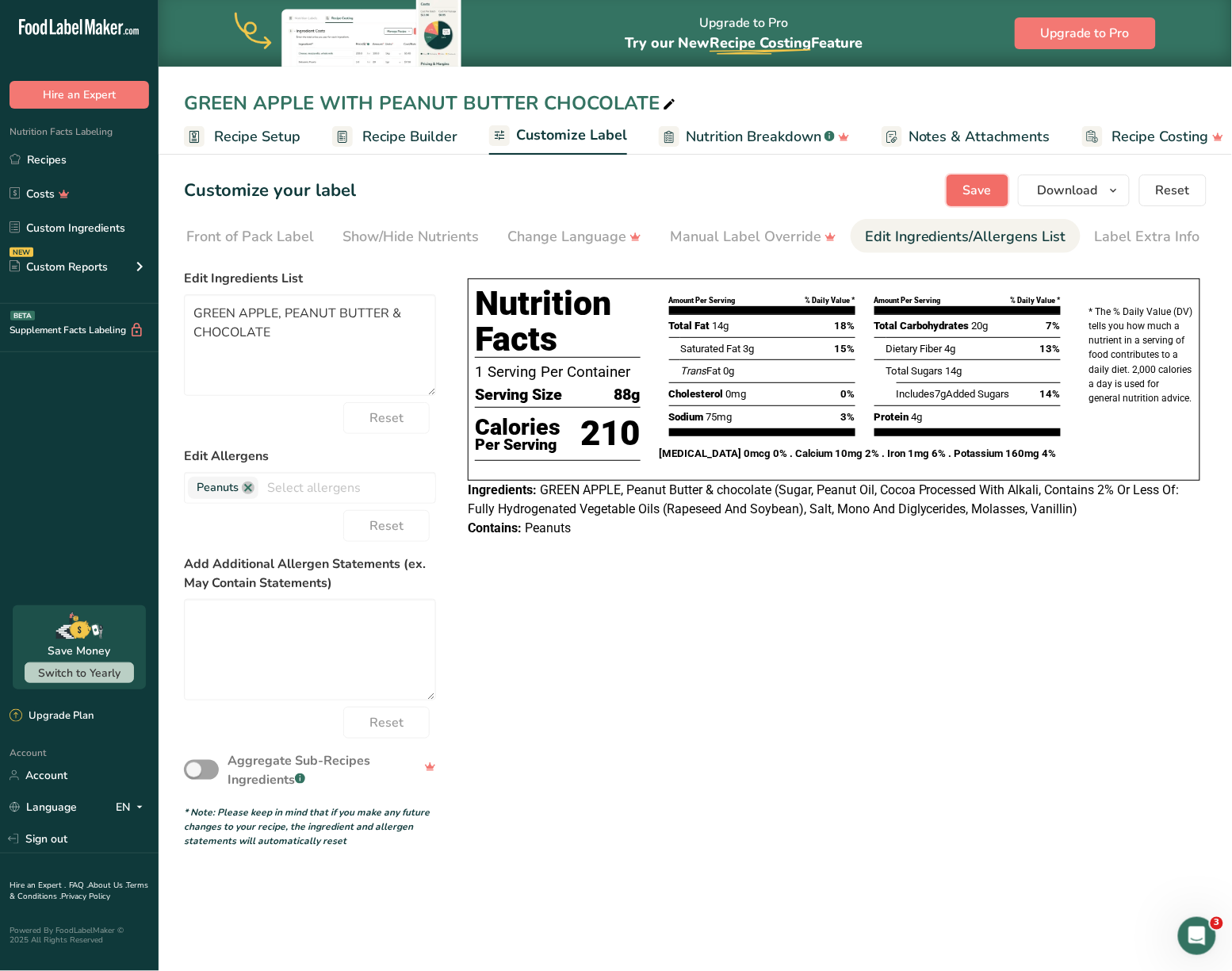
click at [987, 199] on span "Save" at bounding box center [977, 190] width 28 height 19
type textarea "GREEN APPLE, PEANUT BUTTER & CHOCOLATE"
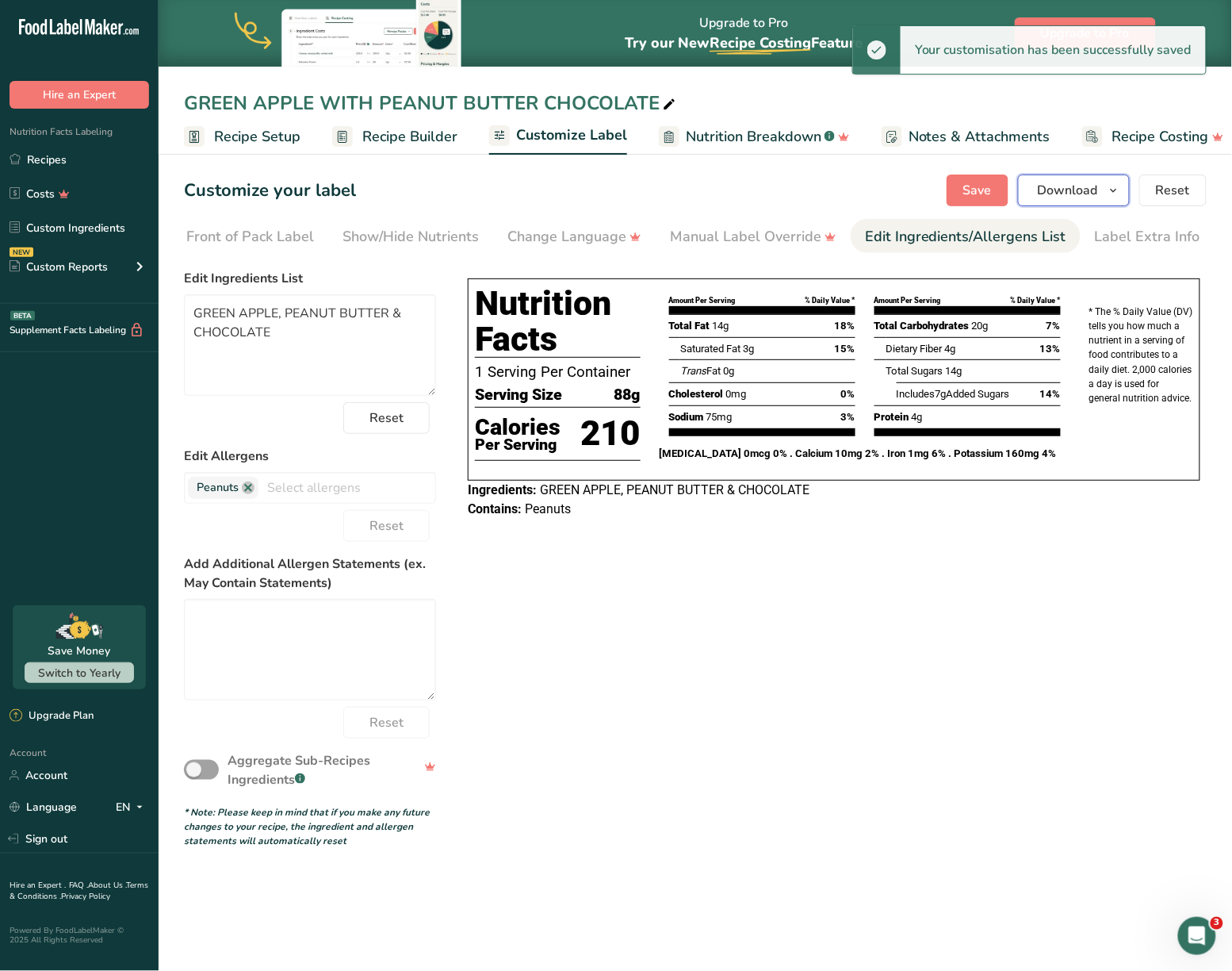
click at [1117, 192] on icon "button" at bounding box center [1113, 191] width 12 height 20
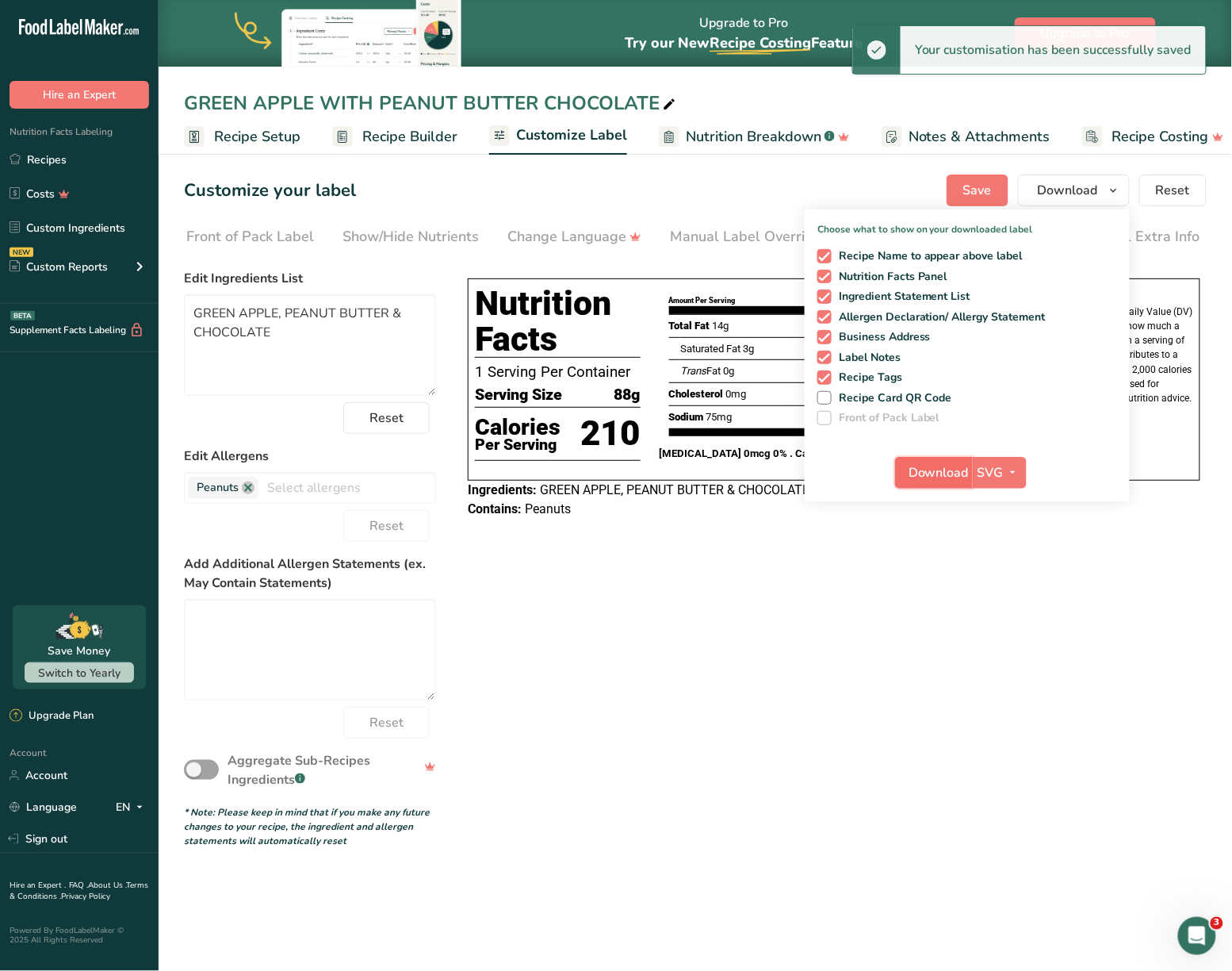
click at [955, 466] on span "Download" at bounding box center [939, 473] width 61 height 19
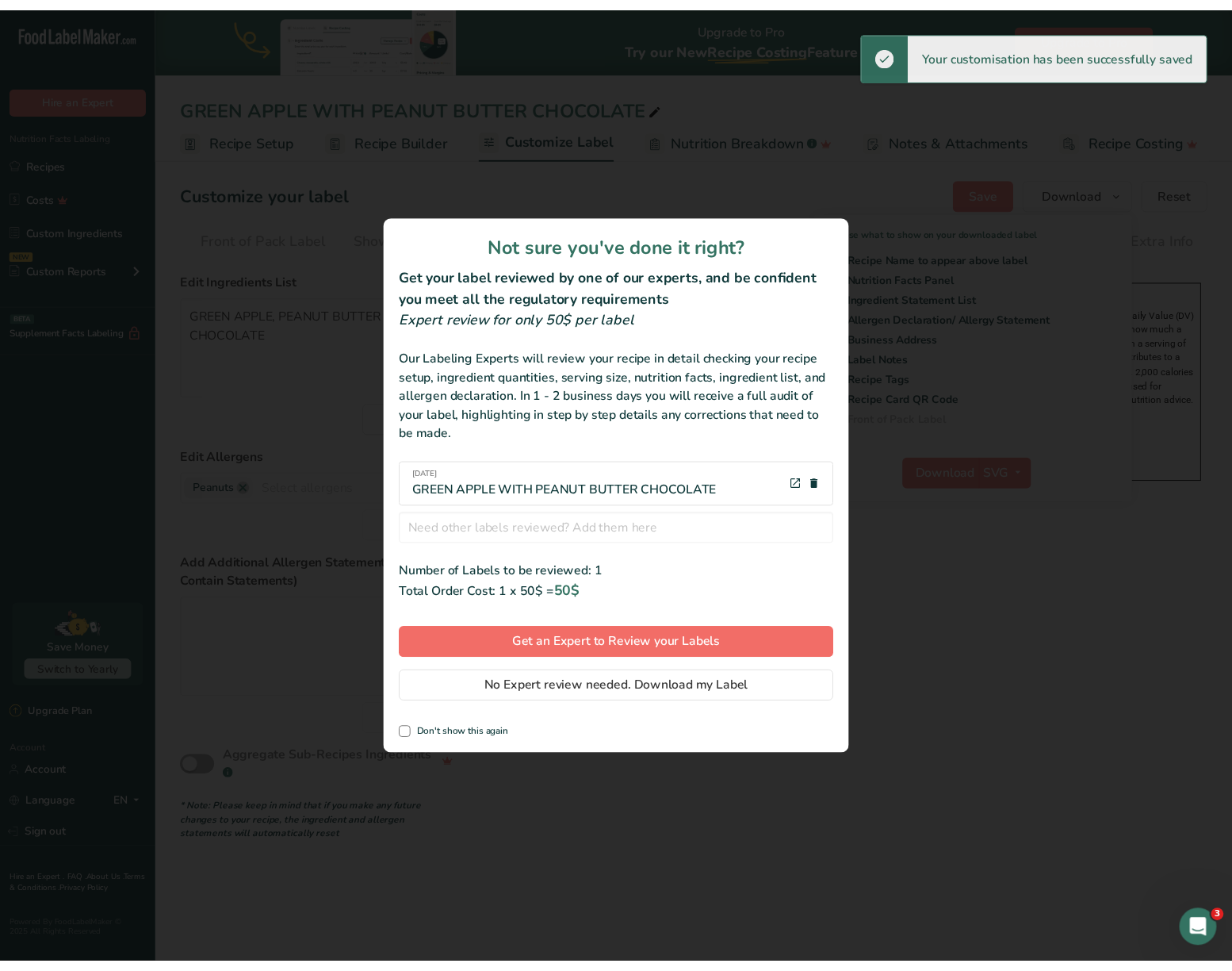
scroll to position [0, 141]
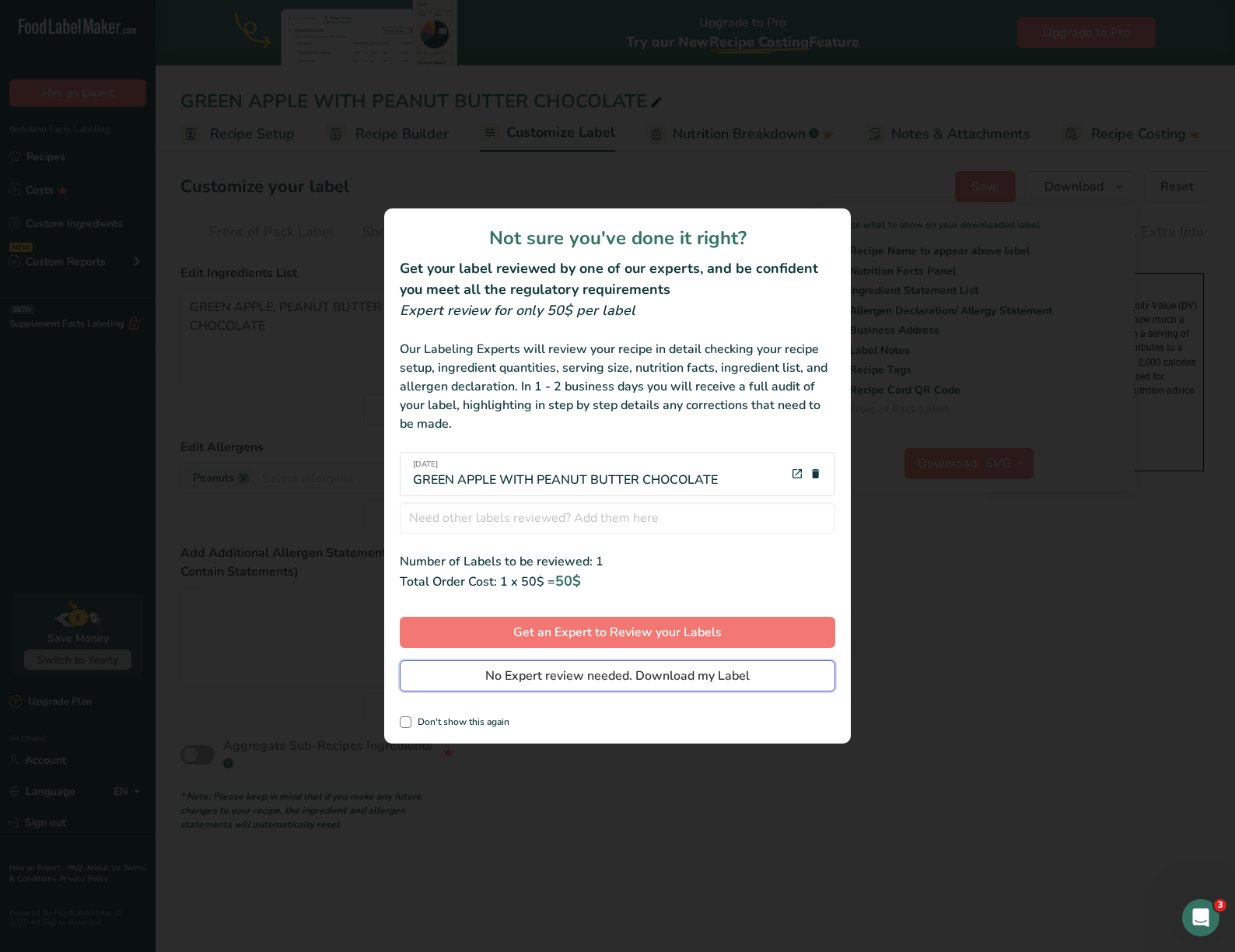
click at [628, 678] on span "No Expert review needed. Download my Label" at bounding box center [617, 676] width 264 height 19
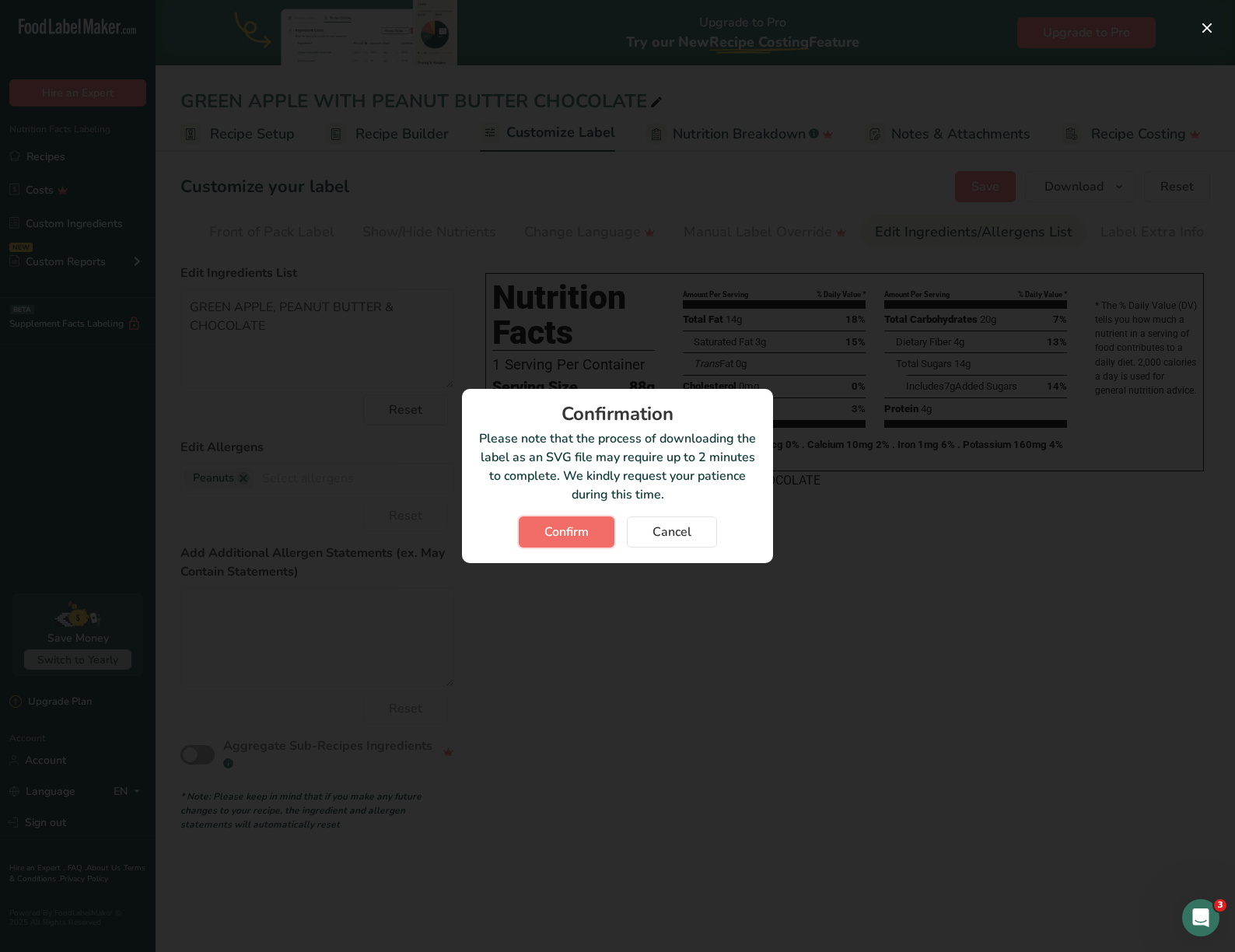
click at [574, 532] on span "Confirm" at bounding box center [567, 532] width 45 height 19
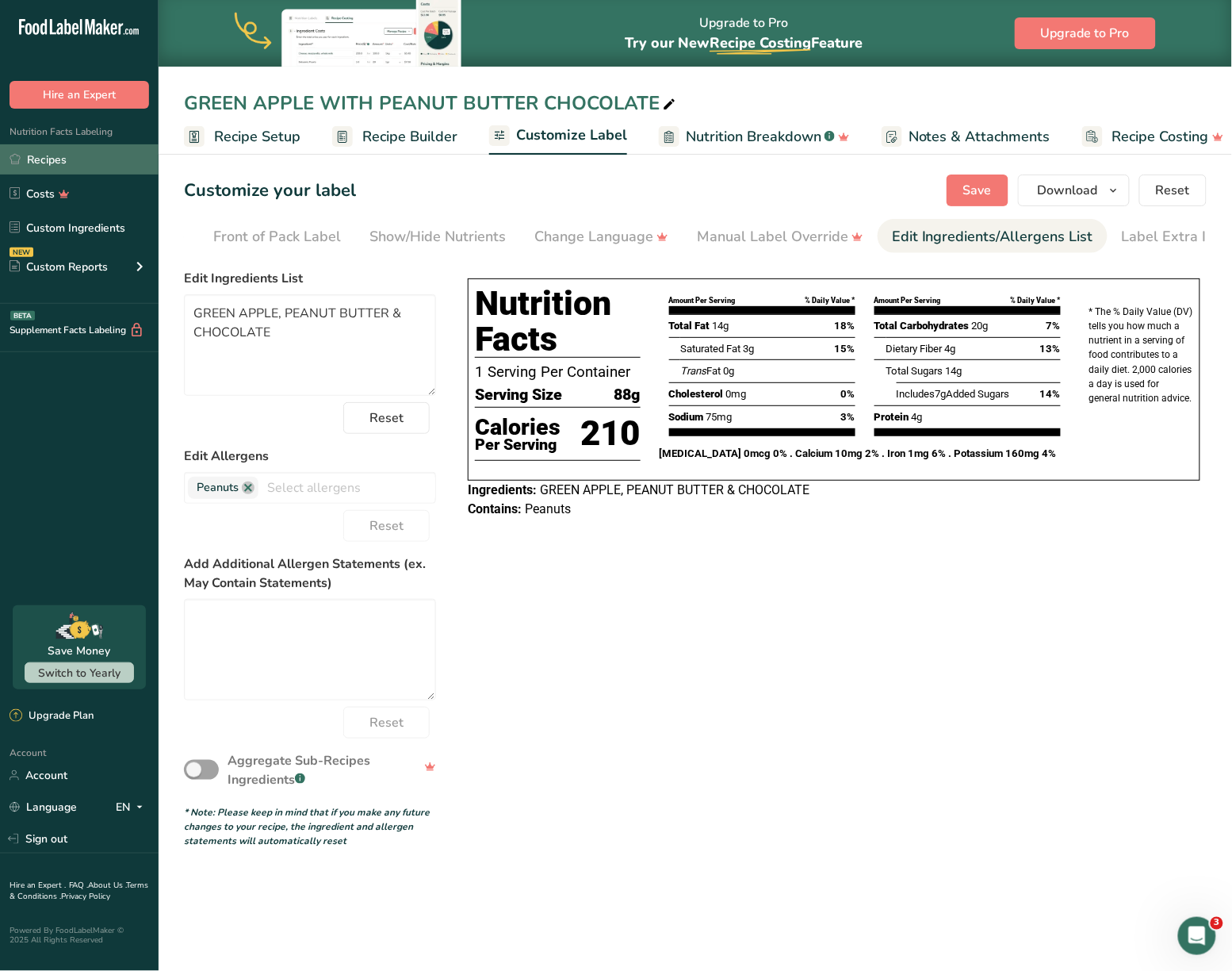
click at [49, 154] on link "Recipes" at bounding box center [79, 159] width 158 height 30
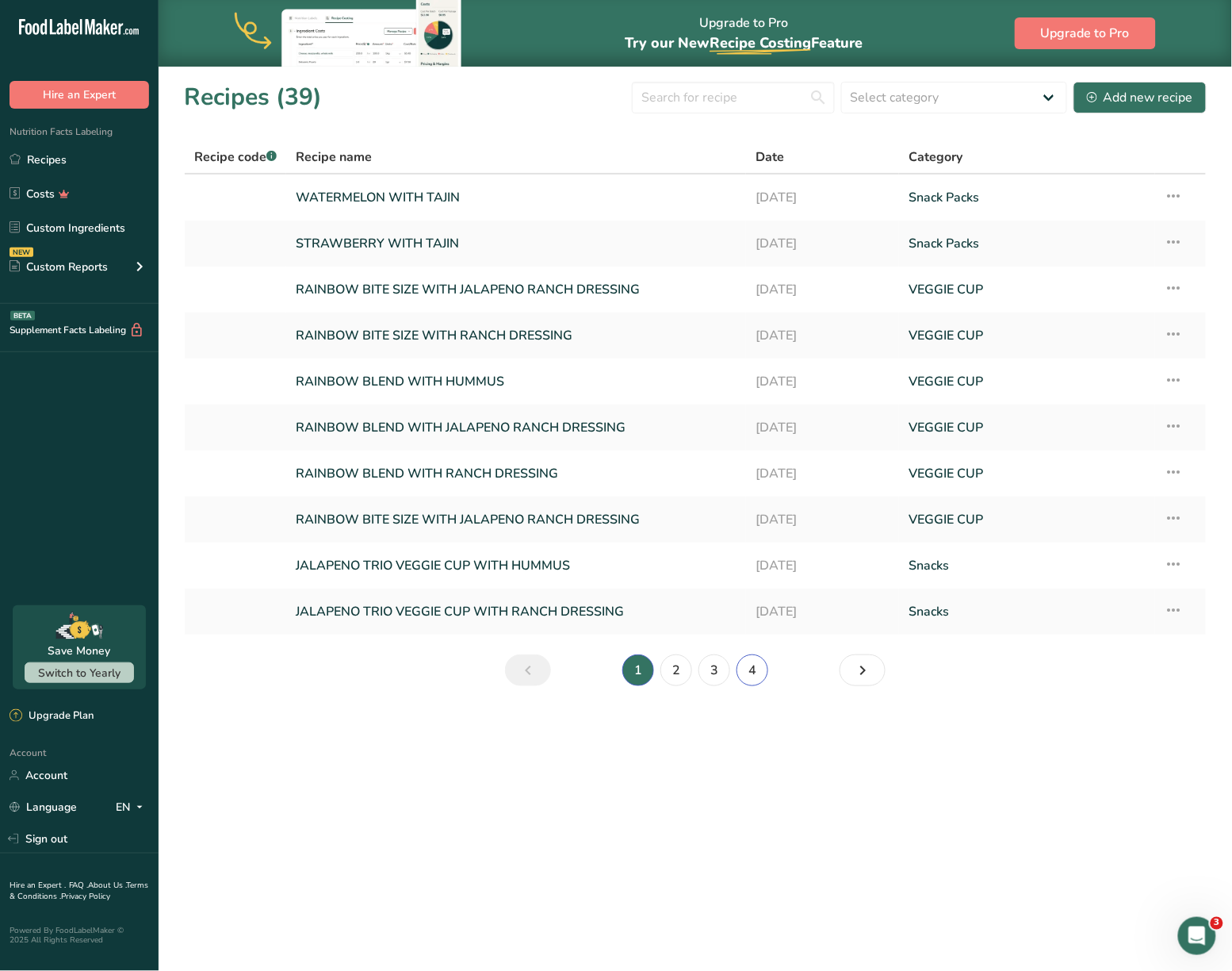
click at [744, 663] on link "4" at bounding box center [753, 670] width 32 height 32
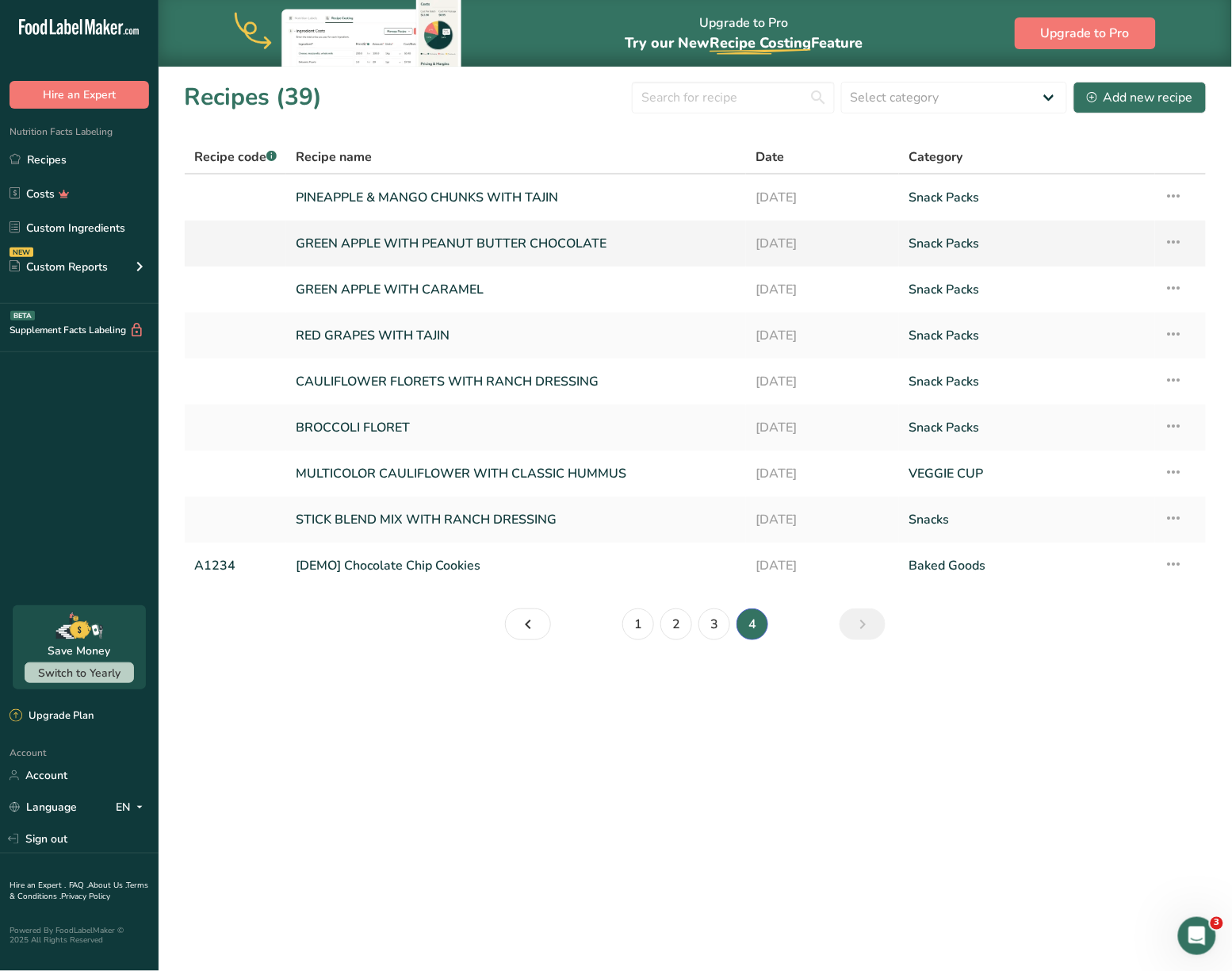
click at [1180, 240] on icon at bounding box center [1174, 242] width 19 height 28
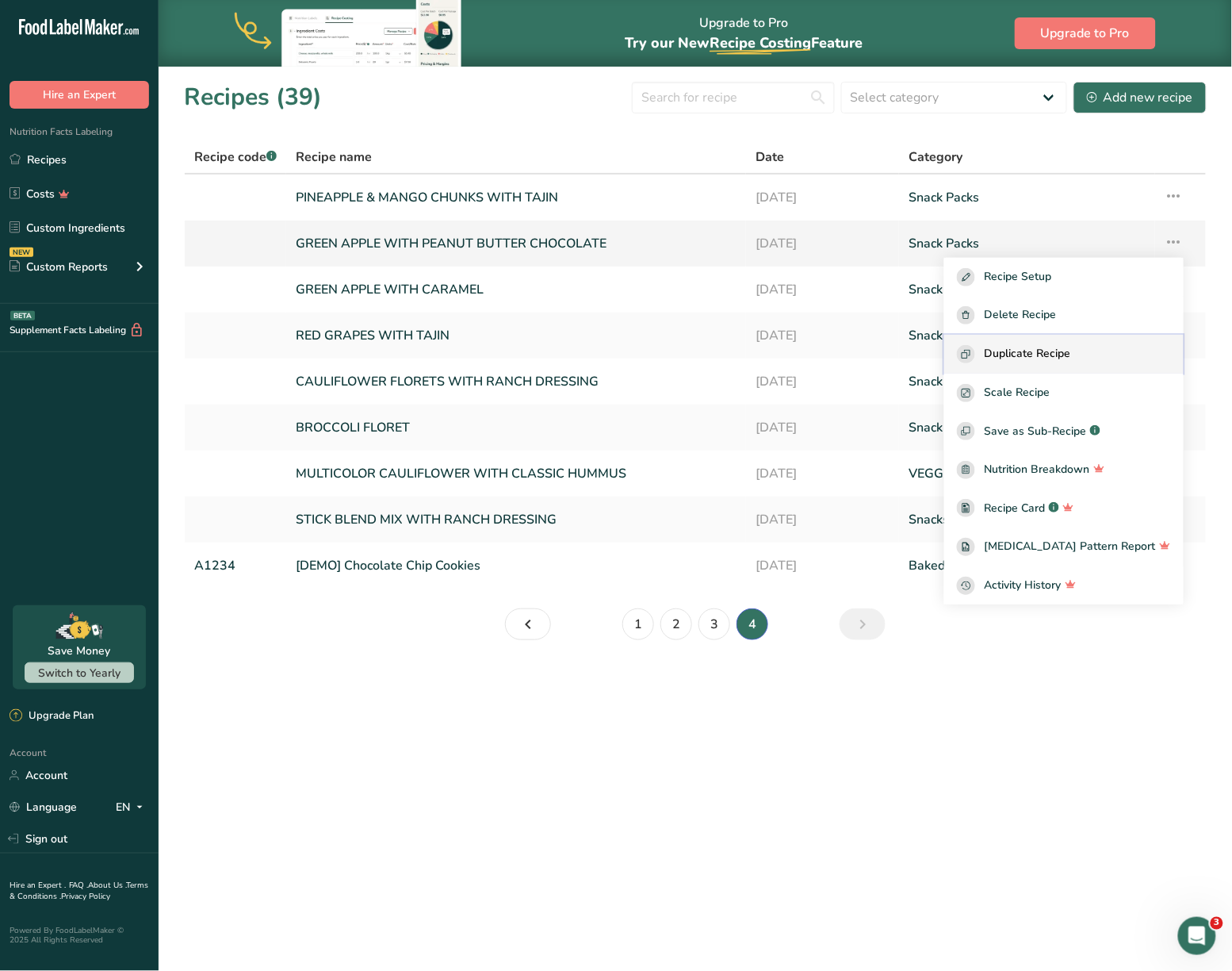
click at [1061, 346] on span "Duplicate Recipe" at bounding box center [1028, 354] width 86 height 18
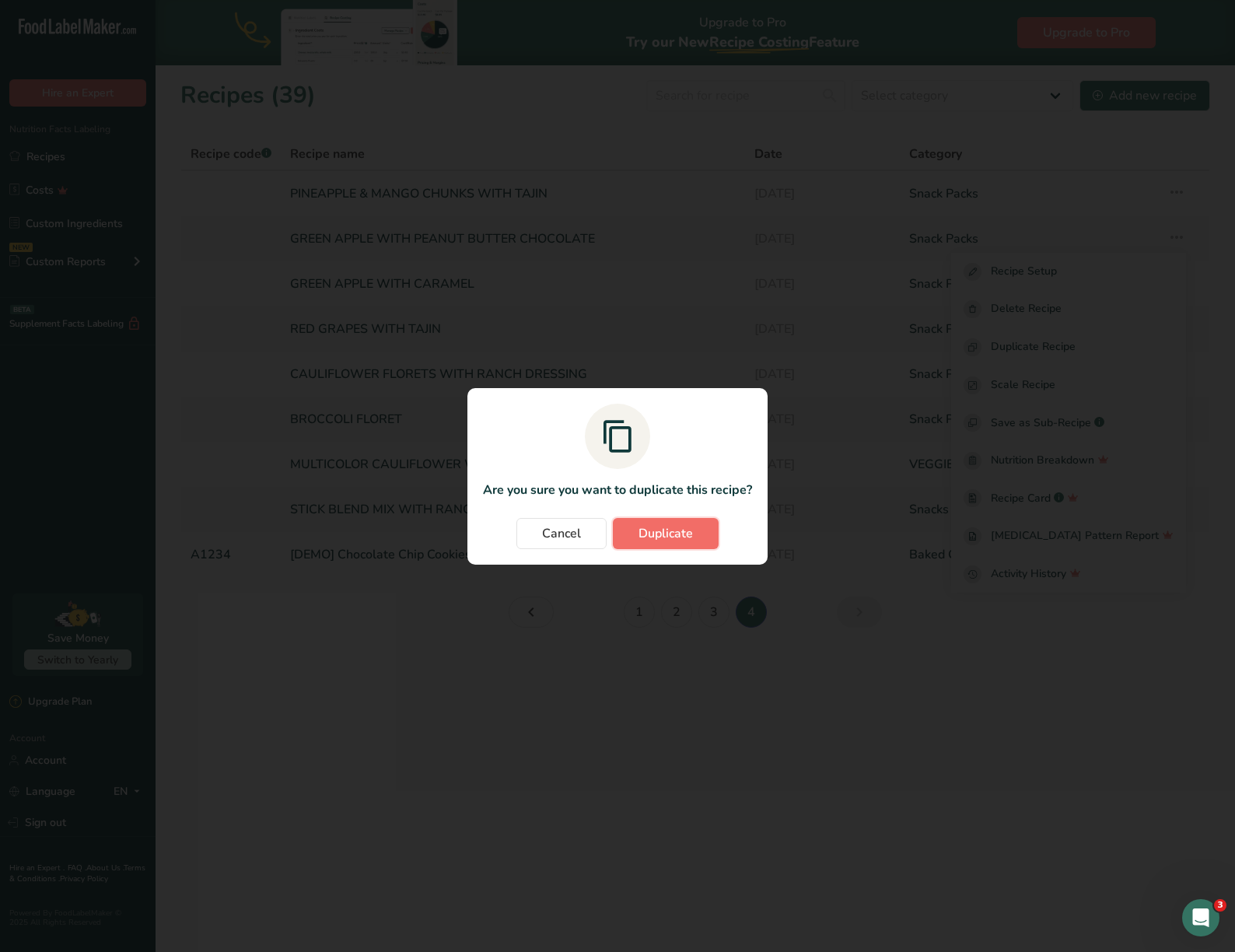
click at [680, 522] on button "Duplicate" at bounding box center [666, 533] width 106 height 31
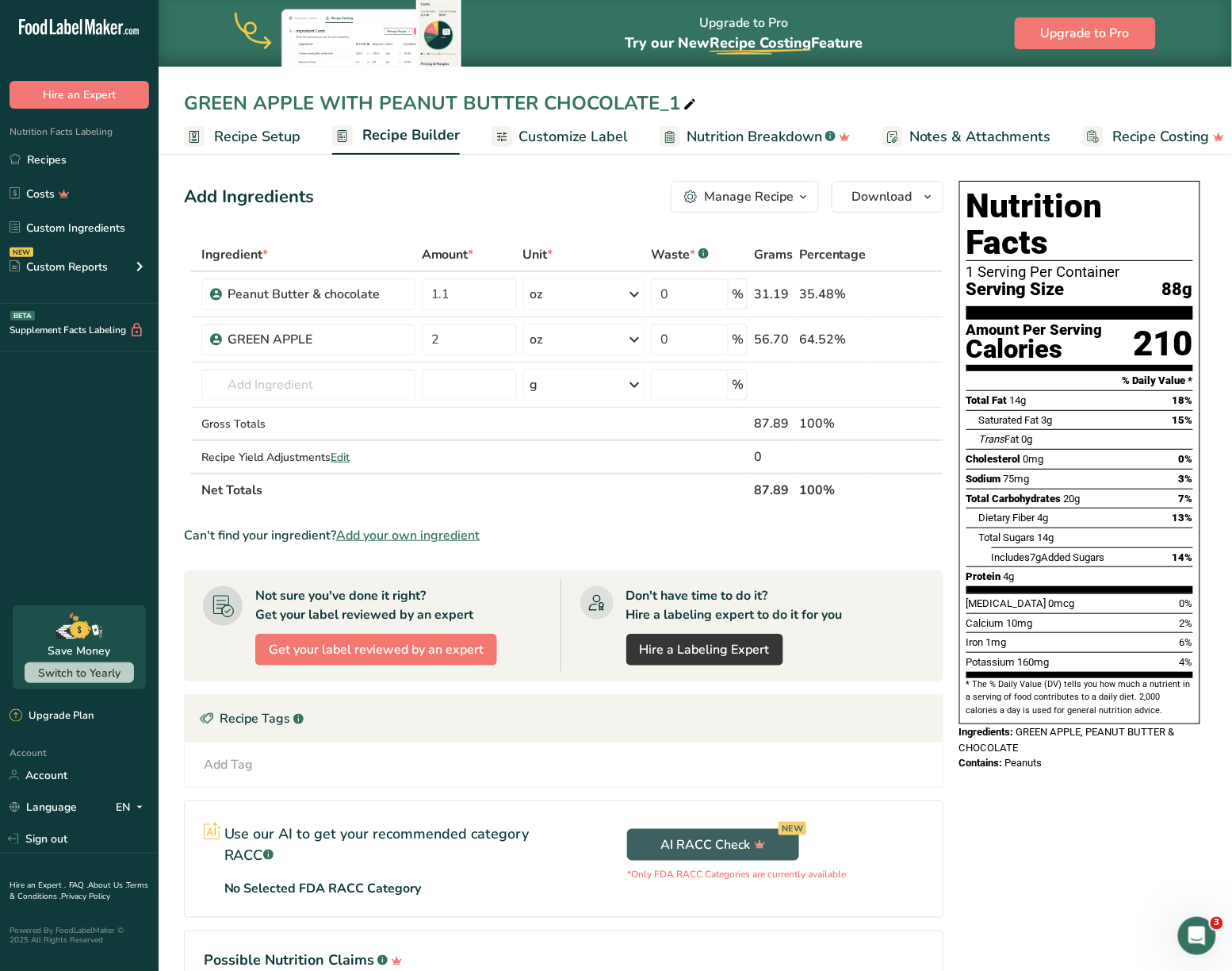
scroll to position [0, 16]
click at [543, 133] on span "Customize Label" at bounding box center [557, 137] width 109 height 22
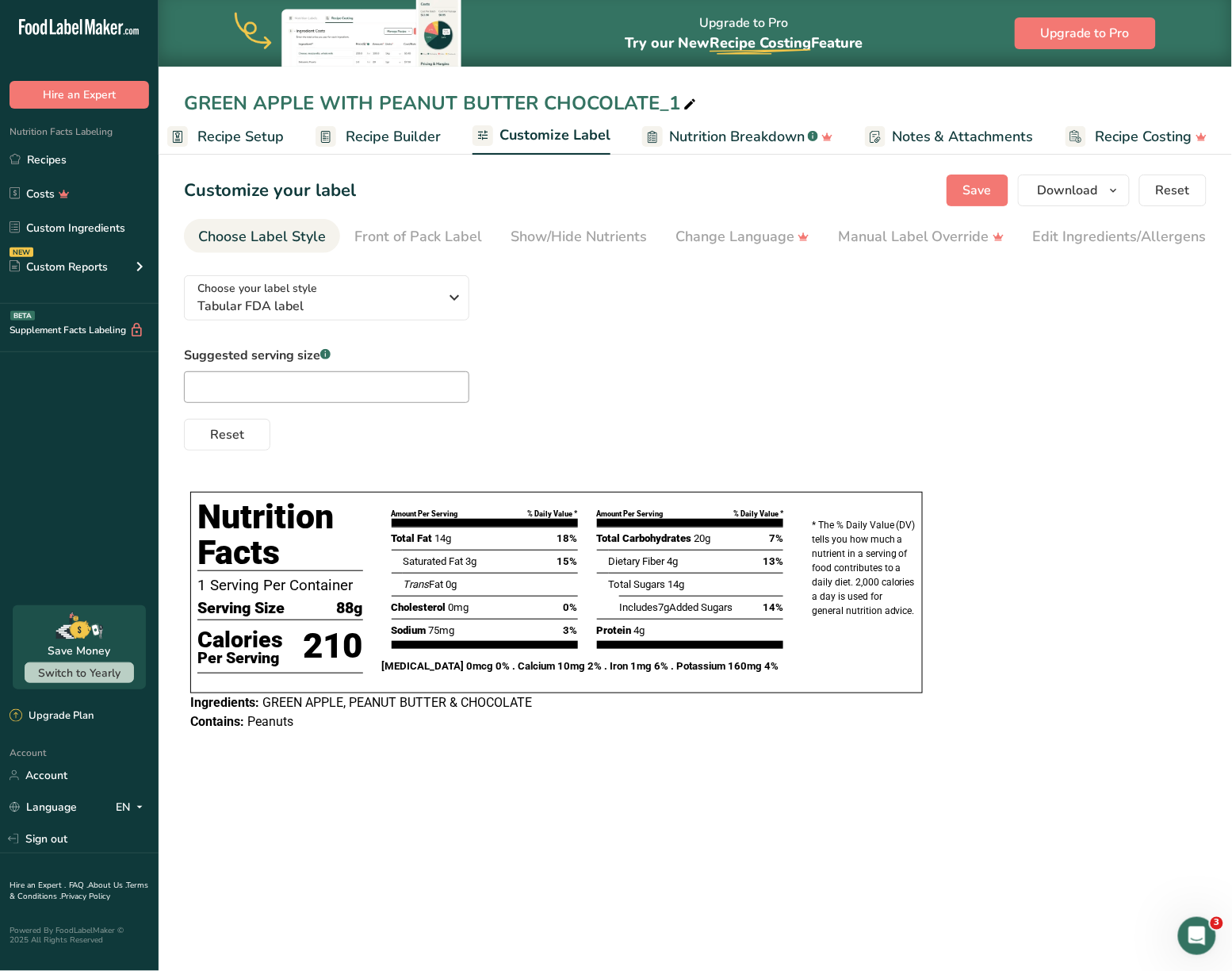
scroll to position [0, 17]
click at [356, 130] on span "Recipe Builder" at bounding box center [393, 137] width 95 height 22
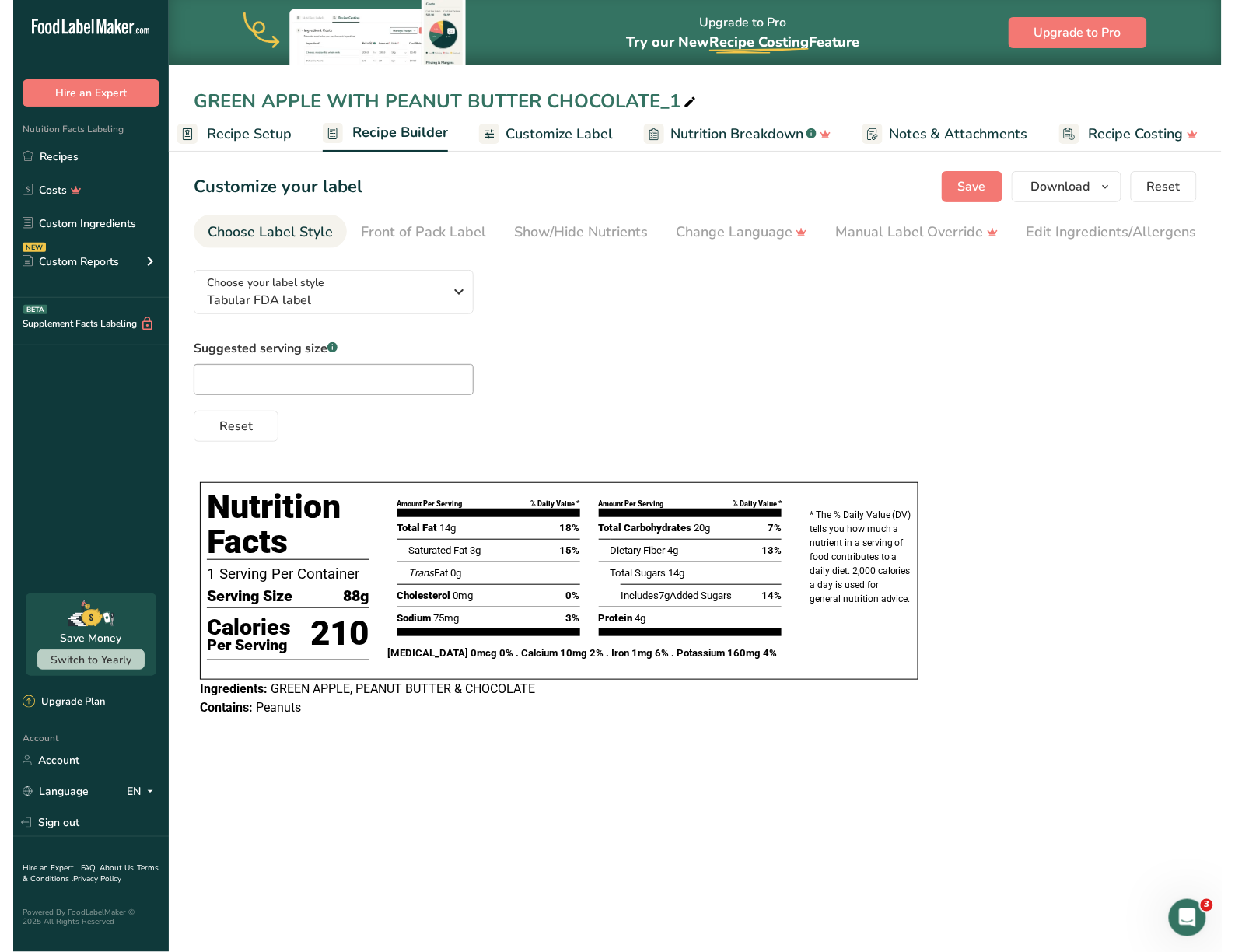
scroll to position [0, 15]
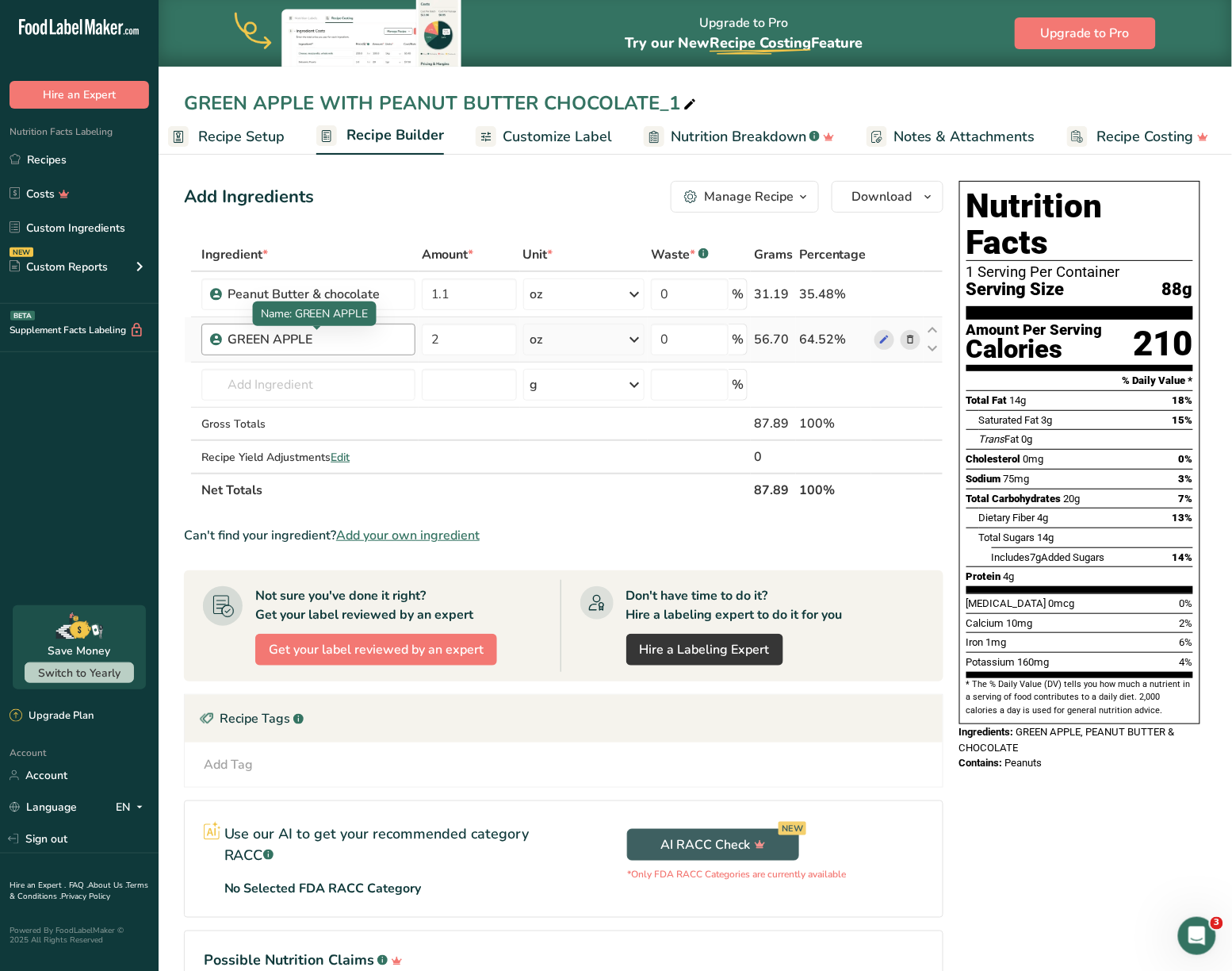
click at [327, 336] on div "GREEN APPLE" at bounding box center [317, 339] width 178 height 19
click at [914, 337] on icon at bounding box center [909, 340] width 11 height 17
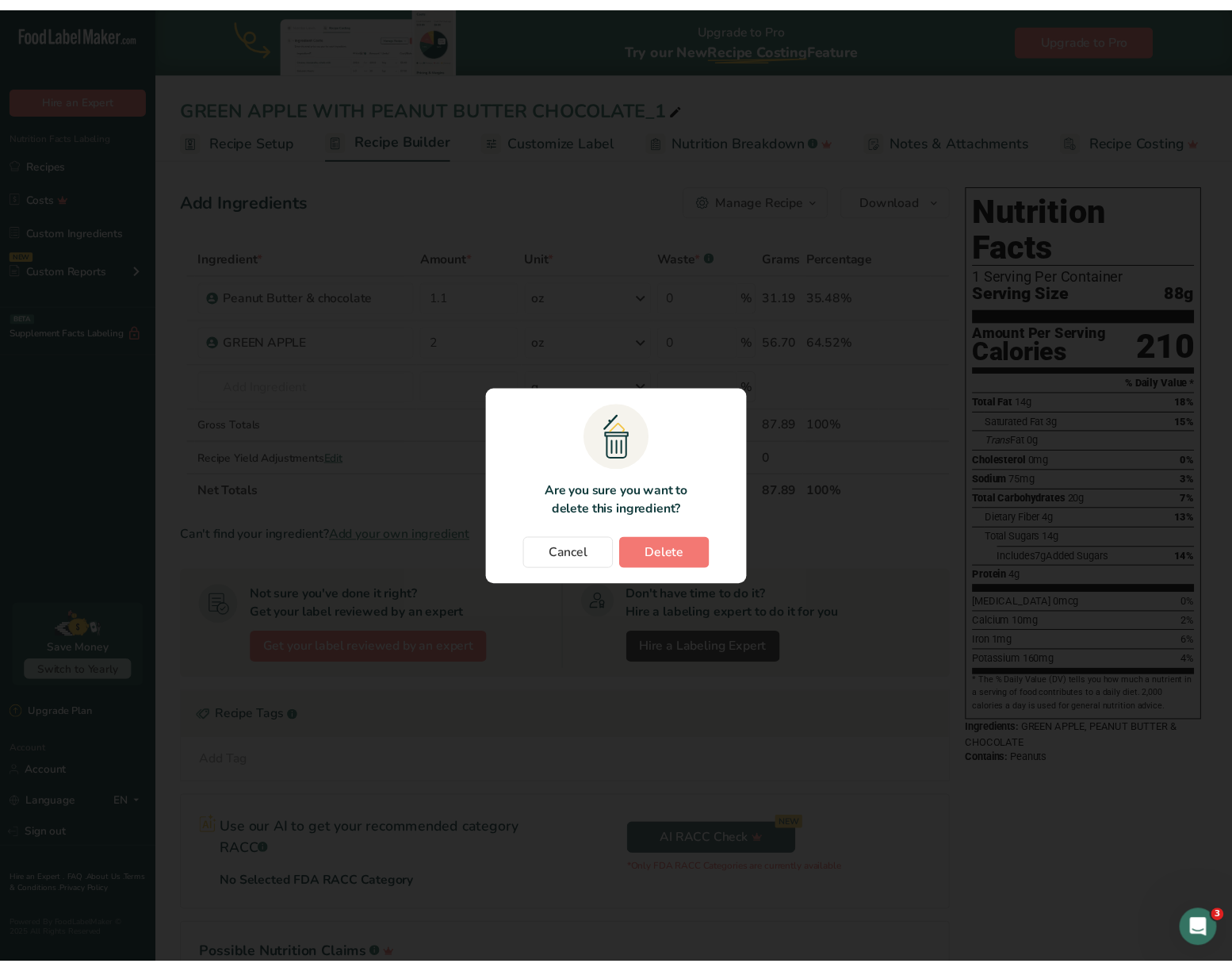
scroll to position [0, 0]
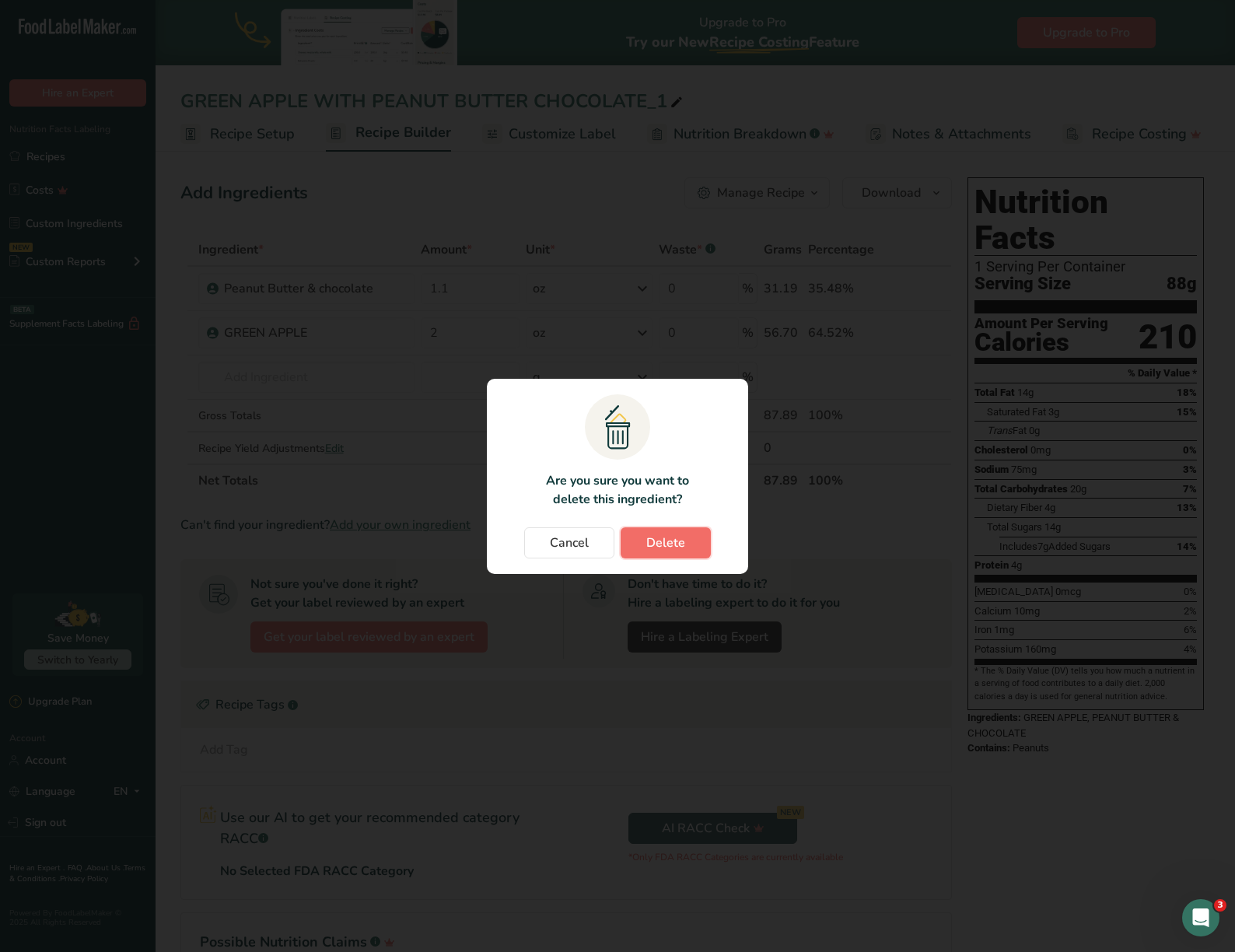
click at [649, 543] on span "Delete" at bounding box center [666, 542] width 39 height 19
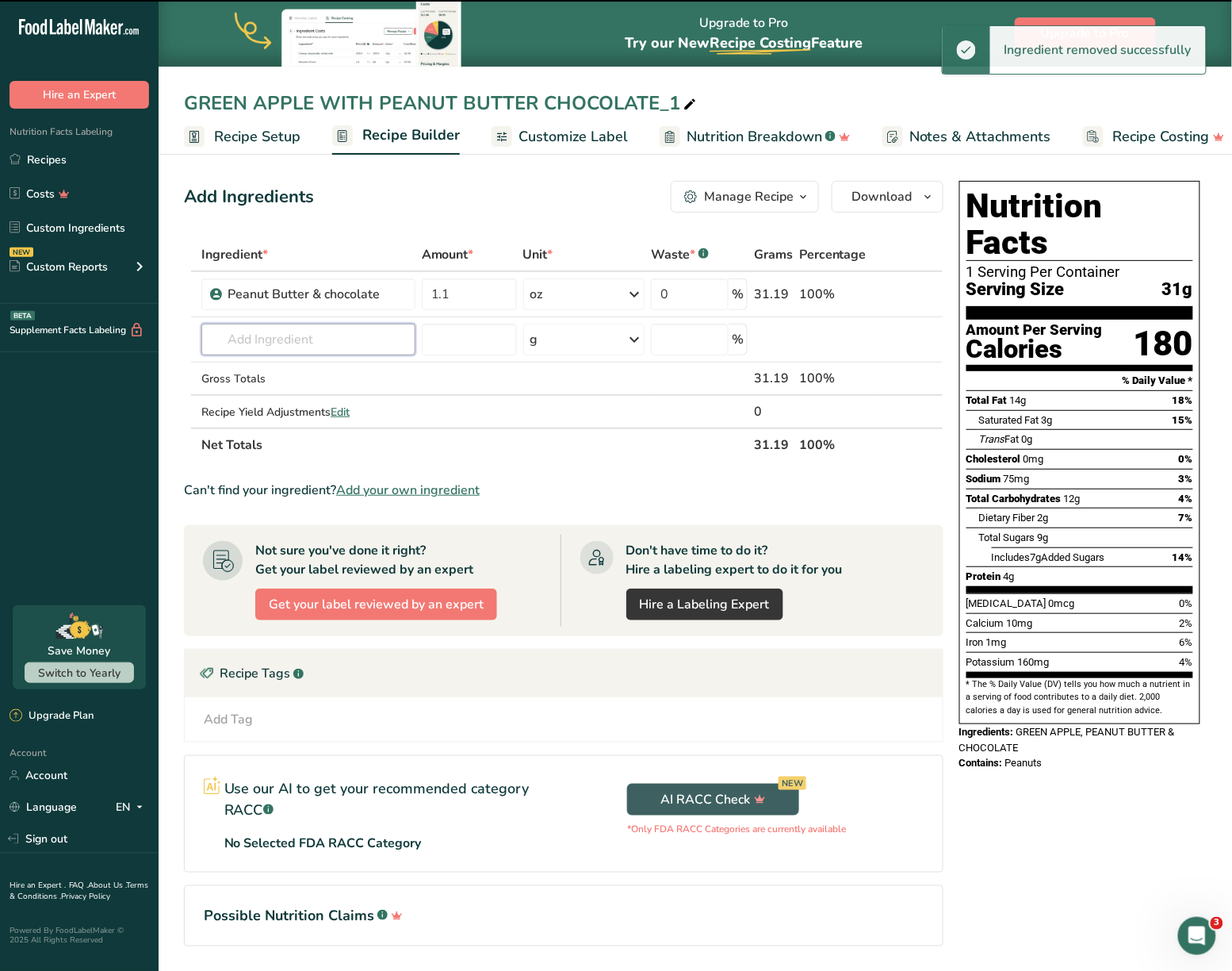
click at [322, 345] on input "text" at bounding box center [308, 339] width 214 height 32
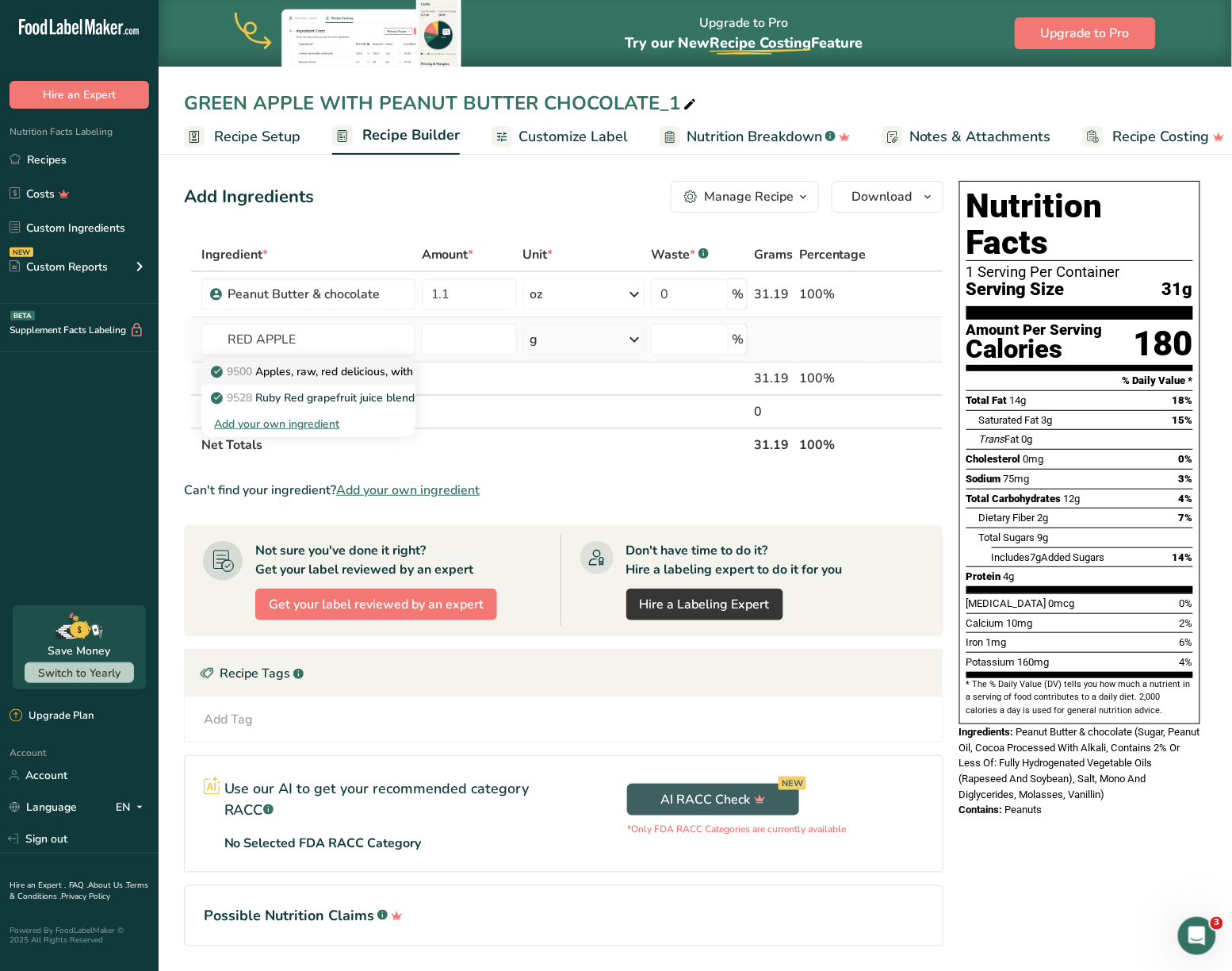
click at [389, 365] on p "9500 Apples, raw, red delicious, with skin (Includes foods for USDA's Food Dist…" at bounding box center [466, 371] width 505 height 17
type input "Apples, raw, red delicious, with skin (Includes foods for USDA's Food Distribut…"
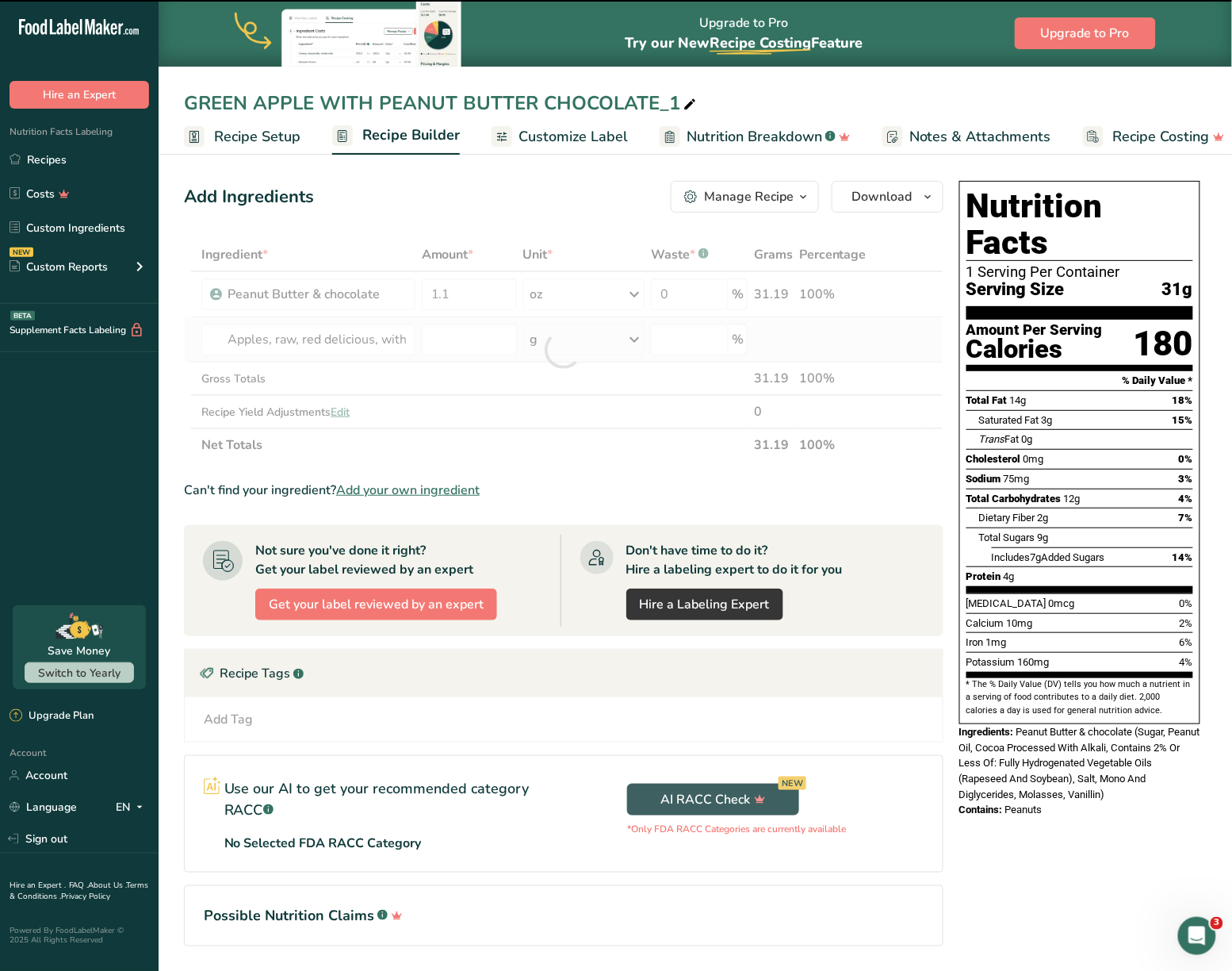
type input "0"
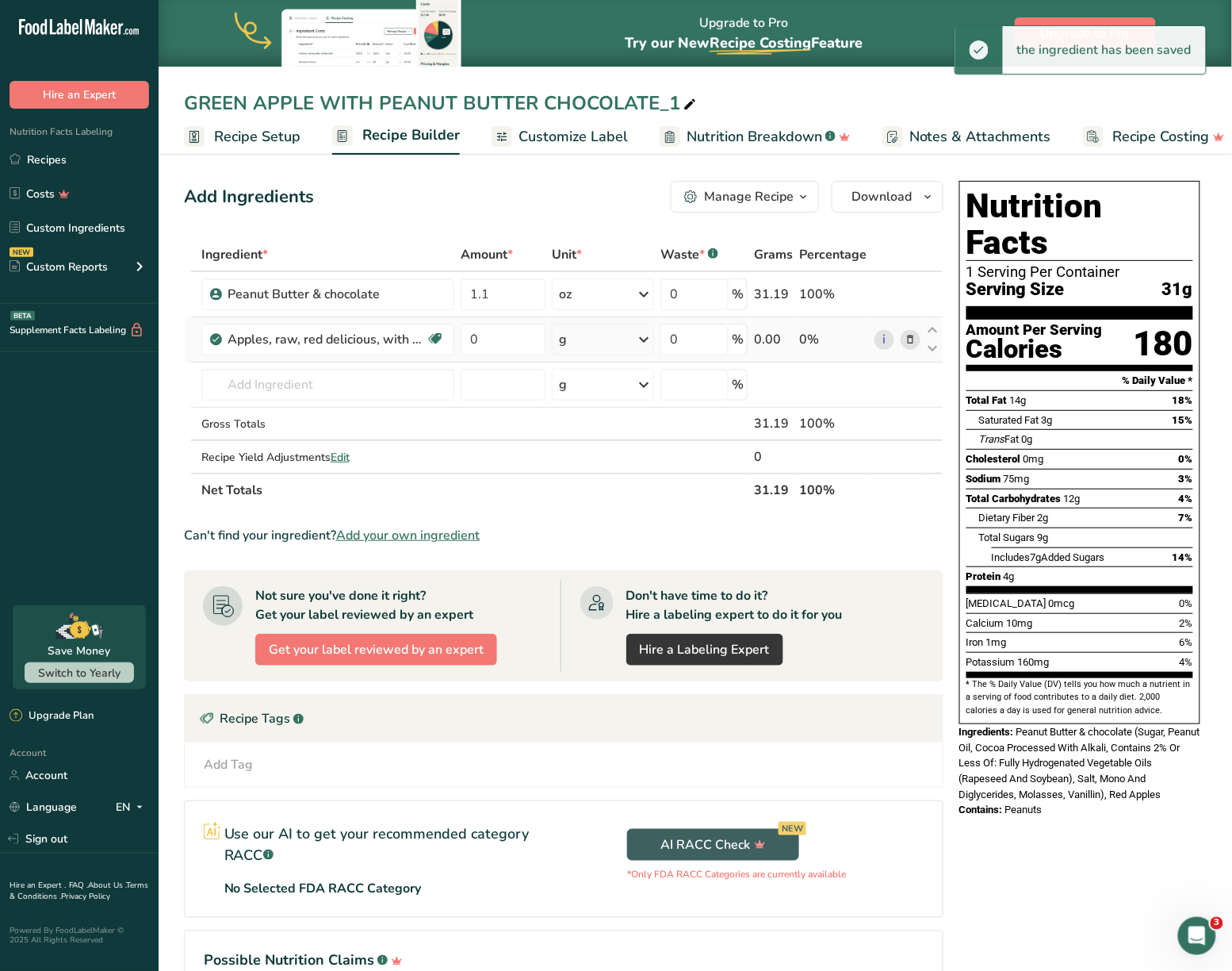
click at [555, 333] on div "g" at bounding box center [603, 339] width 102 height 32
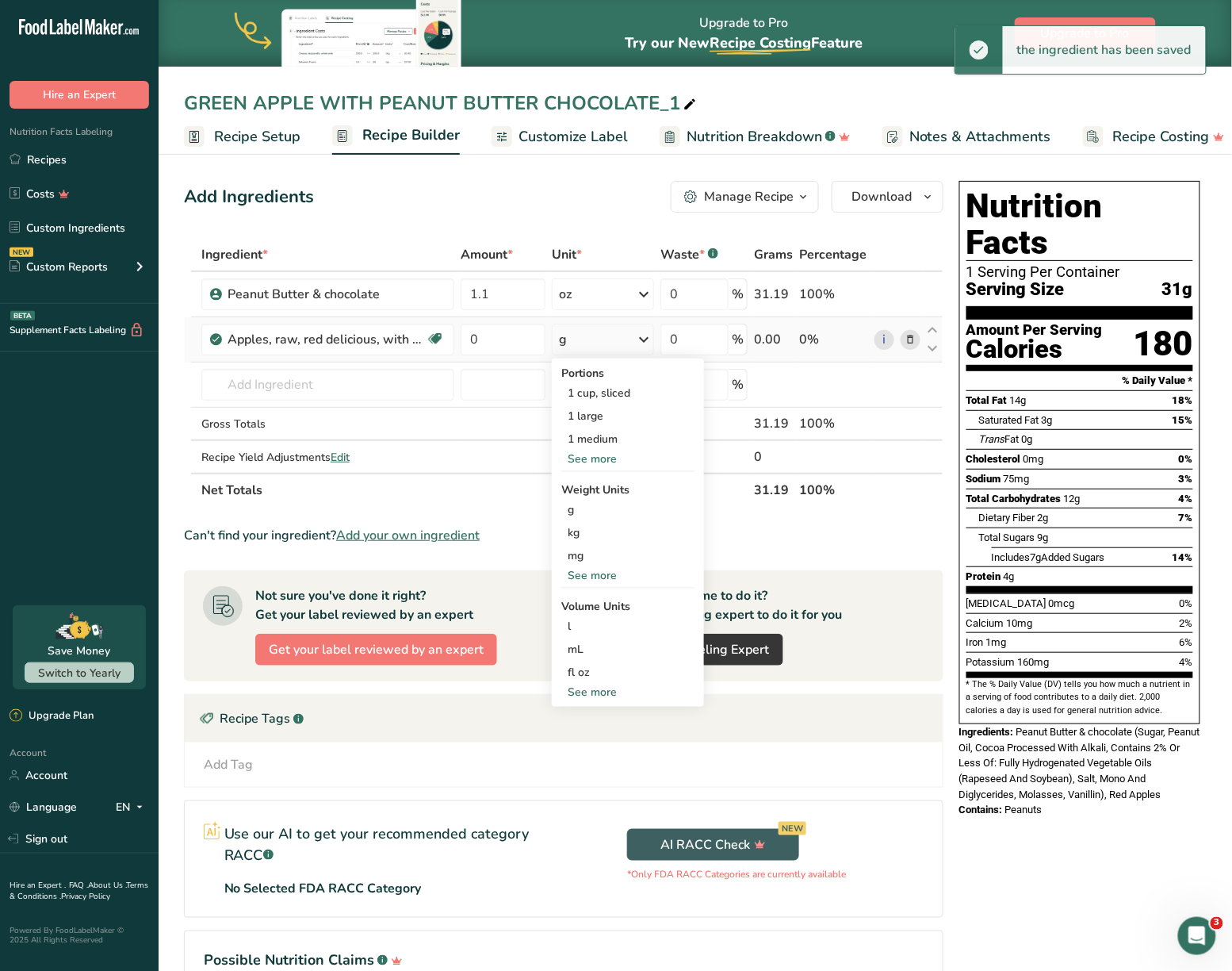
click at [590, 568] on div "See more" at bounding box center [628, 575] width 133 height 17
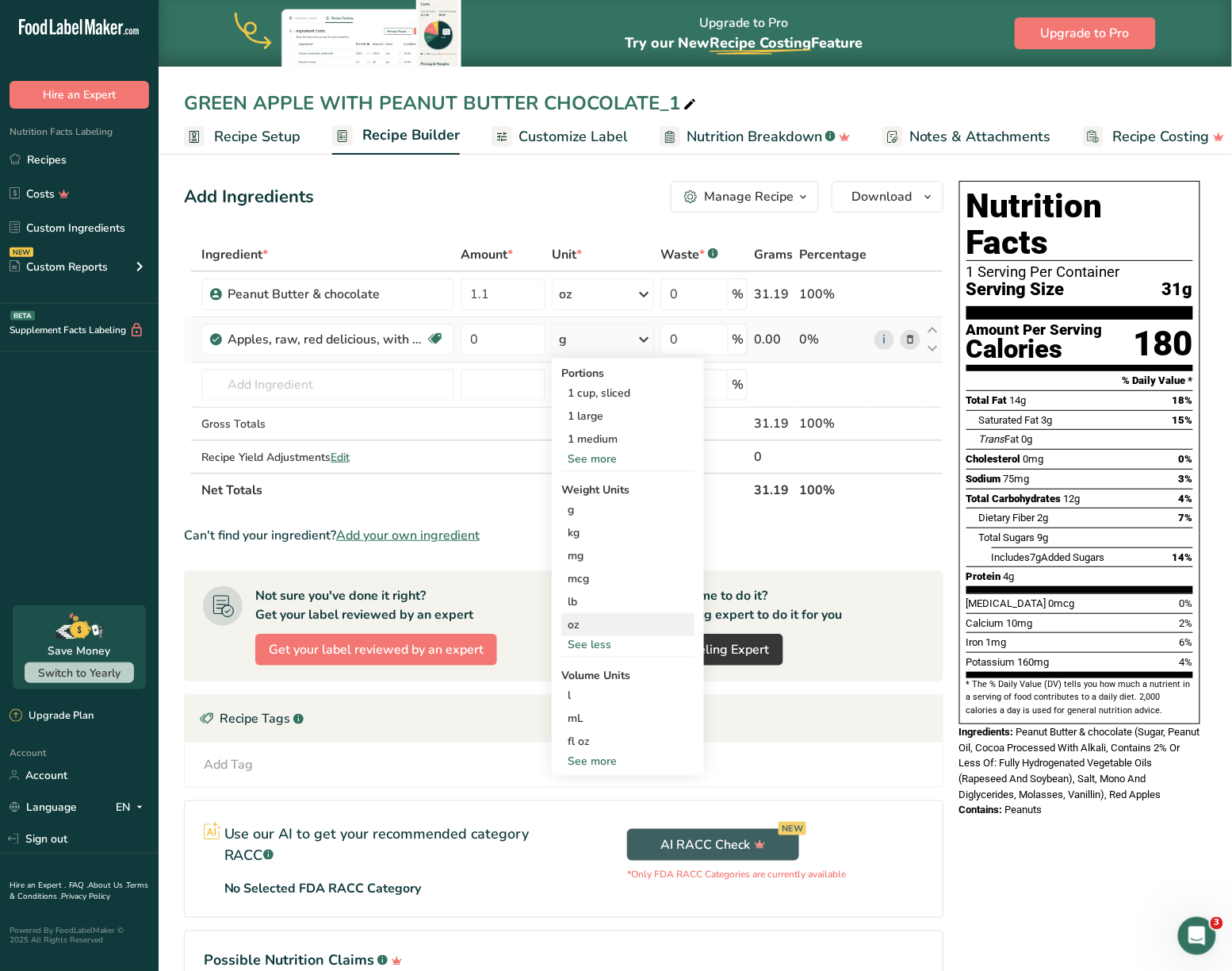
click at [584, 622] on div "oz" at bounding box center [628, 624] width 133 height 23
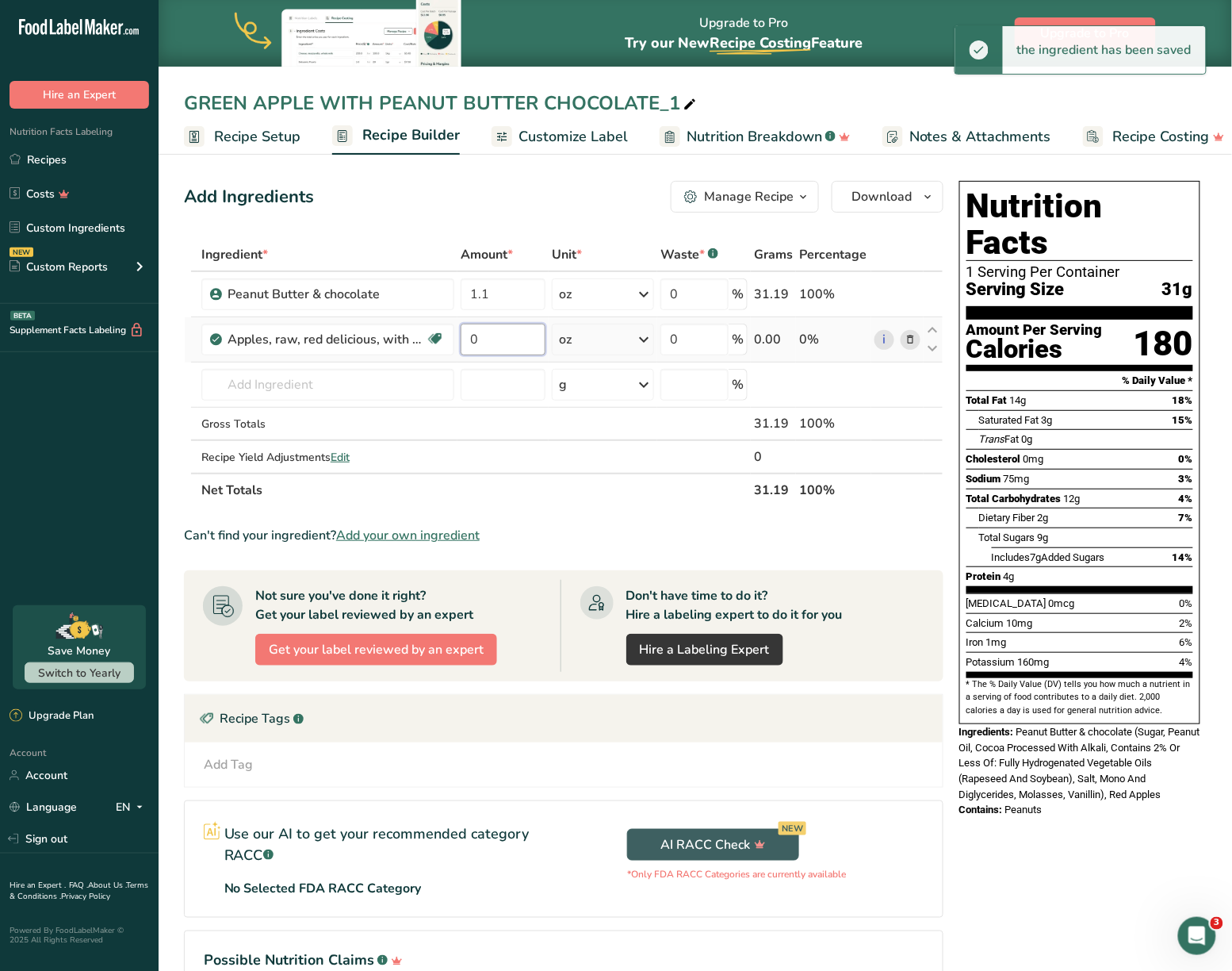
click at [505, 332] on input "0" at bounding box center [503, 339] width 85 height 32
type input "2"
click at [186, 390] on div "Ingredient * Amount * Unit * Waste * .a-a{fill:#347362;}.b-a{fill:#fff;} Grams …" at bounding box center [564, 372] width 759 height 269
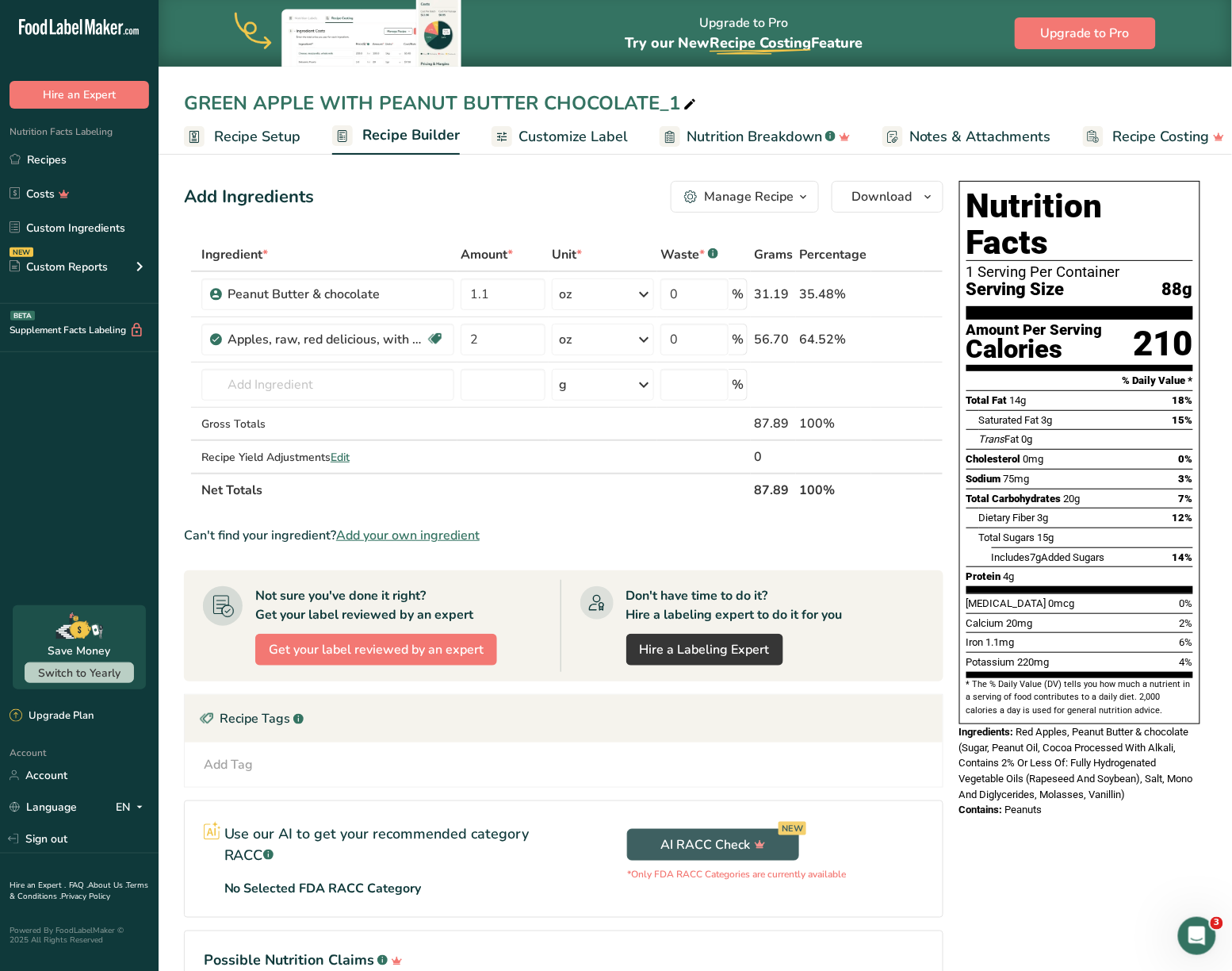
click at [685, 106] on icon at bounding box center [690, 104] width 14 height 22
type input "RED APPLE WITH PEANUT BUTTER CHOCOLATE"
click at [927, 836] on div "AI RACC Check NEW *Only FDA RACC Categories are currently available" at bounding box center [753, 851] width 379 height 100
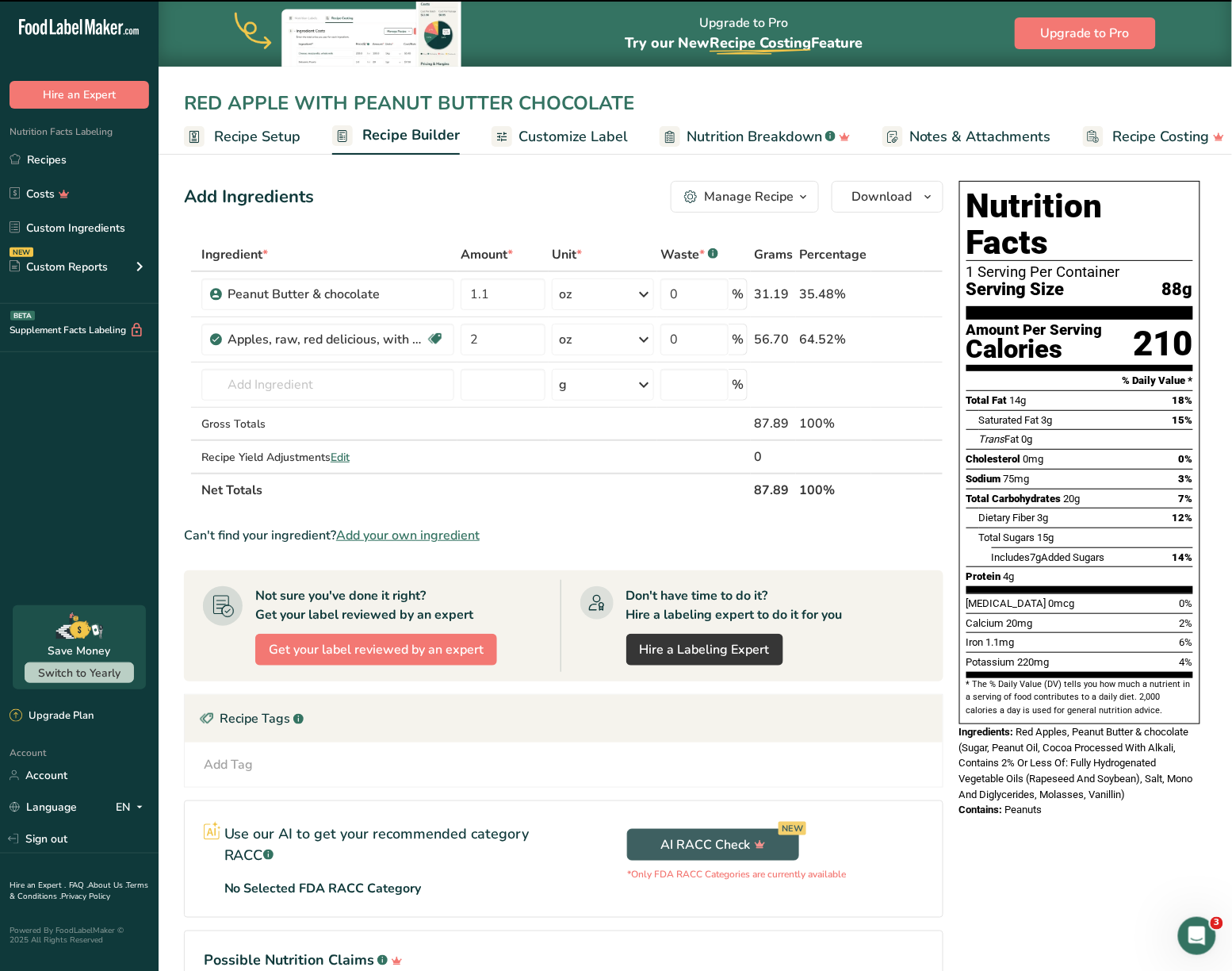
click at [546, 134] on span "Customize Label" at bounding box center [574, 137] width 109 height 22
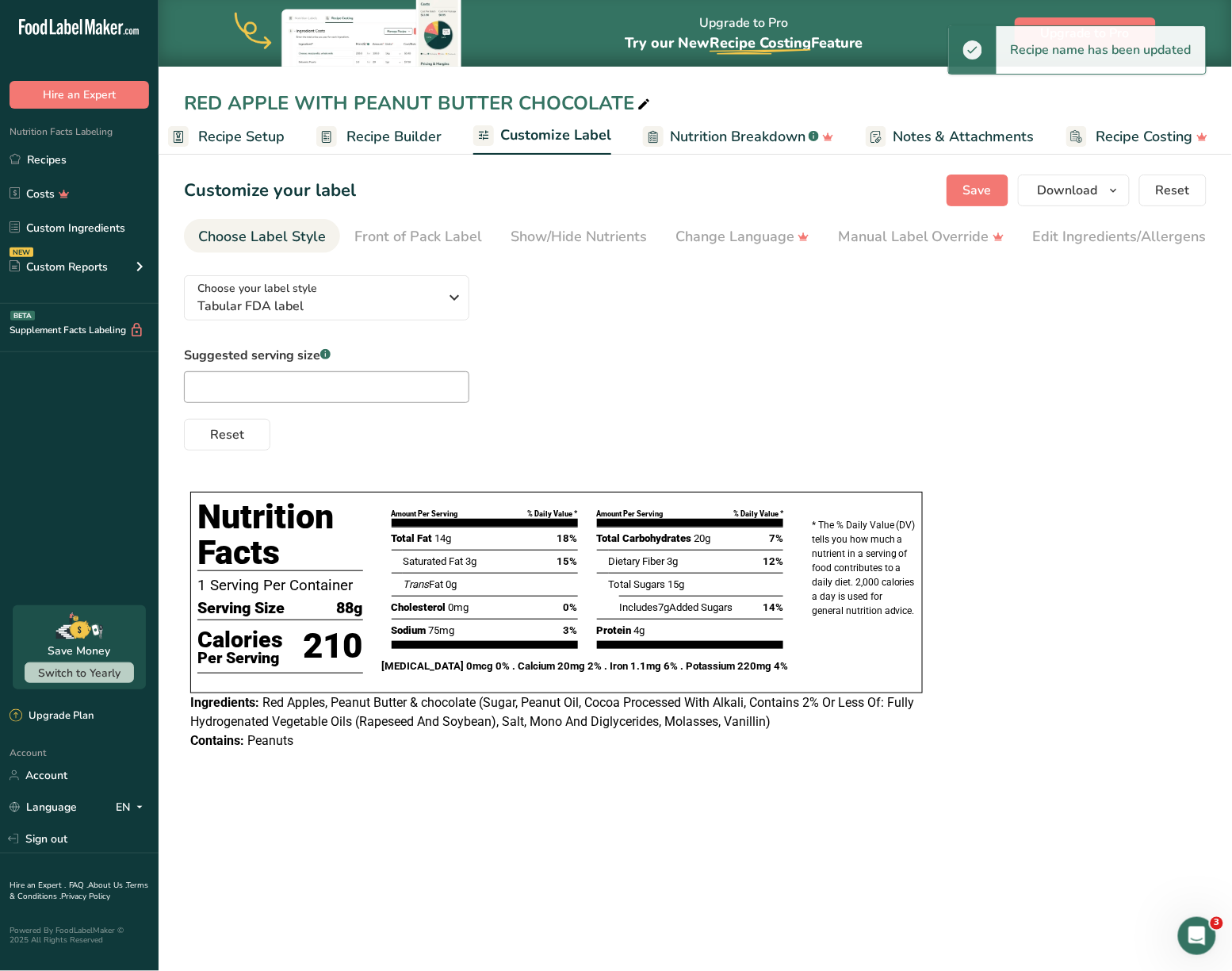
scroll to position [0, 17]
click at [454, 318] on button "Choose your label style Tabular FDA label" at bounding box center [327, 298] width 285 height 46
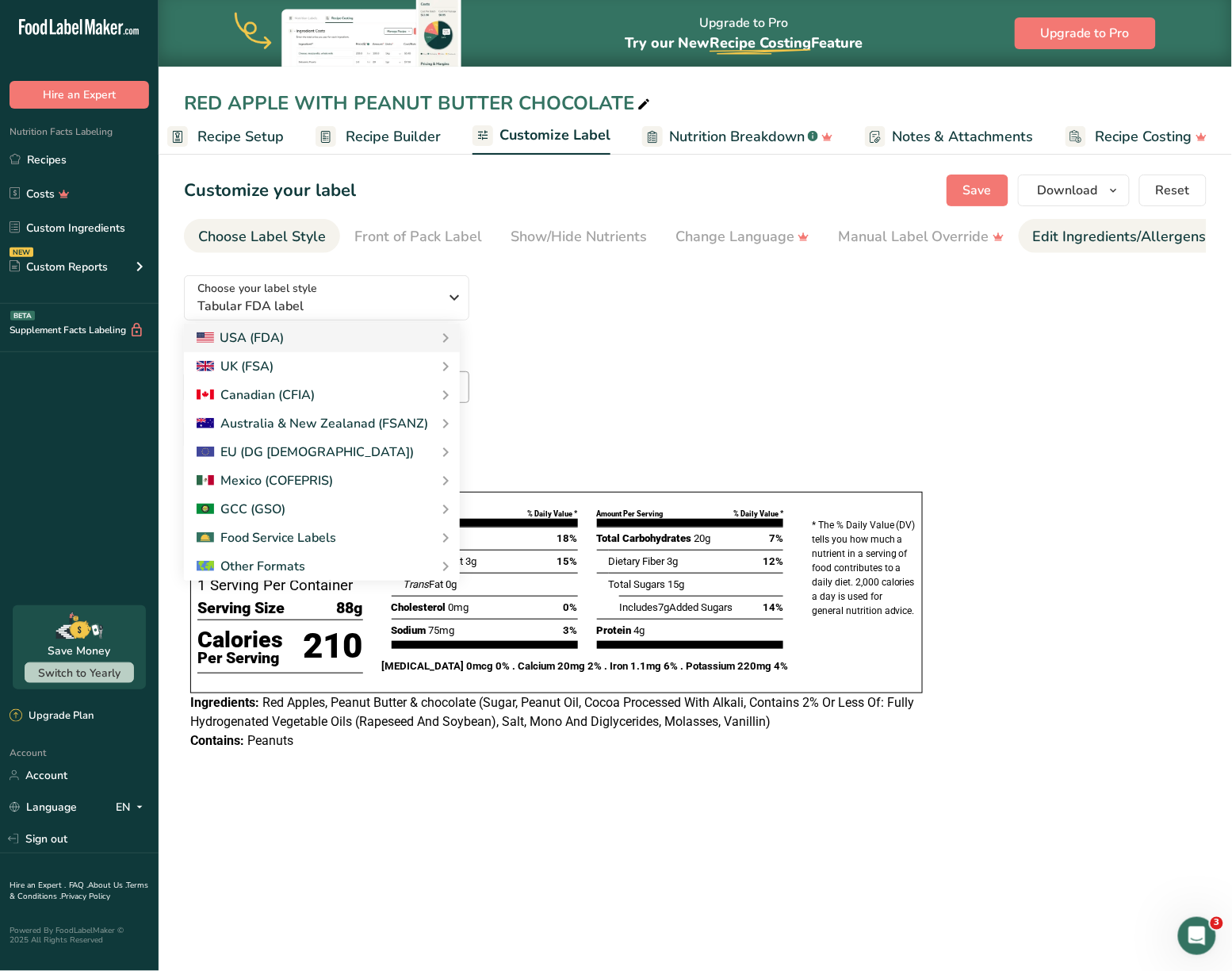
click at [1105, 227] on div "Edit Ingredients/Allergens List" at bounding box center [1133, 237] width 201 height 22
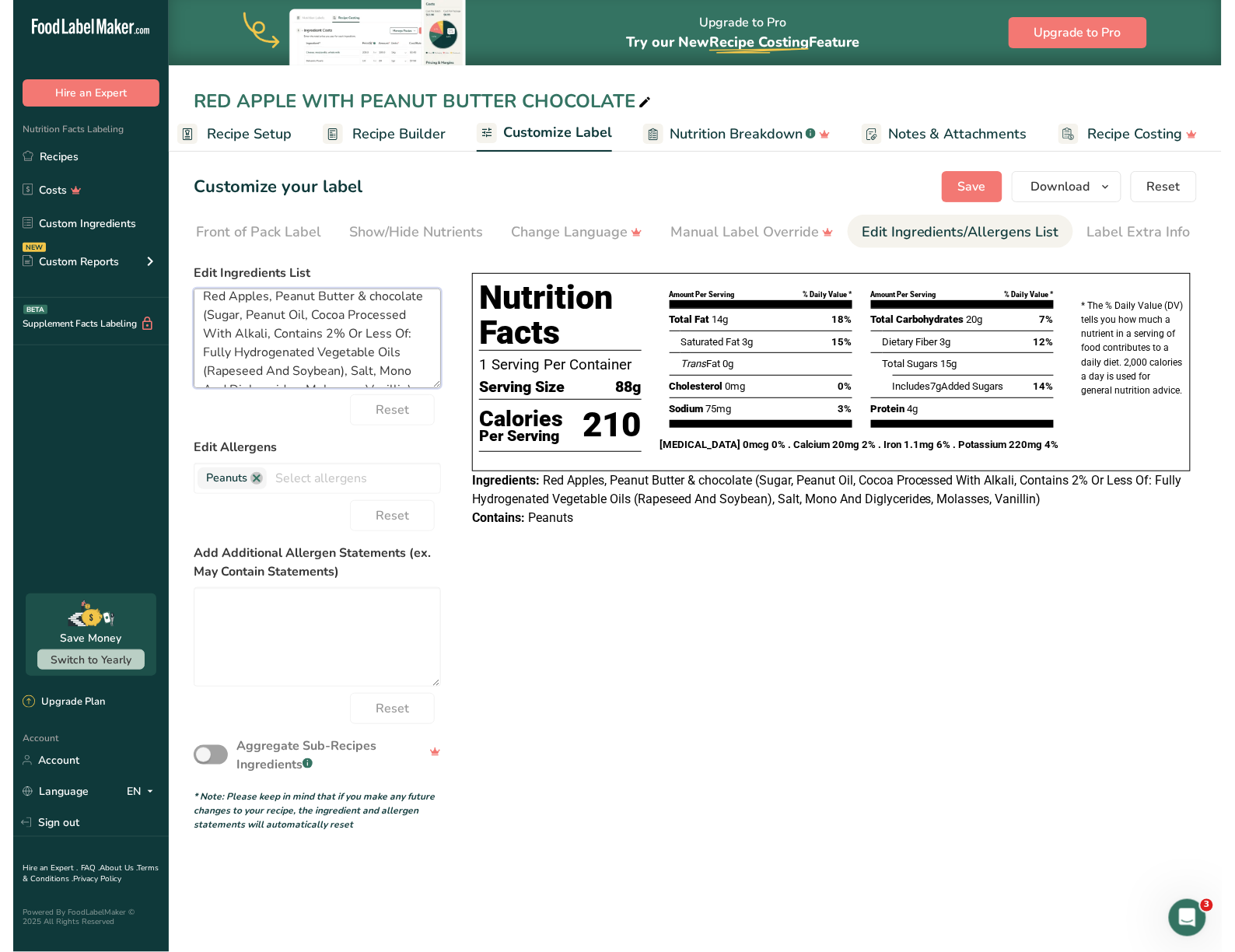
scroll to position [0, 0]
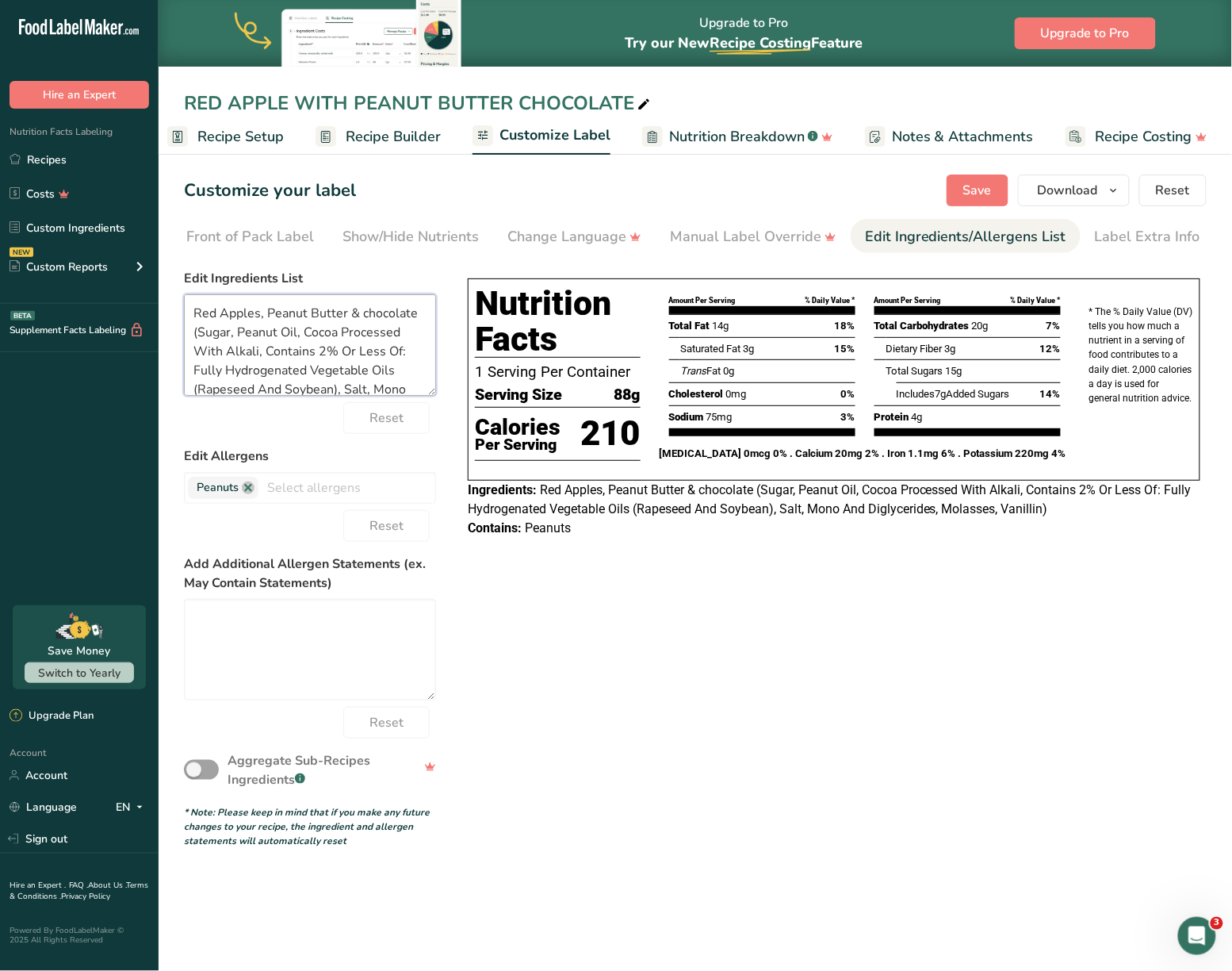
drag, startPoint x: 377, startPoint y: 390, endPoint x: 173, endPoint y: 313, distance: 218.0
click at [173, 313] on section "Customize your label Save Download Choose what to show on your downloaded label…" at bounding box center [695, 511] width 1074 height 724
paste textarea "GREEN APPLE, PEANUT BUTTER & CHOCOLATE"
drag, startPoint x: 377, startPoint y: 355, endPoint x: 270, endPoint y: 338, distance: 108.3
click at [271, 339] on textarea "GREEN APPLE, PEANUT BUTTER & CHOCOLATESoybean), Salt, Mono And Diglycerides, Mo…" at bounding box center [310, 345] width 252 height 101
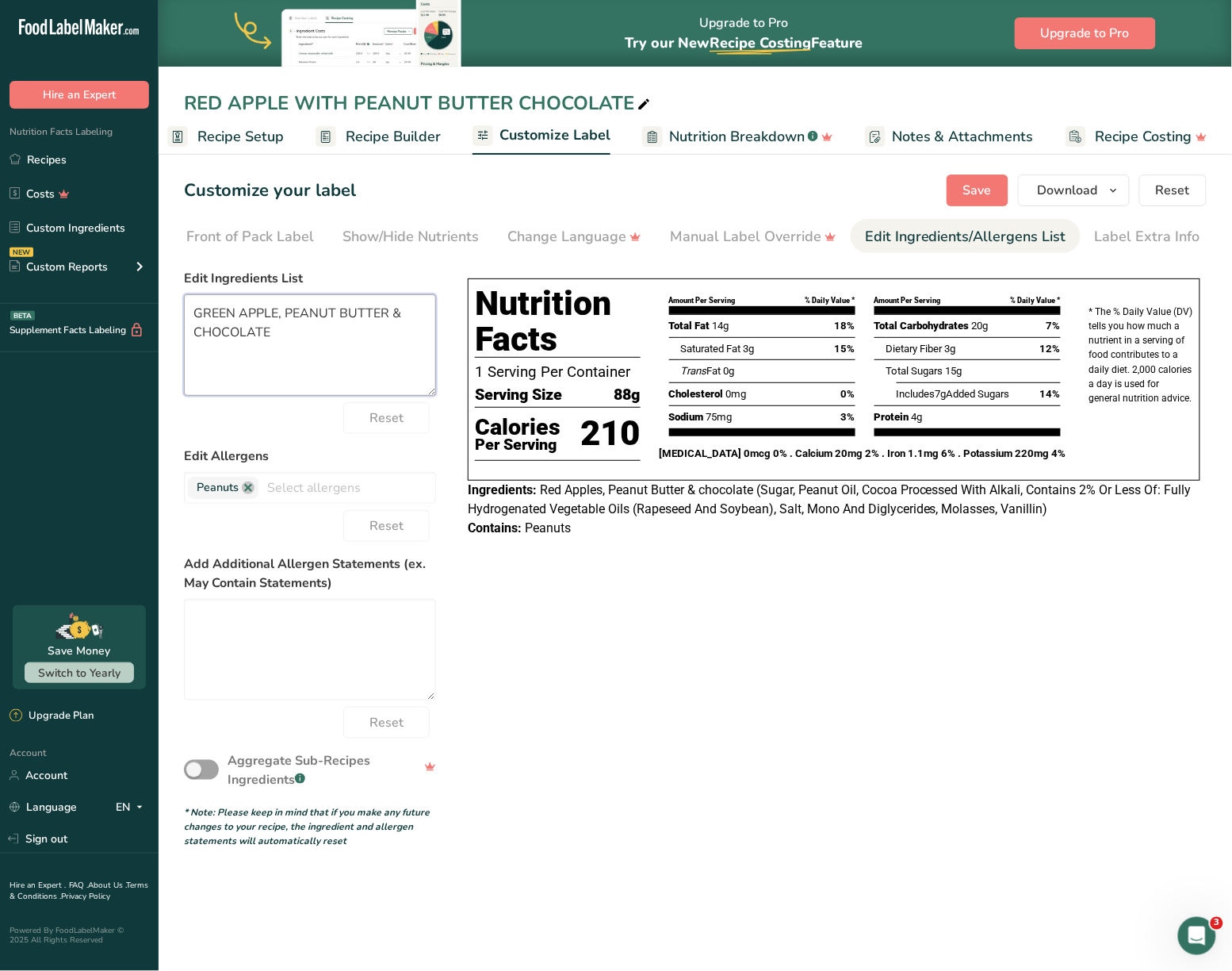
click at [236, 309] on textarea "GREEN APPLE, PEANUT BUTTER & CHOCOLATE" at bounding box center [310, 345] width 252 height 101
type textarea "RED APPLE, PEANUT BUTTER & CHOCOLATE"
click at [978, 199] on span "Save" at bounding box center [977, 190] width 28 height 19
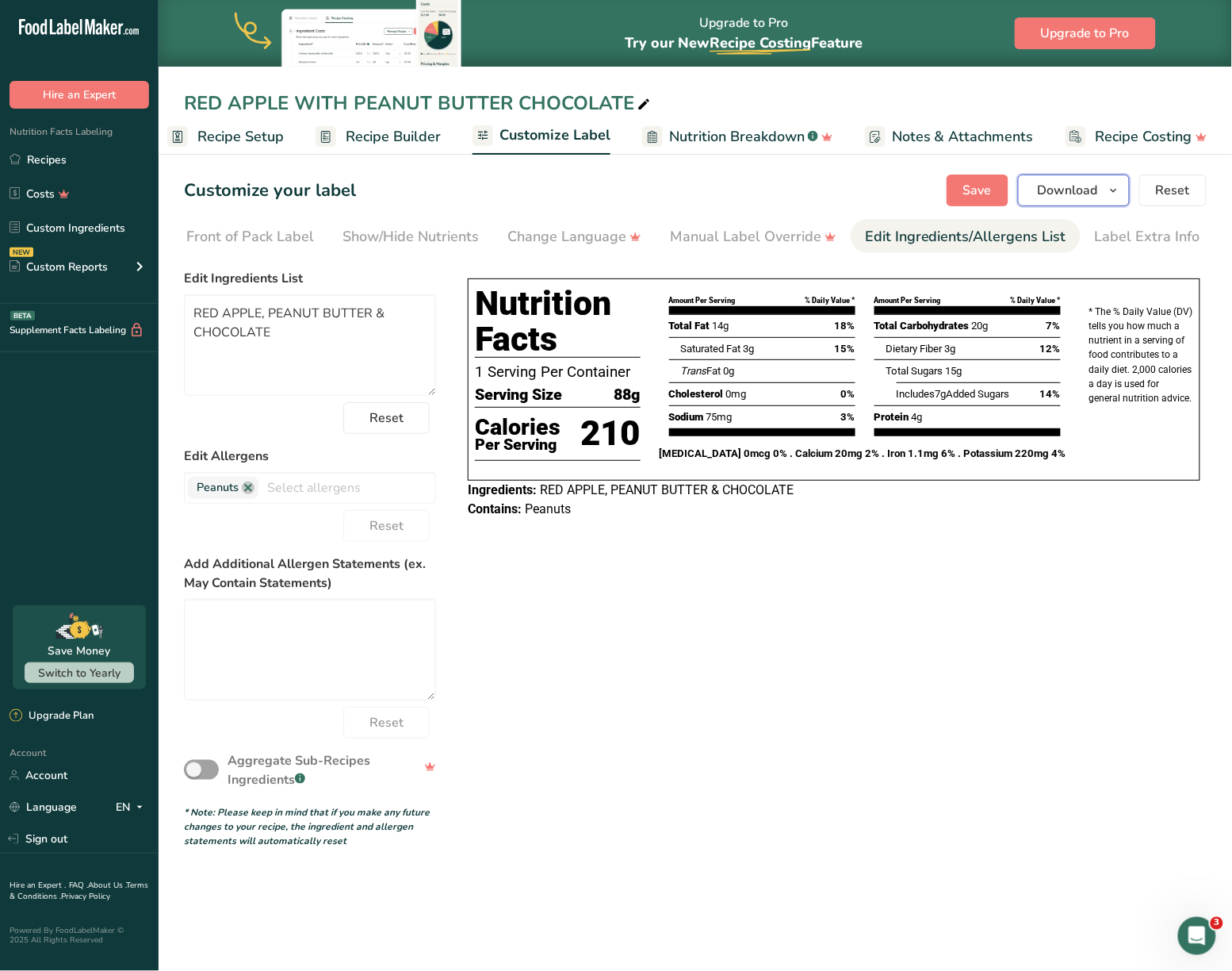
click at [1120, 192] on icon "button" at bounding box center [1113, 191] width 12 height 20
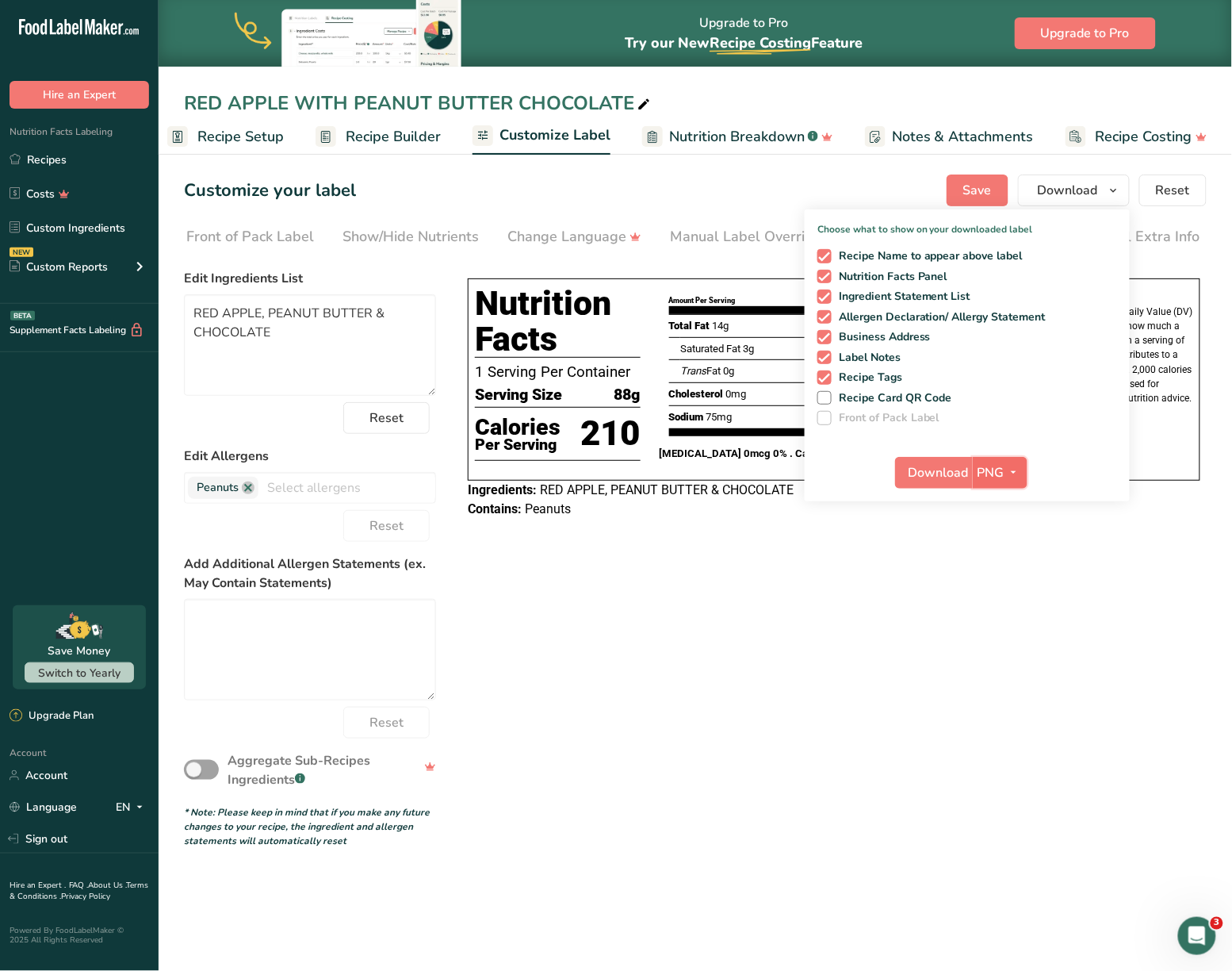
click at [1007, 483] on button "PNG" at bounding box center [1001, 473] width 55 height 32
click at [1000, 563] on link "SVG" at bounding box center [1002, 557] width 51 height 27
click at [928, 473] on span "Download" at bounding box center [939, 473] width 61 height 19
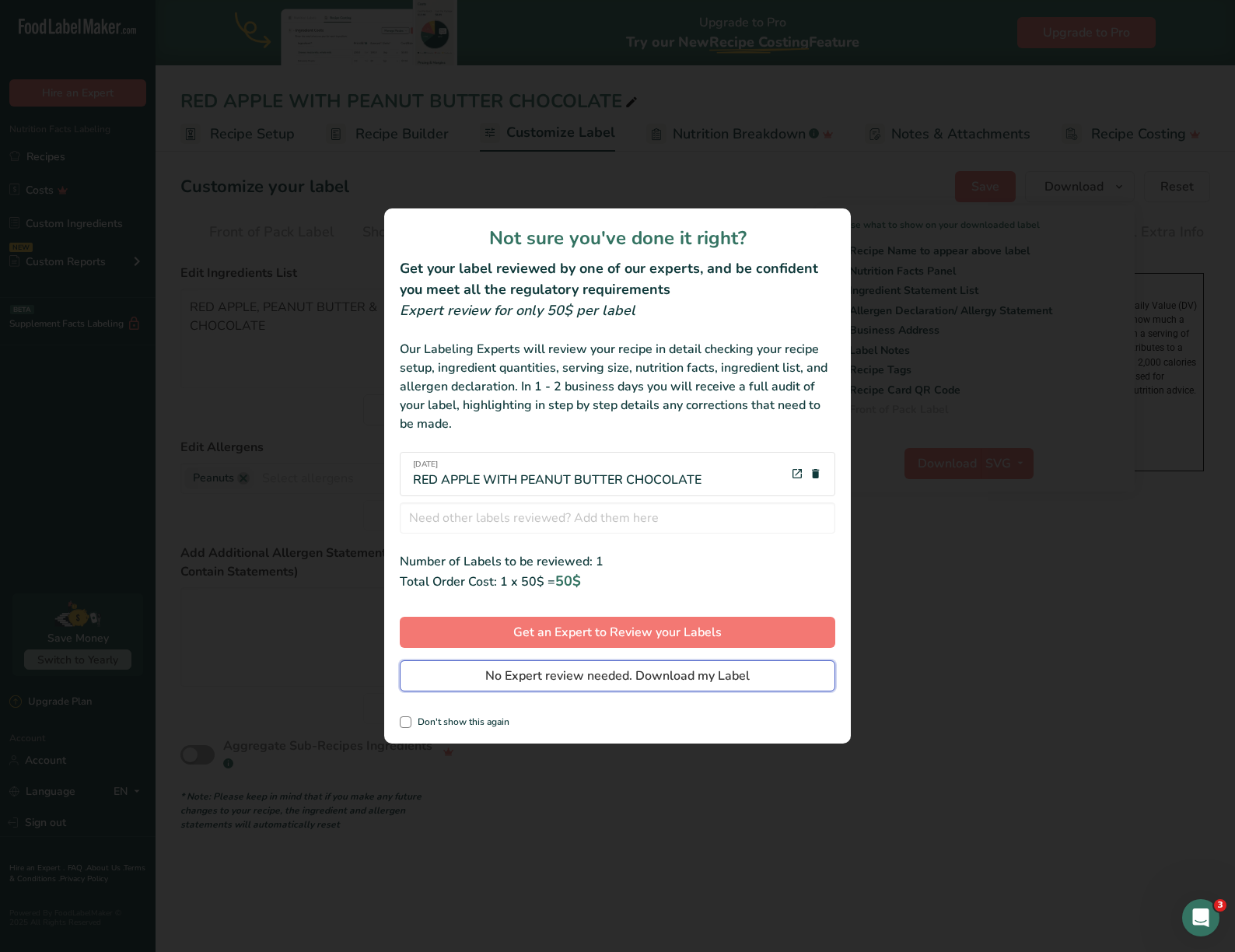
click at [647, 685] on span "No Expert review needed. Download my Label" at bounding box center [617, 676] width 264 height 19
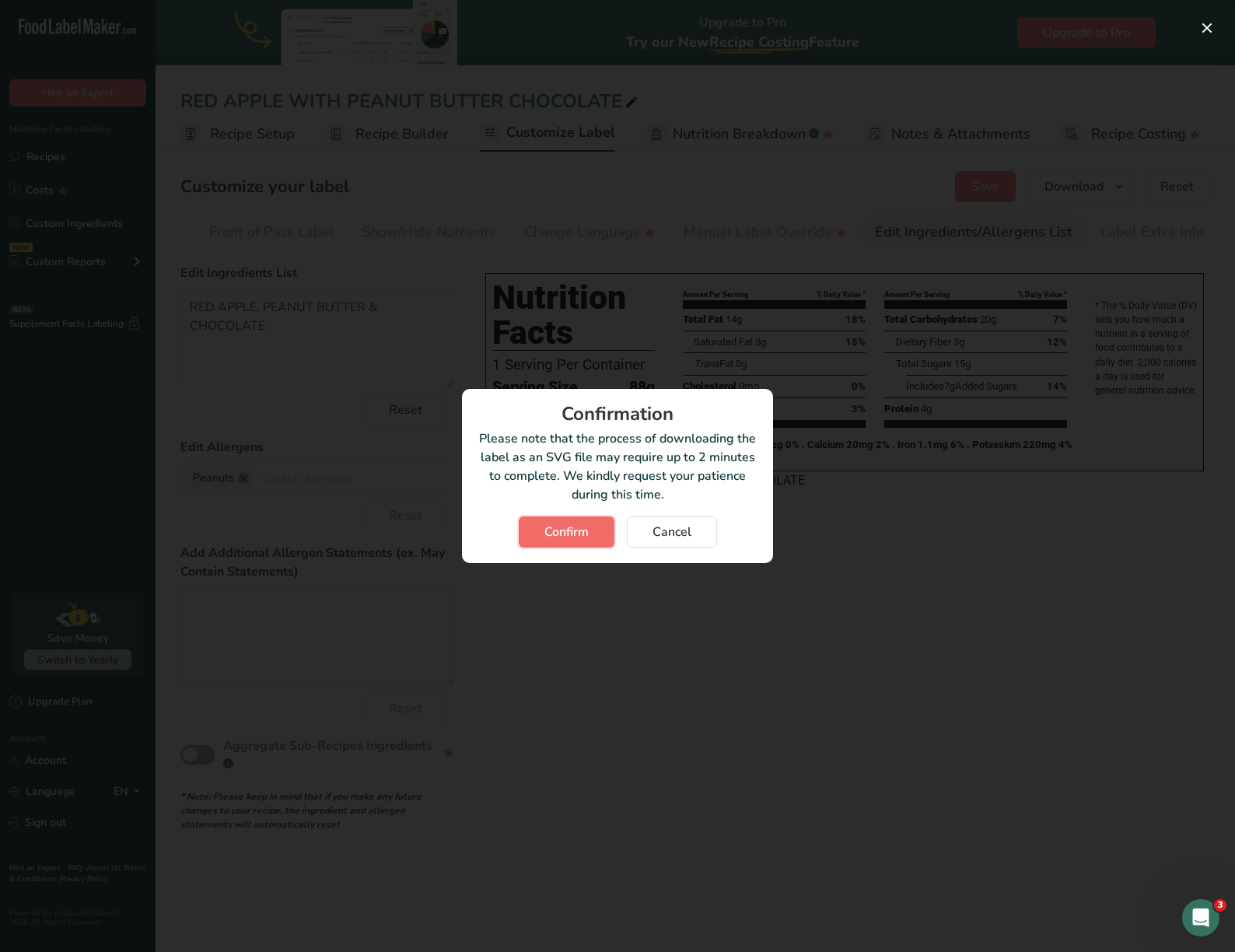
click at [579, 521] on button "Confirm" at bounding box center [567, 532] width 96 height 31
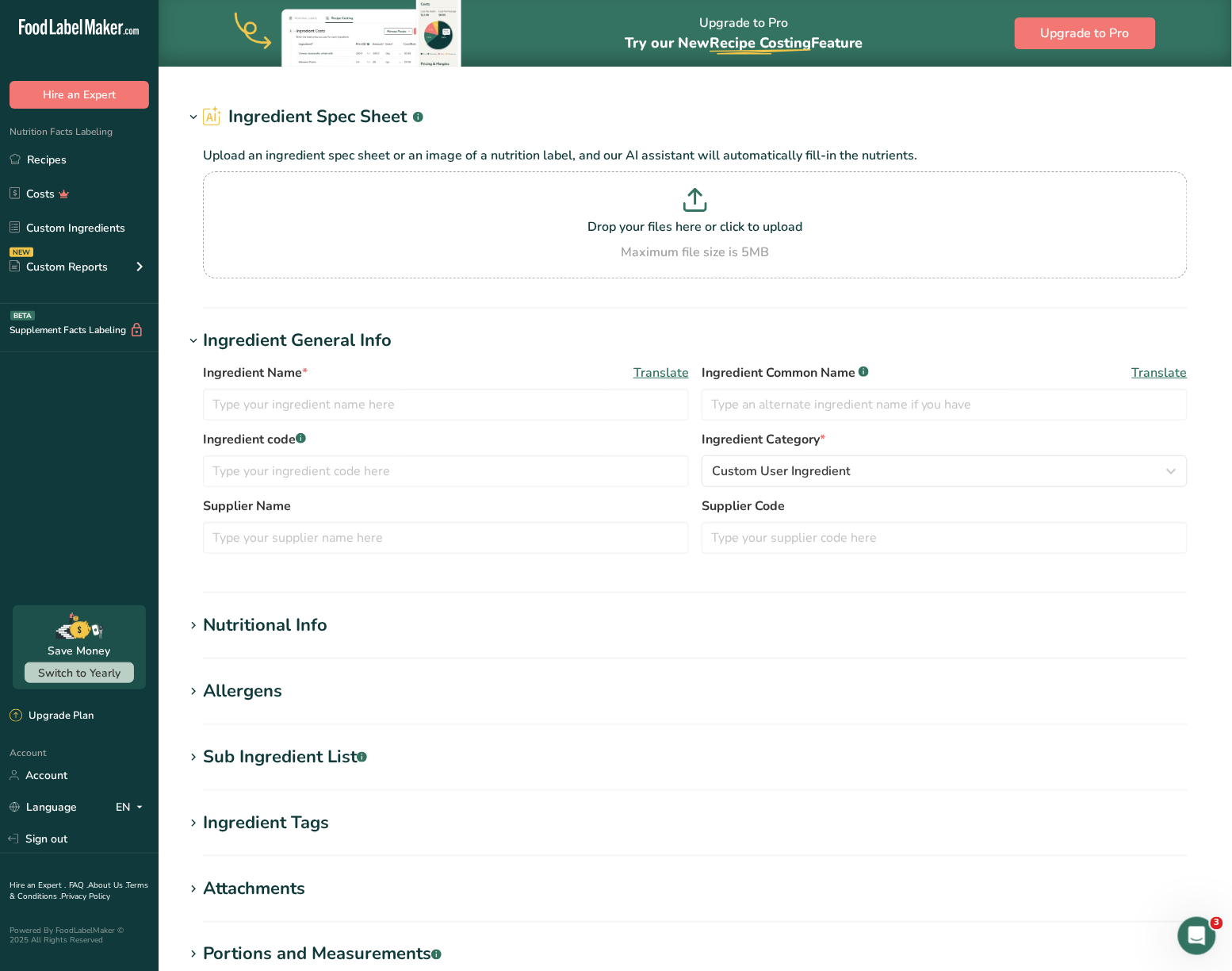
type input "Peanut Butter & chocolate"
type input "1.1"
select select "5"
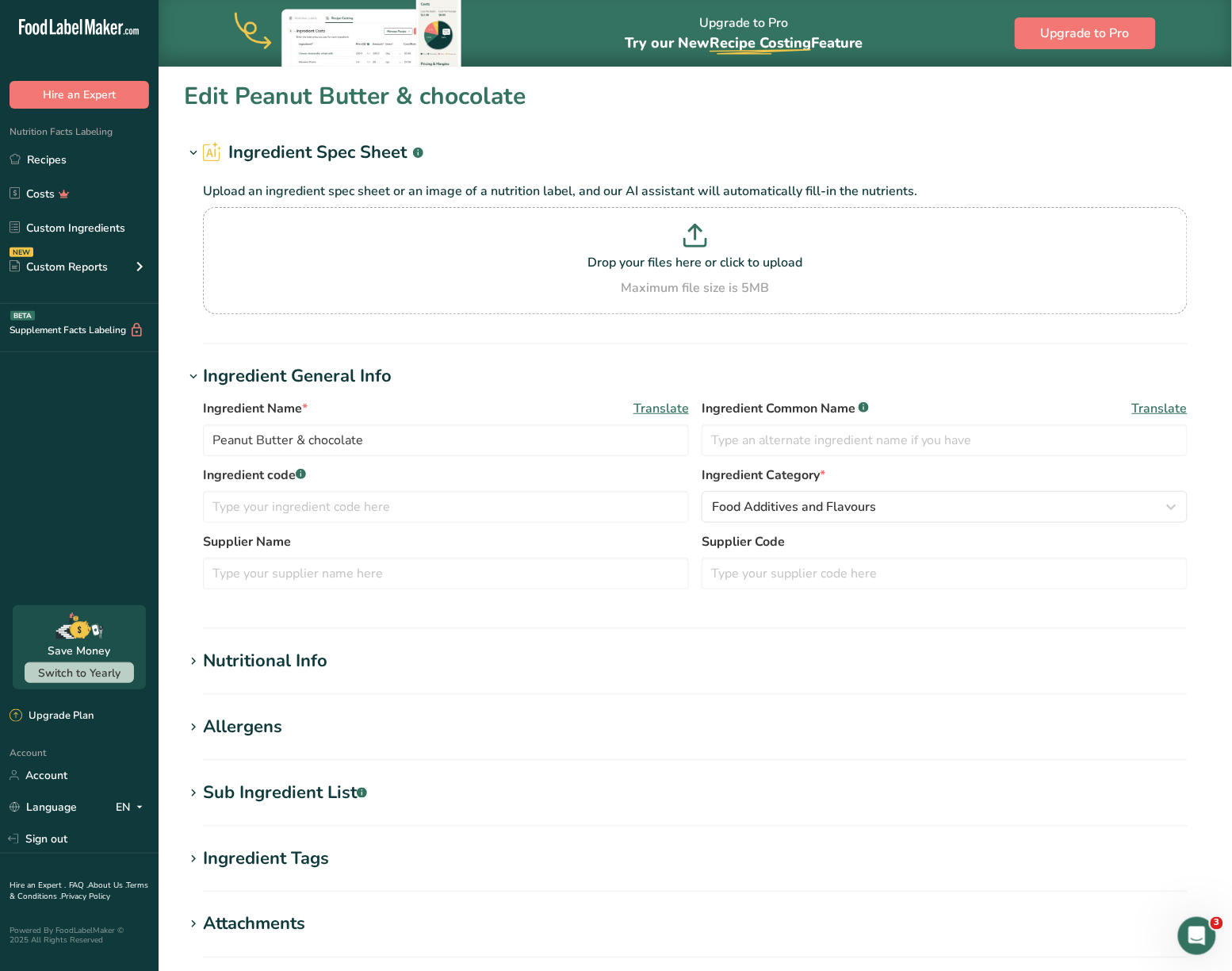
click at [232, 628] on hr at bounding box center [696, 629] width 985 height 2
type input "180"
type KJ "753.1"
type Fat "14"
type Fat "3"
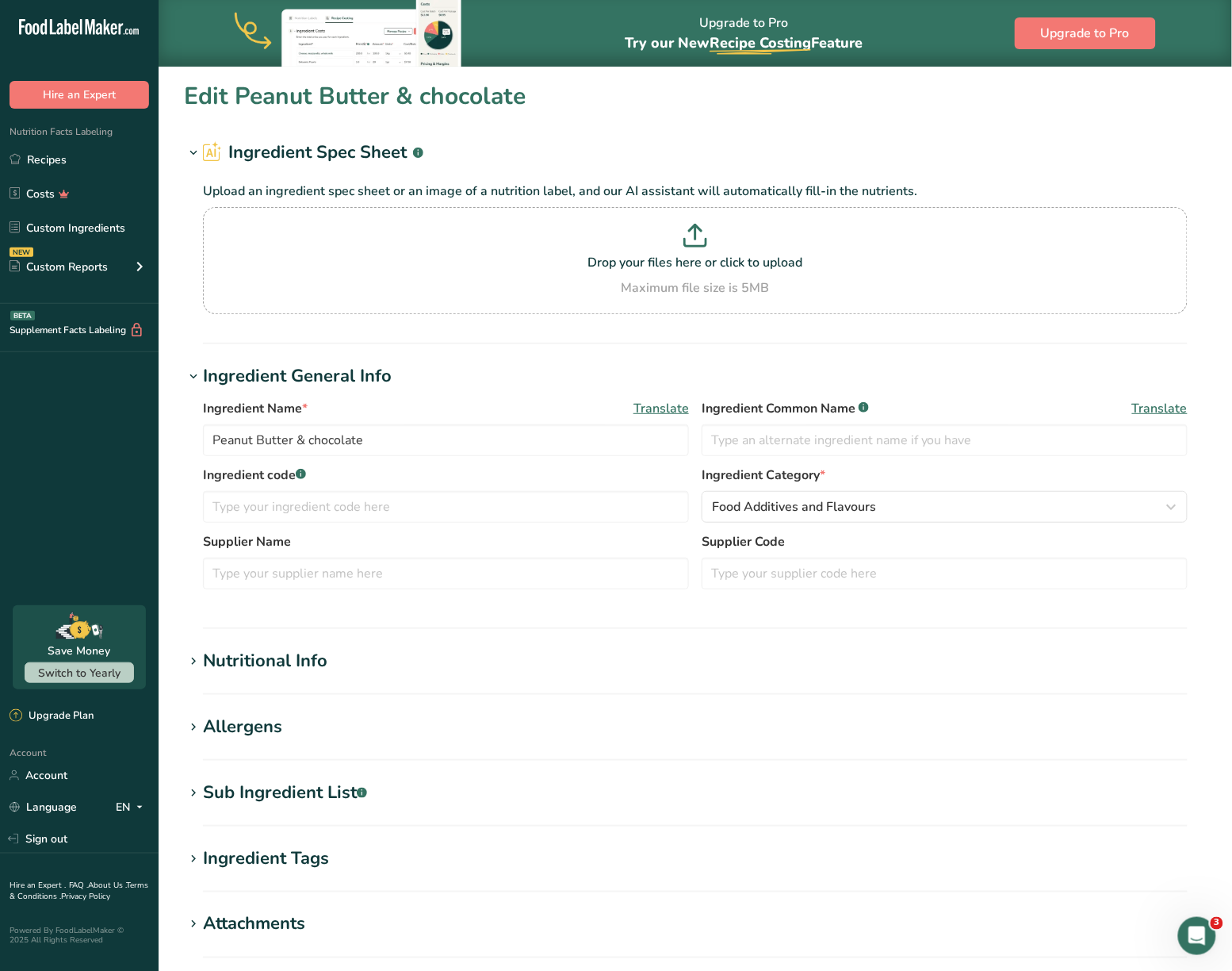
type Fat "0"
type input "0"
type input "75"
type Carbohydrates "12"
type Fiber "2"
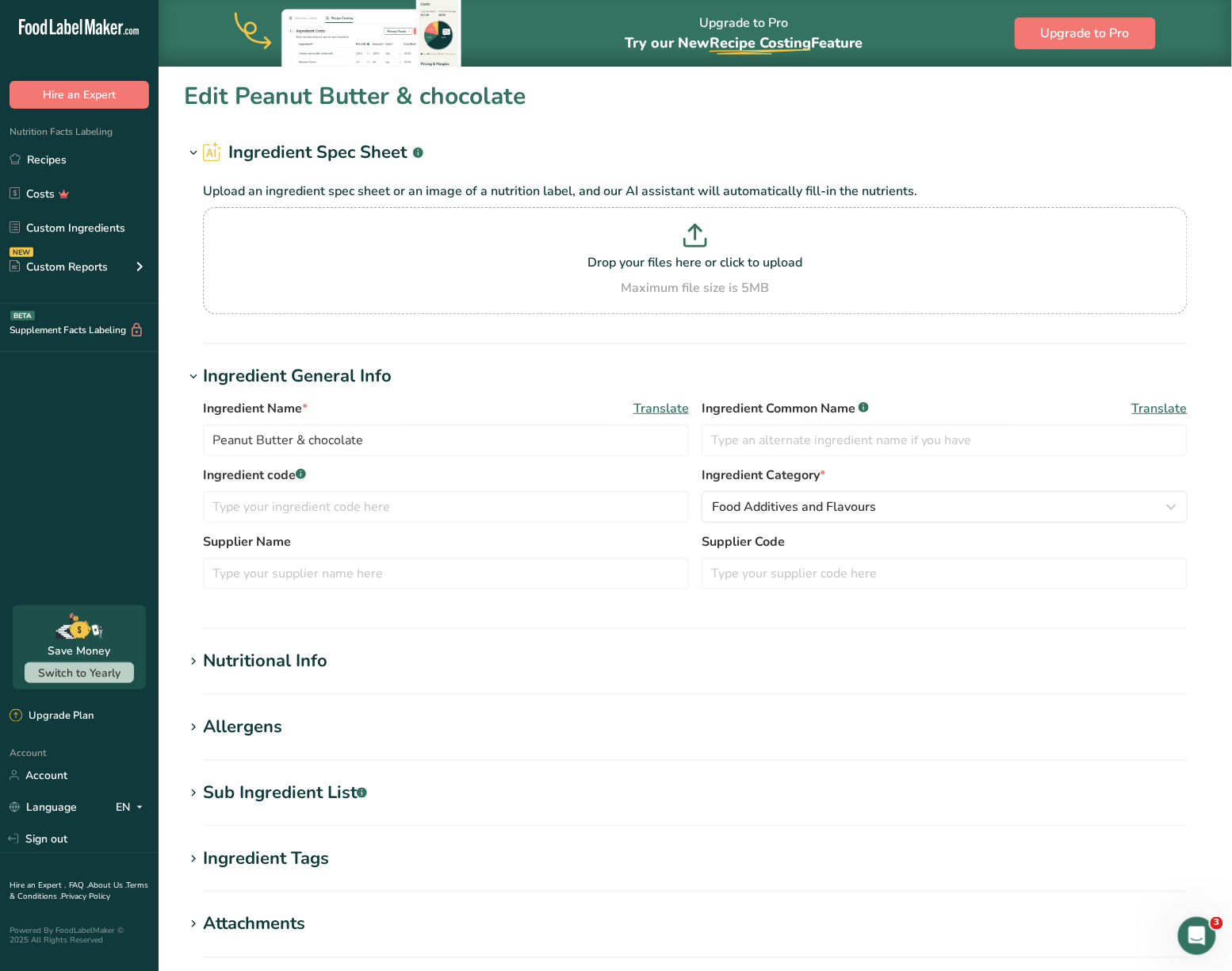
type Sugars "9"
type Sugars "7"
type input "4"
click at [295, 687] on section "Nutritional Info Serving Size .a-a{fill:#347362;}.b-a{fill:#fff;} Add ingredien…" at bounding box center [696, 671] width 1023 height 46
click at [285, 658] on div "Nutritional Info" at bounding box center [265, 661] width 124 height 27
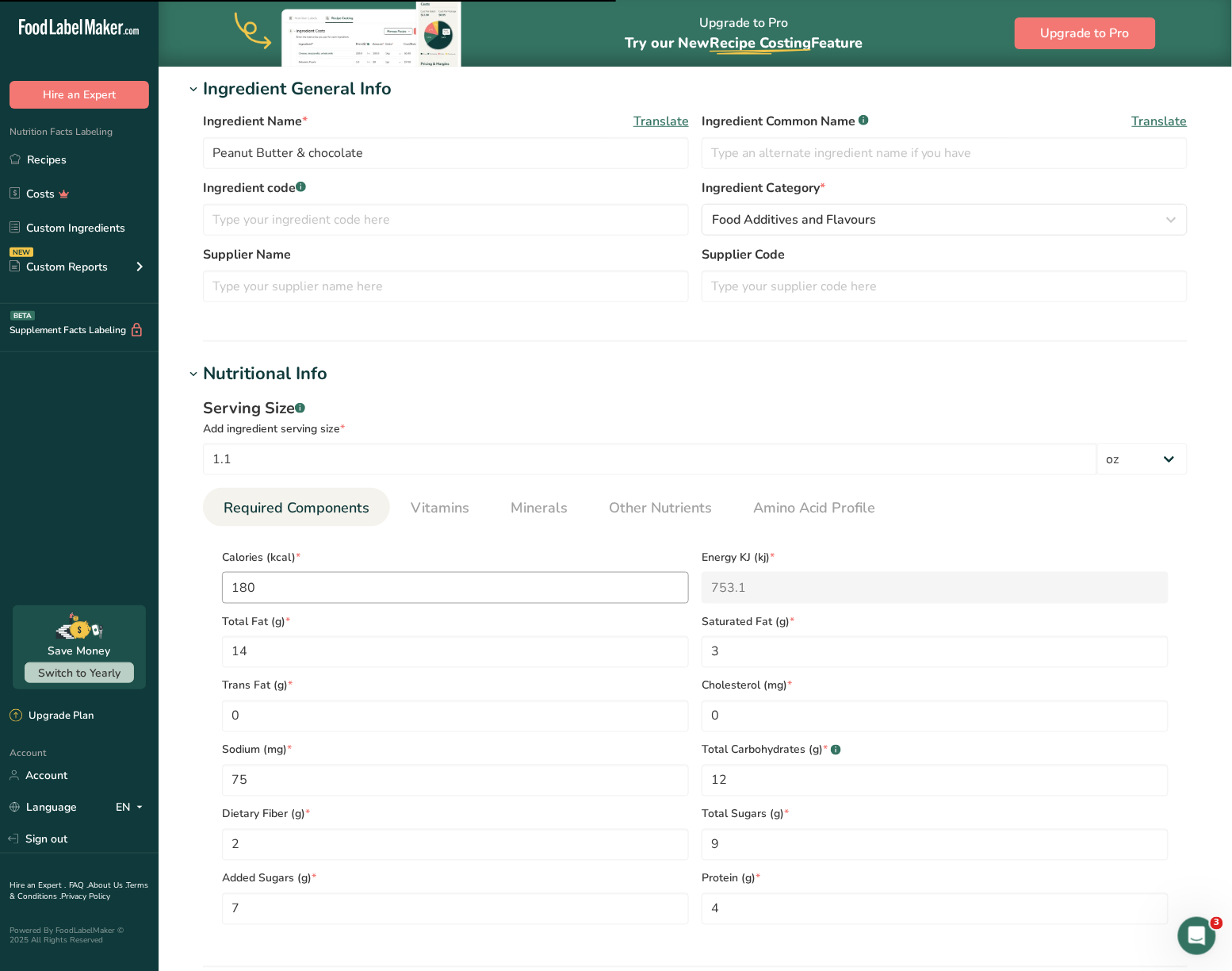
scroll to position [291, 0]
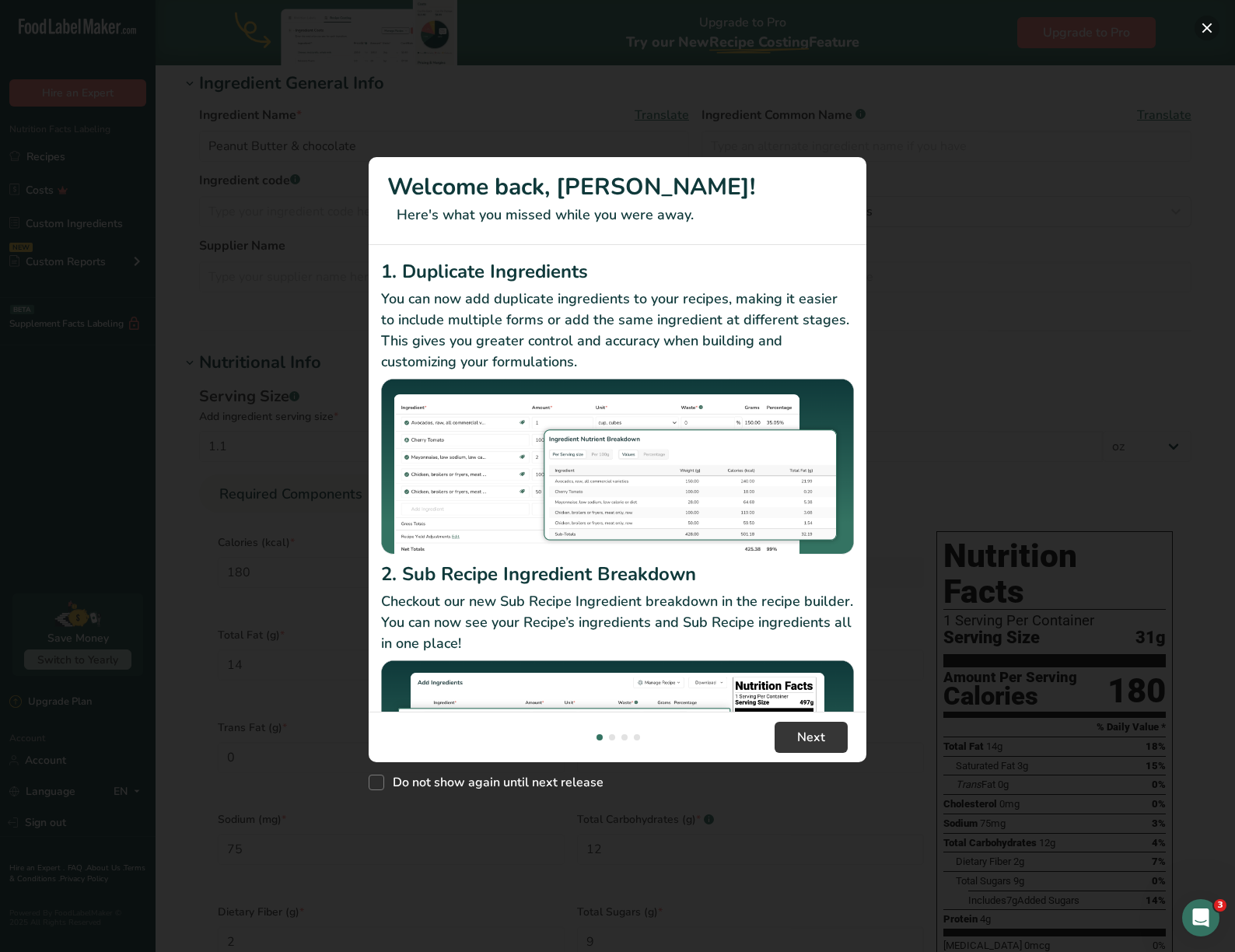
click at [1207, 18] on button "New Features" at bounding box center [1207, 28] width 25 height 25
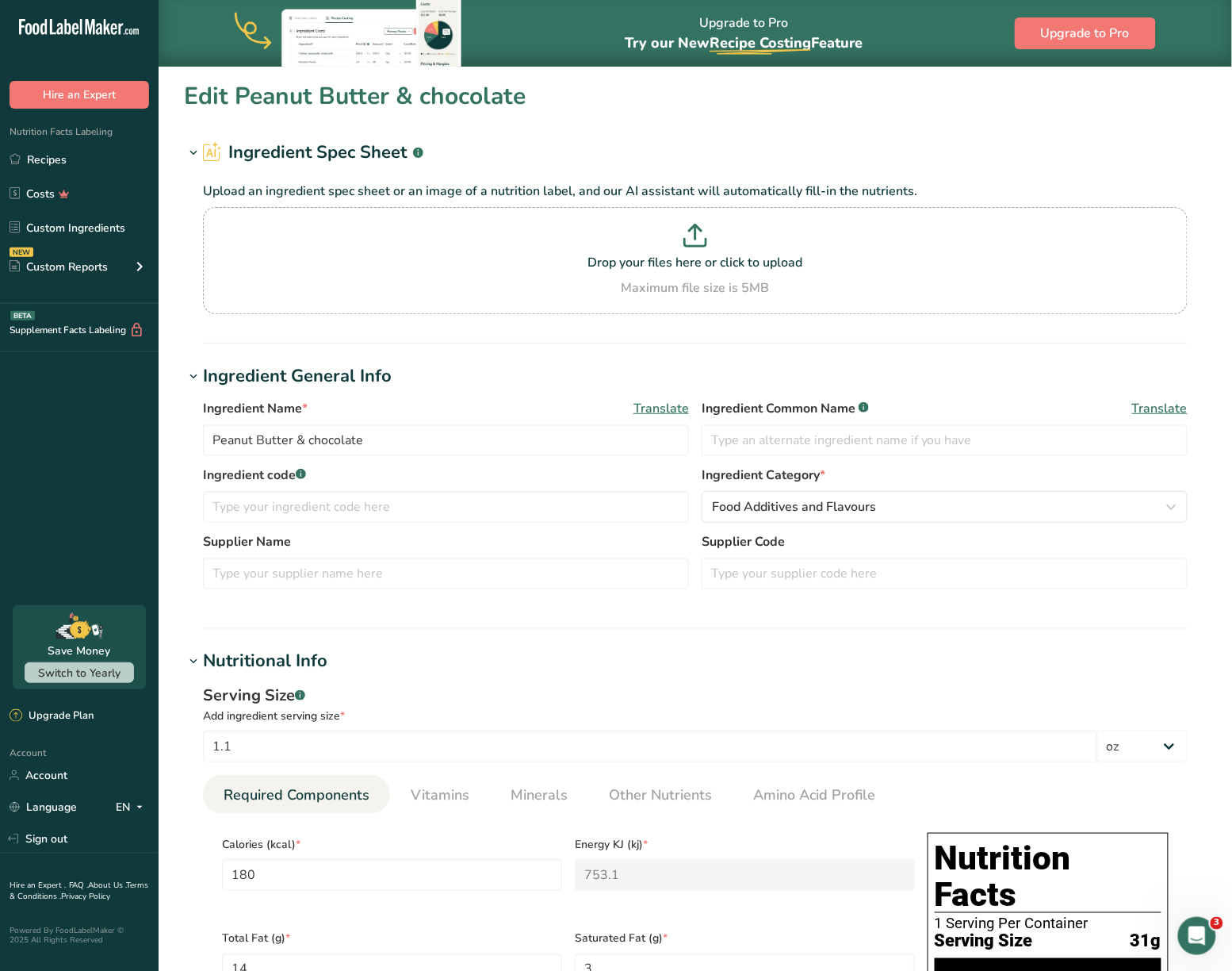
scroll to position [0, 0]
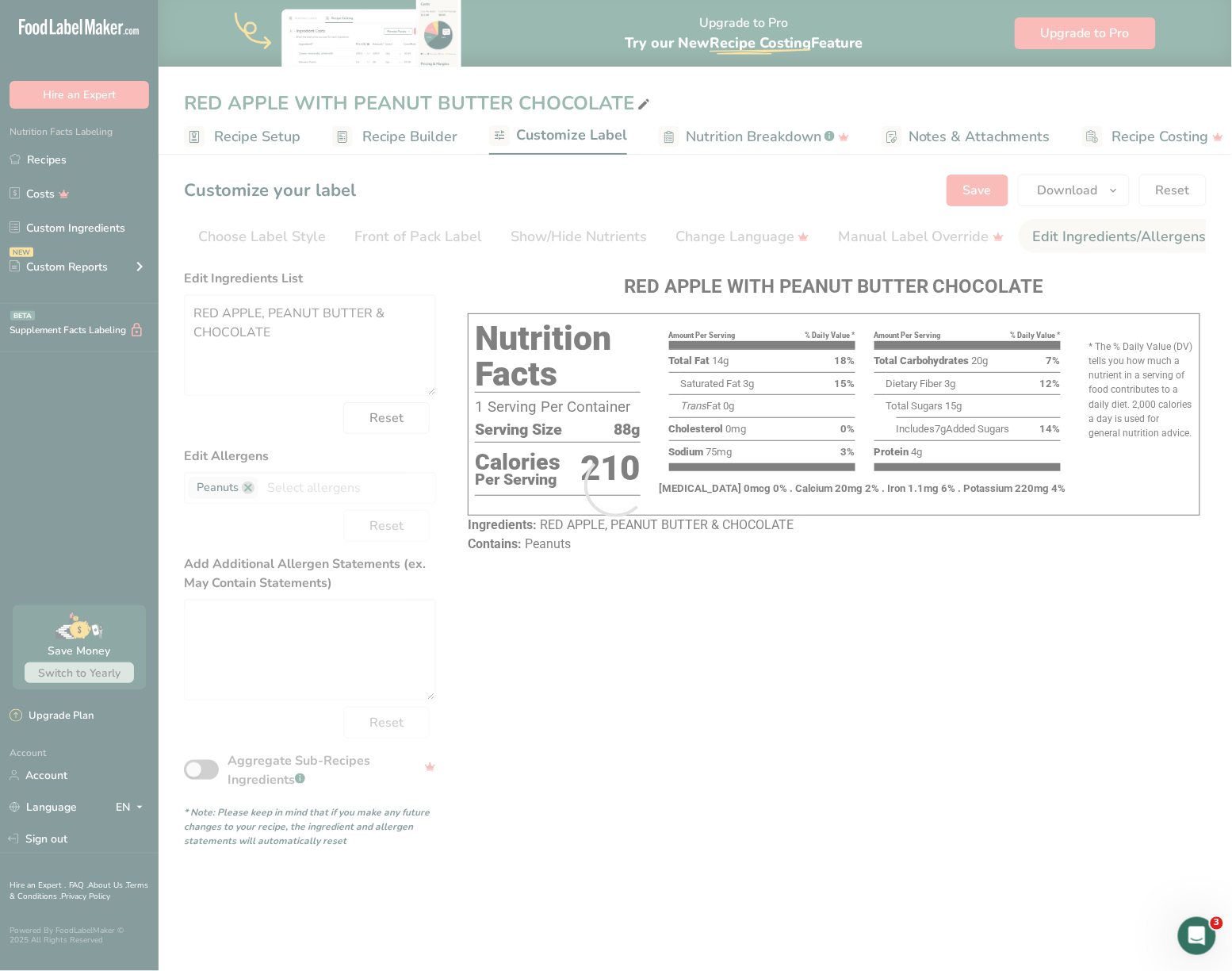
scroll to position [0, 141]
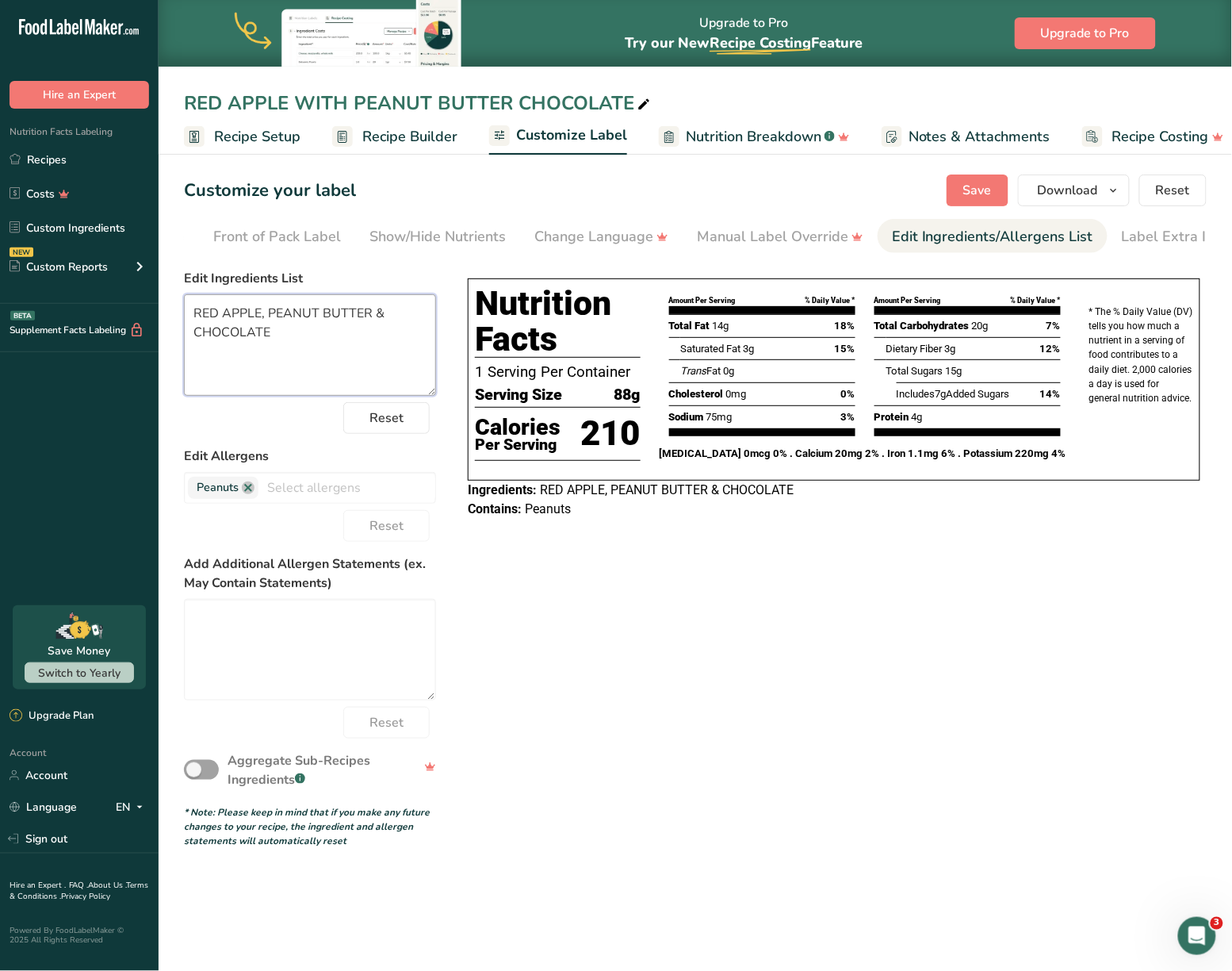
click at [270, 318] on textarea "RED APPLE, PEANUT BUTTER & CHOCOLATE" at bounding box center [310, 345] width 252 height 101
drag, startPoint x: 279, startPoint y: 347, endPoint x: 177, endPoint y: 318, distance: 106.0
click at [177, 318] on section "Customize your label Save Download Choose what to show on your downloaded label…" at bounding box center [695, 511] width 1074 height 724
click at [308, 337] on textarea "RED APPLE, PEANUT BUTTER & CHOCOLATE" at bounding box center [310, 345] width 252 height 101
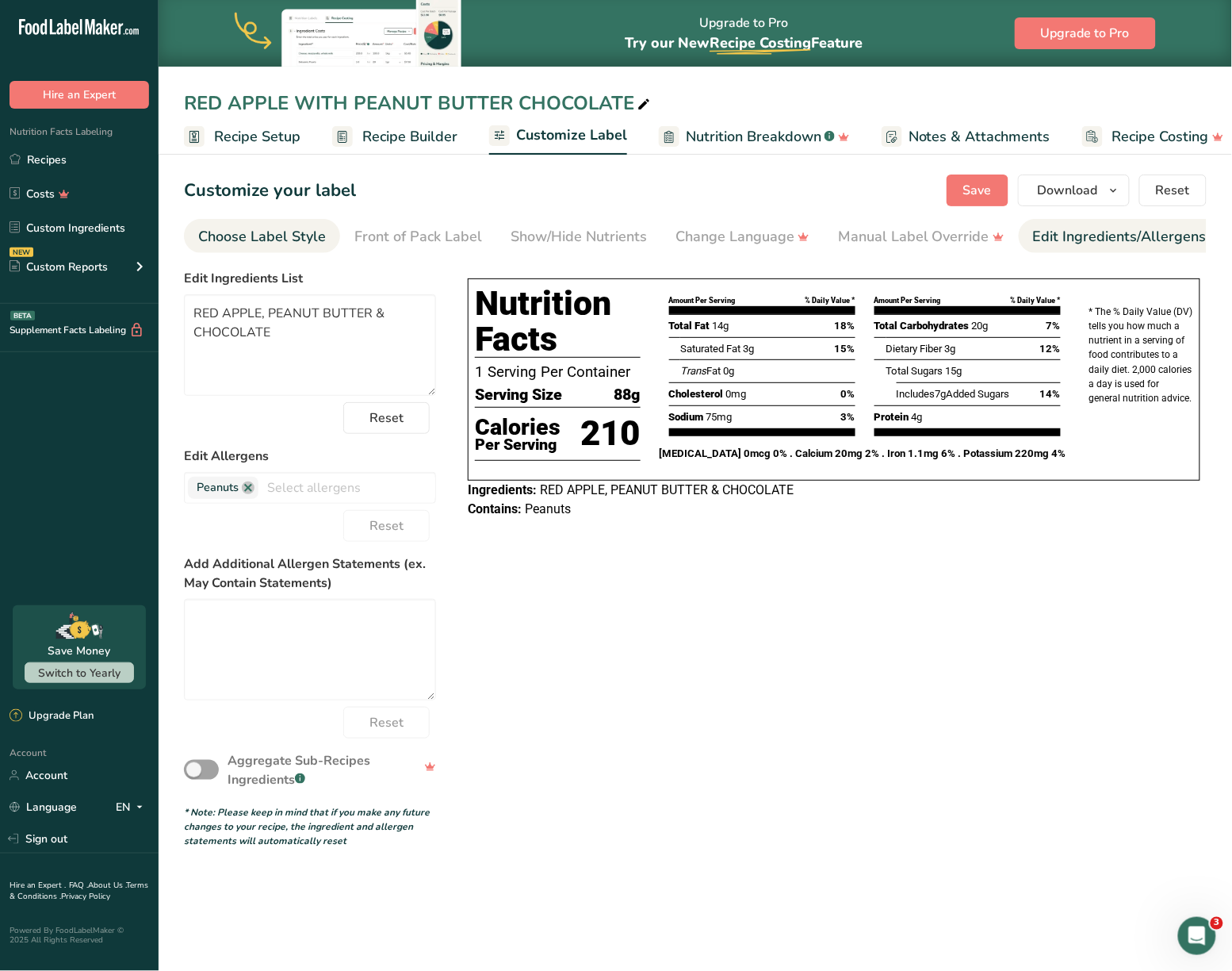
click at [255, 221] on link "Choose Label Style" at bounding box center [262, 236] width 128 height 36
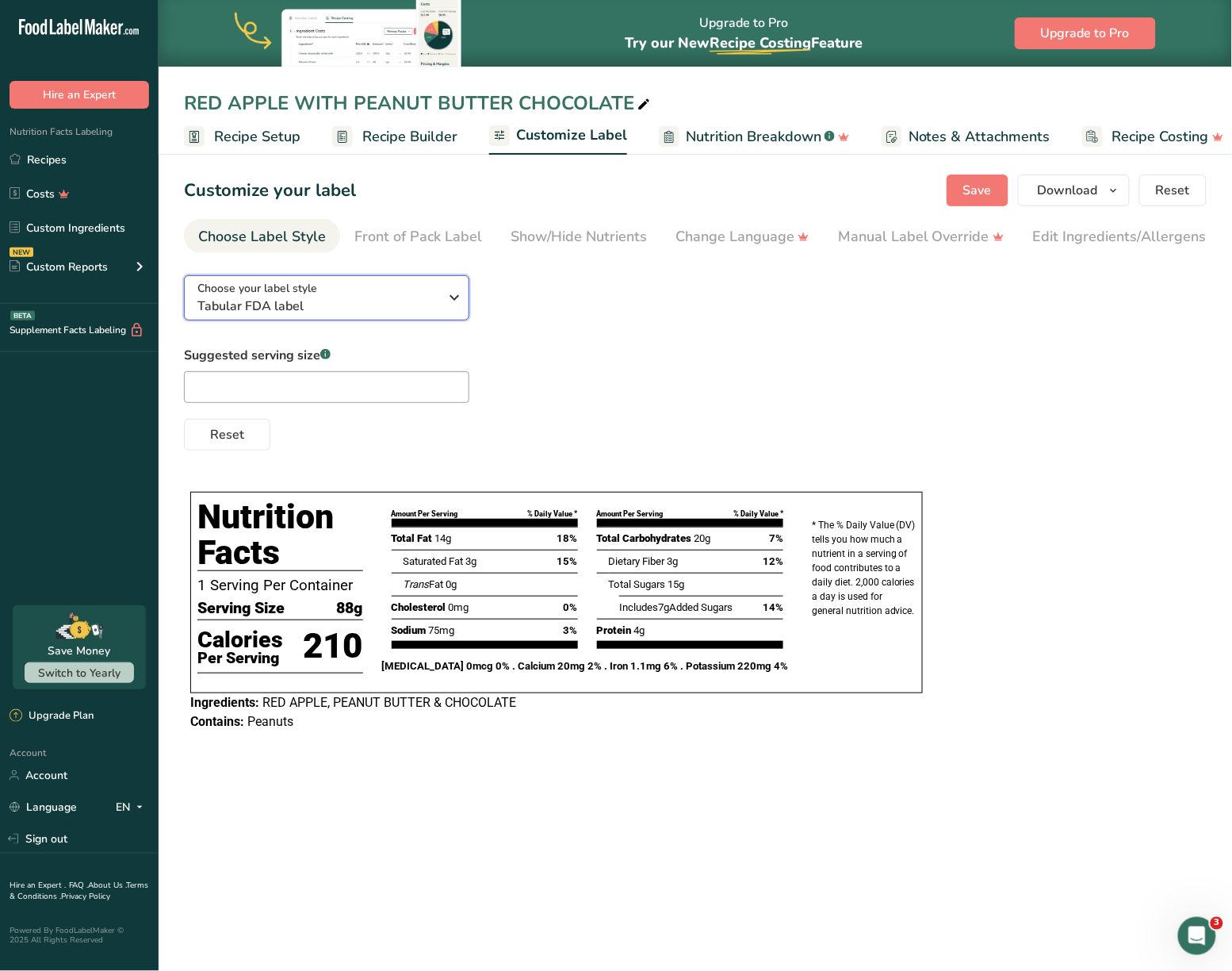
click at [393, 310] on span "Tabular FDA label" at bounding box center [318, 306] width 242 height 19
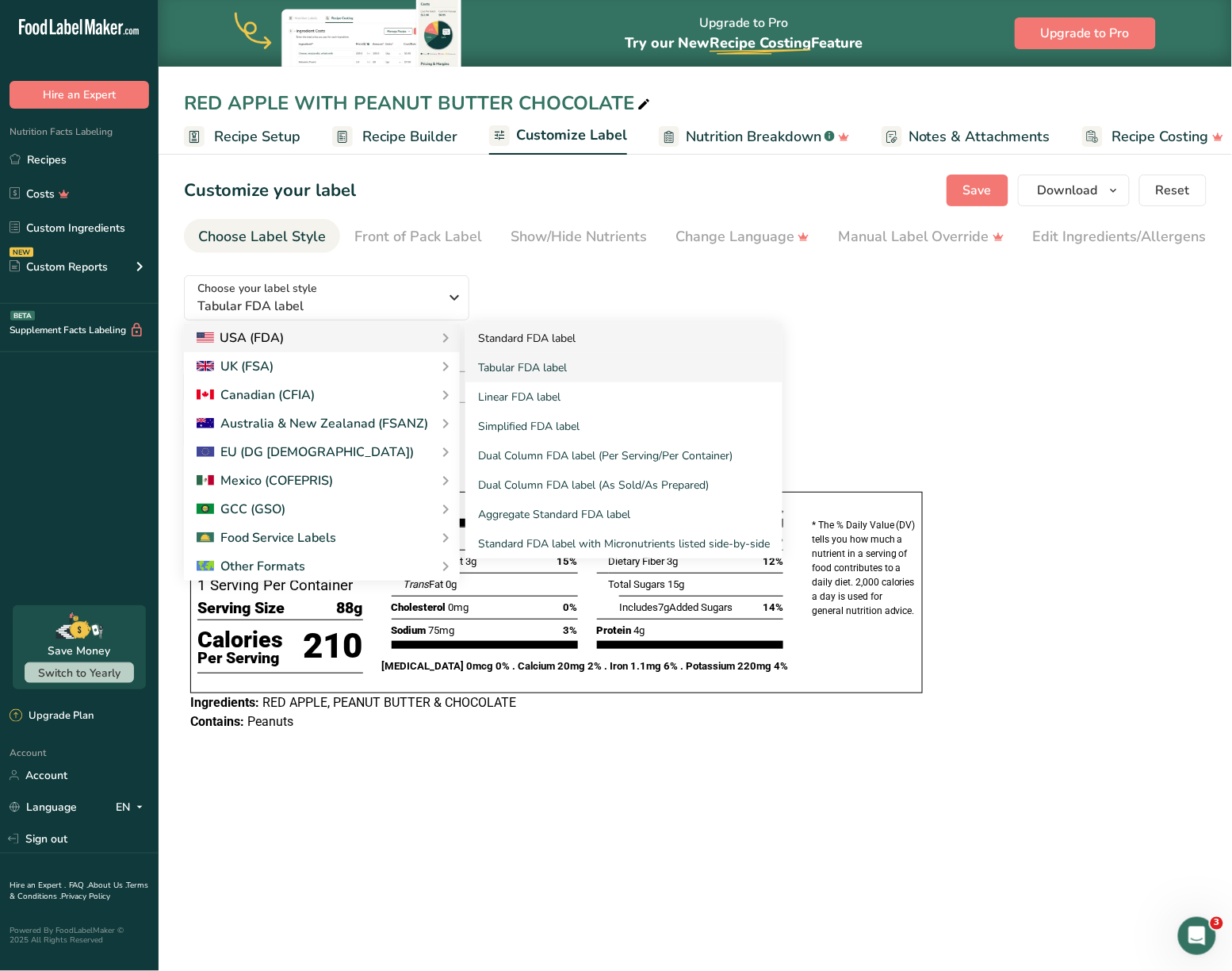
click at [535, 347] on link "Standard FDA label" at bounding box center [623, 337] width 318 height 29
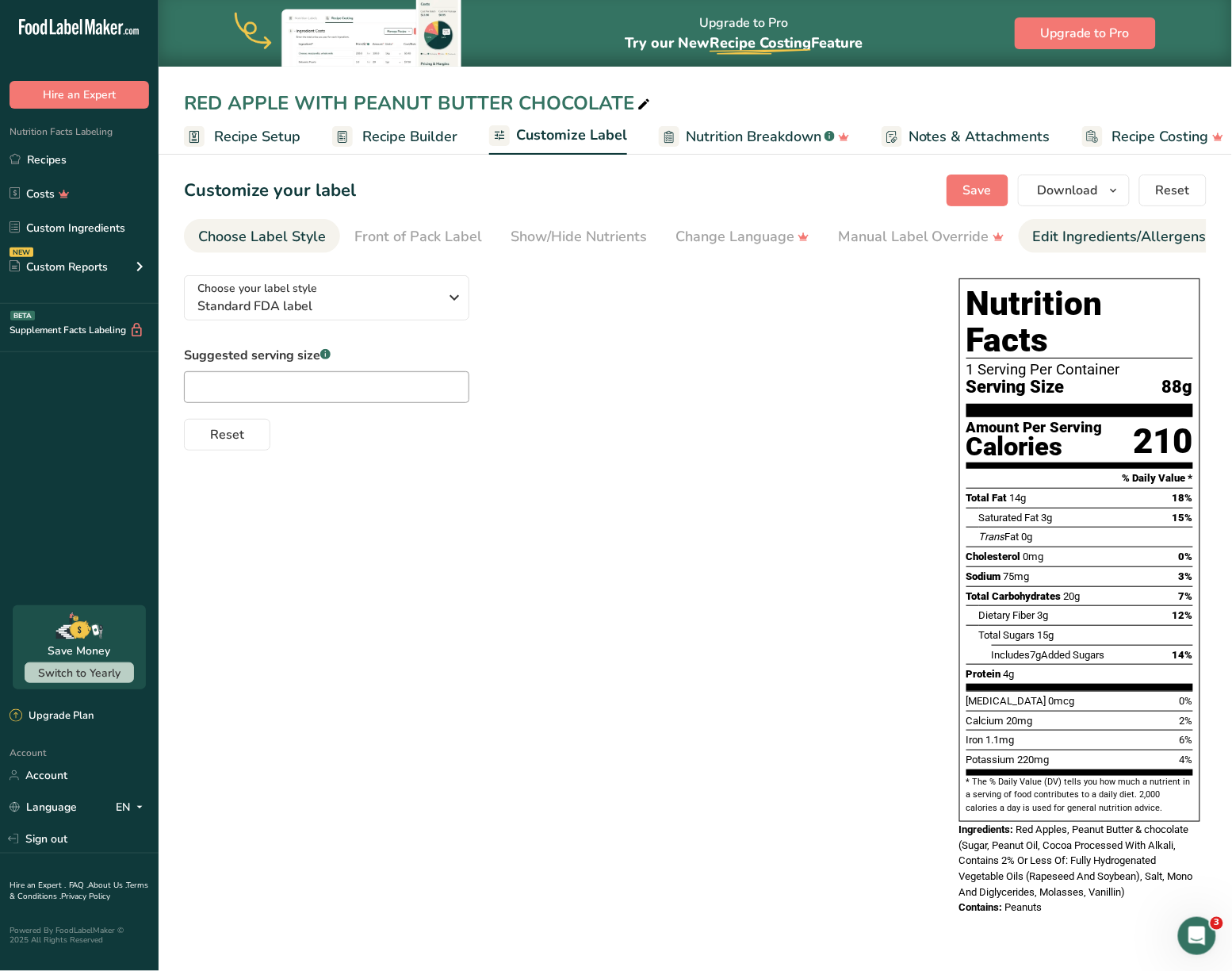
click at [1095, 243] on div "Edit Ingredients/Allergens List" at bounding box center [1133, 237] width 201 height 22
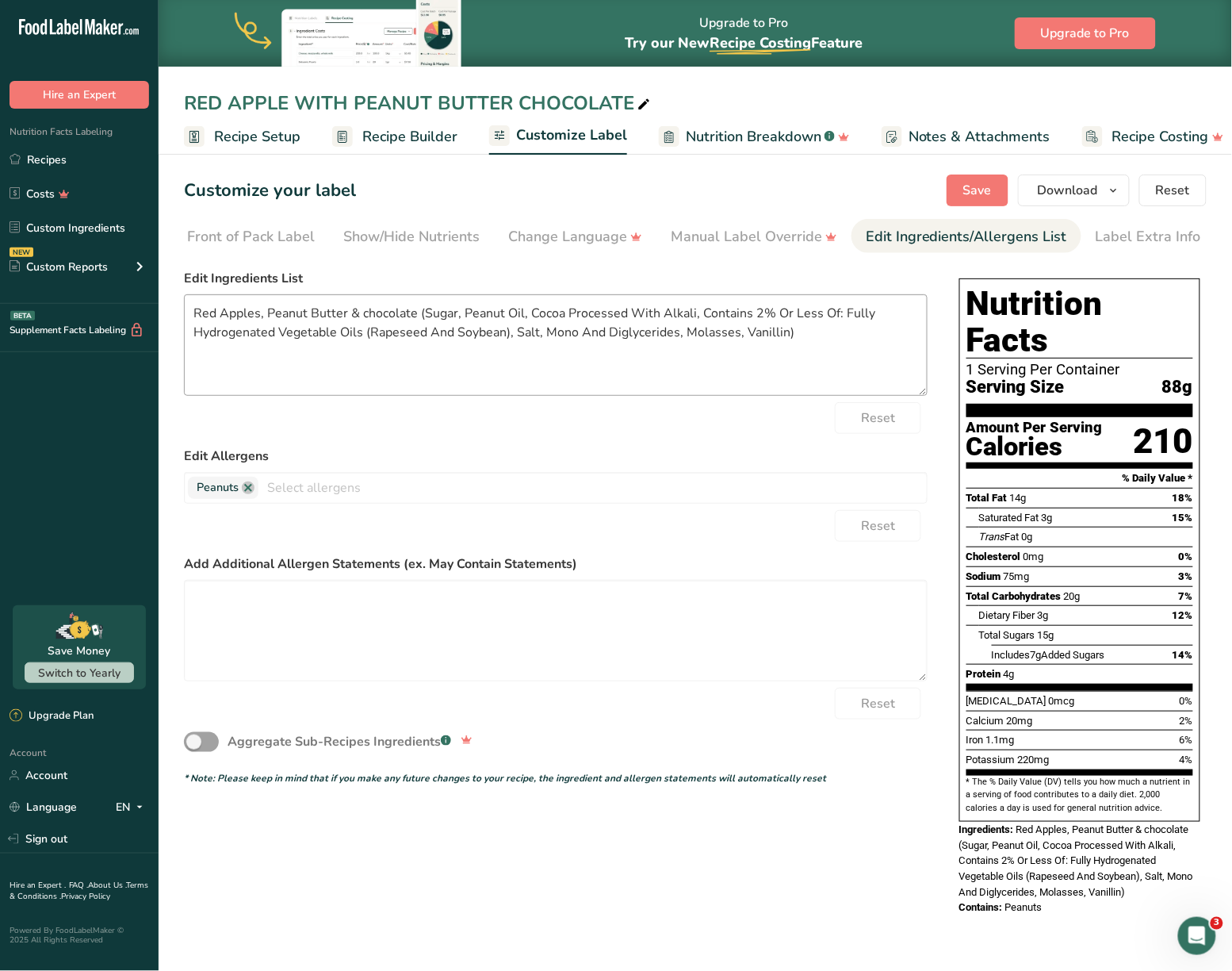
scroll to position [0, 168]
click at [544, 342] on textarea "Red Apples, Peanut Butter & chocolate (Sugar, Peanut Oil, Cocoa Processed With …" at bounding box center [555, 345] width 744 height 101
paste textarea "ED APPLE, PEANUT BUTTER & CHOCOLATE"
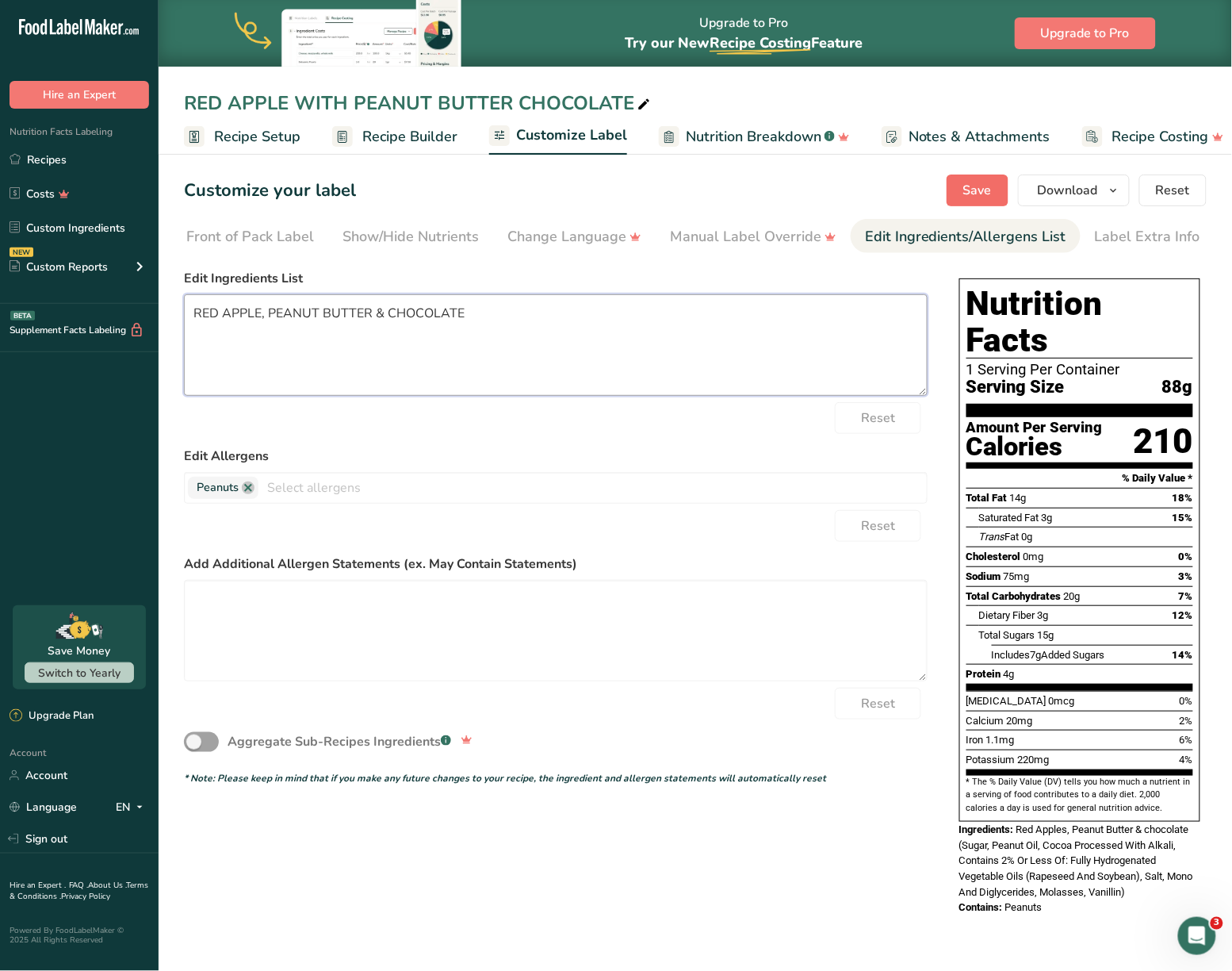
type textarea "RED APPLE, PEANUT BUTTER & CHOCOLATE"
click at [977, 199] on span "Save" at bounding box center [977, 190] width 28 height 19
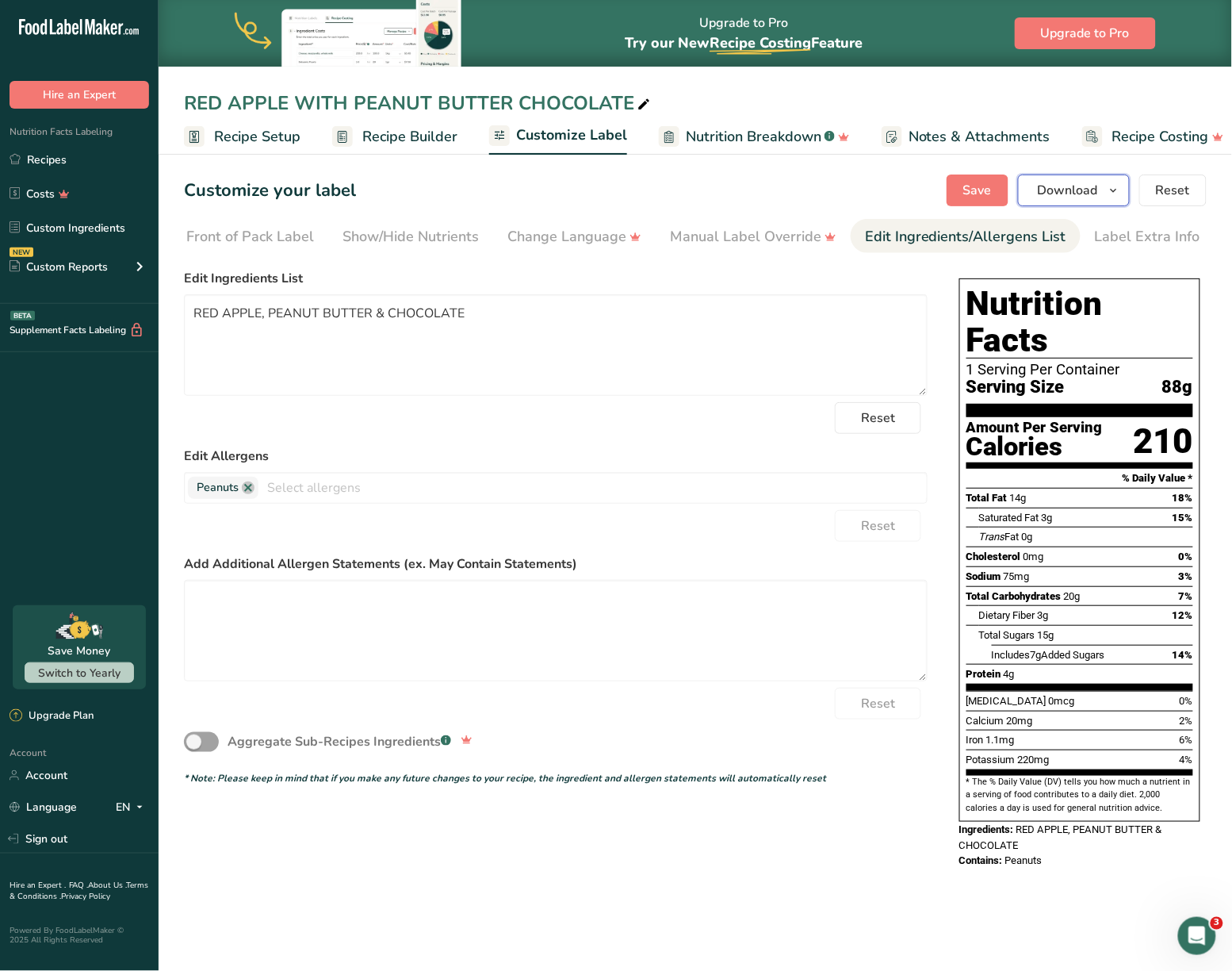
click at [1111, 192] on icon "button" at bounding box center [1113, 191] width 12 height 20
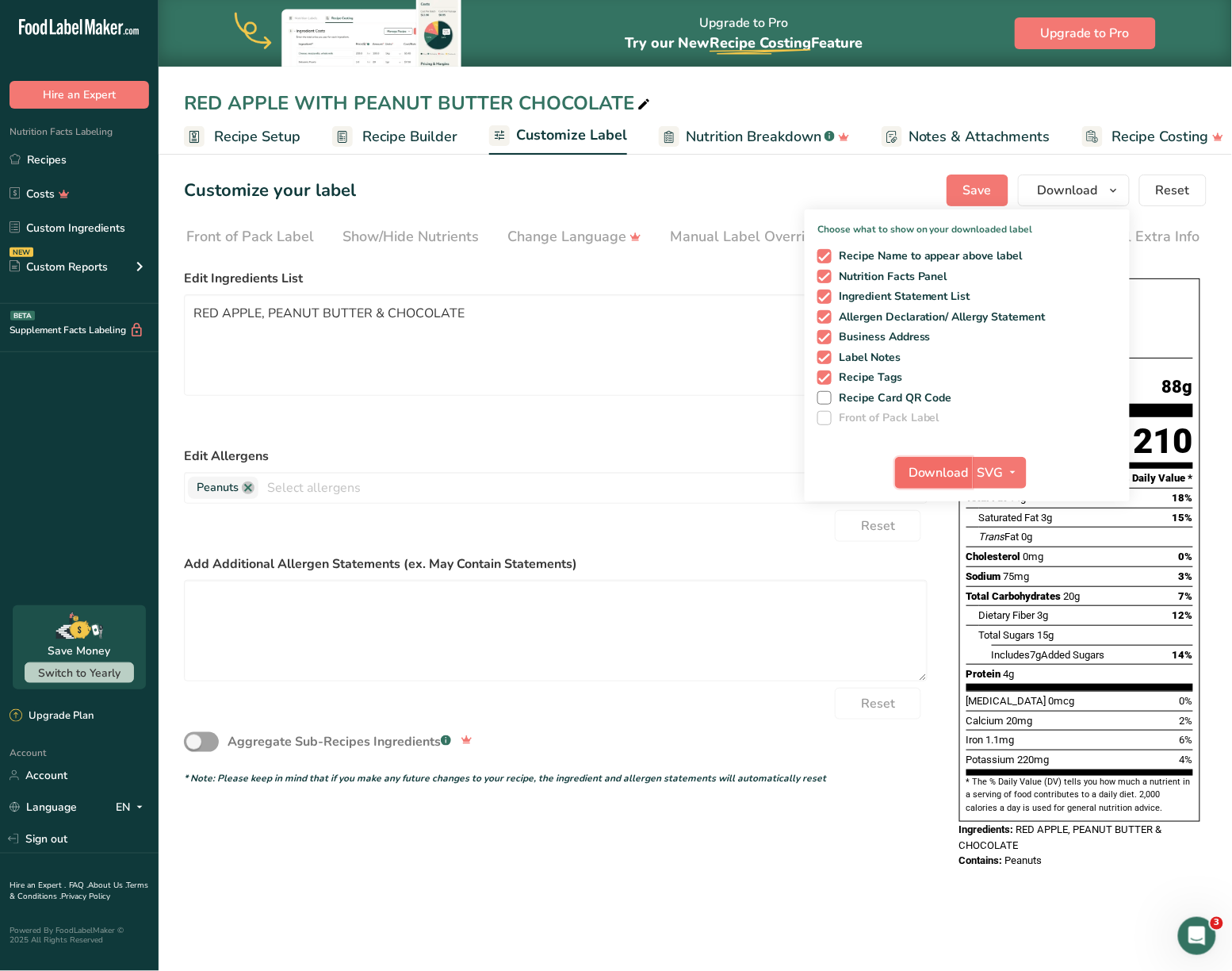
click at [938, 478] on span "Download" at bounding box center [939, 473] width 61 height 19
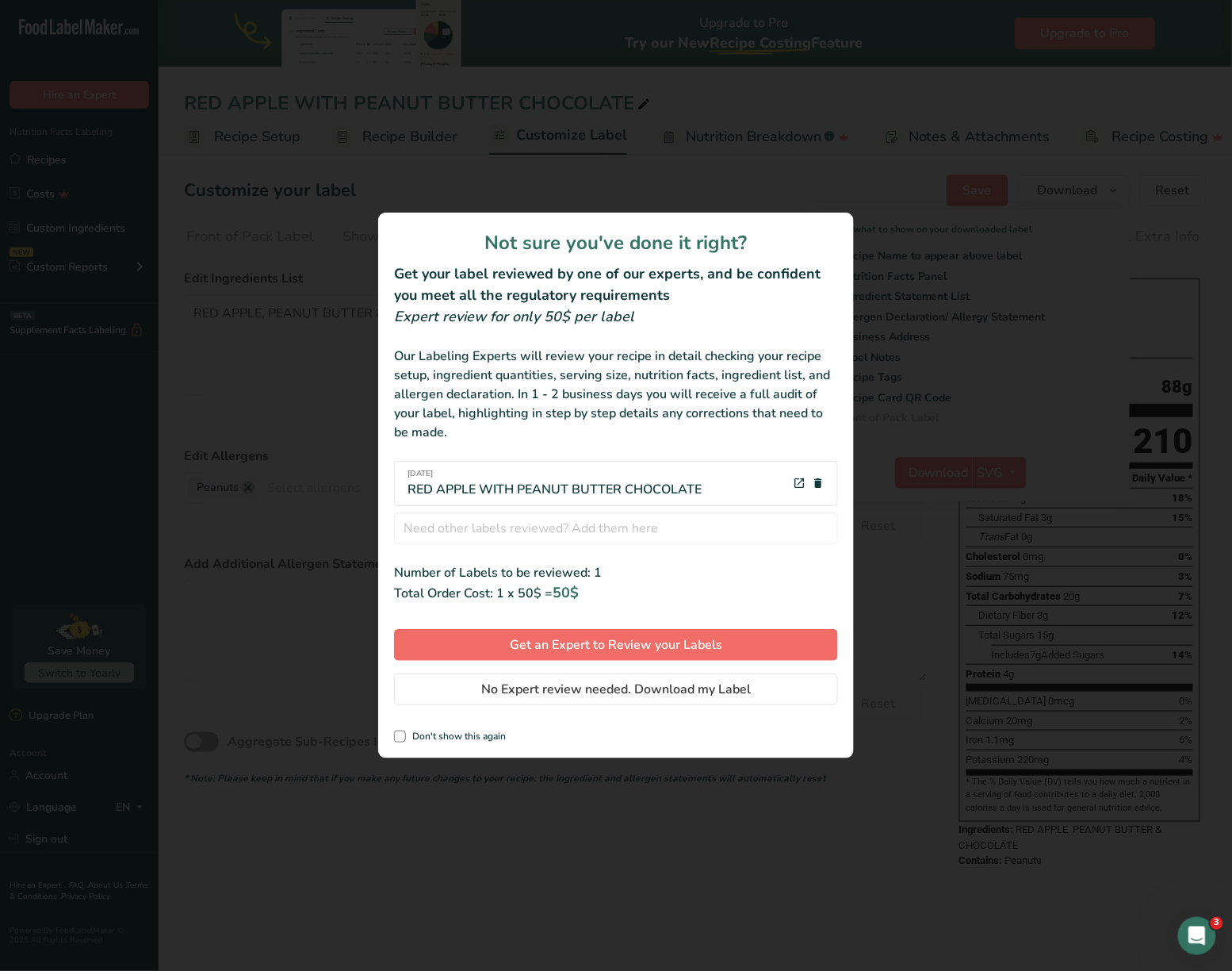
scroll to position [0, 141]
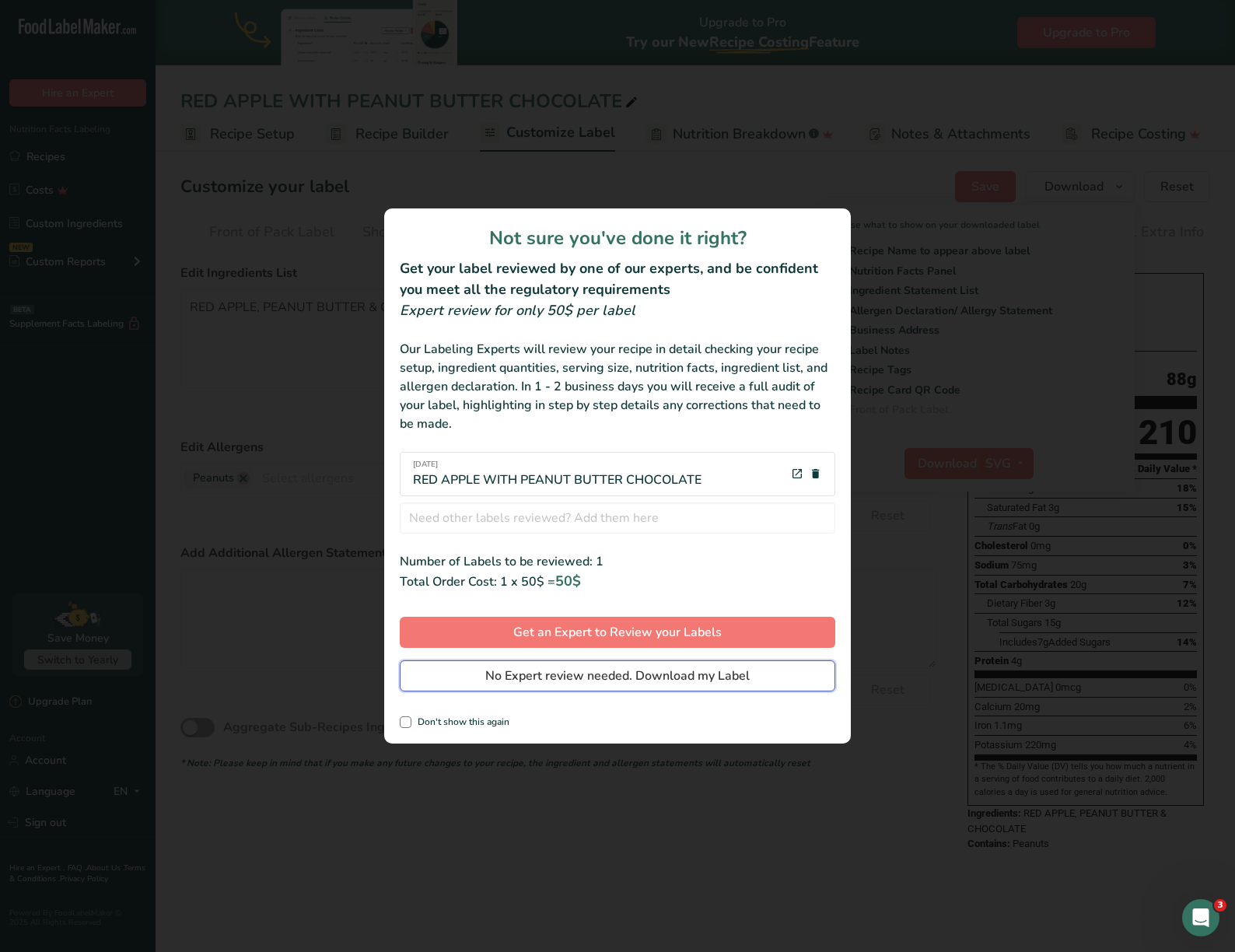
click at [617, 685] on span "No Expert review needed. Download my Label" at bounding box center [617, 676] width 264 height 19
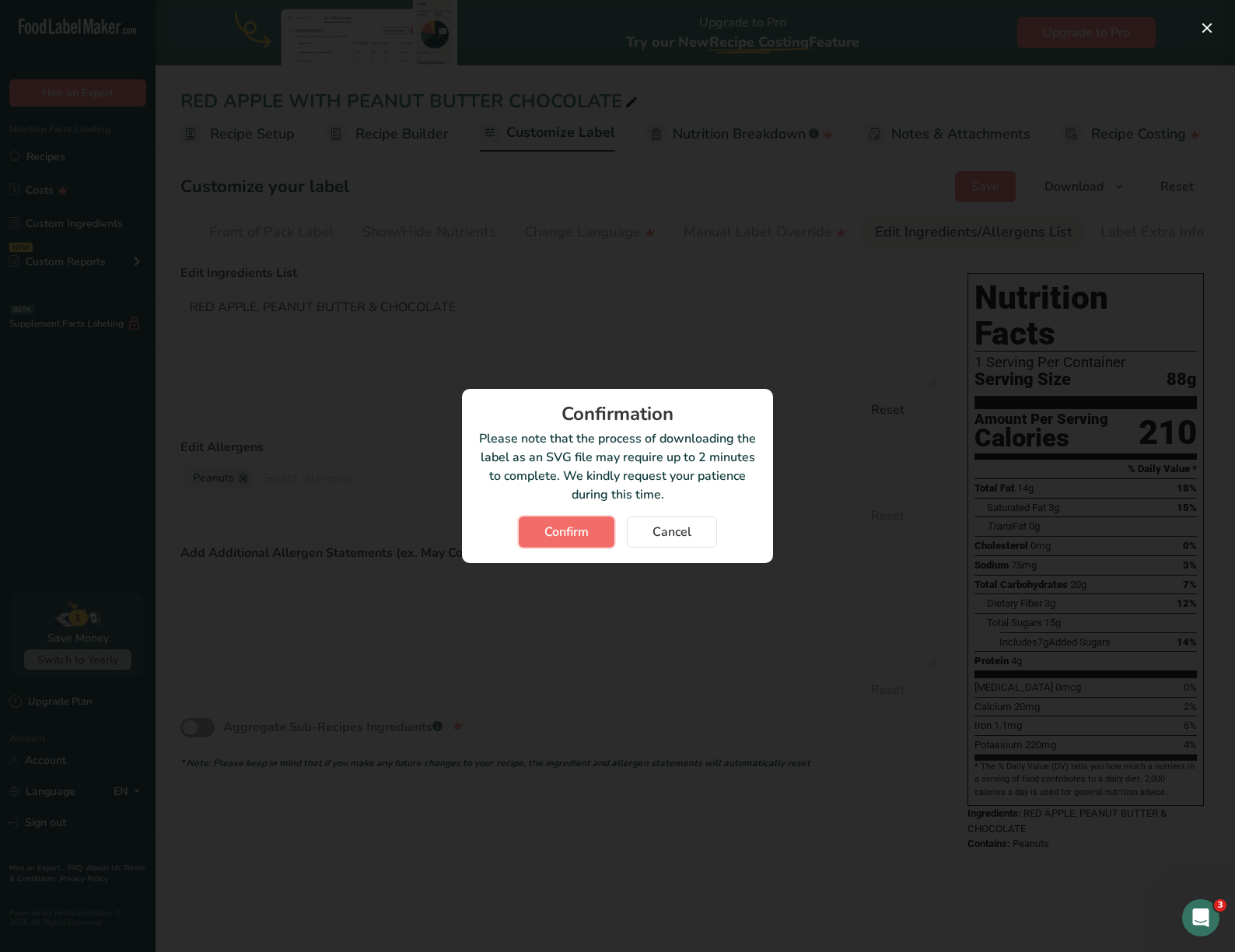
click at [576, 543] on button "Confirm" at bounding box center [567, 532] width 96 height 31
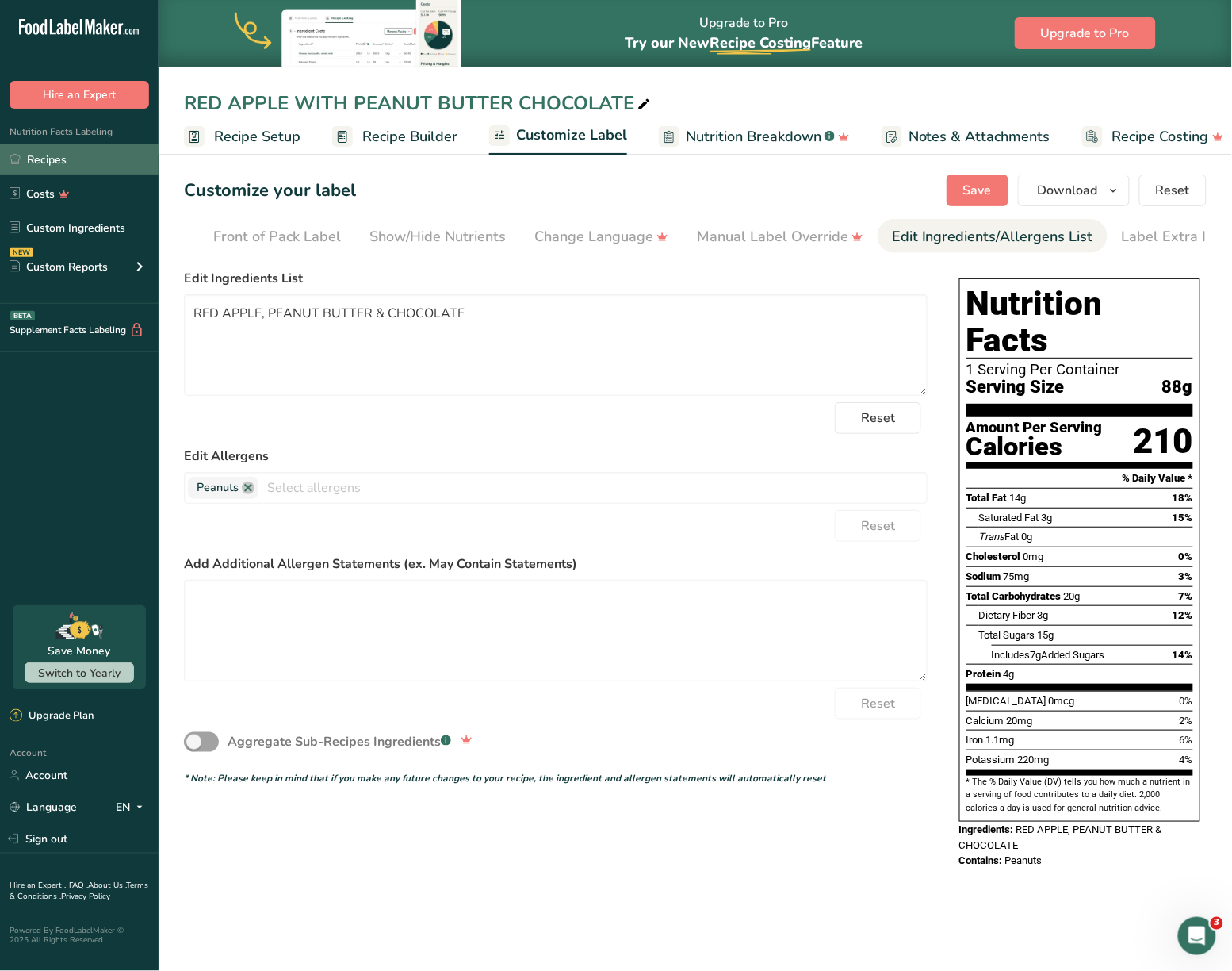
click at [51, 155] on link "Recipes" at bounding box center [79, 159] width 158 height 30
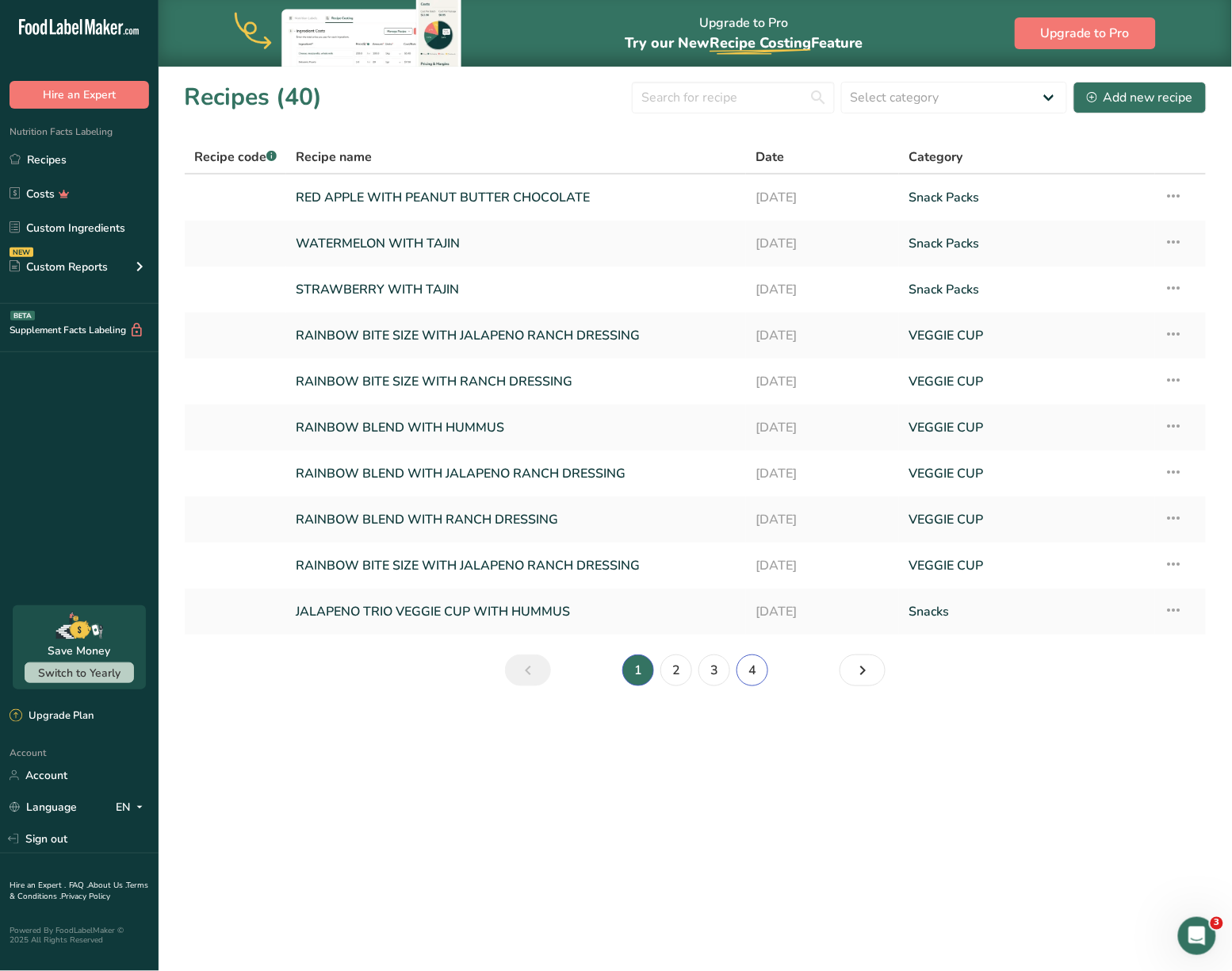
click at [743, 668] on link "4" at bounding box center [753, 670] width 32 height 32
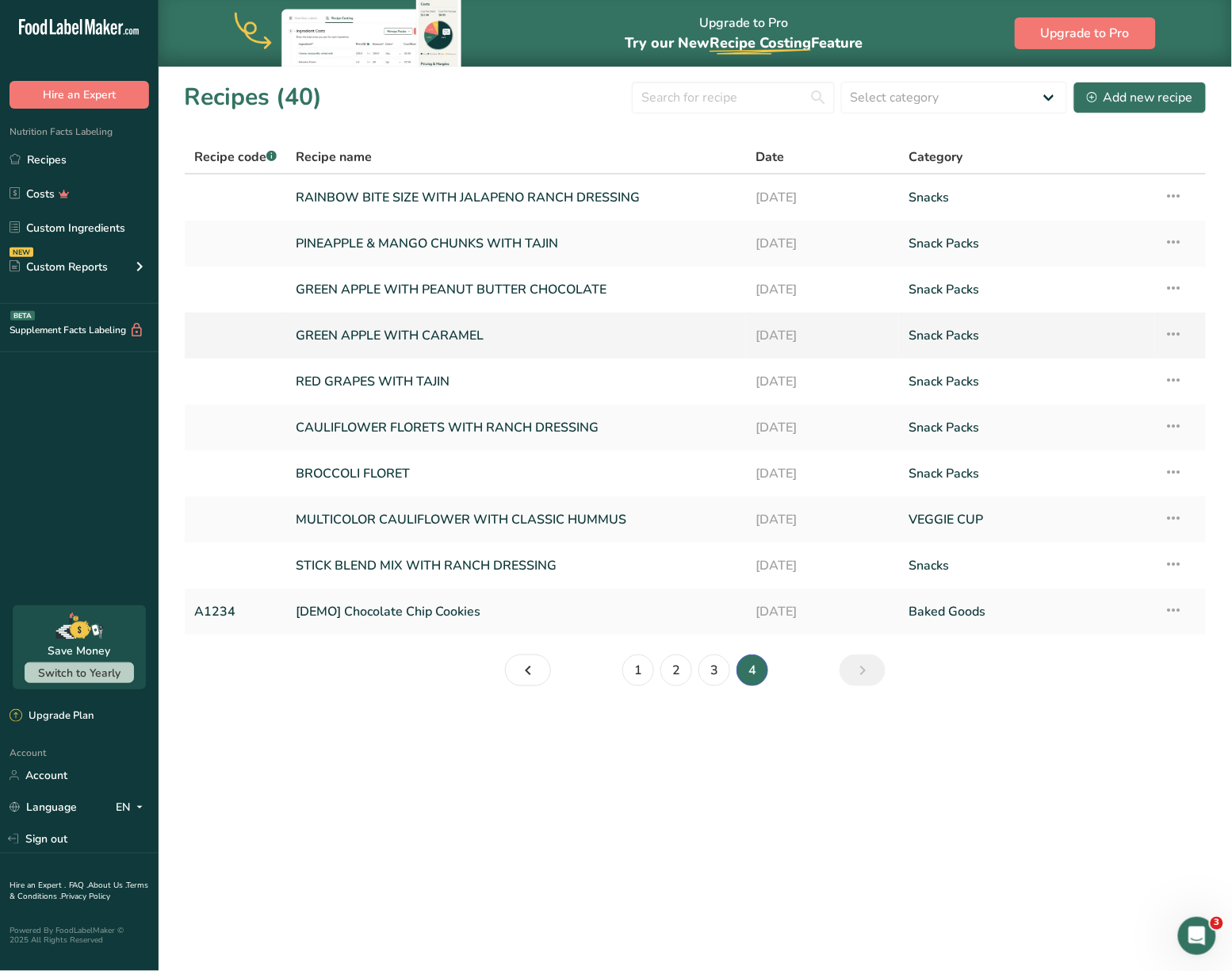
click at [1181, 332] on icon at bounding box center [1174, 333] width 19 height 28
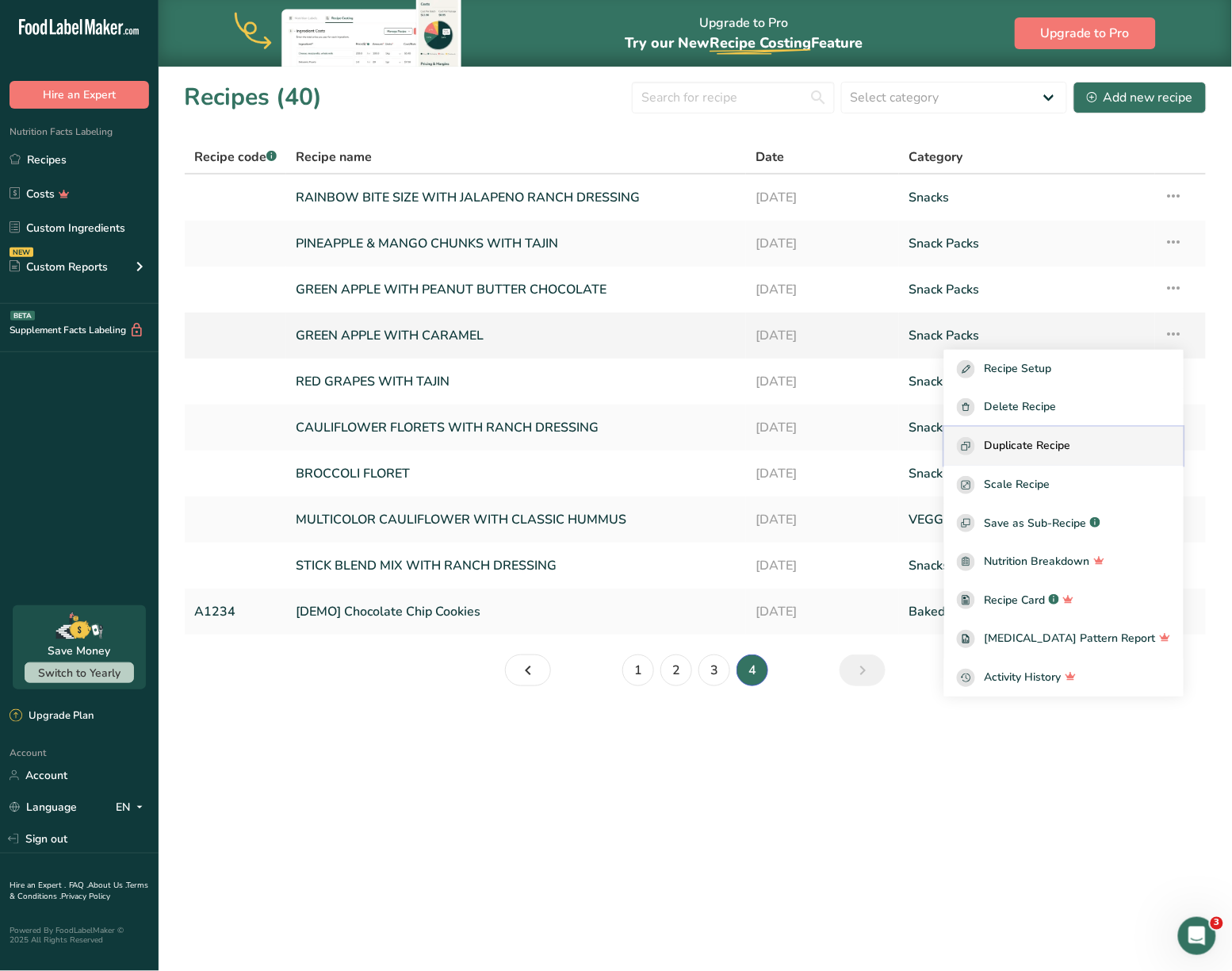
click at [1053, 444] on span "Duplicate Recipe" at bounding box center [1028, 446] width 86 height 18
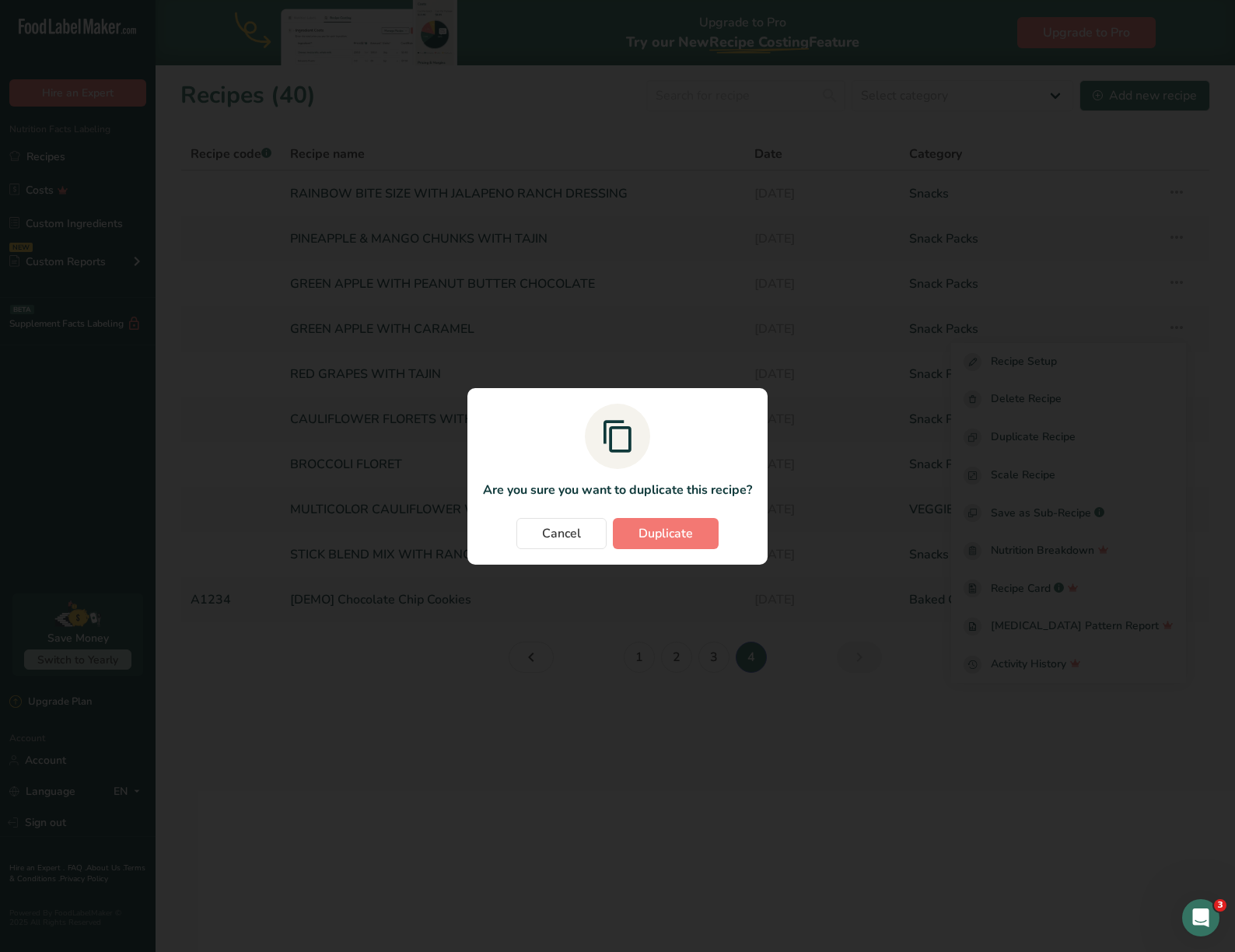
click at [724, 533] on div "Cancel Duplicate" at bounding box center [617, 533] width 269 height 31
click at [686, 535] on span "Duplicate" at bounding box center [665, 533] width 54 height 19
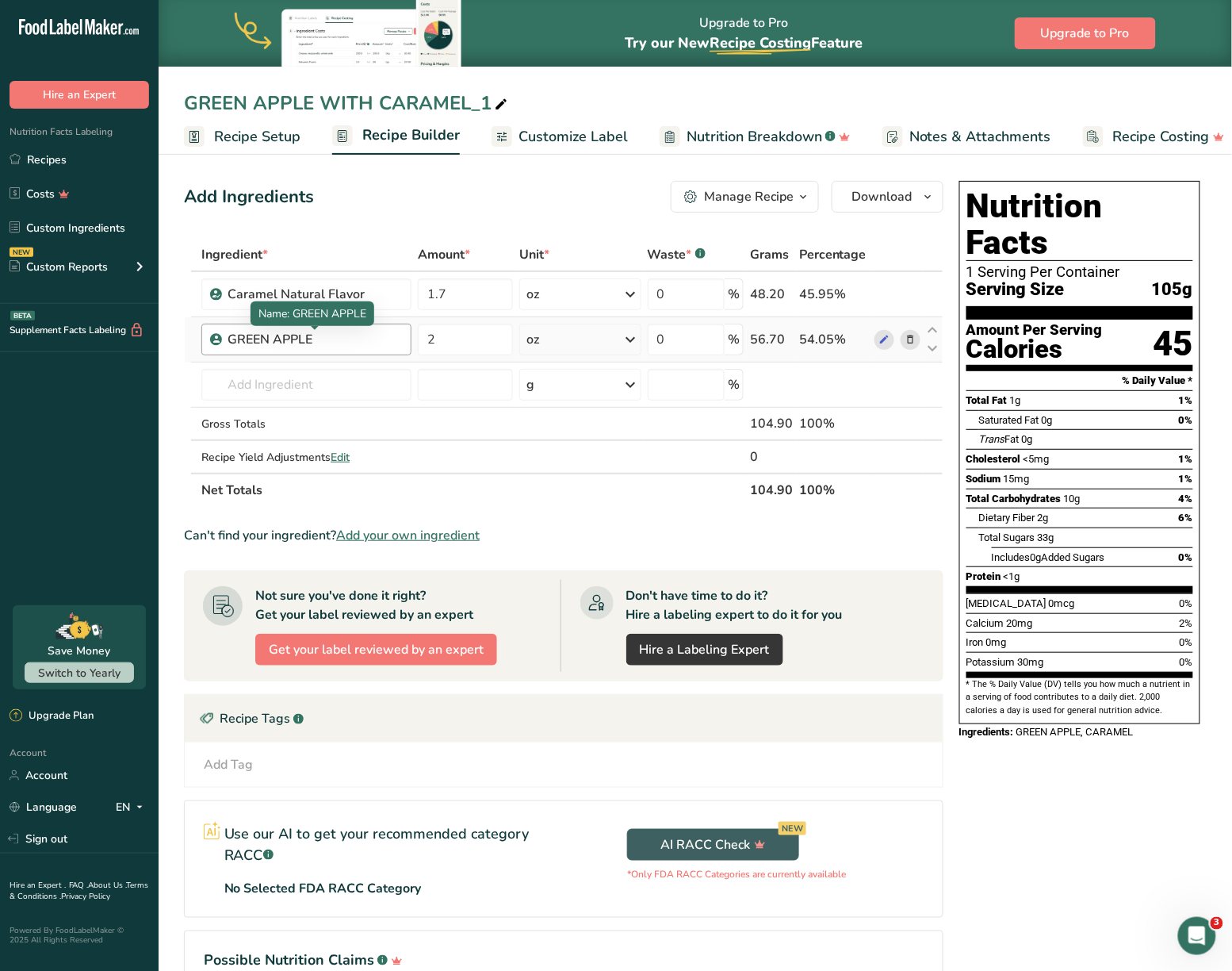
click at [337, 327] on div "GREEN APPLE" at bounding box center [306, 339] width 210 height 32
click at [919, 341] on span at bounding box center [910, 339] width 19 height 19
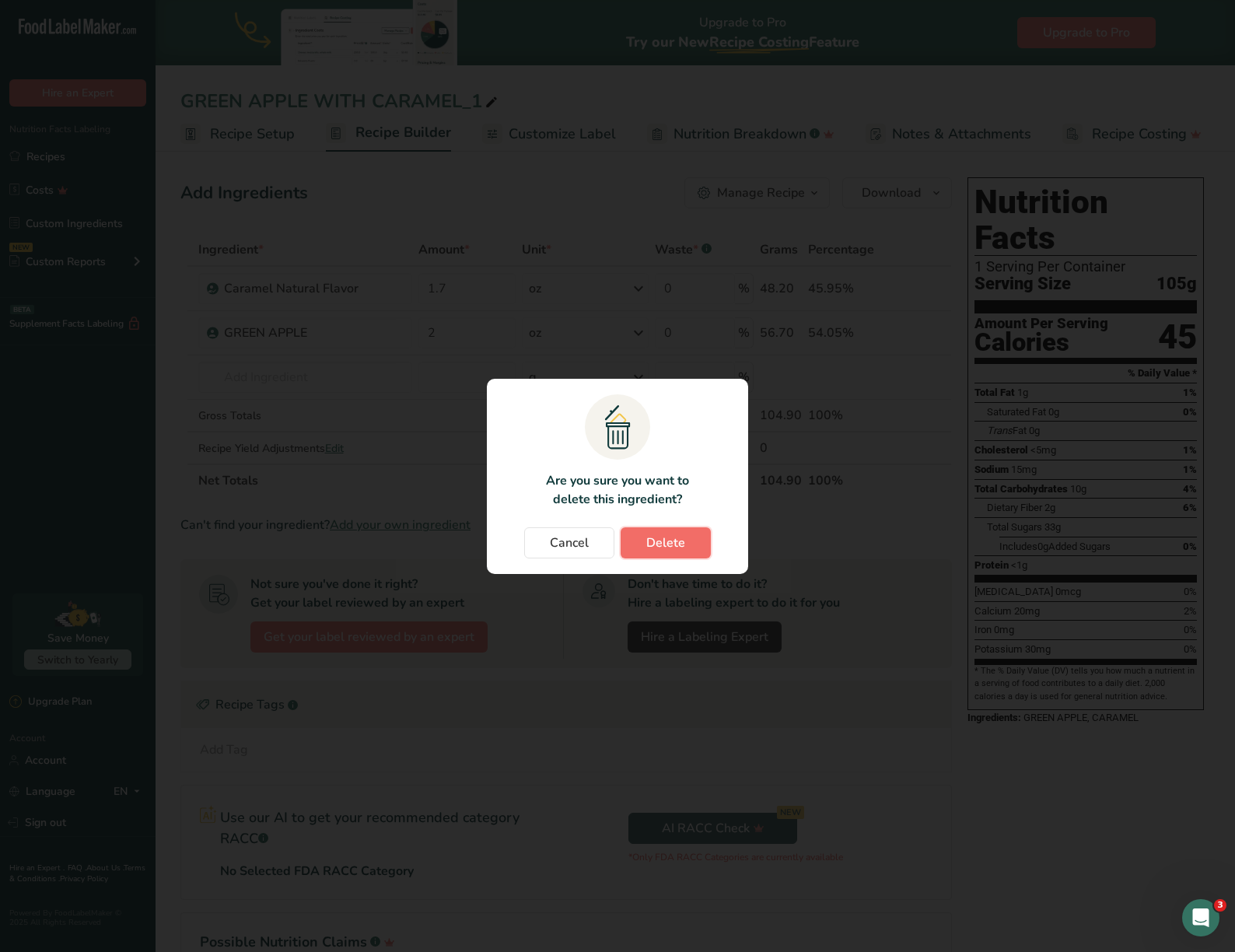
click at [668, 534] on span "Delete" at bounding box center [666, 542] width 39 height 19
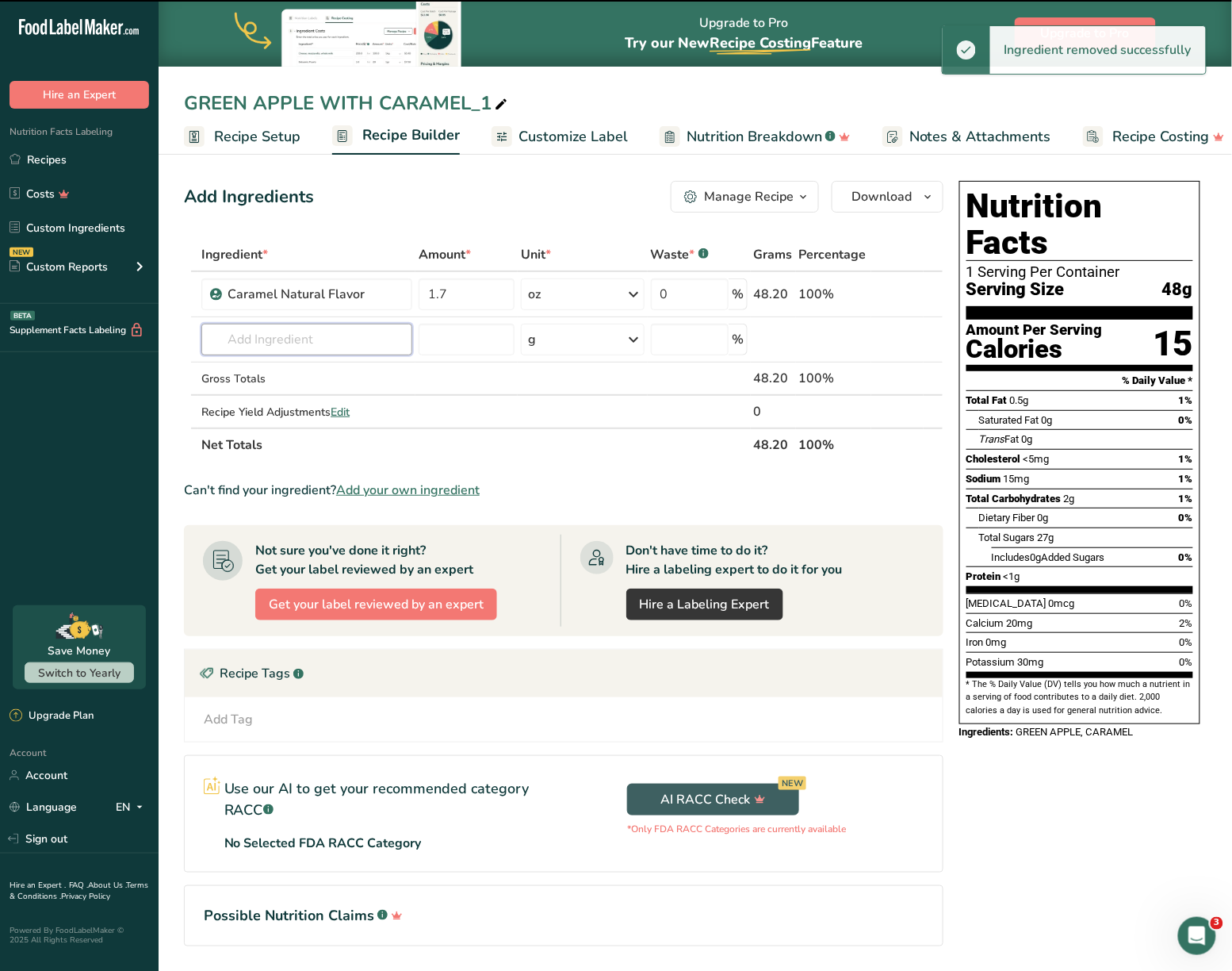
click at [346, 342] on input "text" at bounding box center [307, 339] width 211 height 32
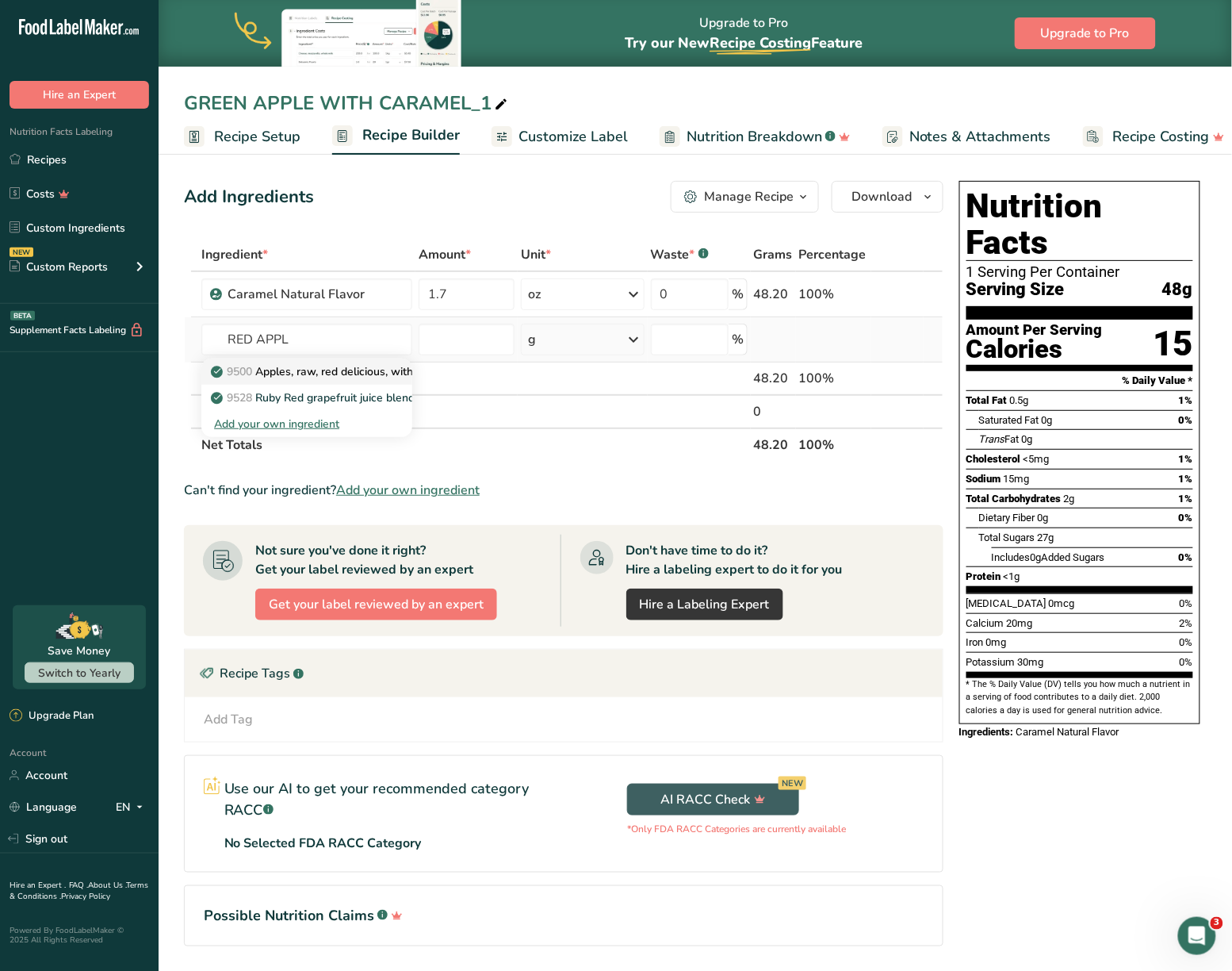
click at [342, 368] on p "9500 Apples, raw, red delicious, with skin (Includes foods for USDA's Food Dist…" at bounding box center [466, 371] width 505 height 17
type input "Apples, raw, red delicious, with skin (Includes foods for USDA's Food Distribut…"
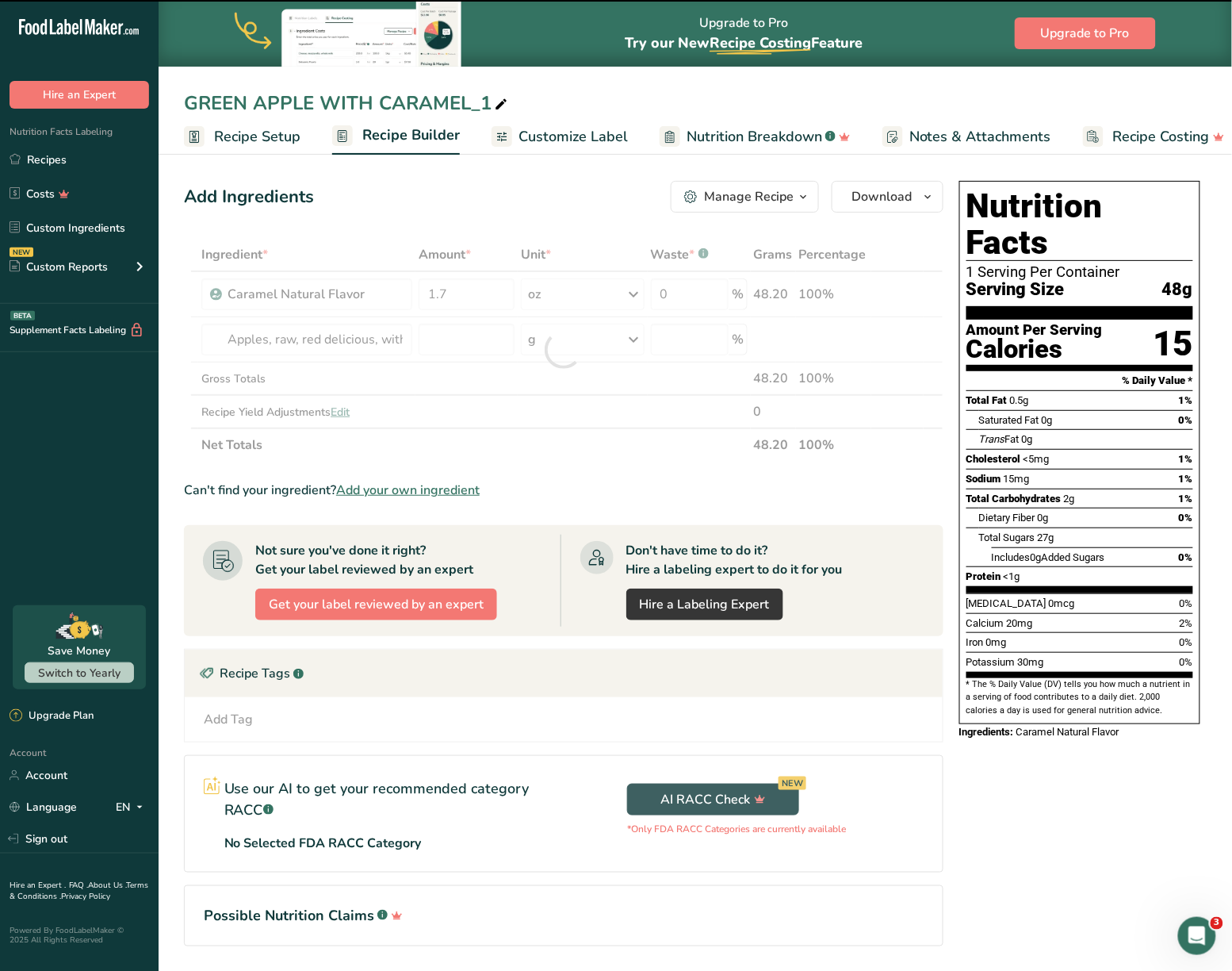
click at [585, 342] on div "g" at bounding box center [582, 339] width 123 height 32
type input "0"
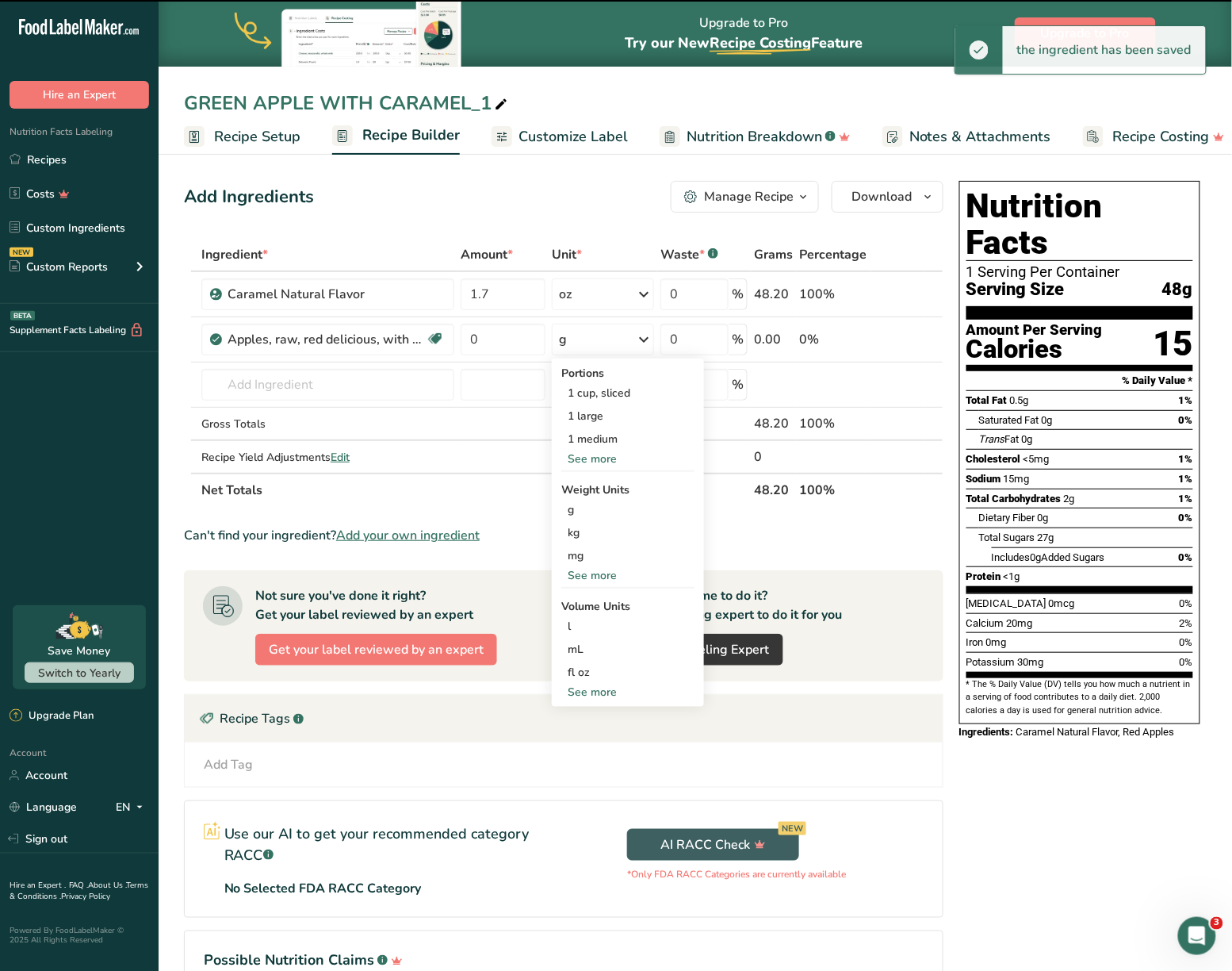
click at [585, 342] on div "g" at bounding box center [603, 339] width 102 height 32
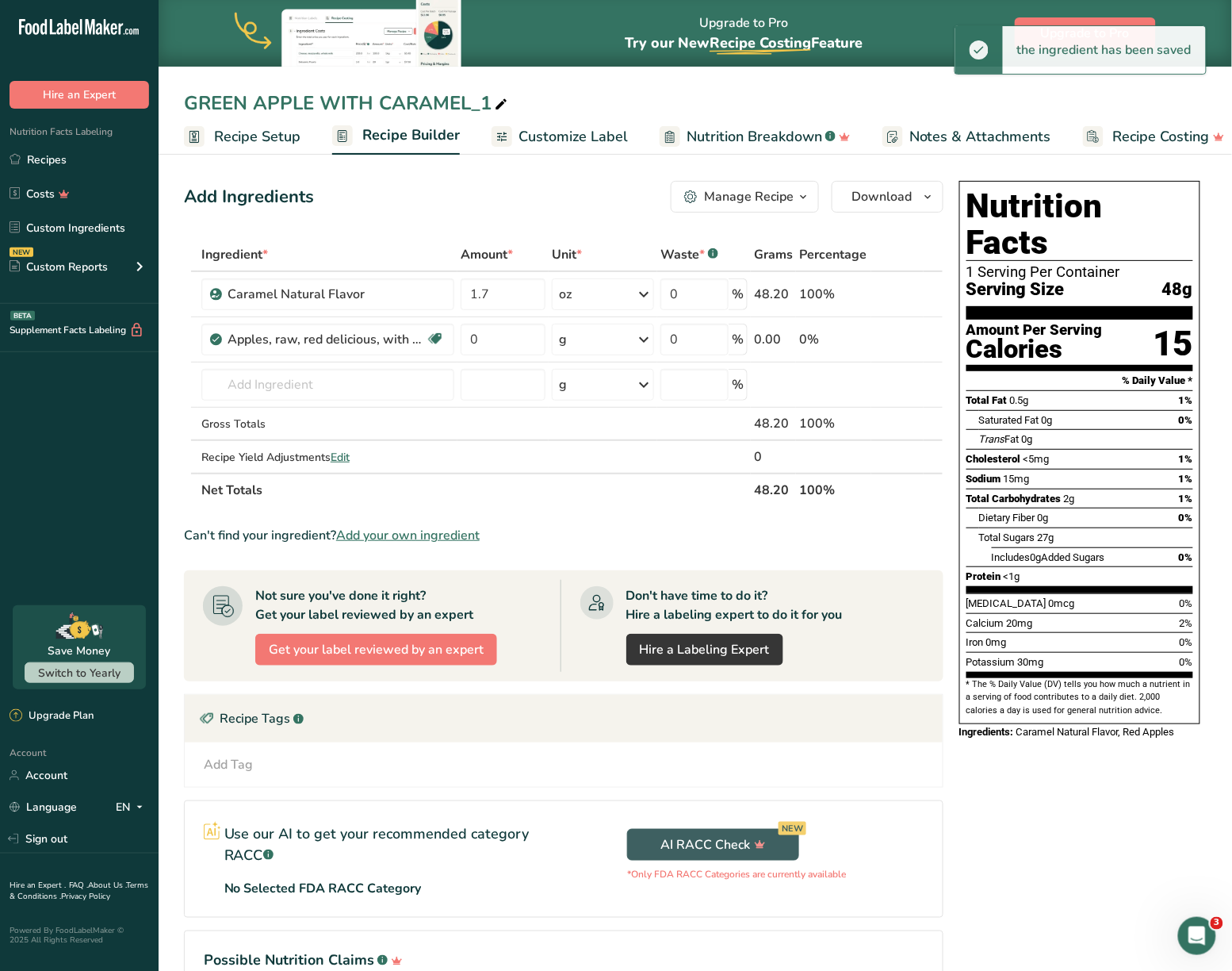
click at [585, 342] on div "g" at bounding box center [603, 339] width 102 height 32
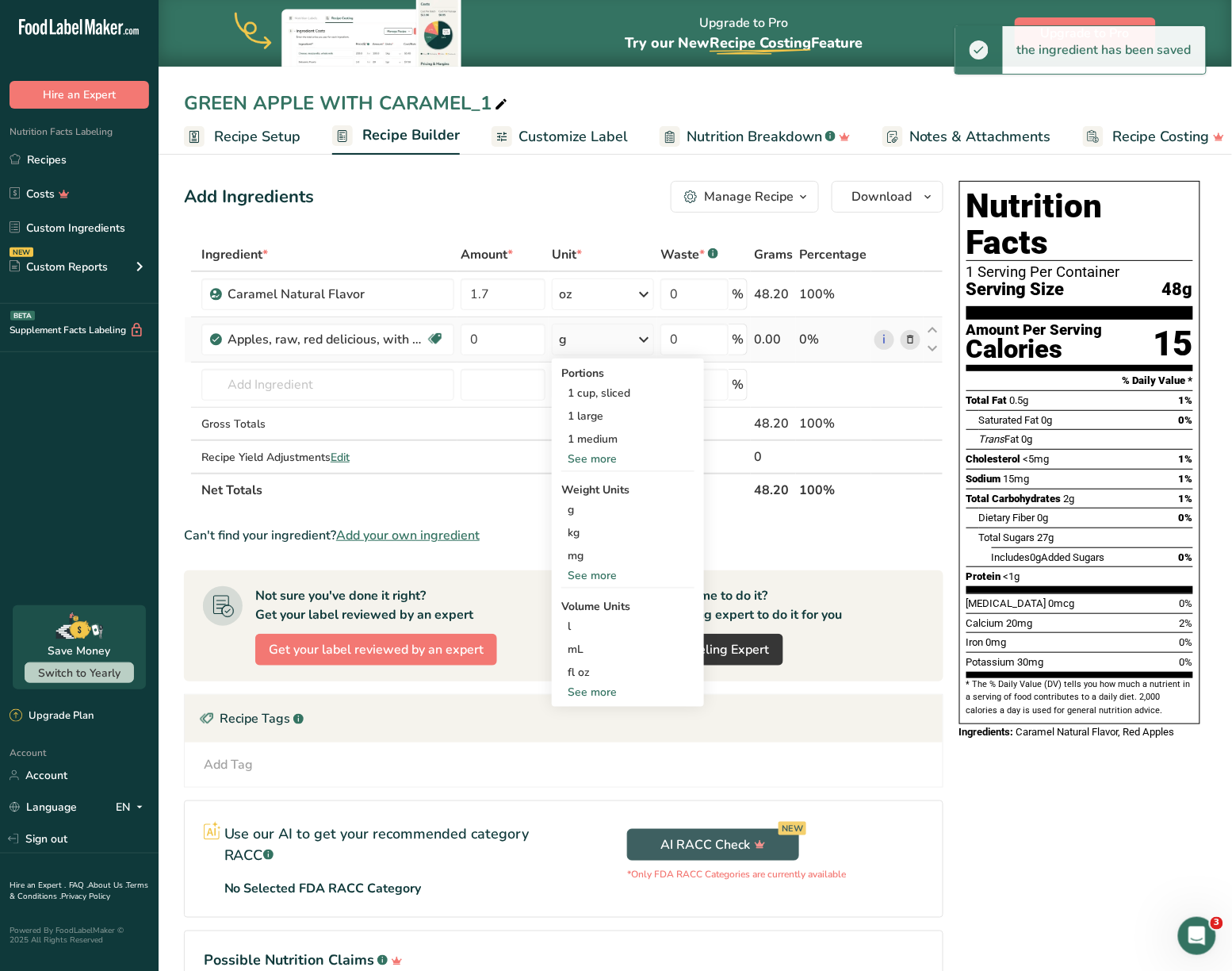
click at [593, 576] on div "See more" at bounding box center [628, 575] width 133 height 17
click at [593, 617] on div "oz" at bounding box center [628, 624] width 133 height 23
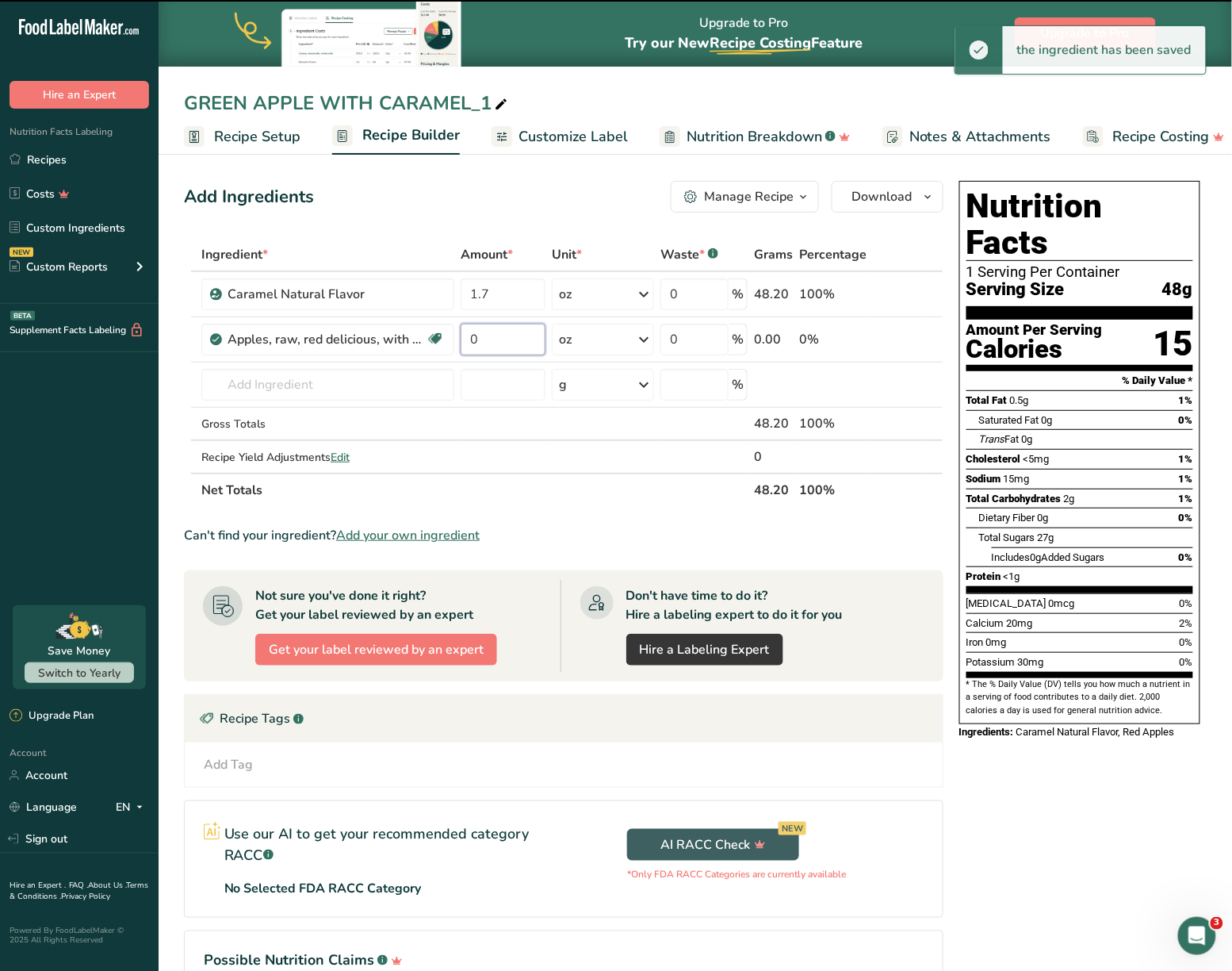
click at [502, 336] on input "0" at bounding box center [503, 339] width 85 height 32
type input "2"
click at [937, 443] on div "Ingredient * Amount * Unit * Waste * .a-a{fill:#347362;}.b-a{fill:#fff;} Grams …" at bounding box center [564, 372] width 759 height 269
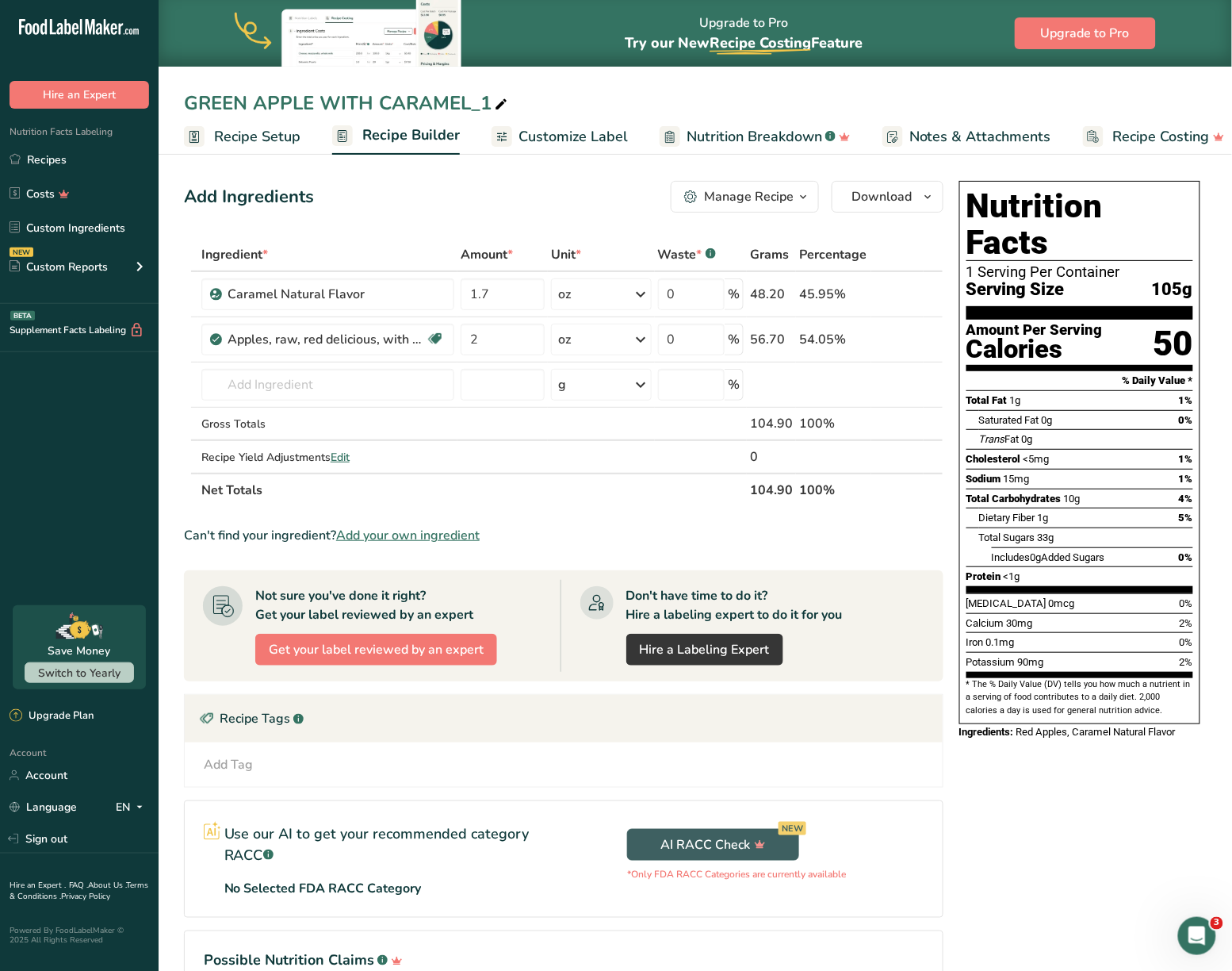
scroll to position [0, 16]
click at [494, 104] on icon at bounding box center [501, 104] width 14 height 22
type input "RED APPLE WITH CARAMEL"
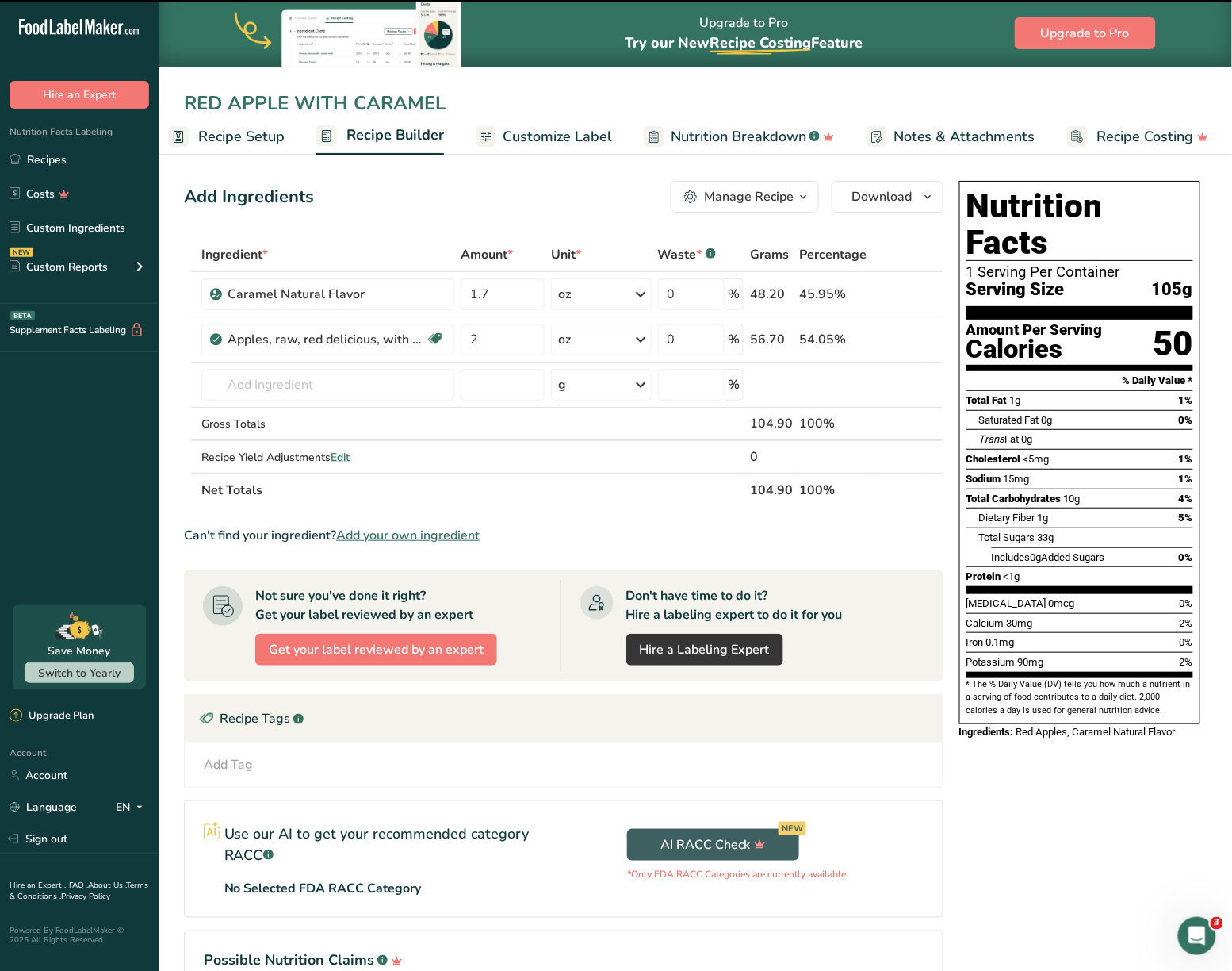
click at [560, 145] on span "Customize Label" at bounding box center [557, 137] width 109 height 22
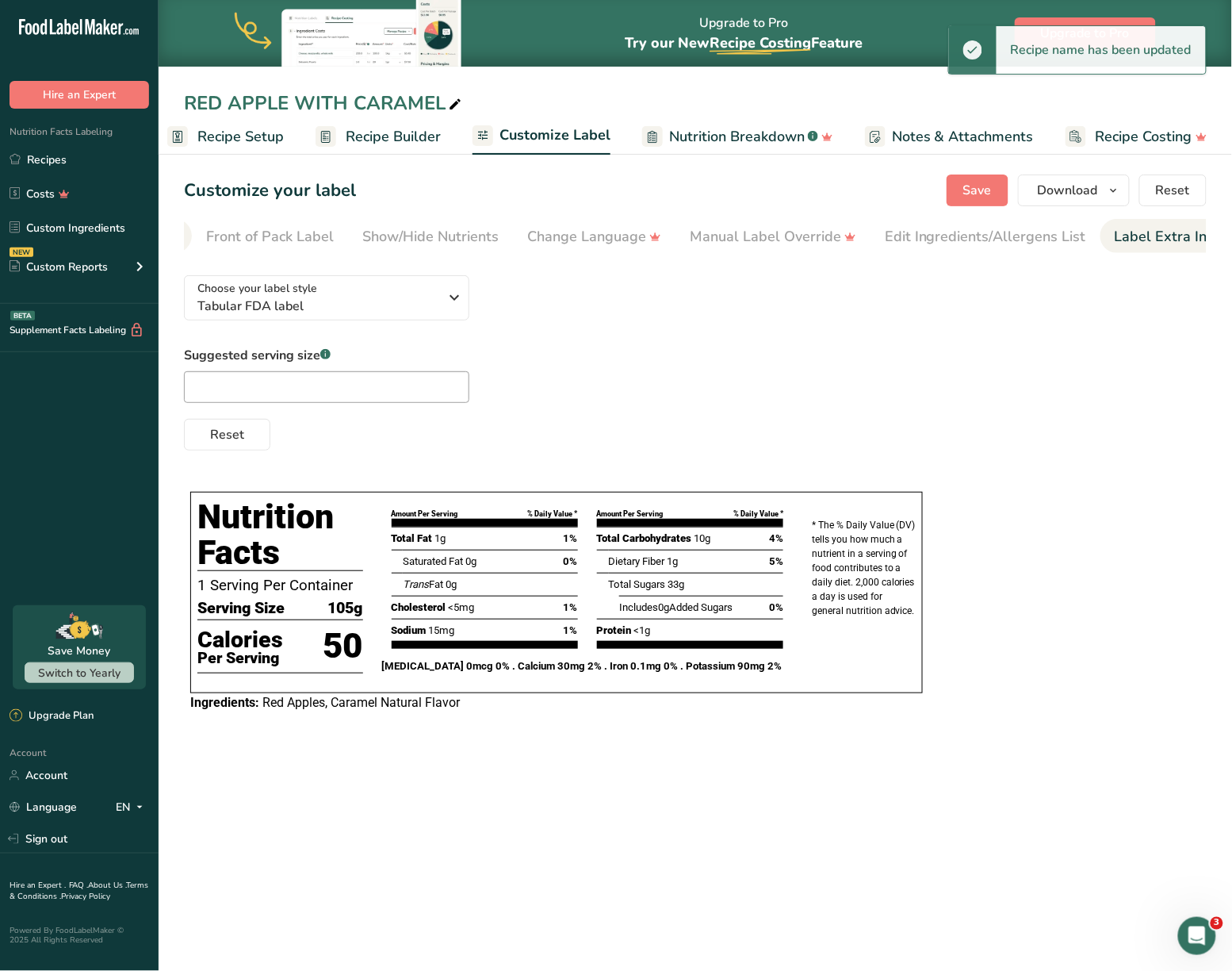
scroll to position [0, 168]
click at [993, 222] on link "Edit Ingredients/Allergens List" at bounding box center [965, 236] width 201 height 36
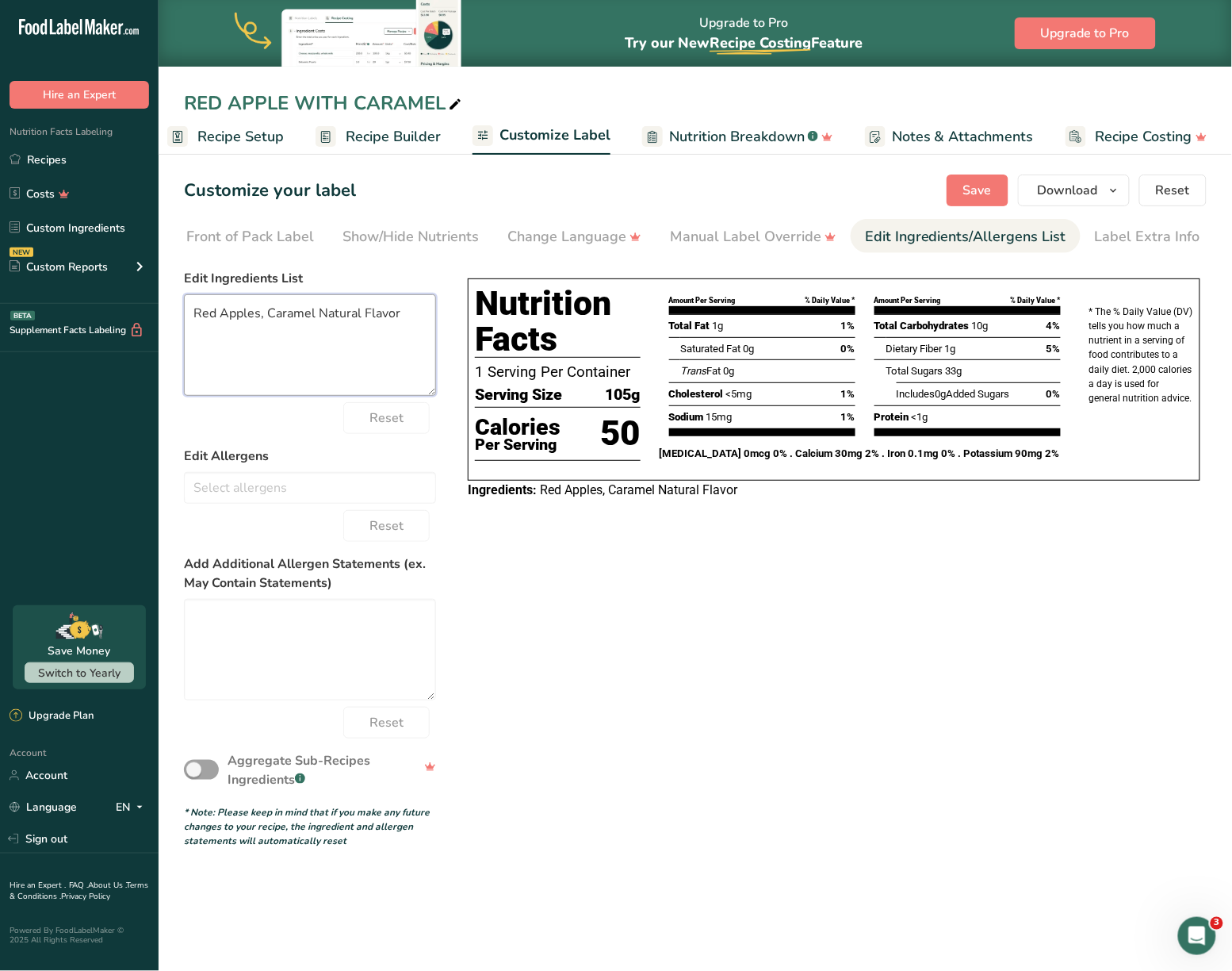
click at [419, 318] on textarea "Red Apples, Caramel Natural Flavor" at bounding box center [310, 345] width 252 height 101
type textarea "R"
type textarea "r"
type textarea "RED APPLE, CARAMEL"
click at [994, 192] on button "Save" at bounding box center [977, 190] width 62 height 32
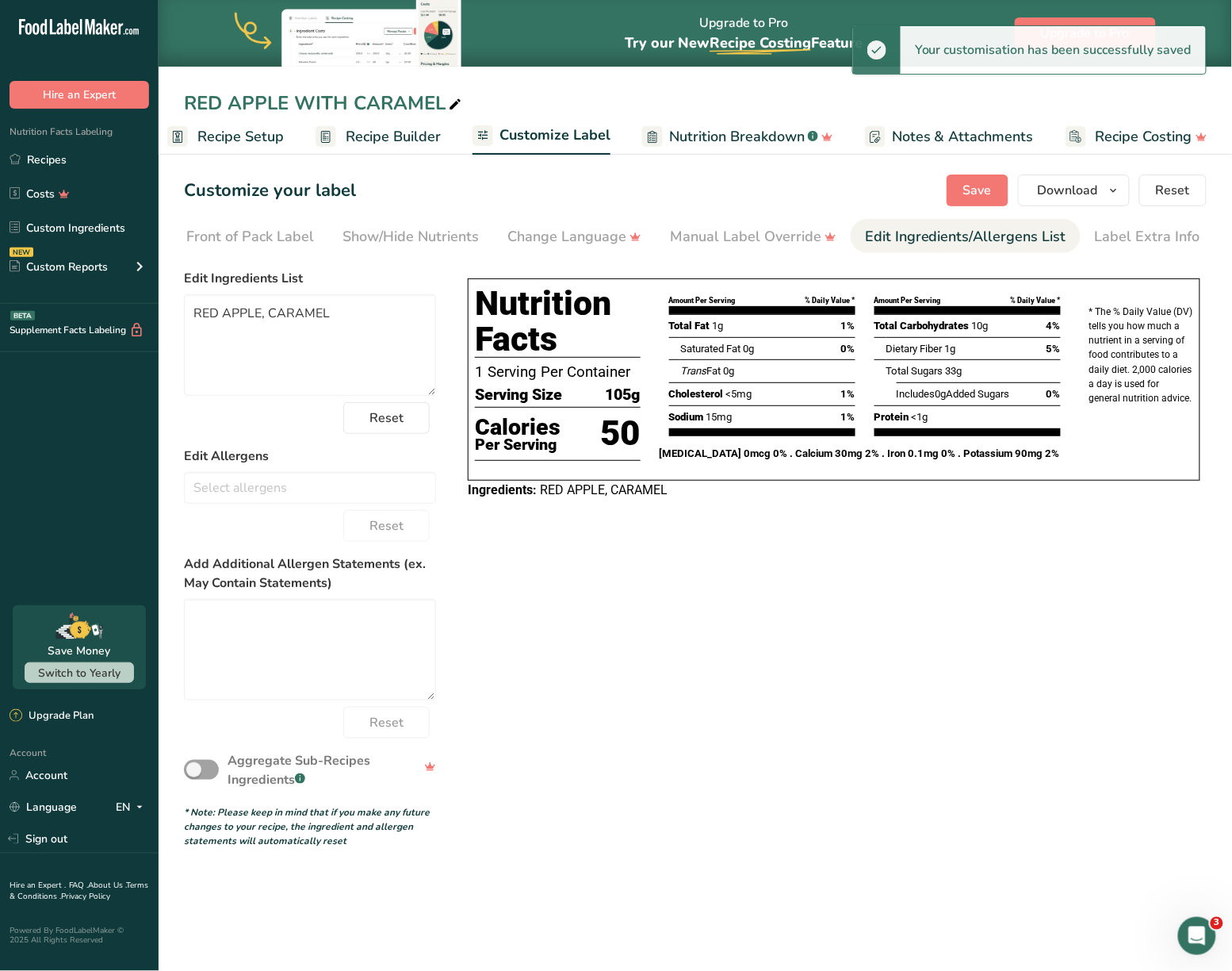
click at [831, 532] on div "Choose your label style Tabular FDA label USA (FDA) Standard FDA label Tabular …" at bounding box center [696, 556] width 1023 height 585
click at [1118, 184] on icon "button" at bounding box center [1113, 191] width 12 height 20
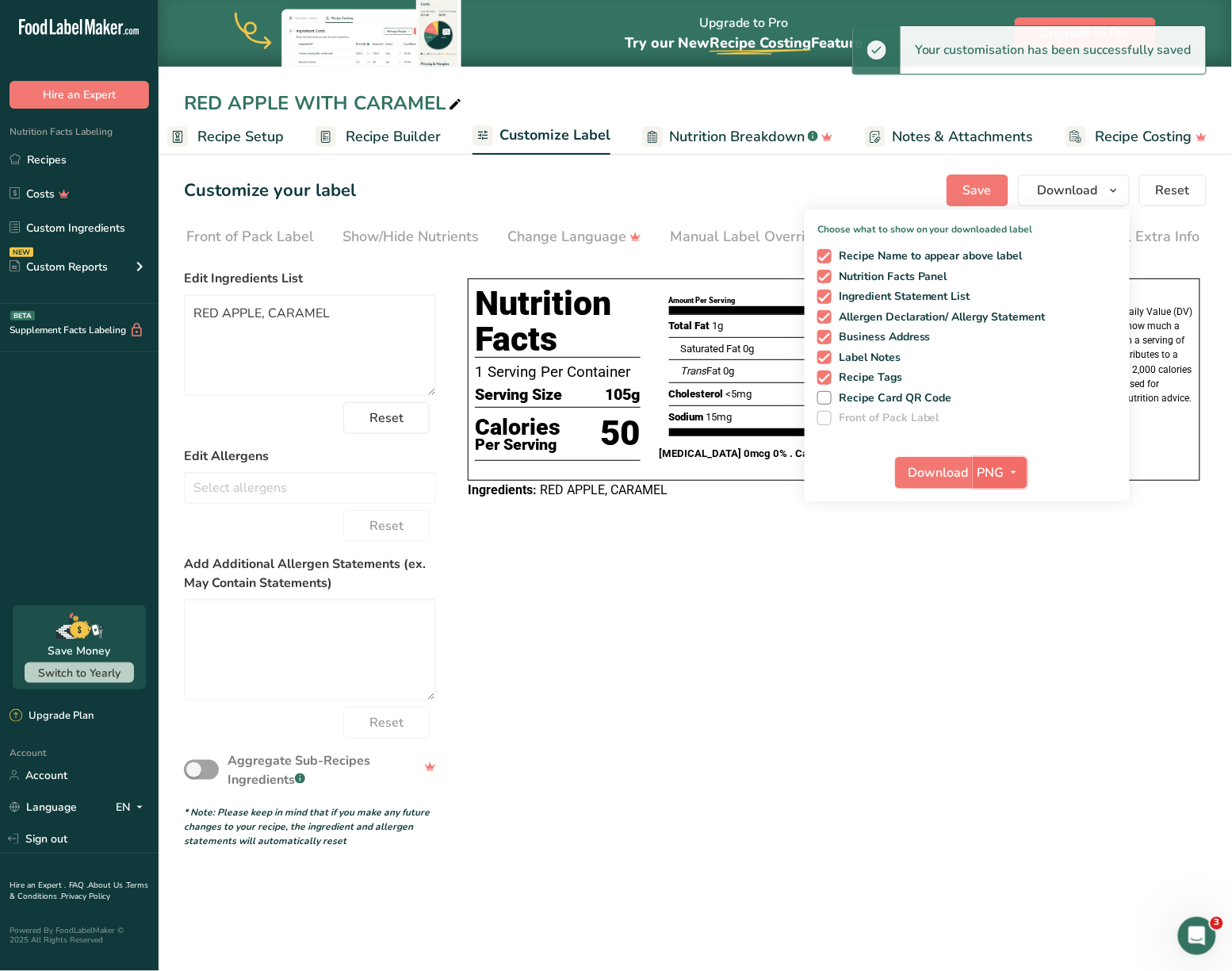
click at [1002, 476] on span "PNG" at bounding box center [991, 473] width 27 height 19
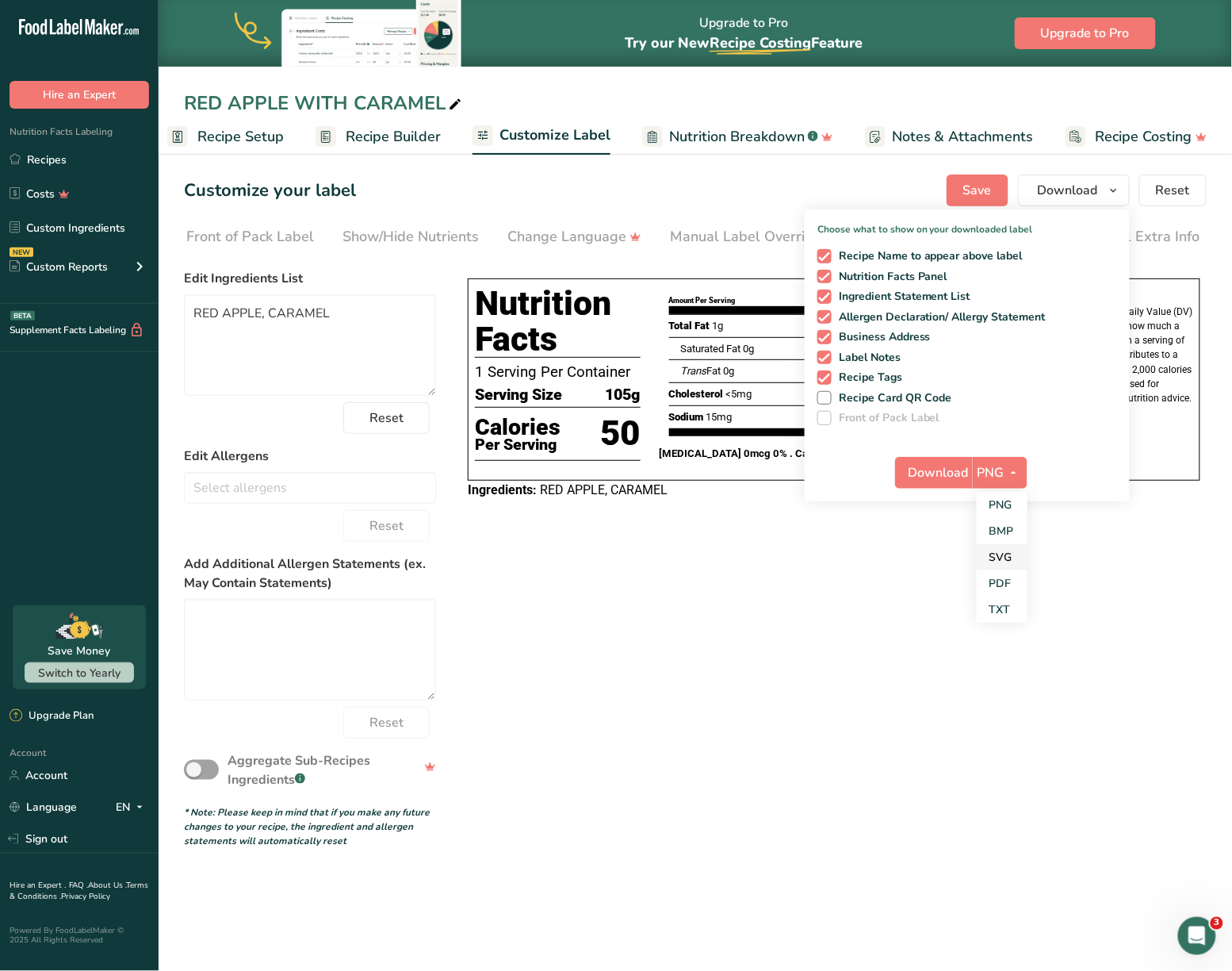
click at [1010, 557] on link "SVG" at bounding box center [1002, 557] width 51 height 27
click at [940, 468] on span "Download" at bounding box center [939, 473] width 61 height 19
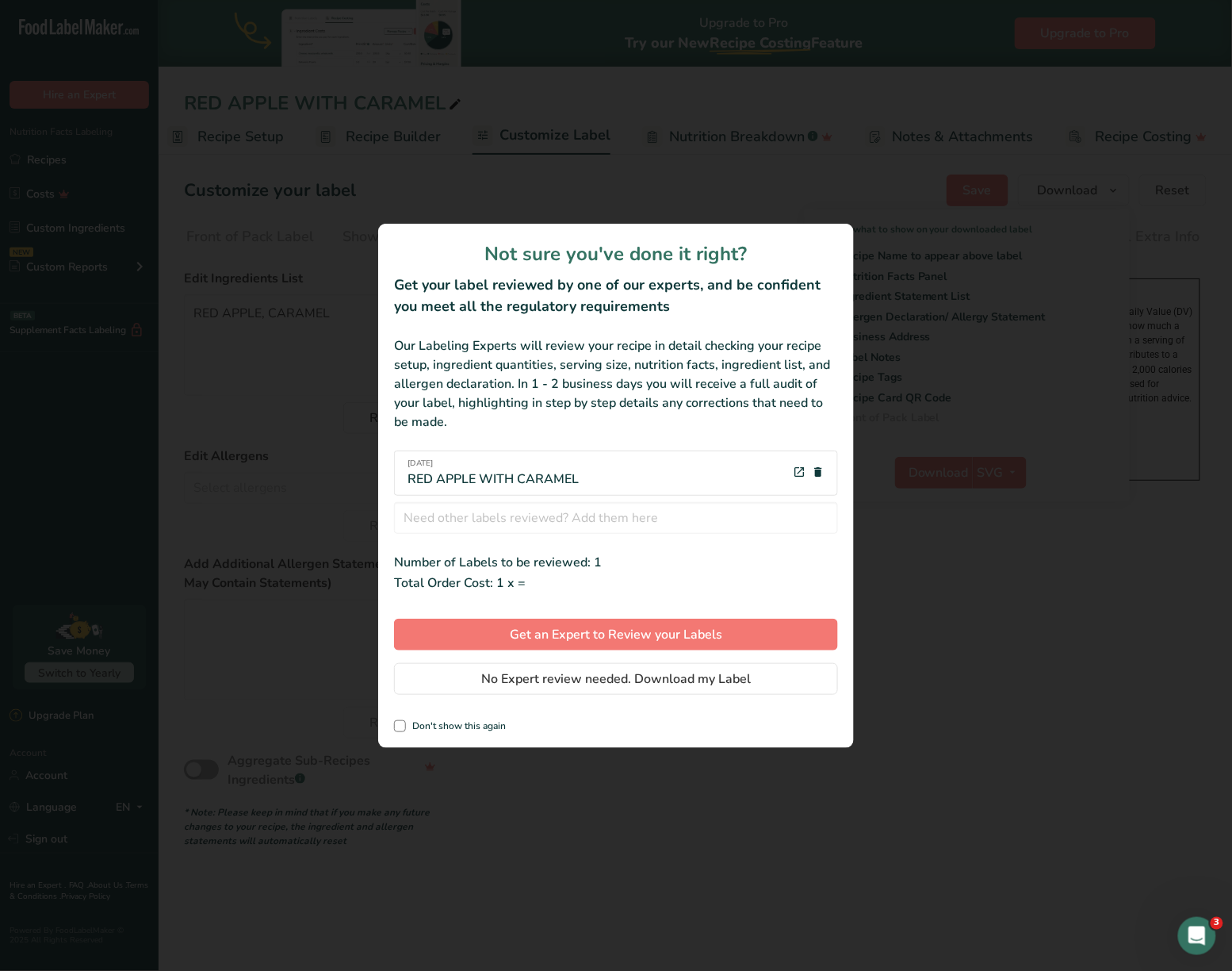
scroll to position [0, 0]
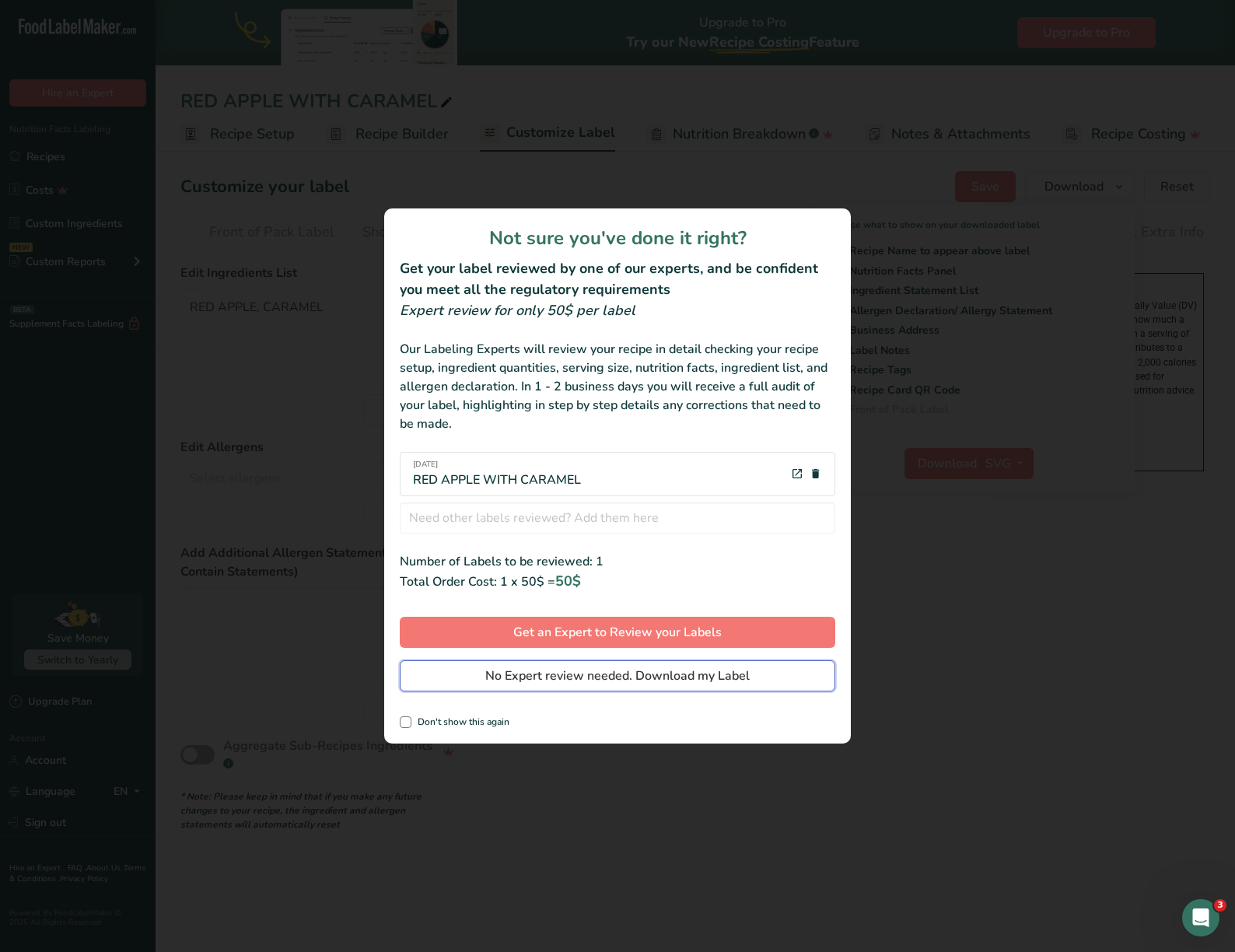
click at [681, 667] on span "No Expert review needed. Download my Label" at bounding box center [617, 676] width 264 height 19
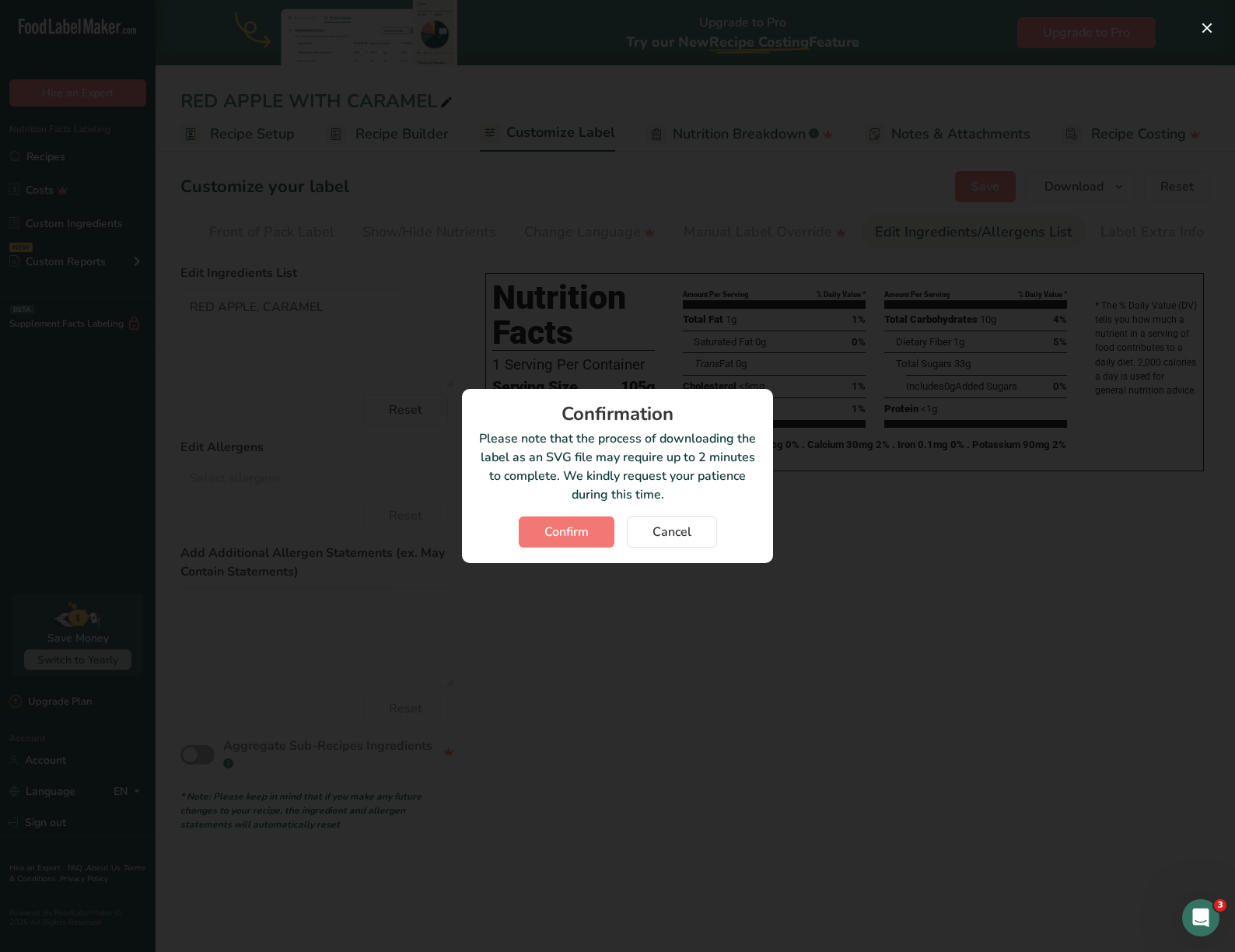
click at [581, 513] on div "Confirmation Please note that the process of downloading the label as an SVG fi…" at bounding box center [617, 476] width 311 height 174
click at [581, 524] on span "Confirm" at bounding box center [567, 532] width 45 height 19
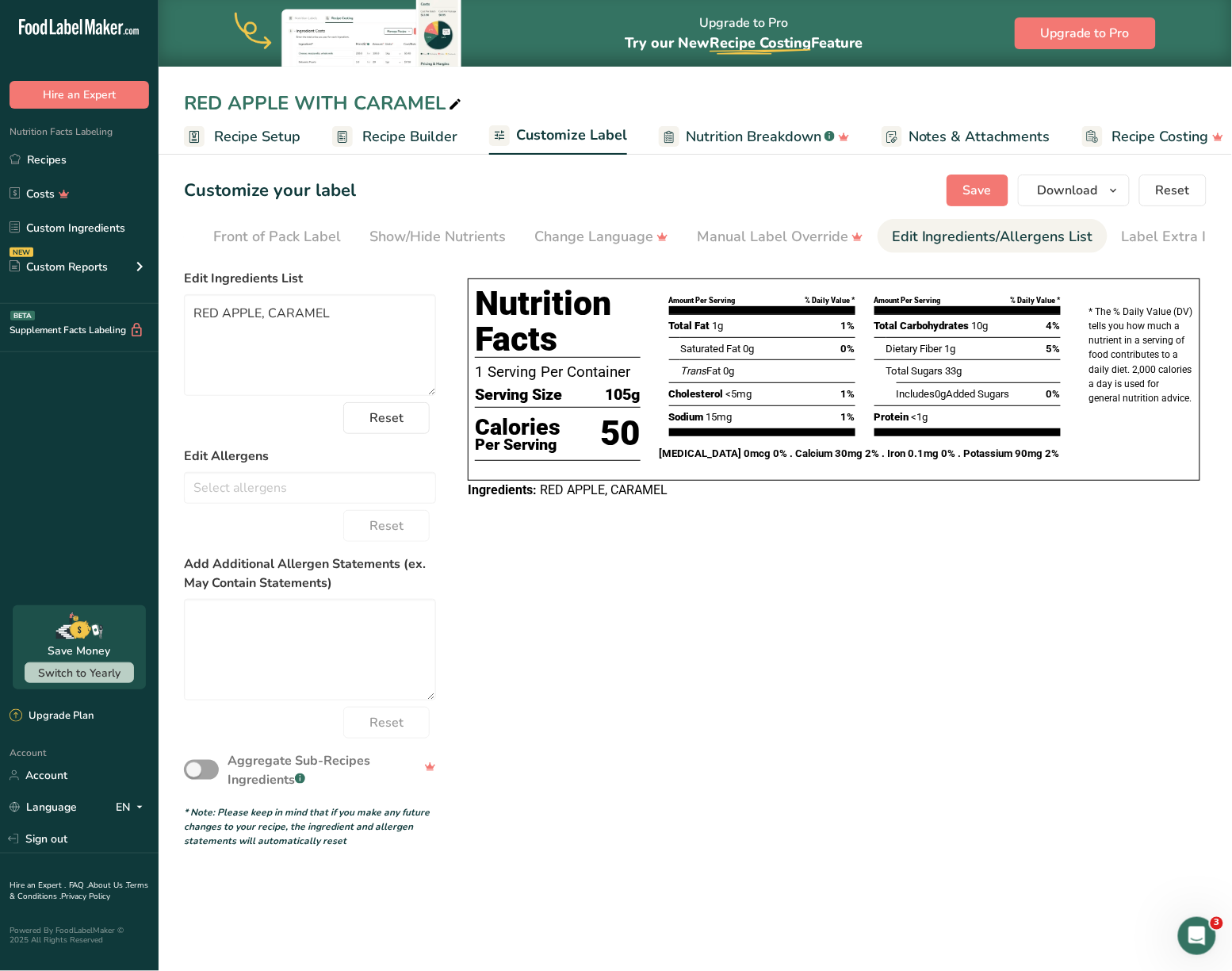
click at [1181, 556] on div "Choose your label style Tabular FDA label USA (FDA) Standard FDA label Tabular …" at bounding box center [696, 556] width 1023 height 585
click at [320, 234] on div "Front of Pack Label" at bounding box center [277, 237] width 128 height 22
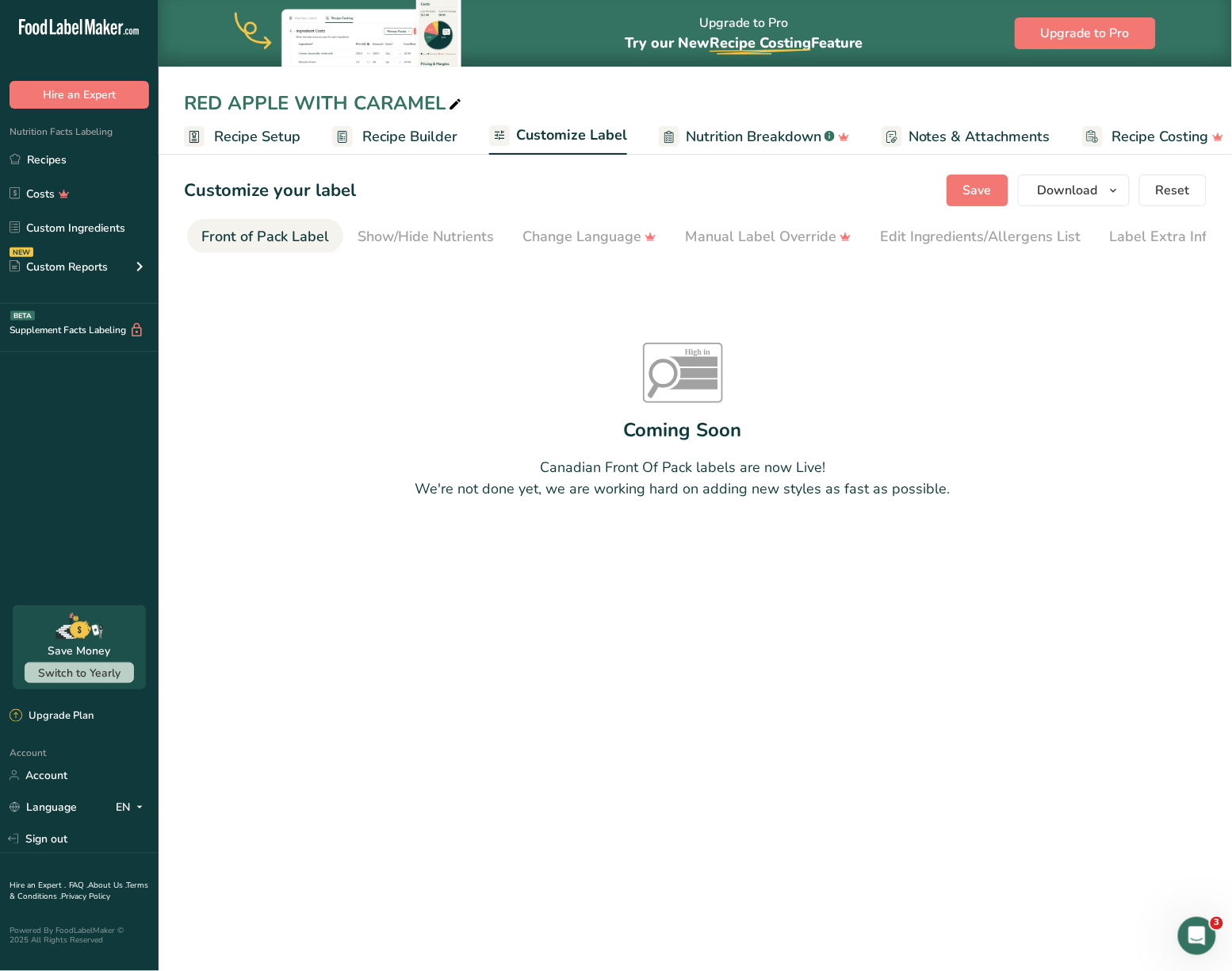
scroll to position [0, 155]
drag, startPoint x: 374, startPoint y: 118, endPoint x: 385, endPoint y: 127, distance: 14.2
click at [374, 119] on link "Recipe Builder" at bounding box center [395, 136] width 125 height 36
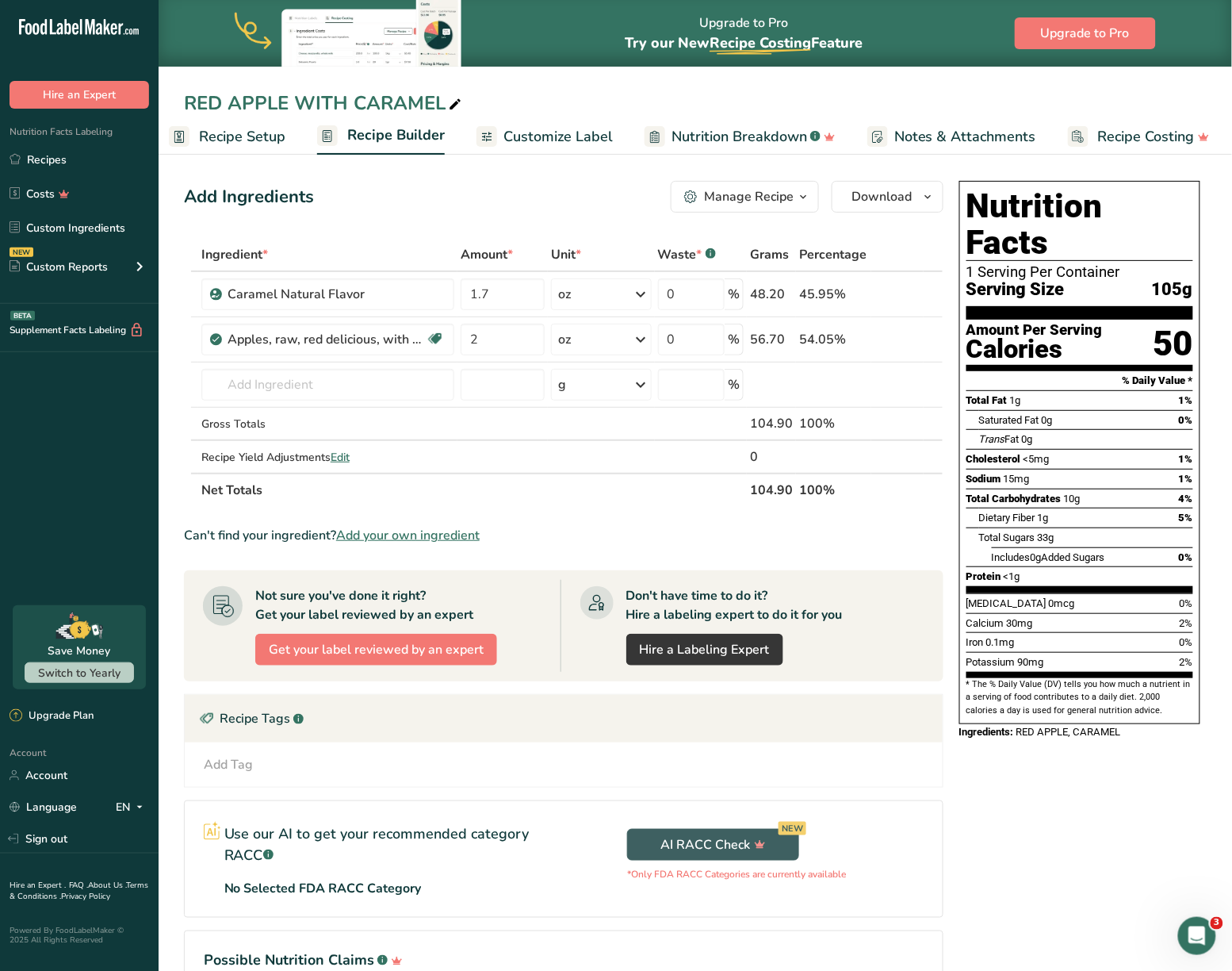
scroll to position [0, 16]
click at [588, 137] on span "Customize Label" at bounding box center [557, 137] width 109 height 22
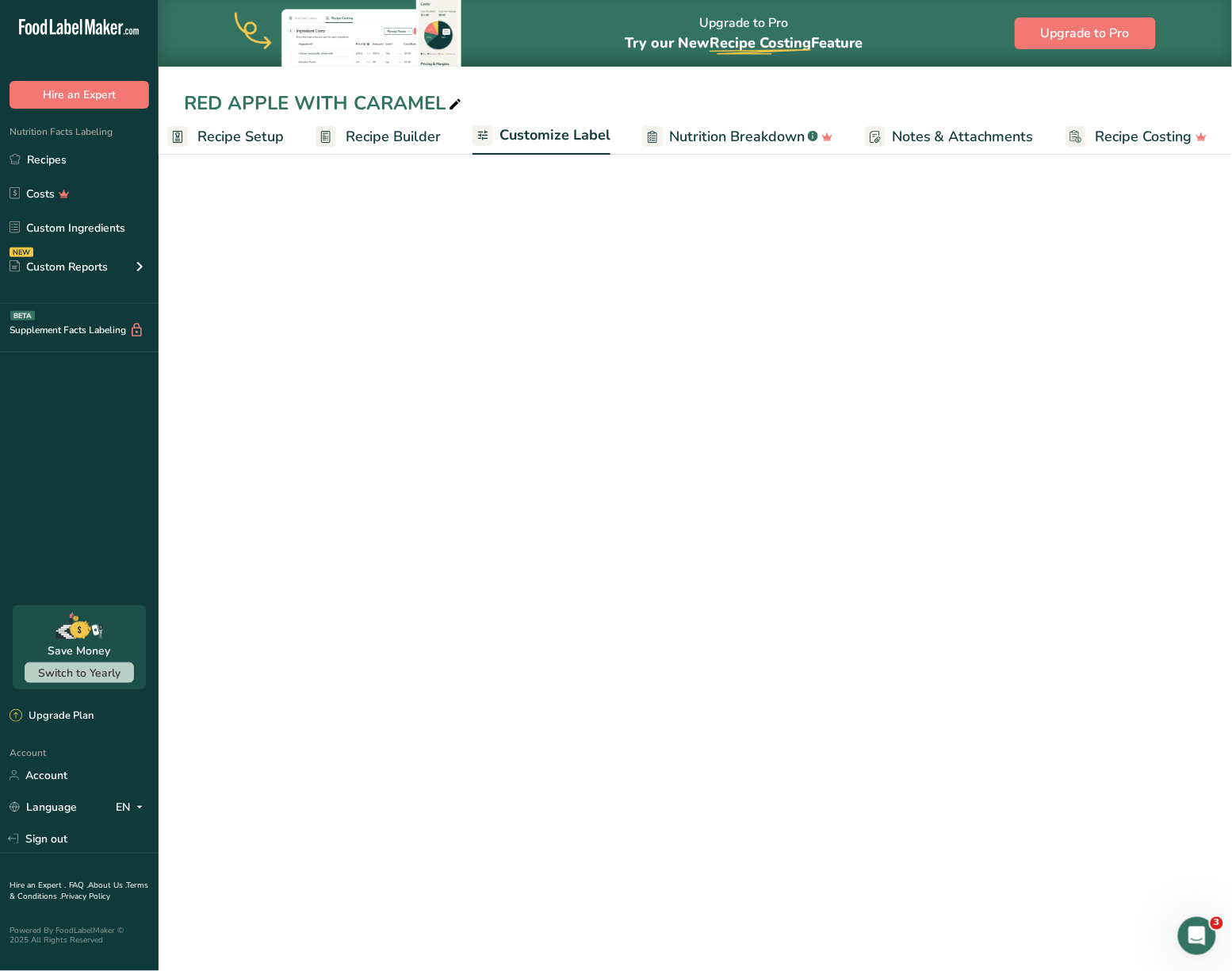
scroll to position [0, 17]
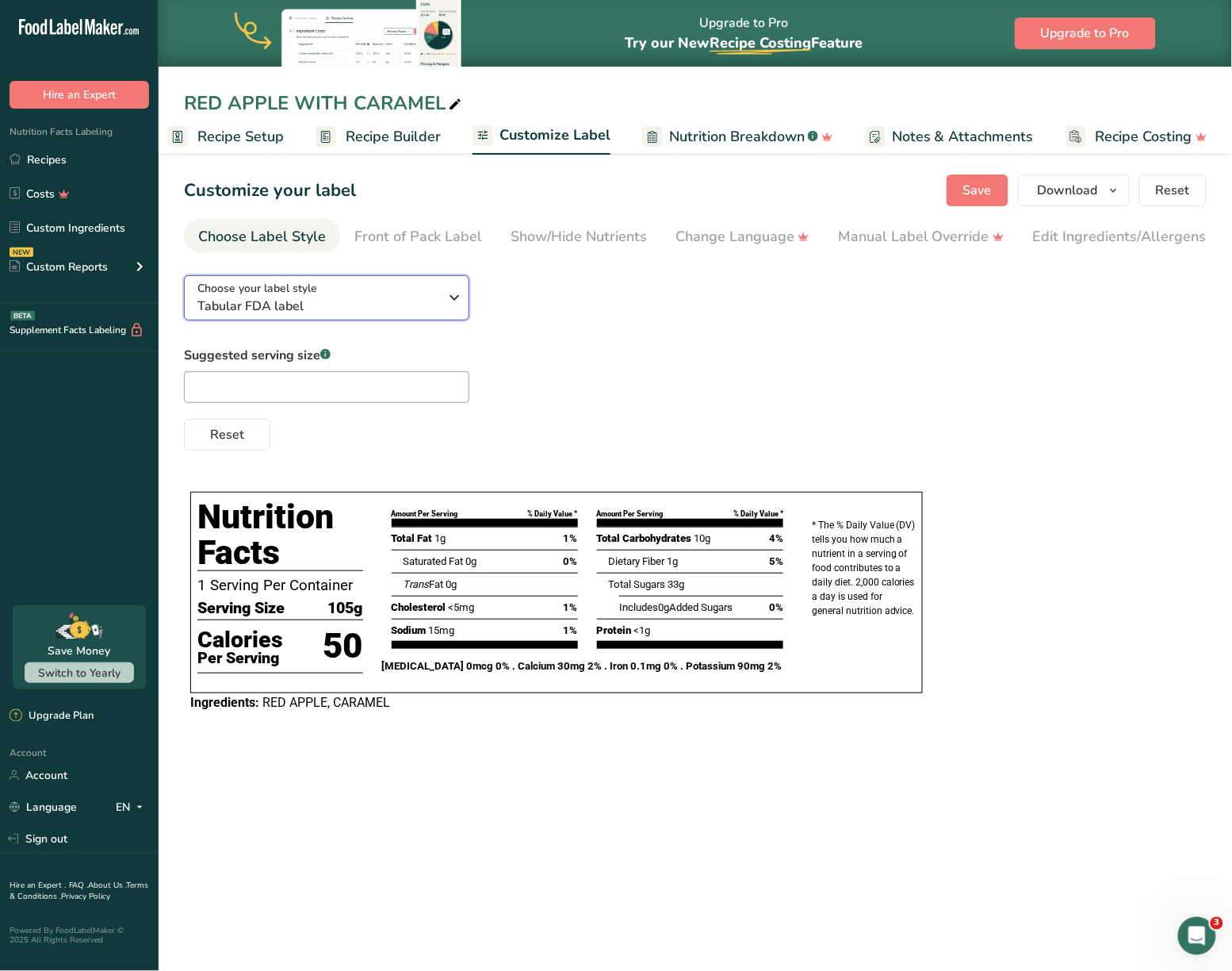
click at [429, 313] on span "Tabular FDA label" at bounding box center [318, 306] width 242 height 19
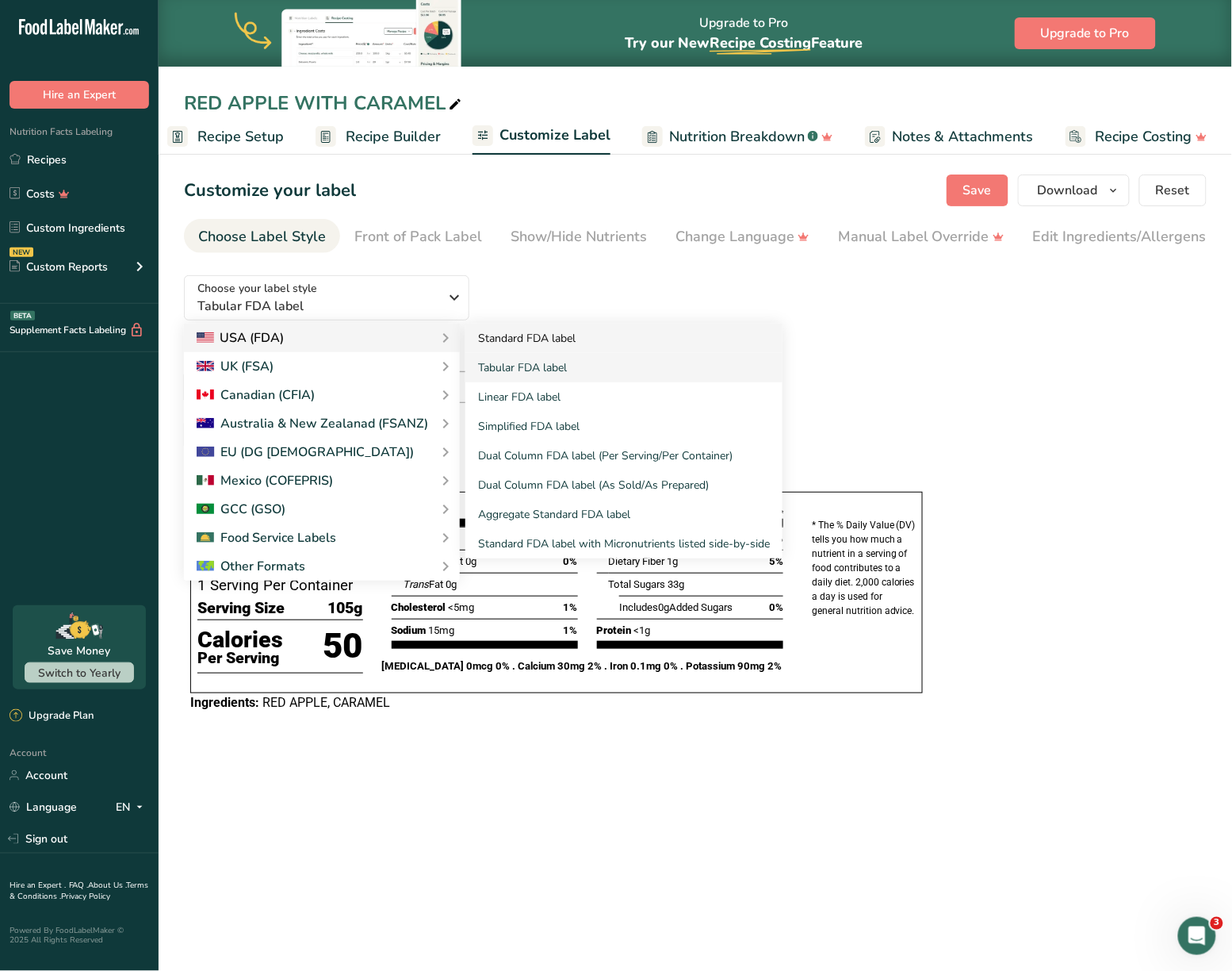
click at [511, 336] on link "Standard FDA label" at bounding box center [623, 337] width 318 height 29
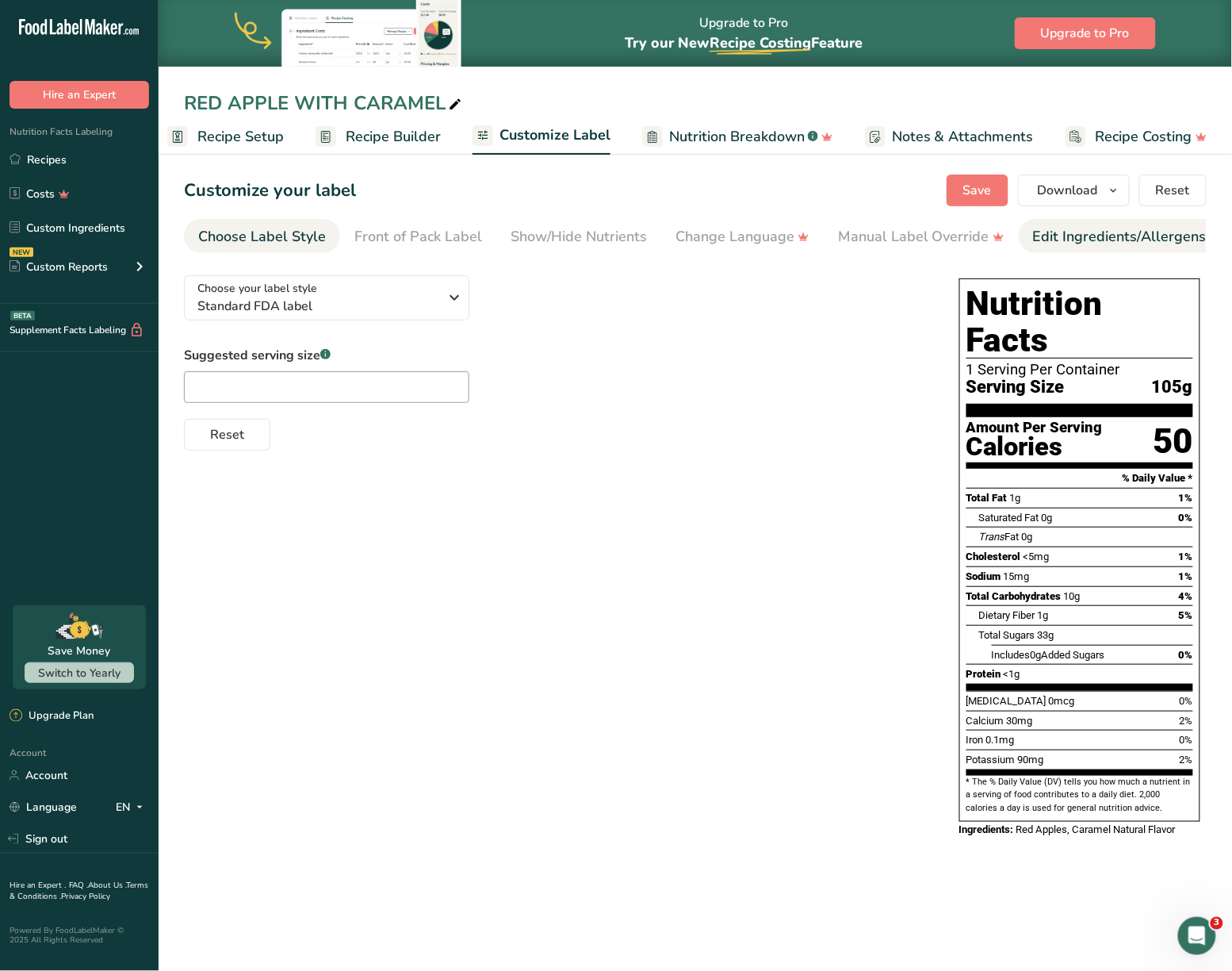
click at [1094, 240] on div "Edit Ingredients/Allergens List" at bounding box center [1133, 237] width 201 height 22
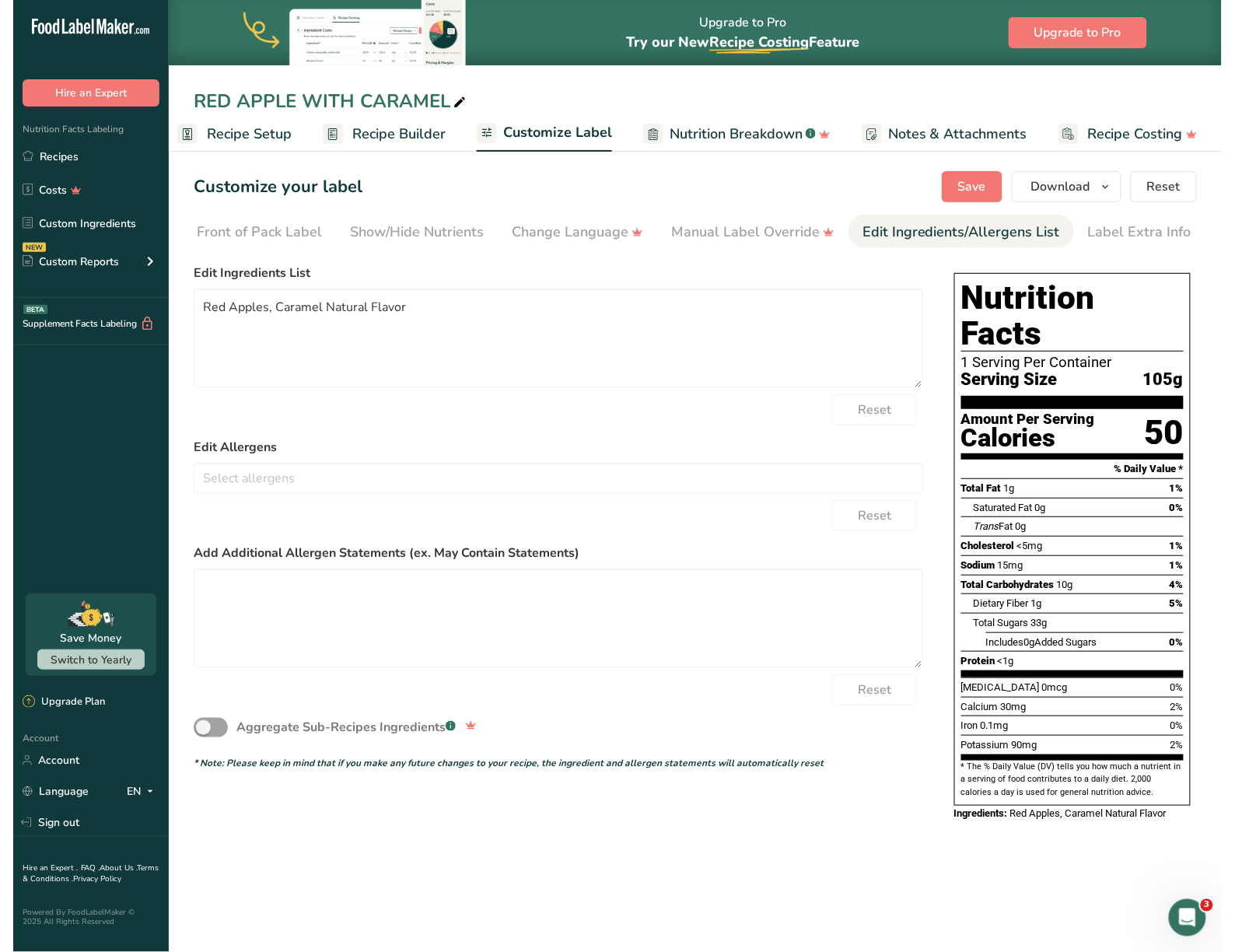
scroll to position [0, 165]
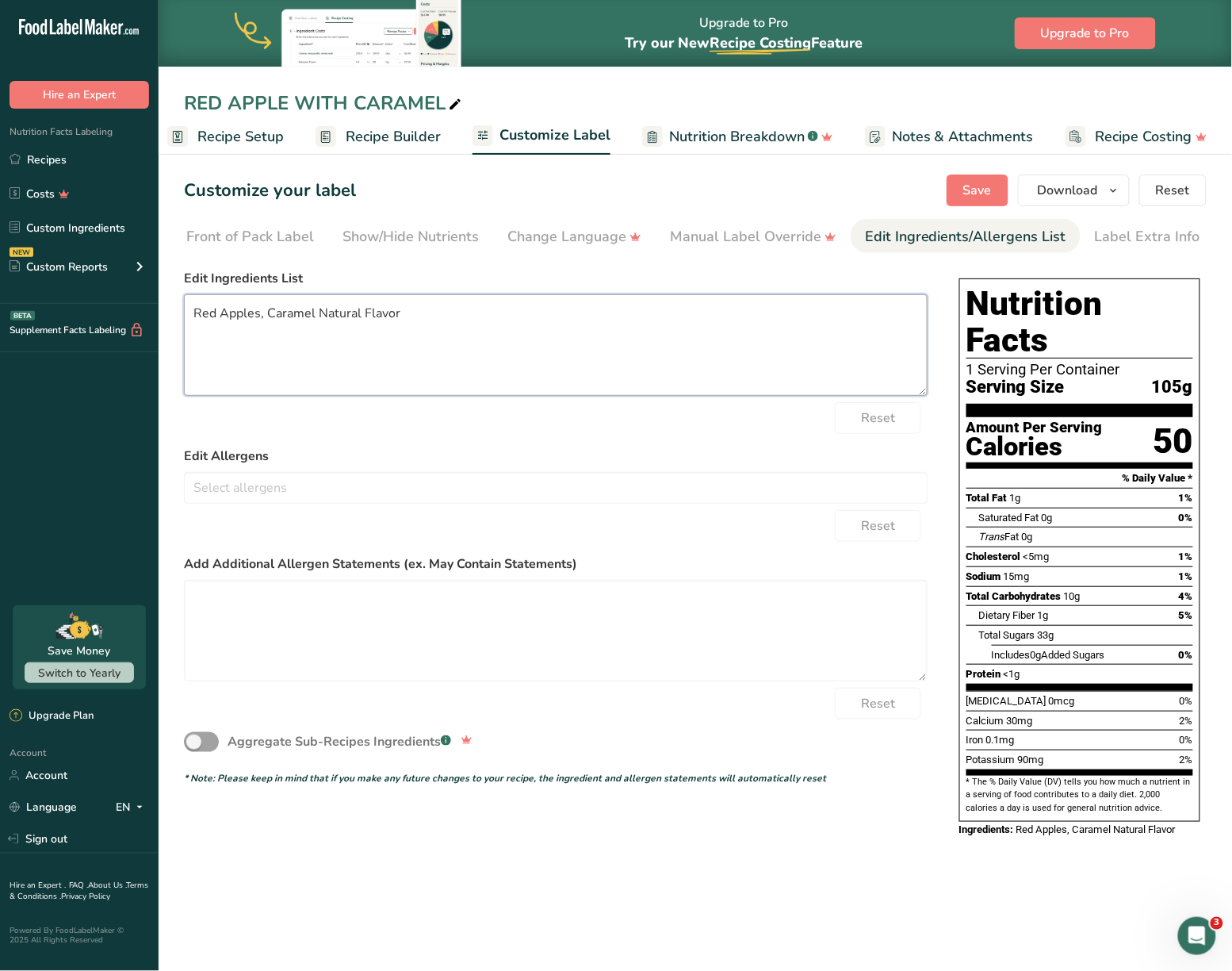
drag, startPoint x: 439, startPoint y: 320, endPoint x: 153, endPoint y: 310, distance: 286.2
click at [153, 310] on div ".a-20{fill:#fff;} Hire an Expert Nutrition Facts Labeling Recipes Costs Custom …" at bounding box center [616, 485] width 1232 height 971
type textarea "RED APPLE, CARAMEL"
click at [992, 187] on span "Save" at bounding box center [977, 190] width 28 height 19
click at [1120, 182] on icon "button" at bounding box center [1113, 191] width 12 height 20
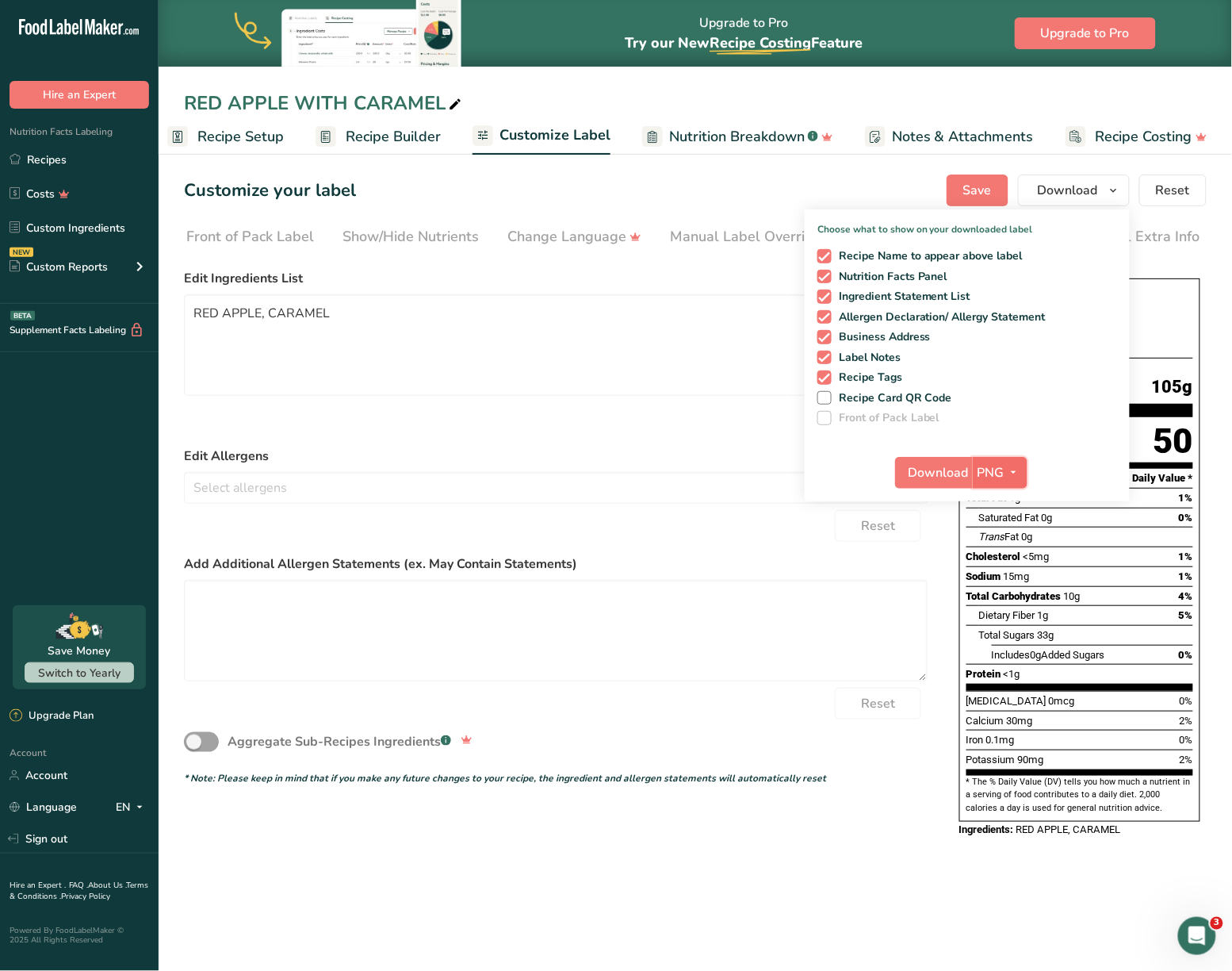
click at [1018, 478] on icon "button" at bounding box center [1014, 473] width 12 height 20
click at [1020, 548] on link "SVG" at bounding box center [1002, 557] width 51 height 27
click at [938, 469] on span "Download" at bounding box center [939, 473] width 61 height 19
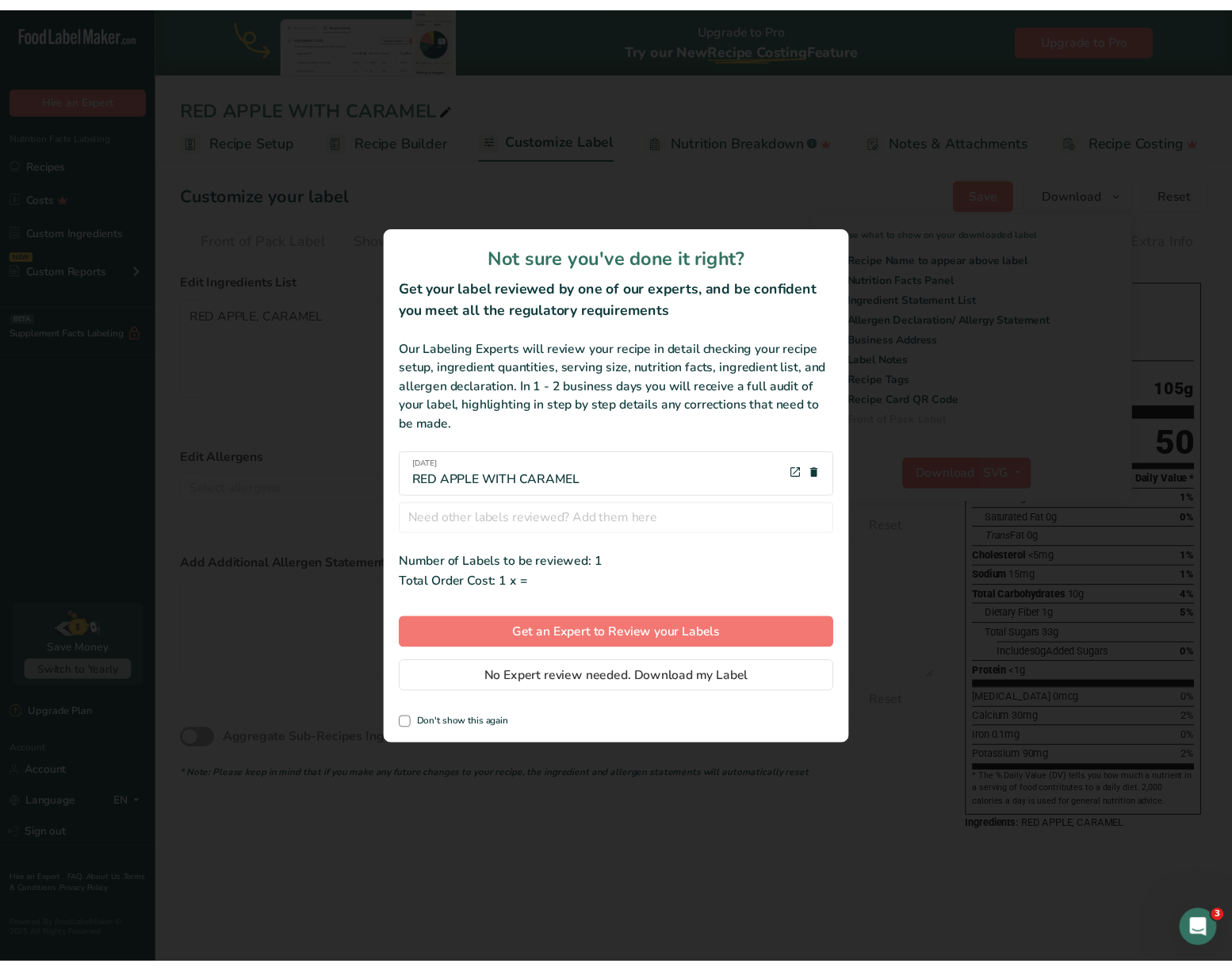
scroll to position [0, 0]
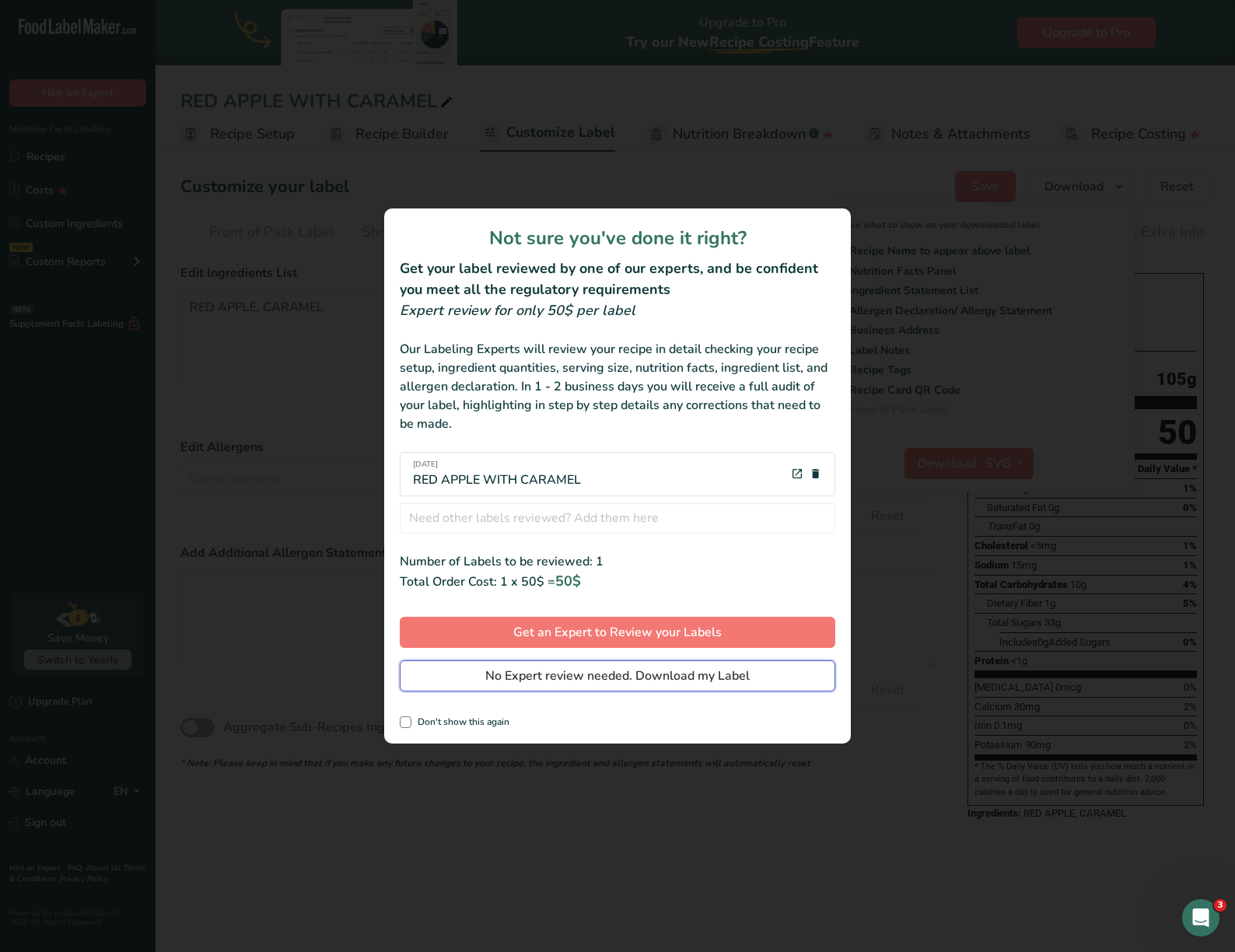
click at [616, 688] on button "No Expert review needed. Download my Label" at bounding box center [618, 676] width 436 height 31
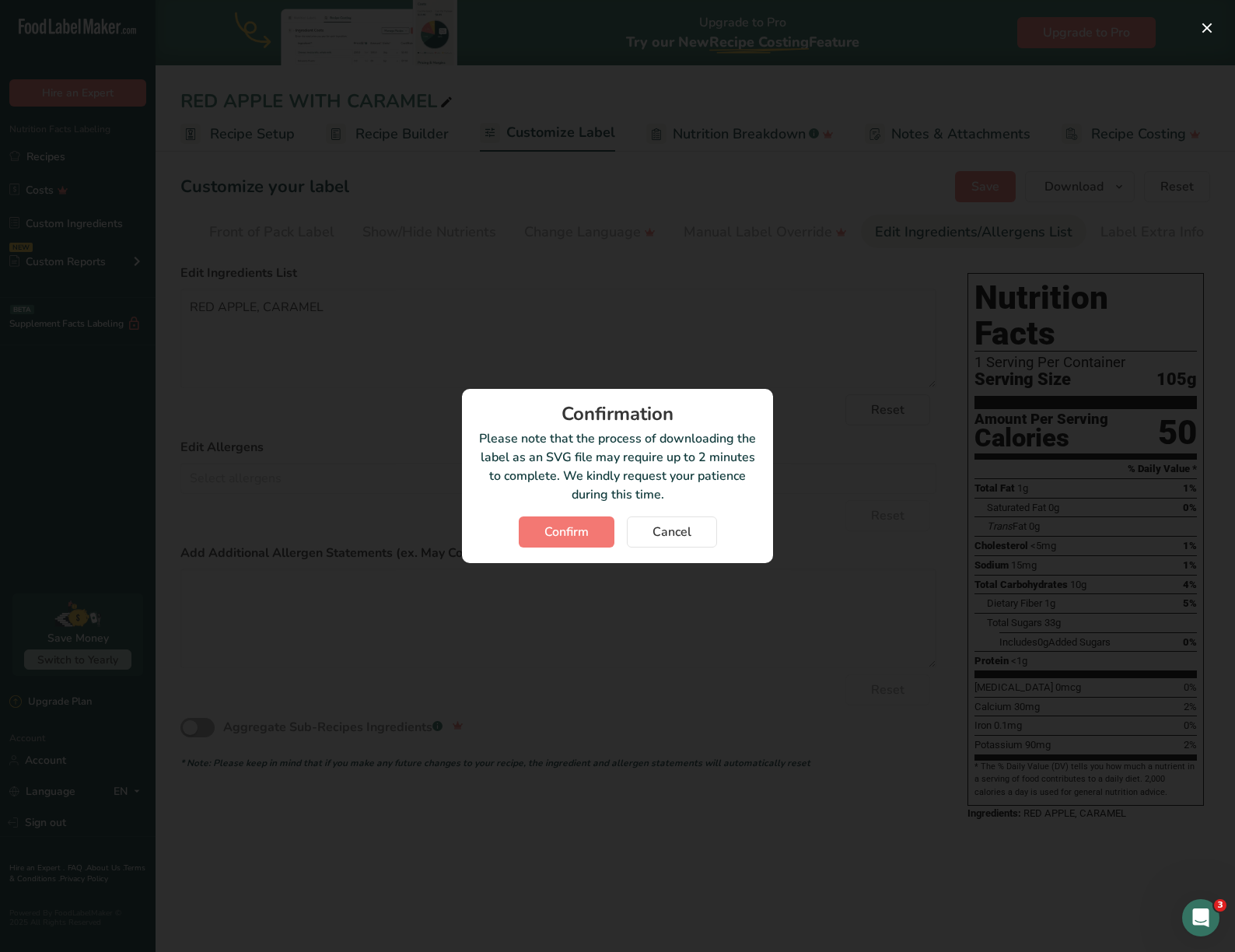
click at [576, 513] on div "Confirmation Please note that the process of downloading the label as an SVG fi…" at bounding box center [617, 476] width 311 height 174
click at [577, 521] on button "Confirm" at bounding box center [567, 532] width 96 height 31
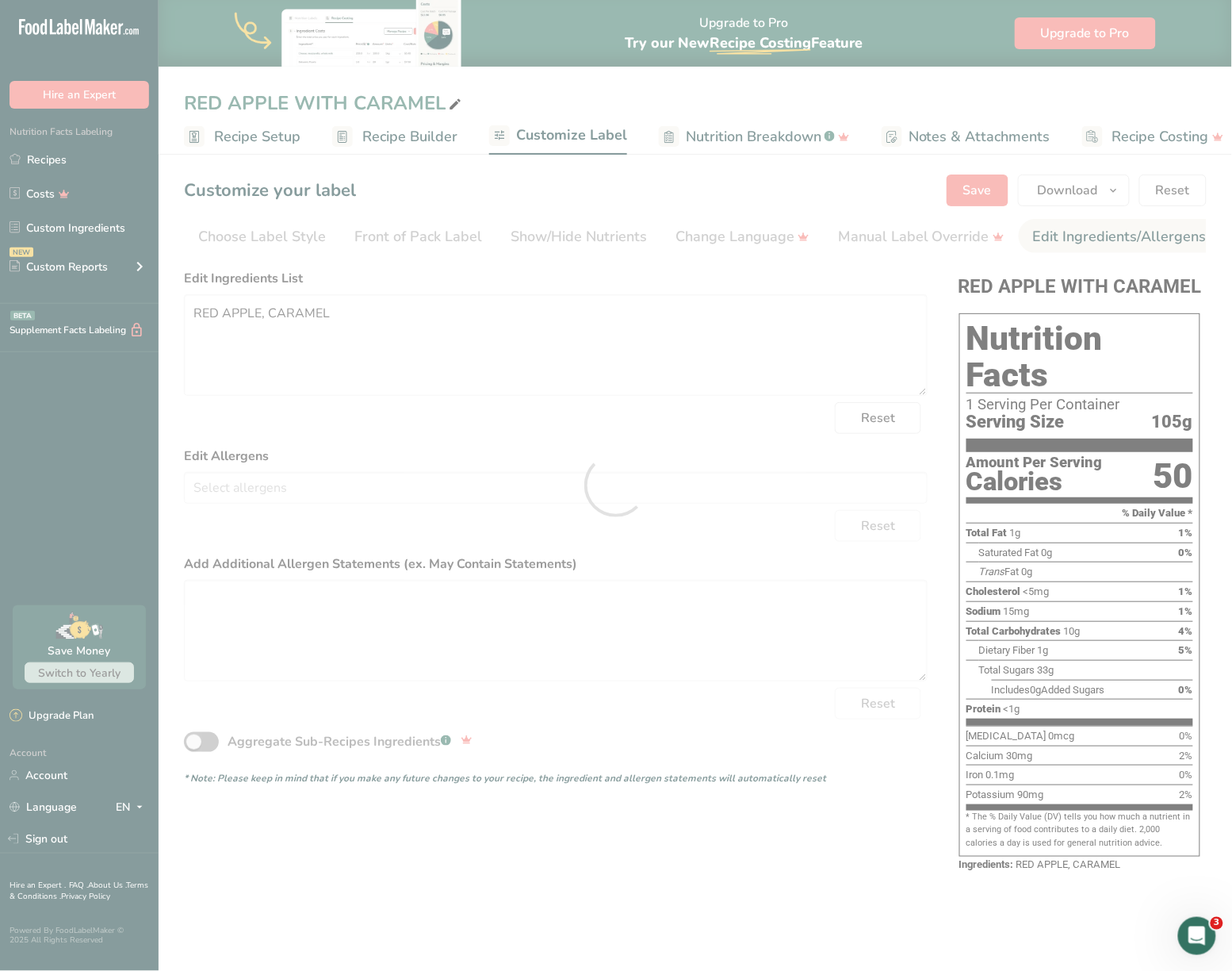
scroll to position [0, 141]
